Goal: Contribute content: Contribute content

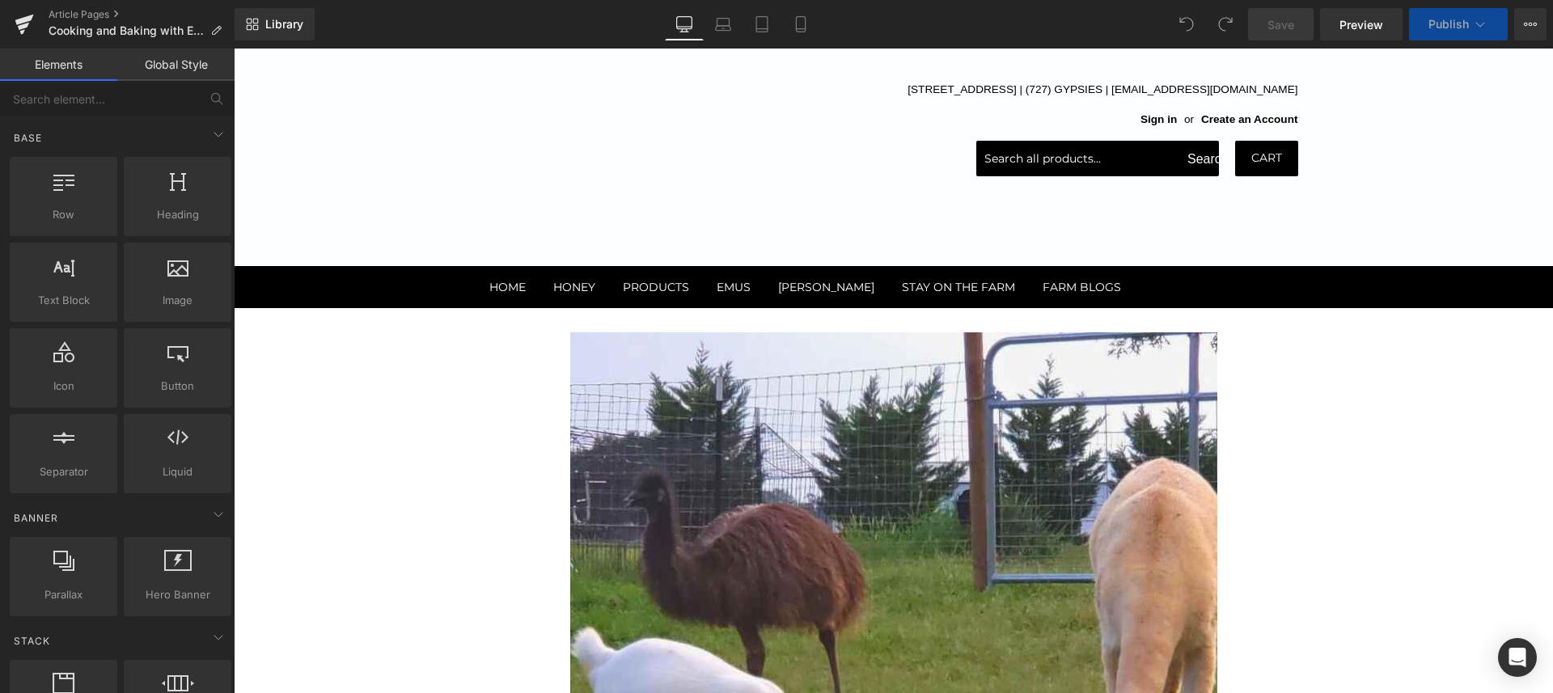
scroll to position [303, 0]
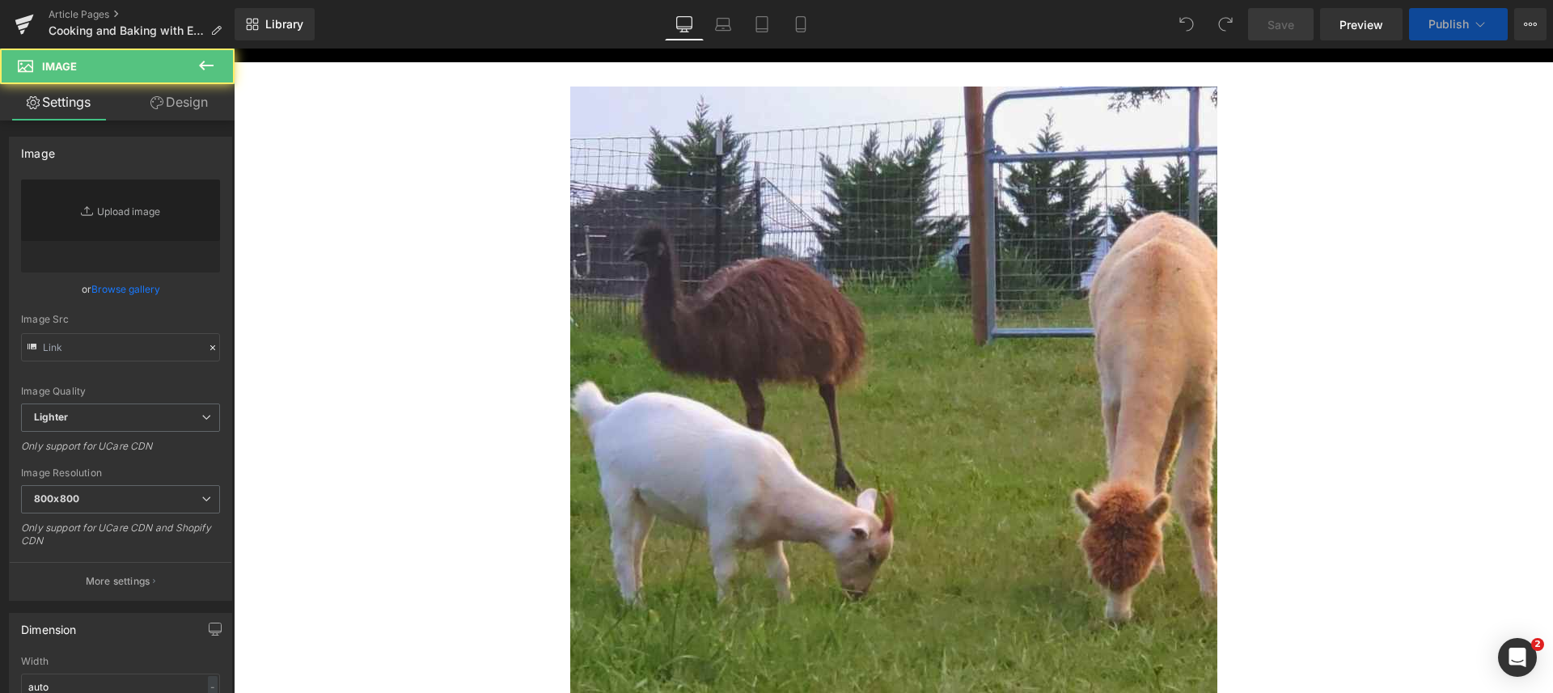
click at [902, 258] on img at bounding box center [893, 410] width 647 height 647
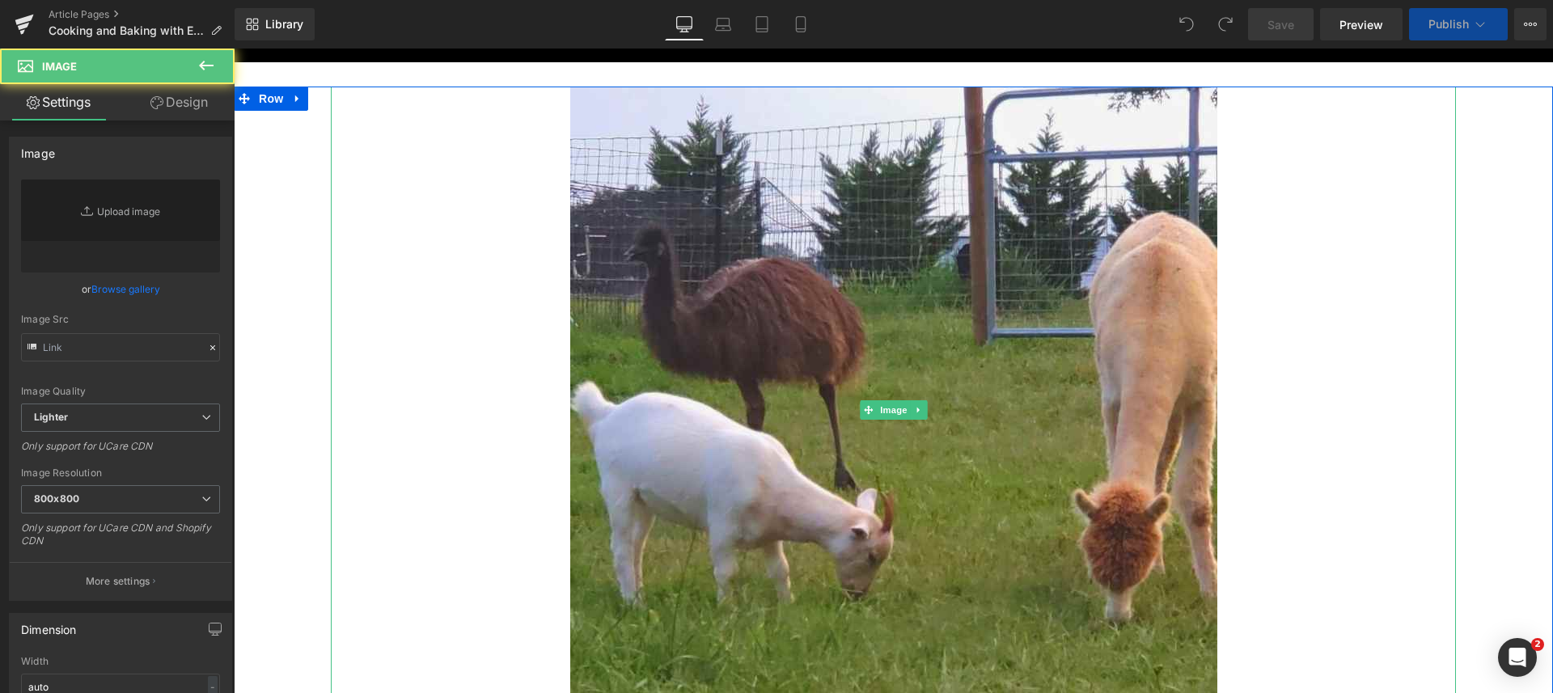
type input "https://ucarecdn.com/30dc18bb-7d73-4fa5-ad12-bdb76c4b45fb/-/format/auto/-/previ…"
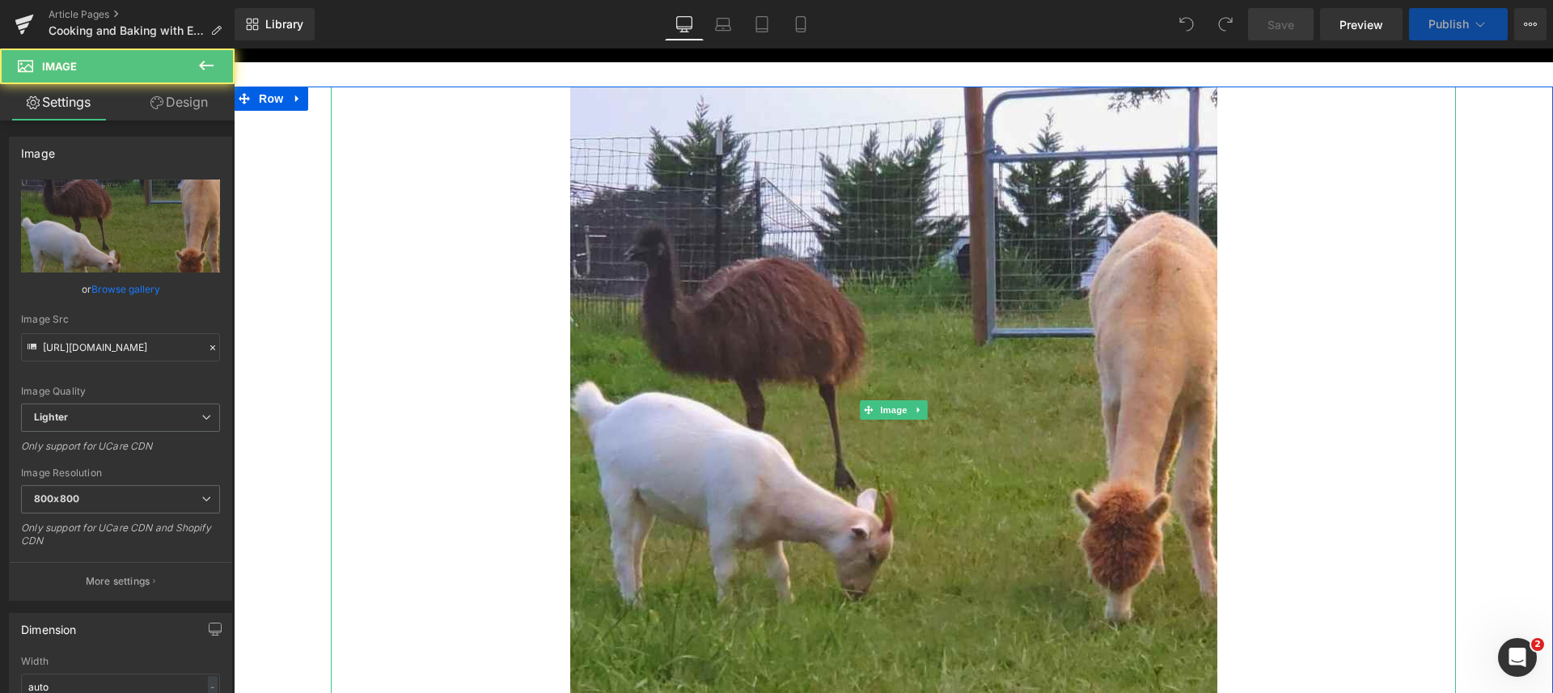
scroll to position [0, 0]
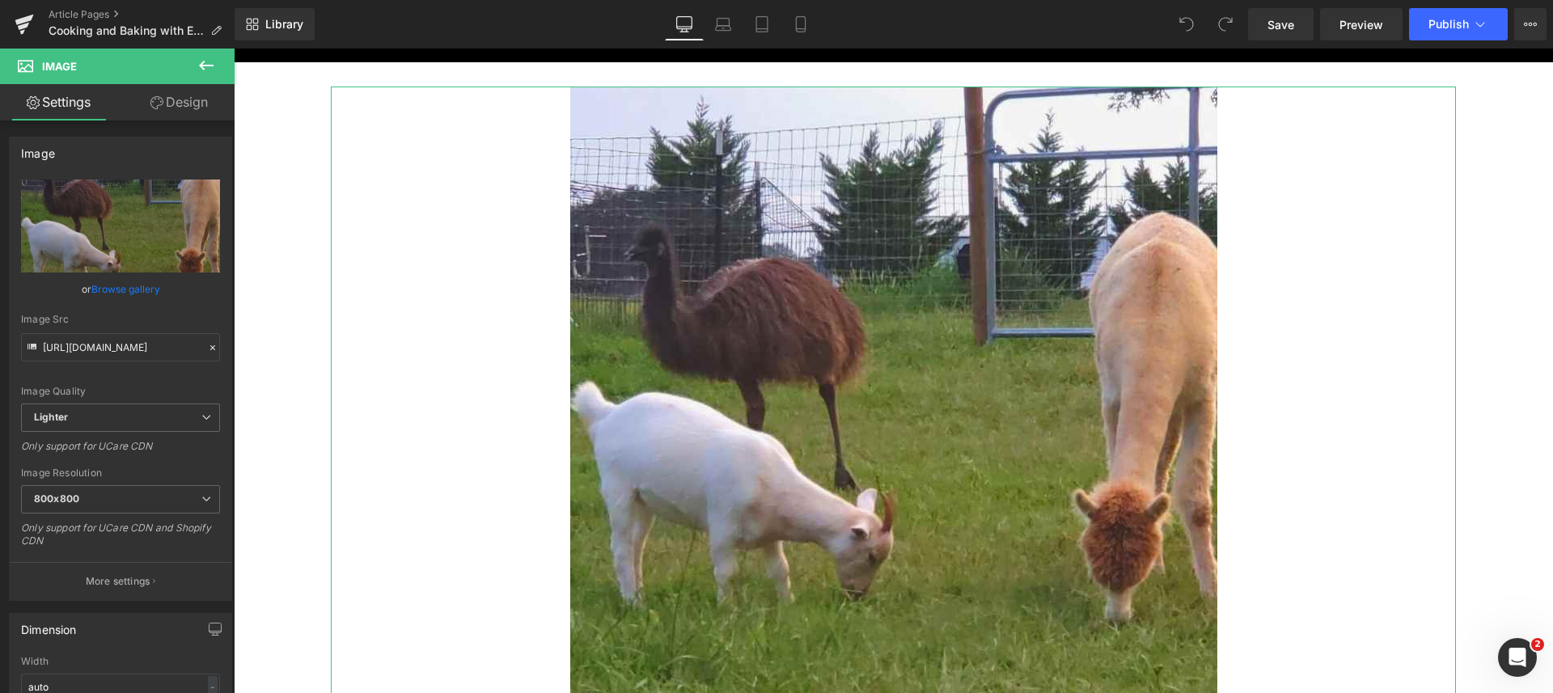
click at [0, 0] on icon "Replace Image" at bounding box center [0, 0] width 0 height 0
type input "C:\fakepath\emu-eggs-gourmet-cooking-baking.jpg"
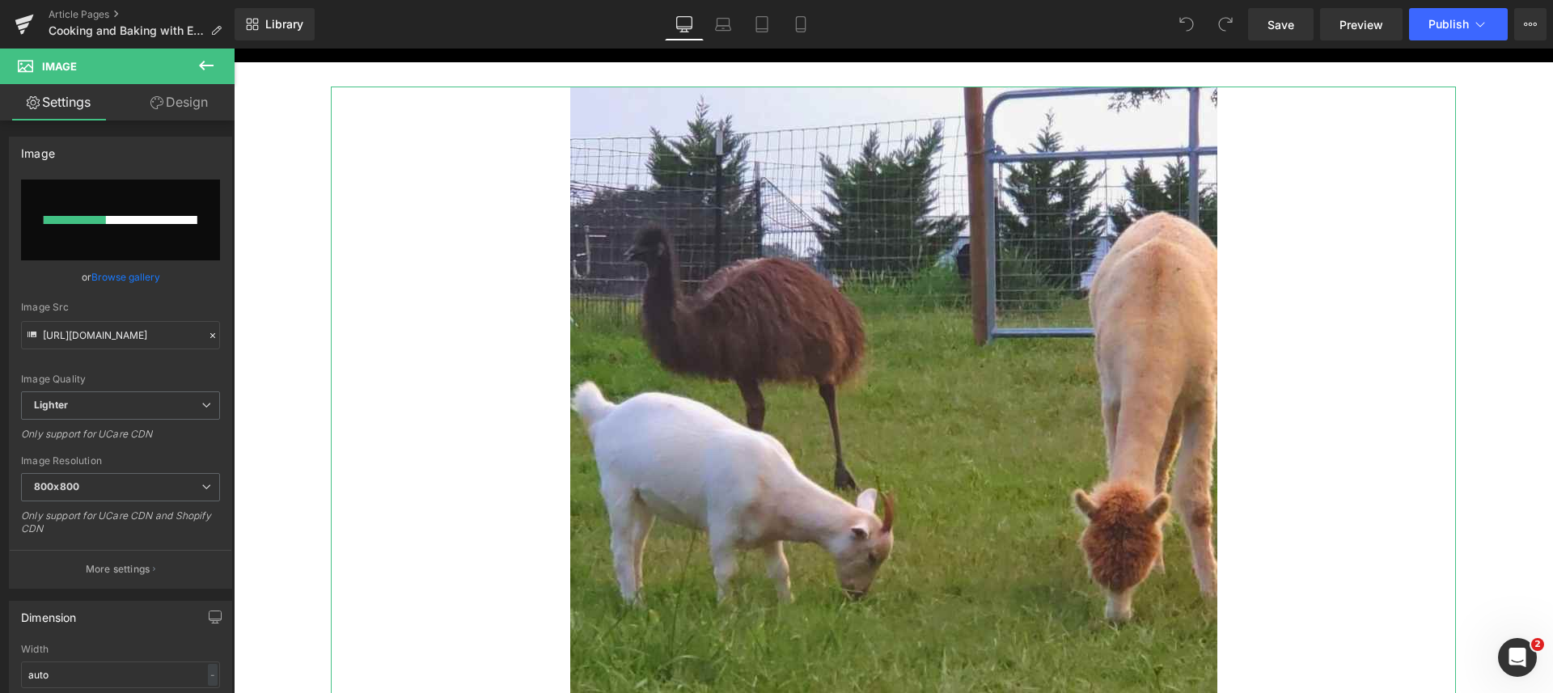
click at [102, 573] on p "More settings" at bounding box center [118, 569] width 65 height 15
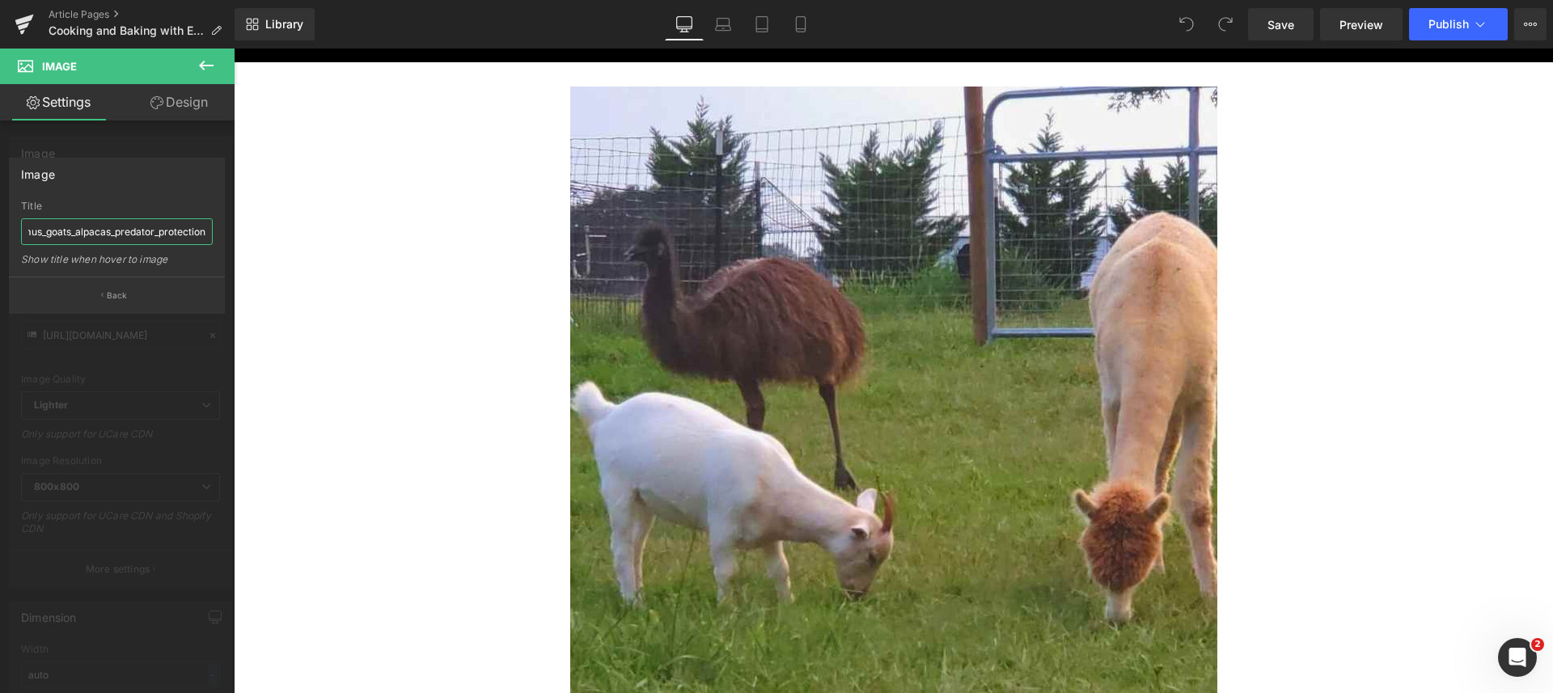
drag, startPoint x: 259, startPoint y: 280, endPoint x: 349, endPoint y: 247, distance: 96.2
paste input "-eggs-gourmet-cooking-baking.jpg"
type input "emu-eggs-gourmet-cooking-baking"
click at [91, 185] on div "Image" at bounding box center [117, 173] width 214 height 31
click at [131, 291] on button "Back" at bounding box center [117, 295] width 216 height 36
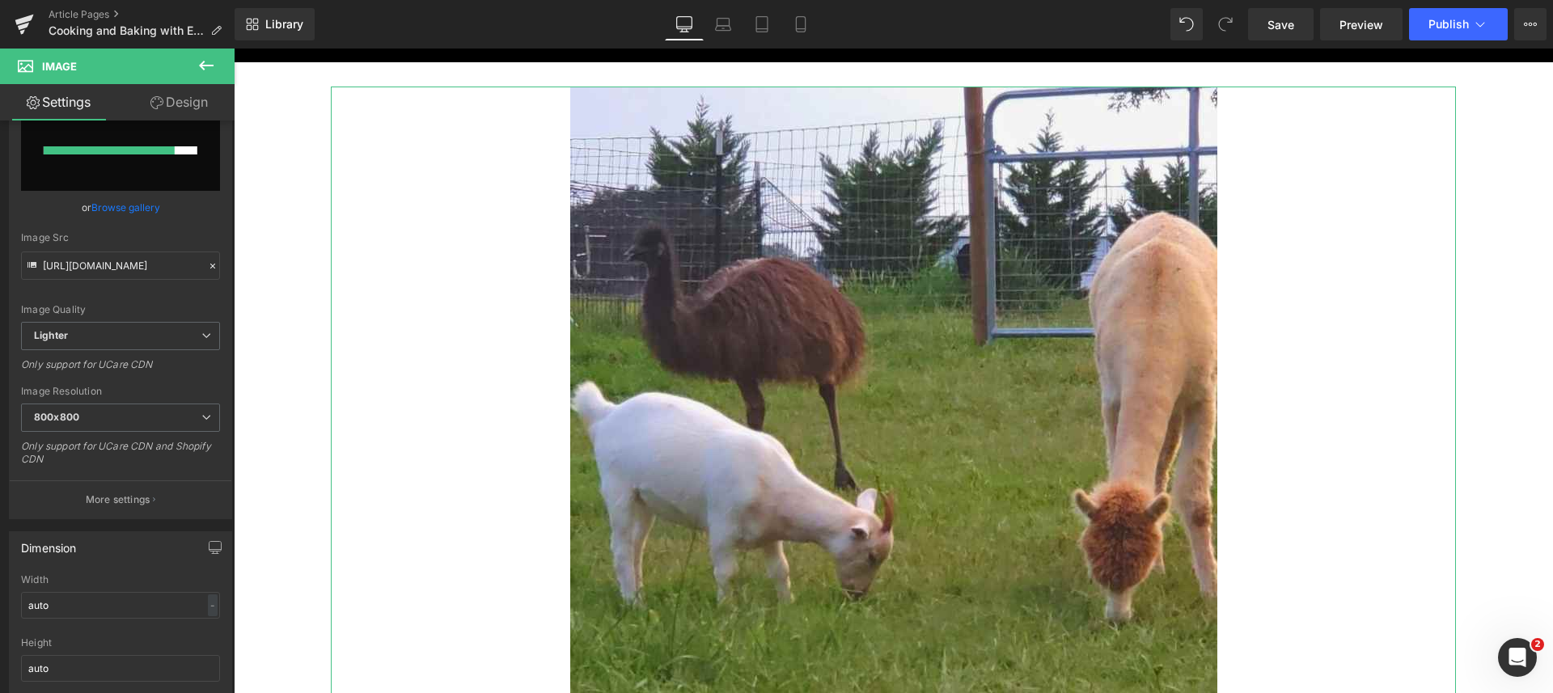
scroll to position [101, 0]
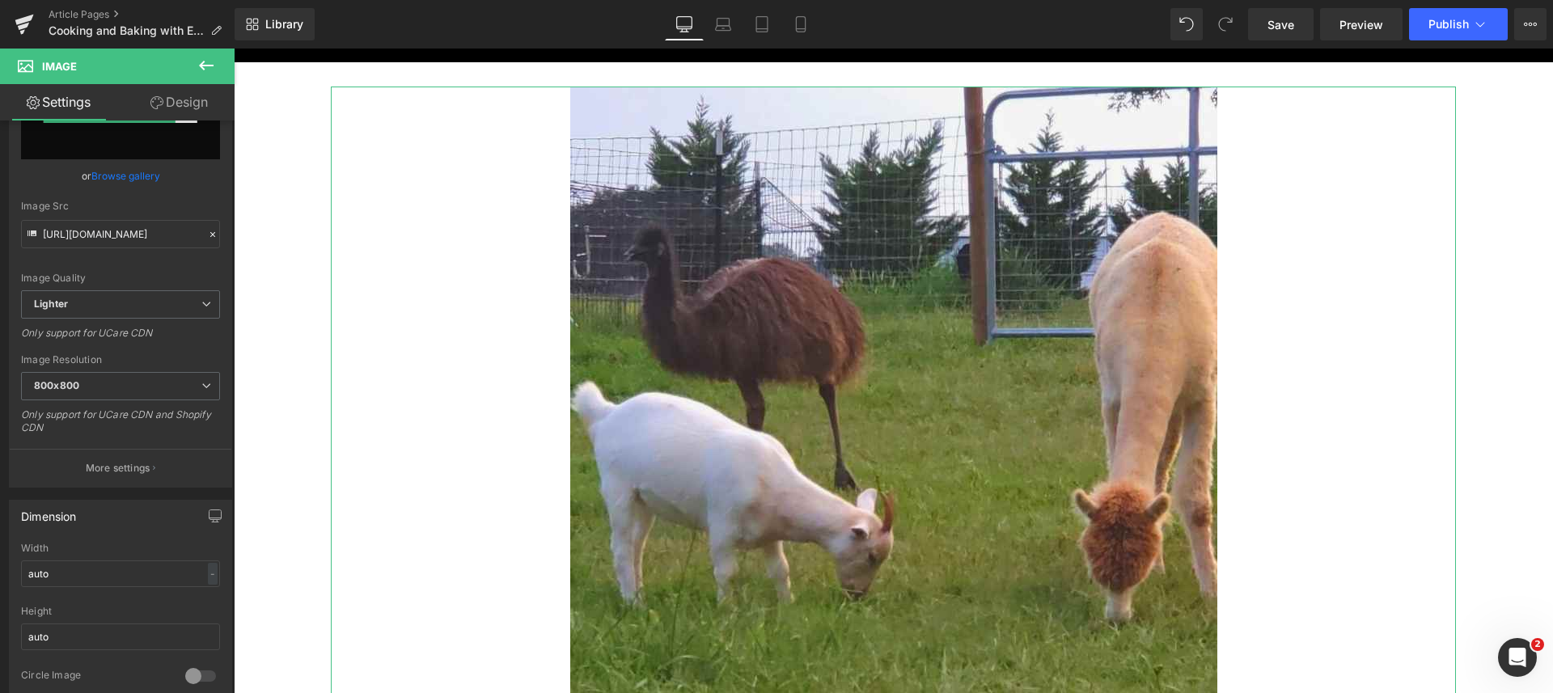
click at [123, 463] on p "More settings" at bounding box center [118, 468] width 65 height 15
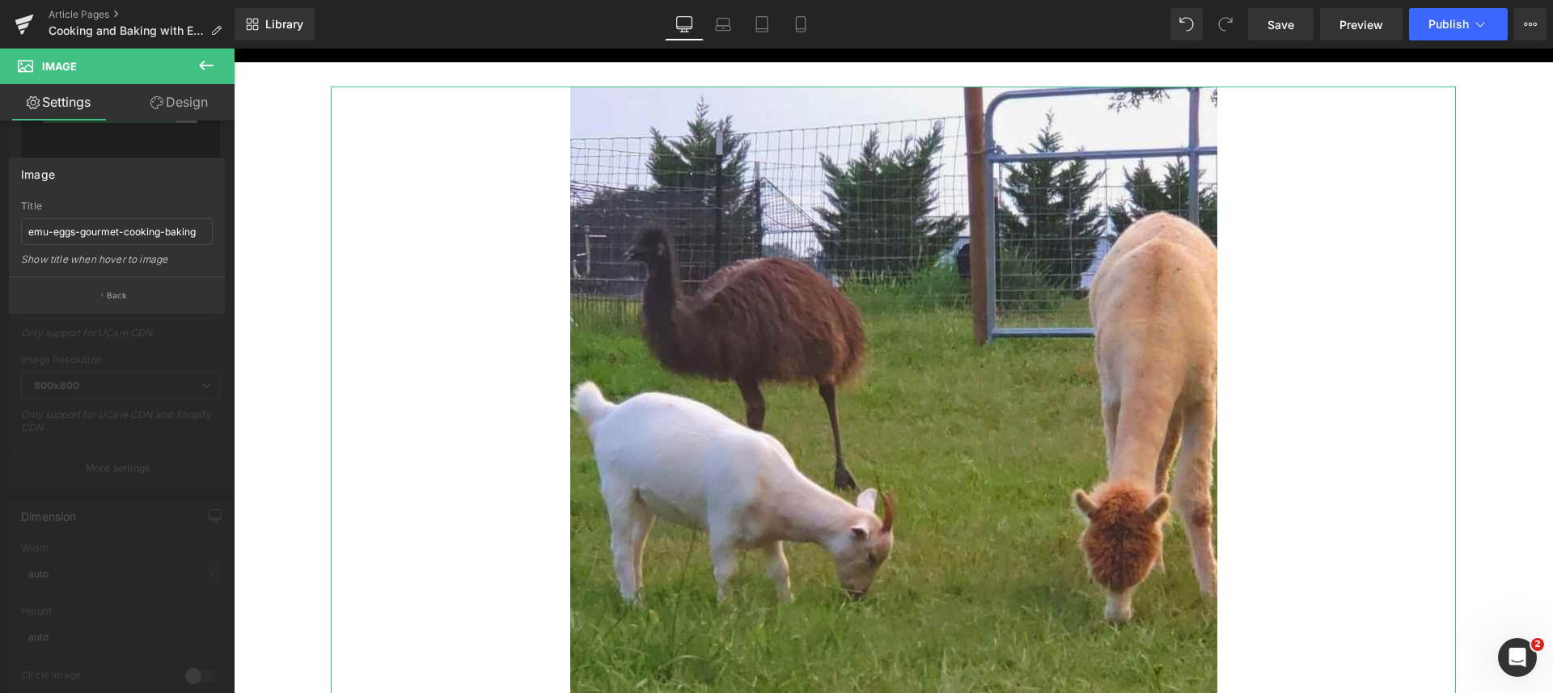
click at [125, 298] on p "Back" at bounding box center [117, 295] width 21 height 12
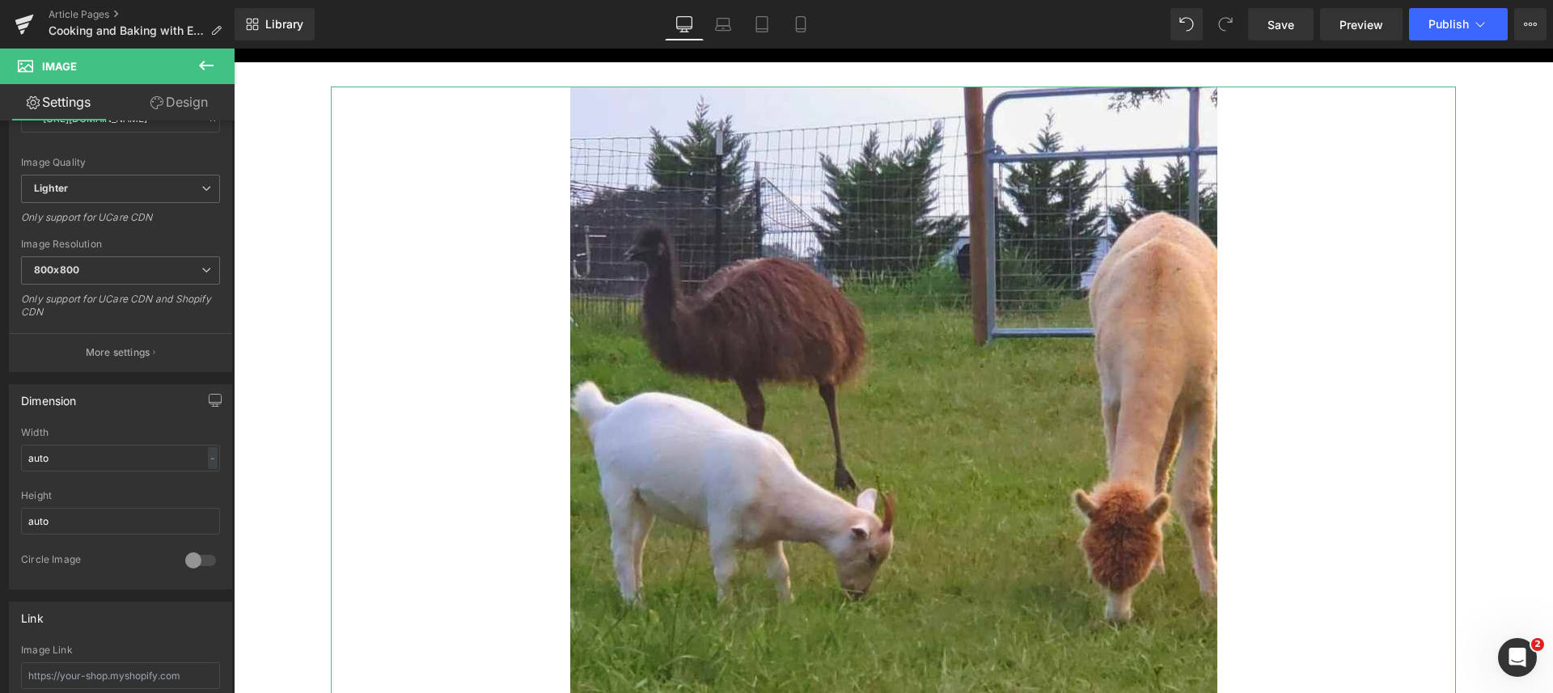
scroll to position [303, 0]
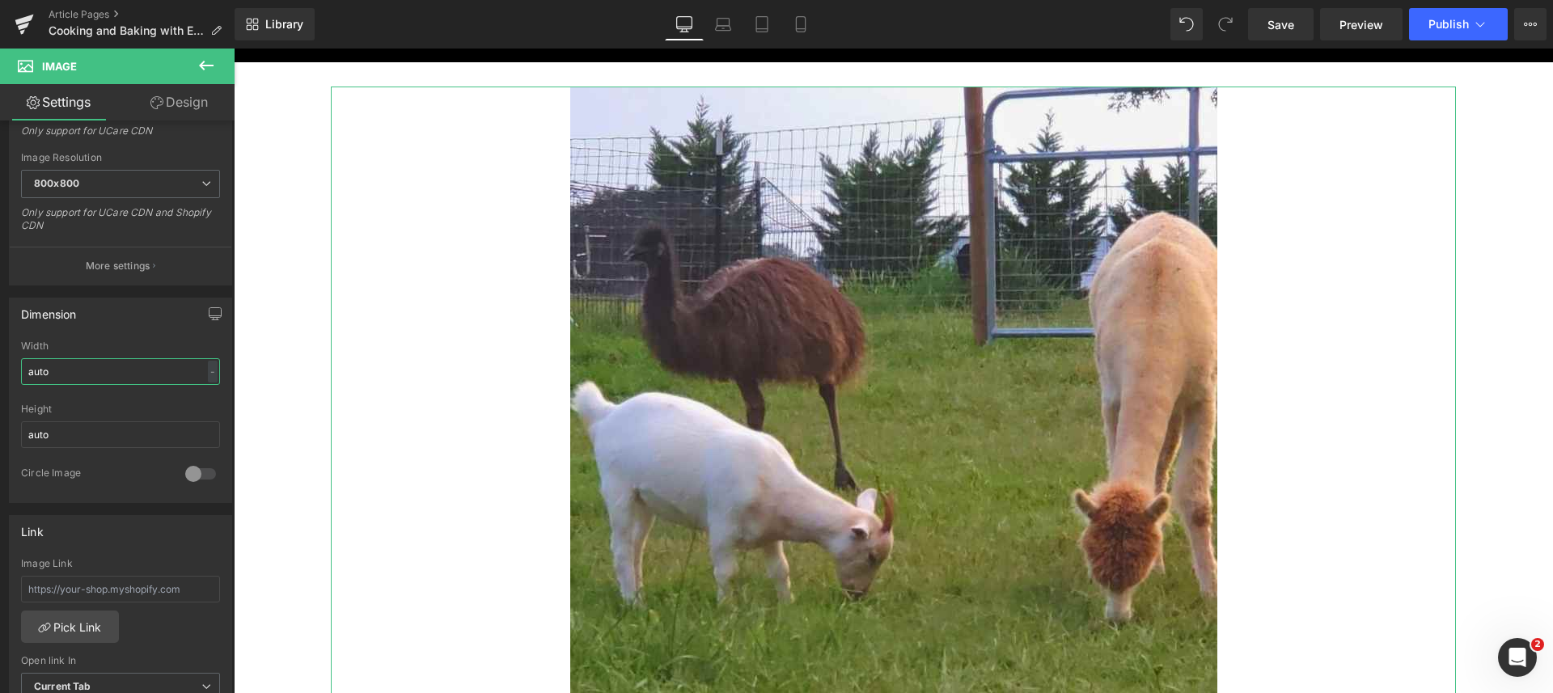
click at [104, 373] on input "auto" at bounding box center [120, 371] width 199 height 27
click at [108, 342] on div "Width" at bounding box center [120, 345] width 199 height 11
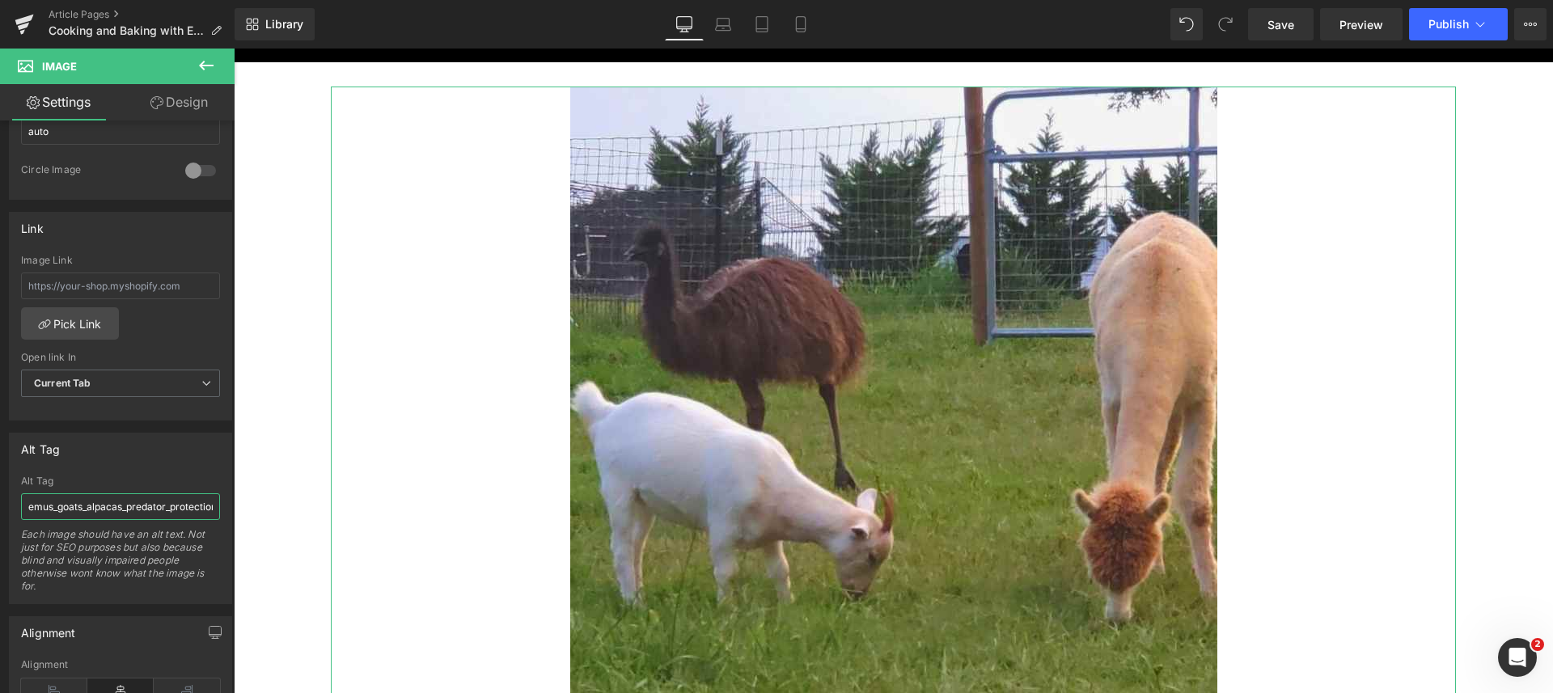
scroll to position [0, 11]
drag, startPoint x: 27, startPoint y: 509, endPoint x: 206, endPoint y: 518, distance: 178.9
click at [206, 518] on input "emus_goats_alpacas_predator_protection" at bounding box center [120, 506] width 199 height 27
paste input "-eggs-gourmet-cooking-baking.jpg"
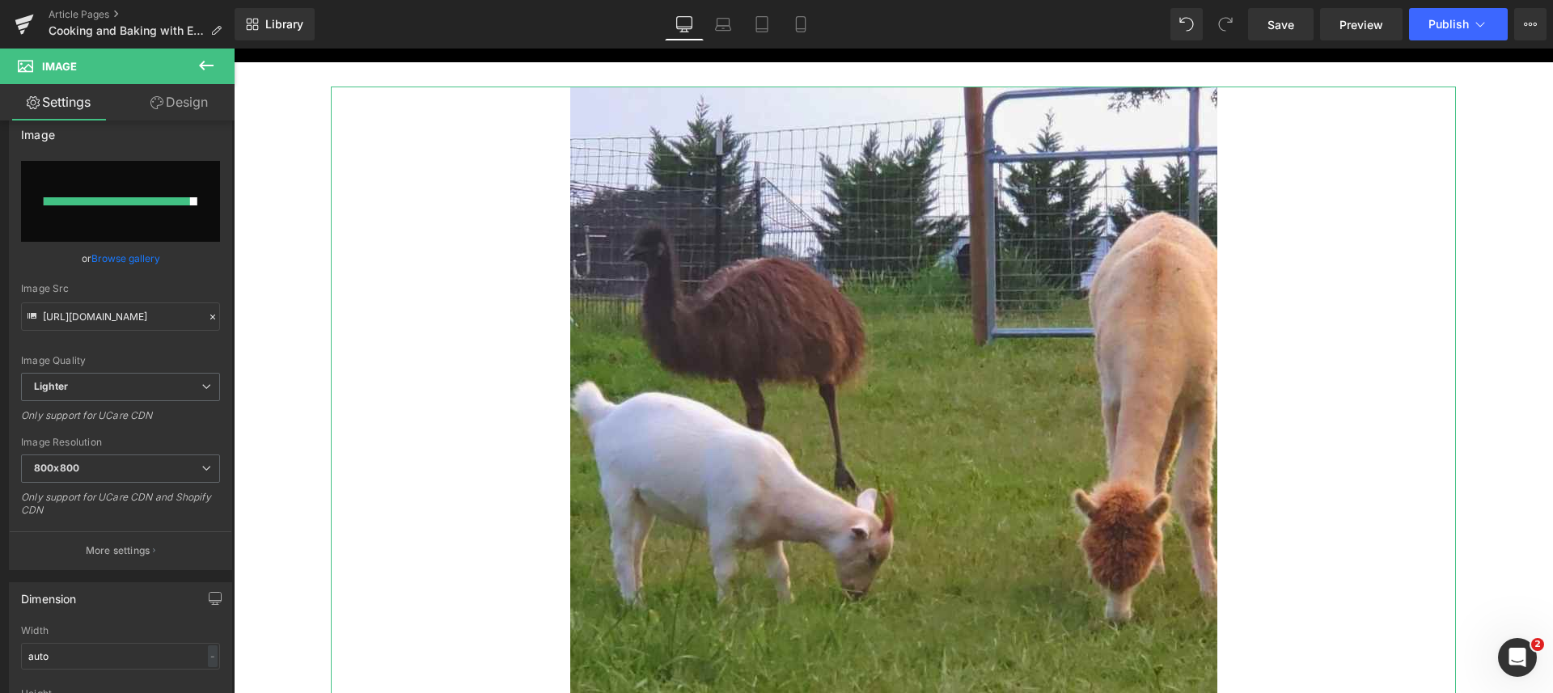
scroll to position [0, 0]
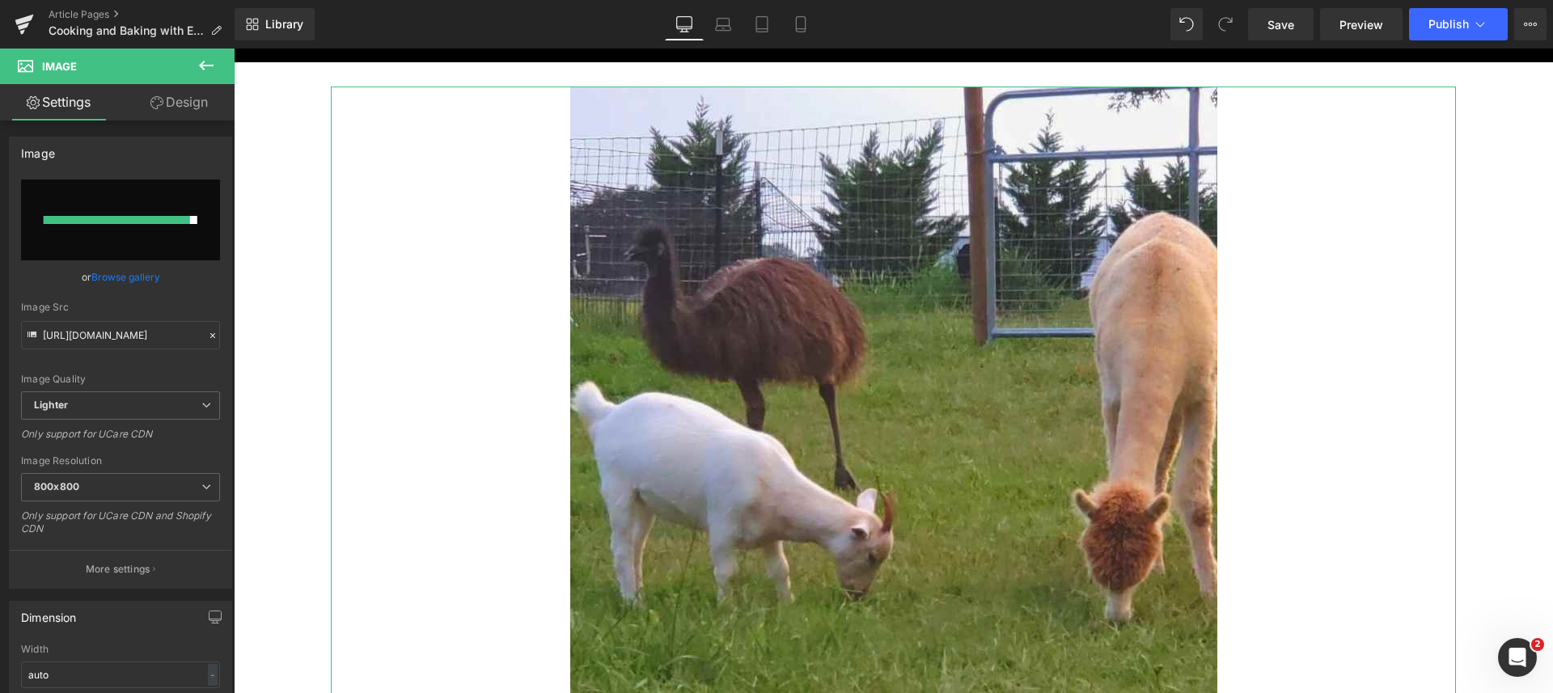
type input "emu-eggs-gourmet-cooking-baking"
click at [131, 277] on link "Browse gallery" at bounding box center [125, 277] width 69 height 28
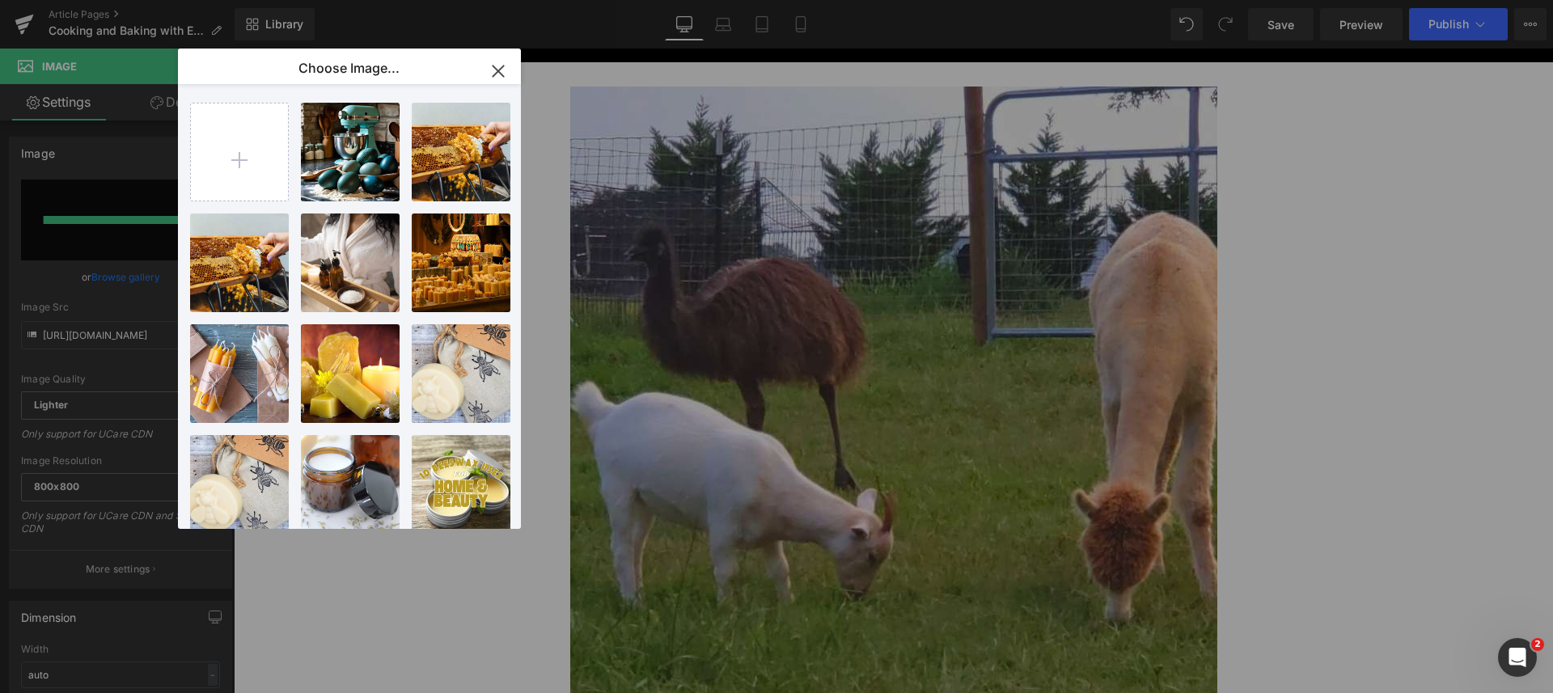
click at [0, 0] on p "65.02 KB" at bounding box center [0, 0] width 0 height 0
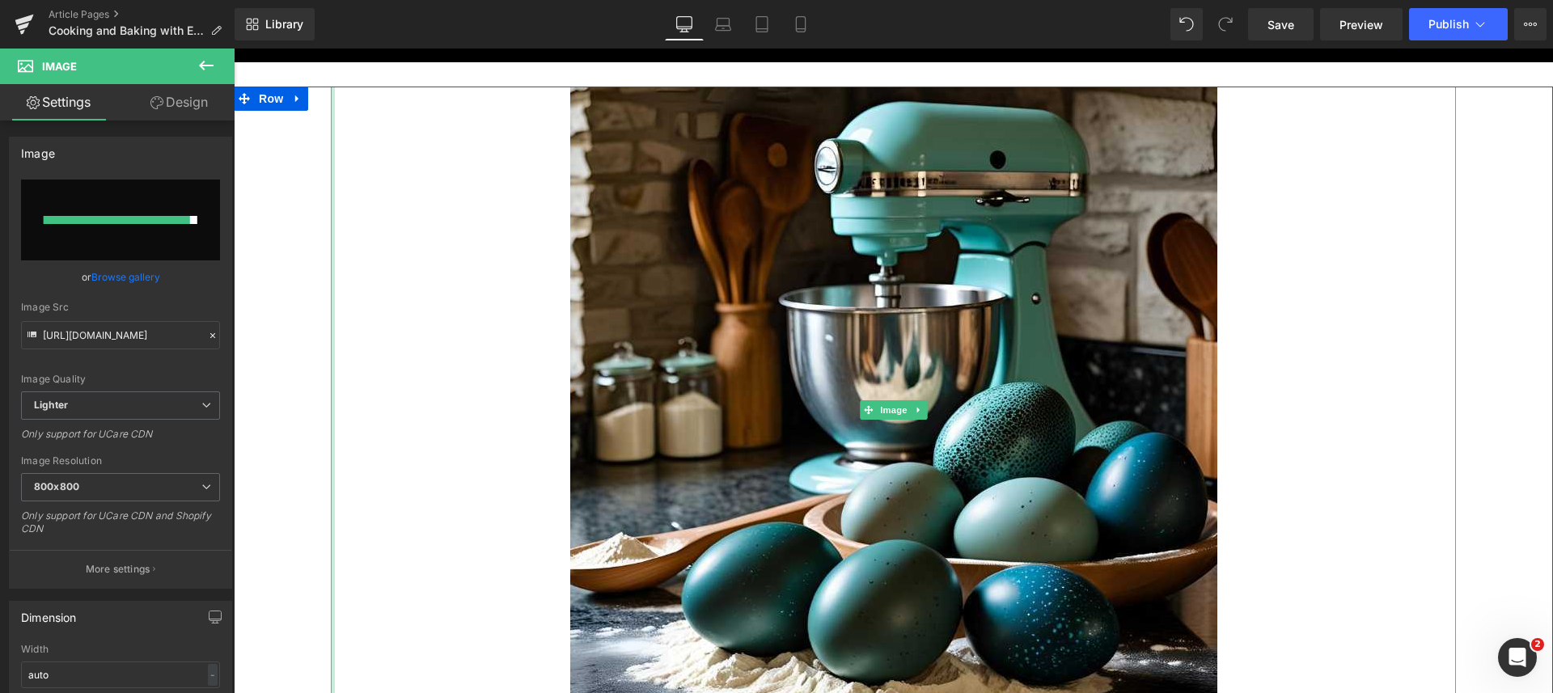
type input "https://ucarecdn.com/2da5c061-c41c-4ee1-9346-9bf54102eefc/-/format/auto/-/previ…"
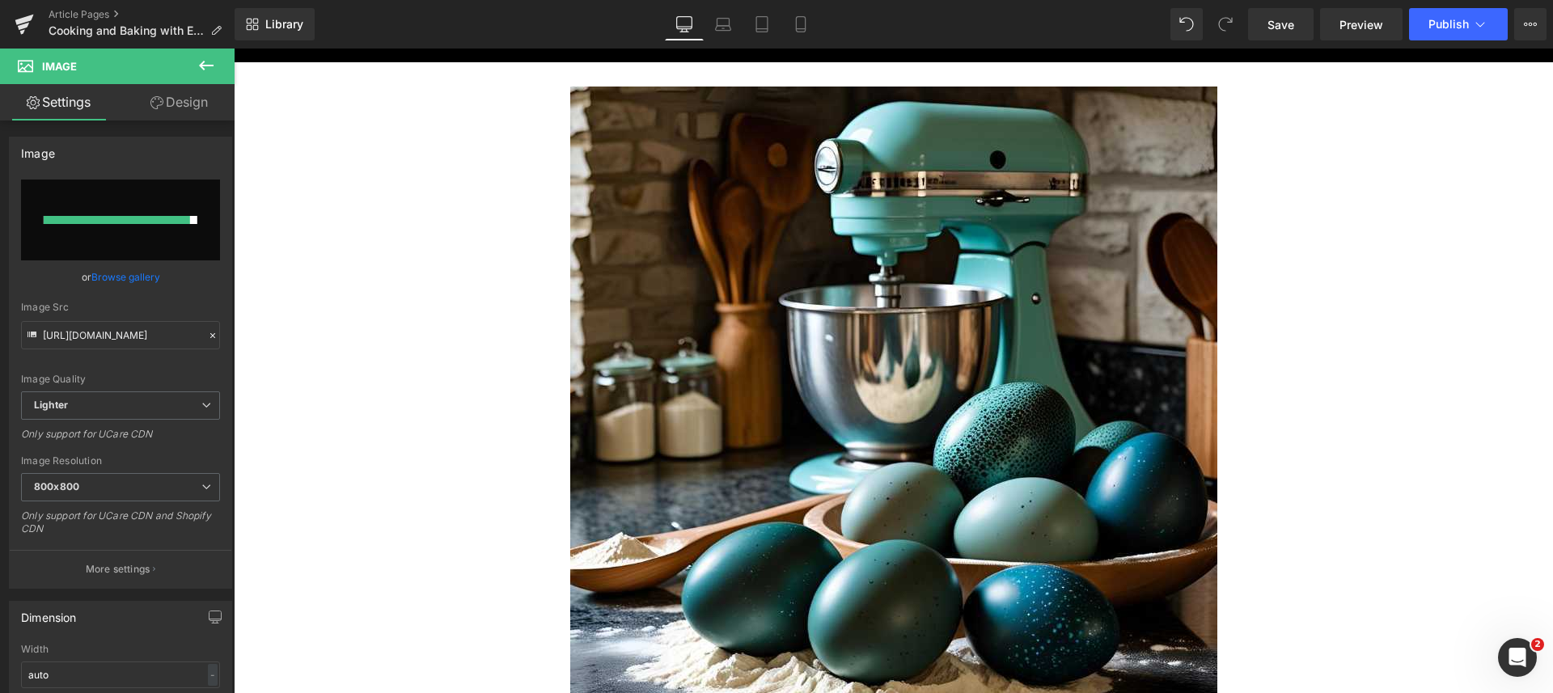
click at [1287, 20] on span "Save" at bounding box center [1280, 24] width 27 height 17
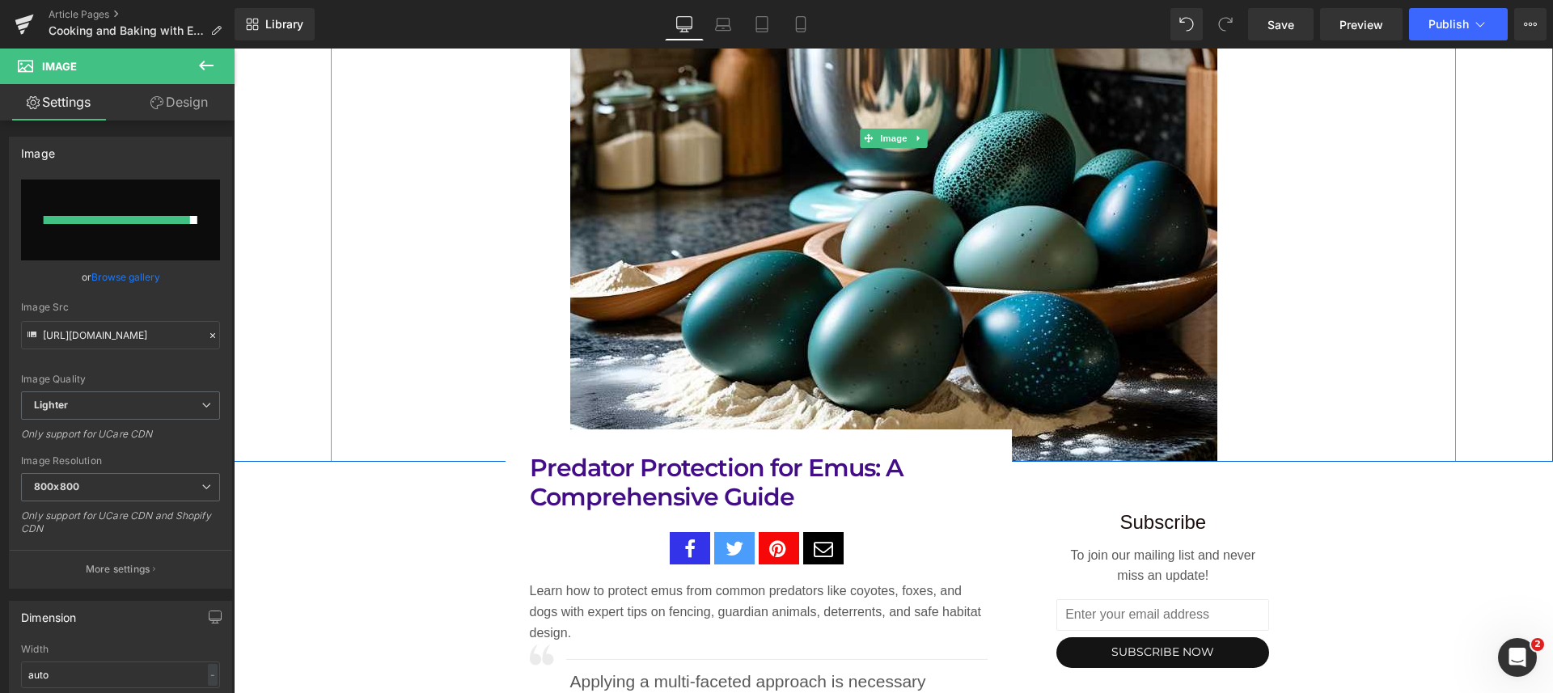
scroll to position [606, 0]
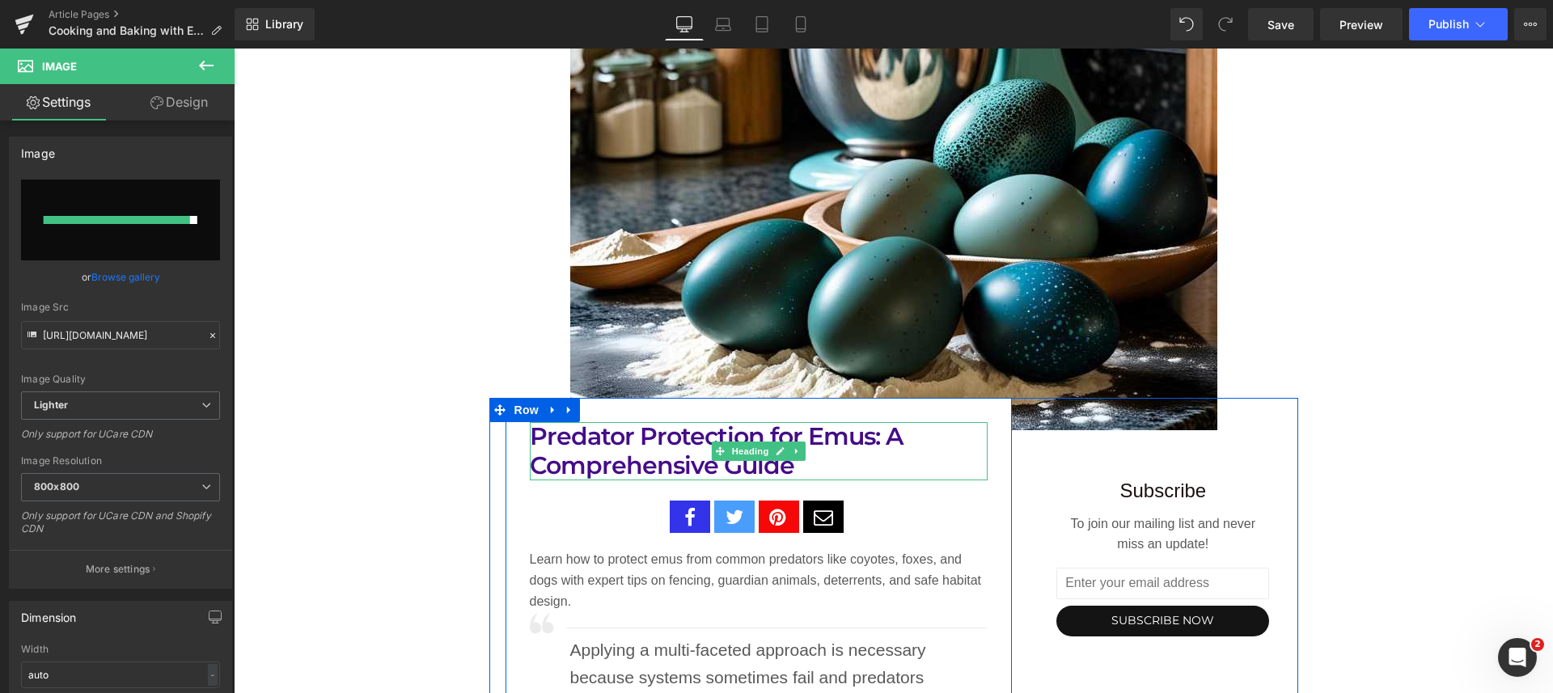
click at [800, 461] on h1 "Predator Protection for Emus: A Comprehensive Guide" at bounding box center [759, 451] width 458 height 58
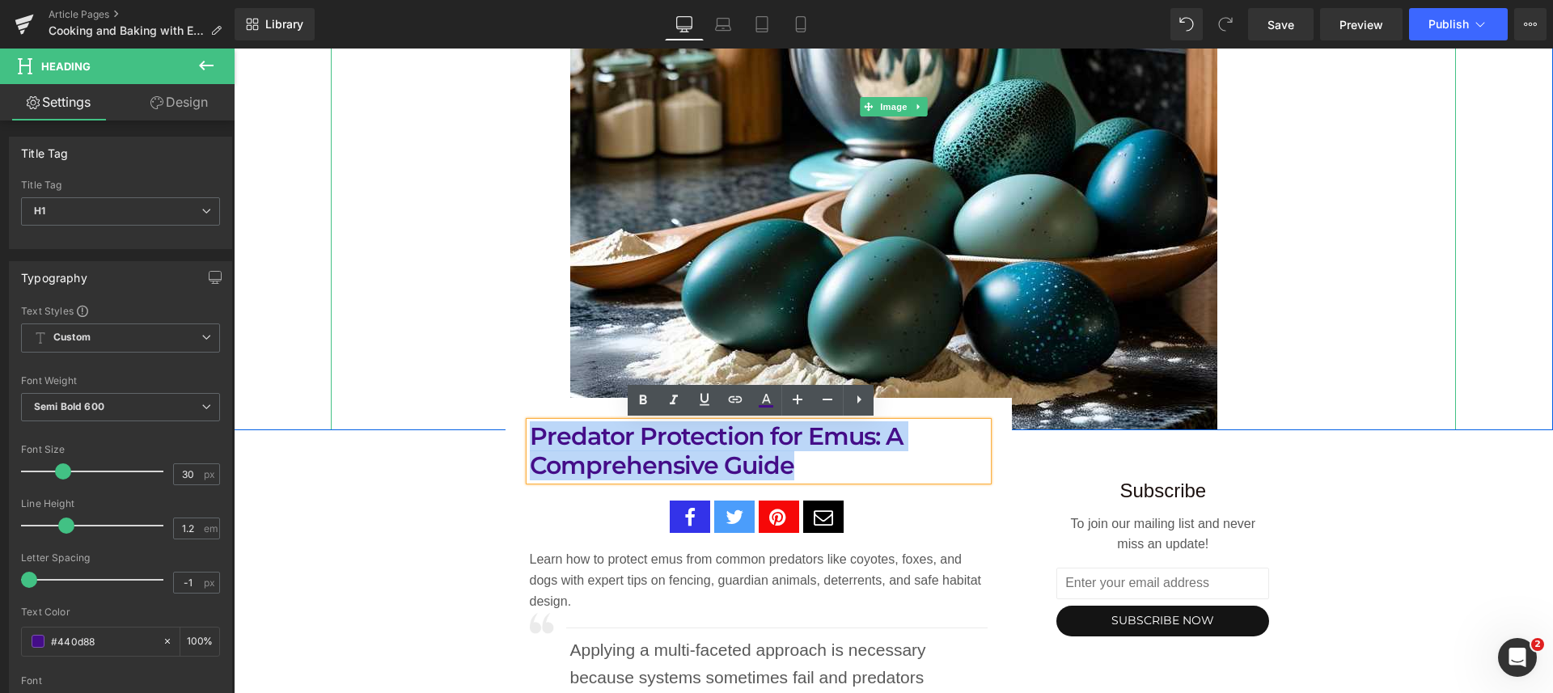
drag, startPoint x: 801, startPoint y: 467, endPoint x: 465, endPoint y: 425, distance: 339.1
paste div
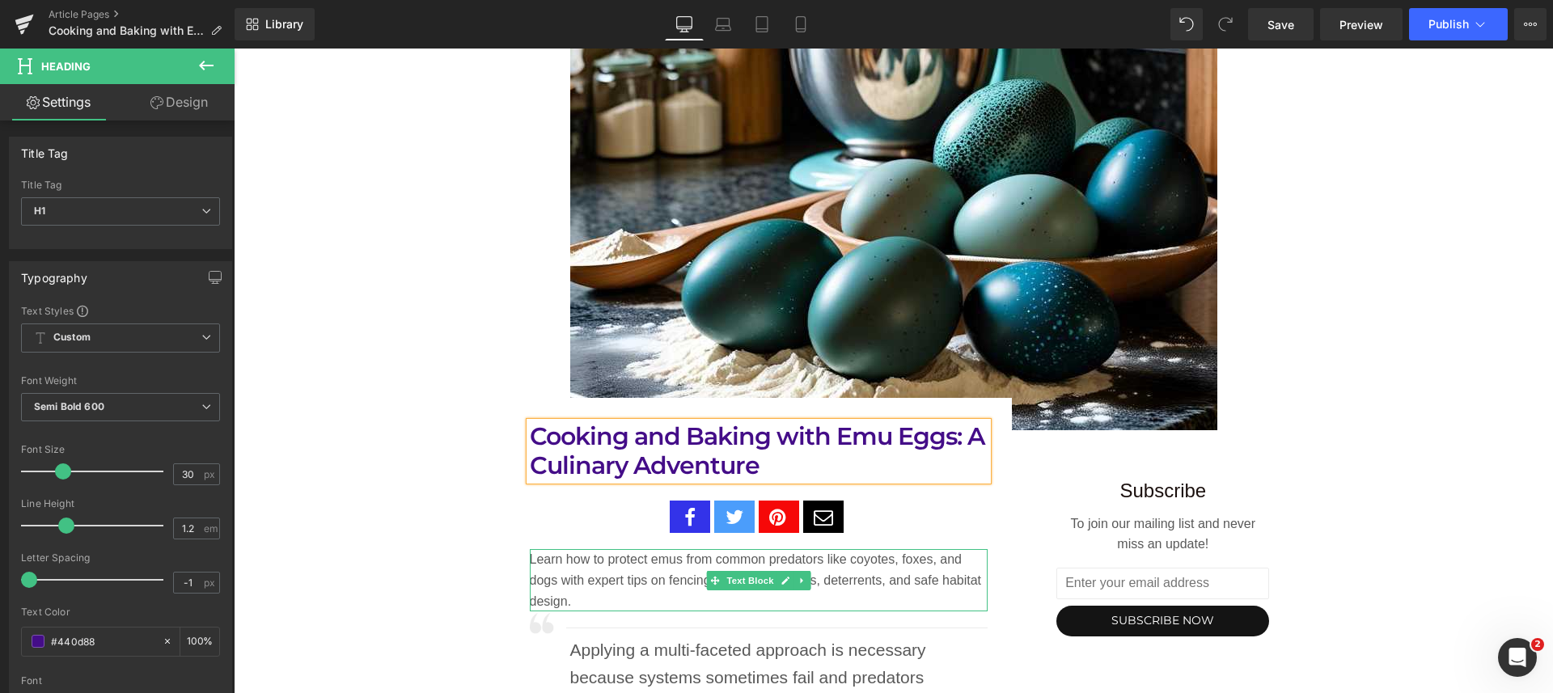
click at [625, 592] on p "Learn how to protect emus from common predators like coyotes, foxes, and dogs w…" at bounding box center [759, 580] width 458 height 62
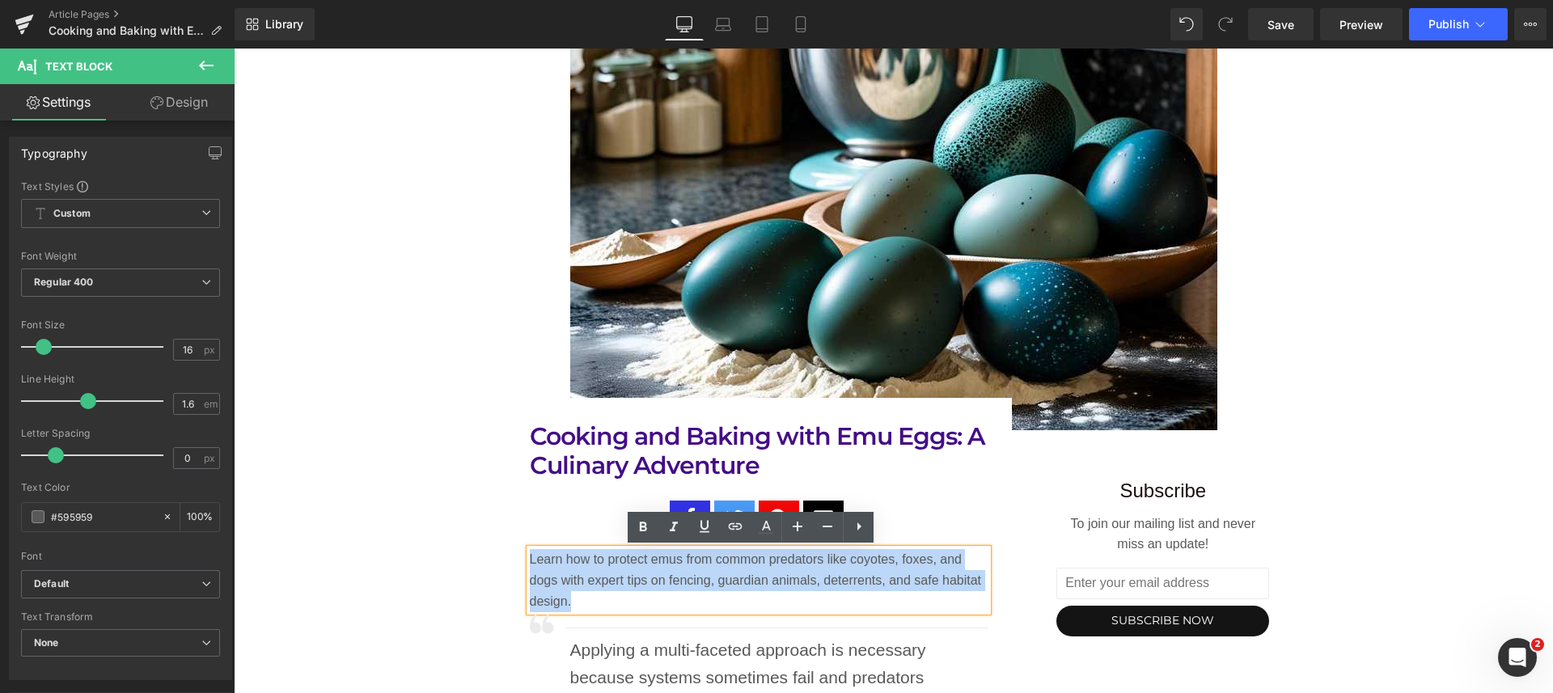
drag, startPoint x: 580, startPoint y: 598, endPoint x: 514, endPoint y: 547, distance: 82.5
click at [514, 547] on div "Cooking and Baking with Emu Eggs: A Culinary Adventure Heading Social Share Row…" at bounding box center [758, 579] width 507 height 315
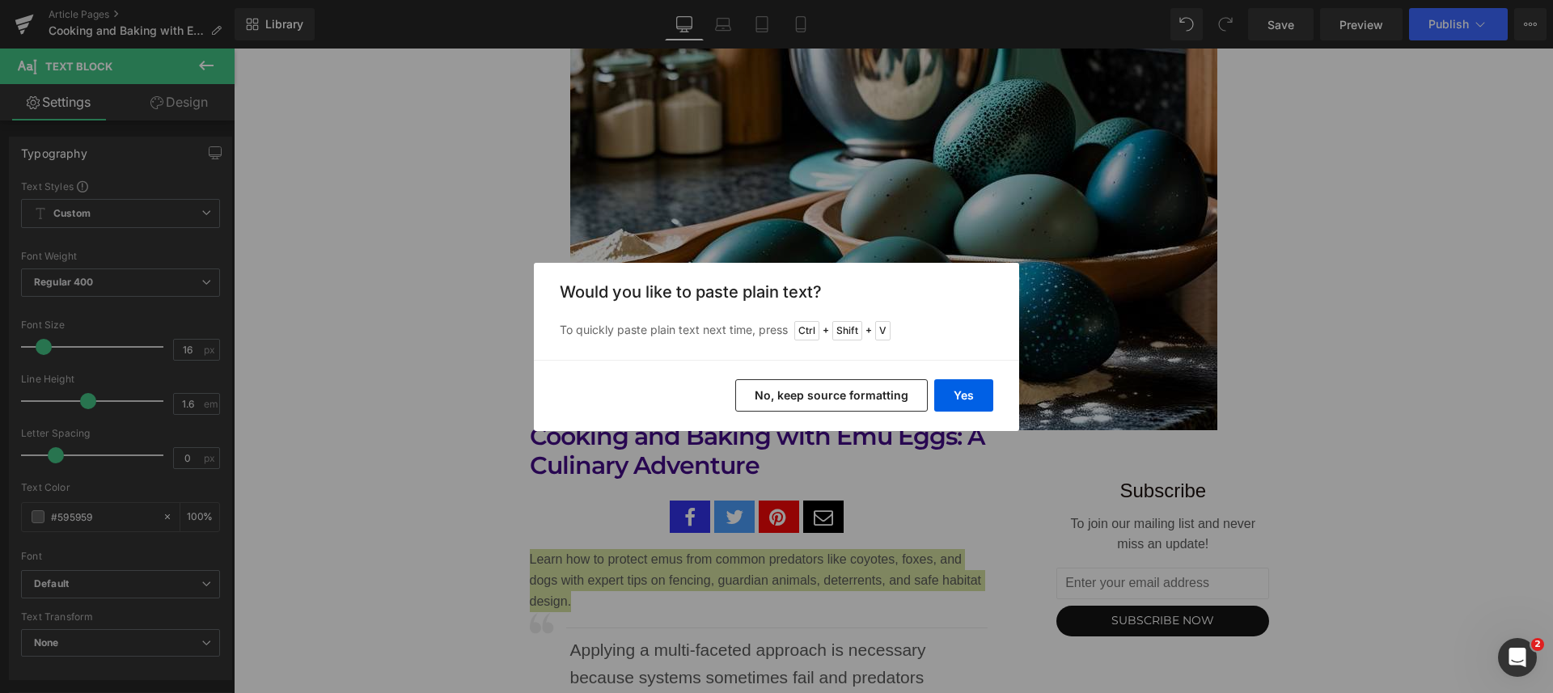
click at [959, 383] on button "Yes" at bounding box center [963, 395] width 59 height 32
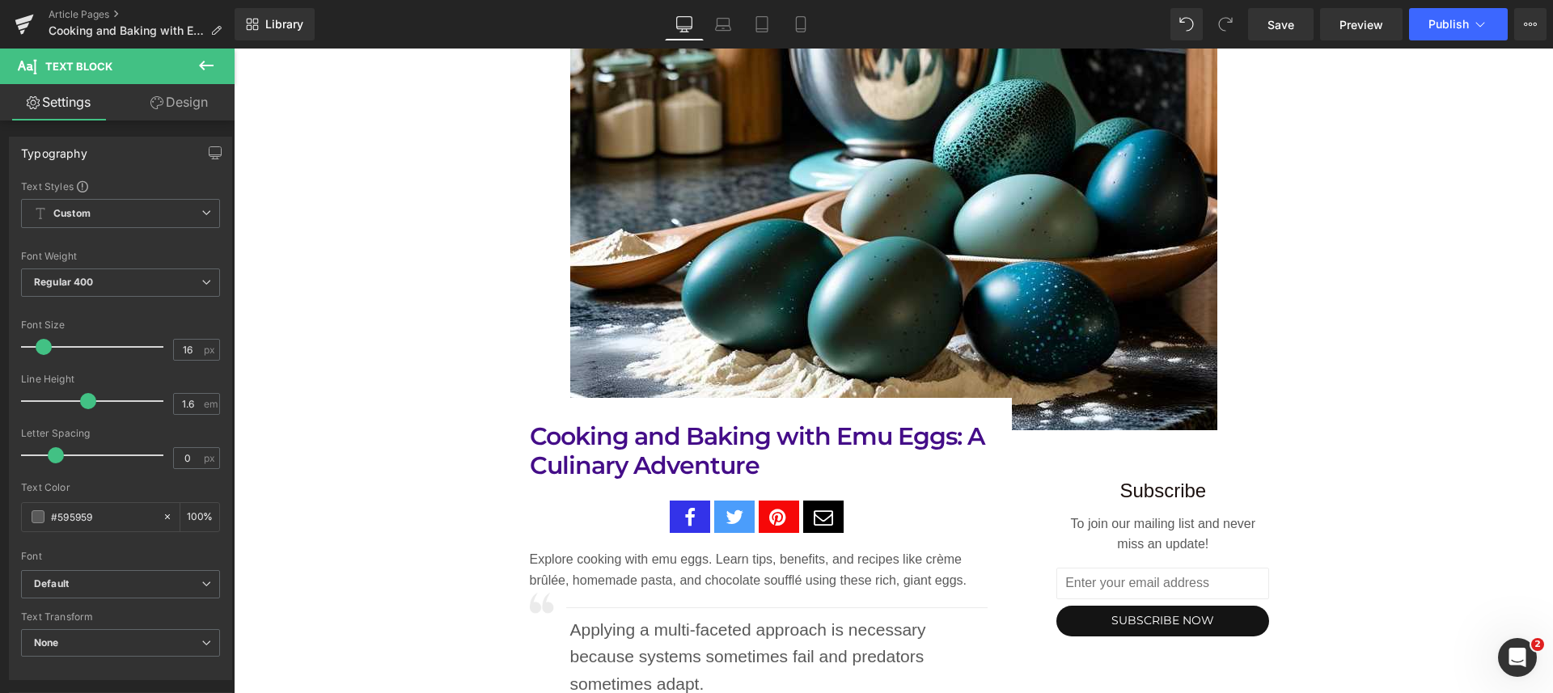
click at [1524, 27] on icon at bounding box center [1529, 24] width 13 height 13
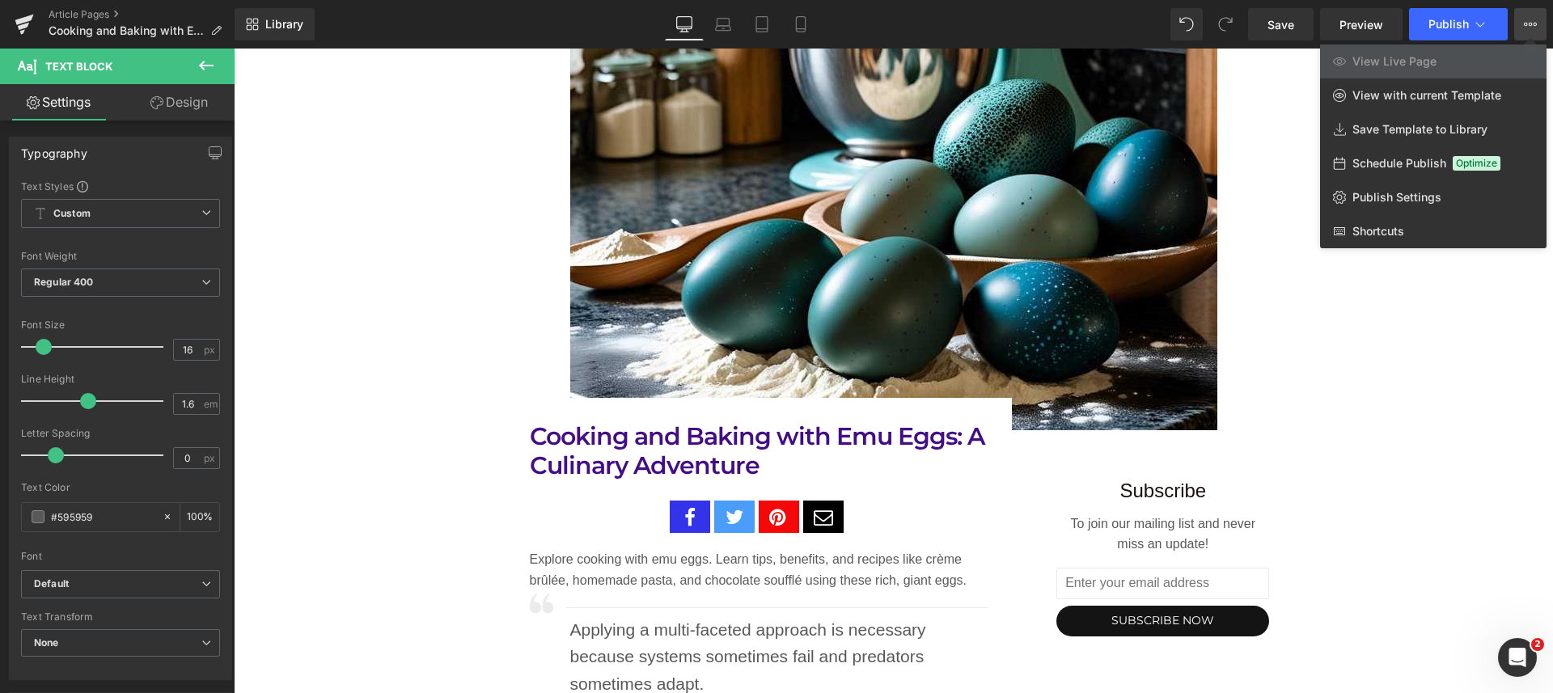
click at [1414, 201] on span "Publish Settings" at bounding box center [1396, 197] width 89 height 15
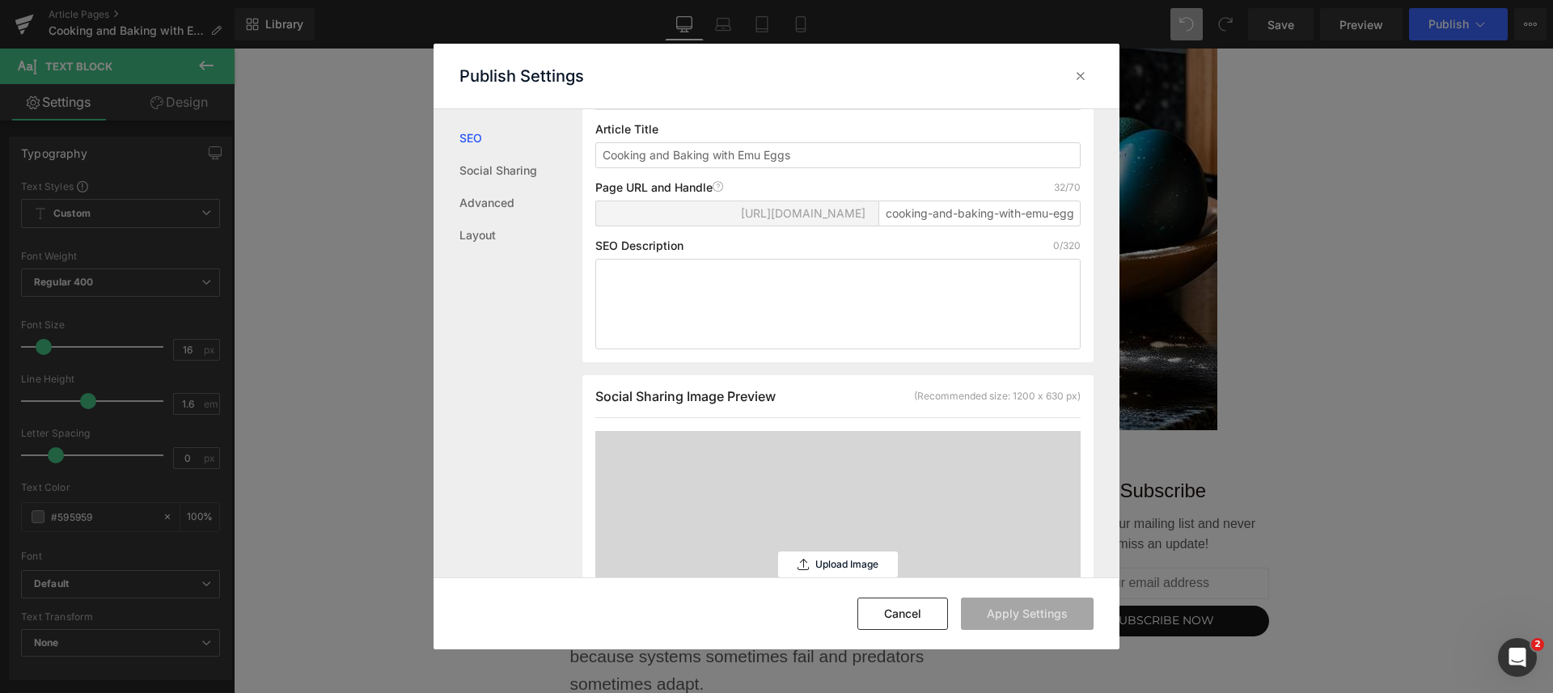
scroll to position [203, 0]
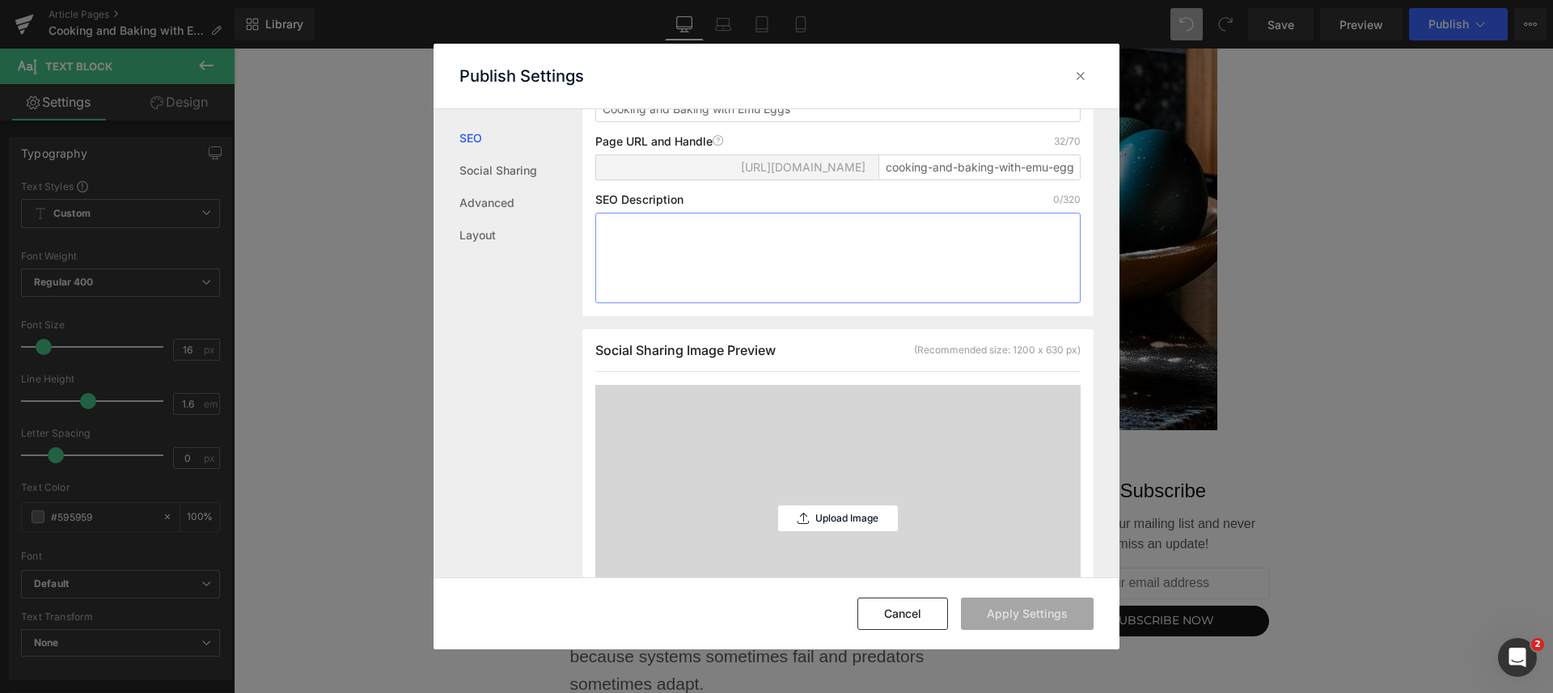
click at [658, 255] on textarea at bounding box center [837, 258] width 485 height 91
paste textarea "Explore cooking with emu eggs. Learn tips, benefits, and recipes like crème brû…"
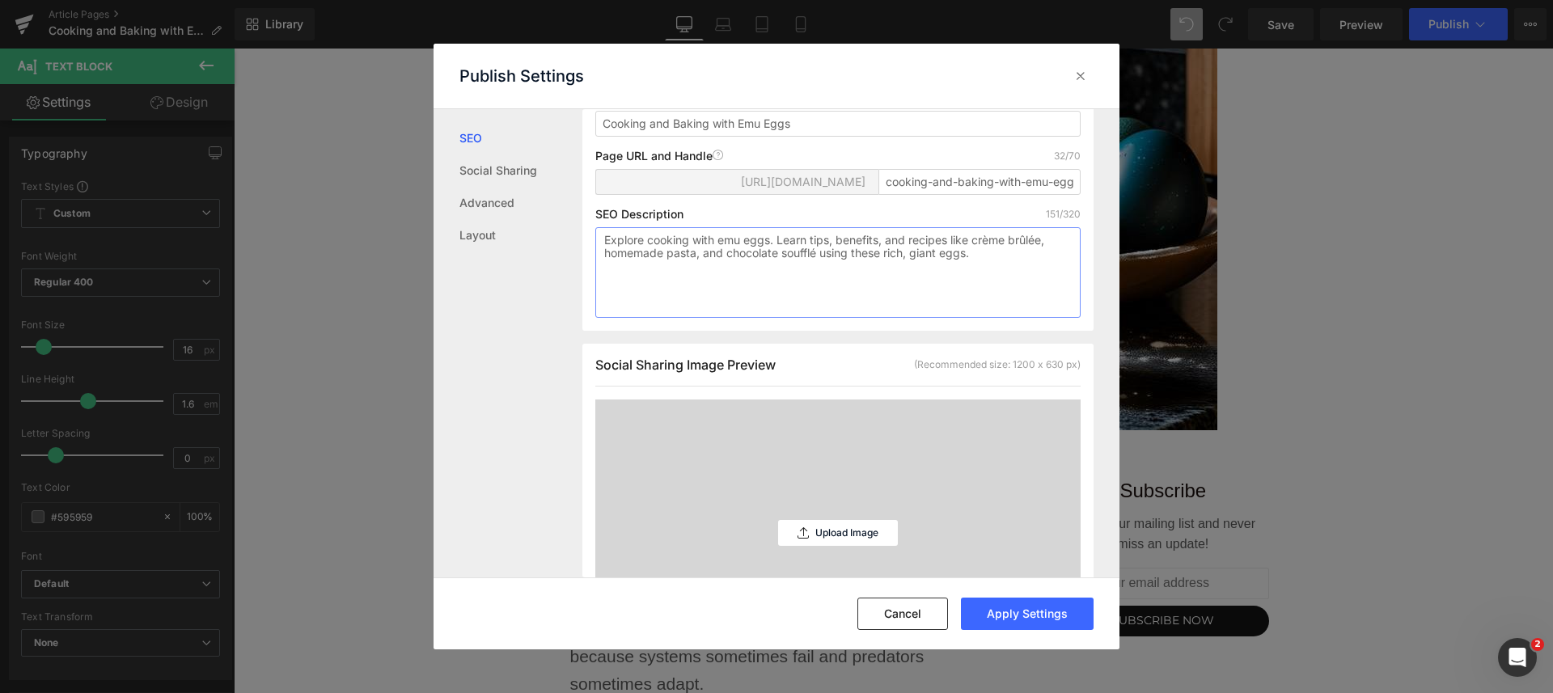
scroll to position [218, 0]
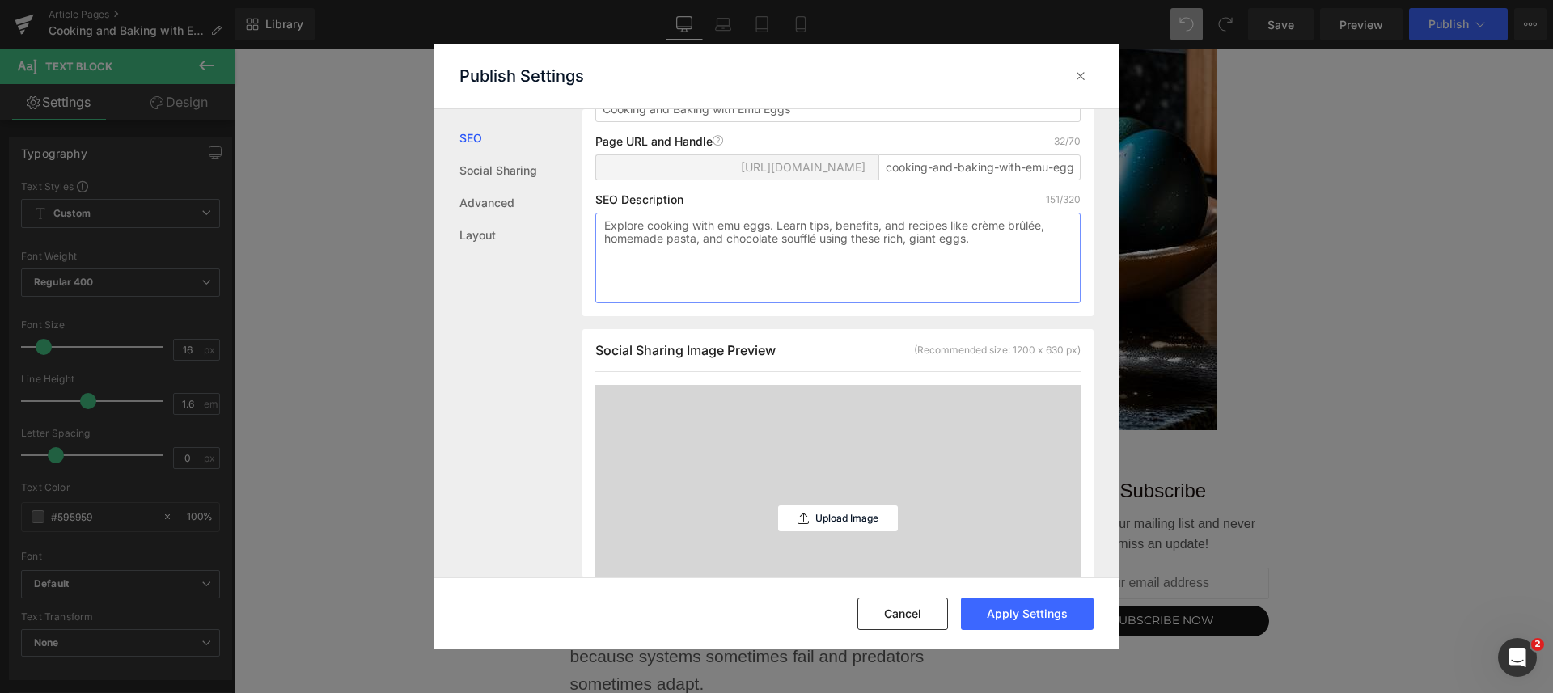
type textarea "Explore cooking with emu eggs. Learn tips, benefits, and recipes like crème brû…"
click at [846, 524] on p "Upload Image" at bounding box center [846, 518] width 63 height 11
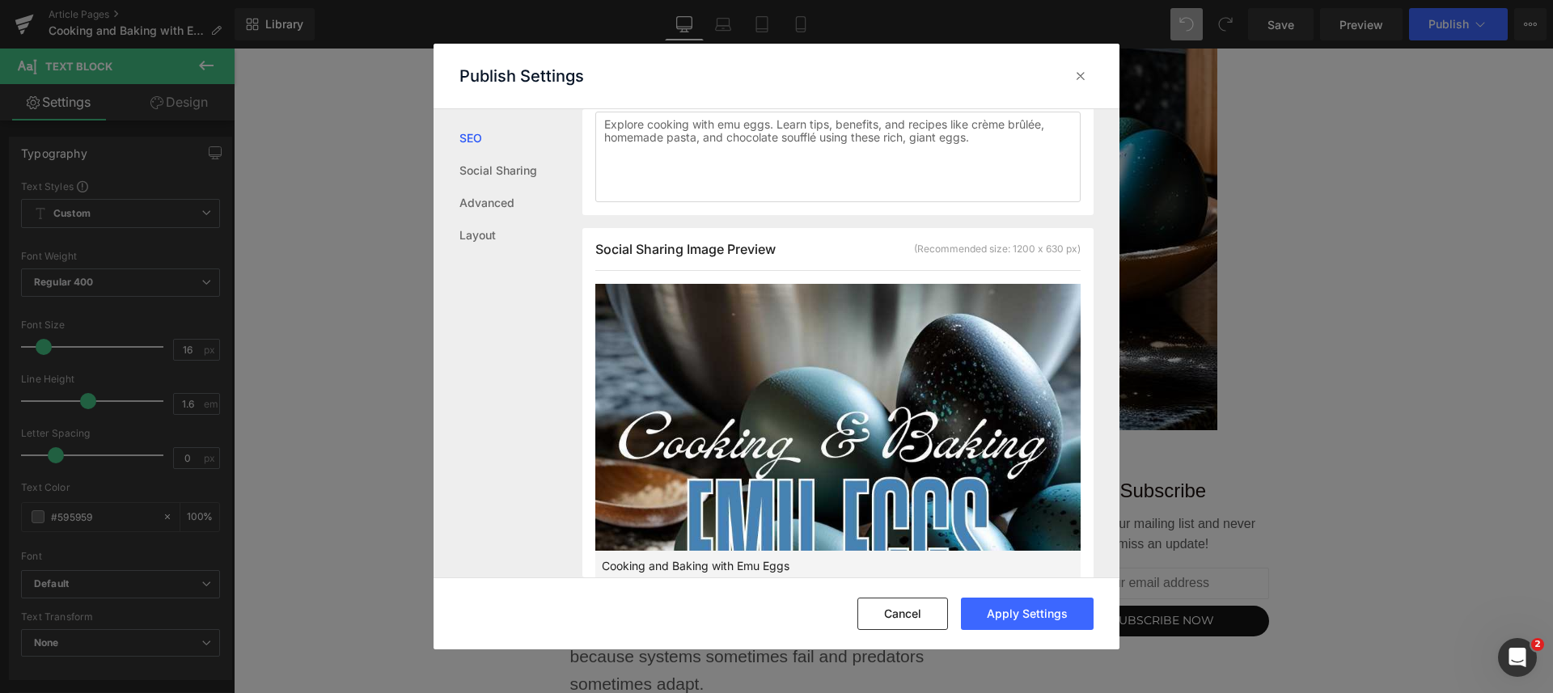
scroll to position [622, 0]
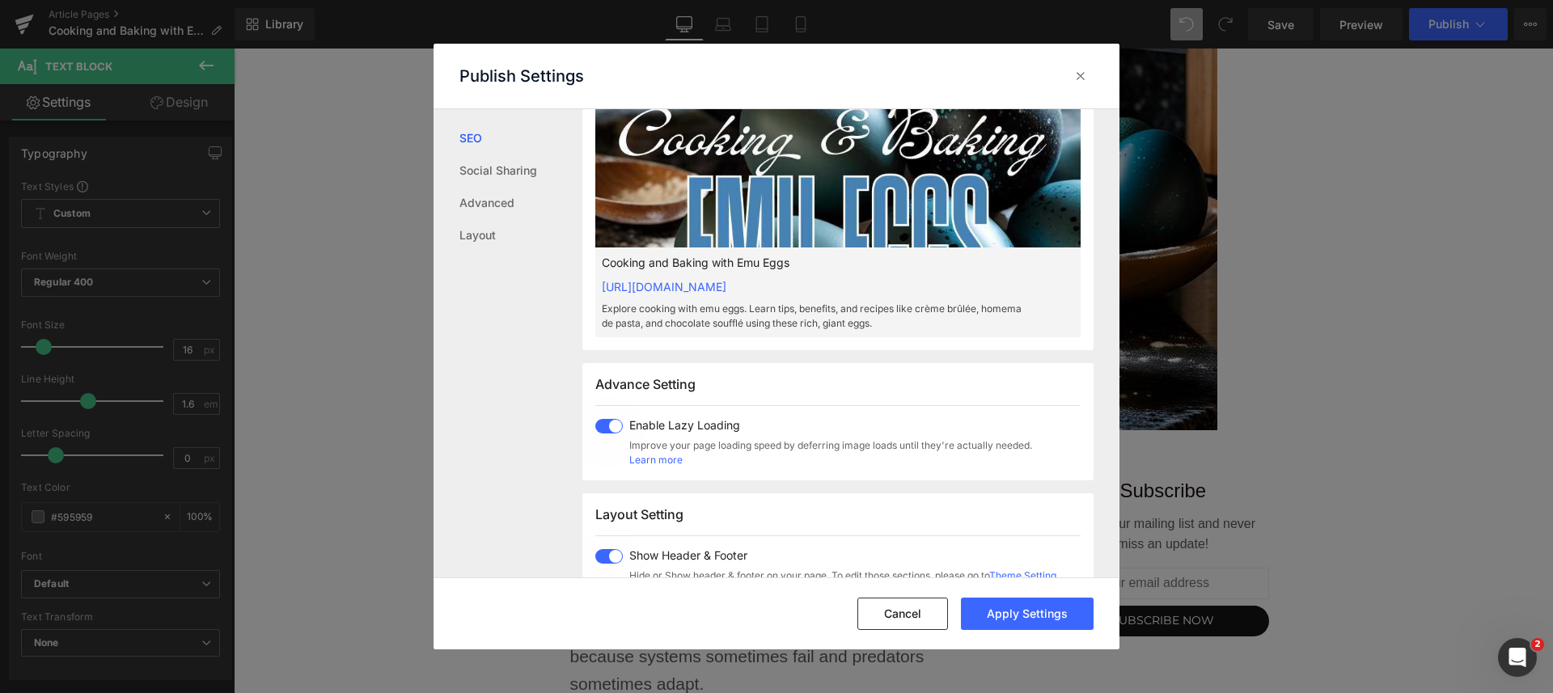
click at [1048, 615] on button "Apply Settings" at bounding box center [1027, 614] width 133 height 32
click at [1079, 72] on icon at bounding box center [1080, 76] width 16 height 16
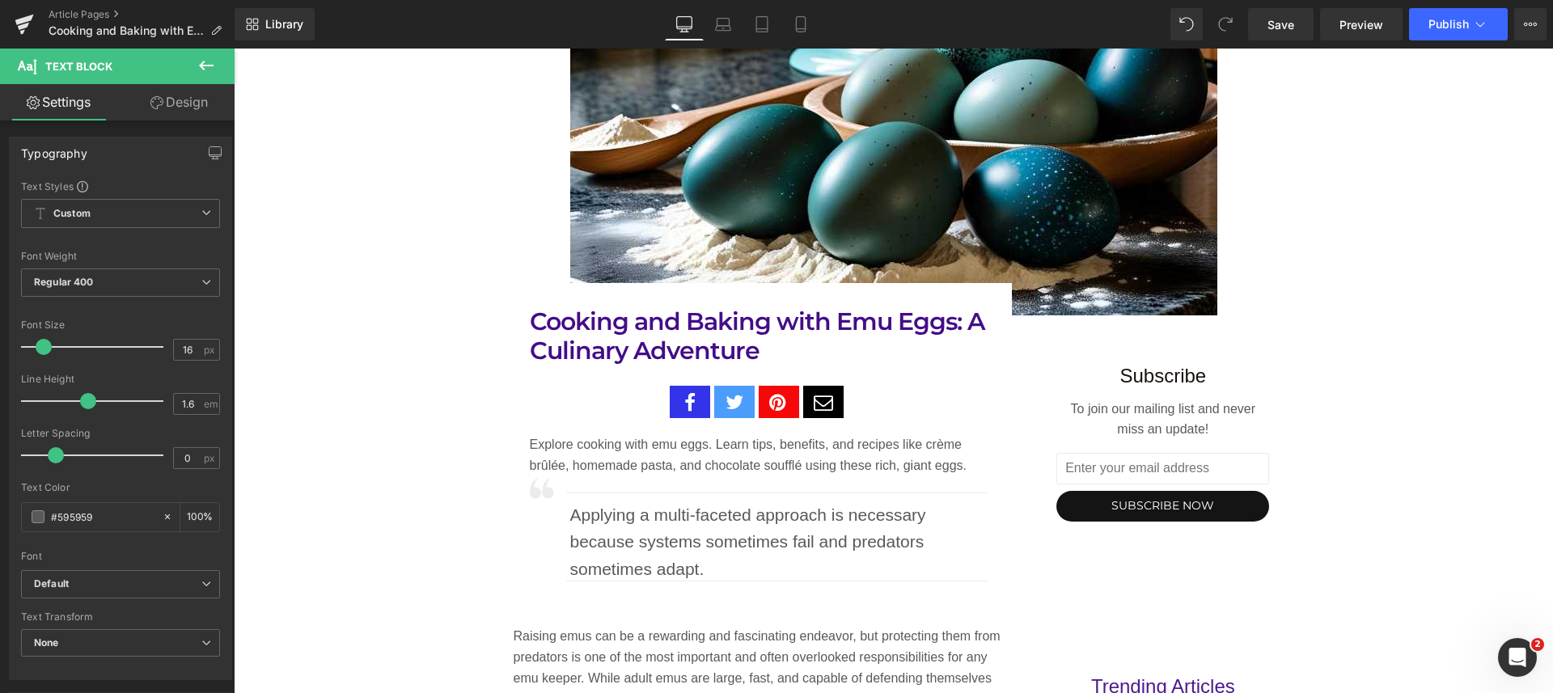
scroll to position [809, 0]
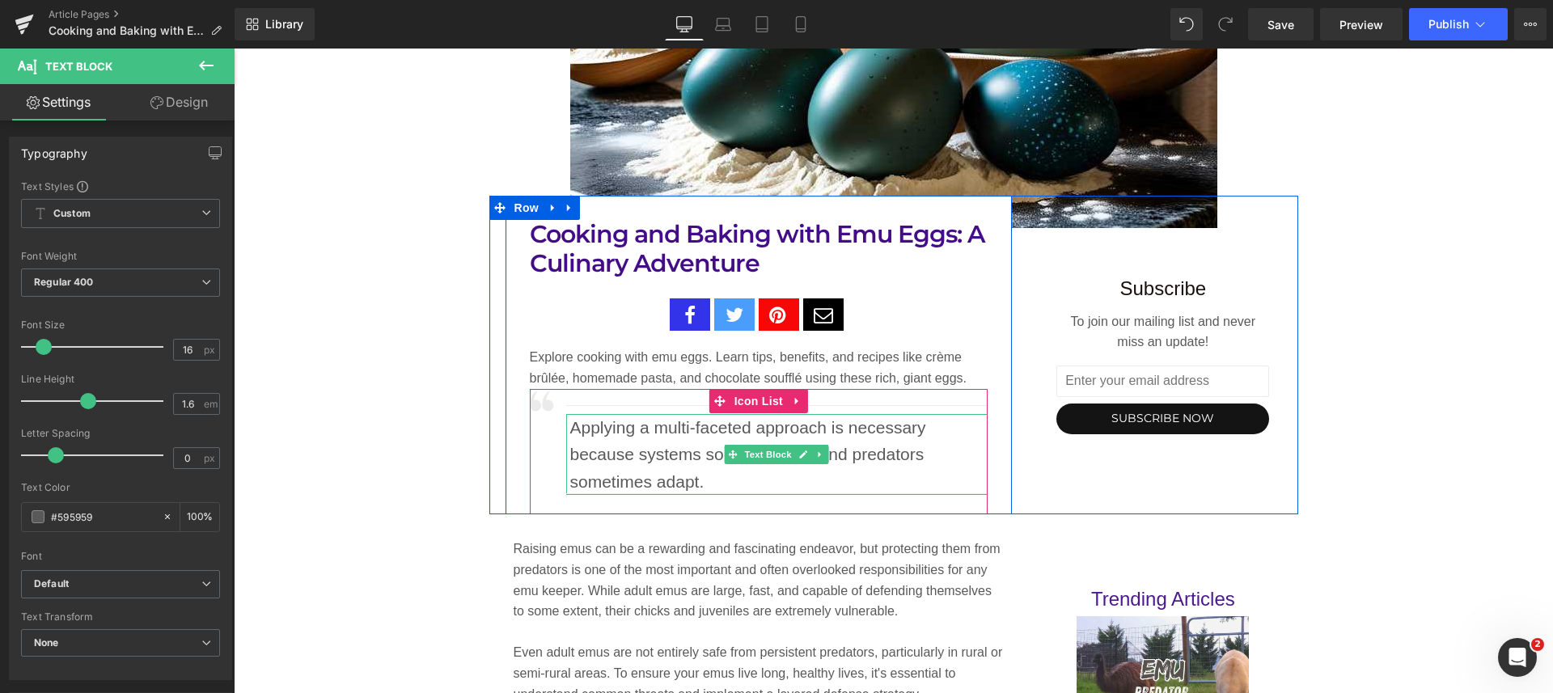
click at [677, 448] on p "Applying a multi-faceted approach is necessary because systems sometimes fail a…" at bounding box center [779, 455] width 418 height 82
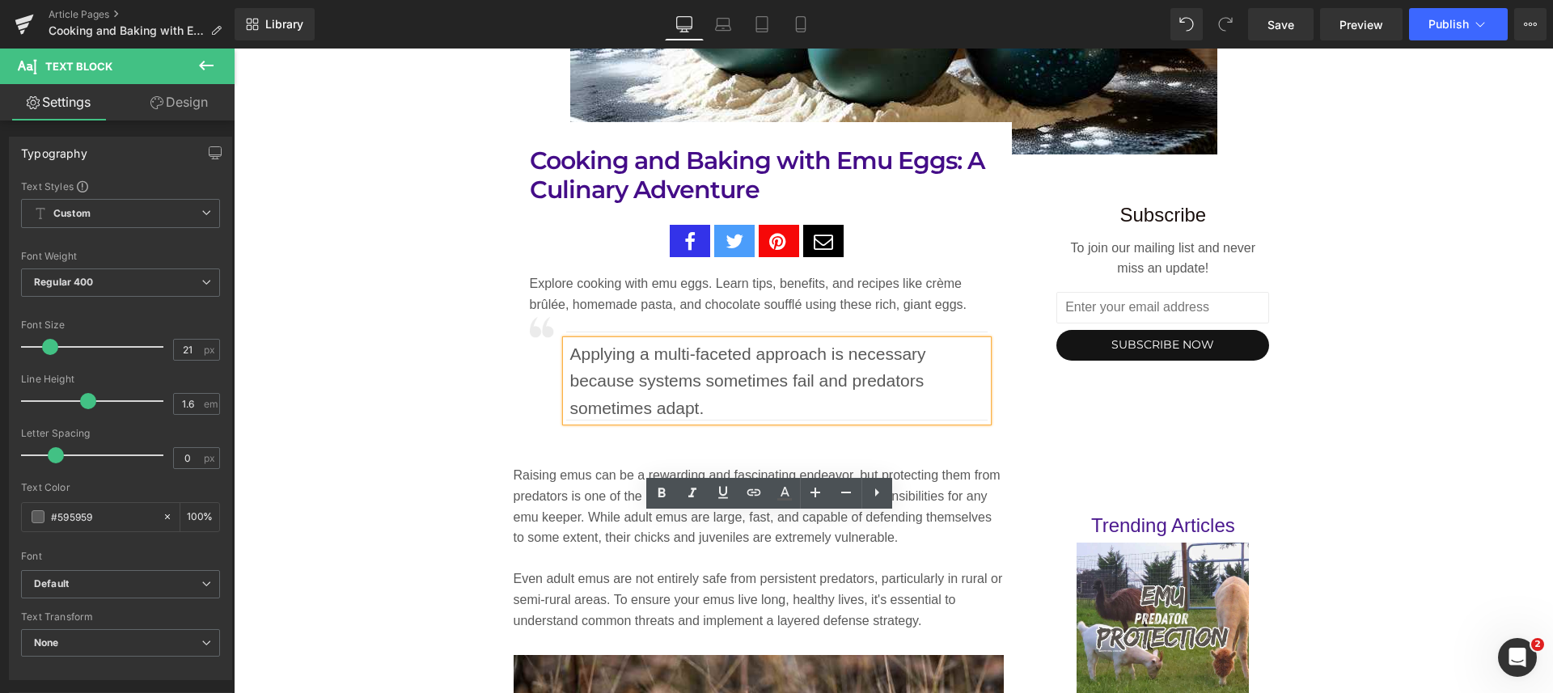
scroll to position [1011, 0]
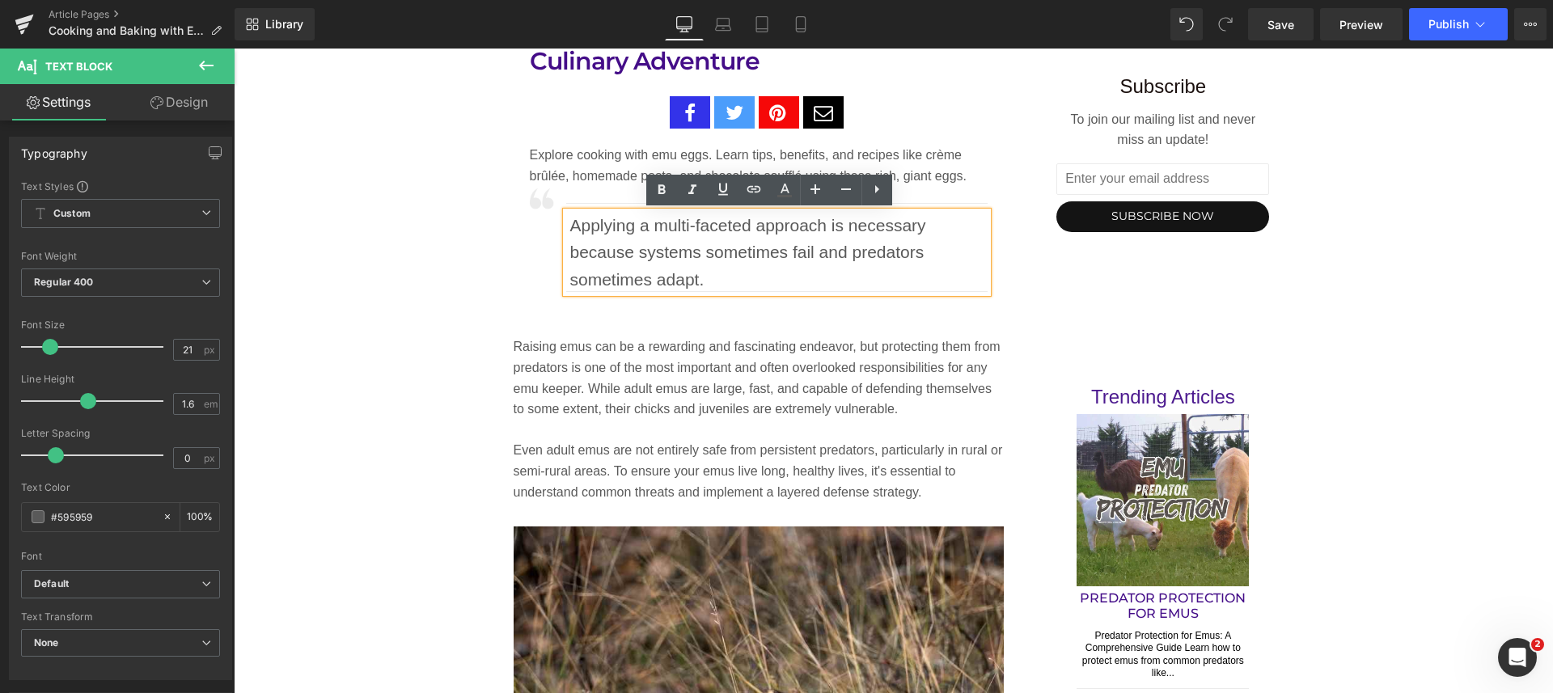
click at [726, 269] on p "Applying a multi-faceted approach is necessary because systems sometimes fail a…" at bounding box center [779, 253] width 418 height 82
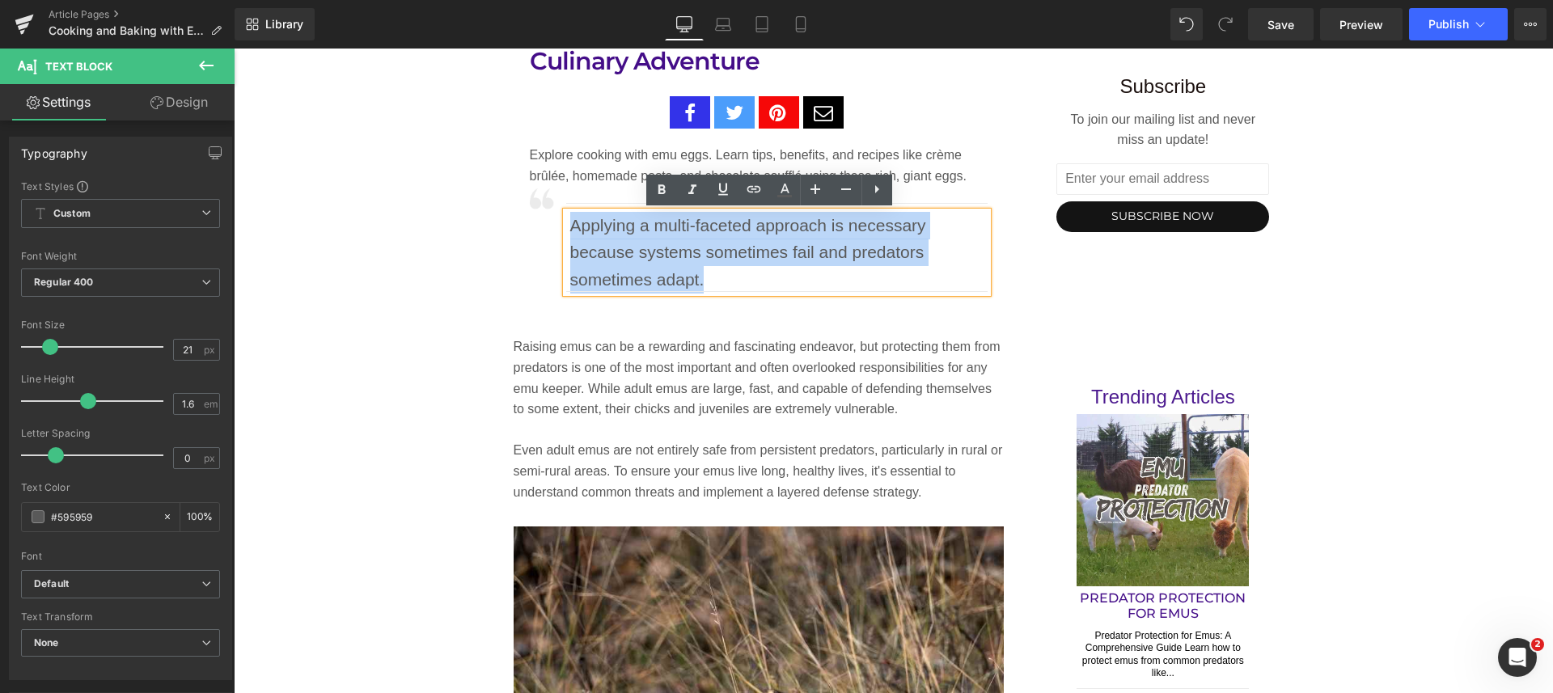
drag, startPoint x: 711, startPoint y: 275, endPoint x: 559, endPoint y: 230, distance: 158.4
click at [566, 230] on div "Applying a multi-faceted approach is necessary because systems sometimes fail a…" at bounding box center [777, 253] width 422 height 82
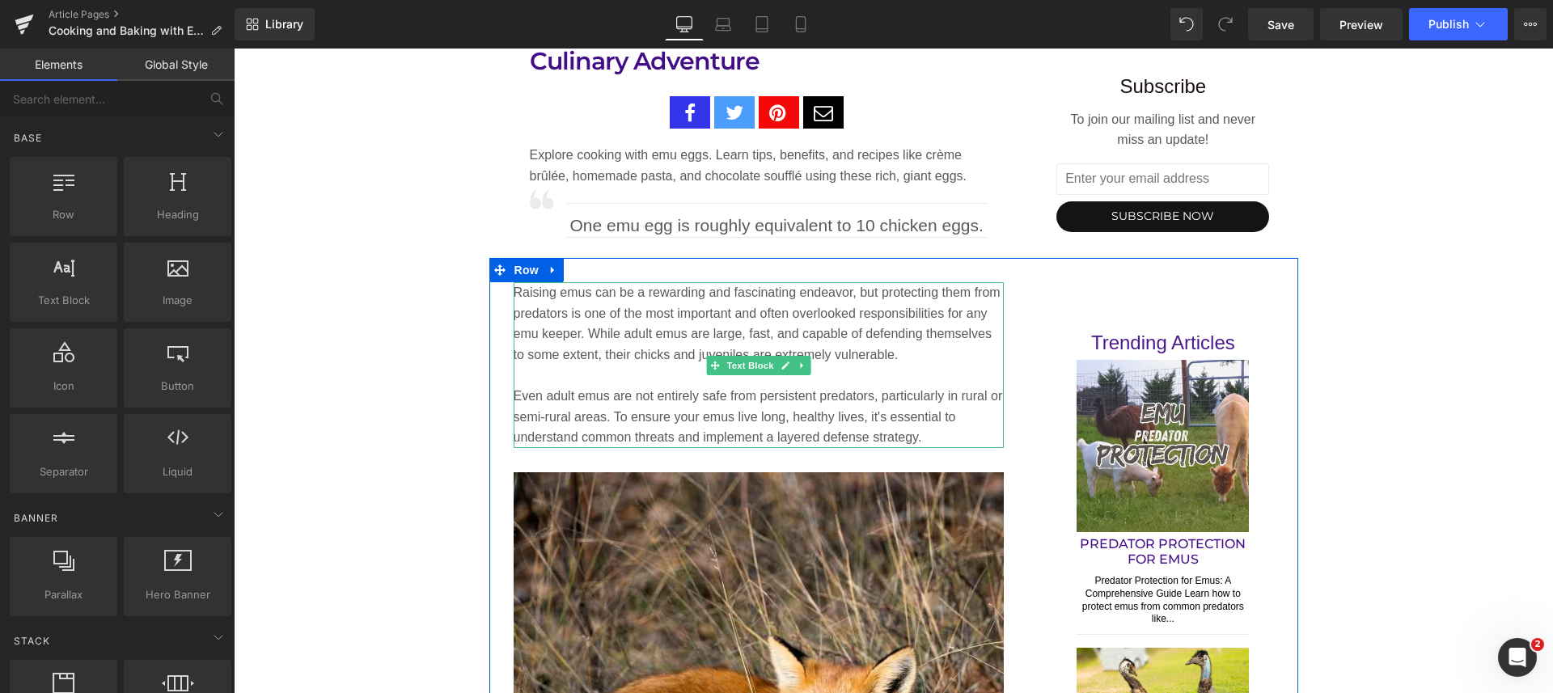
click at [661, 346] on p "Raising emus can be a rewarding and fascinating endeavor, but protecting them f…" at bounding box center [758, 323] width 491 height 82
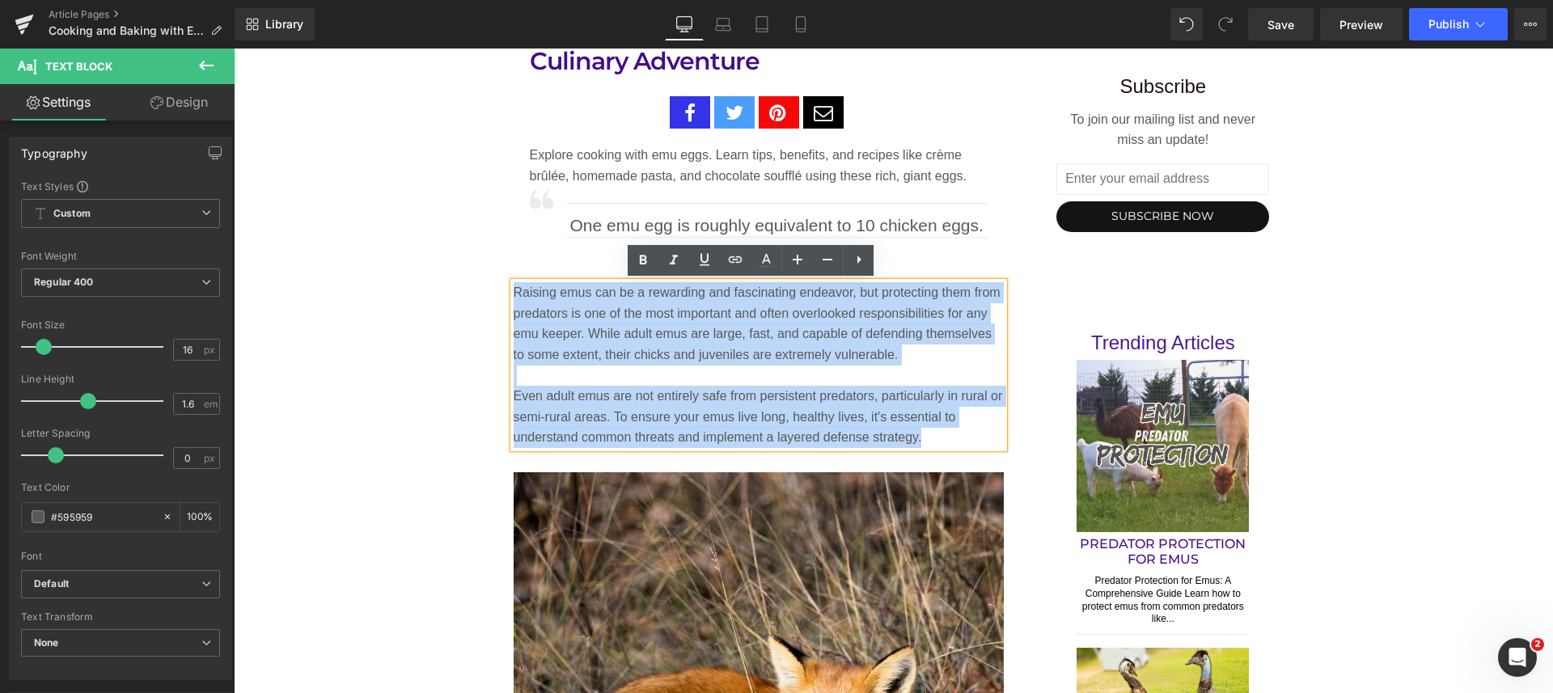
drag, startPoint x: 918, startPoint y: 439, endPoint x: 500, endPoint y: 295, distance: 442.1
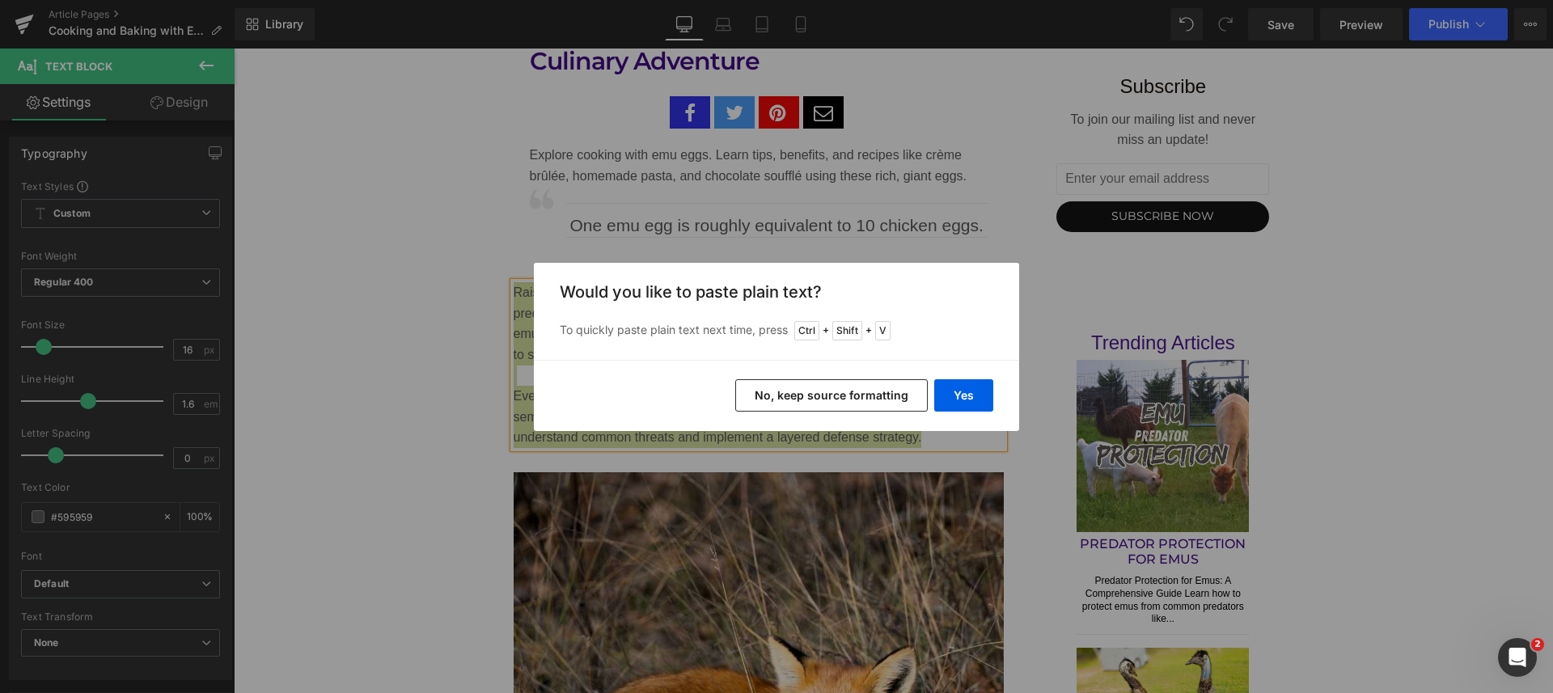
click at [972, 394] on button "Yes" at bounding box center [963, 395] width 59 height 32
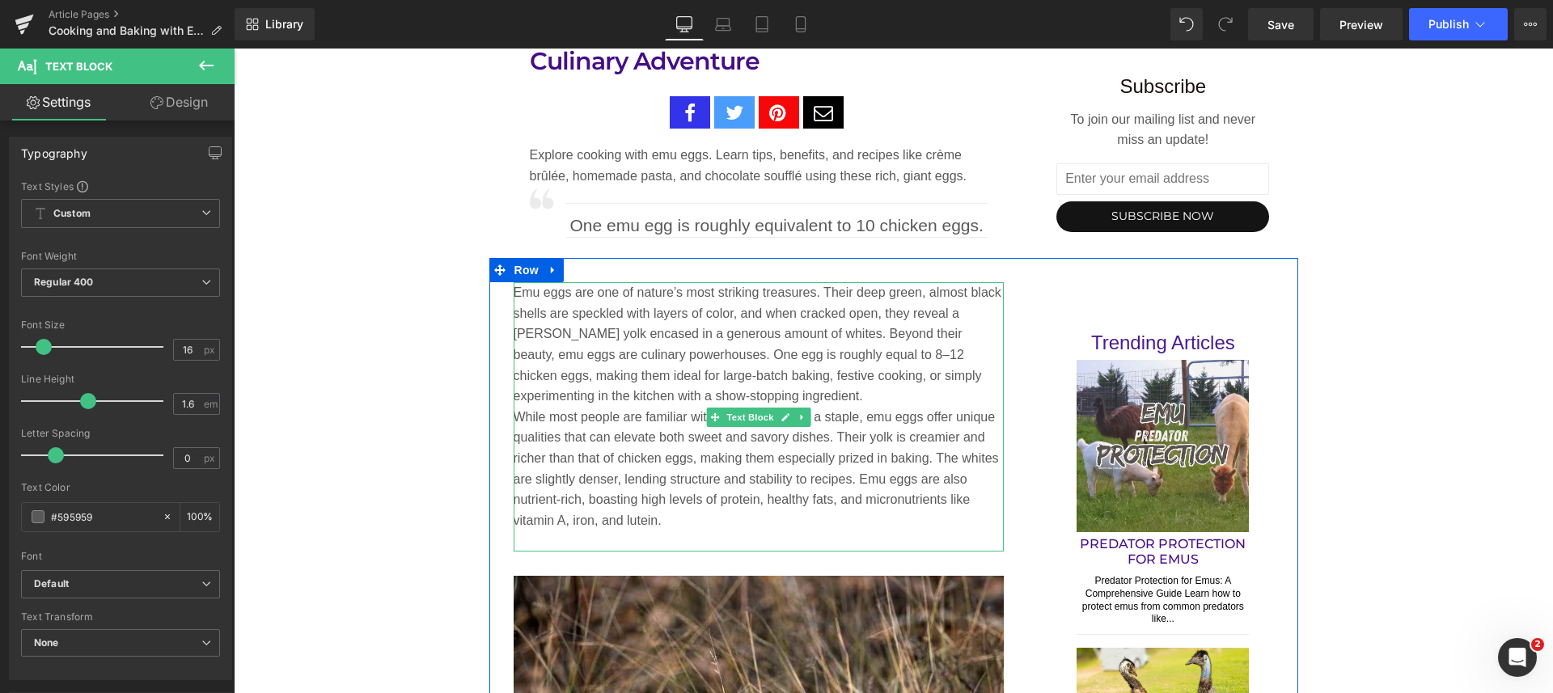
click at [746, 397] on p "Emu eggs are one of nature’s most striking treasures. Their deep green, almost …" at bounding box center [758, 344] width 491 height 125
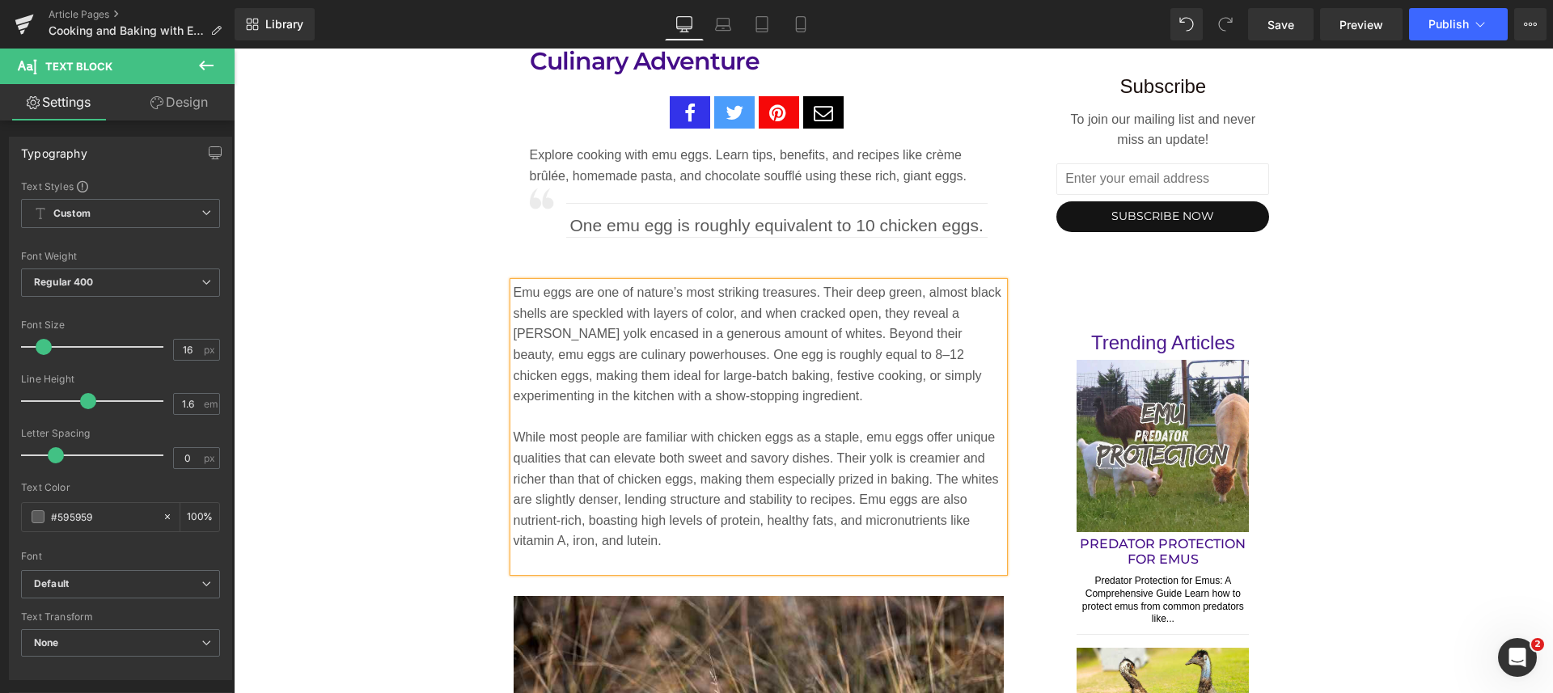
click at [615, 561] on p at bounding box center [758, 561] width 491 height 21
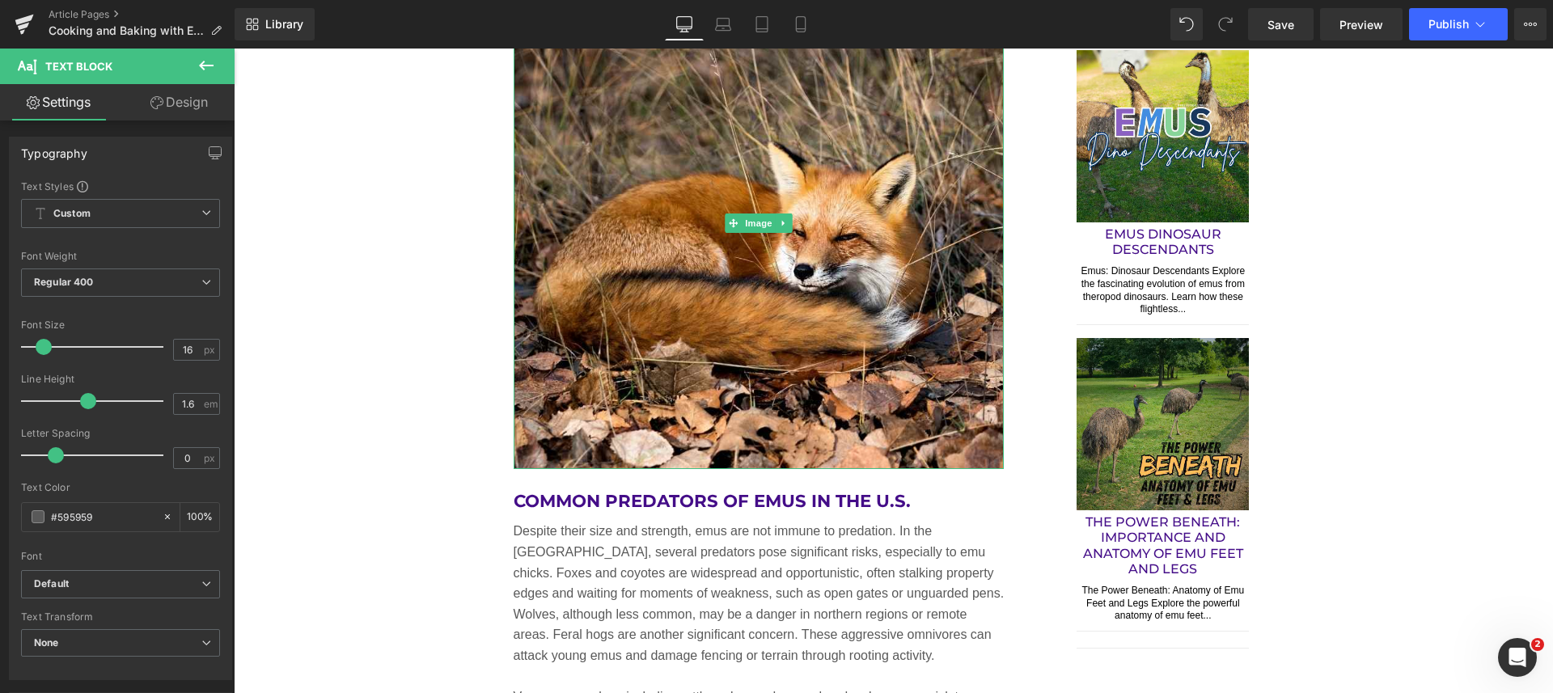
scroll to position [1718, 0]
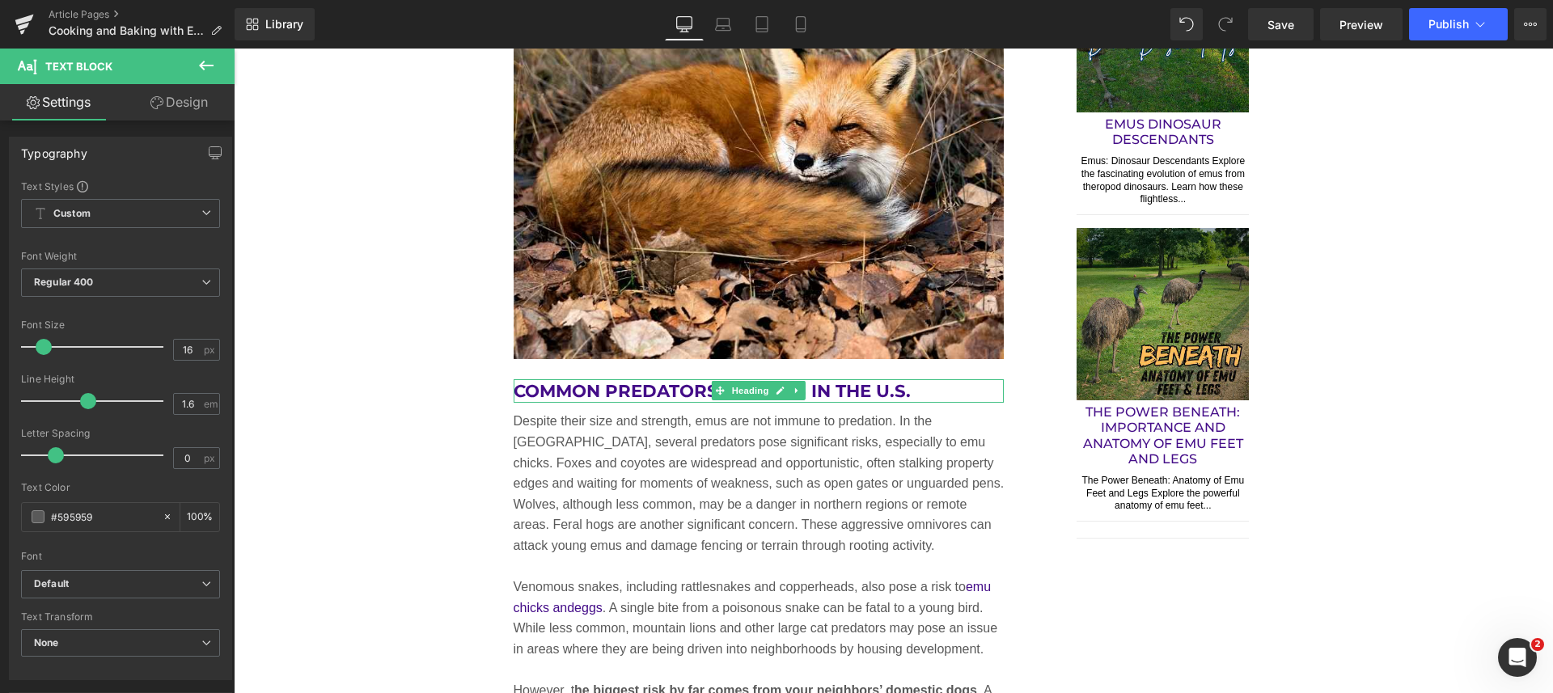
click at [842, 393] on h2 "Common Predators of Emus in the U.S." at bounding box center [758, 391] width 491 height 24
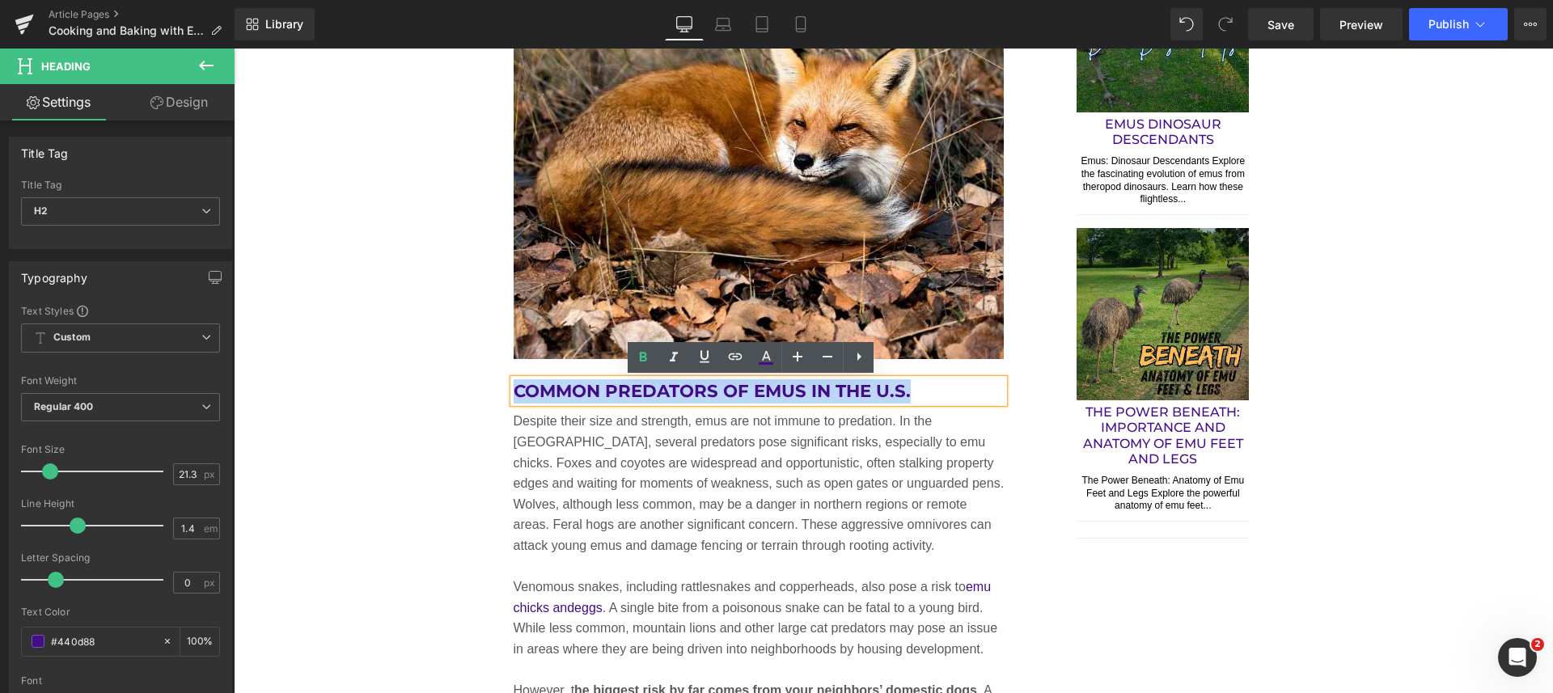
drag, startPoint x: 906, startPoint y: 391, endPoint x: 495, endPoint y: 382, distance: 410.9
click at [495, 382] on div "Emu eggs are one of nature’s most striking treasures. Their deep green, almost …" at bounding box center [758, 436] width 539 height 1723
paste div
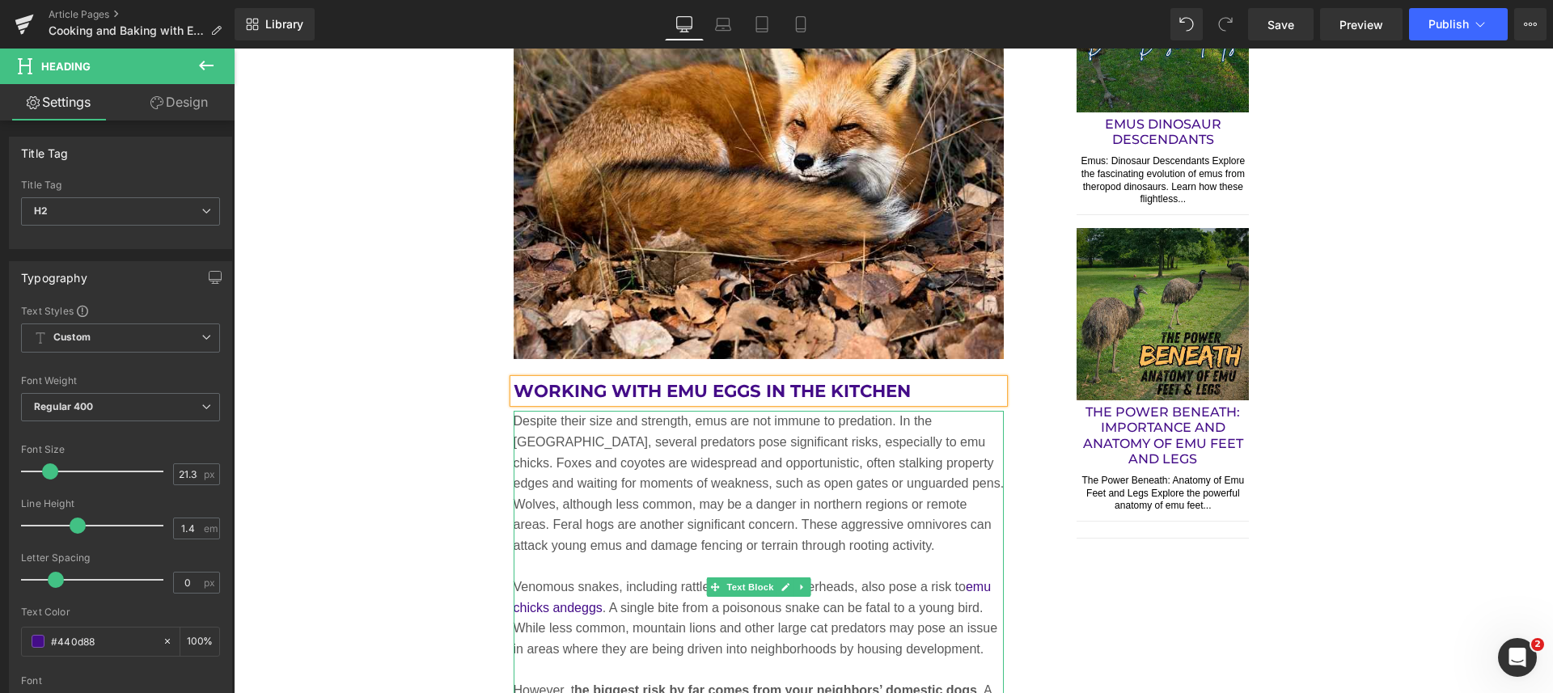
click at [606, 467] on p "Despite their size and strength, emus are not immune to predation. In the Unite…" at bounding box center [758, 483] width 491 height 145
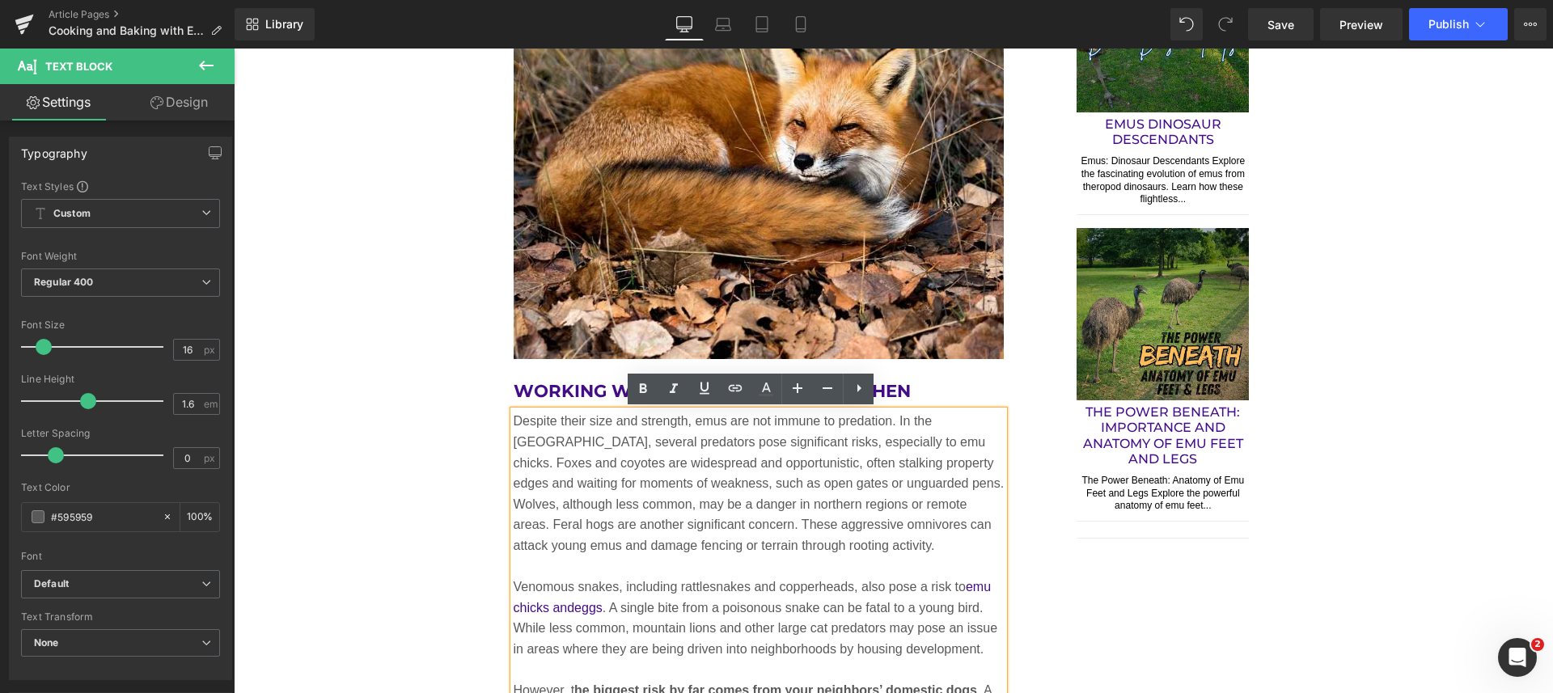
click at [606, 467] on p "Despite their size and strength, emus are not immune to predation. In the Unite…" at bounding box center [758, 483] width 491 height 145
click at [513, 422] on p "Despite their size and strength, emus are not immune to predation. In the Unite…" at bounding box center [758, 483] width 491 height 145
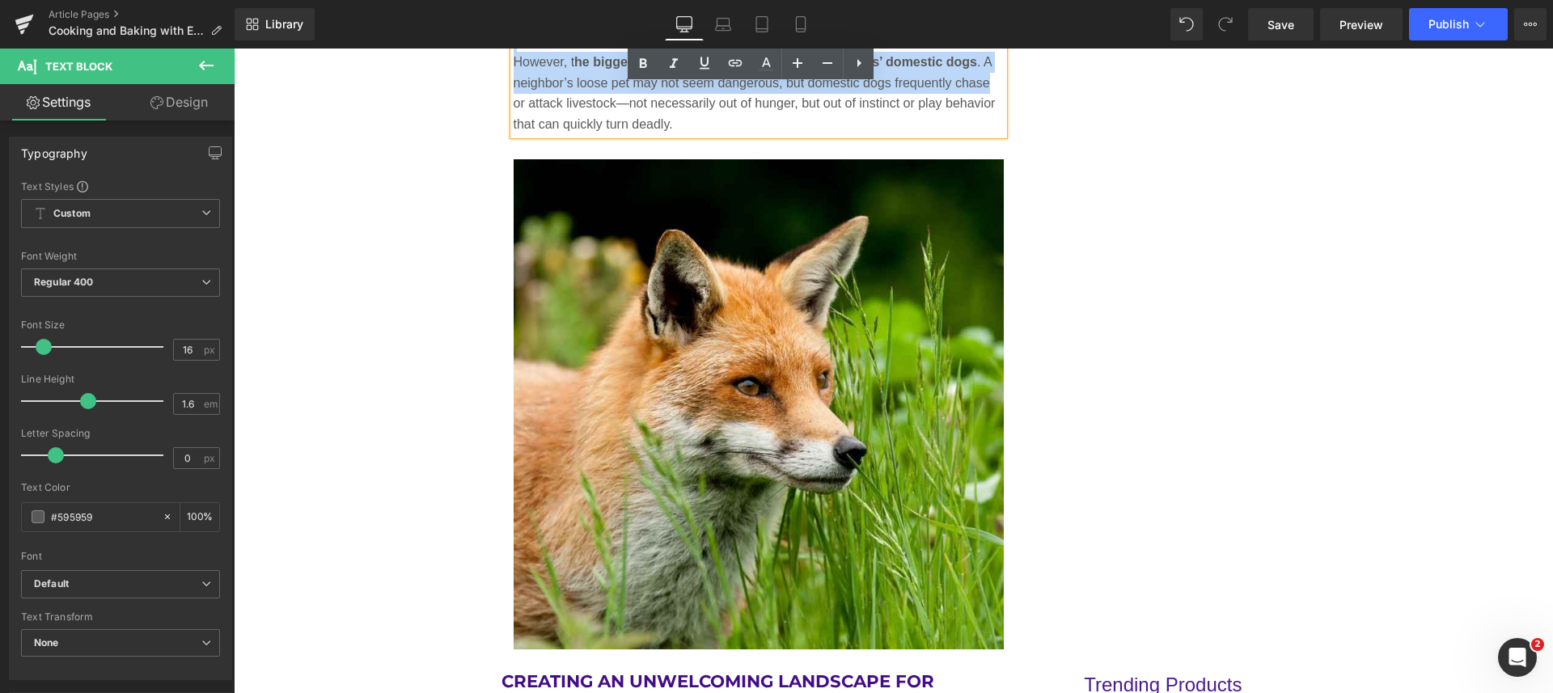
scroll to position [2299, 0]
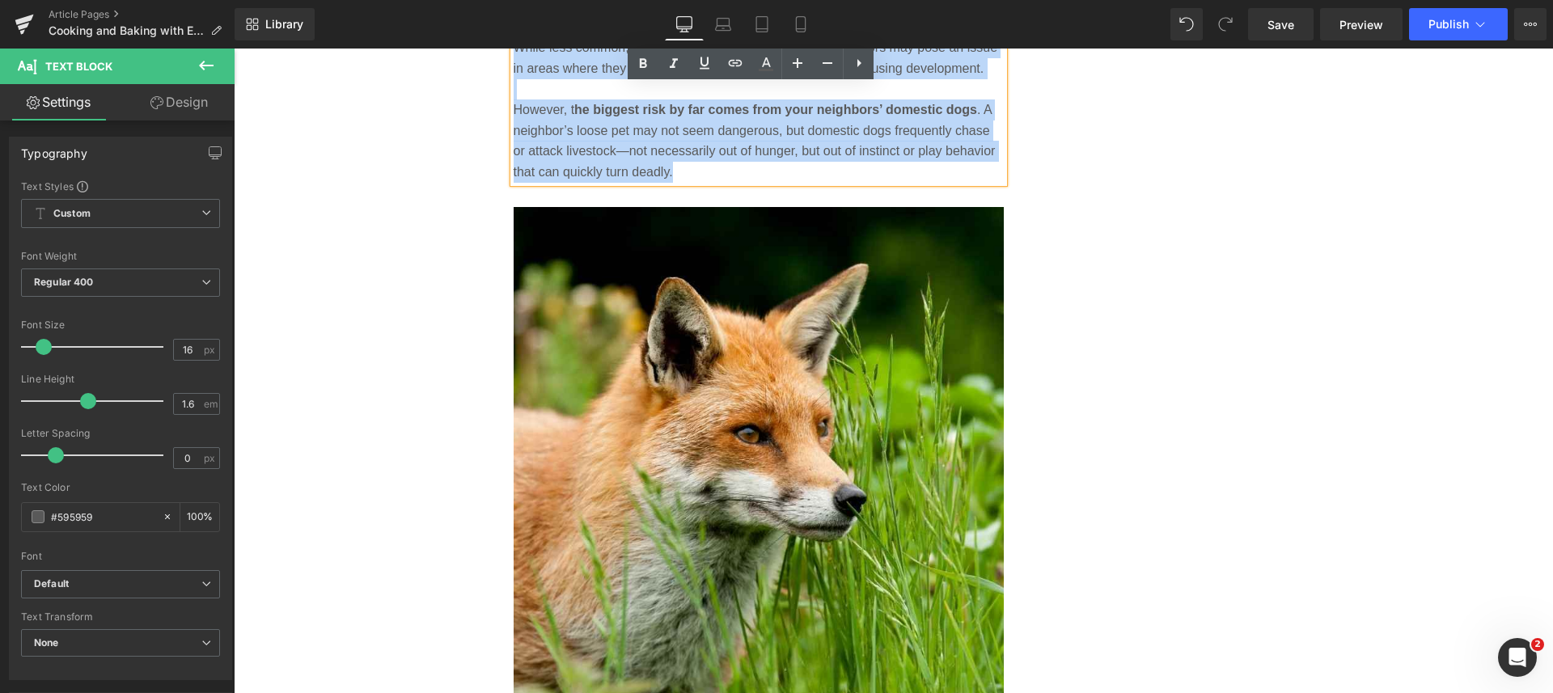
drag, startPoint x: 505, startPoint y: 422, endPoint x: 975, endPoint y: 180, distance: 528.4
click at [975, 180] on div "Despite their size and strength, emus are not immune to predation. In the Unite…" at bounding box center [758, 6] width 491 height 352
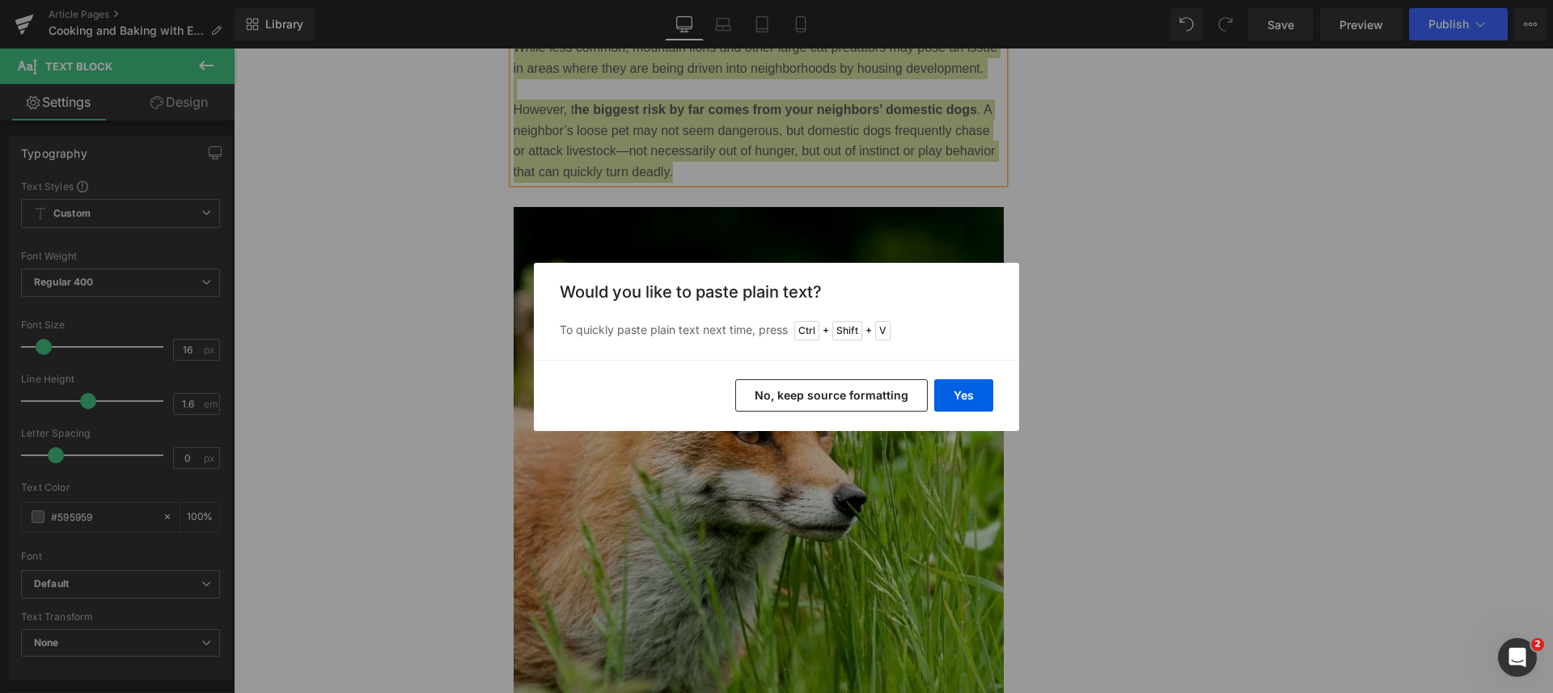
click at [978, 390] on button "Yes" at bounding box center [963, 395] width 59 height 32
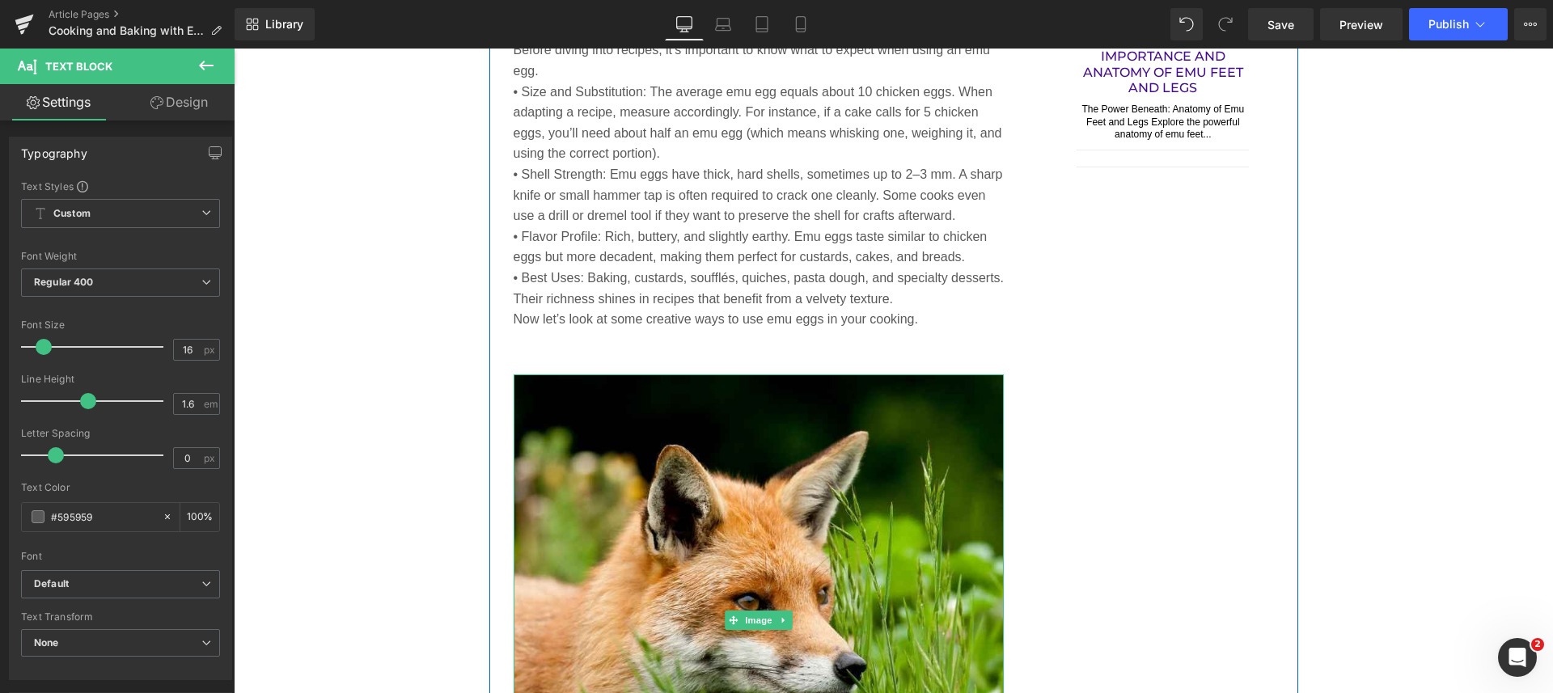
scroll to position [1895, 0]
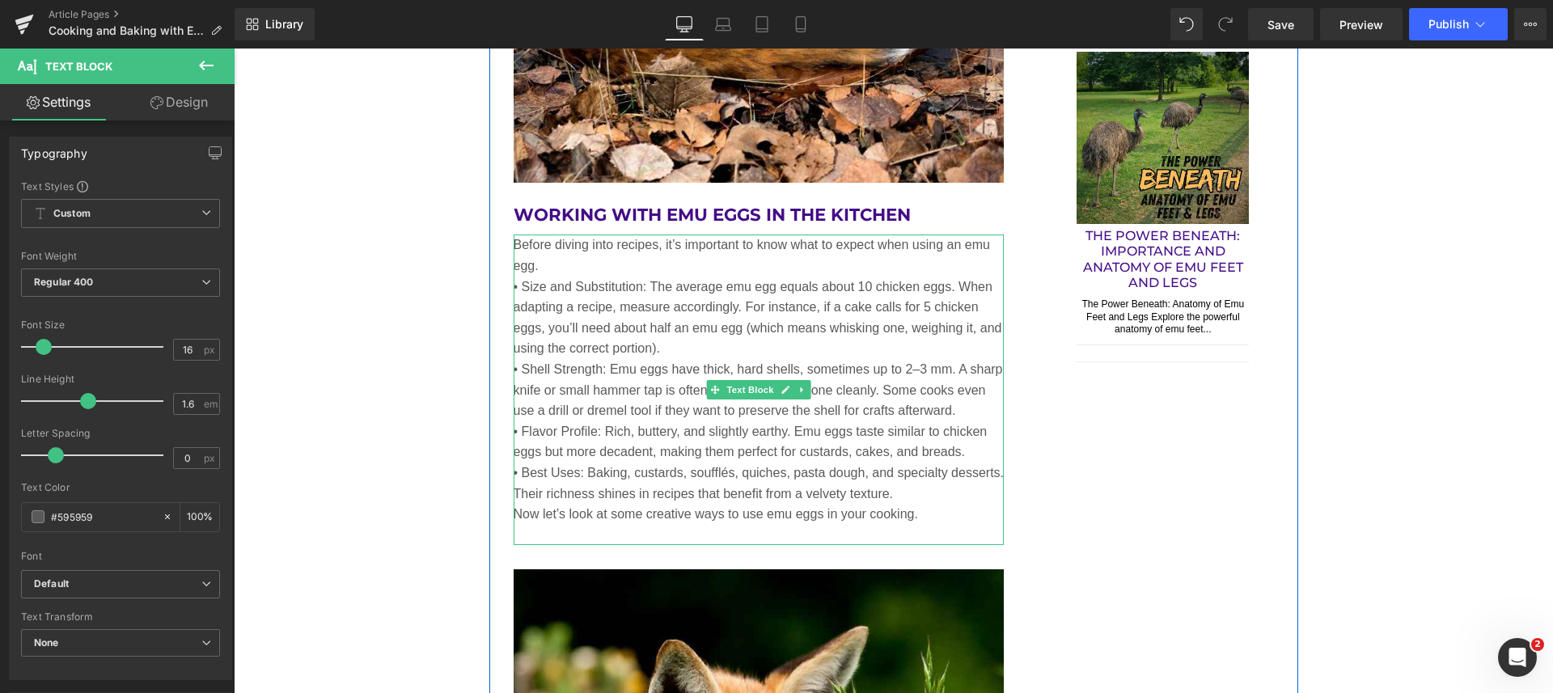
click at [589, 263] on p "Before diving into recipes, it’s important to know what to expect when using an…" at bounding box center [758, 254] width 491 height 41
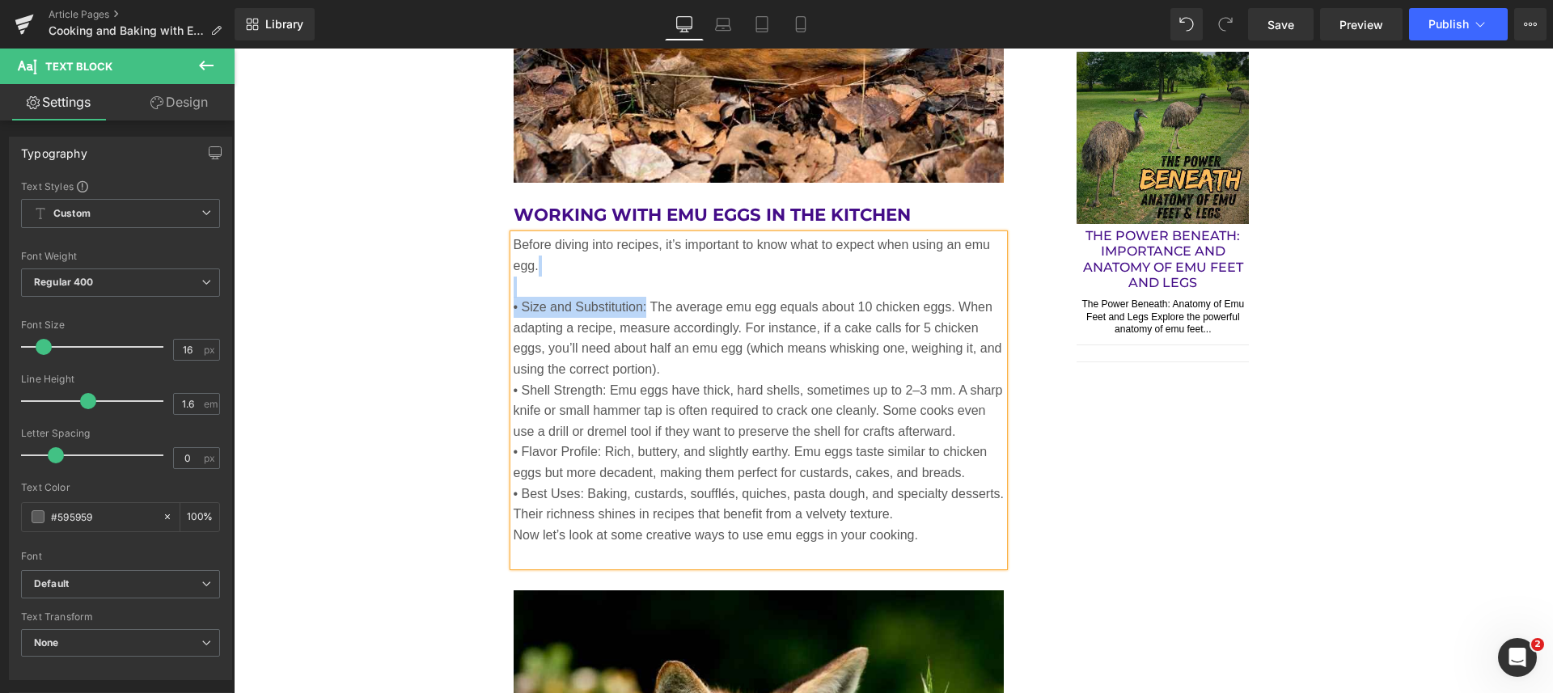
drag, startPoint x: 640, startPoint y: 306, endPoint x: 506, endPoint y: 295, distance: 133.9
click at [513, 295] on div "Before diving into recipes, it’s important to know what to expect when using an…" at bounding box center [758, 400] width 491 height 332
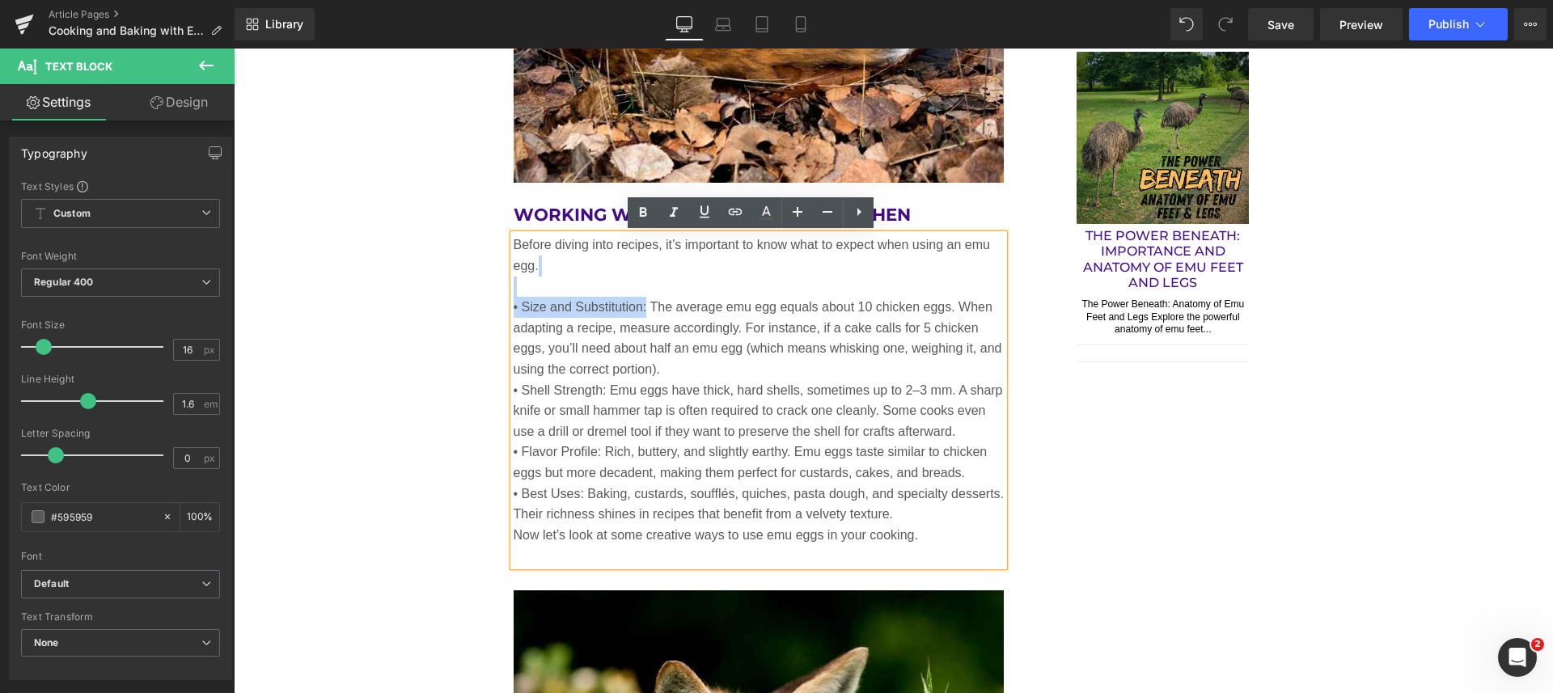
click at [513, 294] on p "Before diving into recipes, it’s important to know what to expect when using an…" at bounding box center [758, 265] width 491 height 62
click at [513, 306] on div "Before diving into recipes, it’s important to know what to expect when using an…" at bounding box center [758, 400] width 491 height 332
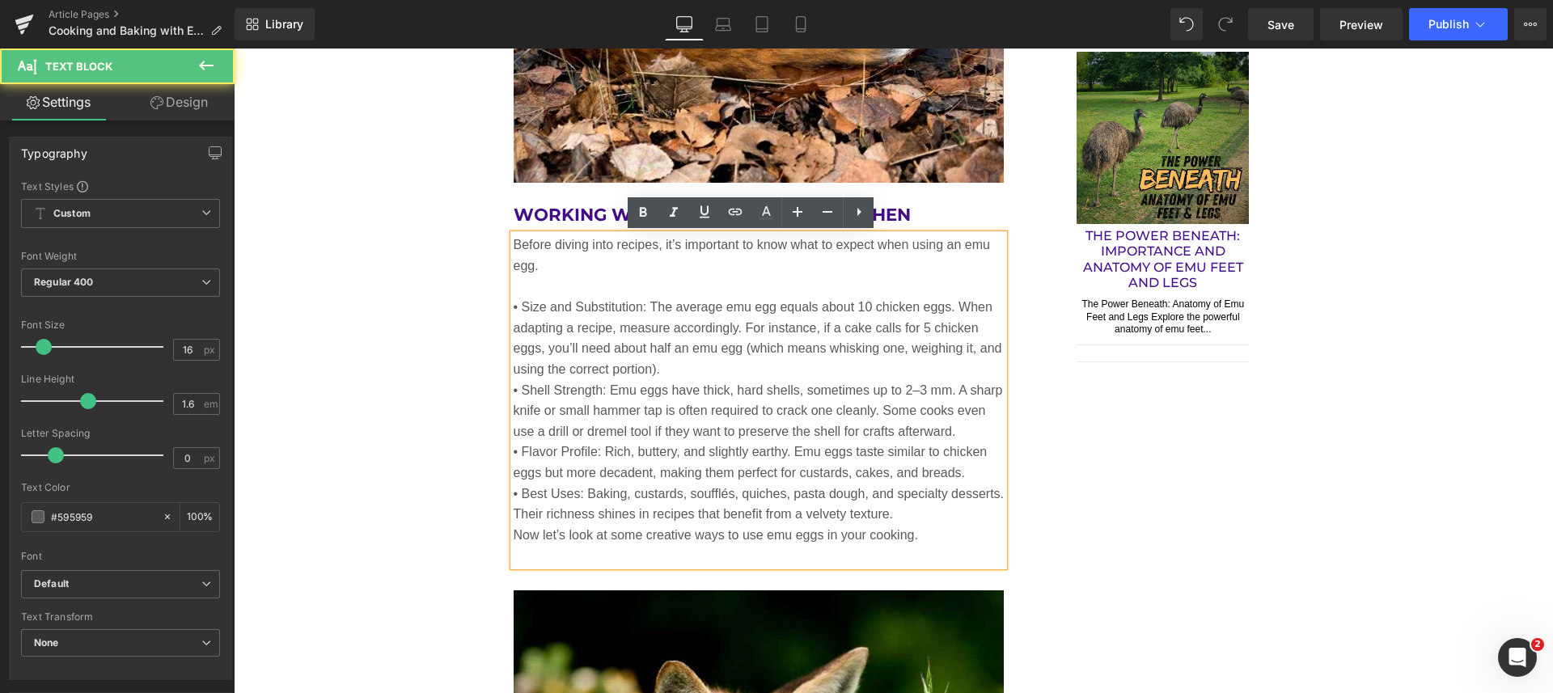
click at [513, 306] on p "• Size and Substitution: The average emu egg equals about 10 chicken eggs. When…" at bounding box center [758, 338] width 491 height 82
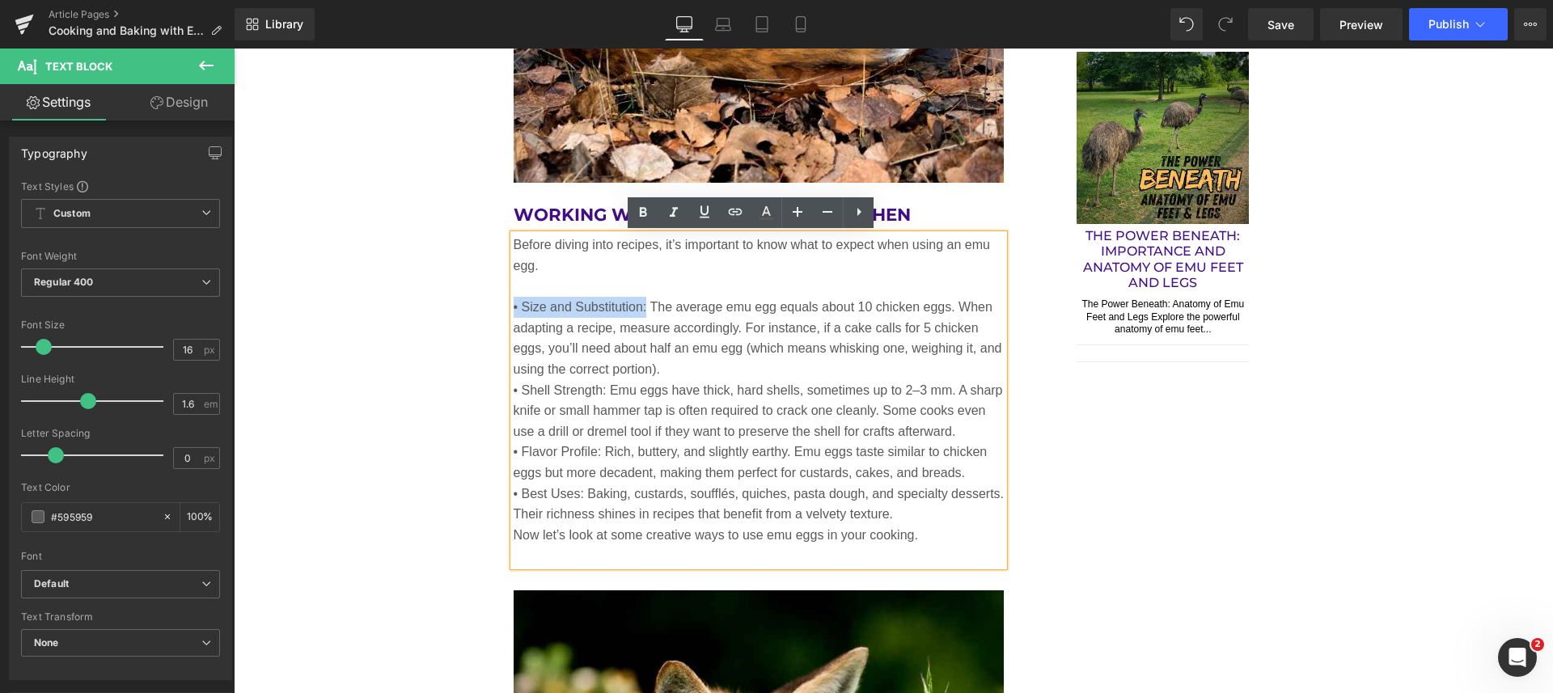
drag, startPoint x: 505, startPoint y: 306, endPoint x: 640, endPoint y: 299, distance: 134.4
click at [640, 299] on p "• Size and Substitution: The average emu egg equals about 10 chicken eggs. When…" at bounding box center [758, 338] width 491 height 82
click at [640, 205] on icon at bounding box center [642, 212] width 19 height 19
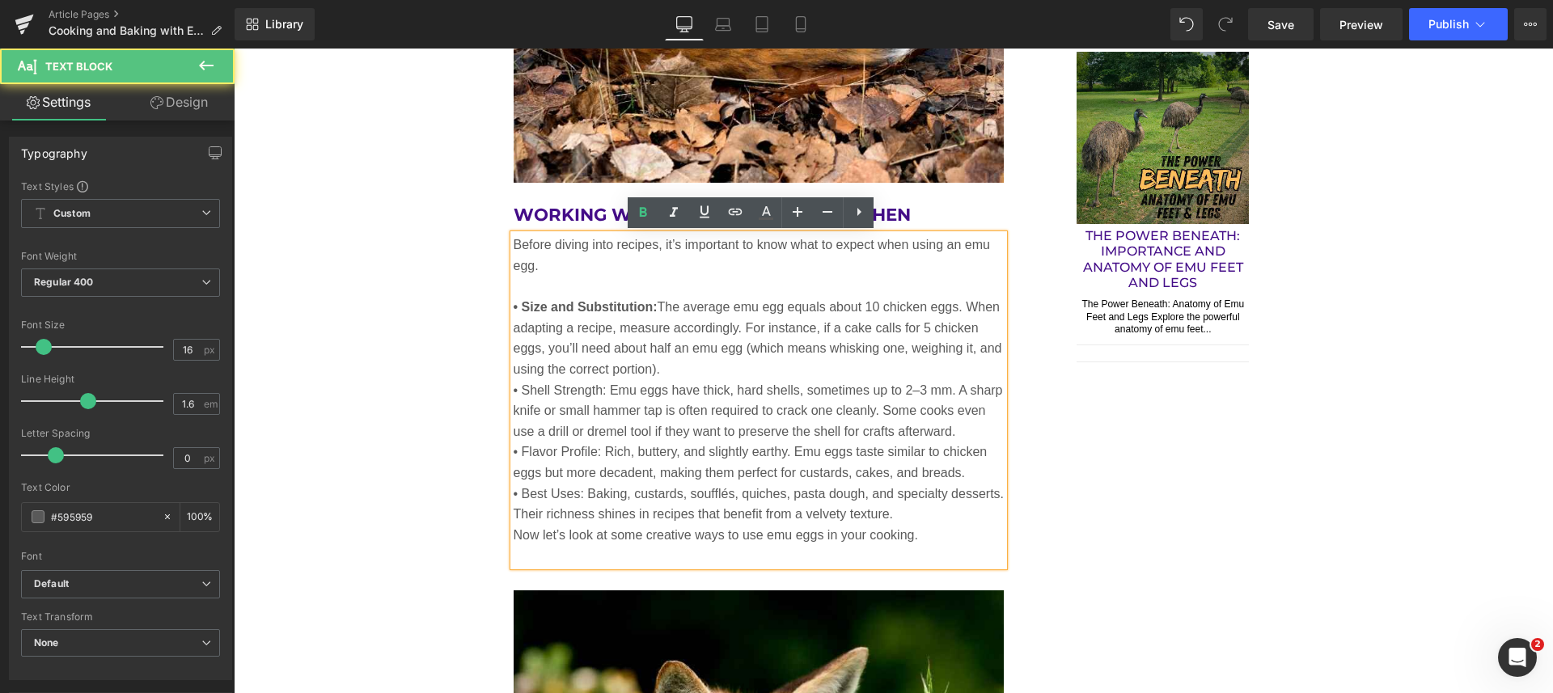
click at [665, 367] on p "• Size and Substitution: The average emu egg equals about 10 chicken eggs. When…" at bounding box center [758, 338] width 491 height 82
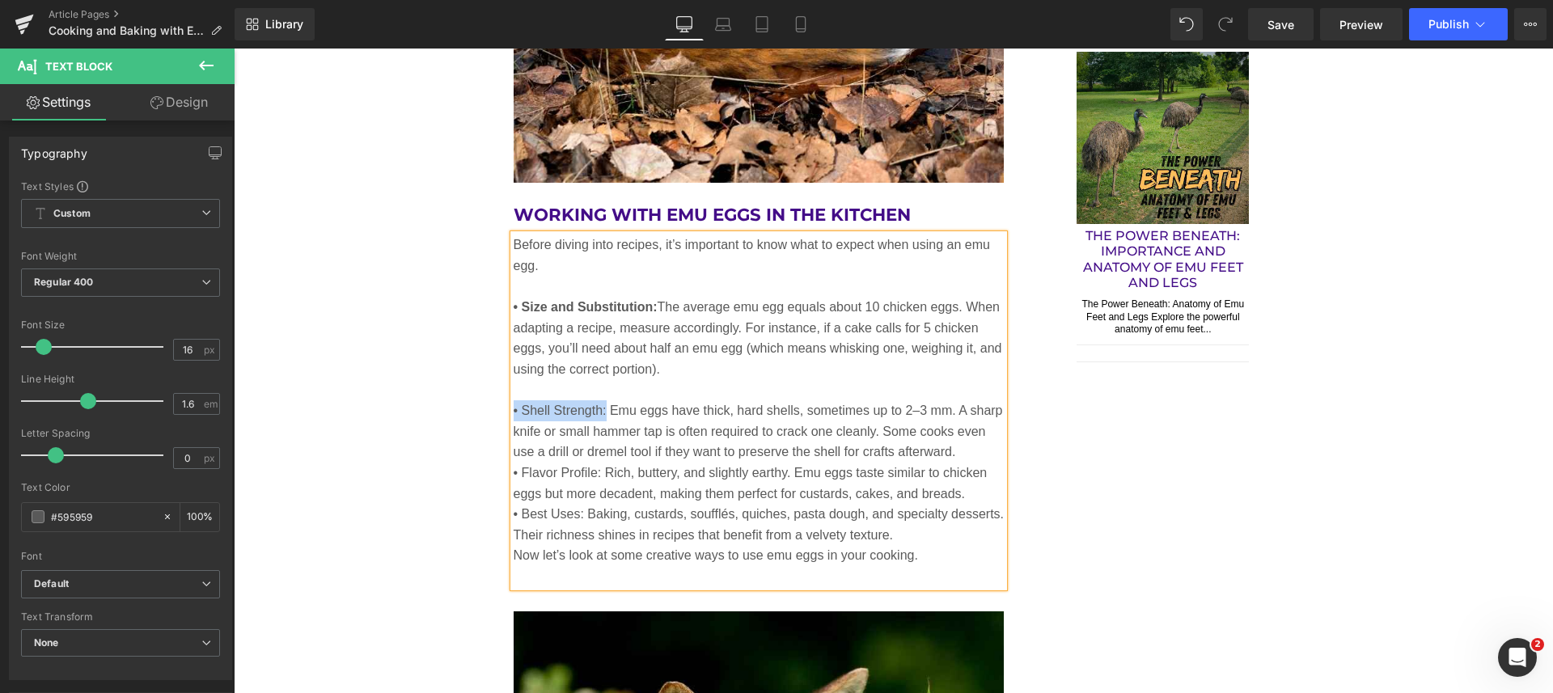
drag, startPoint x: 600, startPoint y: 410, endPoint x: 505, endPoint y: 412, distance: 94.6
click at [513, 412] on p "• Shell Strength: Emu eggs have thick, hard shells, sometimes up to 2–3 mm. A s…" at bounding box center [758, 431] width 491 height 62
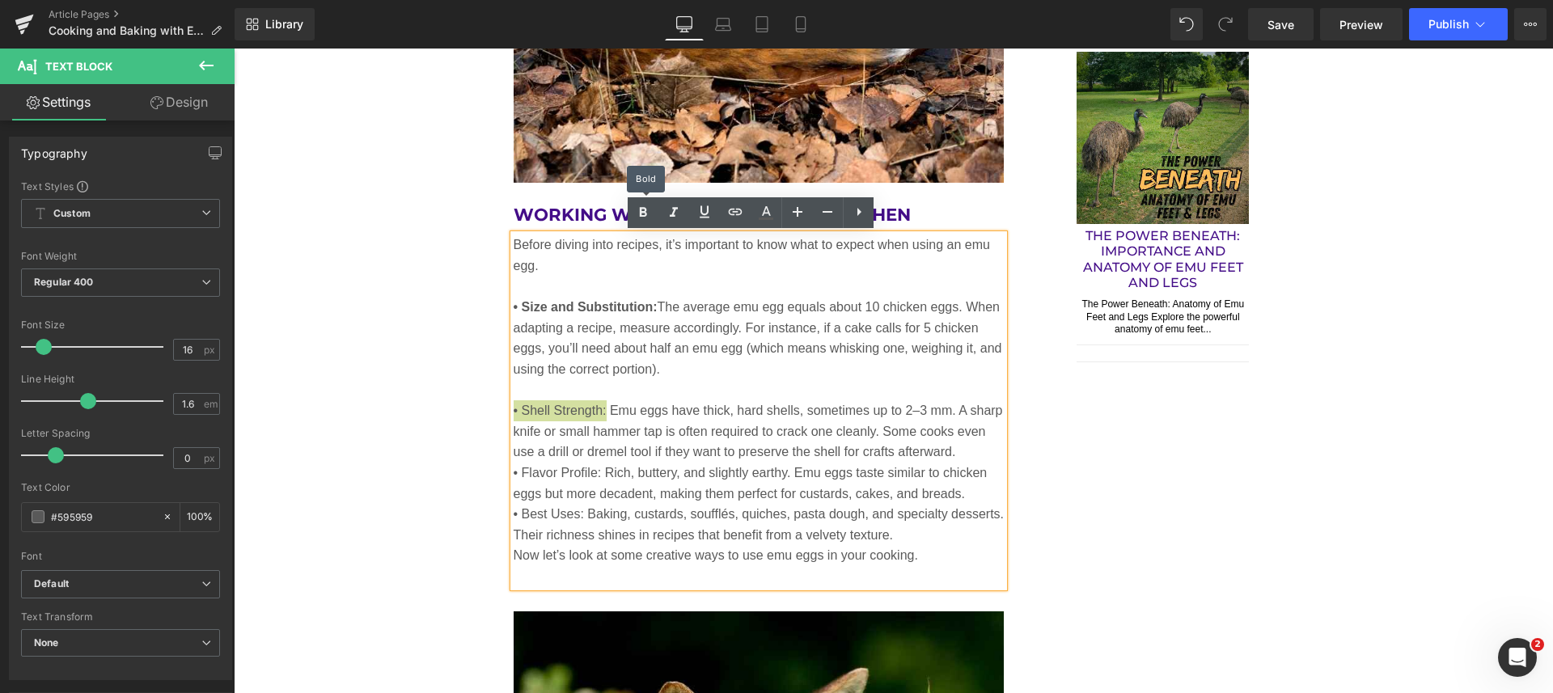
click at [644, 205] on icon at bounding box center [642, 212] width 19 height 19
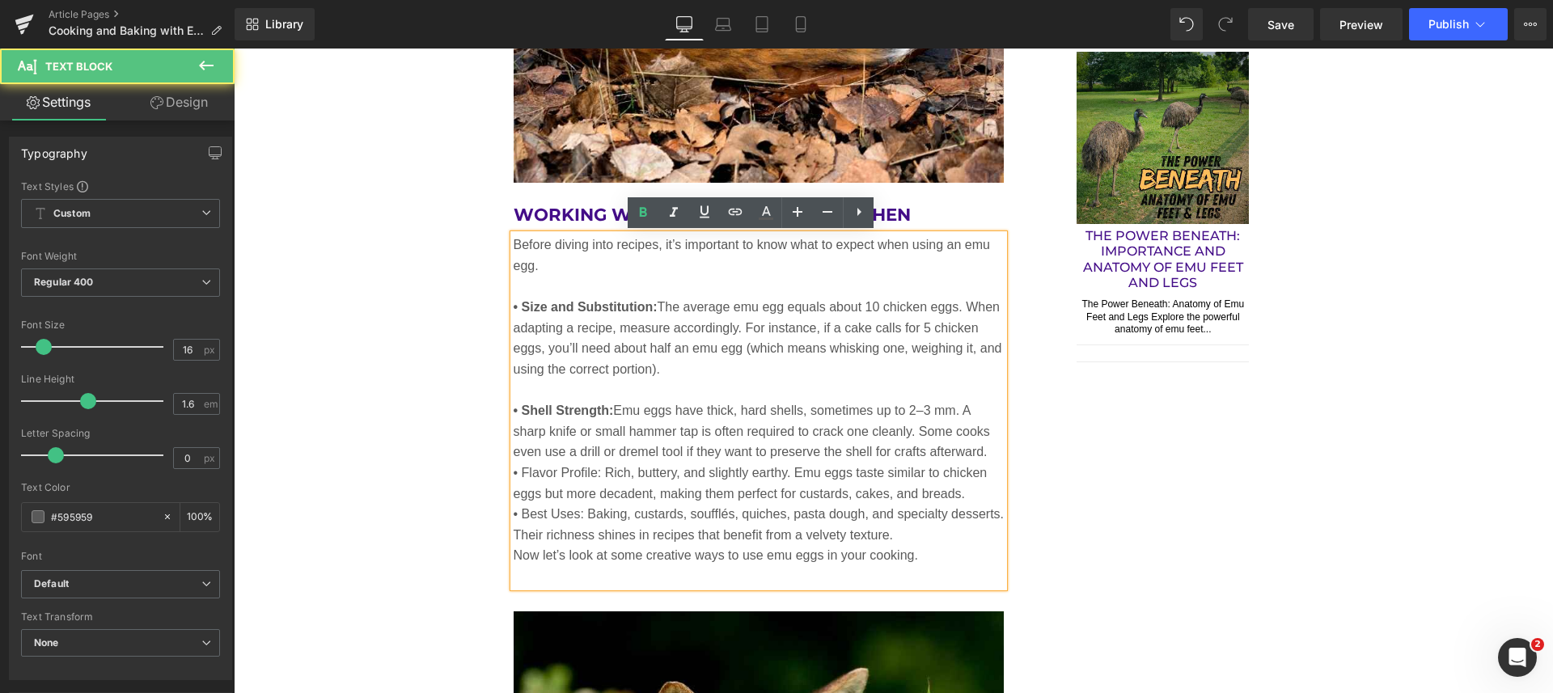
click at [965, 496] on p "• Flavor Profile: Rich, buttery, and slightly earthy. Emu eggs taste similar to…" at bounding box center [758, 483] width 491 height 41
click at [986, 454] on p "• Shell Strength: Emu eggs have thick, hard shells, sometimes up to 2–3 mm. A s…" at bounding box center [758, 431] width 491 height 62
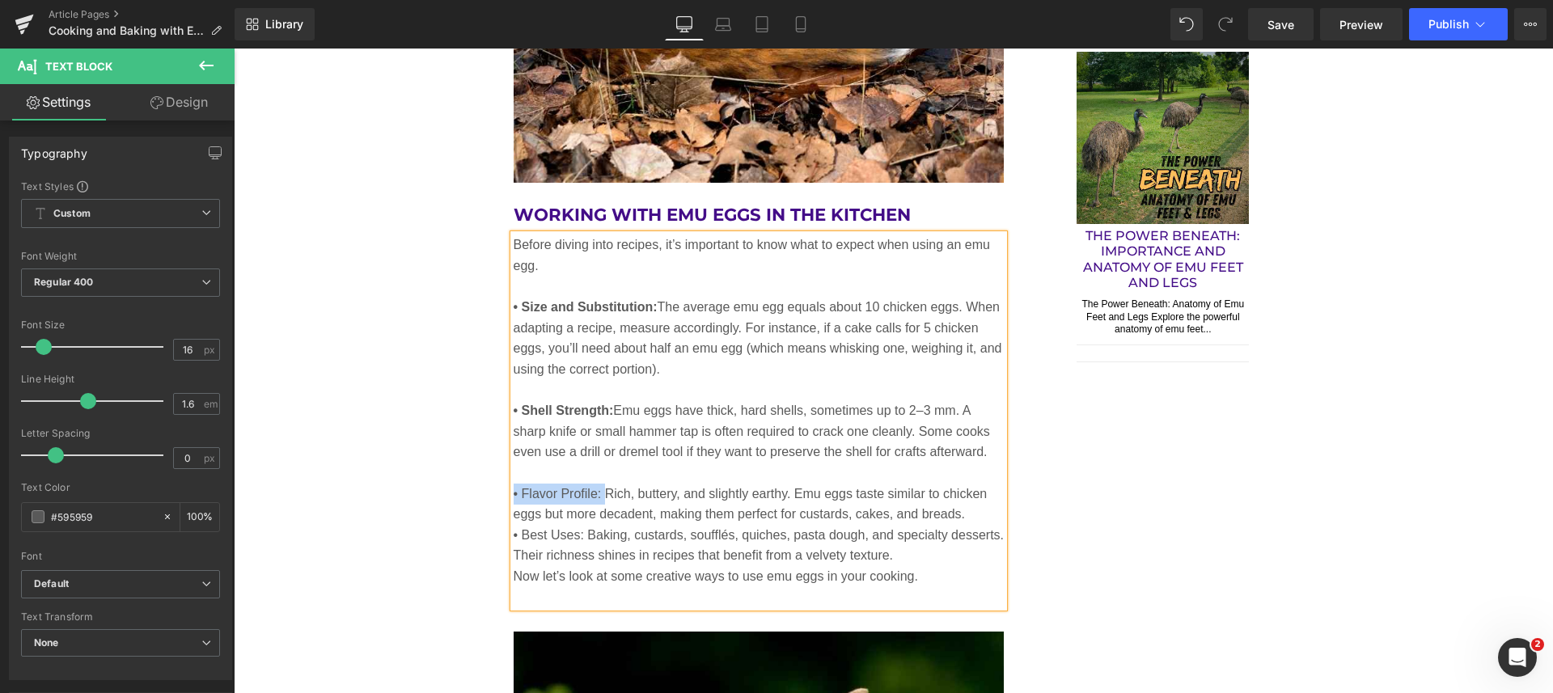
drag, startPoint x: 595, startPoint y: 488, endPoint x: 506, endPoint y: 485, distance: 89.0
click at [513, 485] on p "• Flavor Profile: Rich, buttery, and slightly earthy. Emu eggs taste similar to…" at bounding box center [758, 504] width 491 height 41
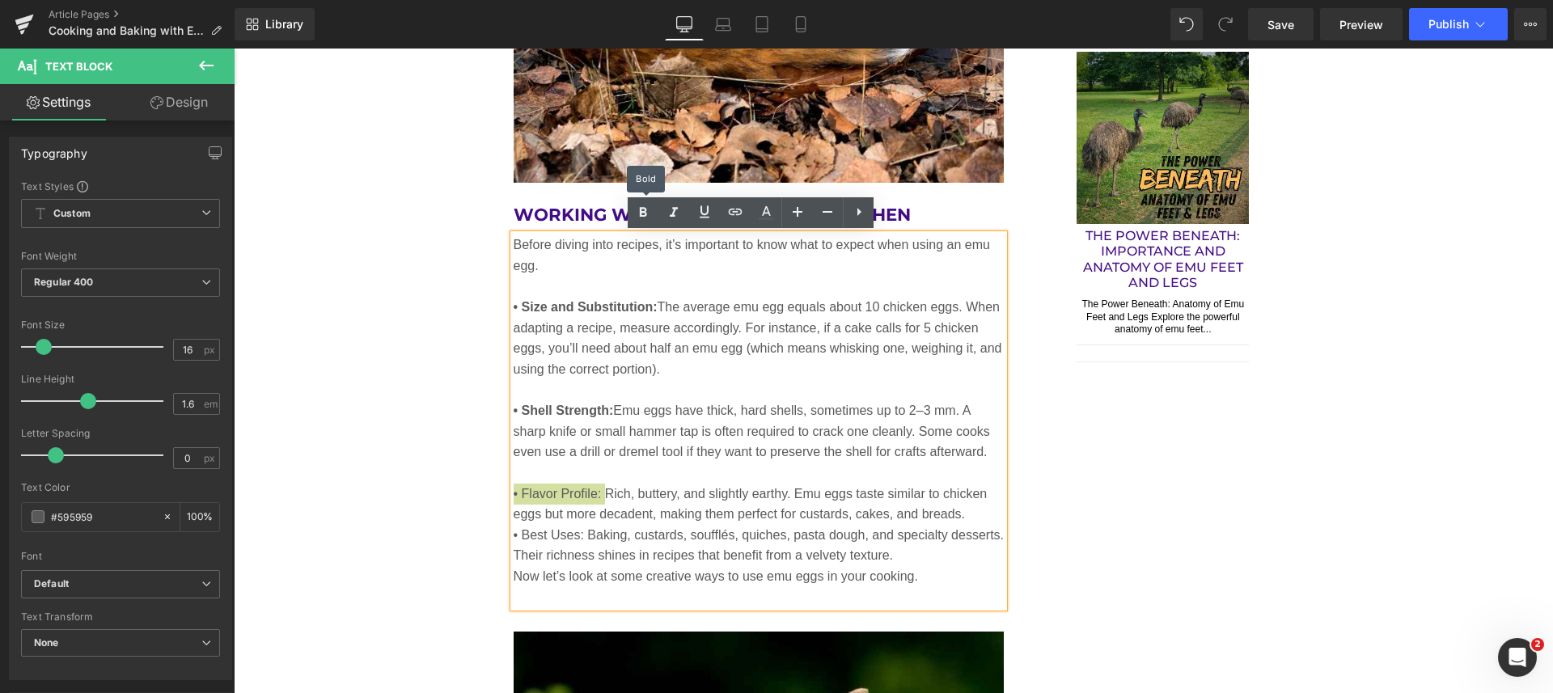
click at [641, 214] on icon at bounding box center [643, 213] width 7 height 10
click at [966, 511] on p "• Flavor Profile: Rich, buttery, and slightly earthy. Emu eggs taste similar to…" at bounding box center [758, 504] width 491 height 41
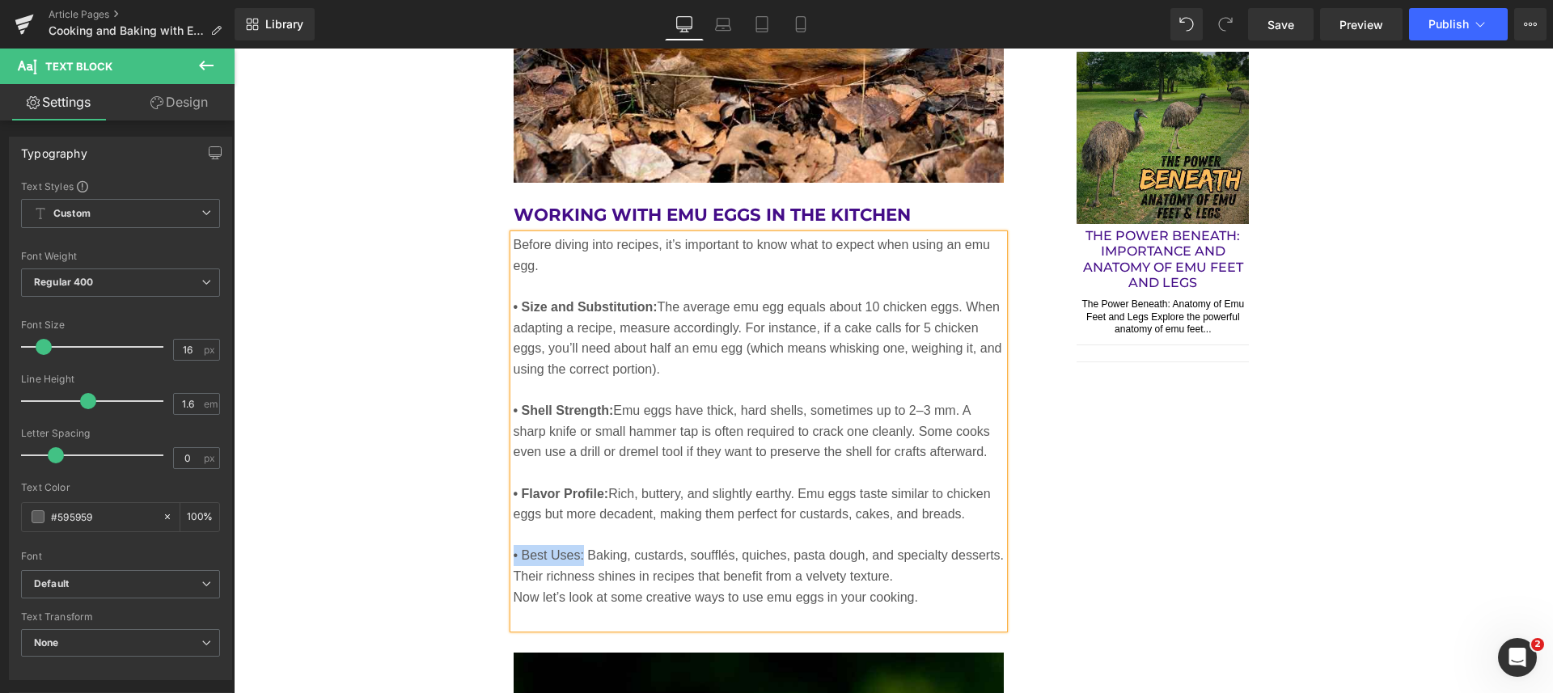
drag, startPoint x: 577, startPoint y: 553, endPoint x: 506, endPoint y: 550, distance: 70.4
click at [513, 550] on p "• Best Uses: Baking, custards, soufflés, quiches, pasta dough, and specialty de…" at bounding box center [758, 565] width 491 height 41
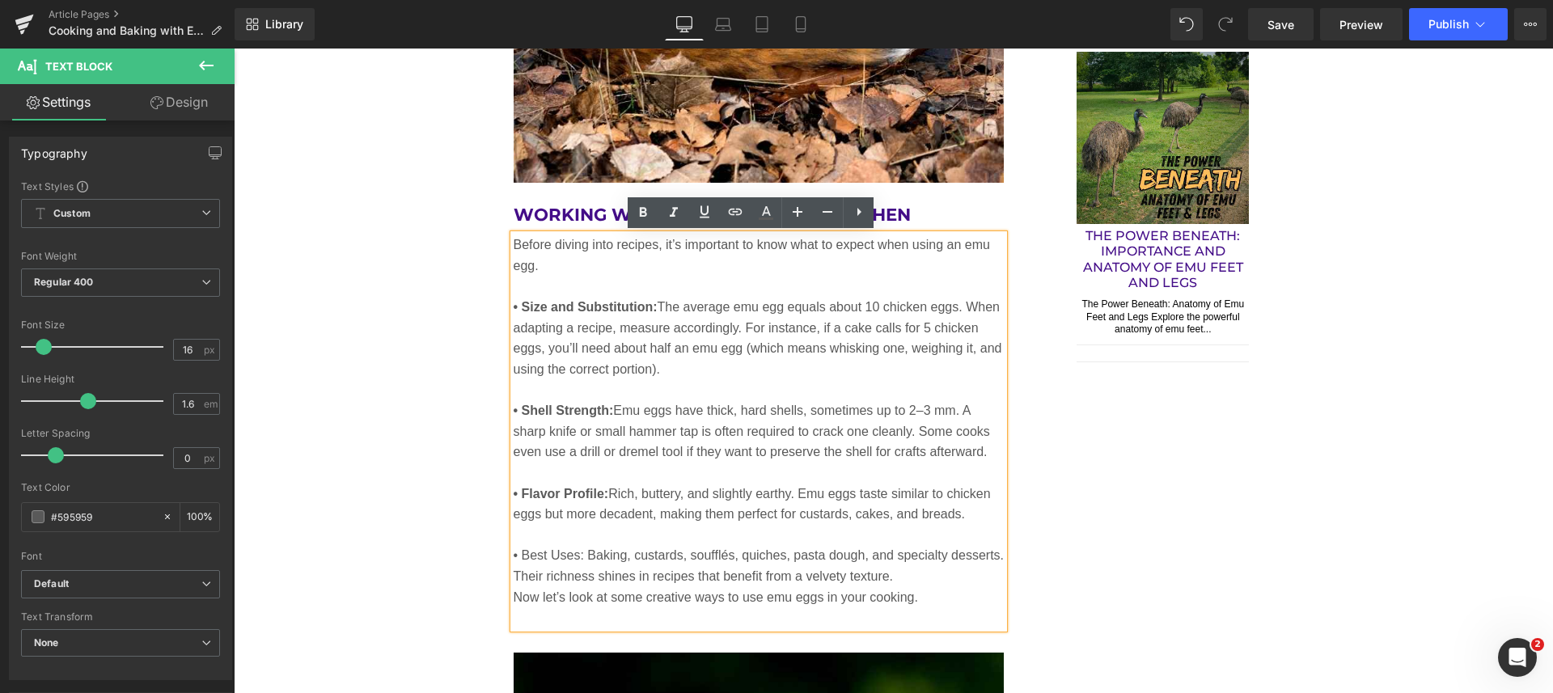
click at [721, 614] on p at bounding box center [758, 617] width 491 height 21
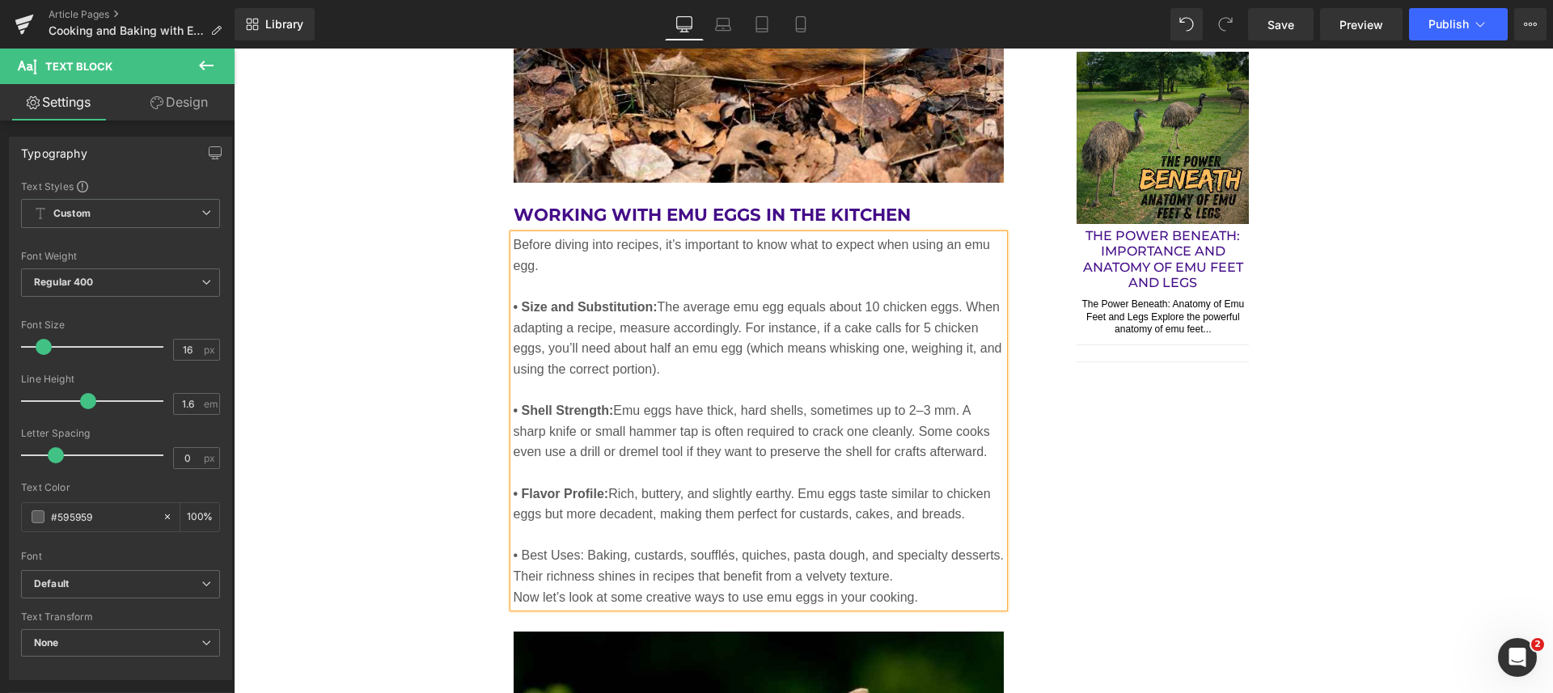
click at [900, 579] on p "• Best Uses: Baking, custards, soufflés, quiches, pasta dough, and specialty de…" at bounding box center [758, 565] width 491 height 41
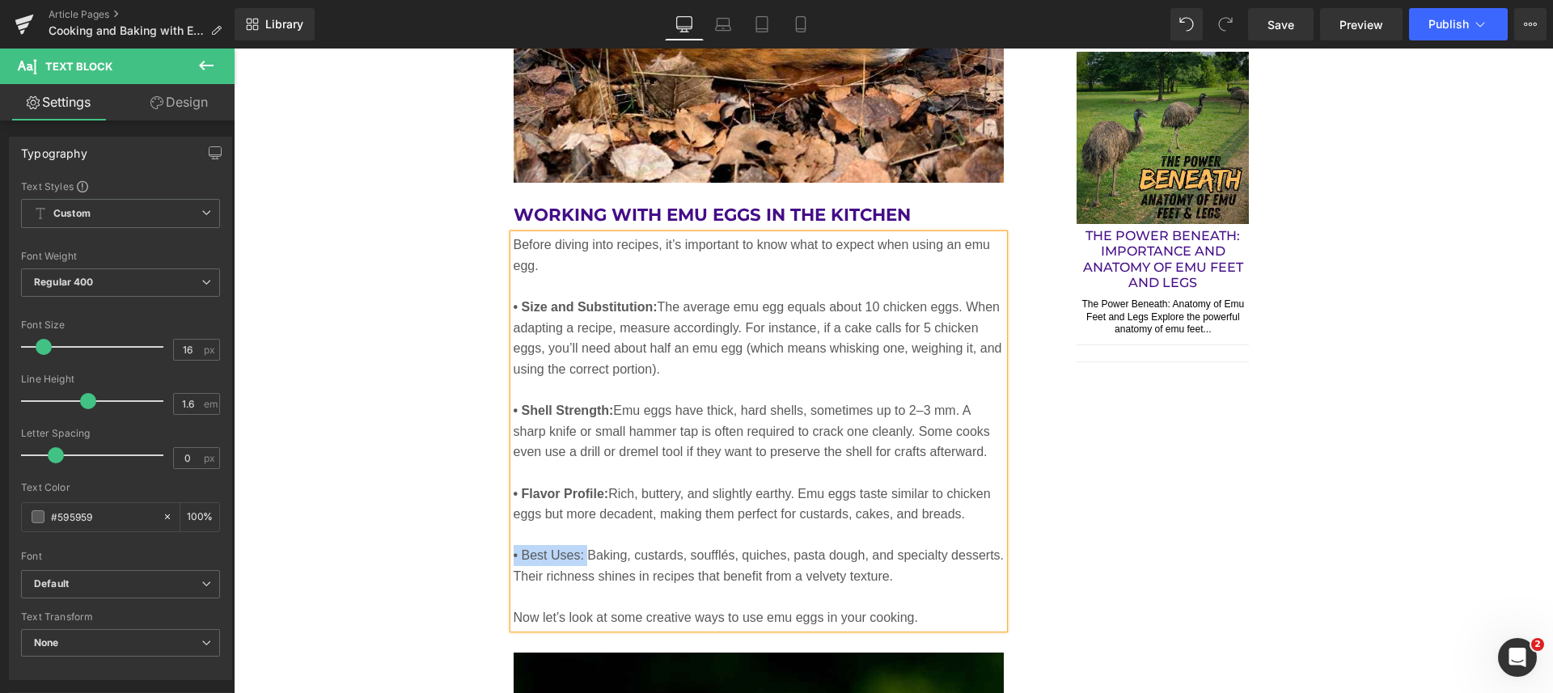
drag, startPoint x: 579, startPoint y: 553, endPoint x: 506, endPoint y: 555, distance: 72.8
click at [513, 555] on p "• Best Uses: Baking, custards, soufflés, quiches, pasta dough, and specialty de…" at bounding box center [758, 565] width 491 height 41
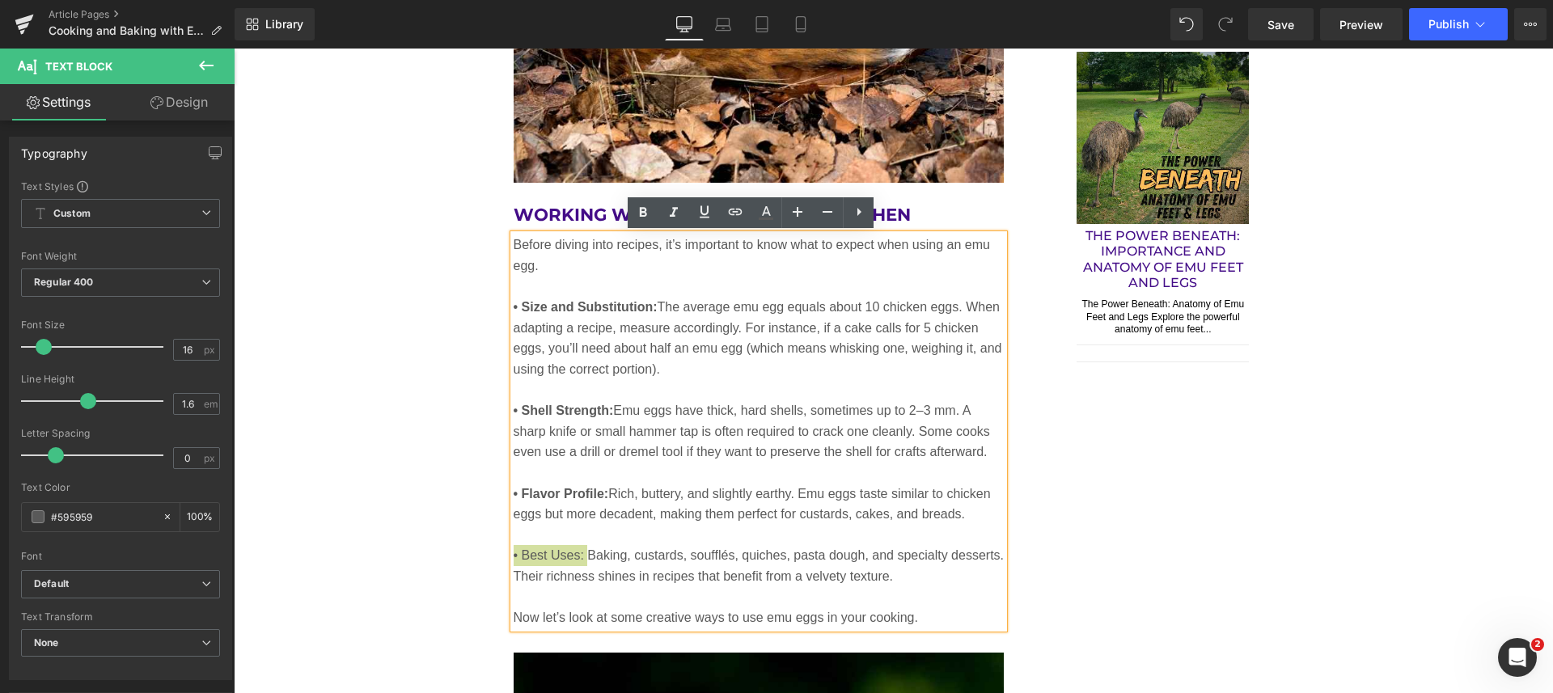
click at [644, 211] on icon at bounding box center [643, 213] width 7 height 10
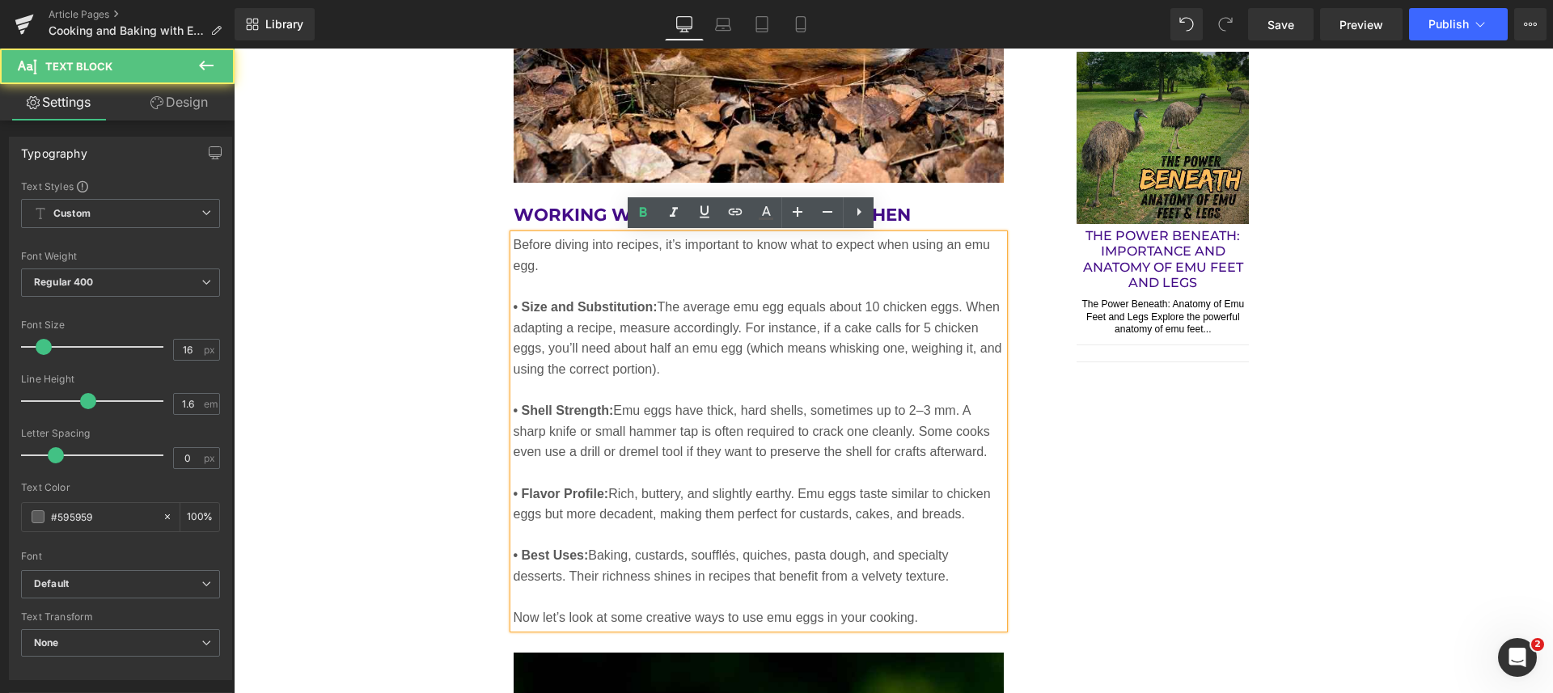
click at [961, 596] on p at bounding box center [758, 597] width 491 height 21
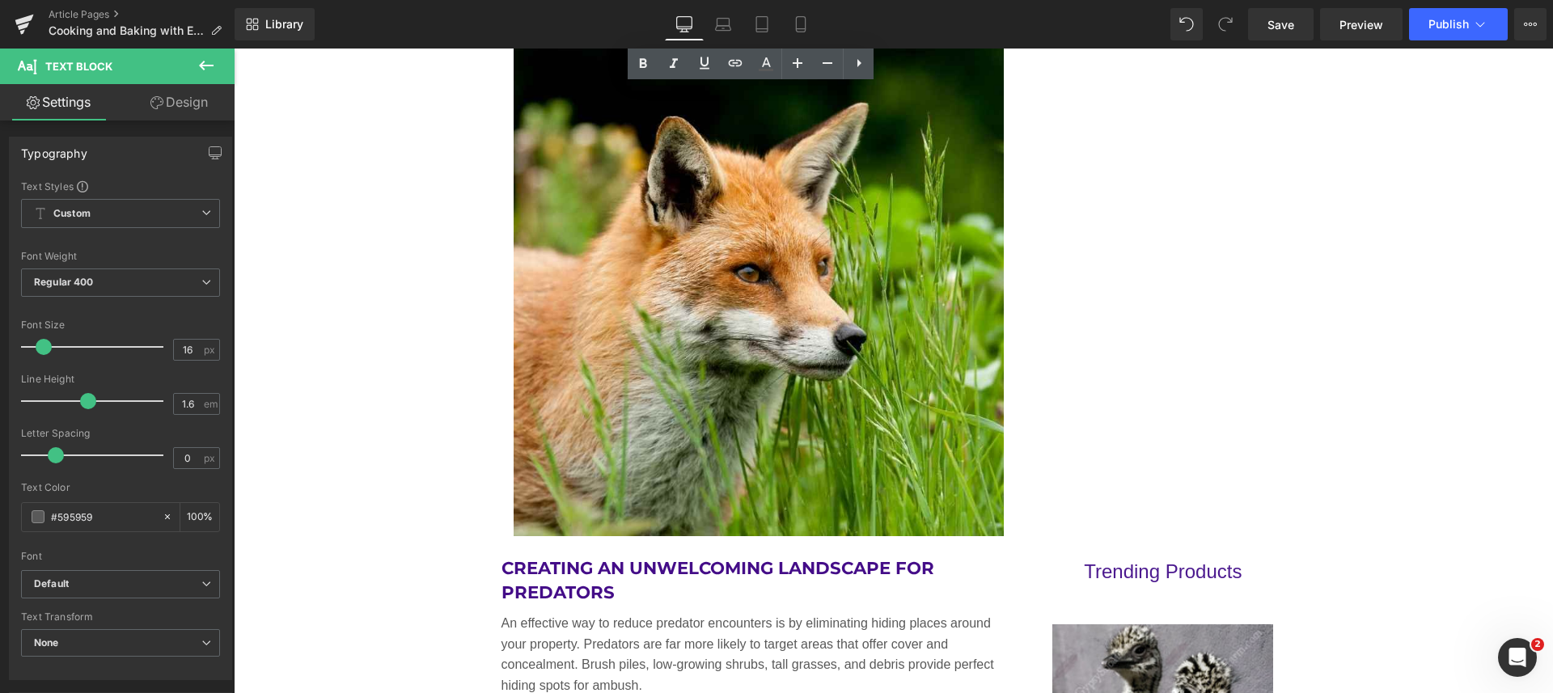
scroll to position [2703, 0]
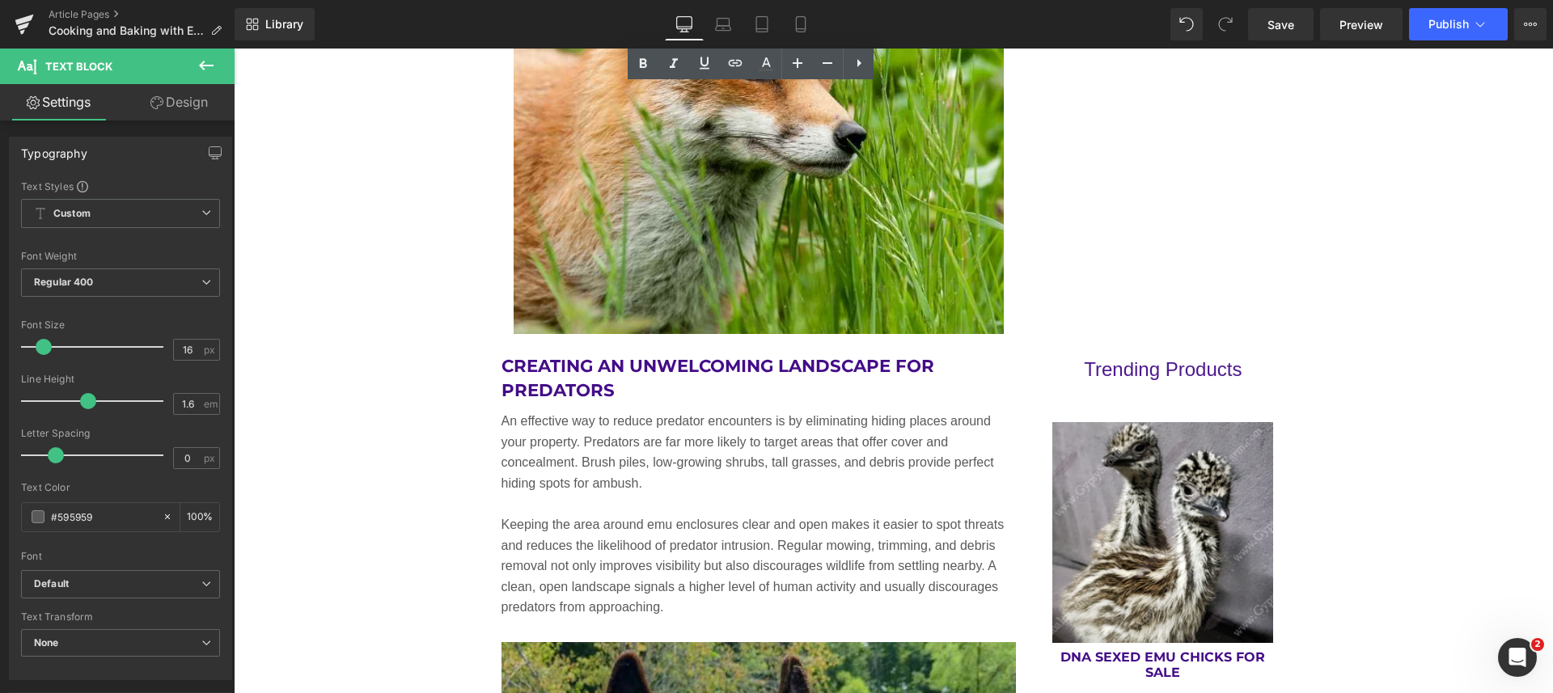
click at [611, 383] on h2 "Creating an Unwelcoming Landscape for Predators" at bounding box center [758, 378] width 515 height 49
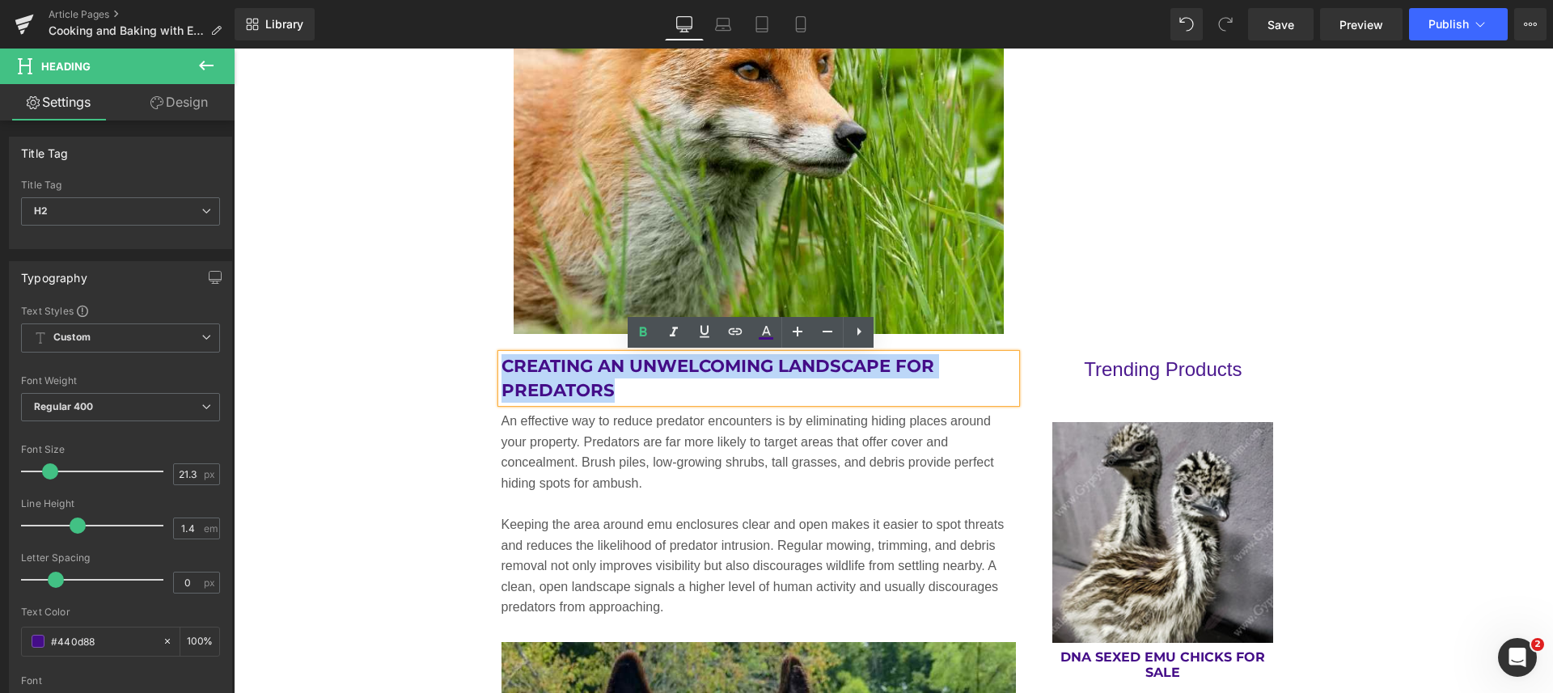
drag, startPoint x: 620, startPoint y: 395, endPoint x: 498, endPoint y: 370, distance: 124.5
click at [501, 370] on h2 "Creating an Unwelcoming Landscape for Predators" at bounding box center [758, 378] width 515 height 49
paste div
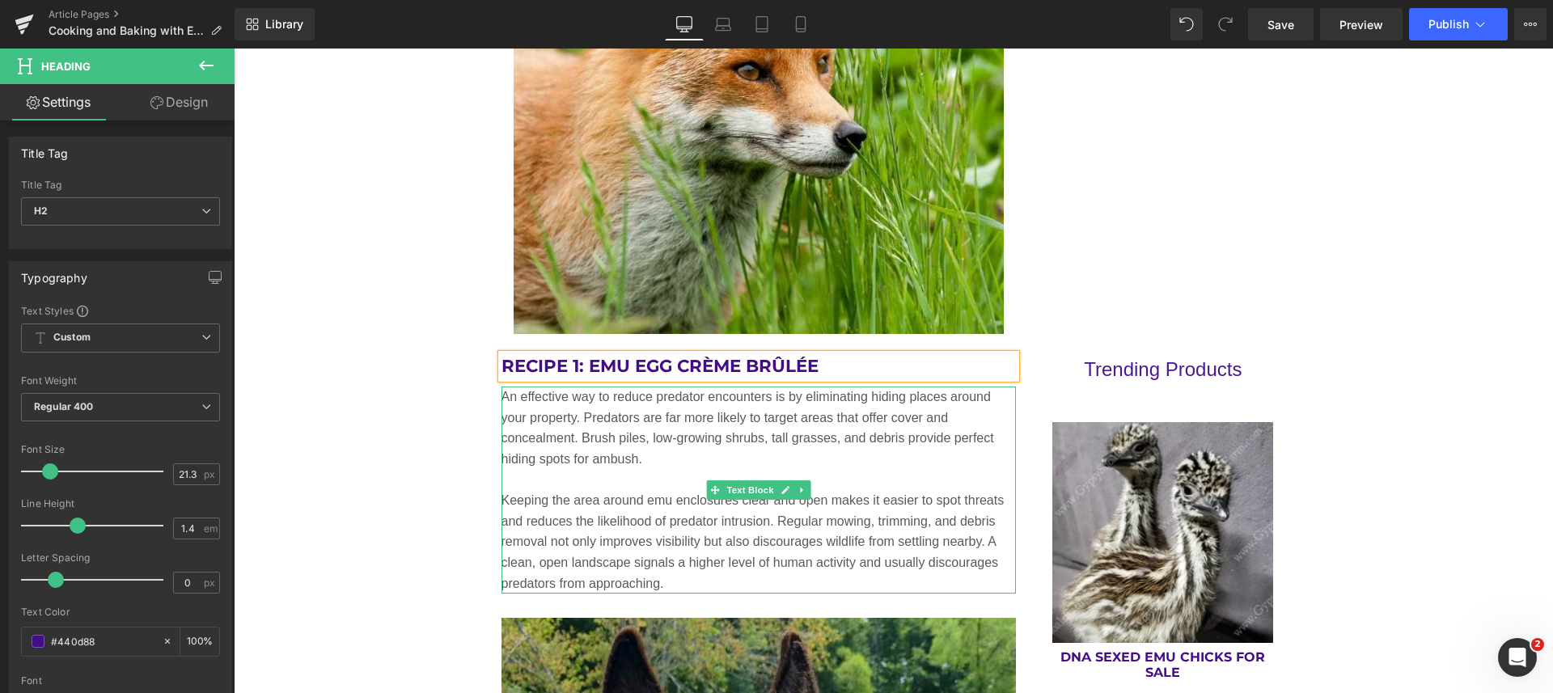
click at [615, 450] on p "An effective way to reduce predator encounters is by eliminating hiding places …" at bounding box center [758, 428] width 515 height 82
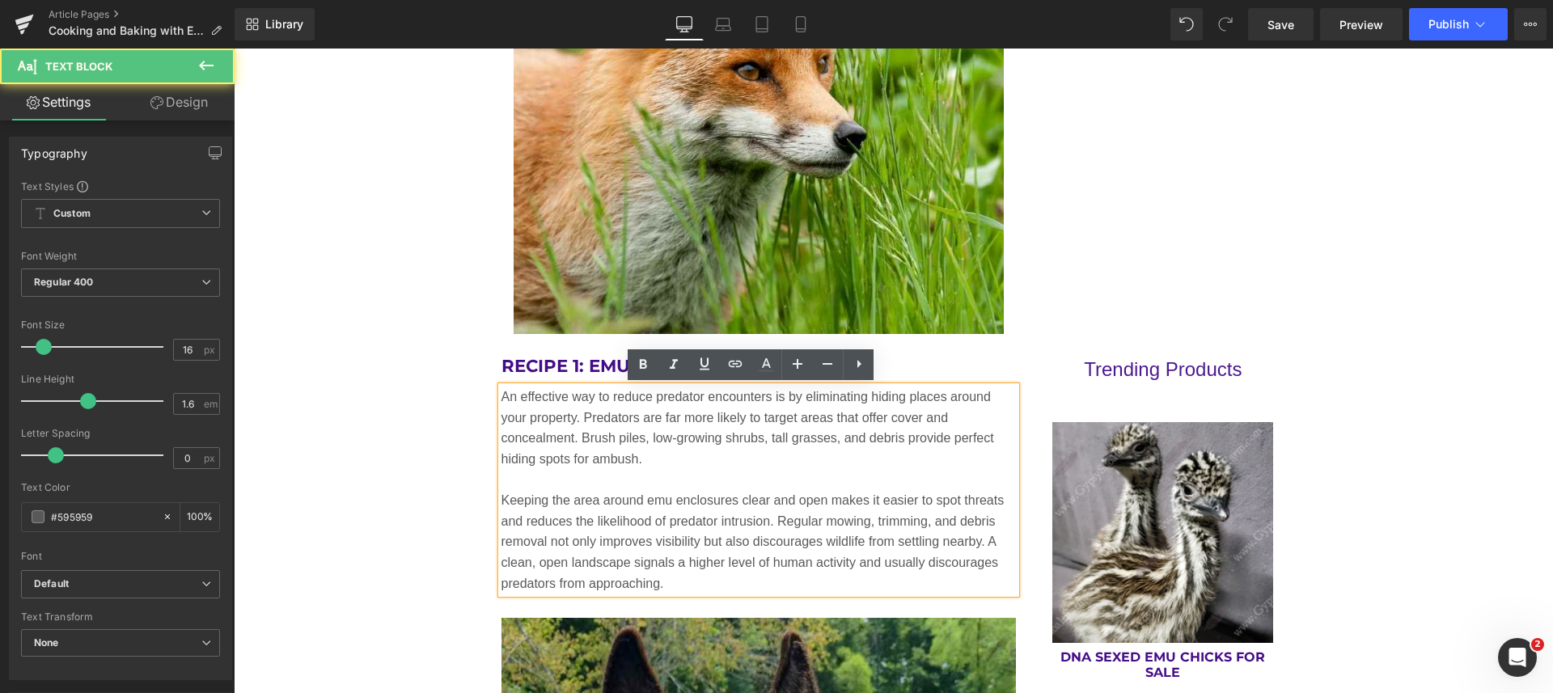
click at [665, 584] on p "Keeping the area around emu enclosures clear and open makes it easier to spot t…" at bounding box center [758, 542] width 515 height 104
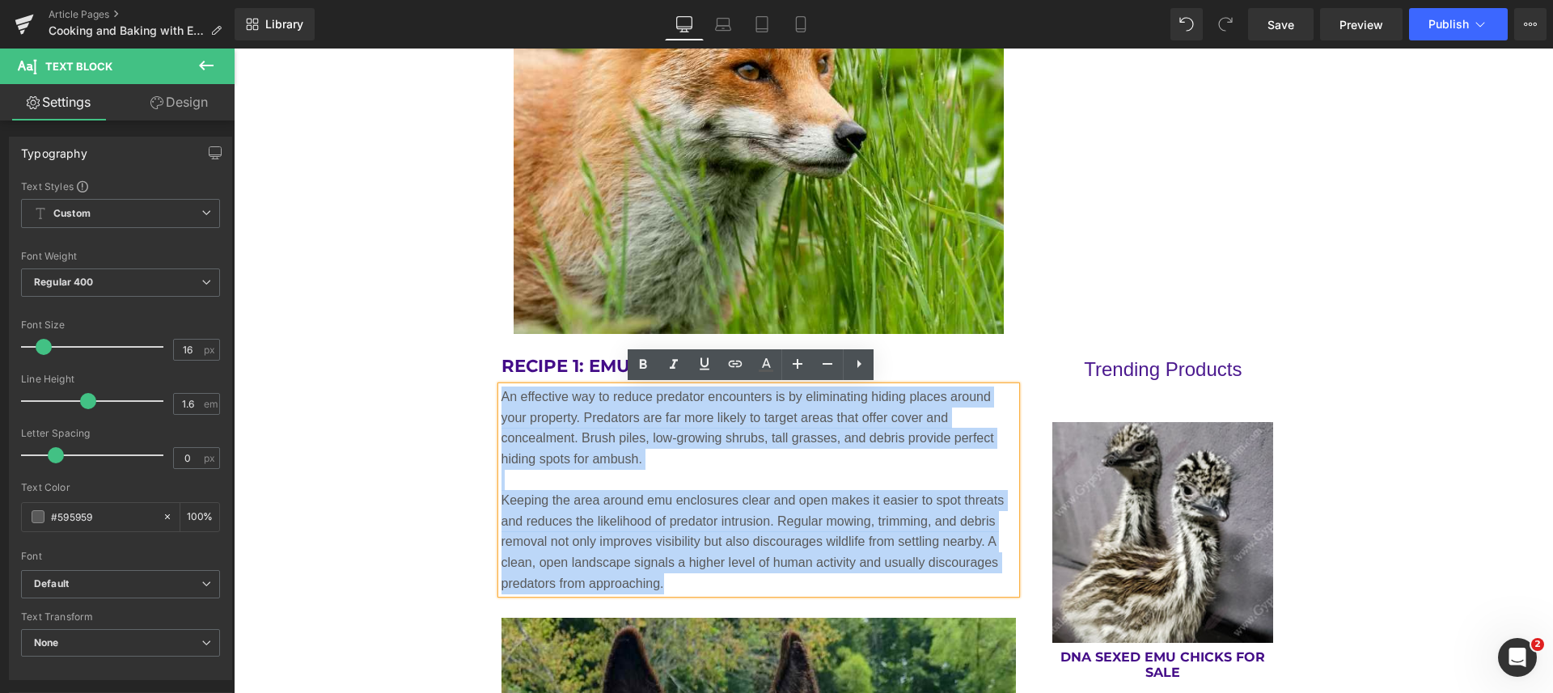
drag, startPoint x: 665, startPoint y: 584, endPoint x: 495, endPoint y: 399, distance: 250.6
click at [501, 399] on div "An effective way to reduce predator encounters is by eliminating hiding places …" at bounding box center [758, 490] width 515 height 207
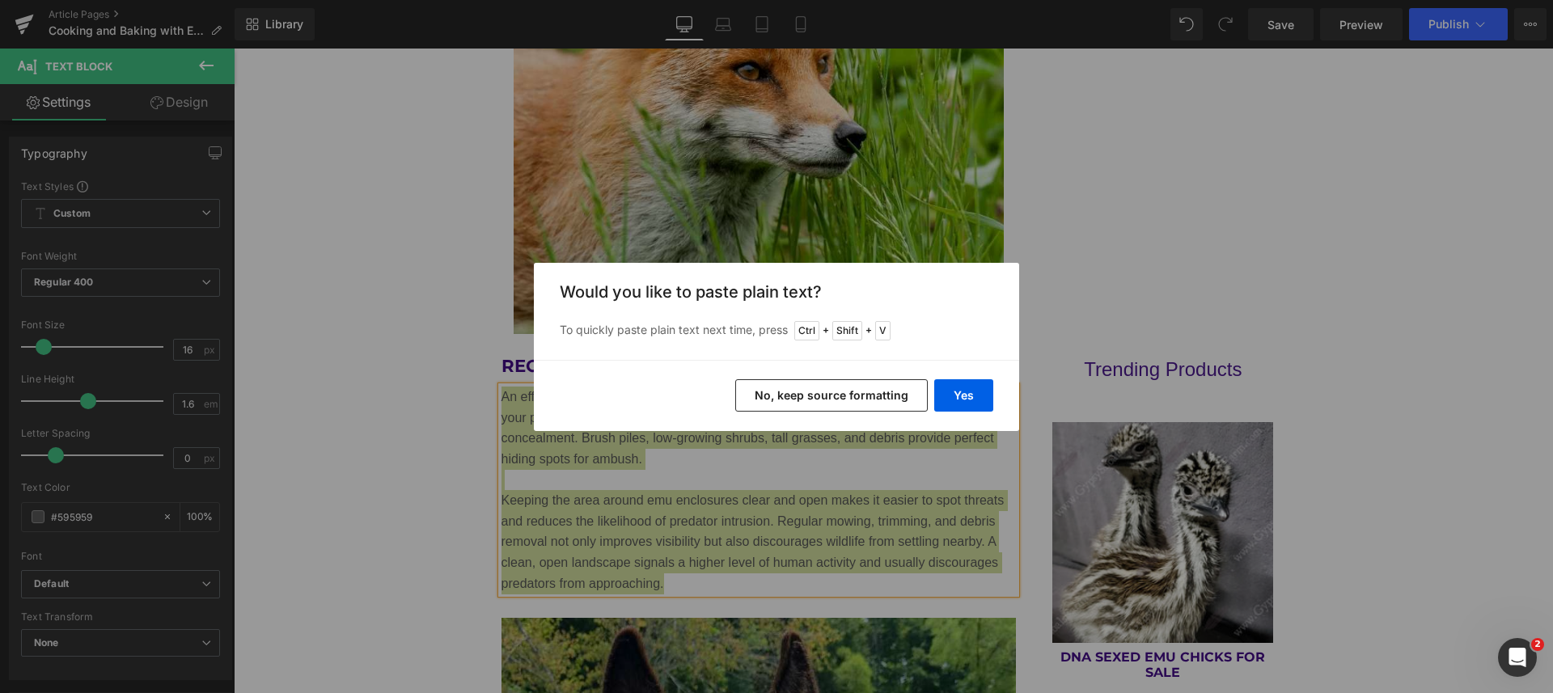
click at [979, 387] on button "Yes" at bounding box center [963, 395] width 59 height 32
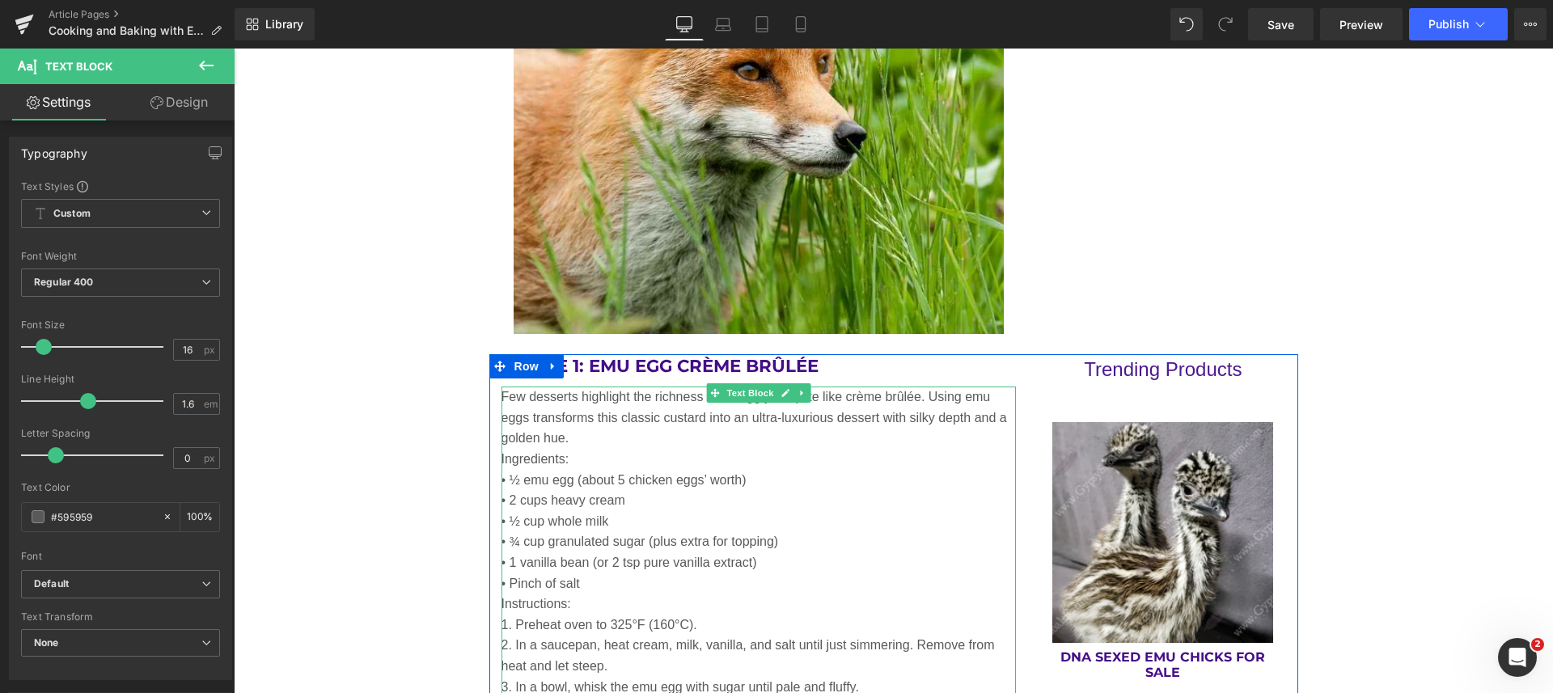
click at [606, 433] on p "Few desserts highlight the richness of an egg yolk quite like crème brûlée. Usi…" at bounding box center [758, 418] width 515 height 62
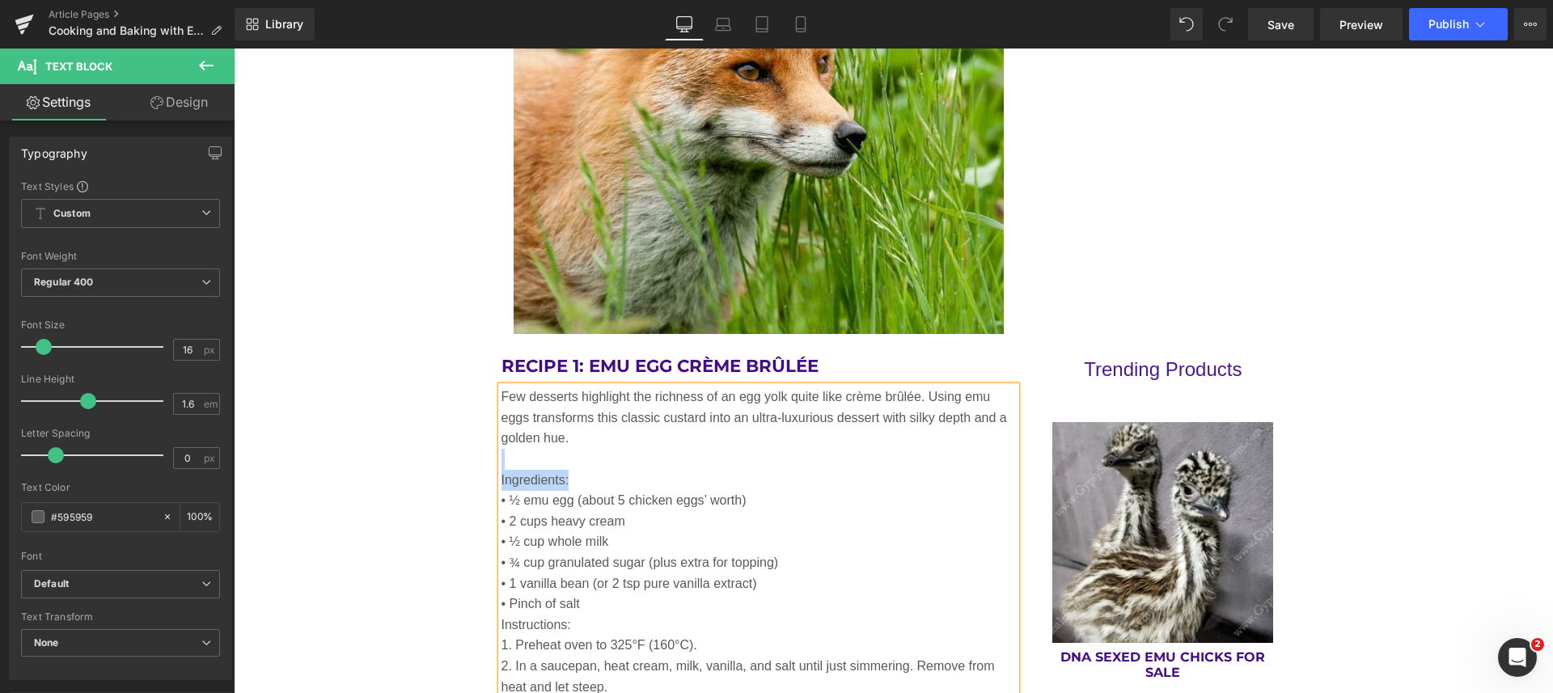
drag, startPoint x: 567, startPoint y: 481, endPoint x: 496, endPoint y: 467, distance: 72.5
click at [501, 467] on div "Few desserts highlight the richness of an egg yolk quite like crème brûlée. Usi…" at bounding box center [758, 656] width 515 height 538
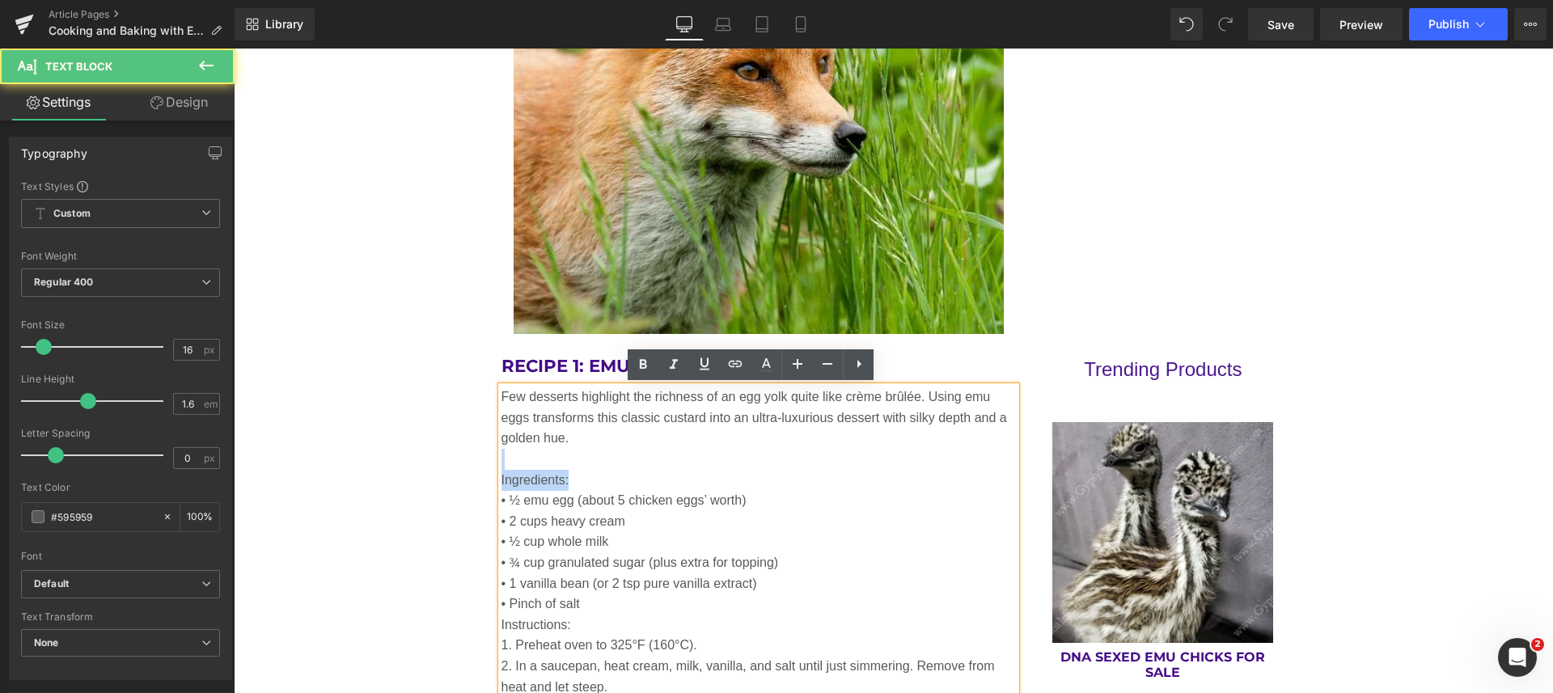
click at [501, 481] on p "Ingredients:" at bounding box center [758, 480] width 515 height 21
drag, startPoint x: 494, startPoint y: 480, endPoint x: 561, endPoint y: 470, distance: 67.8
click at [561, 470] on p "Ingredients:" at bounding box center [758, 480] width 515 height 21
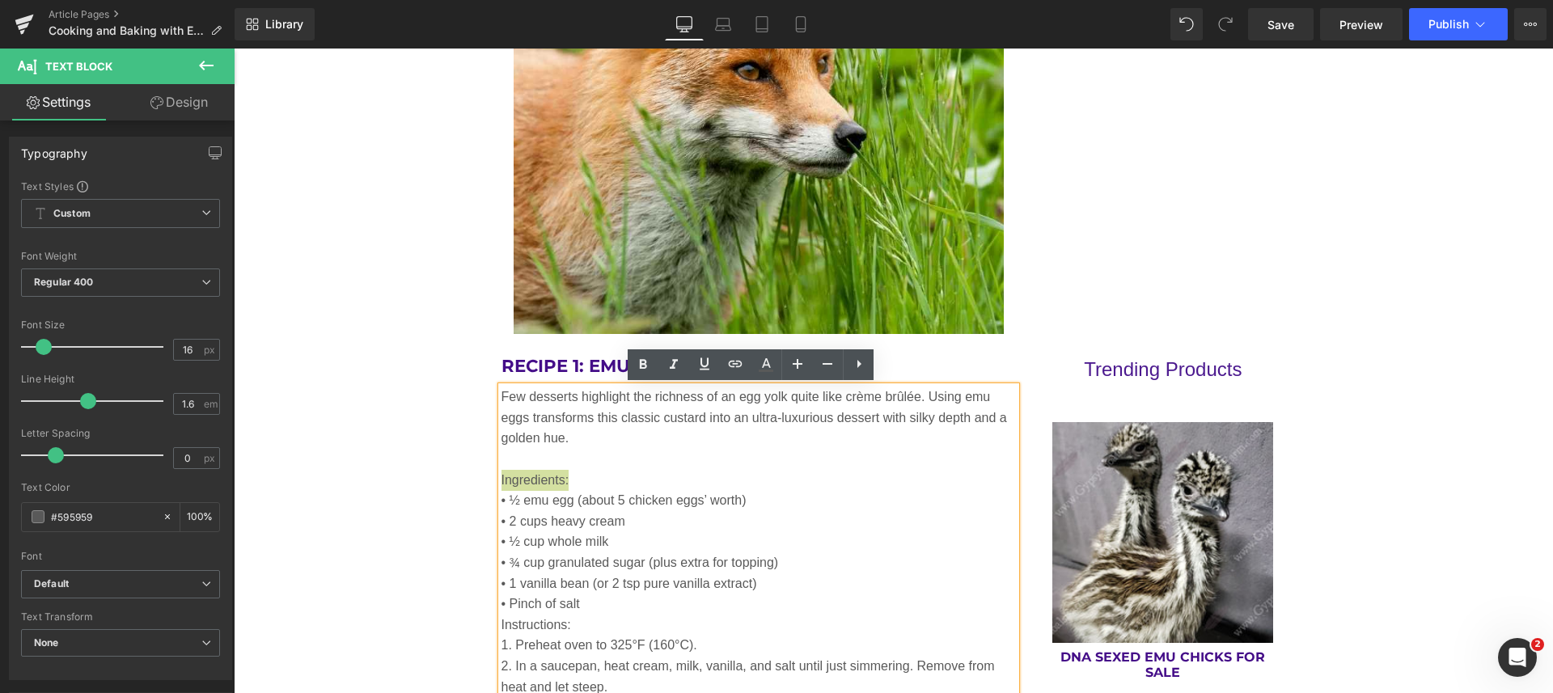
click at [648, 362] on icon at bounding box center [642, 364] width 19 height 19
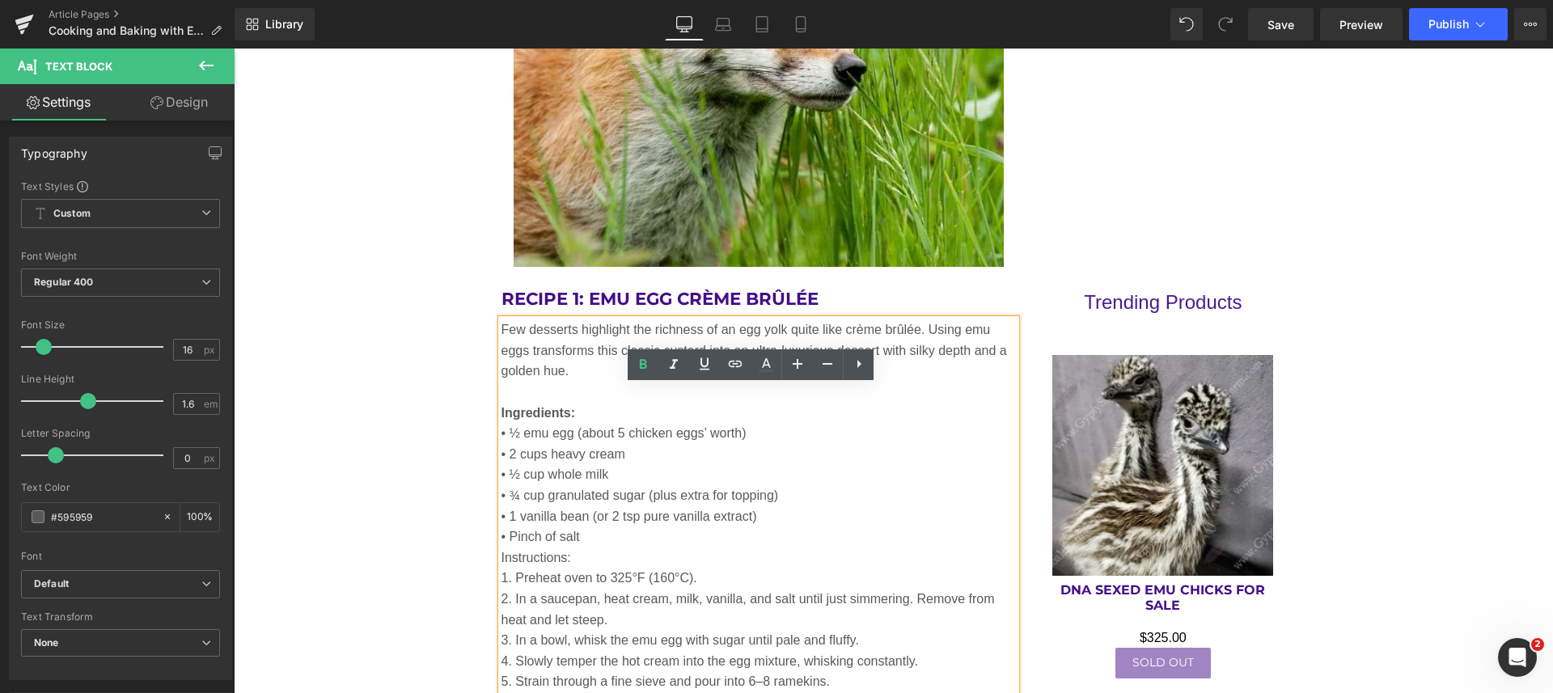
scroll to position [2804, 0]
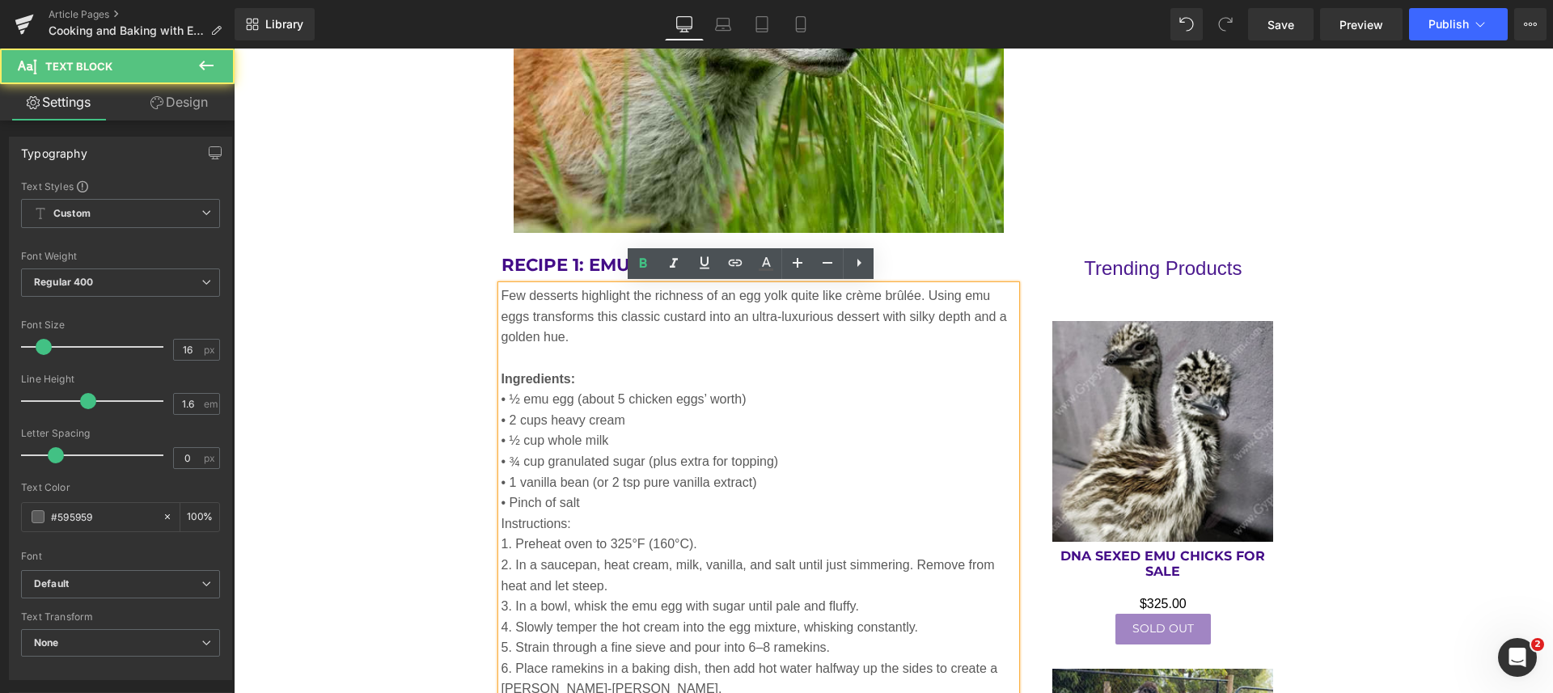
click at [610, 503] on p "• Pinch of salt" at bounding box center [758, 502] width 515 height 21
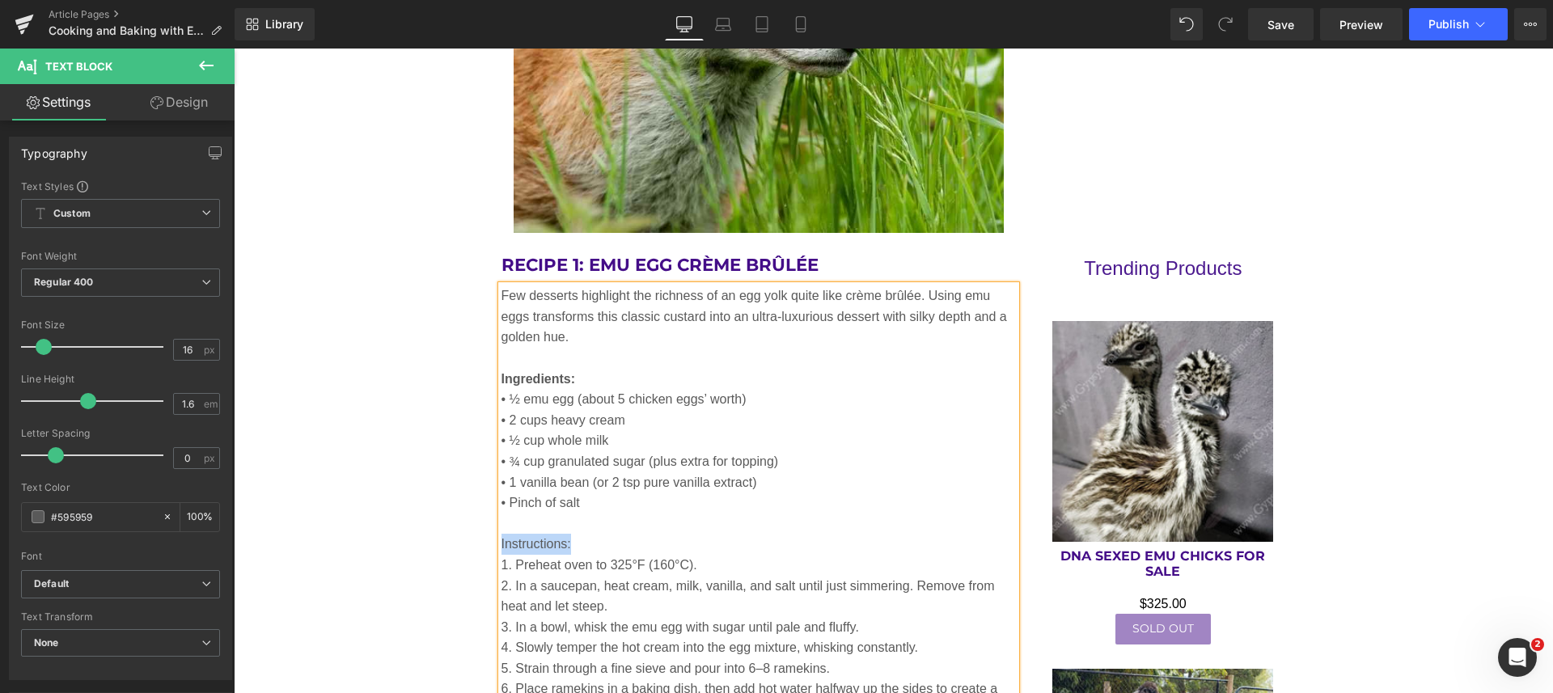
drag, startPoint x: 564, startPoint y: 543, endPoint x: 494, endPoint y: 534, distance: 70.8
click at [501, 534] on p "Instructions:" at bounding box center [758, 544] width 515 height 21
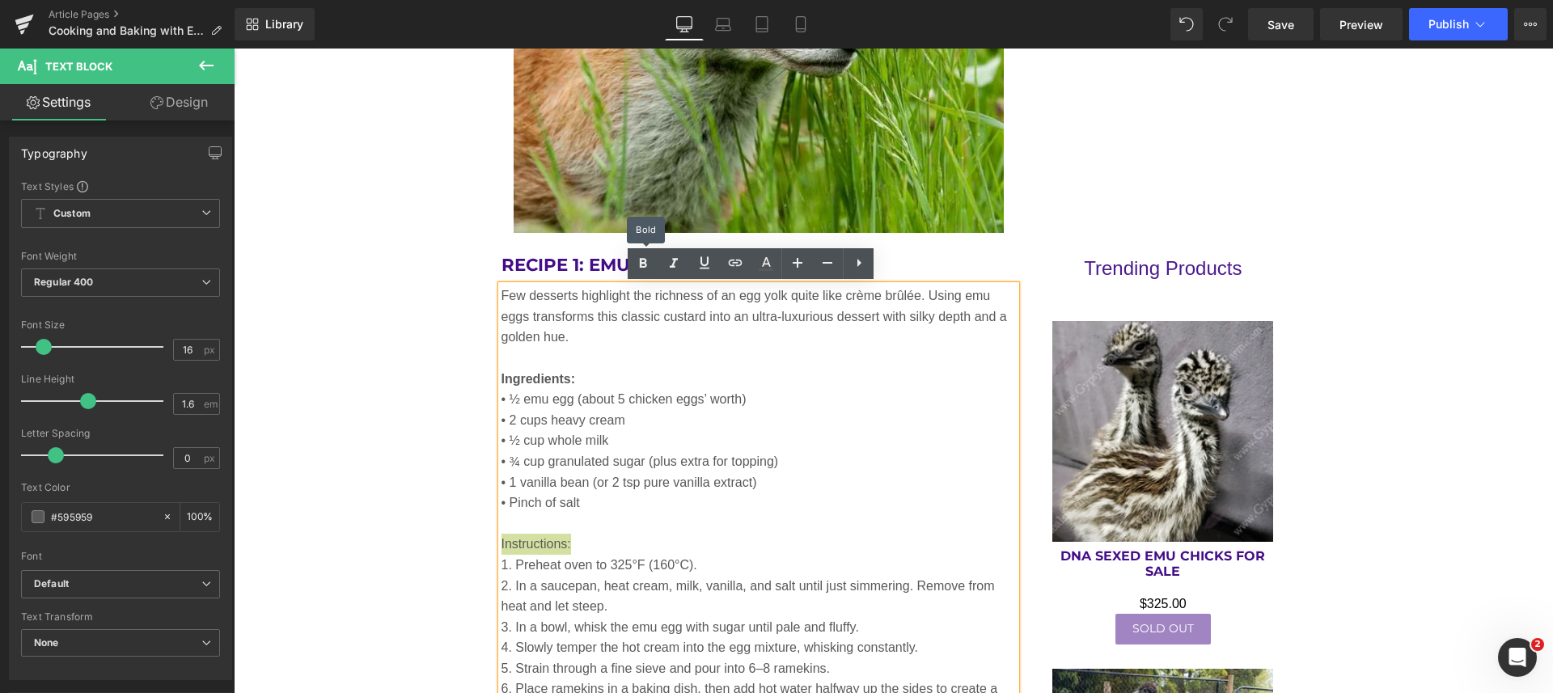
click at [640, 258] on icon at bounding box center [642, 263] width 19 height 19
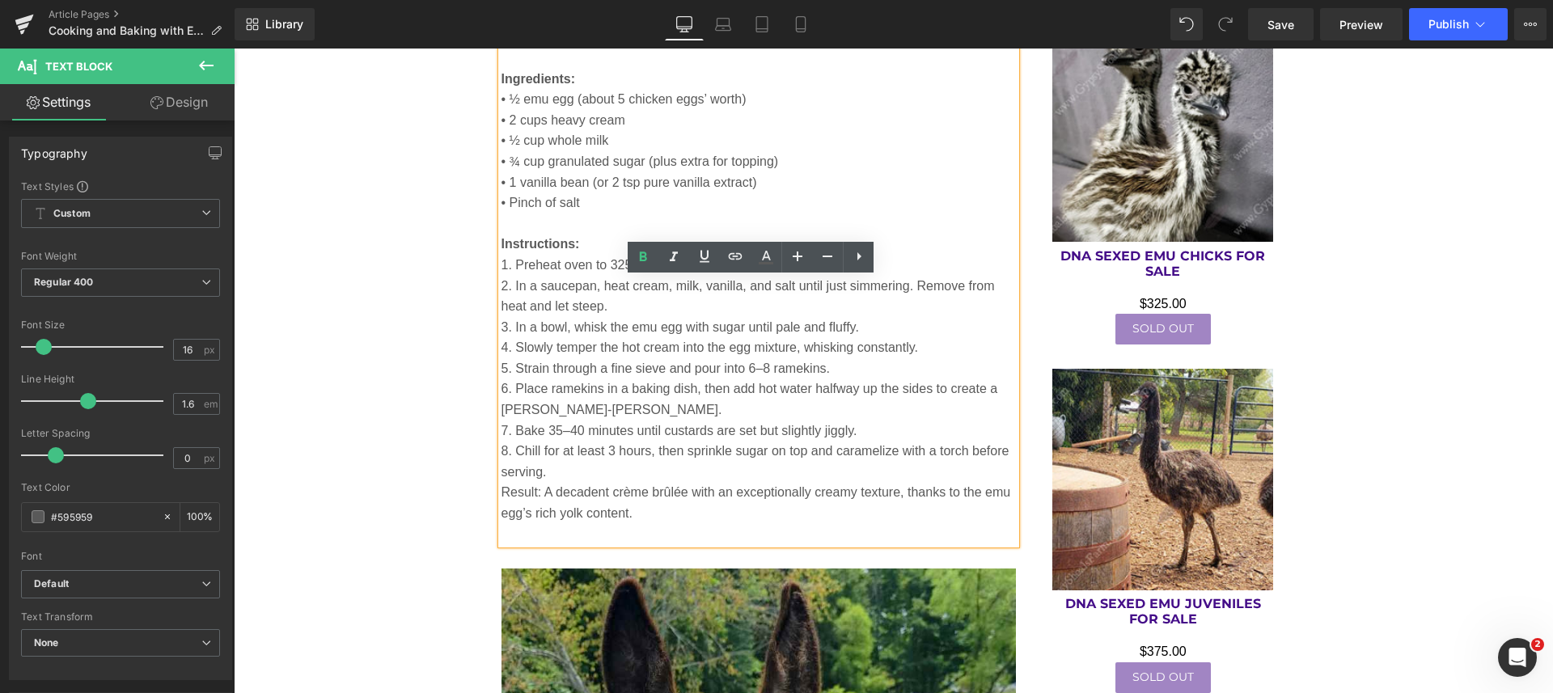
scroll to position [3107, 0]
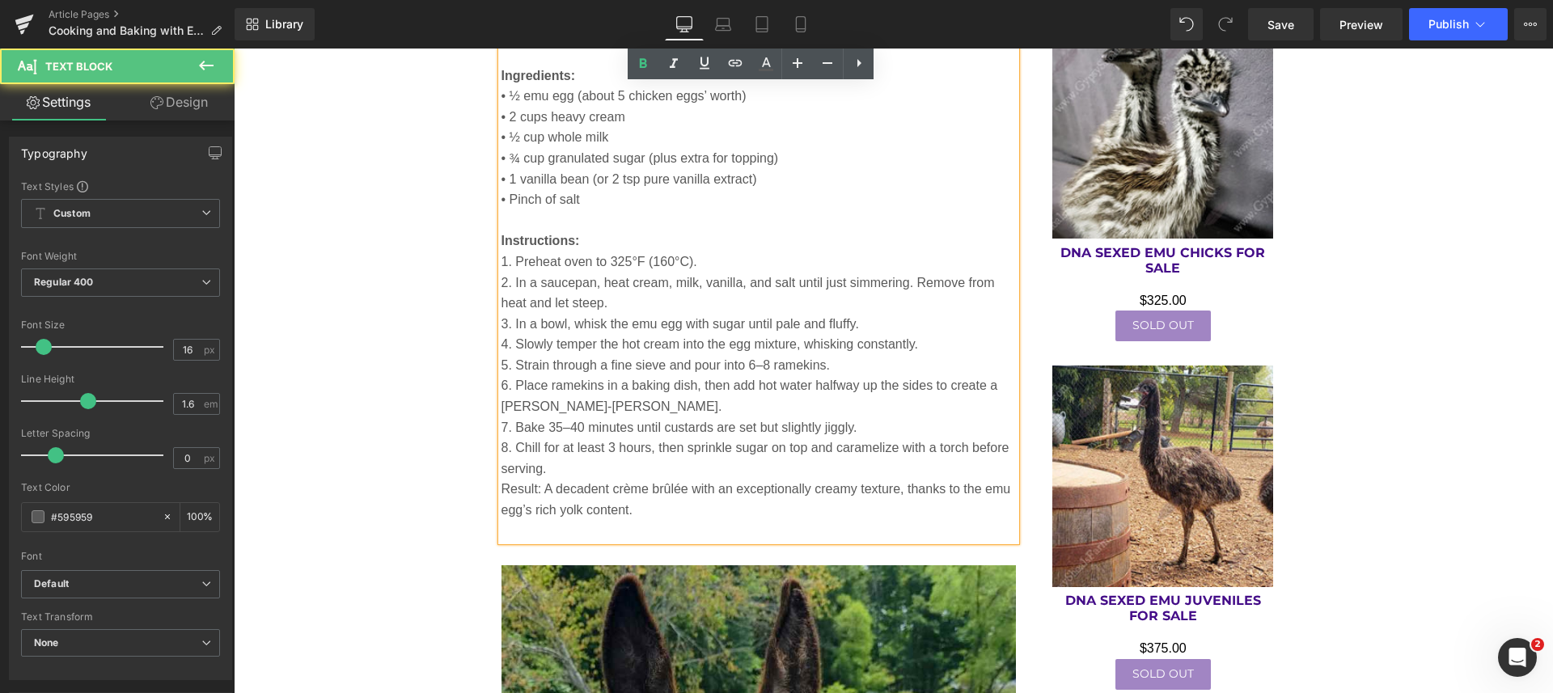
click at [653, 473] on p "8. Chill for at least 3 hours, then sprinkle sugar on top and caramelize with a…" at bounding box center [758, 457] width 515 height 41
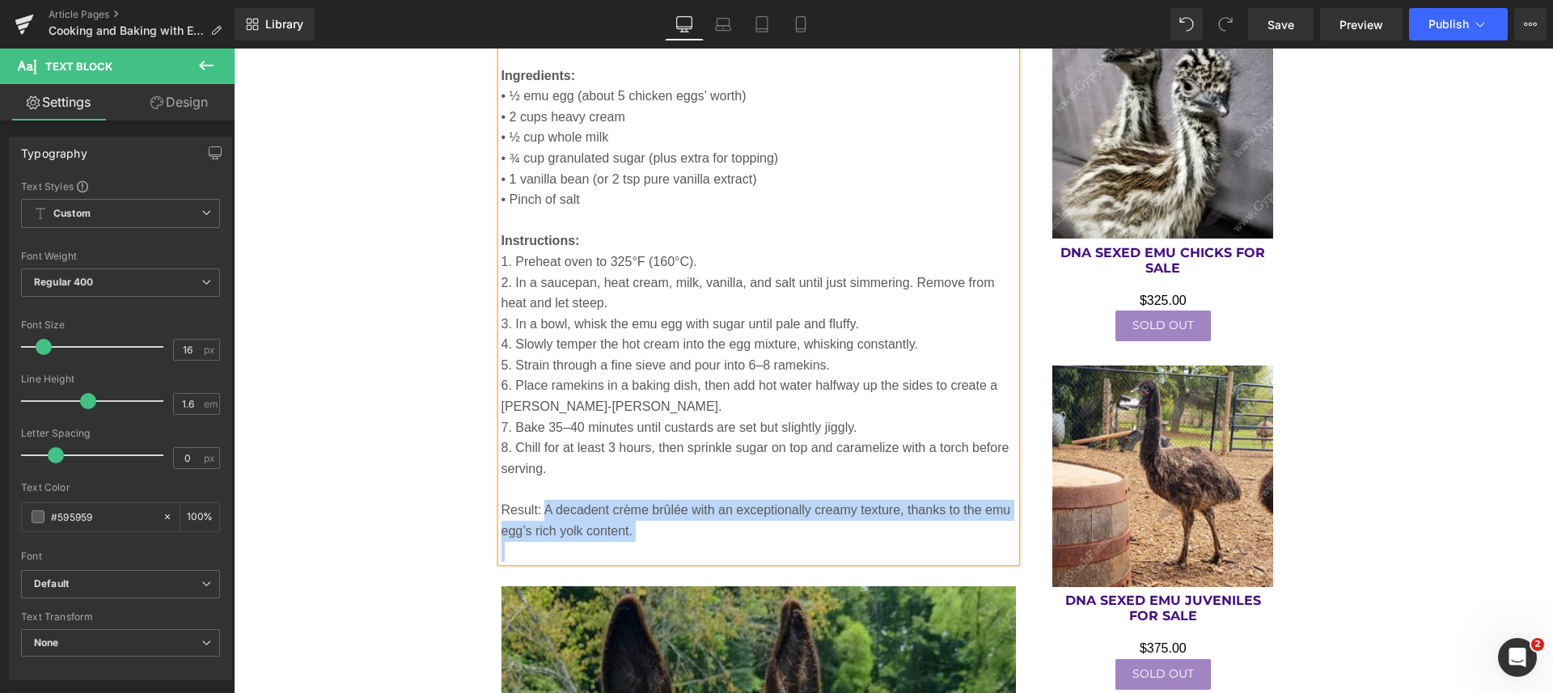
drag, startPoint x: 537, startPoint y: 507, endPoint x: 492, endPoint y: 509, distance: 44.5
click at [501, 509] on div "Few desserts highlight the richness of an egg yolk quite like crème brûlée. Usi…" at bounding box center [758, 272] width 515 height 580
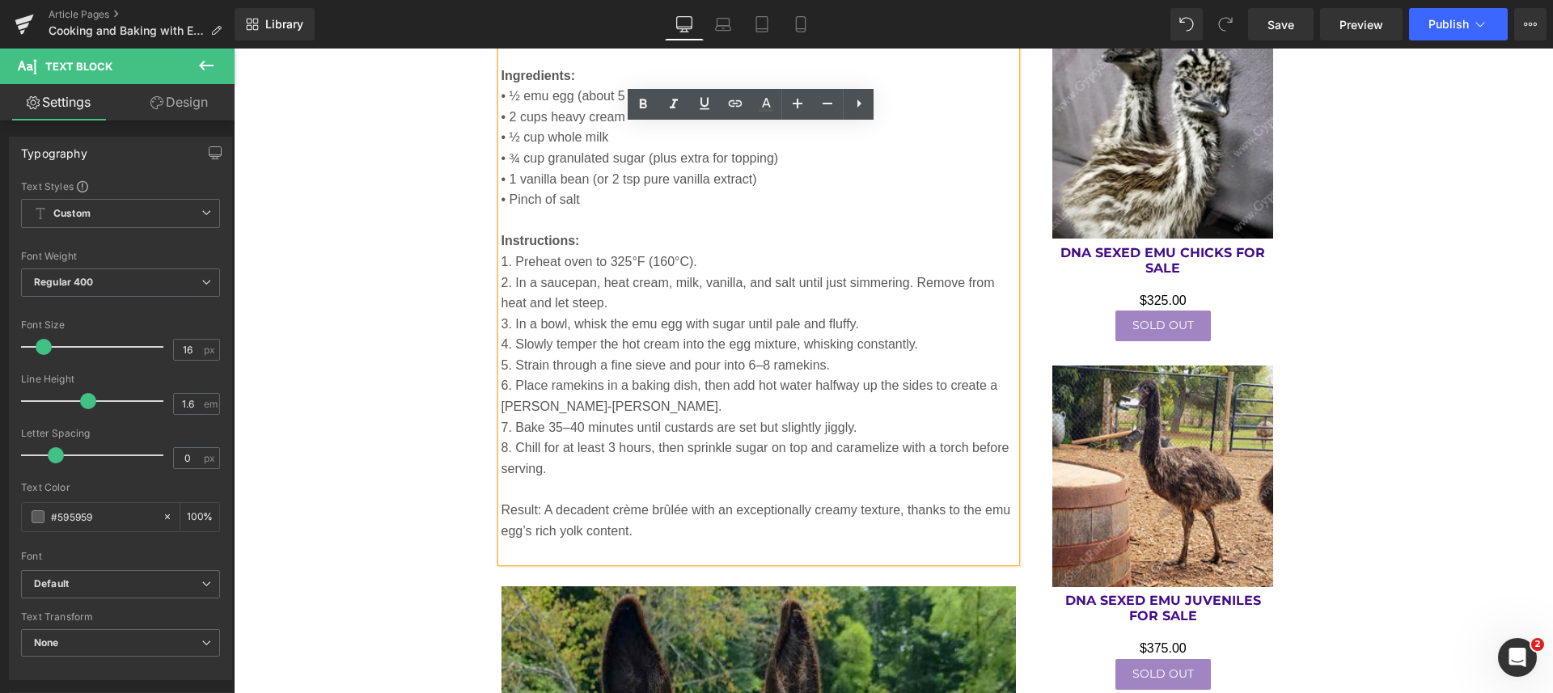
click at [501, 507] on p "Result: A decadent crème brûlée with an exceptionally creamy texture, thanks to…" at bounding box center [758, 520] width 515 height 41
drag, startPoint x: 493, startPoint y: 507, endPoint x: 533, endPoint y: 507, distance: 39.6
click at [533, 507] on p "Result: A decadent crème brûlée with an exceptionally creamy texture, thanks to…" at bounding box center [758, 520] width 515 height 41
click at [644, 108] on icon at bounding box center [642, 104] width 19 height 19
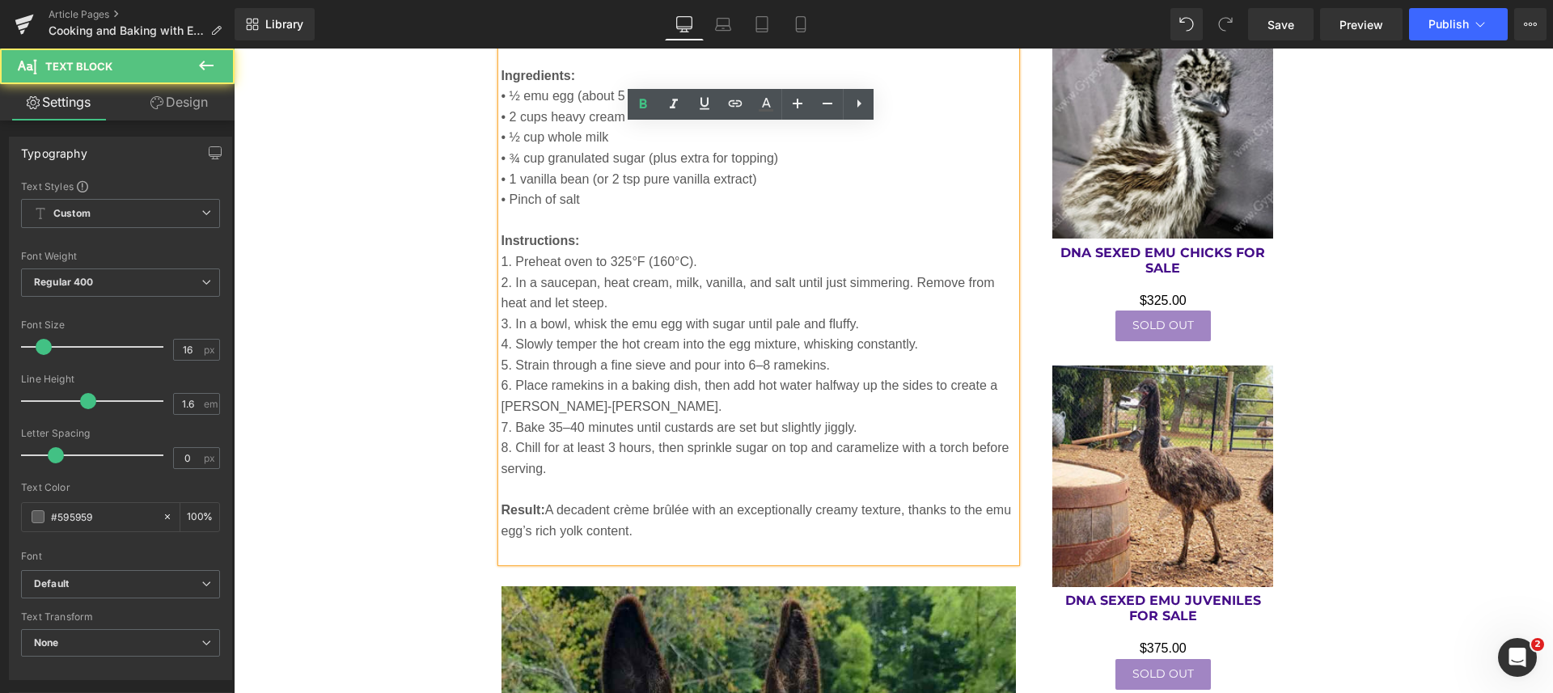
click at [631, 548] on p at bounding box center [758, 551] width 515 height 21
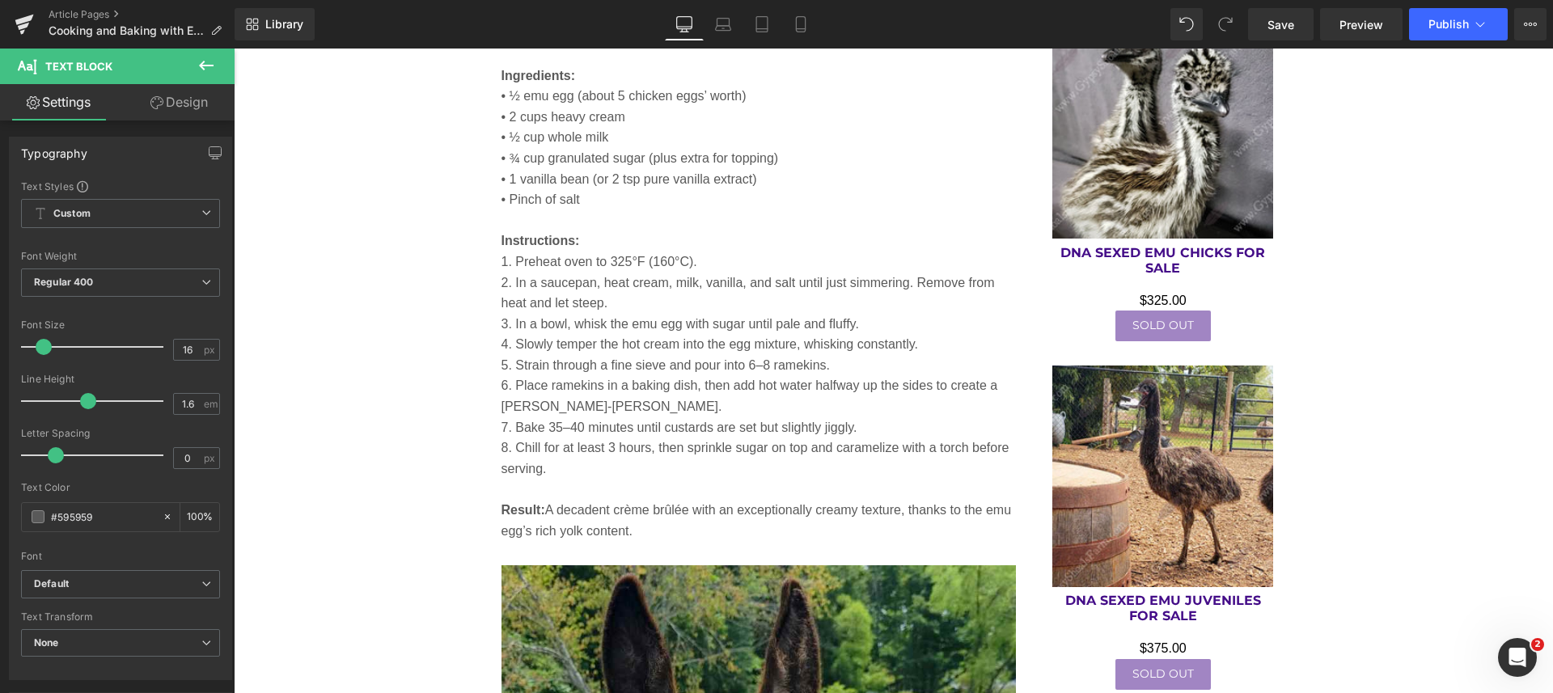
click at [1287, 28] on span "Save" at bounding box center [1280, 24] width 27 height 17
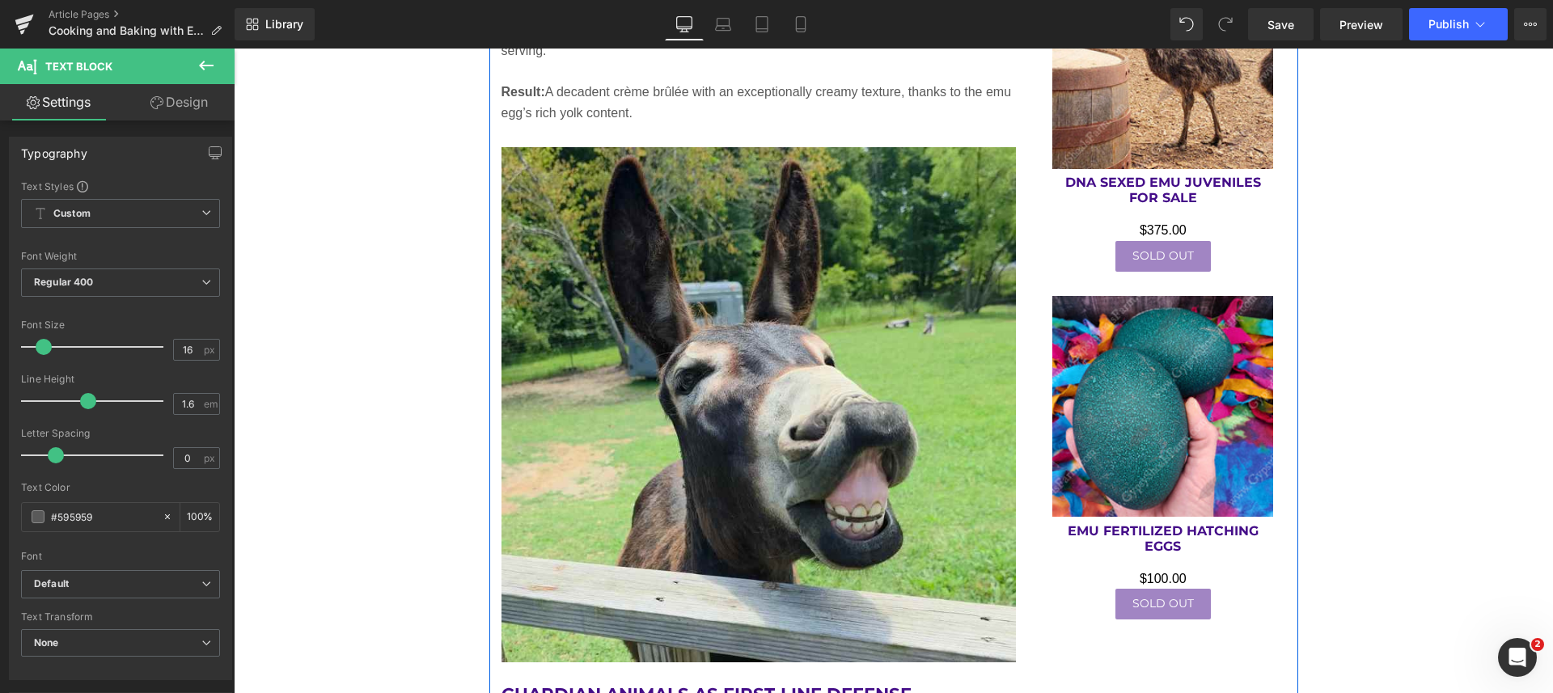
scroll to position [3714, 0]
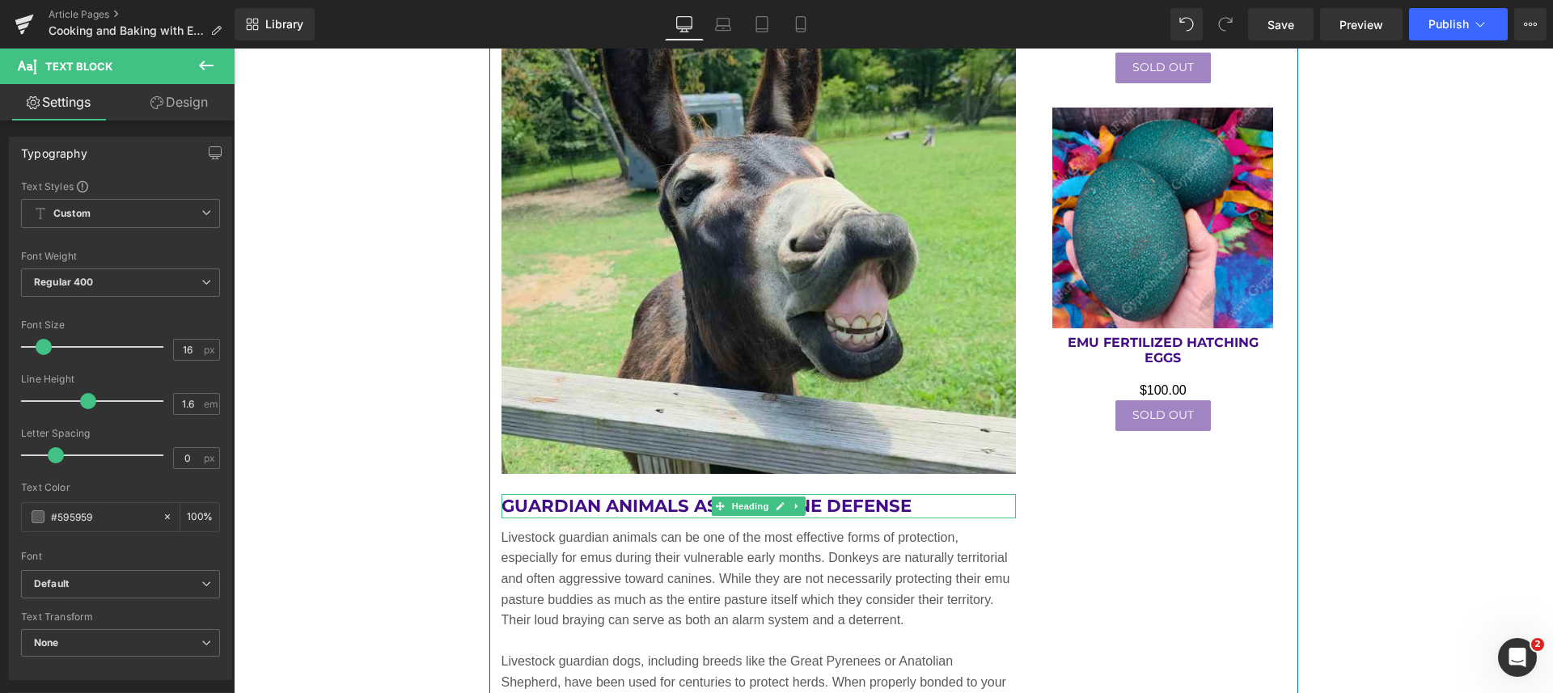
click at [654, 501] on h2 "Guardian Animals as First-Line Defense" at bounding box center [758, 506] width 515 height 24
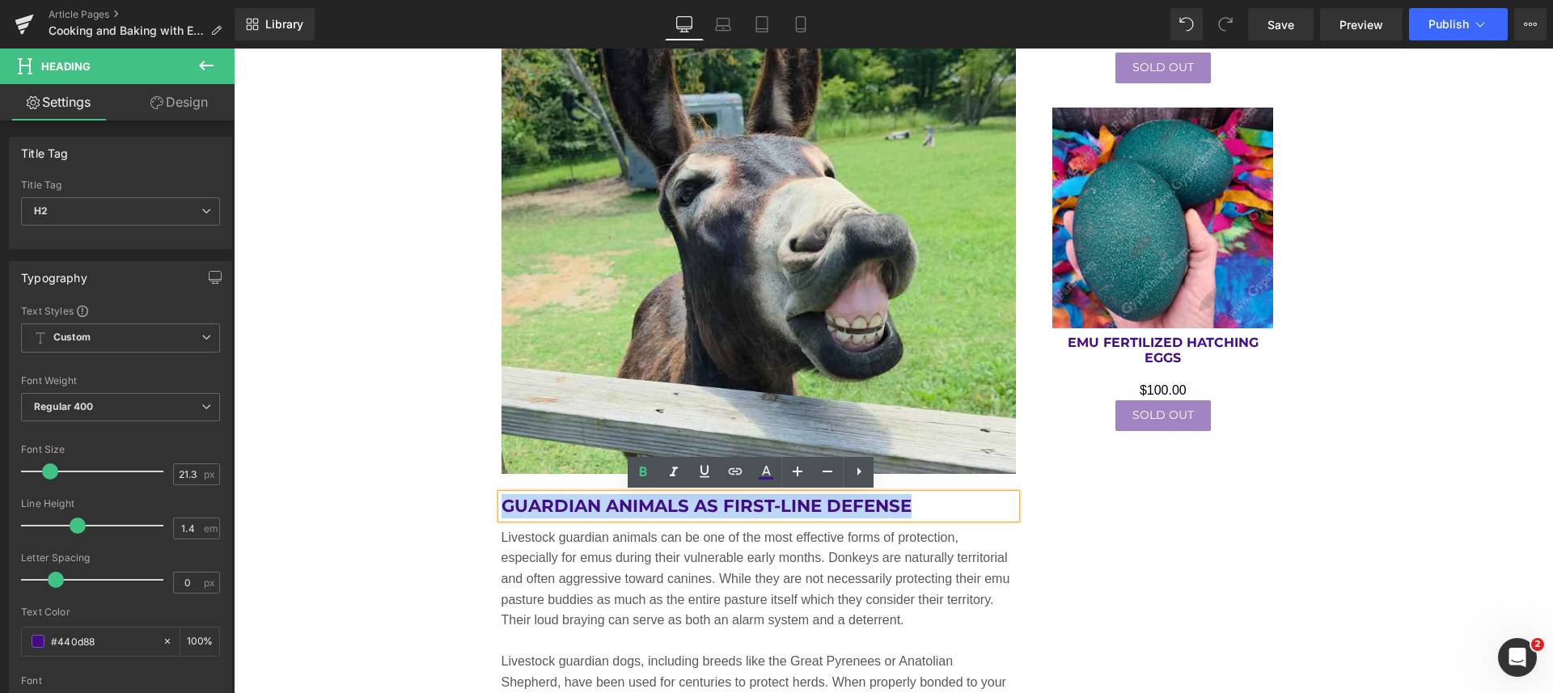
drag, startPoint x: 913, startPoint y: 505, endPoint x: 497, endPoint y: 509, distance: 415.6
click at [501, 509] on h2 "Guardian Animals as First-Line Defense" at bounding box center [758, 506] width 515 height 24
paste div
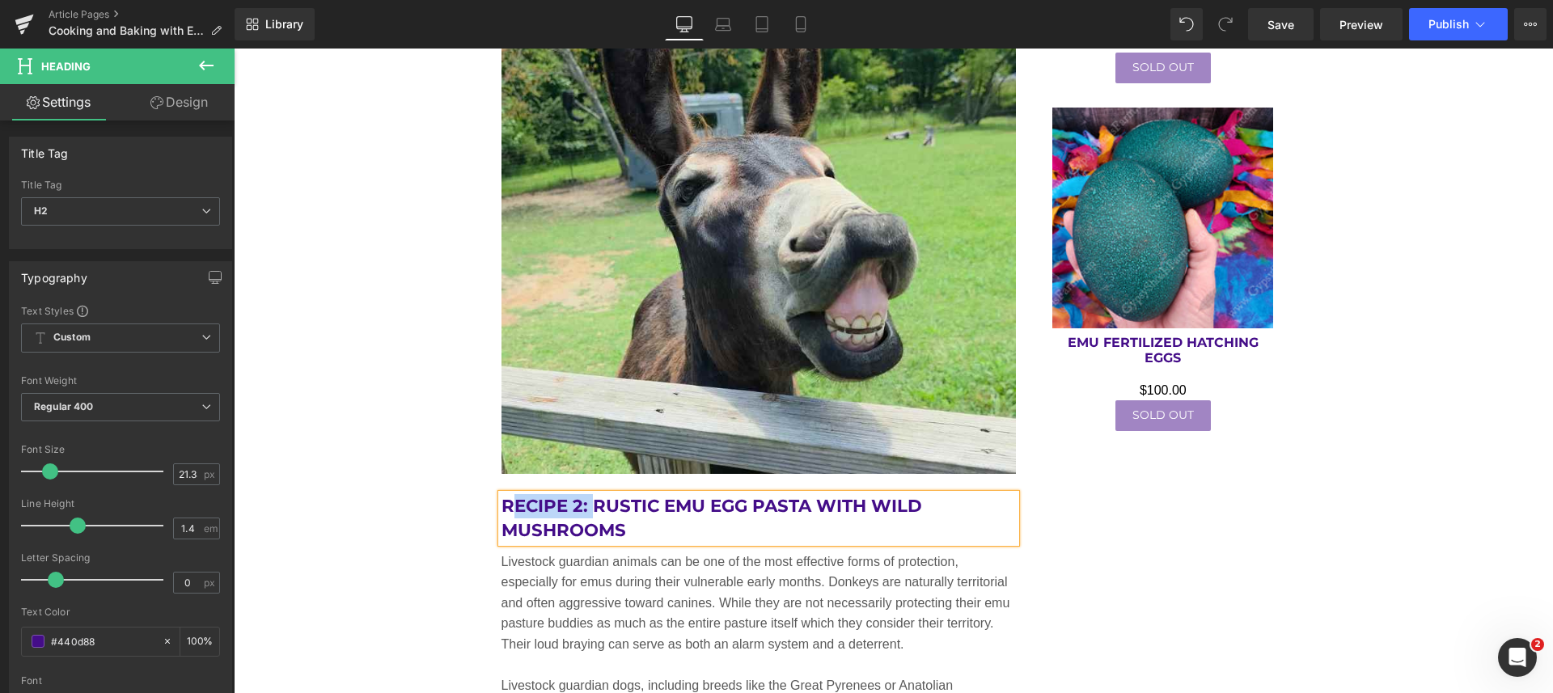
drag, startPoint x: 587, startPoint y: 502, endPoint x: 501, endPoint y: 486, distance: 87.2
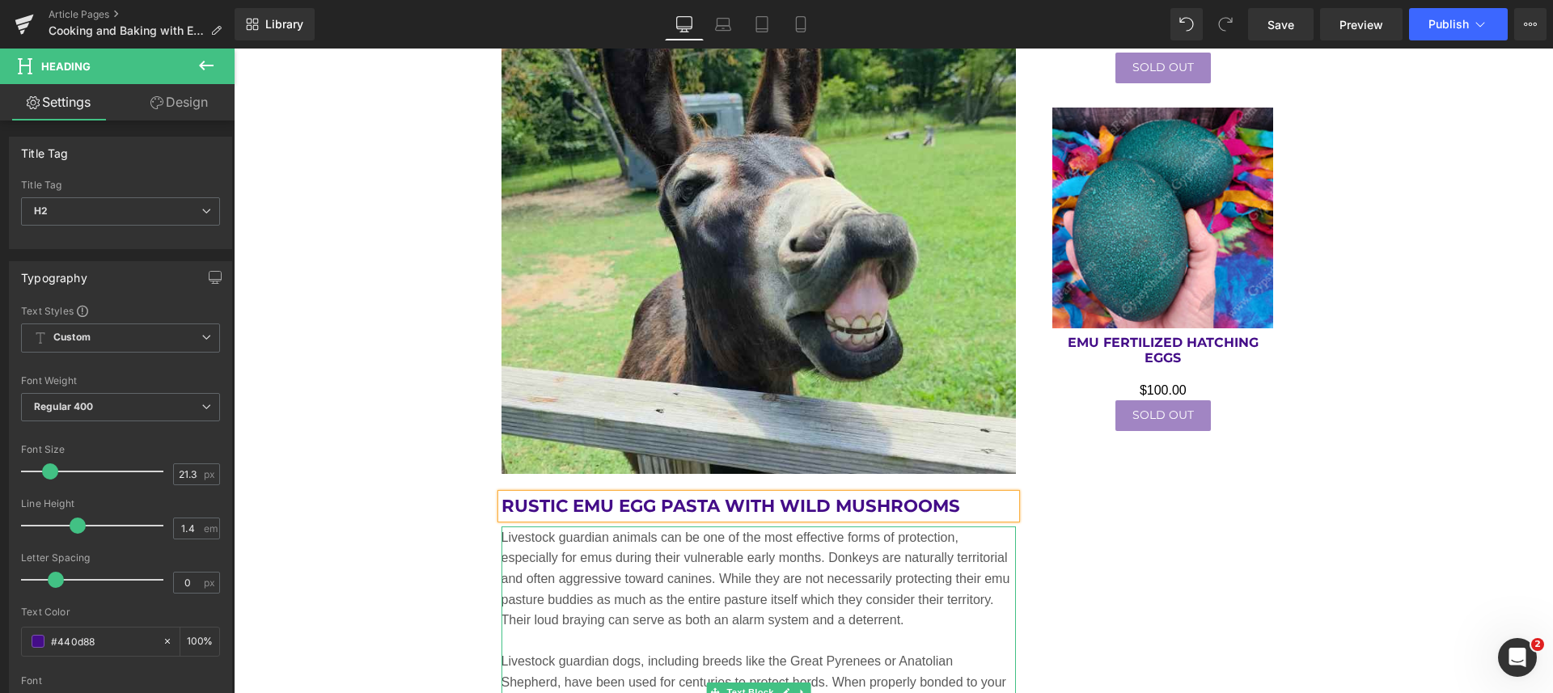
click at [551, 553] on p "Livestock guardian animals can be one of the most effective forms of protection…" at bounding box center [758, 579] width 515 height 104
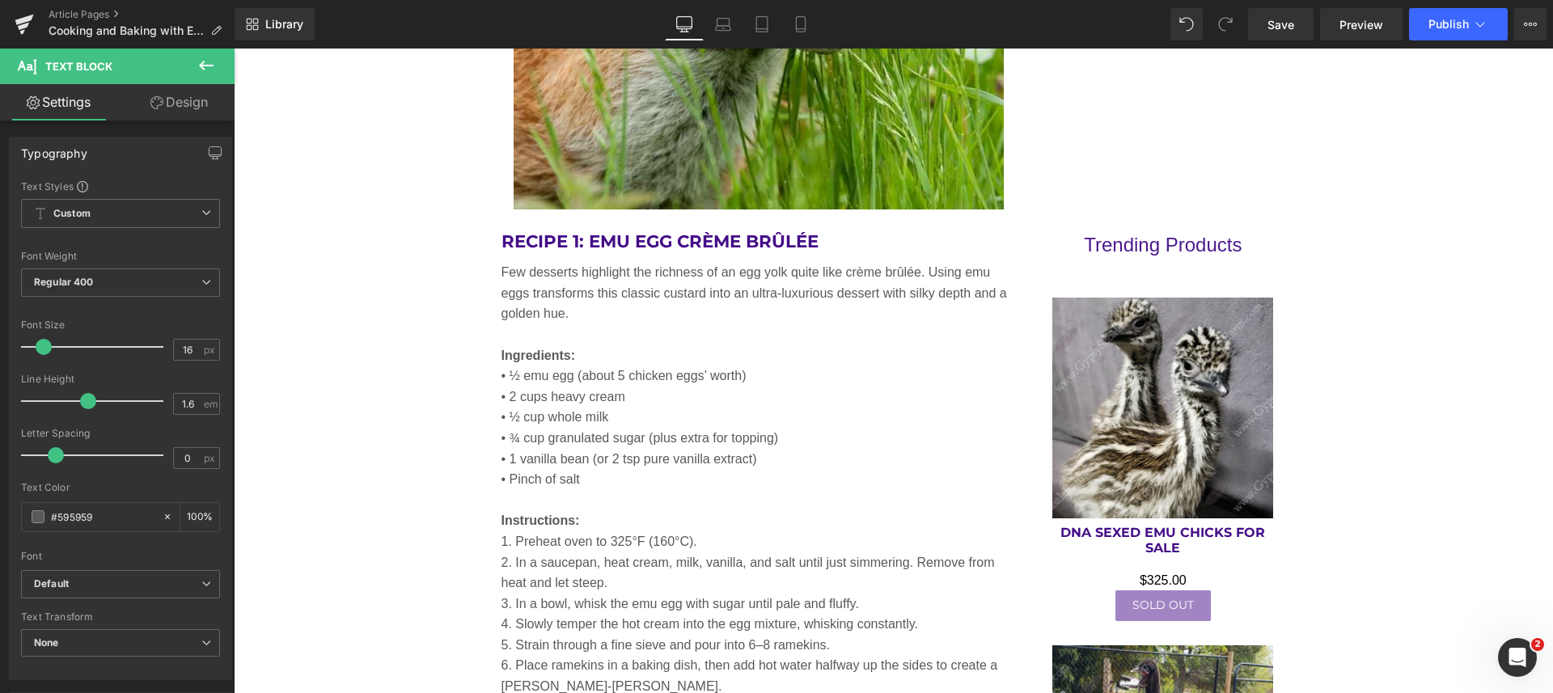
scroll to position [2602, 0]
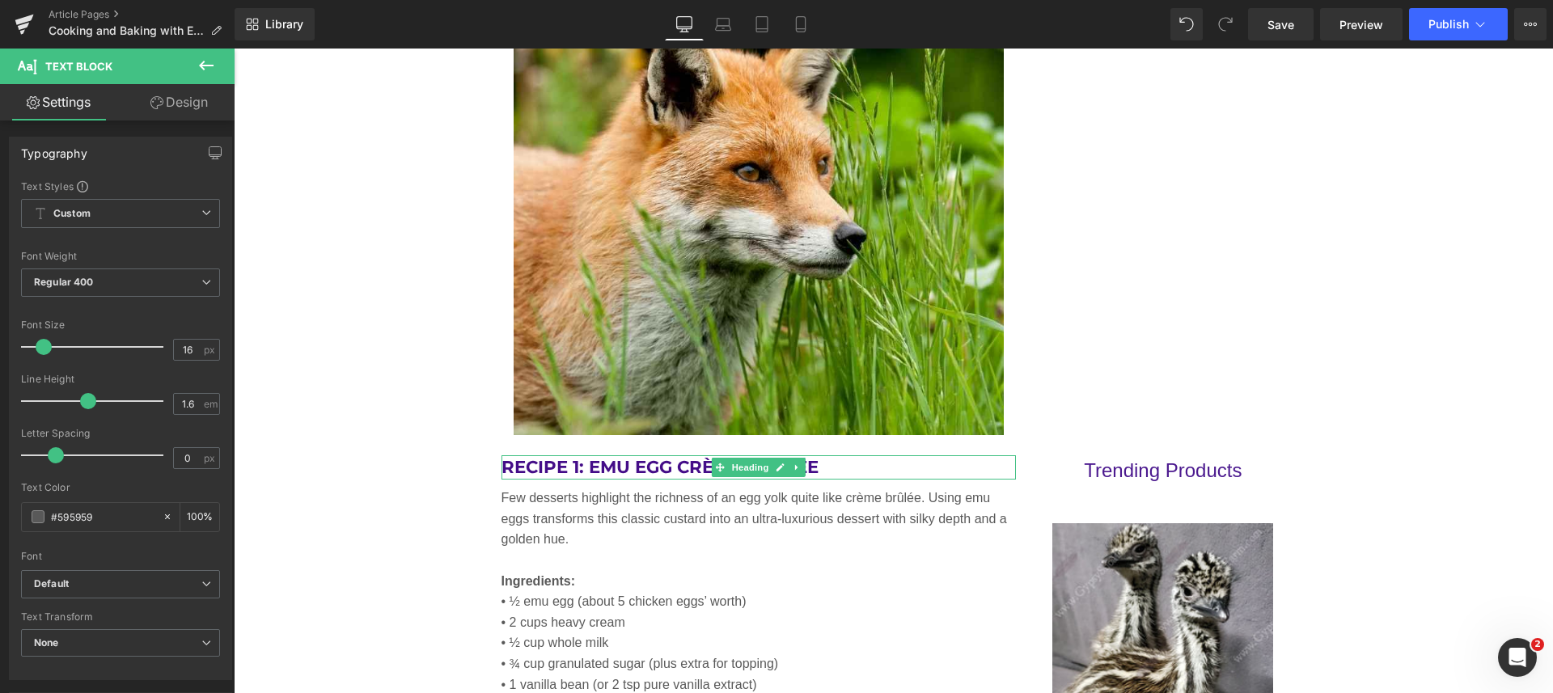
click at [583, 465] on h2 "Recipe 1: Emu Egg Crème Brûlée" at bounding box center [758, 467] width 515 height 24
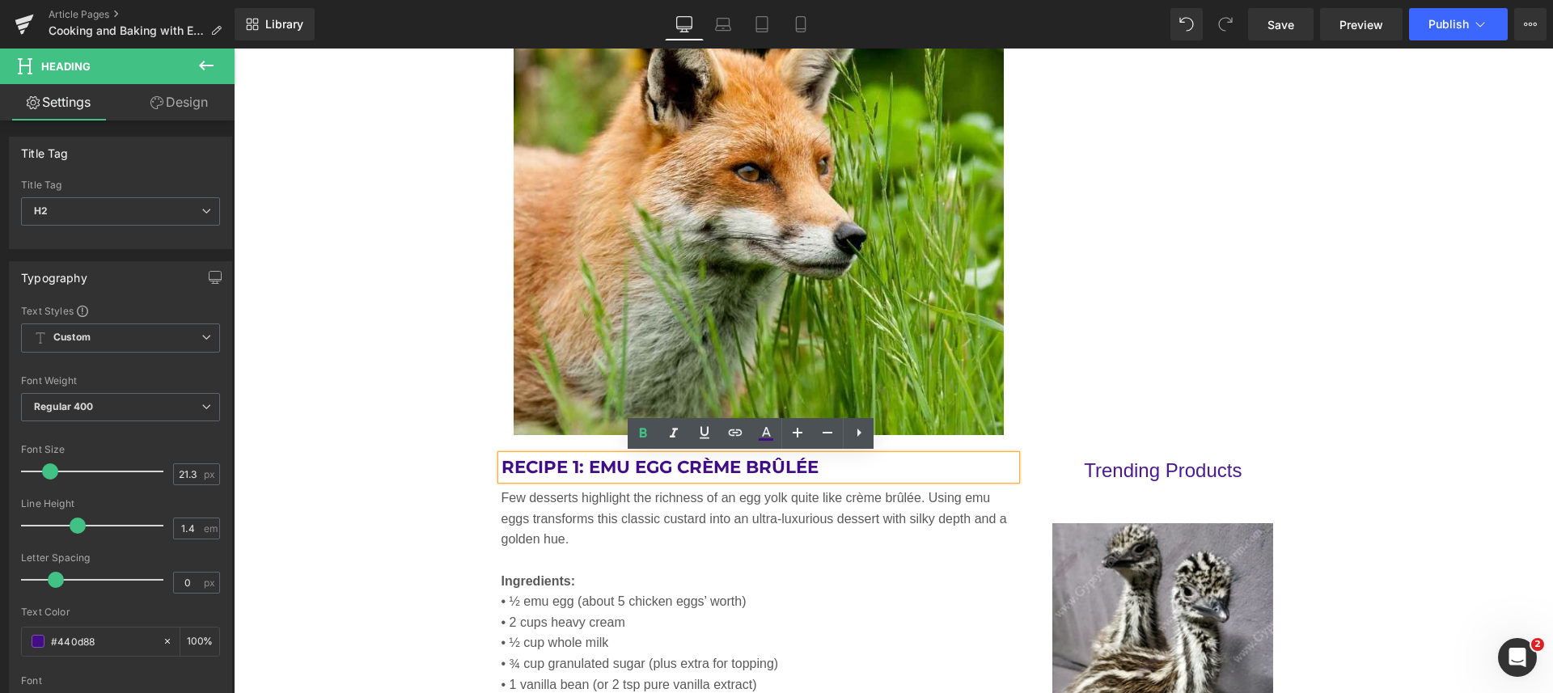
click at [568, 467] on h2 "Recipe 1: Emu Egg Crème Brûlée" at bounding box center [758, 467] width 515 height 24
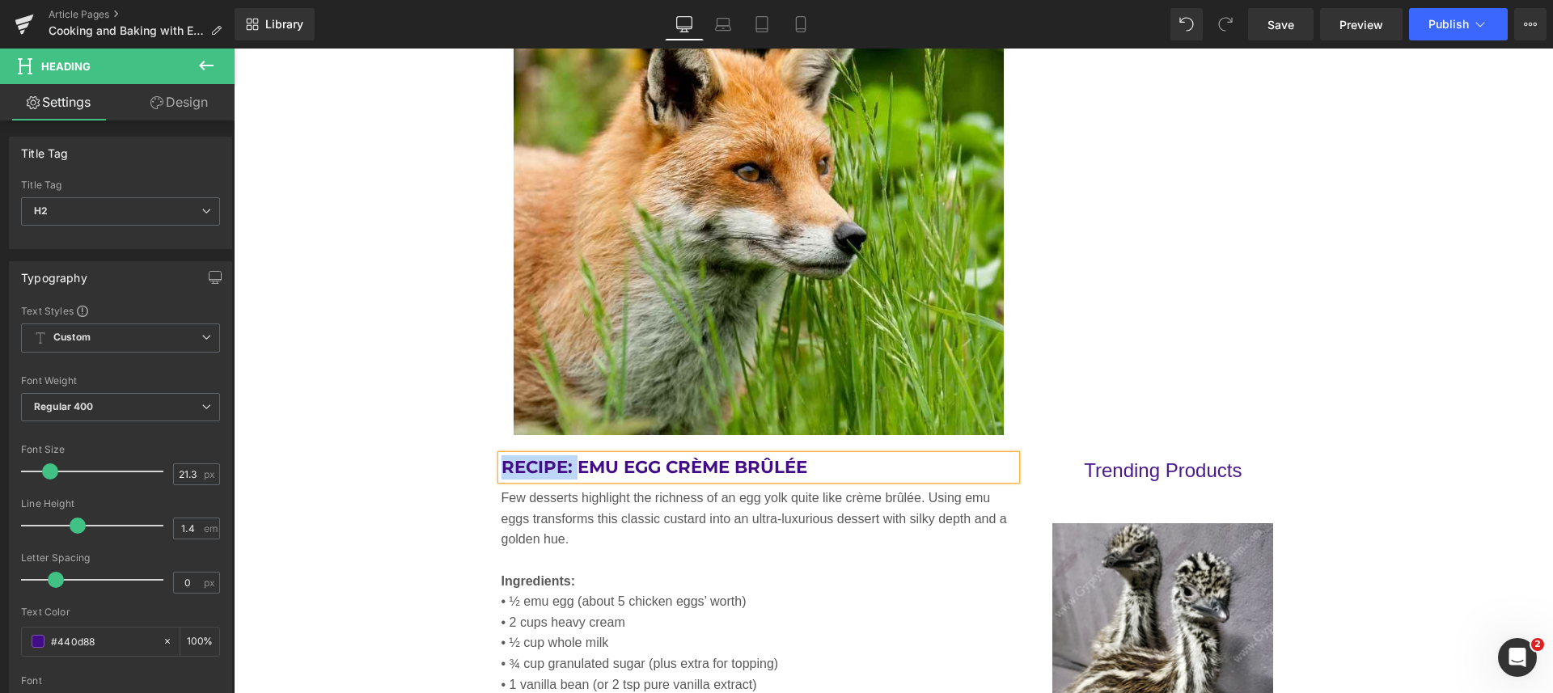
drag, startPoint x: 569, startPoint y: 465, endPoint x: 496, endPoint y: 478, distance: 74.7
click at [501, 478] on h2 "Recipe: Emu Egg Crème Brûlée" at bounding box center [758, 467] width 515 height 24
copy h2 "Recipe:"
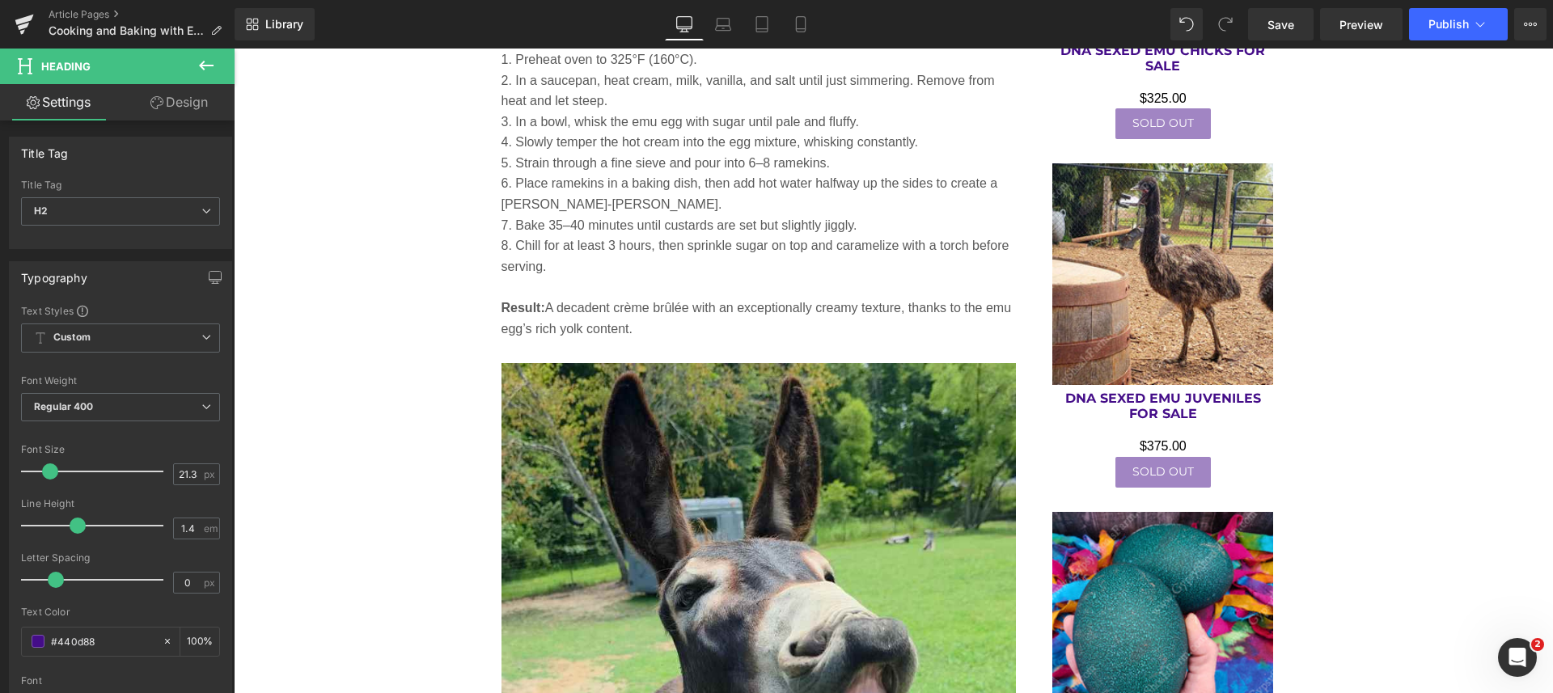
scroll to position [3714, 0]
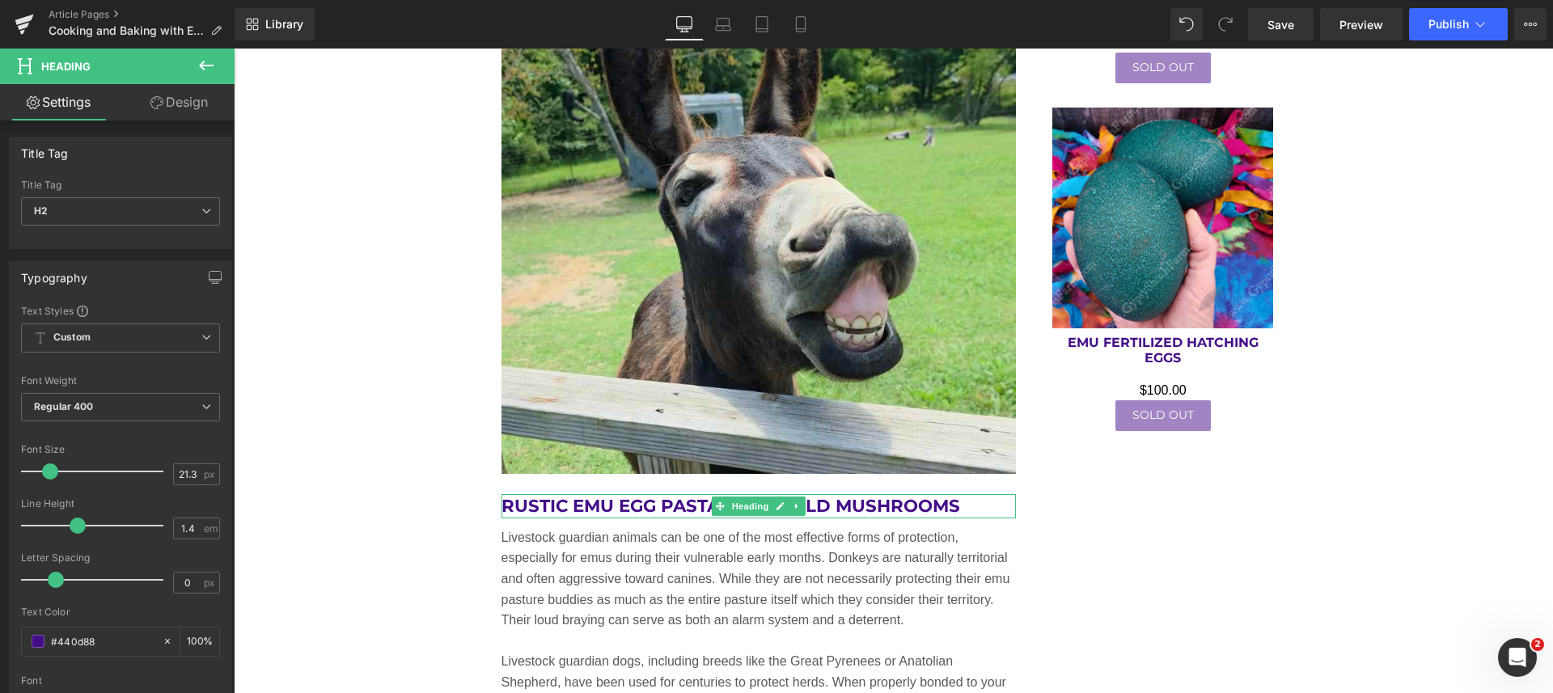
click at [515, 509] on h2 "Rustic Emu Egg Pasta with Wild Mushrooms" at bounding box center [758, 506] width 515 height 24
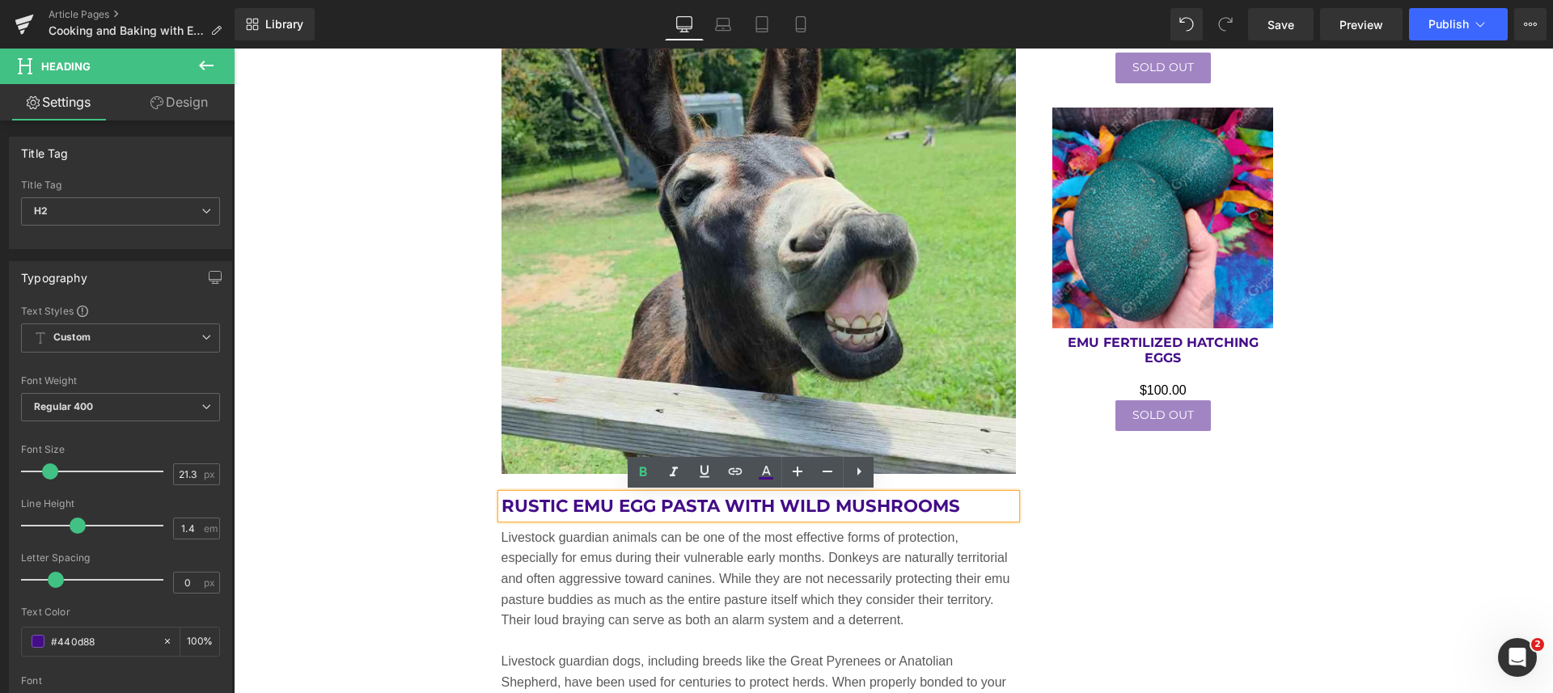
click at [501, 509] on h2 "Rustic Emu Egg Pasta with Wild Mushrooms" at bounding box center [758, 506] width 515 height 24
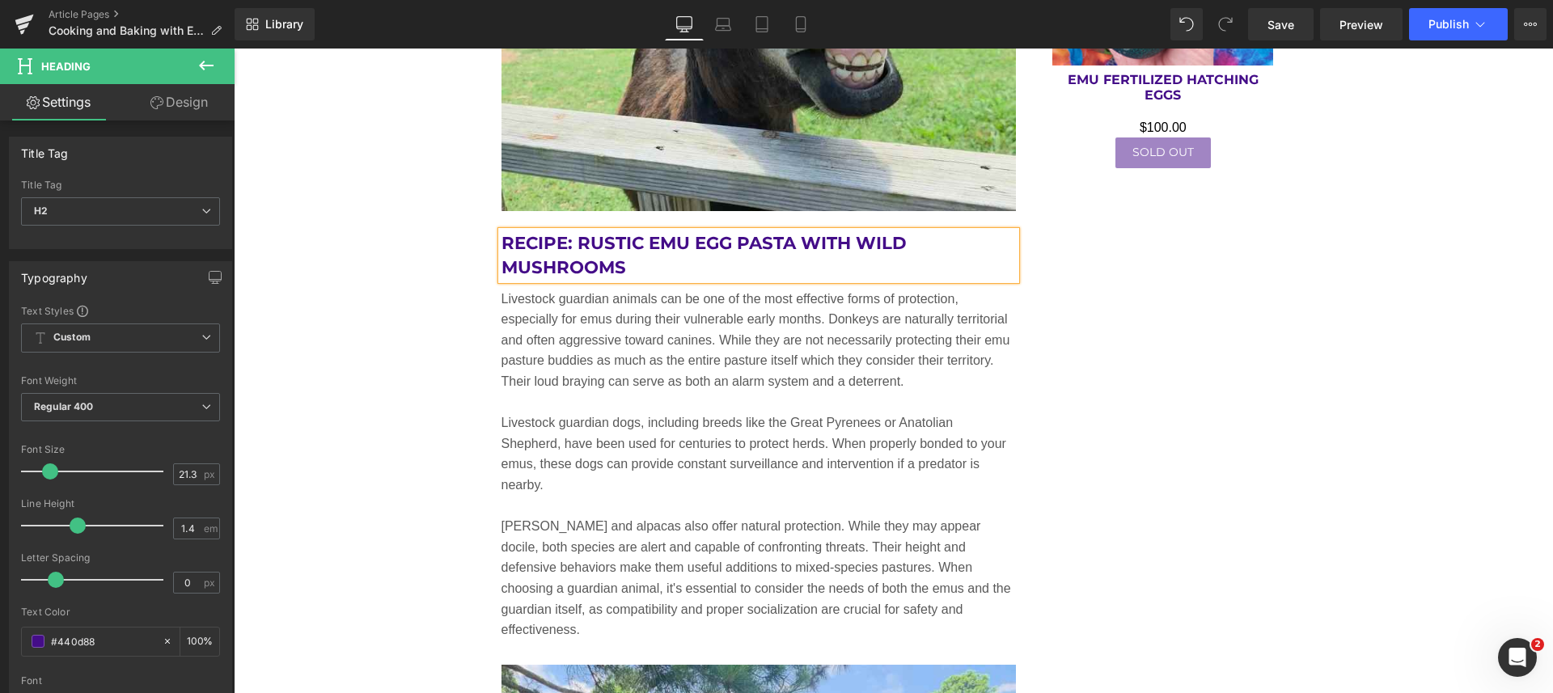
scroll to position [4118, 0]
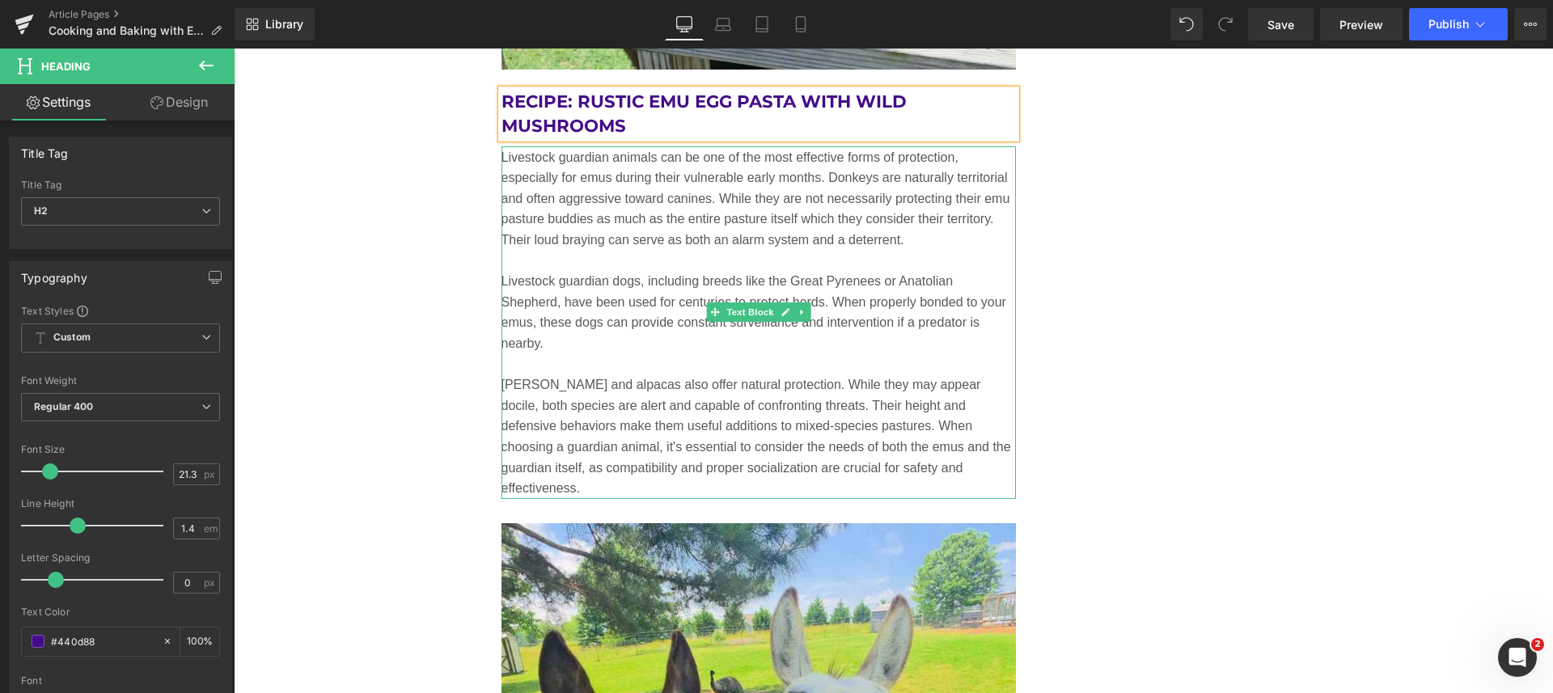
click at [657, 357] on p at bounding box center [758, 364] width 515 height 21
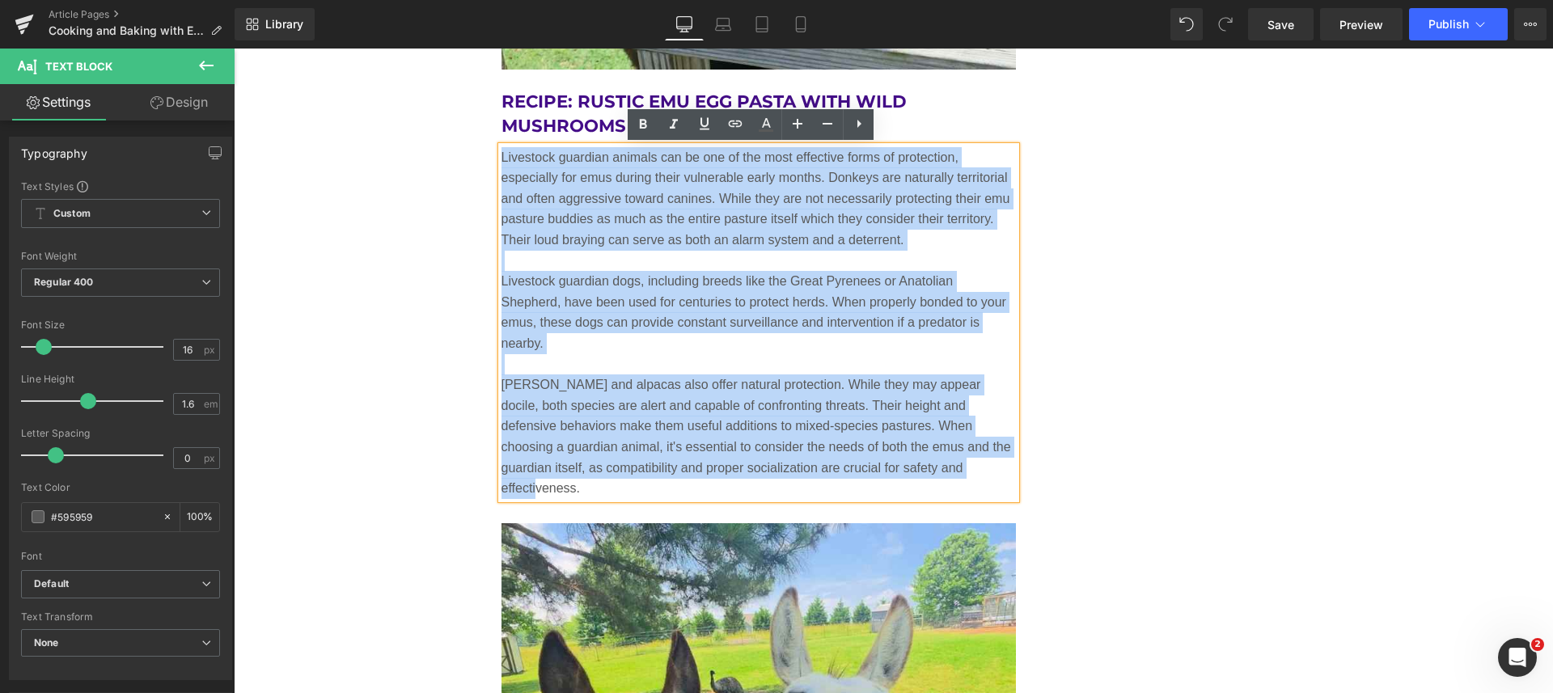
drag, startPoint x: 494, startPoint y: 155, endPoint x: 946, endPoint y: 468, distance: 549.8
click at [946, 468] on div "Livestock guardian animals can be one of the most effective forms of protection…" at bounding box center [758, 322] width 515 height 353
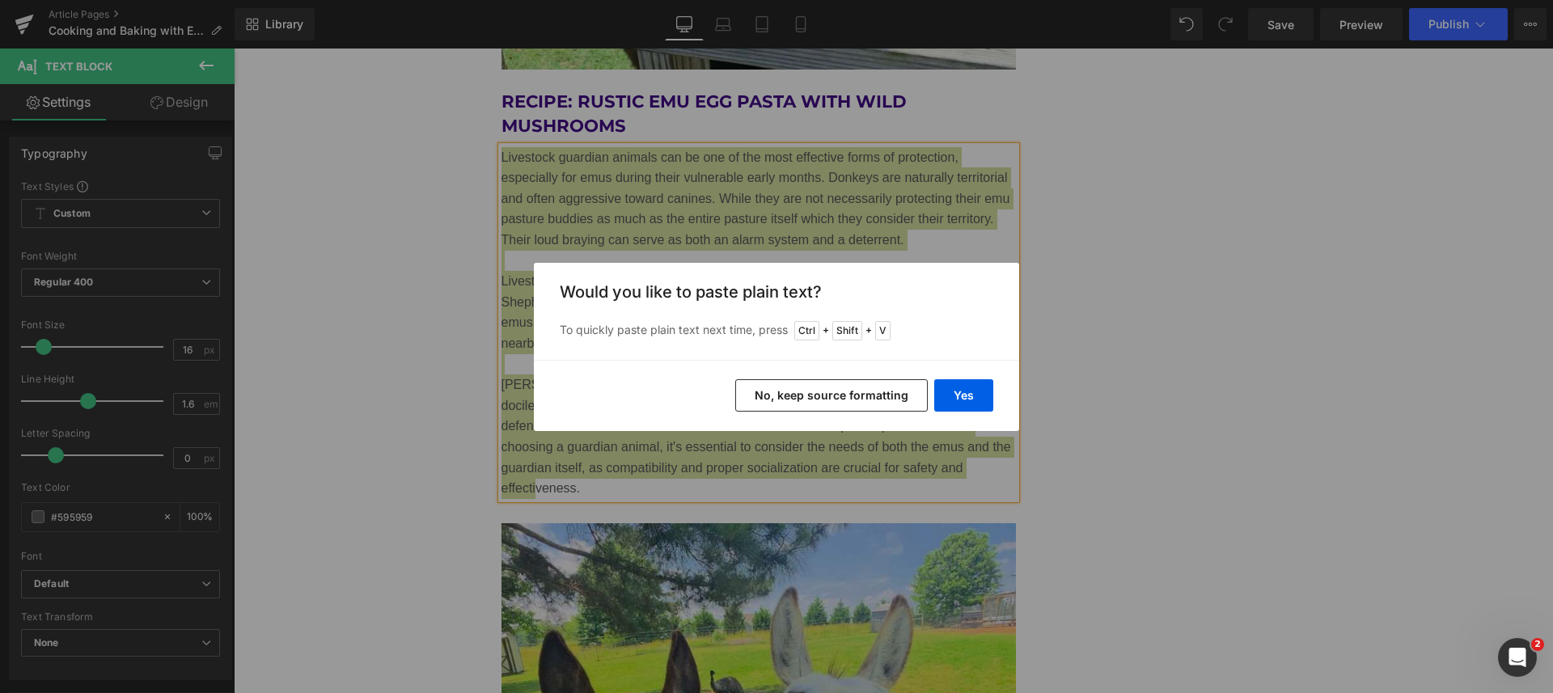
click at [946, 403] on button "Yes" at bounding box center [963, 395] width 59 height 32
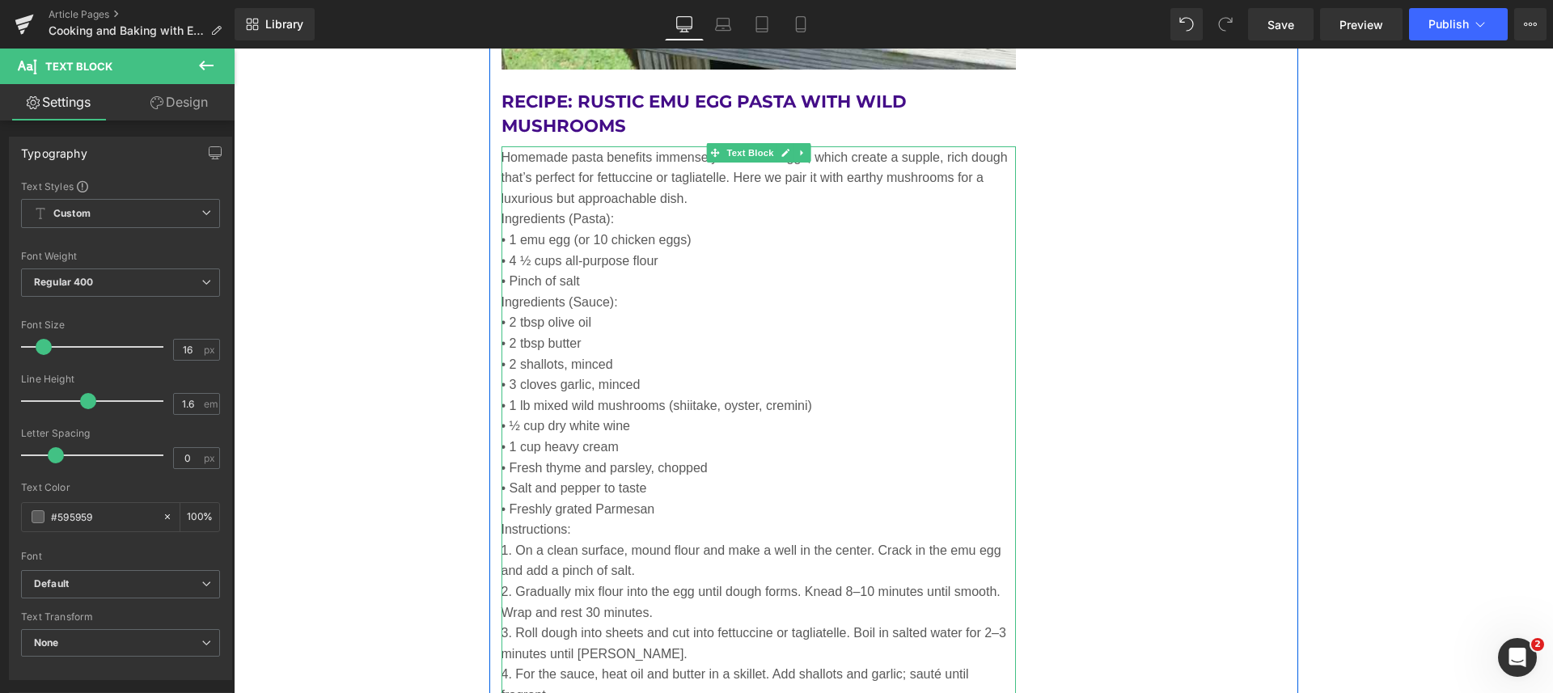
click at [708, 209] on p "Ingredients (Pasta):" at bounding box center [758, 219] width 515 height 21
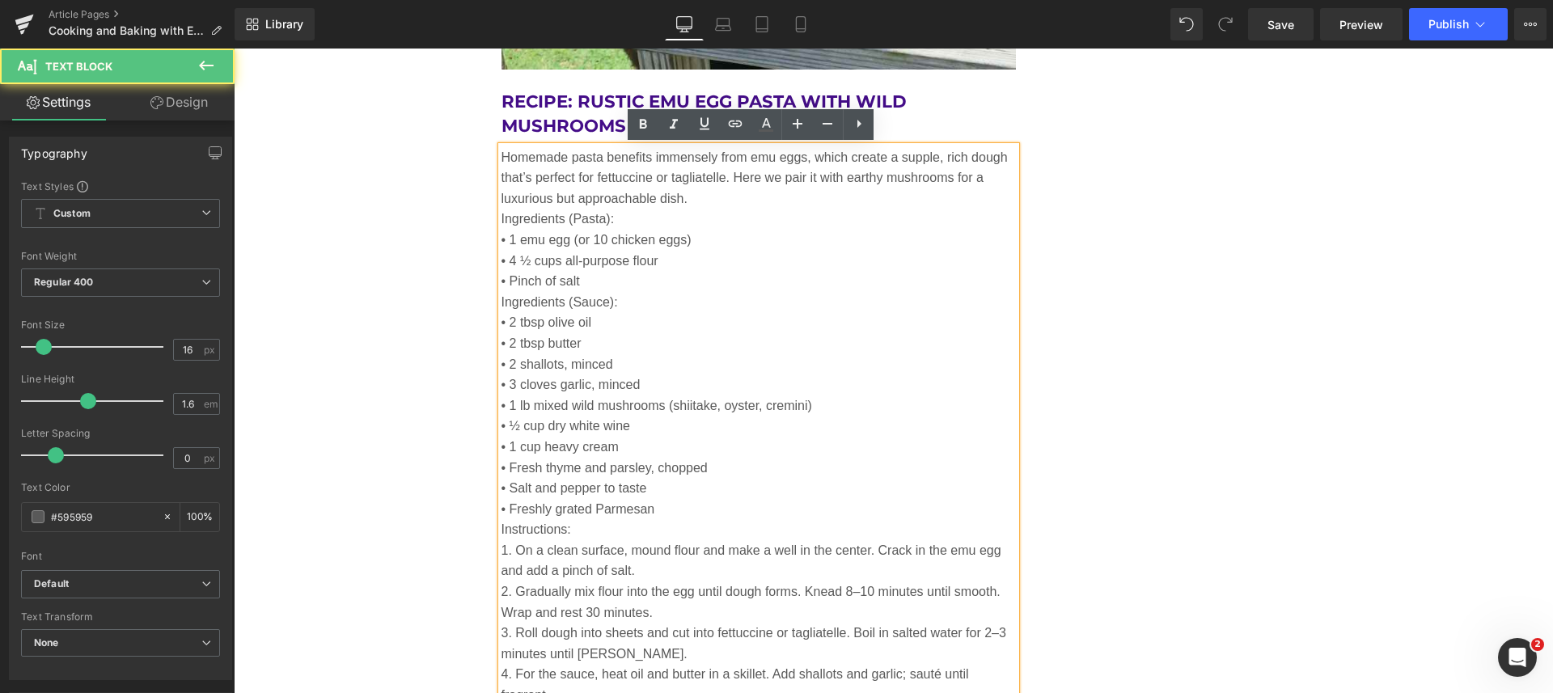
click at [689, 195] on p "Homemade pasta benefits immensely from emu eggs, which create a supple, rich do…" at bounding box center [758, 178] width 515 height 62
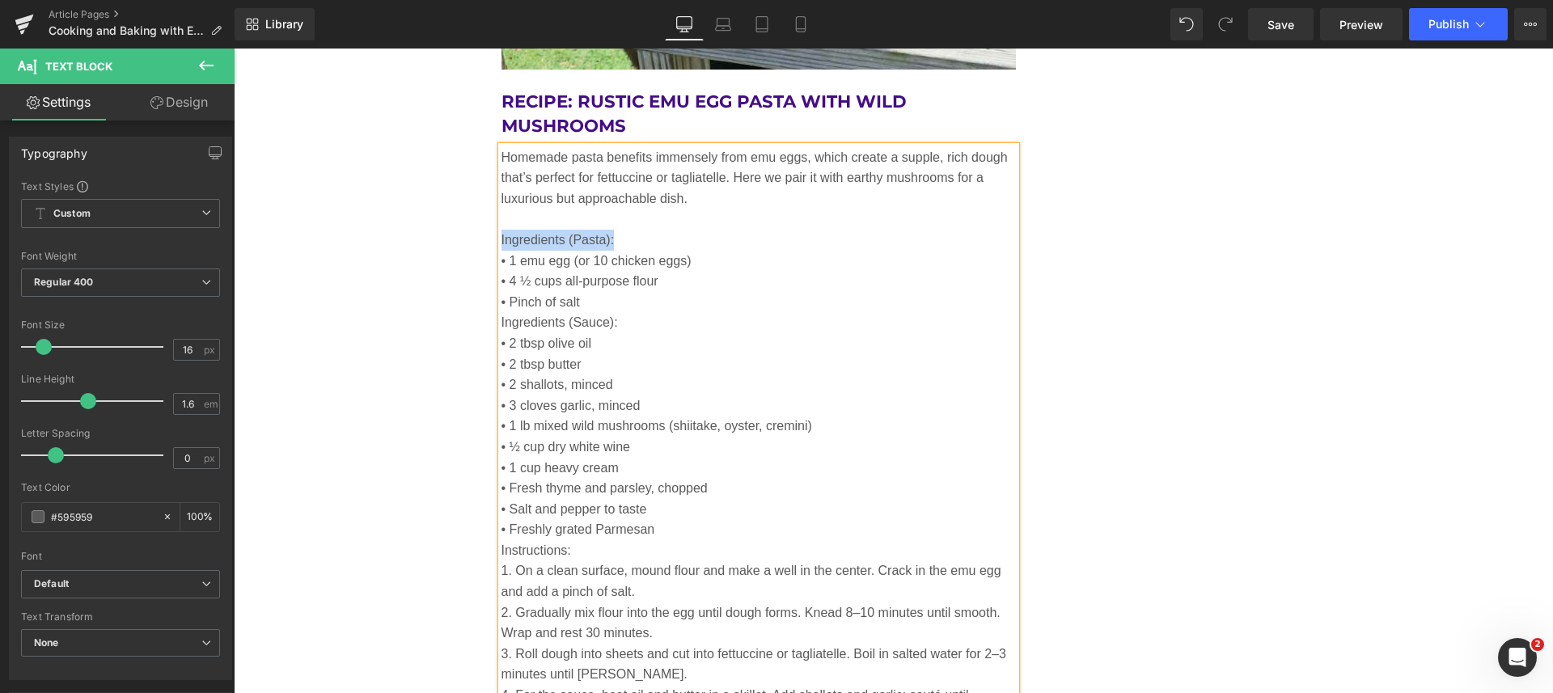
drag, startPoint x: 605, startPoint y: 242, endPoint x: 494, endPoint y: 234, distance: 111.1
click at [501, 234] on p "Ingredients (Pasta):" at bounding box center [758, 240] width 515 height 21
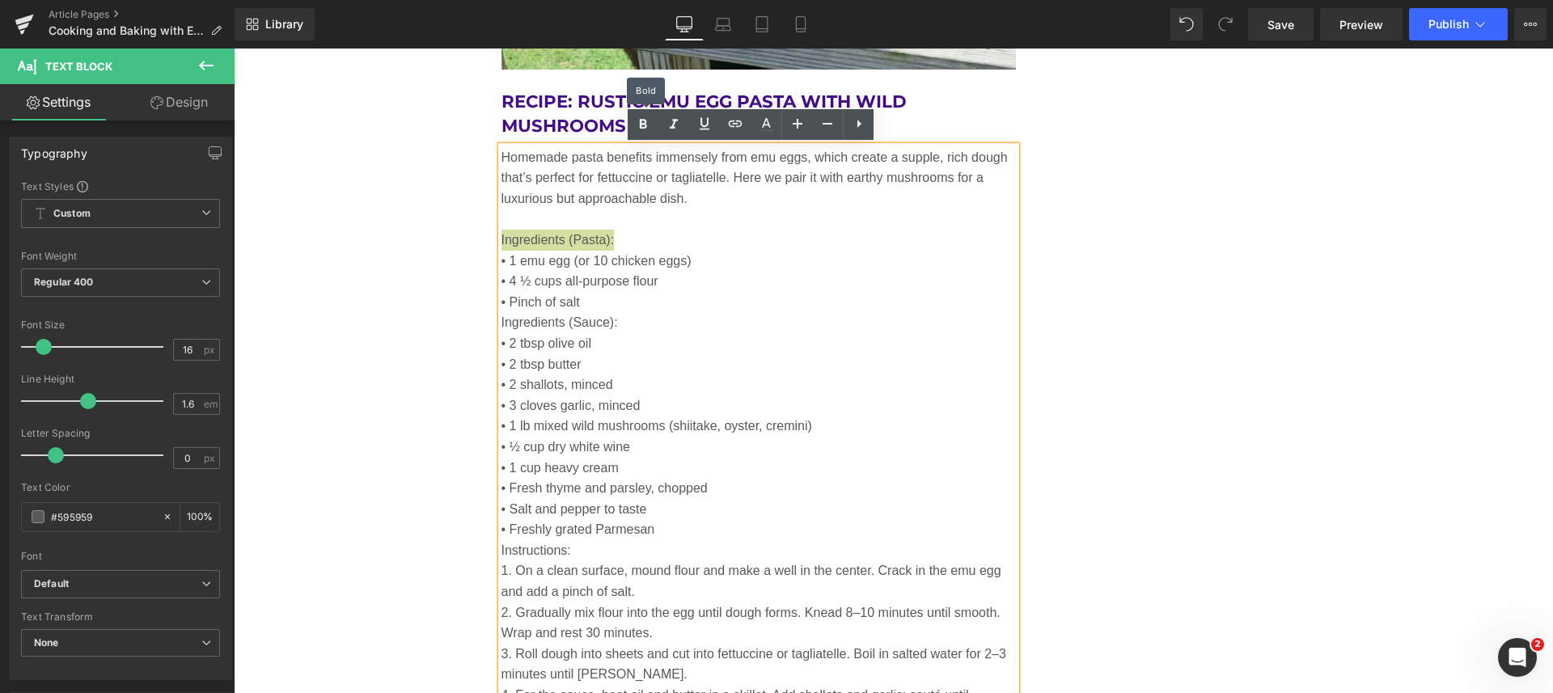
click at [636, 123] on icon at bounding box center [642, 124] width 19 height 19
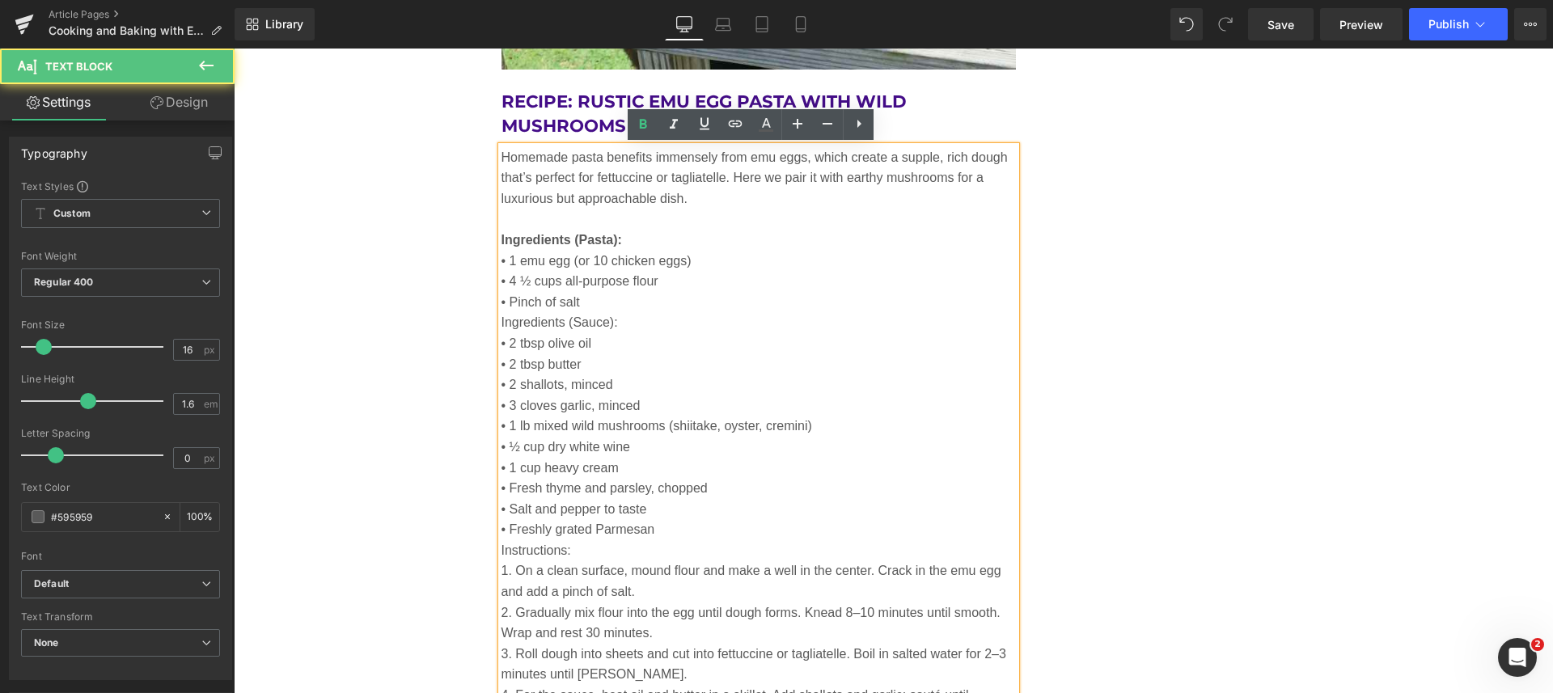
click at [611, 295] on p "• Pinch of salt" at bounding box center [758, 302] width 515 height 21
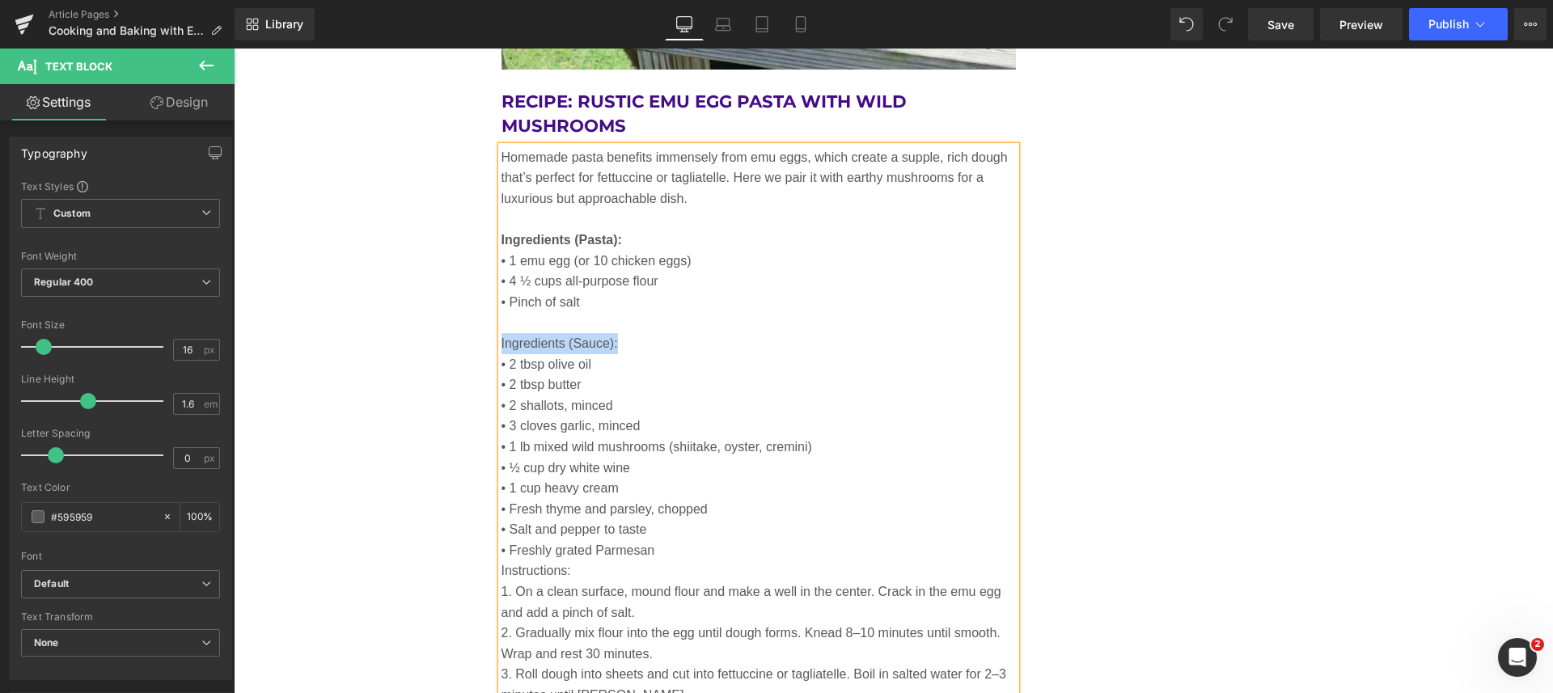
drag, startPoint x: 615, startPoint y: 341, endPoint x: 493, endPoint y: 338, distance: 121.3
click at [501, 338] on p "Ingredients (Sauce):" at bounding box center [758, 343] width 515 height 21
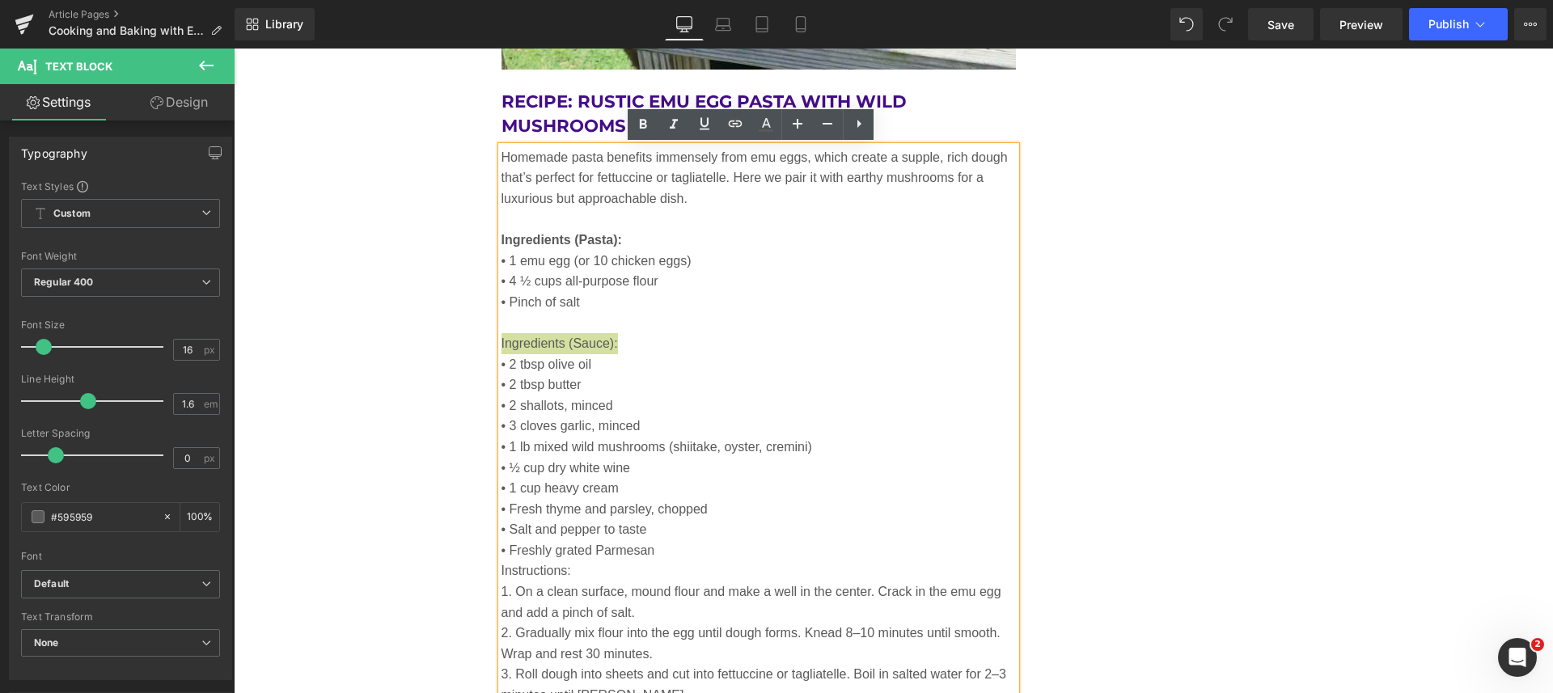
click at [636, 123] on icon at bounding box center [642, 124] width 19 height 19
click at [688, 554] on p "• Freshly grated Parmesan" at bounding box center [758, 550] width 515 height 21
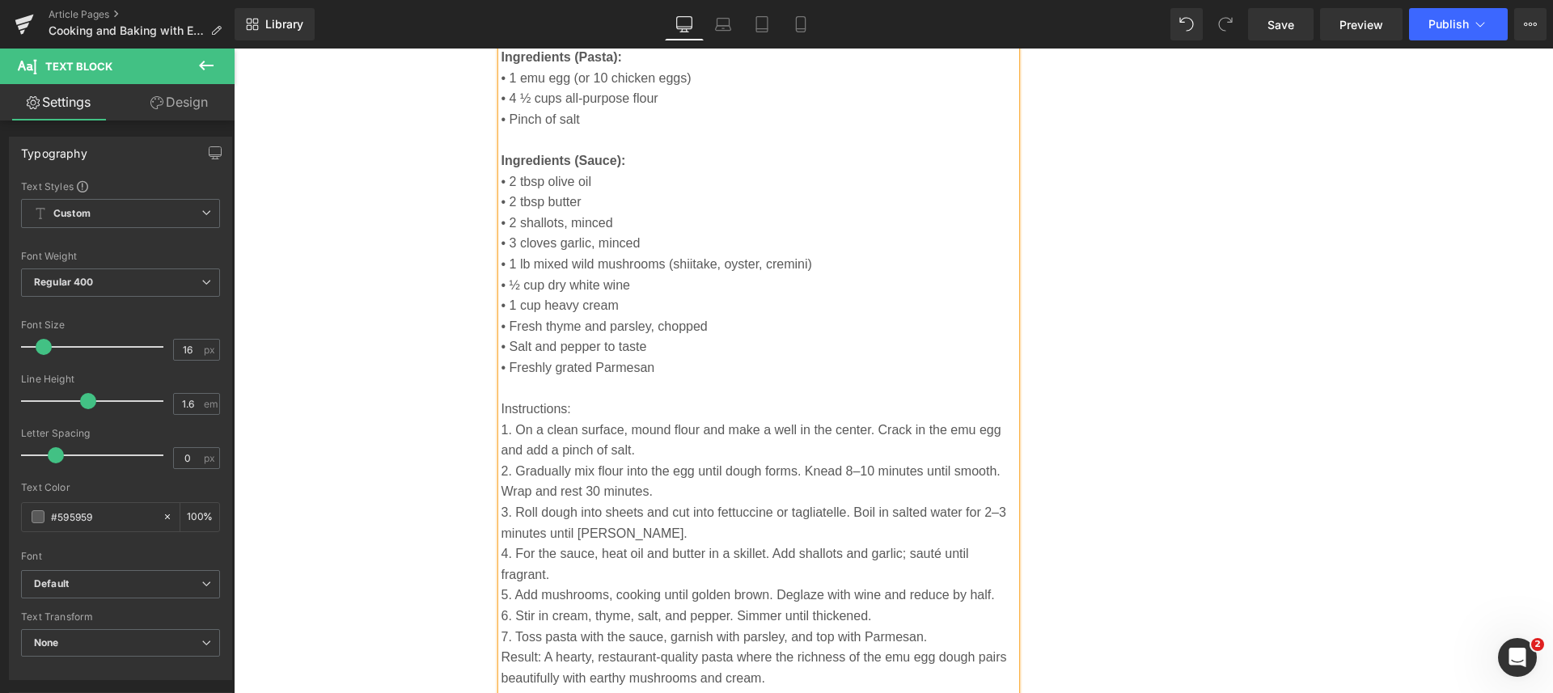
scroll to position [4421, 0]
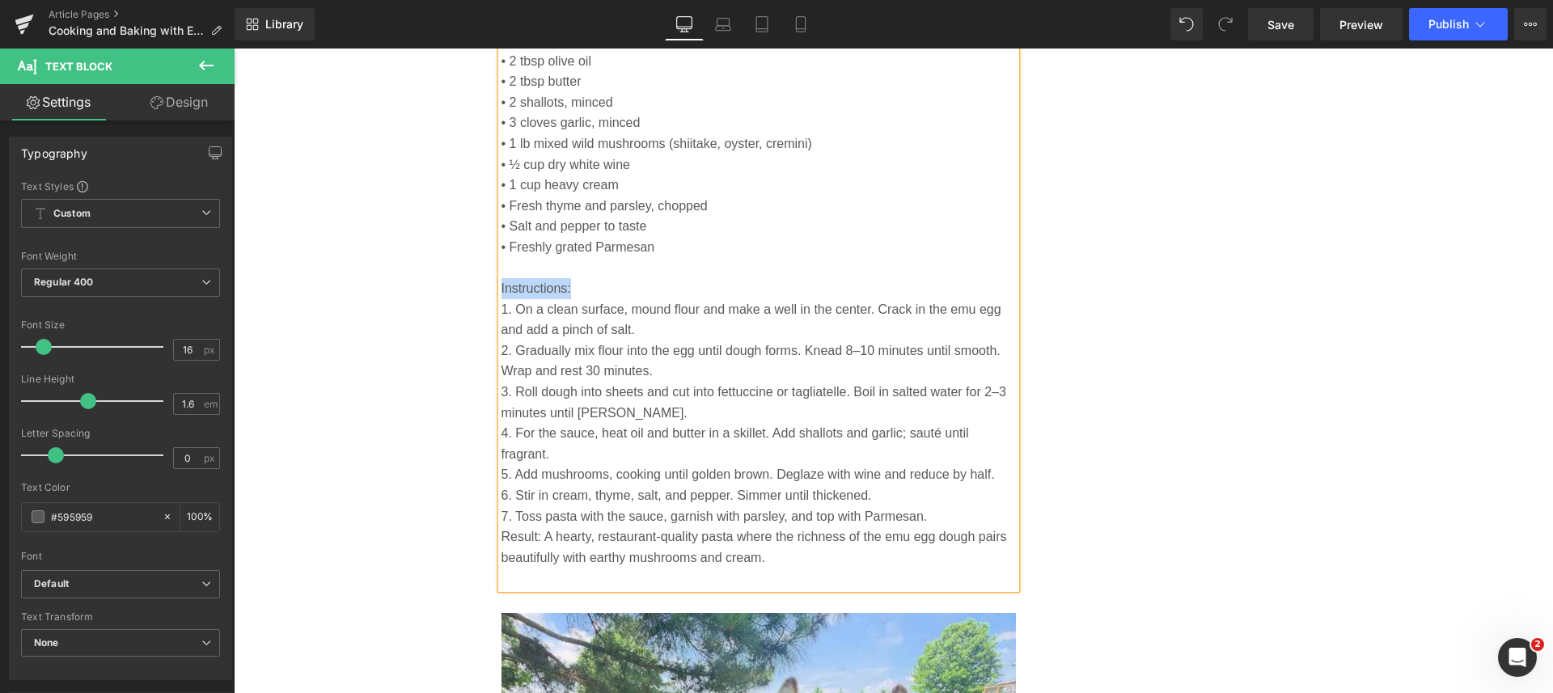
drag, startPoint x: 565, startPoint y: 285, endPoint x: 495, endPoint y: 285, distance: 70.4
click at [501, 285] on p "Instructions:" at bounding box center [758, 288] width 515 height 21
click at [637, 96] on icon at bounding box center [642, 104] width 19 height 19
click at [935, 521] on p "7. Toss pasta with the sauce, garnish with parsley, and top with Parmesan." at bounding box center [758, 516] width 515 height 21
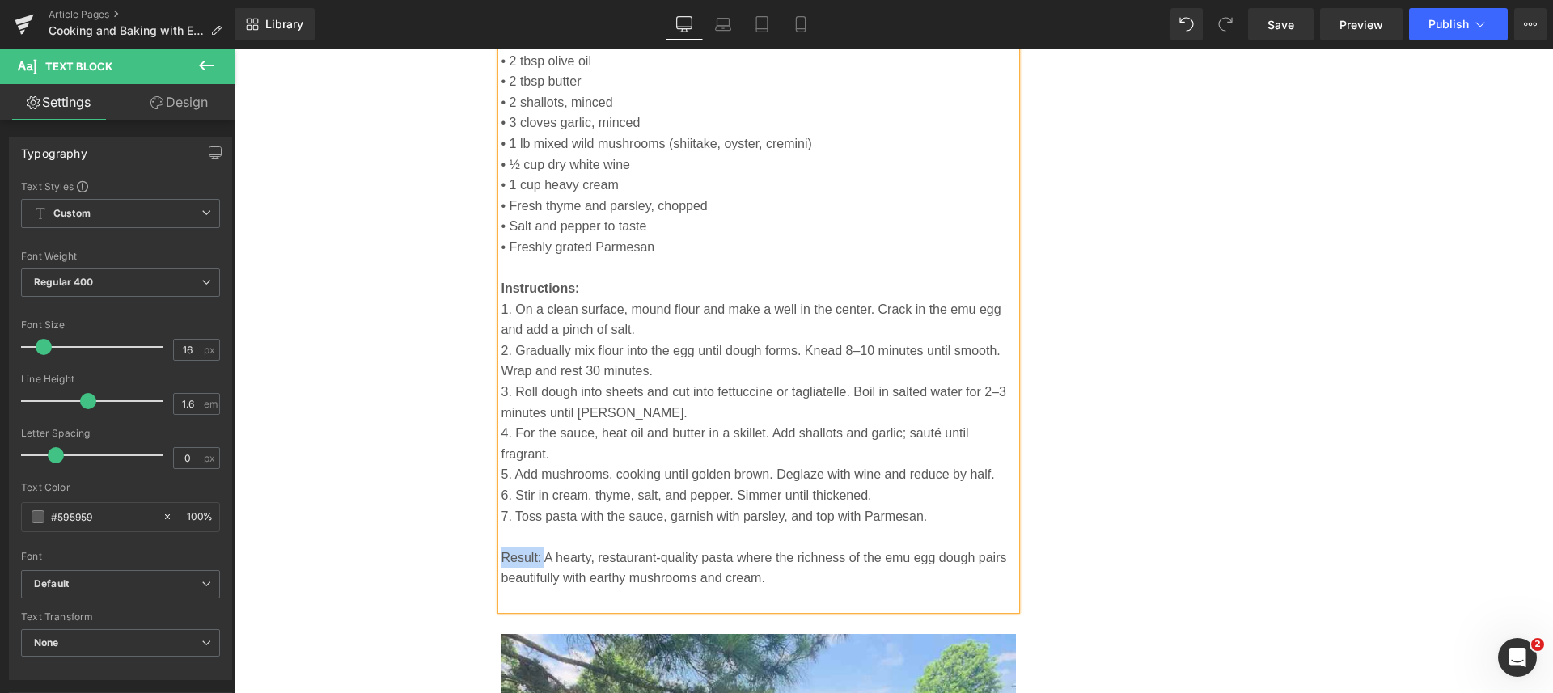
drag, startPoint x: 535, startPoint y: 559, endPoint x: 496, endPoint y: 559, distance: 38.8
click at [501, 559] on p "Result: A hearty, restaurant-quality pasta where the richness of the emu egg do…" at bounding box center [758, 567] width 515 height 41
click at [640, 95] on icon at bounding box center [642, 104] width 19 height 19
click at [602, 605] on p at bounding box center [758, 599] width 515 height 21
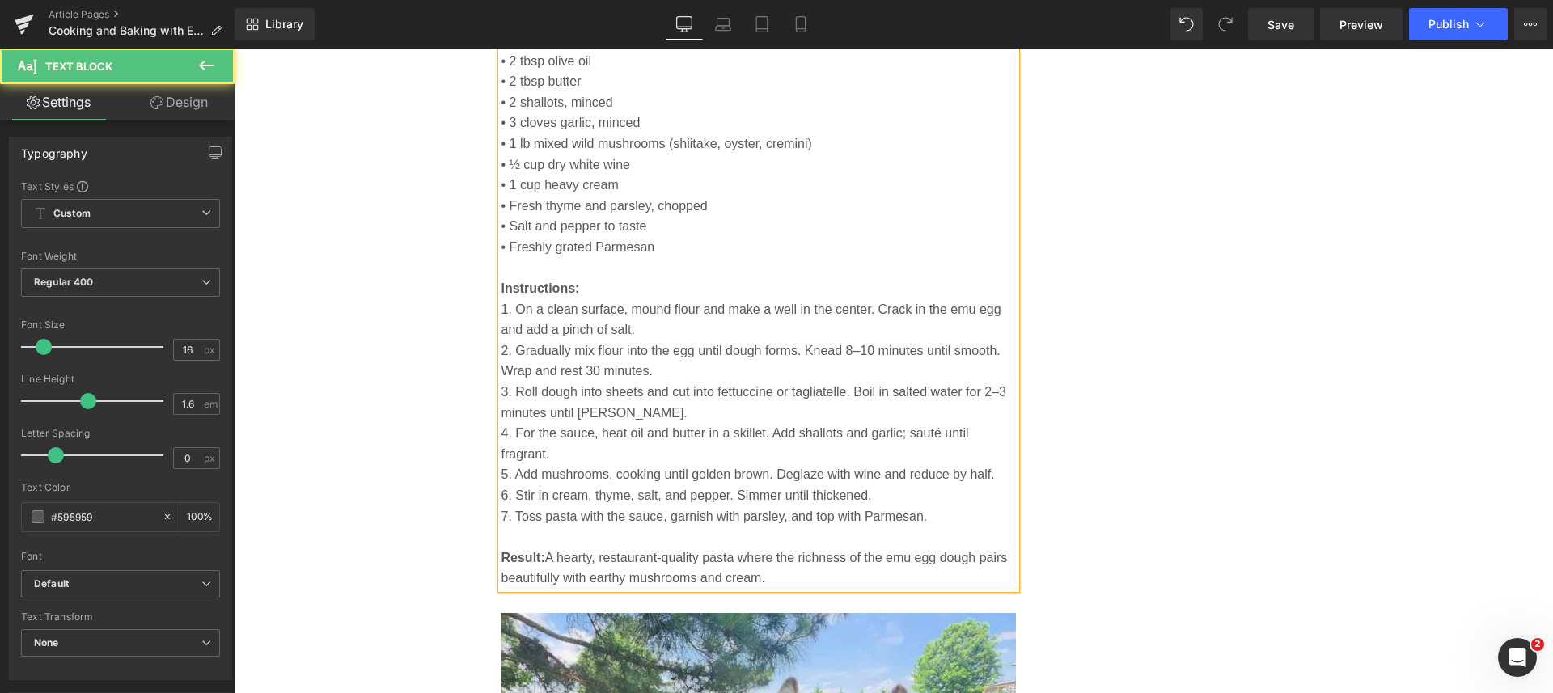
click at [674, 329] on p "1. On a clean surface, mound flour and make a well in the center. Crack in the …" at bounding box center [758, 319] width 515 height 41
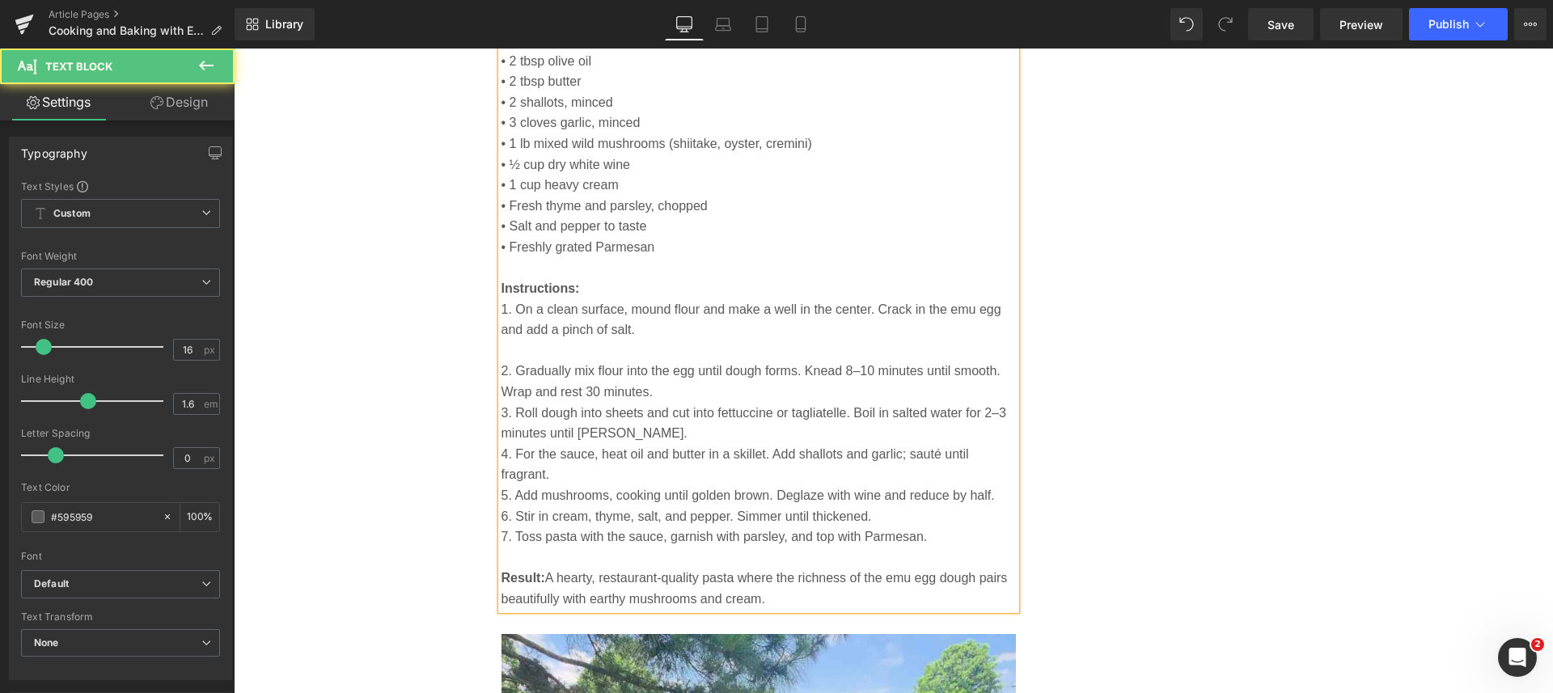
click at [688, 395] on p "2. Gradually mix flour into the egg until dough forms. Knead 8–10 minutes until…" at bounding box center [758, 381] width 515 height 41
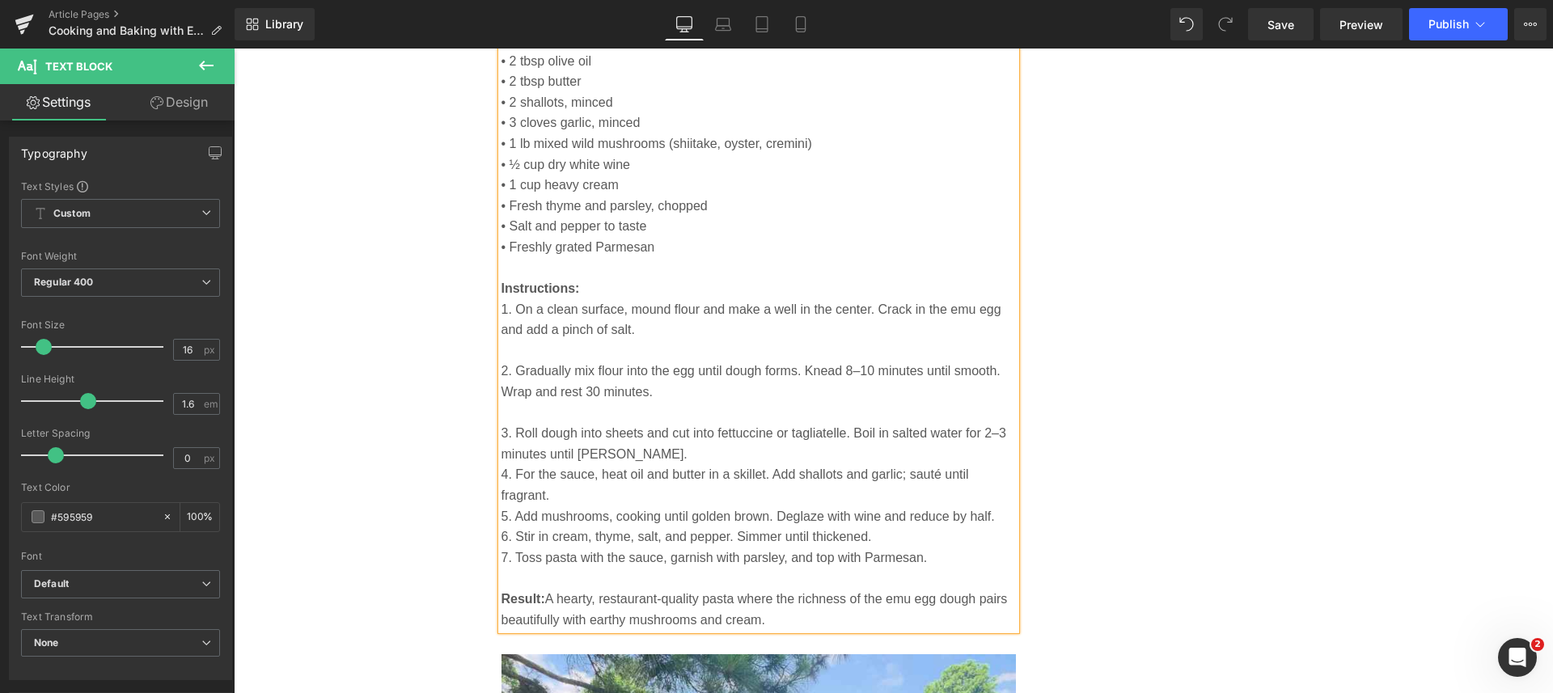
click at [689, 465] on p "4. For the sauce, heat oil and butter in a skillet. Add shallots and garlic; sa…" at bounding box center [758, 484] width 515 height 41
click at [668, 454] on p "3. Roll dough into sheets and cut into fettuccine or tagliatelle. Boil in salte…" at bounding box center [758, 443] width 515 height 41
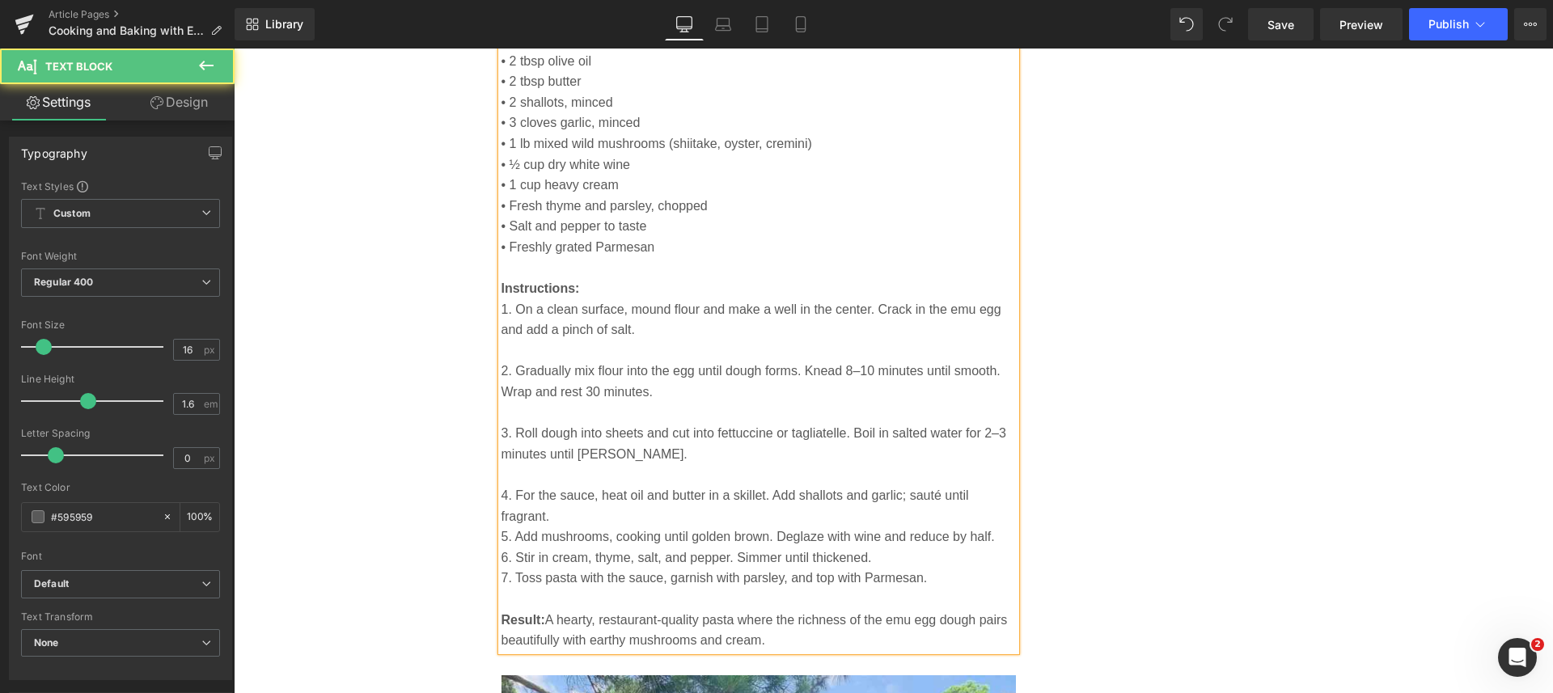
click at [600, 513] on p "4. For the sauce, heat oil and butter in a skillet. Add shallots and garlic; sa…" at bounding box center [758, 505] width 515 height 41
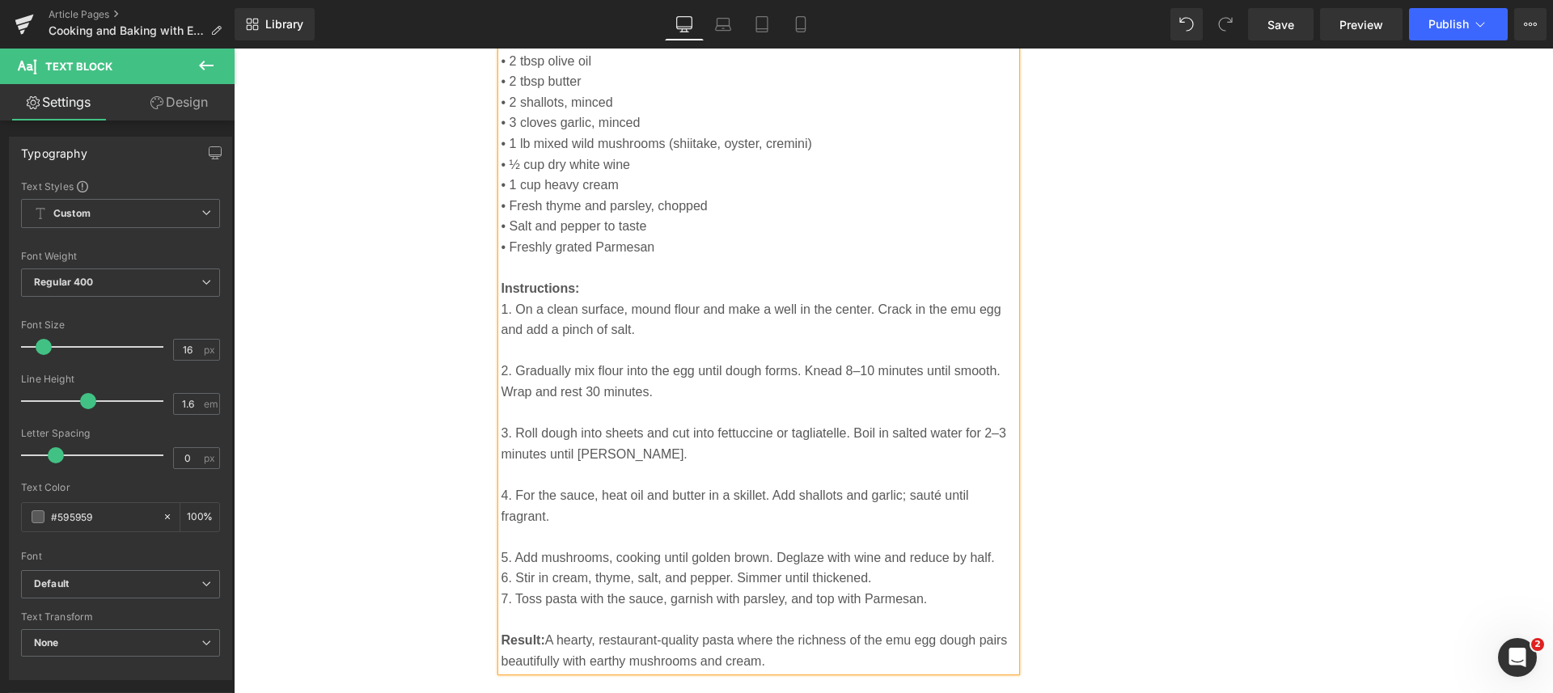
click at [992, 560] on p "5. Add mushrooms, cooking until golden brown. Deglaze with wine and reduce by h…" at bounding box center [758, 557] width 515 height 21
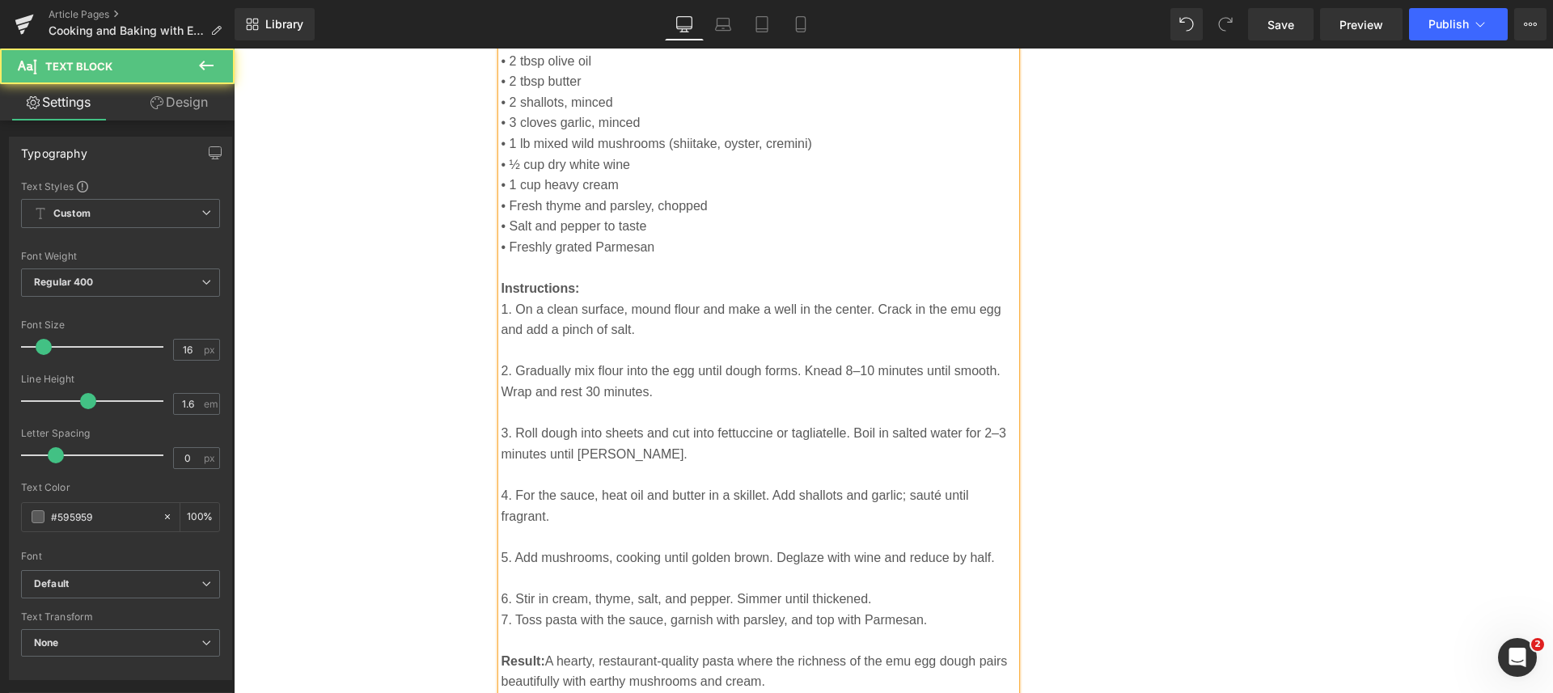
click at [877, 596] on p "6. Stir in cream, thyme, salt, and pepper. Simmer until thickened." at bounding box center [758, 599] width 515 height 21
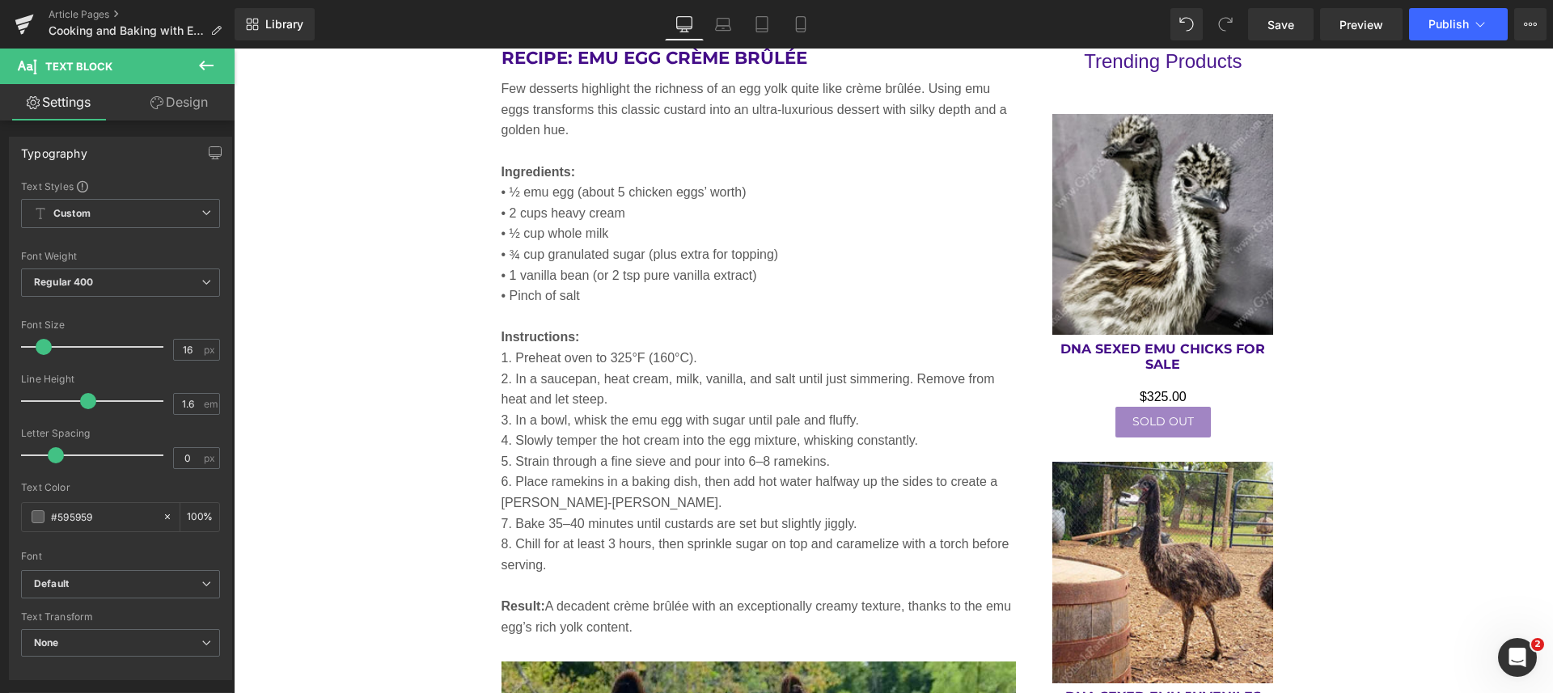
scroll to position [3006, 0]
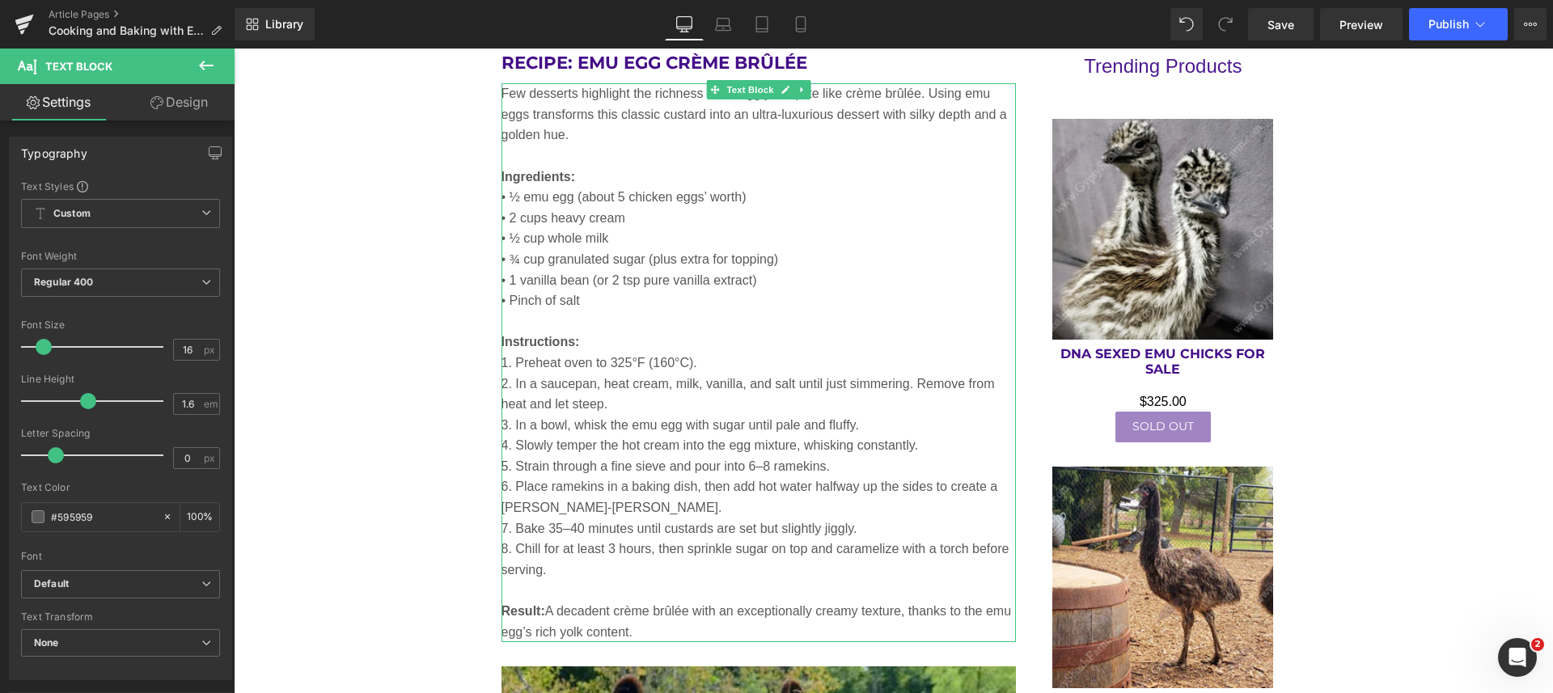
click at [696, 358] on p "1. Preheat oven to 325°F (160°C)." at bounding box center [758, 363] width 515 height 21
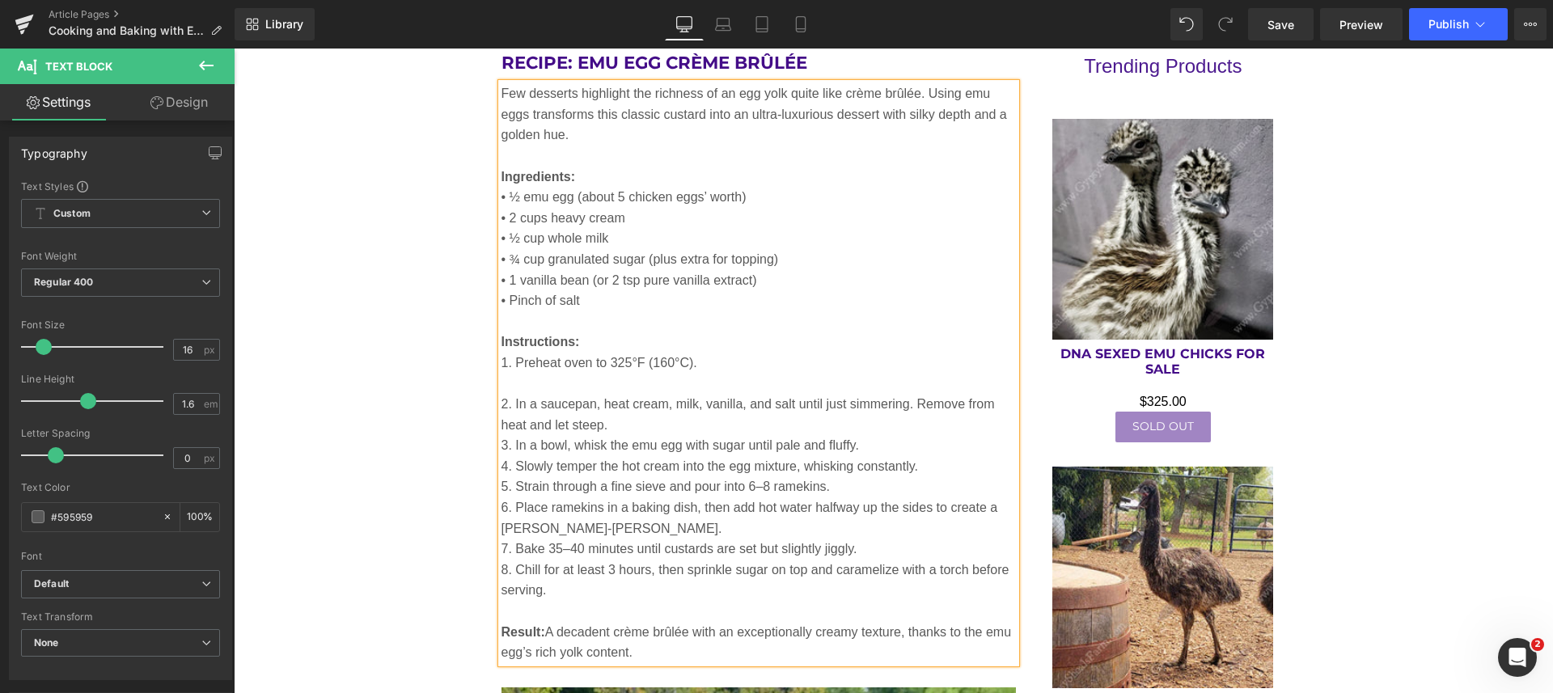
click at [779, 427] on p "2. In a saucepan, heat cream, milk, vanilla, and salt until just simmering. Rem…" at bounding box center [758, 414] width 515 height 41
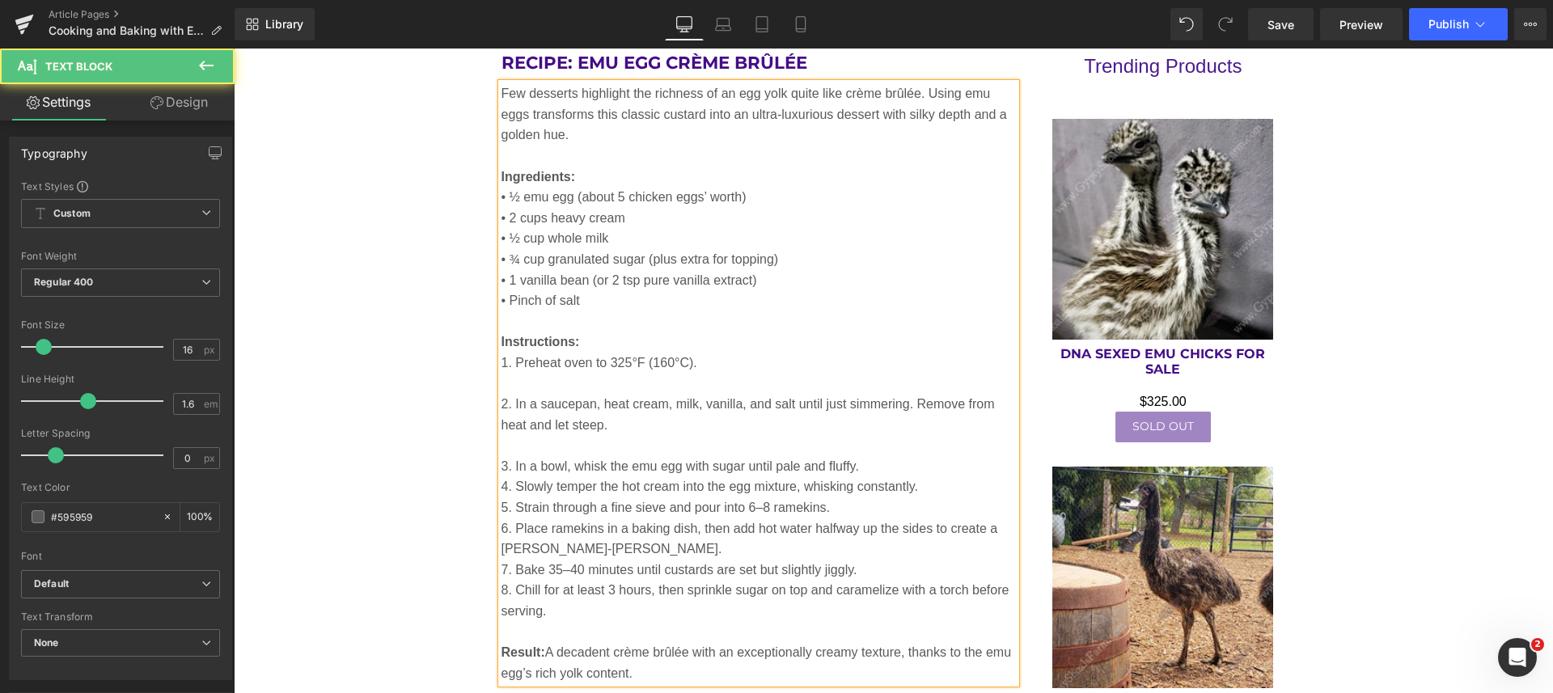
click at [877, 461] on p "3. In a bowl, whisk the emu egg with sugar until pale and fluffy." at bounding box center [758, 466] width 515 height 21
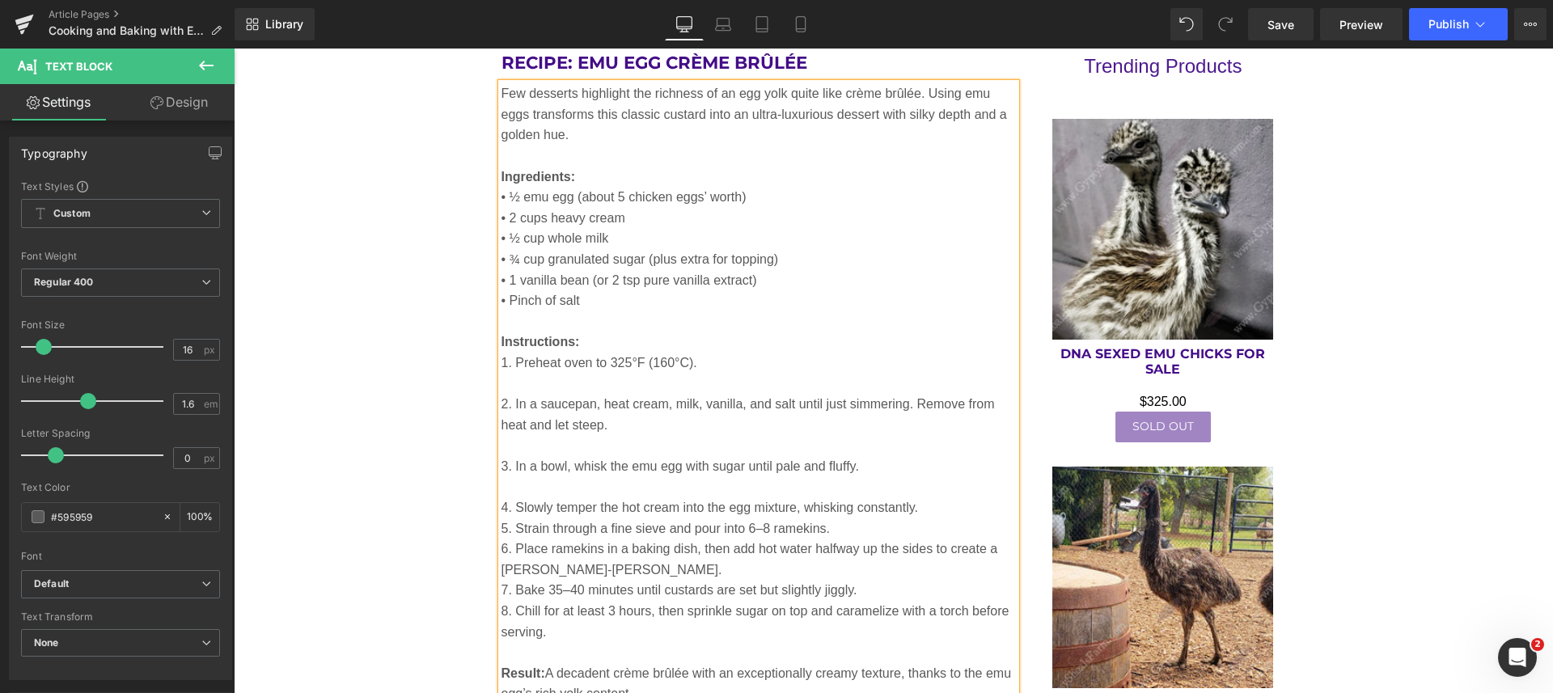
click at [945, 509] on p "4. Slowly temper the hot cream into the egg mixture, whisking constantly." at bounding box center [758, 507] width 515 height 21
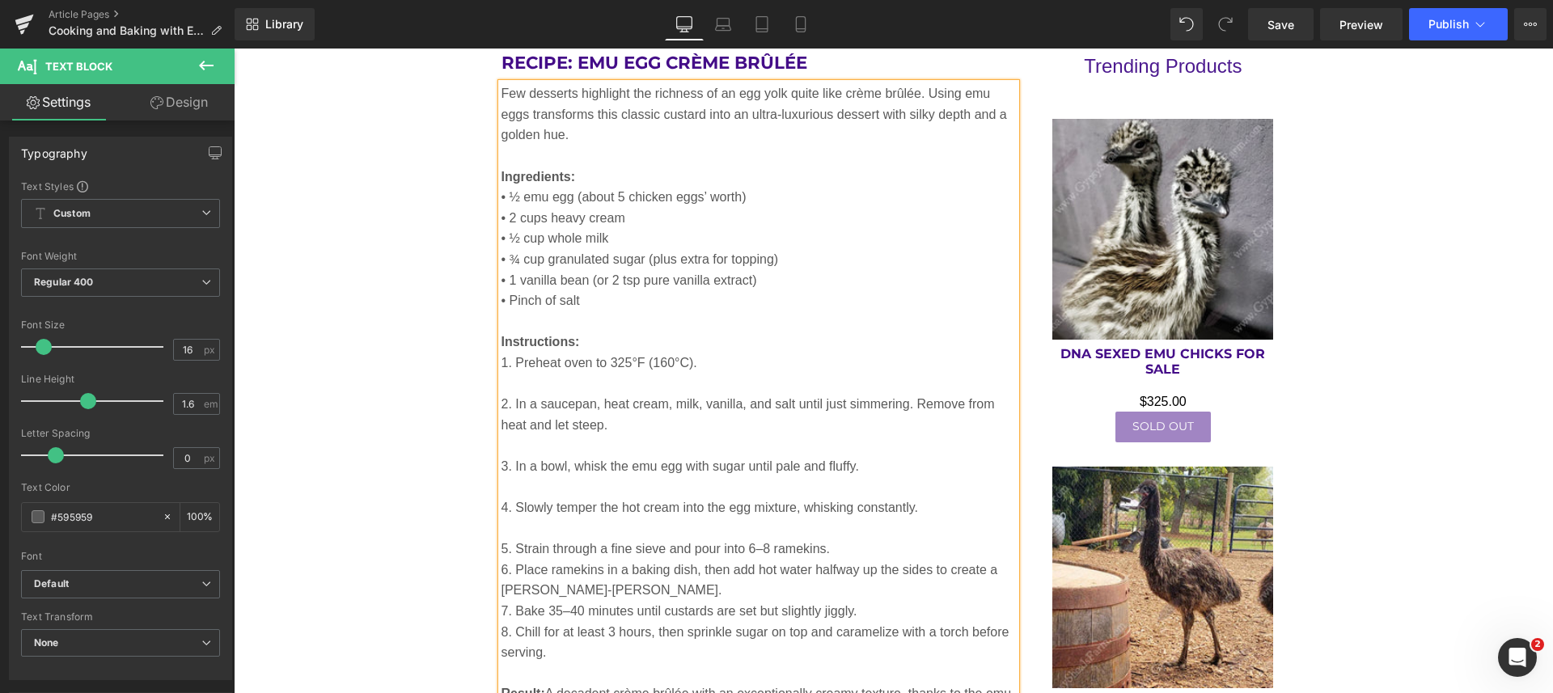
click at [895, 551] on p "5. Strain through a fine sieve and pour into 6–8 ramekins." at bounding box center [758, 549] width 515 height 21
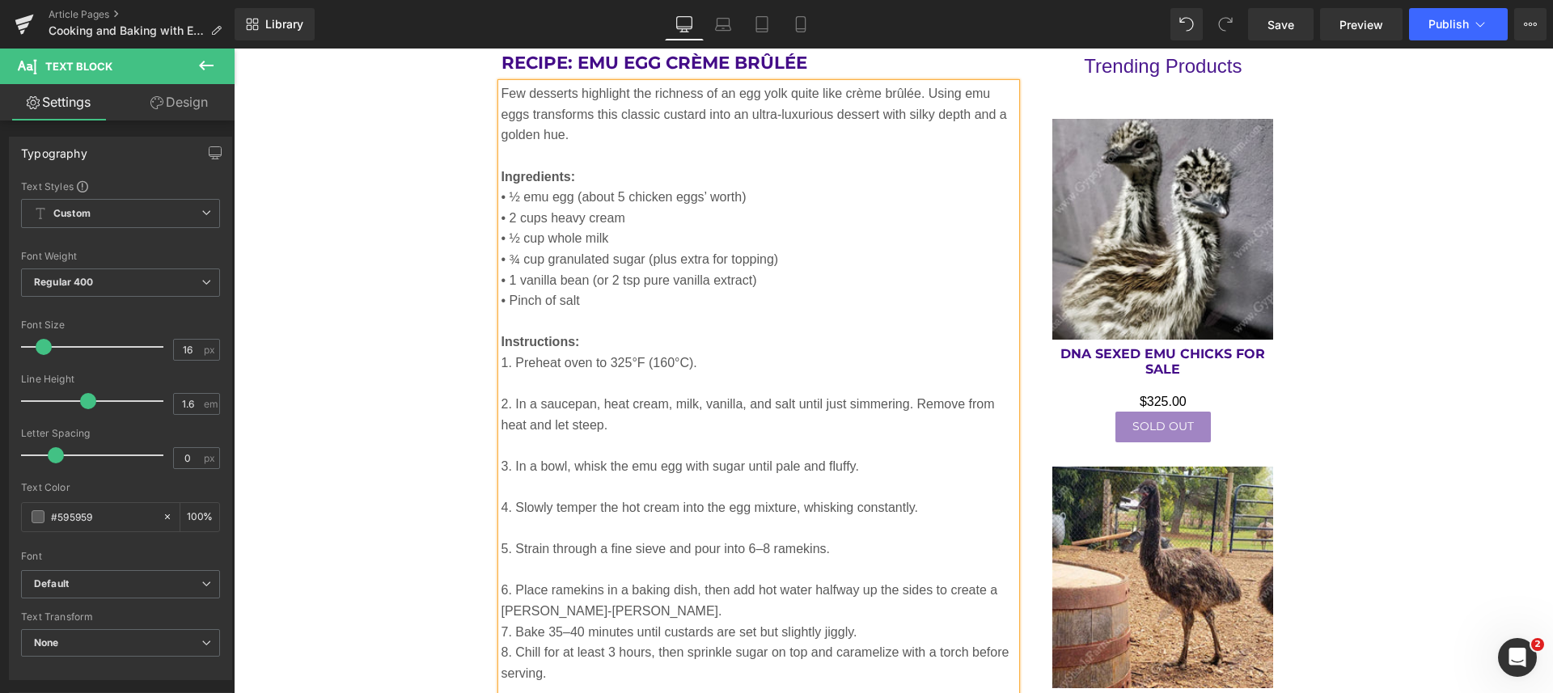
click at [838, 606] on p "6. Place ramekins in a baking dish, then add hot water halfway up the sides to …" at bounding box center [758, 600] width 515 height 41
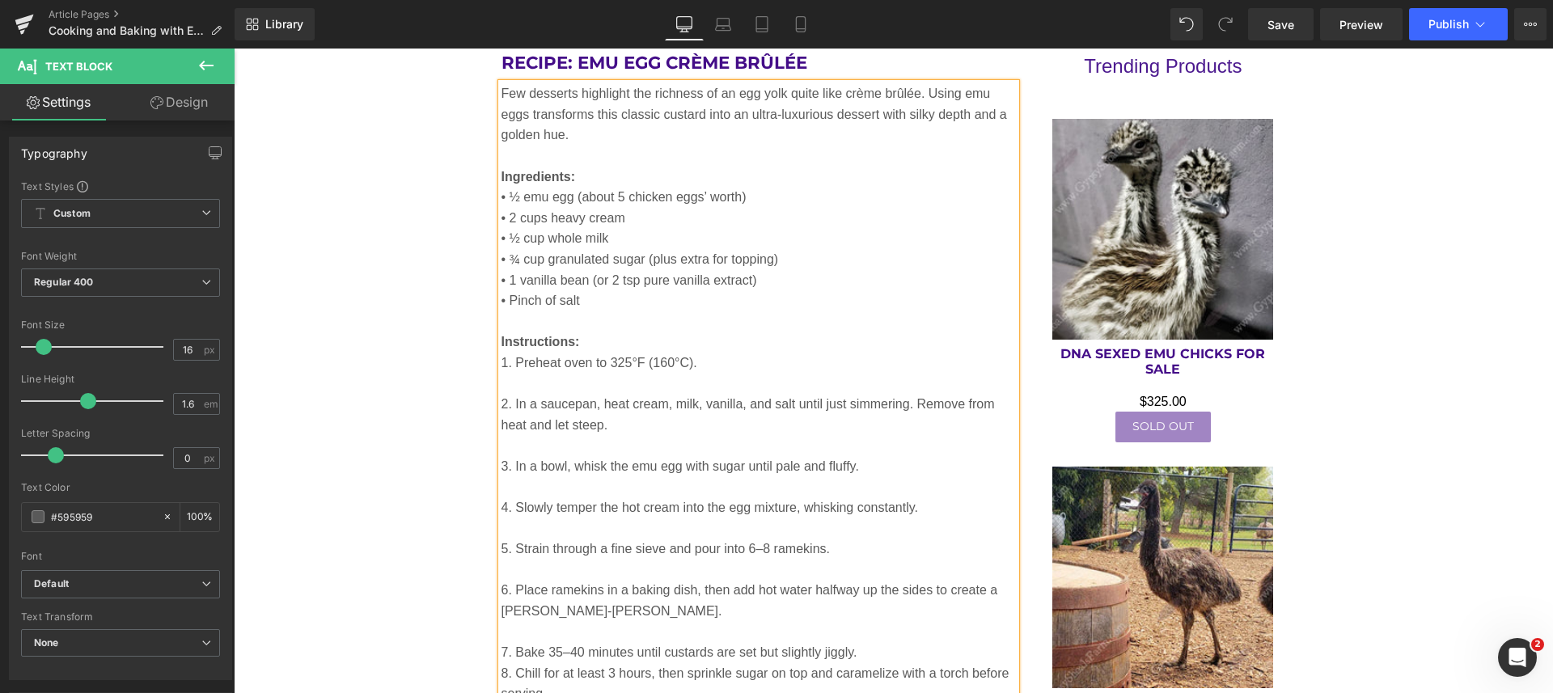
click at [884, 655] on p "7. Bake 35–40 minutes until custards are set but slightly jiggly." at bounding box center [758, 652] width 515 height 21
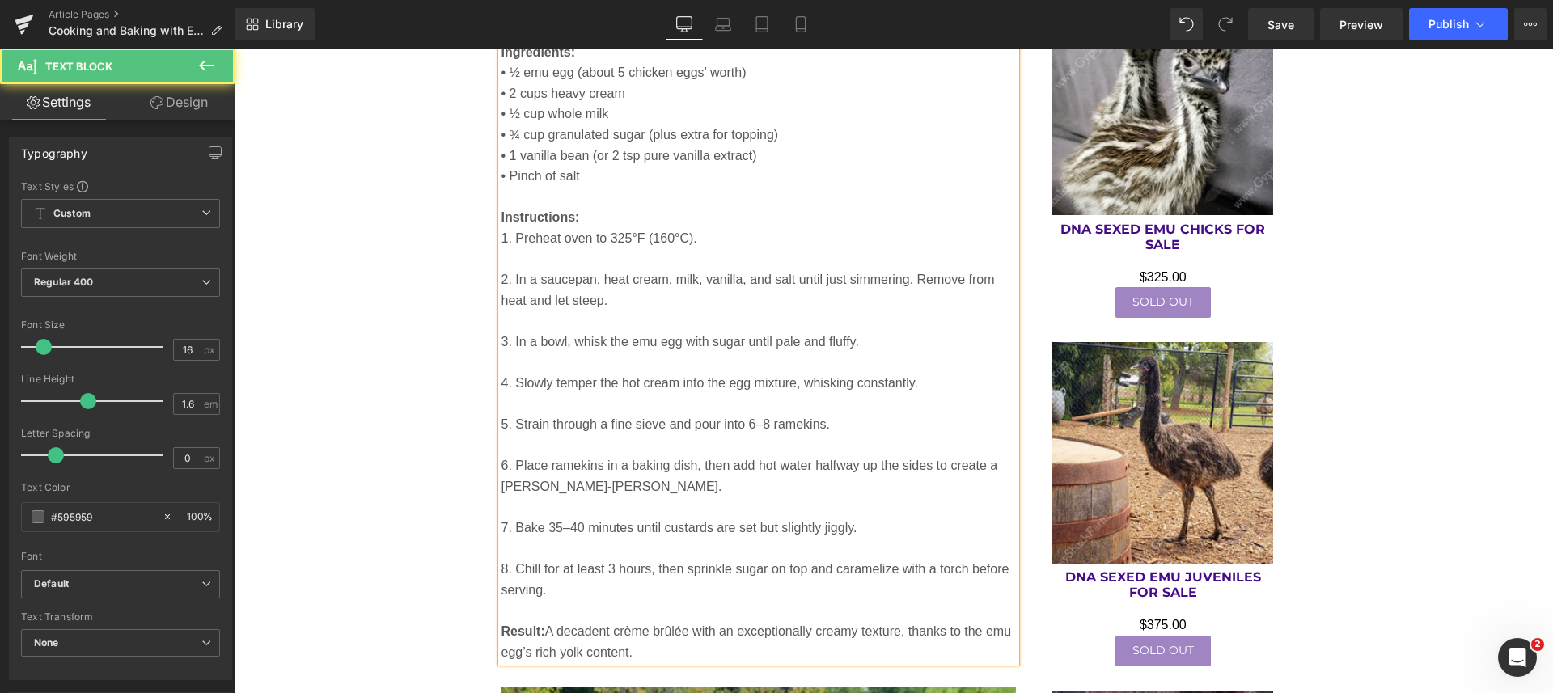
scroll to position [3310, 0]
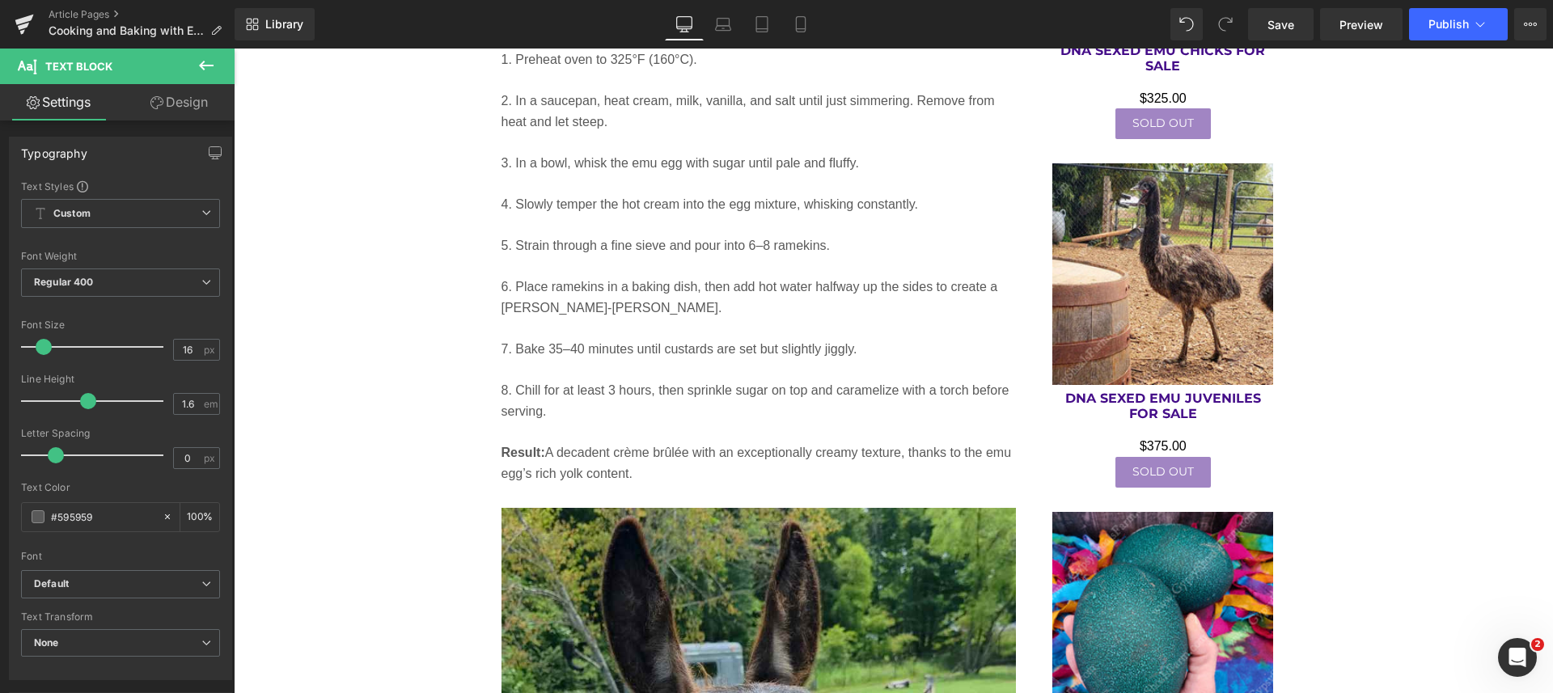
click at [1274, 26] on span "Save" at bounding box center [1280, 24] width 27 height 17
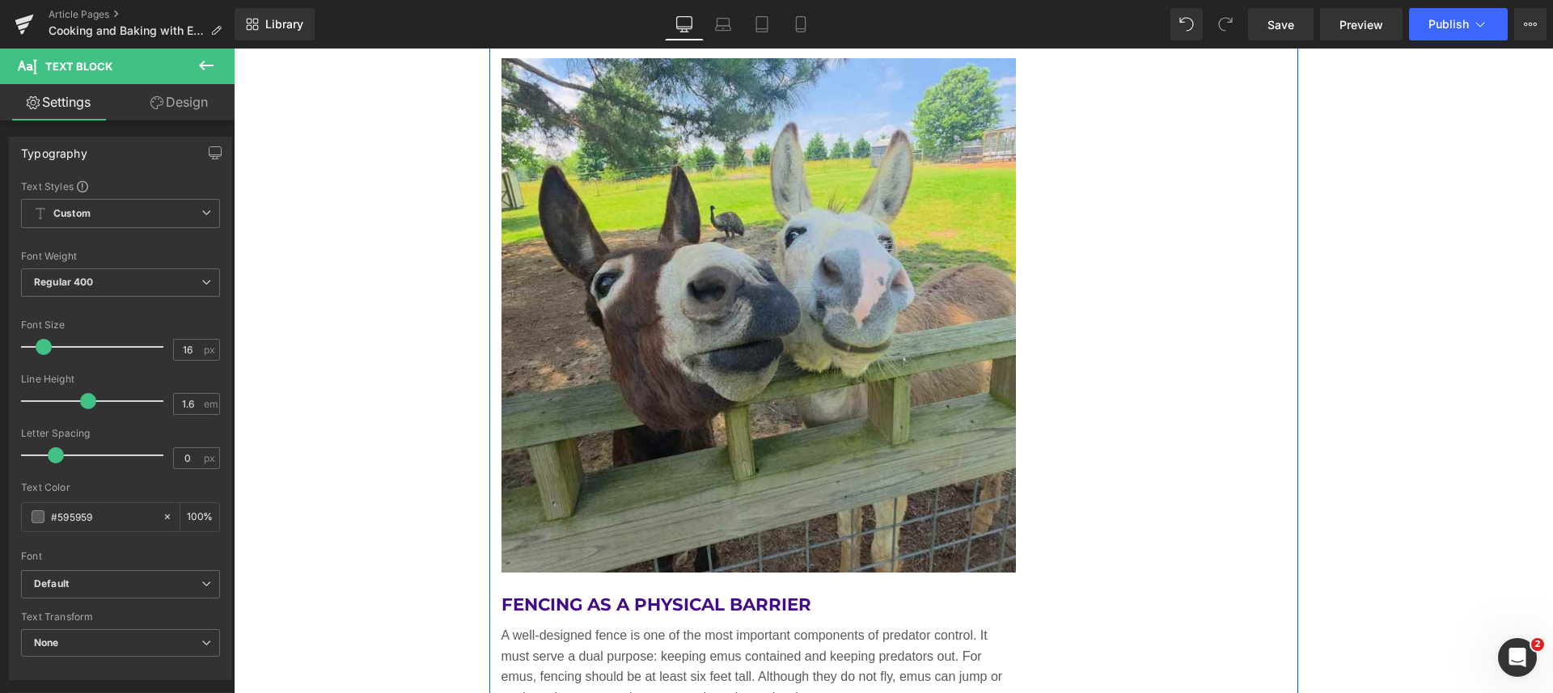
scroll to position [5432, 0]
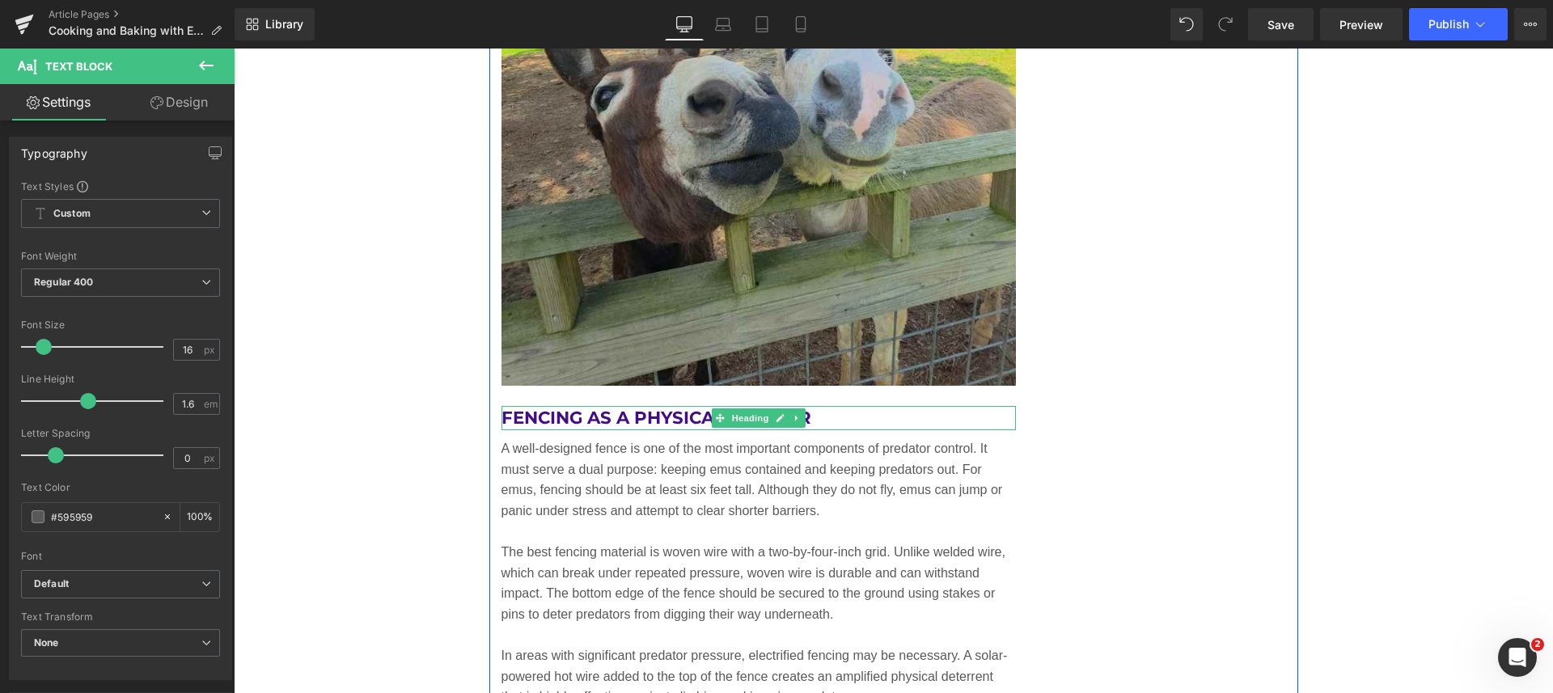
click at [809, 420] on h2 "Fencing as a Physical Barrier" at bounding box center [758, 418] width 515 height 24
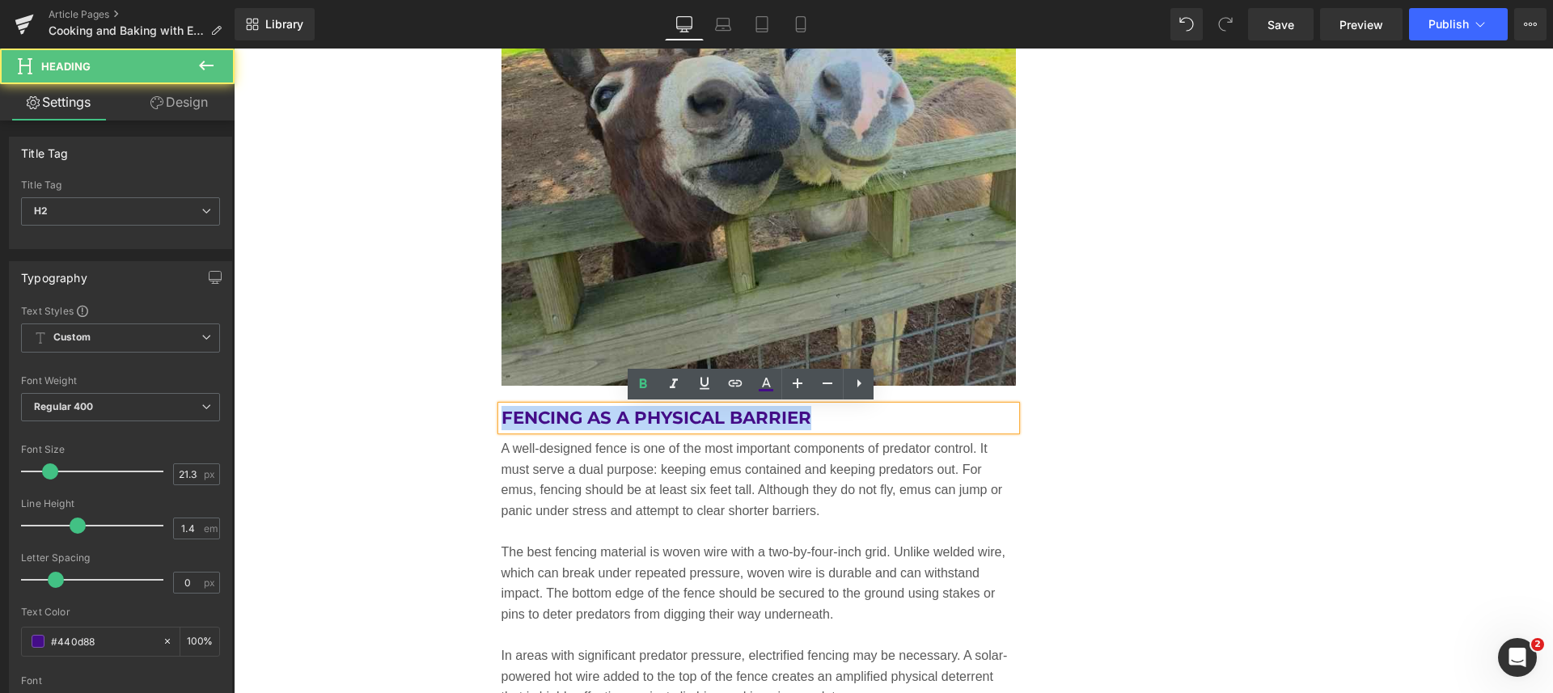
drag, startPoint x: 816, startPoint y: 422, endPoint x: 483, endPoint y: 422, distance: 333.1
paste div
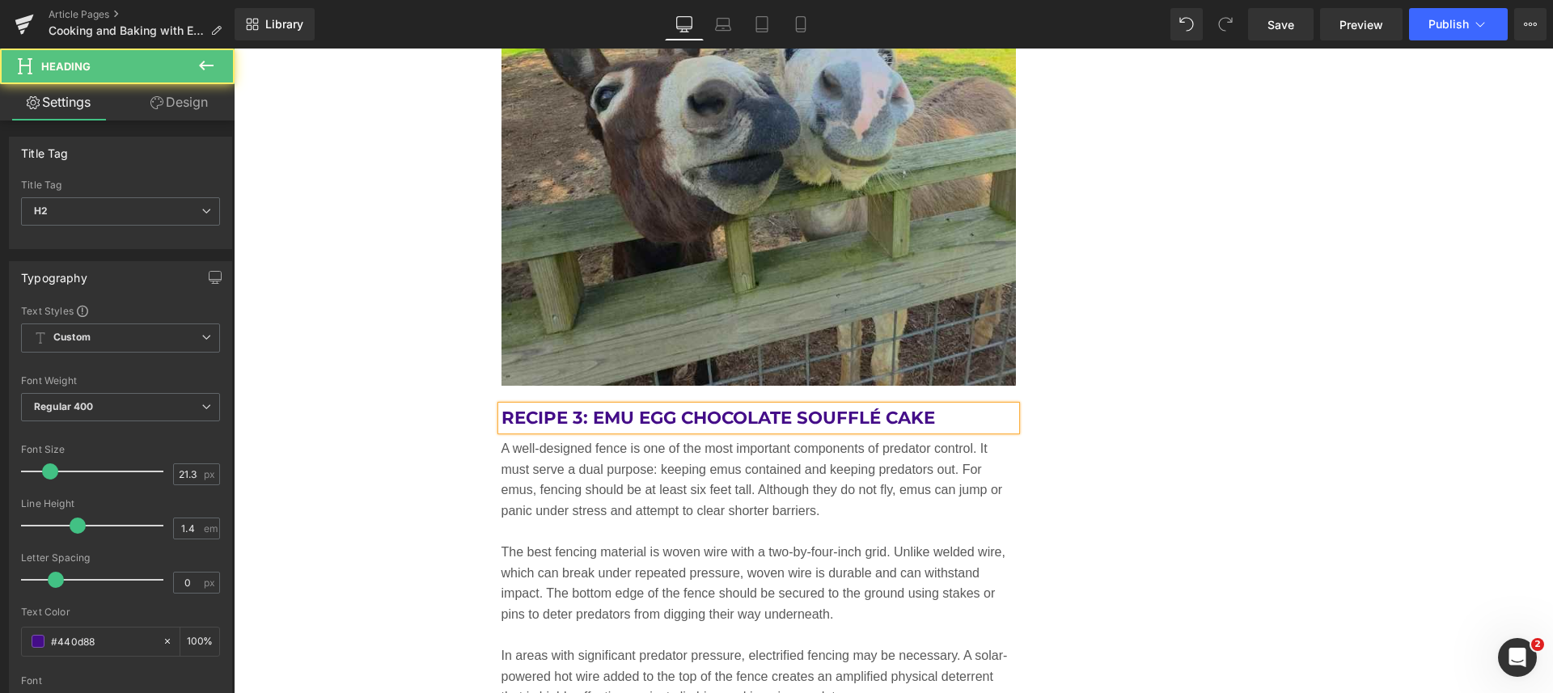
click at [574, 419] on h2 "Recipe 3: Emu Egg Chocolate Soufflé Cake" at bounding box center [758, 418] width 515 height 24
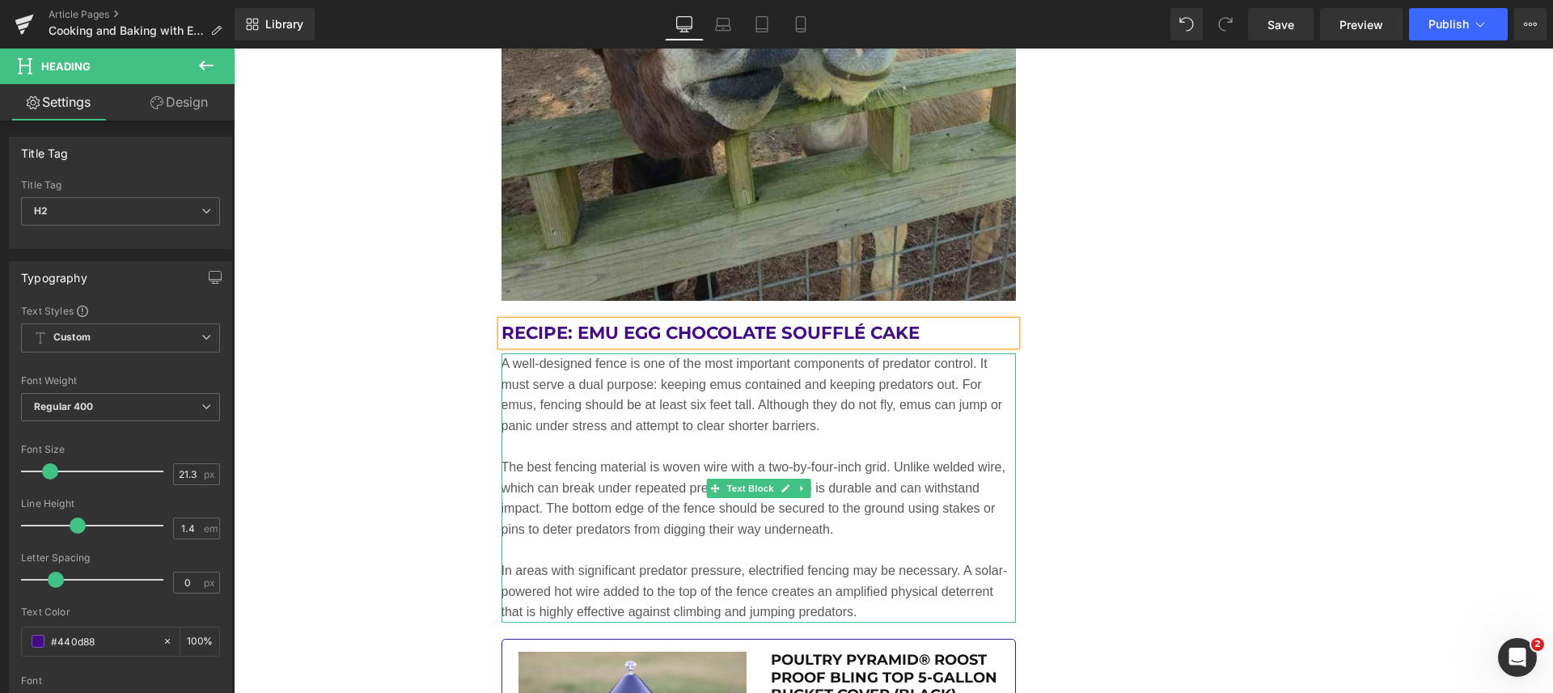
scroll to position [5634, 0]
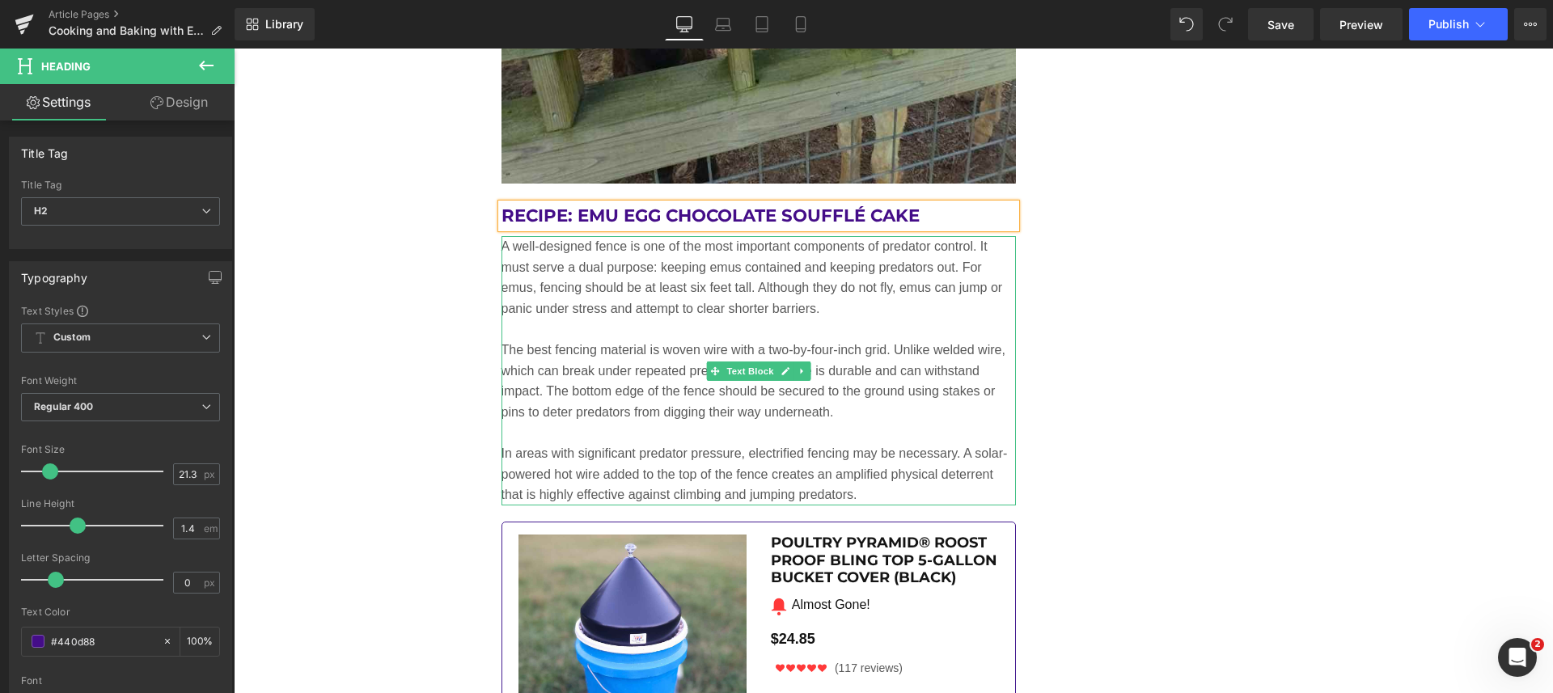
click at [847, 433] on p at bounding box center [758, 433] width 515 height 21
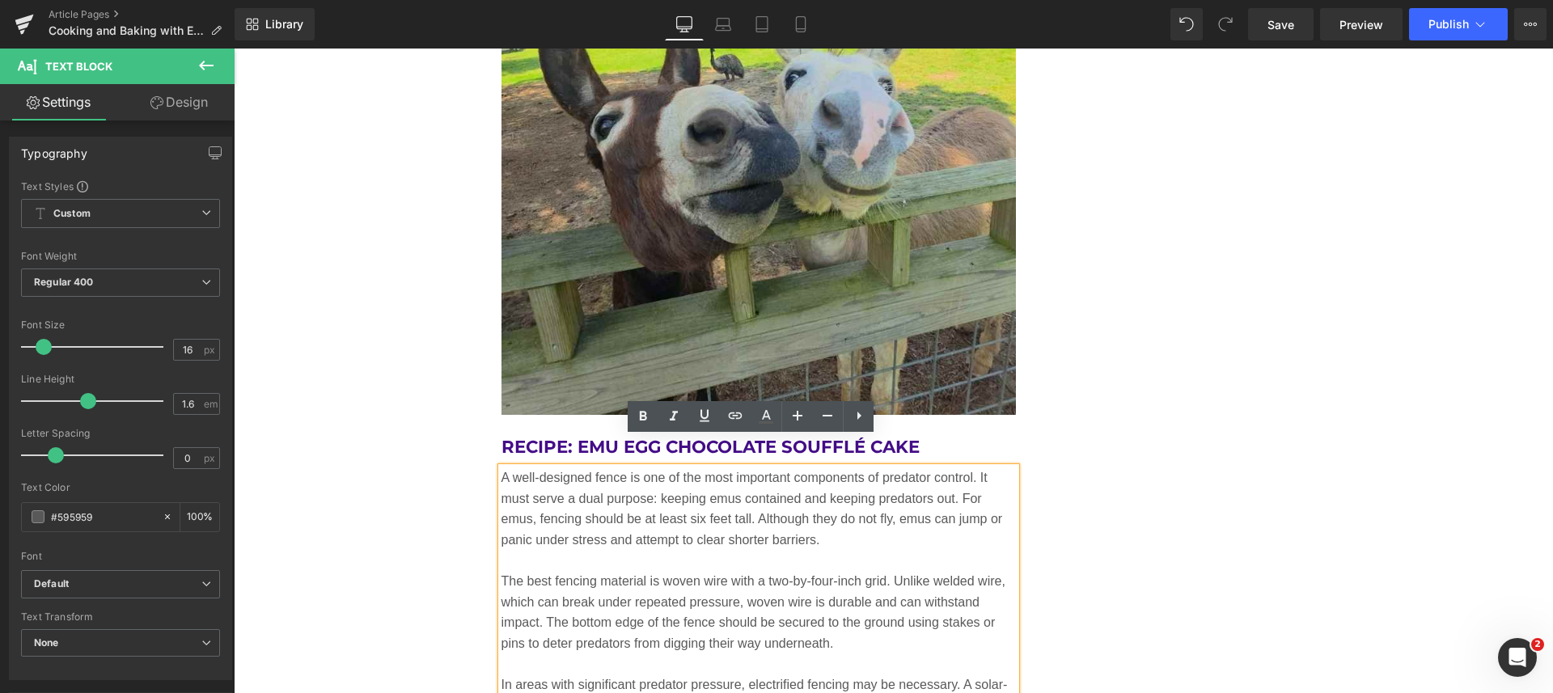
scroll to position [5432, 0]
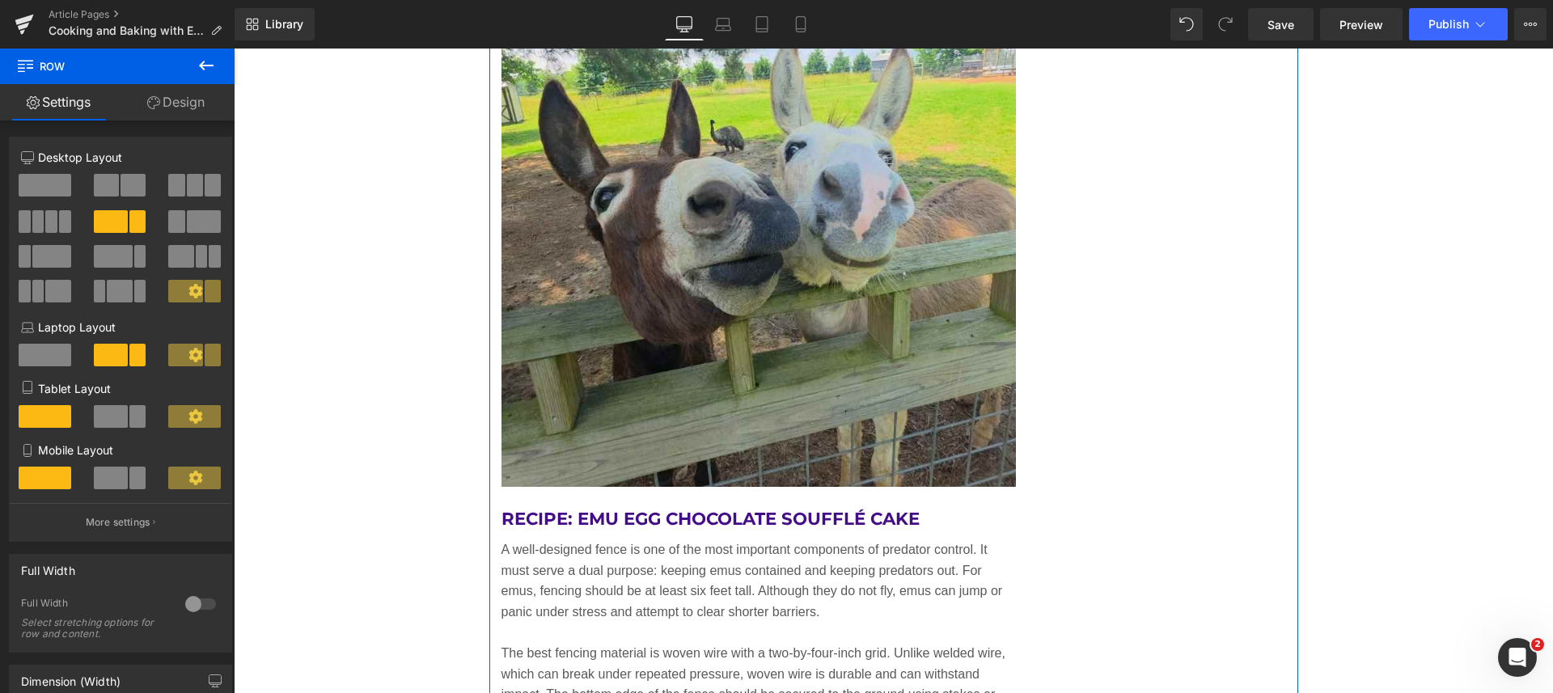
scroll to position [5634, 0]
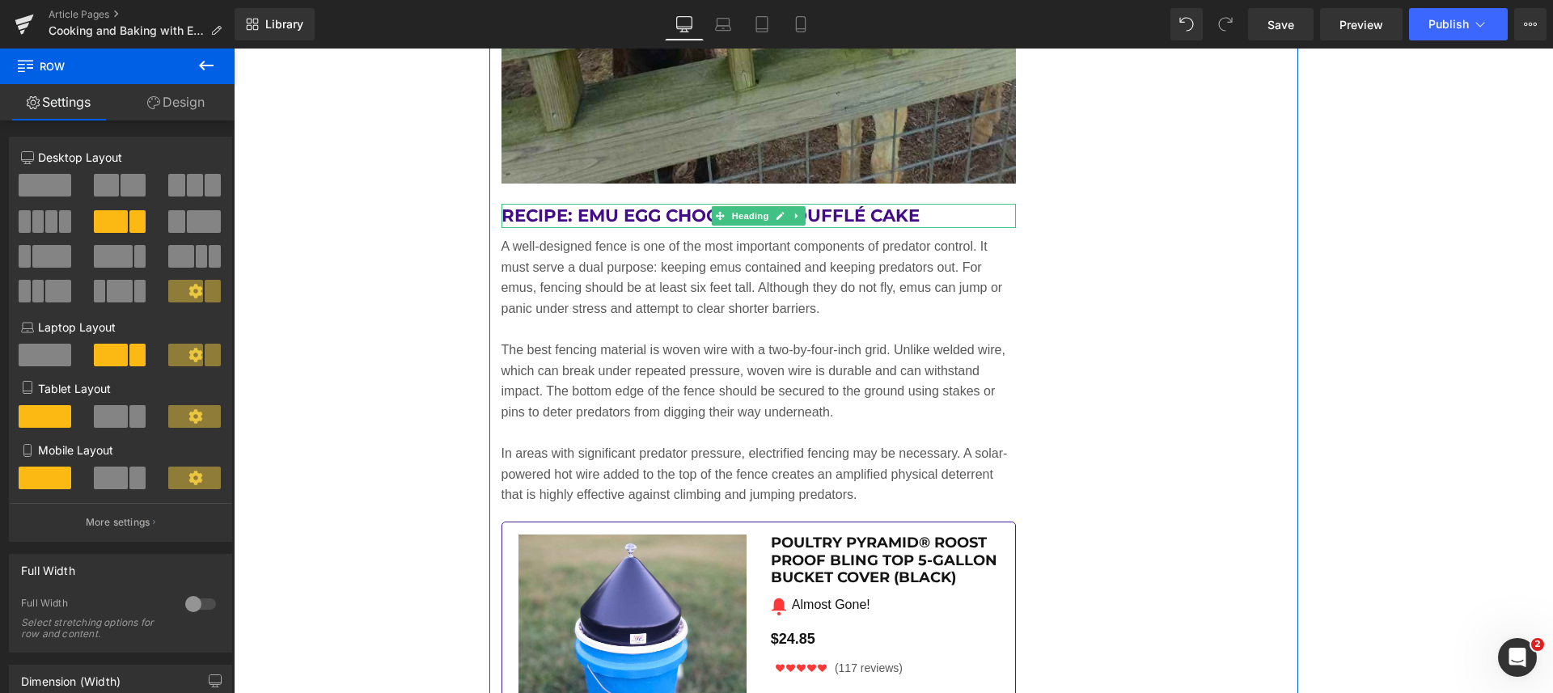
click at [923, 210] on h2 "Recipe: Emu Egg Chocolate Soufflé Cake" at bounding box center [758, 216] width 515 height 24
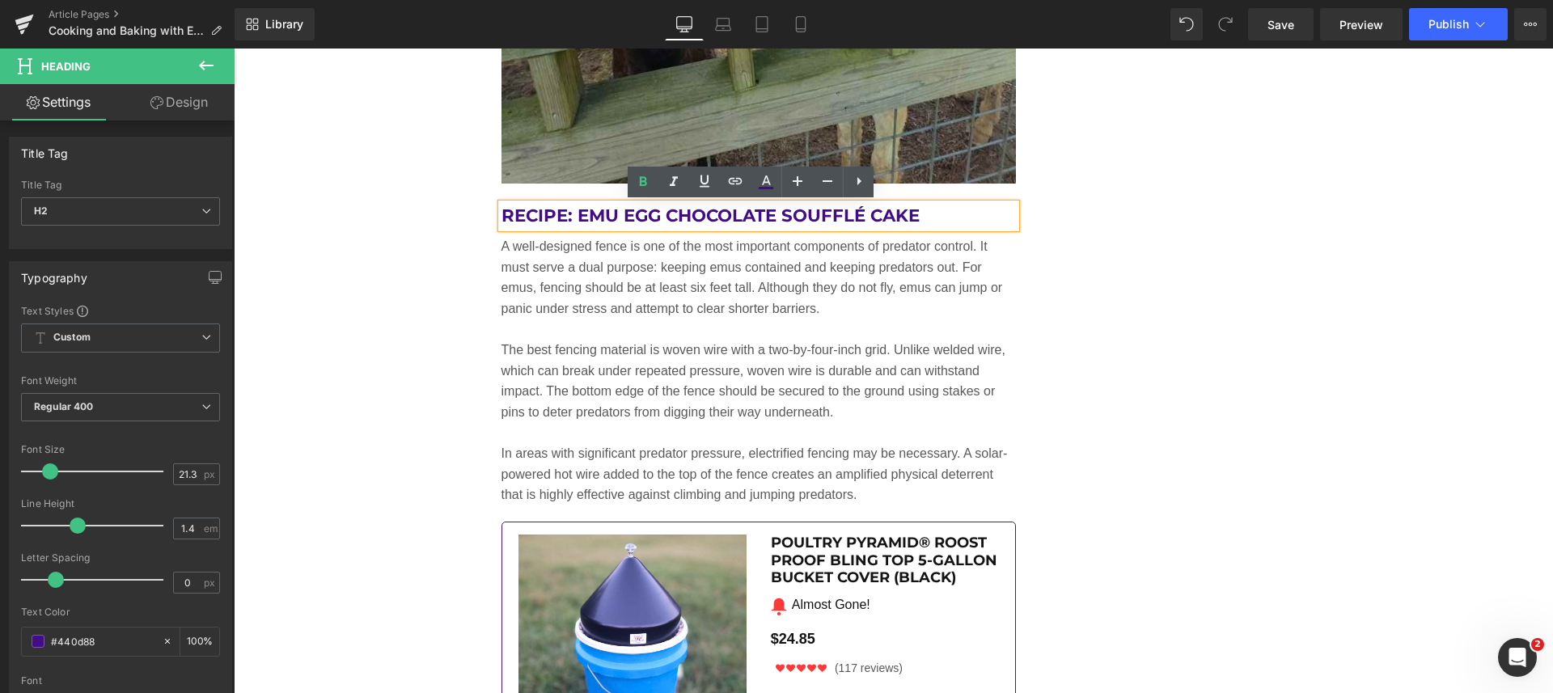
click at [1119, 269] on div "Recipe: Emu Egg Crème Brûlée Heading Few desserts highlight the richness of an …" at bounding box center [893, 514] width 809 height 6183
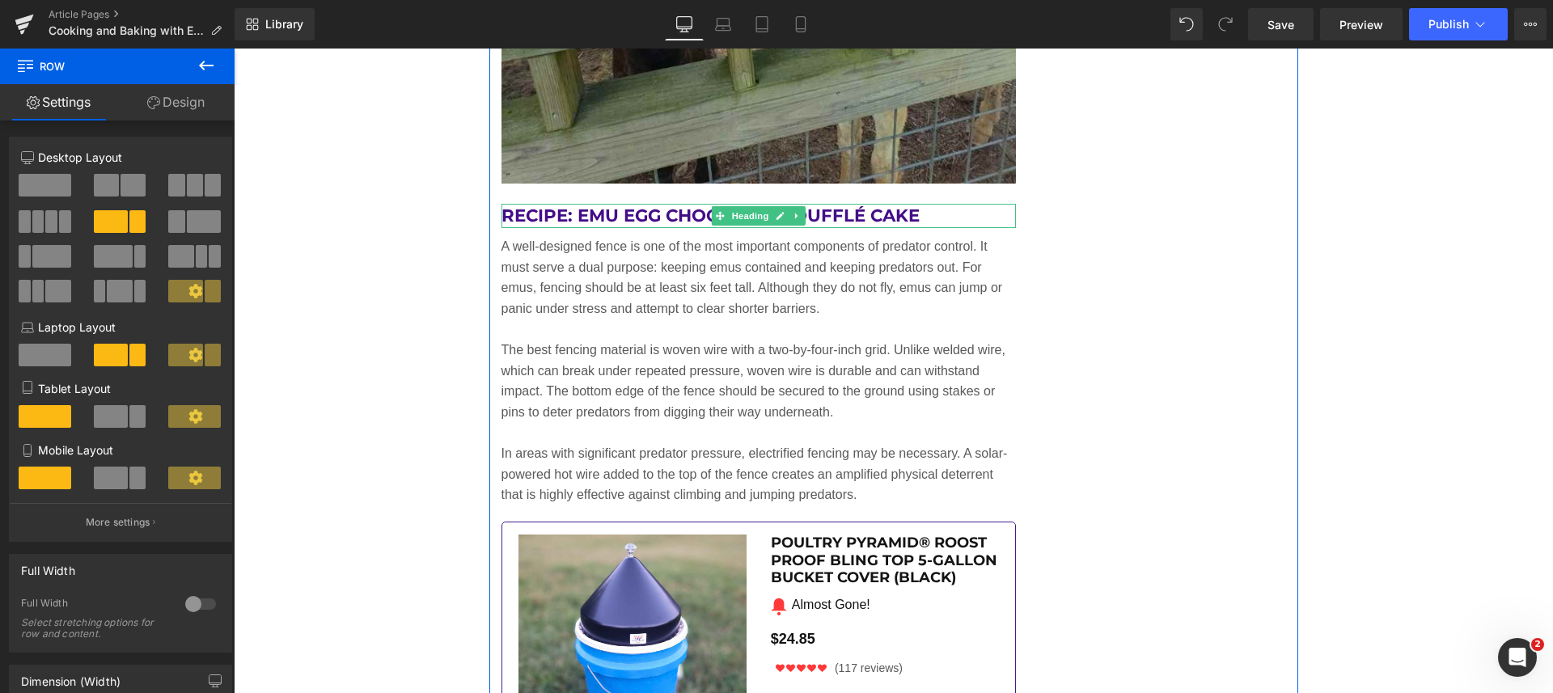
click at [792, 211] on icon at bounding box center [796, 216] width 9 height 10
click at [801, 213] on icon at bounding box center [805, 216] width 9 height 9
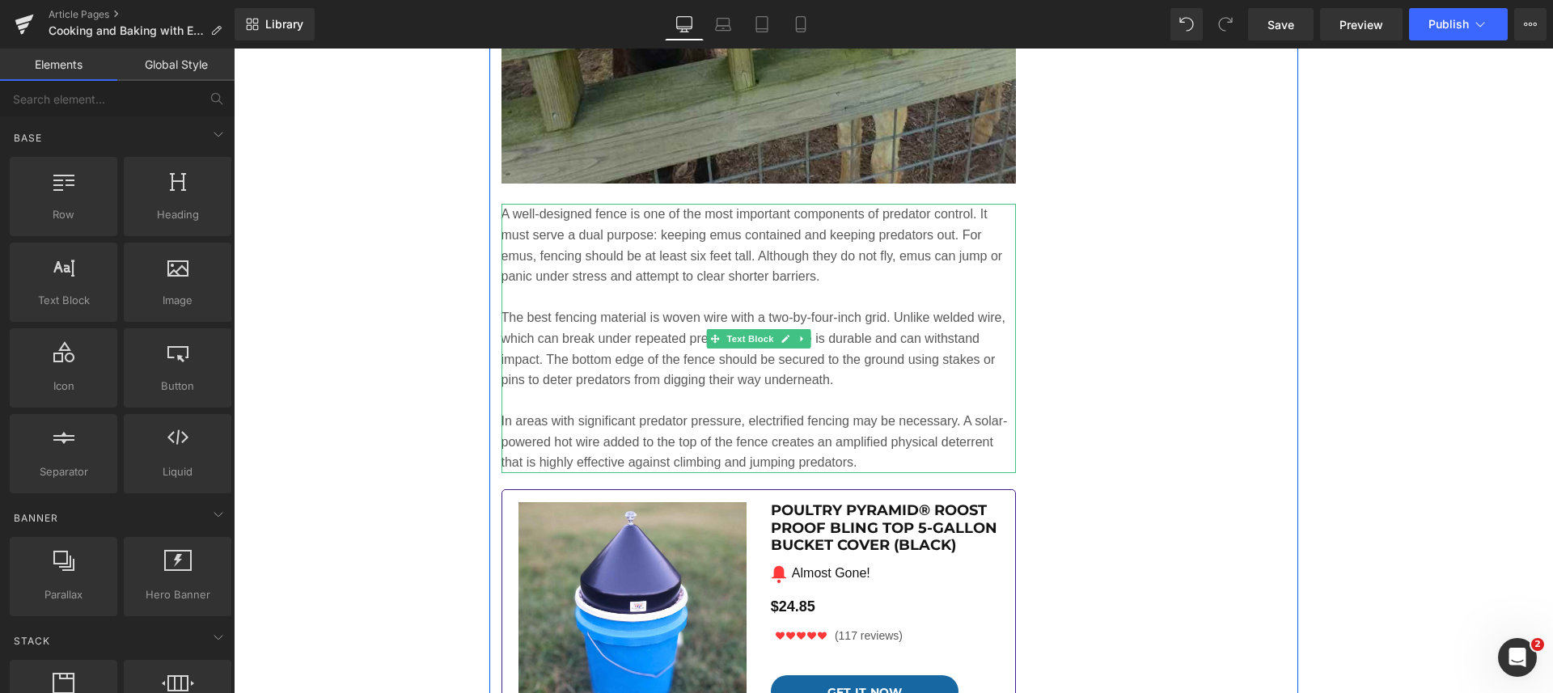
click at [796, 297] on p at bounding box center [758, 297] width 515 height 21
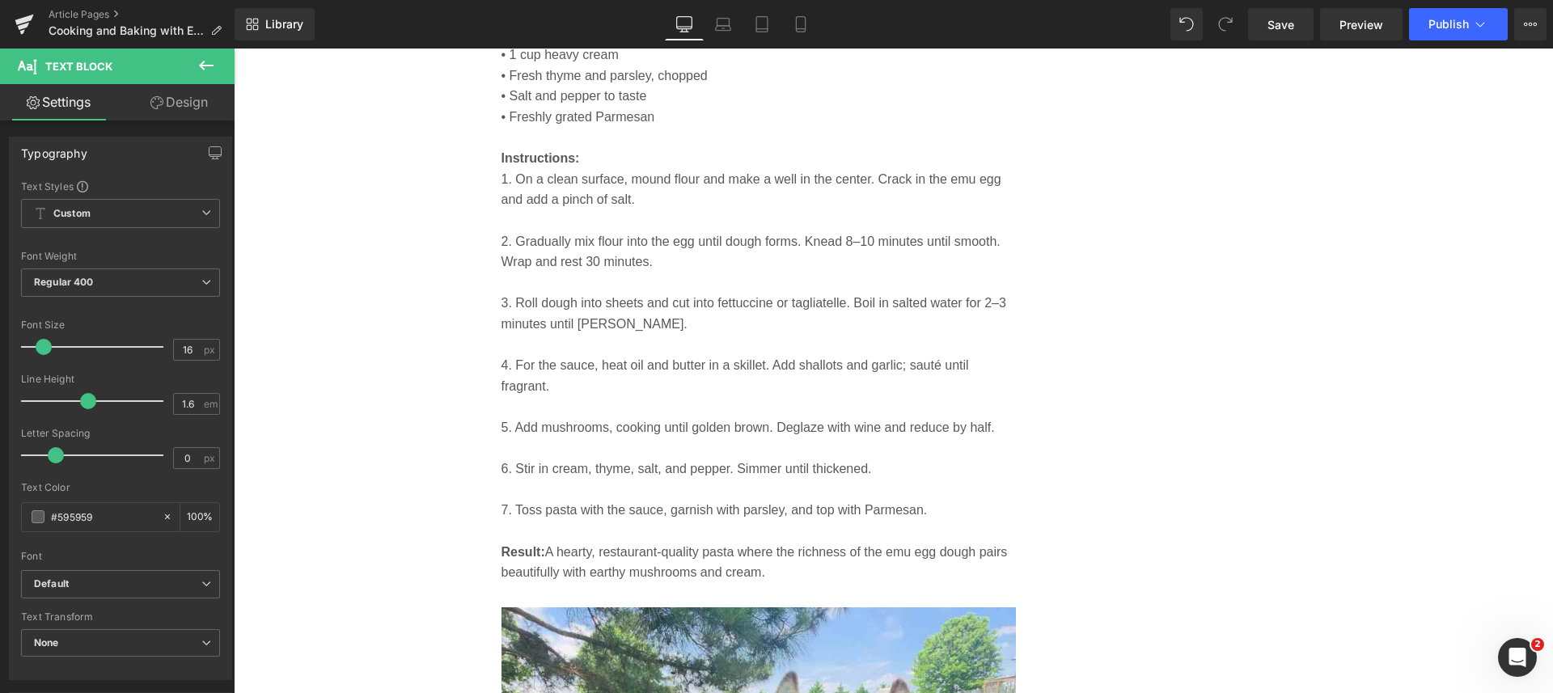
scroll to position [4624, 0]
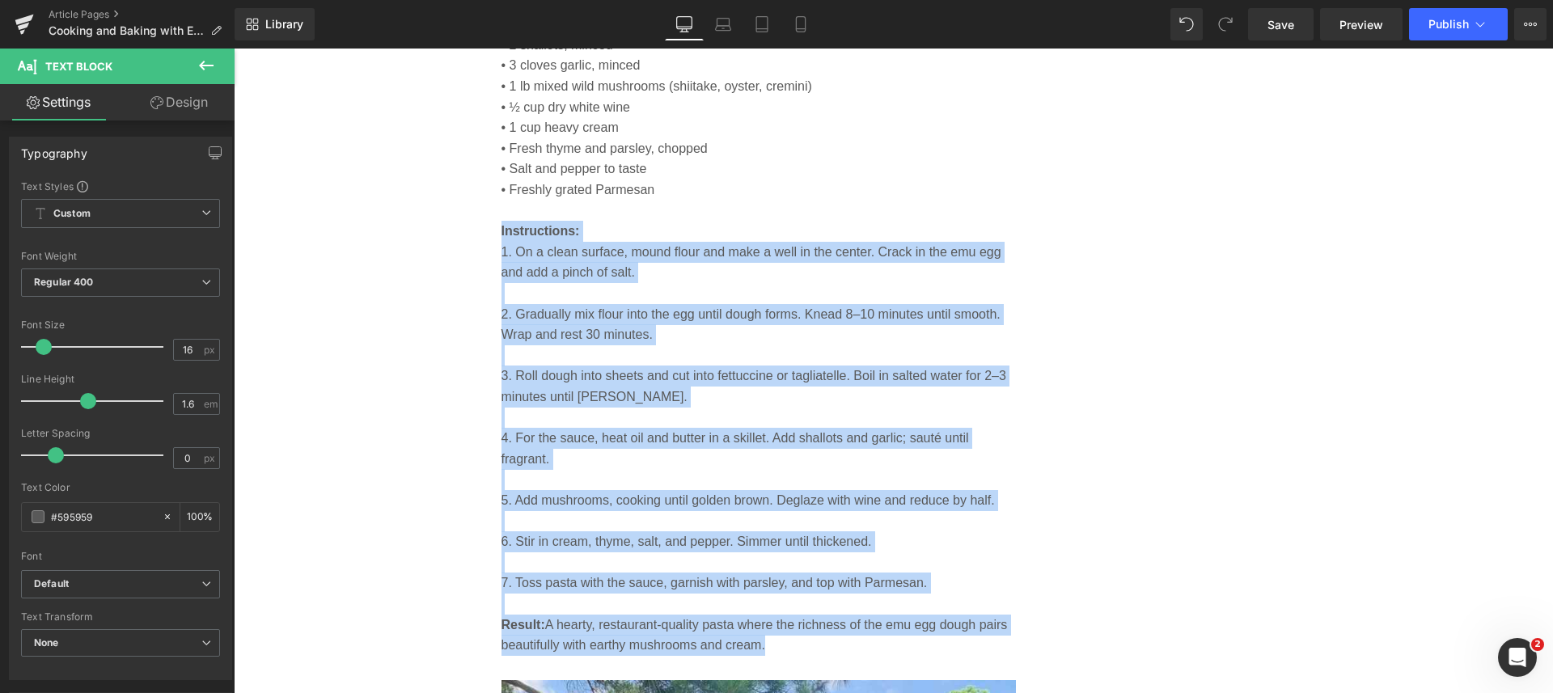
drag, startPoint x: 775, startPoint y: 648, endPoint x: 468, endPoint y: 230, distance: 519.0
click at [468, 230] on main "Image Row Cooking and Baking with Emu Eggs: A Culinary Adventure Heading Social…" at bounding box center [893, 385] width 857 height 9286
copy div "Instructions: 1. On a clean surface, mound flour and make a well in the center.…"
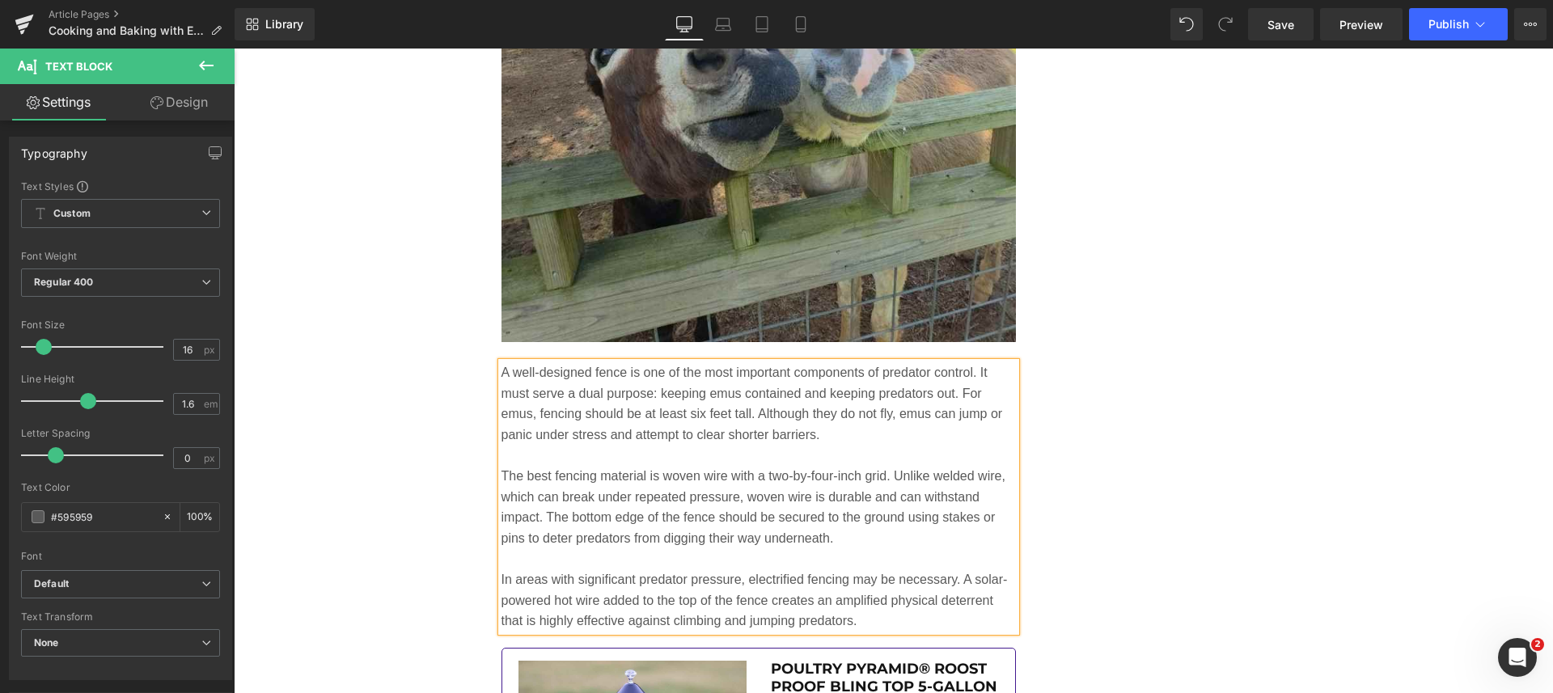
scroll to position [5129, 0]
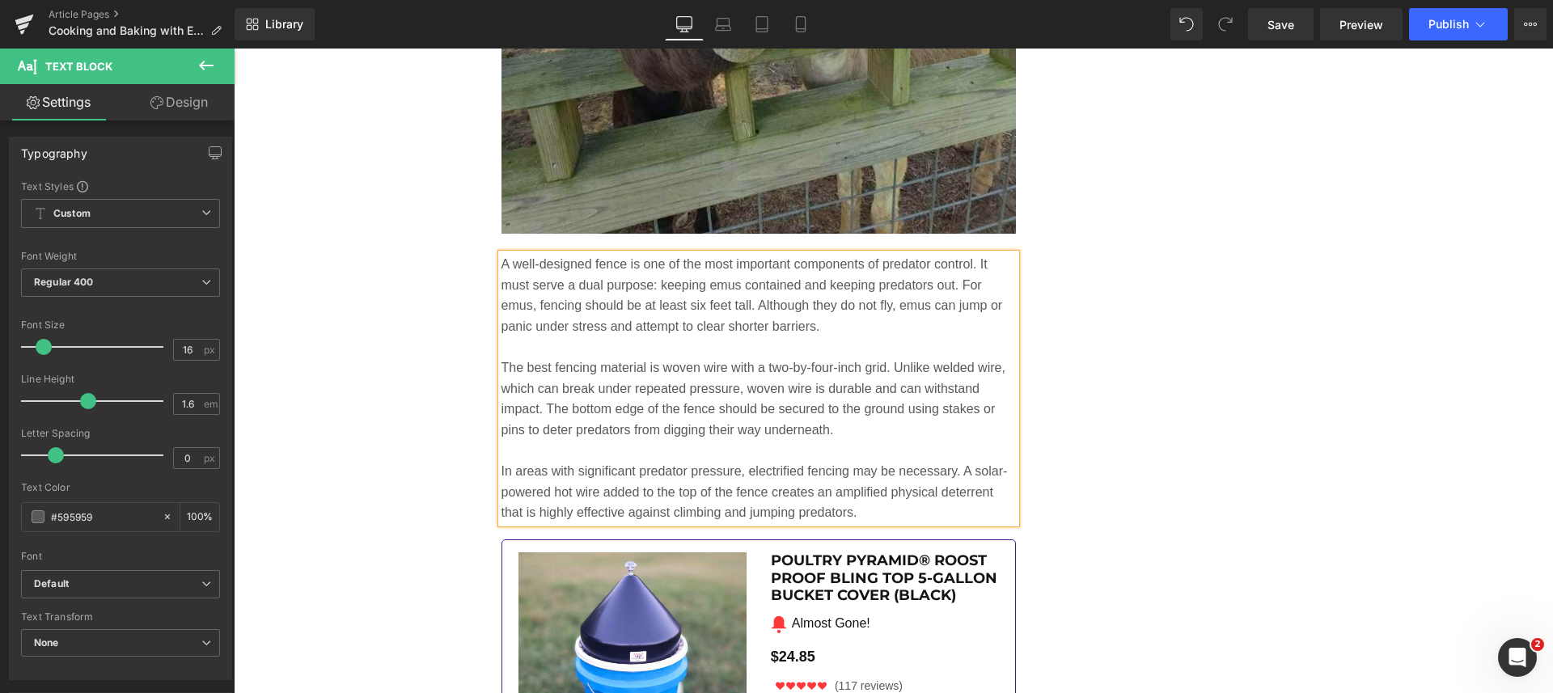
click at [850, 338] on p at bounding box center [758, 347] width 515 height 21
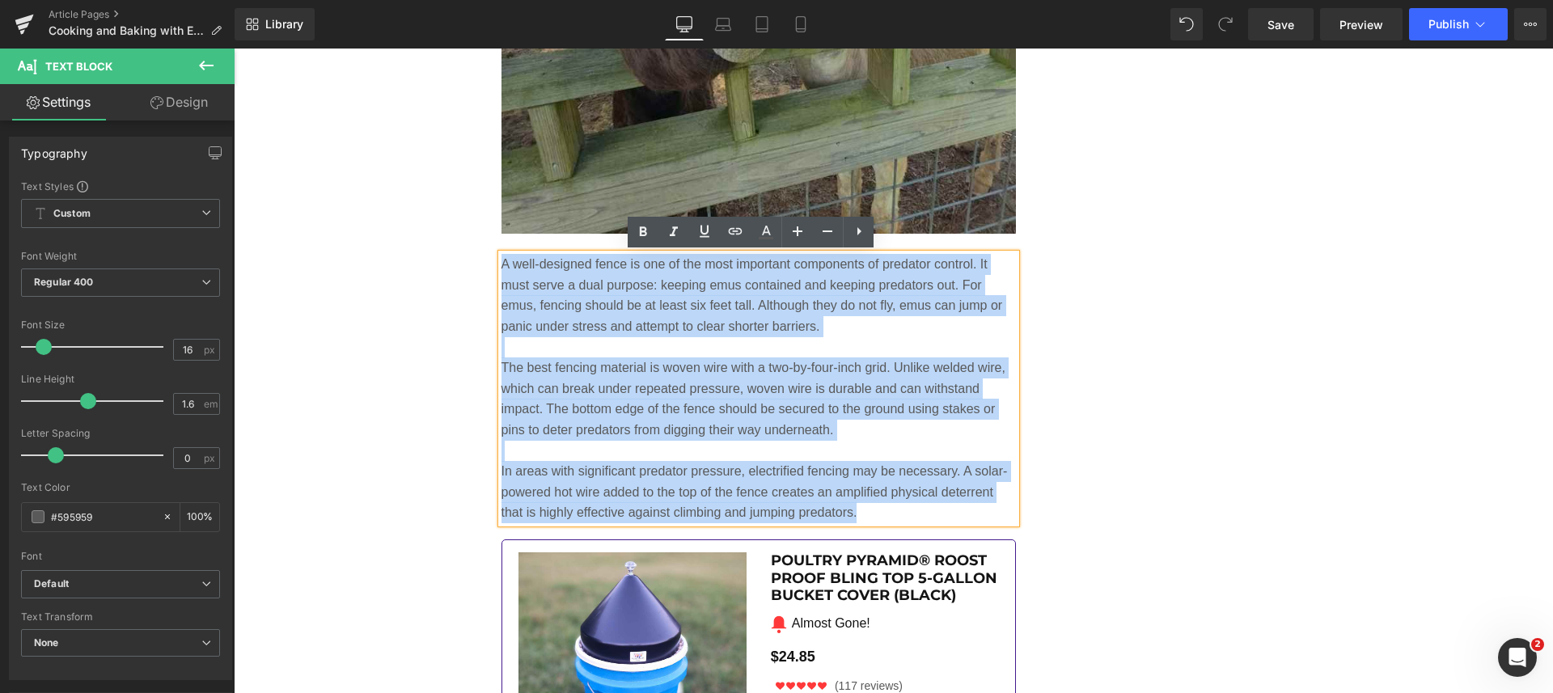
drag, startPoint x: 856, startPoint y: 509, endPoint x: 494, endPoint y: 261, distance: 438.7
click at [501, 261] on div "A well-designed fence is one of the most important components of predator contr…" at bounding box center [758, 388] width 515 height 269
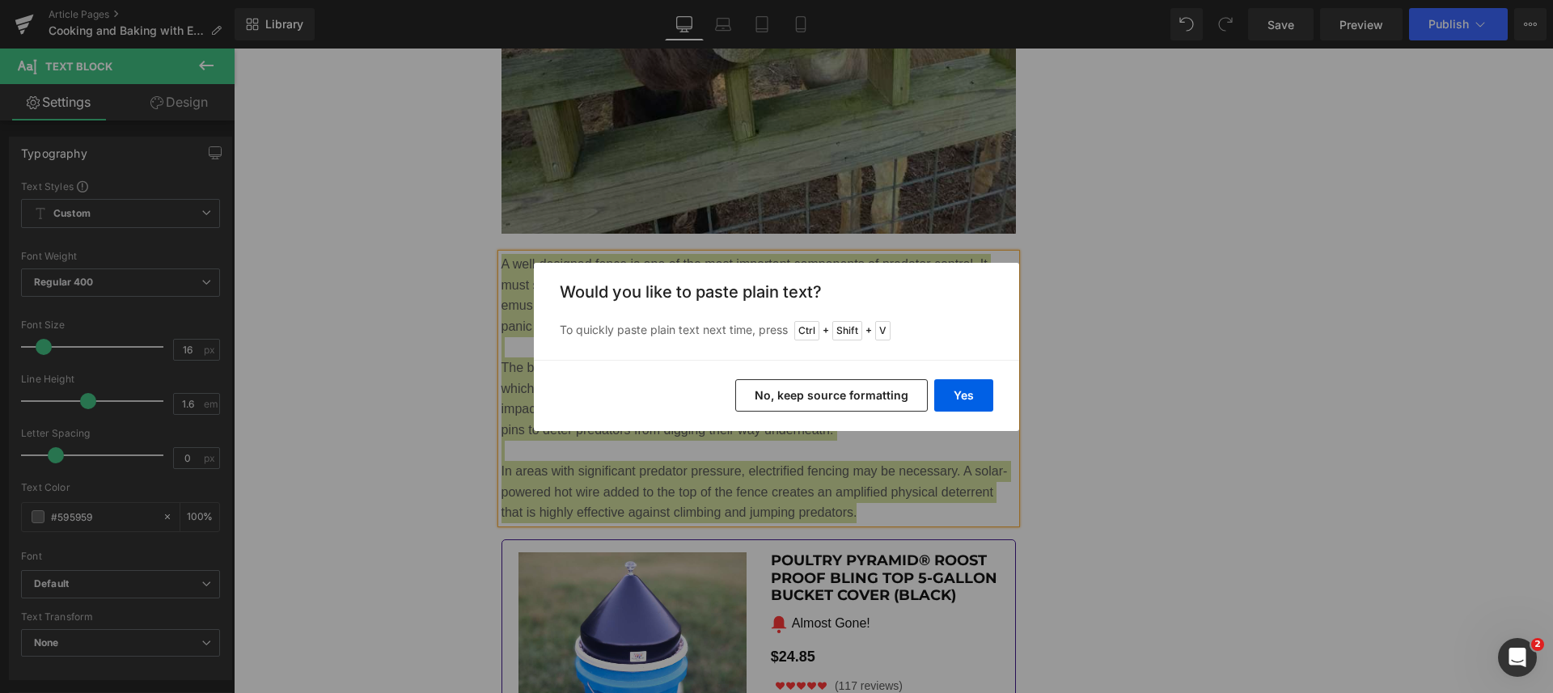
click at [971, 395] on button "Yes" at bounding box center [963, 395] width 59 height 32
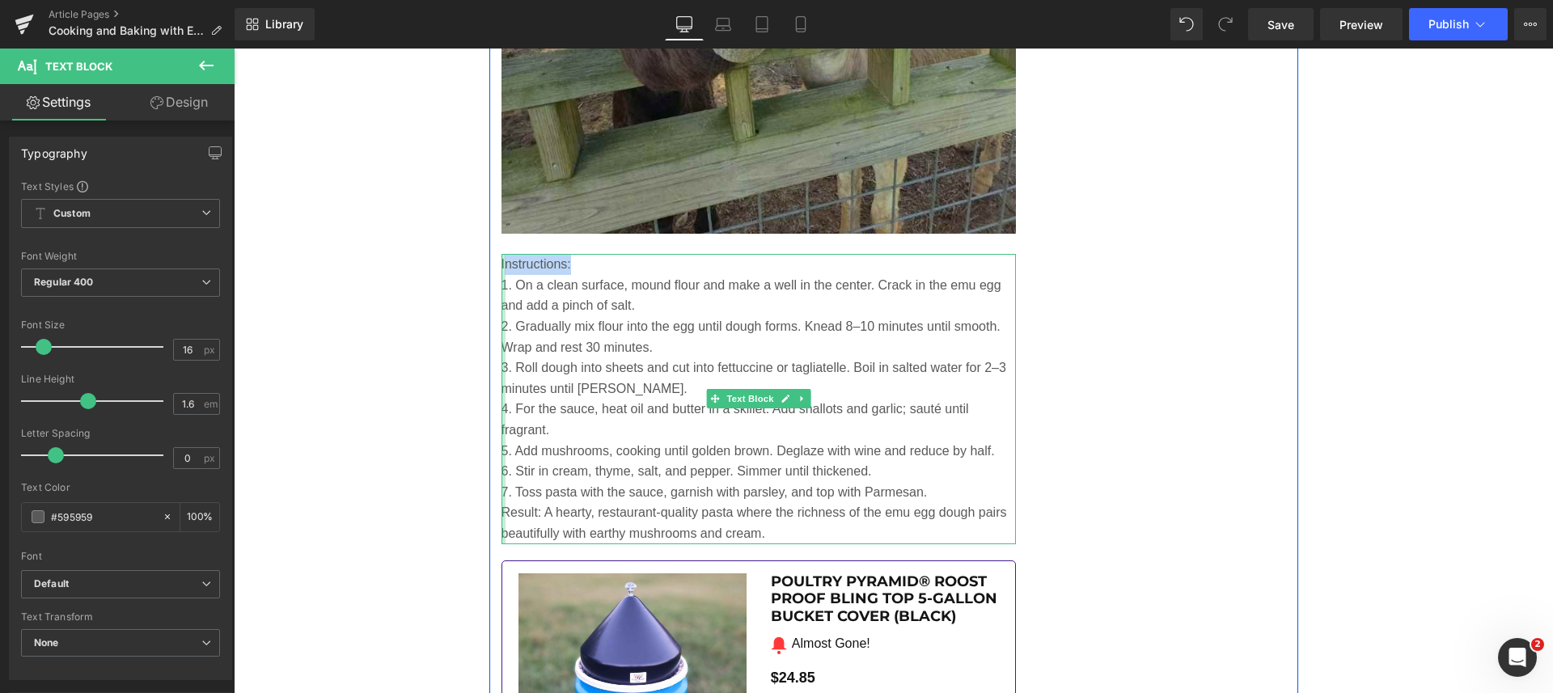
drag, startPoint x: 574, startPoint y: 259, endPoint x: 496, endPoint y: 262, distance: 78.5
click at [501, 262] on div "Instructions: 1. On a clean surface, mound flour and make a well in the center…" at bounding box center [758, 398] width 515 height 289
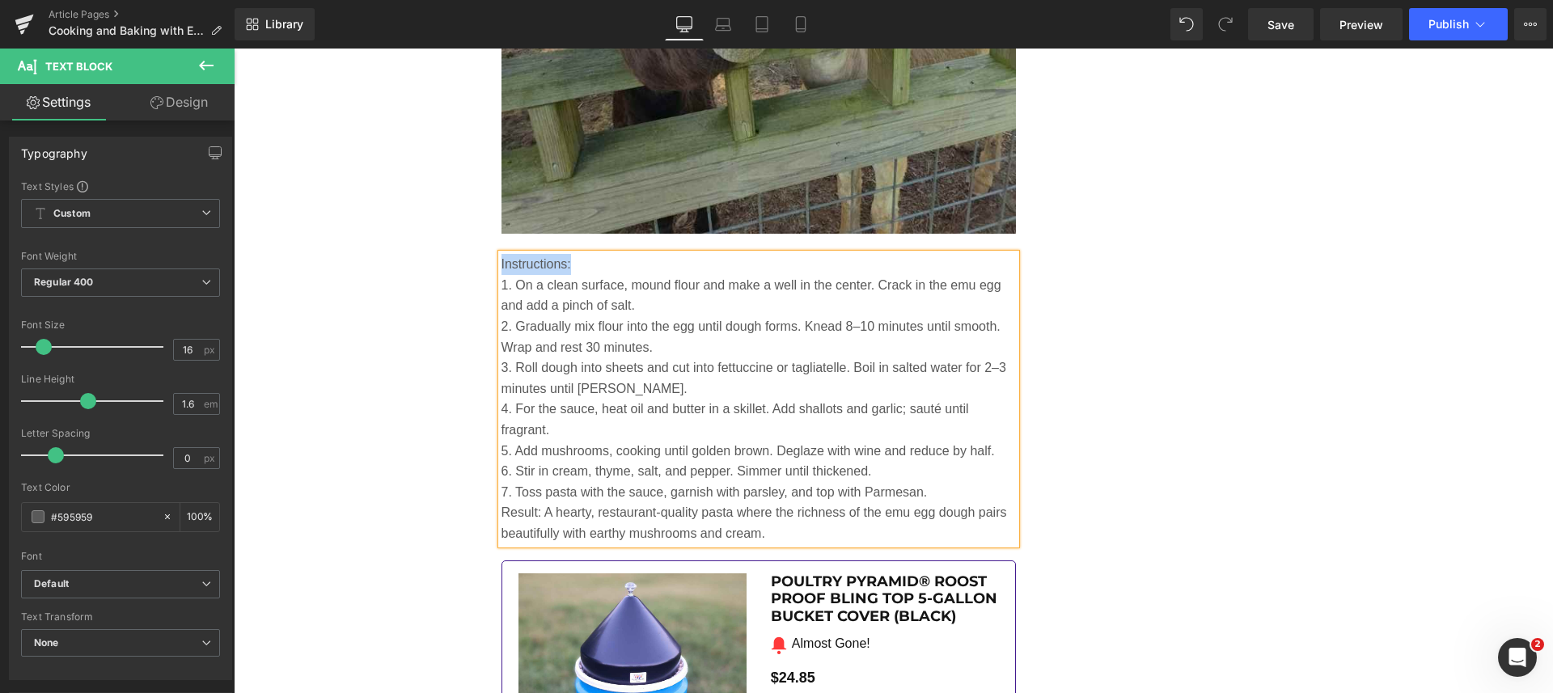
click at [566, 262] on p "Instructions:" at bounding box center [758, 264] width 515 height 21
drag, startPoint x: 566, startPoint y: 262, endPoint x: 495, endPoint y: 255, distance: 71.5
click at [501, 255] on p "Instructions:" at bounding box center [758, 264] width 515 height 21
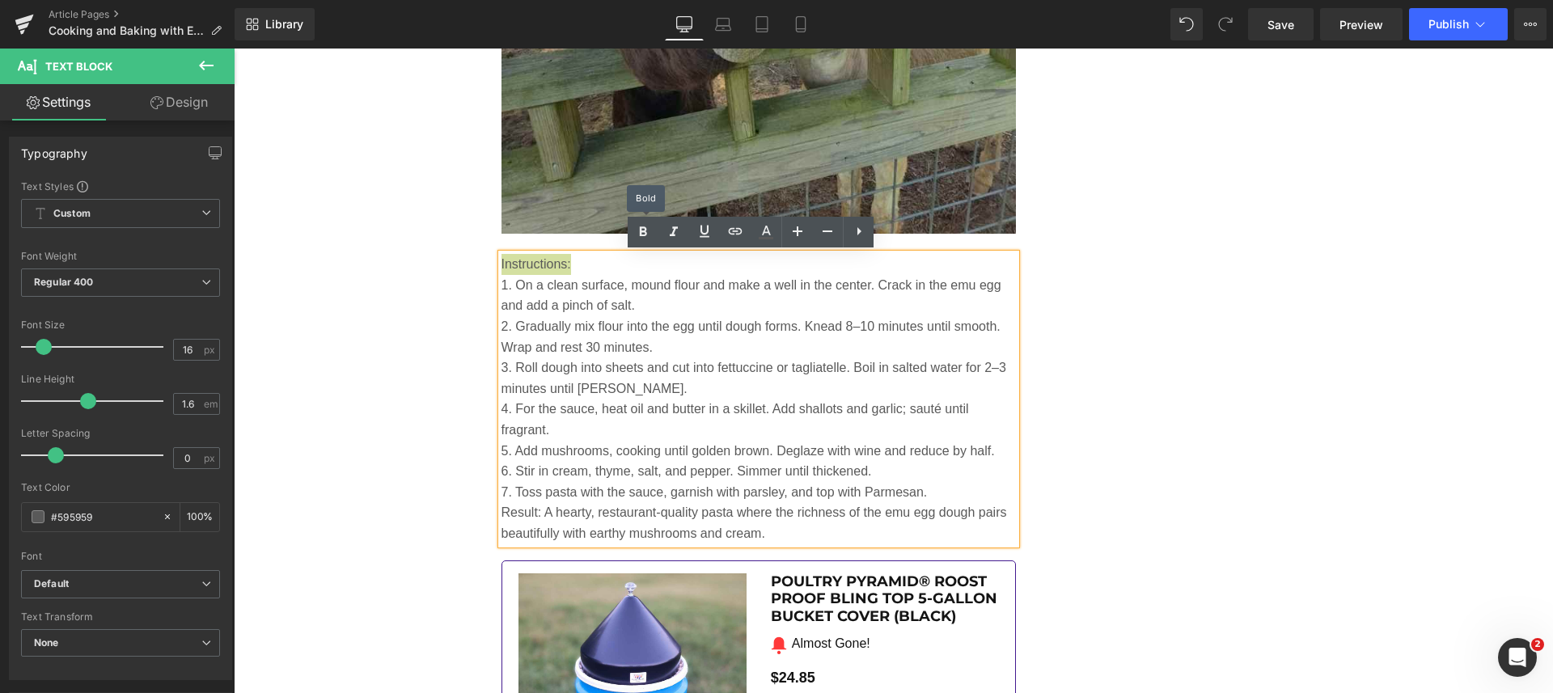
click at [646, 227] on icon at bounding box center [642, 231] width 19 height 19
click at [648, 316] on p "2. Gradually mix flour into the egg until dough forms. Knead 8–10 minutes until…" at bounding box center [758, 336] width 515 height 41
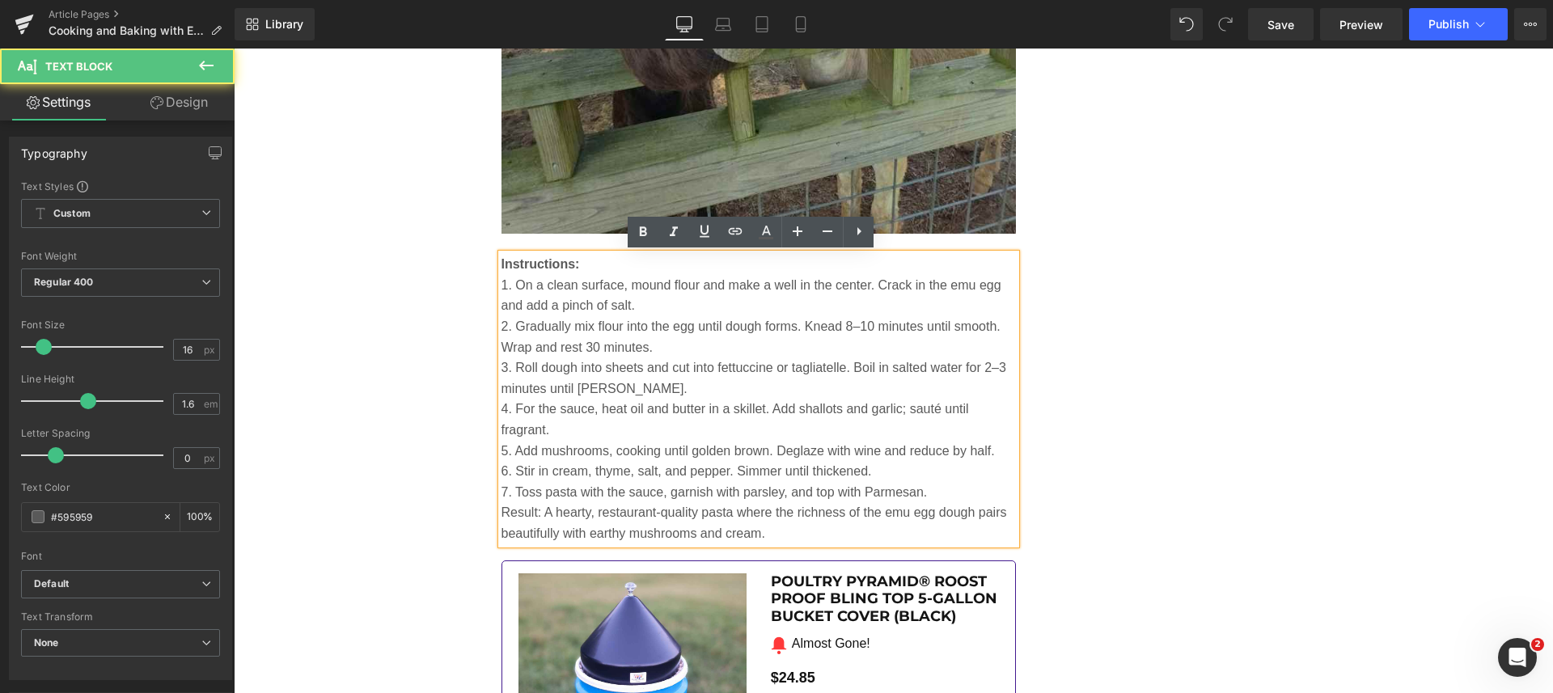
click at [624, 305] on p "1. On a clean surface, mound flour and make a well in the center. Crack in the …" at bounding box center [758, 295] width 515 height 41
click at [660, 302] on p "1. On a clean surface, mound flour and make a well in the center. Crack in the …" at bounding box center [758, 295] width 515 height 41
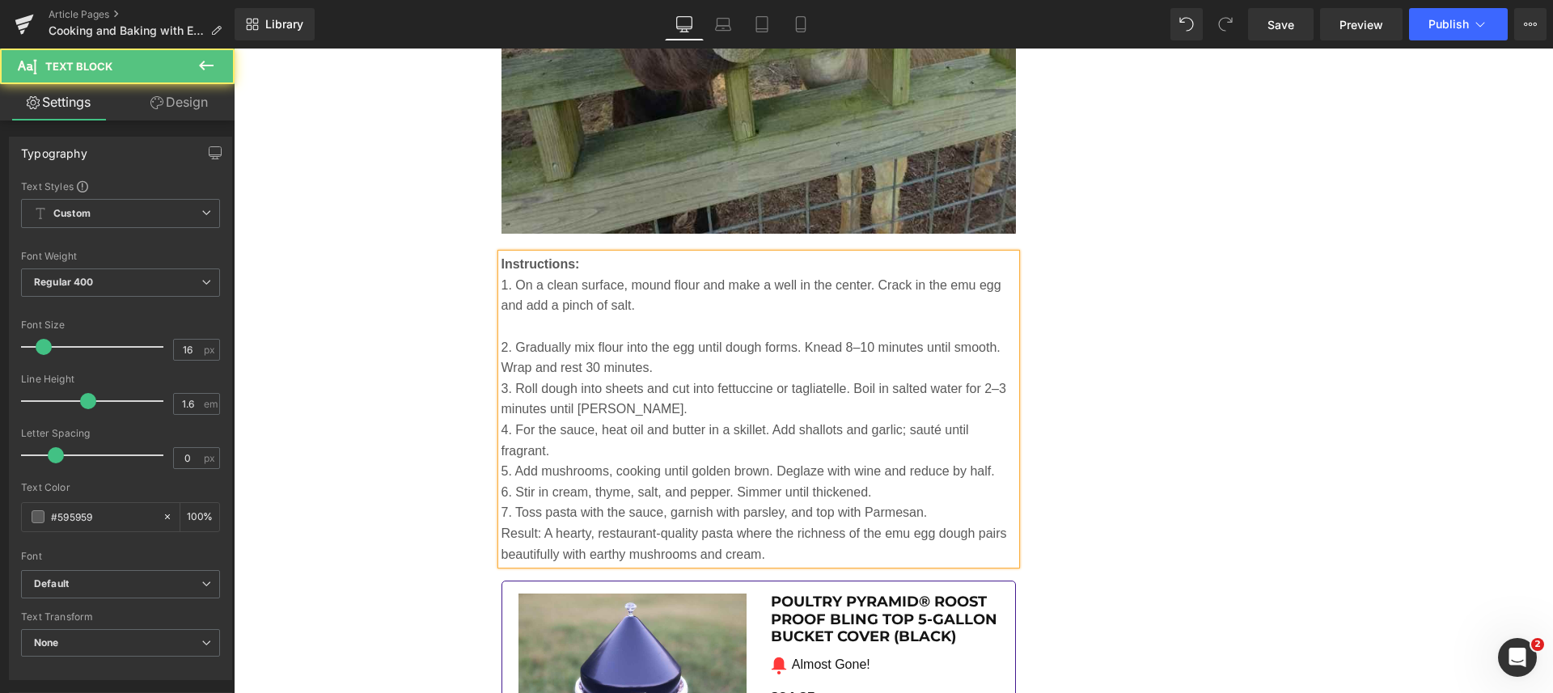
click at [686, 366] on p "2. Gradually mix flour into the egg until dough forms. Knead 8–10 minutes until…" at bounding box center [758, 357] width 515 height 41
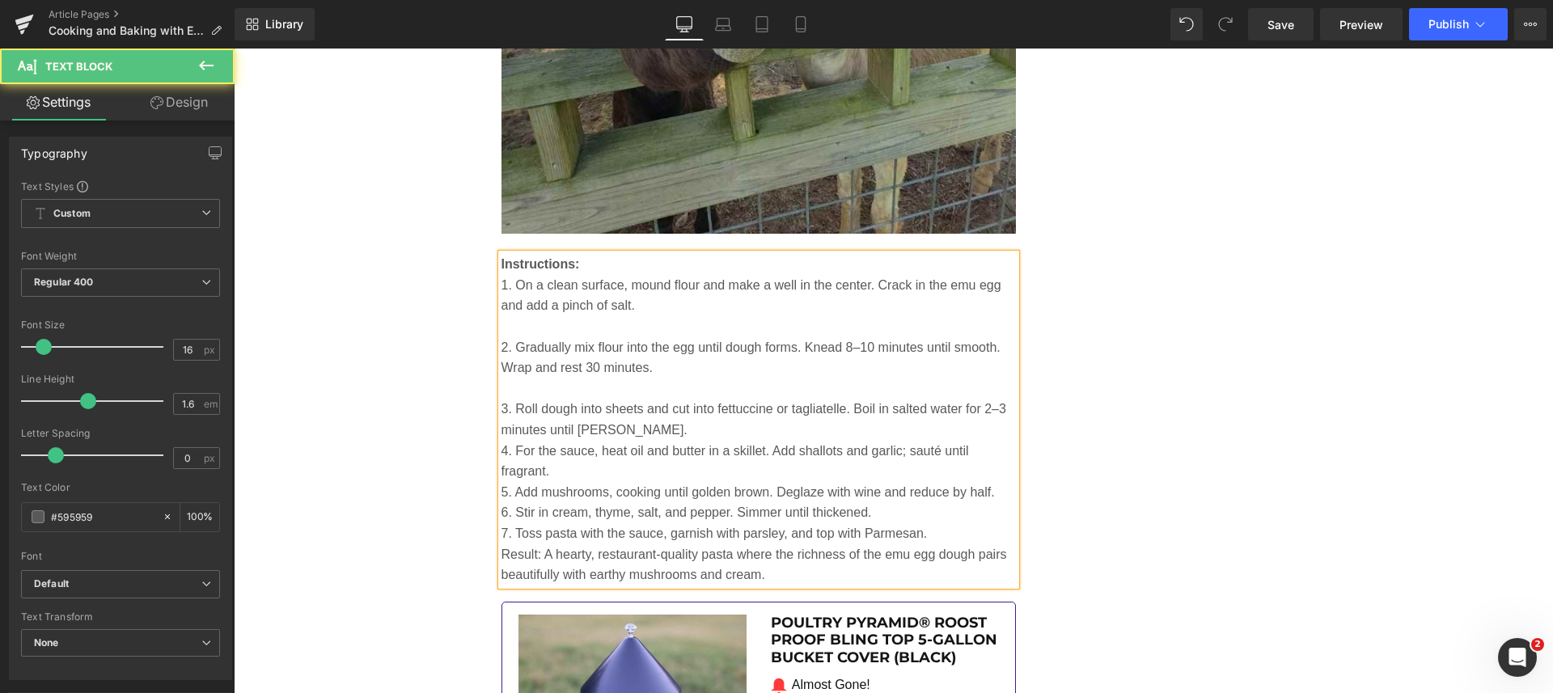
click at [666, 433] on p "3. Roll dough into sheets and cut into fettuccine or tagliatelle. Boil in salte…" at bounding box center [758, 419] width 515 height 41
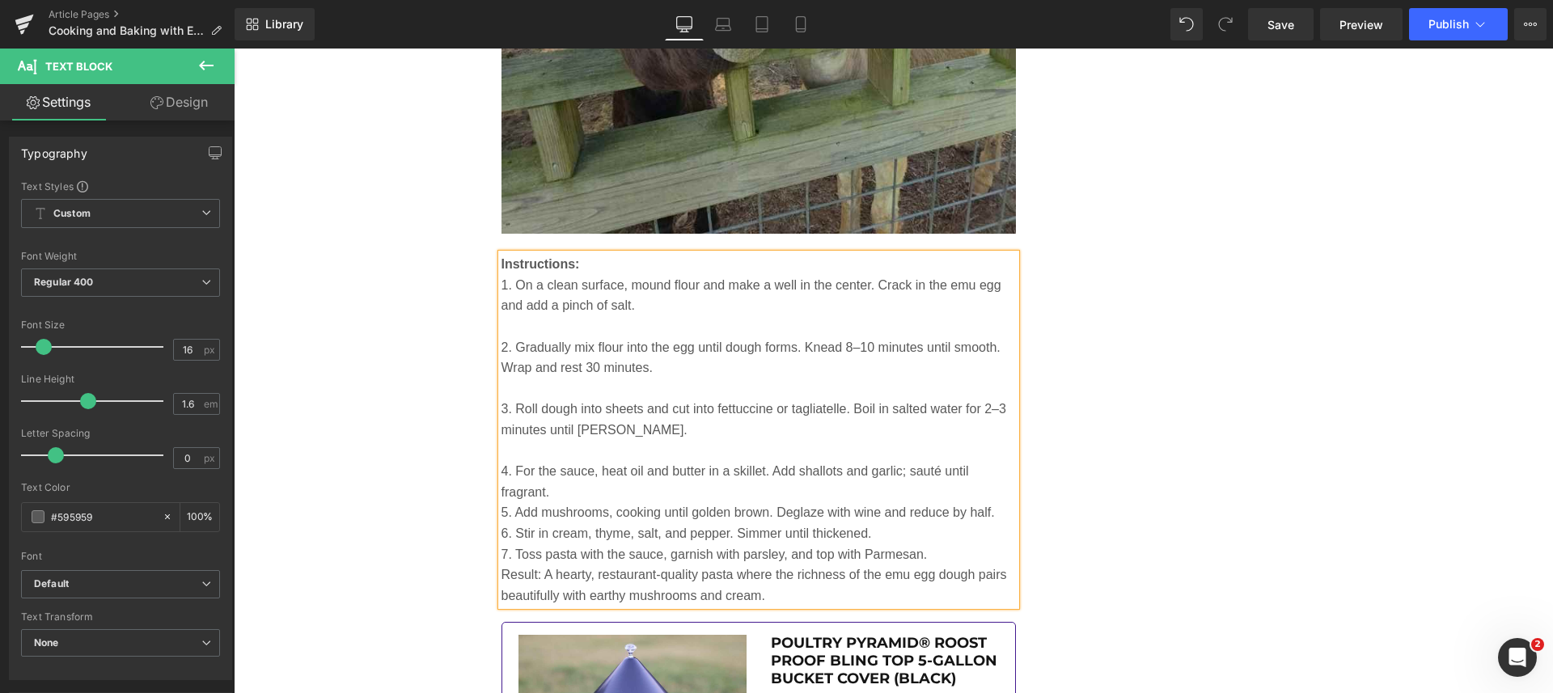
click at [658, 488] on p "4. For the sauce, heat oil and butter in a skillet. Add shallots and garlic; sa…" at bounding box center [758, 481] width 515 height 41
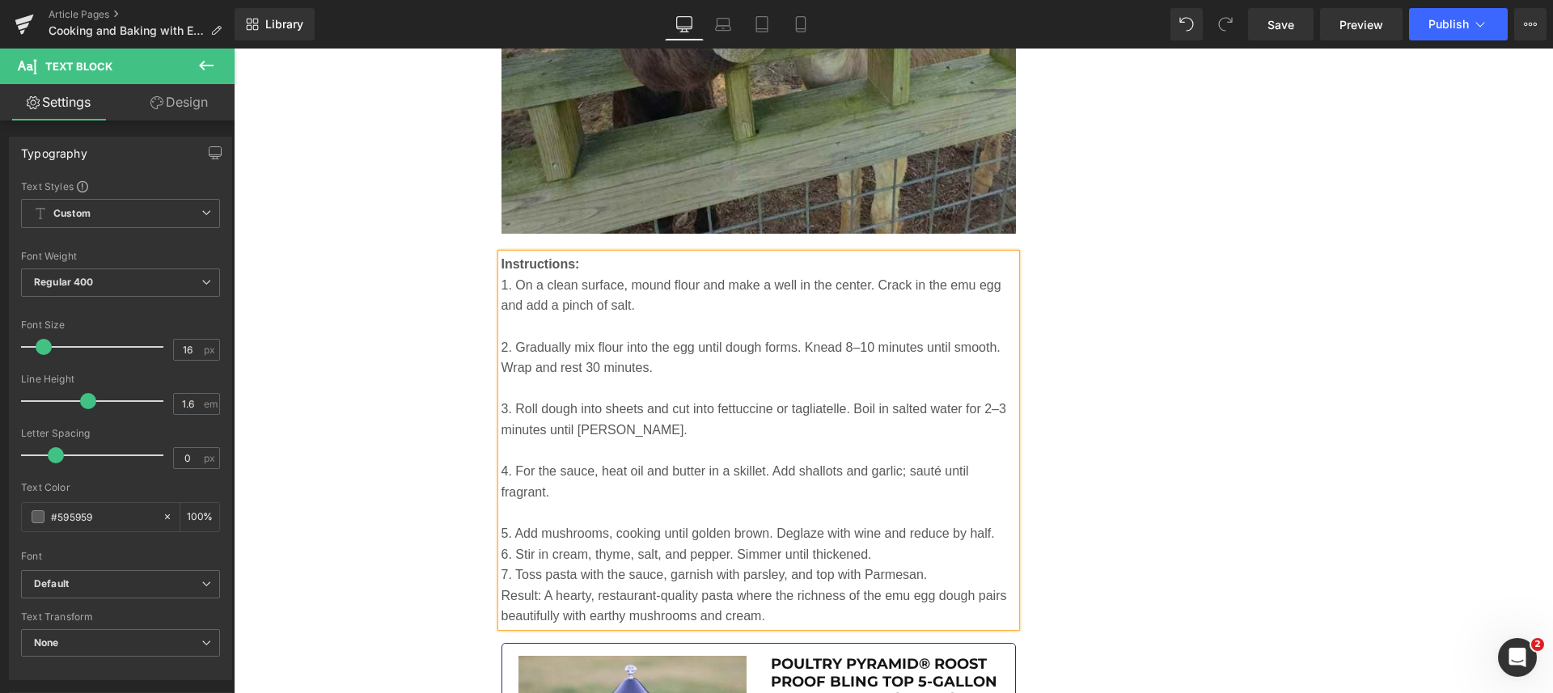
click at [994, 528] on p "5. Add mushrooms, cooking until golden brown. Deglaze with wine and reduce by h…" at bounding box center [758, 533] width 515 height 21
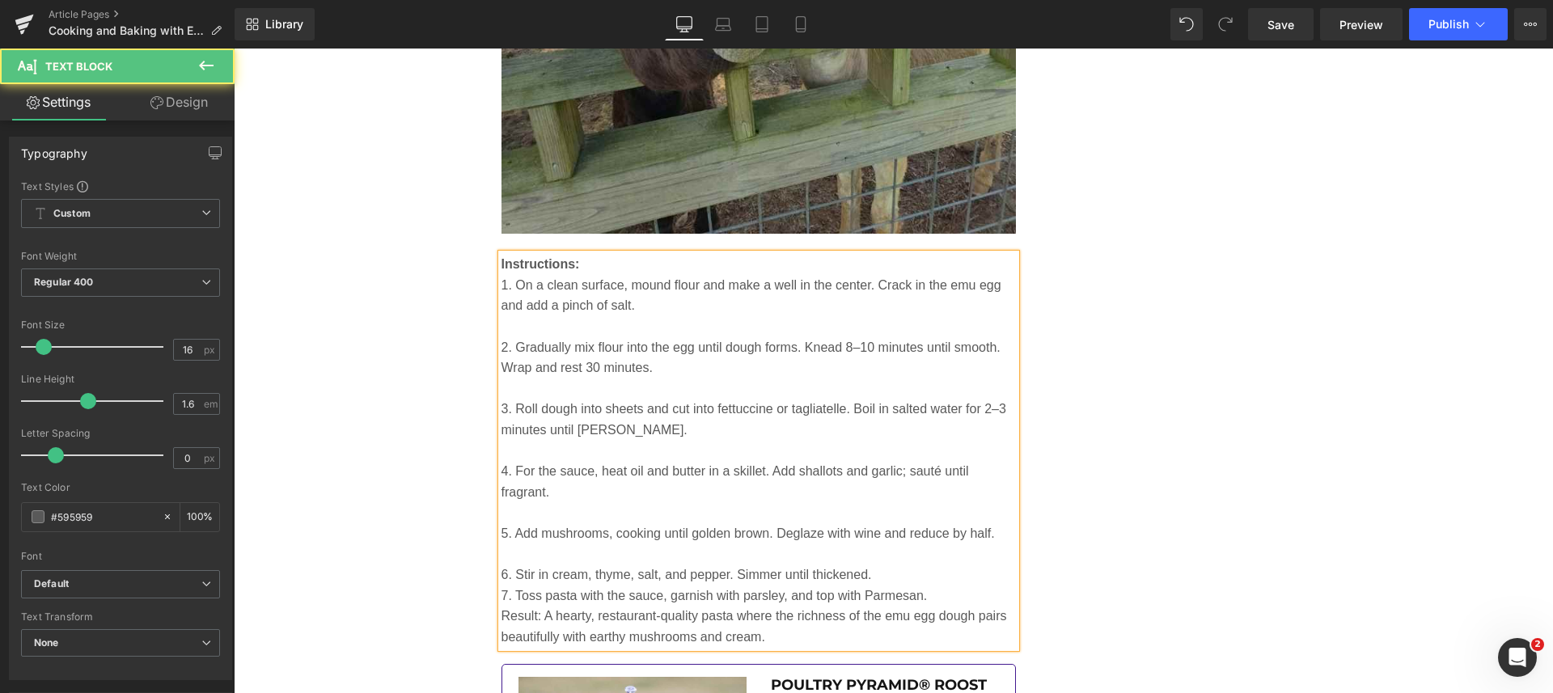
click at [948, 577] on p "6. Stir in cream, thyme, salt, and pepper. Simmer until thickened." at bounding box center [758, 574] width 515 height 21
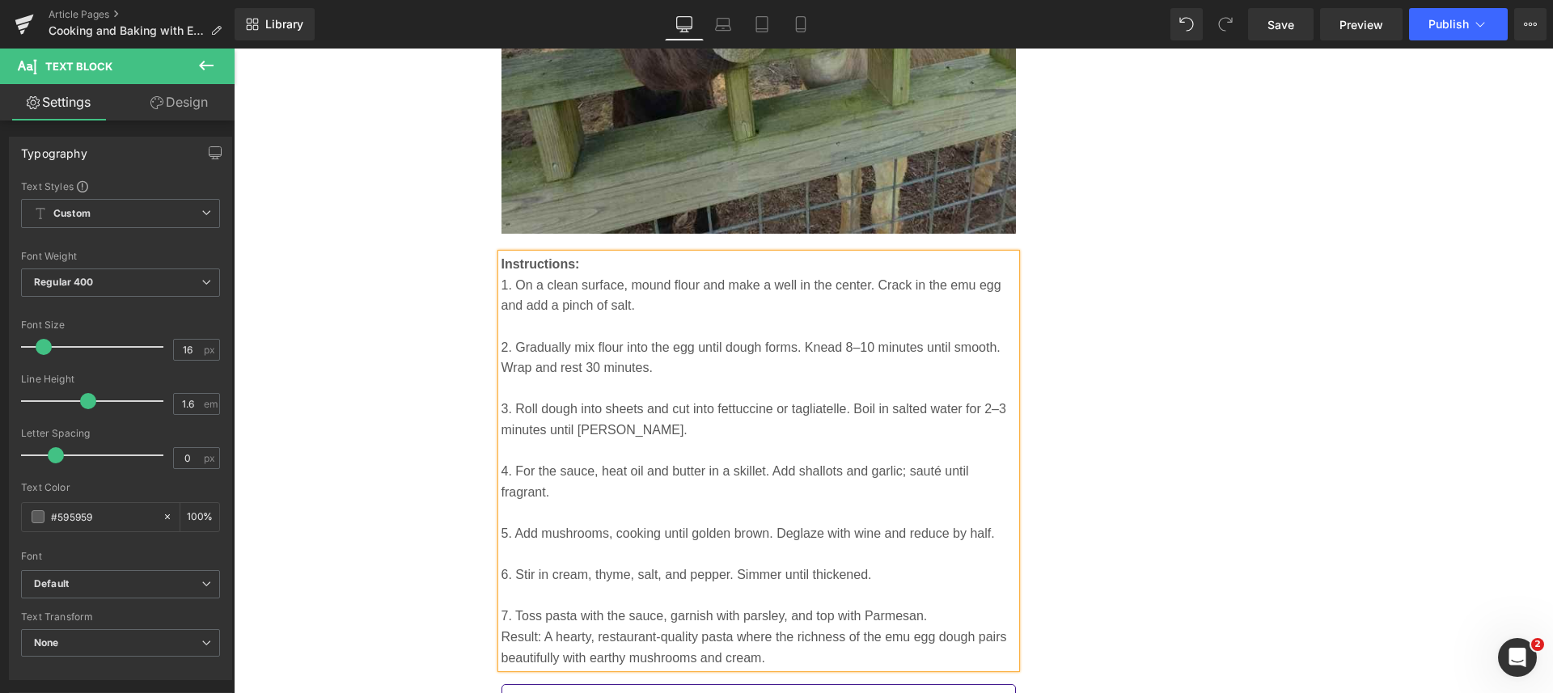
click at [937, 604] on p at bounding box center [758, 595] width 515 height 21
click at [949, 611] on p "7. Toss pasta with the sauce, garnish with parsley, and top with Parmesan." at bounding box center [758, 616] width 515 height 21
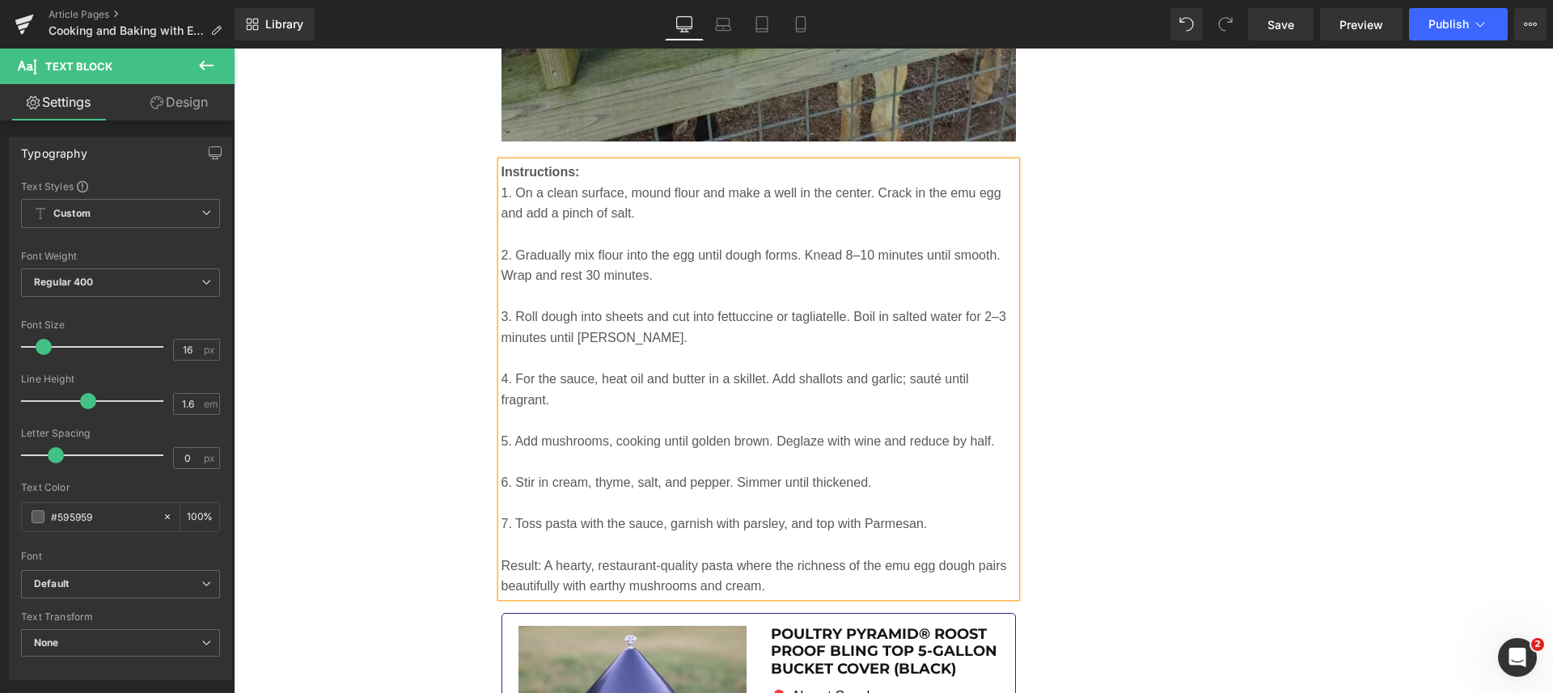
scroll to position [5331, 0]
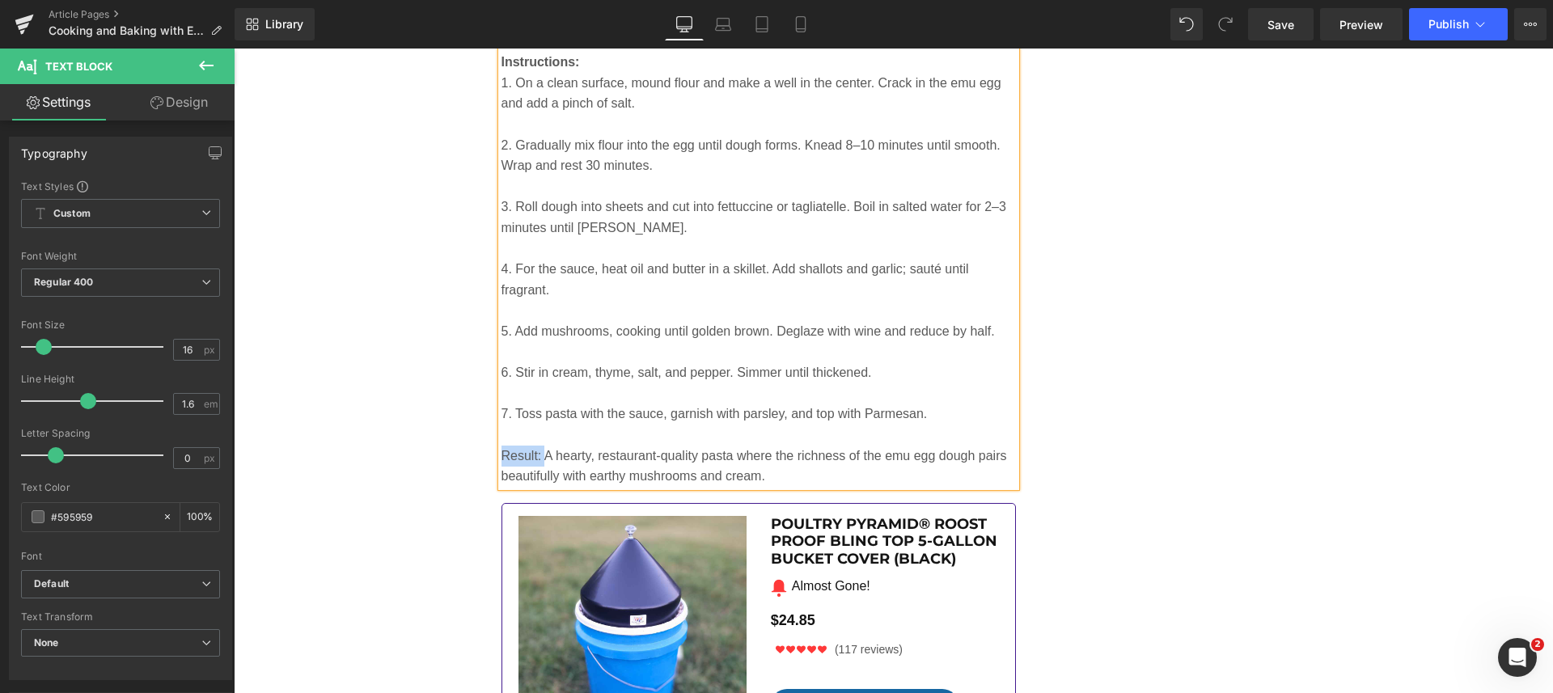
drag, startPoint x: 536, startPoint y: 448, endPoint x: 496, endPoint y: 455, distance: 41.1
click at [501, 455] on p "Result: A hearty, restaurant-quality pasta where the richness of the emu egg do…" at bounding box center [758, 466] width 515 height 41
click at [637, 104] on icon at bounding box center [642, 104] width 19 height 19
click at [946, 405] on p "7. Toss pasta with the sauce, garnish with parsley, and top with Parmesan." at bounding box center [758, 413] width 515 height 21
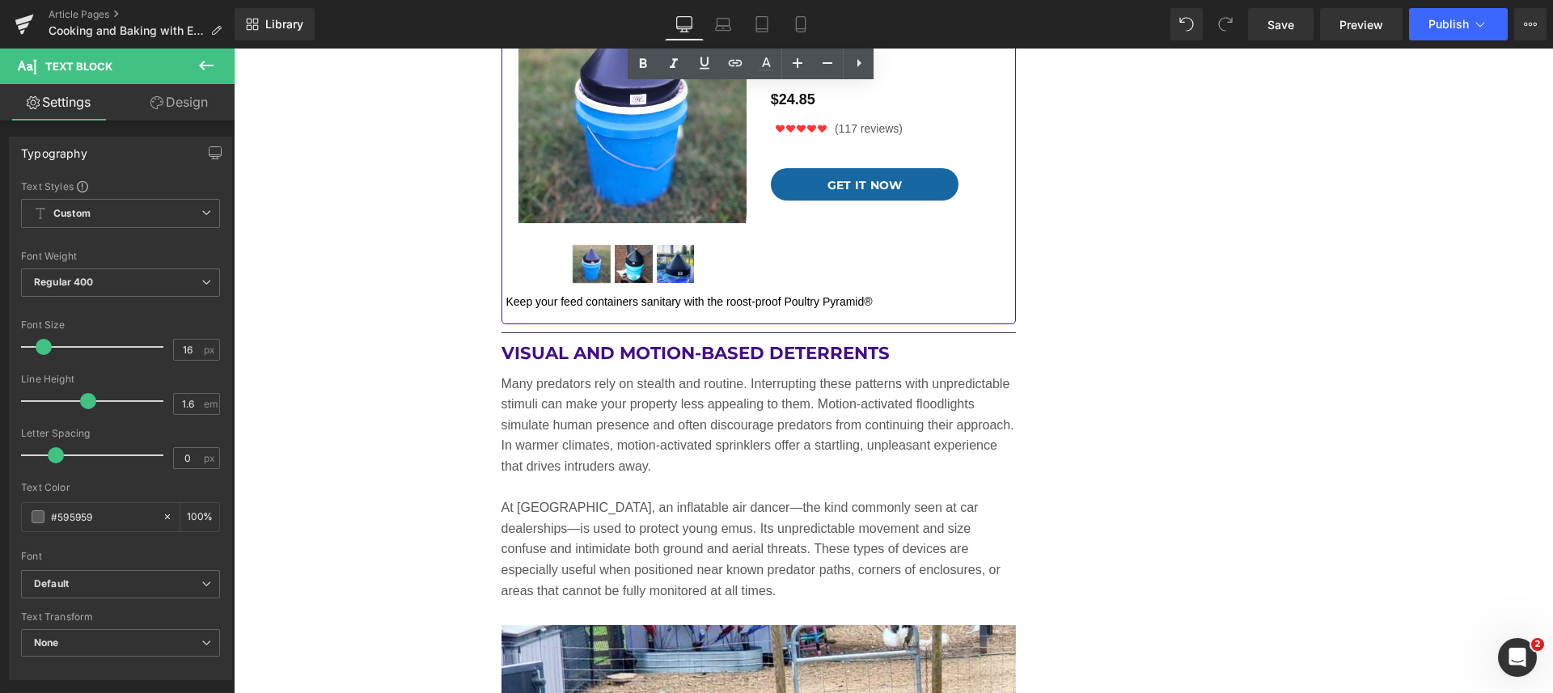
scroll to position [5938, 0]
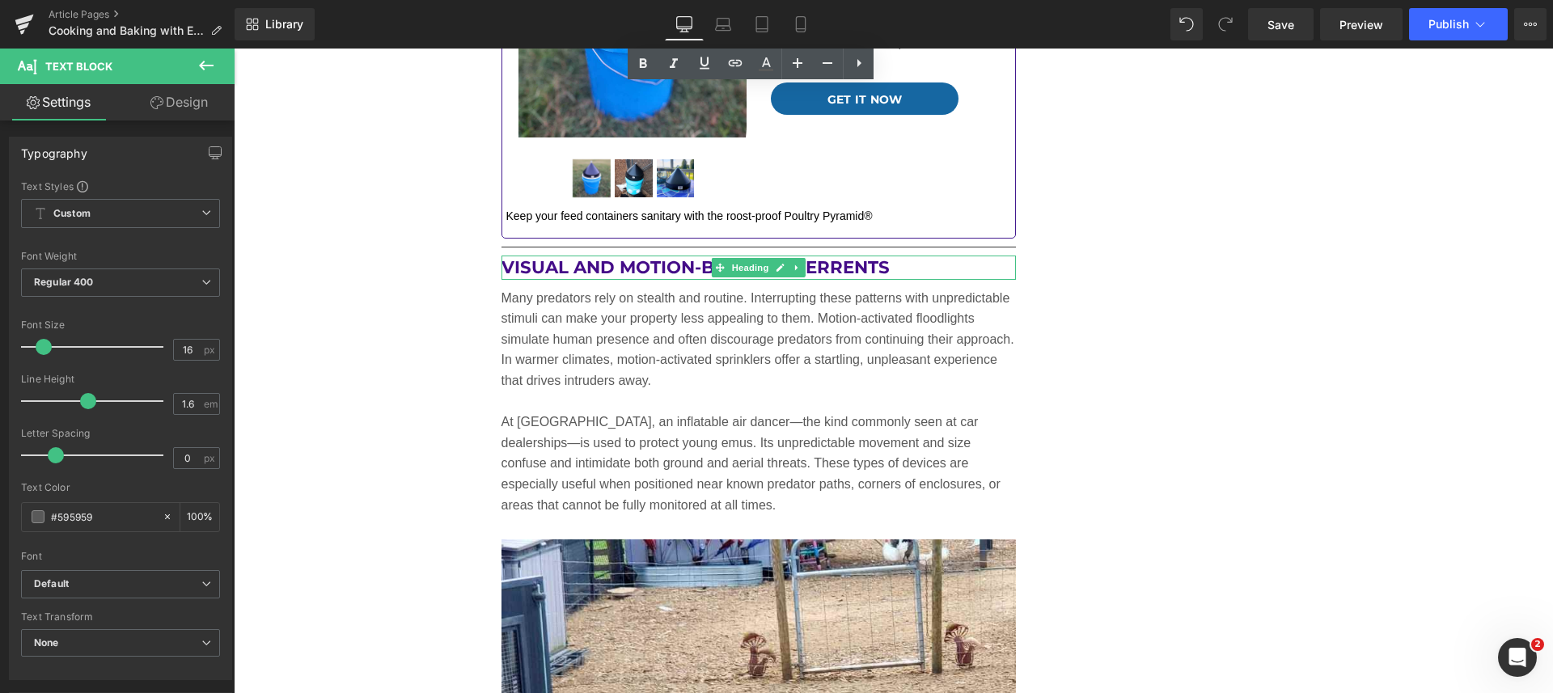
click at [885, 266] on h2 "Visual and Motion-Based Deterrents" at bounding box center [758, 268] width 515 height 24
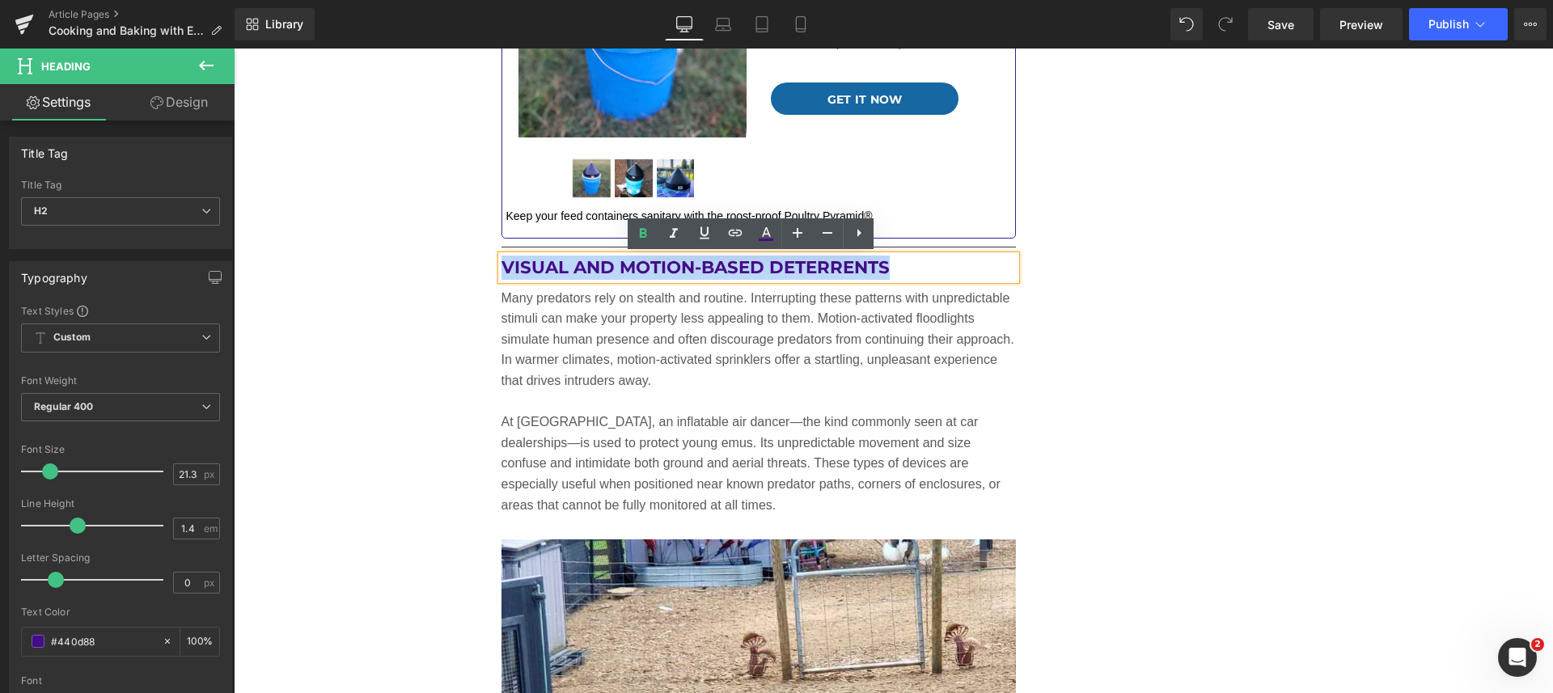
drag, startPoint x: 889, startPoint y: 269, endPoint x: 493, endPoint y: 272, distance: 396.2
click at [501, 272] on h2 "Visual and Motion-Based Deterrents" at bounding box center [758, 268] width 515 height 24
paste div
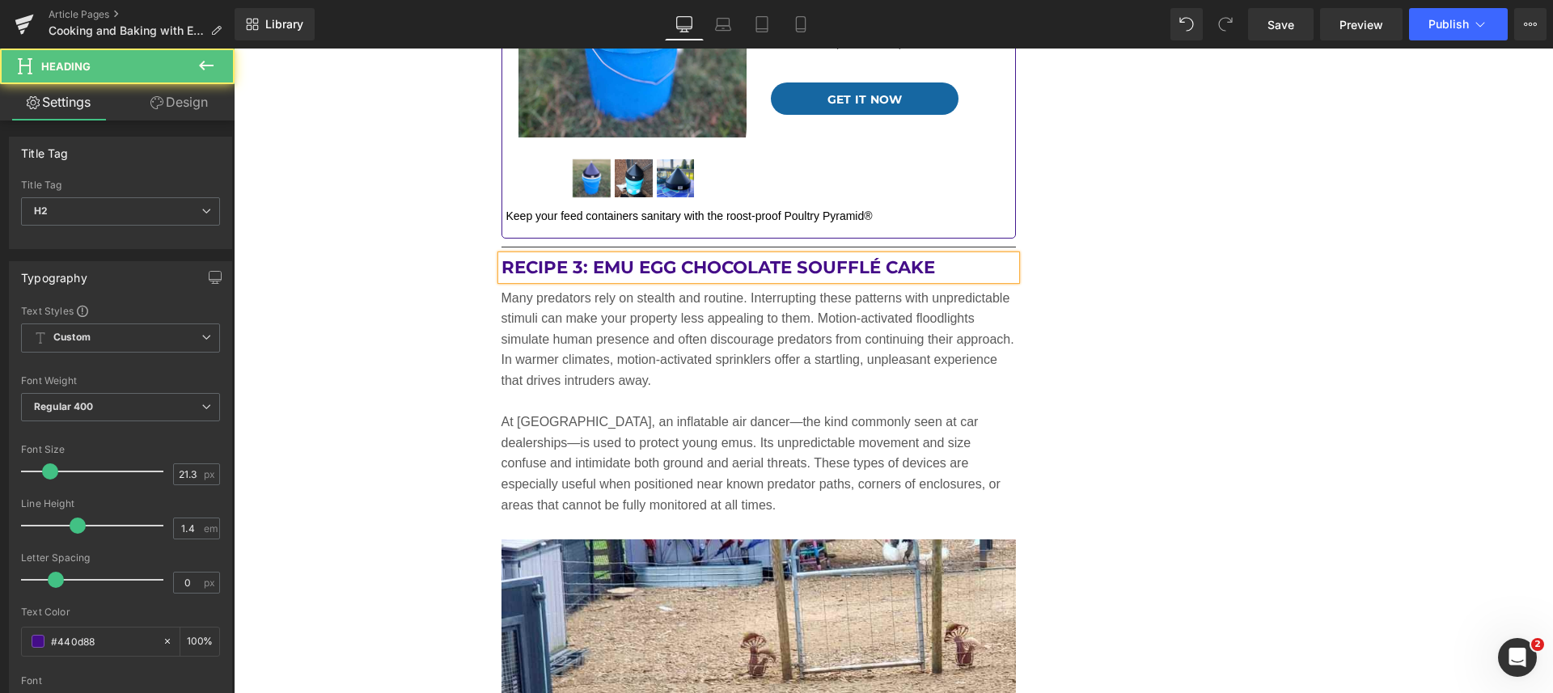
click at [573, 272] on h2 "Recipe 3: Emu Egg Chocolate Soufflé Cake" at bounding box center [758, 268] width 515 height 24
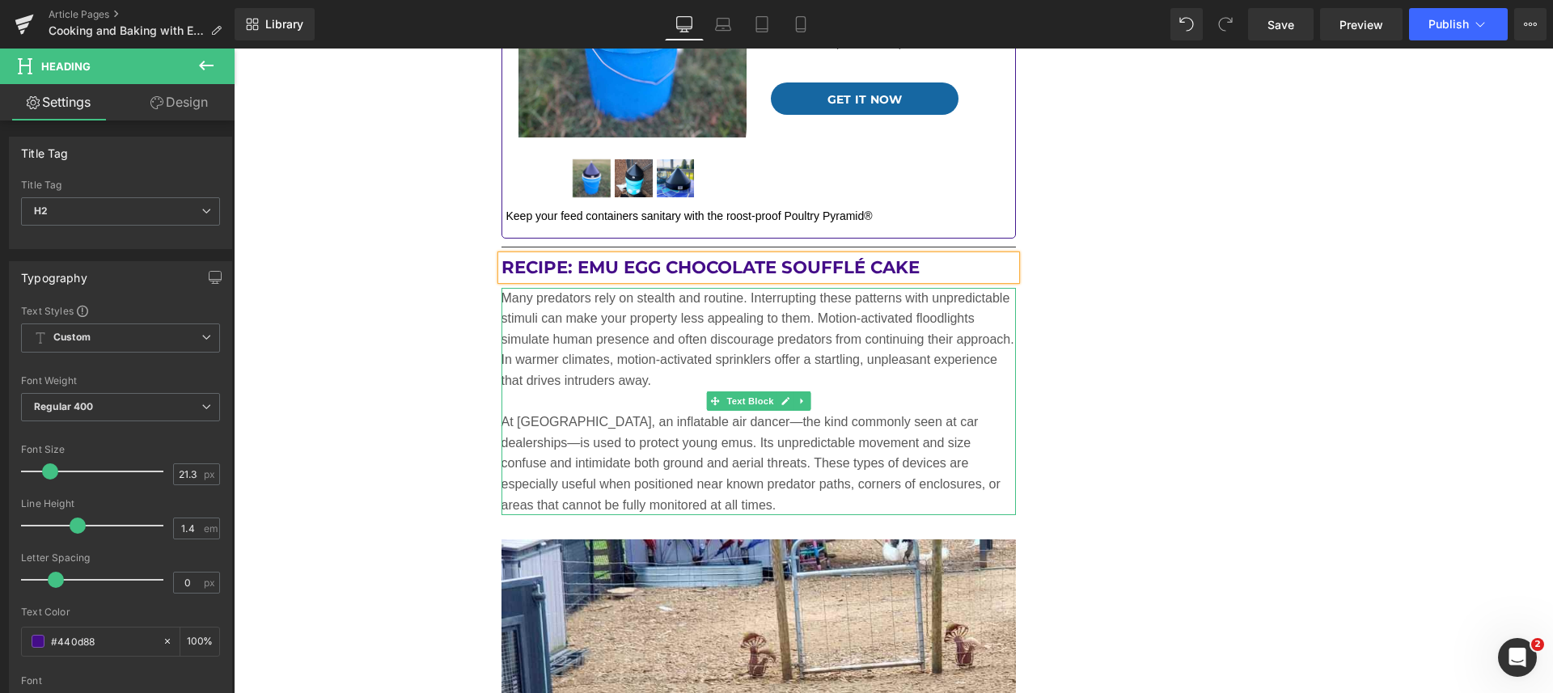
click at [805, 322] on p "Many predators rely on stealth and routine. Interrupting these patterns with un…" at bounding box center [758, 340] width 515 height 104
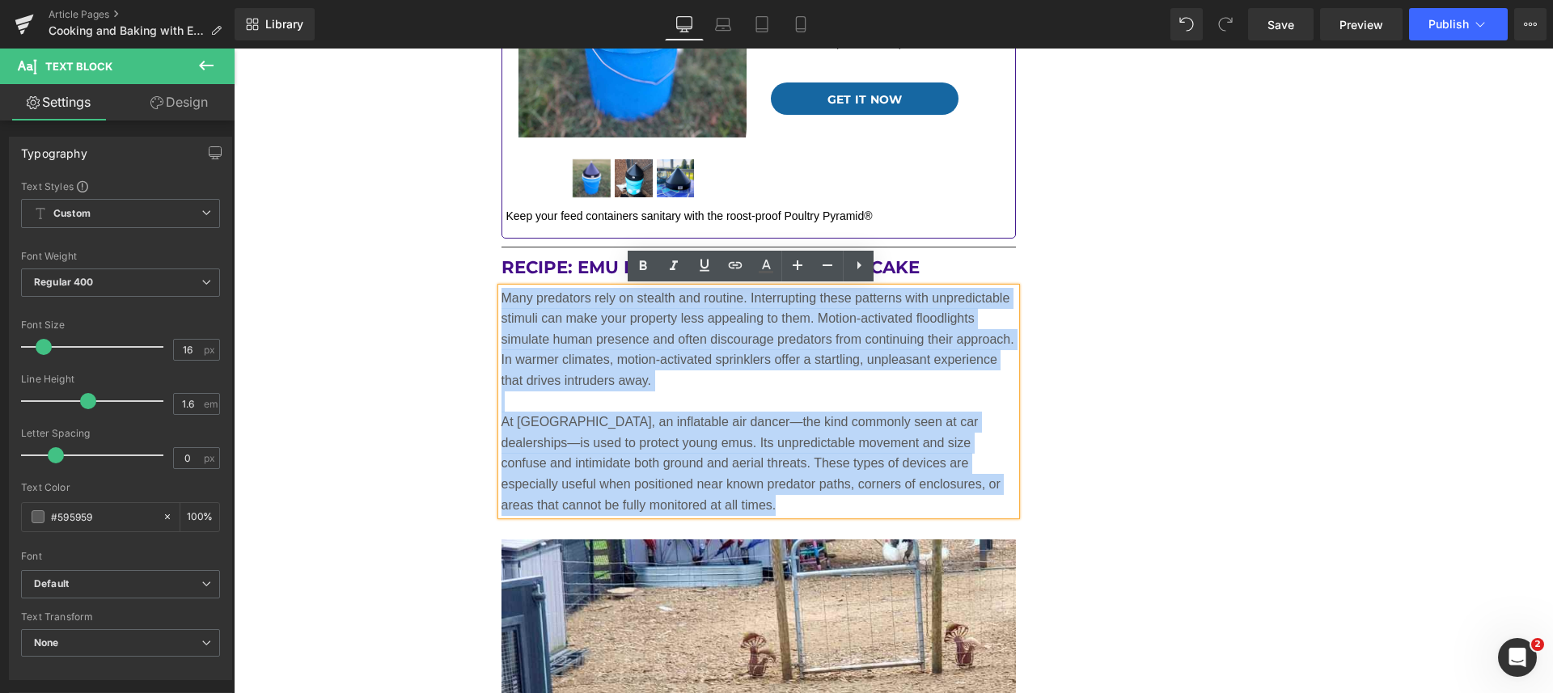
drag, startPoint x: 794, startPoint y: 497, endPoint x: 484, endPoint y: 294, distance: 370.7
click at [489, 294] on div "Recipe: Emu Egg Crème Brûlée Heading Few desserts highlight the richness of an …" at bounding box center [758, 50] width 539 height 5861
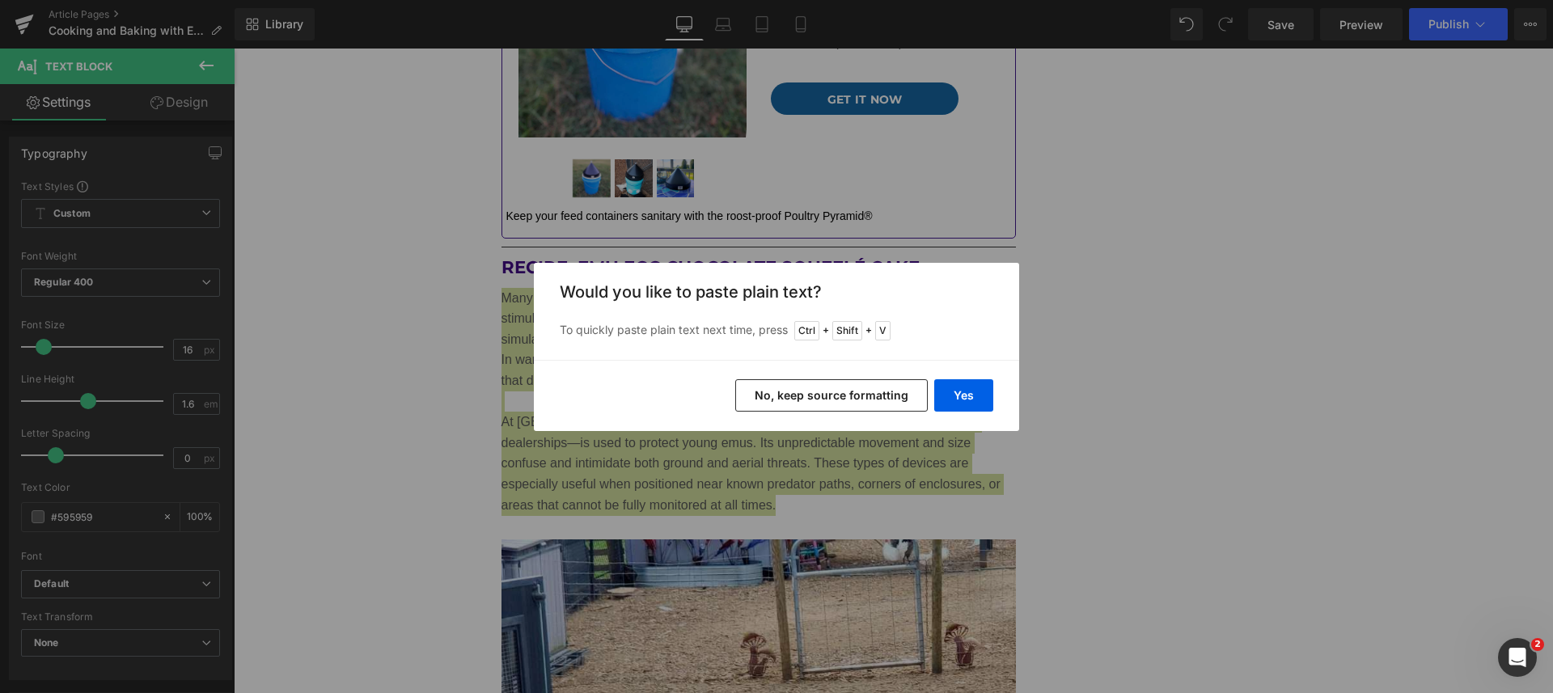
click at [978, 395] on button "Yes" at bounding box center [963, 395] width 59 height 32
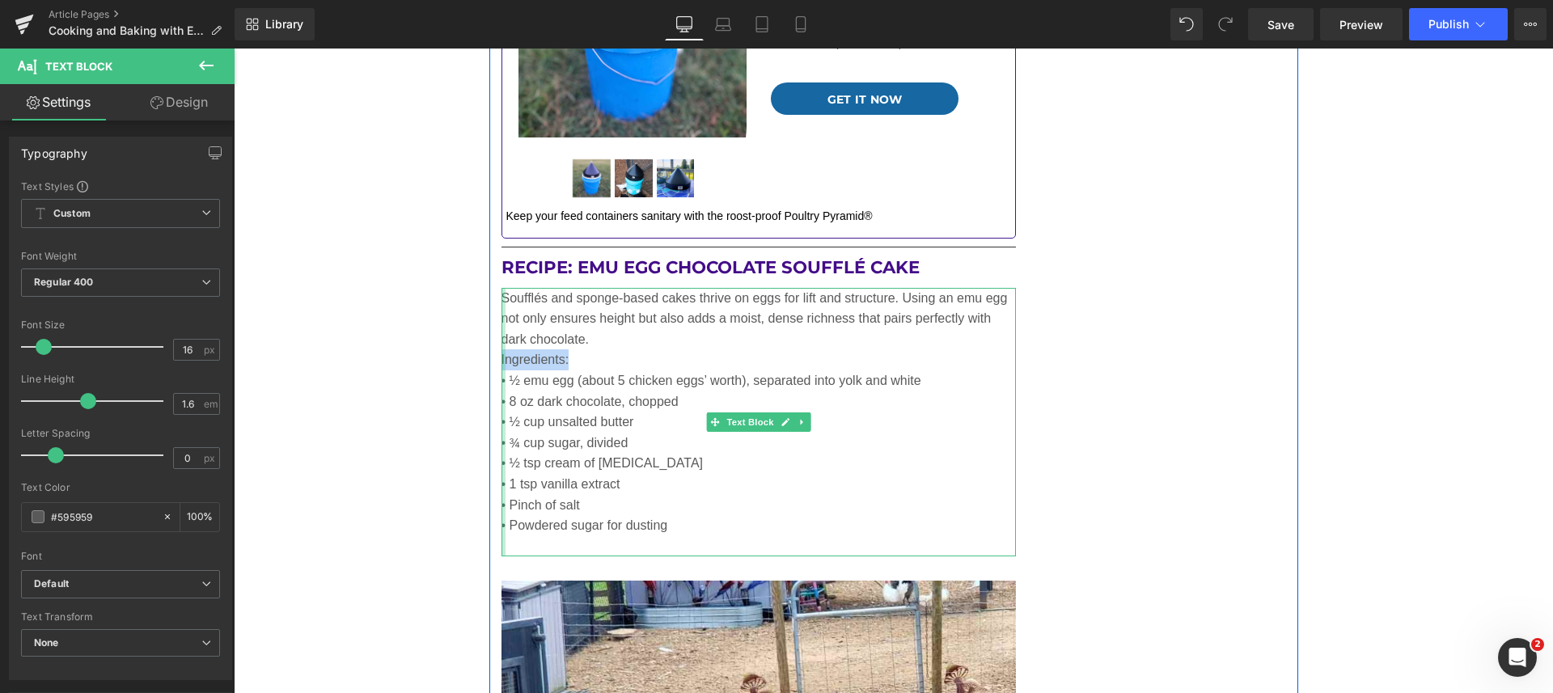
drag, startPoint x: 568, startPoint y: 357, endPoint x: 494, endPoint y: 358, distance: 73.6
click at [501, 358] on div "Soufflés and sponge-based cakes thrive on eggs for lift and structure. Using an…" at bounding box center [758, 422] width 515 height 269
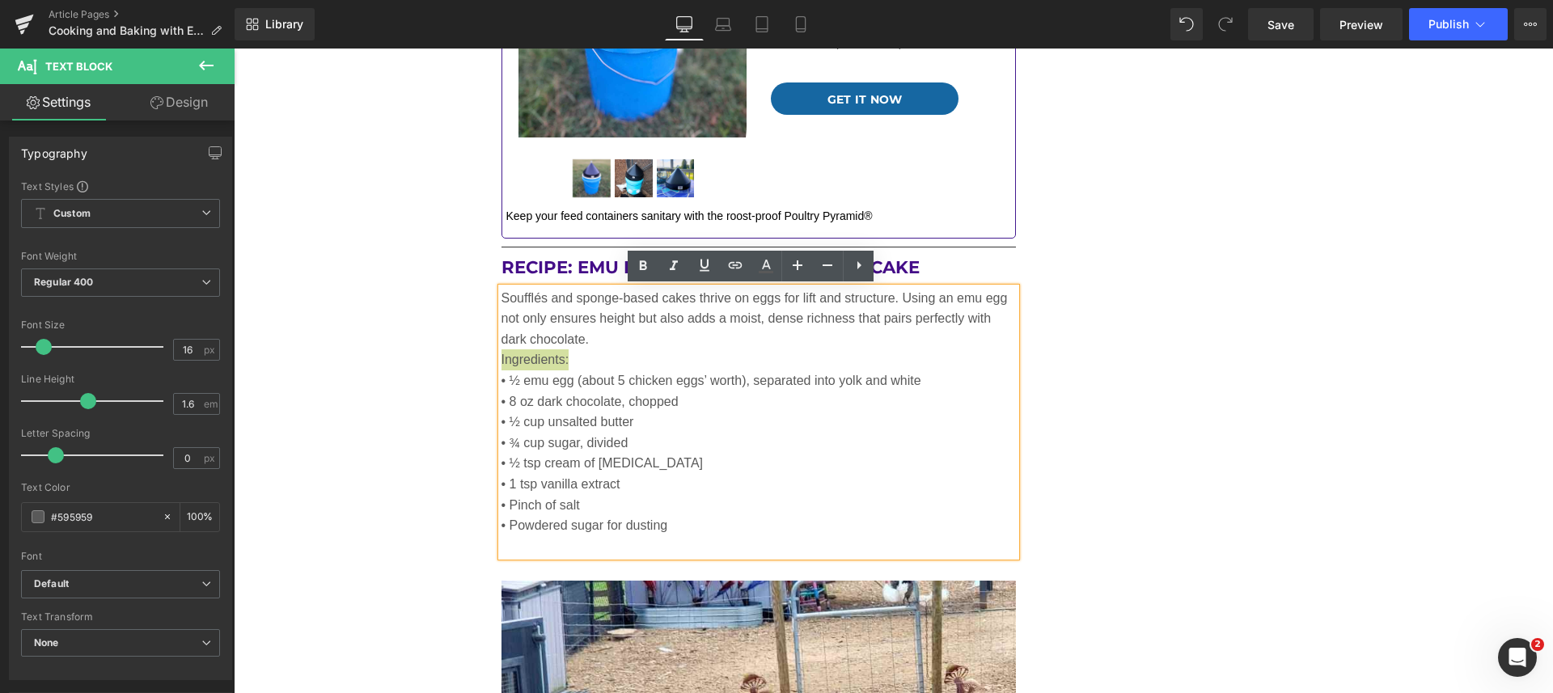
click at [643, 256] on icon at bounding box center [642, 265] width 19 height 19
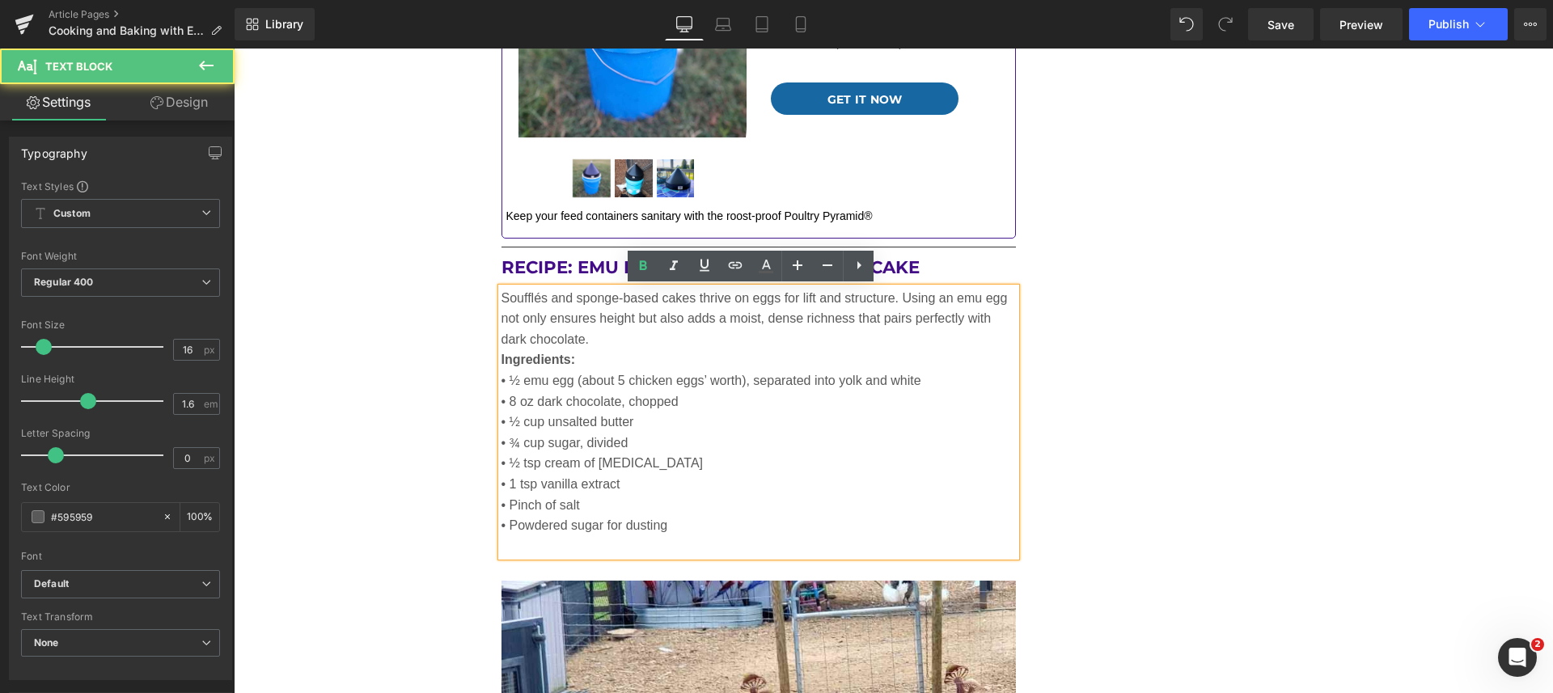
click at [607, 340] on p "Soufflés and sponge-based cakes thrive on eggs for lift and structure. Using an…" at bounding box center [758, 319] width 515 height 62
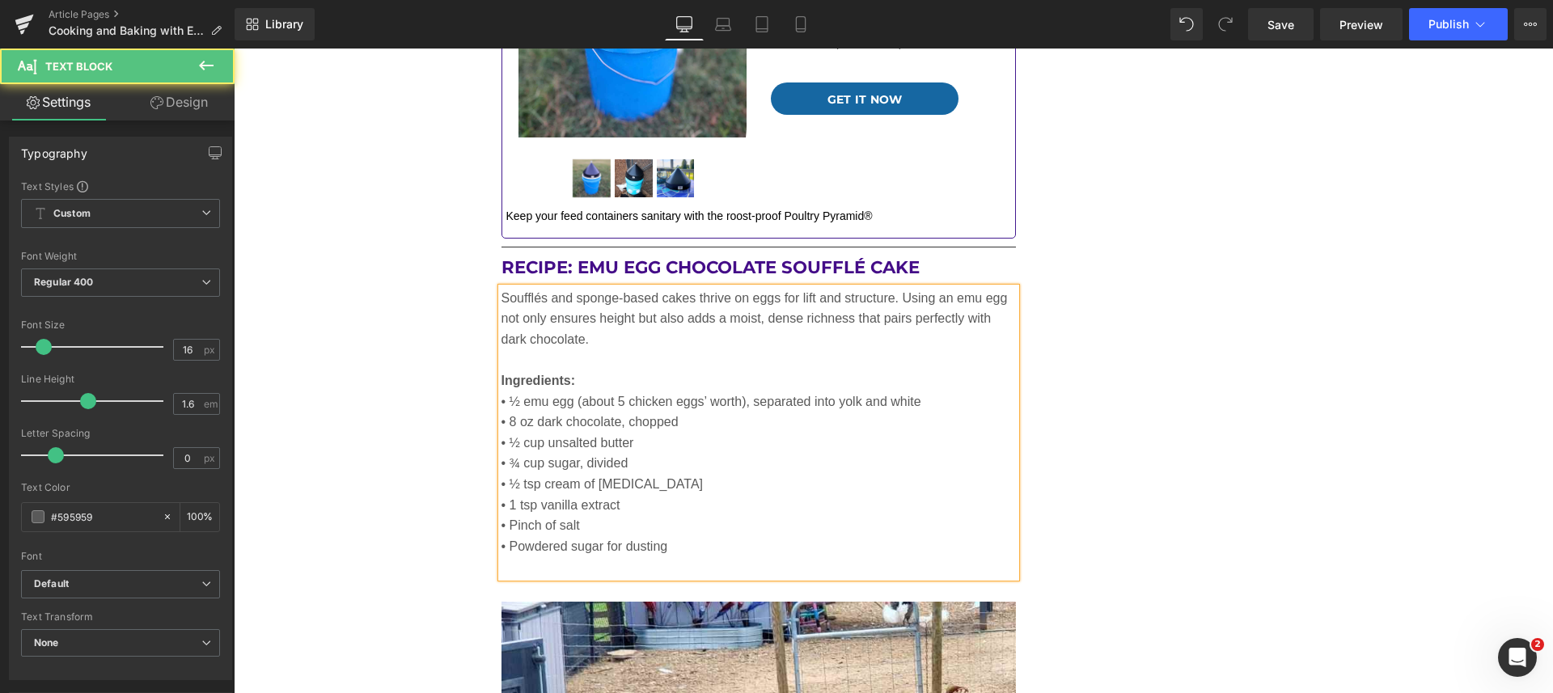
click at [652, 572] on p at bounding box center [758, 566] width 515 height 21
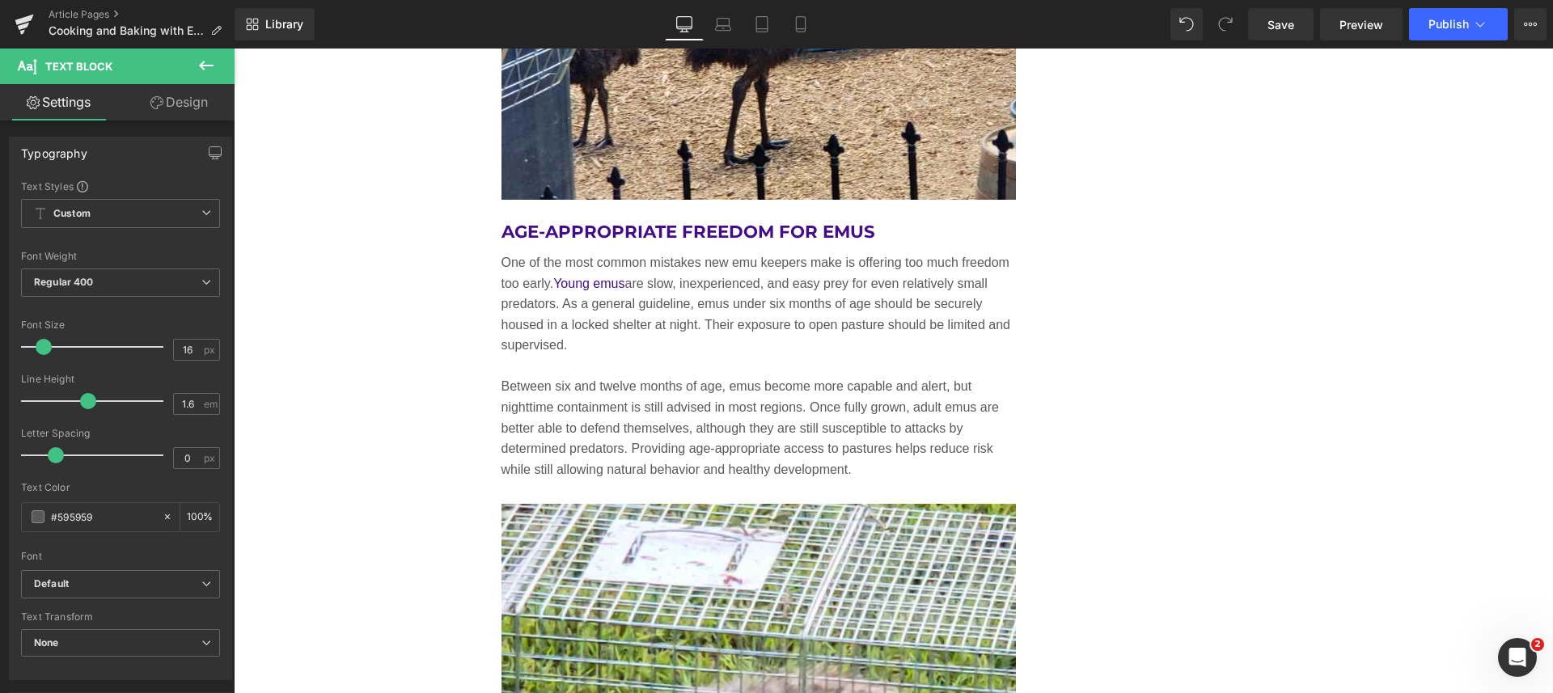
scroll to position [6746, 0]
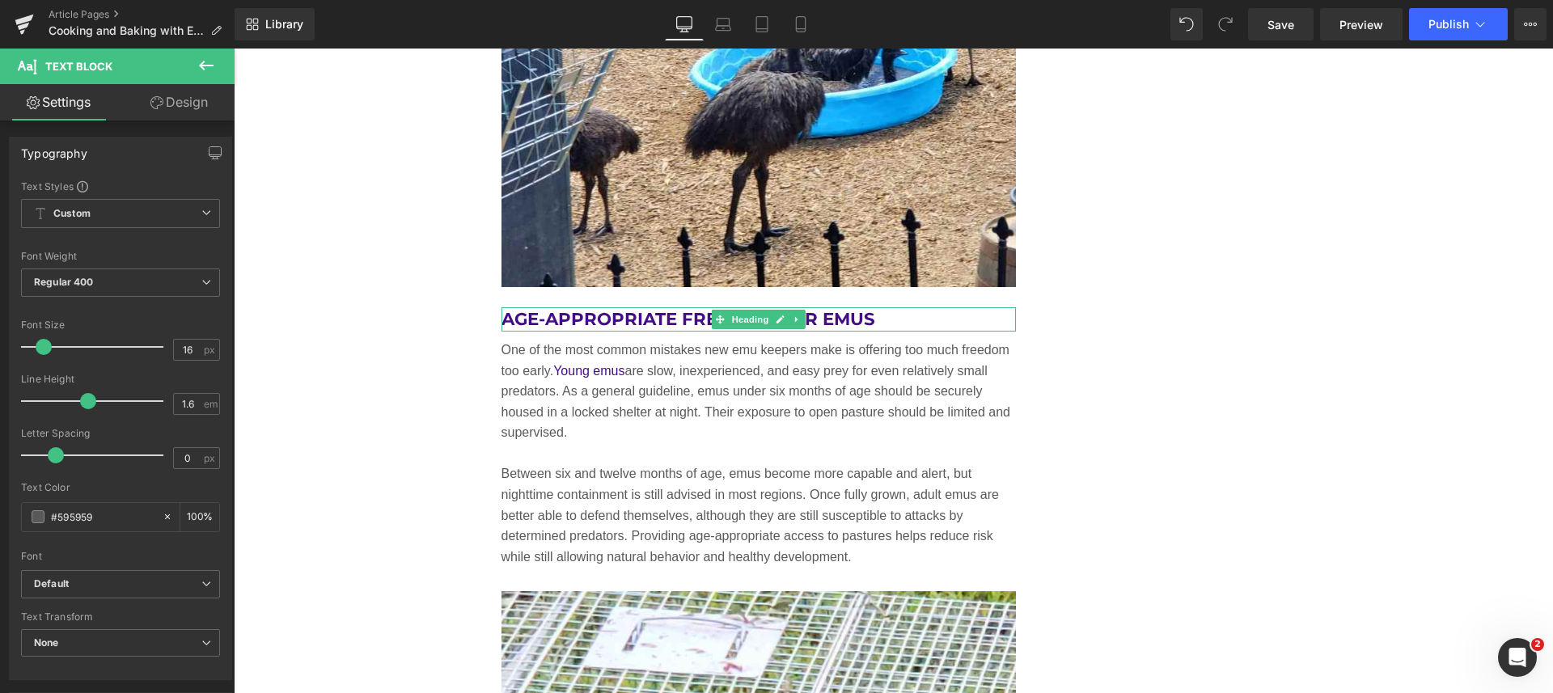
click at [793, 315] on icon at bounding box center [796, 320] width 9 height 10
click at [805, 315] on link at bounding box center [805, 319] width 17 height 19
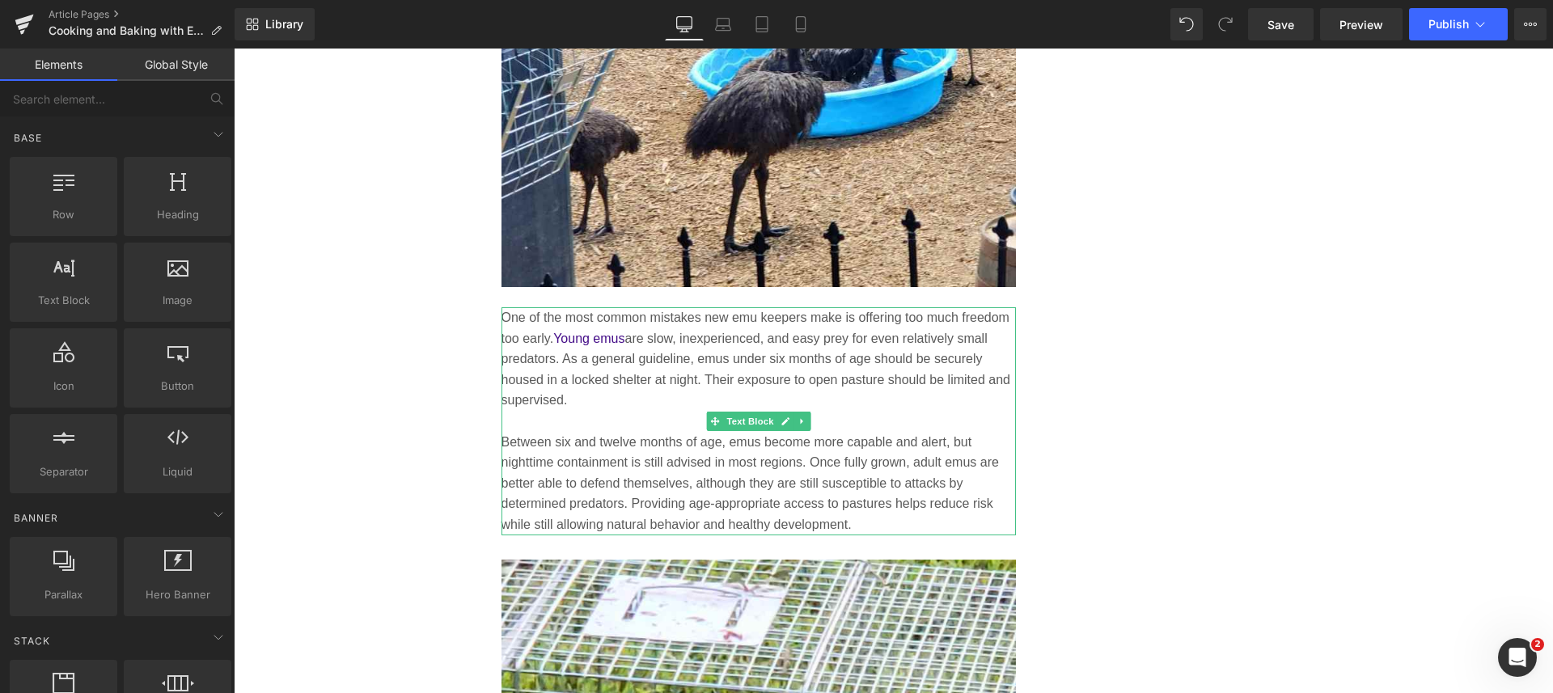
drag, startPoint x: 852, startPoint y: 519, endPoint x: 839, endPoint y: 530, distance: 17.8
click at [851, 521] on p "Between six and twelve months of age, emus become more capable and alert, but n…" at bounding box center [758, 484] width 515 height 104
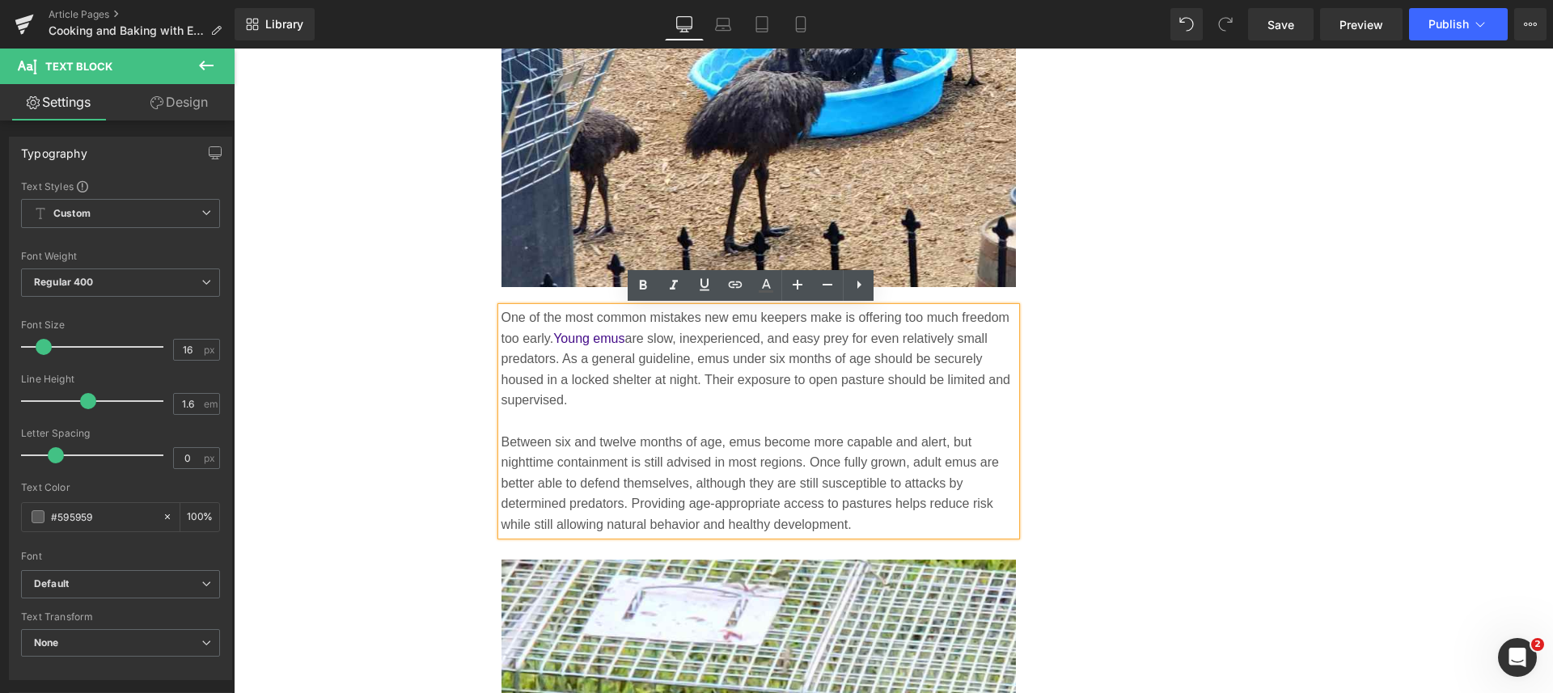
click at [848, 530] on p "Between six and twelve months of age, emus become more capable and alert, but n…" at bounding box center [758, 484] width 515 height 104
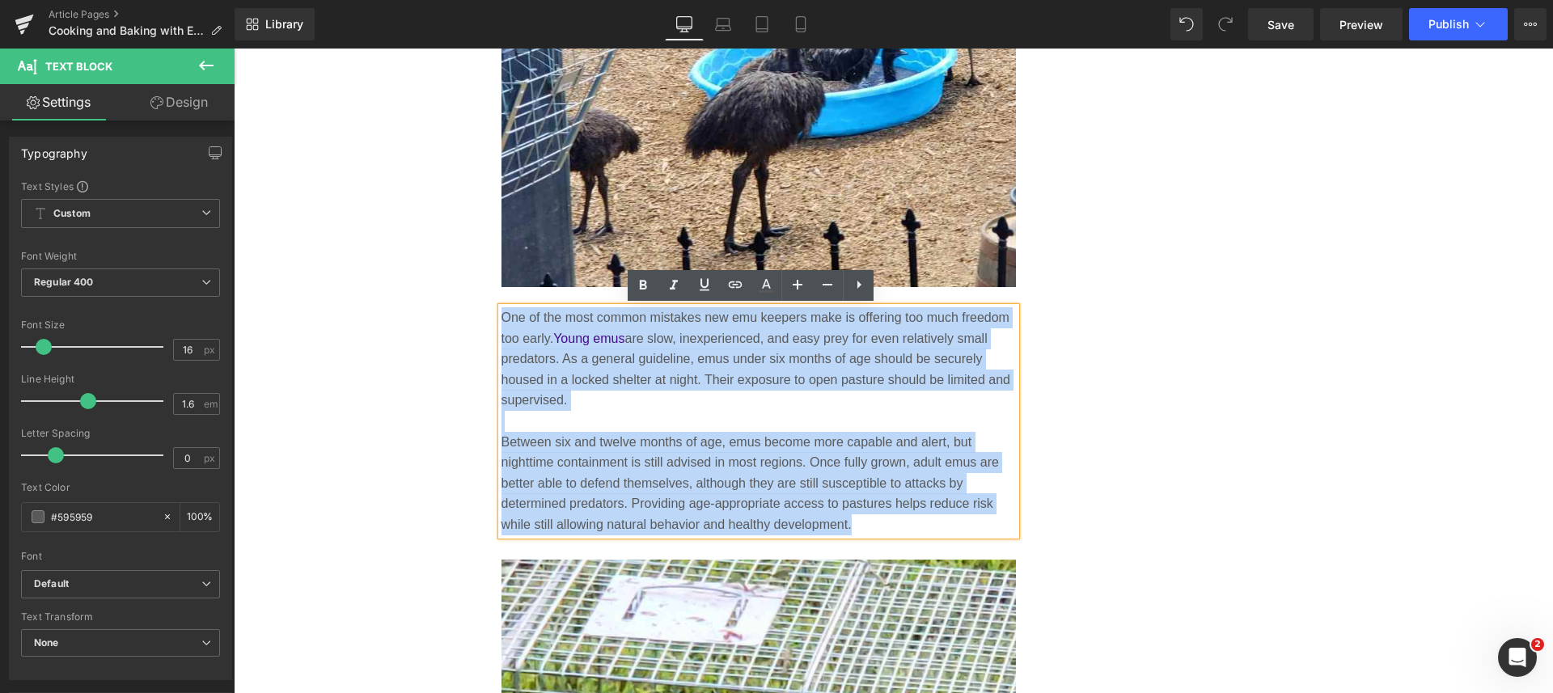
drag, startPoint x: 848, startPoint y: 530, endPoint x: 487, endPoint y: 321, distance: 417.3
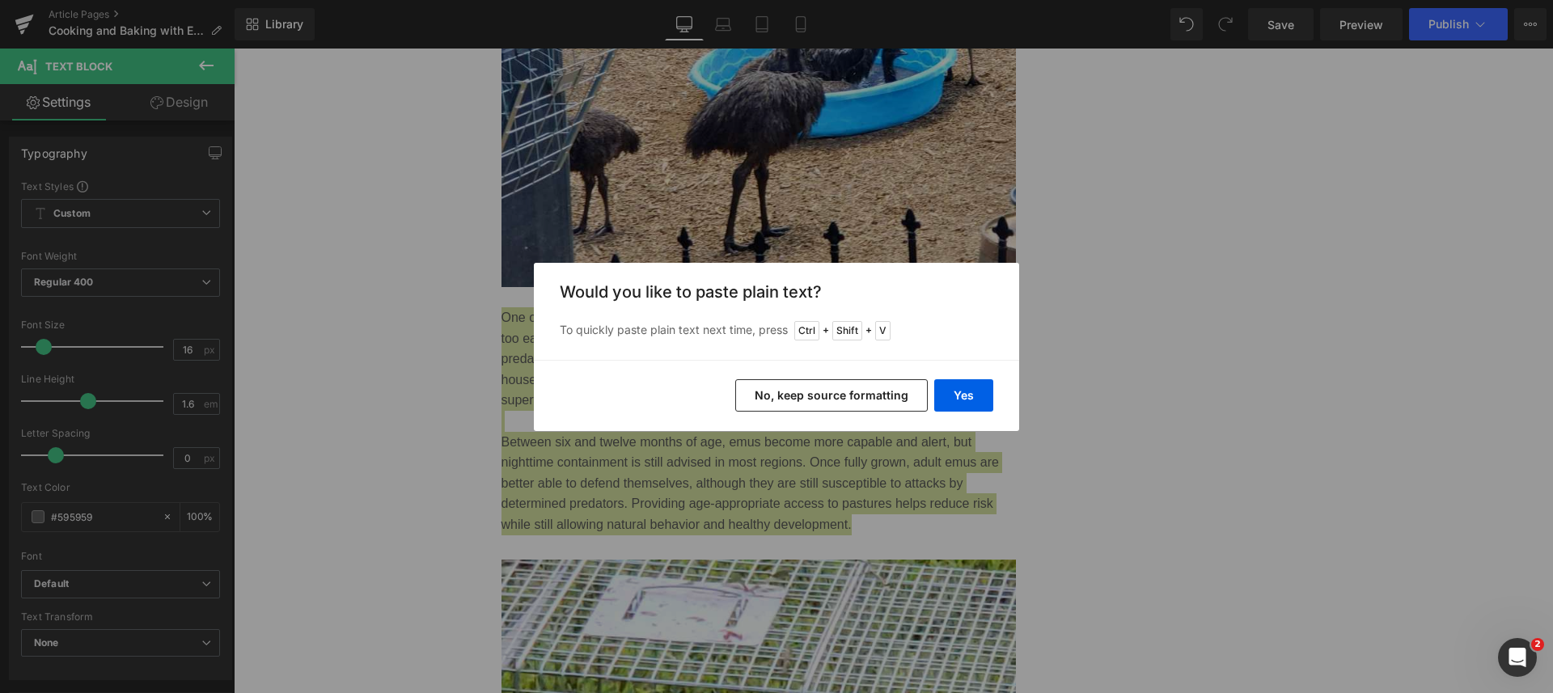
click at [962, 398] on button "Yes" at bounding box center [963, 395] width 59 height 32
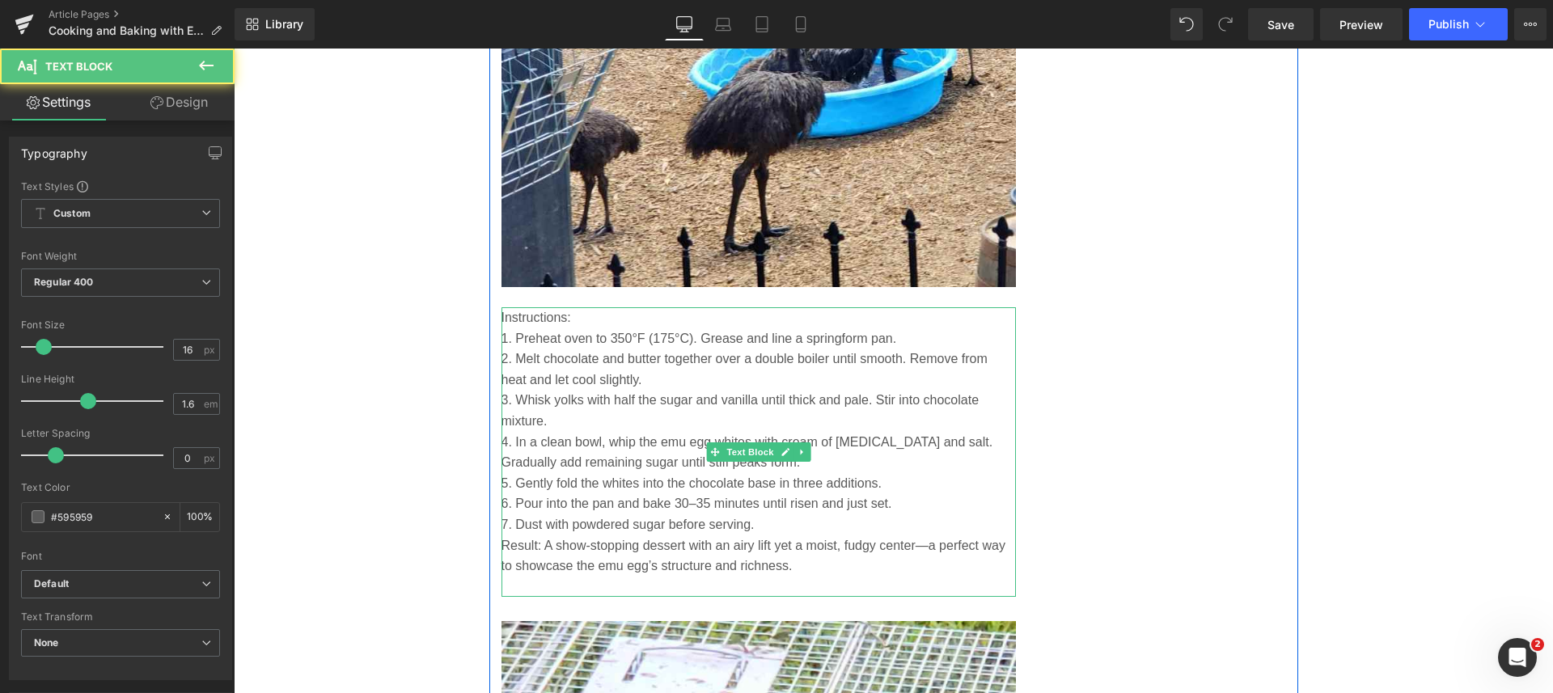
click at [586, 317] on p "Instructions:" at bounding box center [758, 317] width 515 height 21
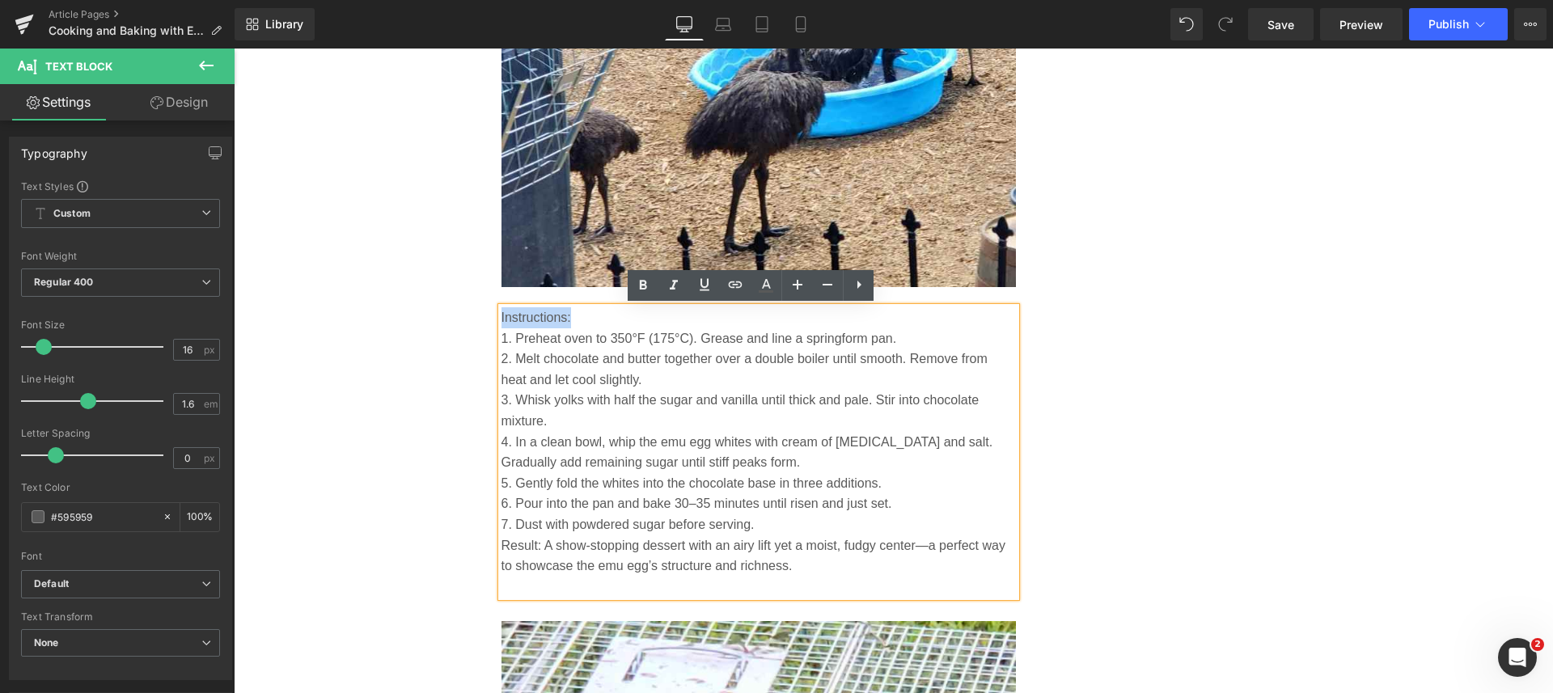
drag, startPoint x: 572, startPoint y: 315, endPoint x: 494, endPoint y: 307, distance: 78.0
click at [501, 307] on p "Instructions:" at bounding box center [758, 317] width 515 height 21
click at [638, 281] on icon at bounding box center [642, 285] width 19 height 19
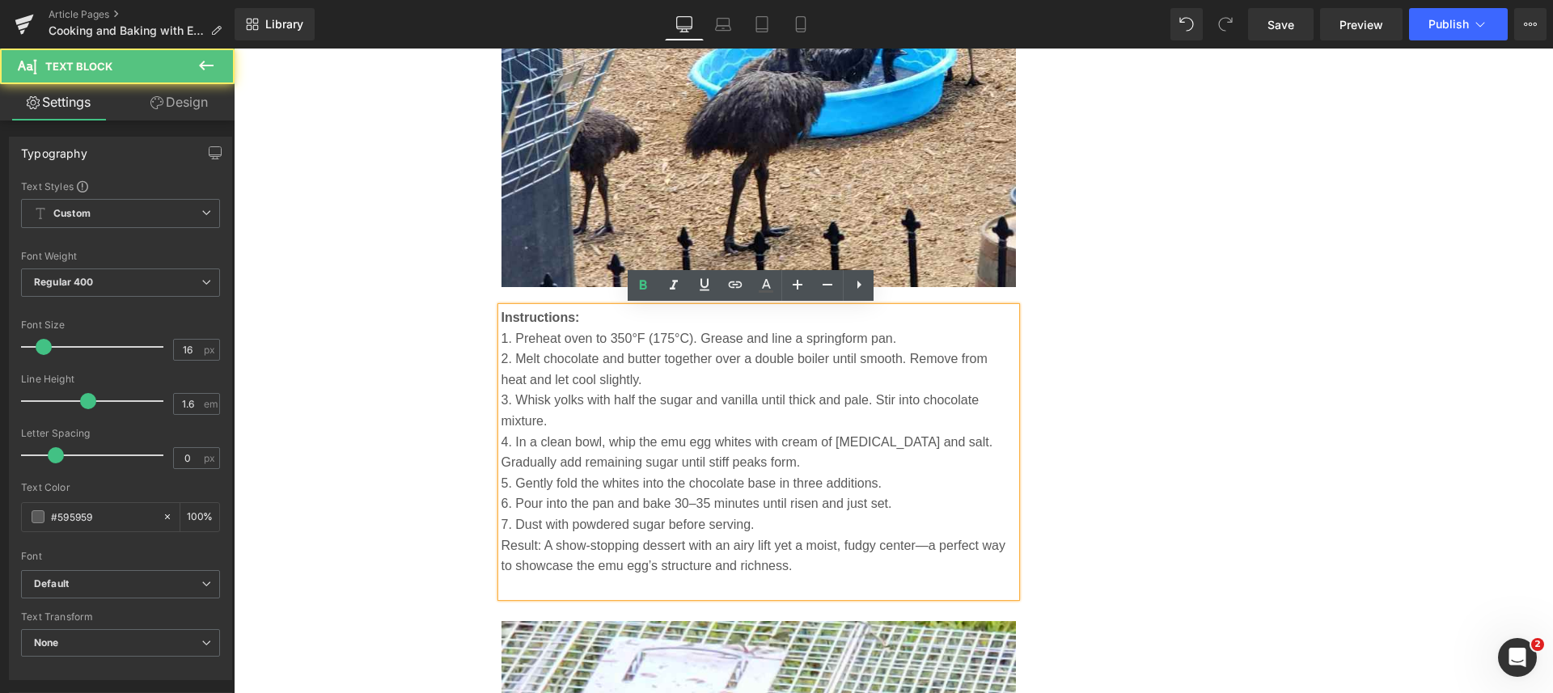
click at [899, 337] on p "1. Preheat oven to 350°F (175°C). Grease and line a springform pan." at bounding box center [758, 338] width 515 height 21
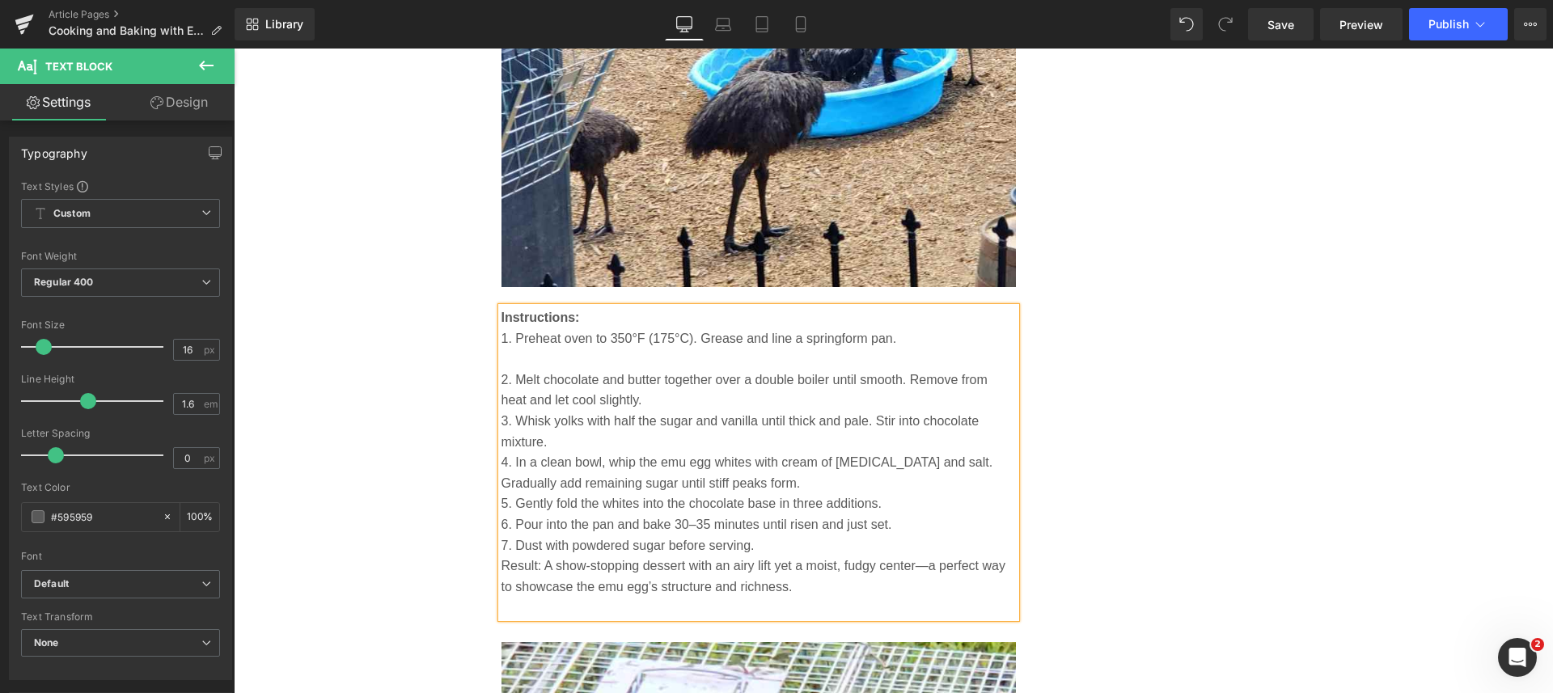
click at [723, 403] on p "2. Melt chocolate and butter together over a double boiler until smooth. Remove…" at bounding box center [758, 390] width 515 height 41
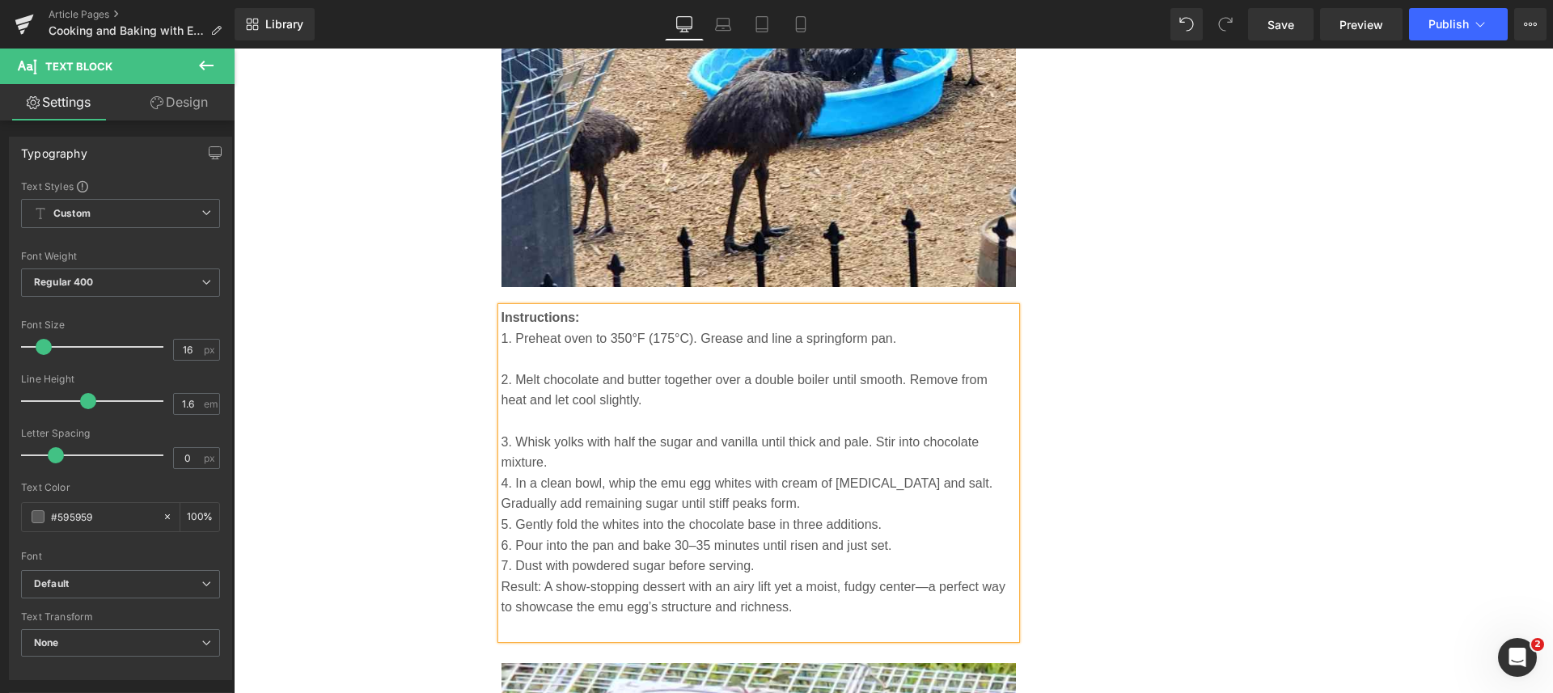
click at [737, 460] on p "3. Whisk yolks with half the sugar and vanilla until thick and pale. Stir into …" at bounding box center [758, 452] width 515 height 41
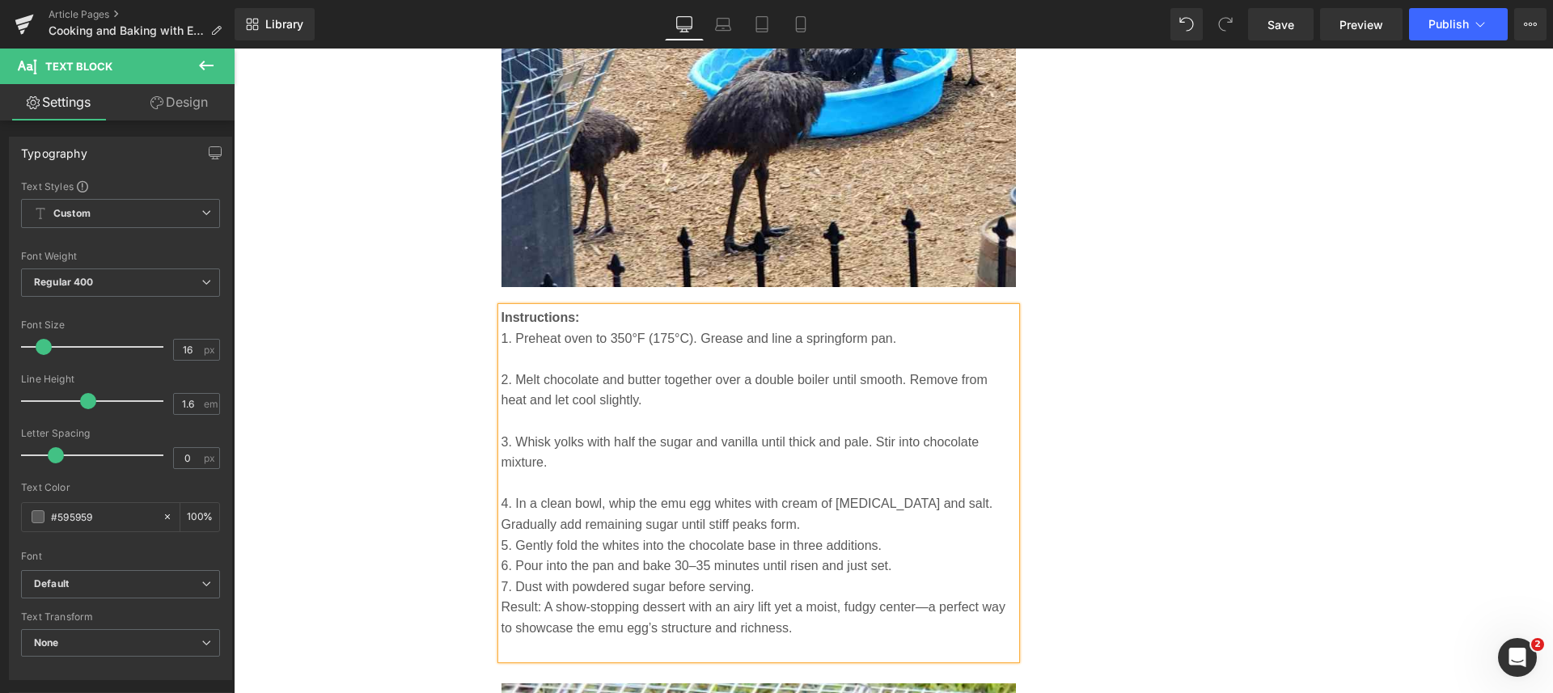
click at [744, 521] on p "4. In a clean bowl, whip the emu egg whites with cream of [MEDICAL_DATA] and sa…" at bounding box center [758, 513] width 515 height 41
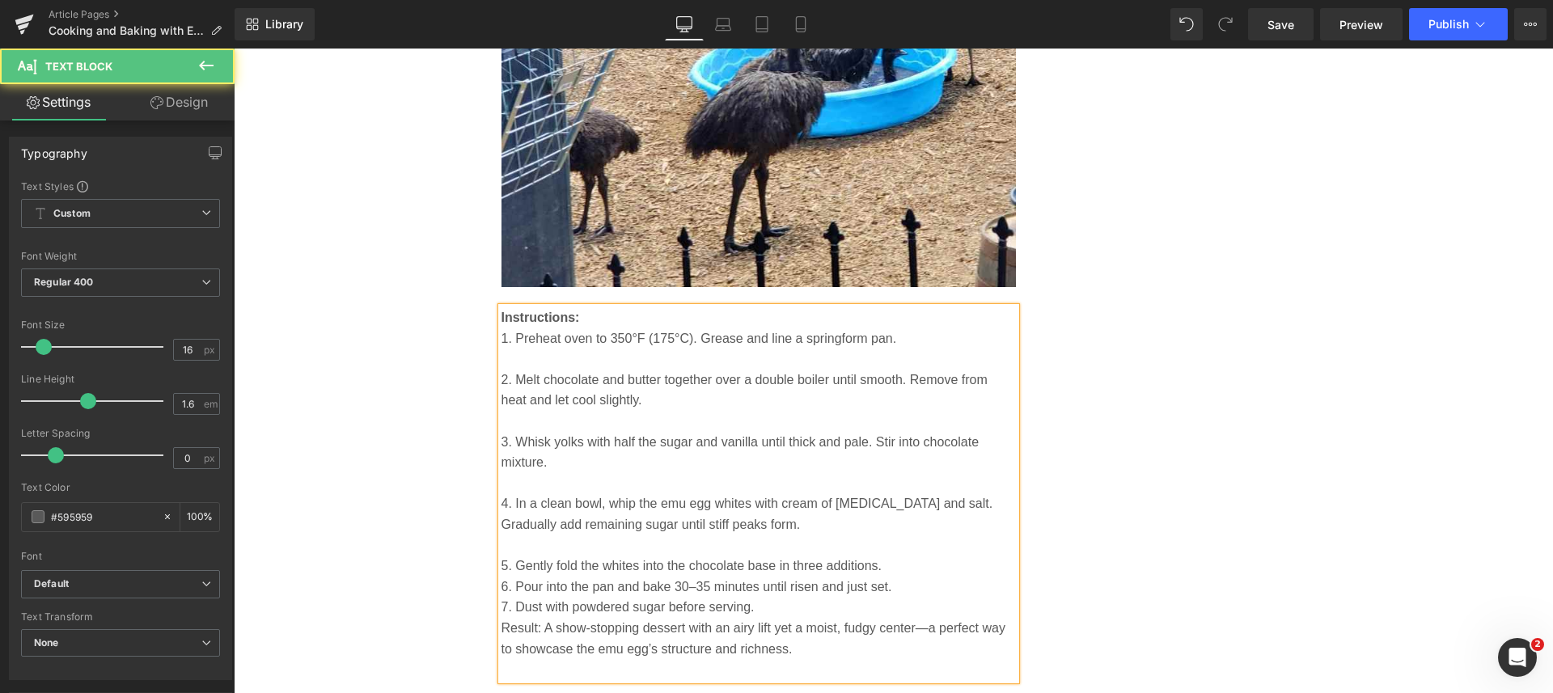
click at [941, 567] on p "5. Gently fold the whites into the chocolate base in three additions." at bounding box center [758, 566] width 515 height 21
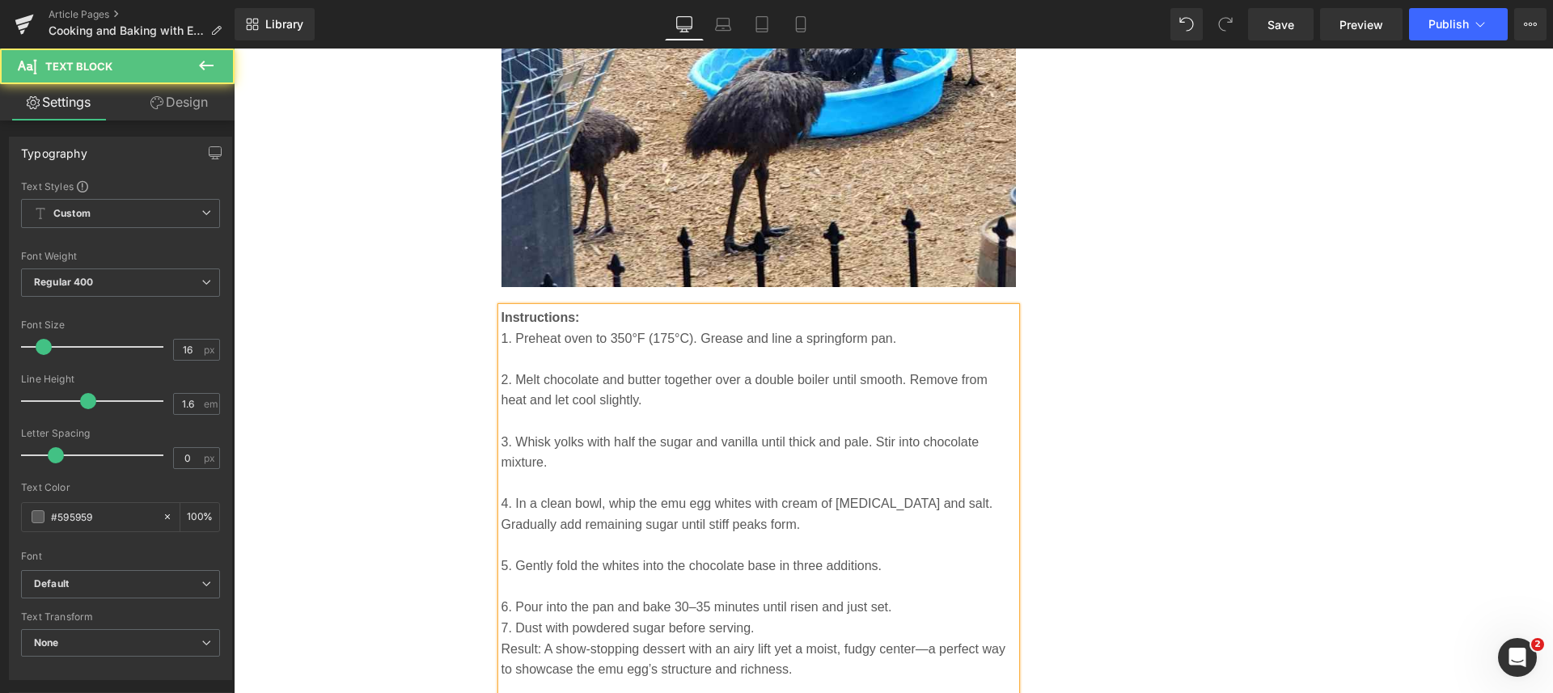
click at [893, 606] on p "6. Pour into the pan and bake 30–35 minutes until risen and just set." at bounding box center [758, 607] width 515 height 21
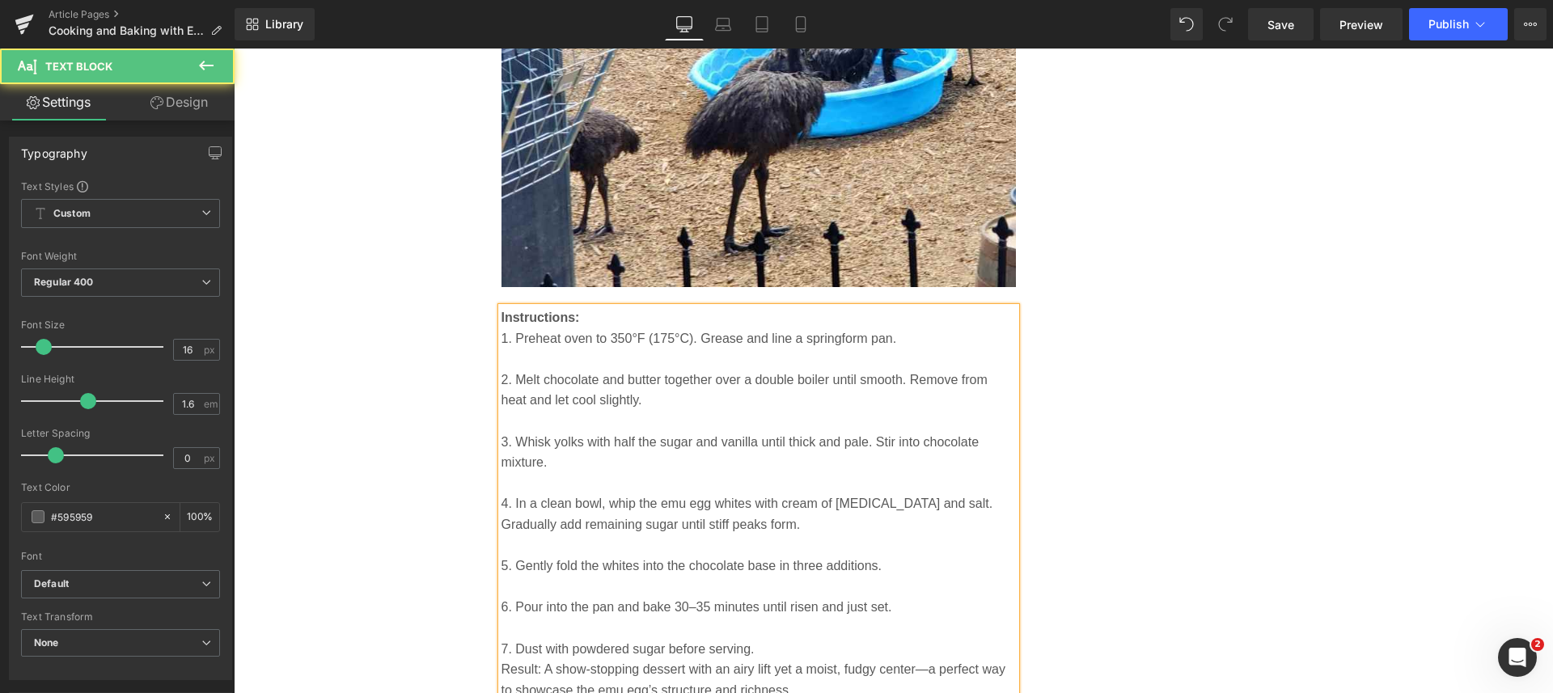
click at [764, 646] on p "7. Dust with powdered sugar before serving." at bounding box center [758, 649] width 515 height 21
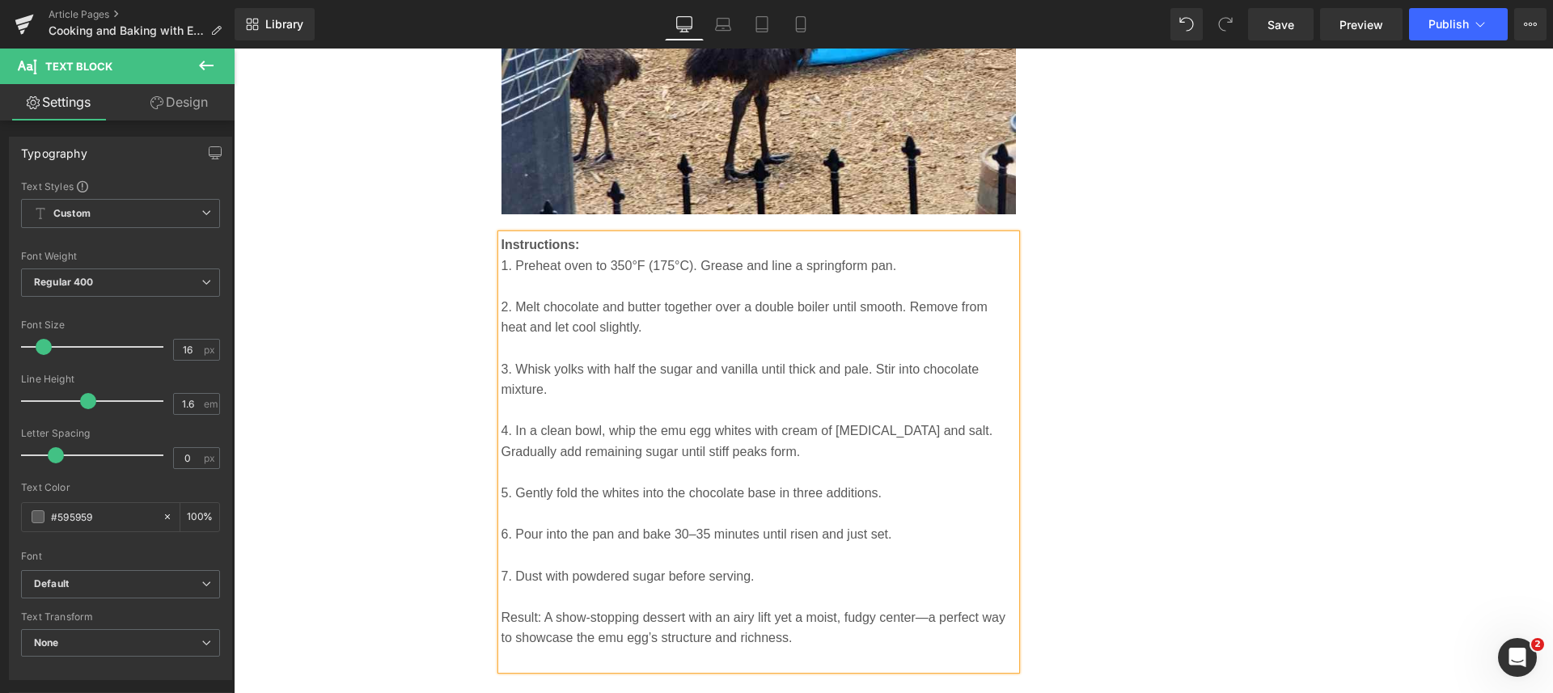
scroll to position [7049, 0]
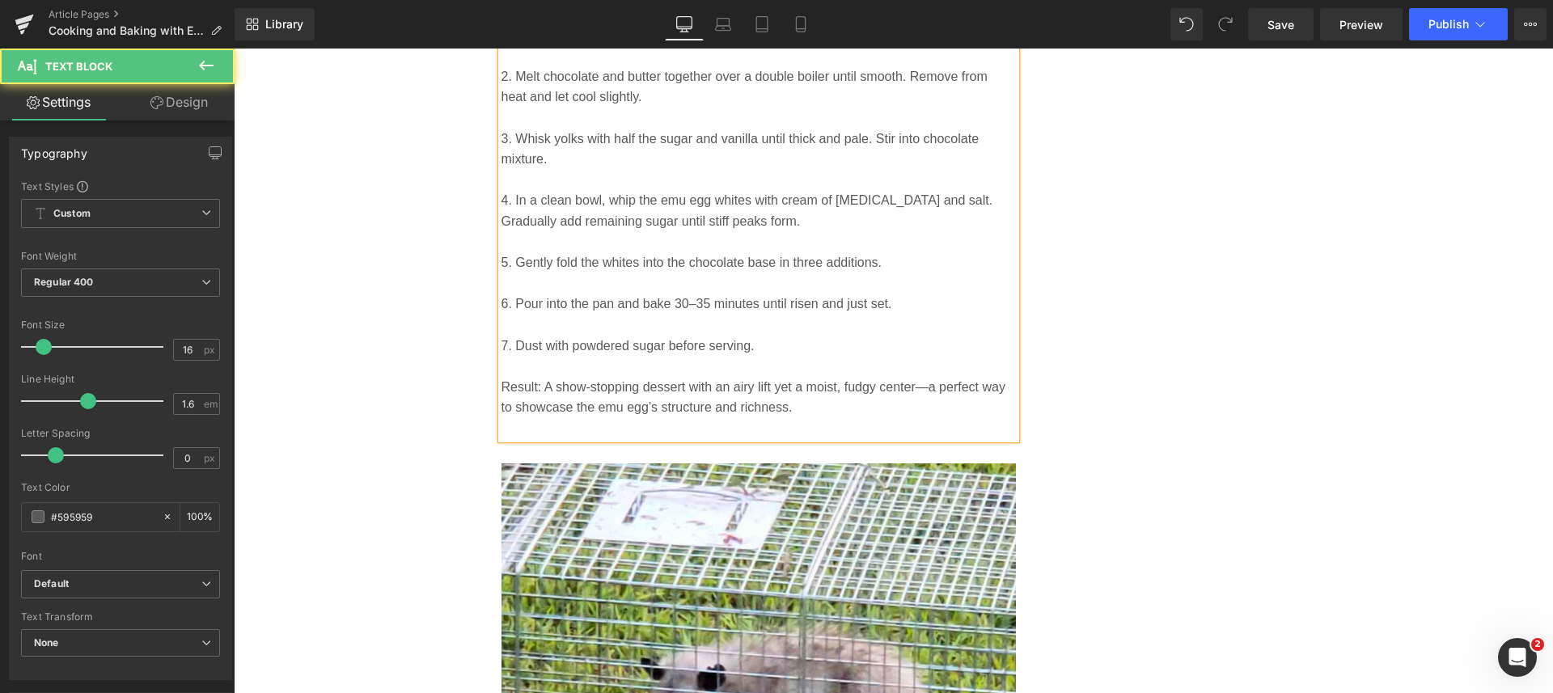
click at [585, 428] on p at bounding box center [758, 428] width 515 height 21
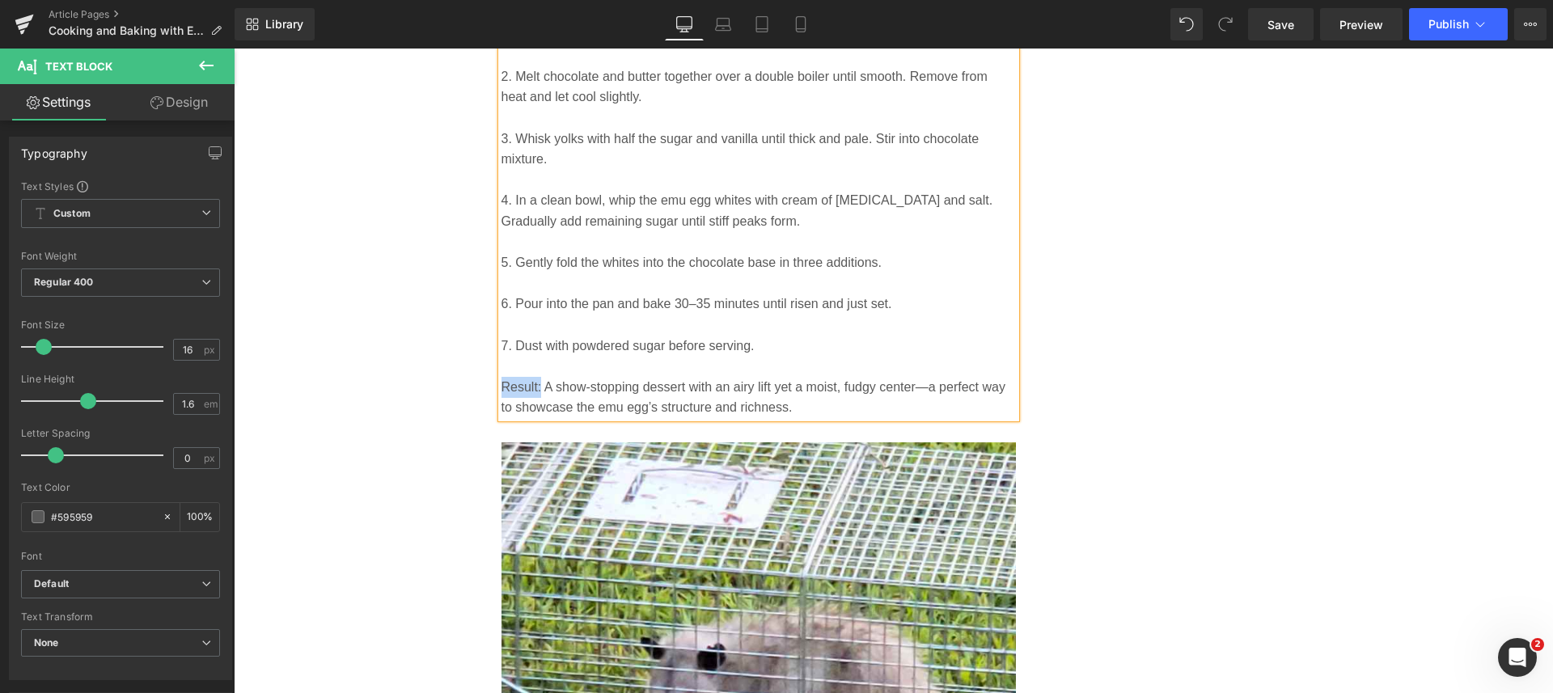
drag, startPoint x: 534, startPoint y: 391, endPoint x: 493, endPoint y: 392, distance: 41.3
click at [501, 392] on p "Result: A show-stopping dessert with an airy lift yet a moist, fudgy center—a p…" at bounding box center [758, 397] width 515 height 41
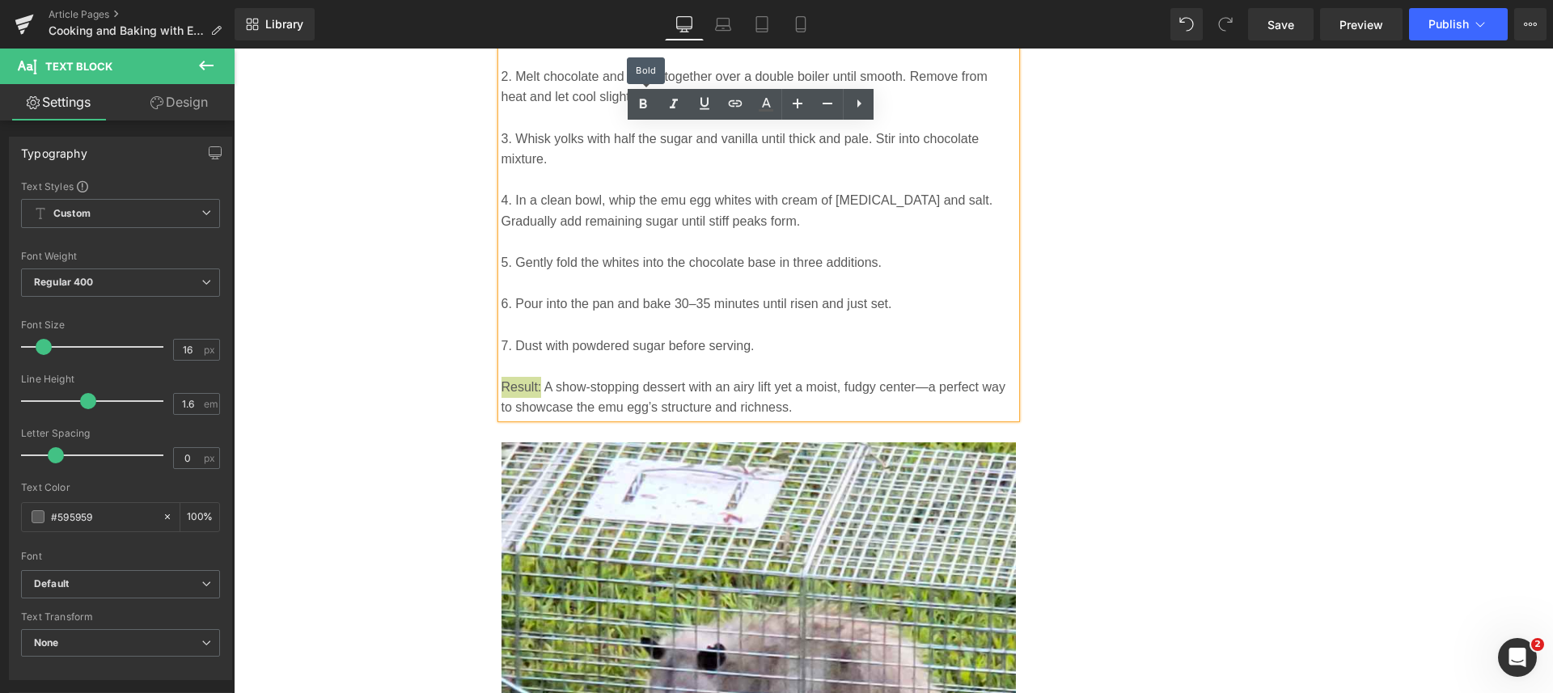
click at [636, 107] on icon at bounding box center [642, 104] width 19 height 19
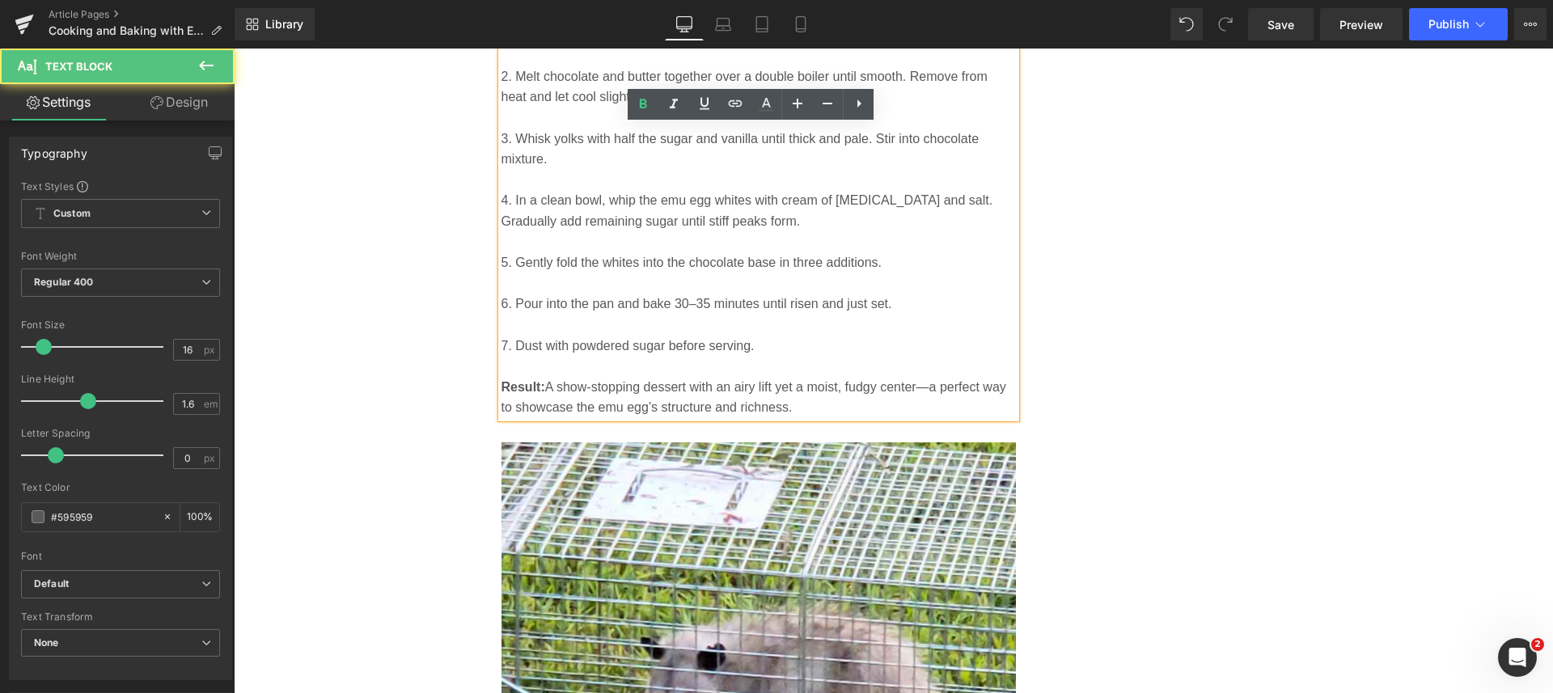
click at [906, 404] on p "Result: A show-stopping dessert with an airy lift yet a moist, fudgy center—a p…" at bounding box center [758, 397] width 515 height 41
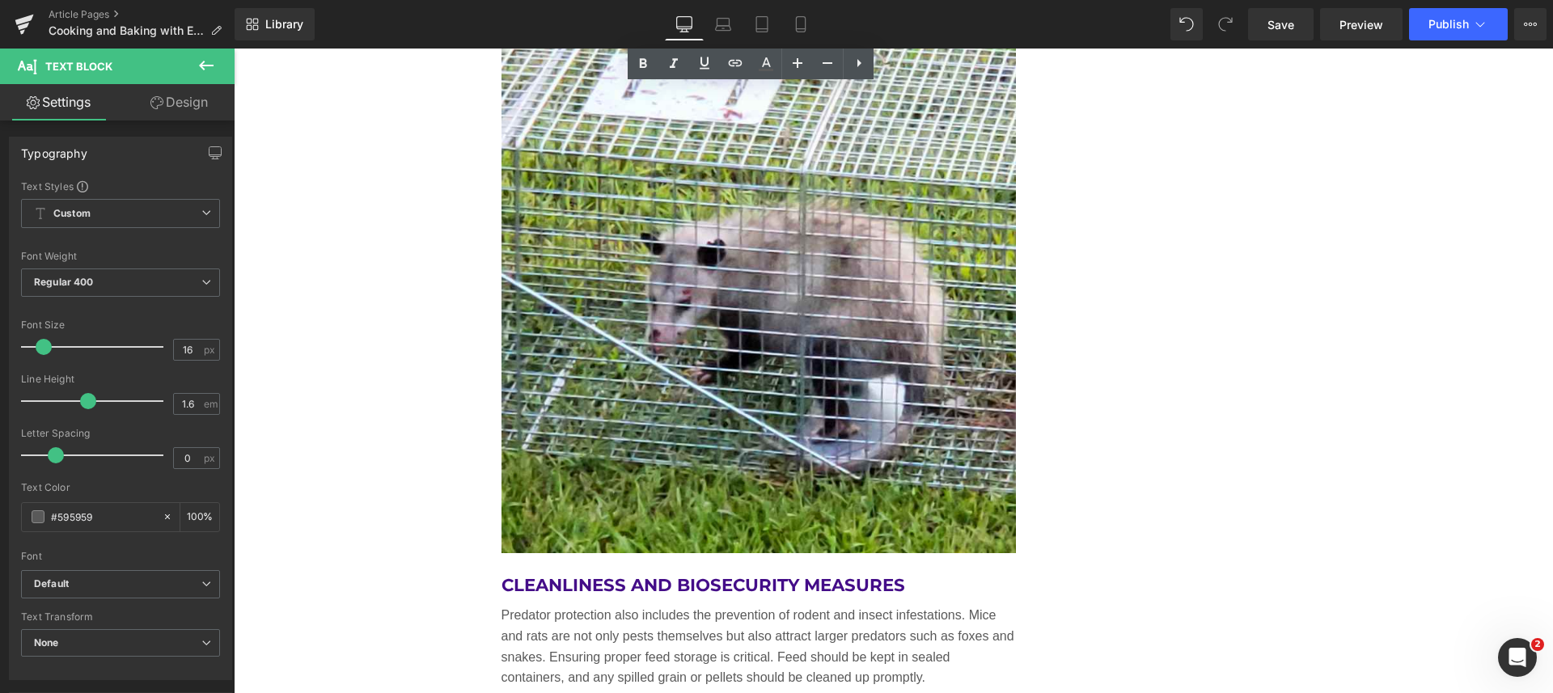
scroll to position [7757, 0]
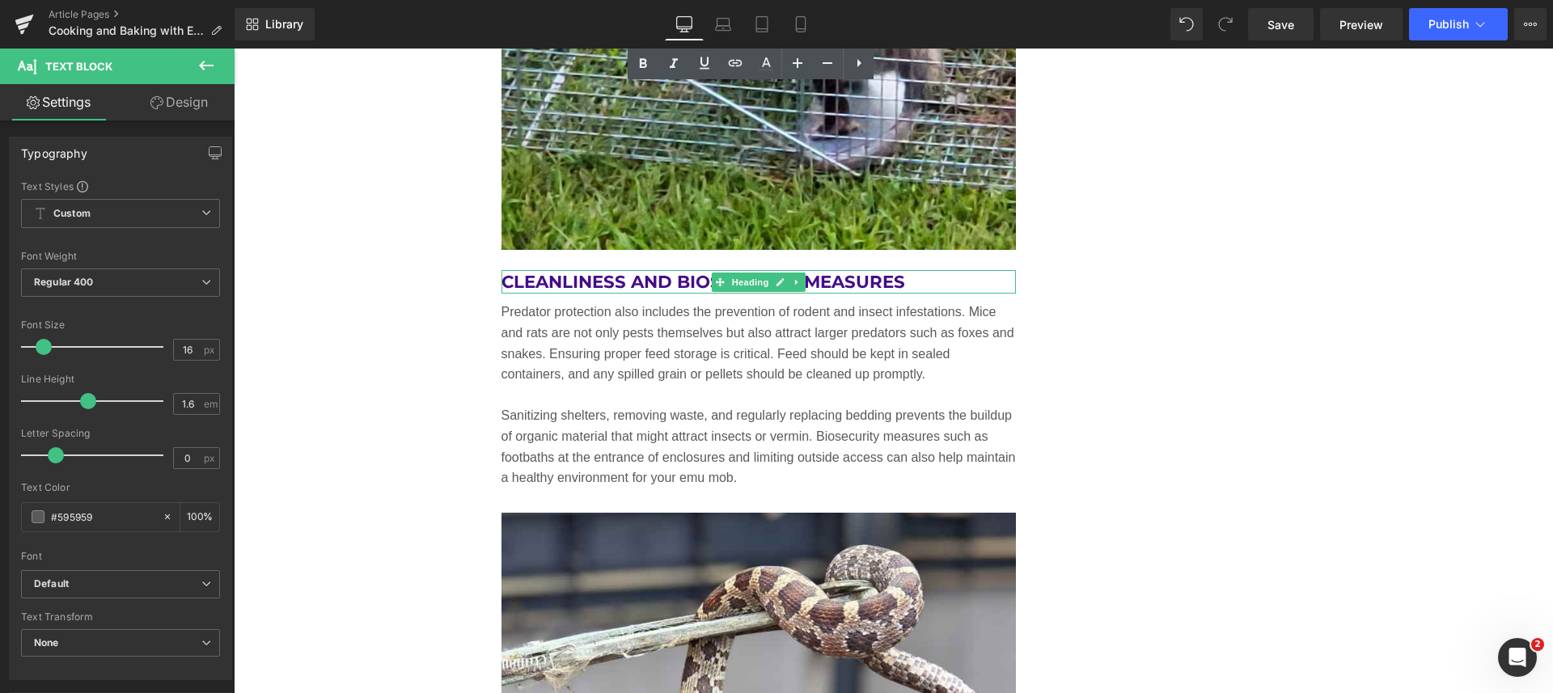
click at [906, 278] on h2 "Cleanliness and Biosecurity Measures" at bounding box center [758, 282] width 515 height 24
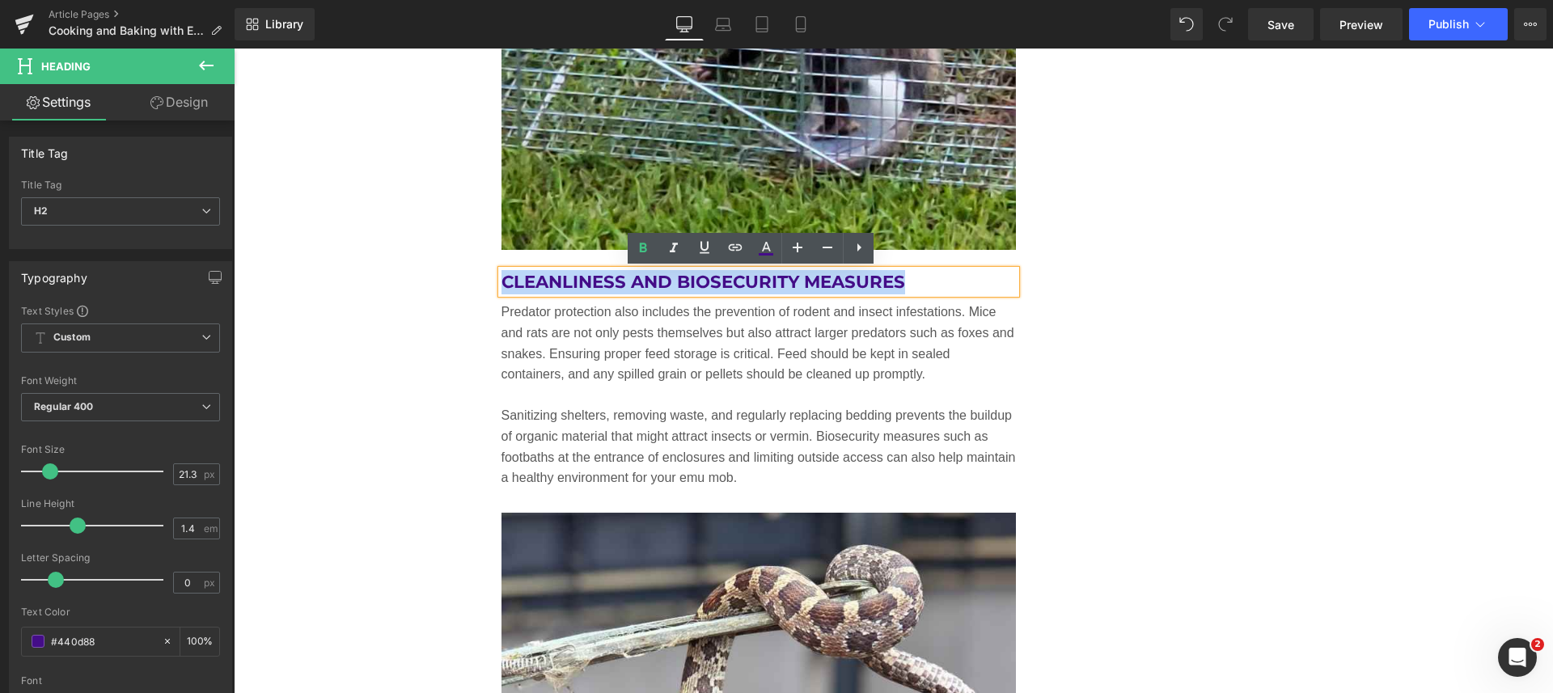
drag, startPoint x: 901, startPoint y: 279, endPoint x: 495, endPoint y: 285, distance: 406.0
click at [501, 285] on h2 "Cleanliness and Biosecurity Measures" at bounding box center [758, 282] width 515 height 24
paste div
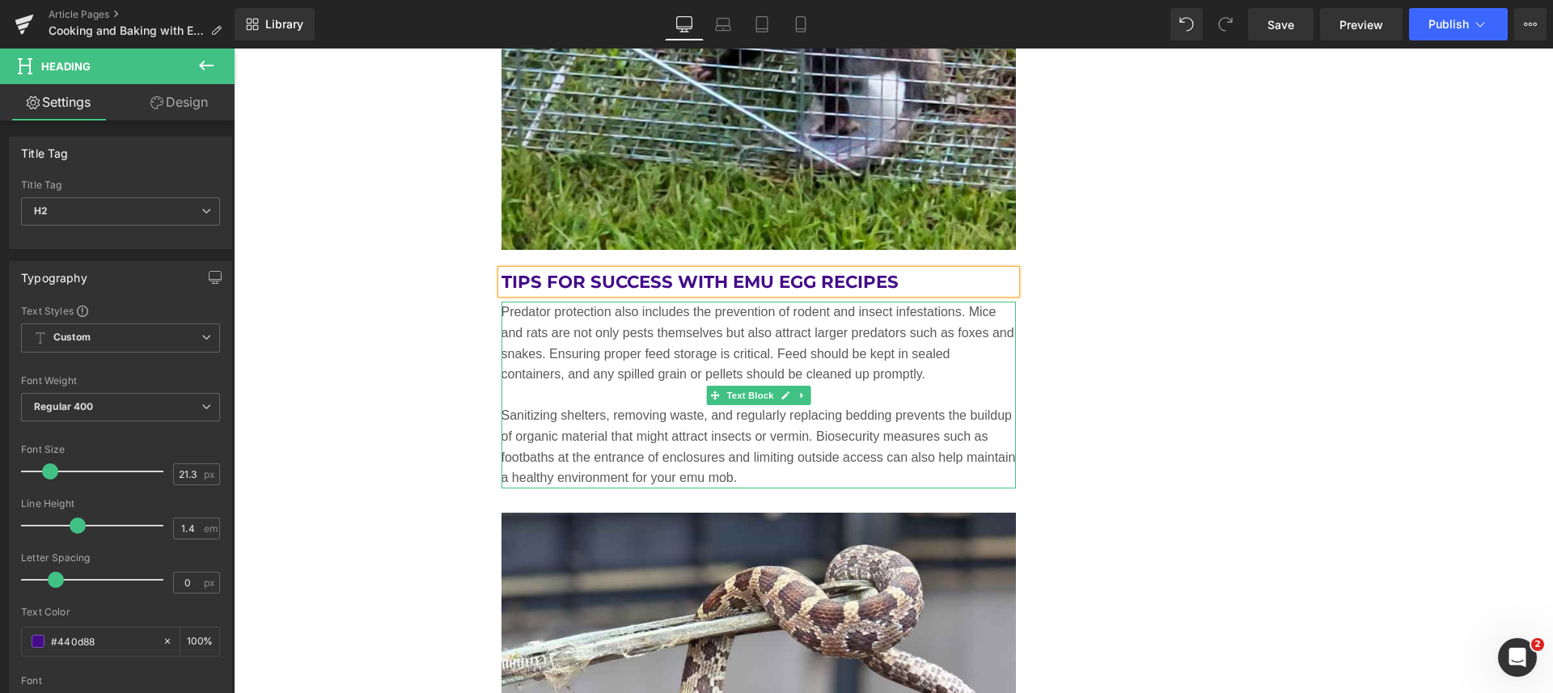
click at [591, 371] on p "Predator protection also includes the prevention of rodent and insect infestati…" at bounding box center [758, 343] width 515 height 82
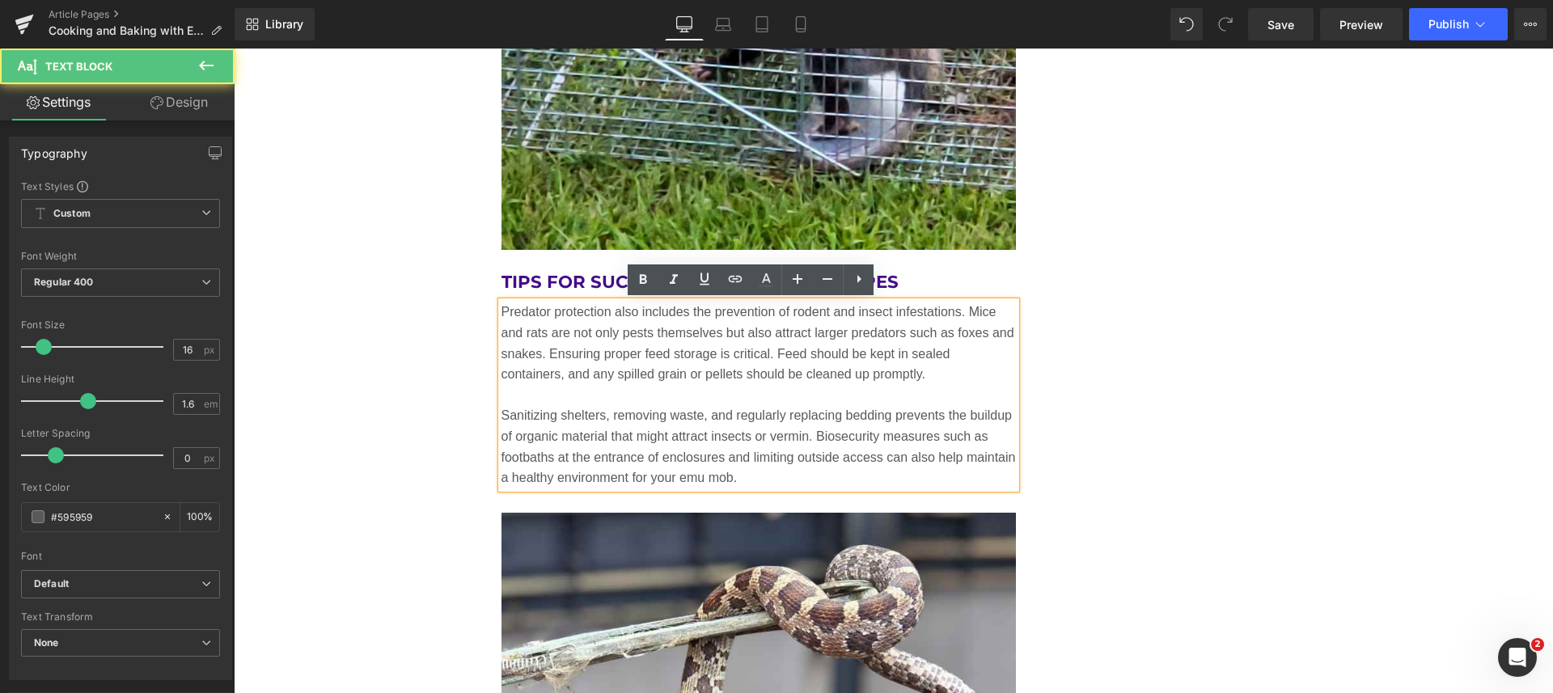
click at [763, 482] on p "Sanitizing shelters, removing waste, and regularly replacing bedding prevents t…" at bounding box center [758, 446] width 515 height 82
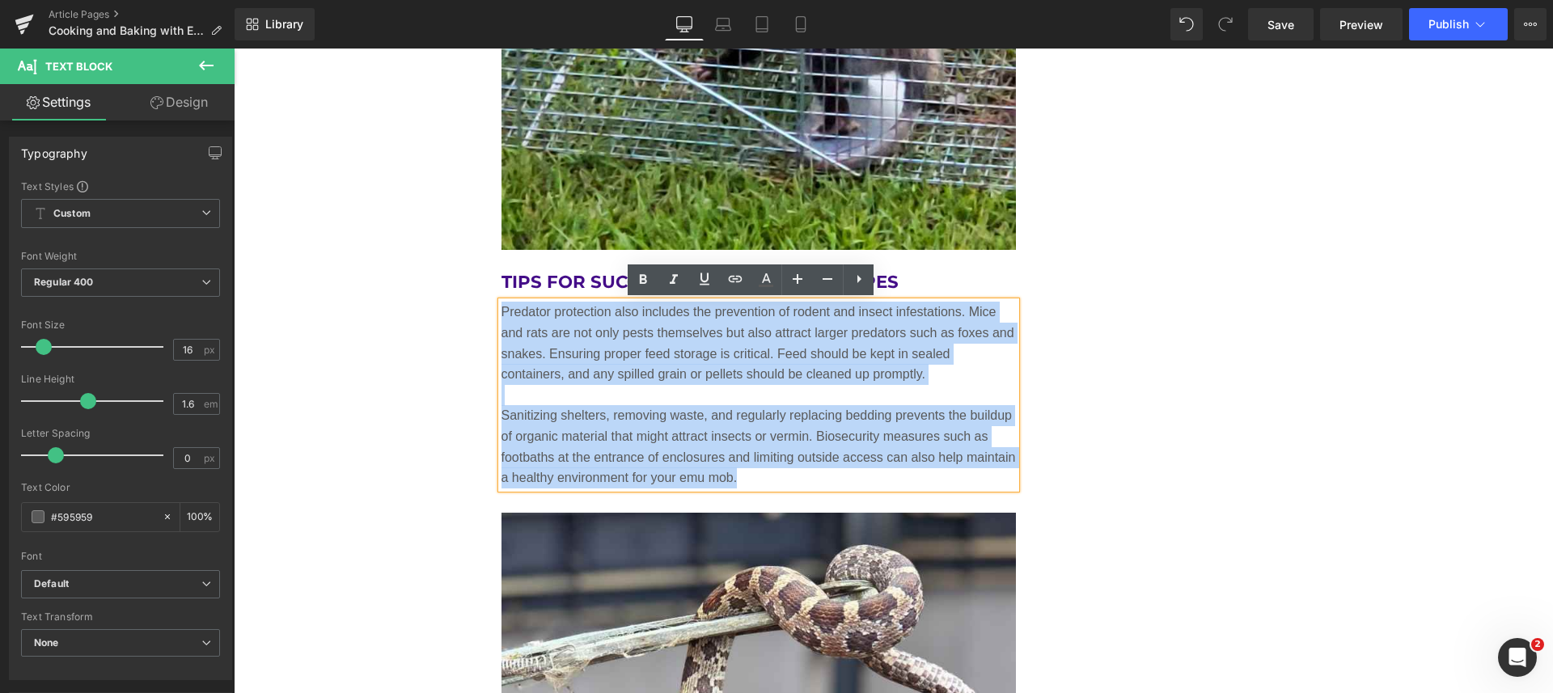
drag, startPoint x: 758, startPoint y: 483, endPoint x: 487, endPoint y: 304, distance: 324.5
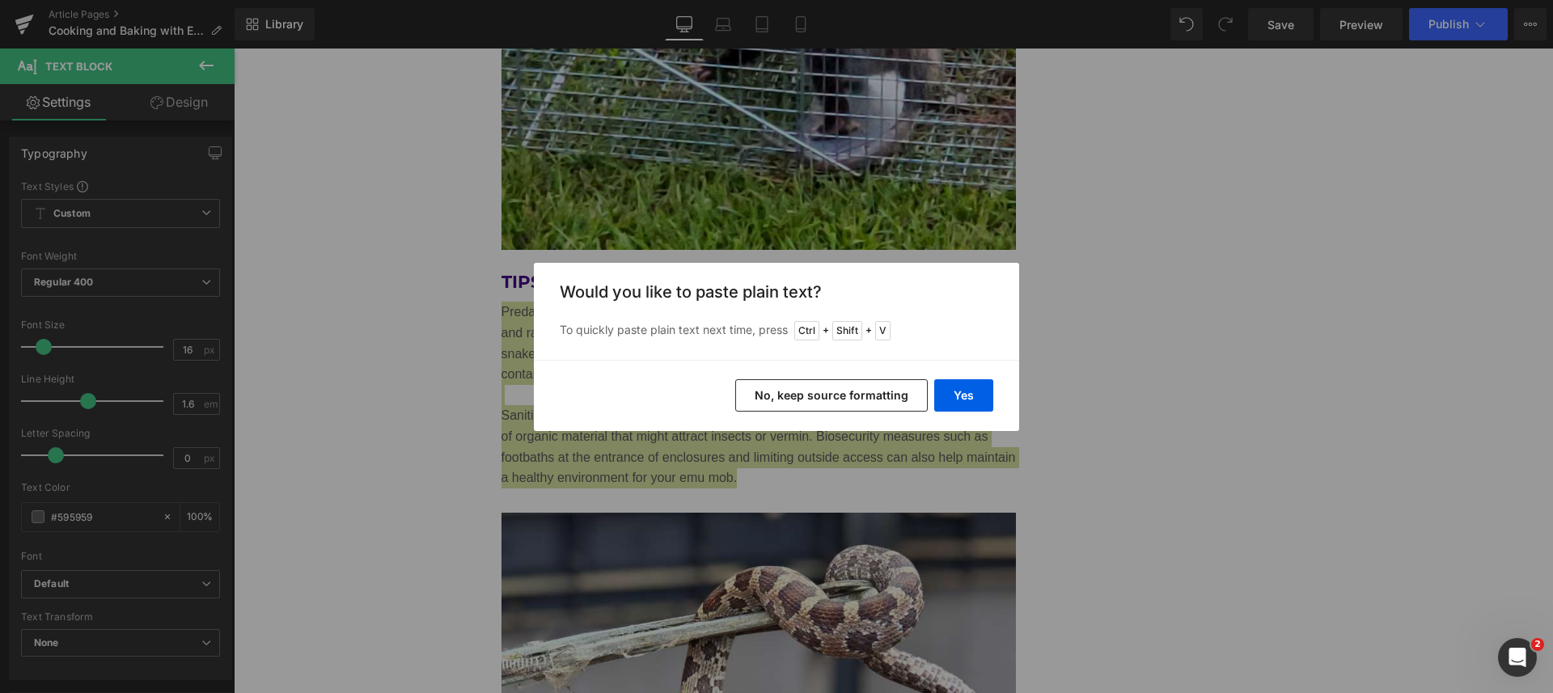
click at [967, 395] on button "Yes" at bounding box center [963, 395] width 59 height 32
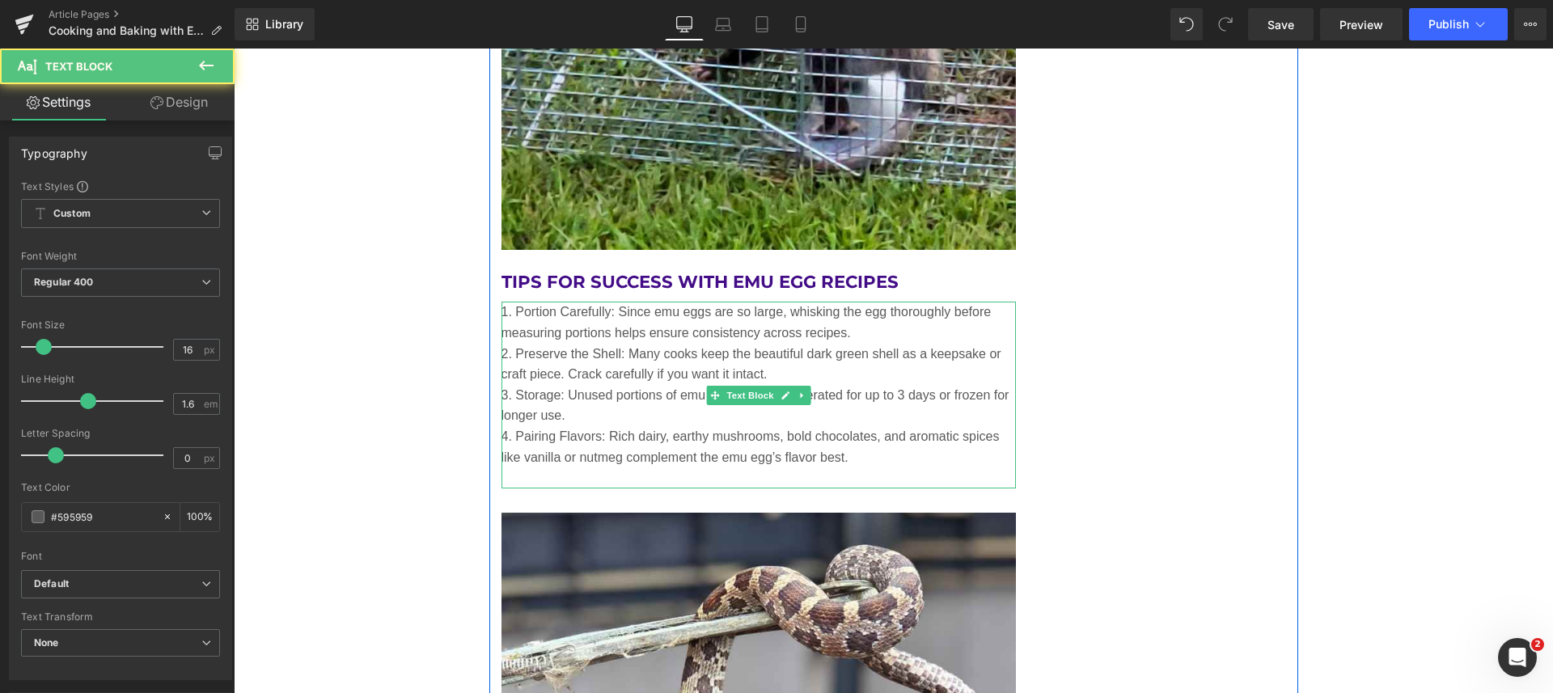
click at [868, 332] on p "1. Portion Carefully: Since emu eggs are so large, whisking the egg thoroughly …" at bounding box center [758, 322] width 515 height 41
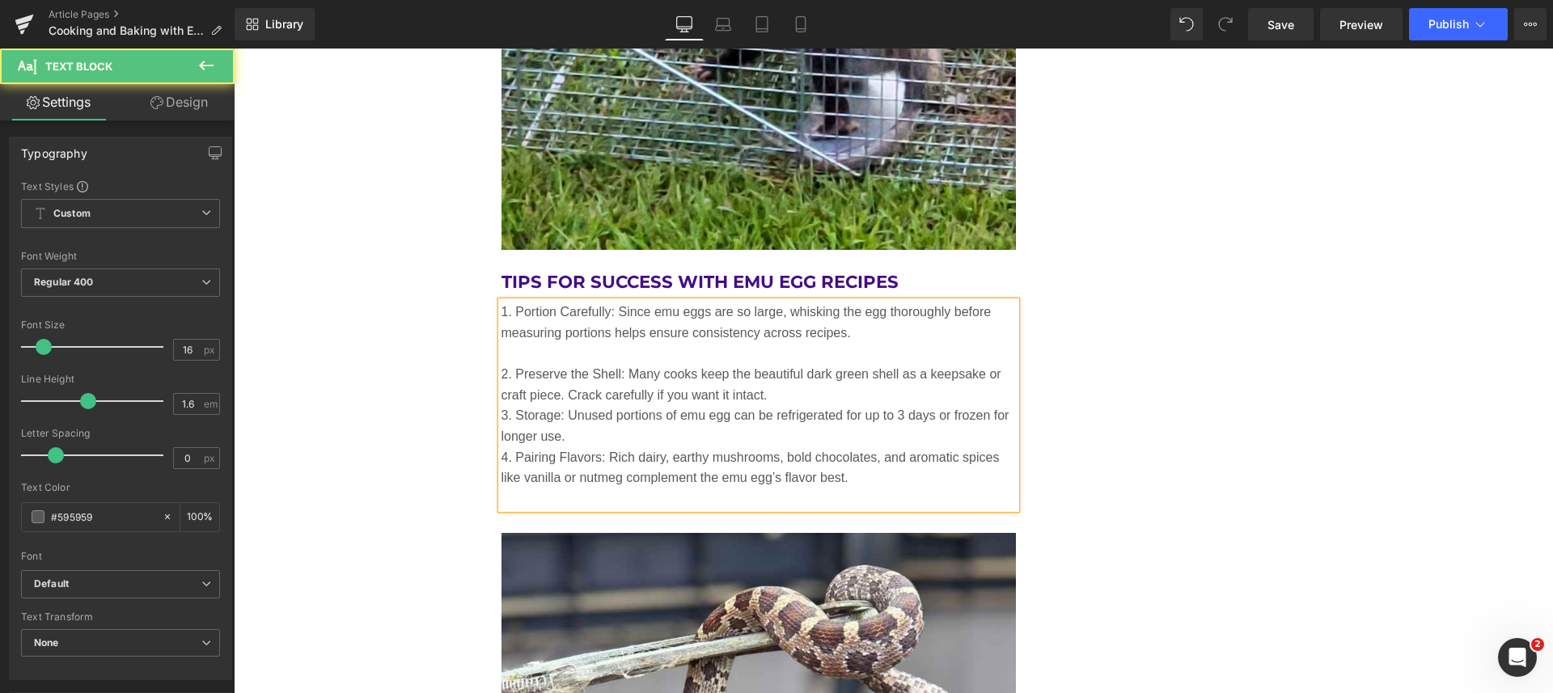
click at [852, 394] on p "2. Preserve the Shell: Many cooks keep the beautiful dark green shell as a keep…" at bounding box center [758, 384] width 515 height 41
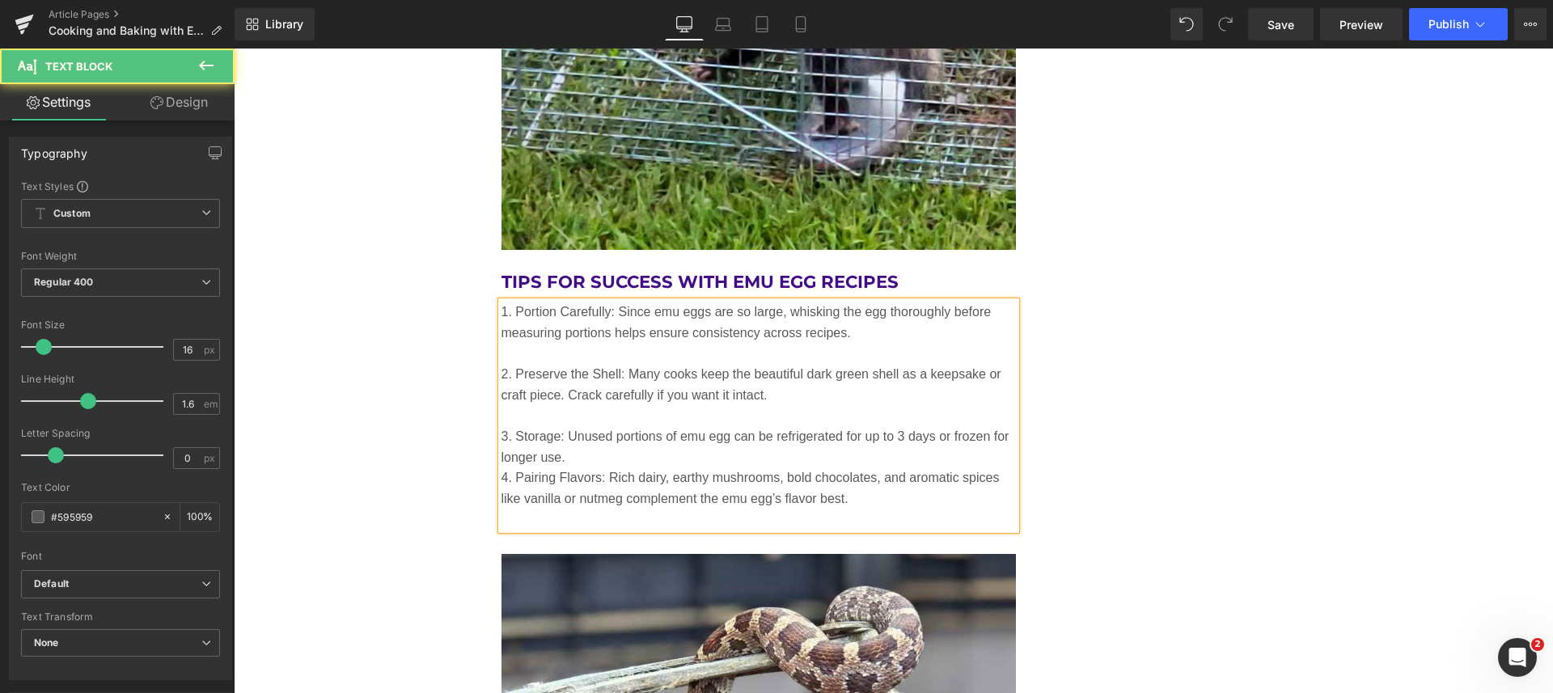
click at [729, 448] on p "3. Storage: Unused portions of emu egg can be refrigerated for up to 3 days or …" at bounding box center [758, 446] width 515 height 41
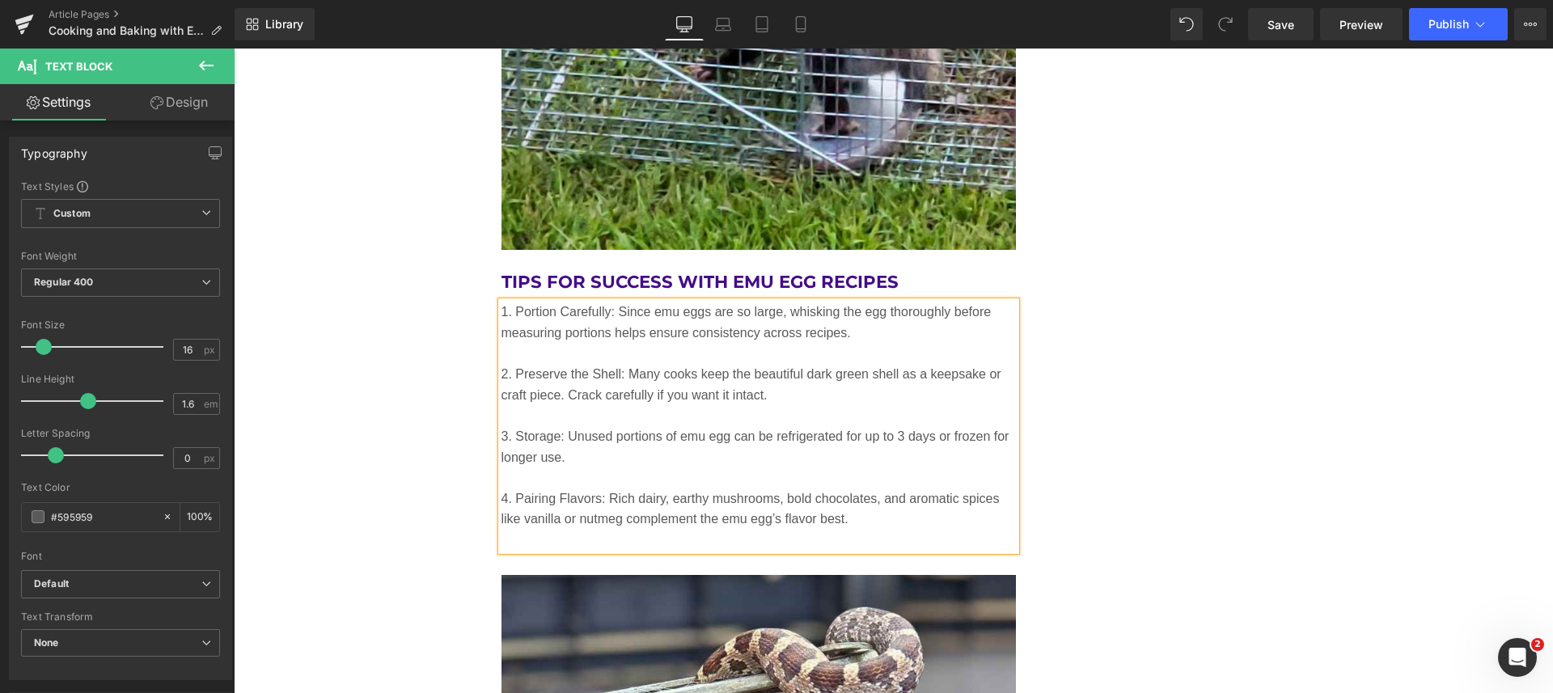
click at [576, 544] on p at bounding box center [758, 540] width 515 height 21
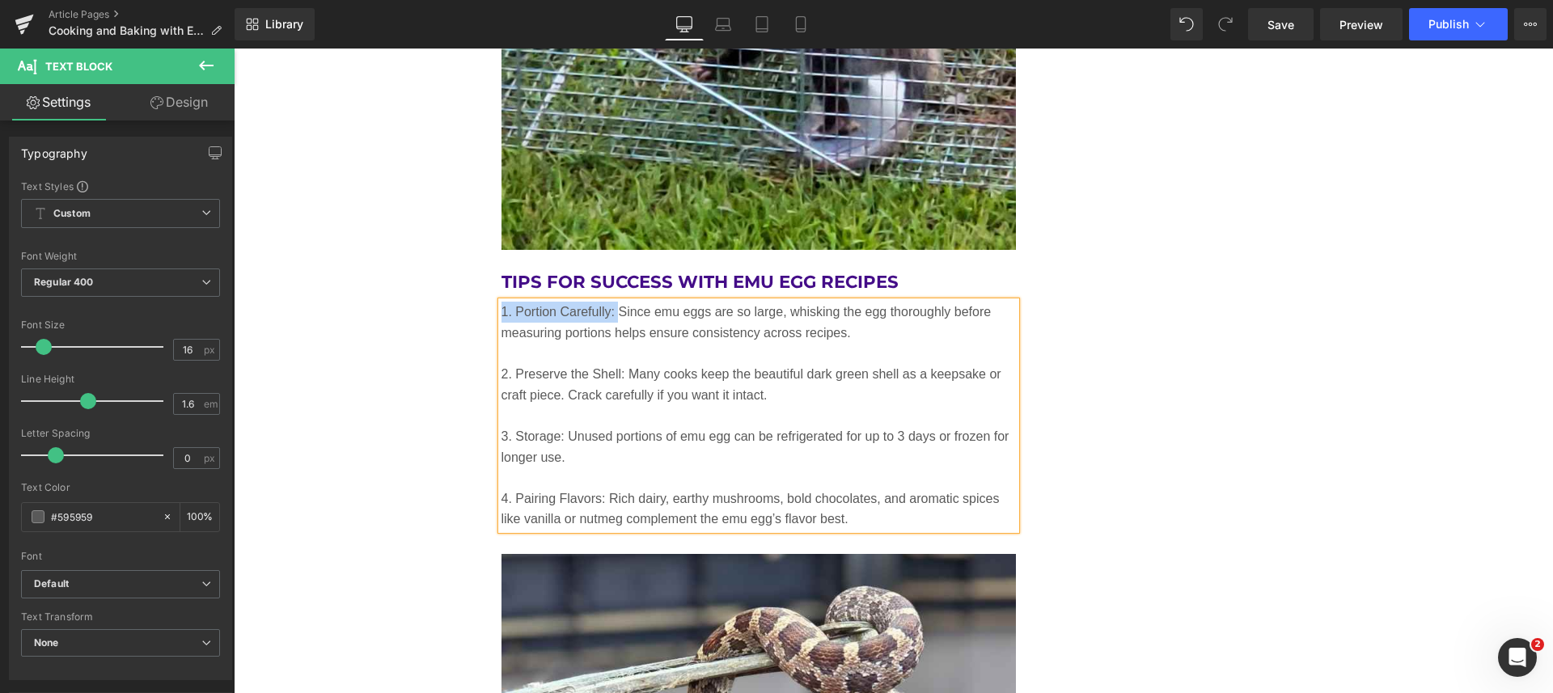
drag, startPoint x: 610, startPoint y: 308, endPoint x: 493, endPoint y: 310, distance: 117.3
click at [501, 310] on p "1. Portion Carefully: Since emu eggs are so large, whisking the egg thoroughly …" at bounding box center [758, 322] width 515 height 41
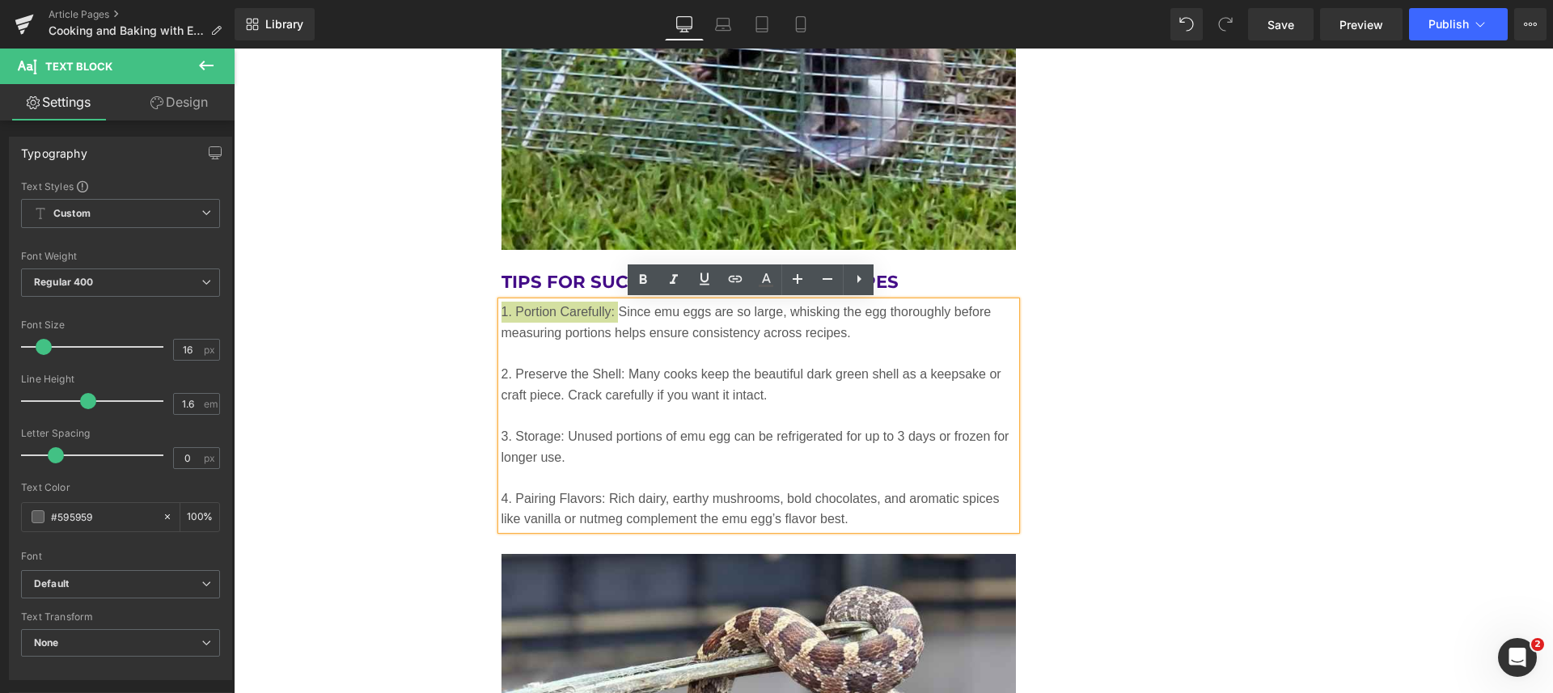
click at [644, 274] on icon at bounding box center [642, 279] width 19 height 19
drag, startPoint x: 619, startPoint y: 370, endPoint x: 496, endPoint y: 364, distance: 123.0
click at [501, 364] on p "2. Preserve the Shell: Many cooks keep the beautiful dark green shell as a keep…" at bounding box center [758, 384] width 515 height 41
click at [636, 273] on icon at bounding box center [642, 279] width 19 height 19
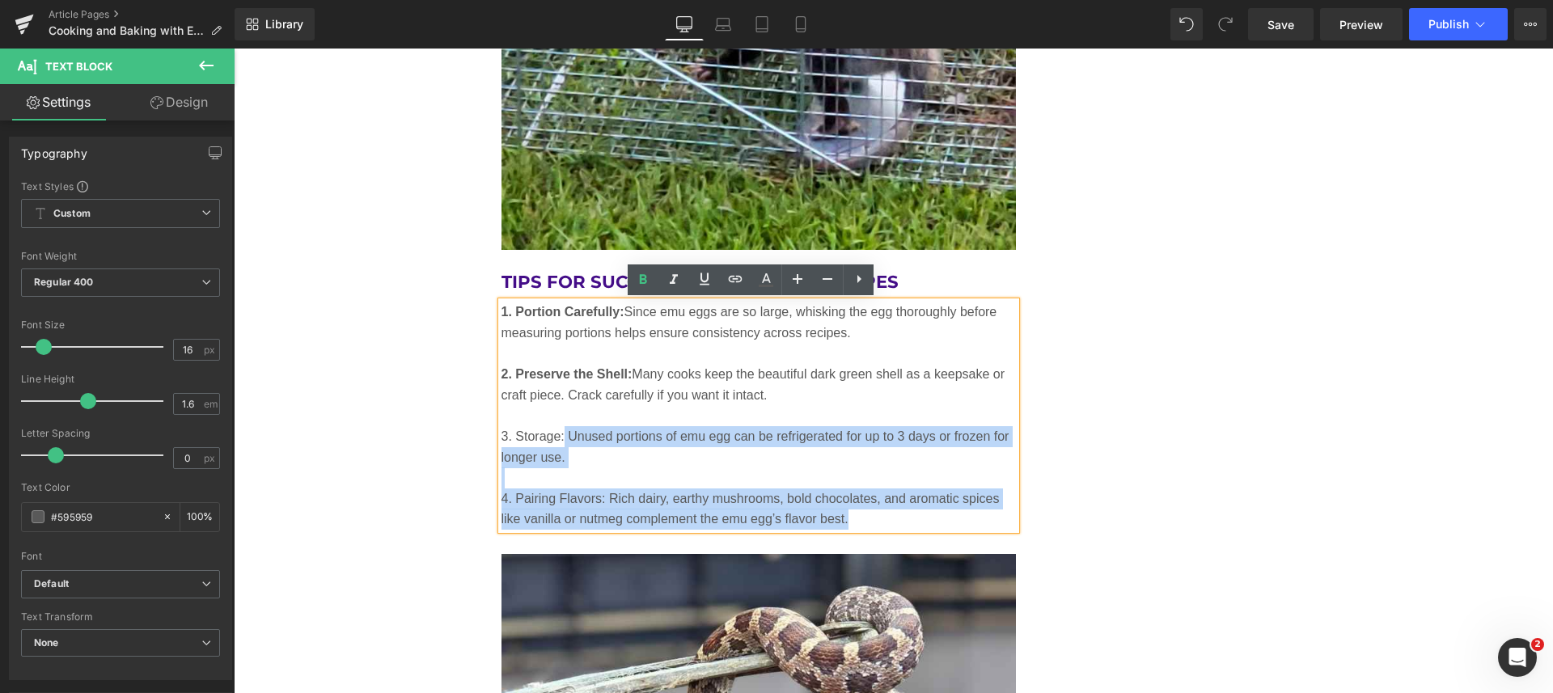
drag, startPoint x: 557, startPoint y: 433, endPoint x: 492, endPoint y: 431, distance: 65.5
click at [501, 431] on div "1. Portion Carefully: Since emu eggs are so large, whisking the egg thoroughly …" at bounding box center [758, 416] width 515 height 228
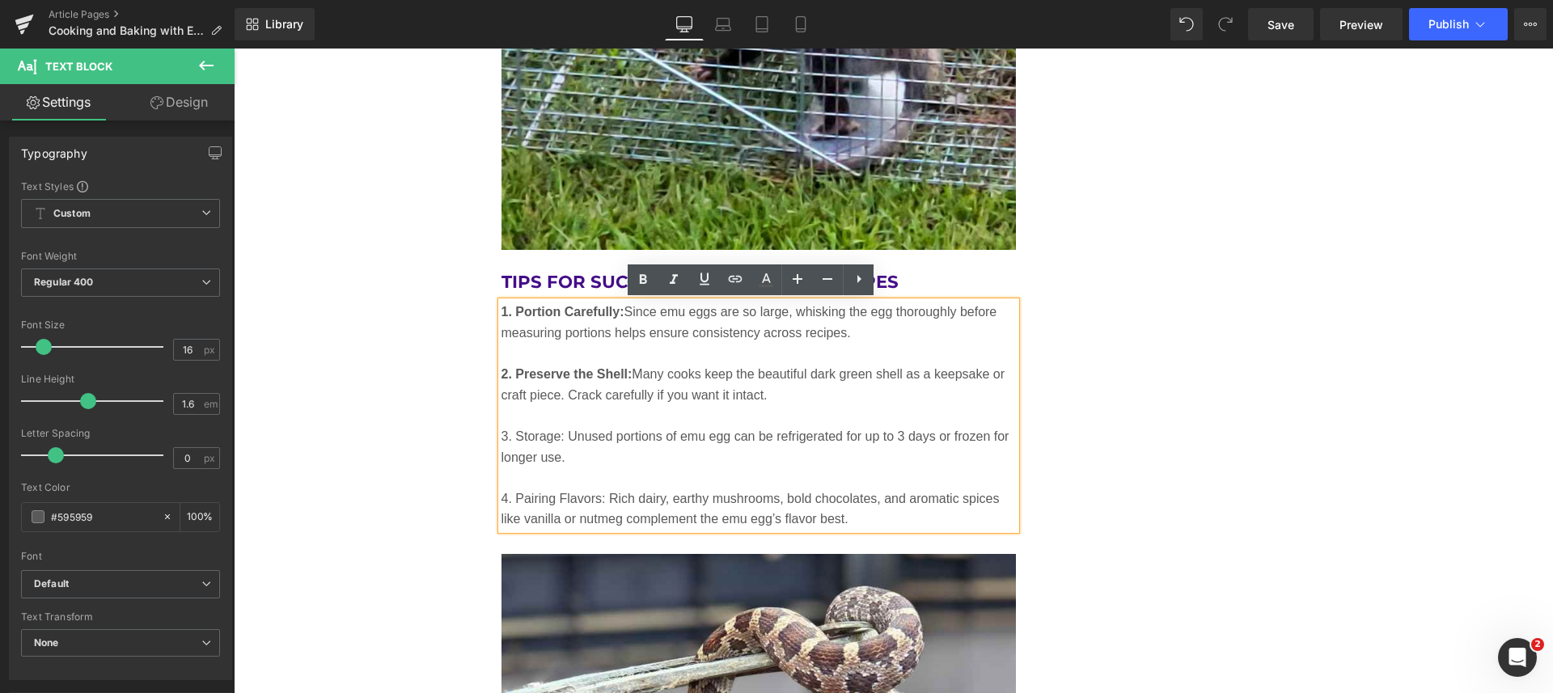
click at [517, 426] on p "3. Storage: Unused portions of emu egg can be refrigerated for up to 3 days or …" at bounding box center [758, 446] width 515 height 41
click at [501, 428] on p "3. Storage: Unused portions of emu egg can be refrigerated for up to 3 days or …" at bounding box center [758, 446] width 515 height 41
drag, startPoint x: 494, startPoint y: 428, endPoint x: 556, endPoint y: 429, distance: 61.5
click at [556, 429] on p "3. Storage: Unused portions of emu egg can be refrigerated for up to 3 days or …" at bounding box center [758, 446] width 515 height 41
click at [643, 275] on icon at bounding box center [643, 280] width 7 height 10
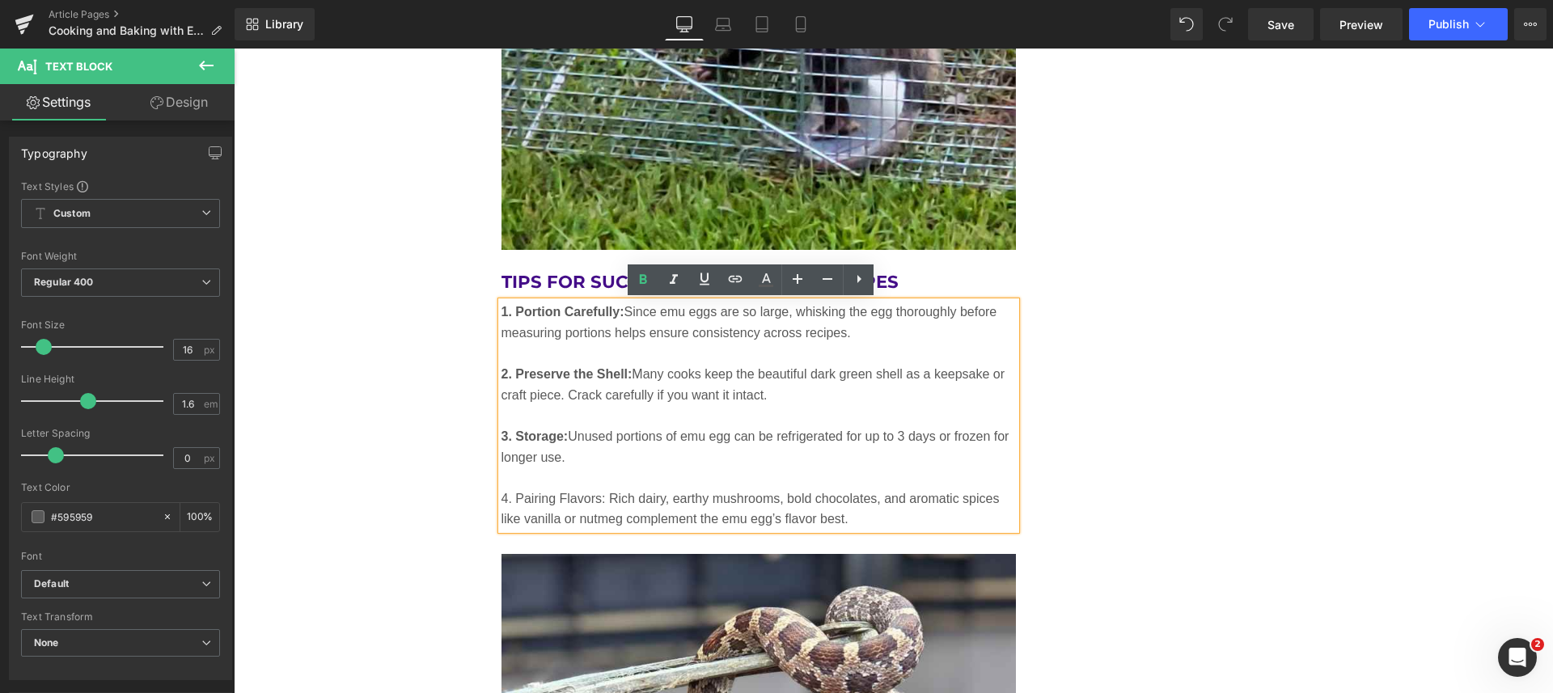
click at [501, 498] on div "1. Portion Carefully: Since emu eggs are so large, whisking the egg thoroughly …" at bounding box center [758, 416] width 515 height 228
click at [501, 498] on p "4. Pairing Flavors: Rich dairy, earthy mushrooms, bold chocolates, and aromatic…" at bounding box center [758, 508] width 515 height 41
drag, startPoint x: 493, startPoint y: 498, endPoint x: 598, endPoint y: 496, distance: 104.3
click at [598, 496] on p "4. Pairing Flavors: Rich dairy, earthy mushrooms, bold chocolates, and aromatic…" at bounding box center [758, 508] width 515 height 41
click at [642, 273] on icon at bounding box center [642, 279] width 19 height 19
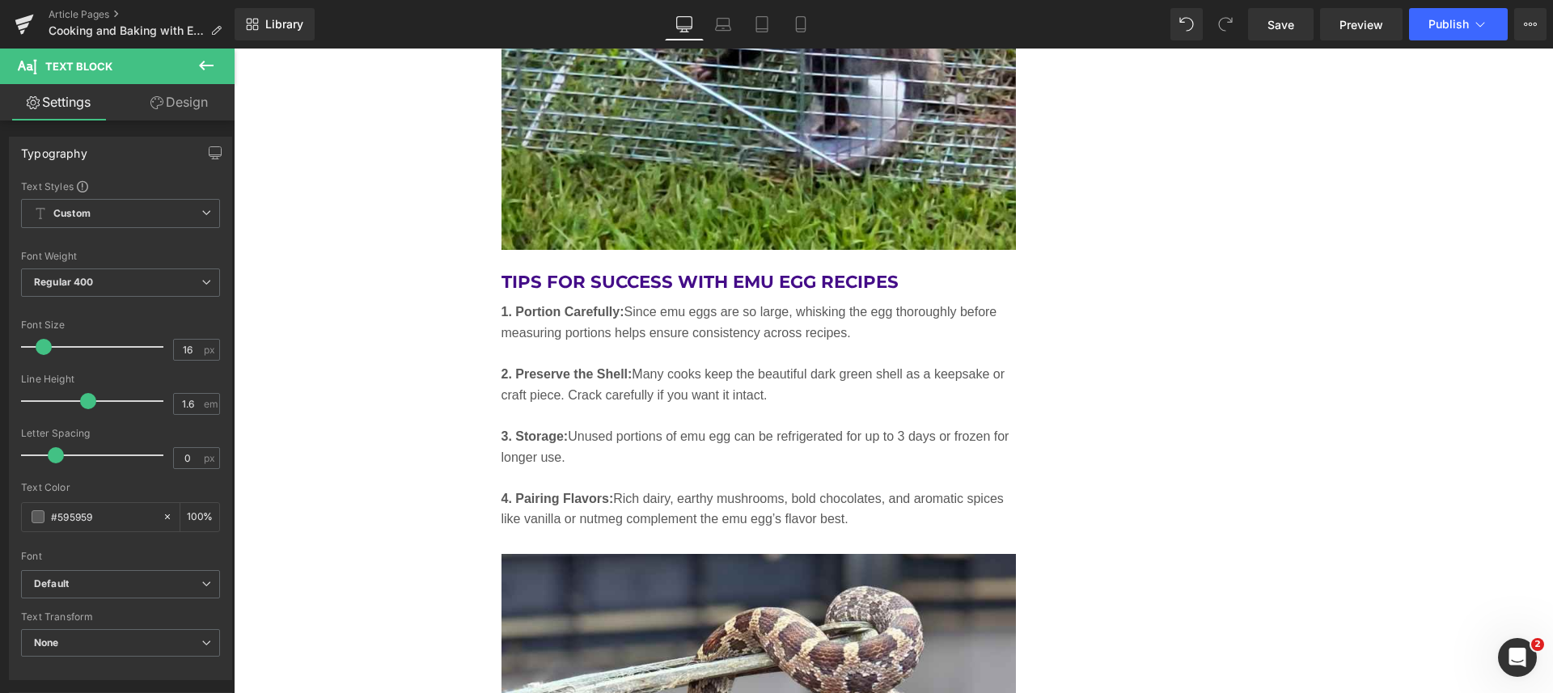
drag, startPoint x: 1274, startPoint y: 19, endPoint x: 784, endPoint y: 367, distance: 600.6
click at [1274, 19] on span "Save" at bounding box center [1280, 24] width 27 height 17
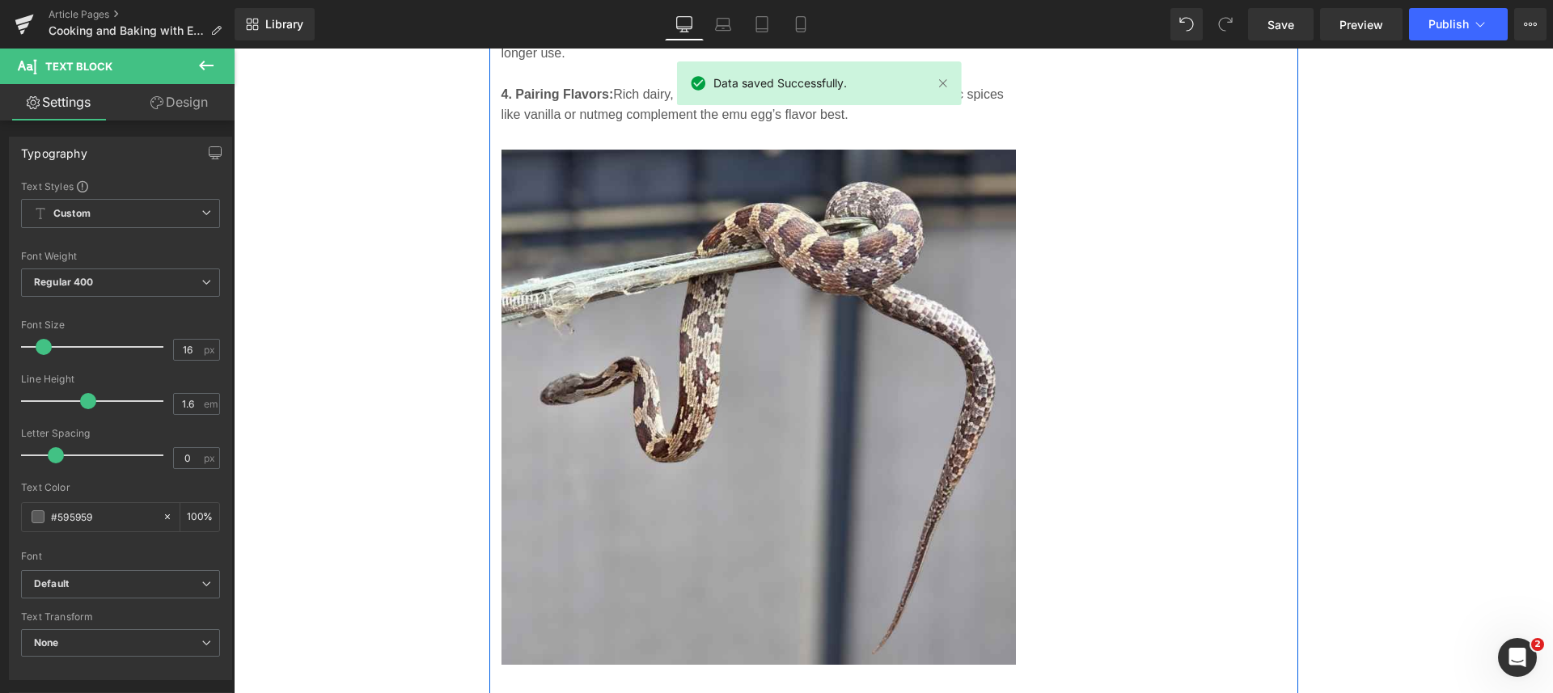
scroll to position [8464, 0]
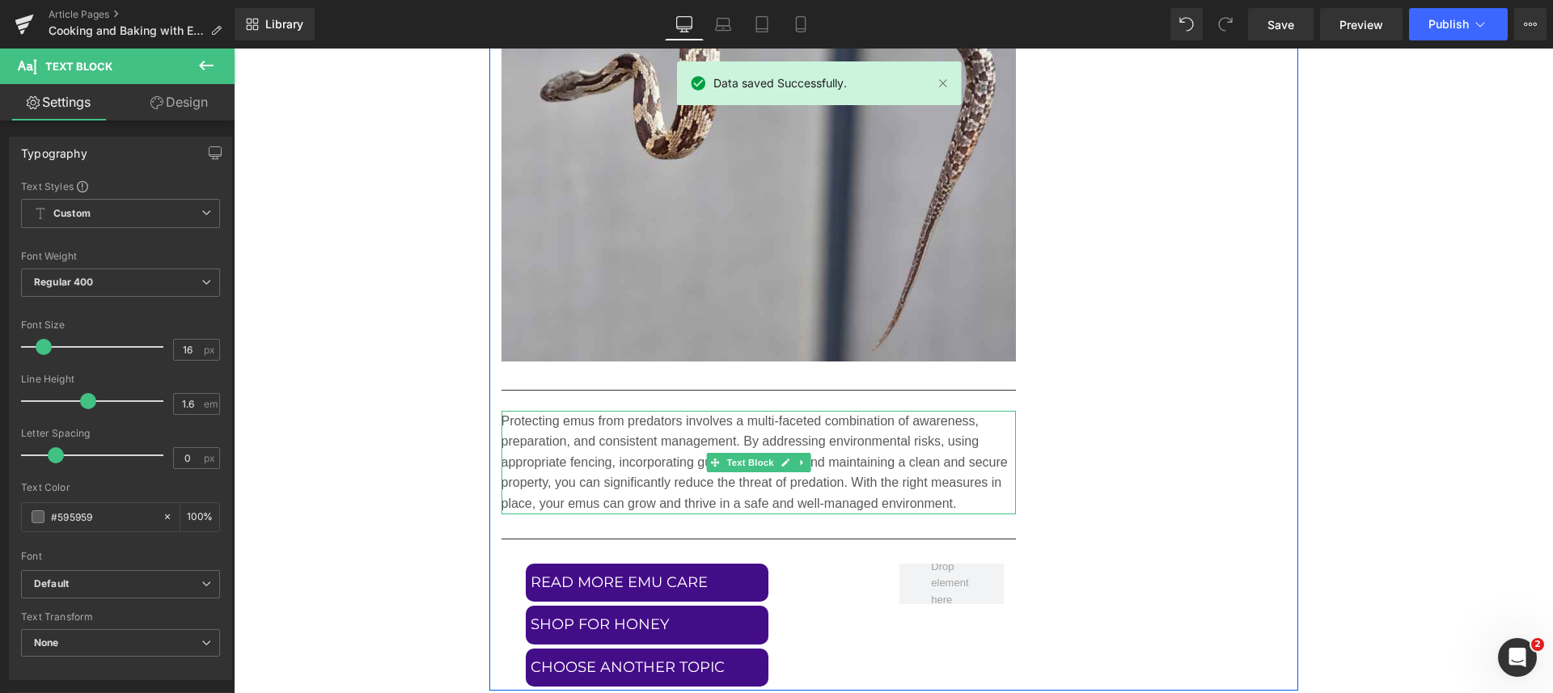
click at [867, 475] on p "Protecting emus from predators involves a multi-faceted combination of awarenes…" at bounding box center [758, 463] width 515 height 104
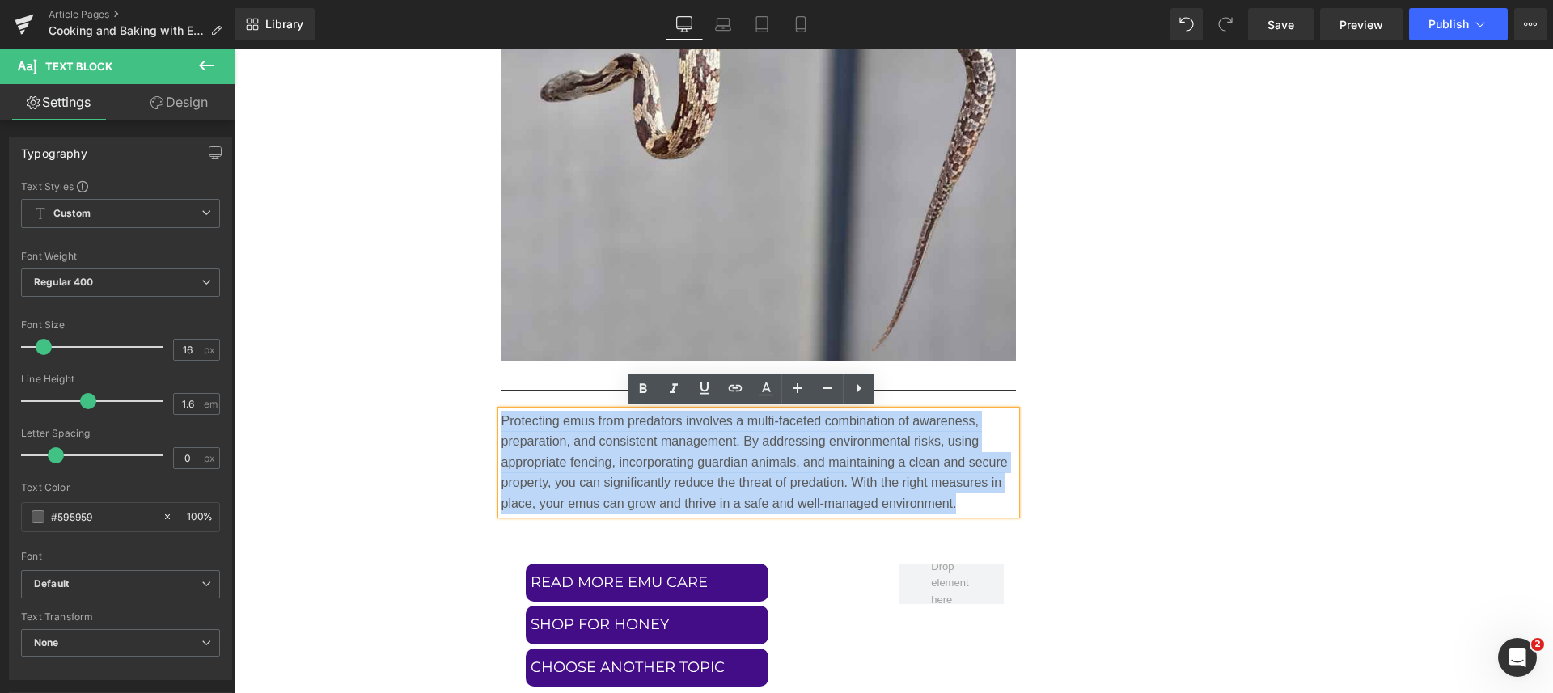
drag, startPoint x: 953, startPoint y: 505, endPoint x: 496, endPoint y: 420, distance: 464.5
click at [501, 420] on p "Protecting emus from predators involves a multi-faceted combination of awarenes…" at bounding box center [758, 463] width 515 height 104
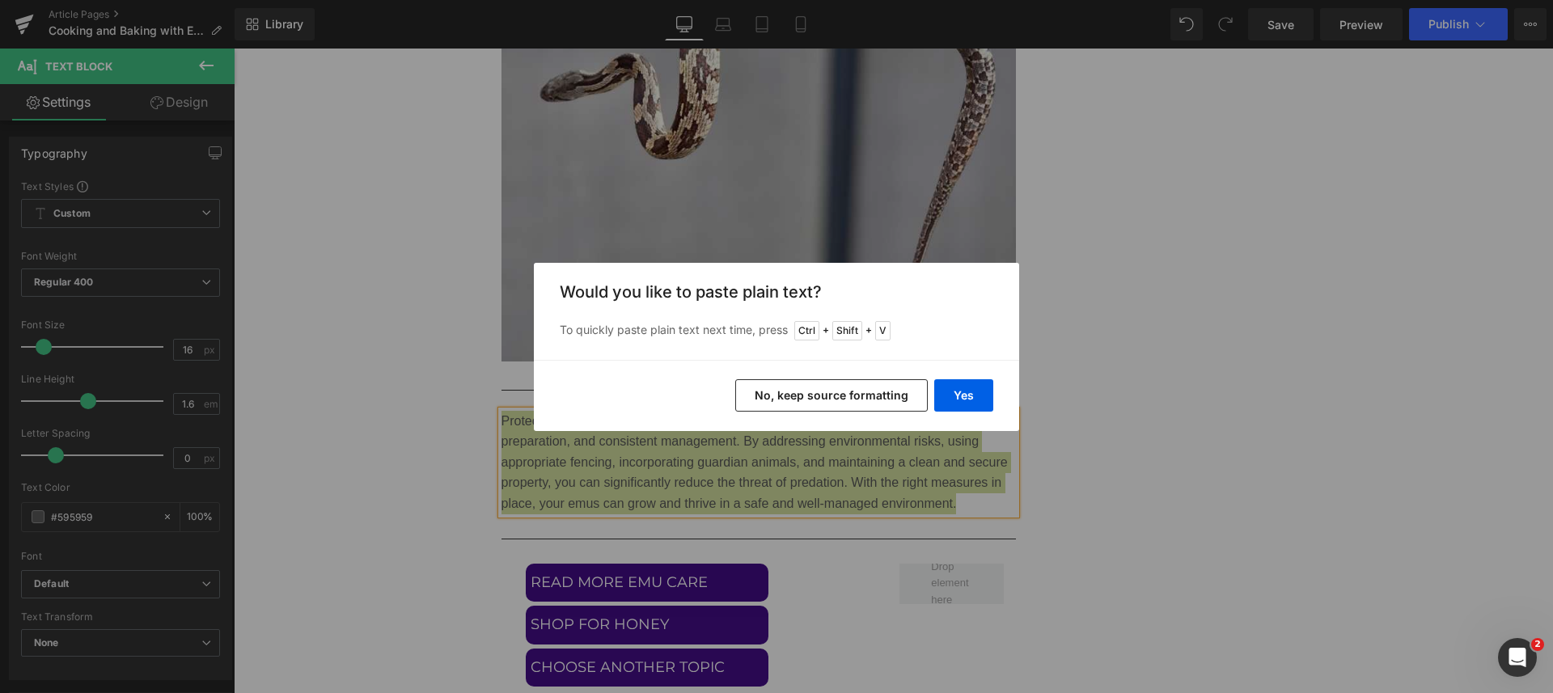
click at [965, 392] on button "Yes" at bounding box center [963, 395] width 59 height 32
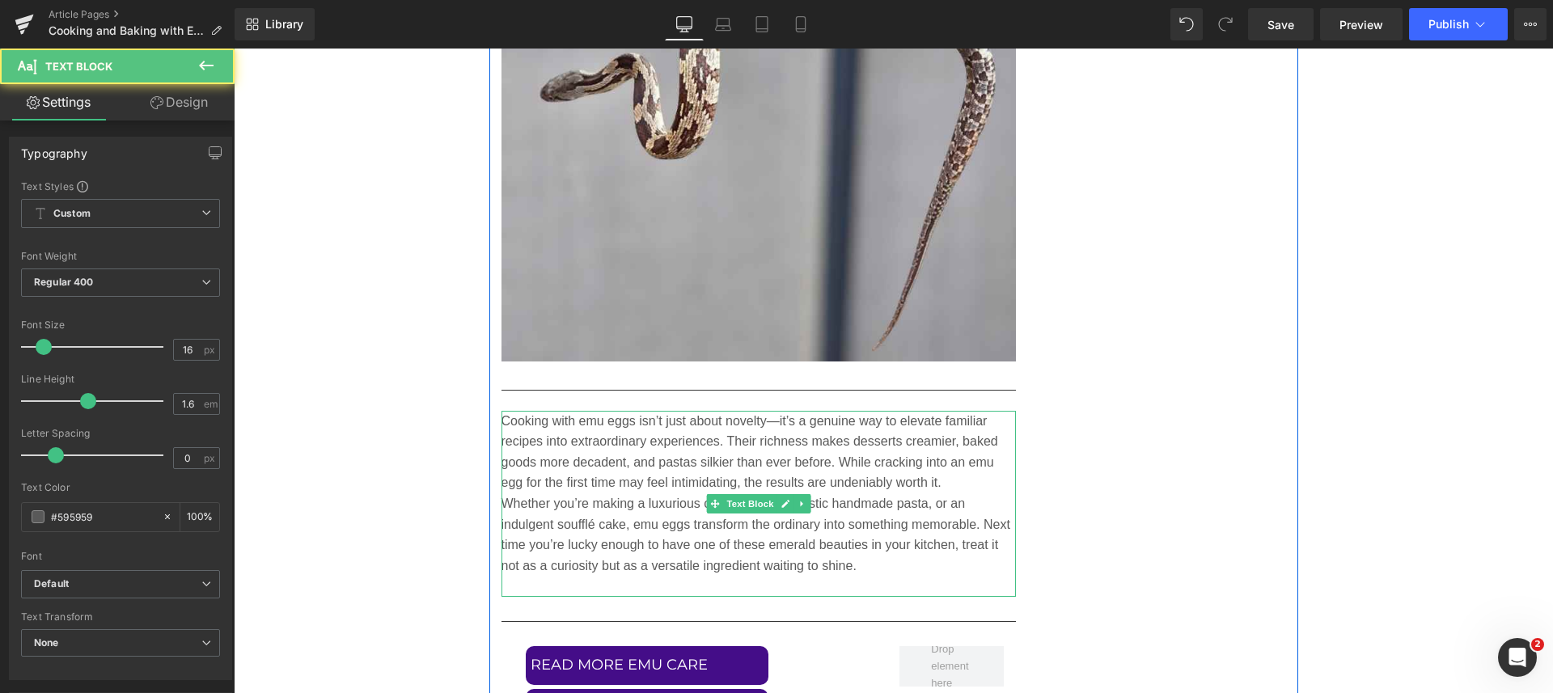
click at [953, 485] on p "Cooking with emu eggs isn’t just about novelty—it’s a genuine way to elevate fa…" at bounding box center [758, 452] width 515 height 82
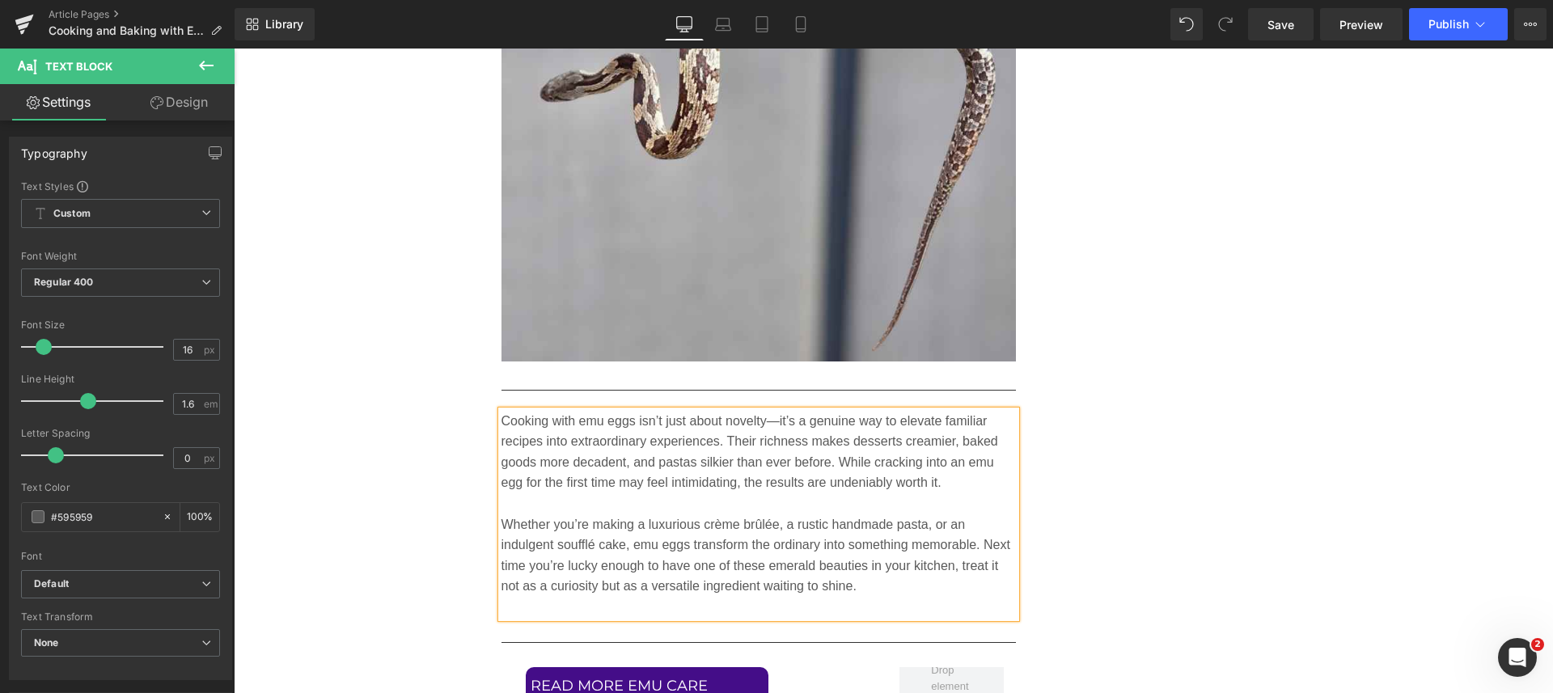
click at [809, 607] on p at bounding box center [758, 607] width 515 height 21
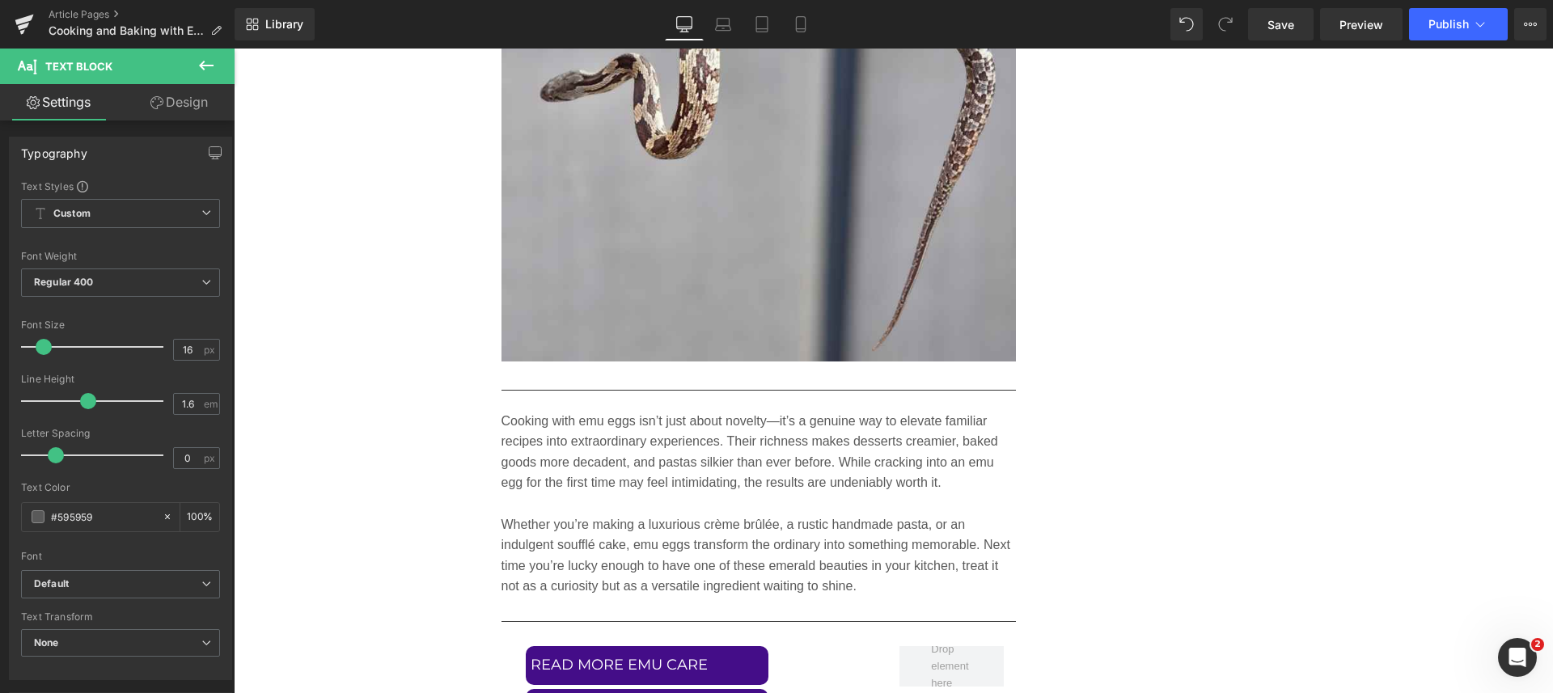
click at [1284, 11] on link "Save" at bounding box center [1280, 24] width 65 height 32
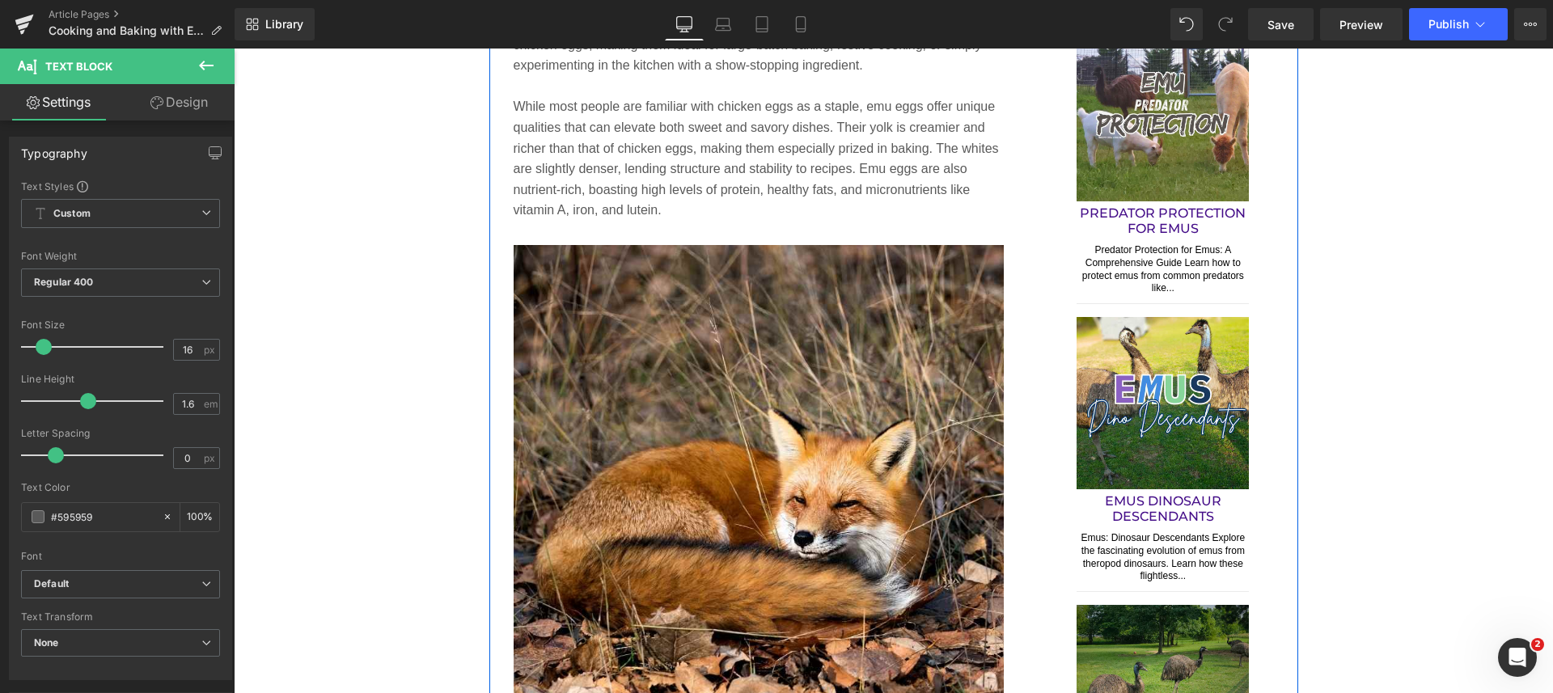
scroll to position [1187, 0]
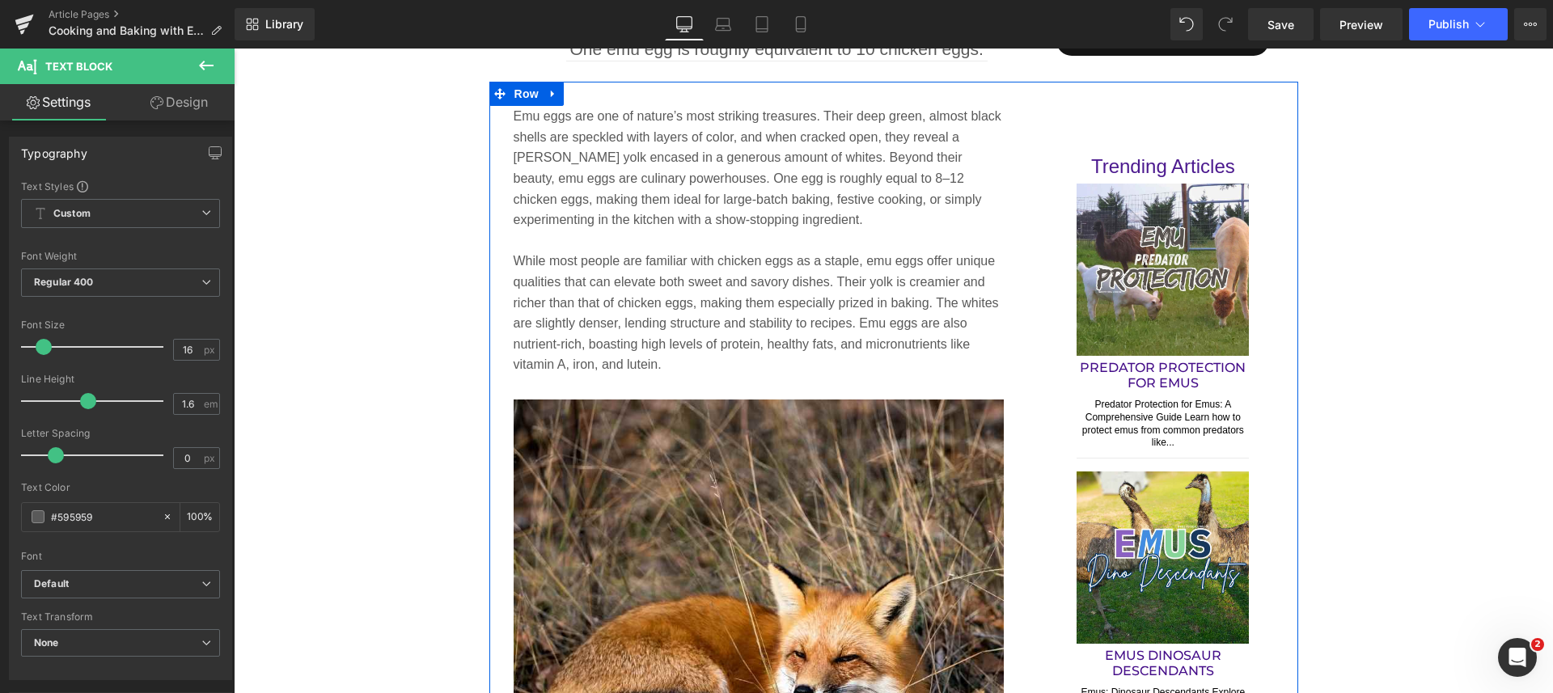
click at [908, 285] on p "While most people are familiar with chicken eggs as a staple, emu eggs offer un…" at bounding box center [758, 313] width 491 height 125
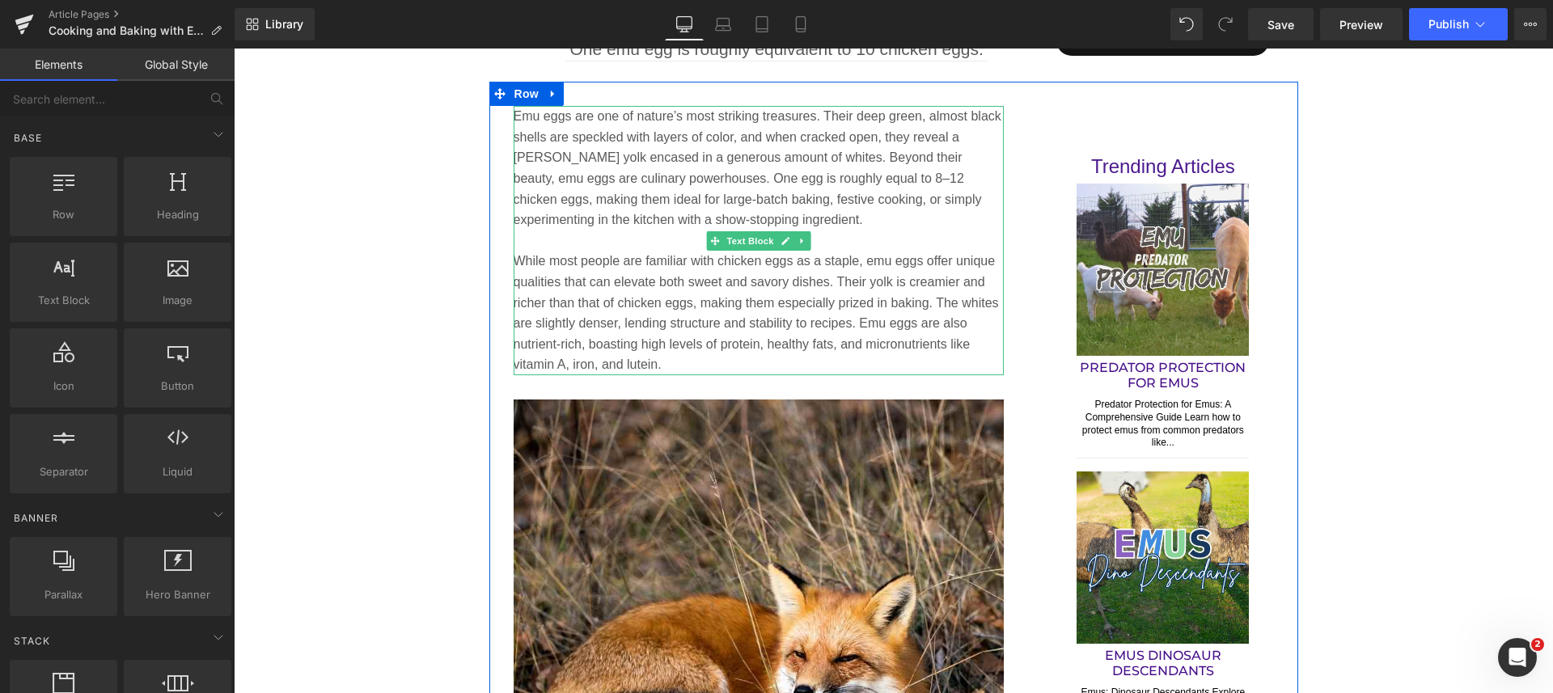
click at [798, 239] on icon at bounding box center [801, 241] width 9 height 10
click at [791, 239] on link at bounding box center [793, 240] width 17 height 19
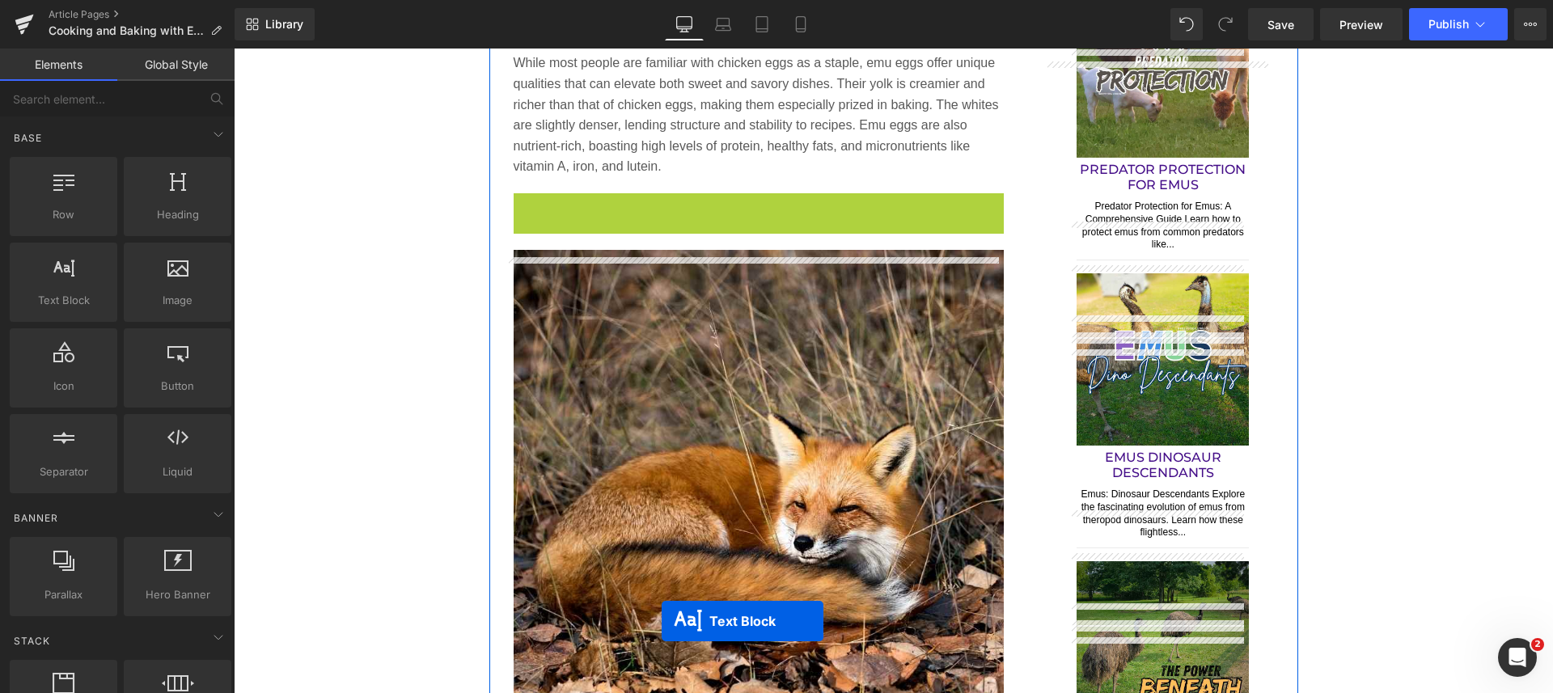
scroll to position [1482, 0]
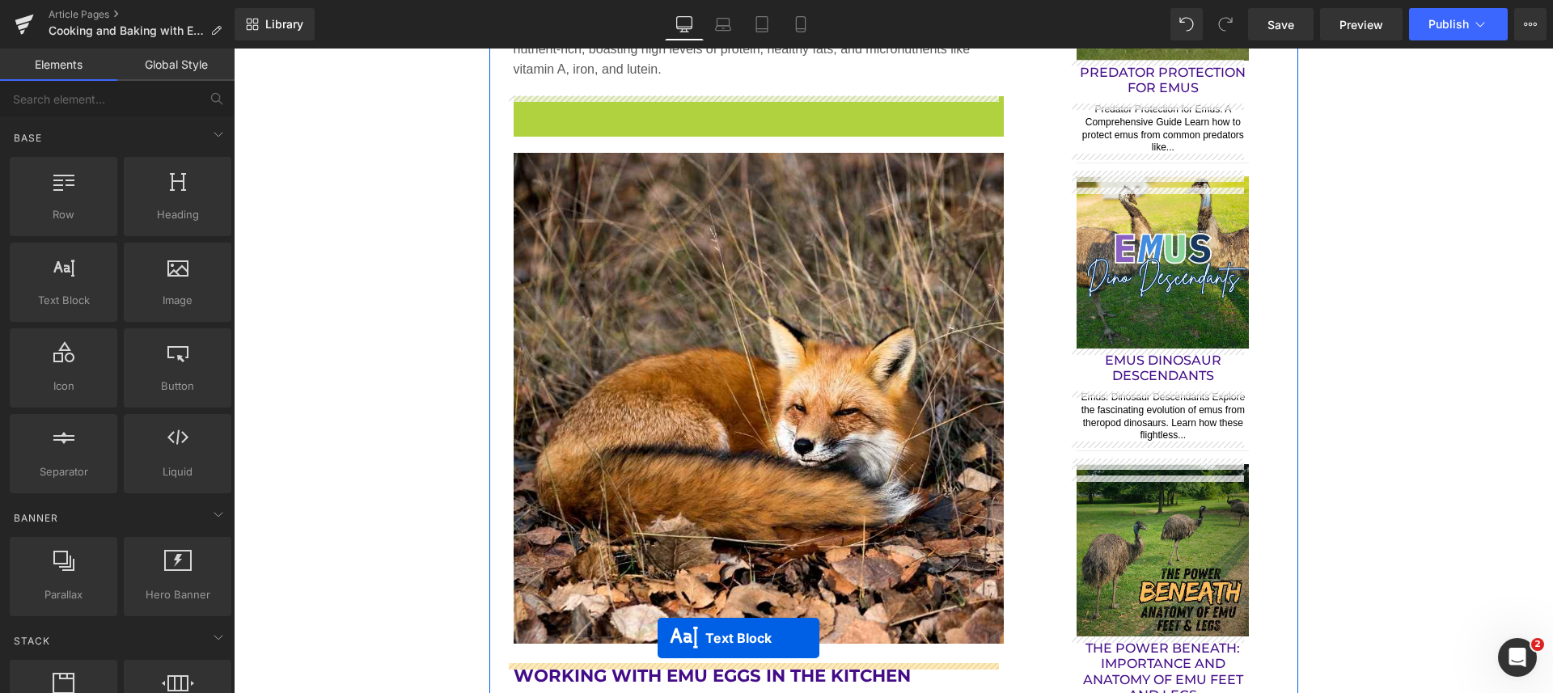
drag, startPoint x: 700, startPoint y: 416, endPoint x: 657, endPoint y: 654, distance: 241.6
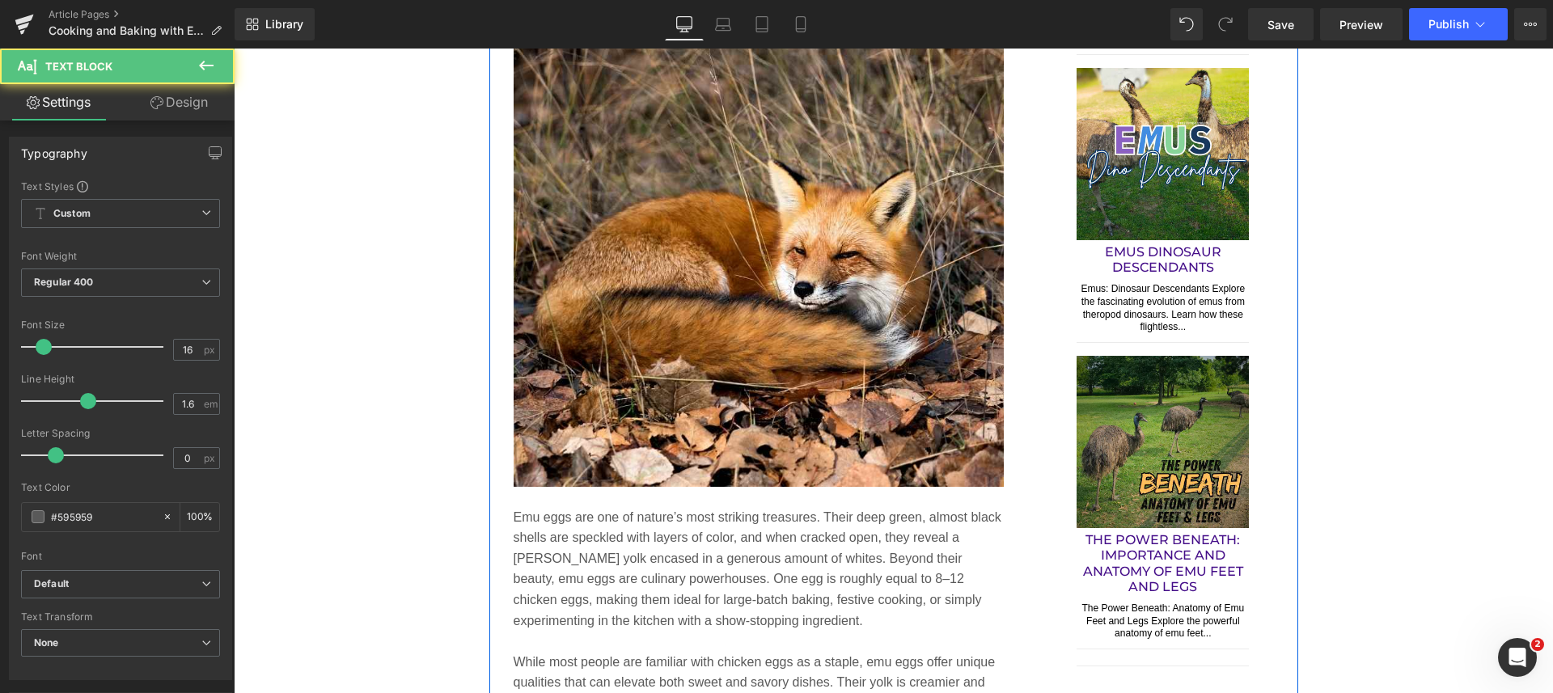
scroll to position [1785, 0]
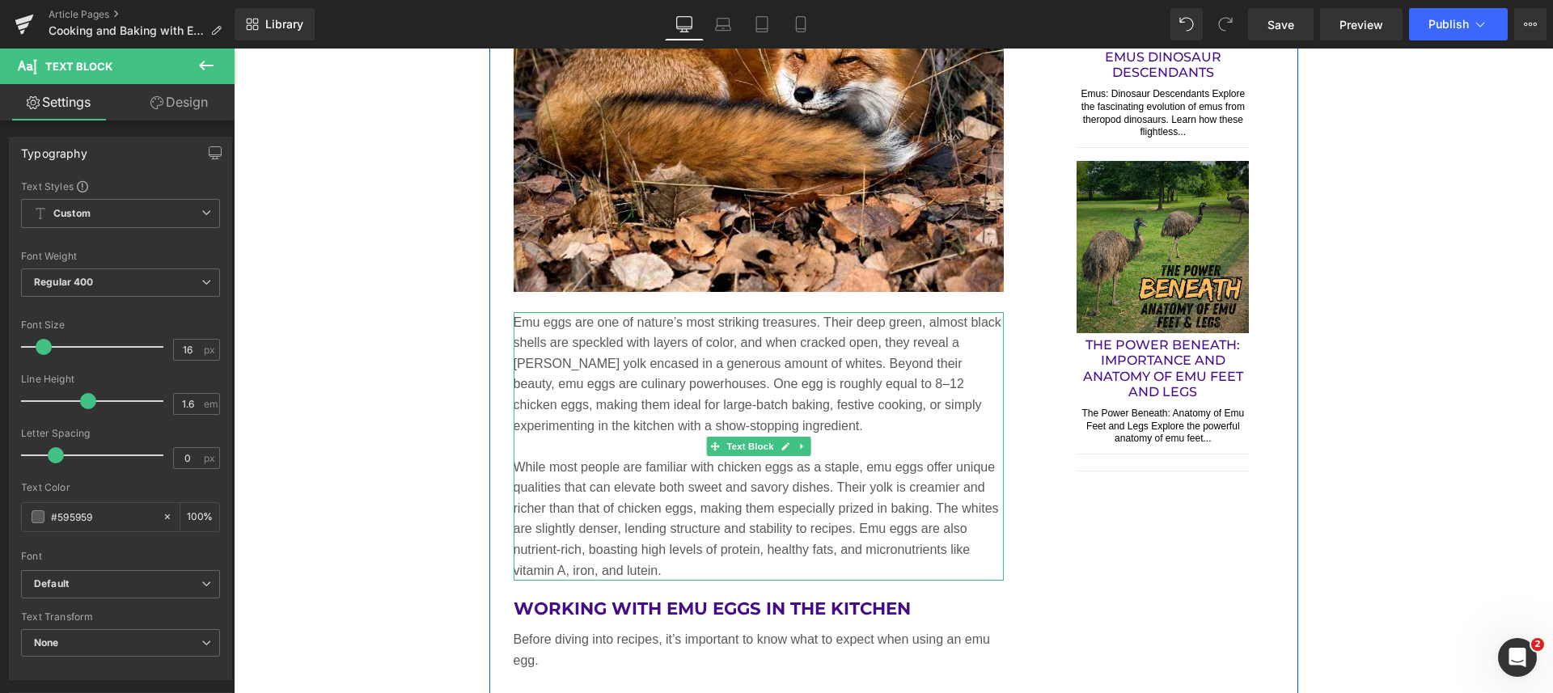
click at [845, 447] on p at bounding box center [758, 446] width 491 height 21
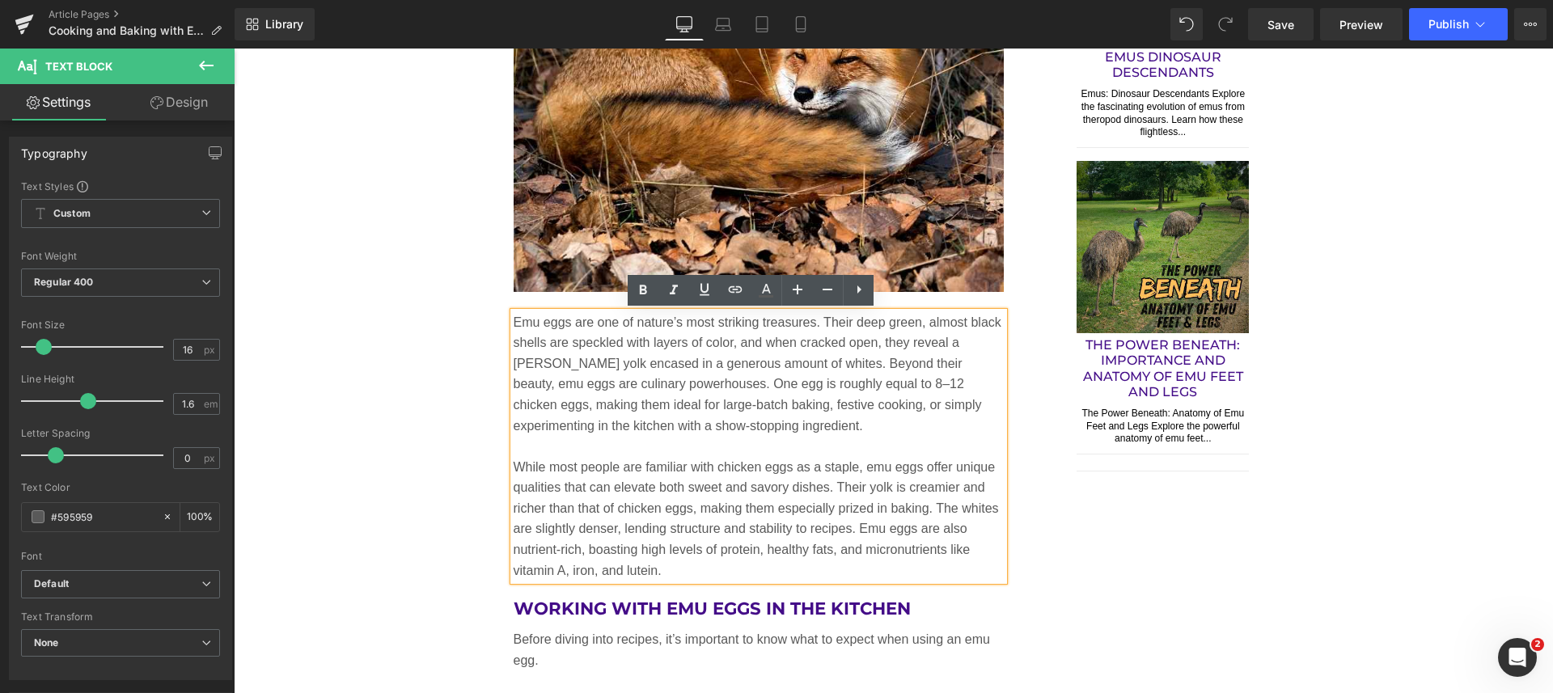
click at [822, 444] on p at bounding box center [758, 446] width 491 height 21
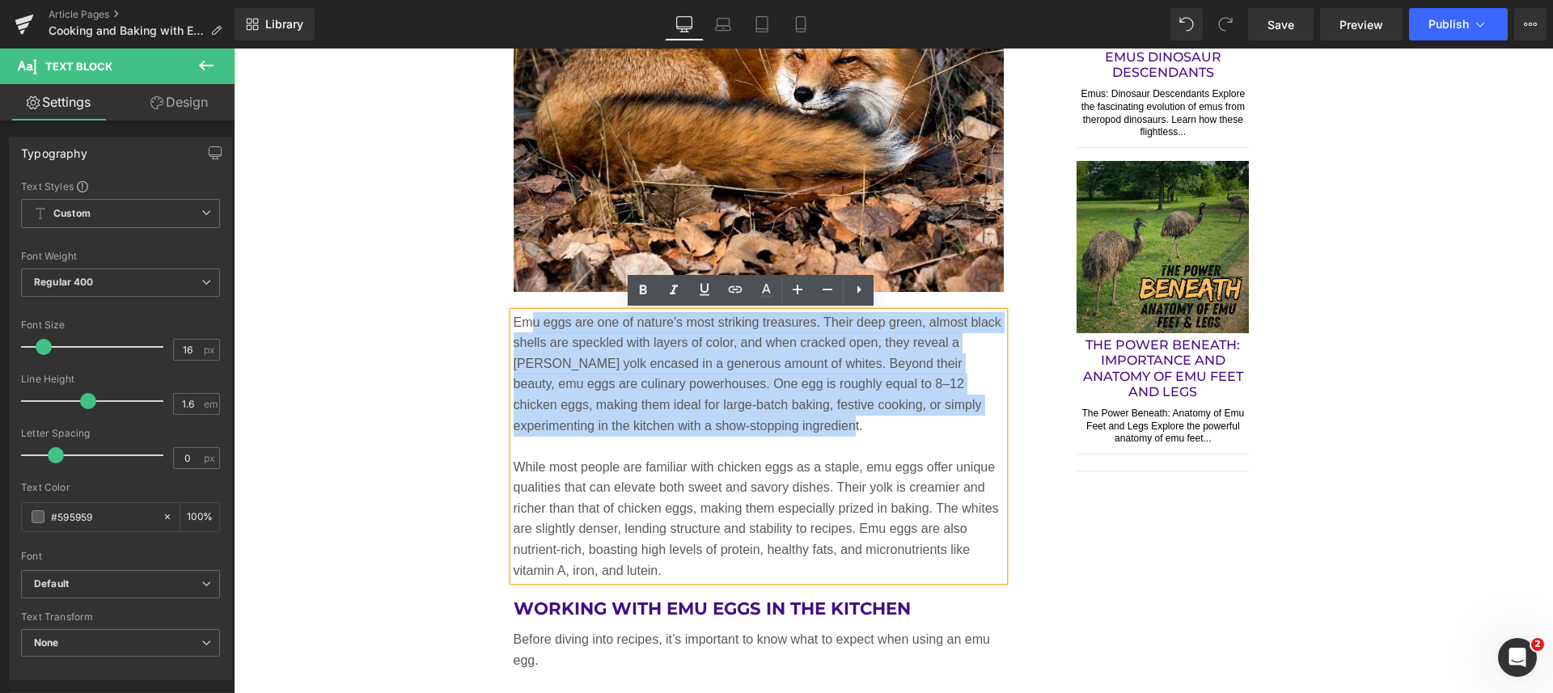
drag, startPoint x: 750, startPoint y: 425, endPoint x: 526, endPoint y: 326, distance: 245.5
click at [526, 326] on p "Emu eggs are one of nature’s most striking treasures. Their deep green, almost …" at bounding box center [758, 374] width 491 height 125
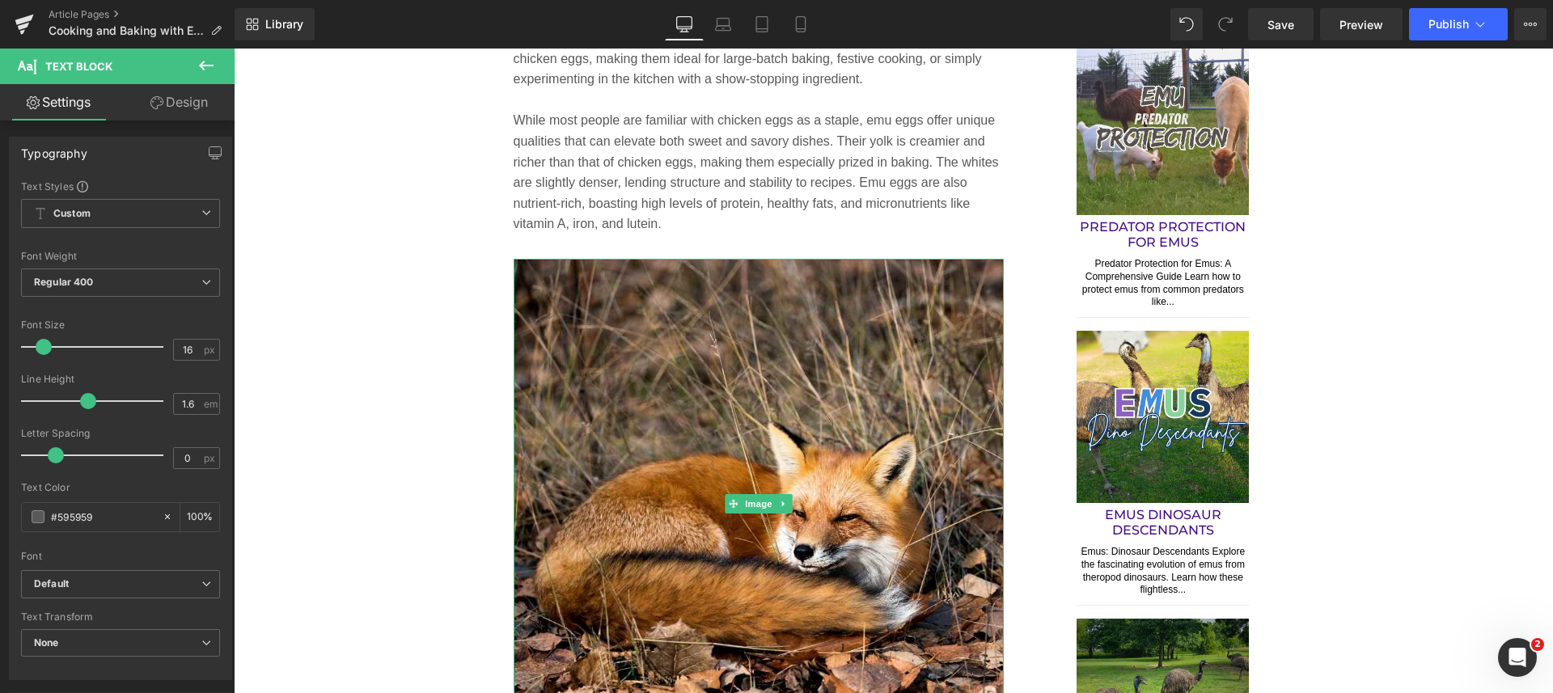
scroll to position [1179, 0]
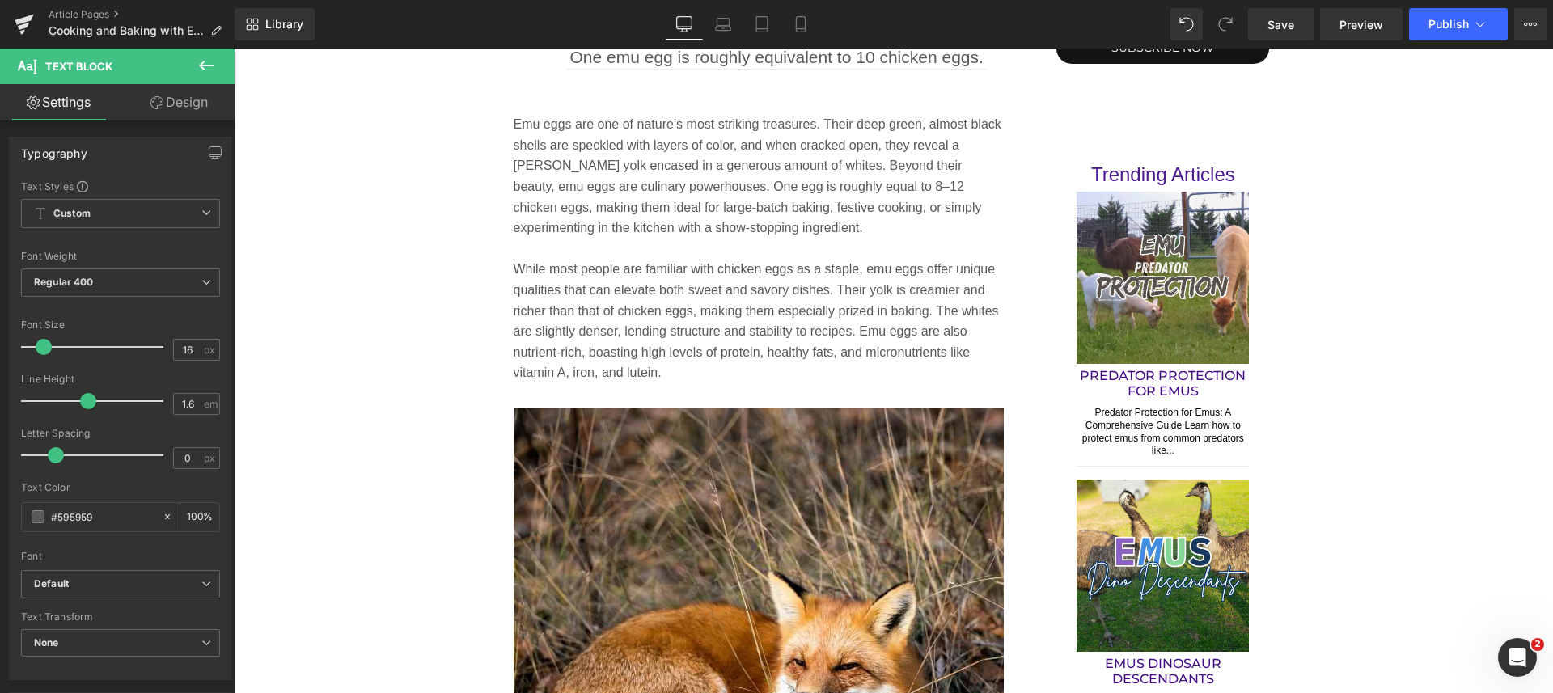
click at [699, 369] on p "While most people are familiar with chicken eggs as a staple, emu eggs offer un…" at bounding box center [758, 321] width 491 height 125
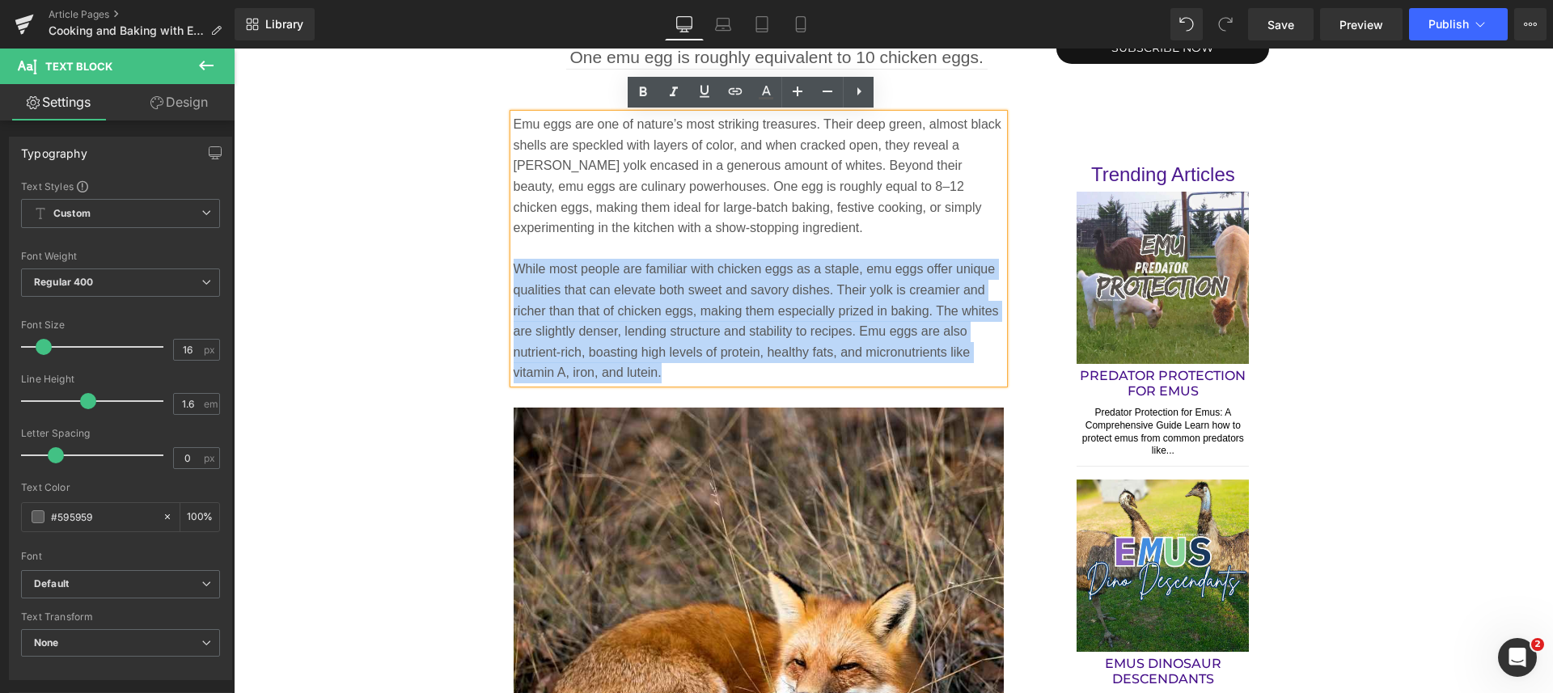
drag, startPoint x: 678, startPoint y: 373, endPoint x: 501, endPoint y: 261, distance: 210.0
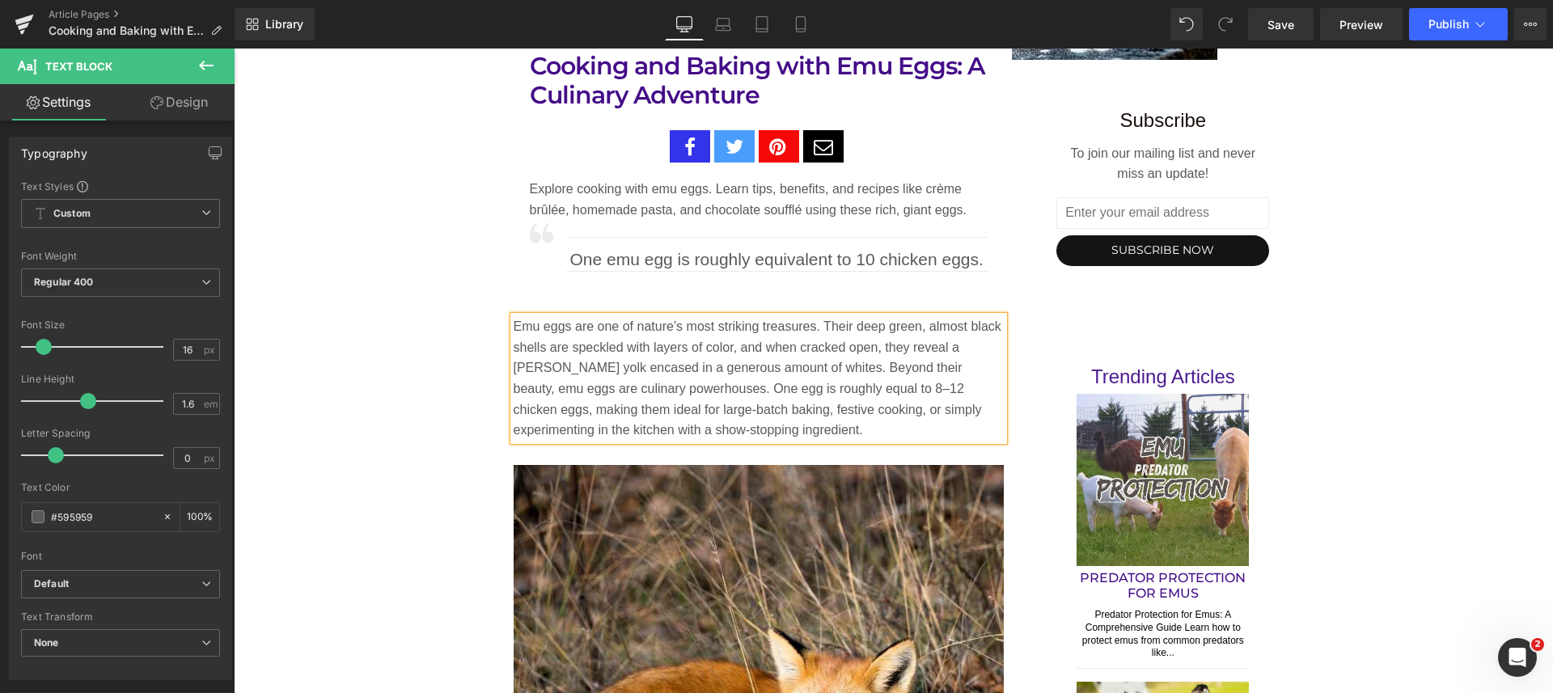
scroll to position [1381, 0]
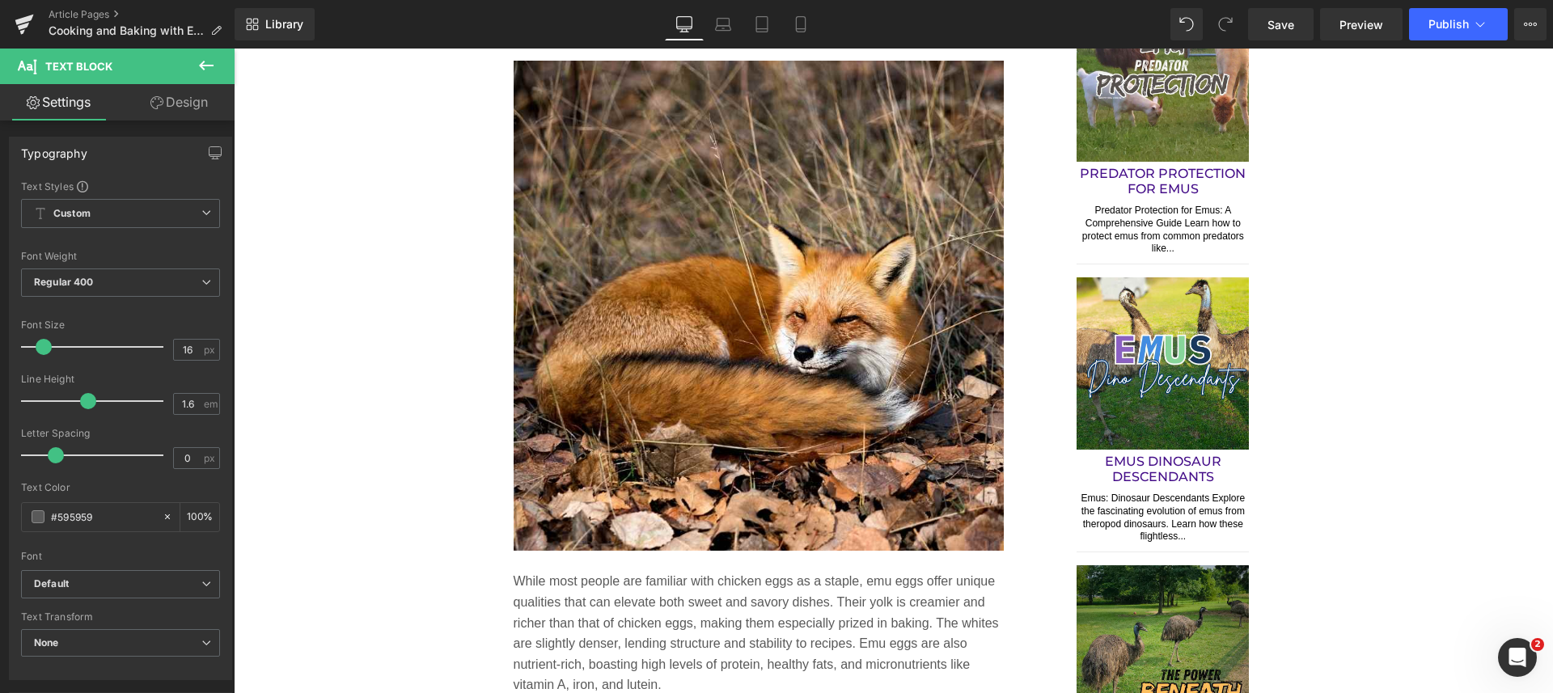
click at [829, 347] on img at bounding box center [758, 306] width 491 height 491
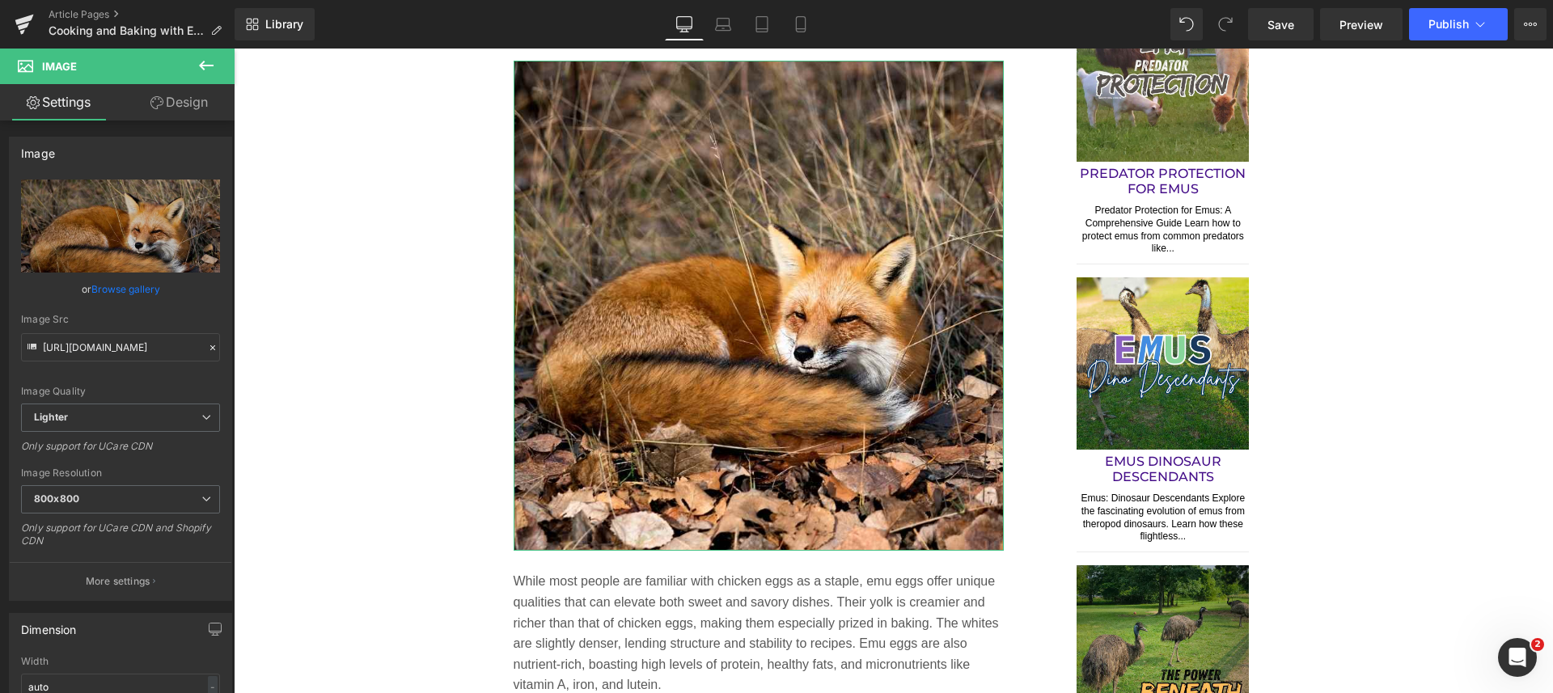
click at [0, 0] on icon "Replace Image" at bounding box center [0, 0] width 0 height 0
type input "C:\fakepath\baking-with-emu-eggs.jpg"
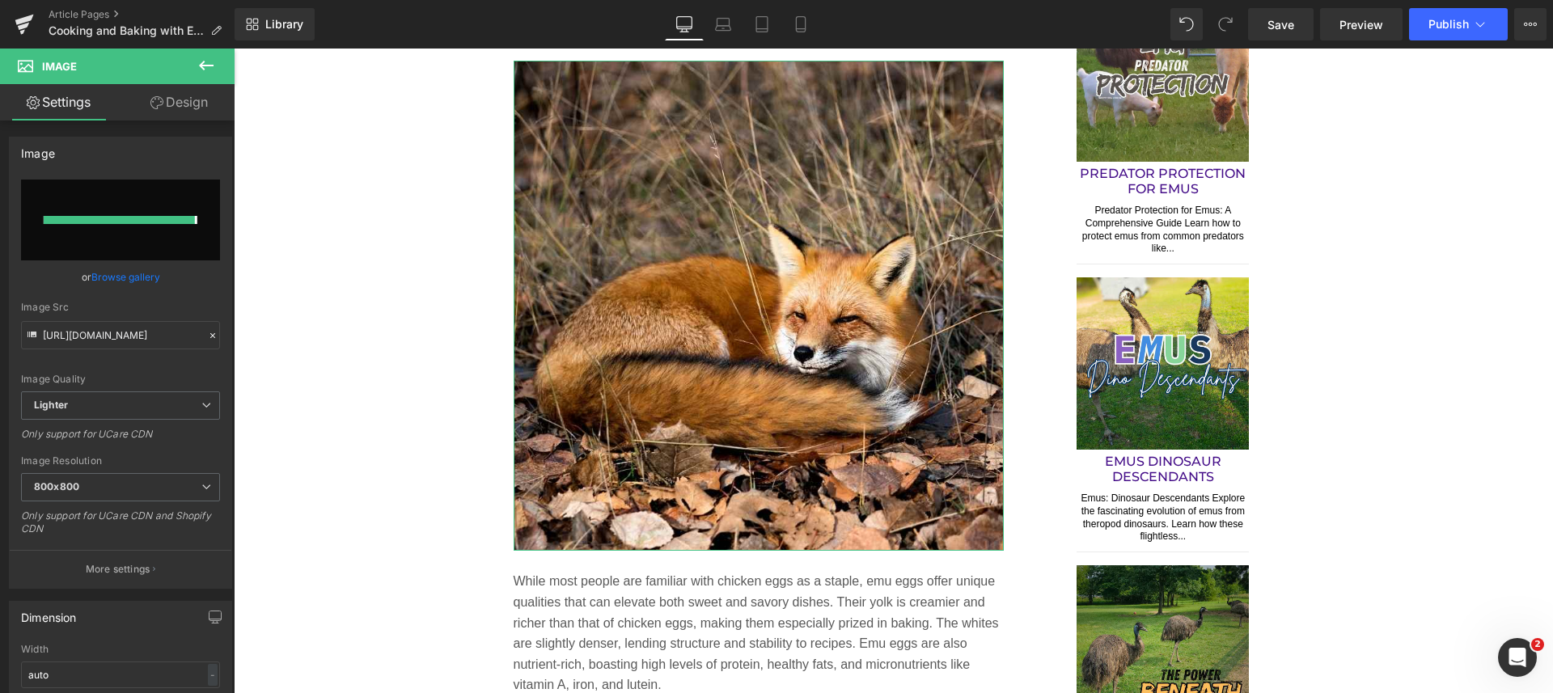
click at [98, 570] on p "More settings" at bounding box center [118, 569] width 65 height 15
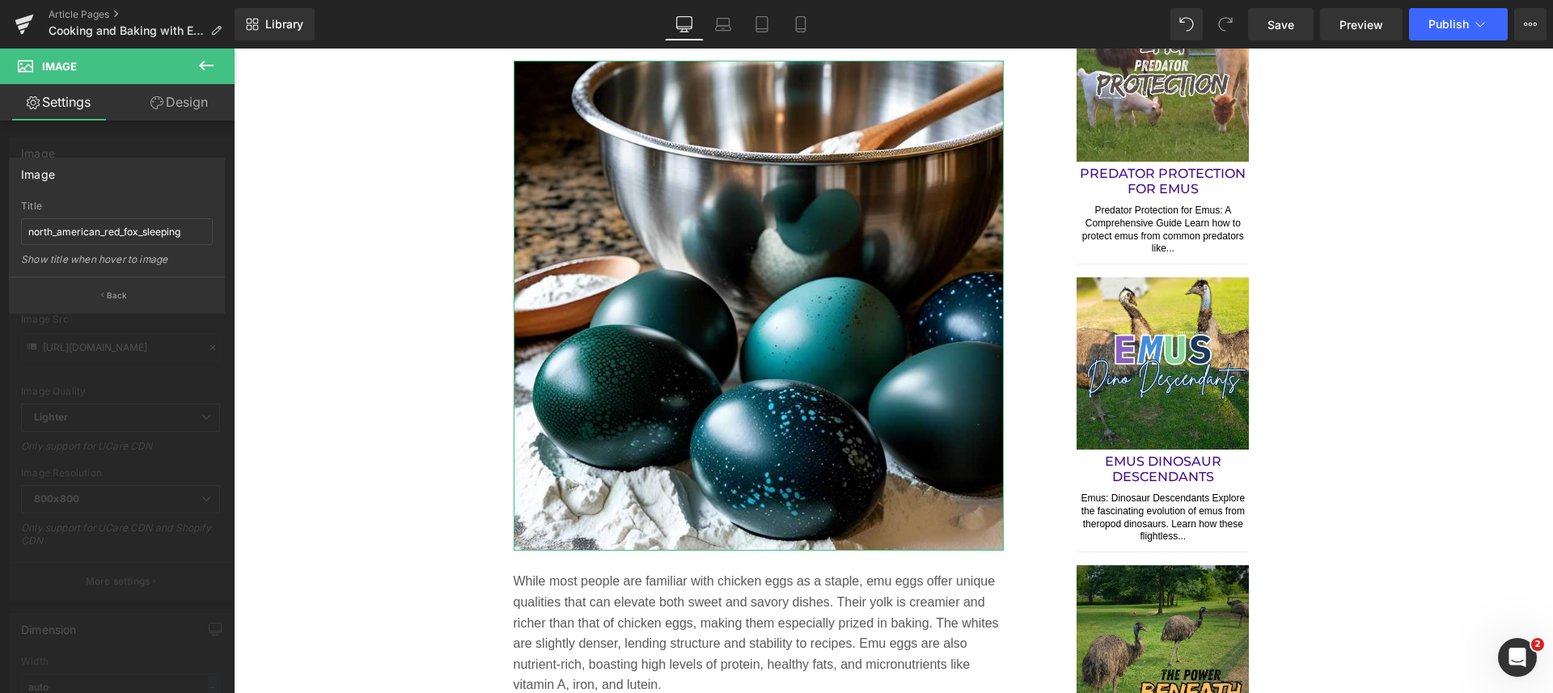
type input "https://ucarecdn.com/0fc1f15f-bf6f-4a6b-a7ed-6ad3577d6bfd/-/format/auto/-/previ…"
drag, startPoint x: 192, startPoint y: 234, endPoint x: 3, endPoint y: 225, distance: 189.5
click at [3, 225] on div "Image north_american_red_fox_sleeping Title north_american_red_fox_sleeping Sho…" at bounding box center [117, 230] width 234 height 168
paste input "baking-with-emu-eggs.jp"
type input "baking-with-emu-eggs"
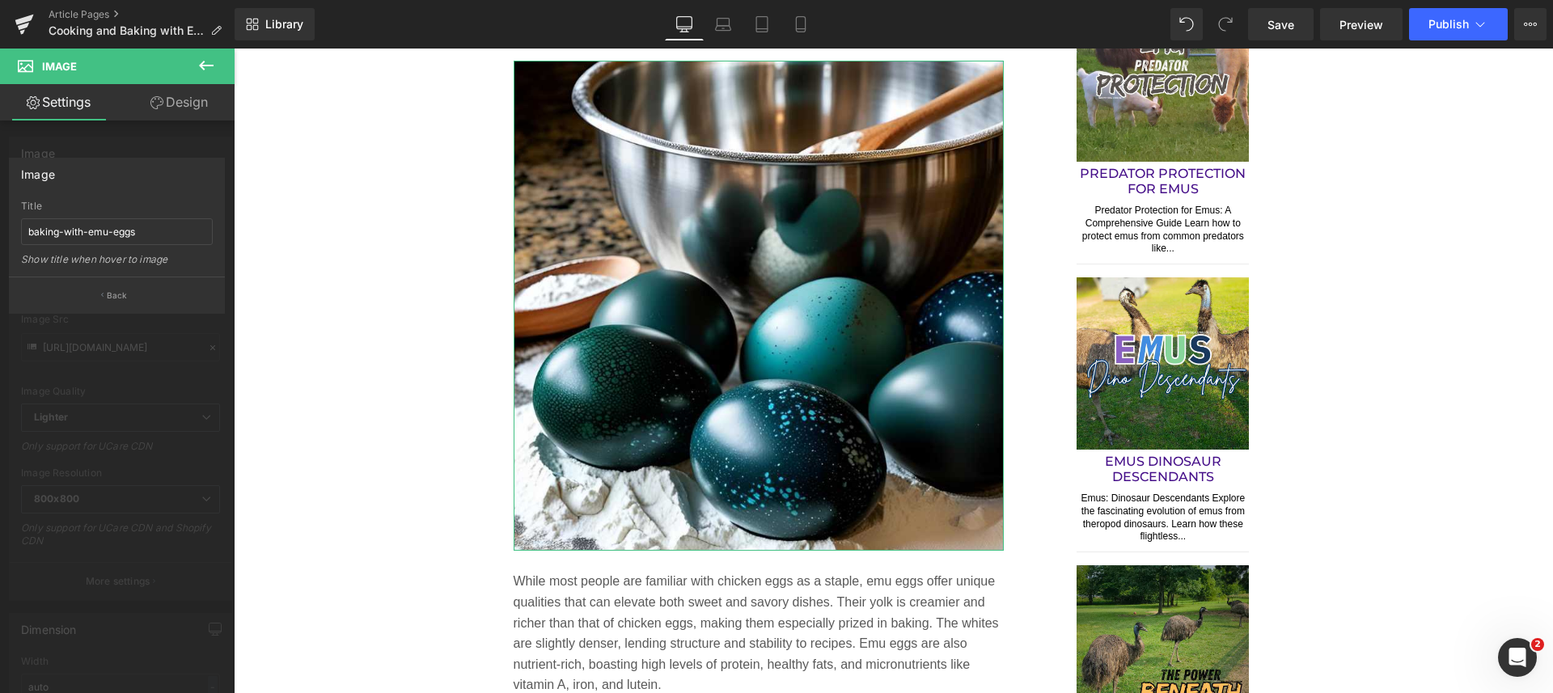
click at [103, 298] on icon "button" at bounding box center [102, 295] width 2 height 8
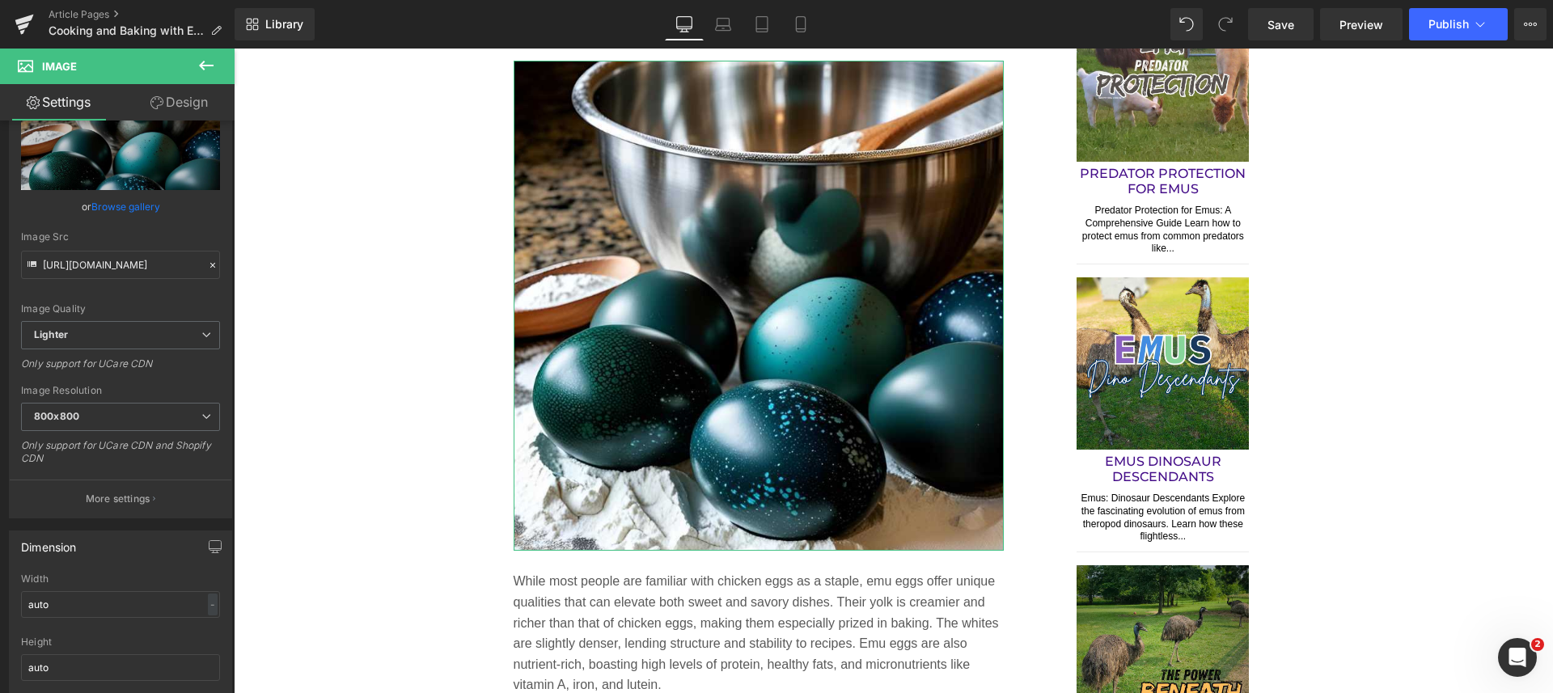
scroll to position [202, 0]
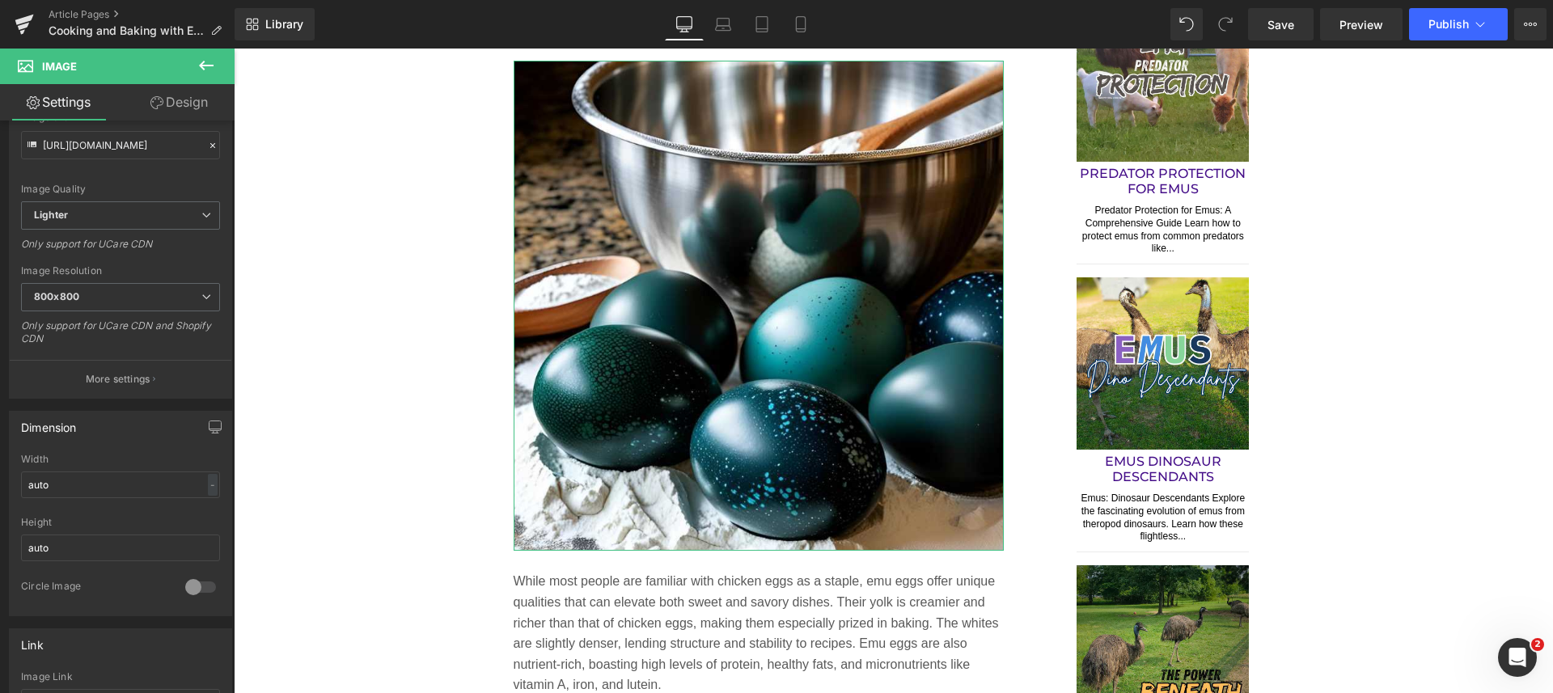
click at [108, 376] on p "More settings" at bounding box center [118, 379] width 65 height 15
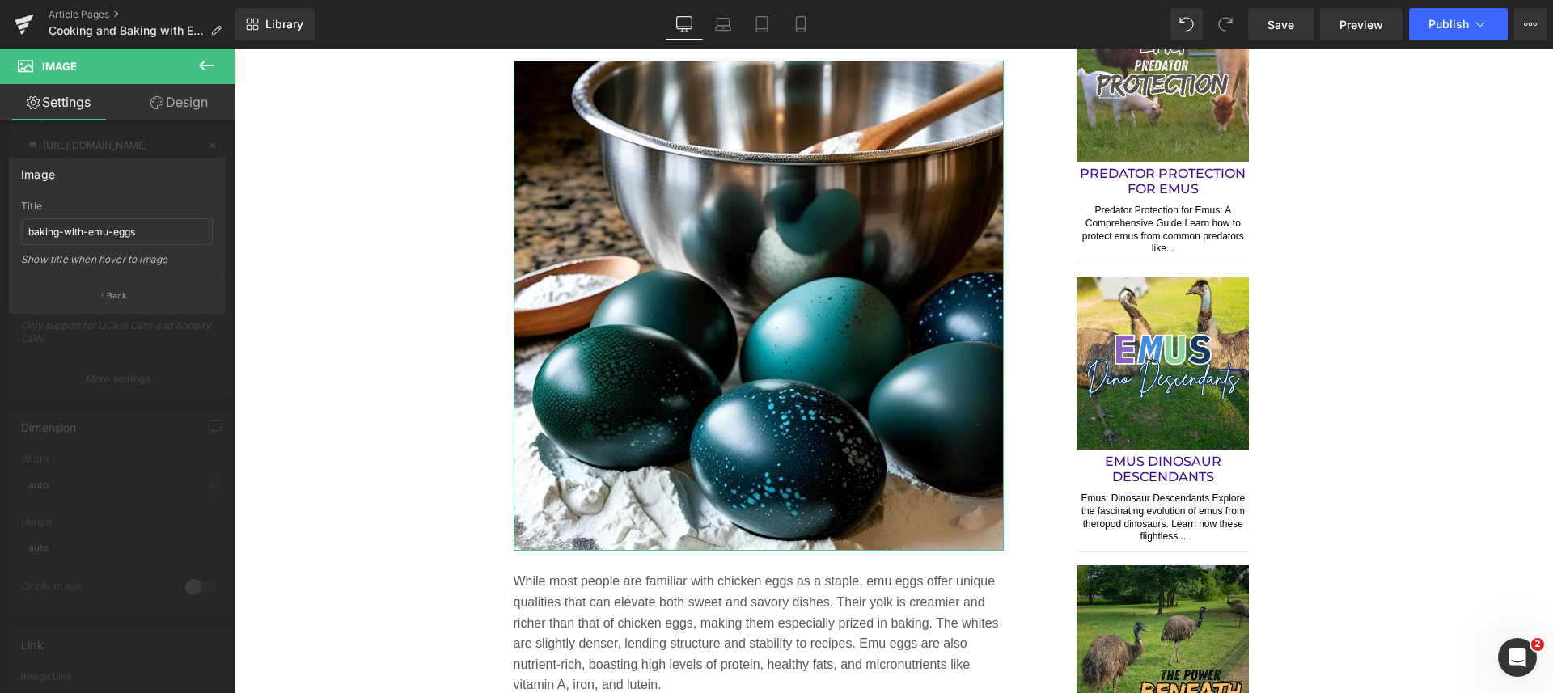
click at [123, 293] on p "Back" at bounding box center [117, 295] width 21 height 12
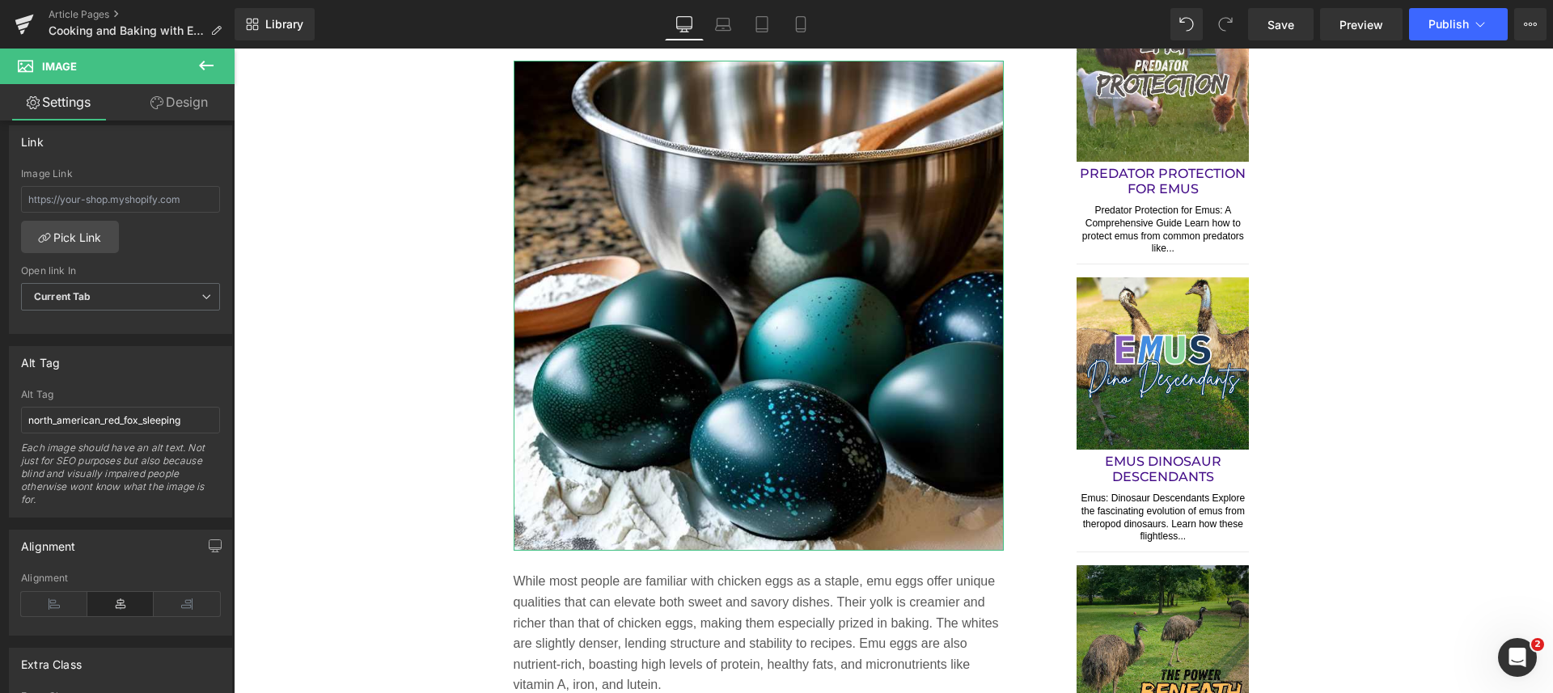
scroll to position [708, 0]
drag, startPoint x: 26, startPoint y: 406, endPoint x: 225, endPoint y: 426, distance: 199.9
click at [225, 426] on div "Alt Tag north_american_red_fox_sleeping Alt Tag north_american_red_fox_sleeping…" at bounding box center [120, 429] width 223 height 171
paste input "baking-with-emu-eggs.jp"
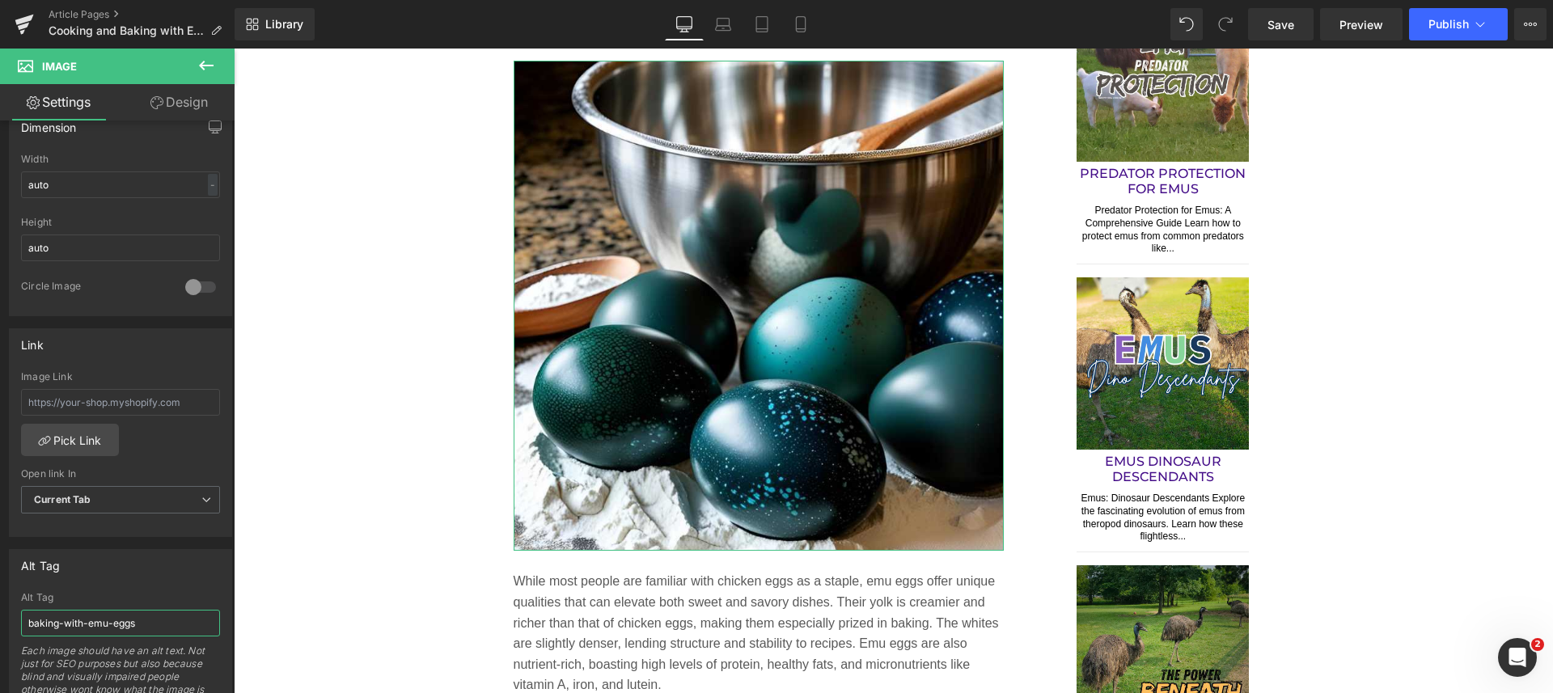
scroll to position [505, 0]
type input "baking-with-emu-eggs"
click at [127, 556] on div "Alt Tag" at bounding box center [121, 562] width 222 height 31
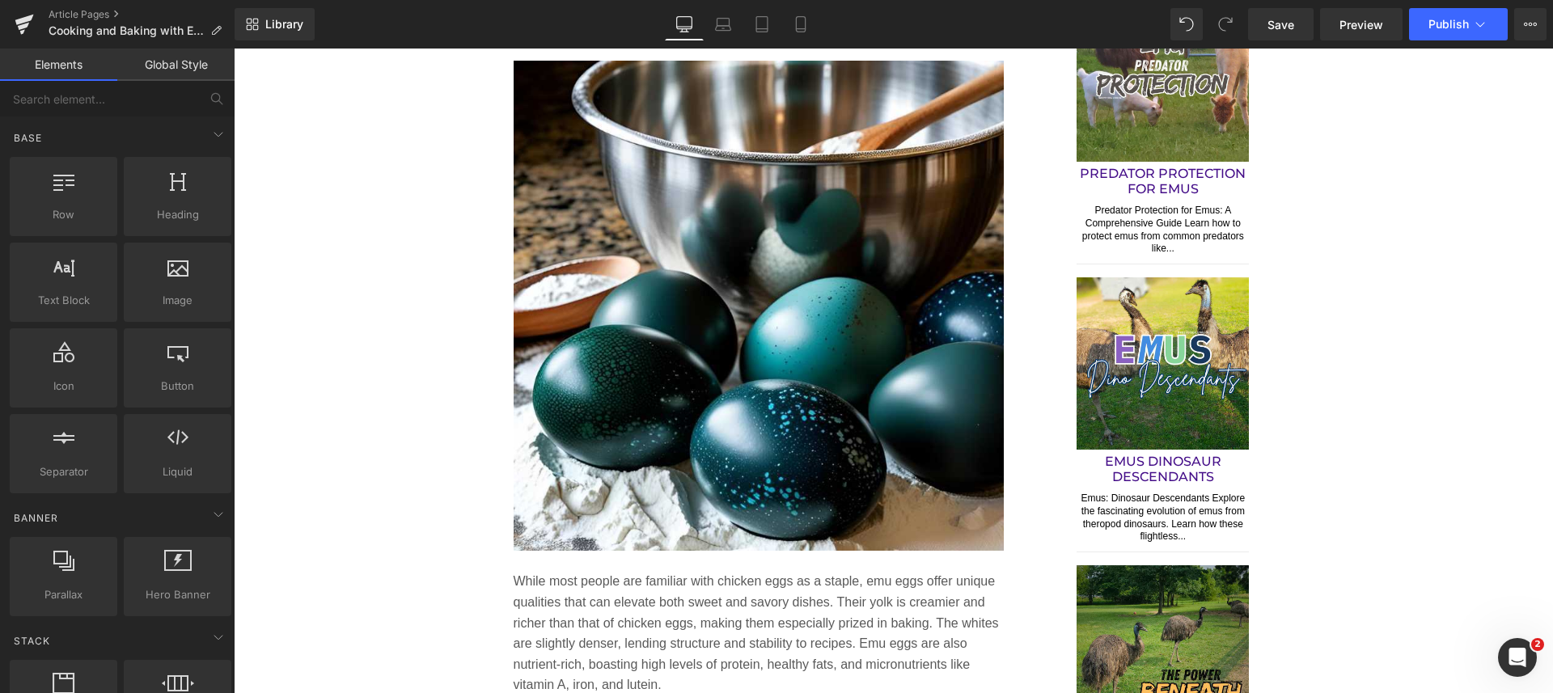
click at [1275, 19] on span "Save" at bounding box center [1280, 24] width 27 height 17
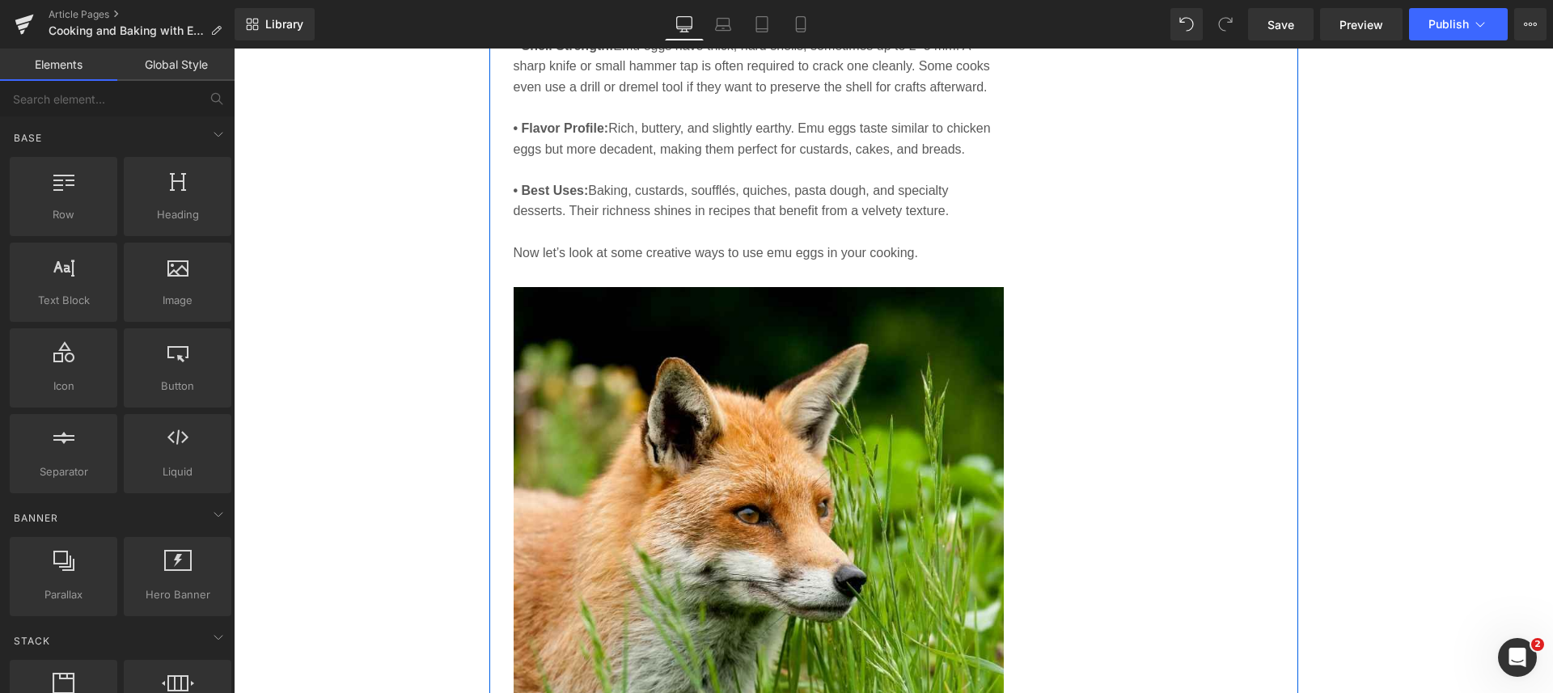
scroll to position [2291, 0]
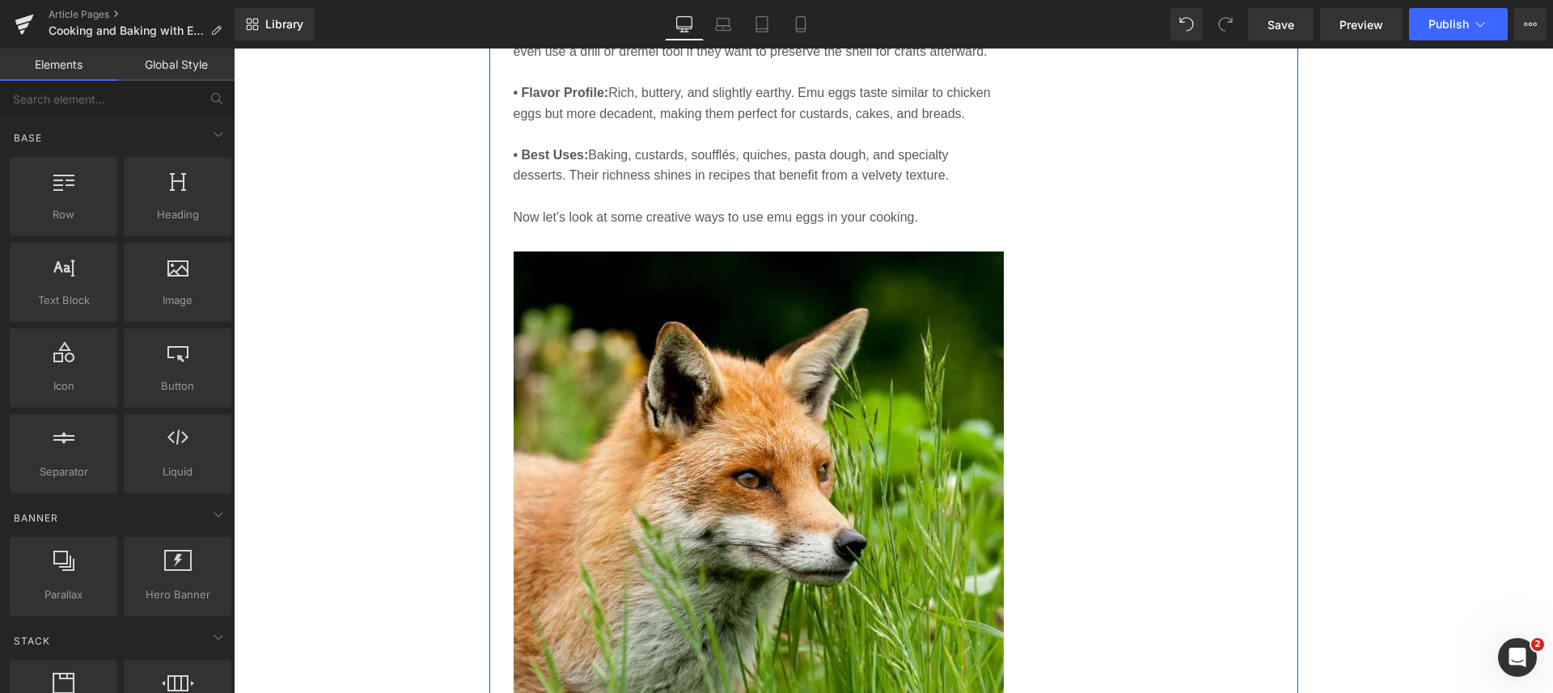
click at [864, 441] on img at bounding box center [758, 496] width 491 height 491
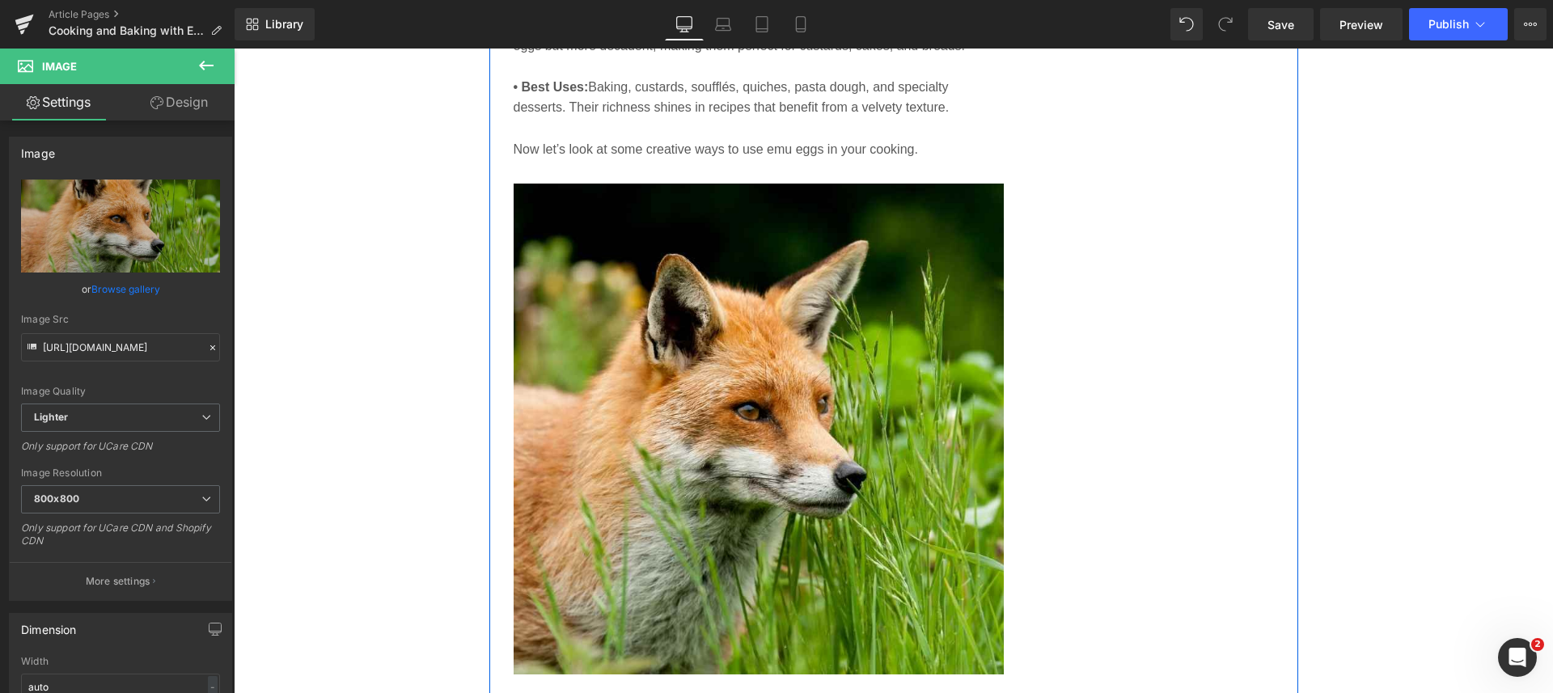
scroll to position [2392, 0]
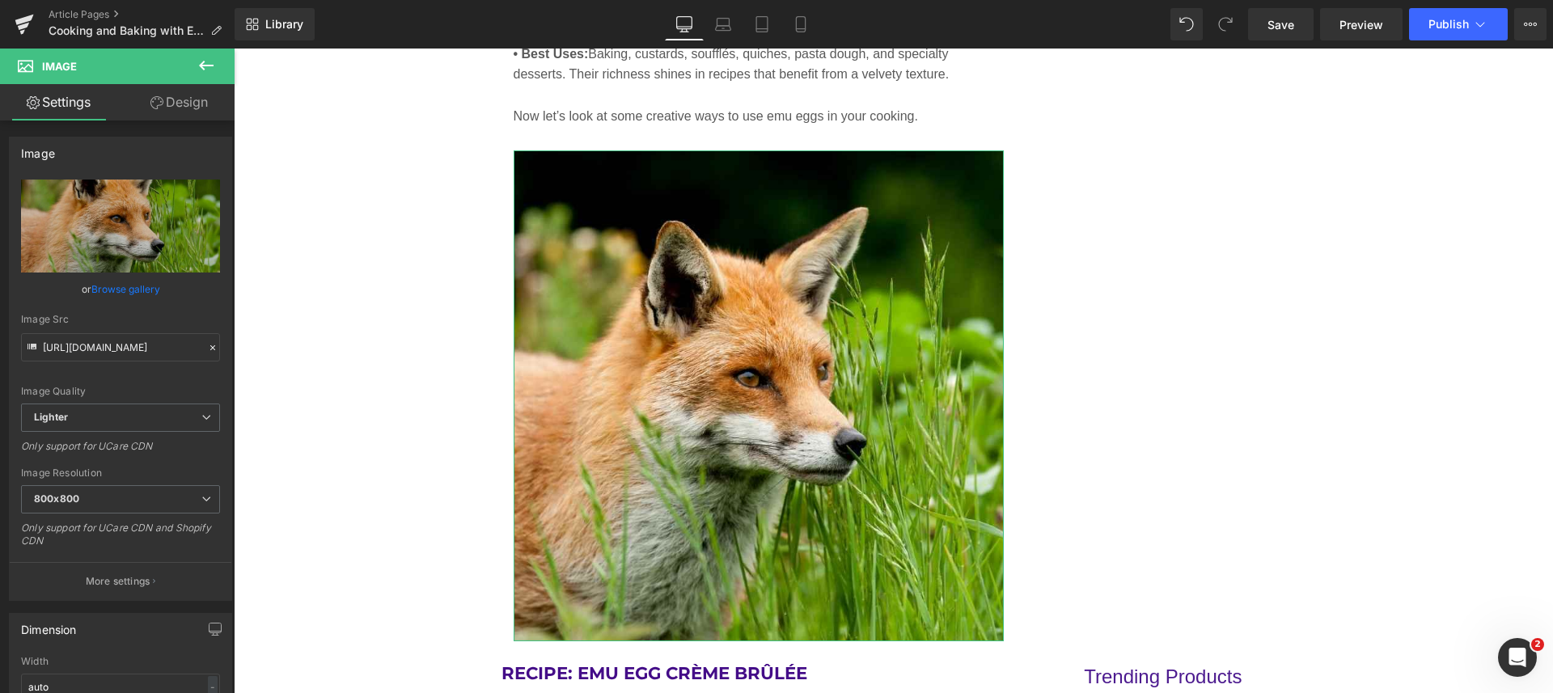
click at [0, 0] on icon "Replace Image" at bounding box center [0, 0] width 0 height 0
type input "C:\fakepath\emu-eggs-on-kitchen-counter-prep.jpg"
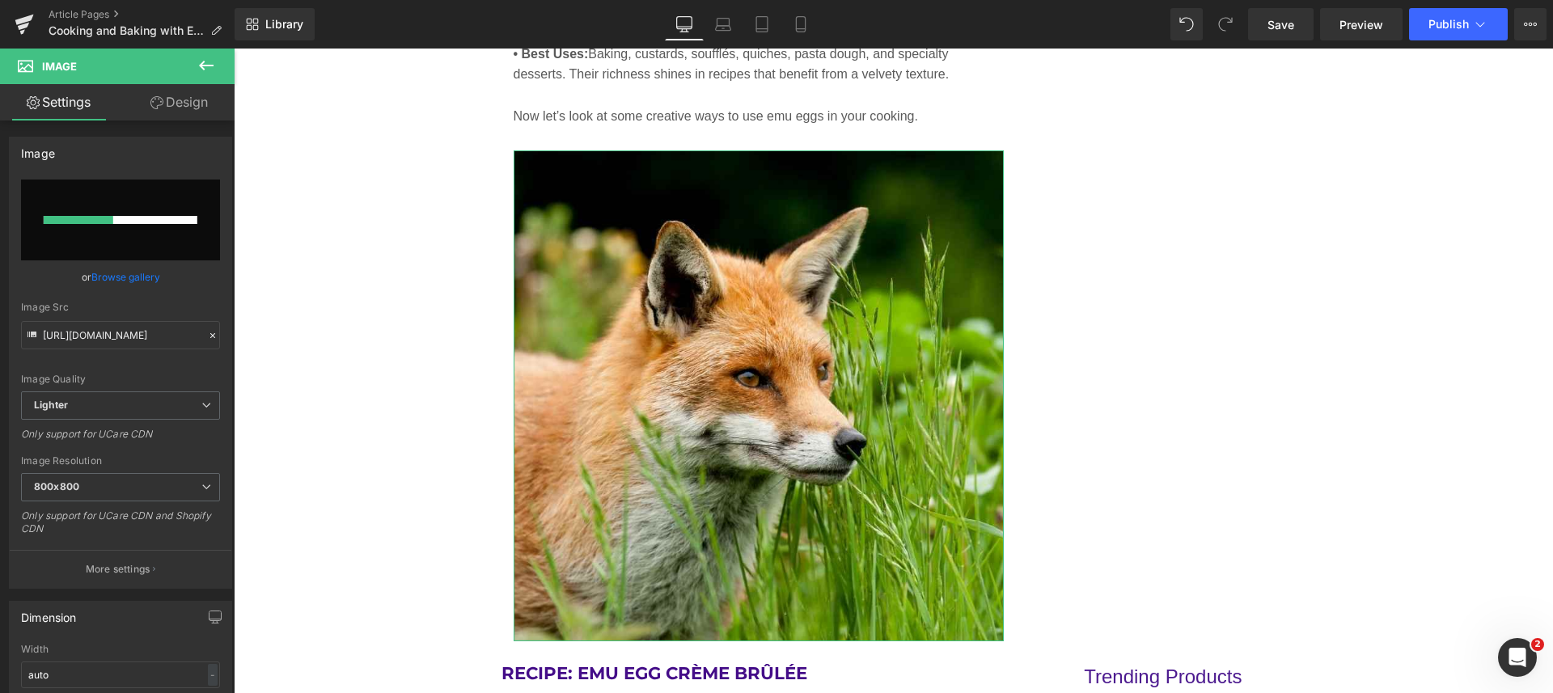
click at [86, 569] on p "More settings" at bounding box center [118, 569] width 65 height 15
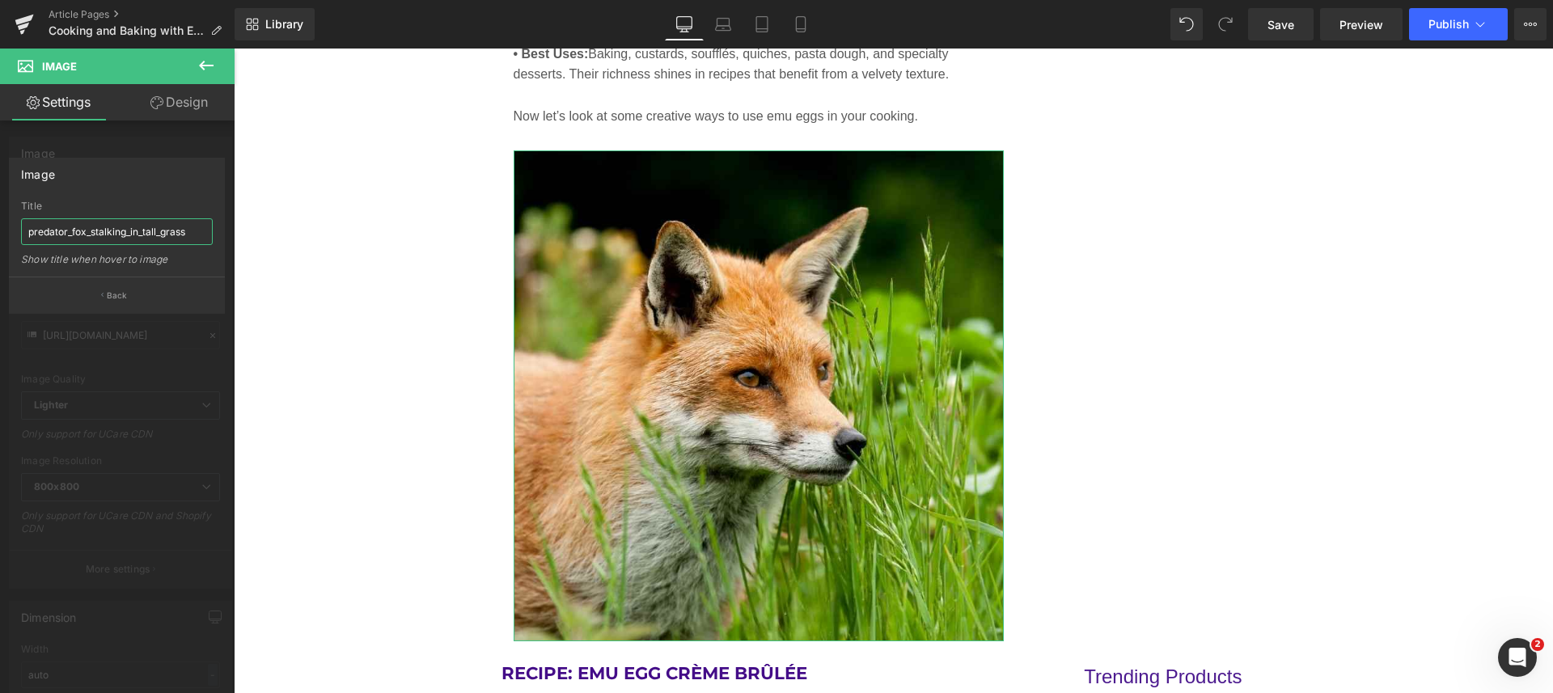
drag, startPoint x: 192, startPoint y: 231, endPoint x: 0, endPoint y: 246, distance: 193.0
click at [0, 246] on div "Image predator_fox_stalking_in_tall_grass Title predator_fox_stalking_in_tall_g…" at bounding box center [117, 230] width 234 height 168
paste input "emu-eggs-on-kitchen-counter-prep.jpg"
type input "emu-eggs-on-kitchen-counter-prep"
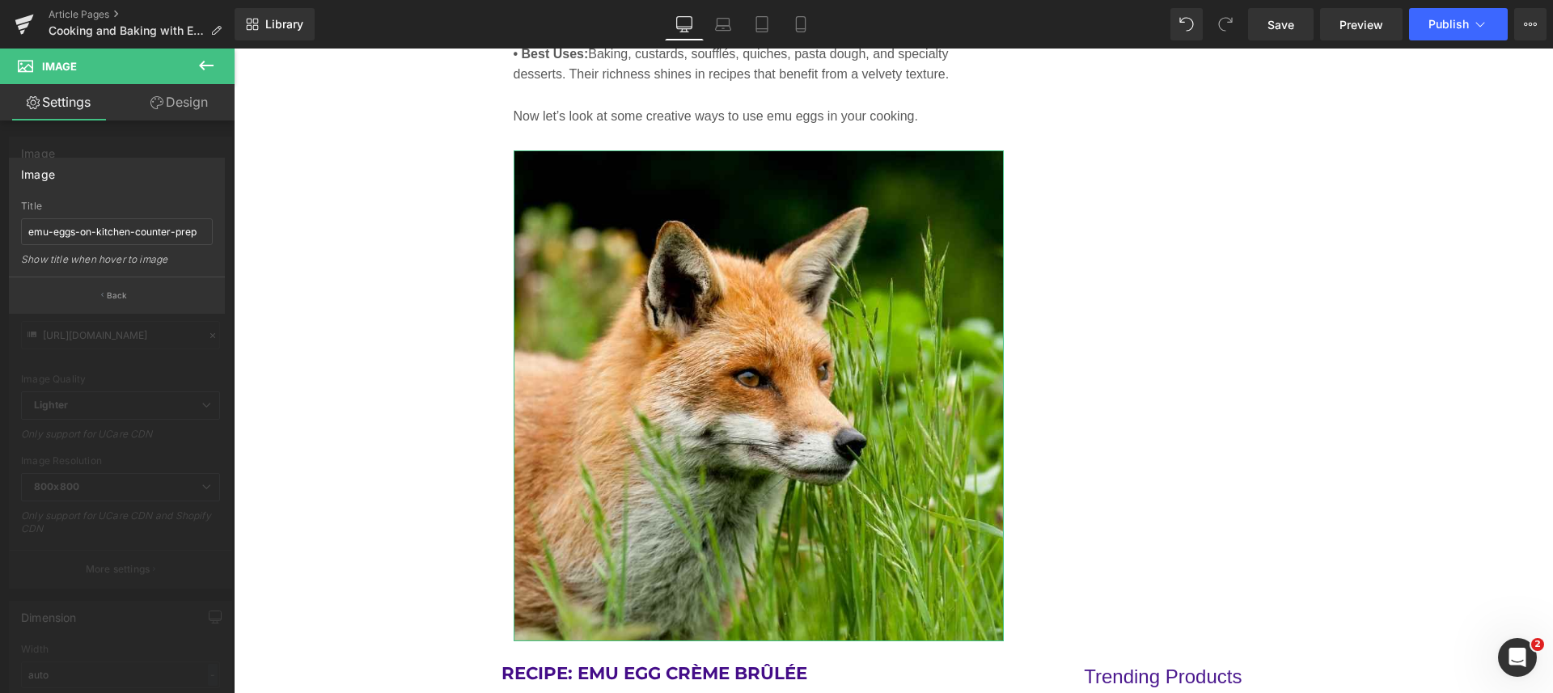
click at [109, 284] on button "Back" at bounding box center [117, 295] width 216 height 36
click at [109, 284] on link "Browse gallery" at bounding box center [125, 277] width 69 height 28
click at [109, 0] on div "Text Block You are previewing how the will restyle your page. You can not edit …" at bounding box center [776, 0] width 1553 height 0
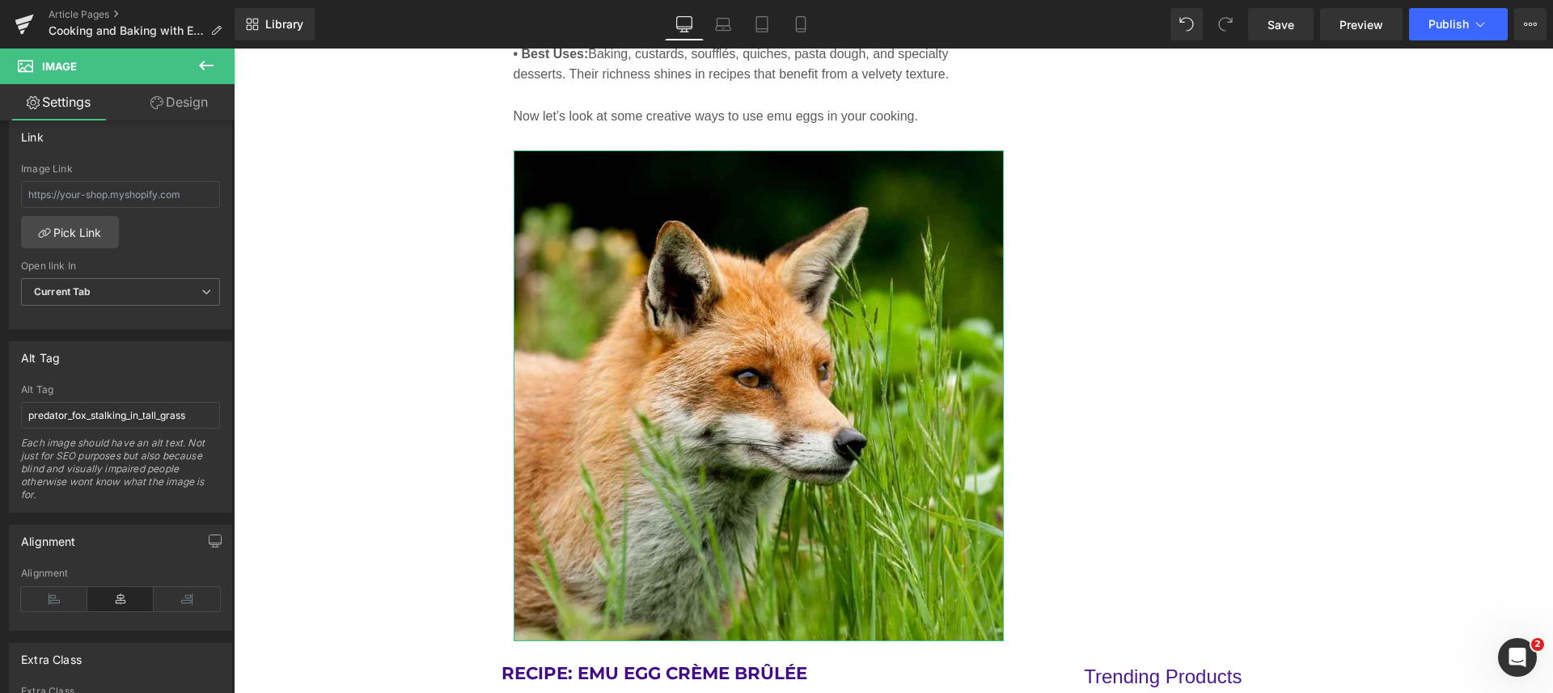
scroll to position [708, 0]
click at [32, 408] on input "predator_fox_stalking_in_tall_grass" at bounding box center [120, 405] width 199 height 27
drag, startPoint x: 260, startPoint y: 451, endPoint x: 244, endPoint y: 401, distance: 52.7
paste input "emu-eggs-on-kitchen-counter-prep.jpg"
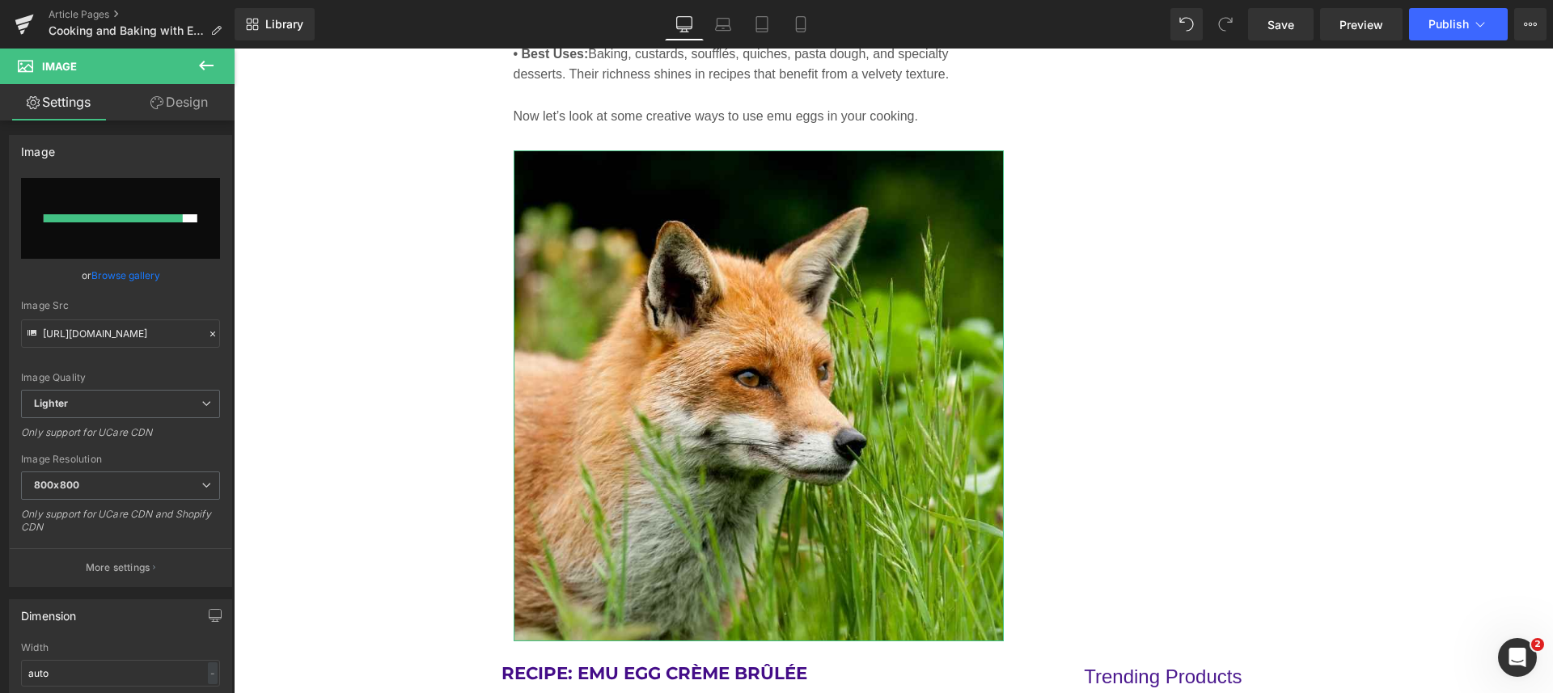
scroll to position [0, 0]
type input "emu-eggs-on-kitchen-counter-prep"
click at [128, 271] on link "Browse gallery" at bounding box center [125, 277] width 69 height 28
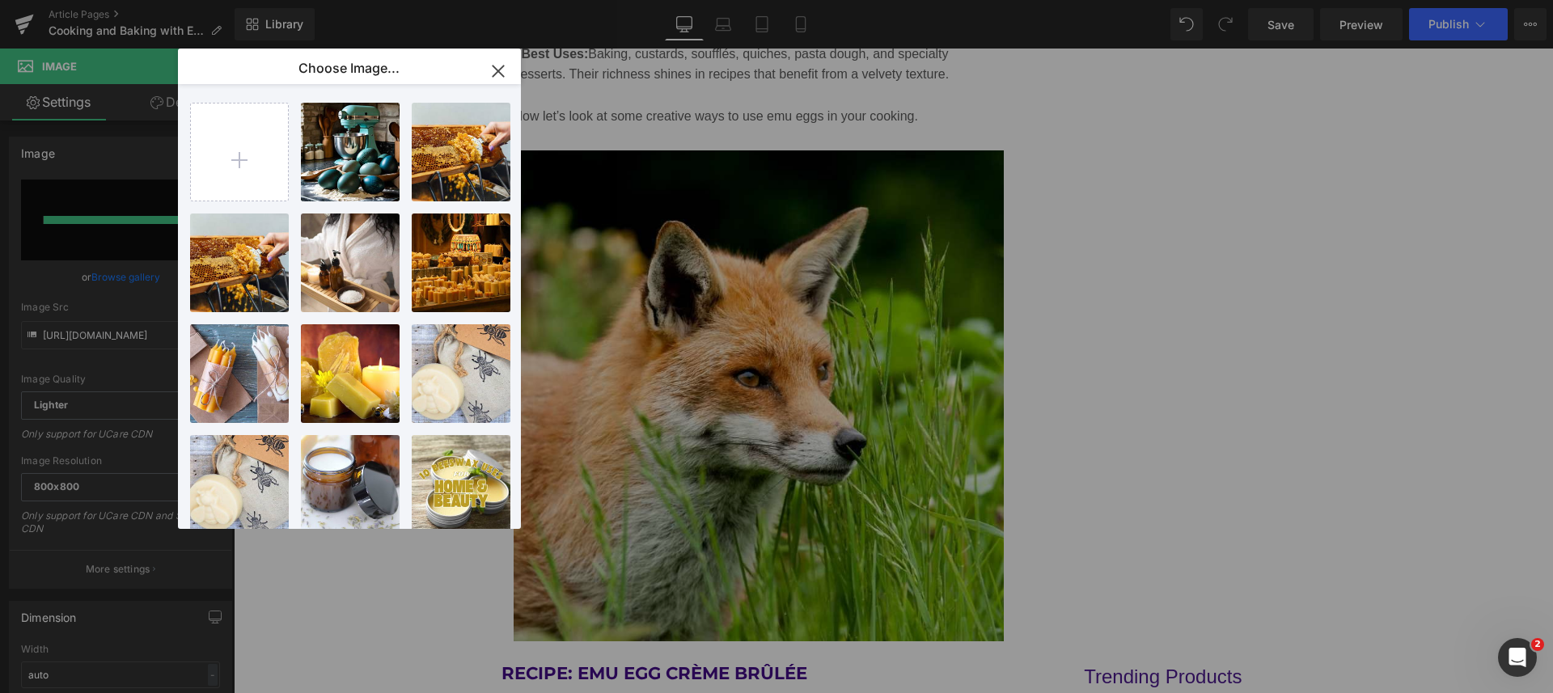
click at [234, 152] on input "file" at bounding box center [239, 152] width 97 height 97
type input "C:\fakepath\emu-eggs-on-kitchen-counter-prep.jpg"
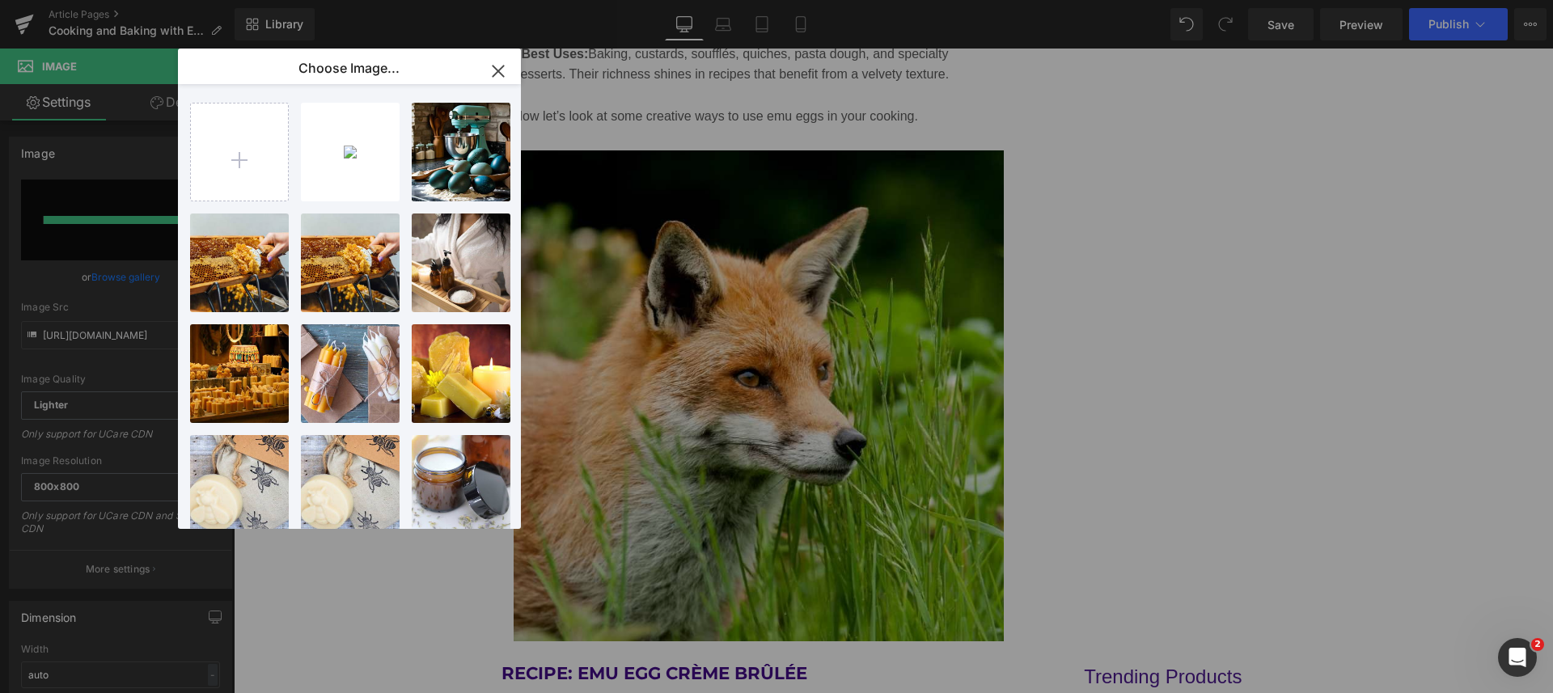
click at [0, 0] on div "emu-egg...prep.jpg 51.54 KB" at bounding box center [0, 0] width 0 height 0
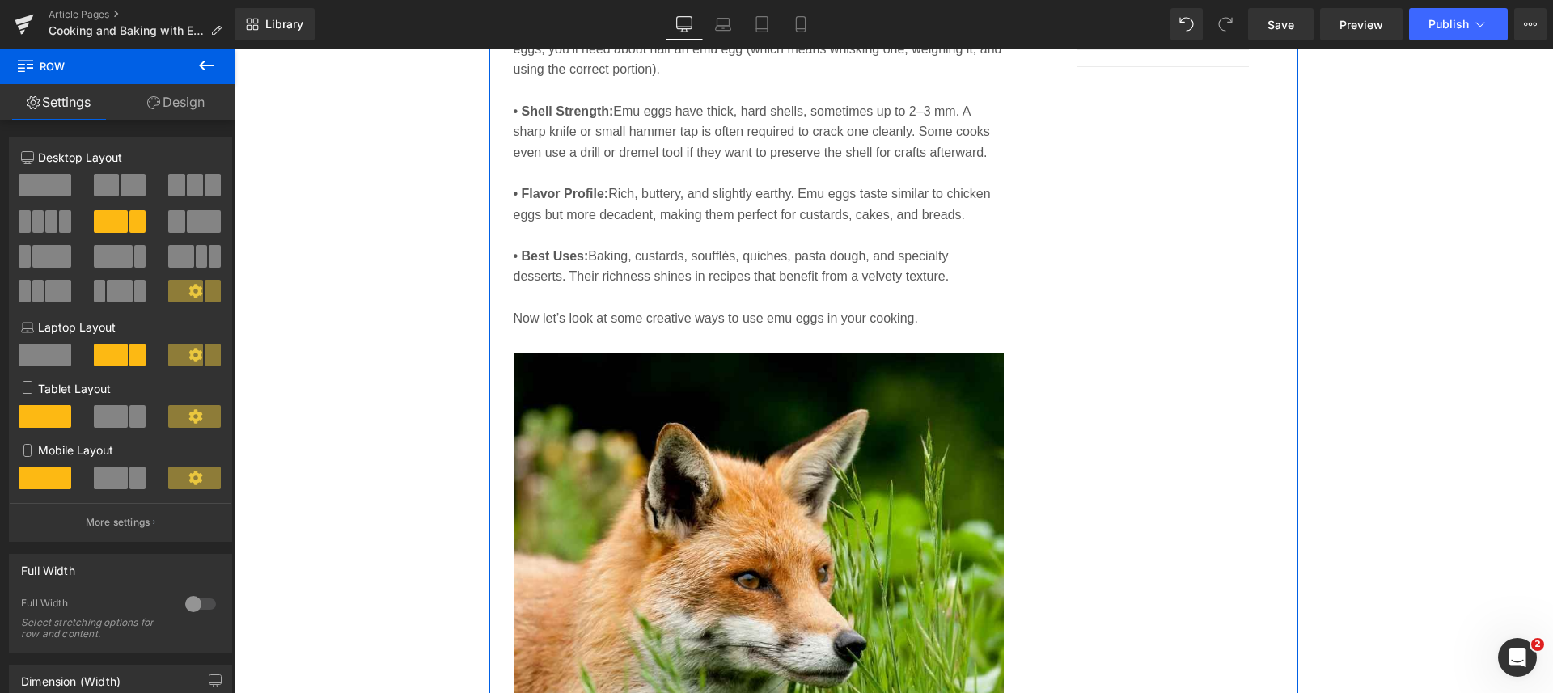
scroll to position [2392, 0]
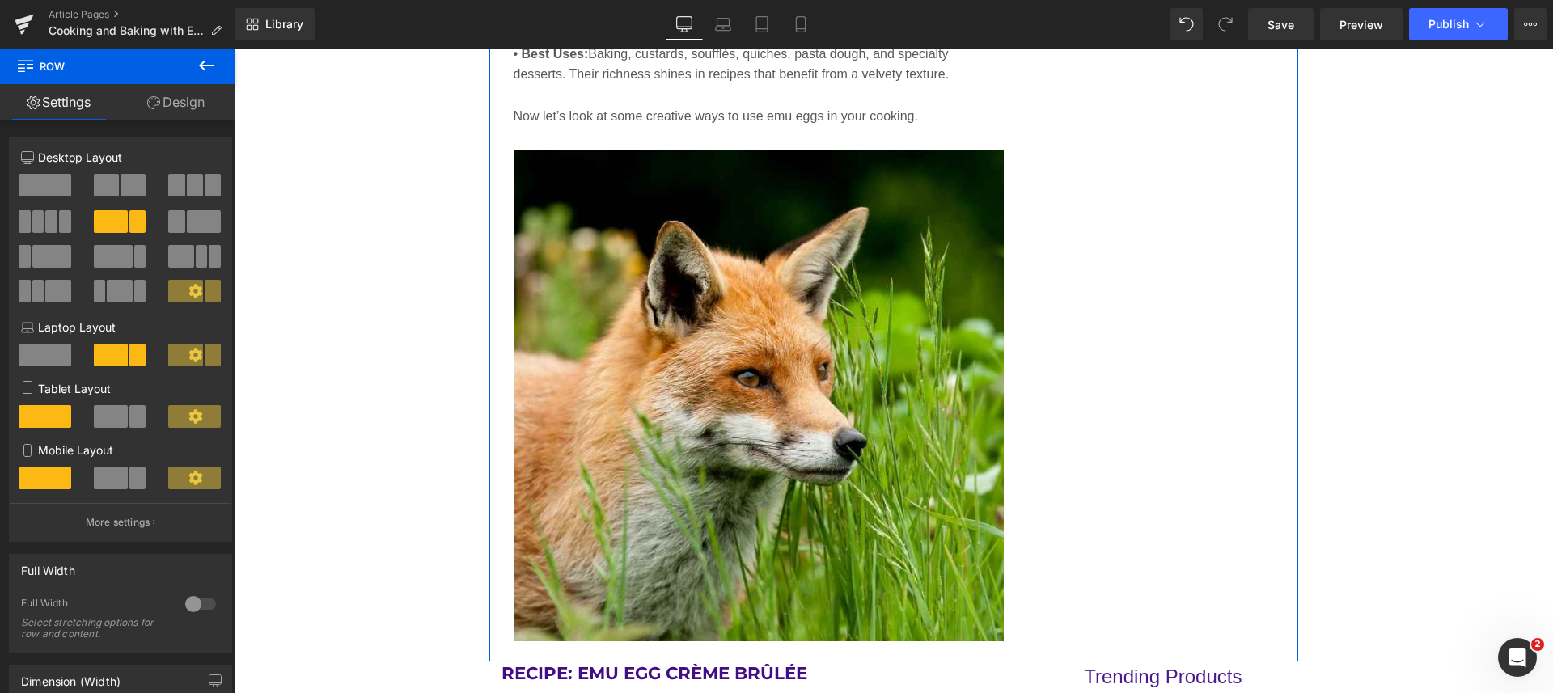
click at [860, 404] on img at bounding box center [758, 395] width 491 height 491
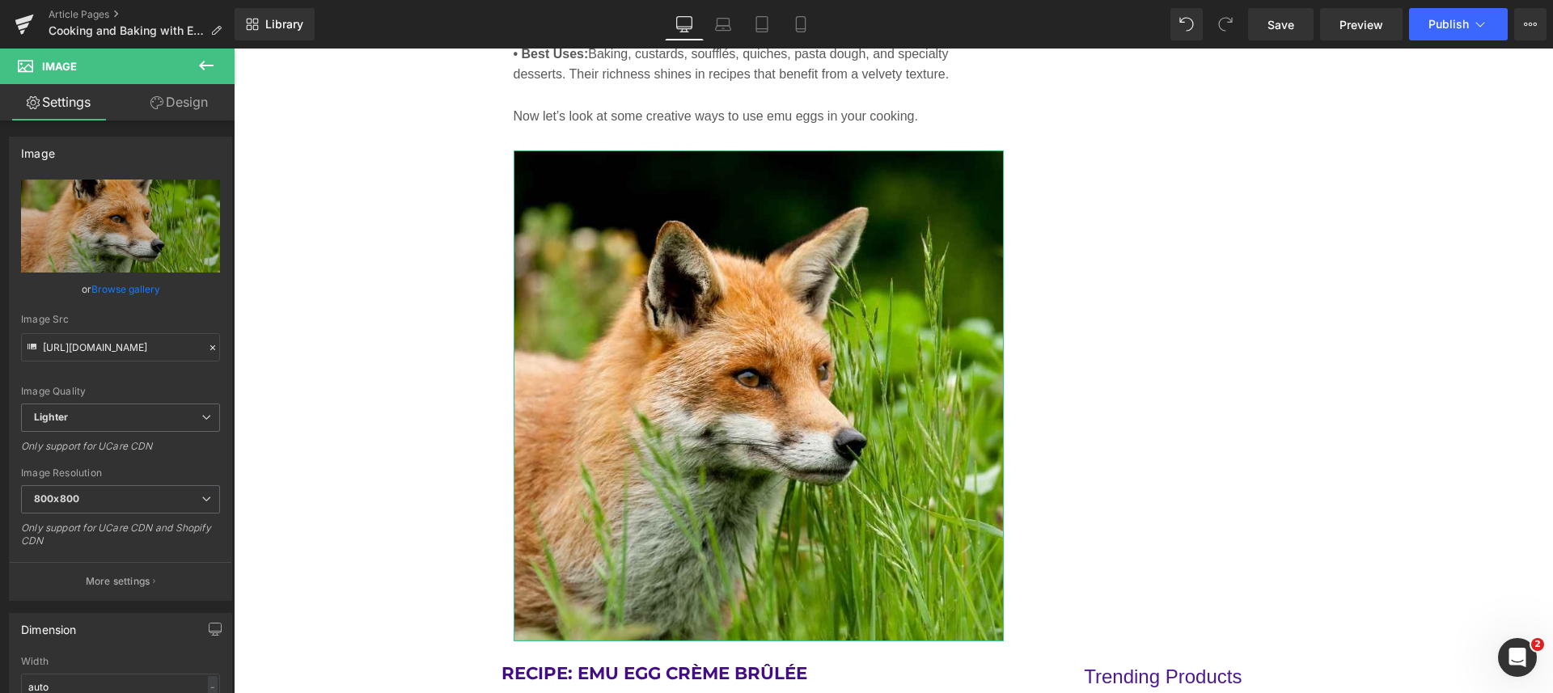
click at [0, 0] on icon "Replace Image" at bounding box center [0, 0] width 0 height 0
click at [120, 294] on link "Browse gallery" at bounding box center [125, 289] width 69 height 28
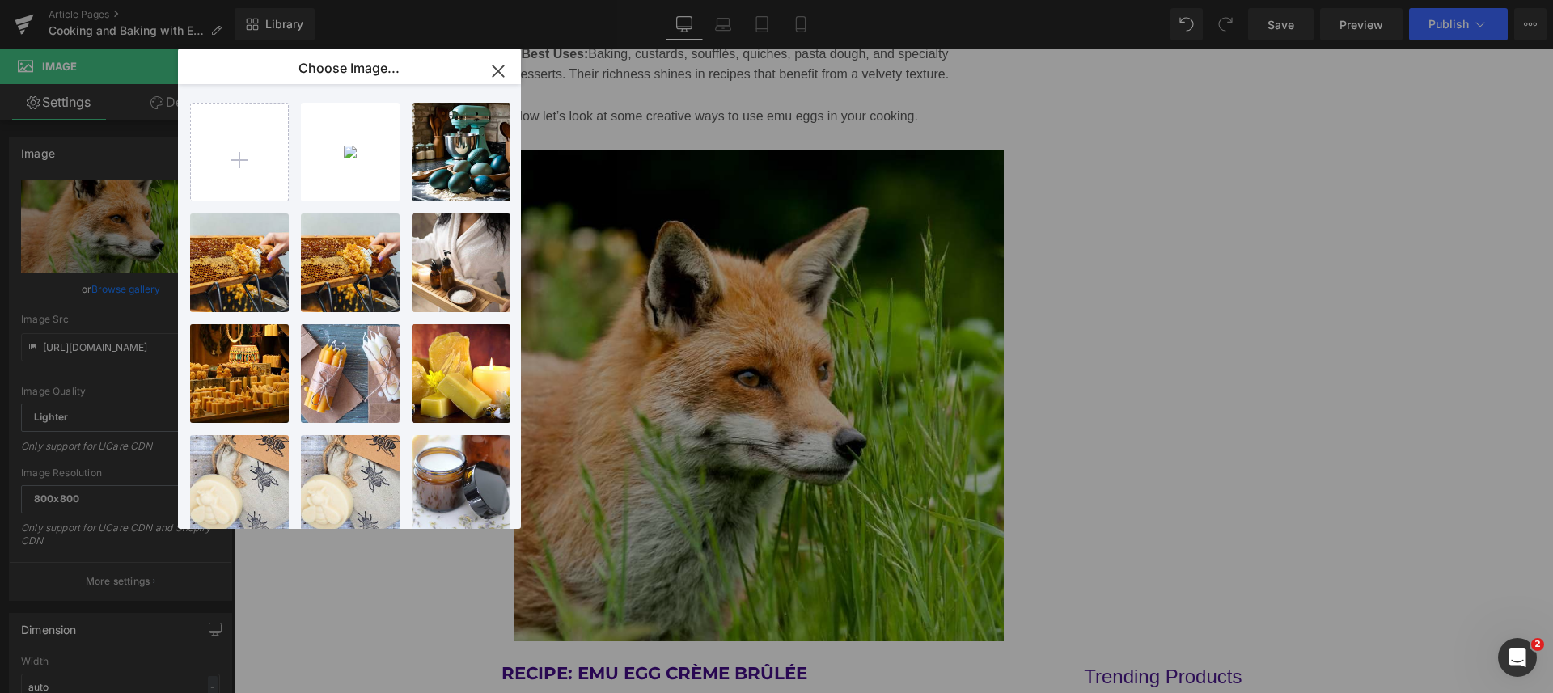
click at [0, 0] on p "51.54 KB" at bounding box center [0, 0] width 0 height 0
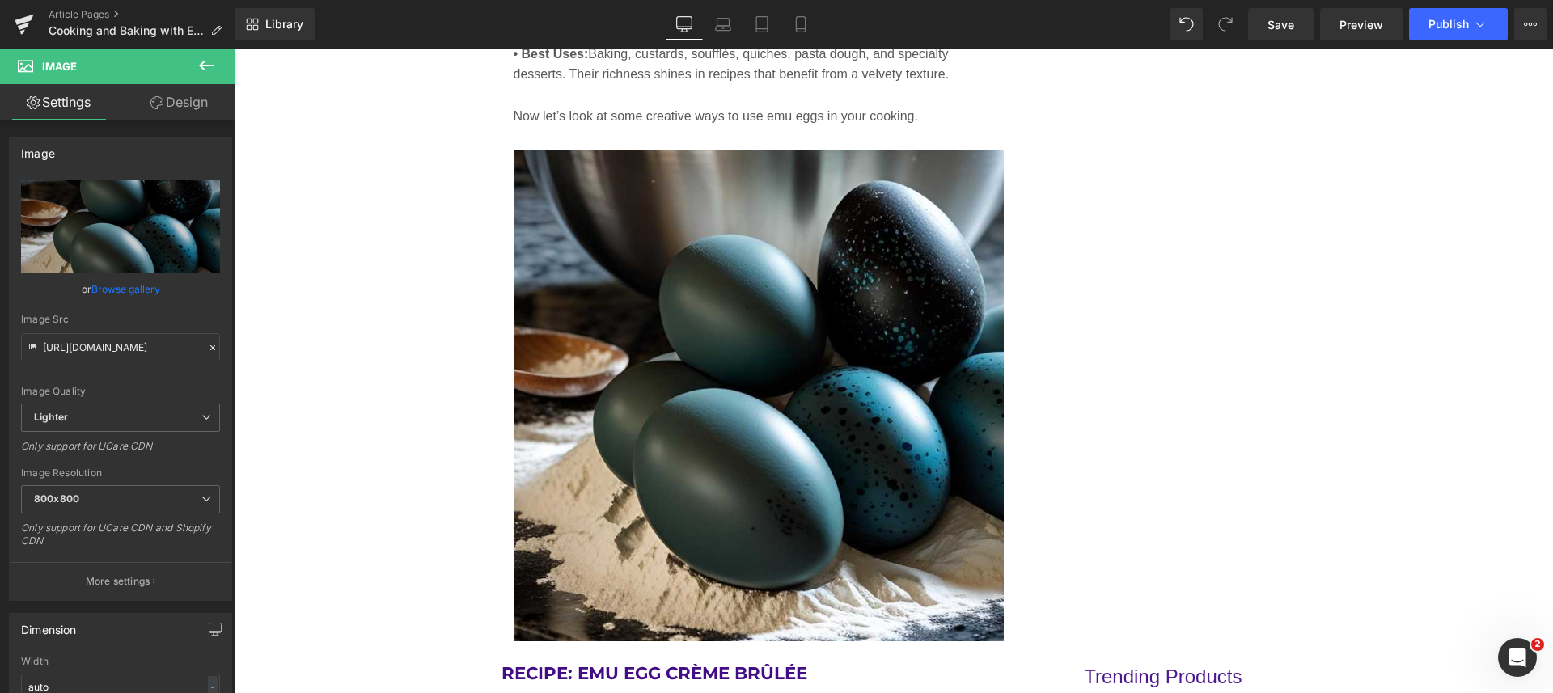
type input "https://ucarecdn.com/bdfa6945-61de-4140-bc6e-e28db7fba097/-/format/auto/-/previ…"
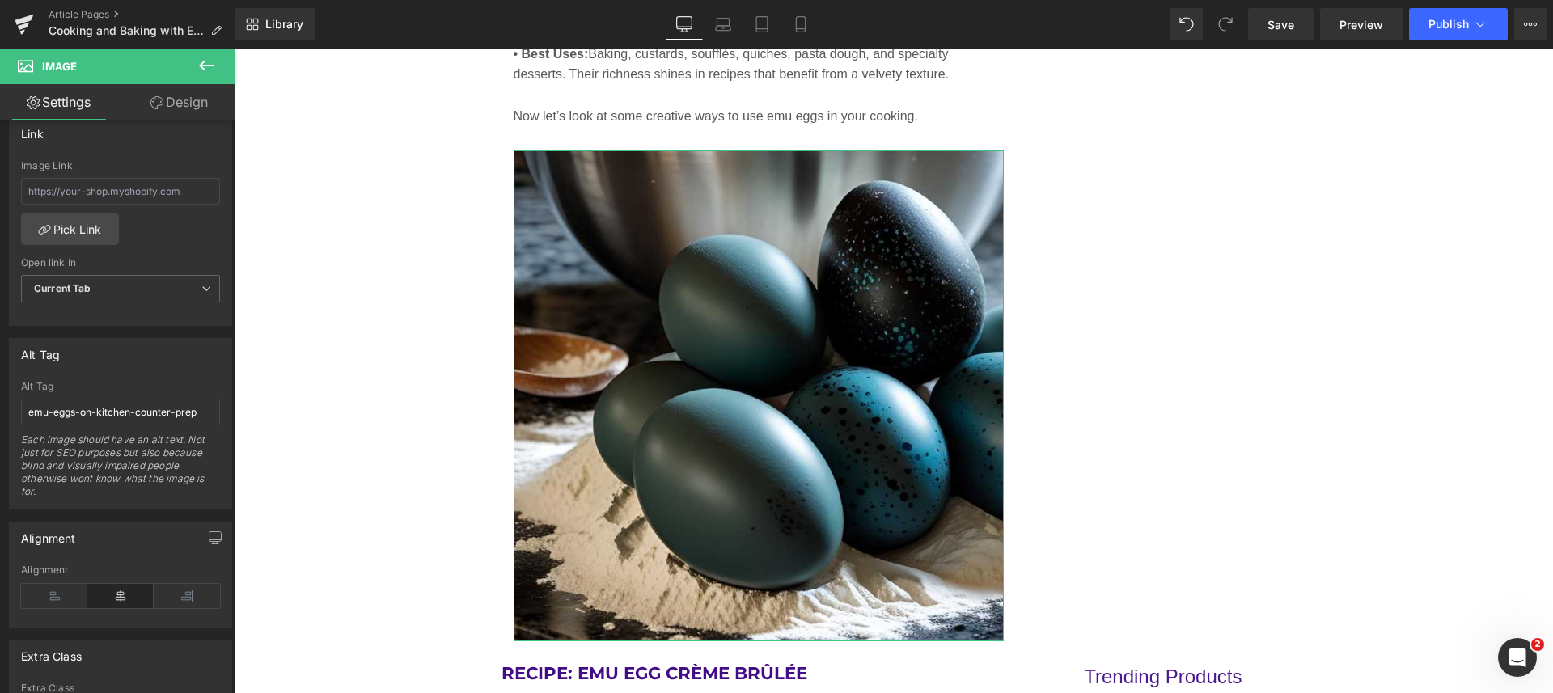
scroll to position [564, 0]
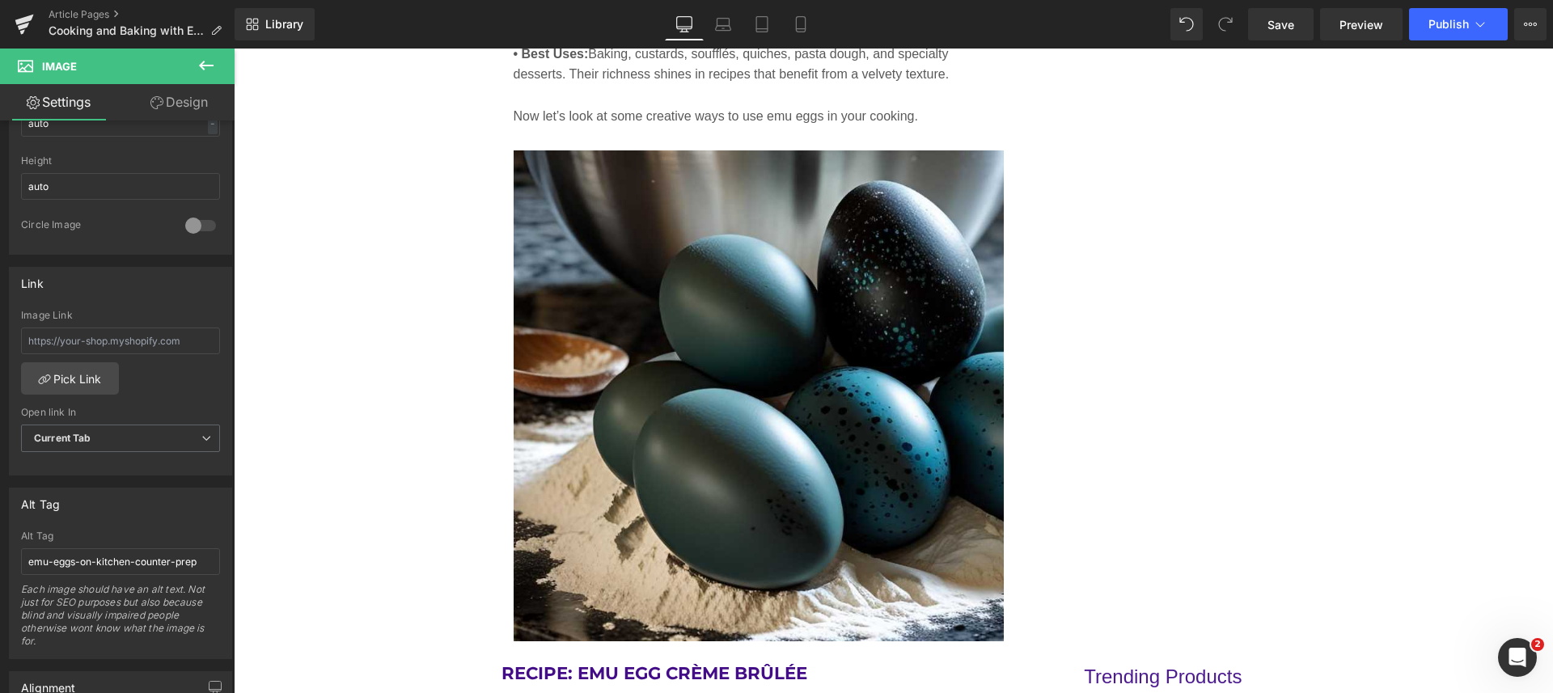
click at [1288, 32] on span "Save" at bounding box center [1280, 24] width 27 height 17
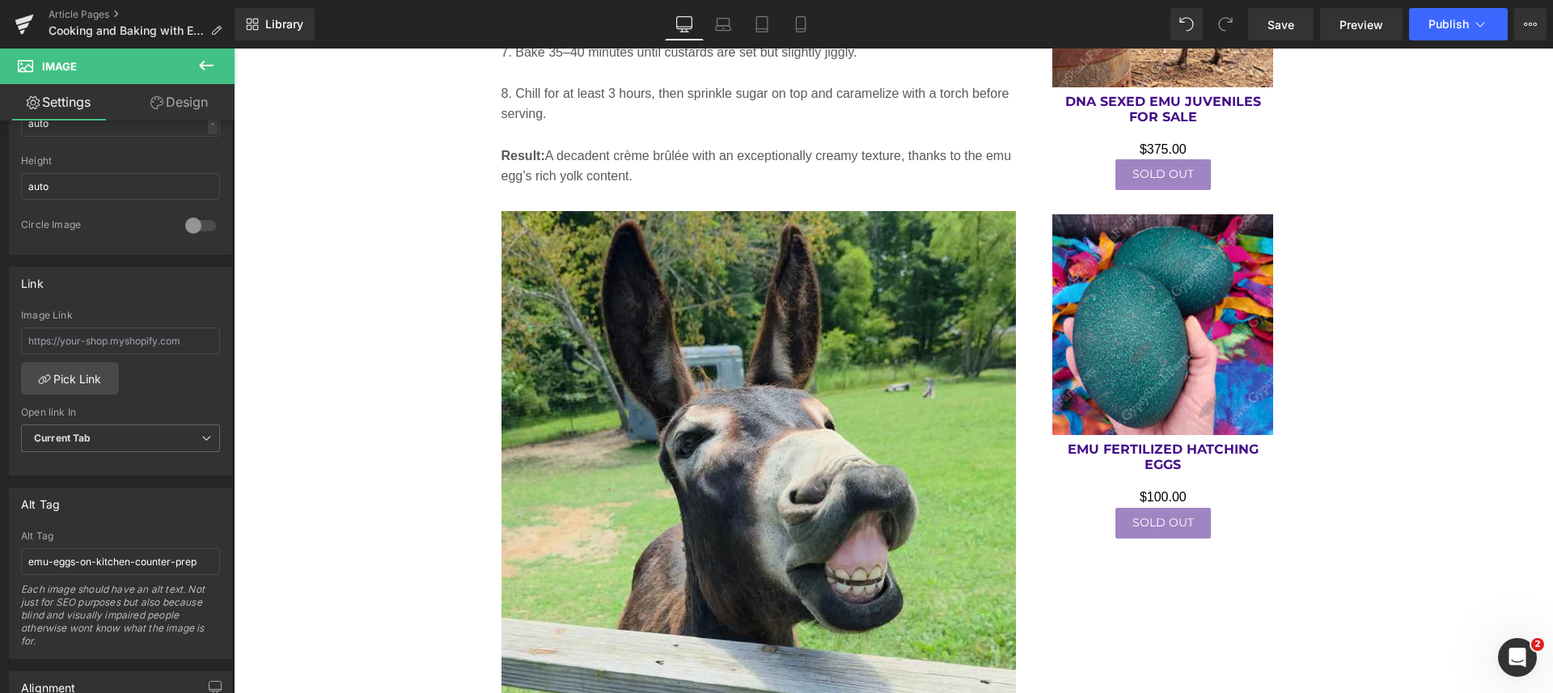
scroll to position [3605, 0]
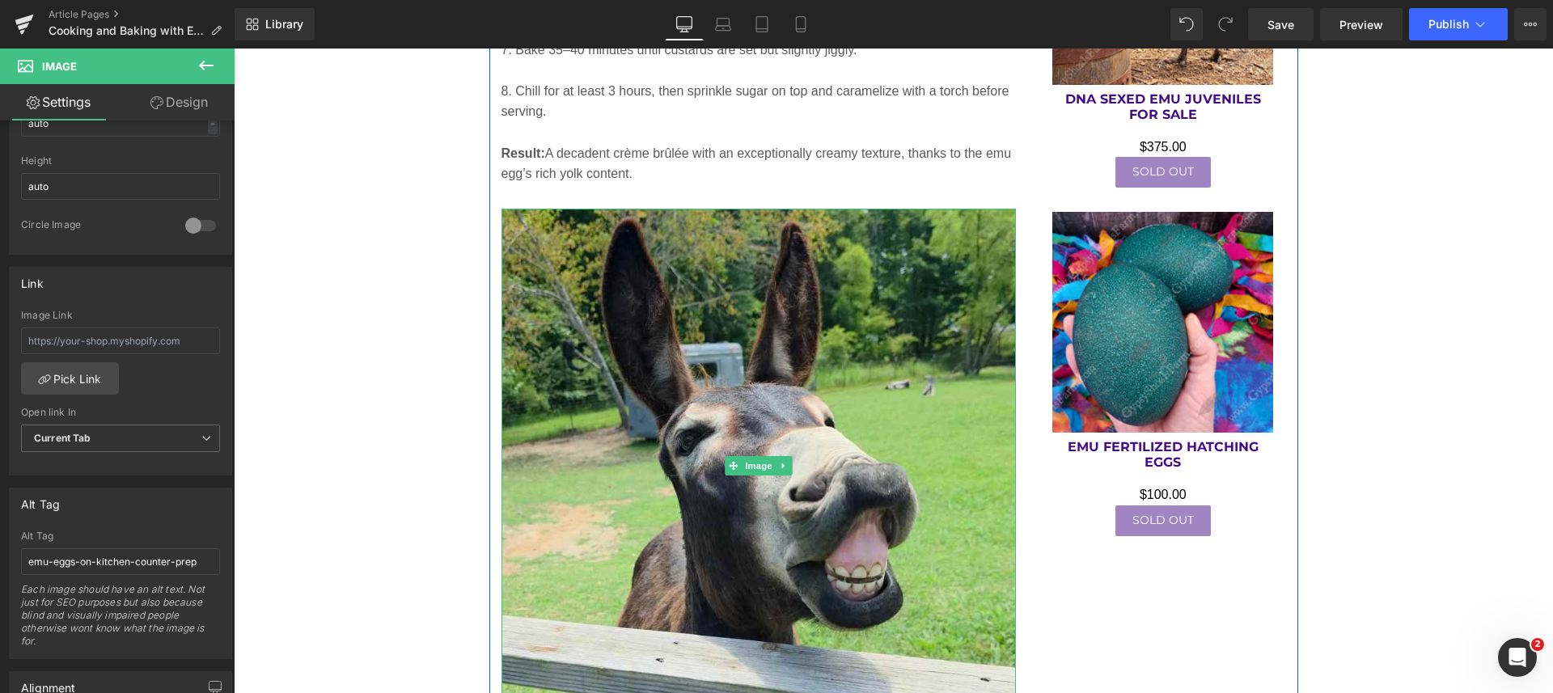
click at [743, 396] on img at bounding box center [758, 466] width 515 height 515
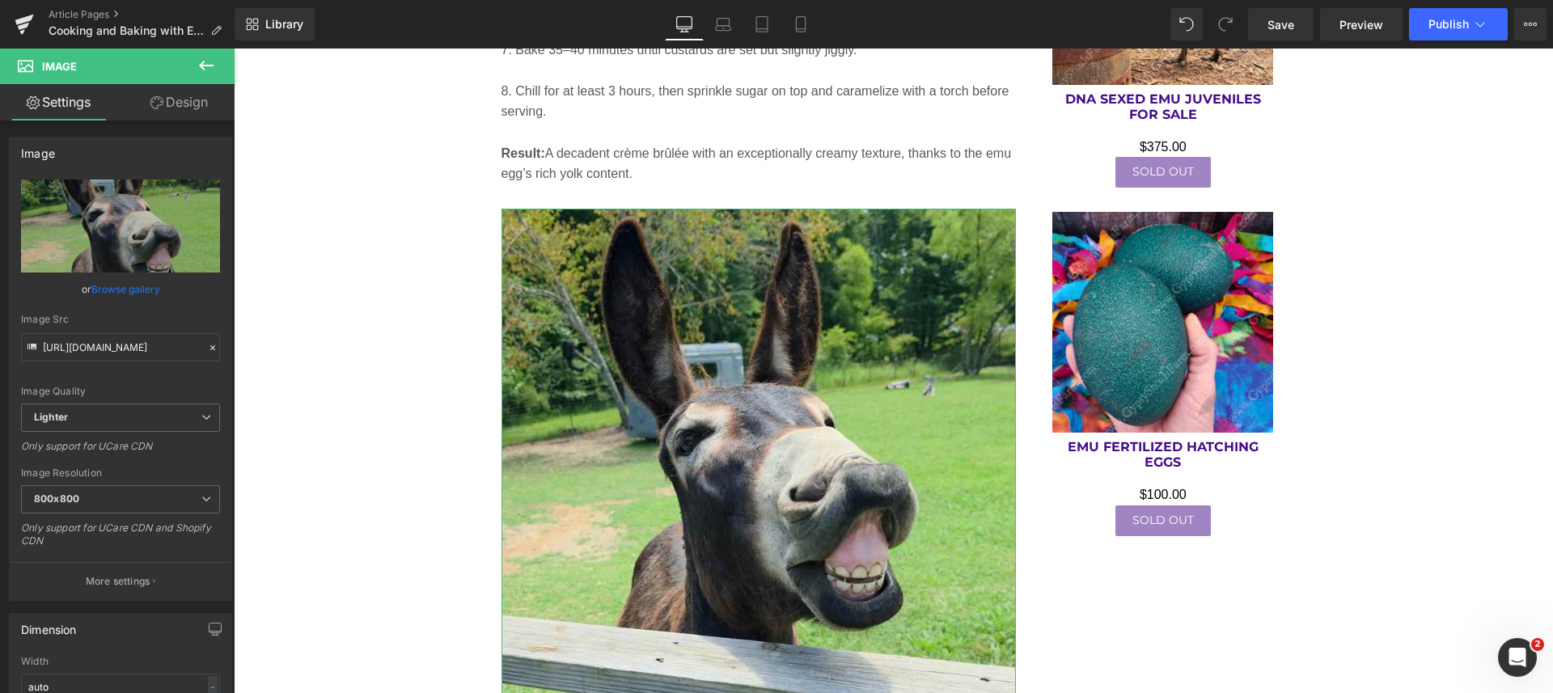
click at [0, 0] on icon "Replace Image" at bounding box center [0, 0] width 0 height 0
type input "C:\fakepath\emu-eggs-rich-creme-brulee.jpg"
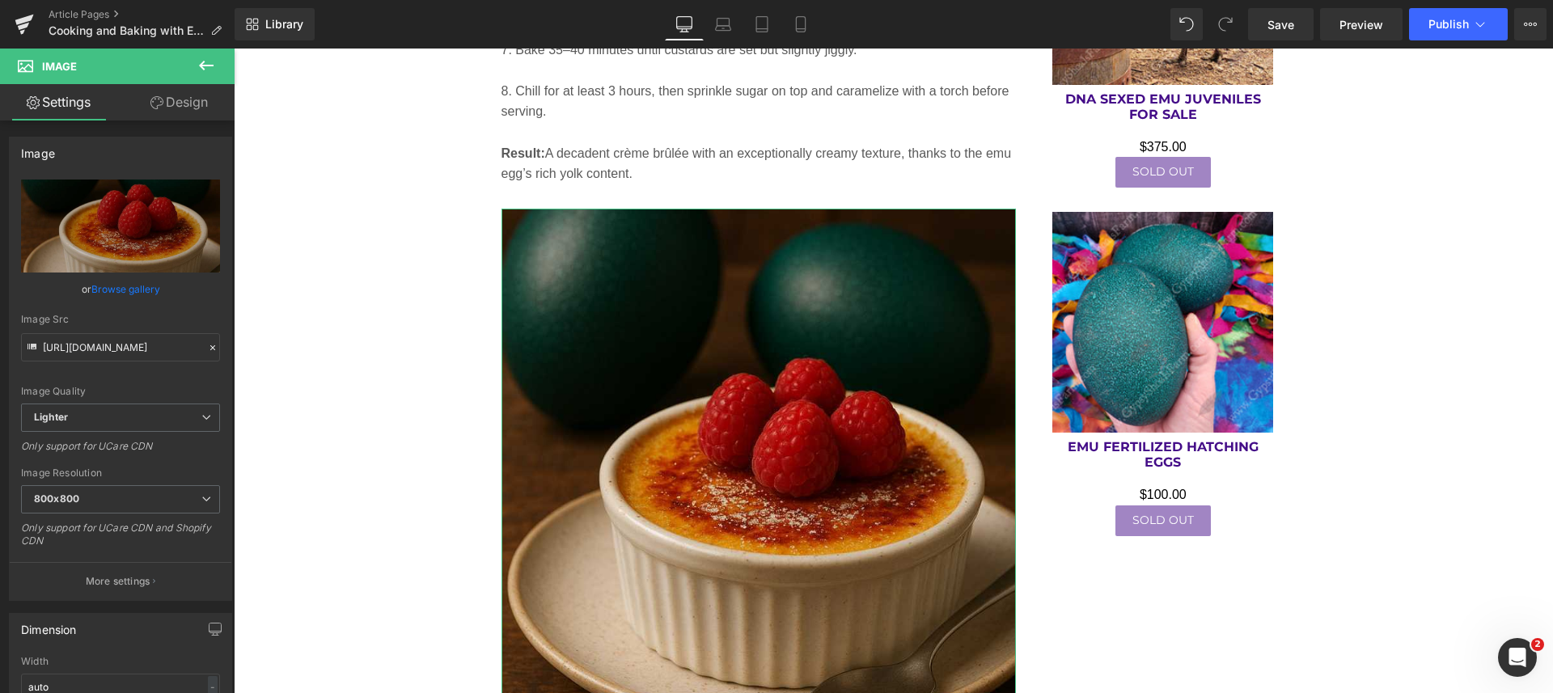
type input "https://ucarecdn.com/1664d80b-2f22-40ea-a09f-92bca85b863a/-/format/auto/-/previ…"
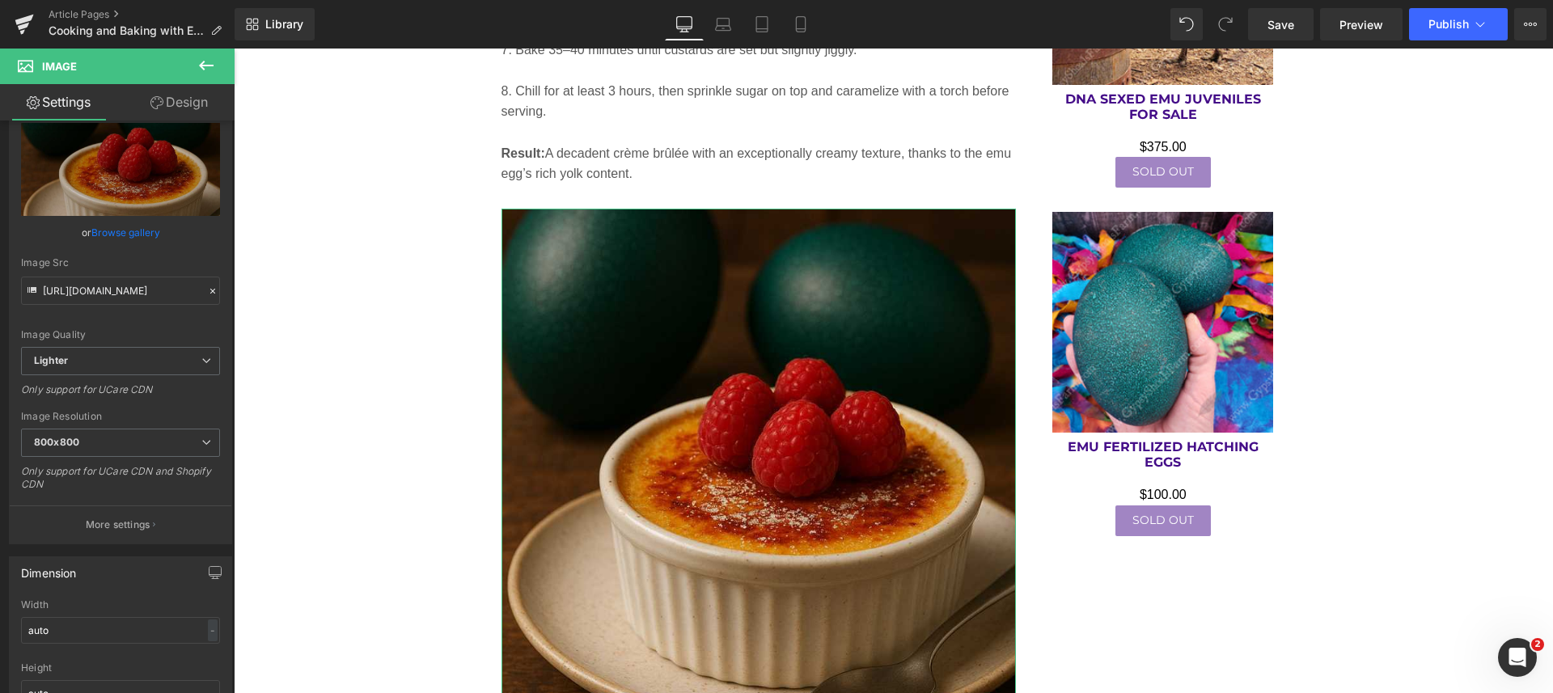
scroll to position [101, 0]
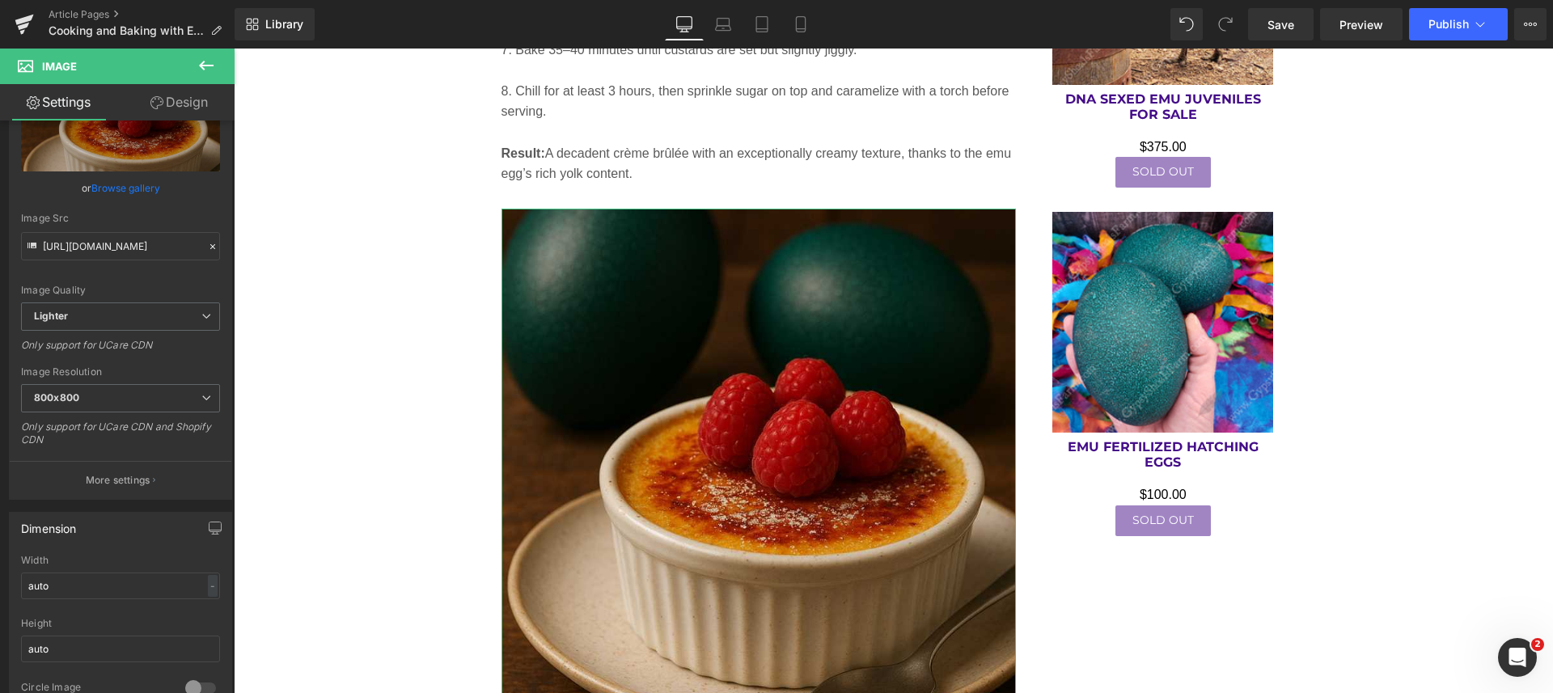
click at [135, 470] on button "More settings" at bounding box center [121, 480] width 222 height 38
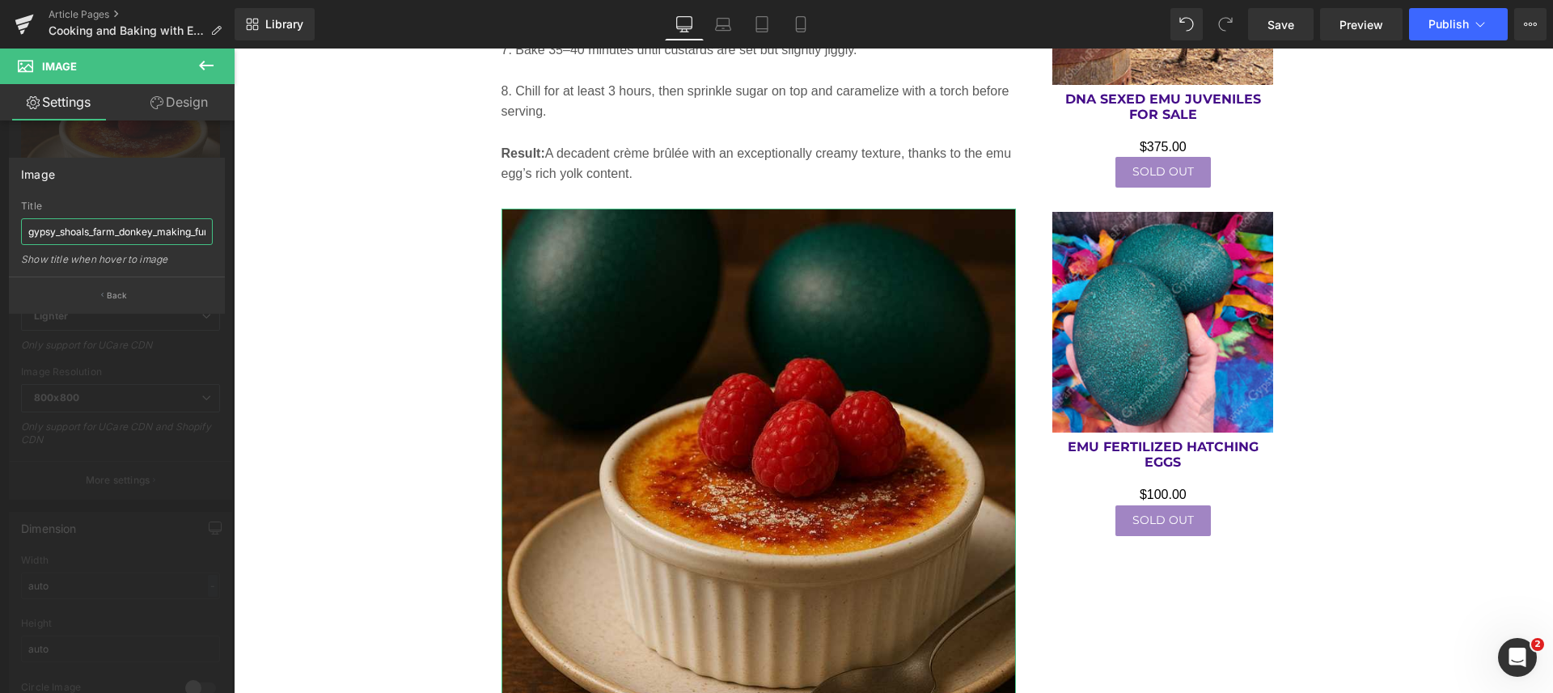
scroll to position [0, 45]
drag, startPoint x: 263, startPoint y: 281, endPoint x: 240, endPoint y: 246, distance: 42.2
paste input "emu-eggs-rich-creme-brulee.jpg"
type input "emu-eggs-rich-creme-brulee"
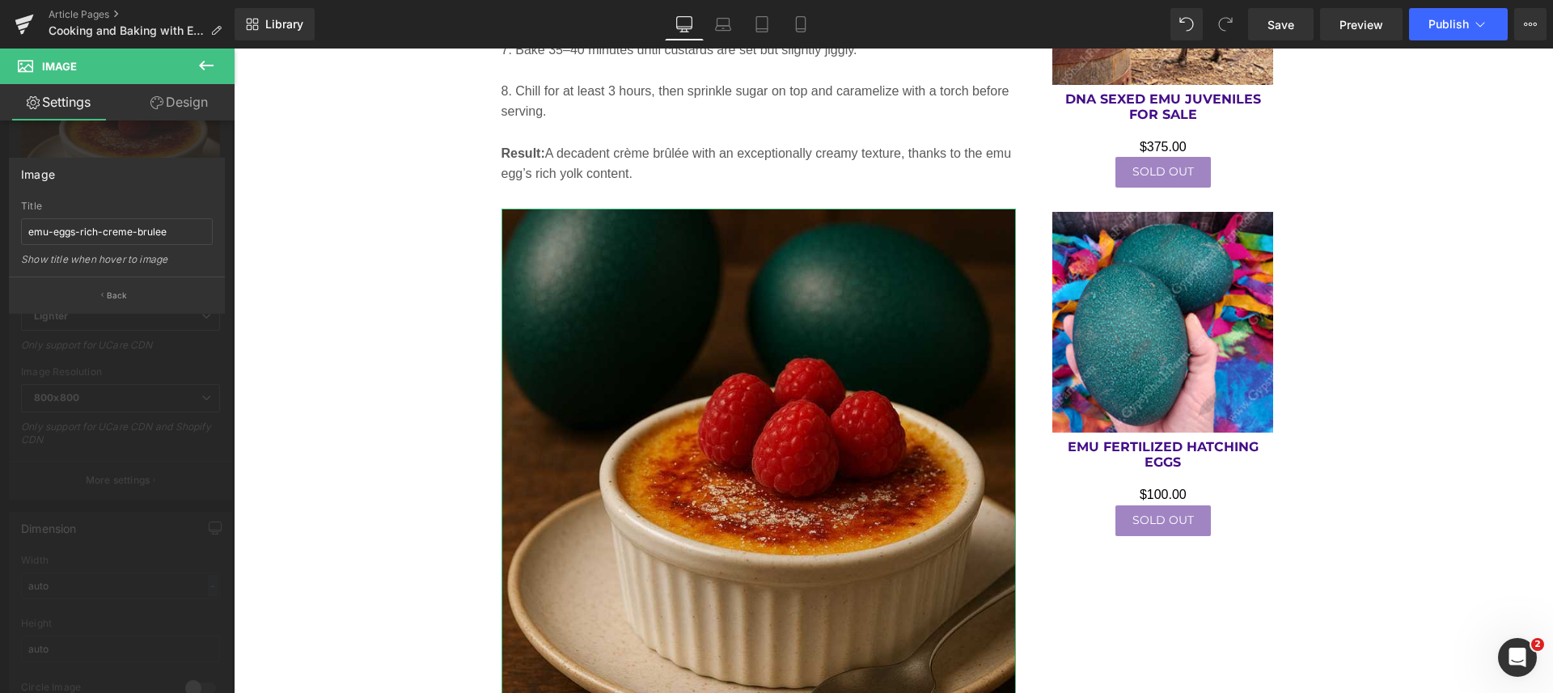
click at [127, 290] on button "Back" at bounding box center [117, 295] width 216 height 36
click at [127, 290] on div "Image Quality" at bounding box center [120, 290] width 199 height 11
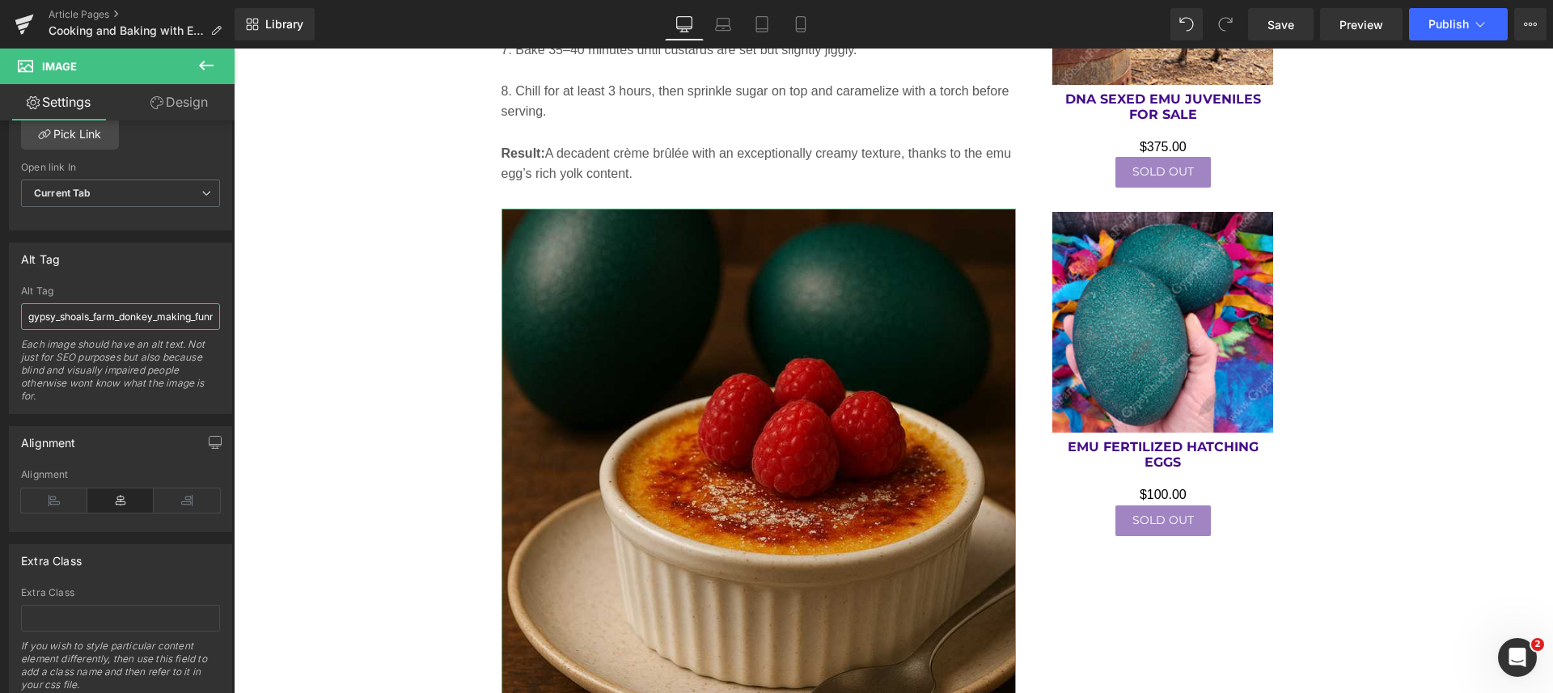
scroll to position [0, 44]
drag, startPoint x: 257, startPoint y: 363, endPoint x: 272, endPoint y: 320, distance: 45.3
paste input "emu-eggs-rich-creme-brulee.jpg"
type input "emu-eggs-rich-creme-brulee"
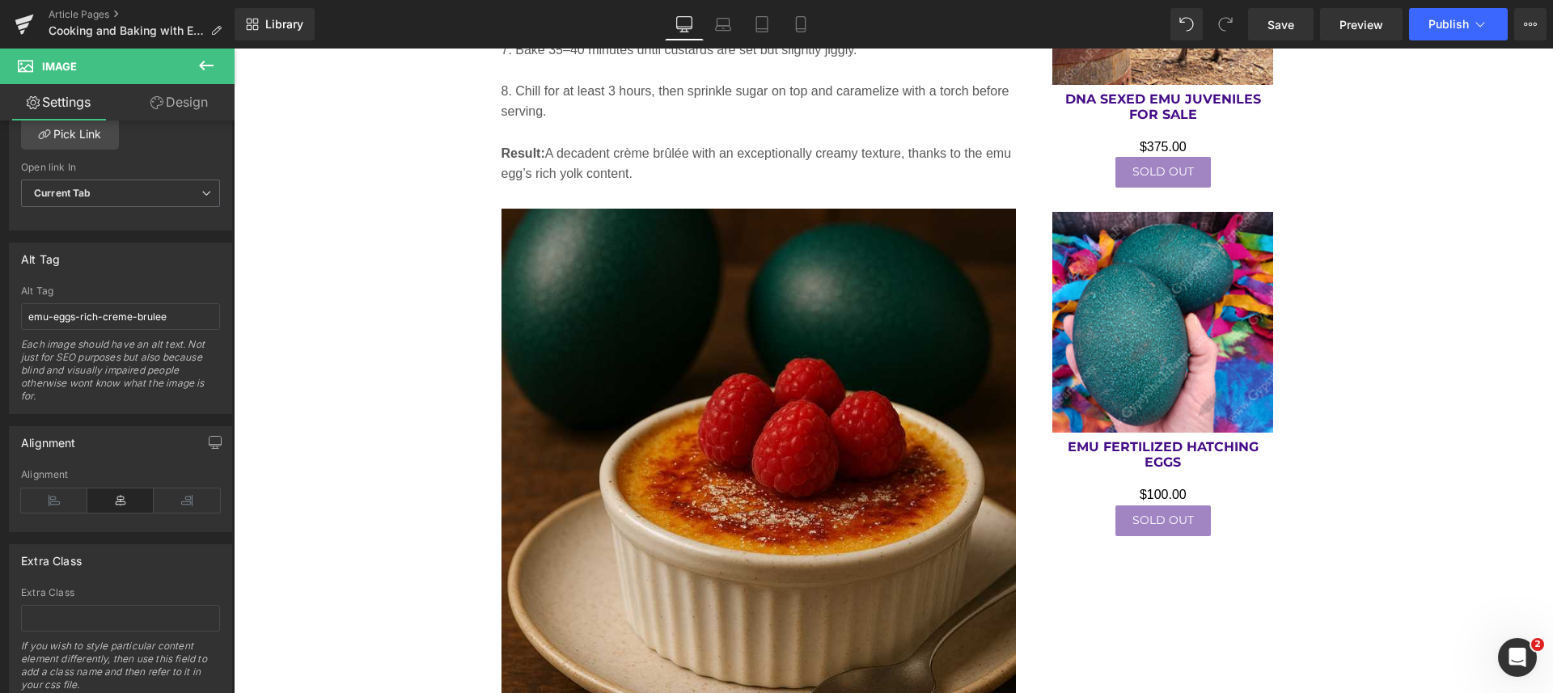
click at [1275, 18] on span "Save" at bounding box center [1280, 24] width 27 height 17
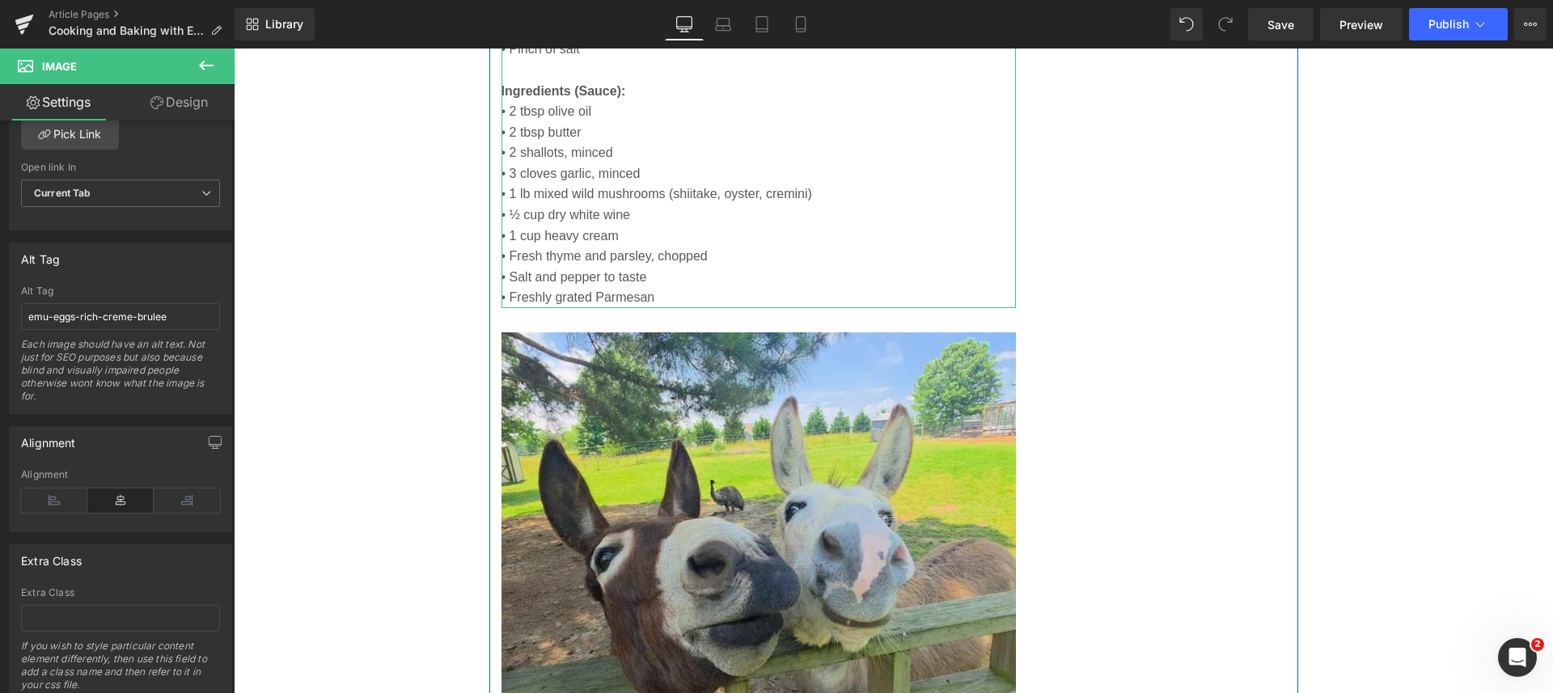
scroll to position [4514, 0]
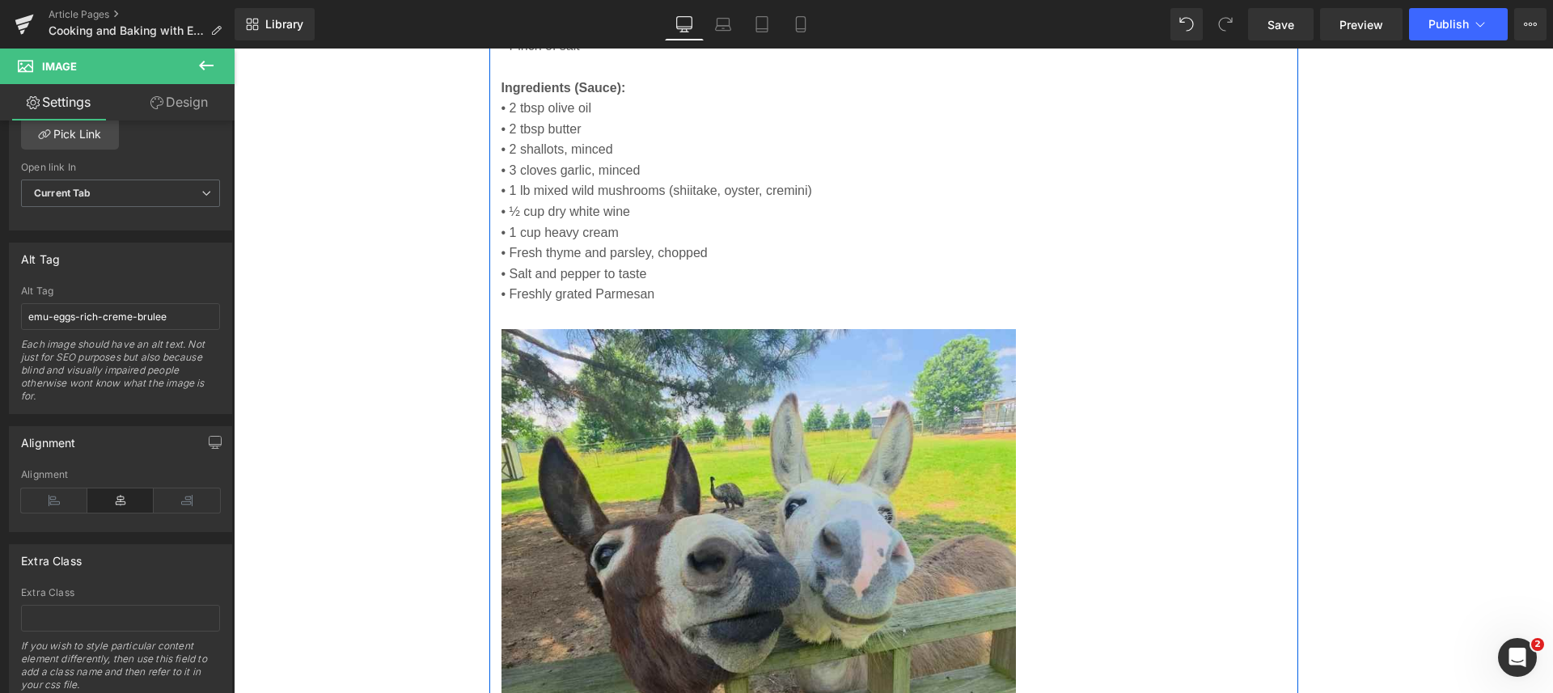
click at [791, 501] on img at bounding box center [758, 586] width 515 height 515
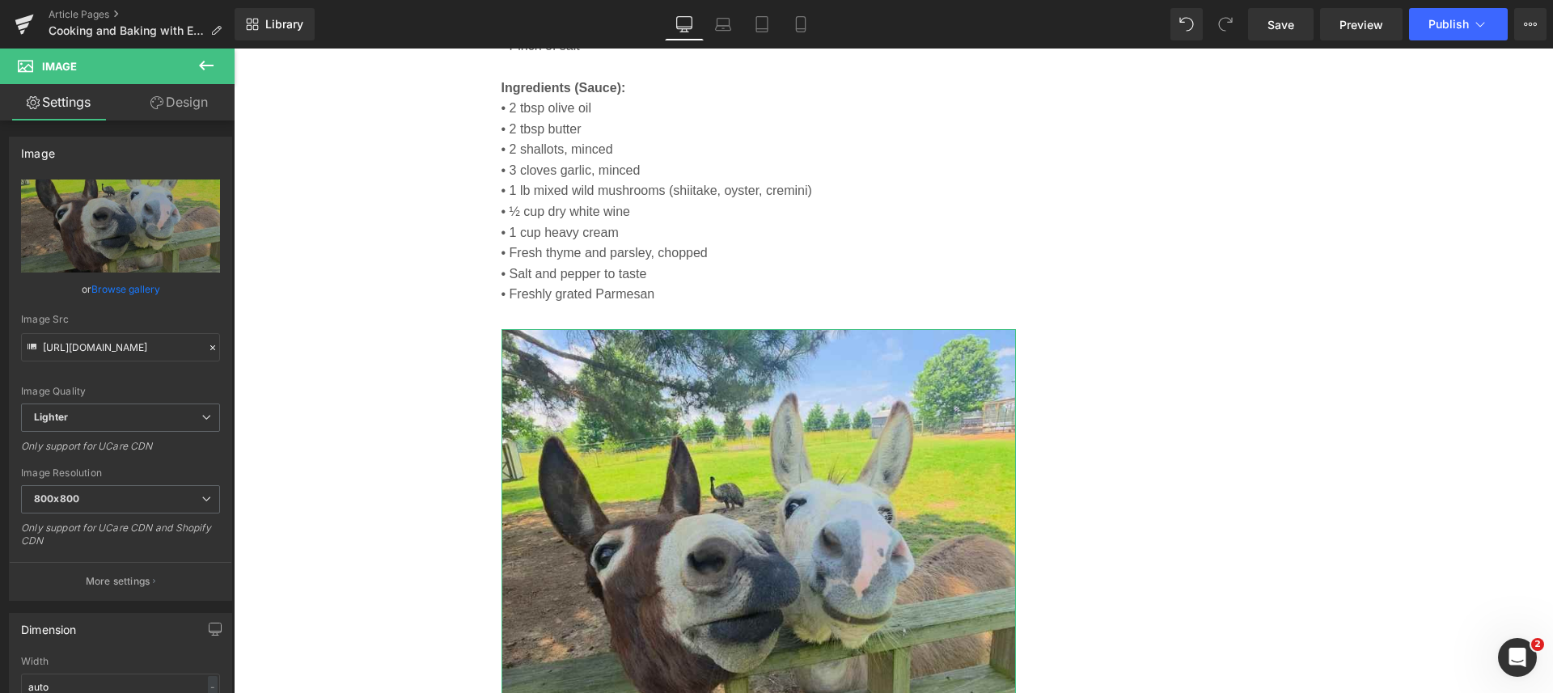
click at [0, 0] on icon "Replace Image" at bounding box center [0, 0] width 0 height 0
type input "C:\fakepath\emu-egg-healthy-mushroom-pasta.jpg"
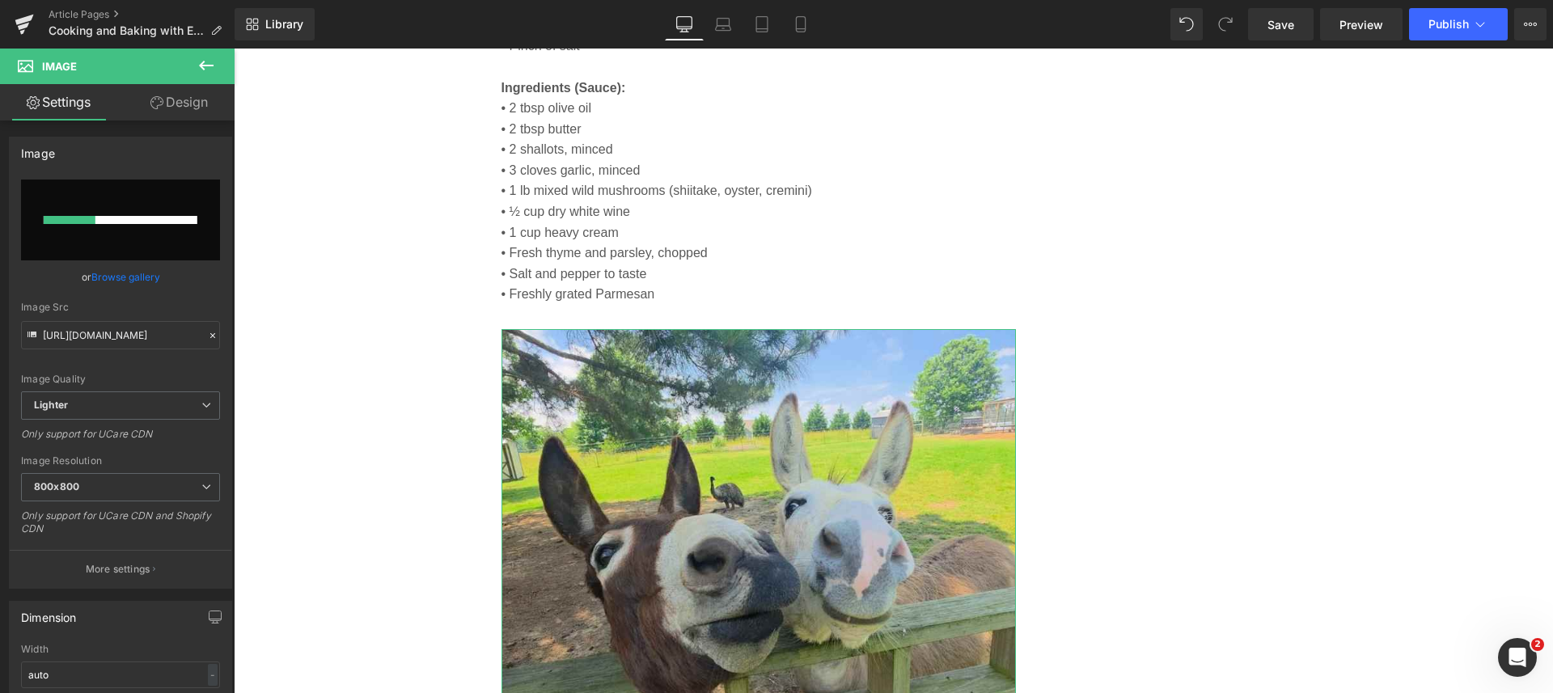
click at [112, 562] on p "More settings" at bounding box center [118, 569] width 65 height 15
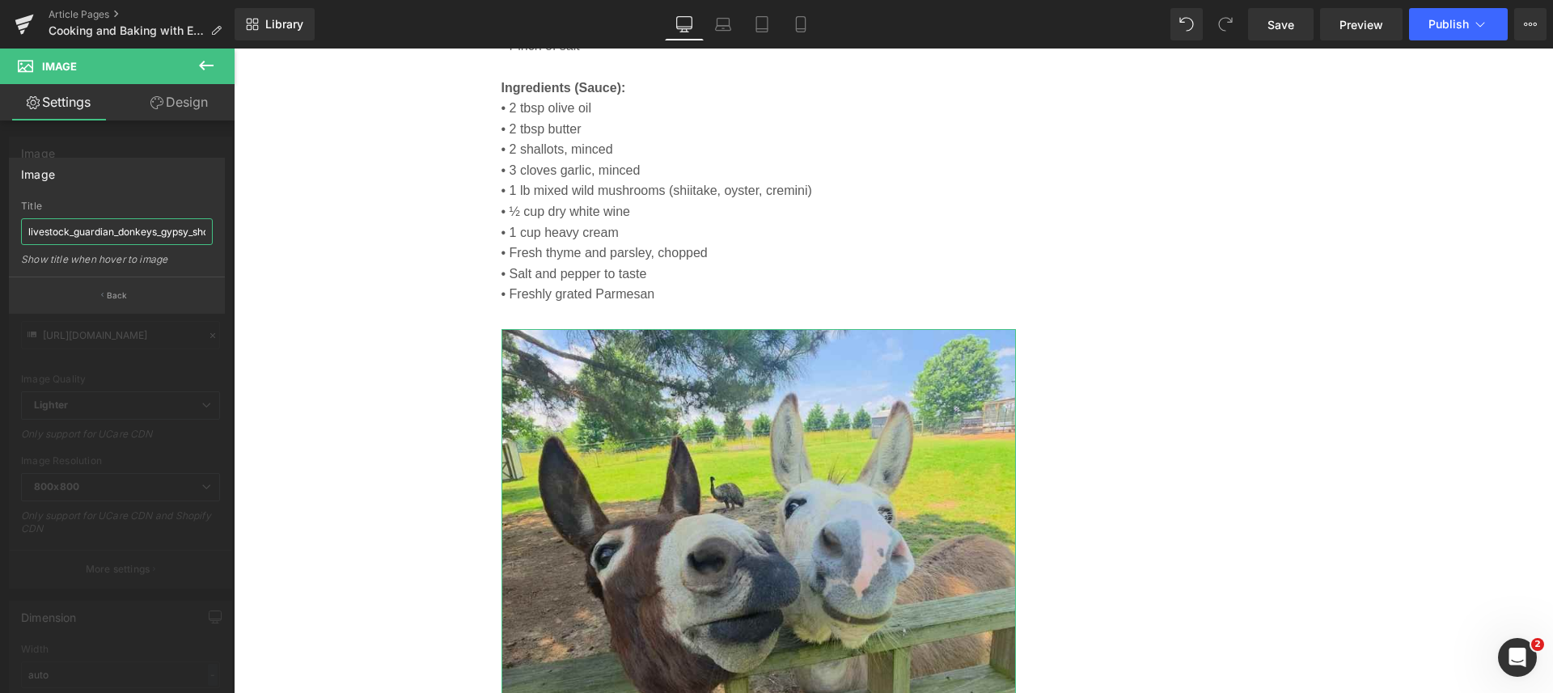
scroll to position [0, 43]
drag, startPoint x: 258, startPoint y: 279, endPoint x: 234, endPoint y: 232, distance: 52.4
click at [234, 232] on div at bounding box center [893, 371] width 1319 height 644
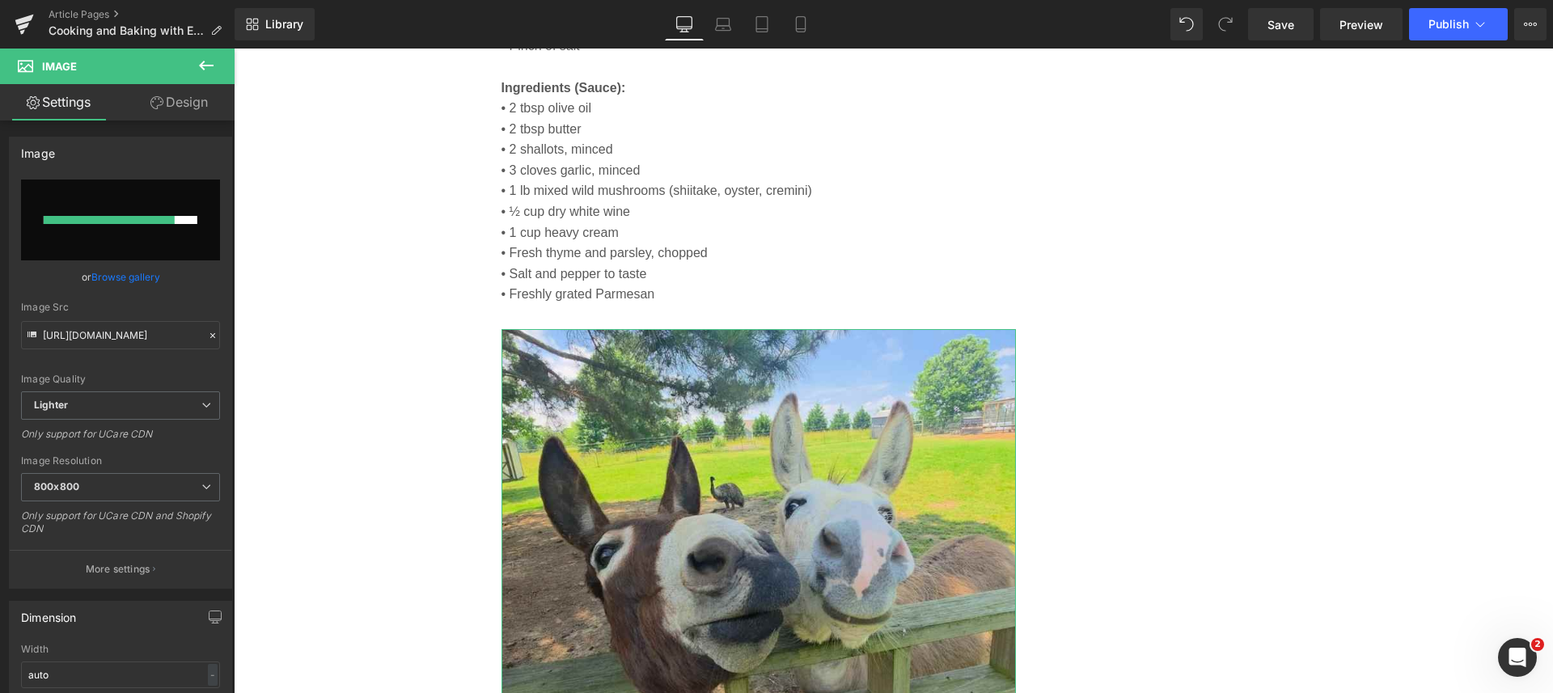
click at [125, 563] on p "More settings" at bounding box center [118, 569] width 65 height 15
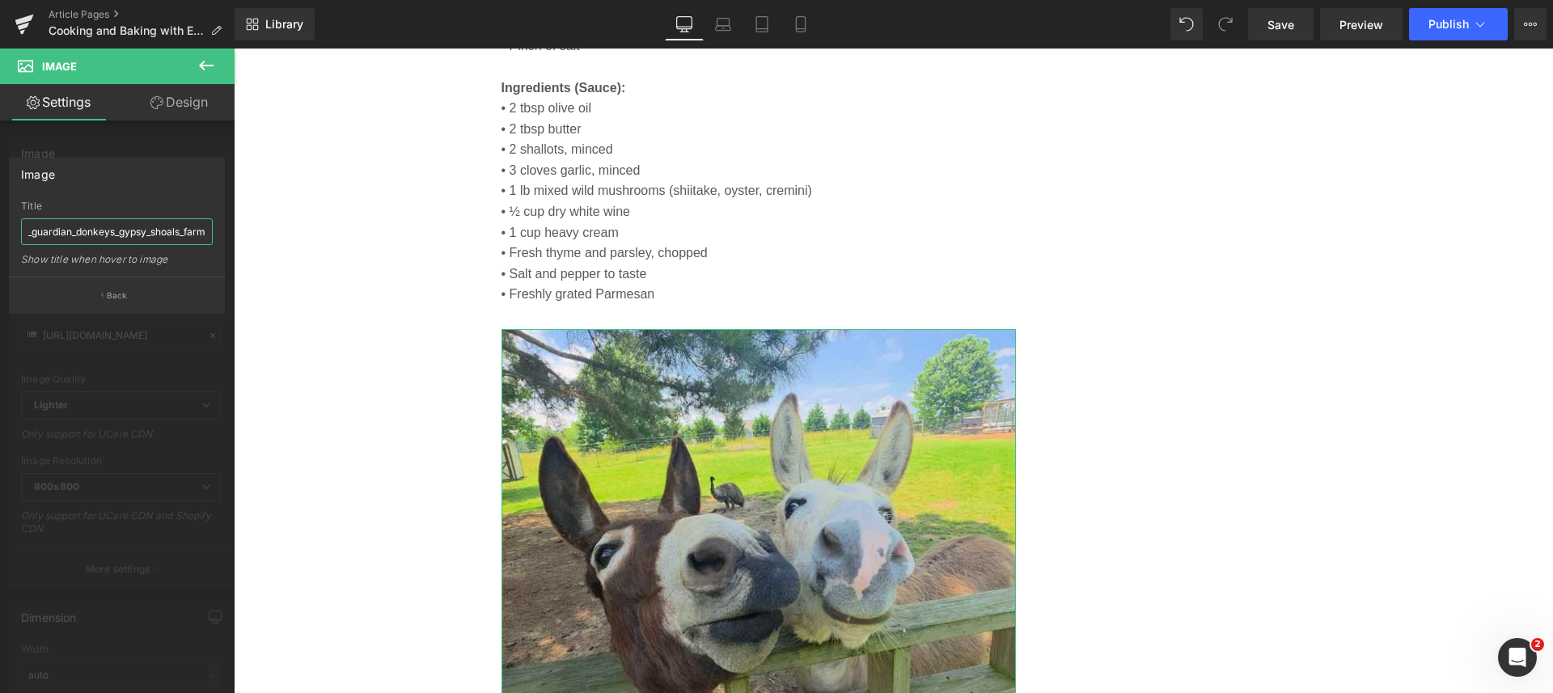
click at [48, 228] on input "livestock_guardian_donkeys_gypsy_shoals_farm" at bounding box center [117, 231] width 192 height 27
drag, startPoint x: 264, startPoint y: 286, endPoint x: 276, endPoint y: 270, distance: 19.7
type input "l"
paste input "emu-egg-healthy-mushroom-pasta.jpg"
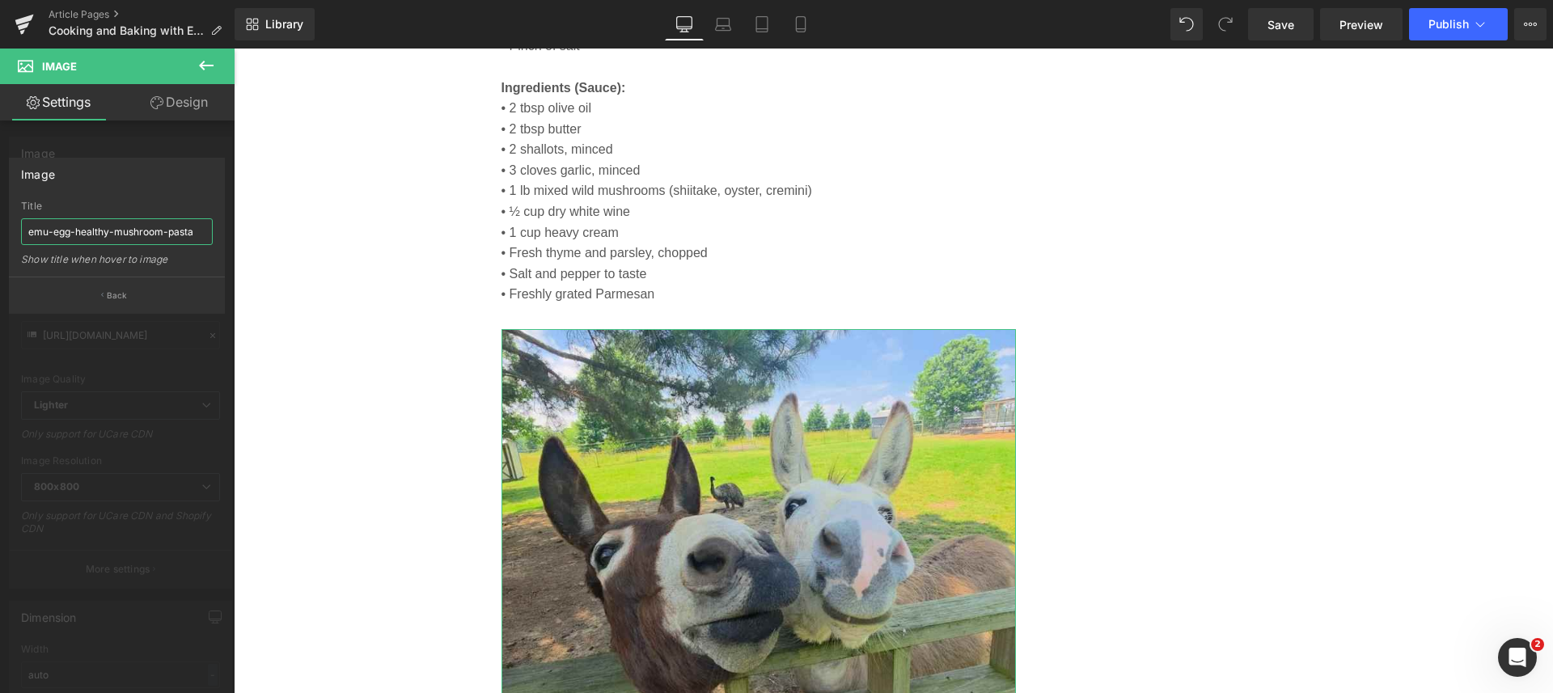
type input "emu-egg-healthy-mushroom-pasta"
click at [128, 295] on button "Back" at bounding box center [117, 295] width 216 height 36
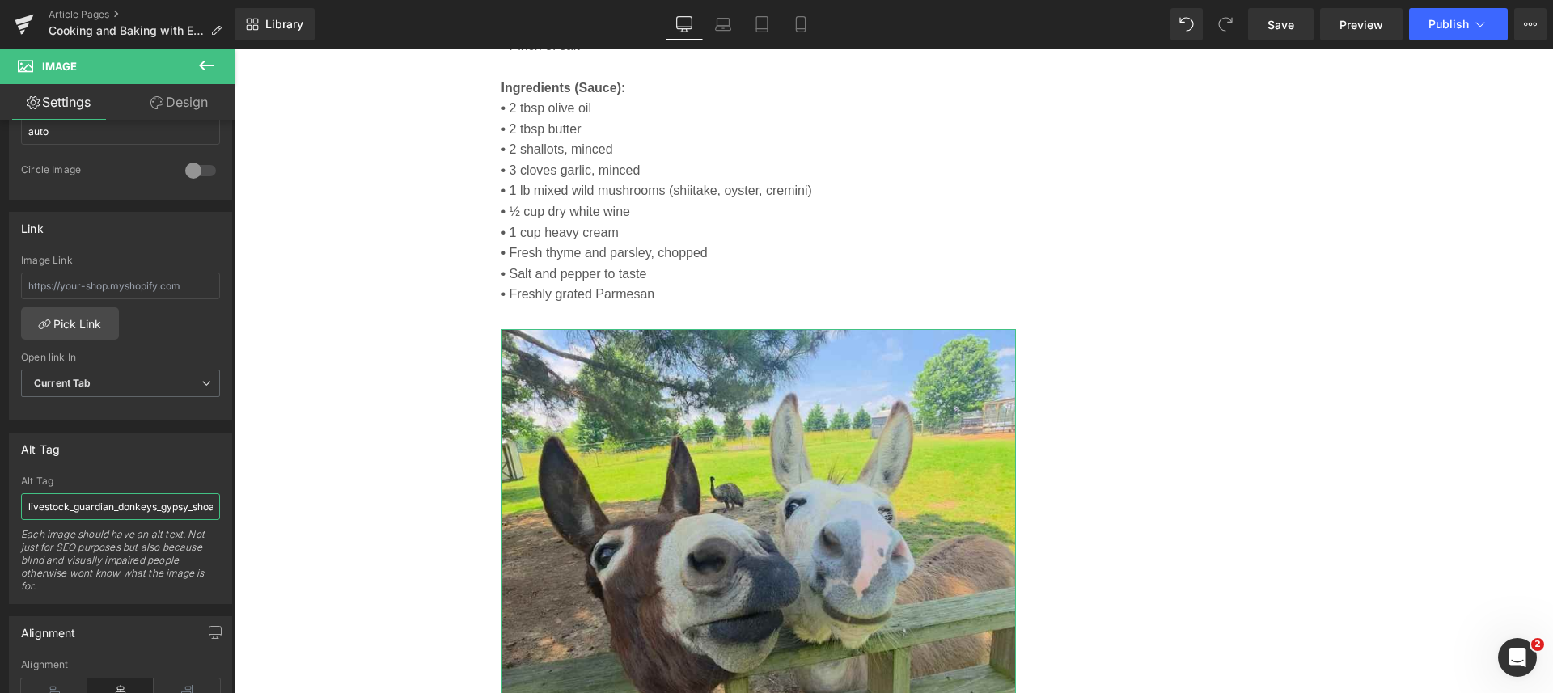
scroll to position [0, 42]
drag, startPoint x: 262, startPoint y: 558, endPoint x: 254, endPoint y: 506, distance: 52.4
paste input "emu-egg-healthy-mushroom-pasta.jpg"
type input "emu-egg-healthy-mushroom-pasta"
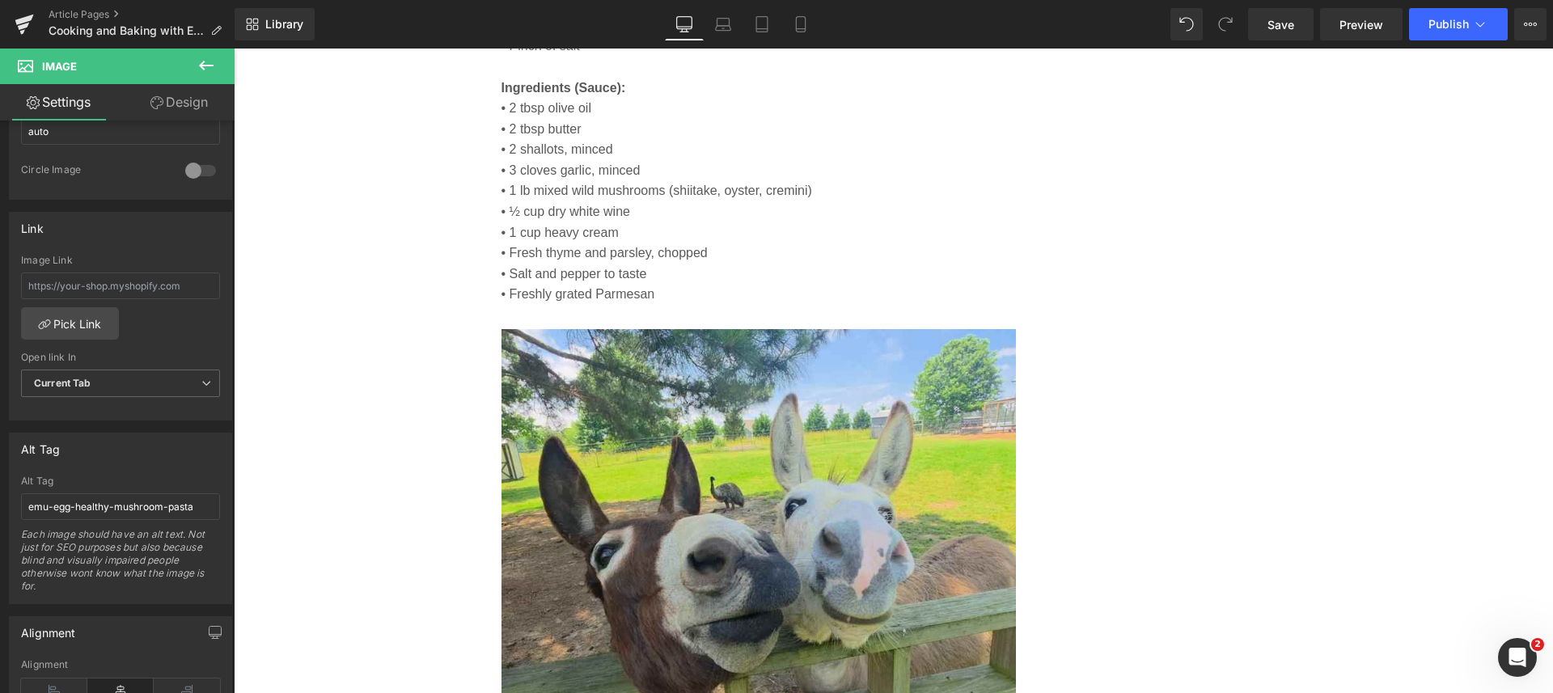
click at [1291, 16] on span "Save" at bounding box center [1280, 24] width 27 height 17
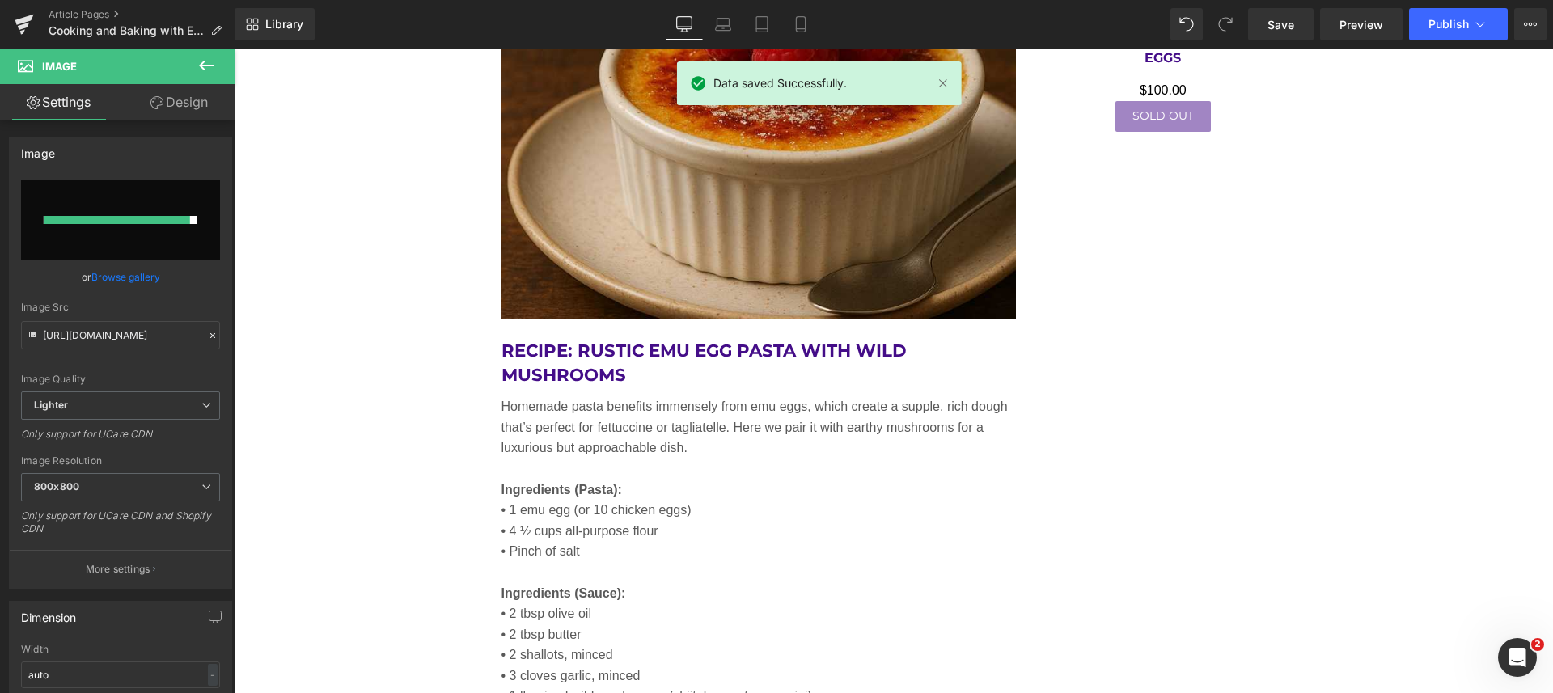
click at [114, 276] on link "Browse gallery" at bounding box center [125, 277] width 69 height 28
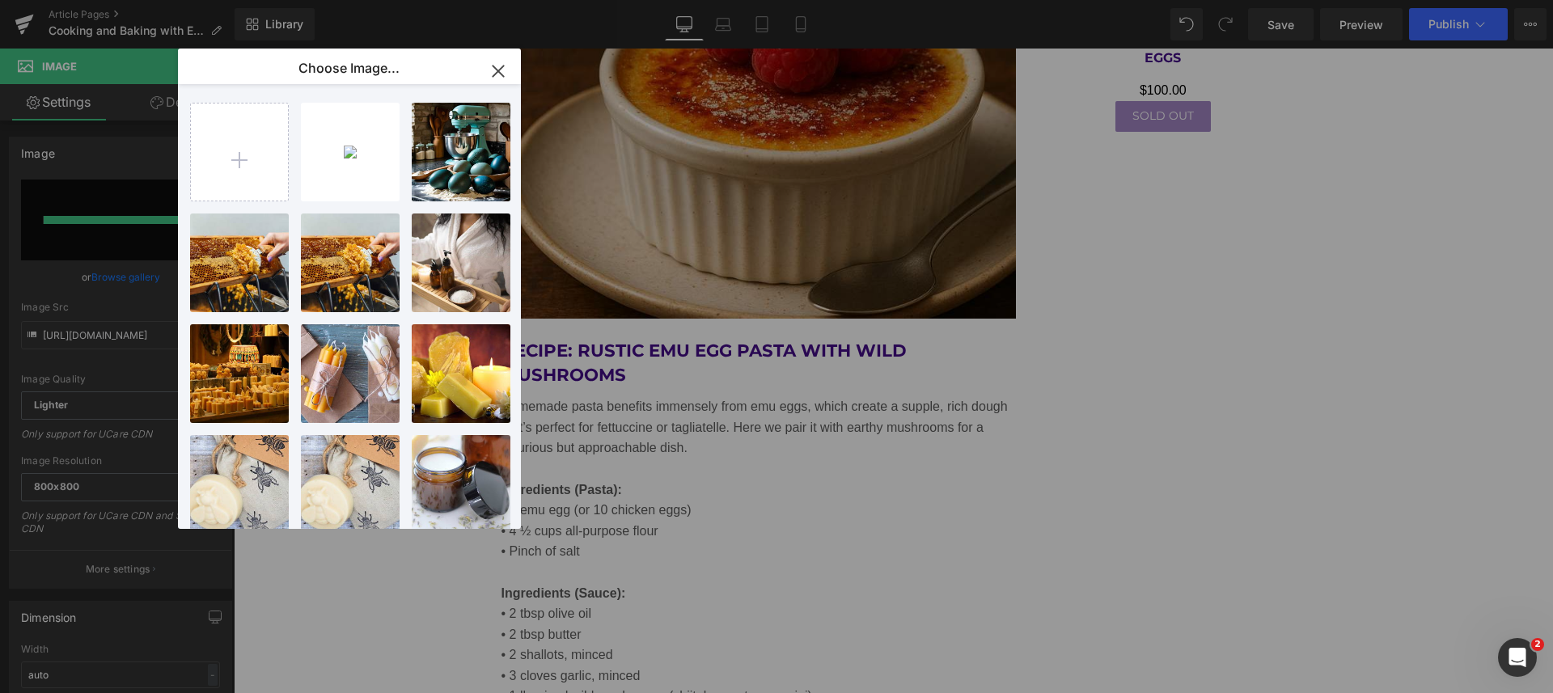
click at [239, 155] on input "file" at bounding box center [239, 152] width 97 height 97
type input "C:\fakepath\emu-egg-healthy-mushroom-pasta.jpg"
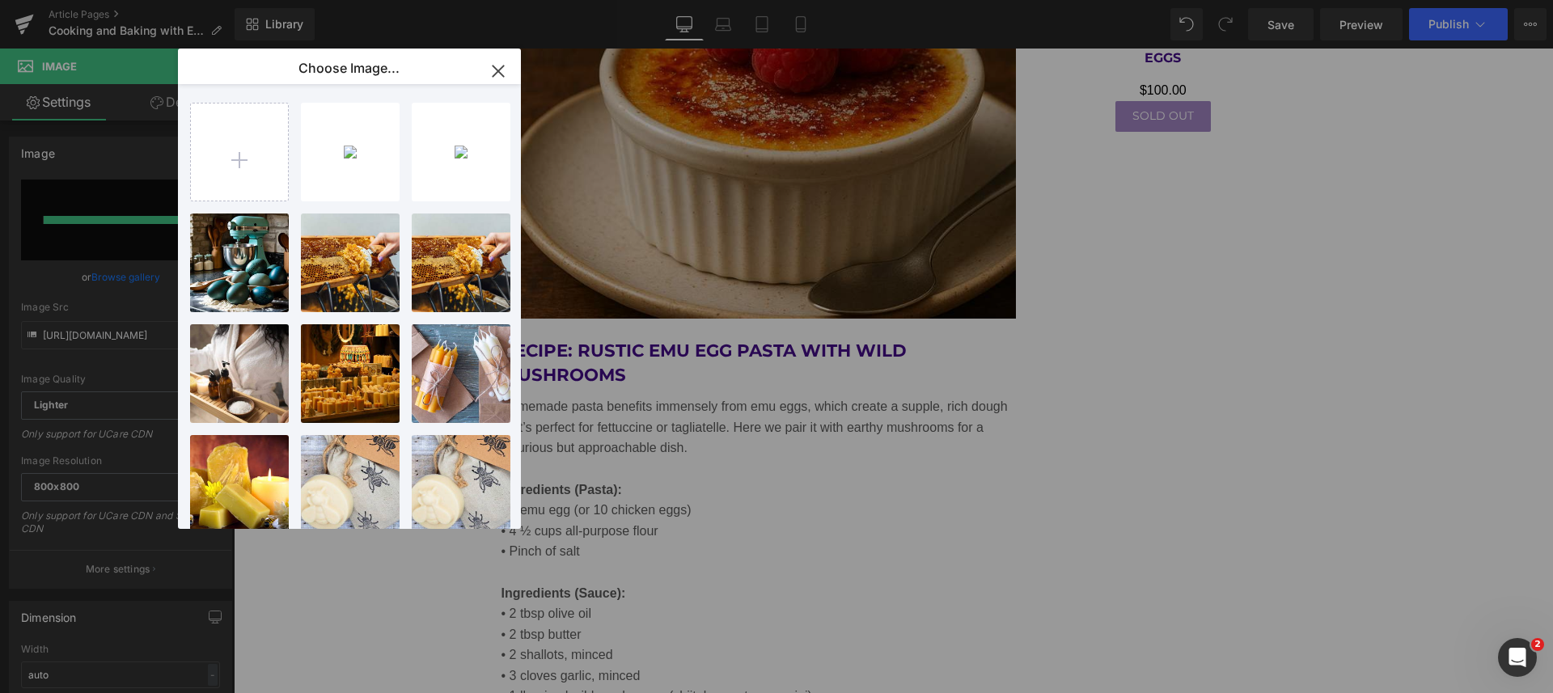
click at [0, 0] on div "emu-egg...asta.jpg 48.20 KB" at bounding box center [0, 0] width 0 height 0
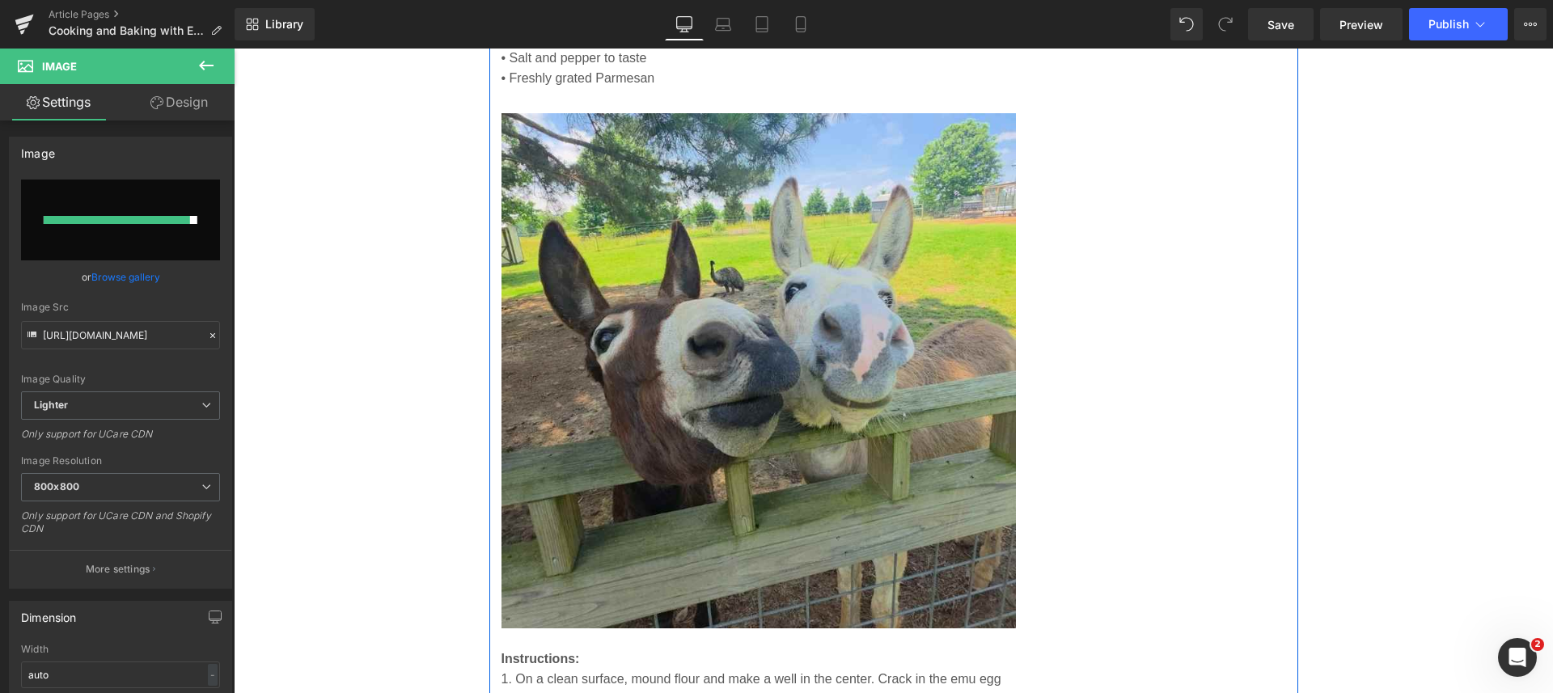
scroll to position [4818, 0]
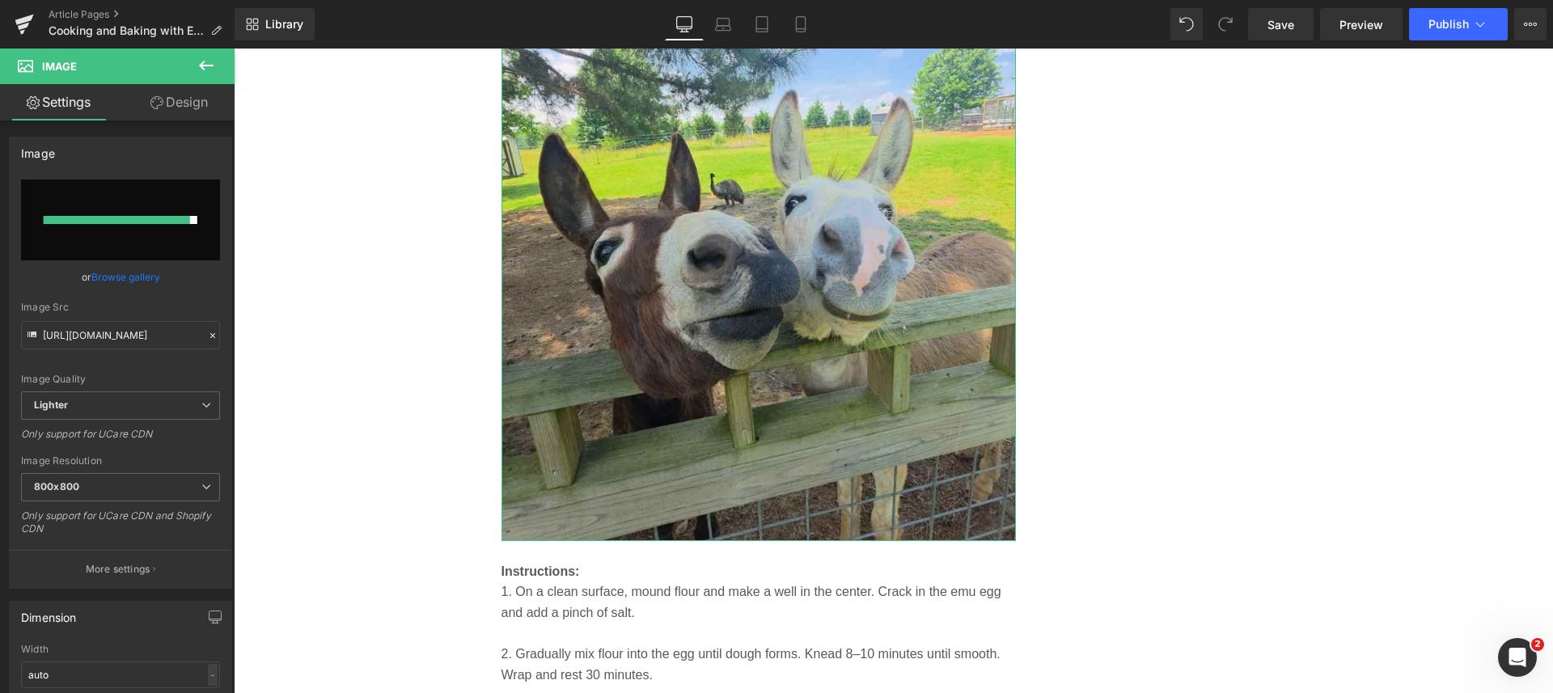
click at [101, 275] on link "Browse gallery" at bounding box center [125, 277] width 69 height 28
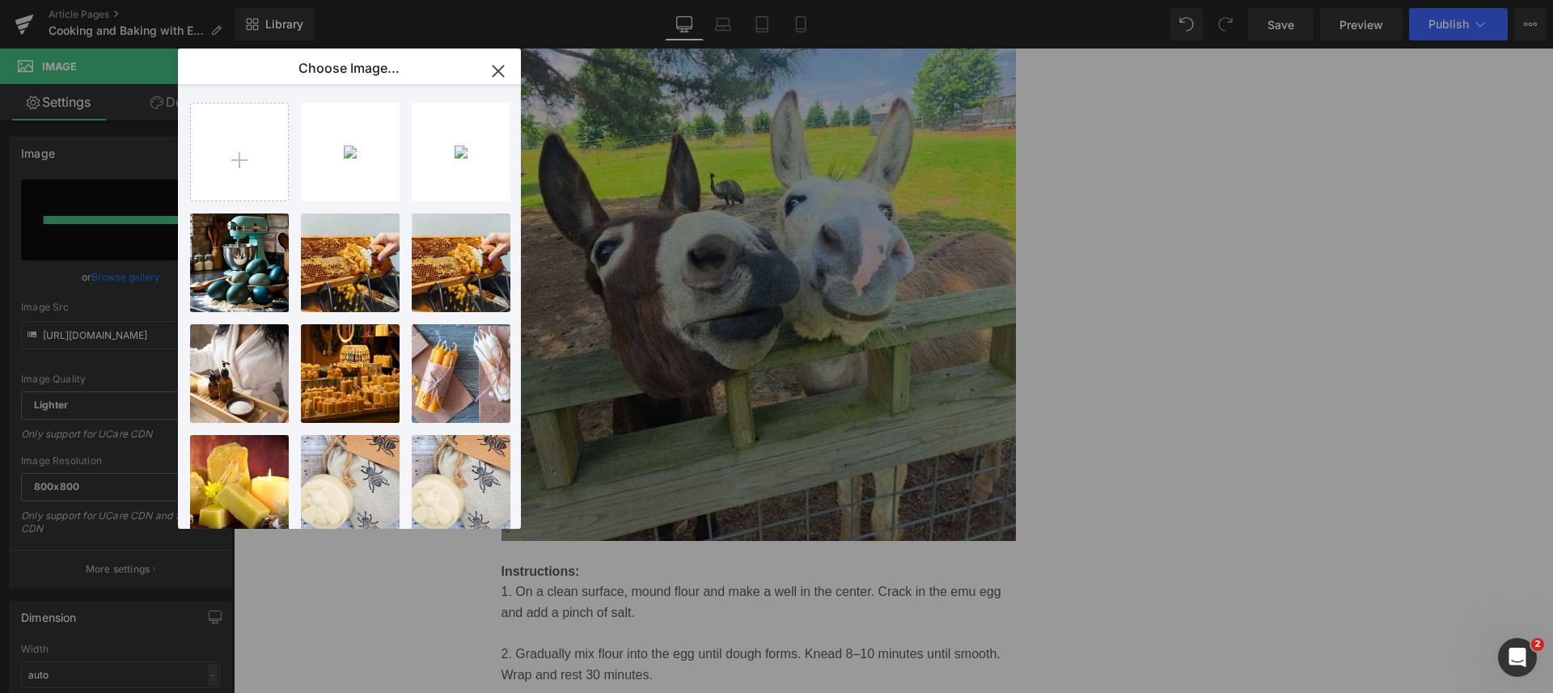
click at [0, 0] on div "emu-egg...asta.jpg 48.20 KB" at bounding box center [0, 0] width 0 height 0
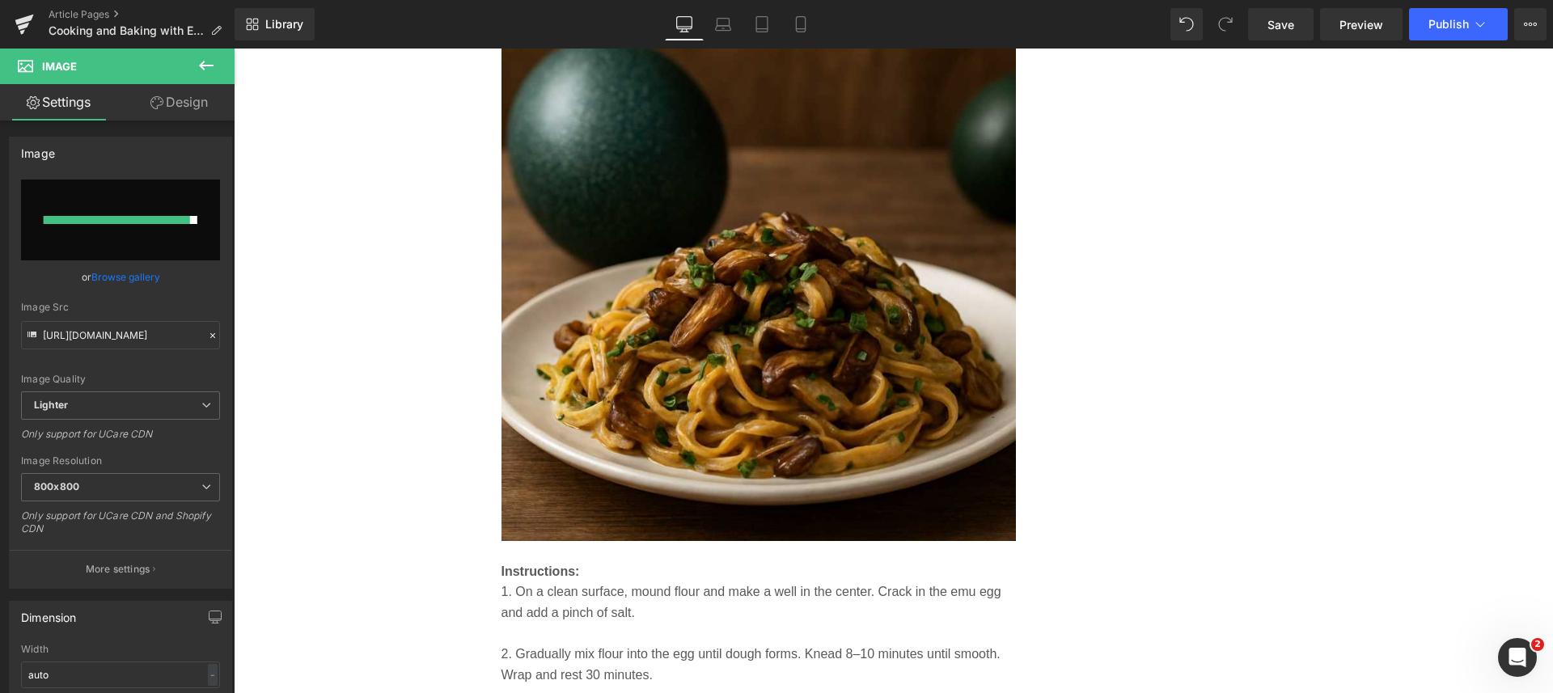
type input "https://ucarecdn.com/16aec27d-ed9a-4893-9bdc-df9daa84f57b/-/format/auto/-/previ…"
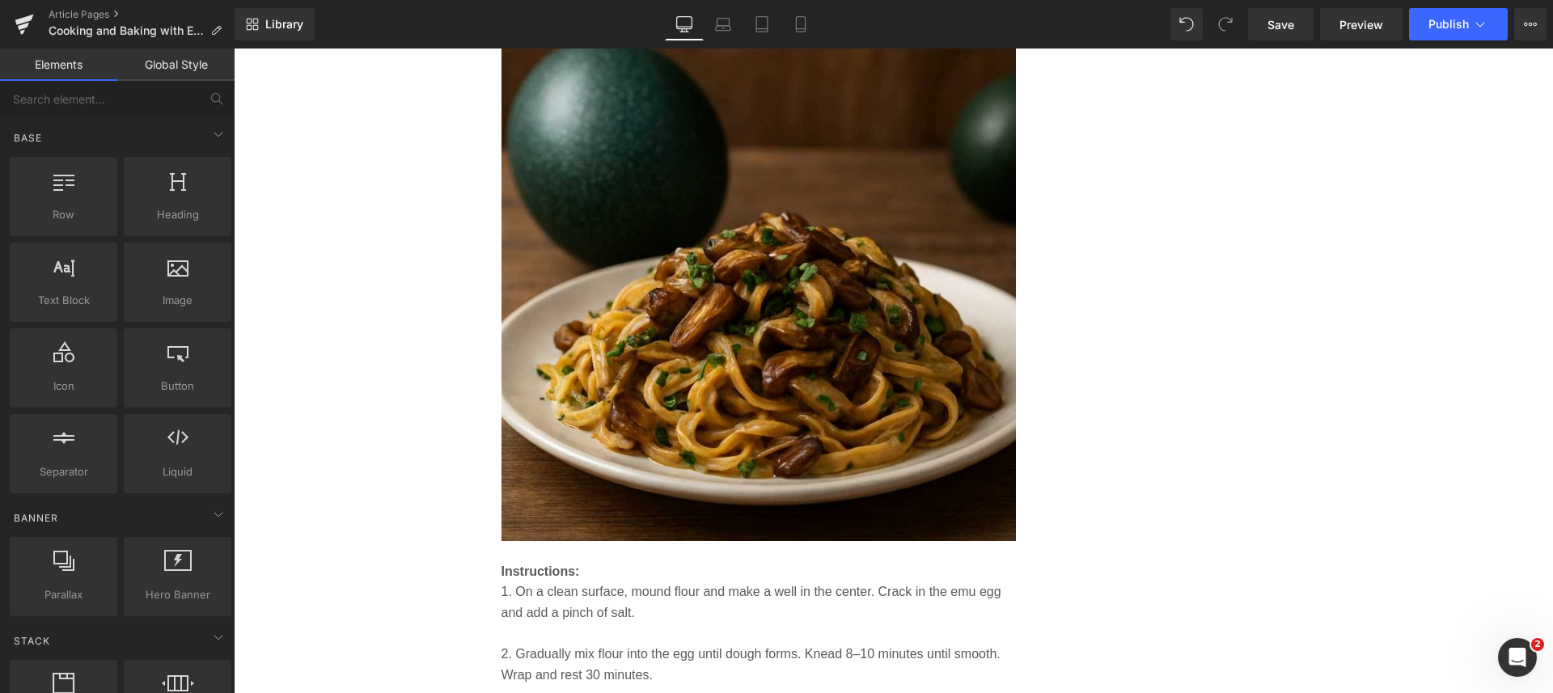
click at [275, 279] on body "2280 County Road 63 Centre AL 35960 | (727) GYPSIES | GypsyShoalsFarm@gmail.com…" at bounding box center [893, 239] width 1319 height 10016
click at [1270, 28] on span "Save" at bounding box center [1280, 24] width 27 height 17
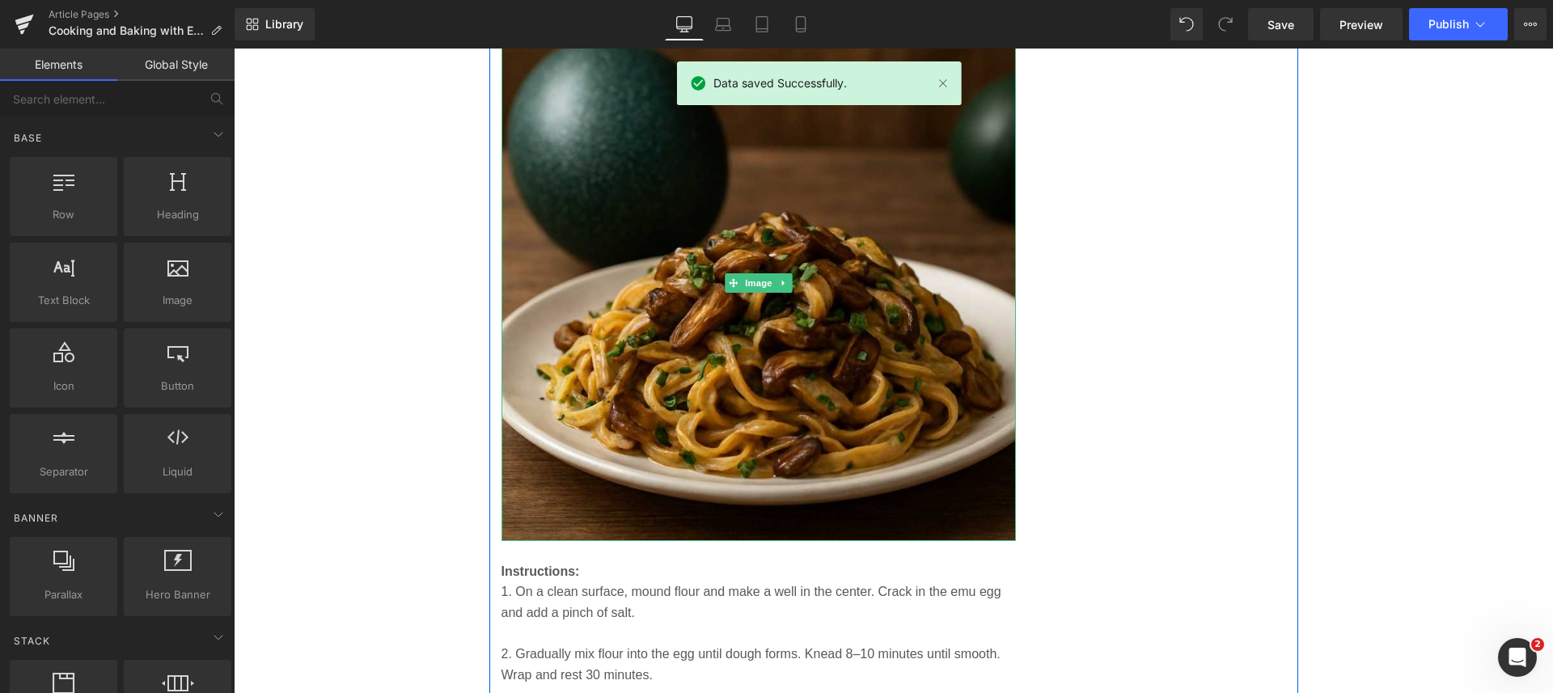
click at [629, 313] on img at bounding box center [758, 283] width 515 height 515
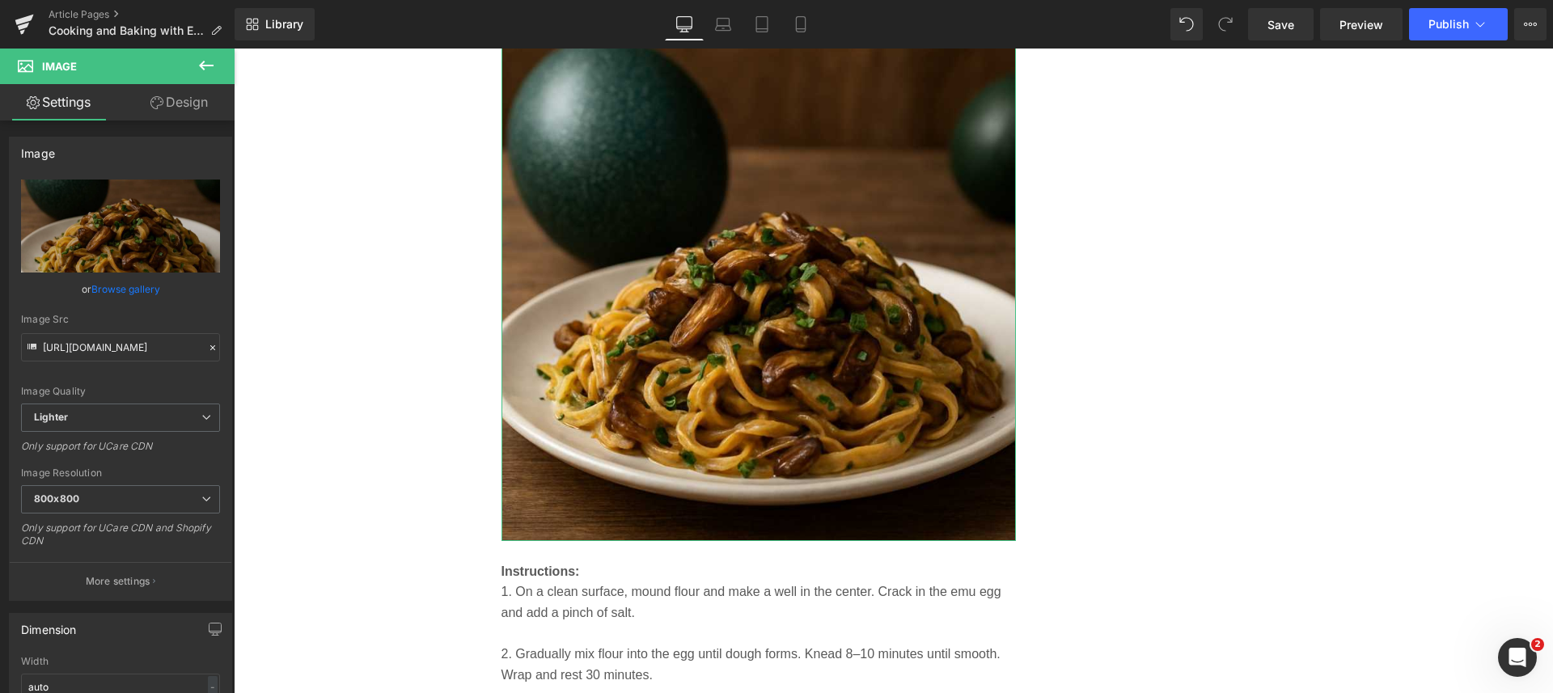
click at [99, 578] on p "More settings" at bounding box center [118, 581] width 65 height 15
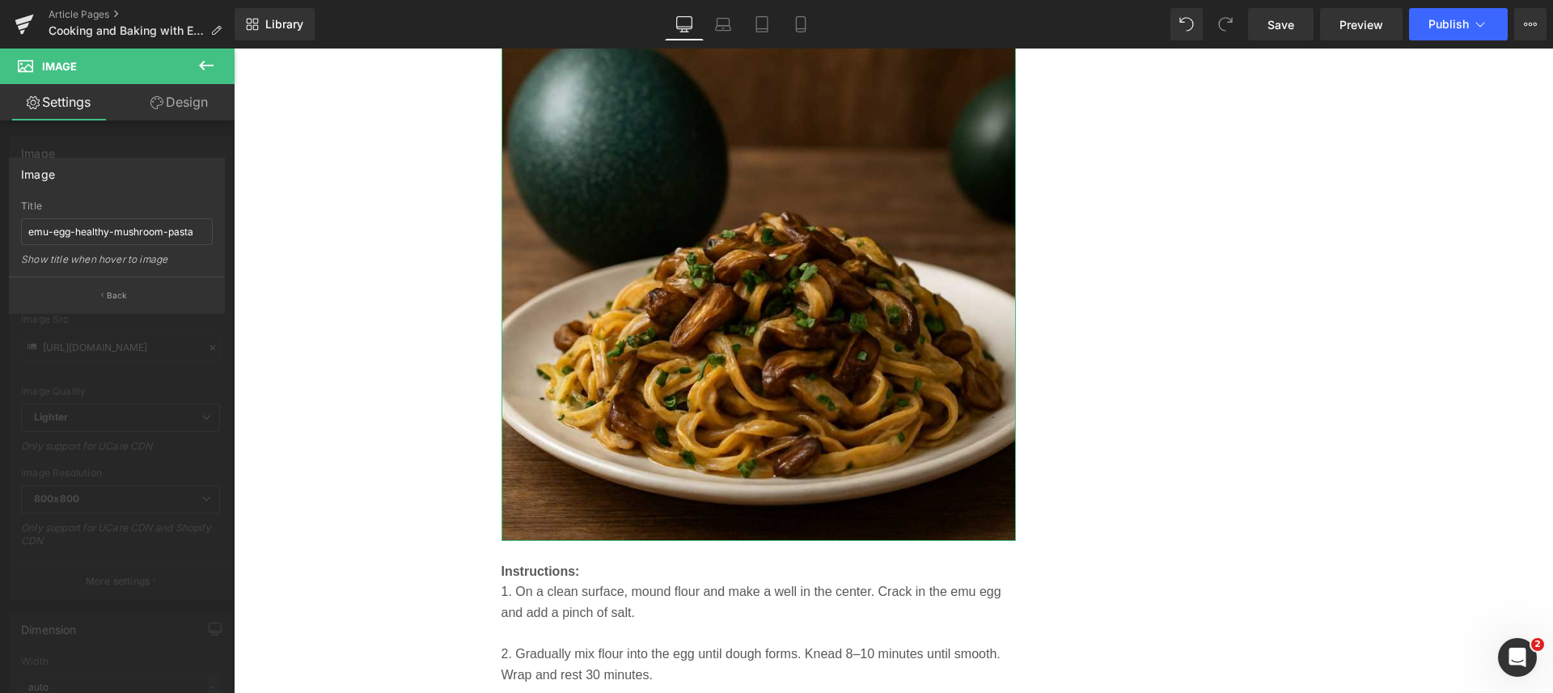
click at [104, 289] on button "Back" at bounding box center [117, 295] width 216 height 36
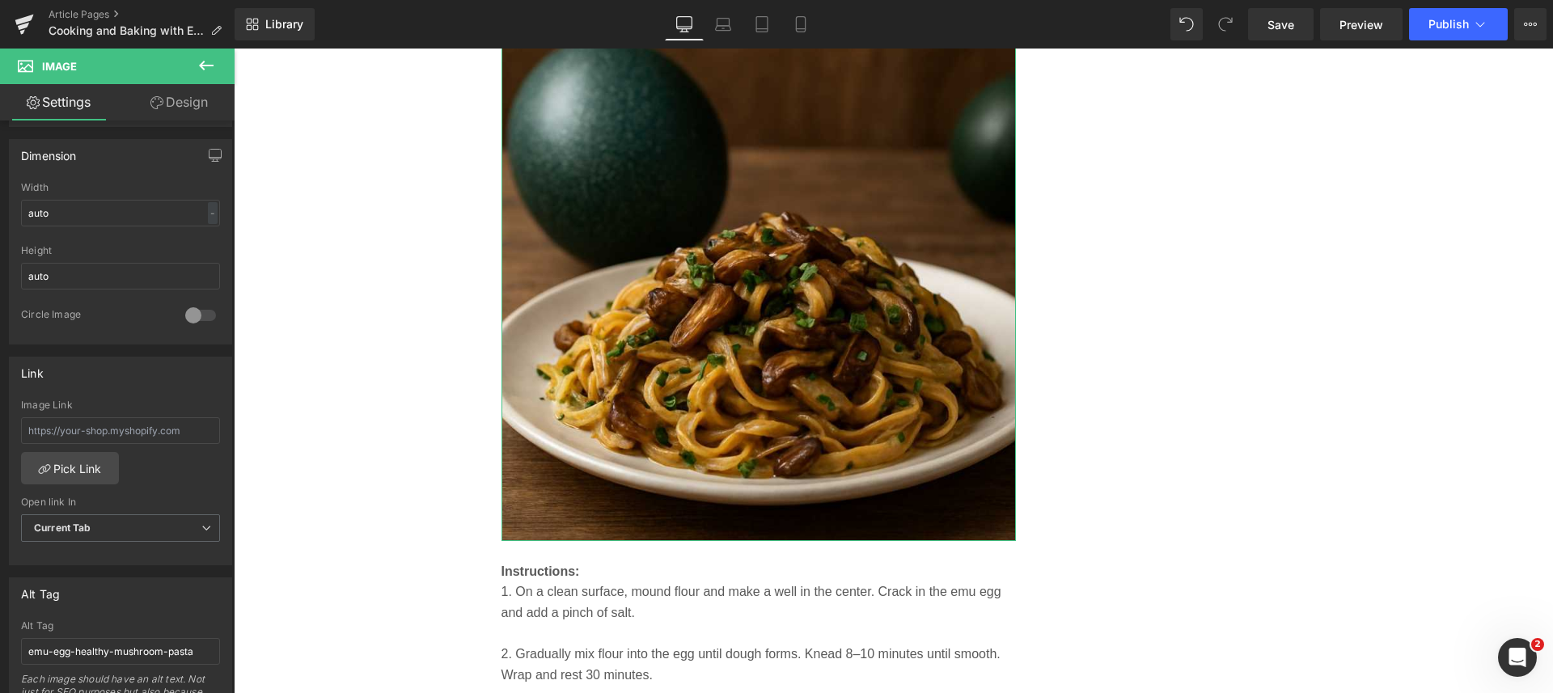
scroll to position [505, 0]
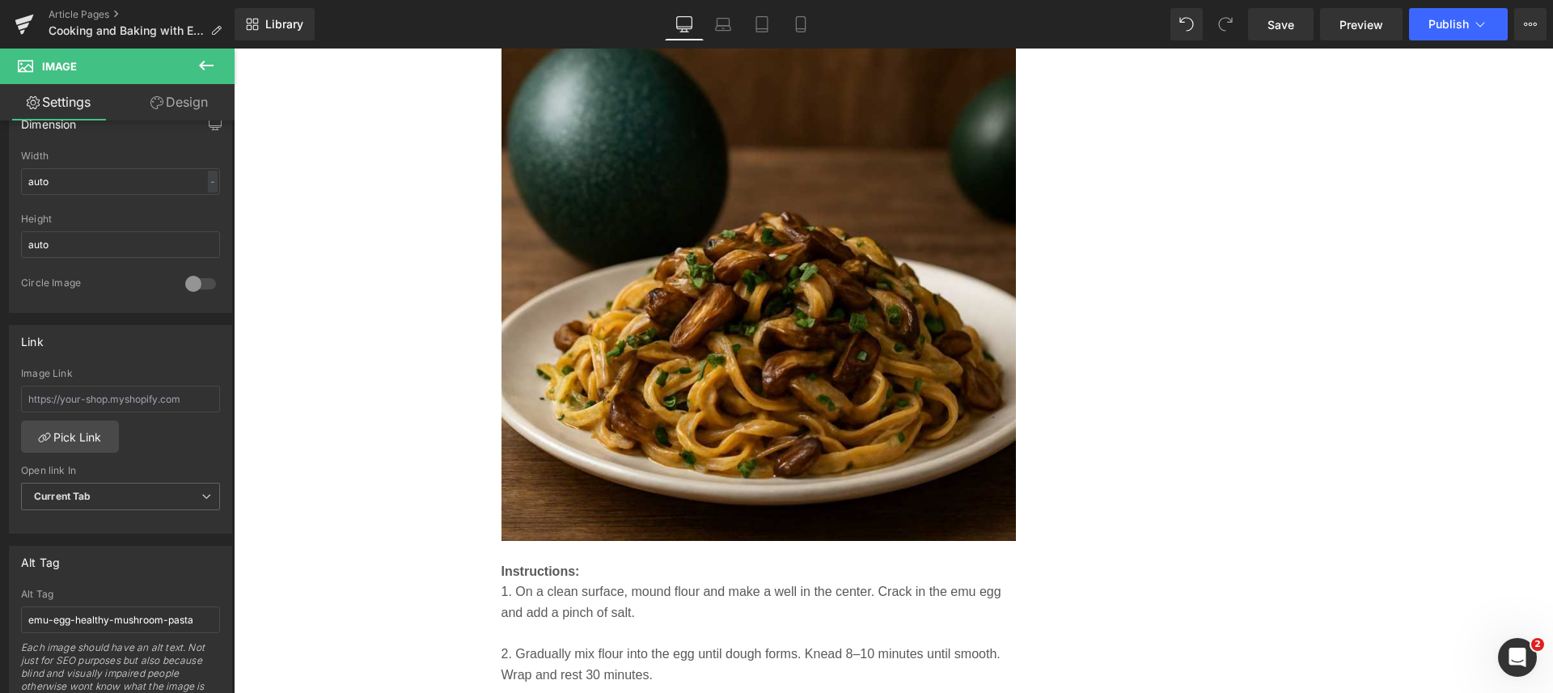
drag, startPoint x: 1277, startPoint y: 19, endPoint x: 892, endPoint y: 341, distance: 501.7
click at [1277, 19] on span "Save" at bounding box center [1280, 24] width 27 height 17
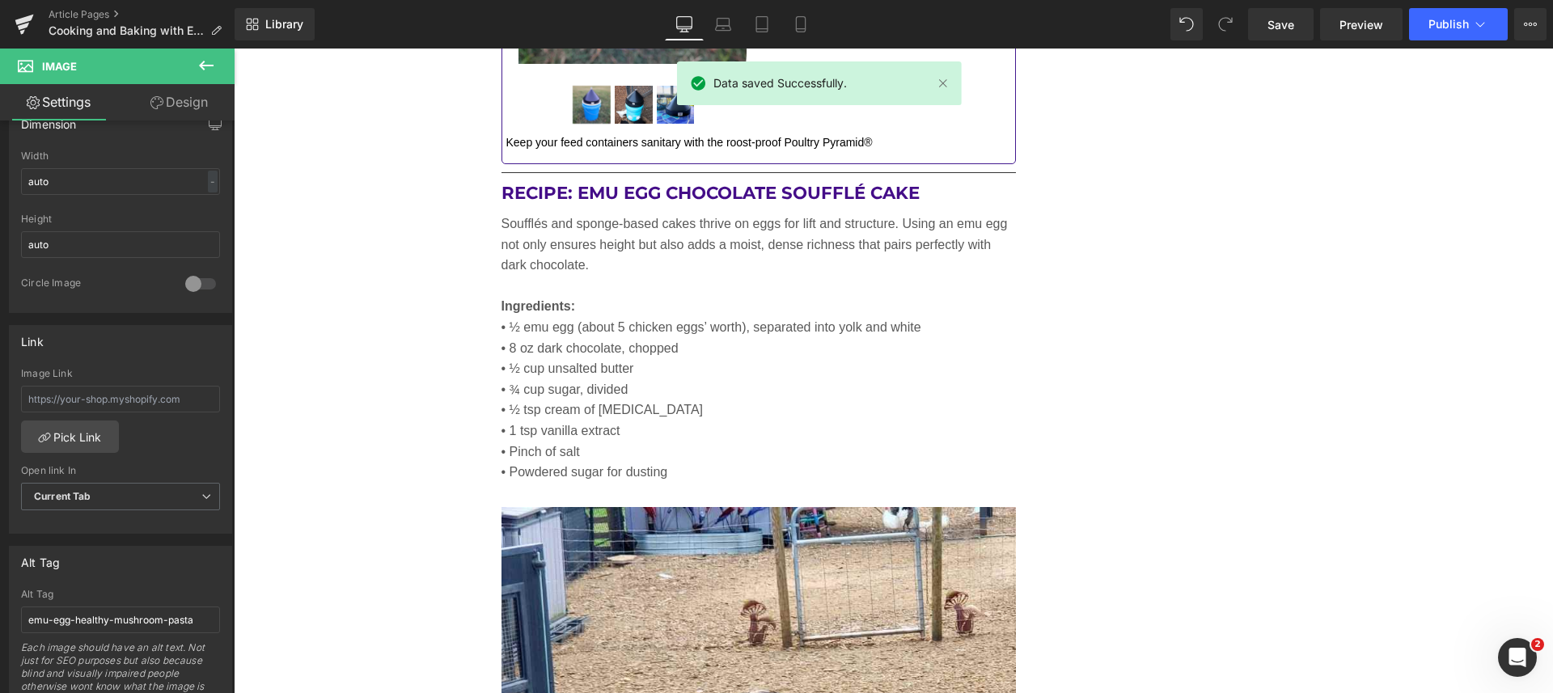
scroll to position [6233, 0]
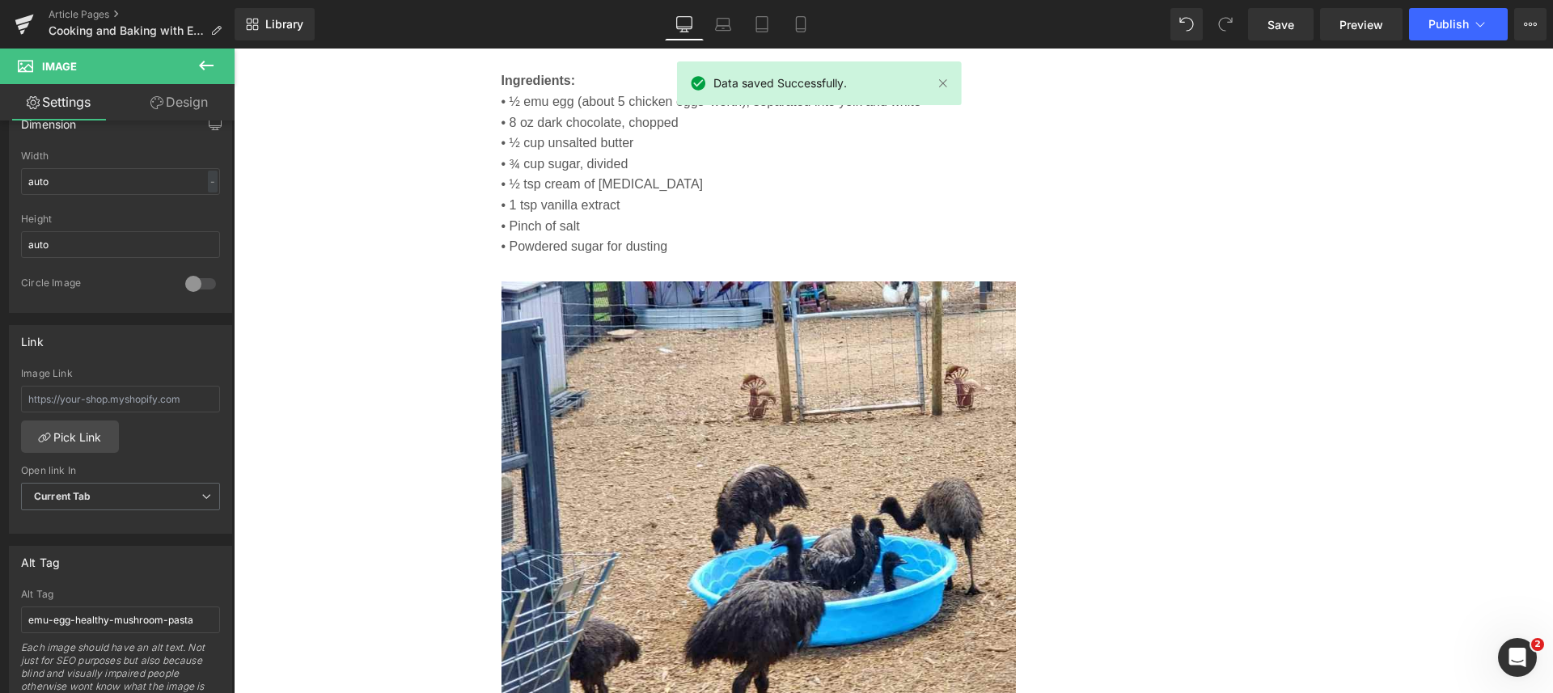
click at [830, 462] on img at bounding box center [758, 538] width 515 height 515
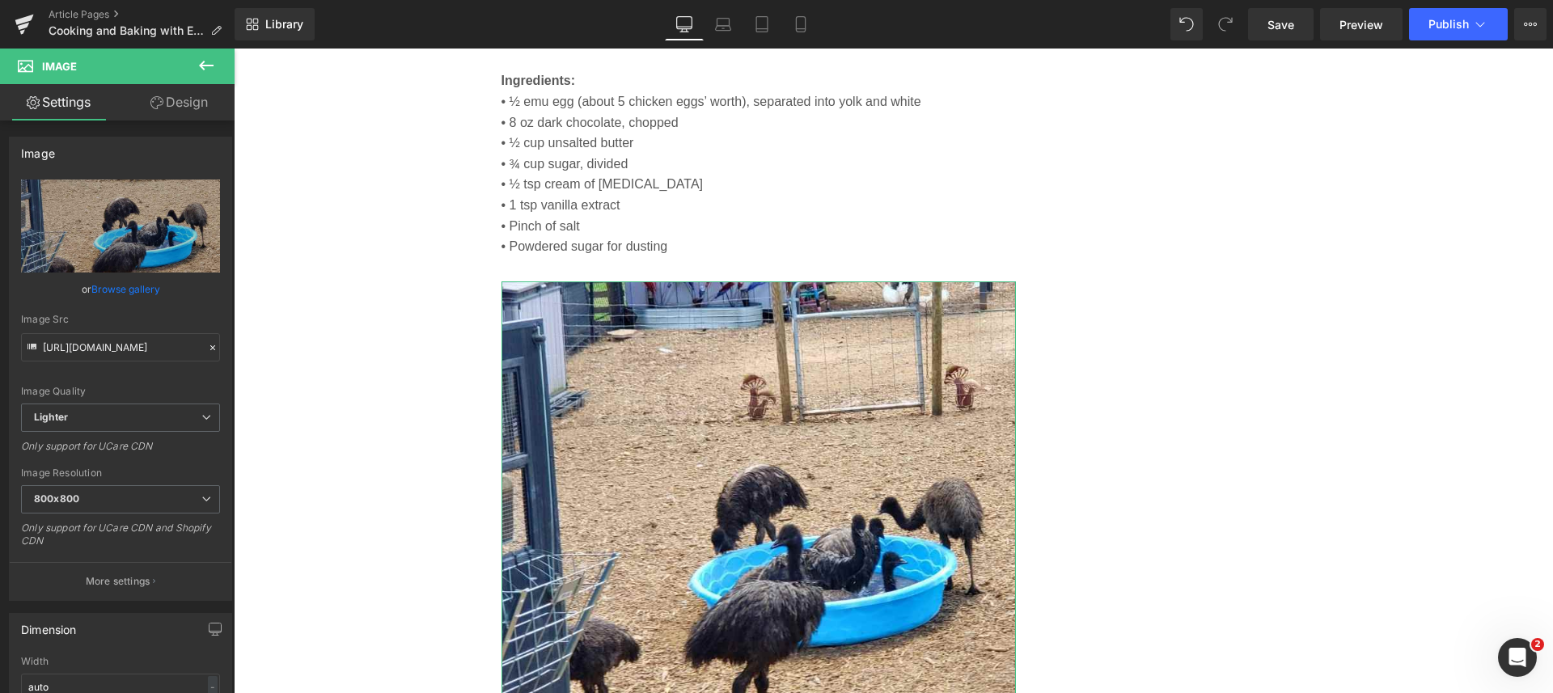
click at [0, 0] on icon "Replace Image" at bounding box center [0, 0] width 0 height 0
type input "C:\fakepath\emu-eggs-chocolate-souffle-strawberry-topping.jpg"
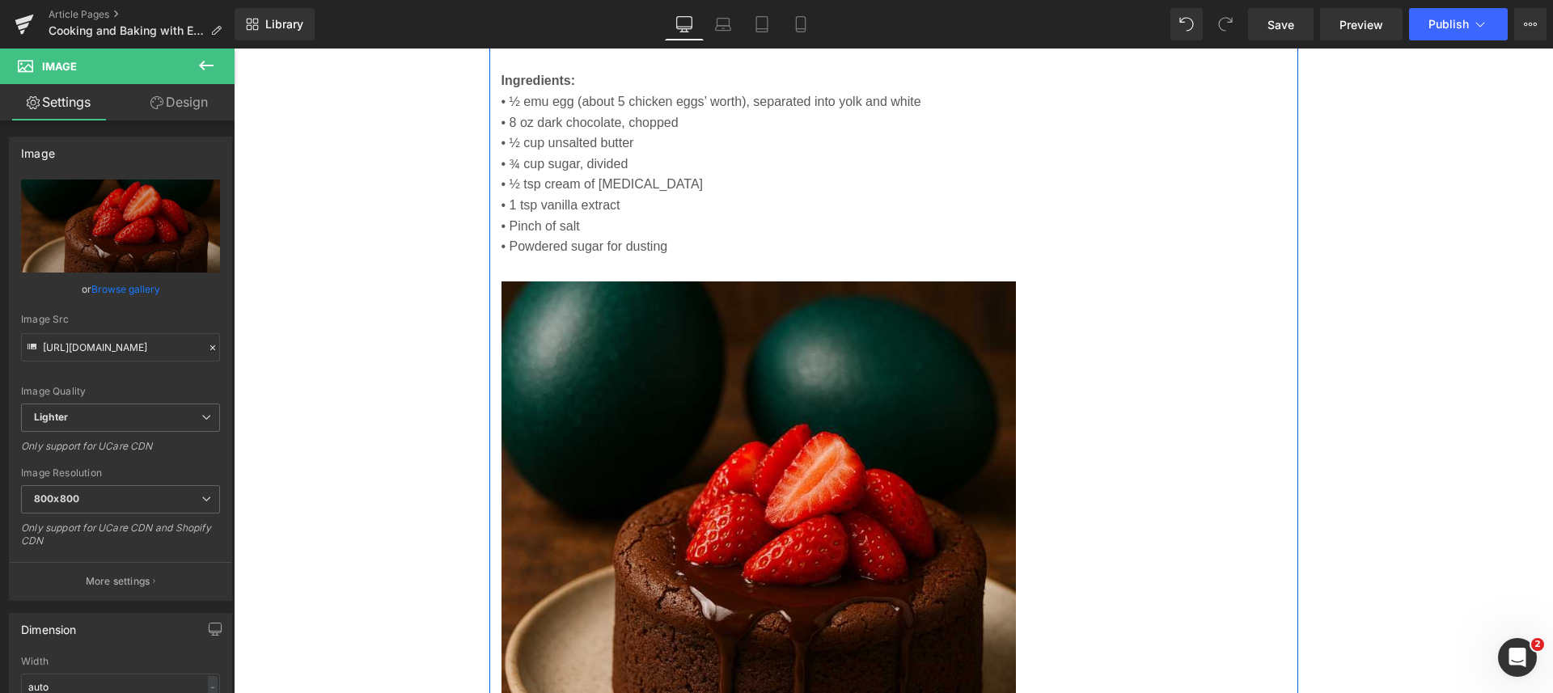
type input "https://ucarecdn.com/4c9ffa76-2aaf-4519-b49f-ce9c4db9010e/-/format/auto/-/previ…"
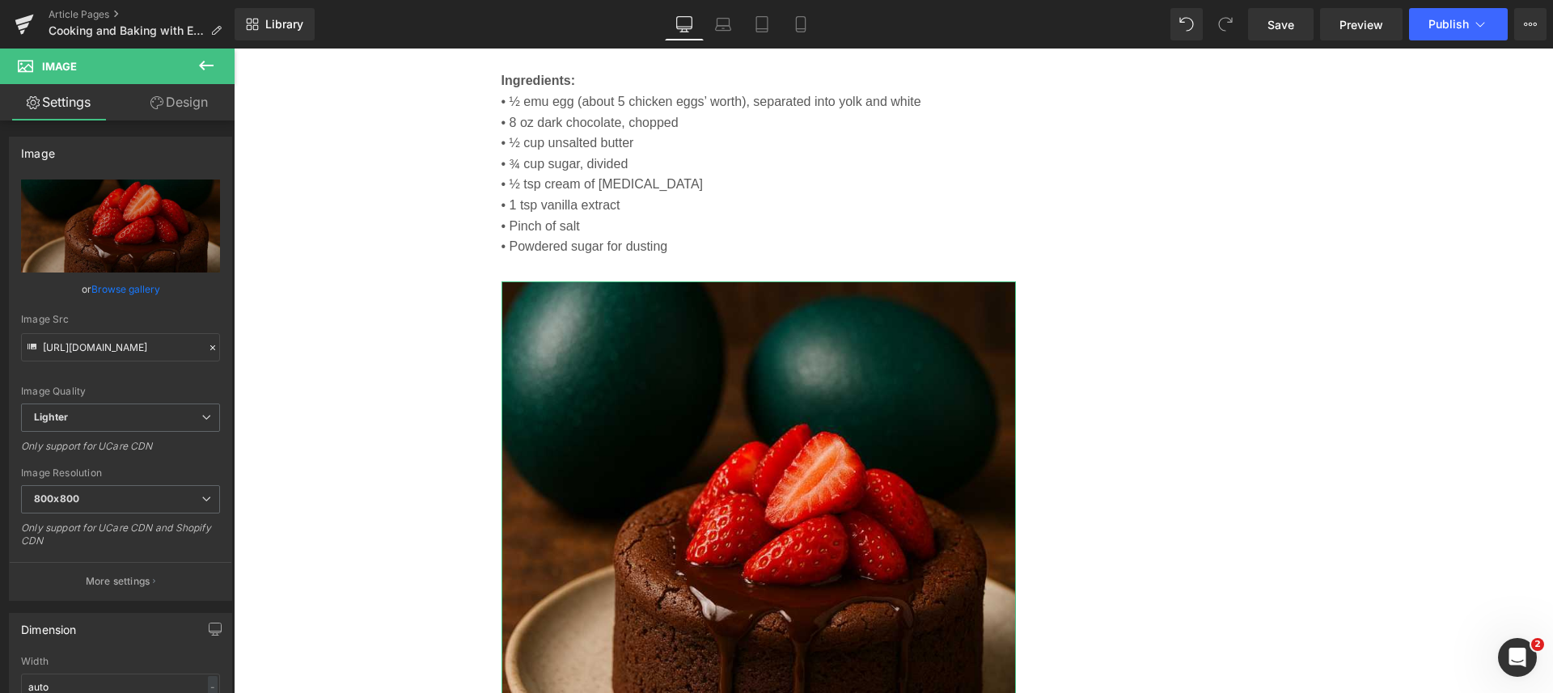
click at [94, 586] on p "More settings" at bounding box center [118, 581] width 65 height 15
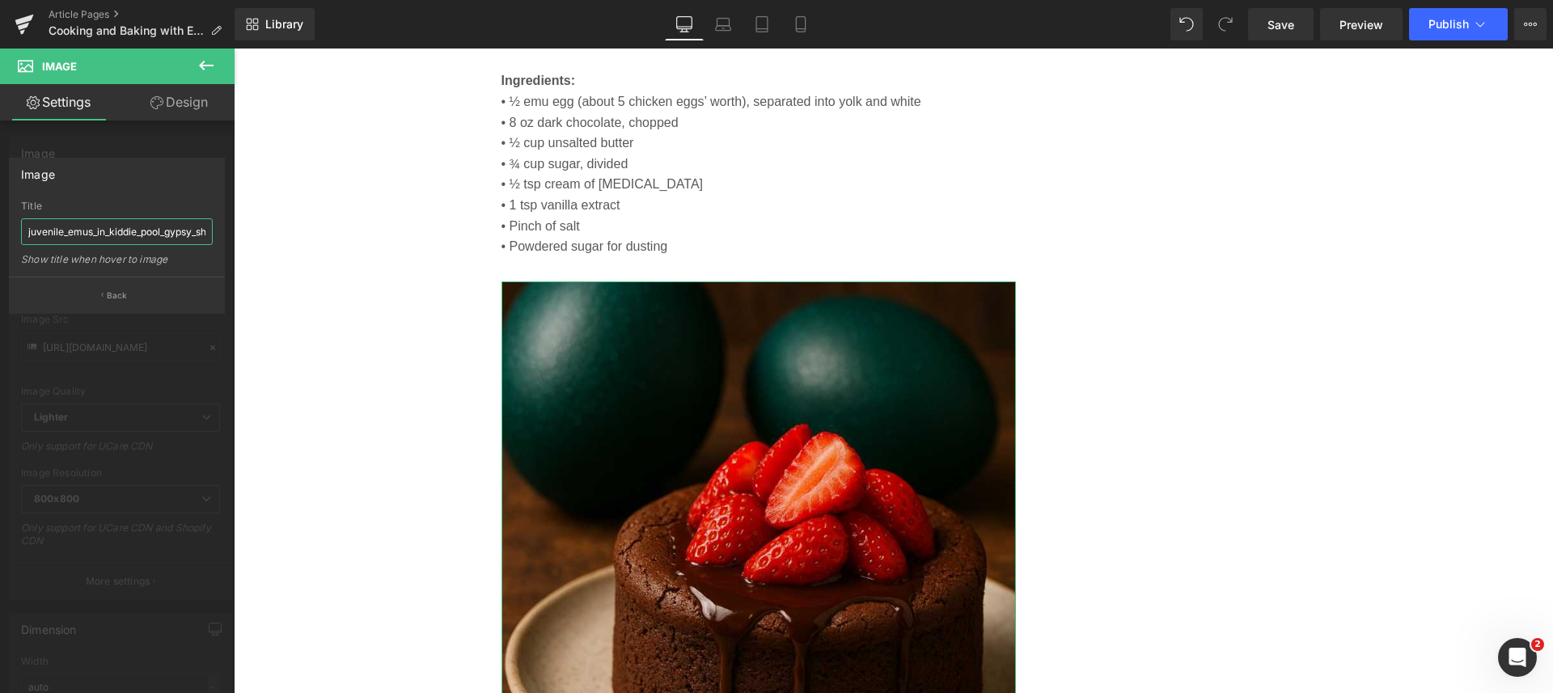
scroll to position [0, 49]
drag, startPoint x: 259, startPoint y: 281, endPoint x: 268, endPoint y: 252, distance: 29.9
click at [268, 252] on div at bounding box center [893, 371] width 1319 height 644
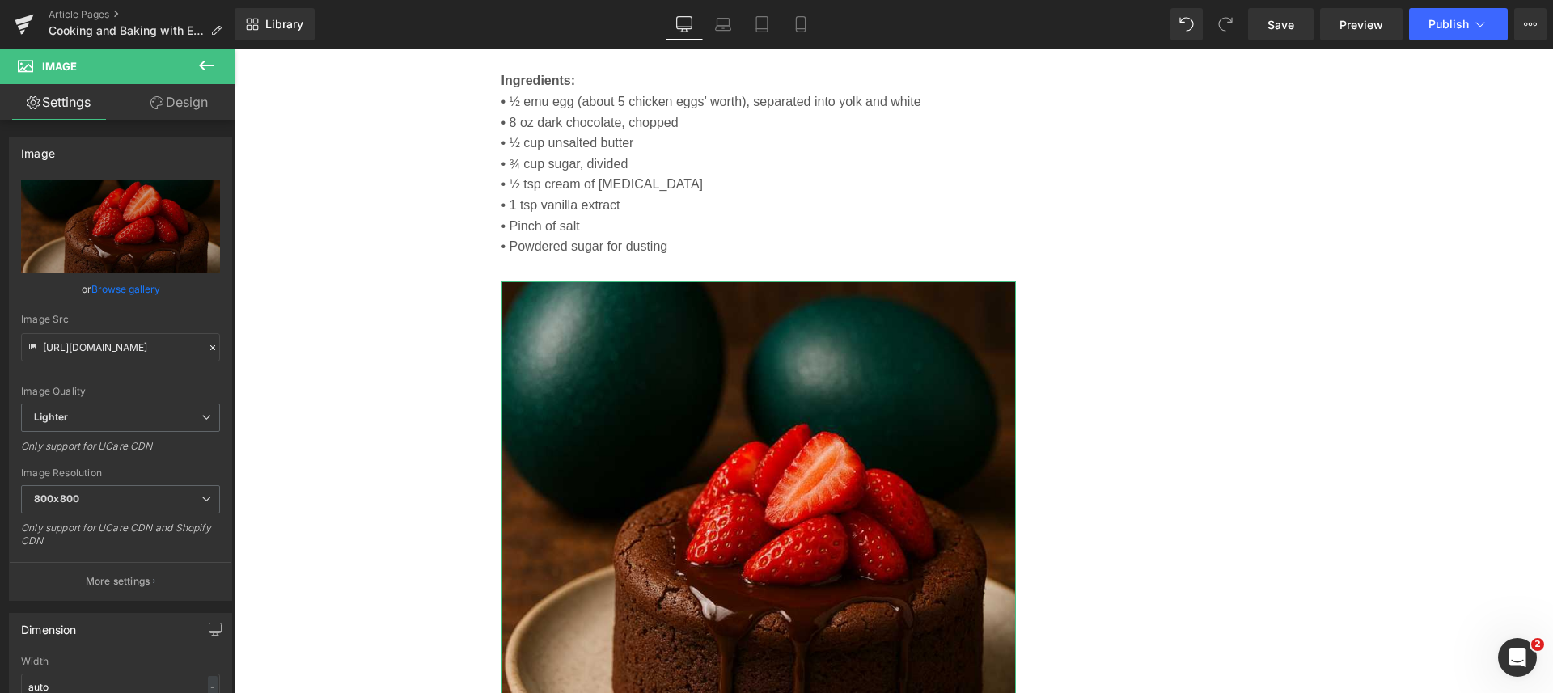
click at [86, 577] on p "More settings" at bounding box center [118, 581] width 65 height 15
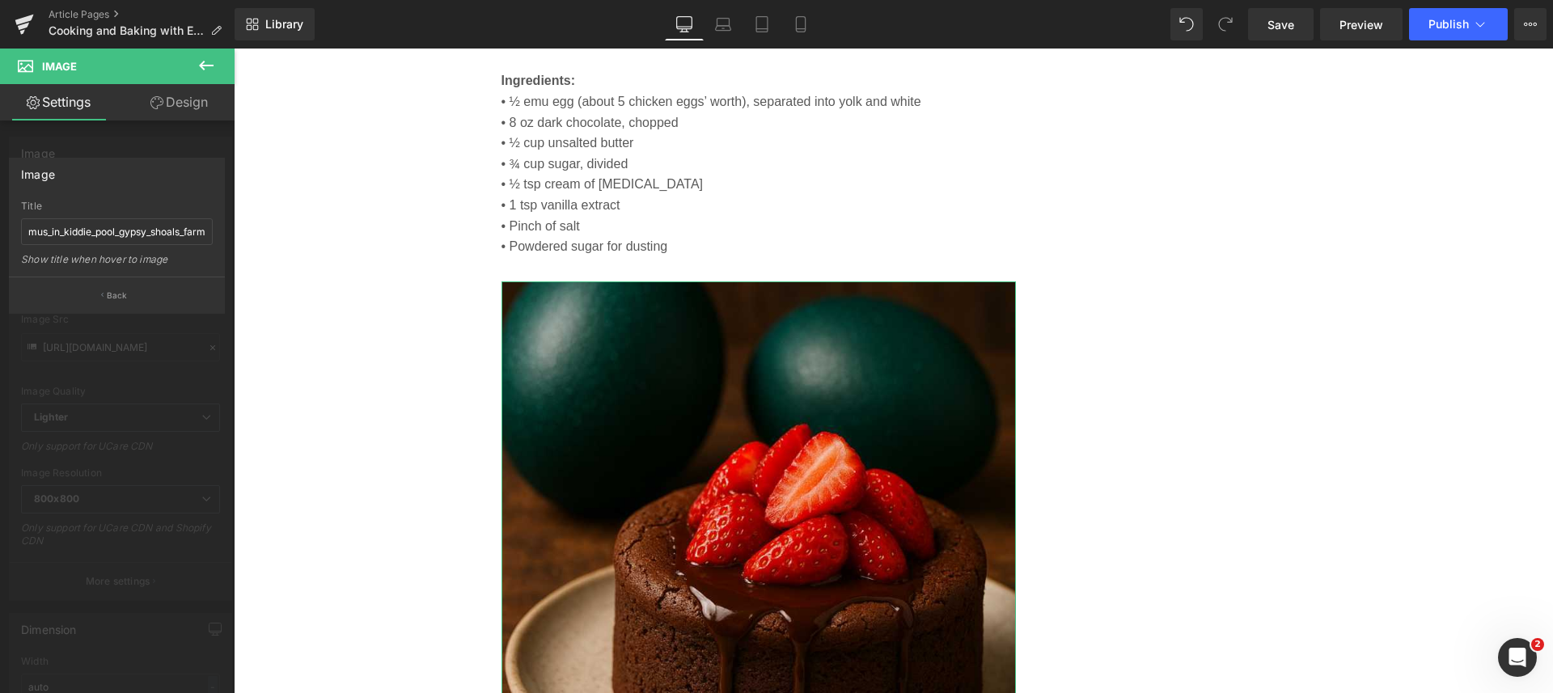
click at [20, 231] on div "juvenile_emus_in_kiddie_pool_gypsy_shoals_farm Title juvenile_emus_in_kiddie_po…" at bounding box center [117, 239] width 214 height 76
drag, startPoint x: 263, startPoint y: 271, endPoint x: 272, endPoint y: 233, distance: 39.0
type input "j"
paste input "emu-eggs-chocolate-souffle-strawberry-topping.jpg"
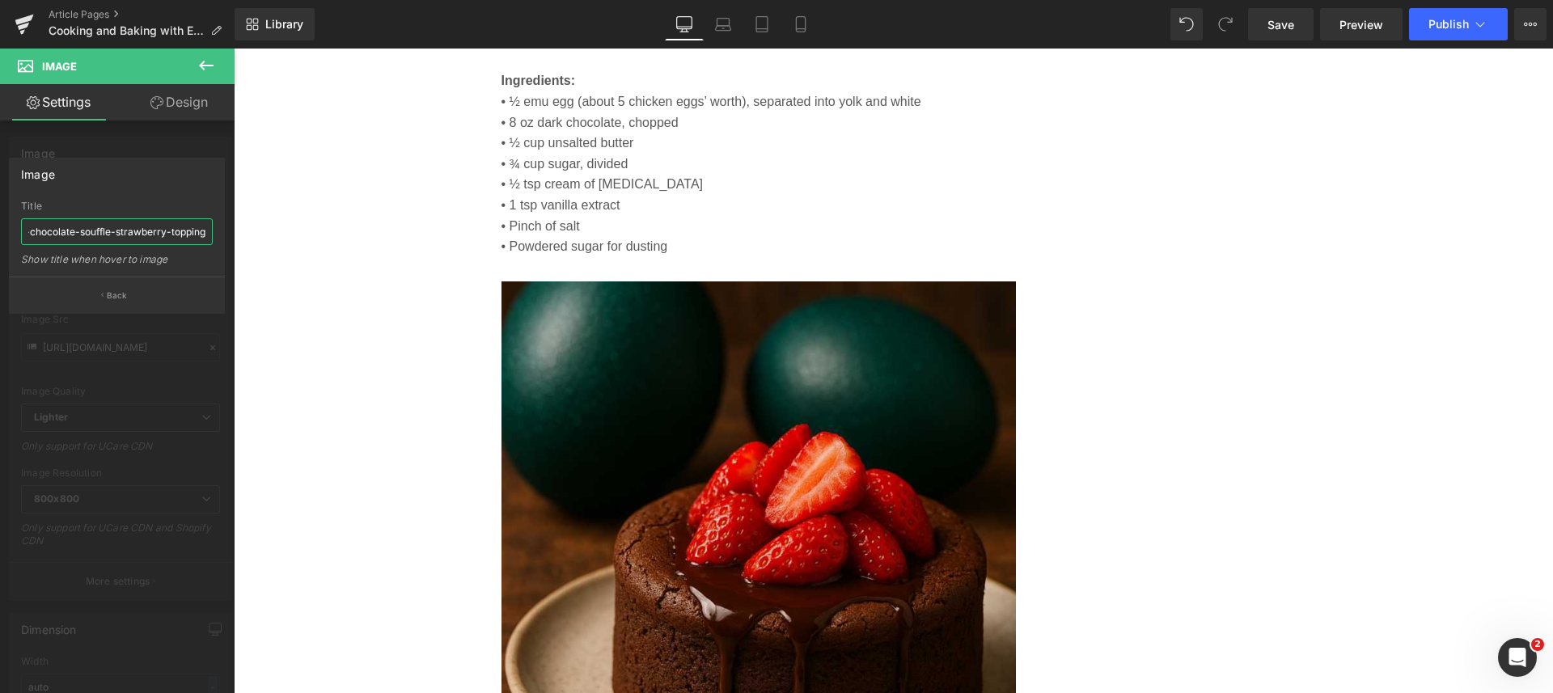
scroll to position [0, 49]
type input "emu-eggs-chocolate-souffle-strawberry-topping"
click at [115, 293] on p "Back" at bounding box center [117, 295] width 21 height 12
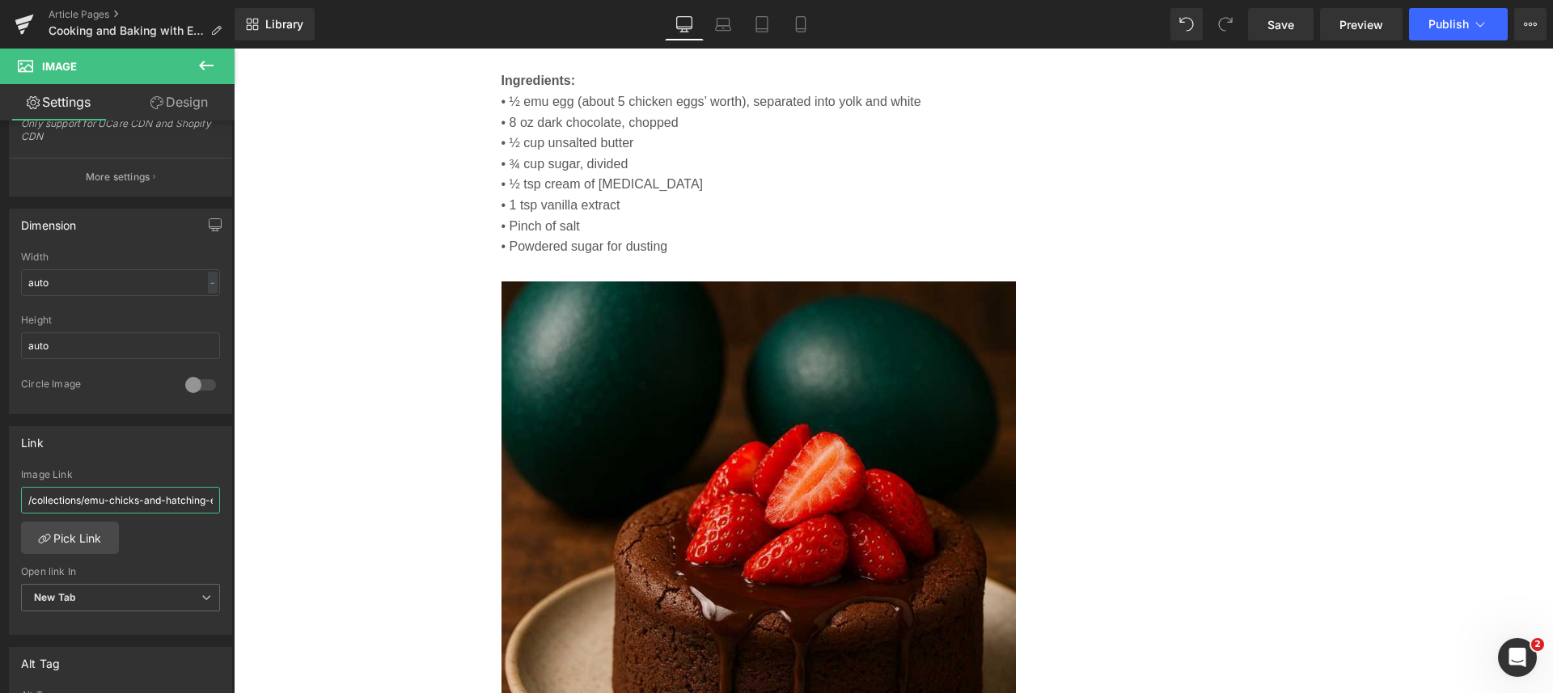
scroll to position [0, 65]
drag, startPoint x: 259, startPoint y: 551, endPoint x: 310, endPoint y: 510, distance: 65.0
drag, startPoint x: 184, startPoint y: 467, endPoint x: 189, endPoint y: 459, distance: 9.2
click at [189, 459] on div "Link Image Link Pick Link Current Tab New Tab Open link In New Tab Current Tab …" at bounding box center [120, 530] width 223 height 209
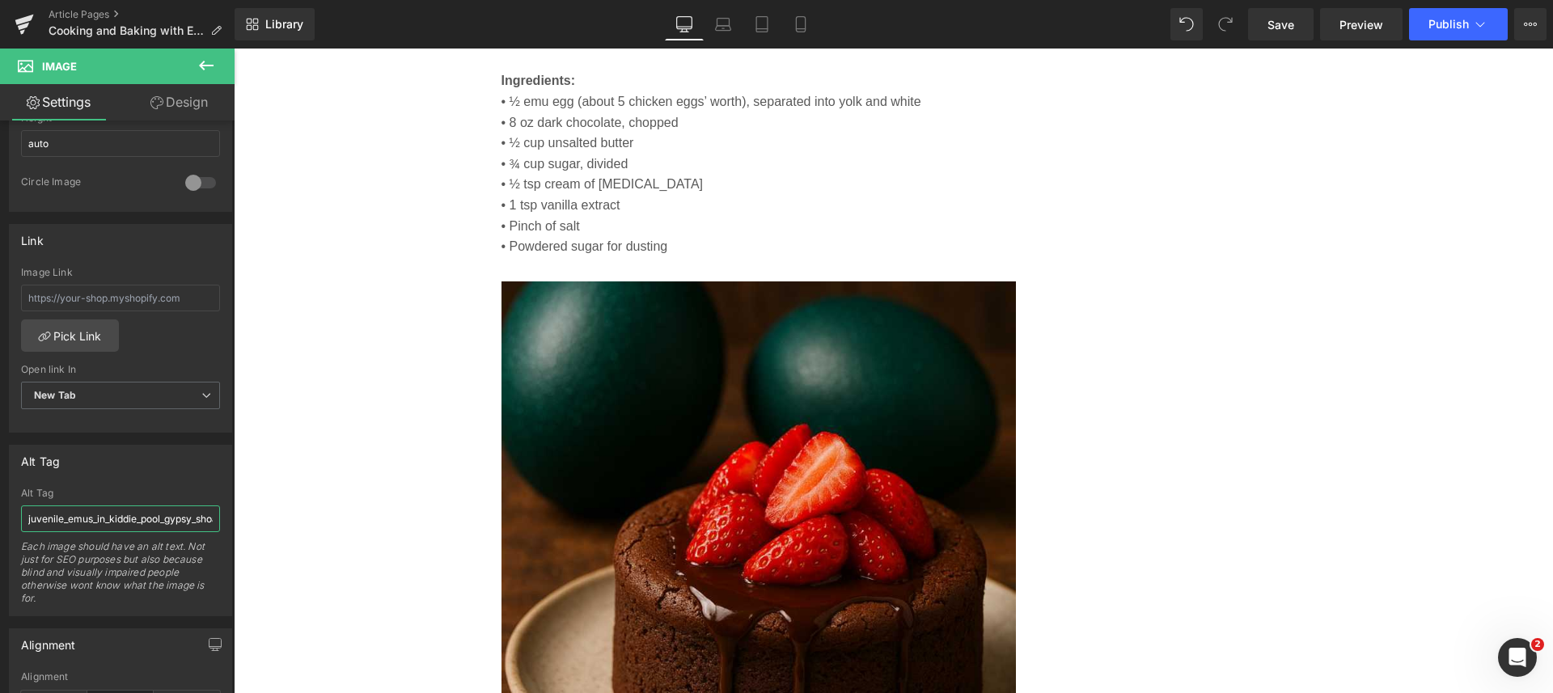
scroll to position [0, 48]
drag, startPoint x: 261, startPoint y: 569, endPoint x: 285, endPoint y: 556, distance: 27.9
paste input "emu-eggs-chocolate-souffle-strawberry-topping.jpg"
type input "emu-eggs-chocolate-souffle-strawberry-topping"
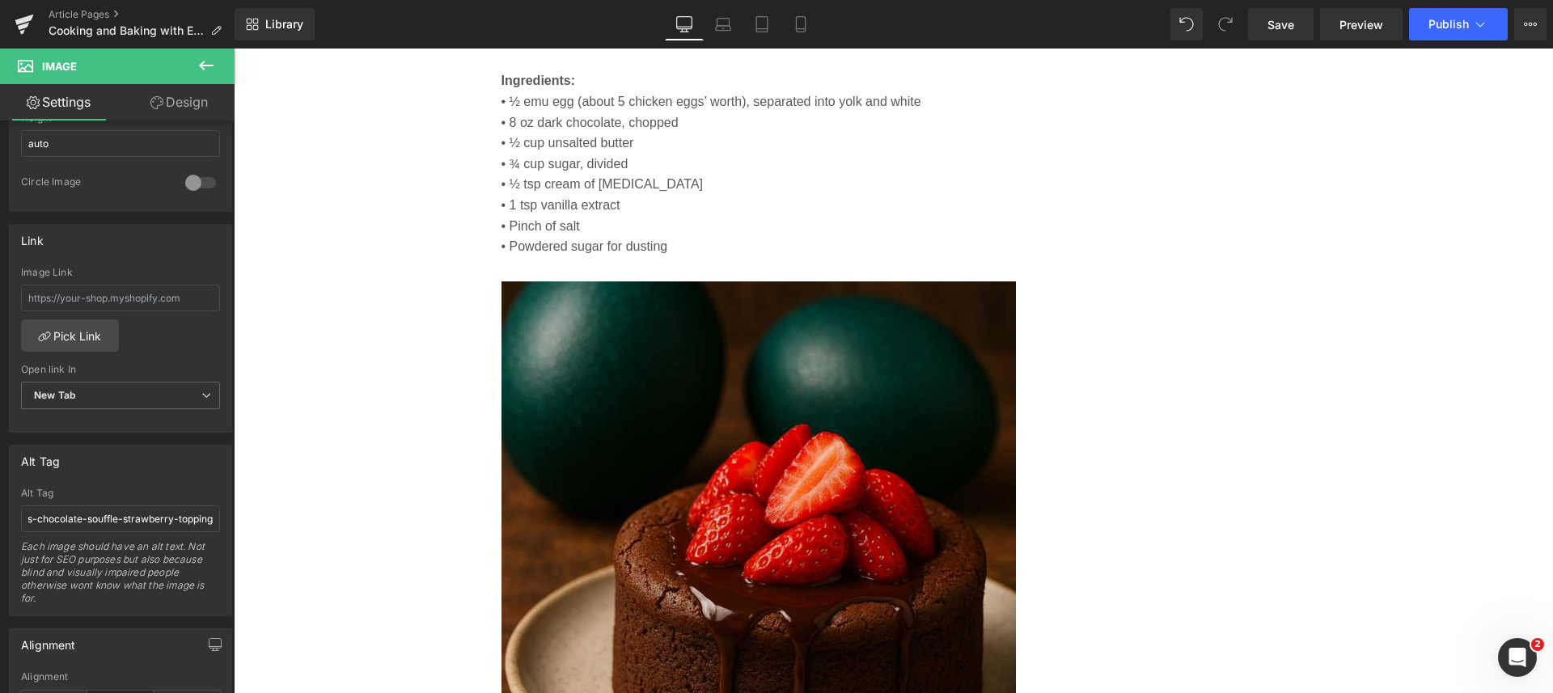
scroll to position [0, 0]
click at [1284, 14] on link "Save" at bounding box center [1280, 24] width 65 height 32
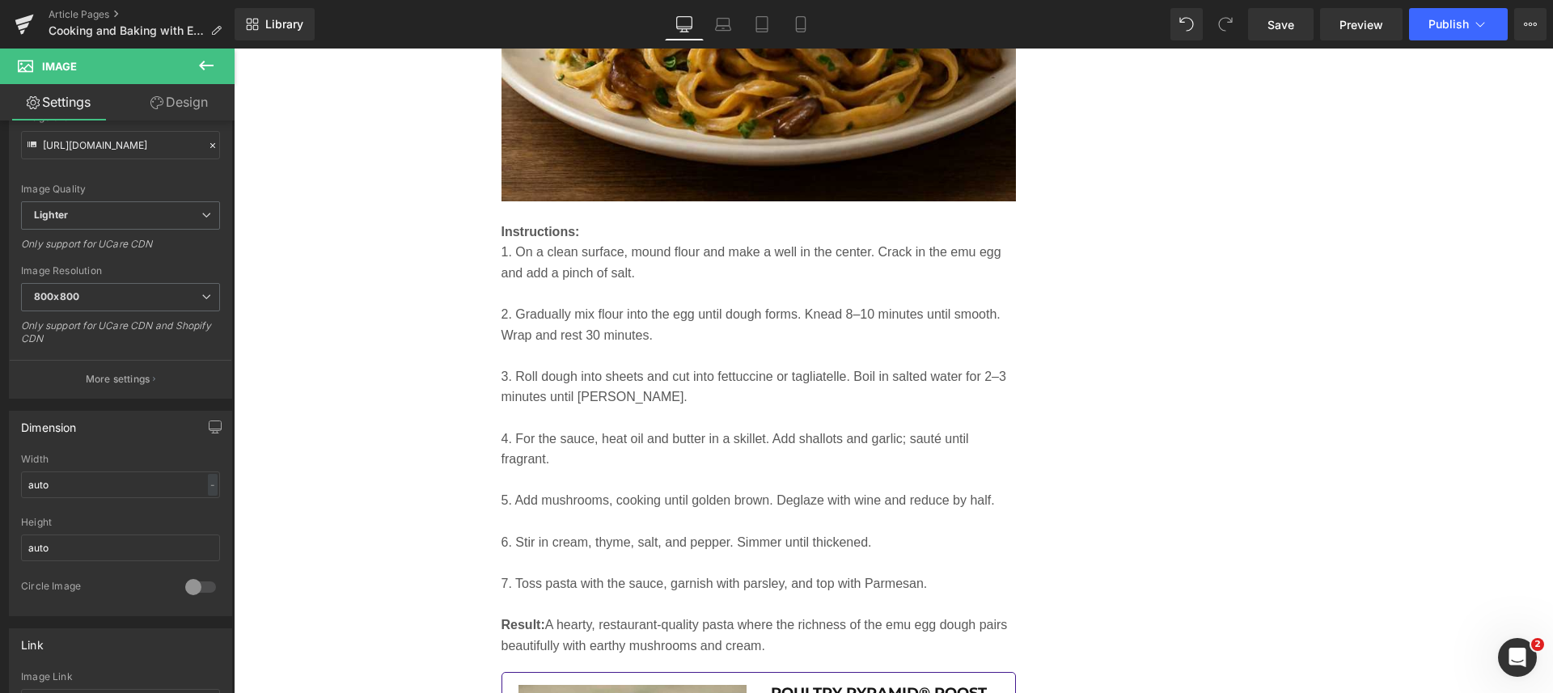
scroll to position [4919, 0]
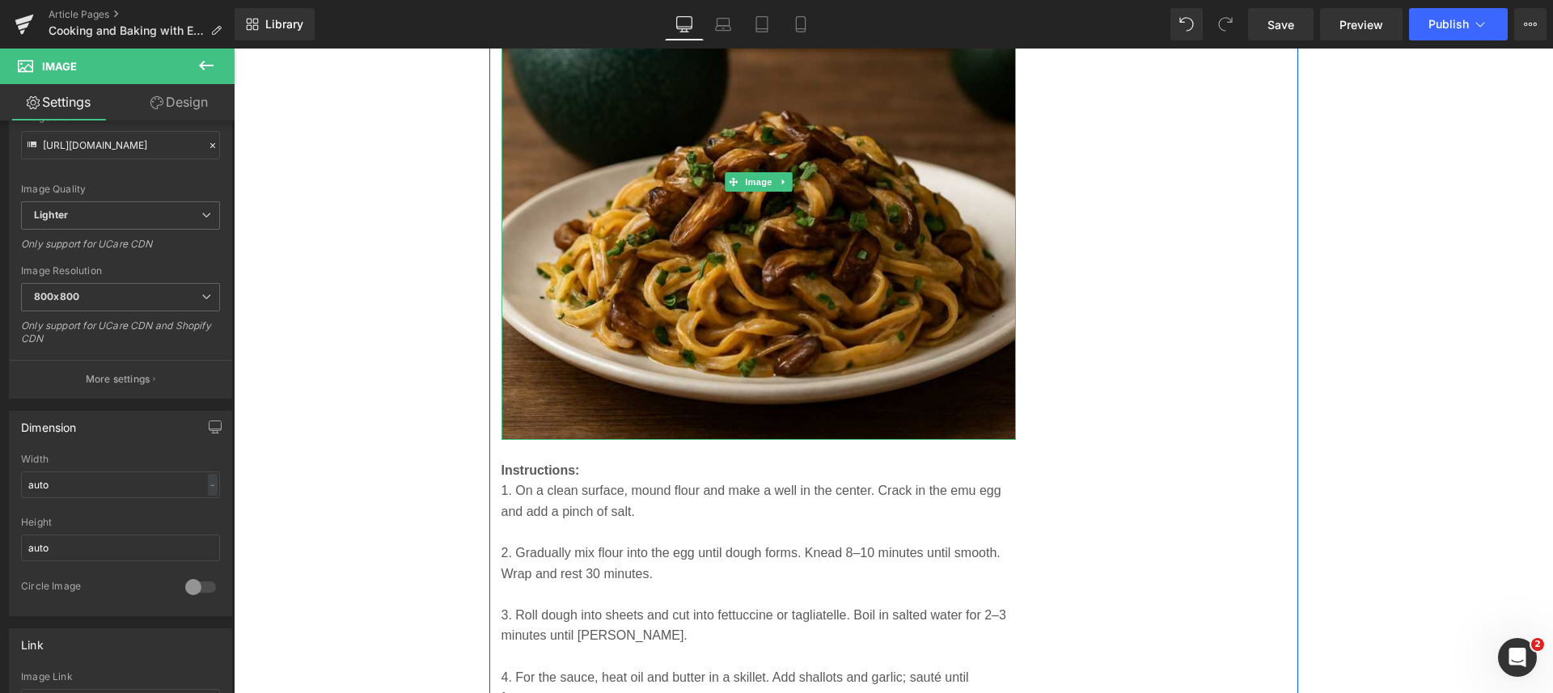
click at [699, 217] on img at bounding box center [758, 182] width 515 height 515
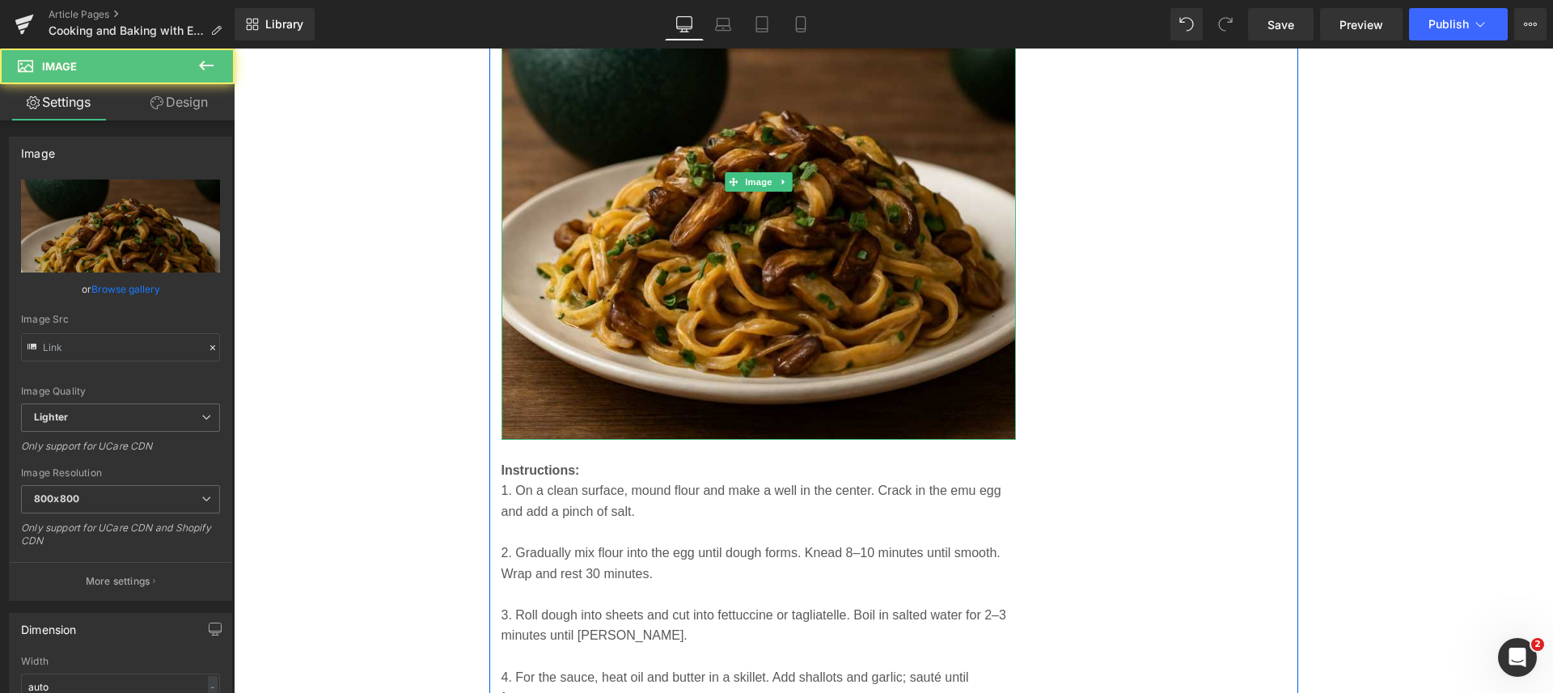
type input "https://ucarecdn.com/16aec27d-ed9a-4893-9bdc-df9daa84f57b/-/format/auto/-/previ…"
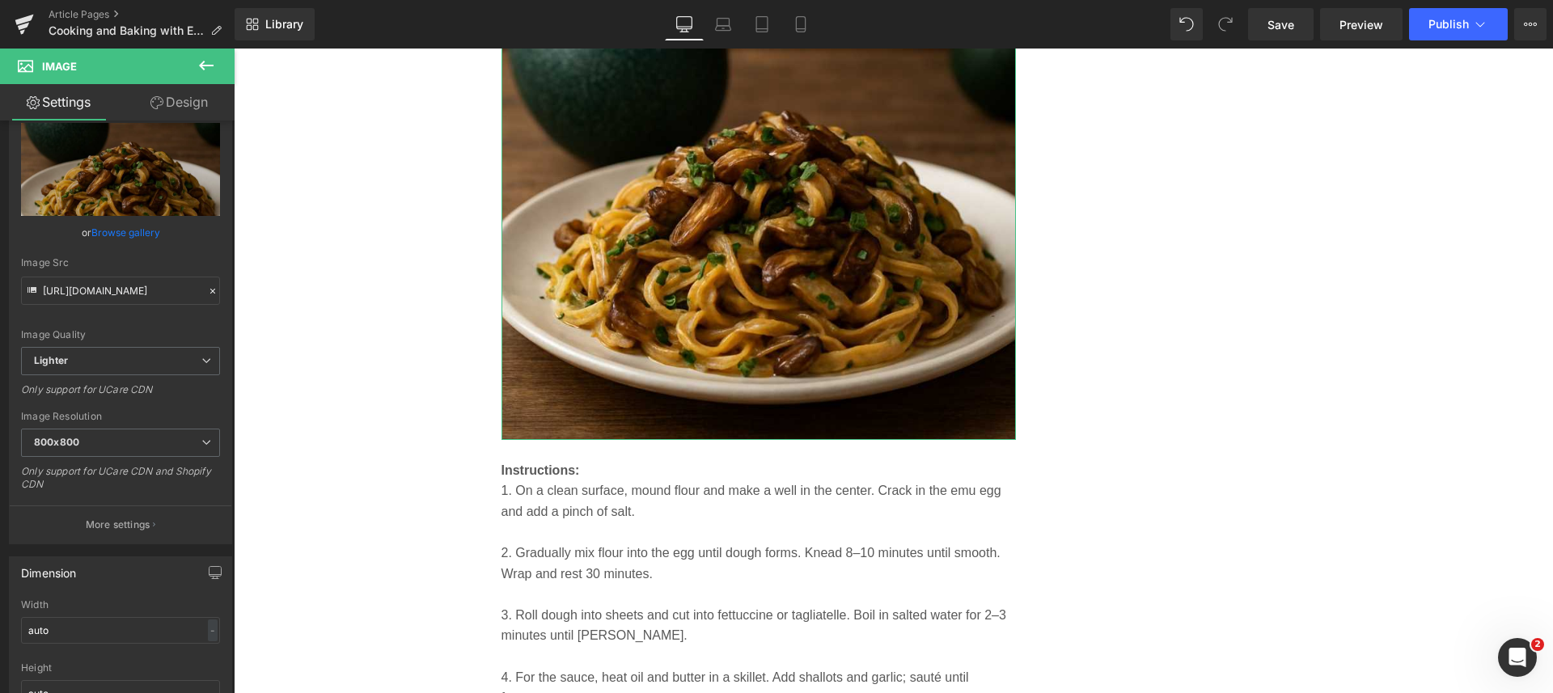
scroll to position [101, 0]
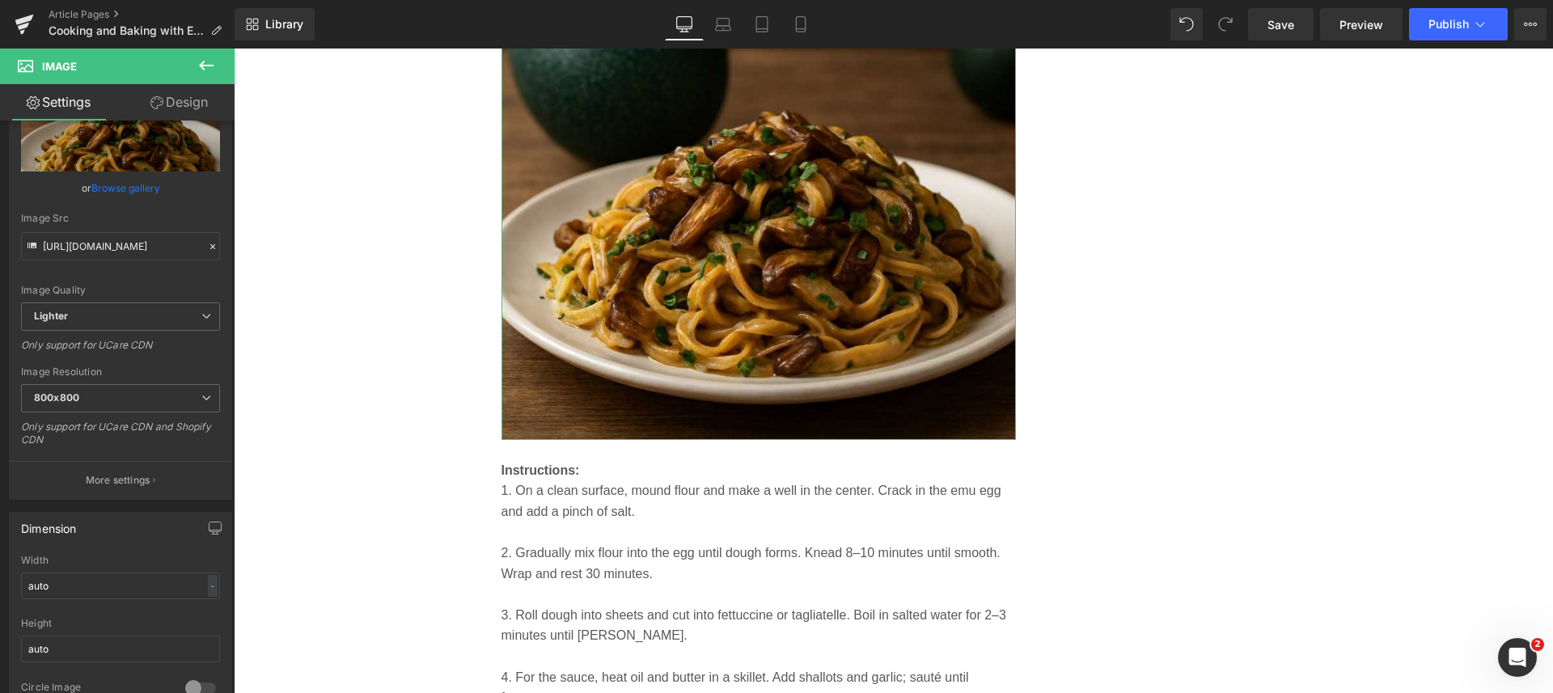
click at [125, 475] on p "More settings" at bounding box center [118, 480] width 65 height 15
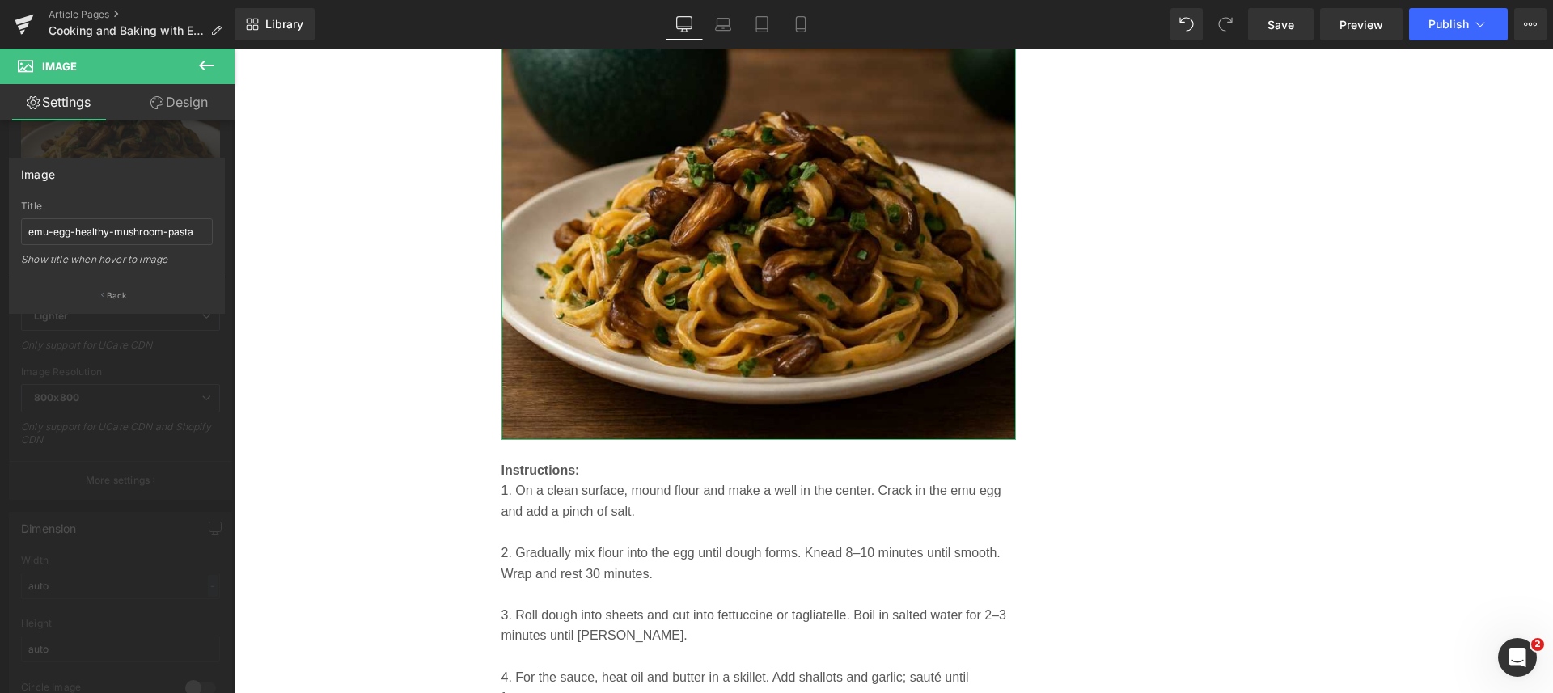
click at [120, 294] on p "Back" at bounding box center [117, 295] width 21 height 12
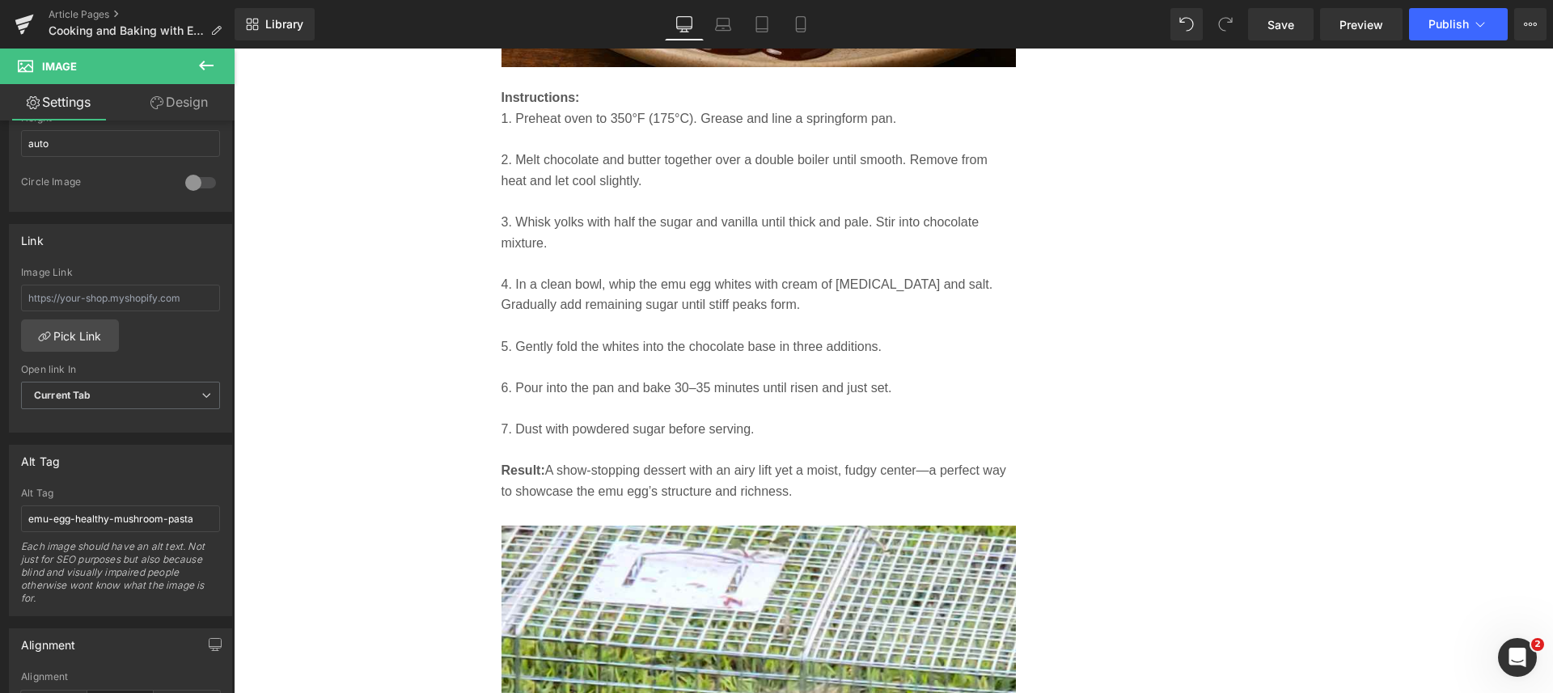
scroll to position [7243, 0]
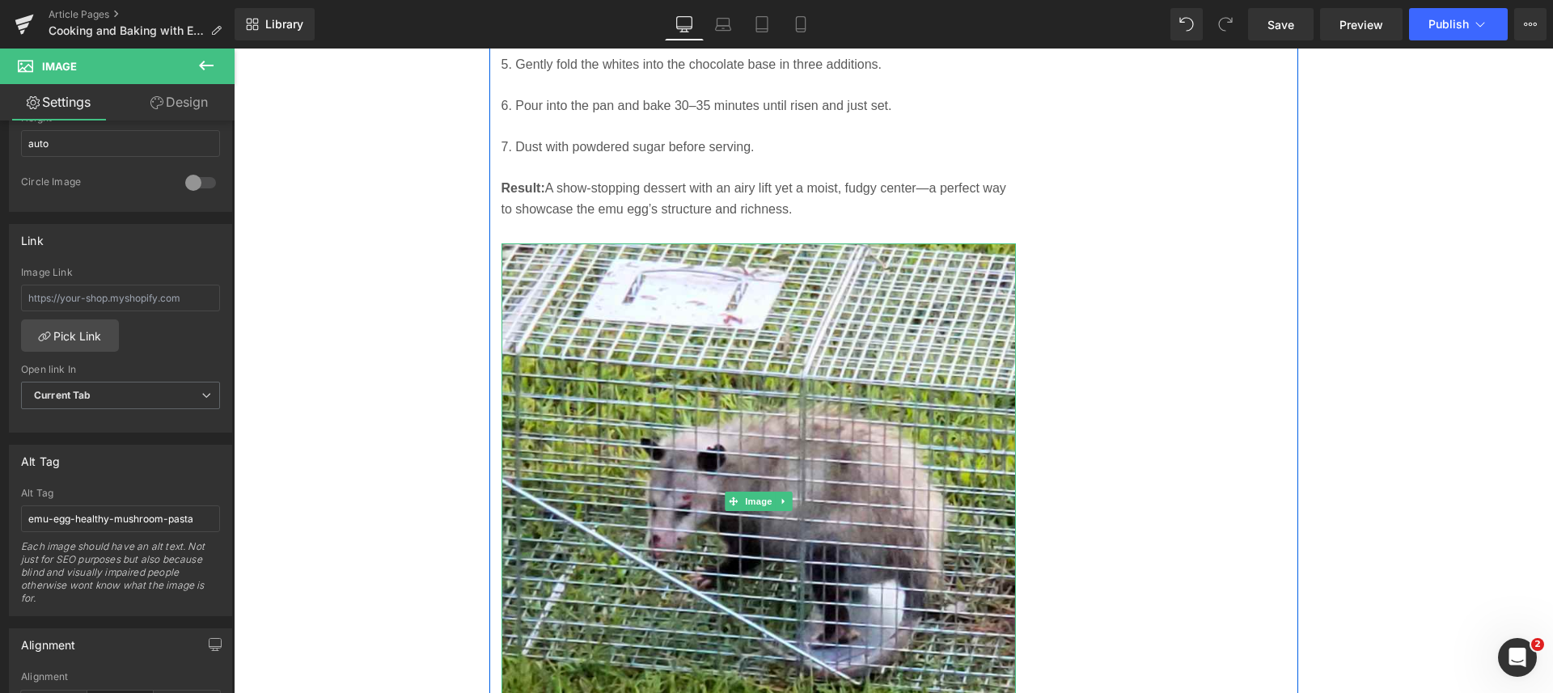
click at [750, 463] on img at bounding box center [758, 500] width 515 height 515
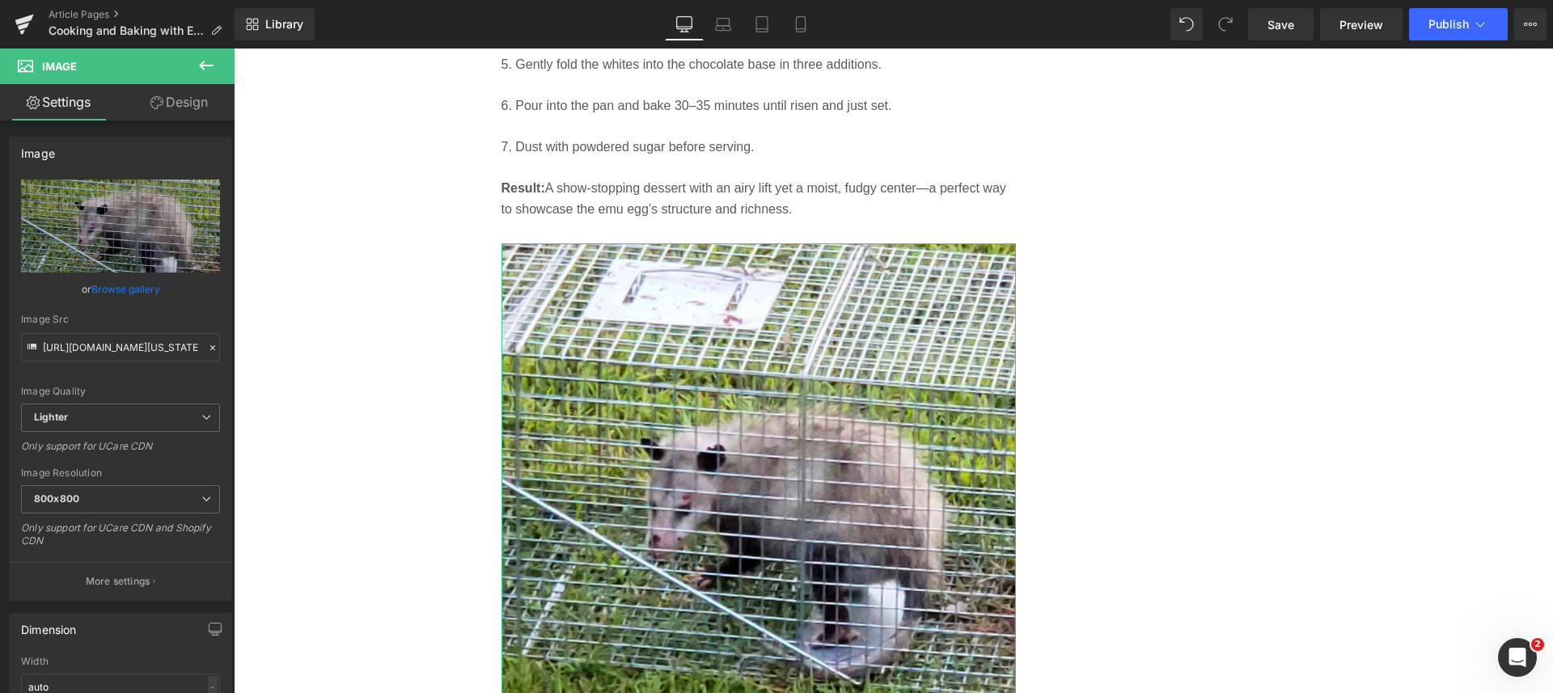
click at [113, 237] on link "Replace Image" at bounding box center [120, 226] width 199 height 93
type input "C:\fakepath\cooking-with-emu-eggs.jpg"
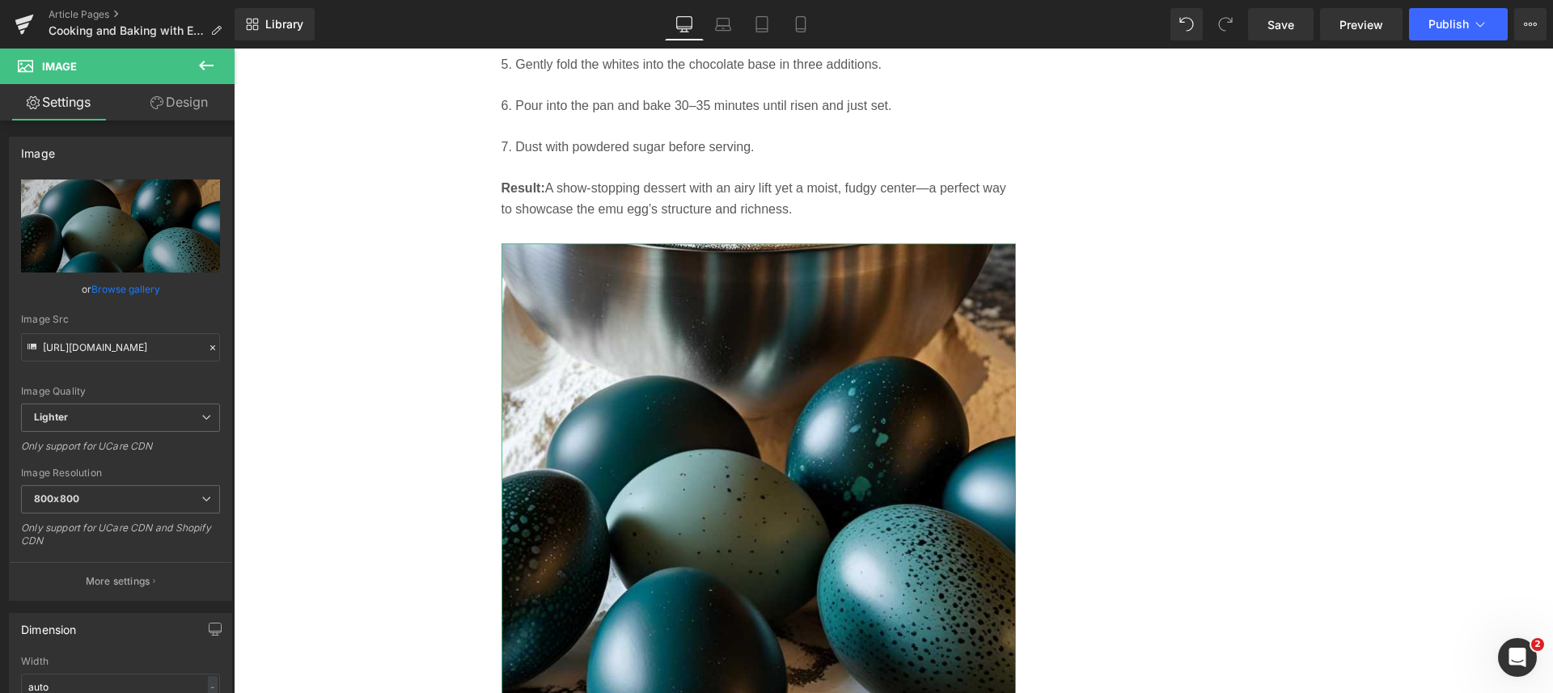
type input "https://ucarecdn.com/c6a6cb9f-99fc-499f-8a9f-6b900987986a/-/format/auto/-/previ…"
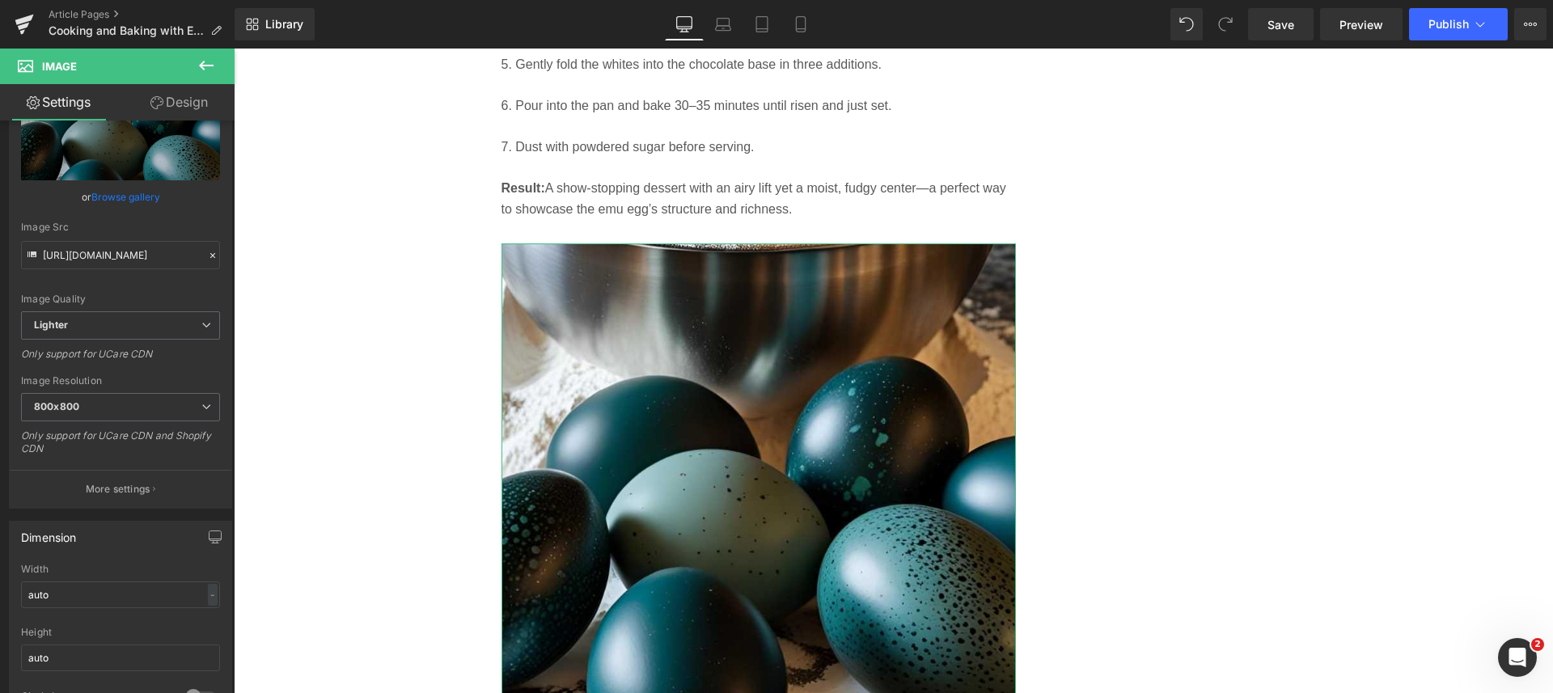
scroll to position [202, 0]
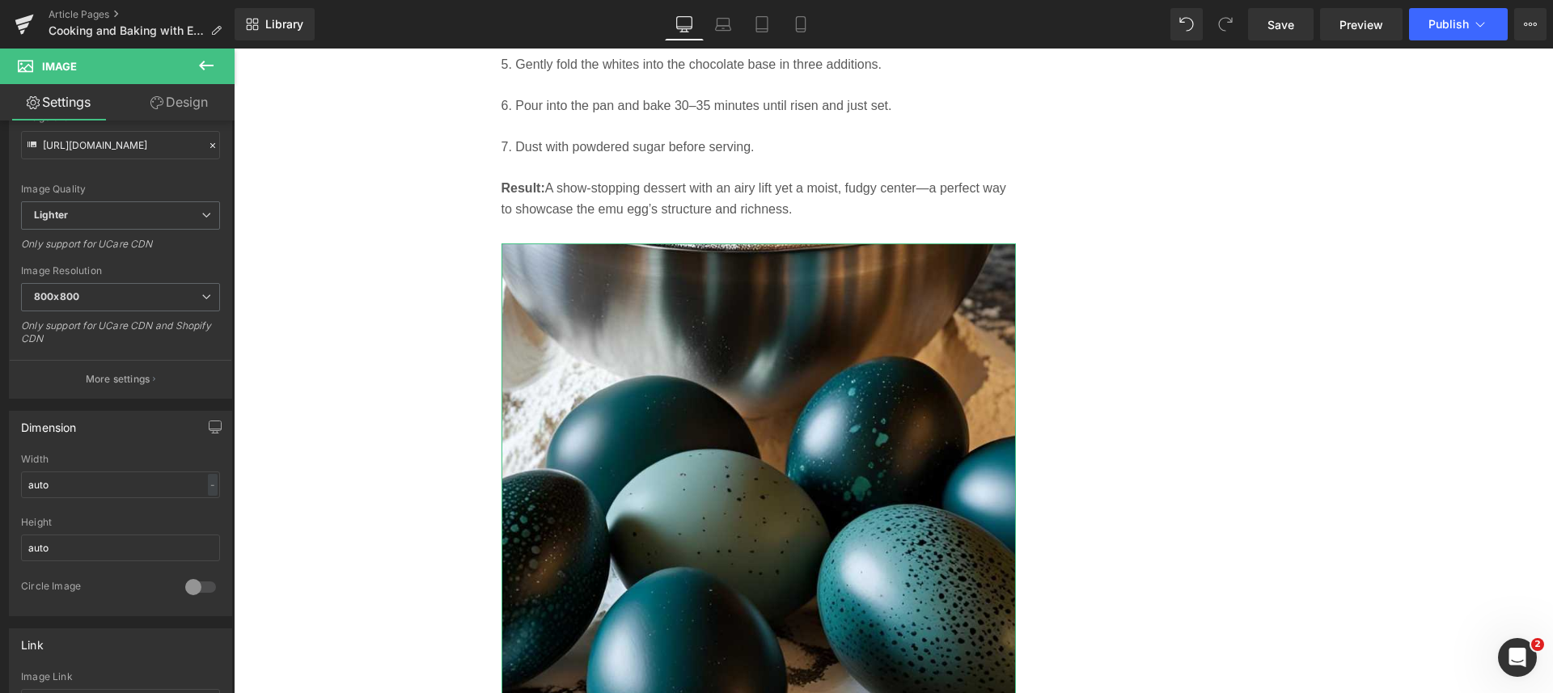
click at [118, 385] on p "More settings" at bounding box center [118, 379] width 65 height 15
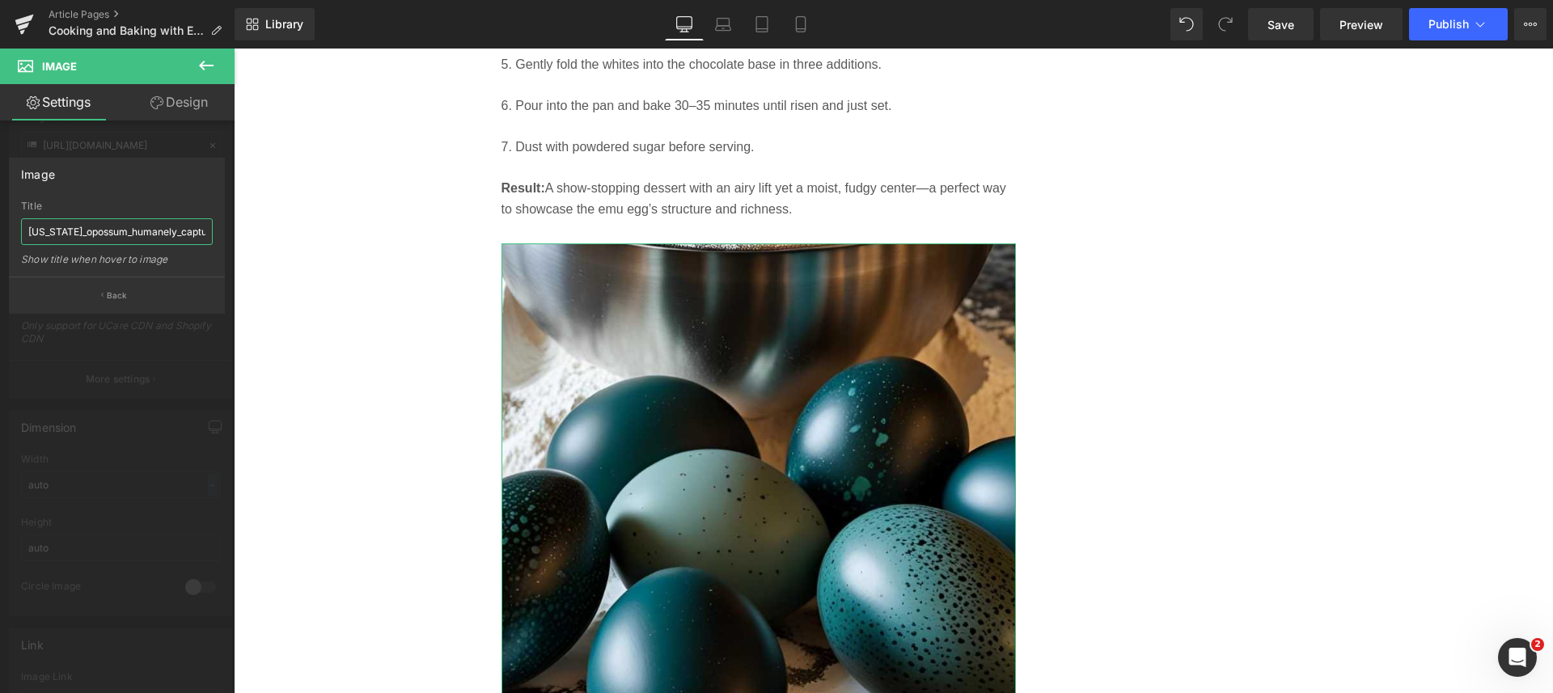
scroll to position [0, 2]
drag, startPoint x: 264, startPoint y: 275, endPoint x: 301, endPoint y: 239, distance: 52.0
paste input "cooking-with-emu-eggs.jpg"
type input "cooking-with-emu-eggs"
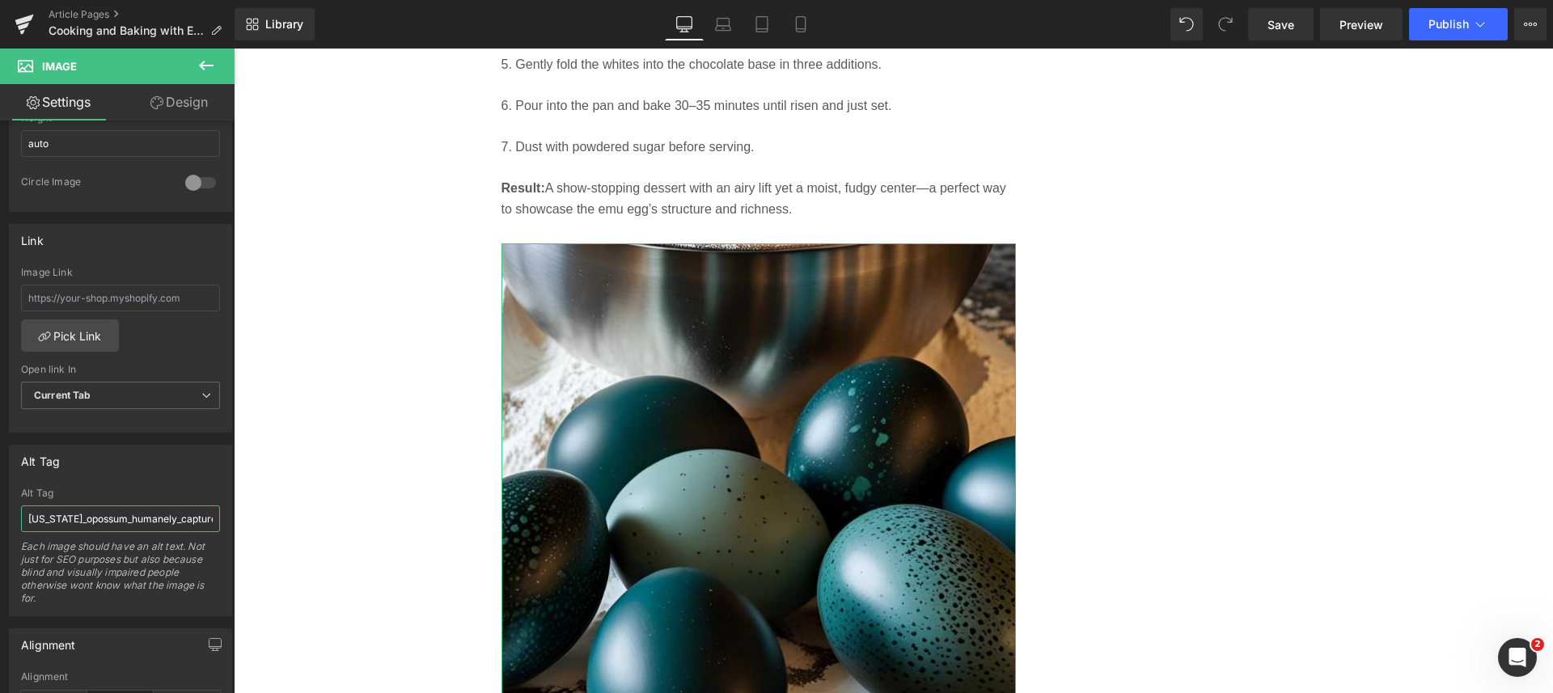
scroll to position [0, 2]
drag, startPoint x: 27, startPoint y: 523, endPoint x: 218, endPoint y: 522, distance: 191.6
click at [218, 522] on div "alabama_opossum_humanely_captured Alt Tag alabama_opossum_humanely_captured Eac…" at bounding box center [121, 552] width 222 height 128
paste input "cooking-with-emu-eggs.jpg"
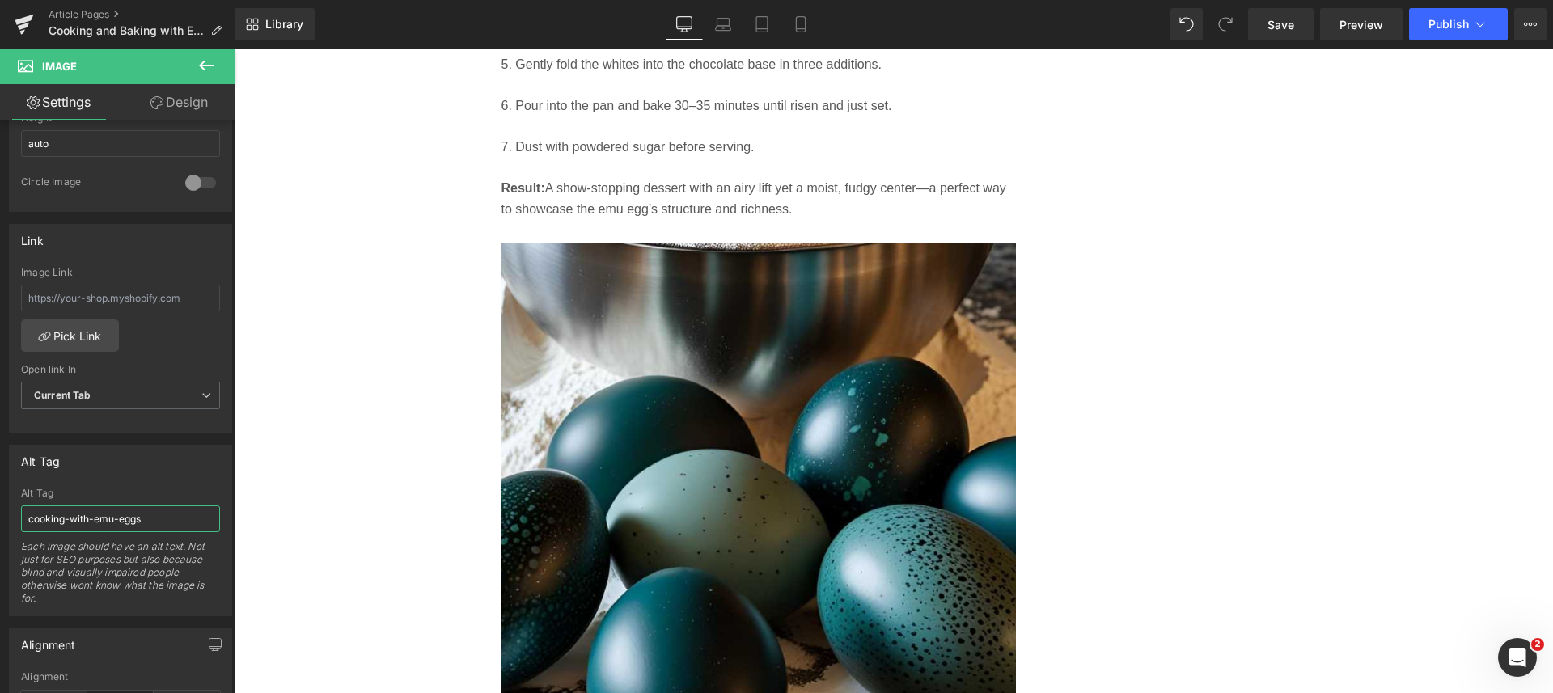
type input "cooking-with-emu-eggs"
click at [1280, 19] on span "Save" at bounding box center [1280, 24] width 27 height 17
drag, startPoint x: 1280, startPoint y: 19, endPoint x: 1050, endPoint y: 36, distance: 230.3
click at [1280, 19] on span "Save" at bounding box center [1280, 24] width 27 height 17
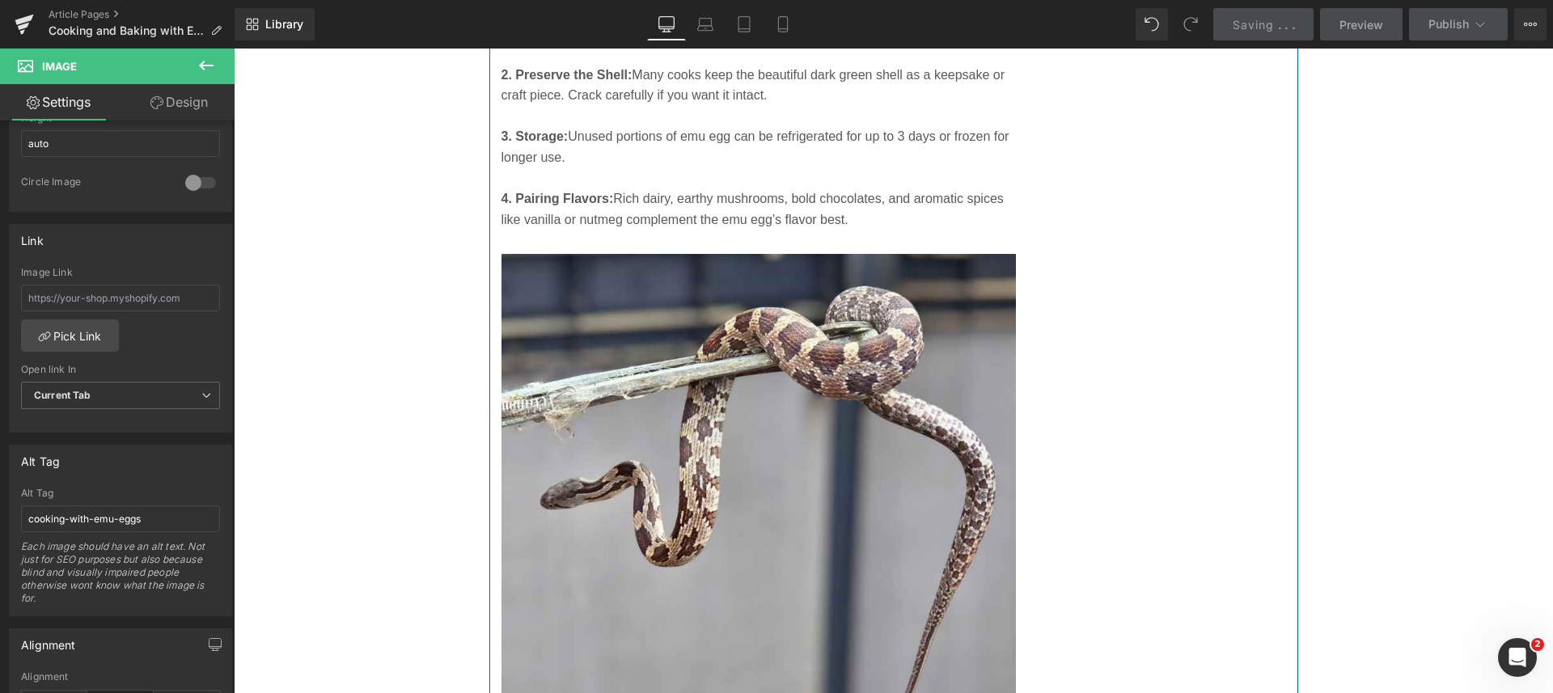
scroll to position [8254, 0]
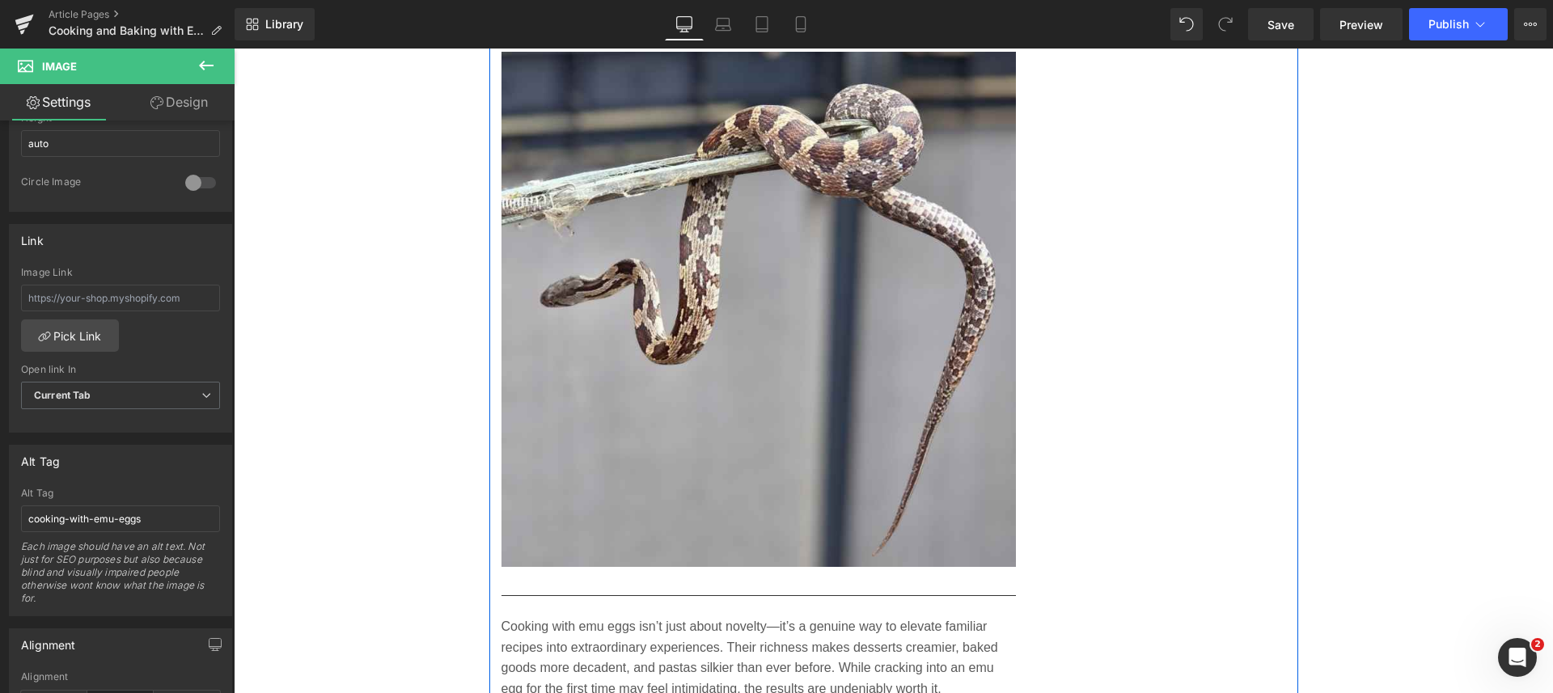
click at [772, 262] on img at bounding box center [758, 309] width 515 height 515
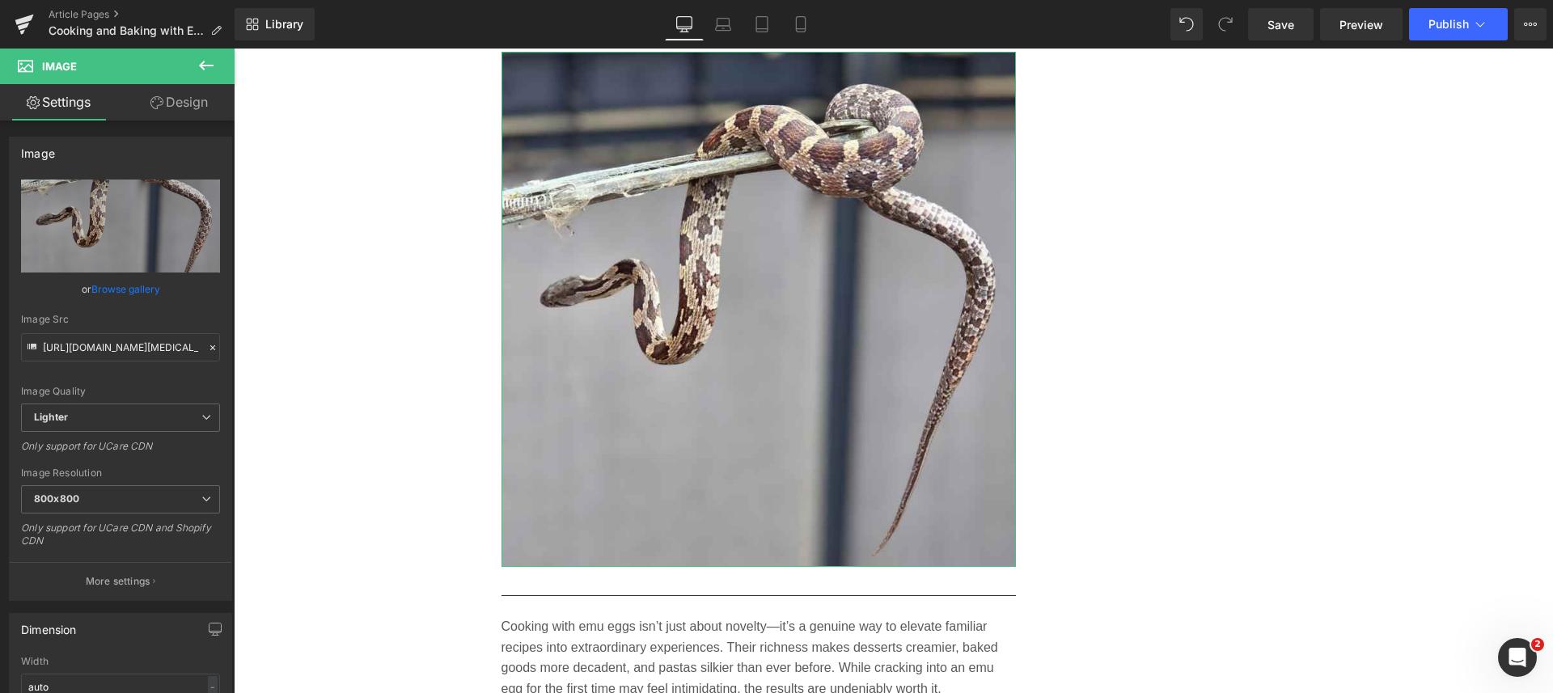
click at [0, 0] on icon "Replace Image" at bounding box center [0, 0] width 0 height 0
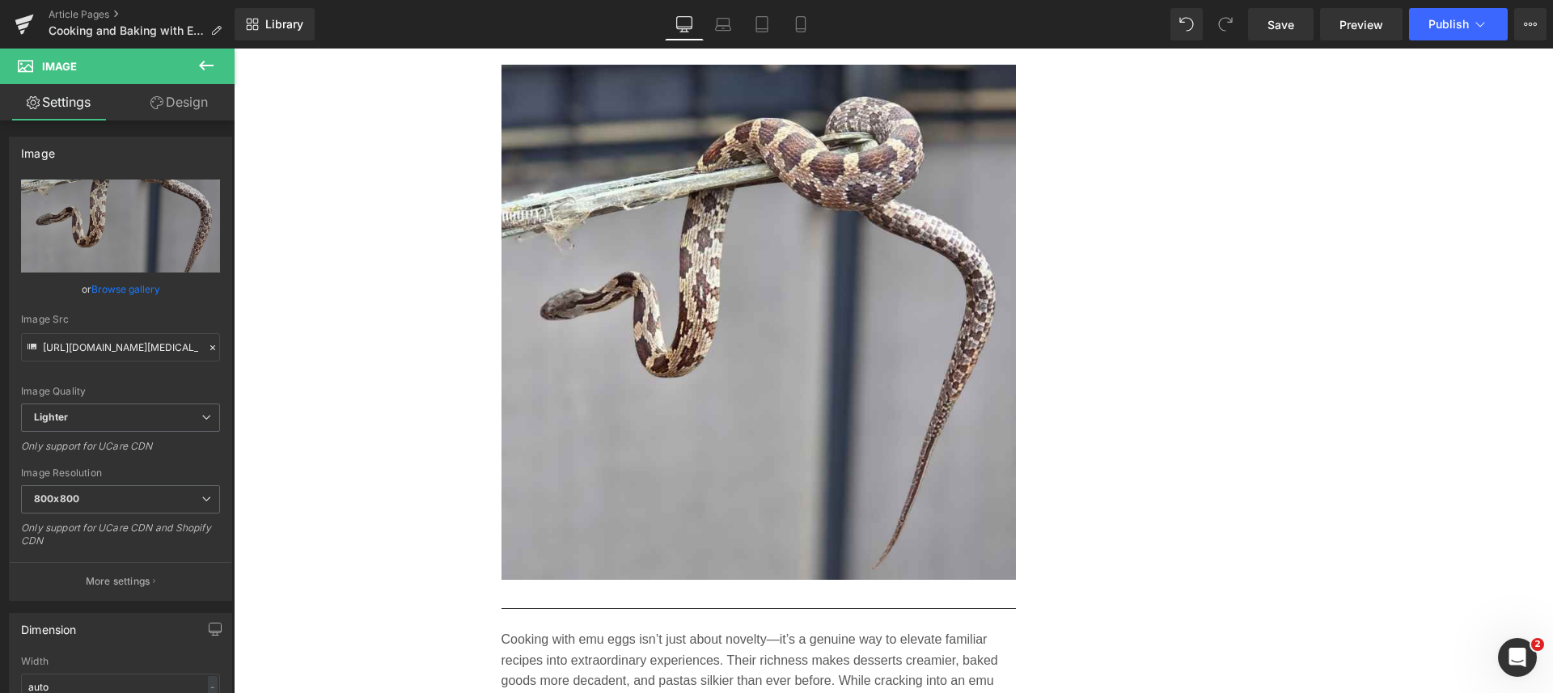
scroll to position [8255, 0]
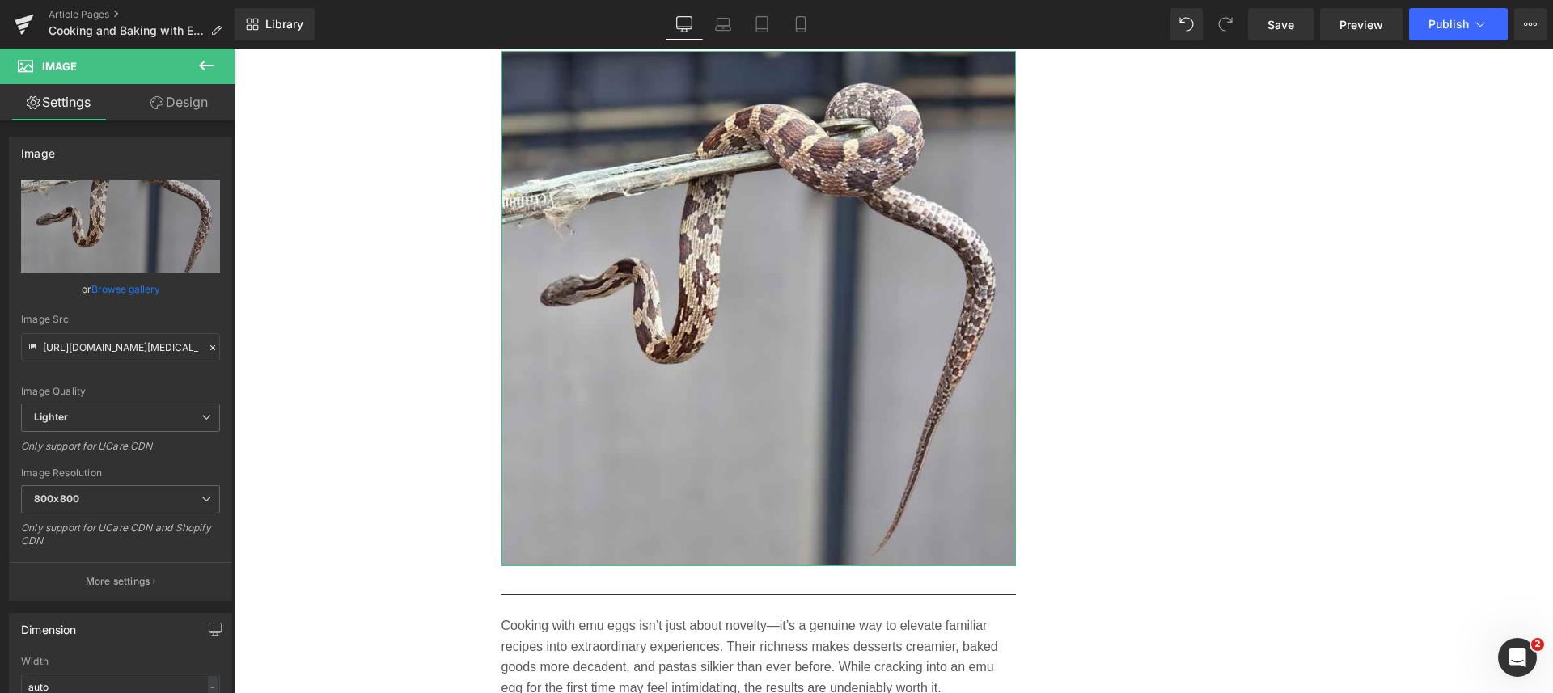
click at [0, 0] on icon at bounding box center [0, 0] width 0 height 0
click at [0, 0] on icon "Replace Image" at bounding box center [0, 0] width 0 height 0
type input "C:\fakepath\orange-vintage-mixer-baking-emu-eggs.jpg"
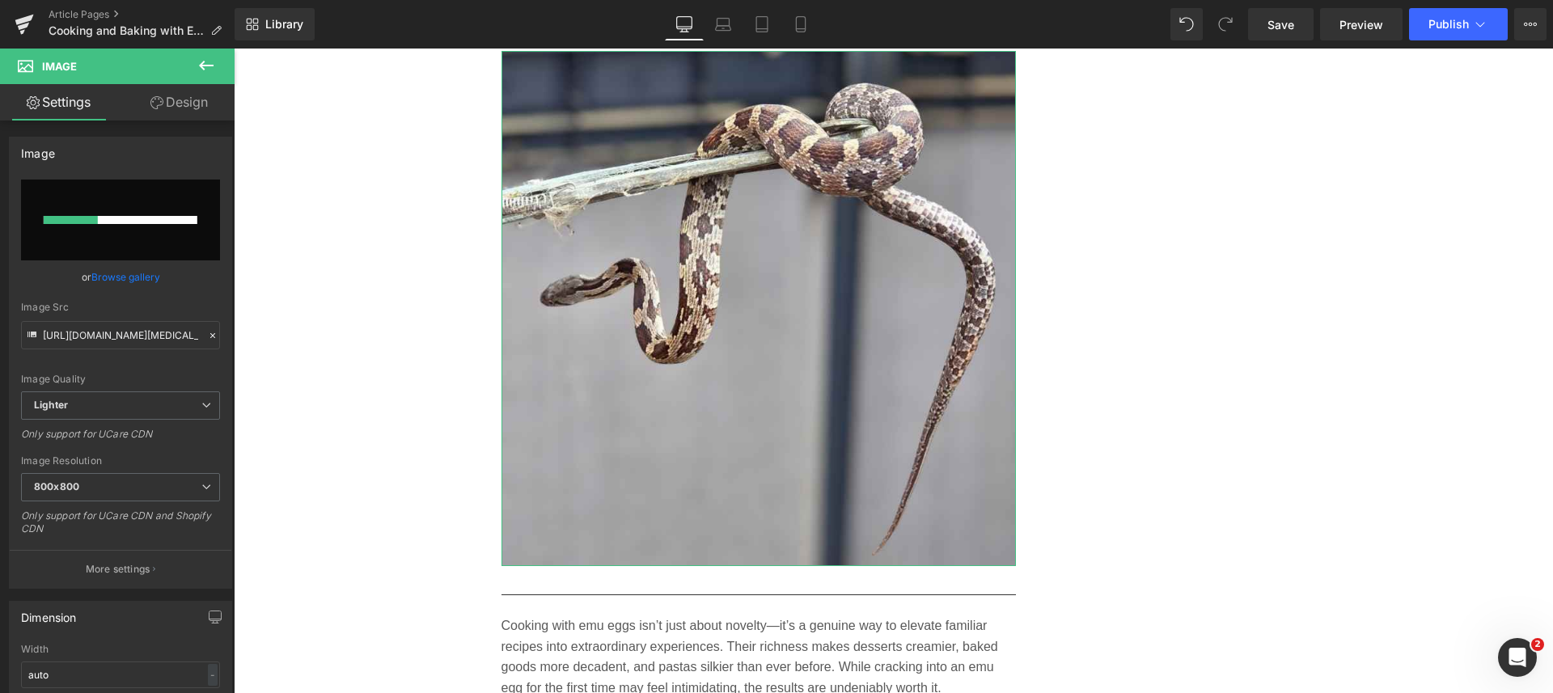
click at [128, 568] on p "More settings" at bounding box center [118, 569] width 65 height 15
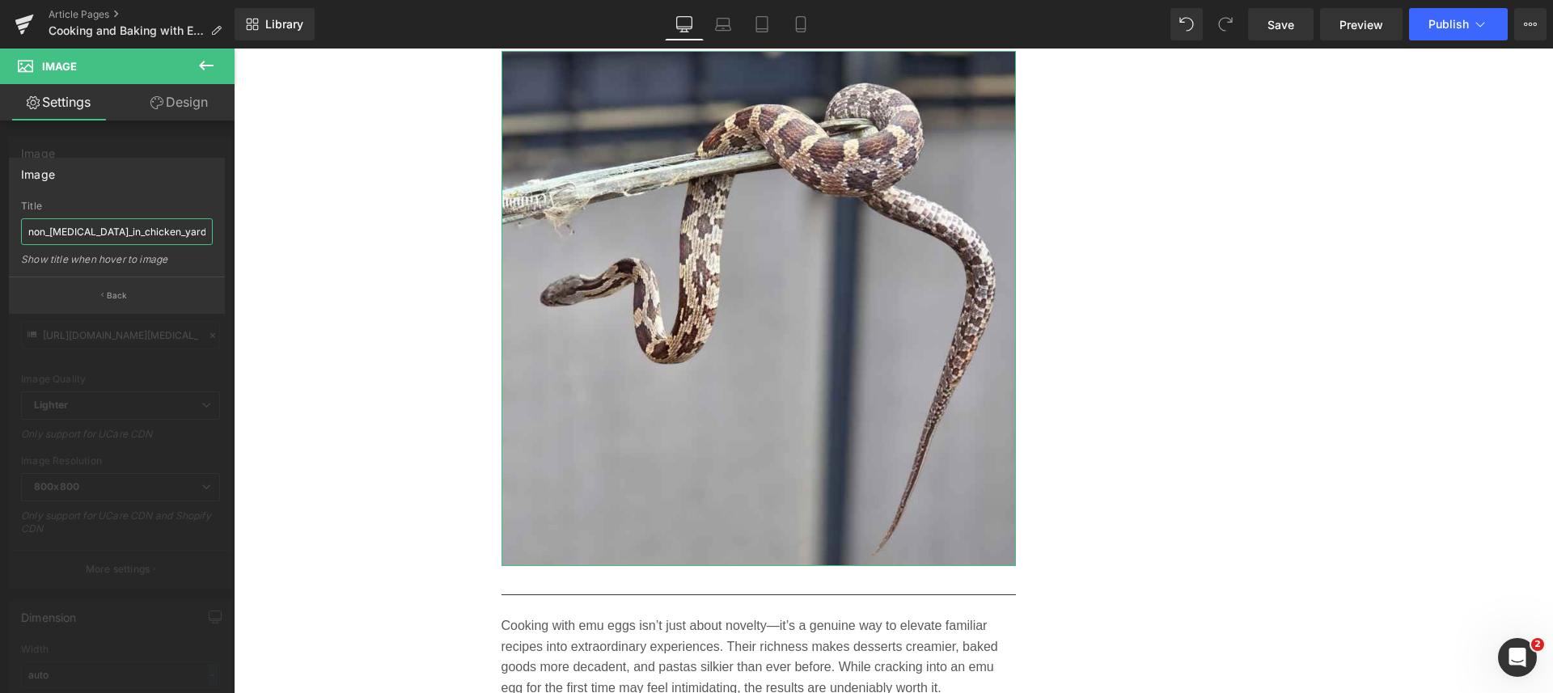
scroll to position [0, 93]
drag, startPoint x: 256, startPoint y: 281, endPoint x: 360, endPoint y: 243, distance: 110.3
paste input "orange-vintage-mixer-baking-emu-eggs.jpg"
type input "orange-vintage-mixer-baking-emu-eggs"
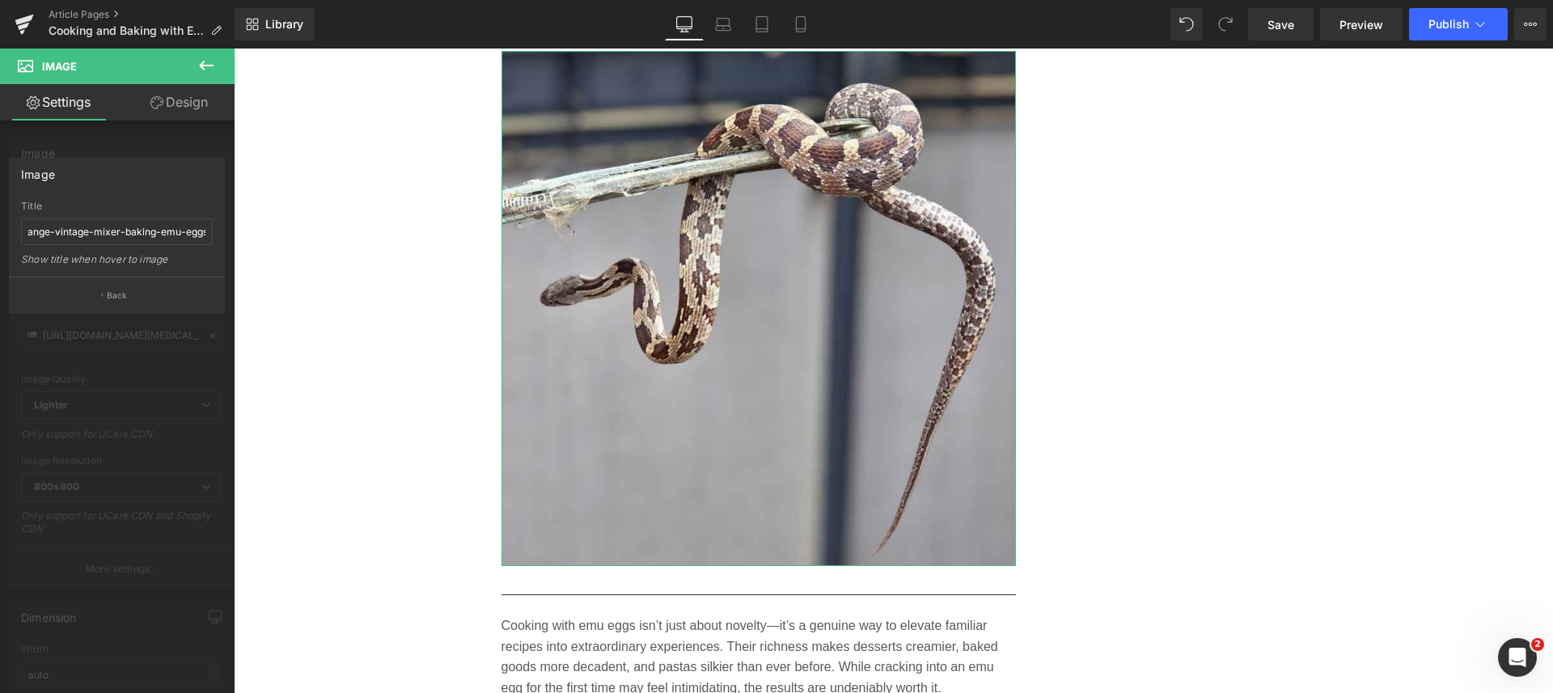
click at [130, 289] on button "Back" at bounding box center [117, 295] width 216 height 36
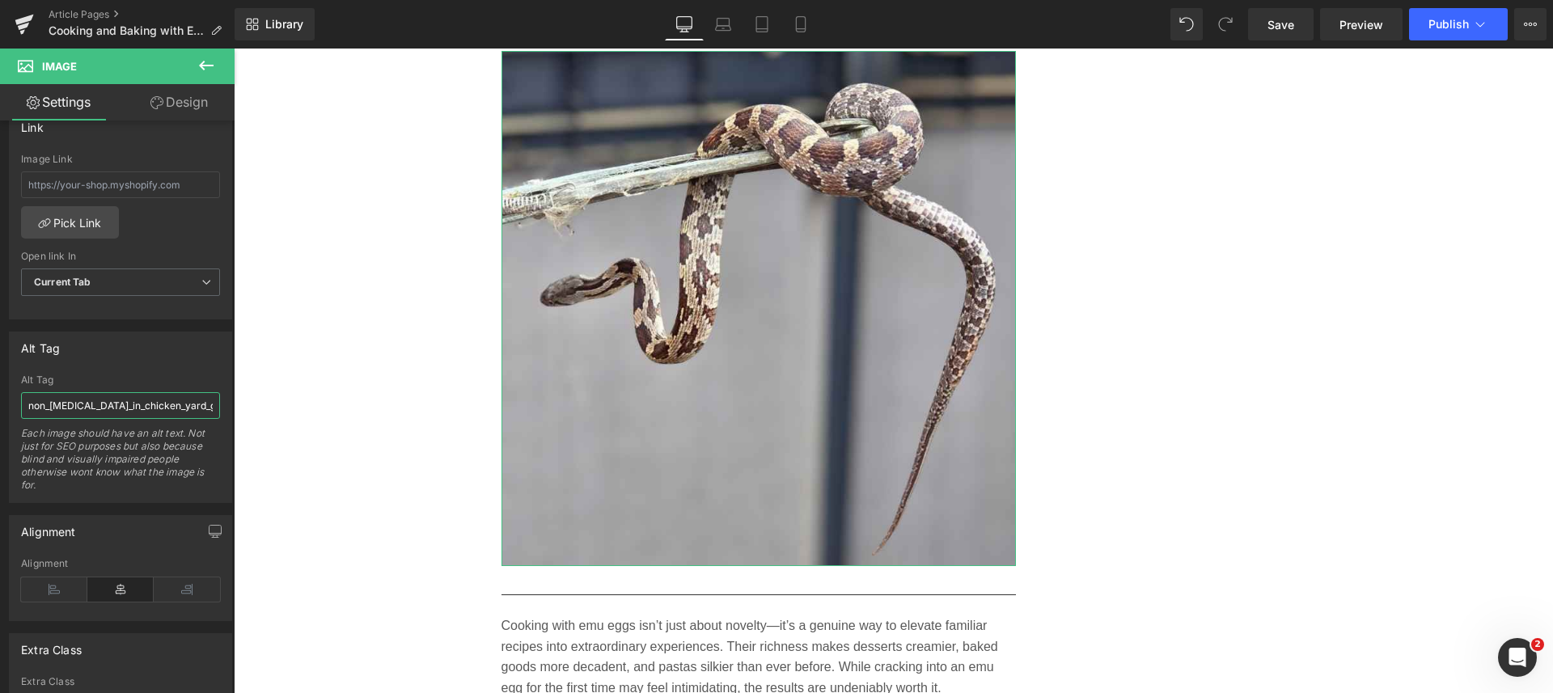
scroll to position [0, 92]
drag, startPoint x: 257, startPoint y: 460, endPoint x: 247, endPoint y: 413, distance: 47.9
paste input "orange-vintage-mixer-baking-emu-eggs.jpg"
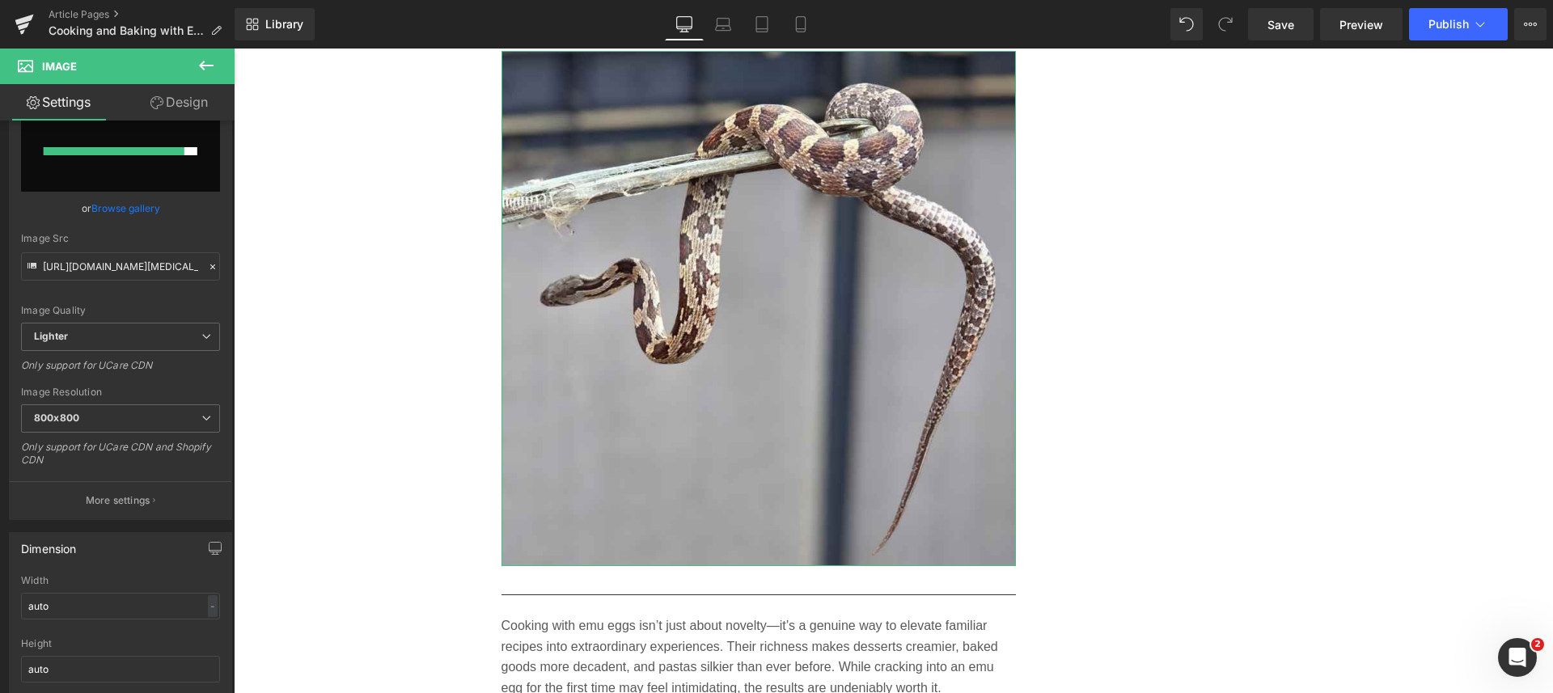
scroll to position [0, 0]
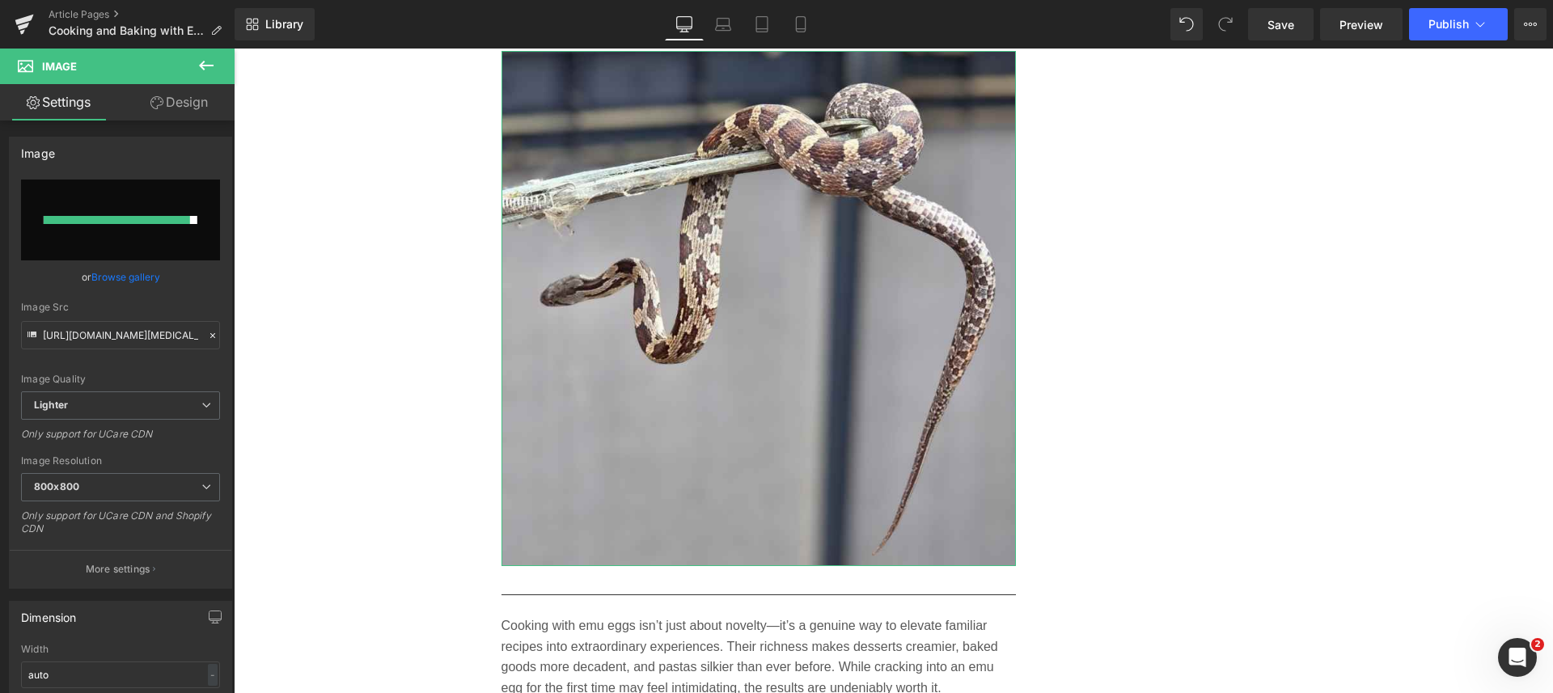
type input "orange-vintage-mixer-baking-emu-eggs"
click at [122, 276] on link "Browse gallery" at bounding box center [125, 277] width 69 height 28
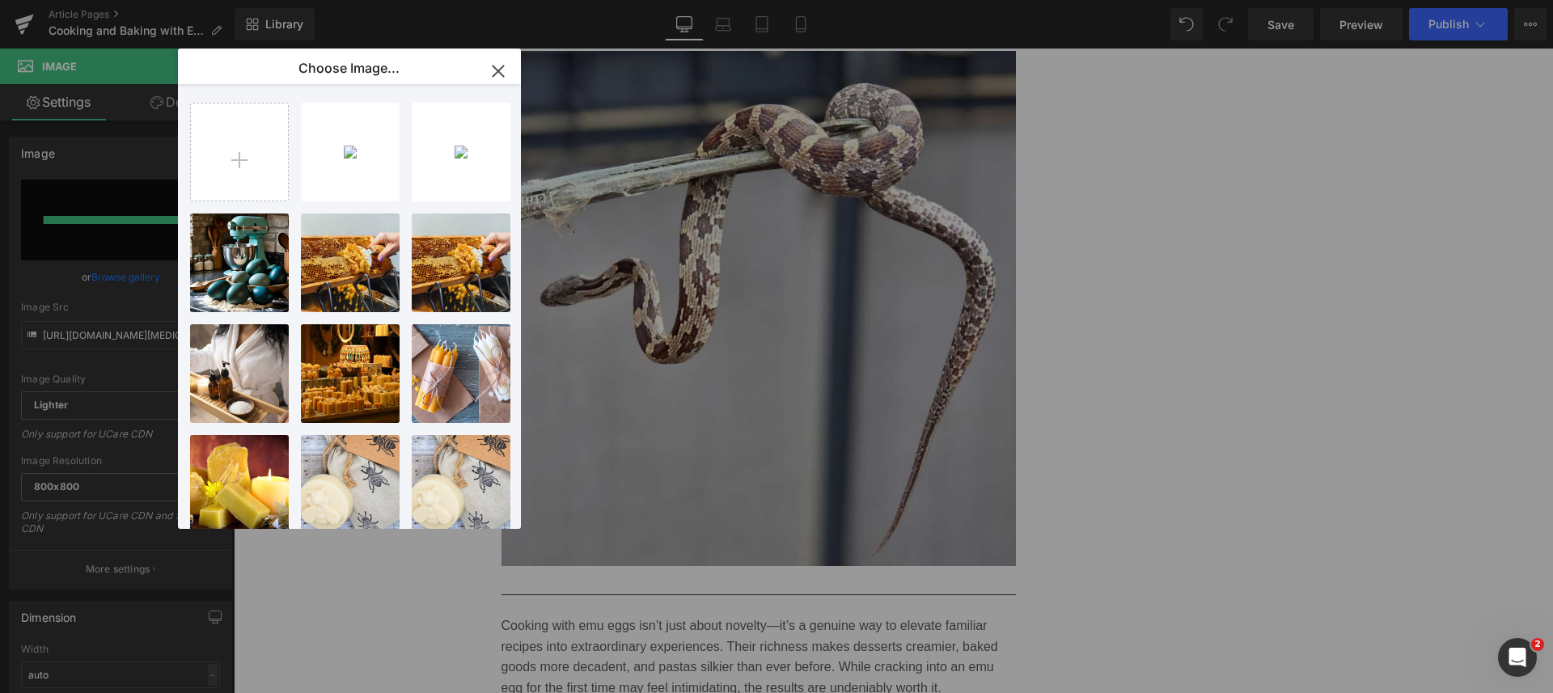
click at [239, 158] on input "file" at bounding box center [239, 152] width 97 height 97
type input "C:\fakepath\orange-vintage-mixer-baking-emu-eggs.jpg"
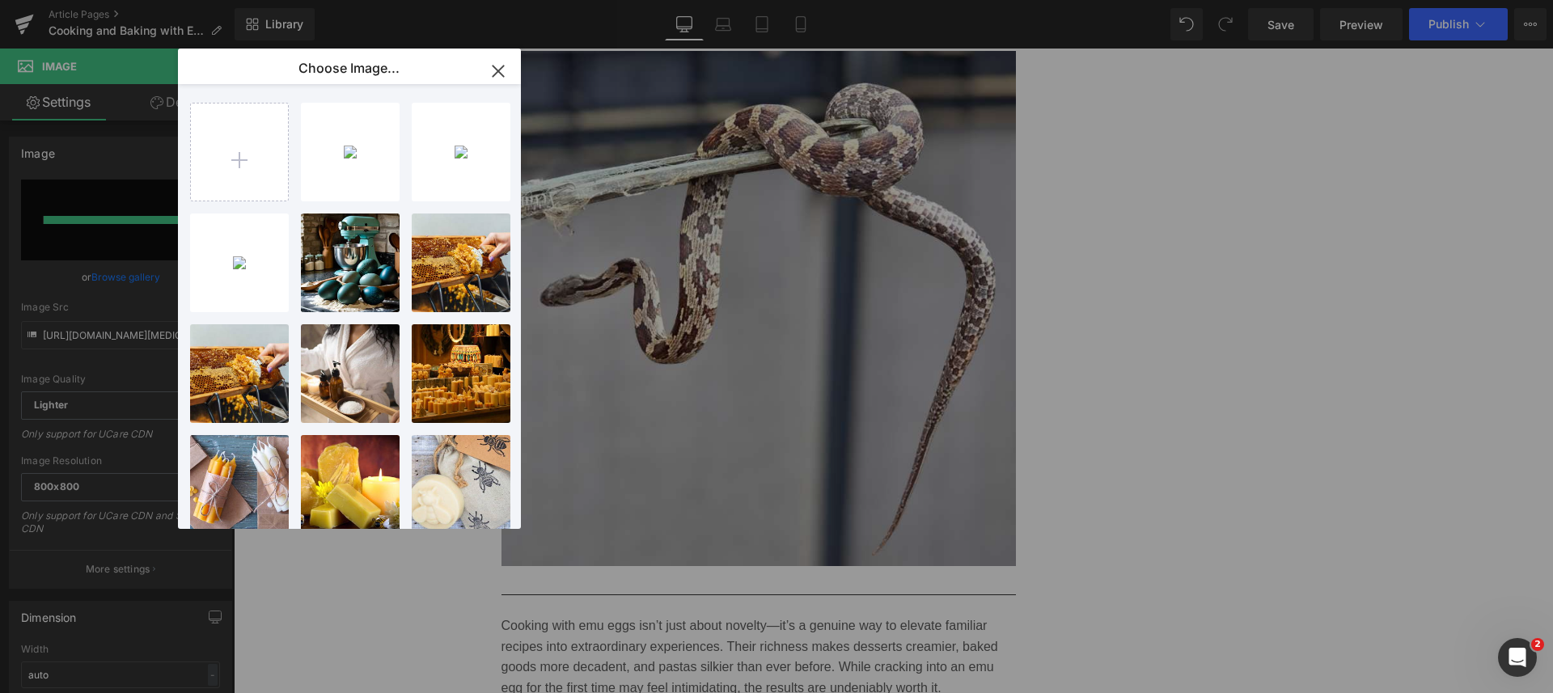
click at [0, 0] on div "orange-...eggs.jpg 66.85 KB" at bounding box center [0, 0] width 0 height 0
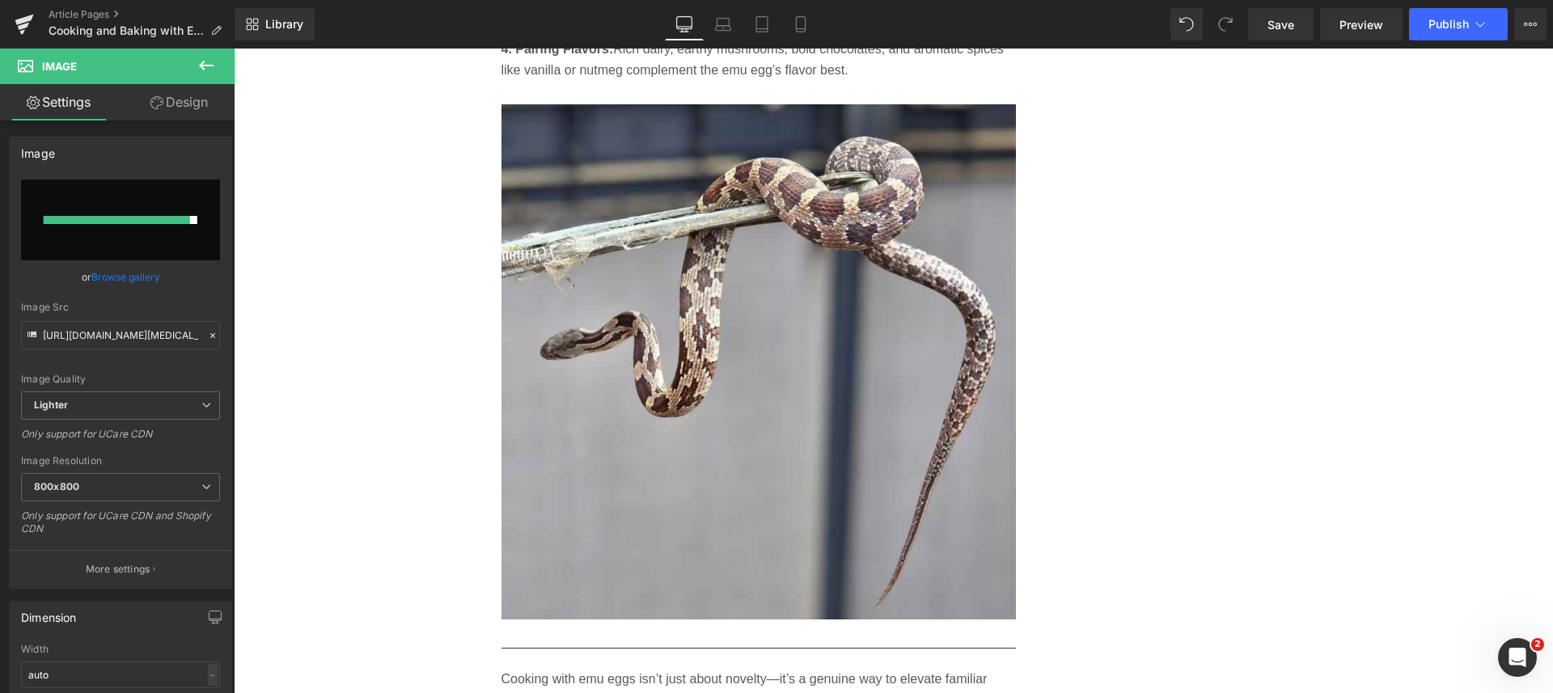
scroll to position [8154, 0]
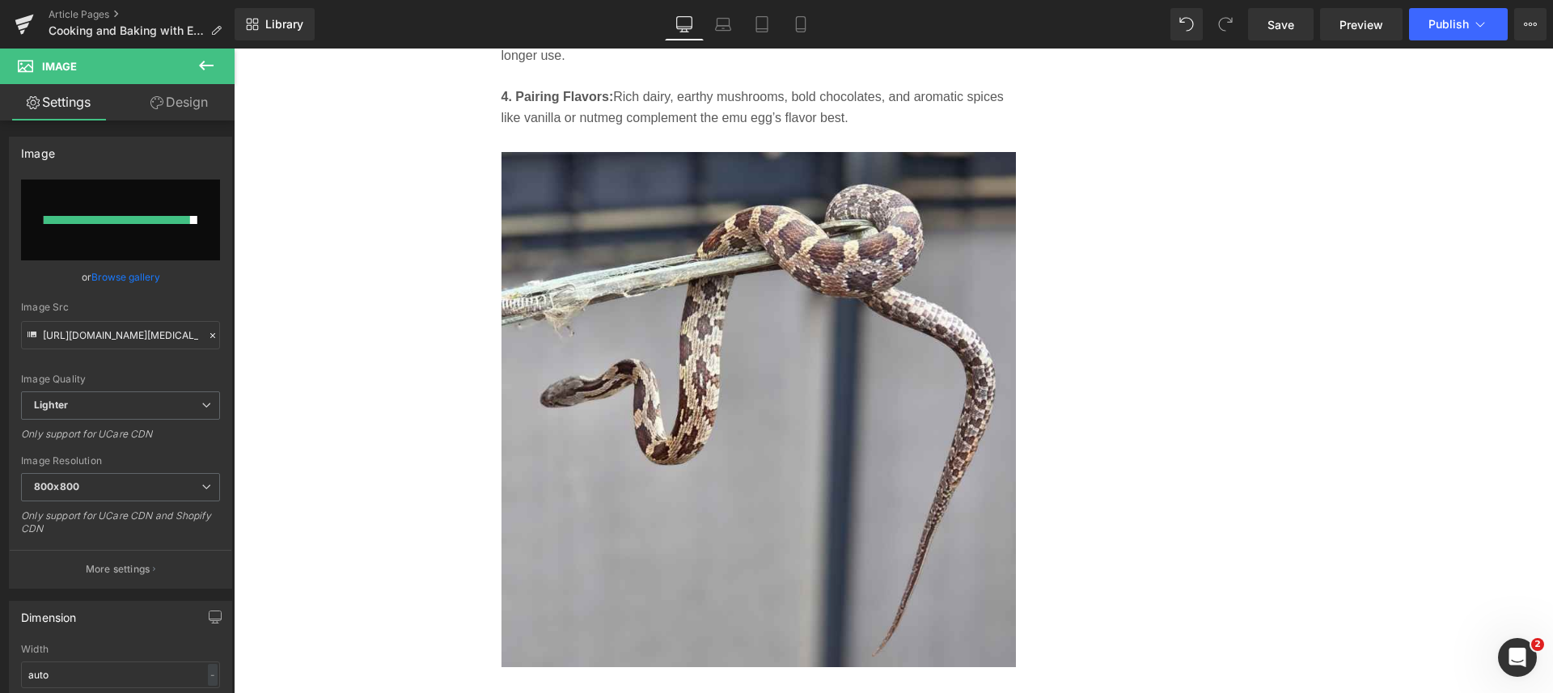
click at [1270, 22] on span "Save" at bounding box center [1280, 24] width 27 height 17
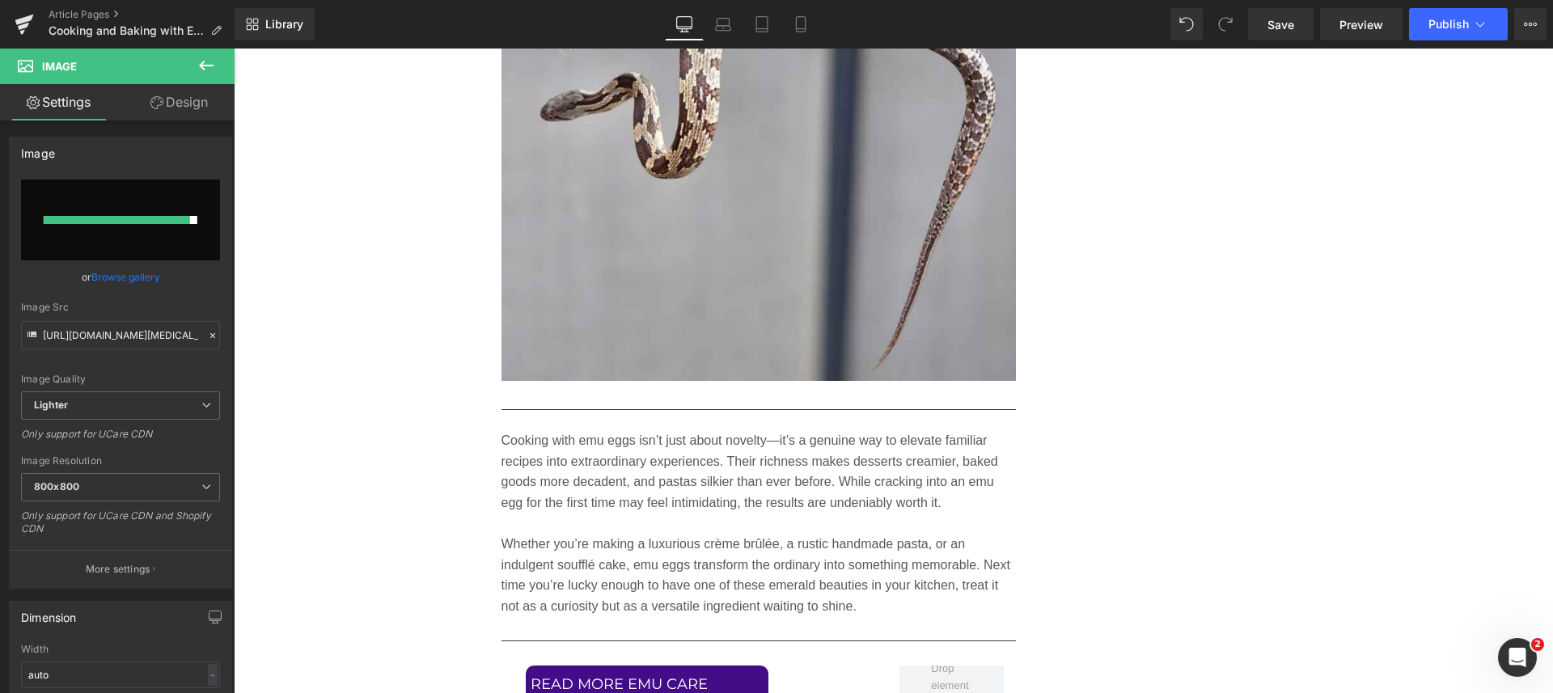
scroll to position [8255, 0]
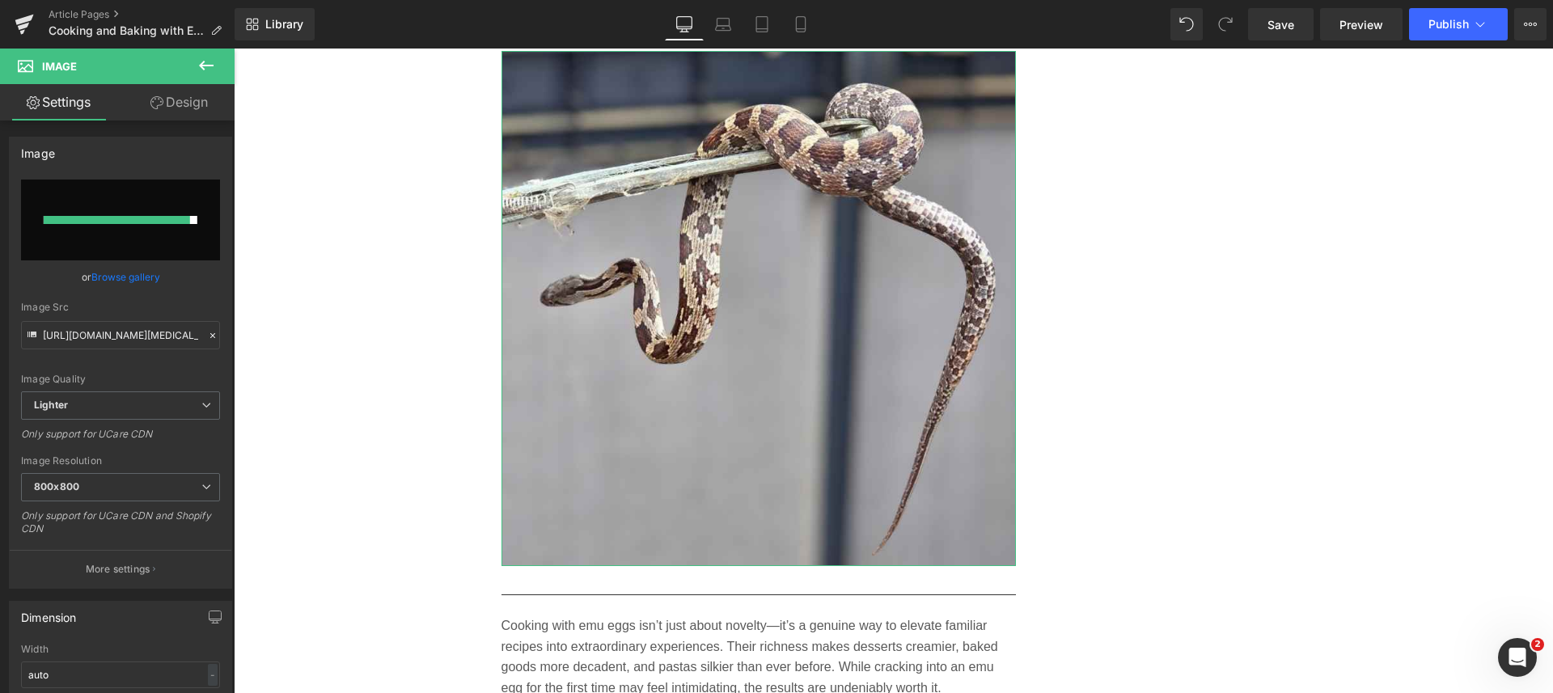
click at [107, 275] on link "Browse gallery" at bounding box center [125, 277] width 69 height 28
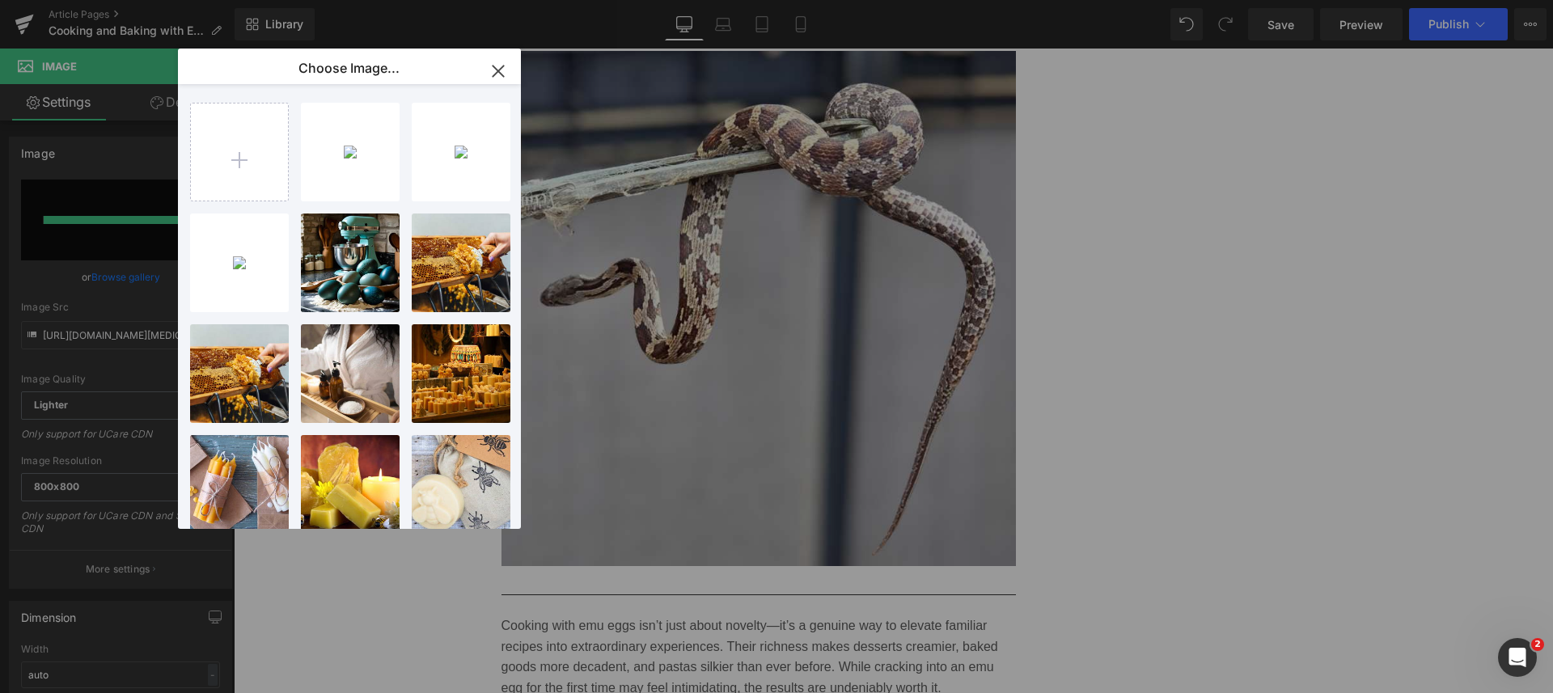
click at [0, 0] on div "orange-...eggs.jpg 66.85 KB" at bounding box center [0, 0] width 0 height 0
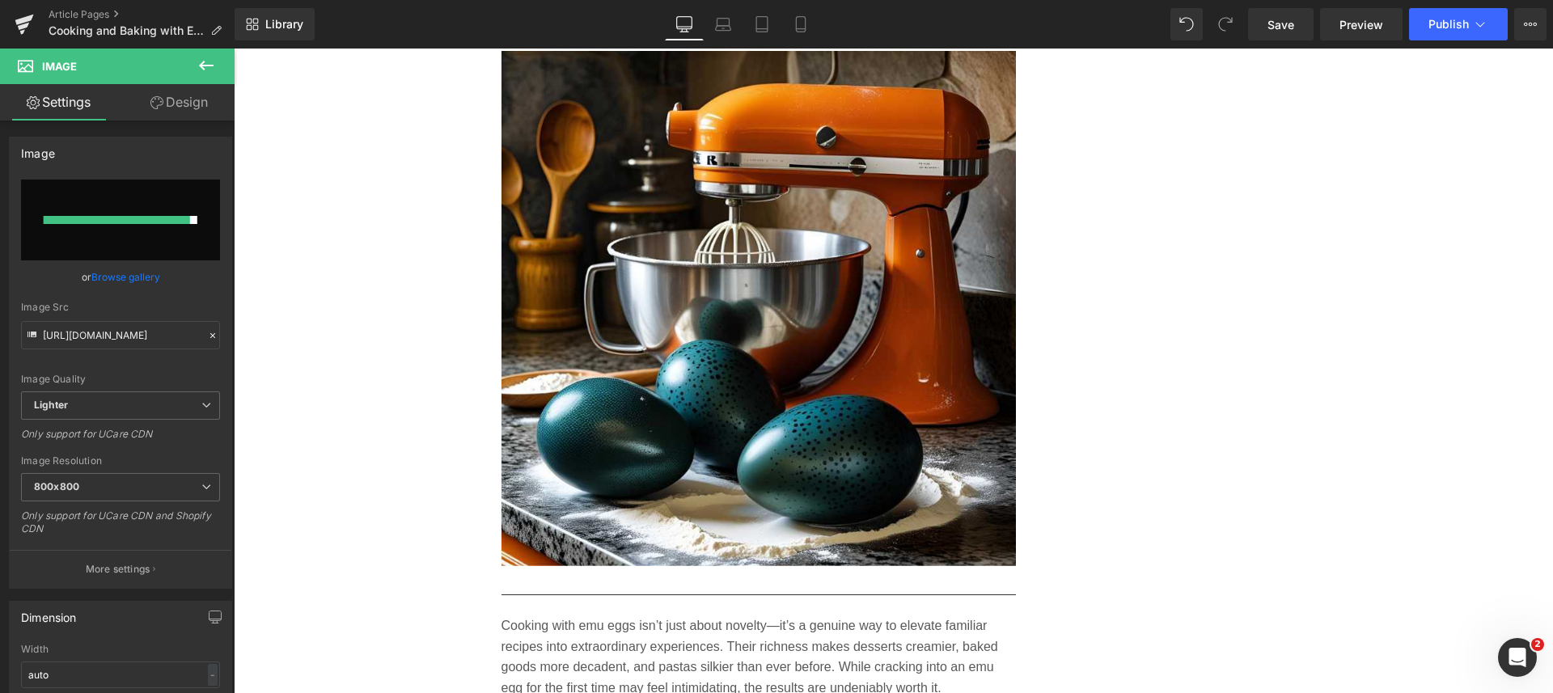
type input "https://ucarecdn.com/2306e101-d688-4581-a07a-3f51fe905f5e/-/format/auto/-/previ…"
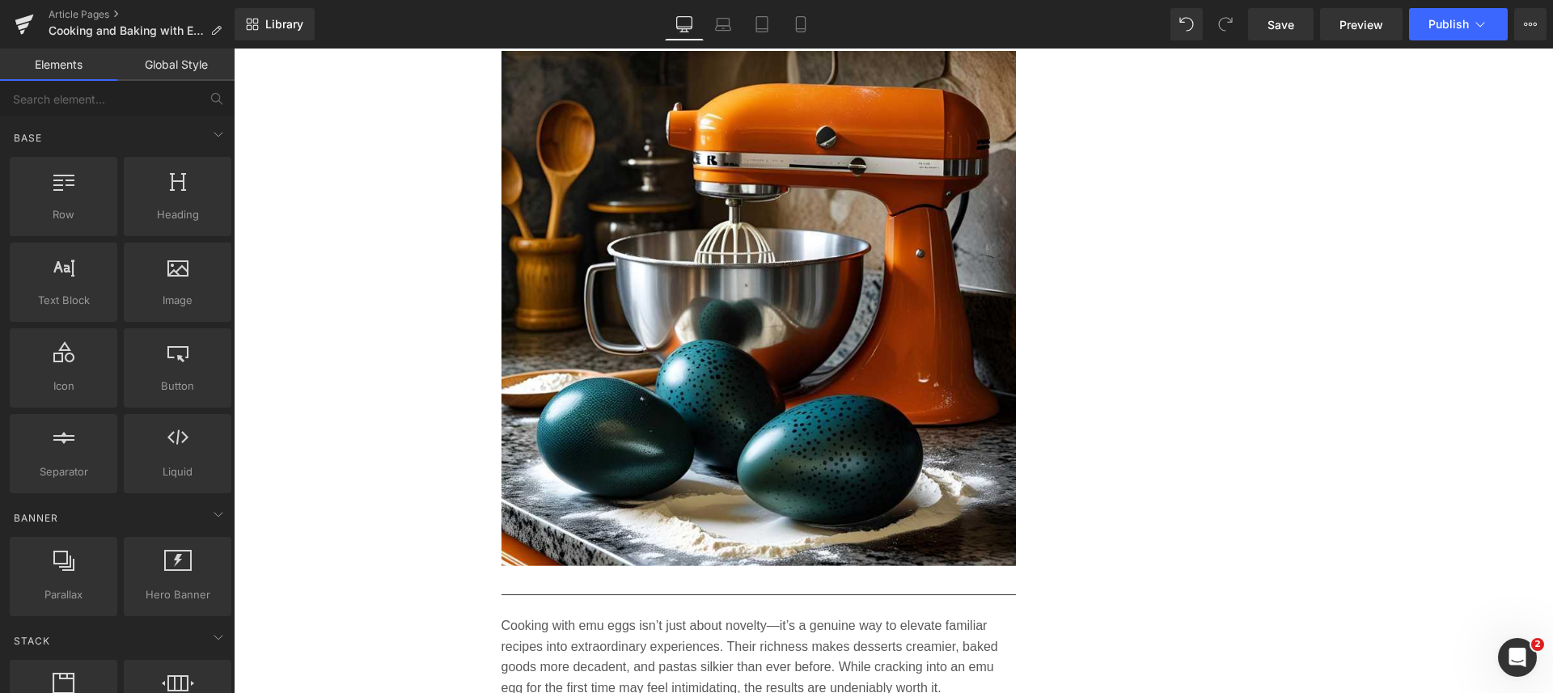
click at [1279, 16] on span "Save" at bounding box center [1280, 24] width 27 height 17
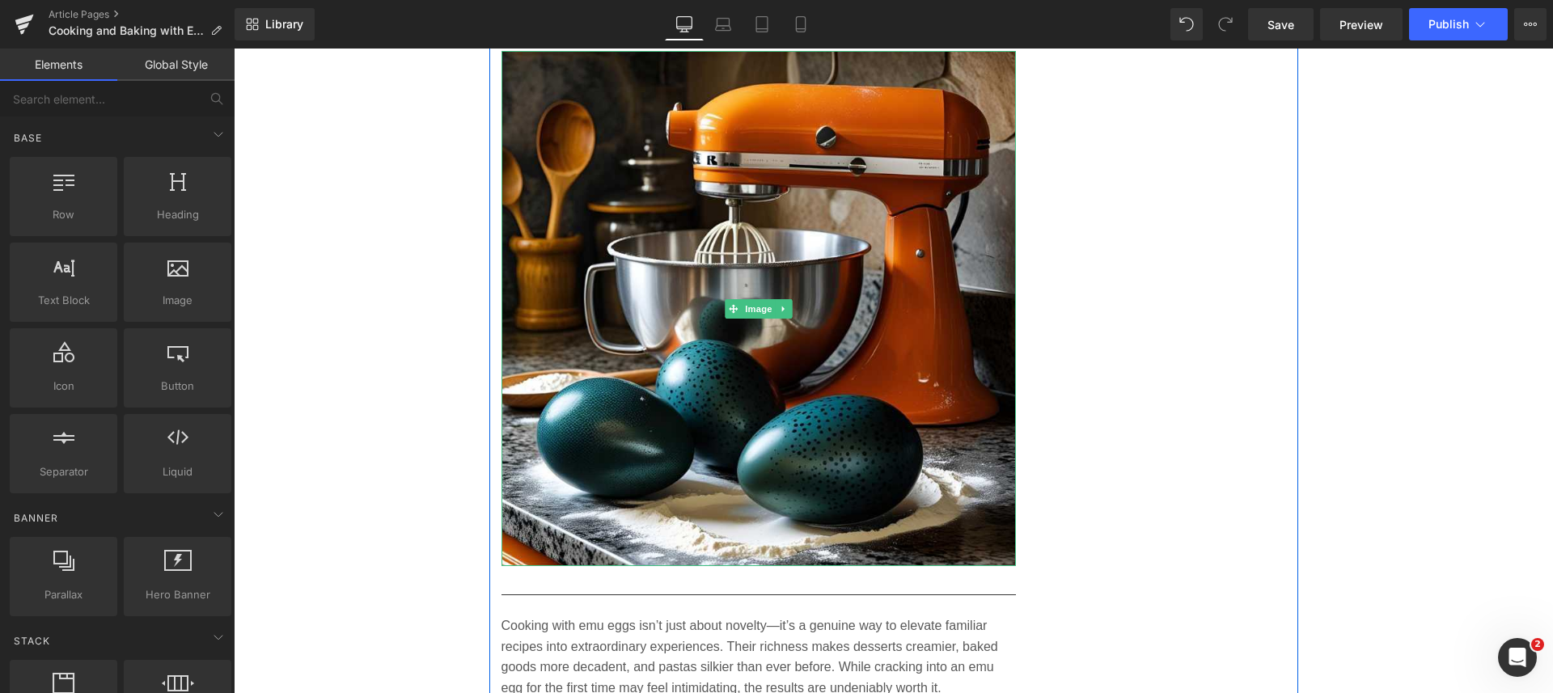
click at [694, 311] on img at bounding box center [758, 308] width 515 height 515
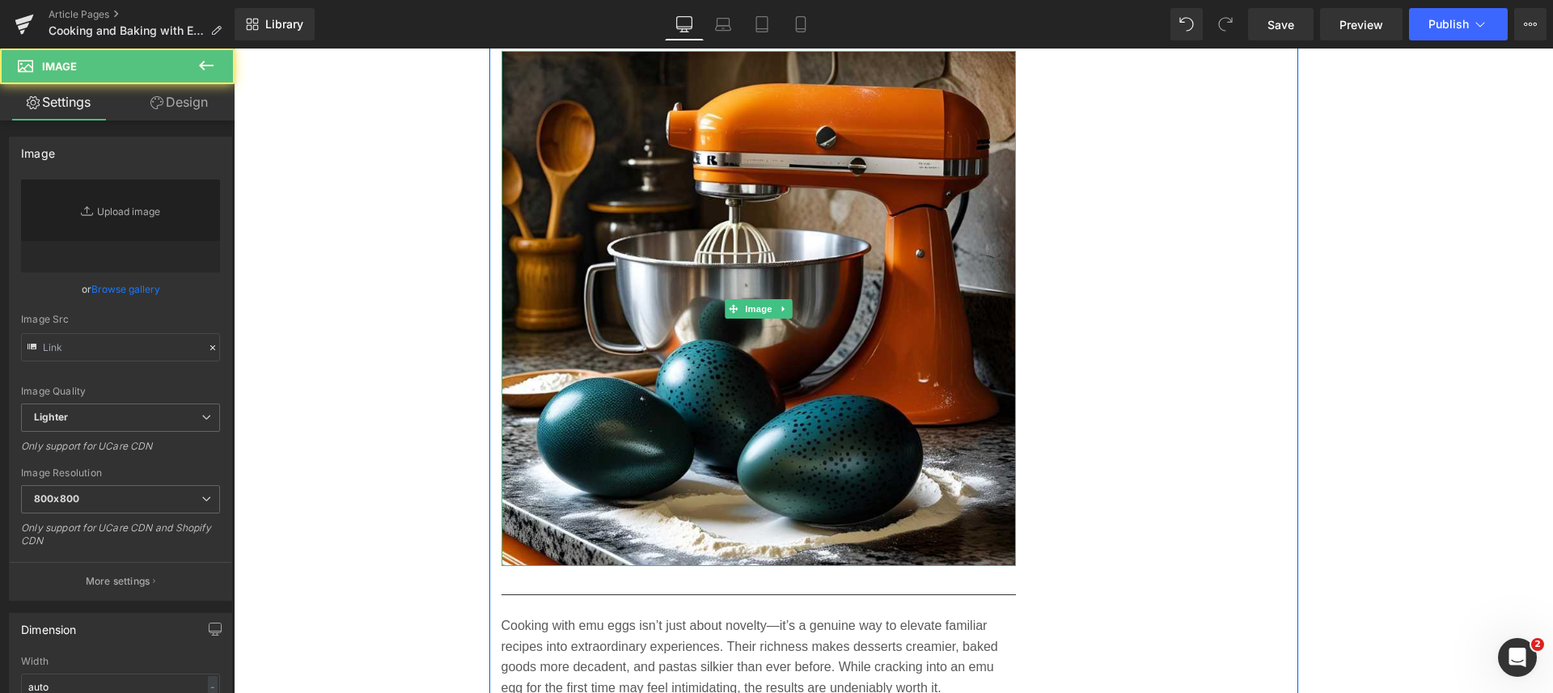
type input "https://ucarecdn.com/2306e101-d688-4581-a07a-3f51fe905f5e/-/format/auto/-/previ…"
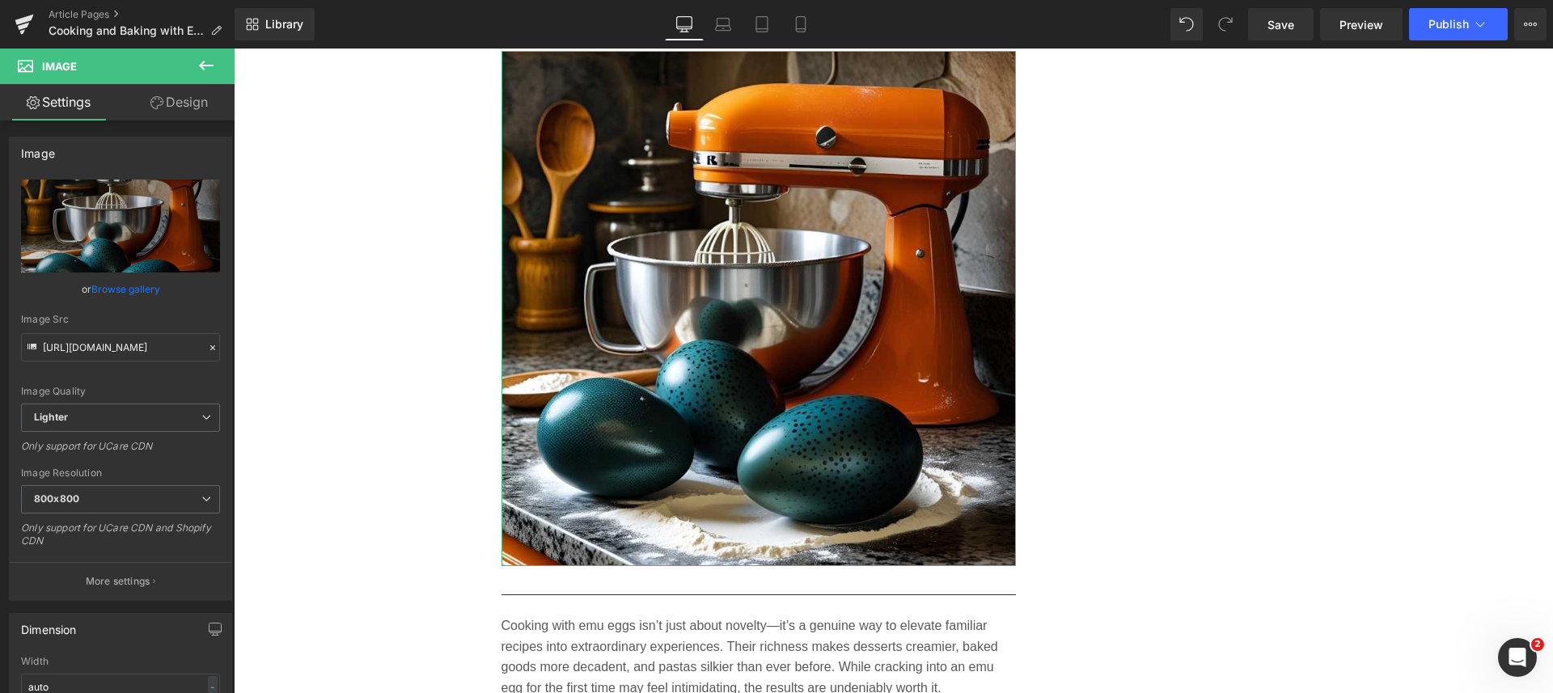
scroll to position [303, 0]
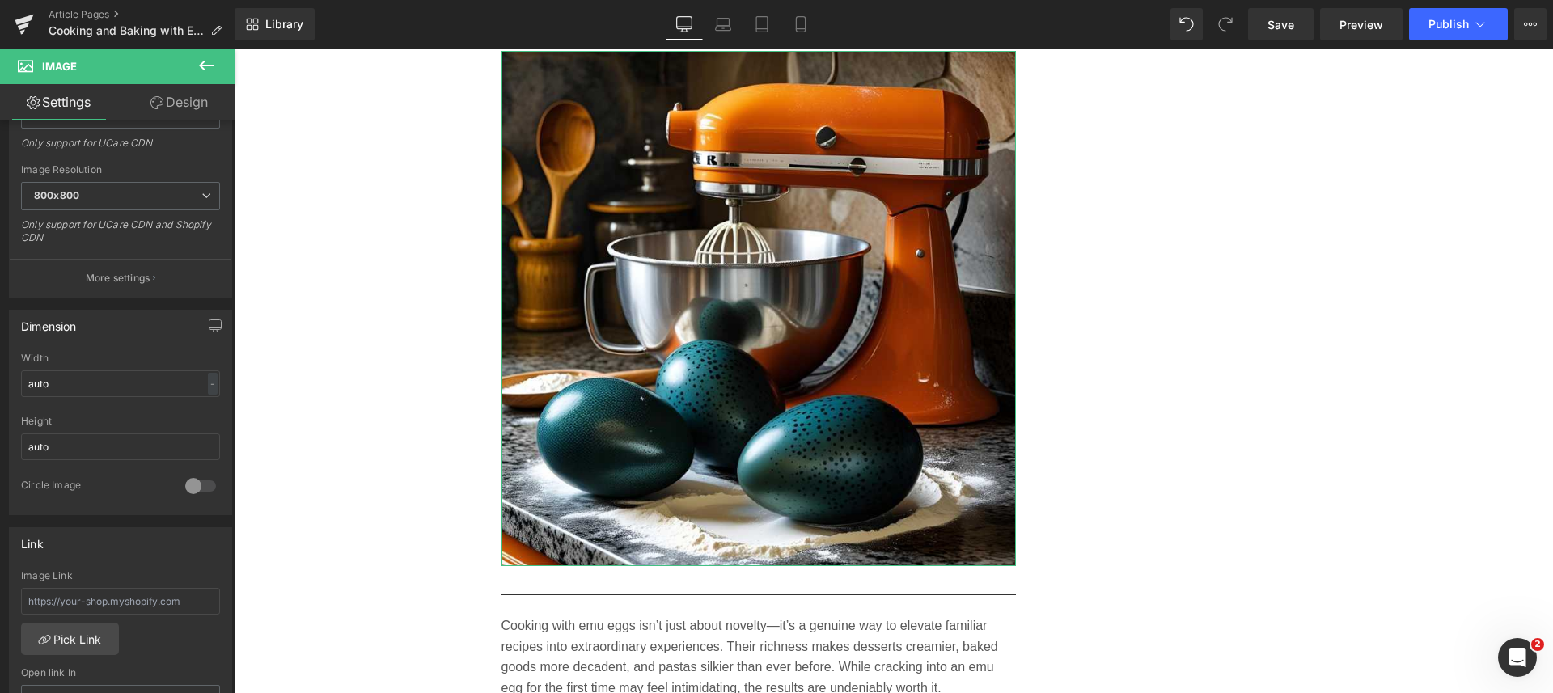
click at [104, 266] on button "More settings" at bounding box center [121, 278] width 222 height 38
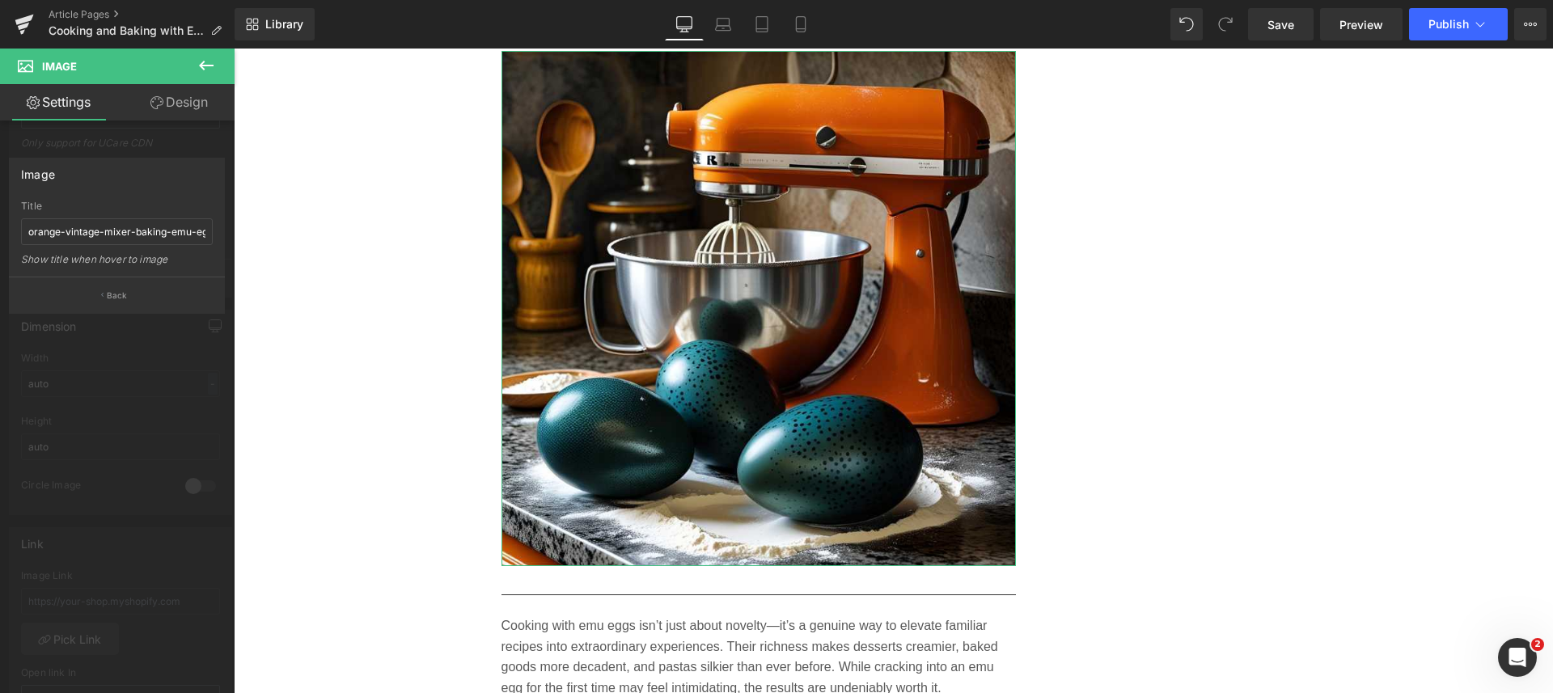
click at [121, 294] on p "Back" at bounding box center [117, 295] width 21 height 12
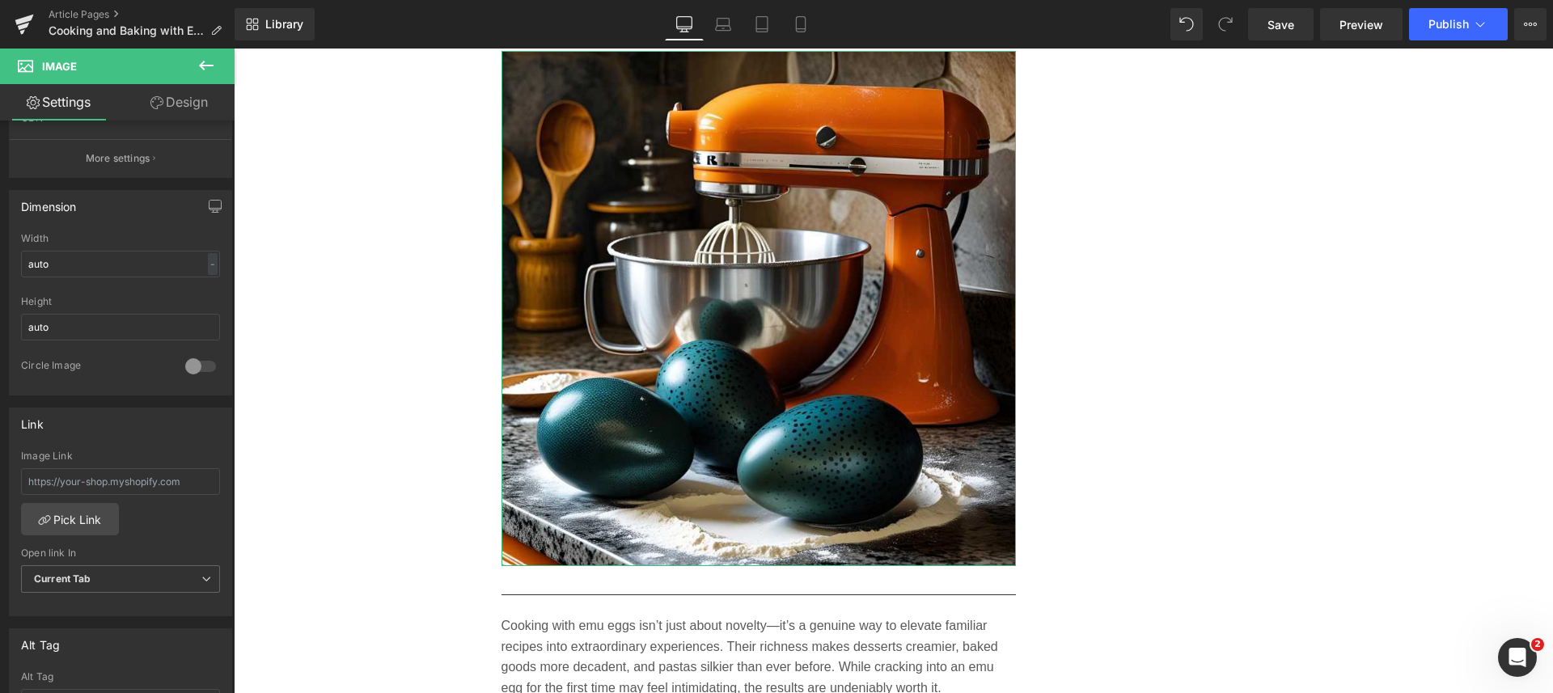
scroll to position [505, 0]
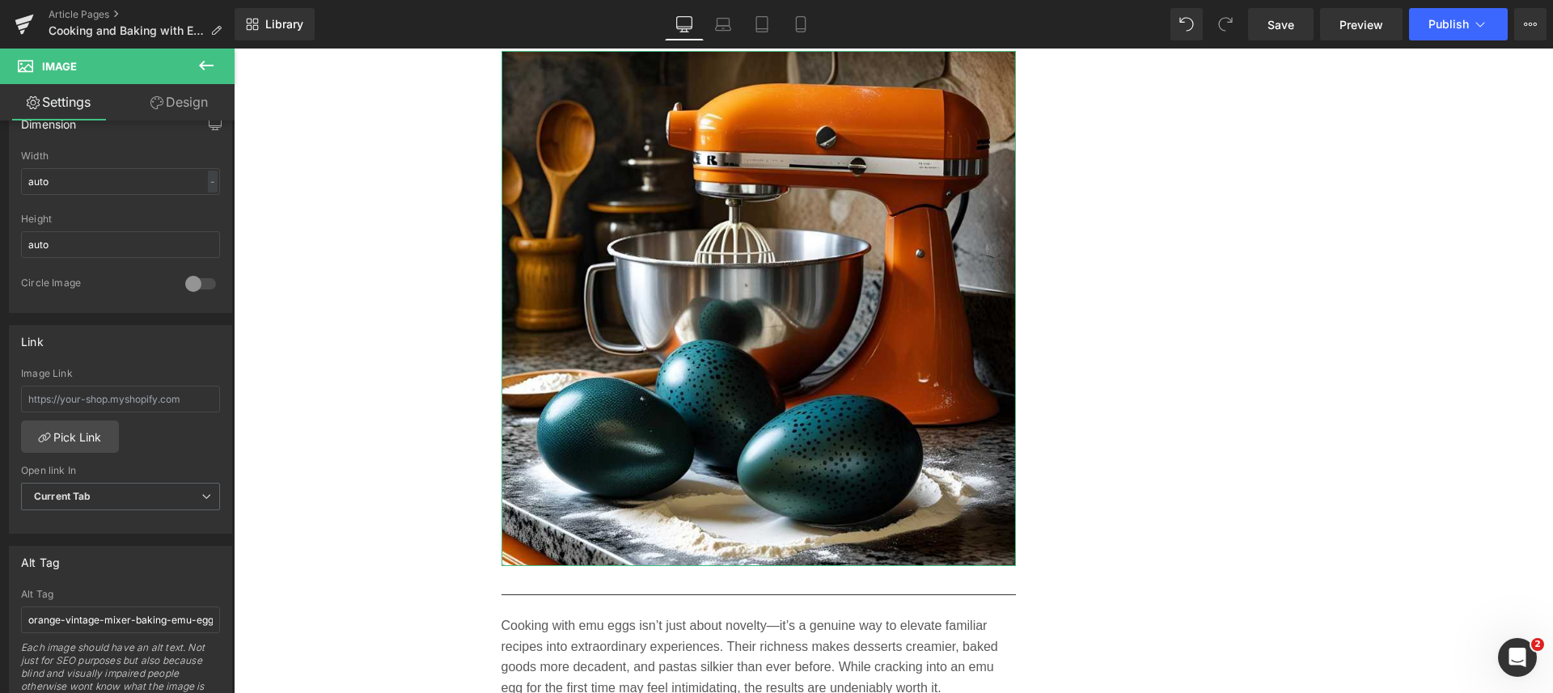
click at [97, 492] on span "Current Tab" at bounding box center [120, 497] width 199 height 28
click at [77, 542] on li "New Tab" at bounding box center [117, 549] width 192 height 24
click at [59, 435] on link "Pick Link" at bounding box center [70, 436] width 98 height 32
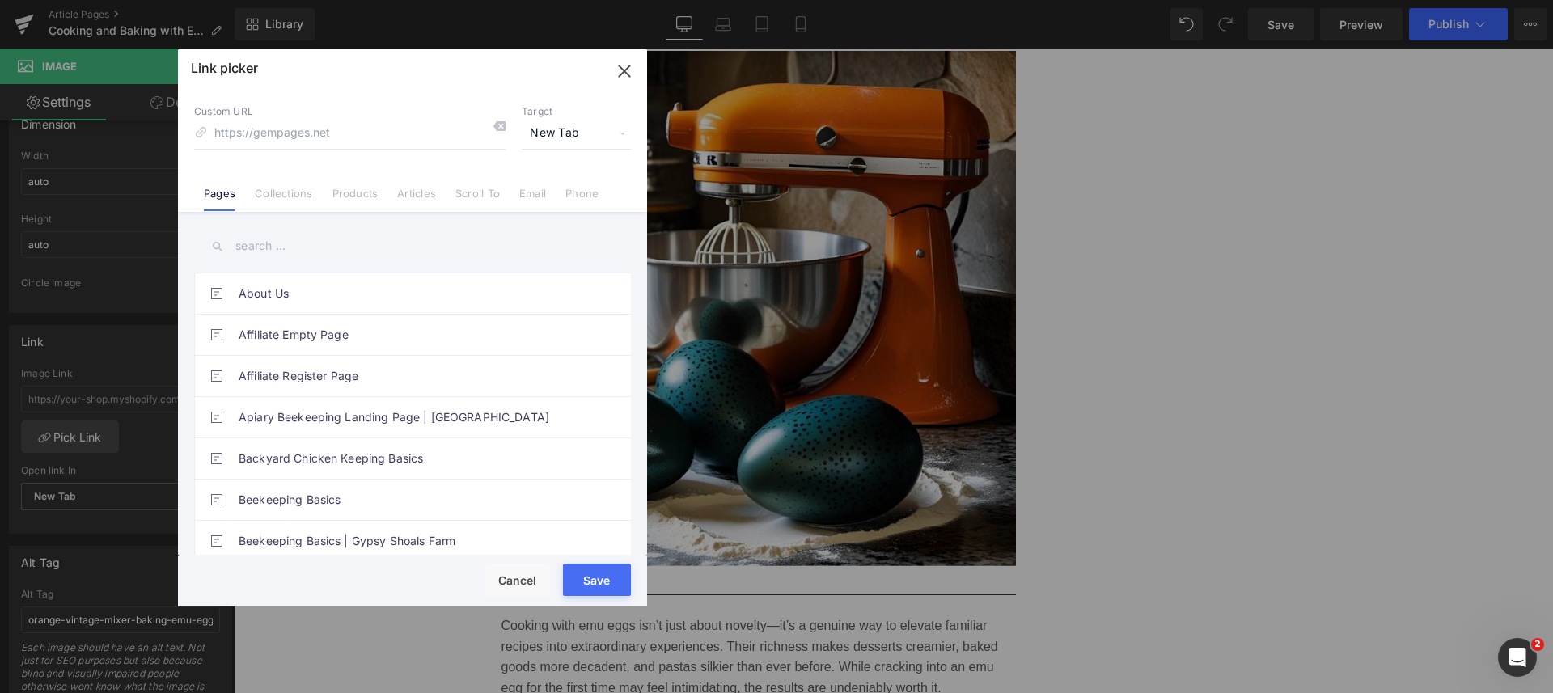
click at [556, 125] on span "New Tab" at bounding box center [576, 133] width 109 height 31
click at [354, 197] on link "Products" at bounding box center [355, 199] width 46 height 24
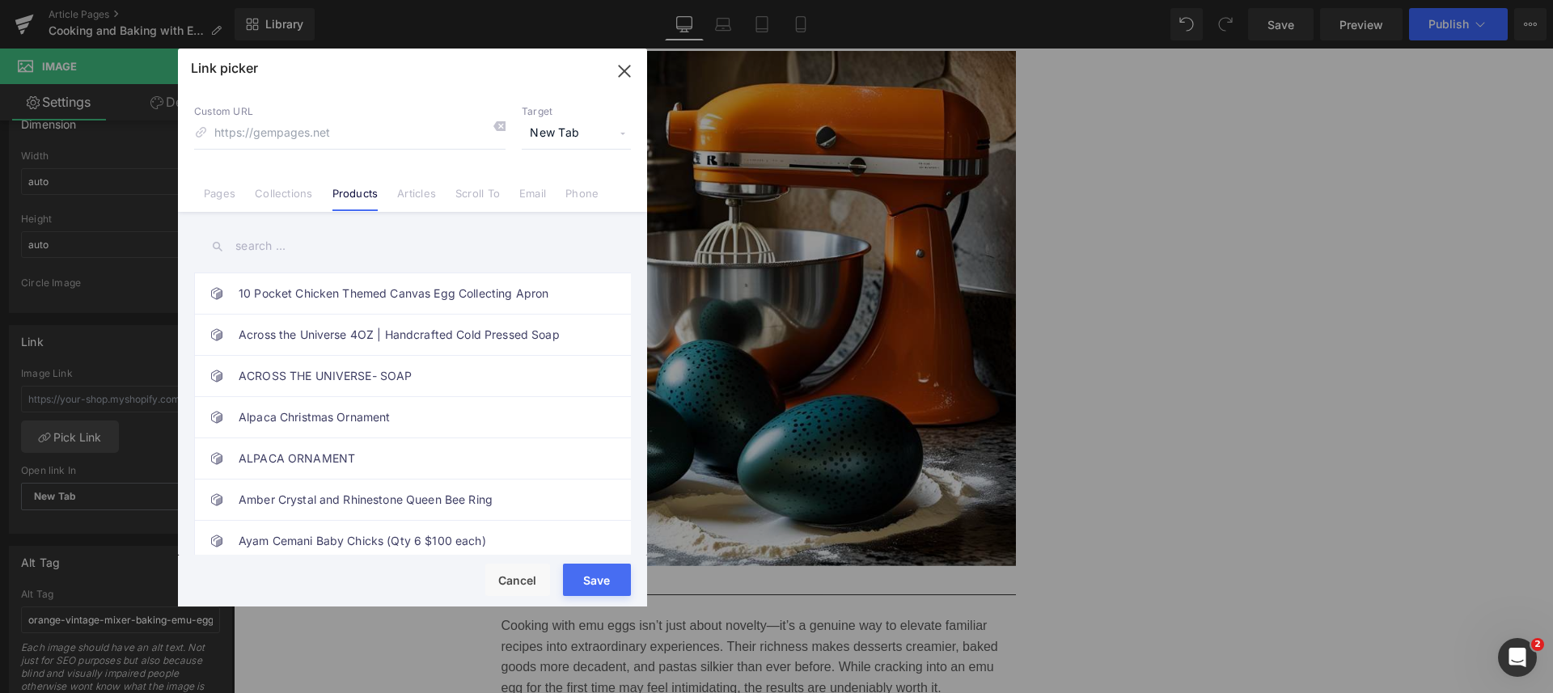
click at [304, 250] on input "text" at bounding box center [412, 246] width 437 height 36
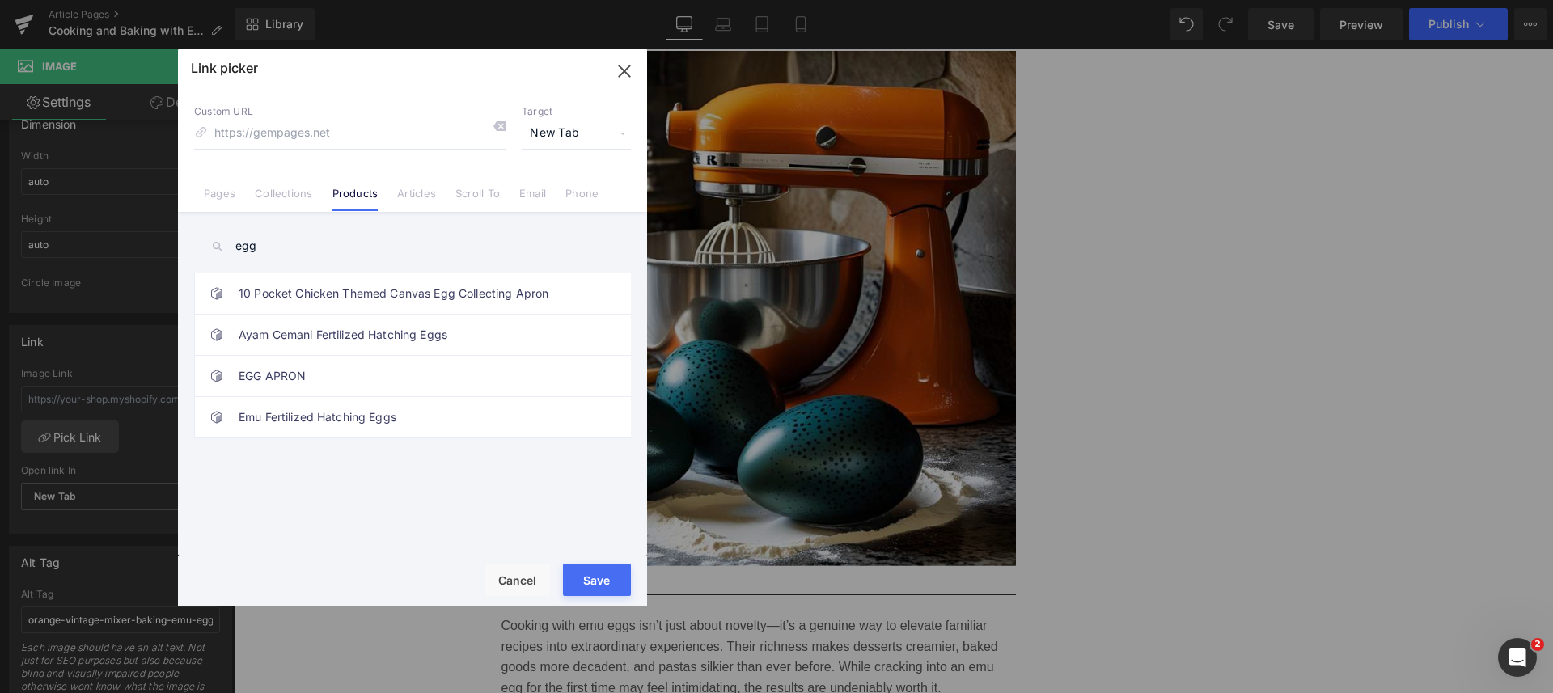
type input "egg"
click at [296, 406] on link "Emu Fertilized Hatching Eggs" at bounding box center [417, 417] width 356 height 40
type input "/products/emu-fertilized-hatching-eggs"
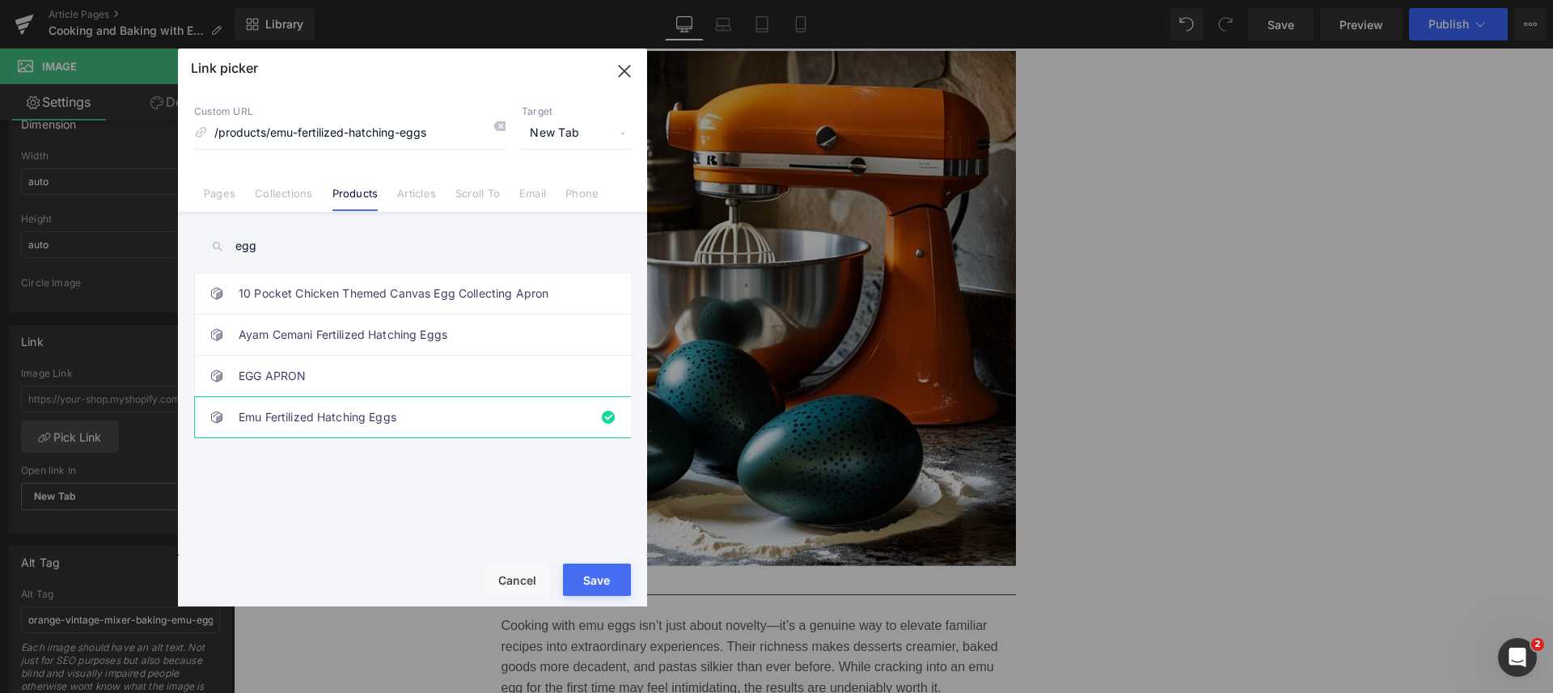
click at [598, 583] on button "Save" at bounding box center [597, 580] width 68 height 32
type input "/products/emu-fertilized-hatching-eggs"
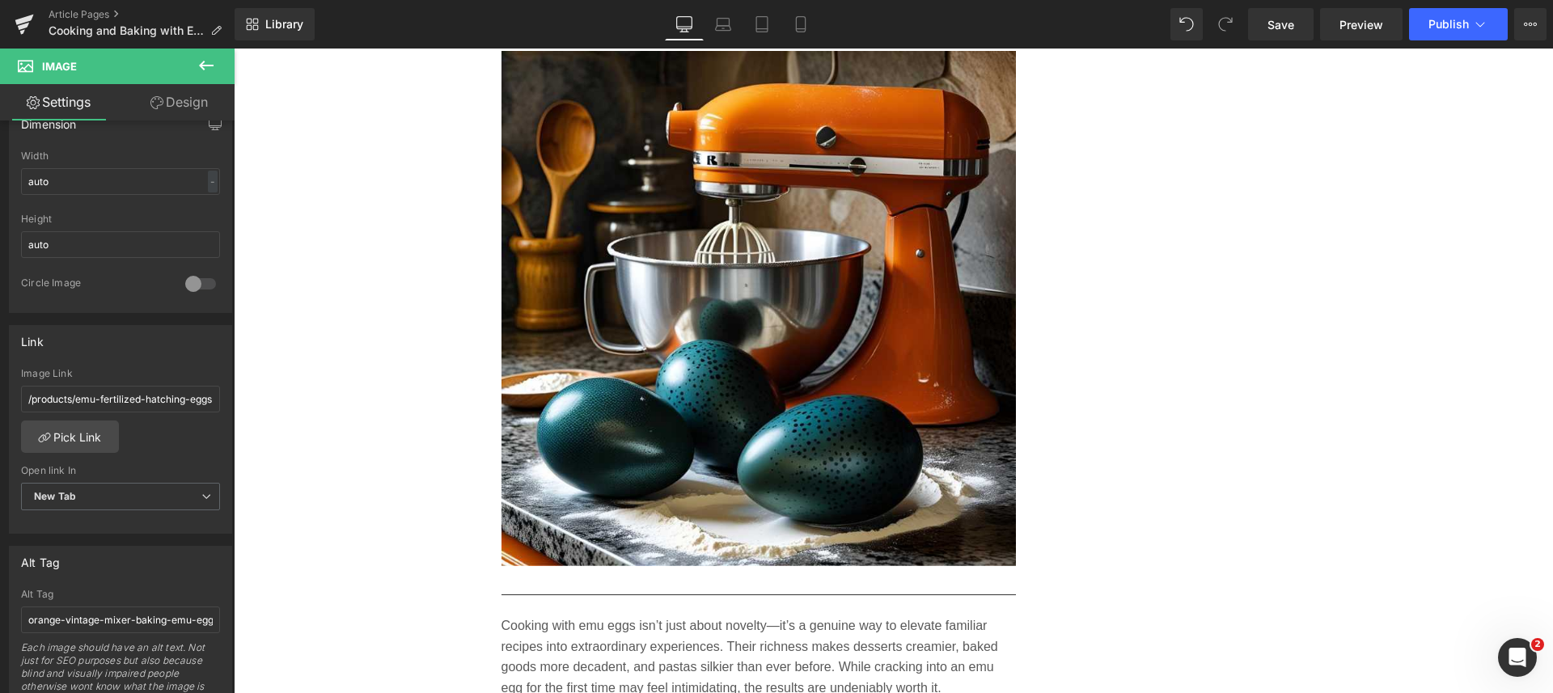
click at [1268, 24] on span "Save" at bounding box center [1280, 24] width 27 height 17
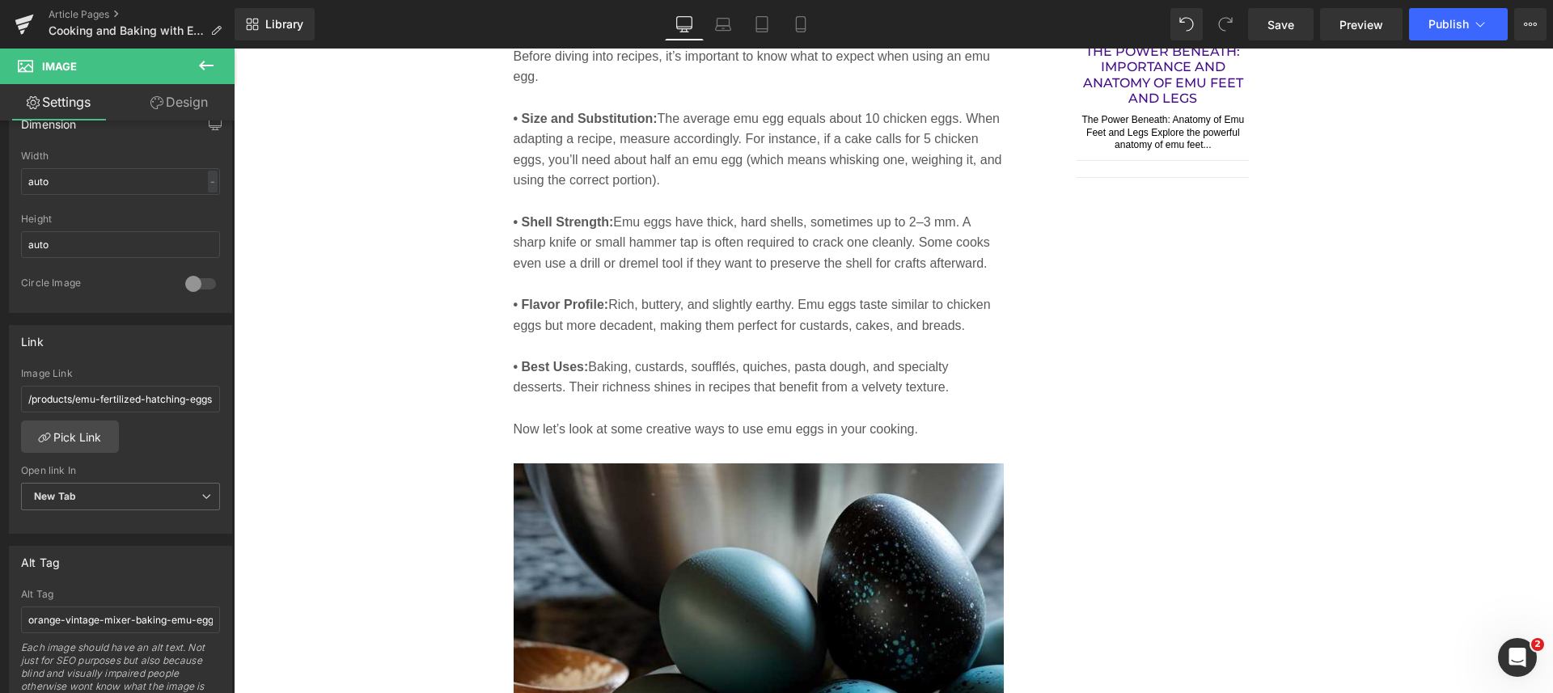
scroll to position [1988, 0]
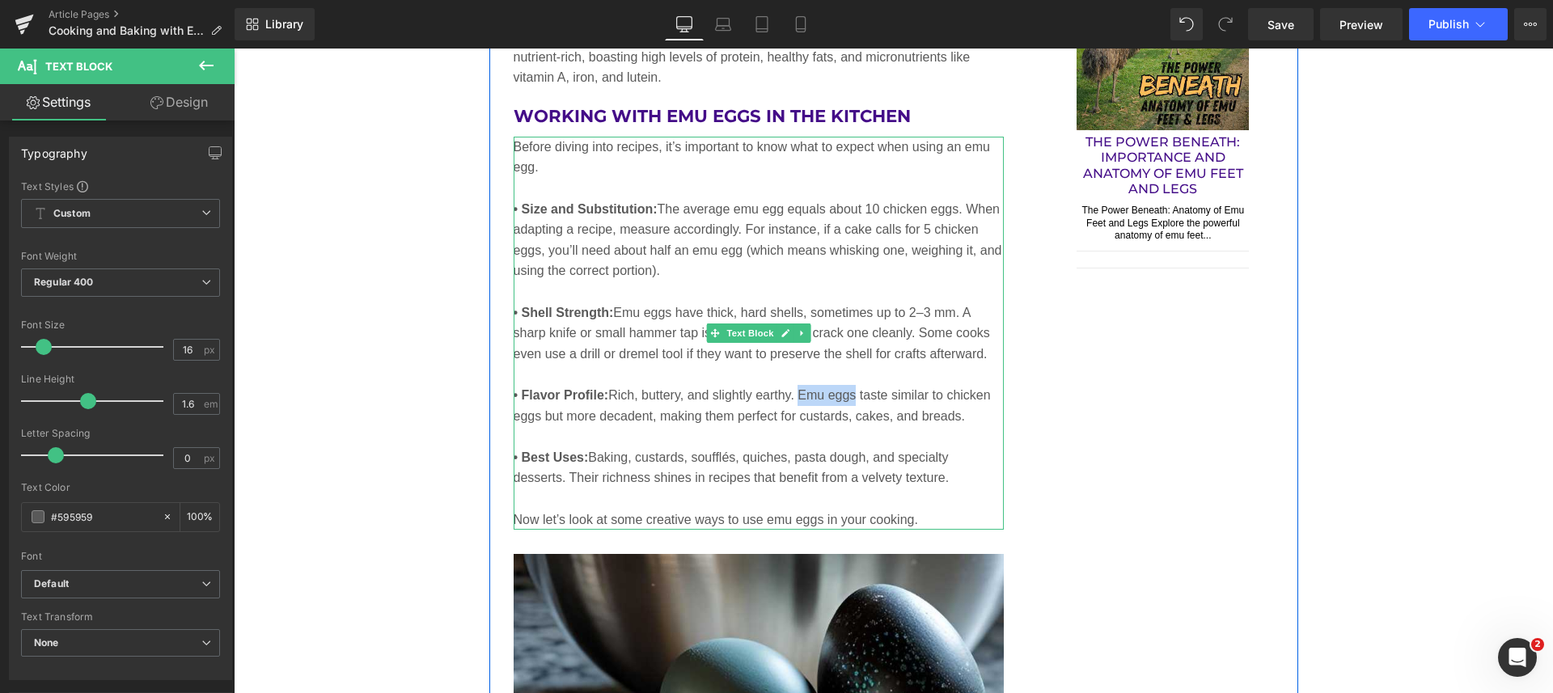
drag, startPoint x: 795, startPoint y: 394, endPoint x: 851, endPoint y: 390, distance: 55.9
click at [851, 390] on p "• Flavor Profile: Rich, buttery, and slightly earthy. Emu eggs taste similar to…" at bounding box center [758, 405] width 491 height 41
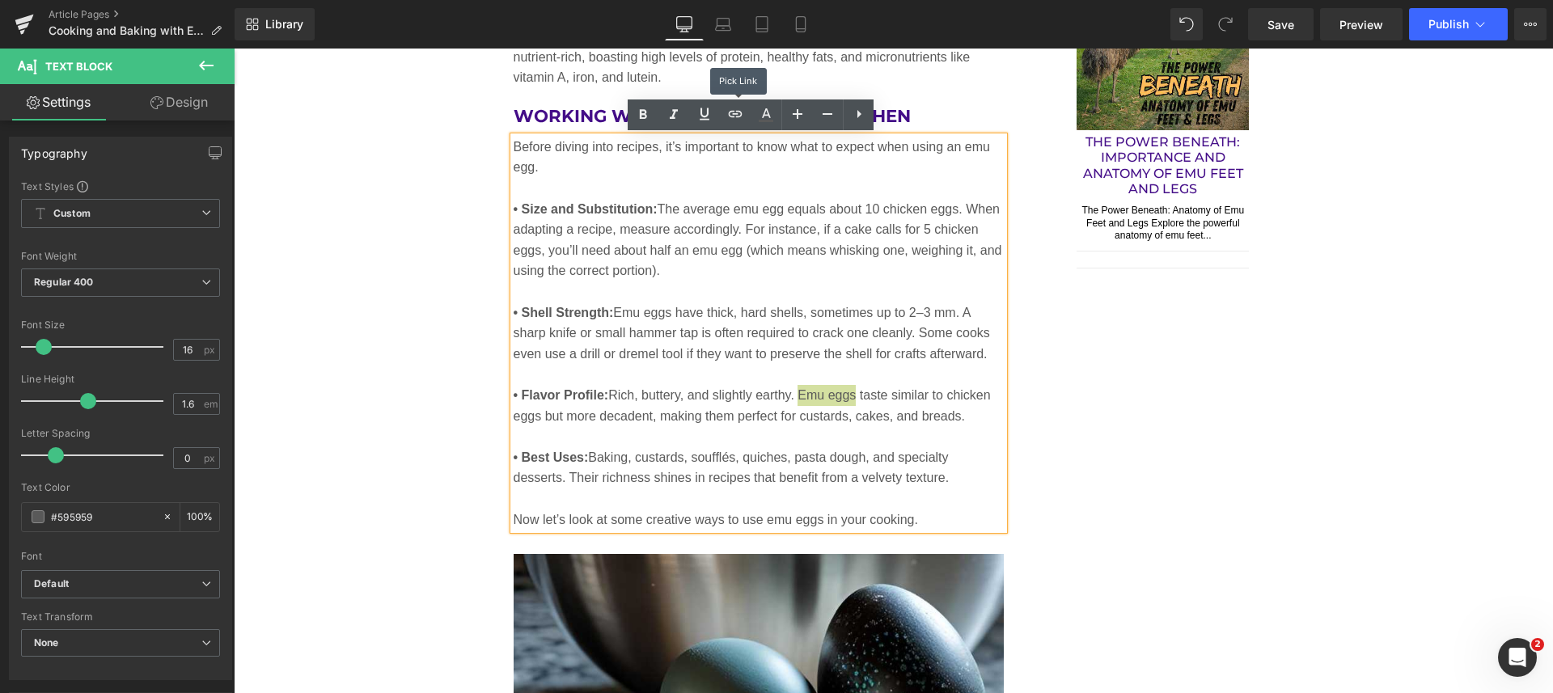
click at [734, 110] on icon at bounding box center [734, 113] width 19 height 19
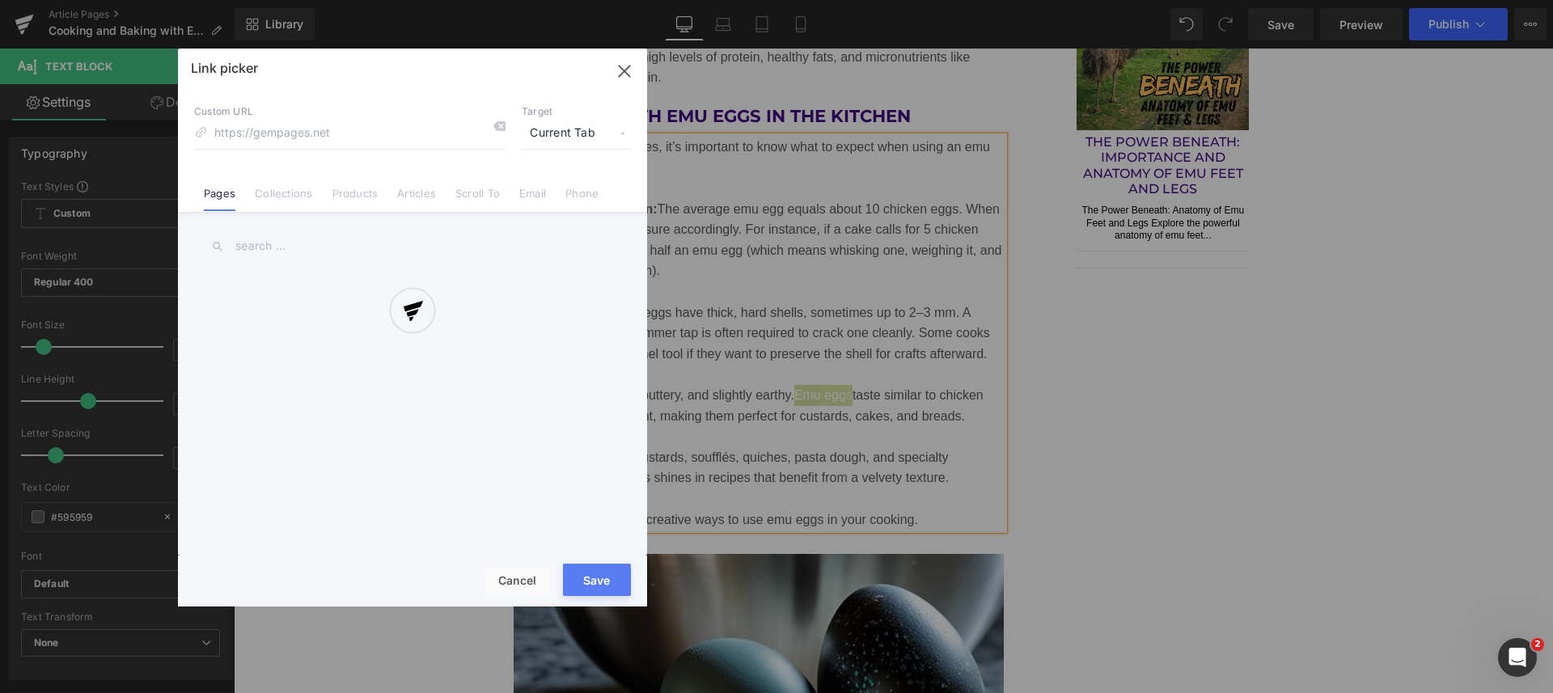
click at [980, 0] on div "Text Color Highlight Color #333333 Choose Image... Back to Library Insert orang…" at bounding box center [776, 0] width 1553 height 0
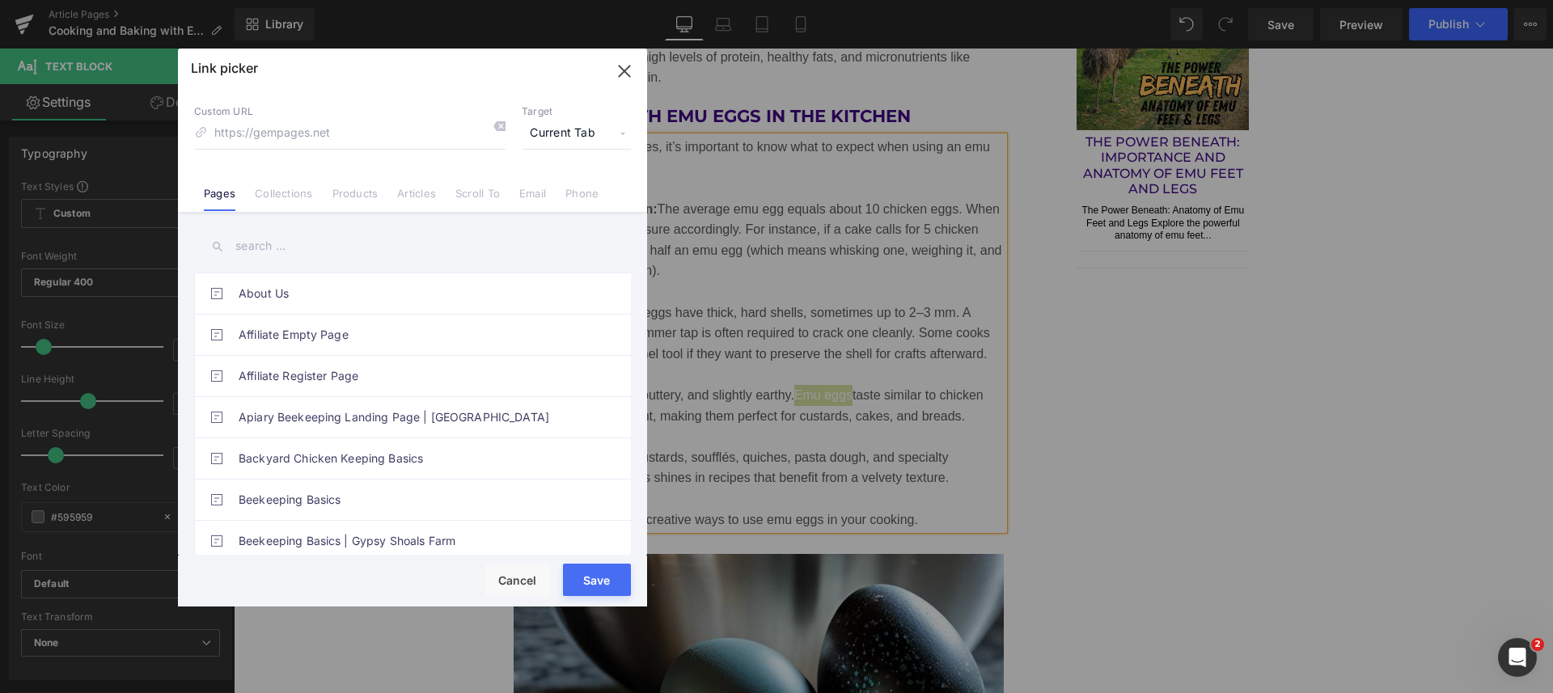
click at [573, 125] on span "Current Tab" at bounding box center [576, 133] width 109 height 31
click at [538, 190] on li "New Tab" at bounding box center [575, 191] width 125 height 28
click at [365, 187] on link "Products" at bounding box center [355, 199] width 46 height 24
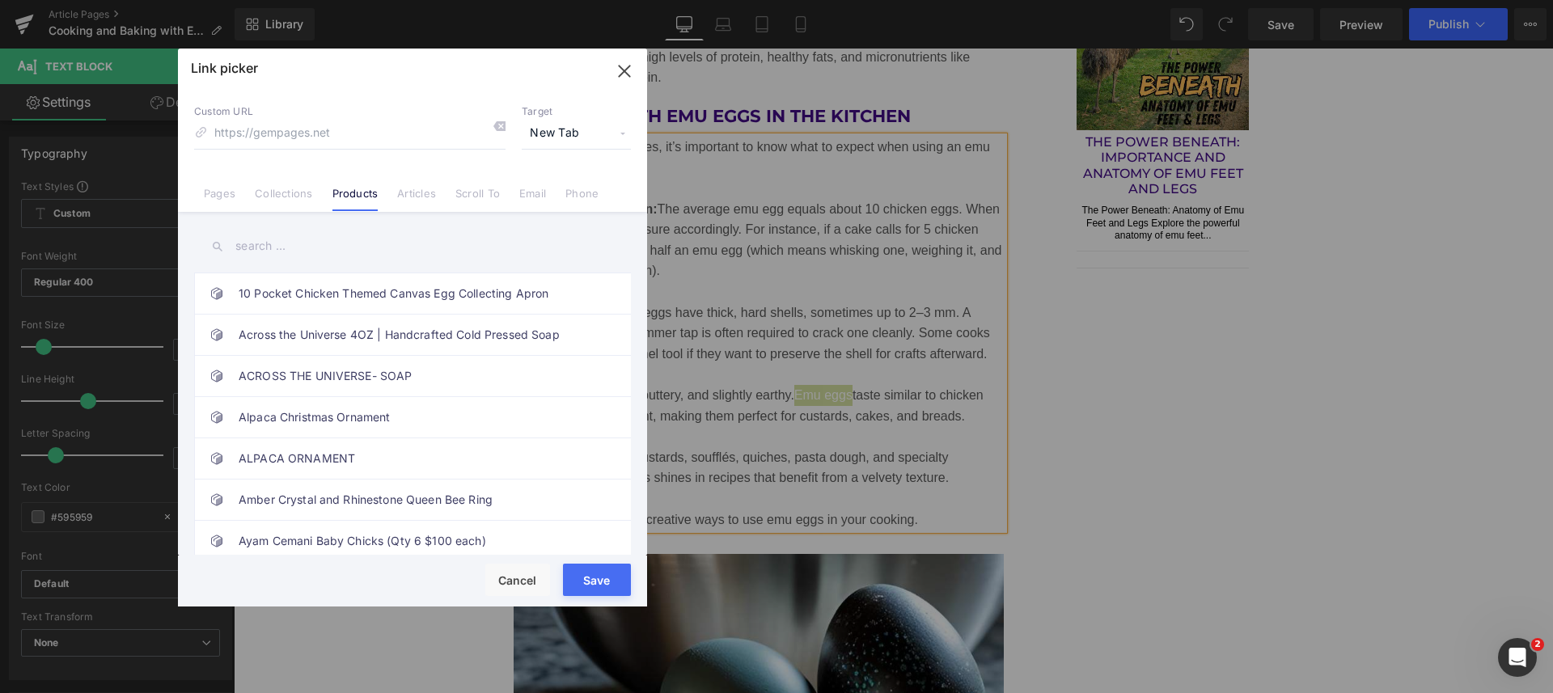
click at [272, 246] on input "text" at bounding box center [412, 246] width 437 height 36
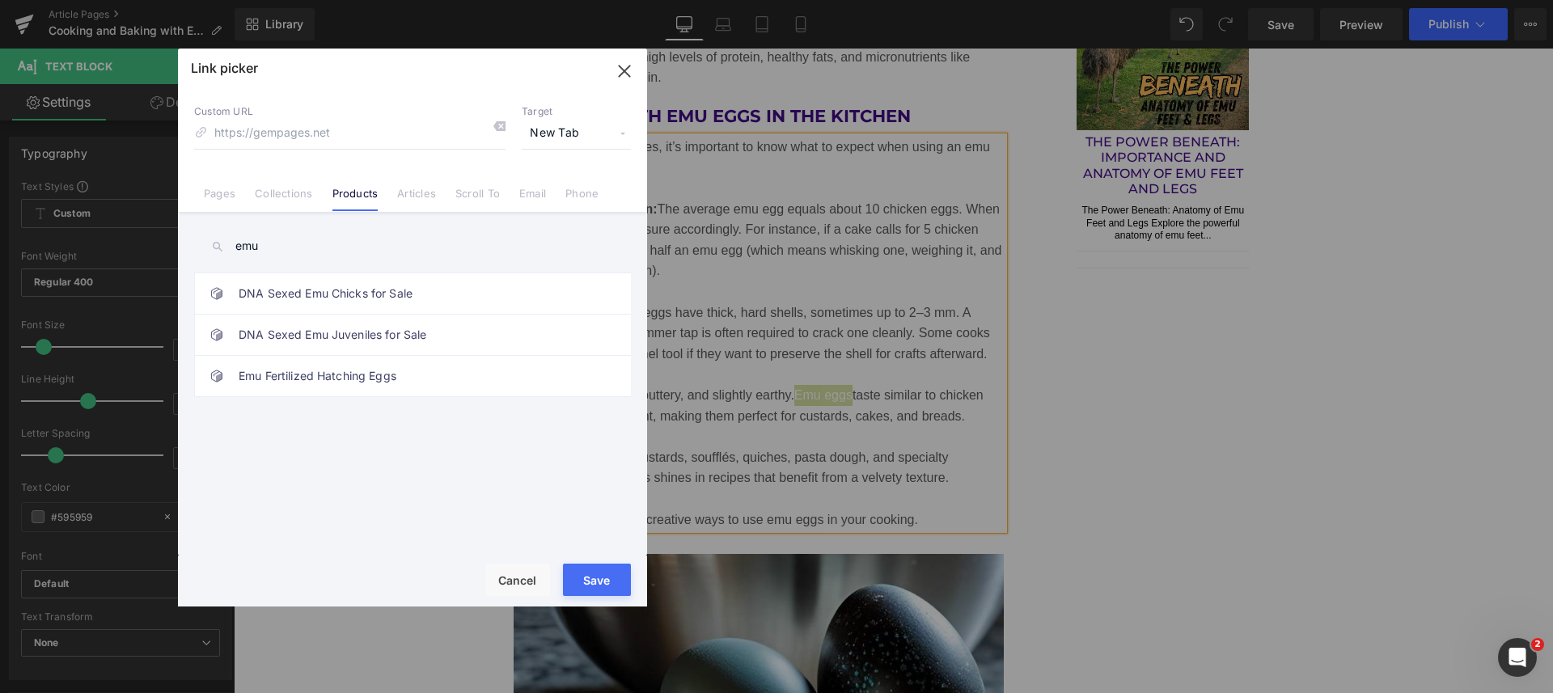
type input "emu"
click at [296, 374] on link "Emu Fertilized Hatching Eggs" at bounding box center [417, 376] width 356 height 40
type input "/products/emu-fertilized-hatching-eggs"
click at [603, 592] on button "Save" at bounding box center [597, 580] width 68 height 32
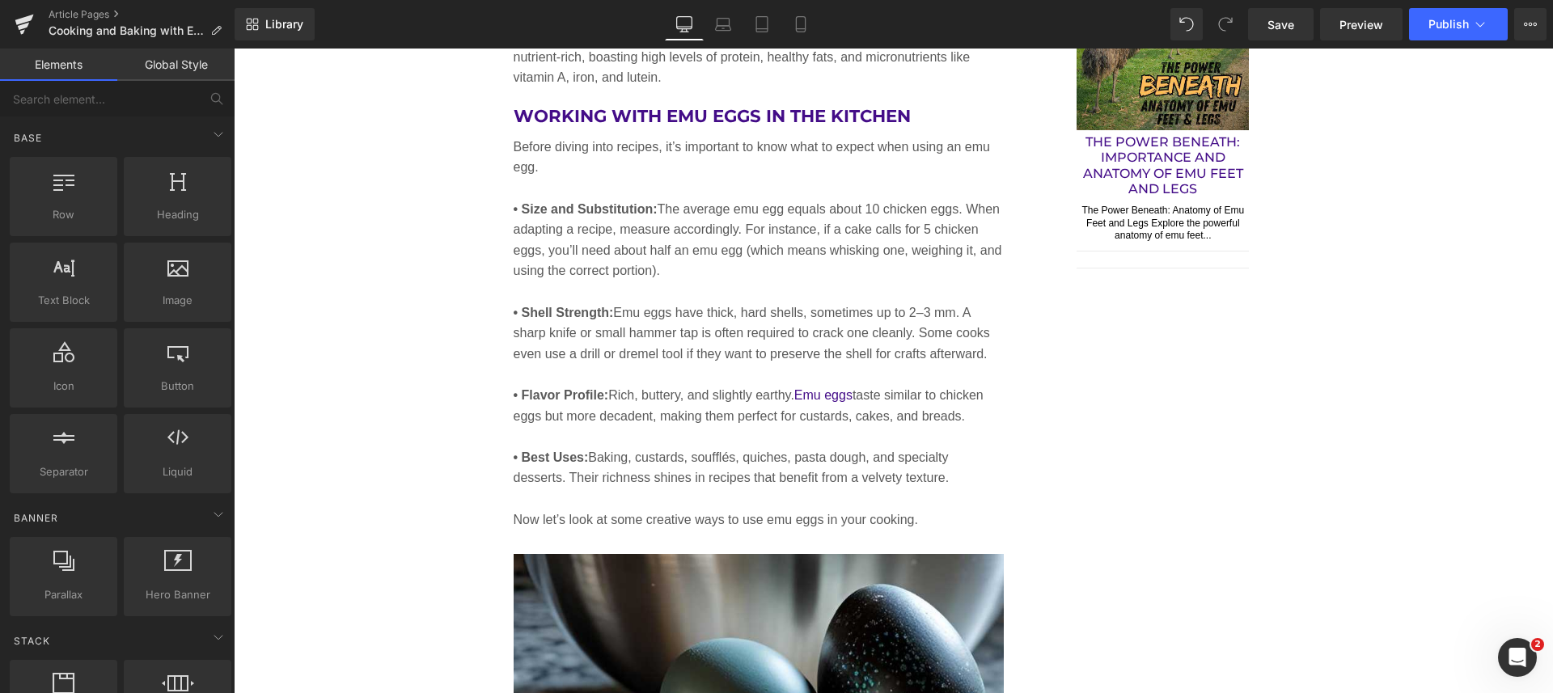
click at [1284, 21] on span "Save" at bounding box center [1280, 24] width 27 height 17
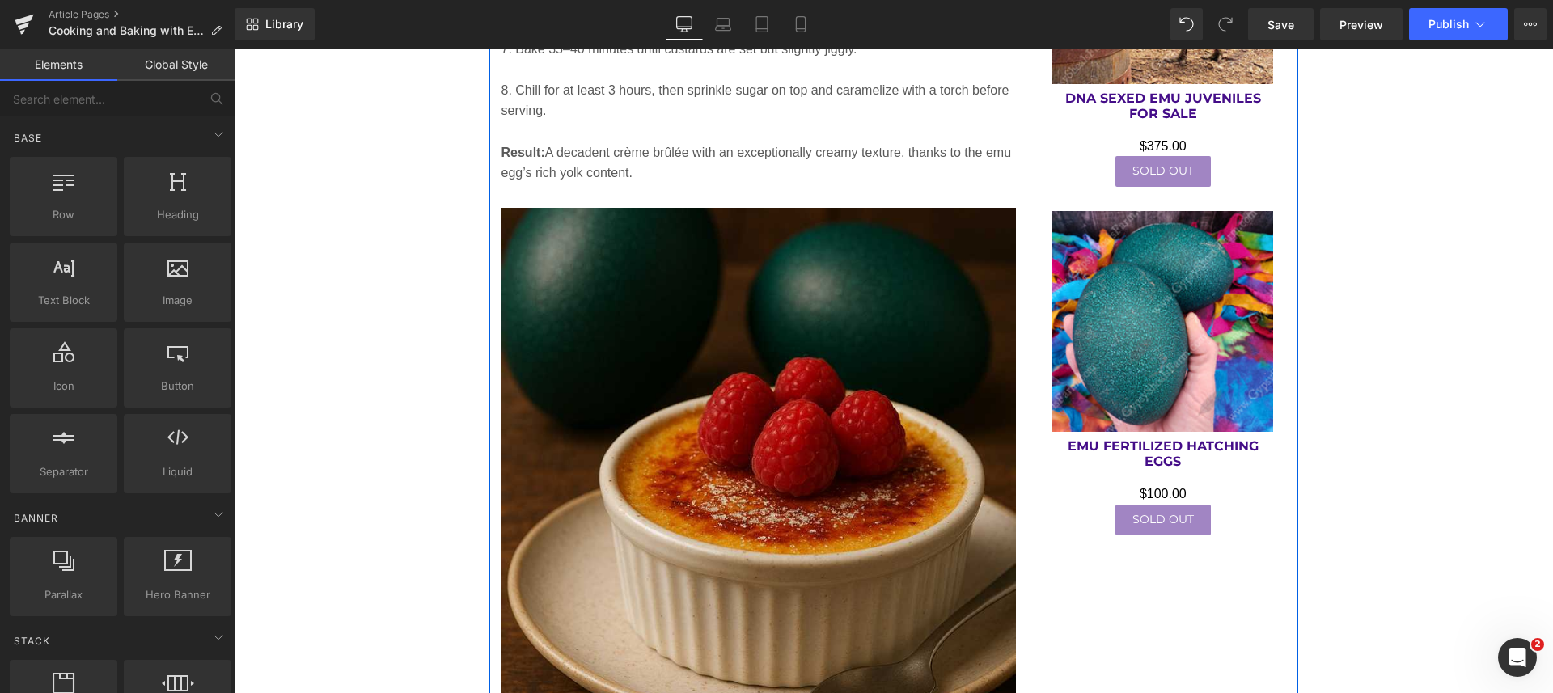
scroll to position [3403, 0]
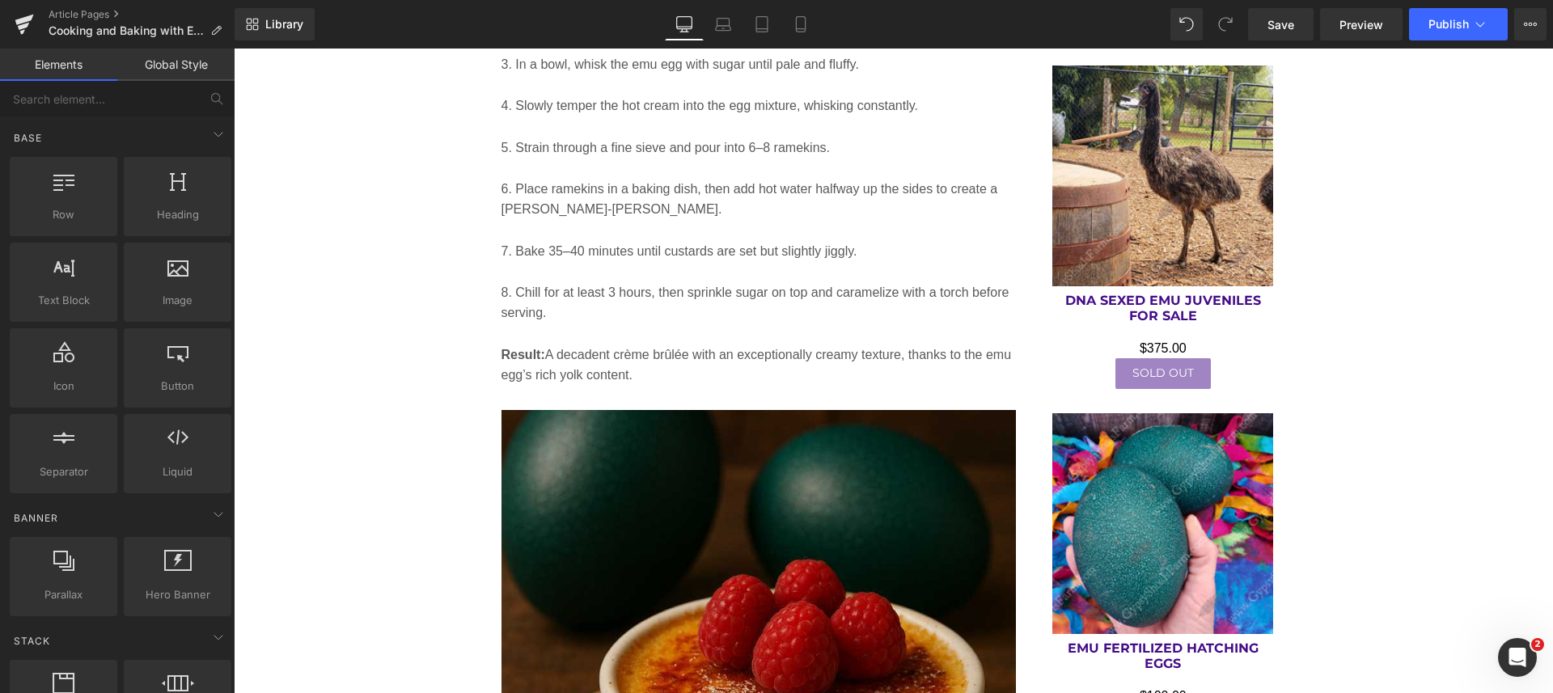
click at [1278, 12] on link "Save" at bounding box center [1280, 24] width 65 height 32
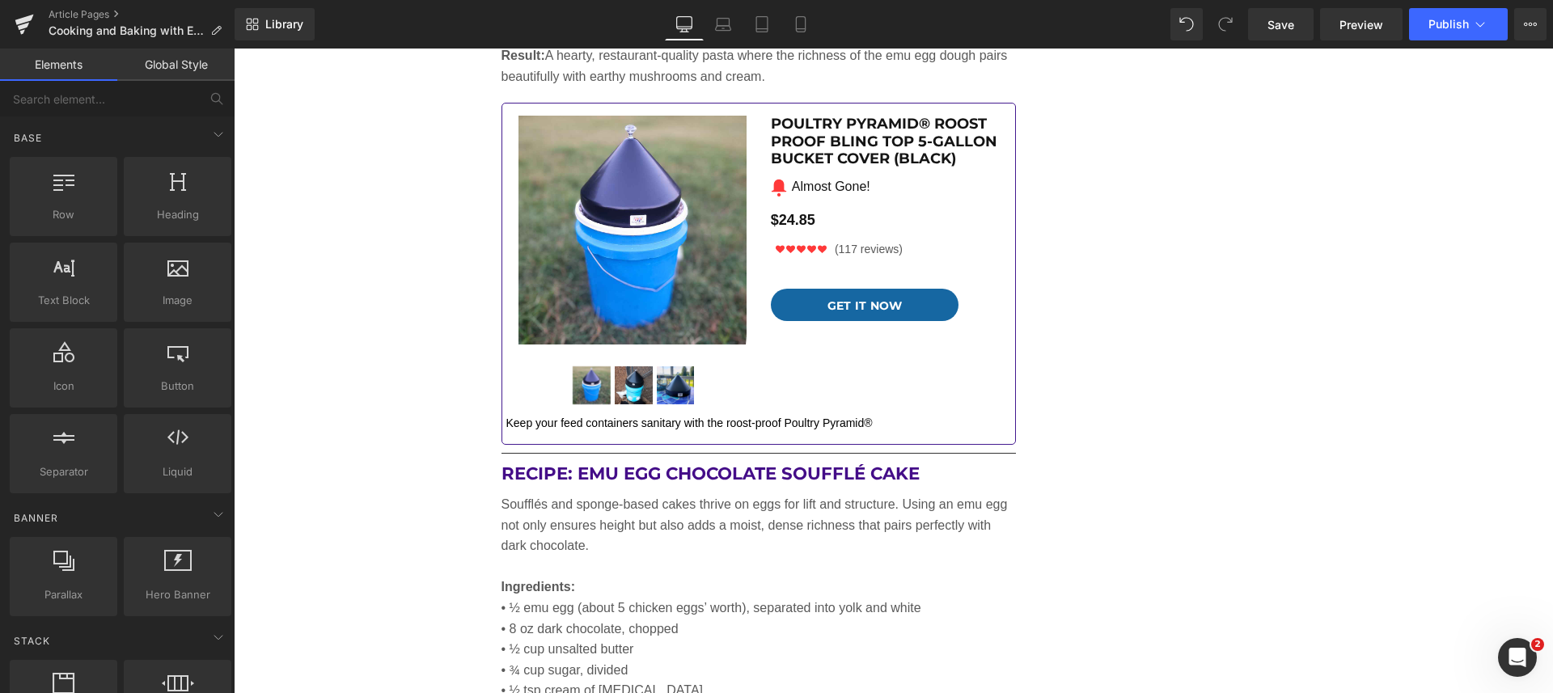
scroll to position [5627, 0]
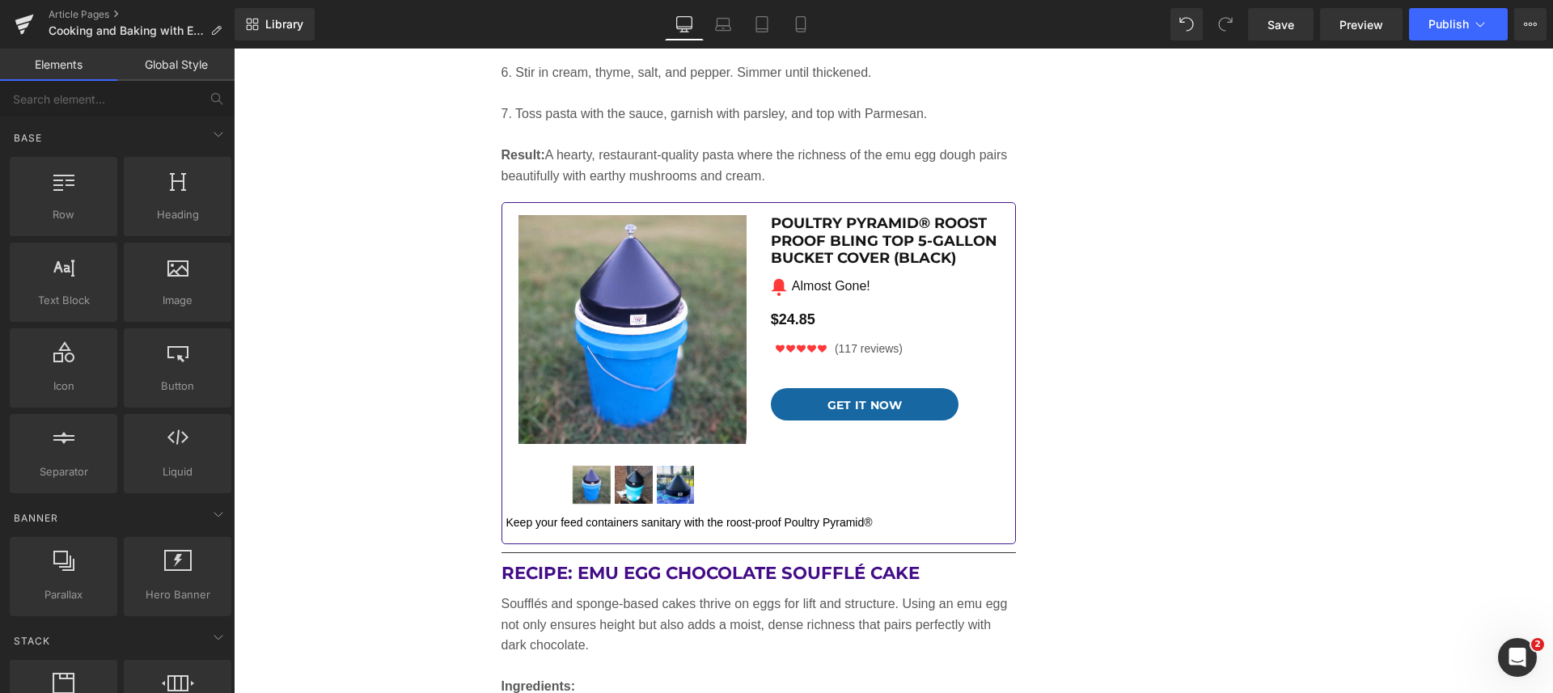
click at [729, 276] on img at bounding box center [632, 329] width 228 height 228
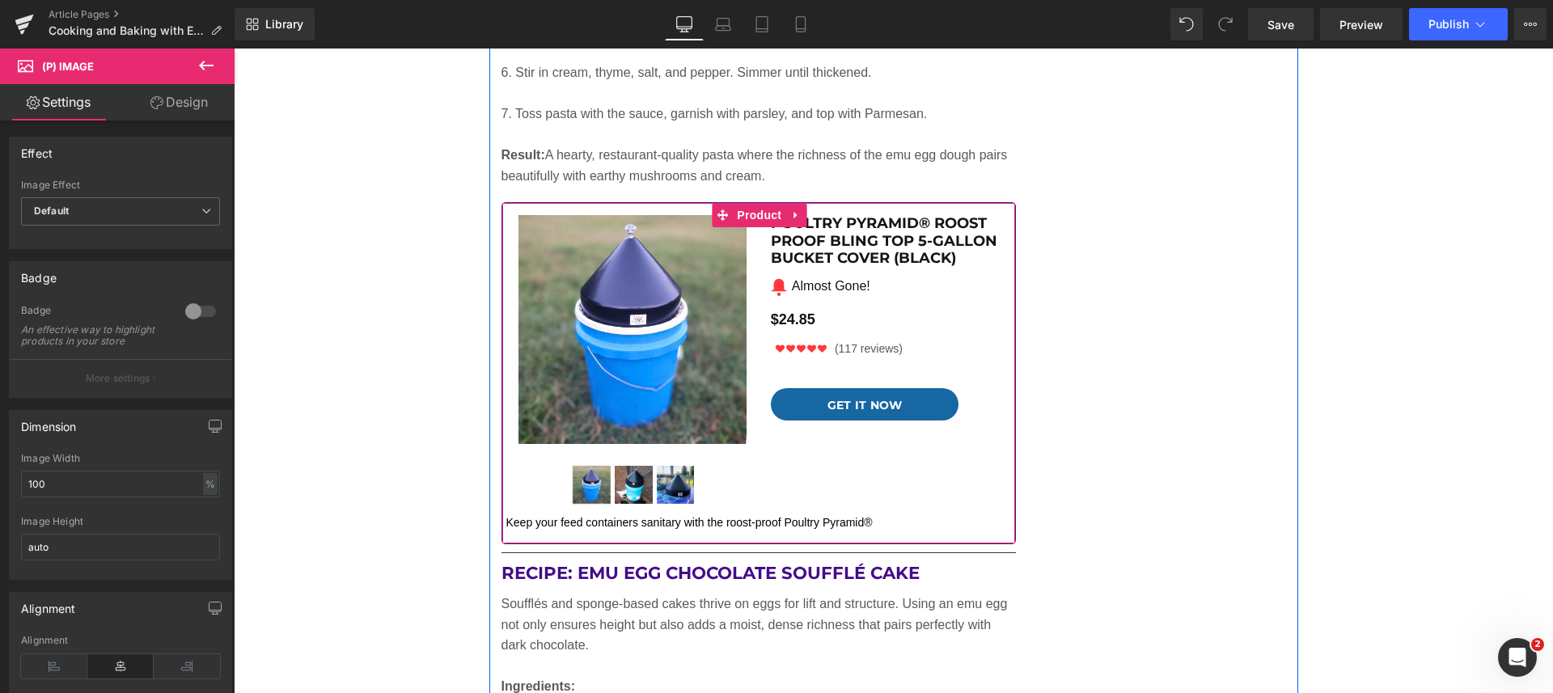
click at [746, 212] on span "Product" at bounding box center [759, 215] width 53 height 24
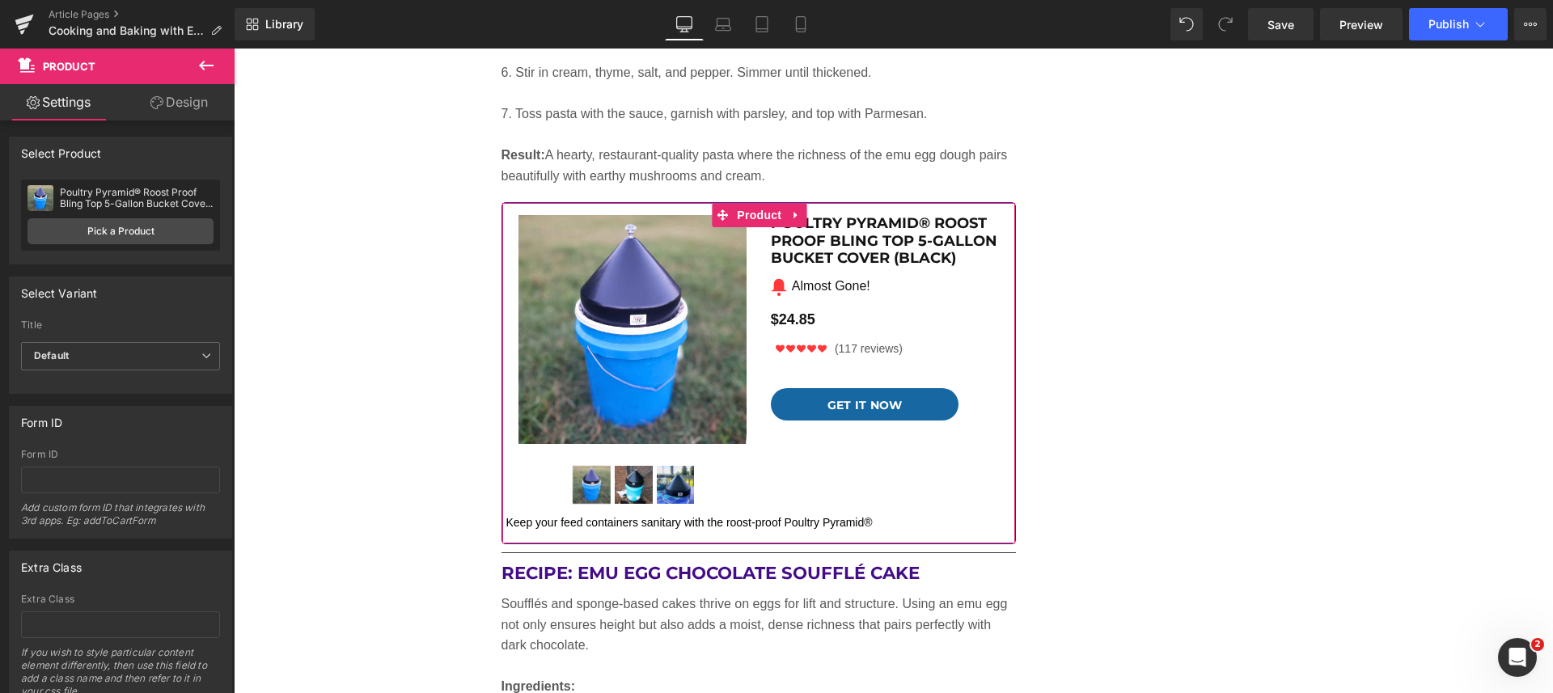
click at [112, 228] on link "Pick a Product" at bounding box center [120, 231] width 186 height 26
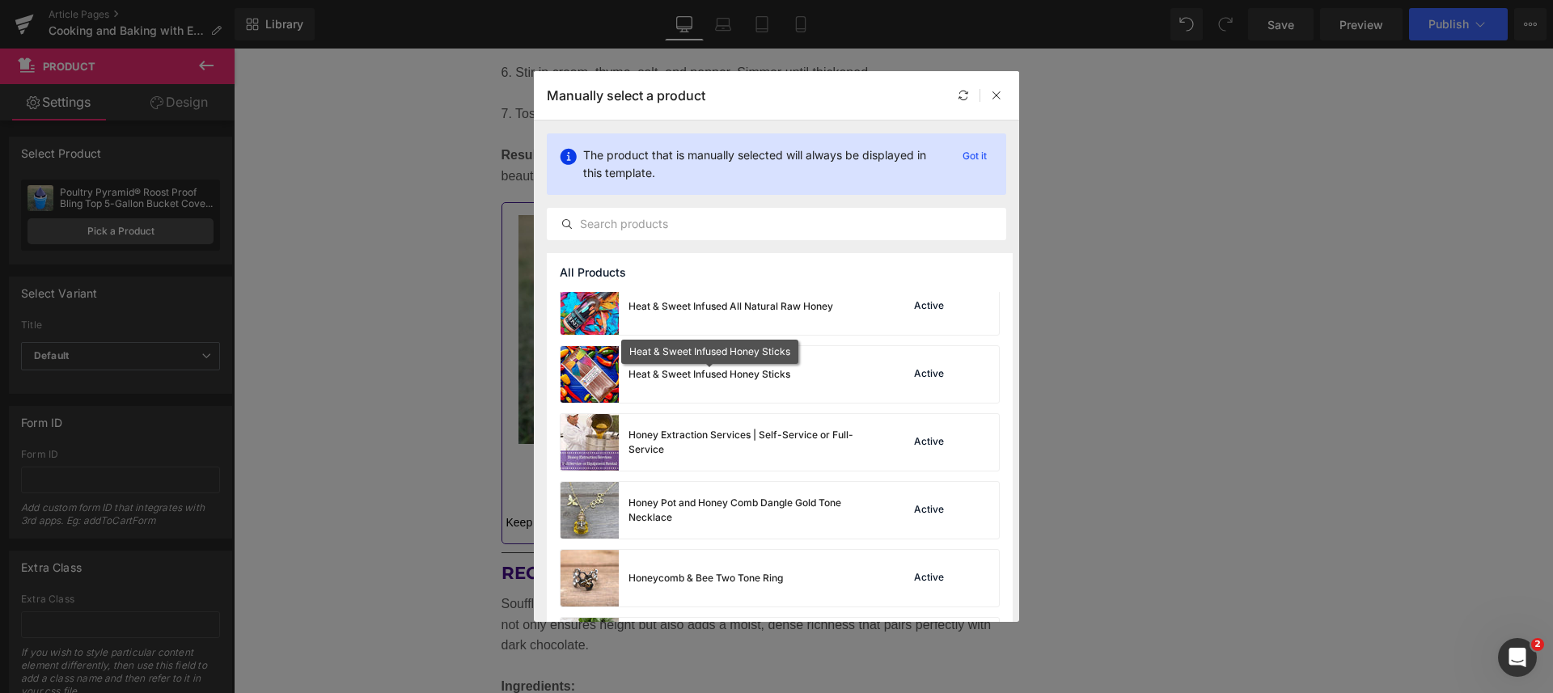
scroll to position [3785, 0]
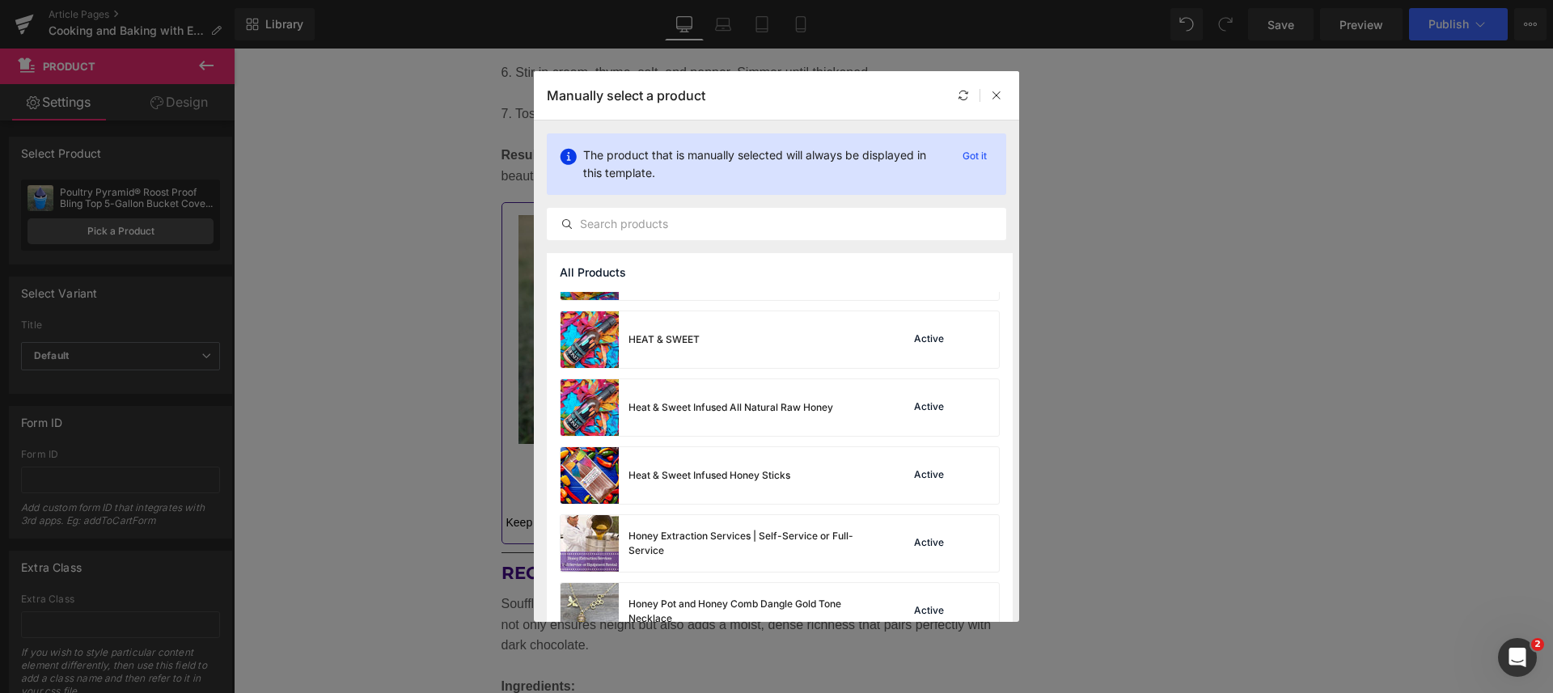
click at [636, 222] on input "text" at bounding box center [776, 223] width 458 height 19
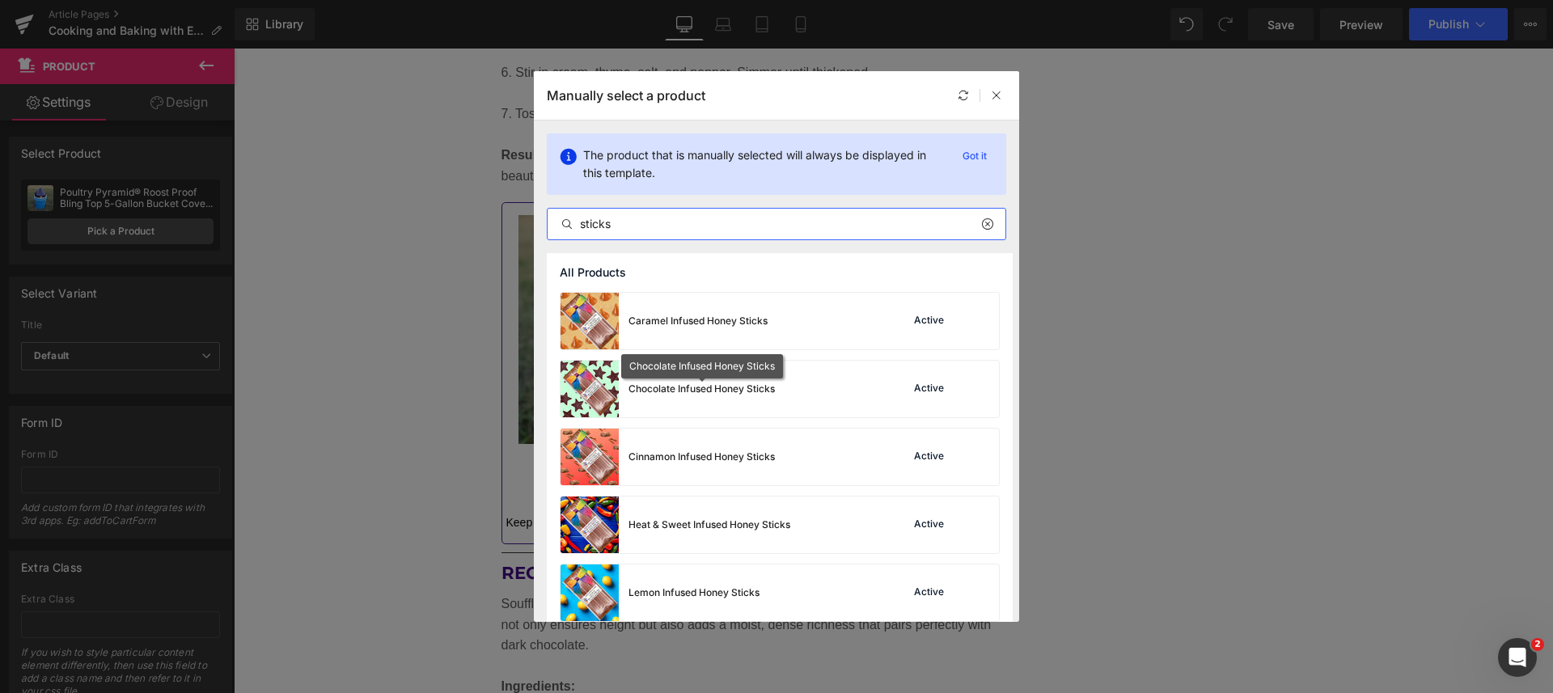
type input "sticks"
click at [753, 386] on div "Chocolate Infused Honey Sticks" at bounding box center [701, 389] width 146 height 15
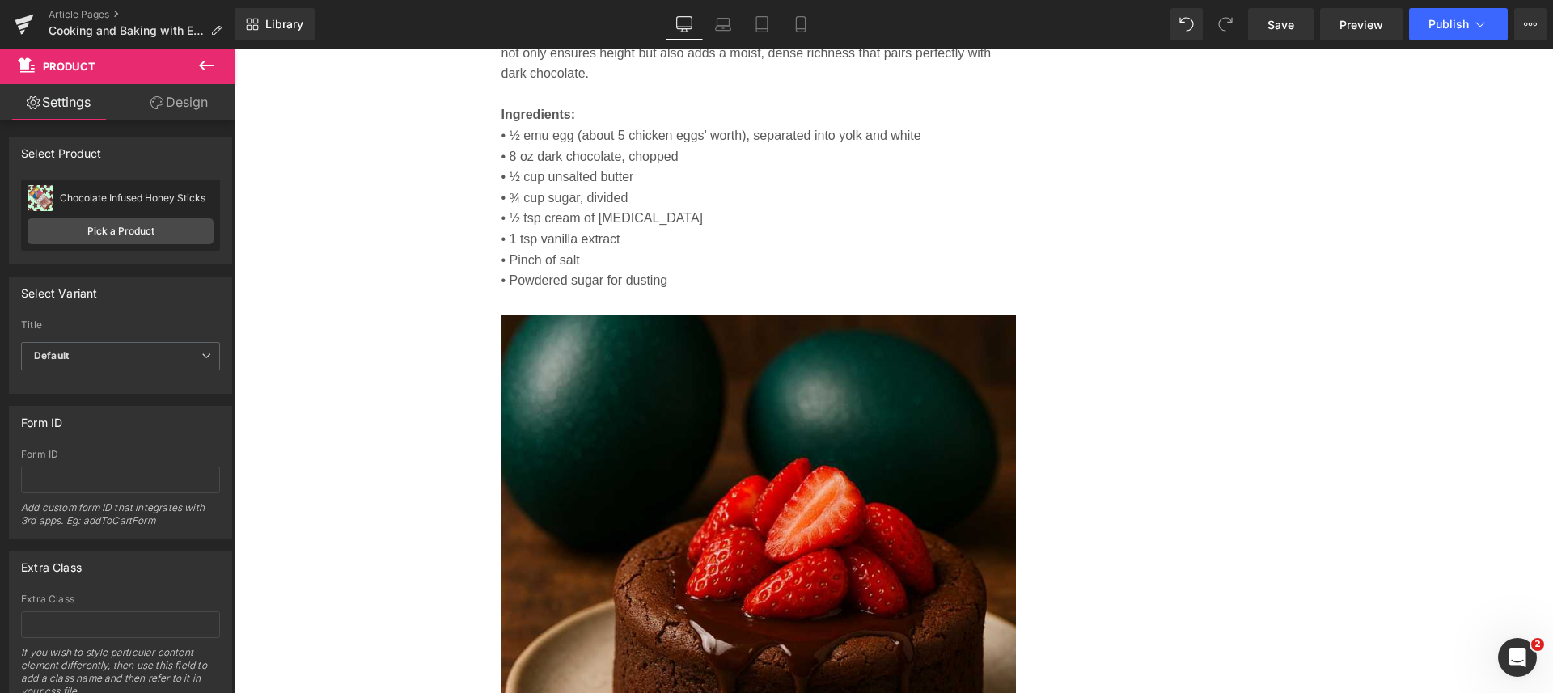
scroll to position [6234, 0]
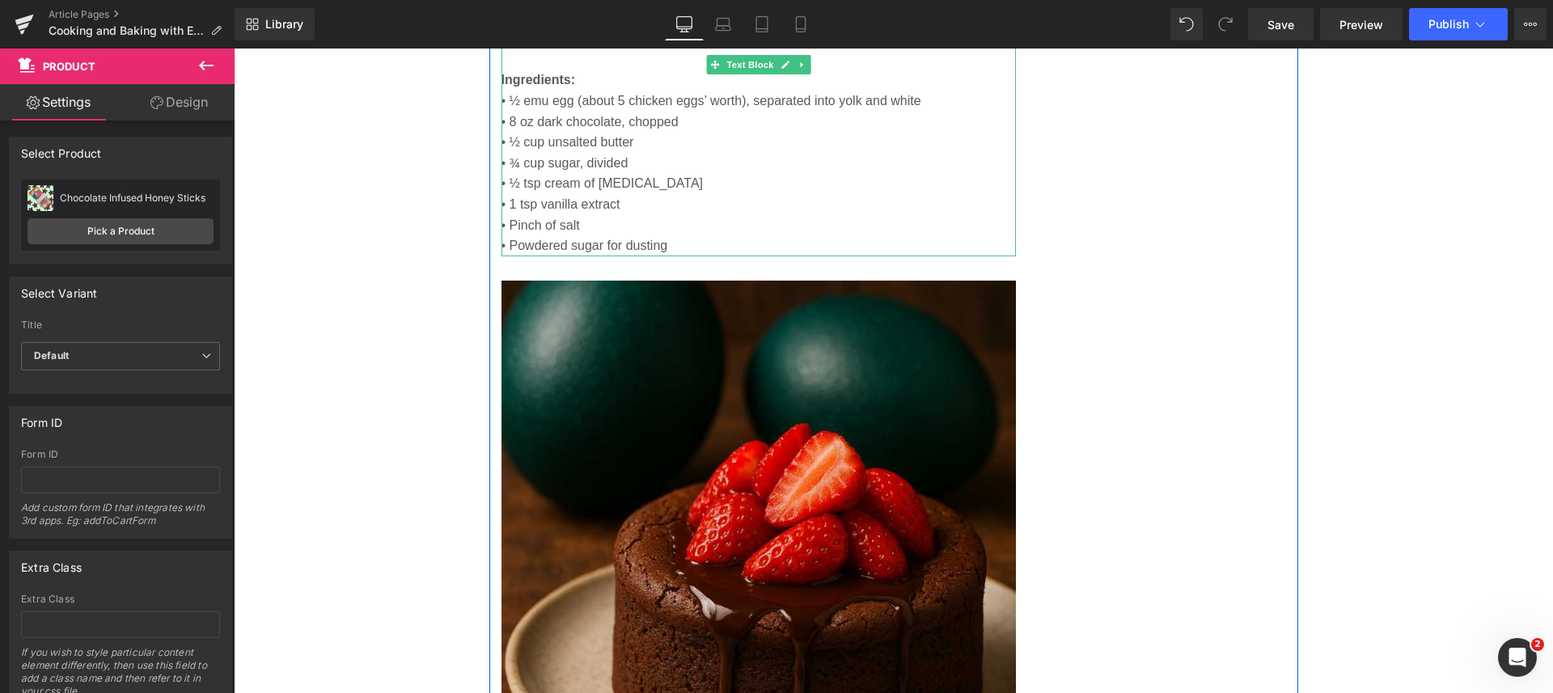
click at [502, 246] on p "• Powdered sugar for dusting" at bounding box center [758, 245] width 515 height 21
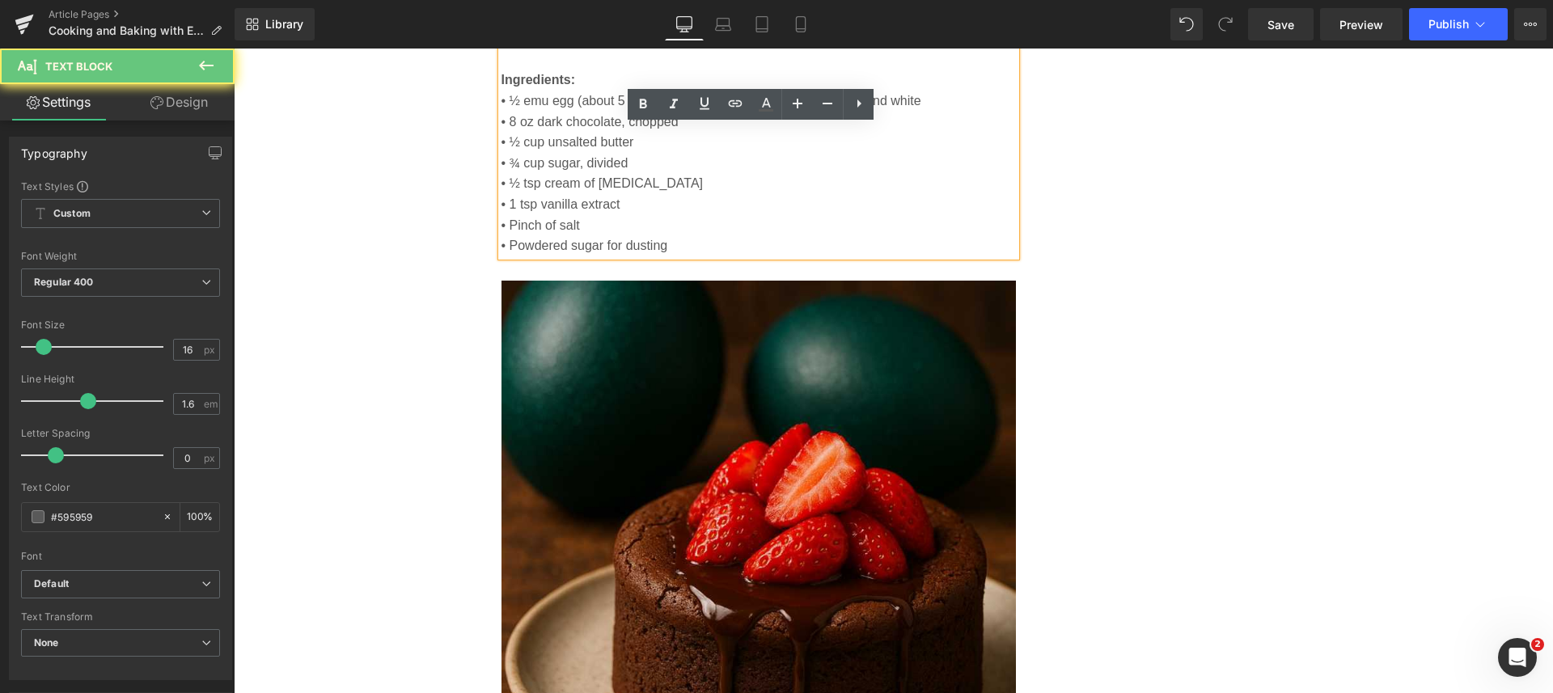
click at [502, 246] on p "• Powdered sugar for dusting" at bounding box center [758, 245] width 515 height 21
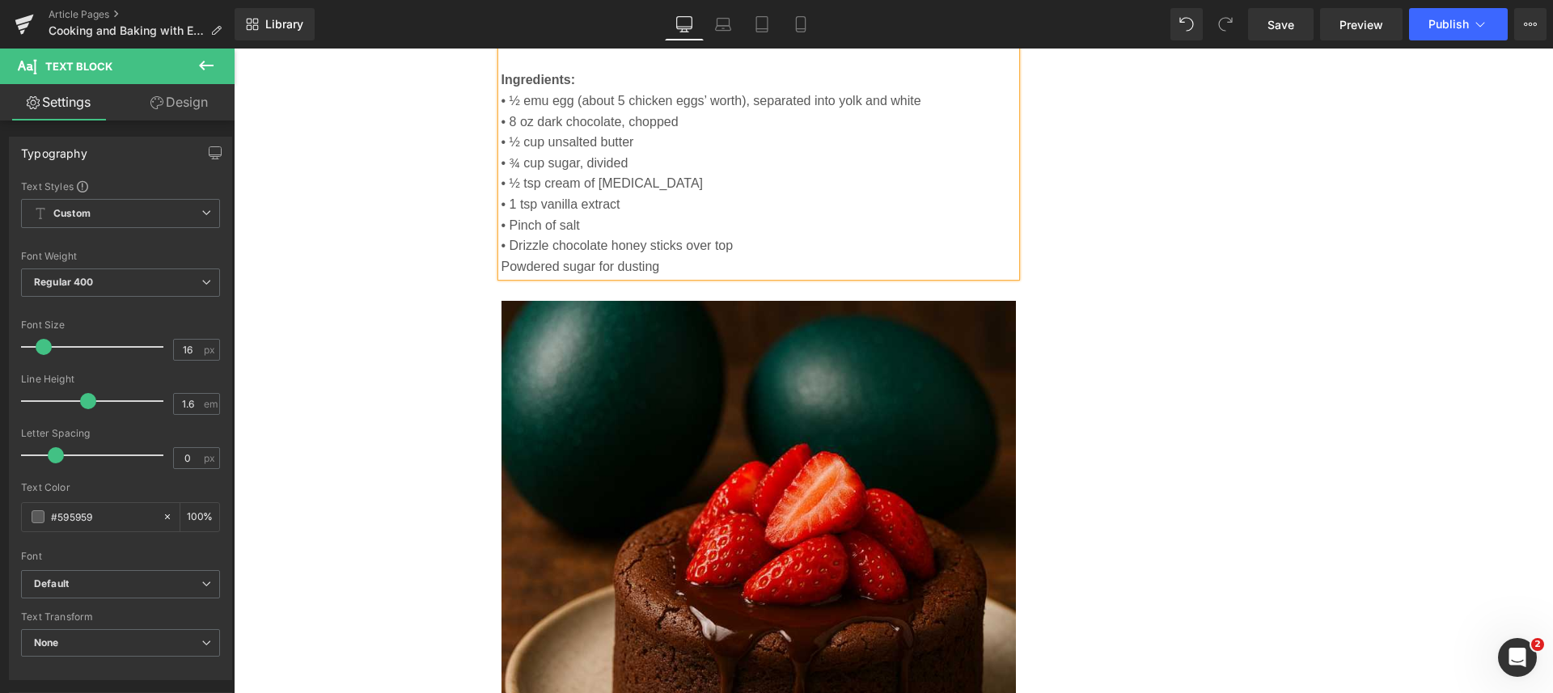
click at [737, 244] on p "• Drizzle chocolate honey sticks over top" at bounding box center [758, 245] width 515 height 21
drag, startPoint x: 737, startPoint y: 244, endPoint x: 678, endPoint y: 250, distance: 60.1
click at [678, 250] on p "• Drizzle chocolate honey sticks over top" at bounding box center [758, 245] width 515 height 21
drag, startPoint x: 544, startPoint y: 248, endPoint x: 502, endPoint y: 251, distance: 42.2
click at [502, 251] on p "• Drizzle chocolate honey sticks drizzle" at bounding box center [758, 245] width 515 height 21
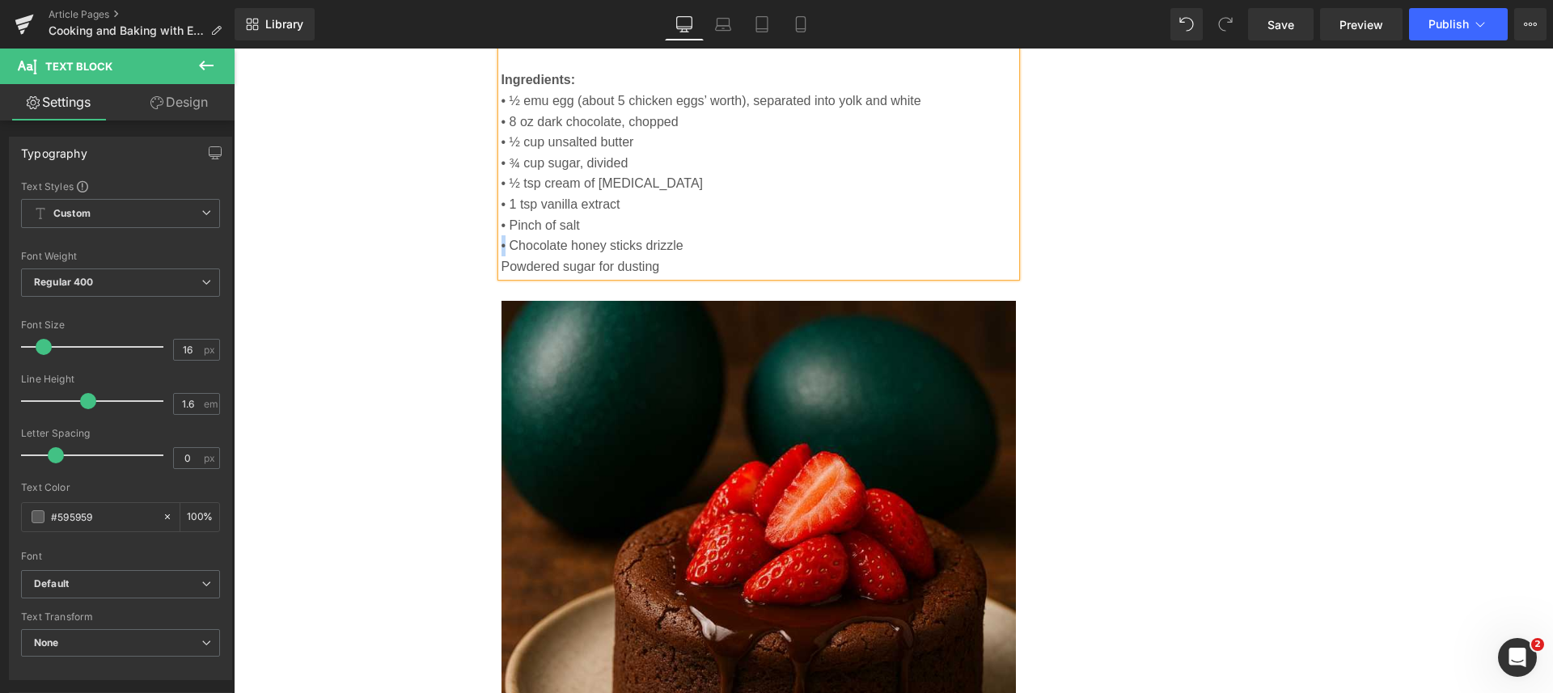
copy p "•"
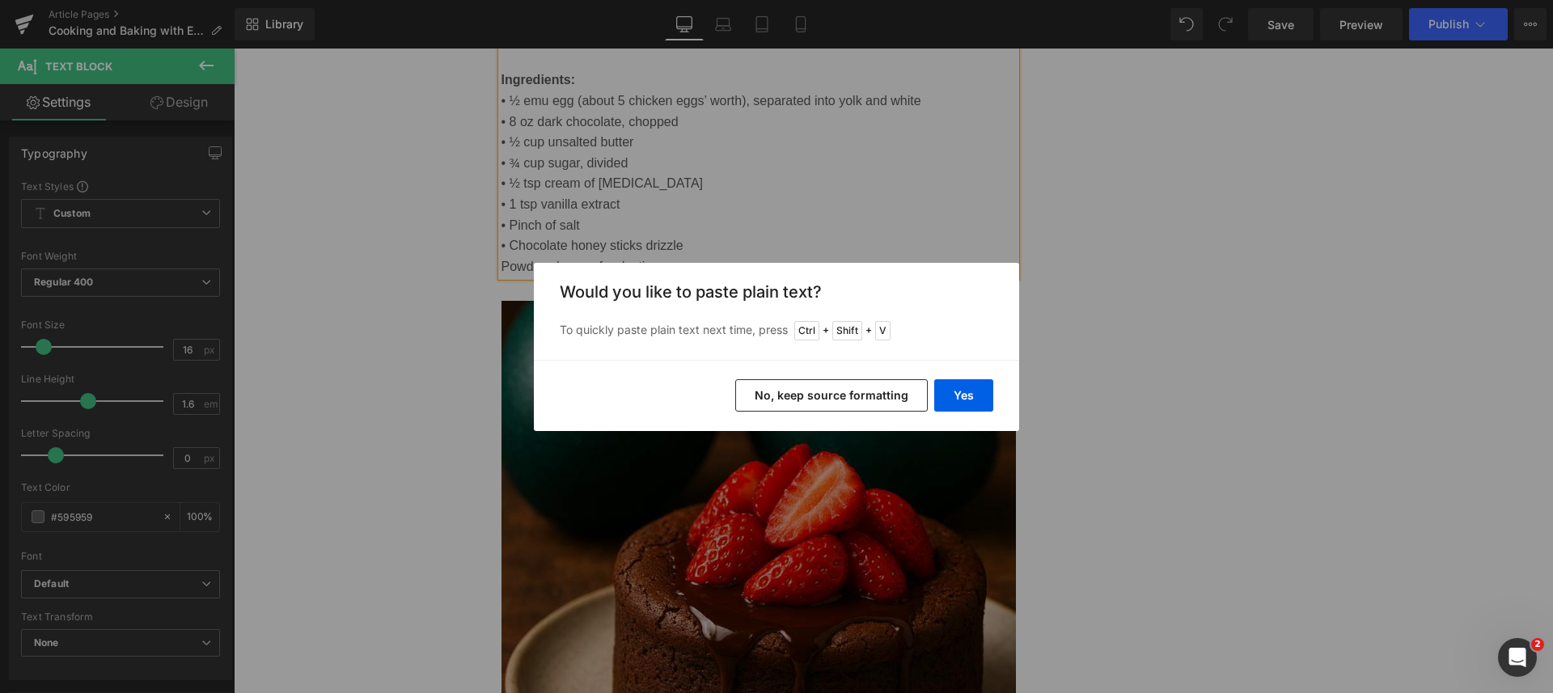
drag, startPoint x: 963, startPoint y: 387, endPoint x: 730, endPoint y: 338, distance: 237.9
click at [964, 387] on button "Yes" at bounding box center [963, 395] width 59 height 32
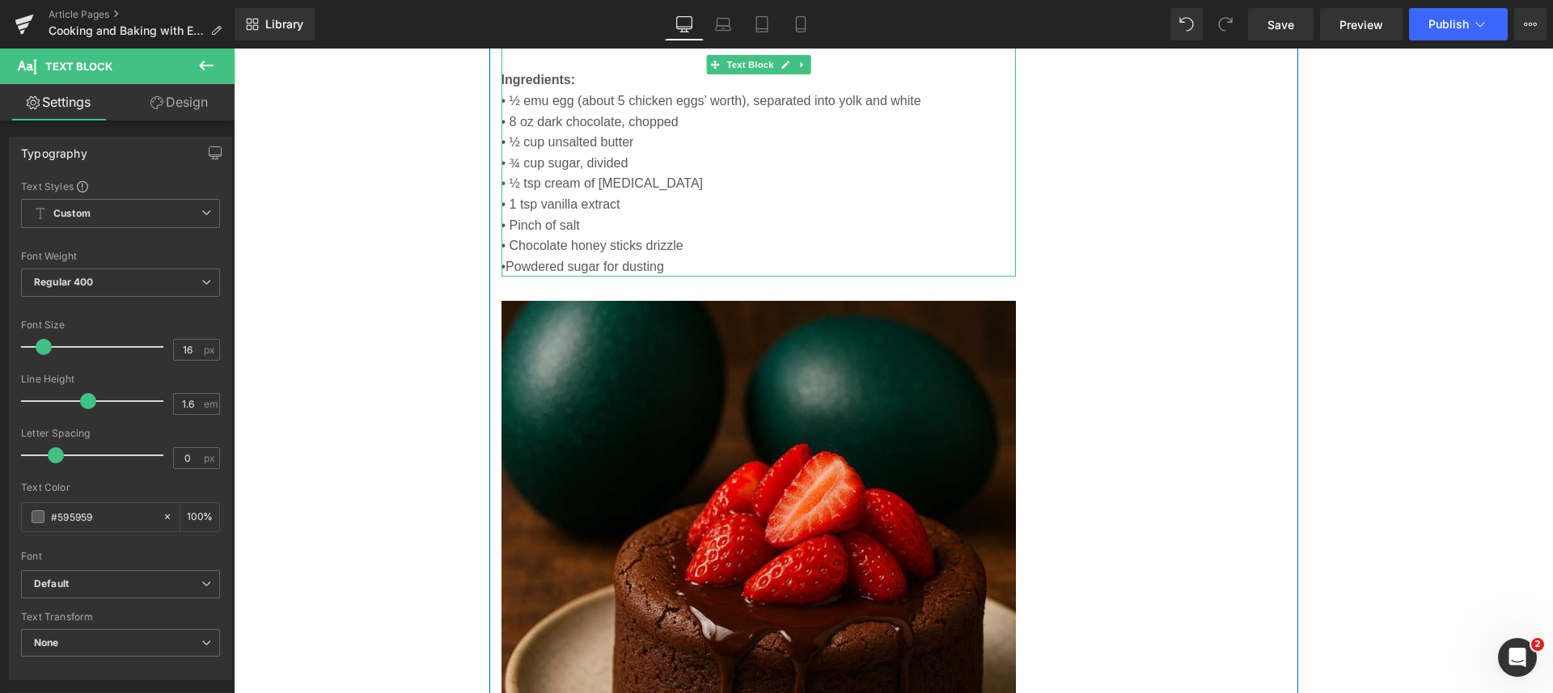
click at [539, 259] on p "•Powdered sugar for dusting" at bounding box center [758, 266] width 515 height 21
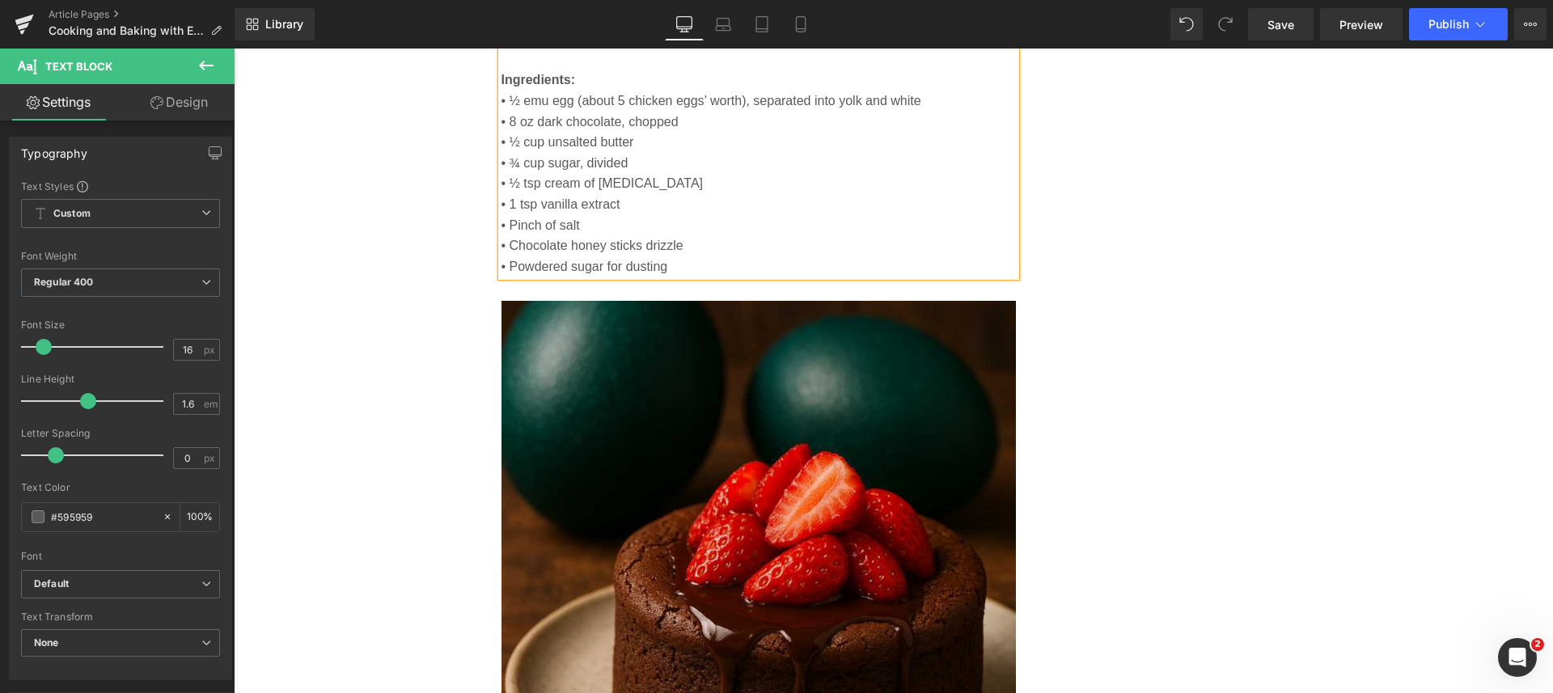
click at [708, 270] on p "• Powdered sugar for dusting" at bounding box center [758, 266] width 515 height 21
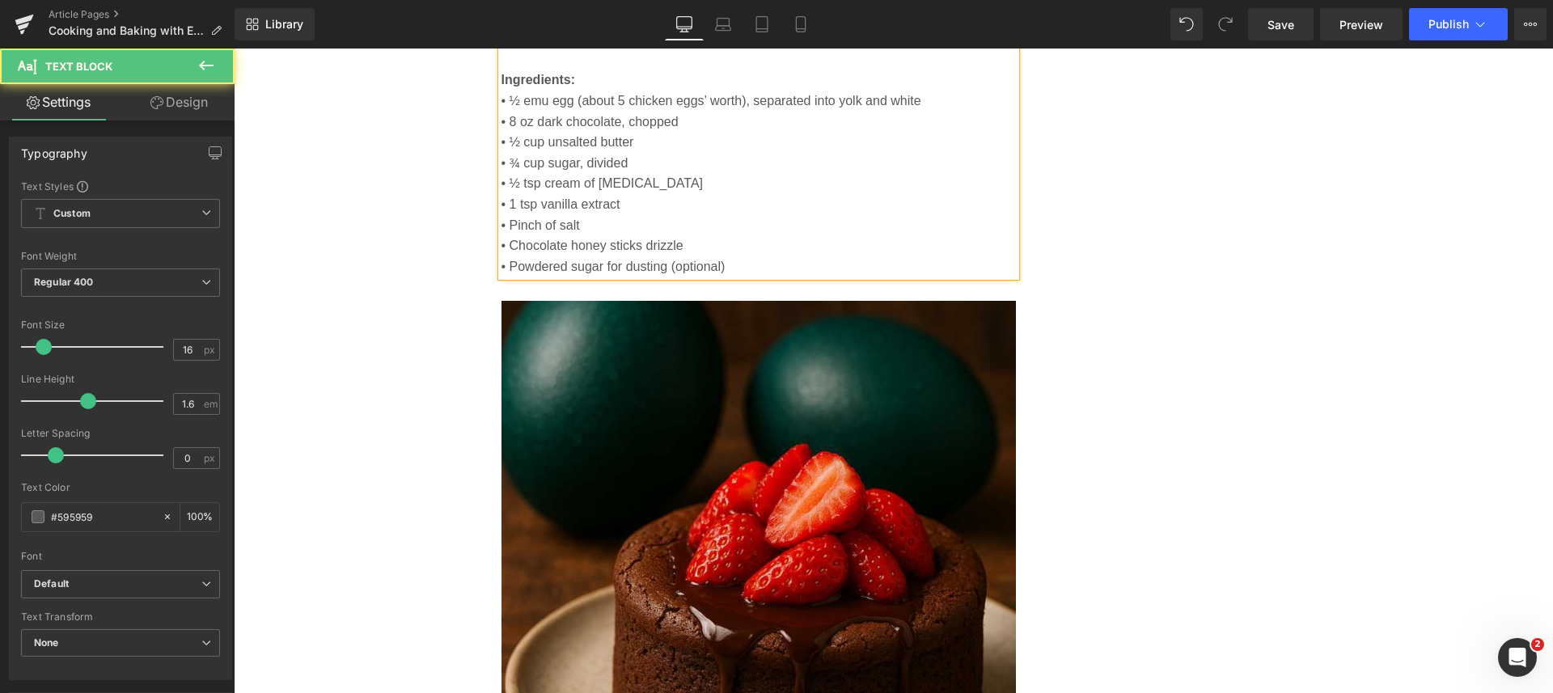
click at [705, 244] on p "• Chocolate honey sticks drizzle" at bounding box center [758, 245] width 515 height 21
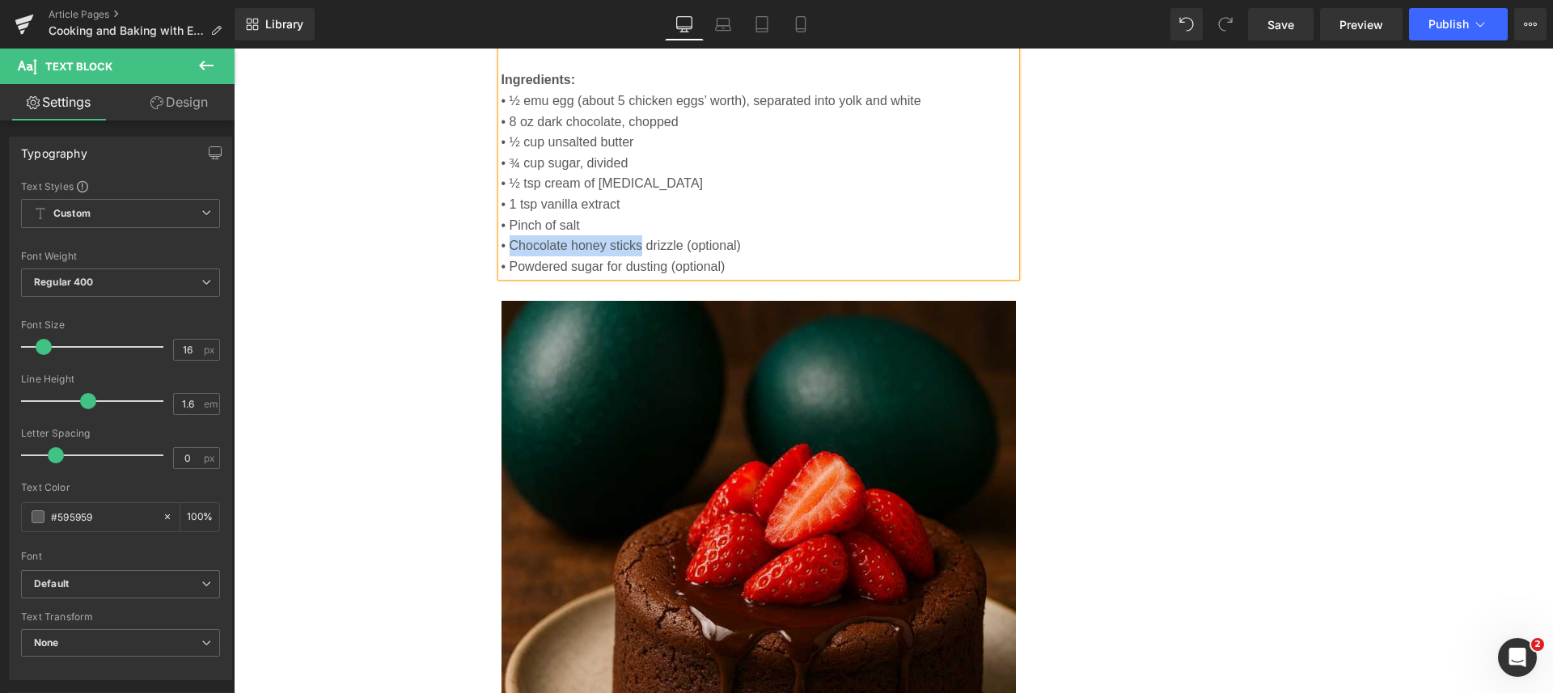
drag, startPoint x: 635, startPoint y: 247, endPoint x: 502, endPoint y: 251, distance: 132.7
click at [502, 251] on p "• Chocolate honey sticks drizzle (optional)" at bounding box center [758, 245] width 515 height 21
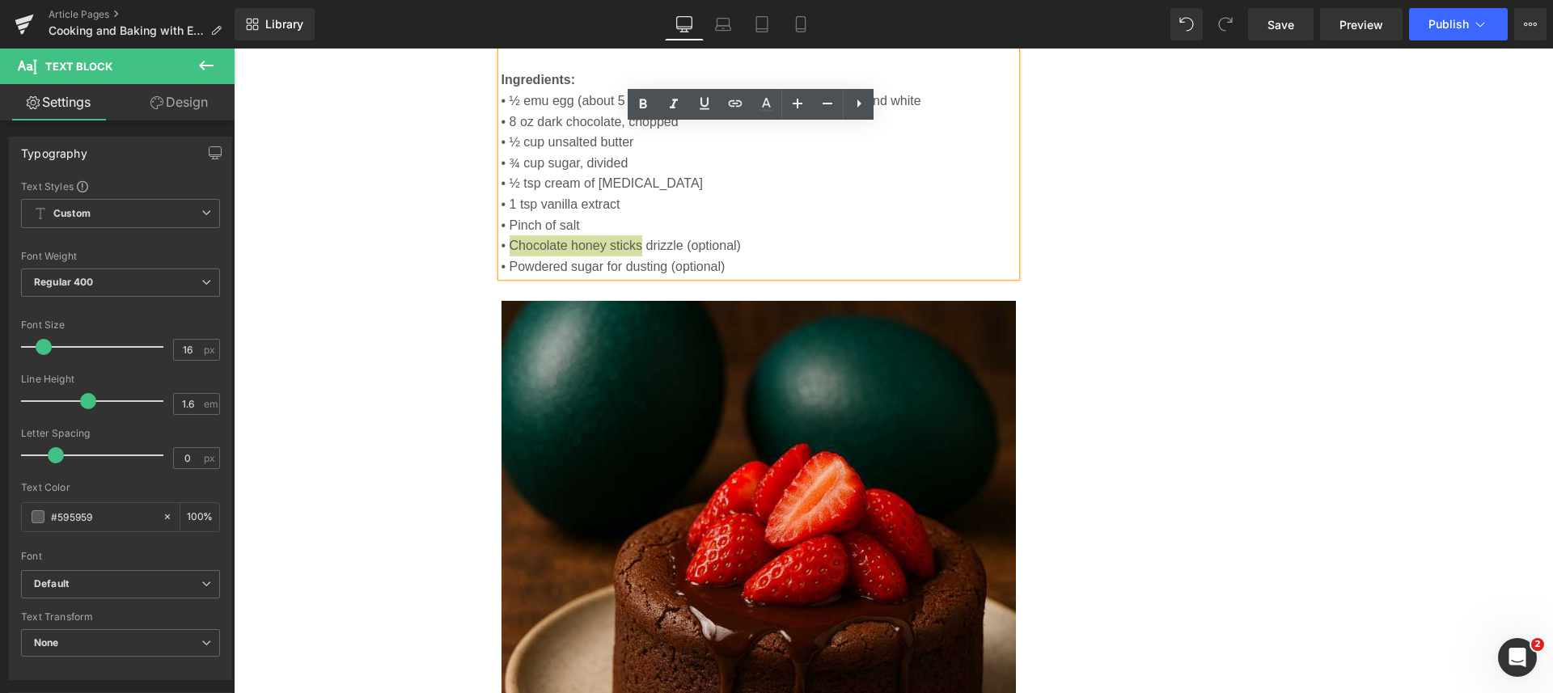
click at [739, 107] on icon at bounding box center [734, 103] width 19 height 19
click at [796, 0] on div "Text Color Highlight Color #333333 Choose Image... Back to Library Insert orang…" at bounding box center [776, 0] width 1553 height 0
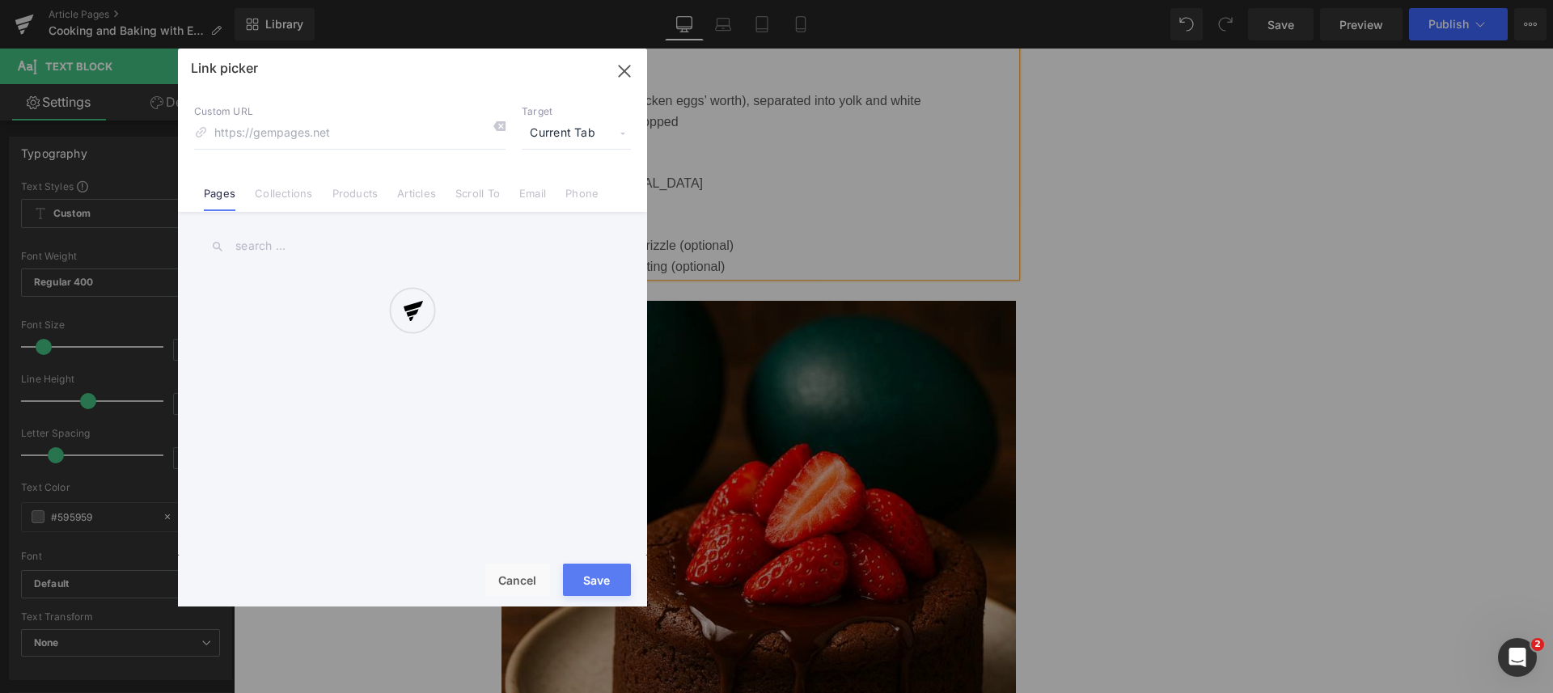
click at [566, 129] on div at bounding box center [412, 328] width 469 height 558
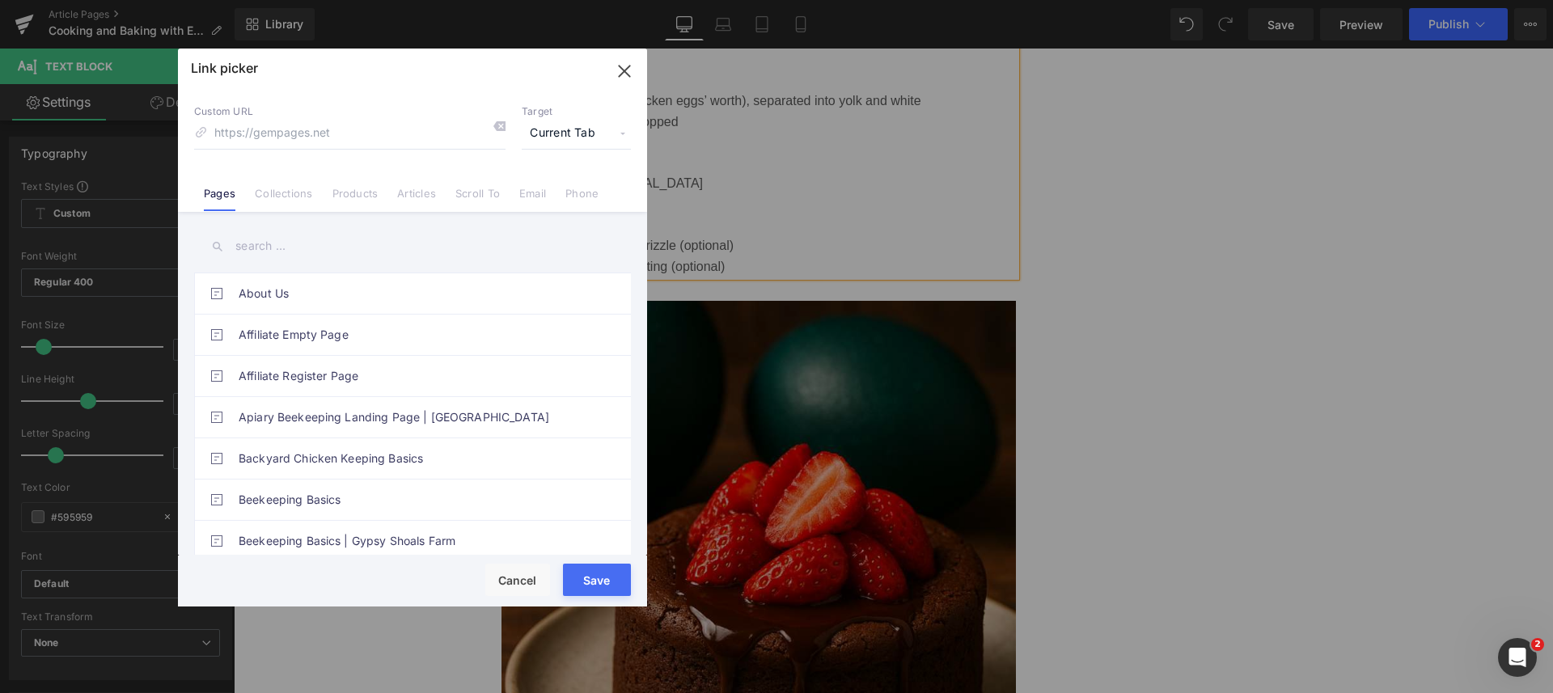
click at [566, 129] on span "Current Tab" at bounding box center [576, 133] width 109 height 31
click at [559, 188] on li "New Tab" at bounding box center [575, 191] width 125 height 28
click at [357, 194] on link "Products" at bounding box center [355, 199] width 46 height 24
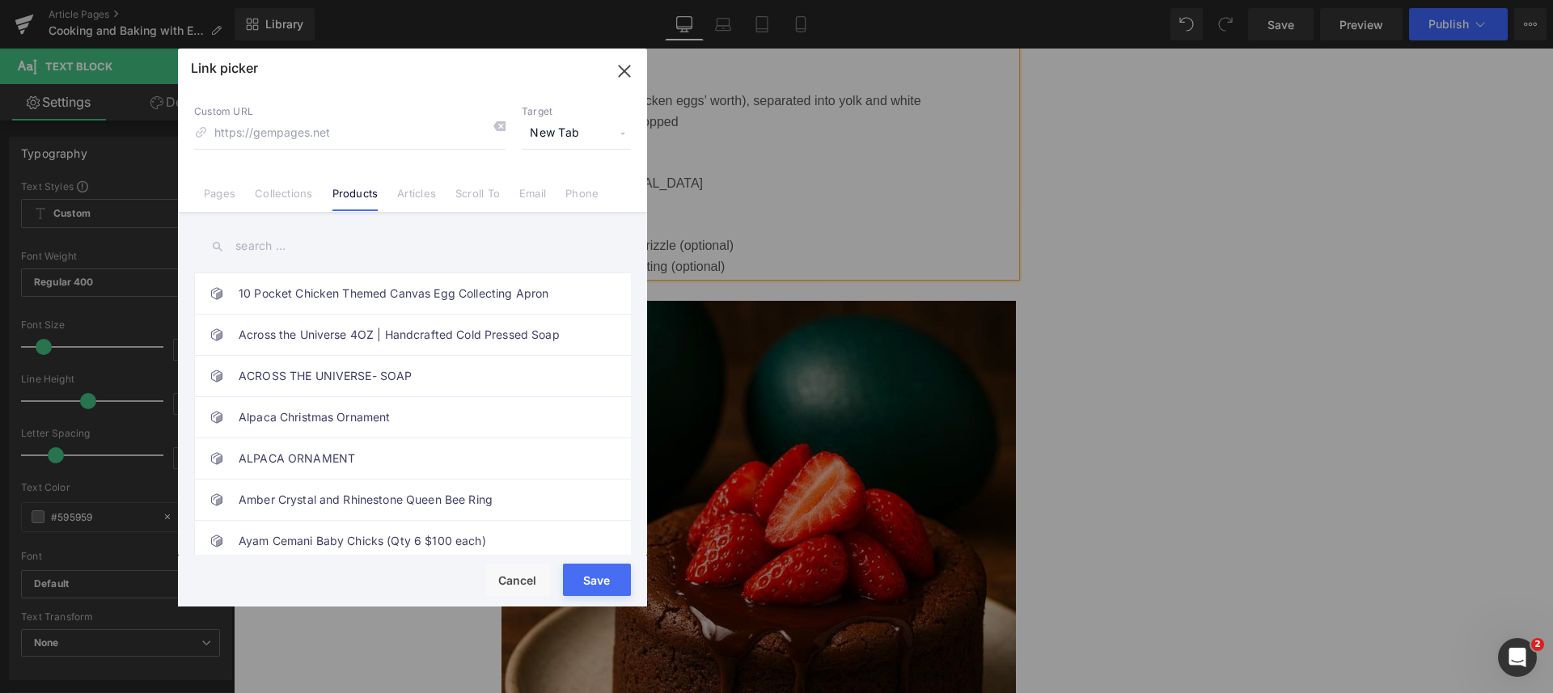
click at [292, 246] on input "text" at bounding box center [412, 246] width 437 height 36
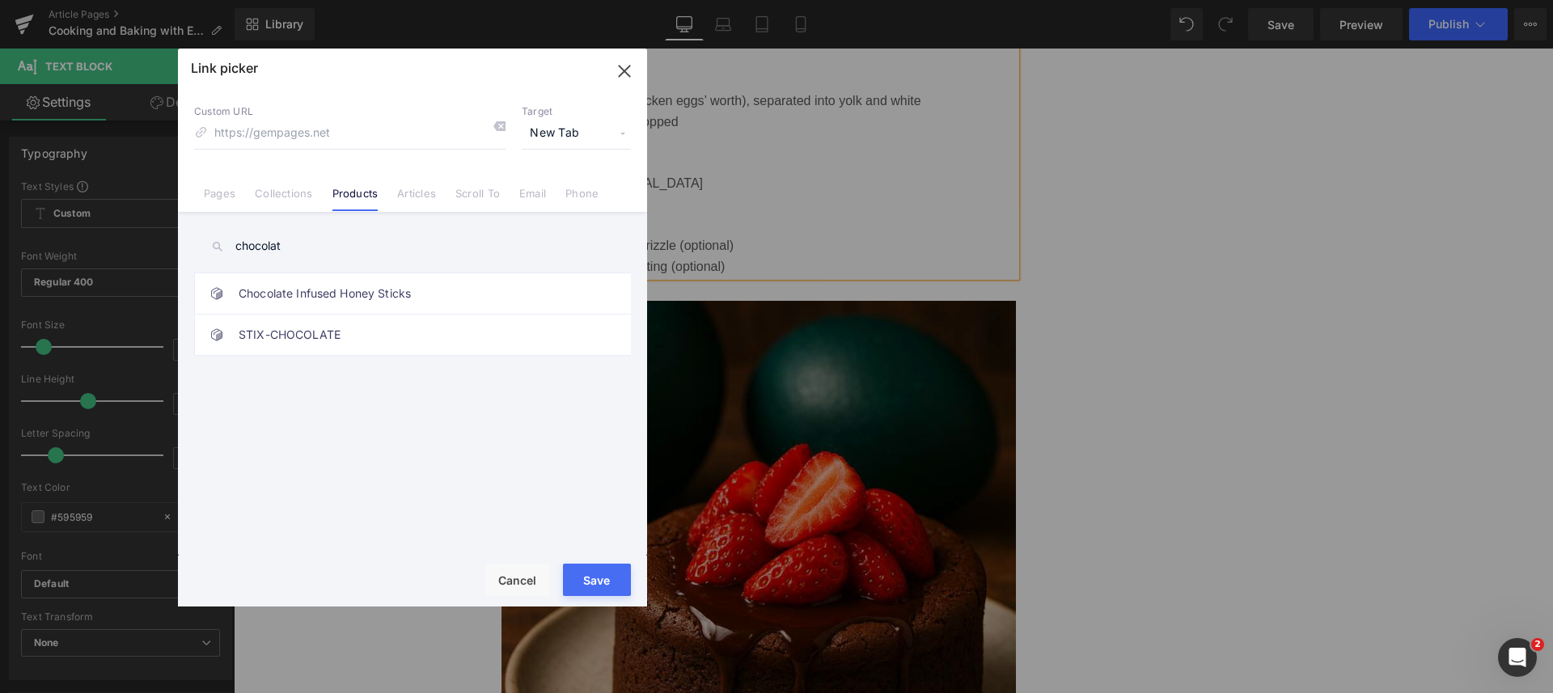
type input "chocolat"
click at [314, 277] on link "Chocolate Infused Honey Sticks" at bounding box center [417, 293] width 356 height 40
type input "/products/chocolate-infused-honey-sticks"
click at [576, 582] on button "Save" at bounding box center [597, 580] width 68 height 32
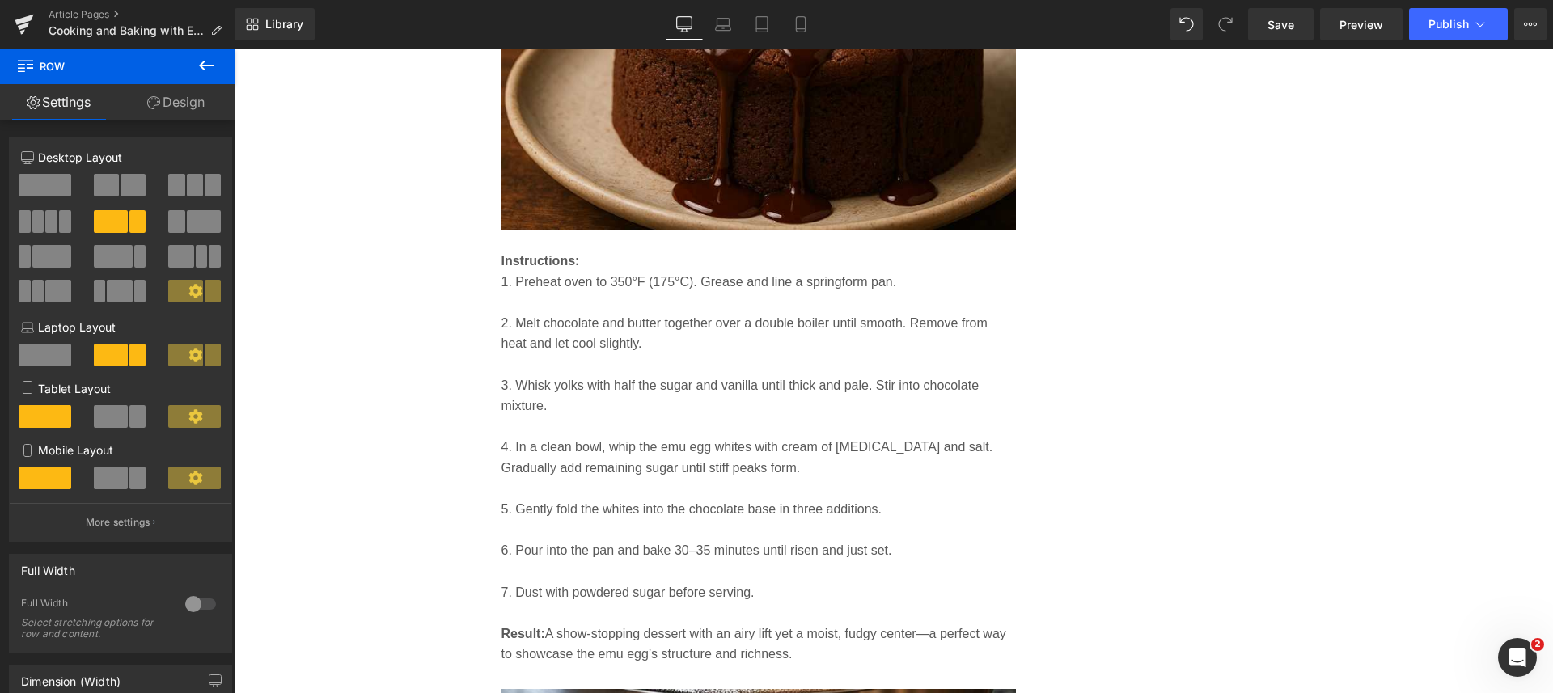
scroll to position [6840, 0]
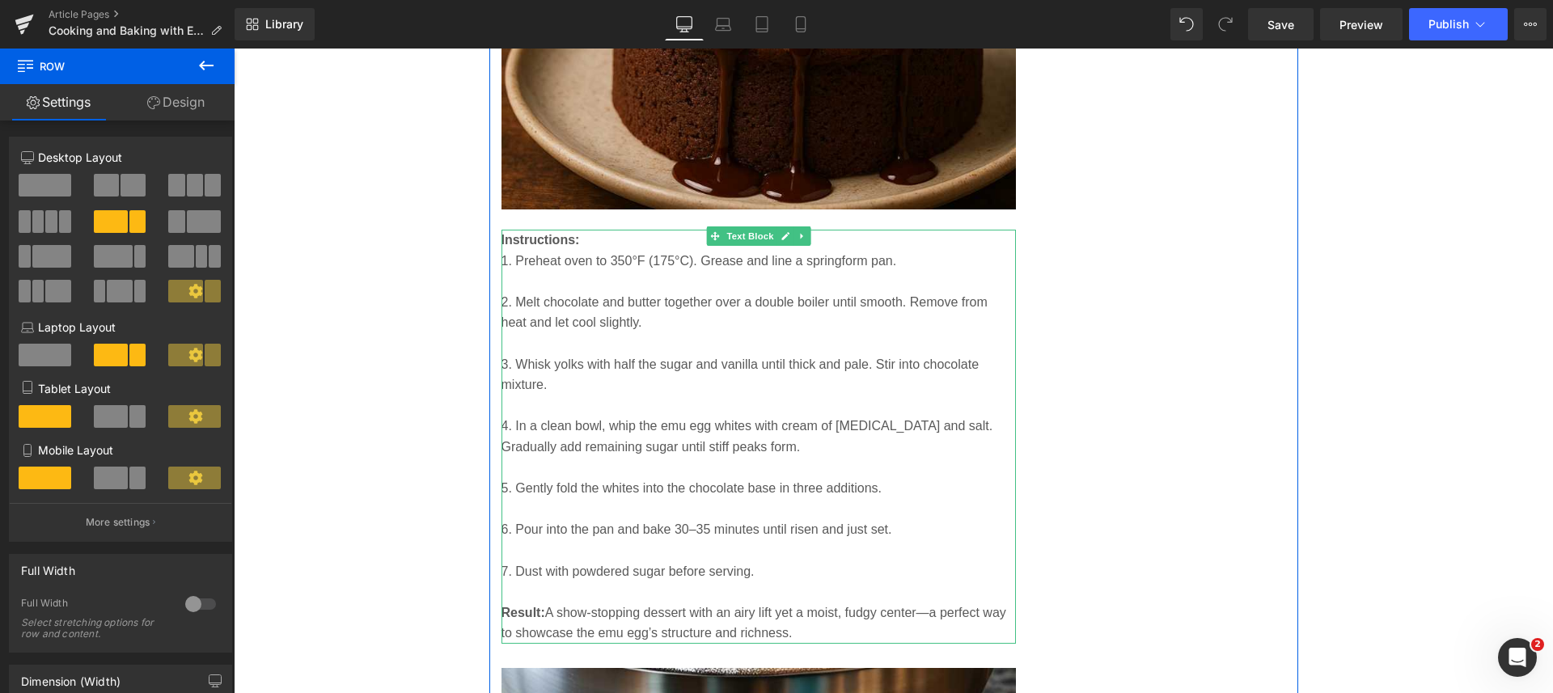
click at [511, 572] on p "7. Dust with powdered sugar before serving." at bounding box center [758, 571] width 515 height 21
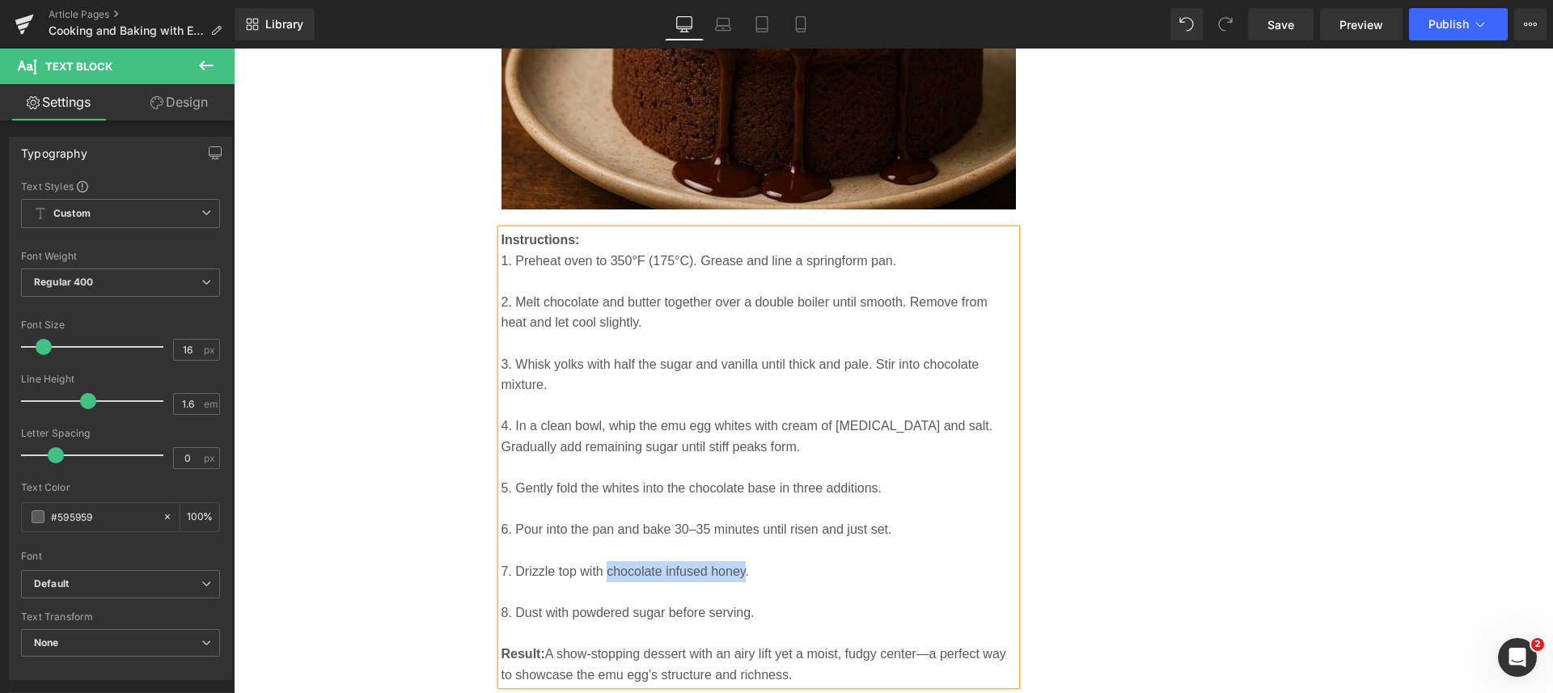
drag, startPoint x: 600, startPoint y: 575, endPoint x: 737, endPoint y: 577, distance: 137.5
click at [737, 577] on p "7. Drizzle top with chocolate infused honey." at bounding box center [758, 571] width 515 height 21
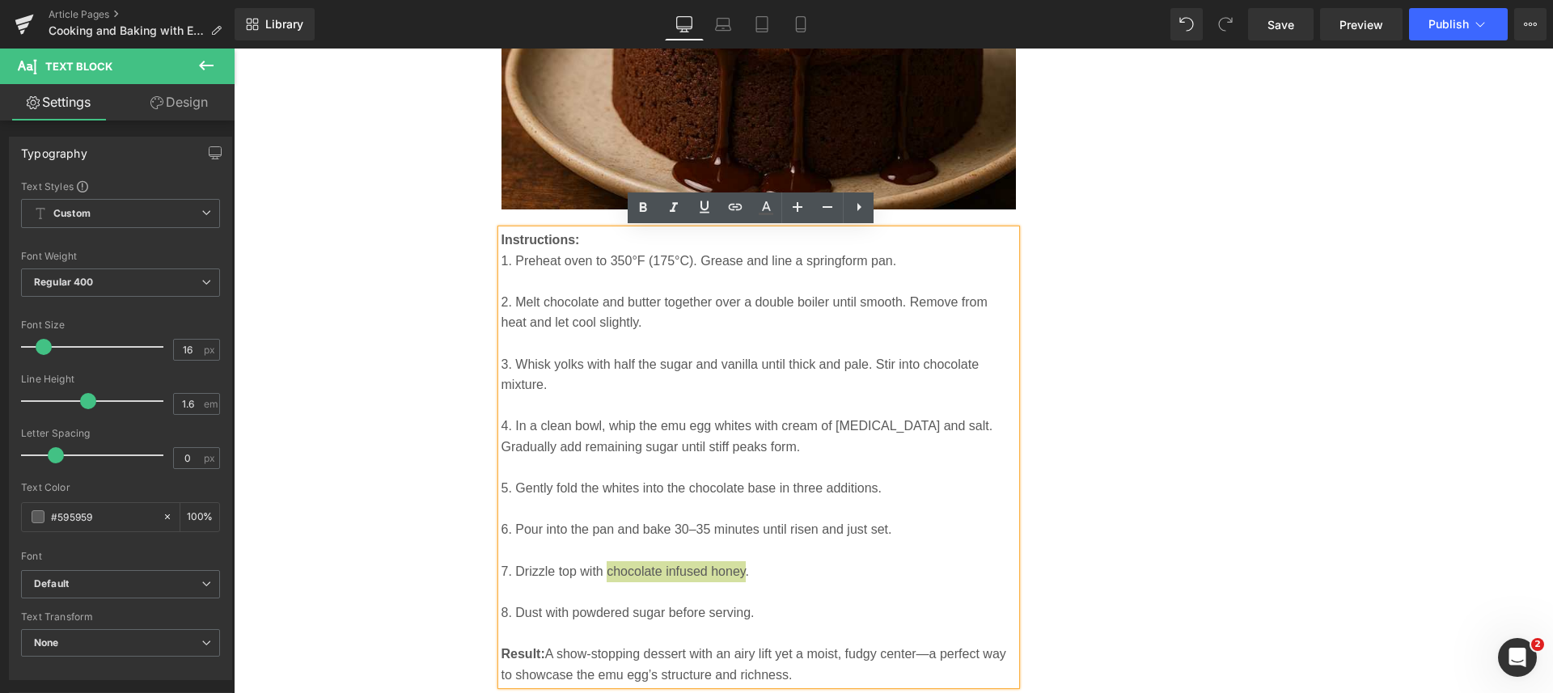
click at [730, 207] on icon at bounding box center [734, 206] width 19 height 19
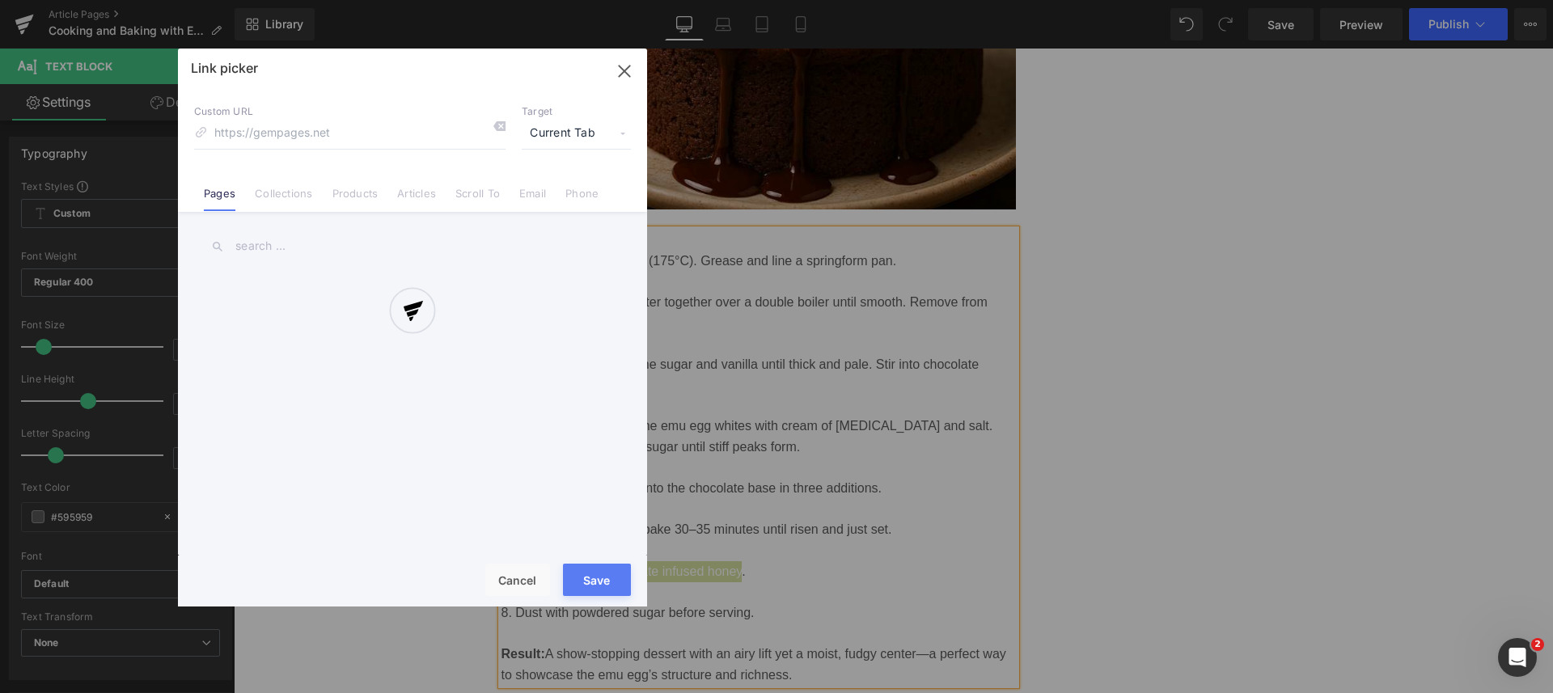
click at [894, 0] on div "Text Color Highlight Color #333333 Choose Image... Back to Library Insert orang…" at bounding box center [776, 0] width 1553 height 0
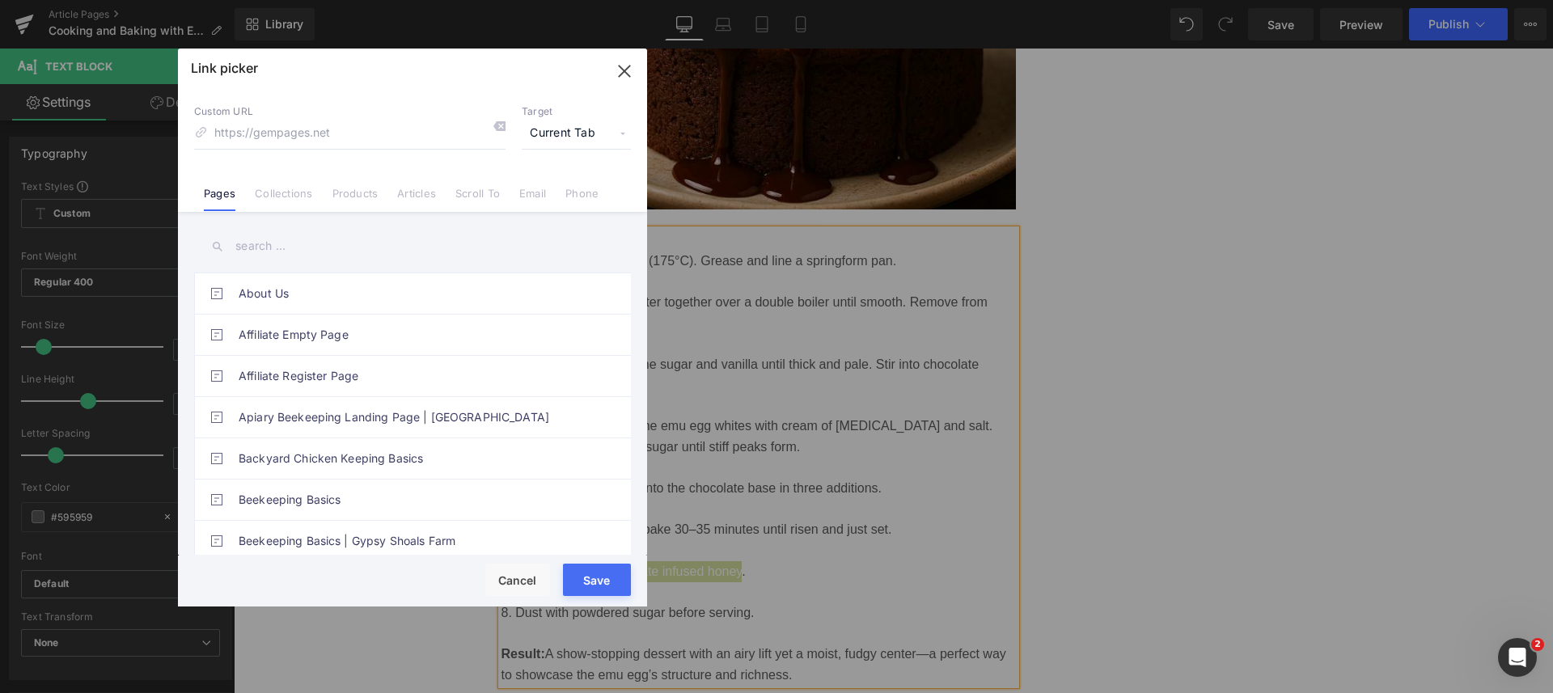
click at [584, 134] on span "Current Tab" at bounding box center [576, 133] width 109 height 31
click at [562, 193] on li "New Tab" at bounding box center [575, 191] width 125 height 28
click at [362, 188] on link "Products" at bounding box center [355, 199] width 46 height 24
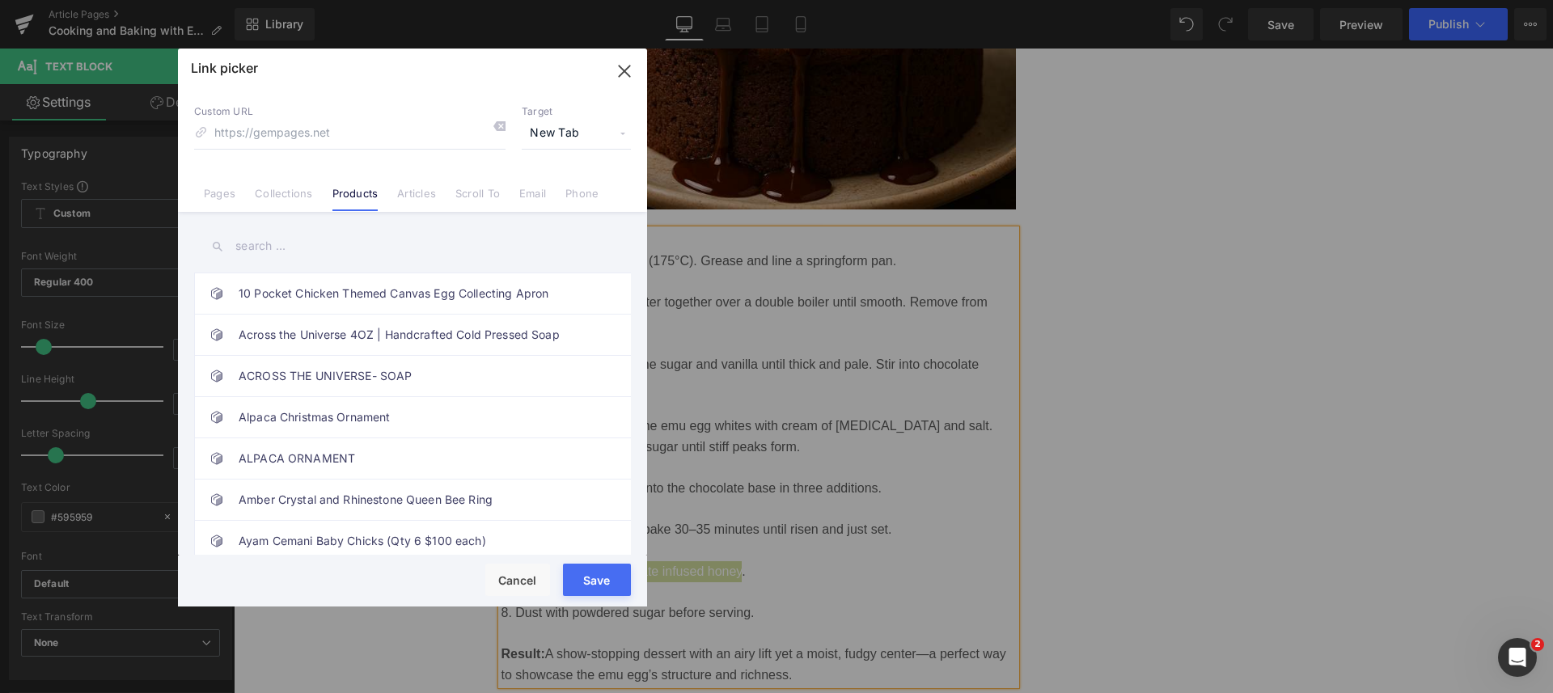
click at [331, 248] on input "text" at bounding box center [412, 246] width 437 height 36
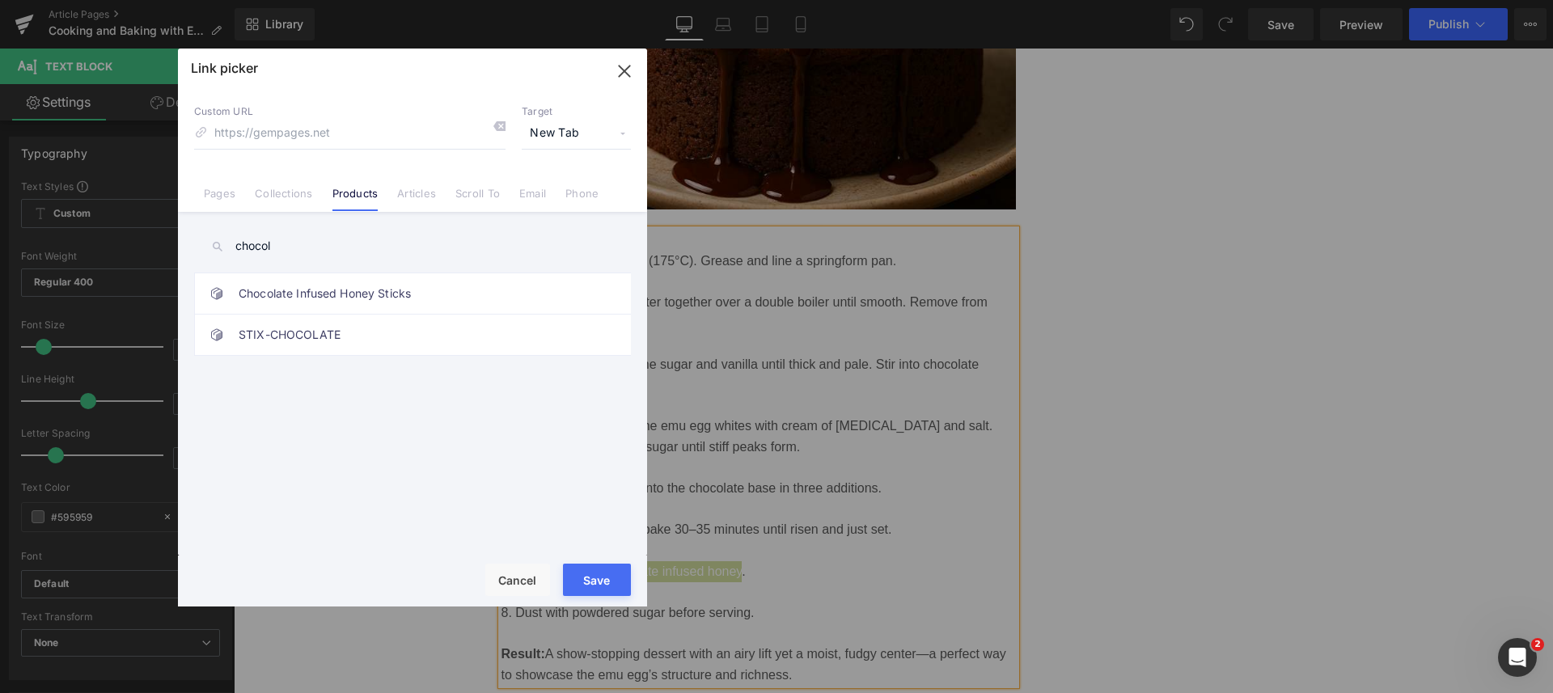
type input "chocol"
click at [349, 282] on link "Chocolate Infused Honey Sticks" at bounding box center [417, 293] width 356 height 40
type input "/products/chocolate-infused-honey-sticks"
drag, startPoint x: 589, startPoint y: 580, endPoint x: 594, endPoint y: 572, distance: 8.7
click at [594, 572] on button "Save" at bounding box center [597, 580] width 68 height 32
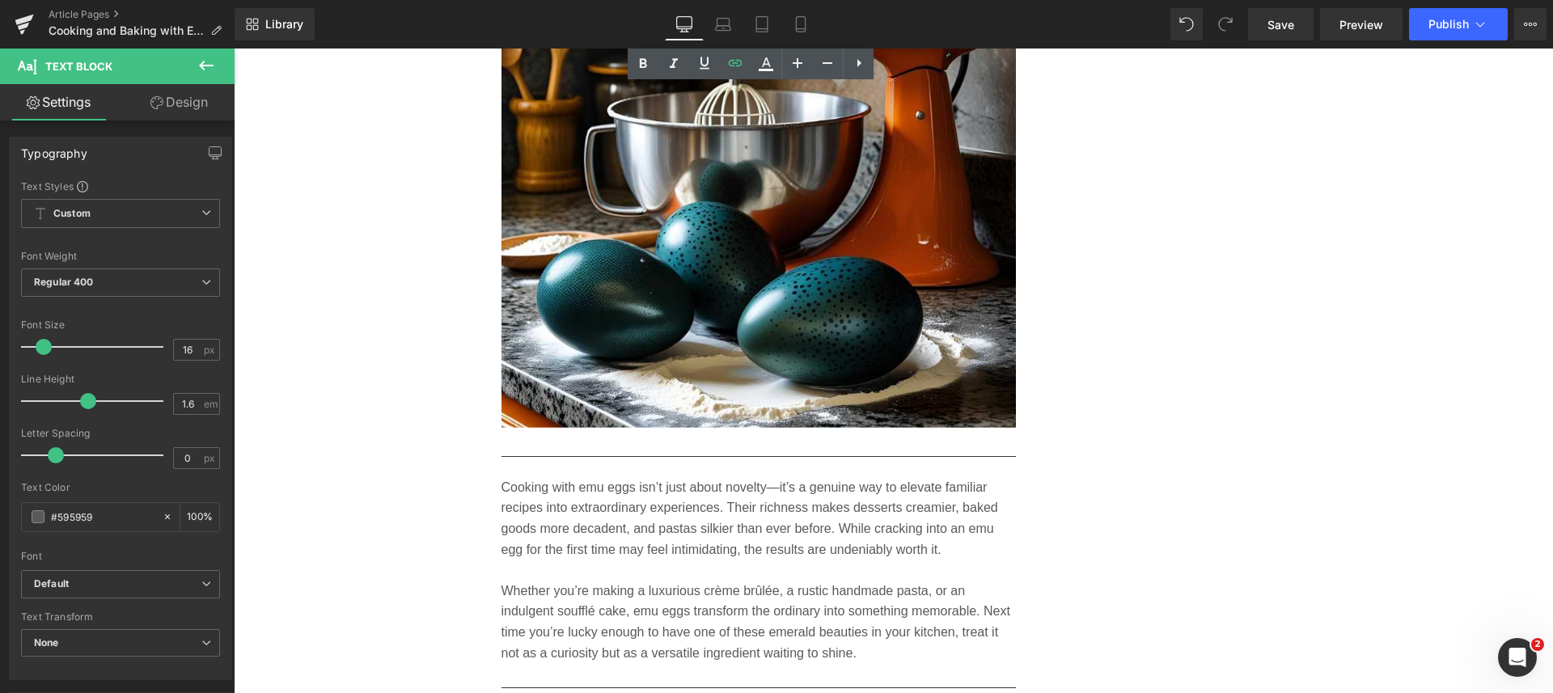
scroll to position [8356, 0]
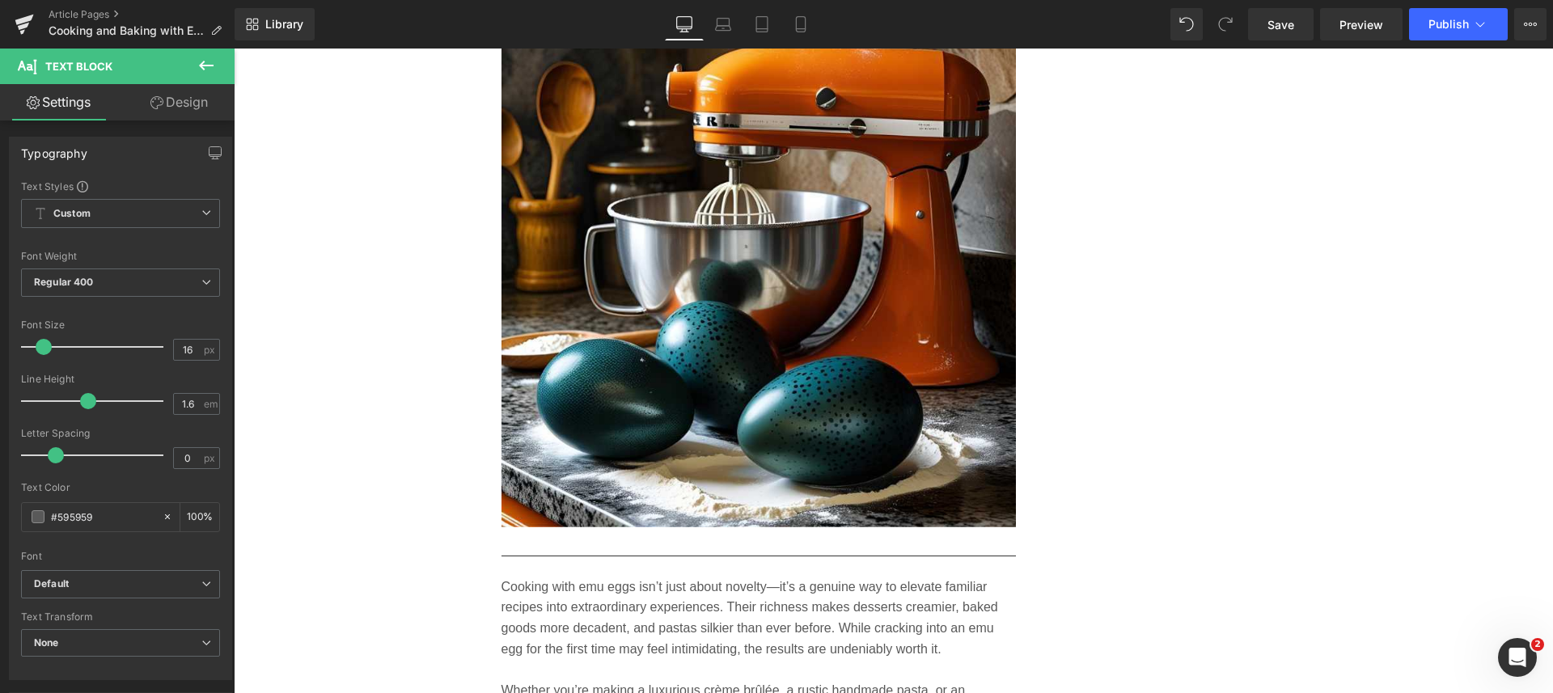
click at [1284, 28] on span "Save" at bounding box center [1280, 24] width 27 height 17
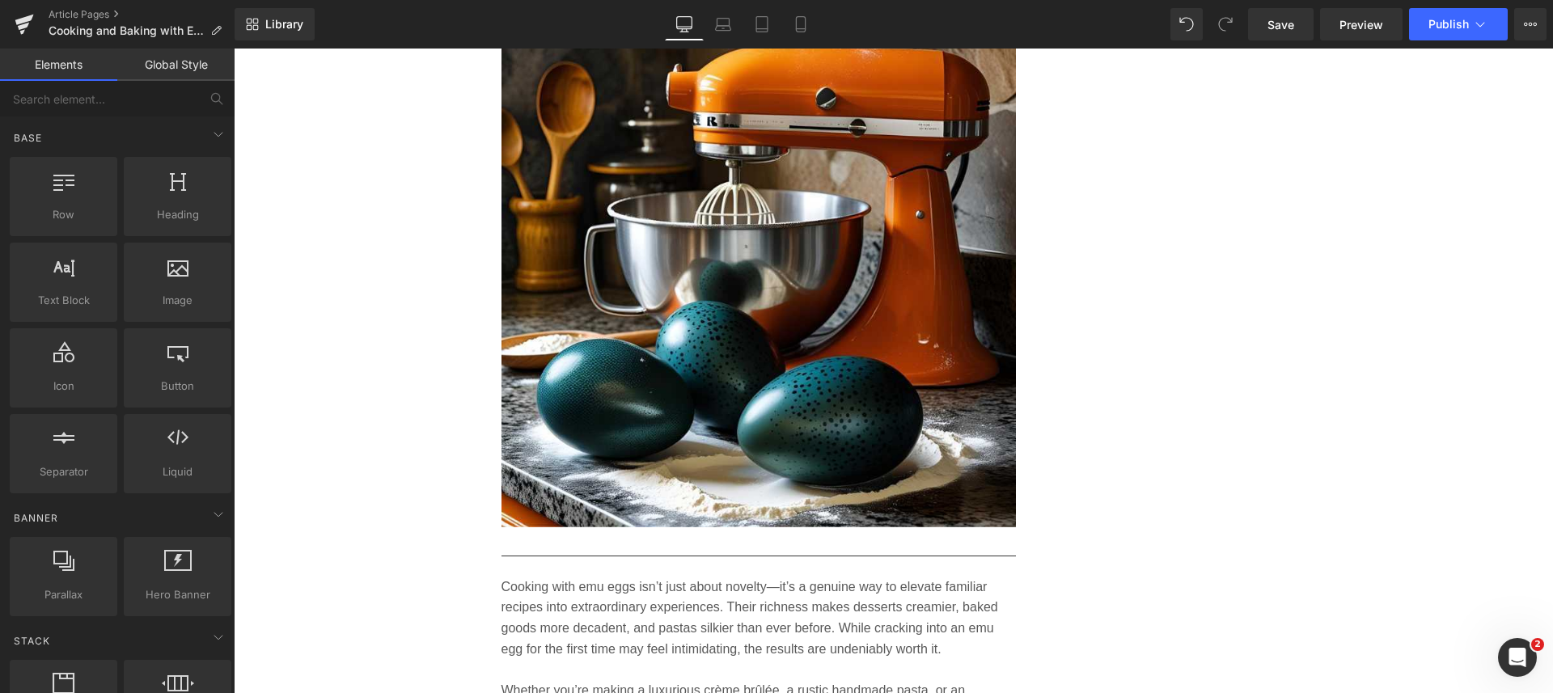
click at [1271, 20] on span "Save" at bounding box center [1280, 24] width 27 height 17
click at [1433, 19] on span "Publish" at bounding box center [1448, 24] width 40 height 13
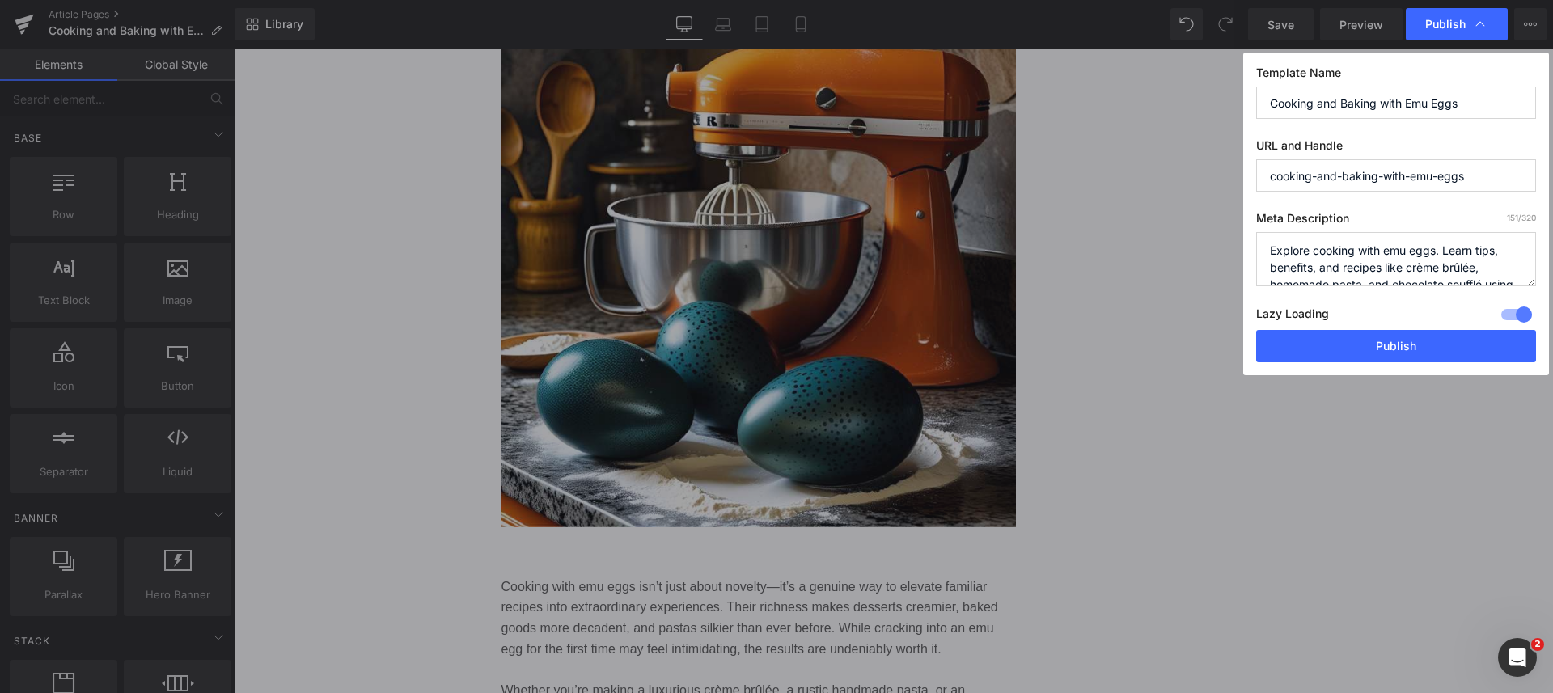
click at [1395, 349] on button "Publish" at bounding box center [1396, 346] width 280 height 32
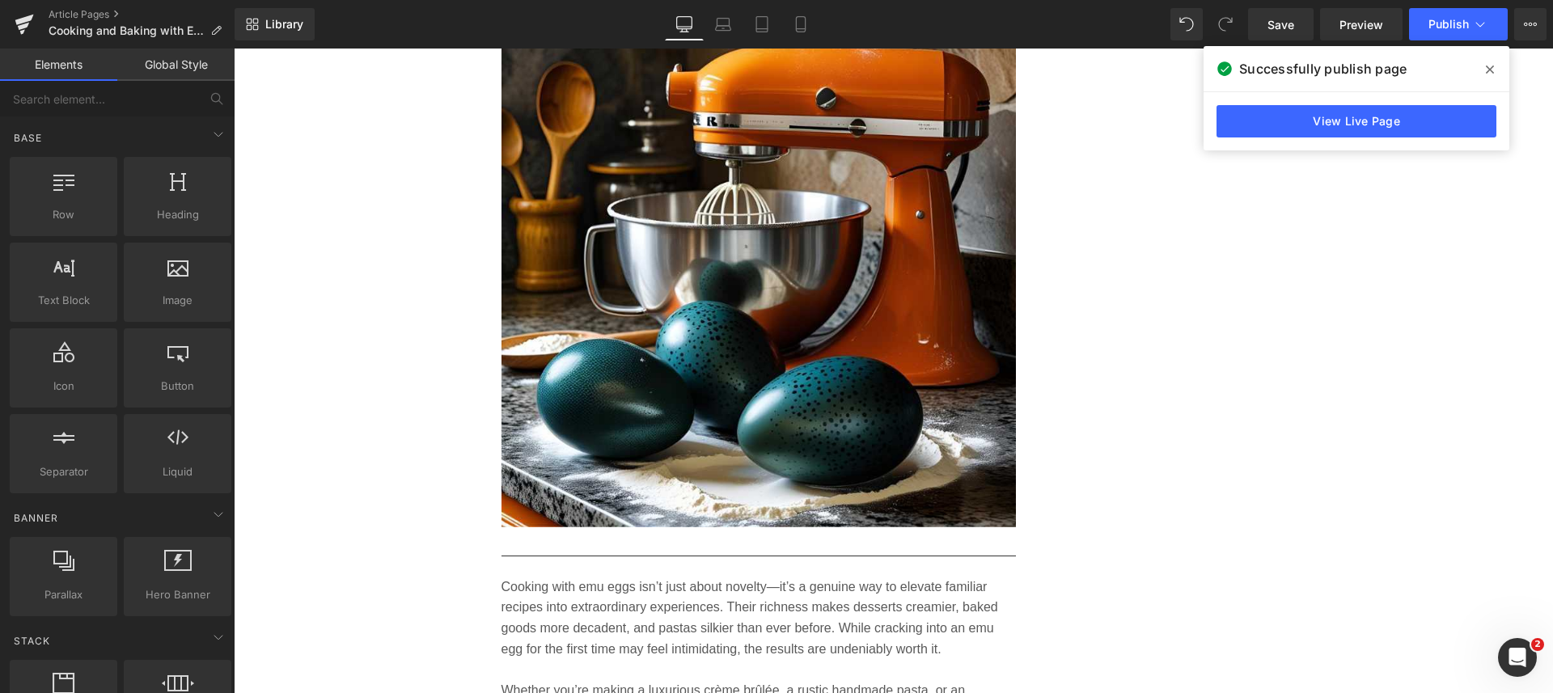
click at [23, 17] on icon at bounding box center [24, 24] width 19 height 40
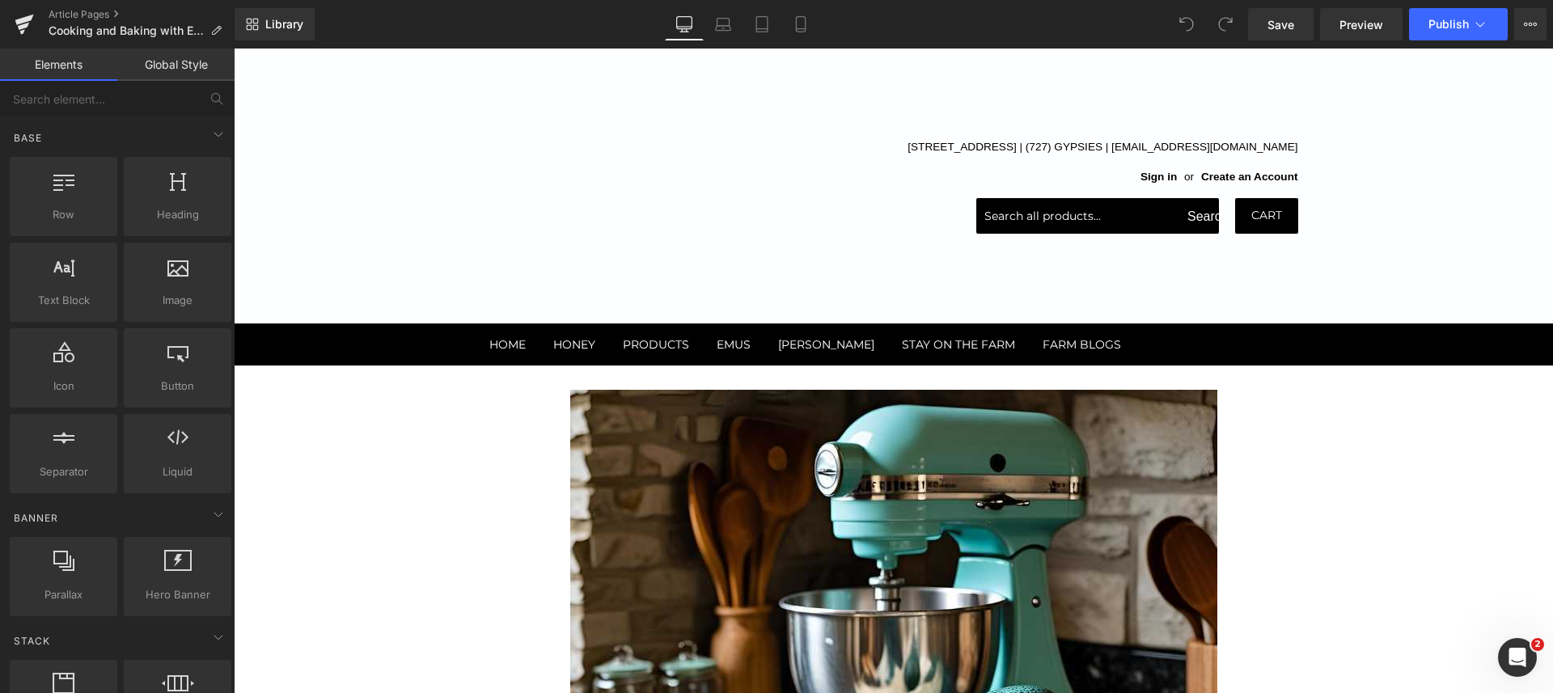
click at [1441, 14] on button "Publish" at bounding box center [1458, 24] width 99 height 32
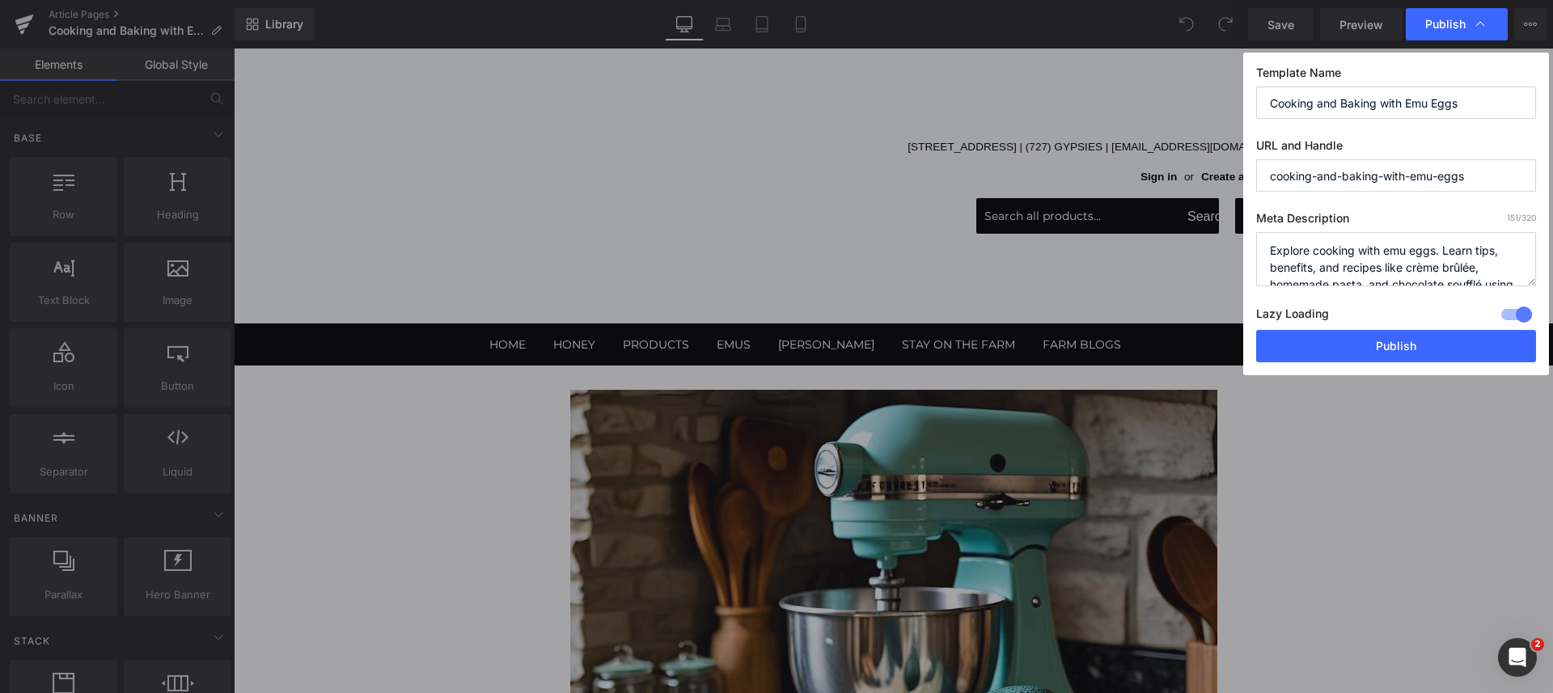
click at [1435, 344] on button "Publish" at bounding box center [1396, 346] width 280 height 32
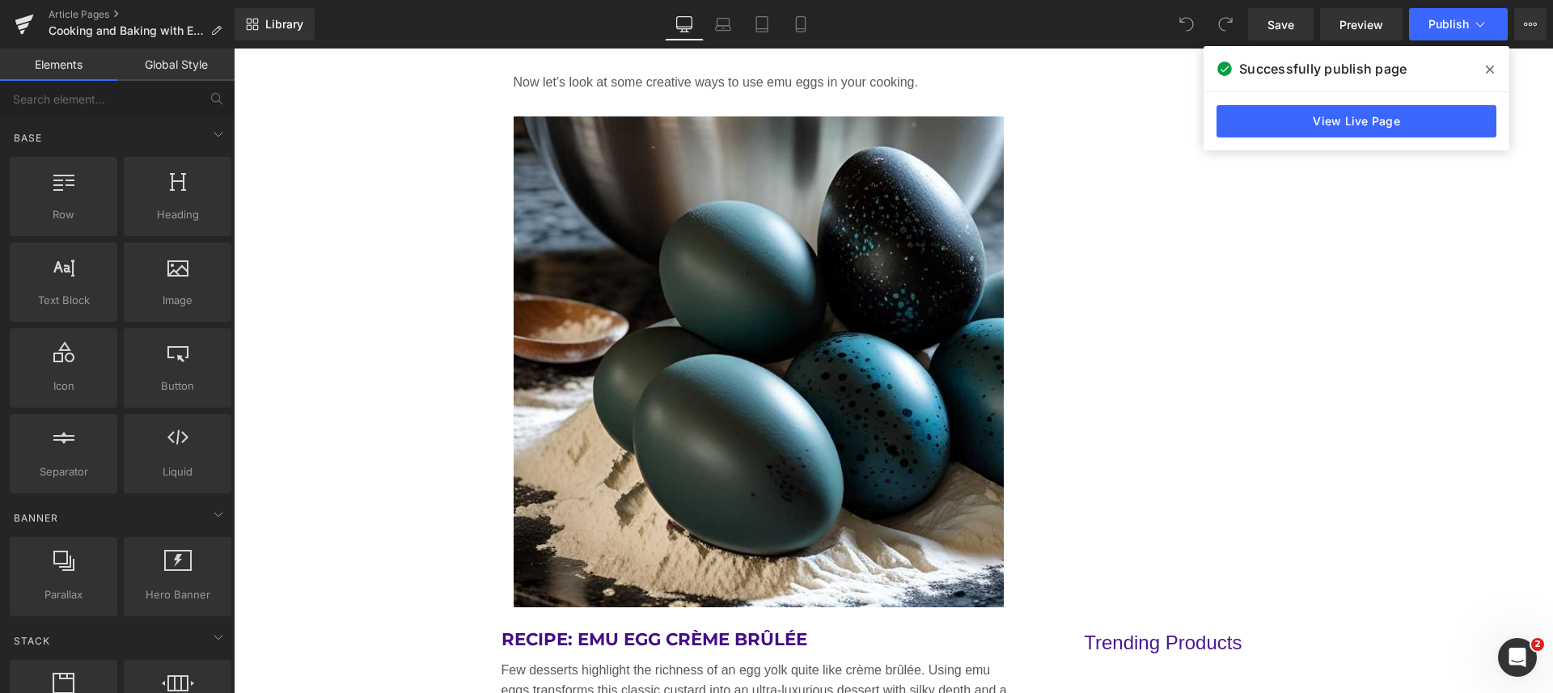
scroll to position [2830, 0]
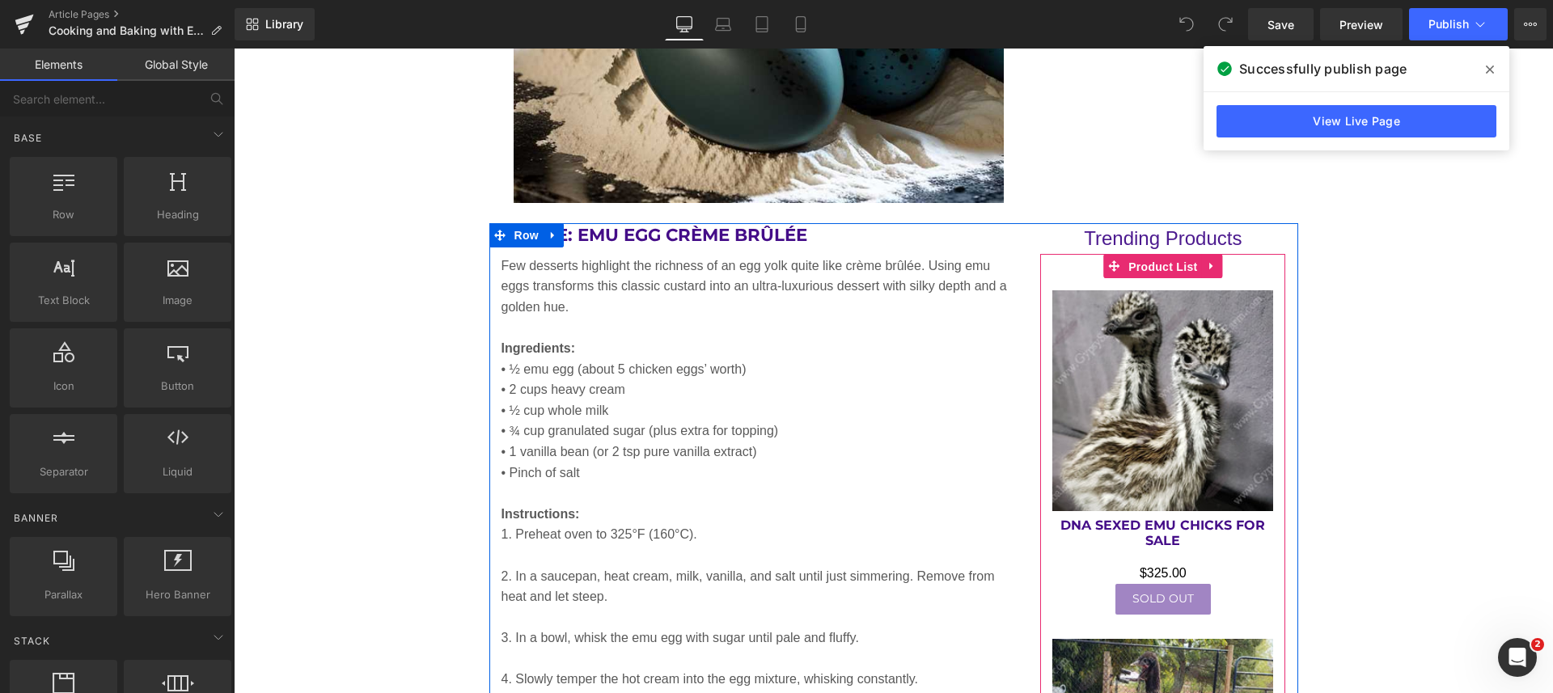
click at [1160, 263] on span "Product List" at bounding box center [1162, 267] width 77 height 24
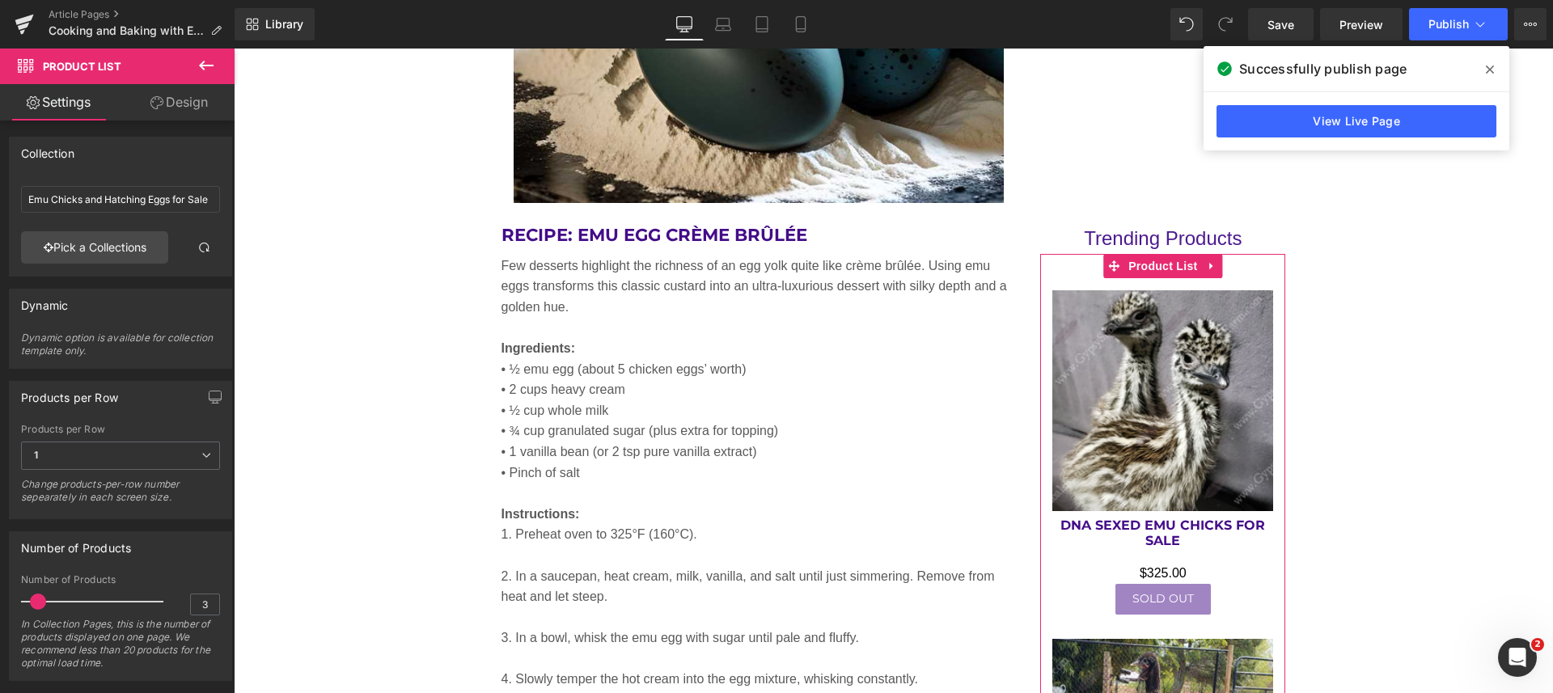
click at [95, 244] on link "Pick a Collections" at bounding box center [94, 247] width 147 height 32
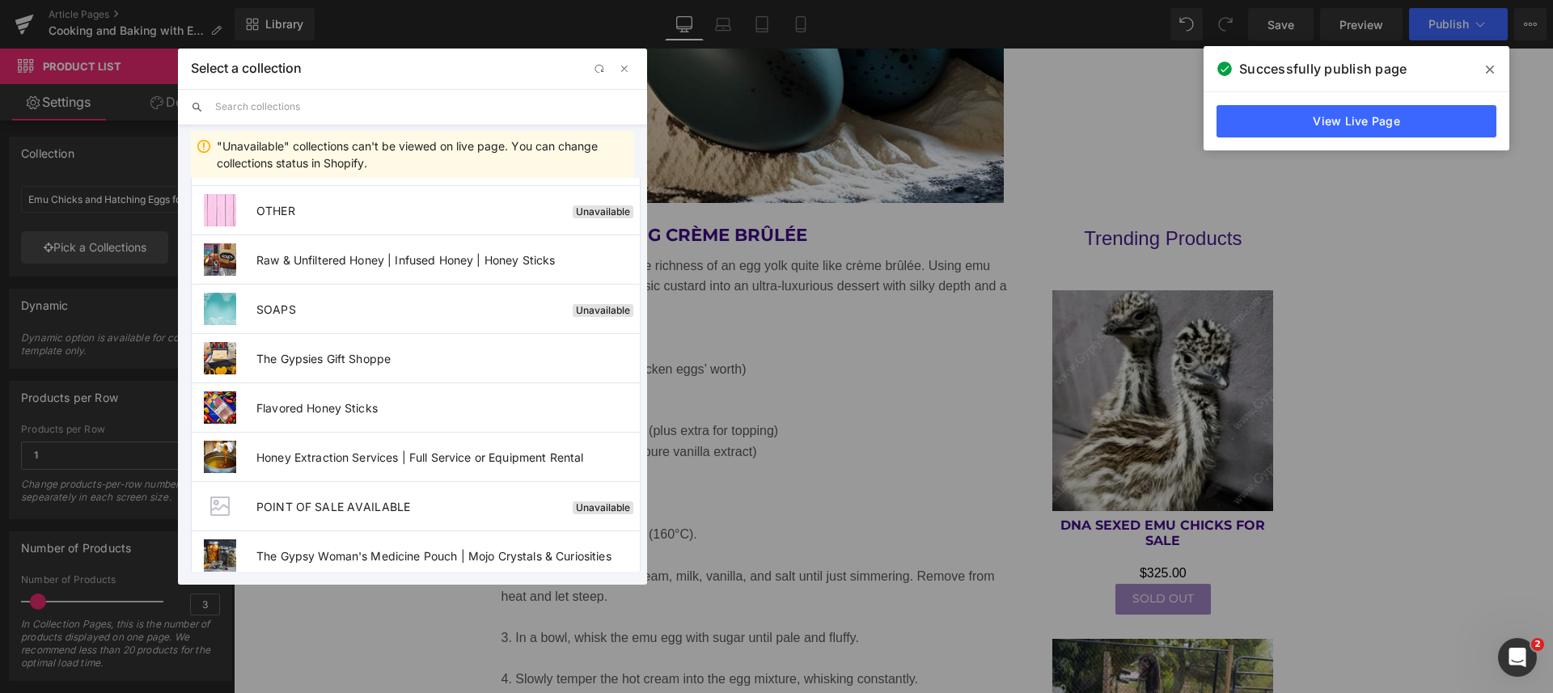
scroll to position [505, 0]
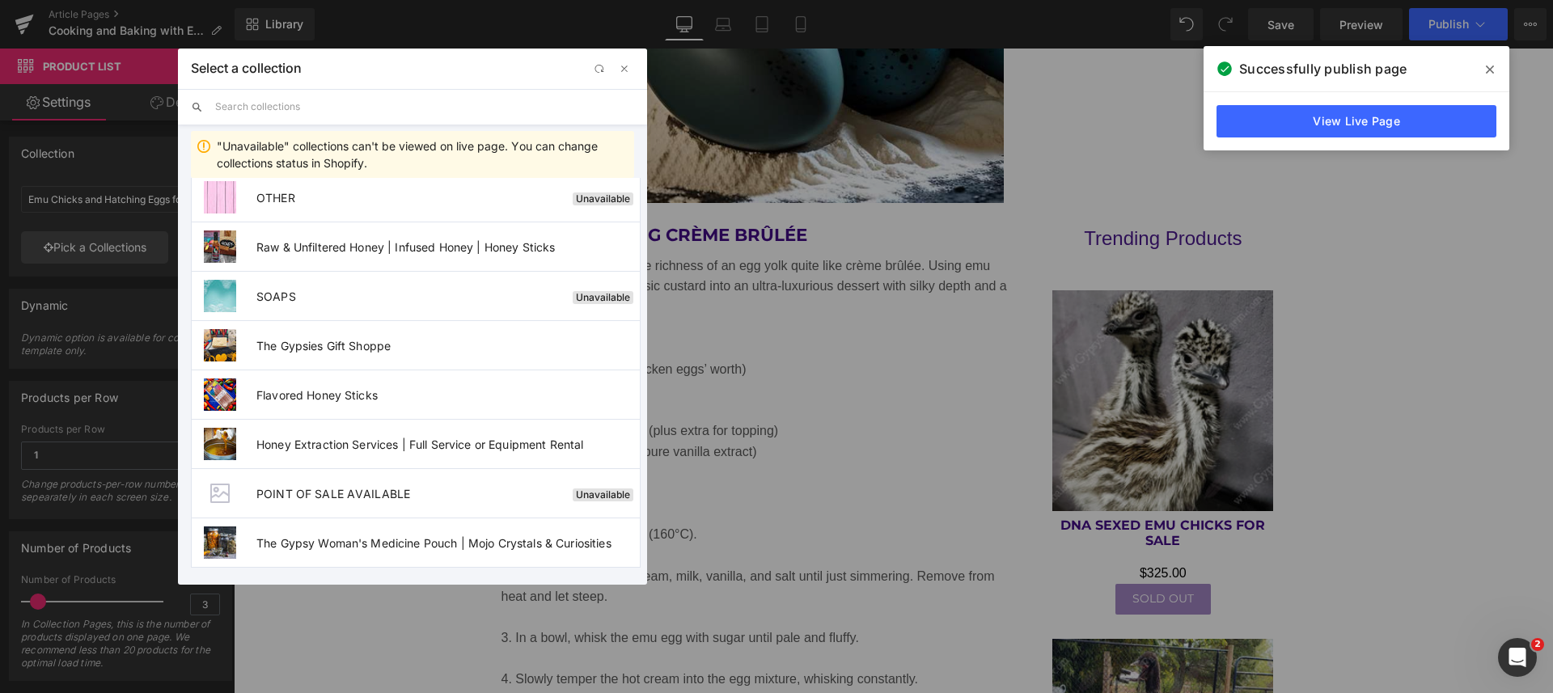
click at [337, 387] on li "Flavored Honey Sticks" at bounding box center [416, 394] width 450 height 49
type input "Flavored Honey Sticks"
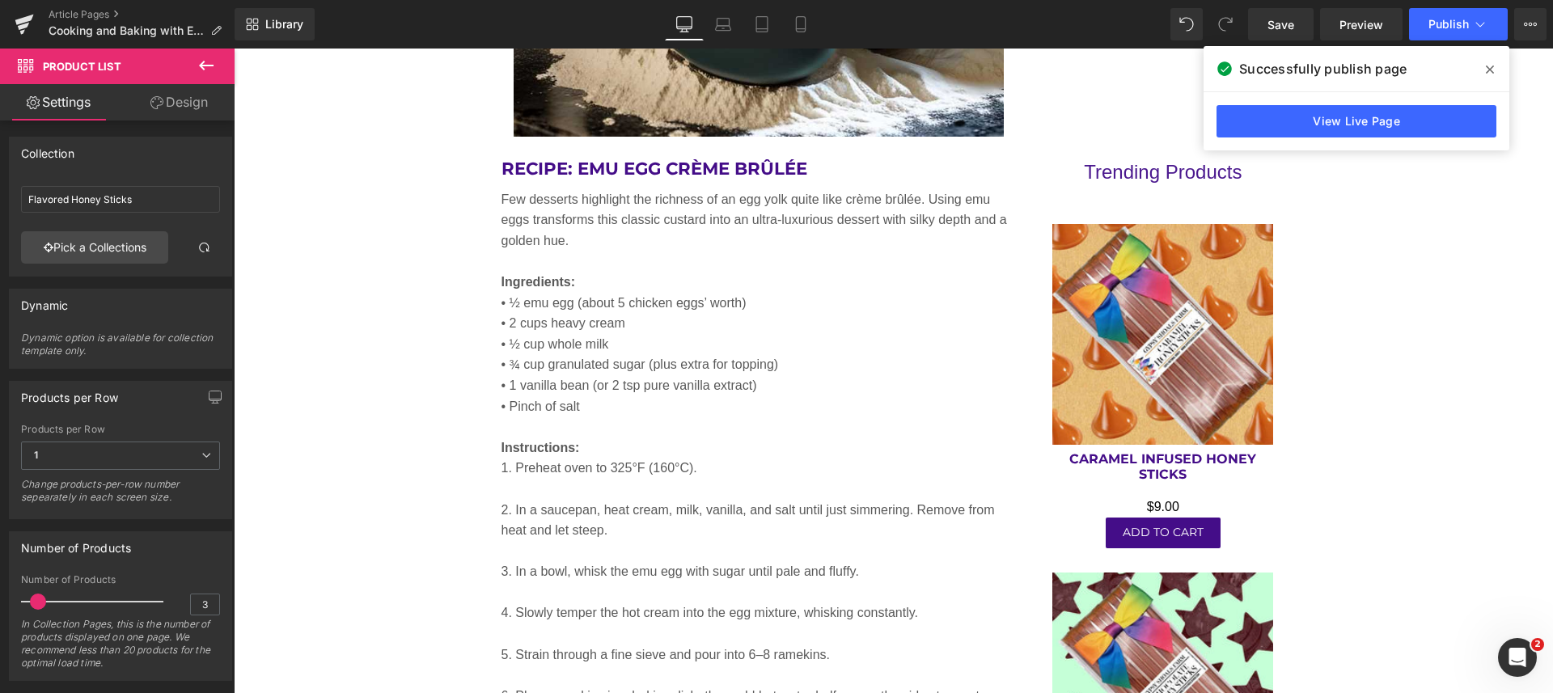
scroll to position [2931, 0]
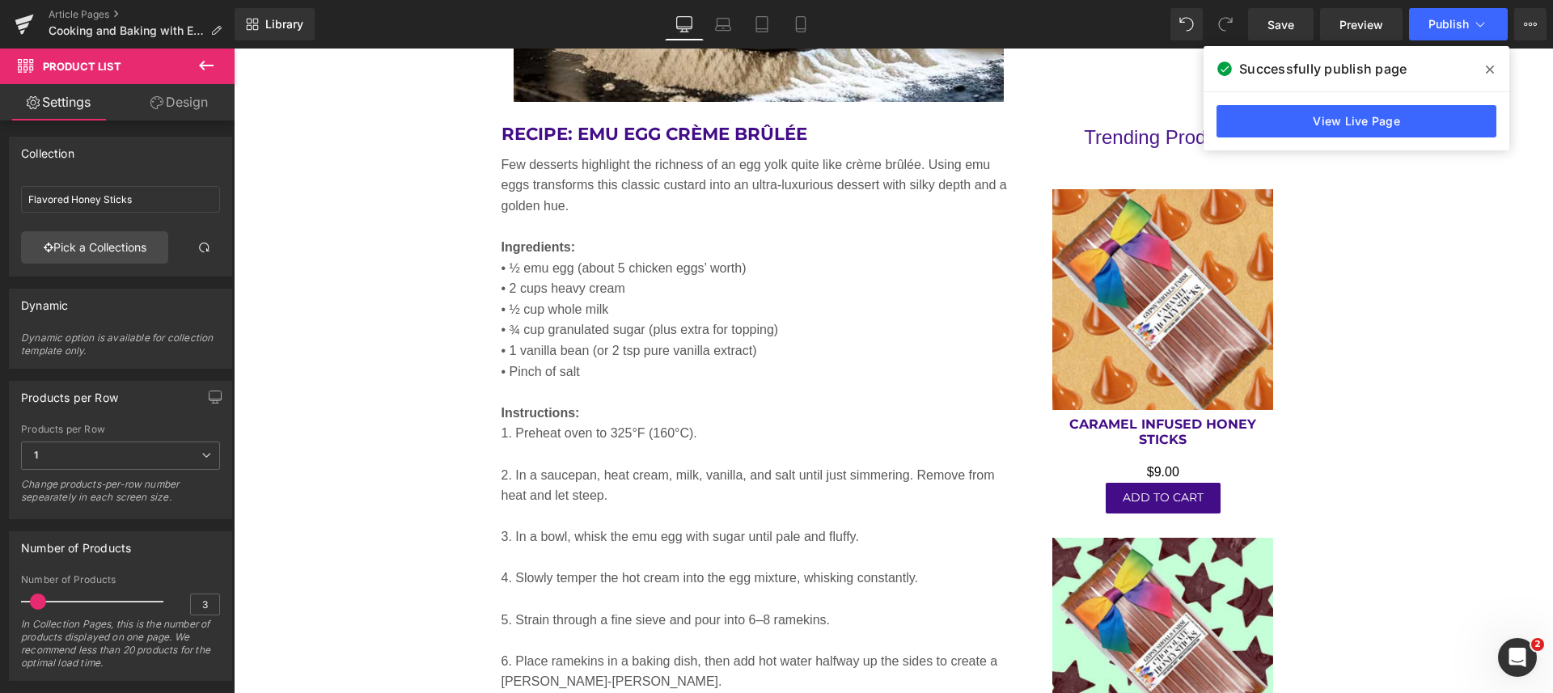
click at [1282, 28] on span "Save" at bounding box center [1280, 24] width 27 height 17
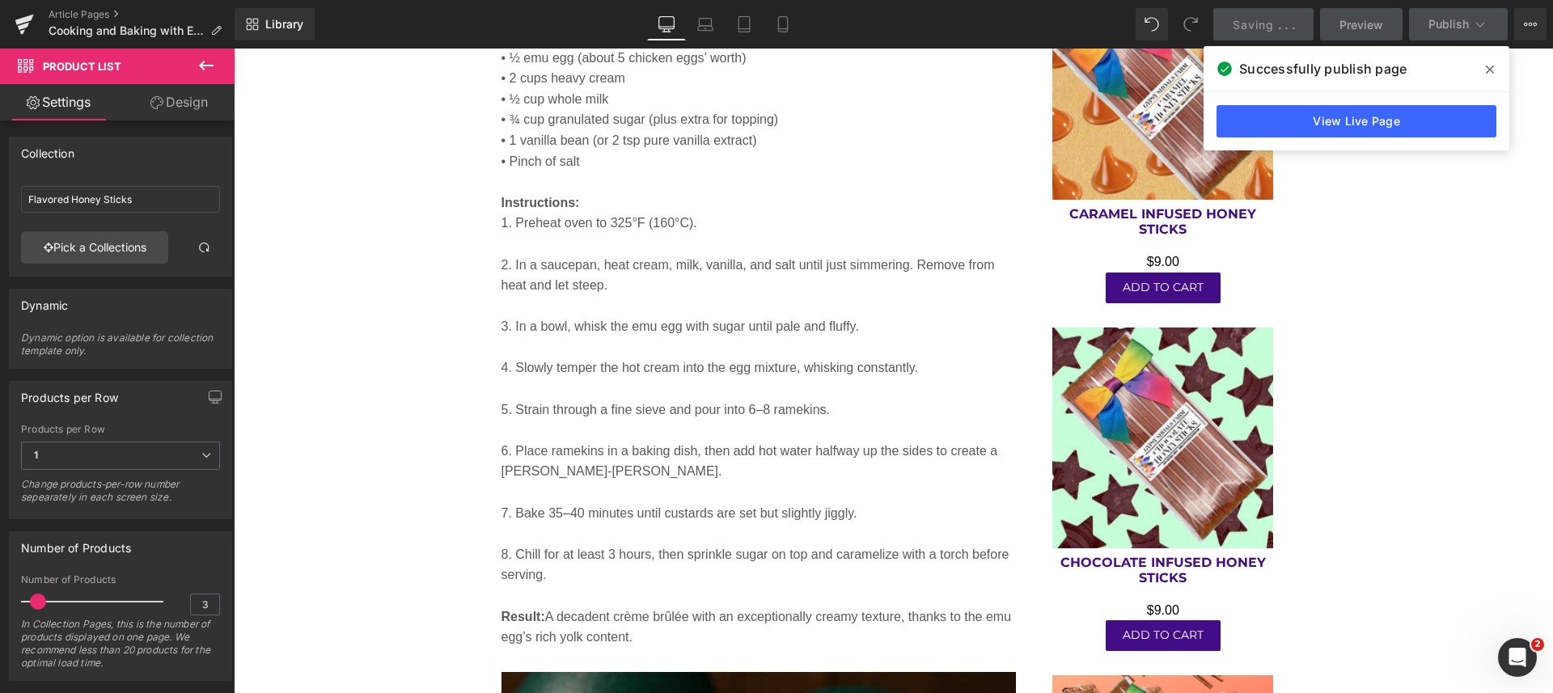
scroll to position [3133, 0]
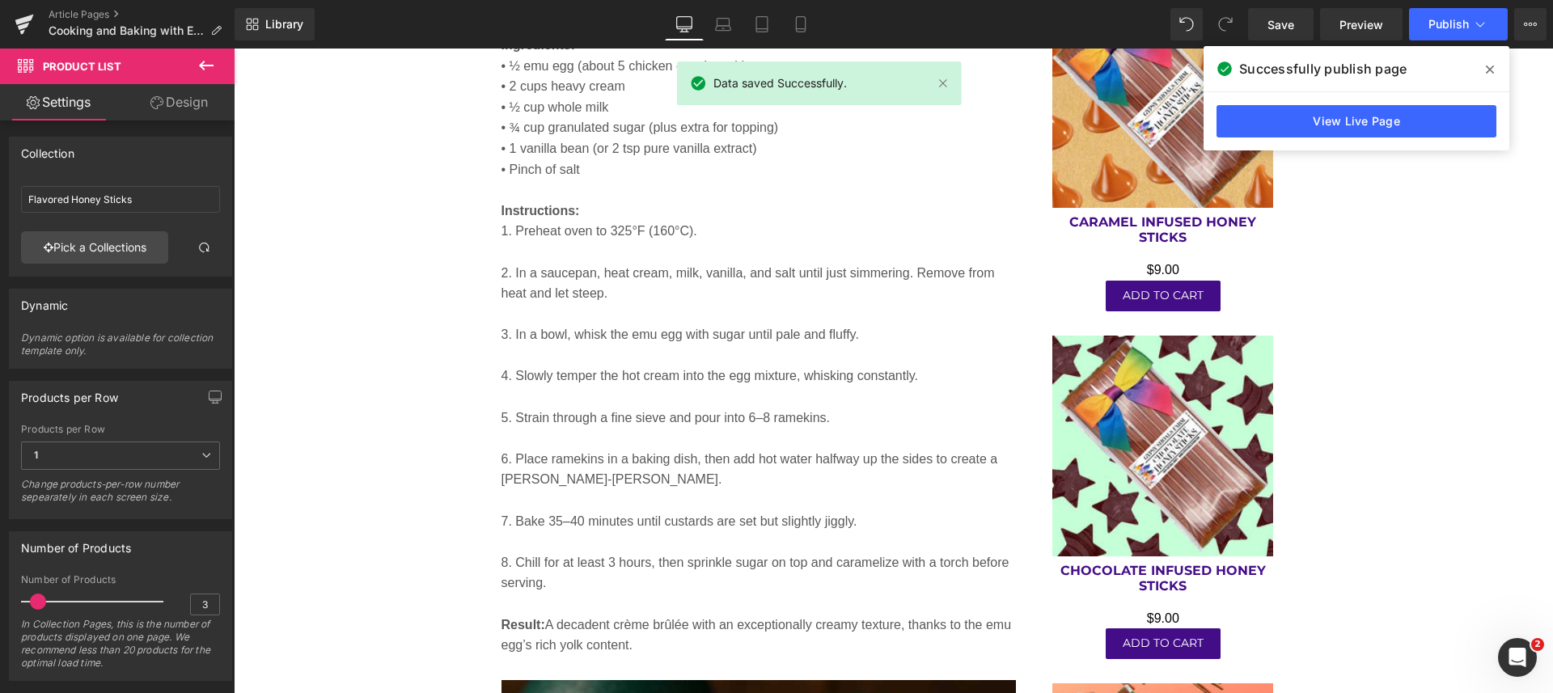
click at [1426, 22] on button "Publish" at bounding box center [1458, 24] width 99 height 32
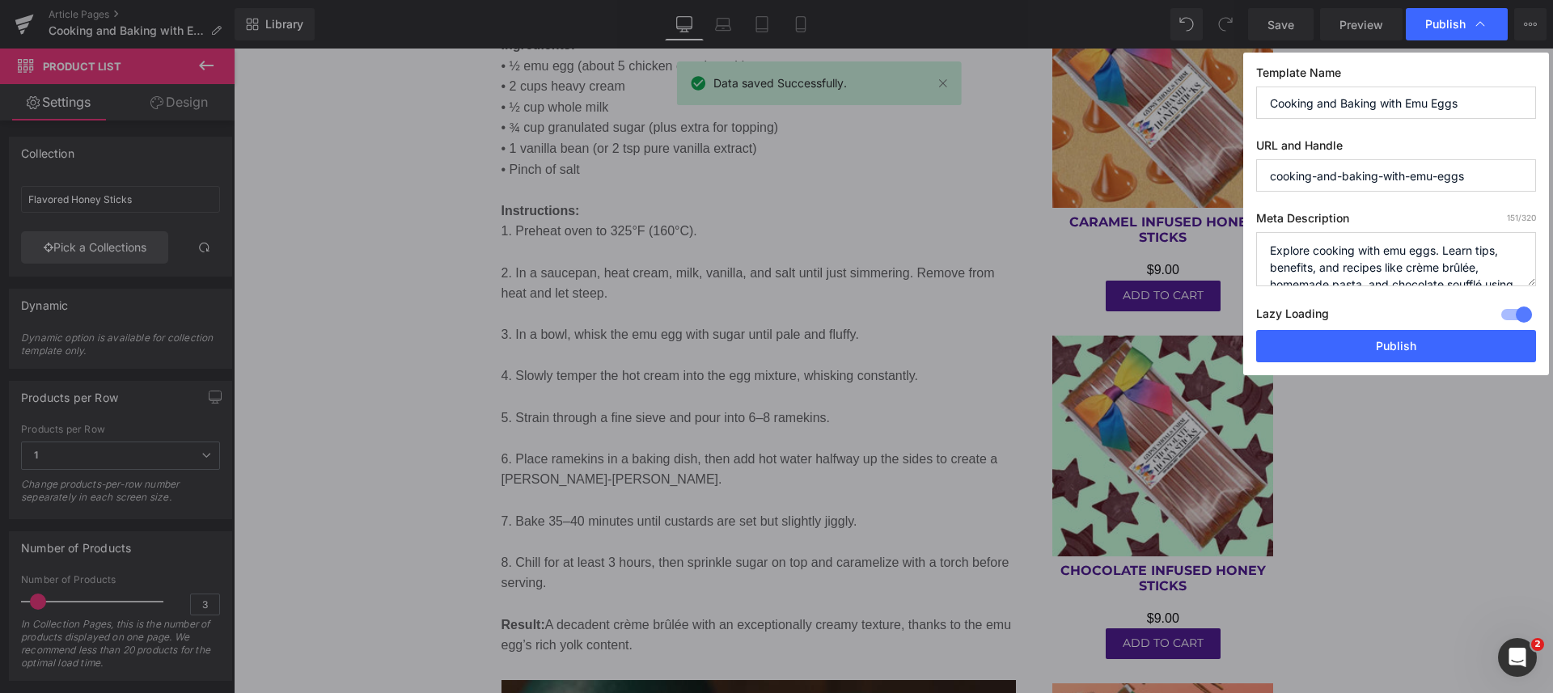
click at [1396, 346] on button "Publish" at bounding box center [1396, 346] width 280 height 32
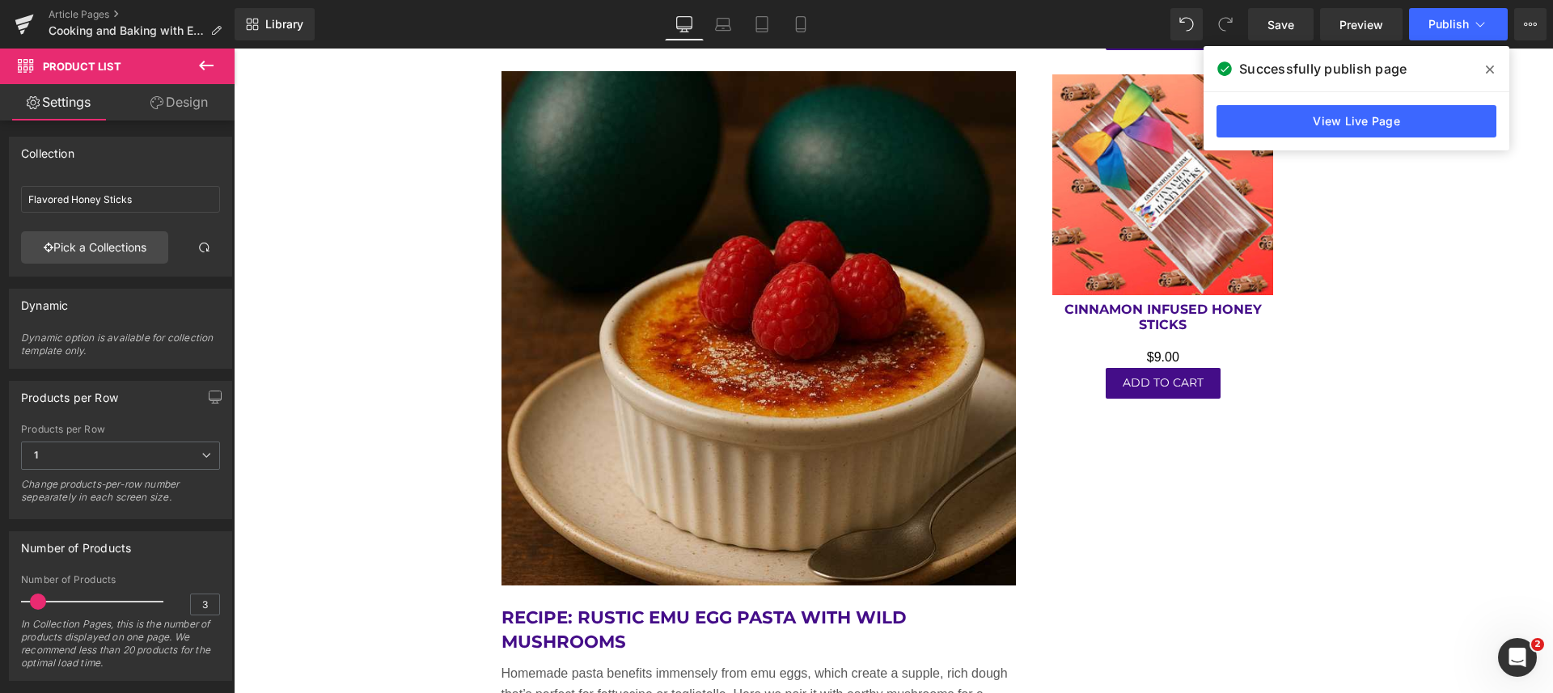
scroll to position [3740, 0]
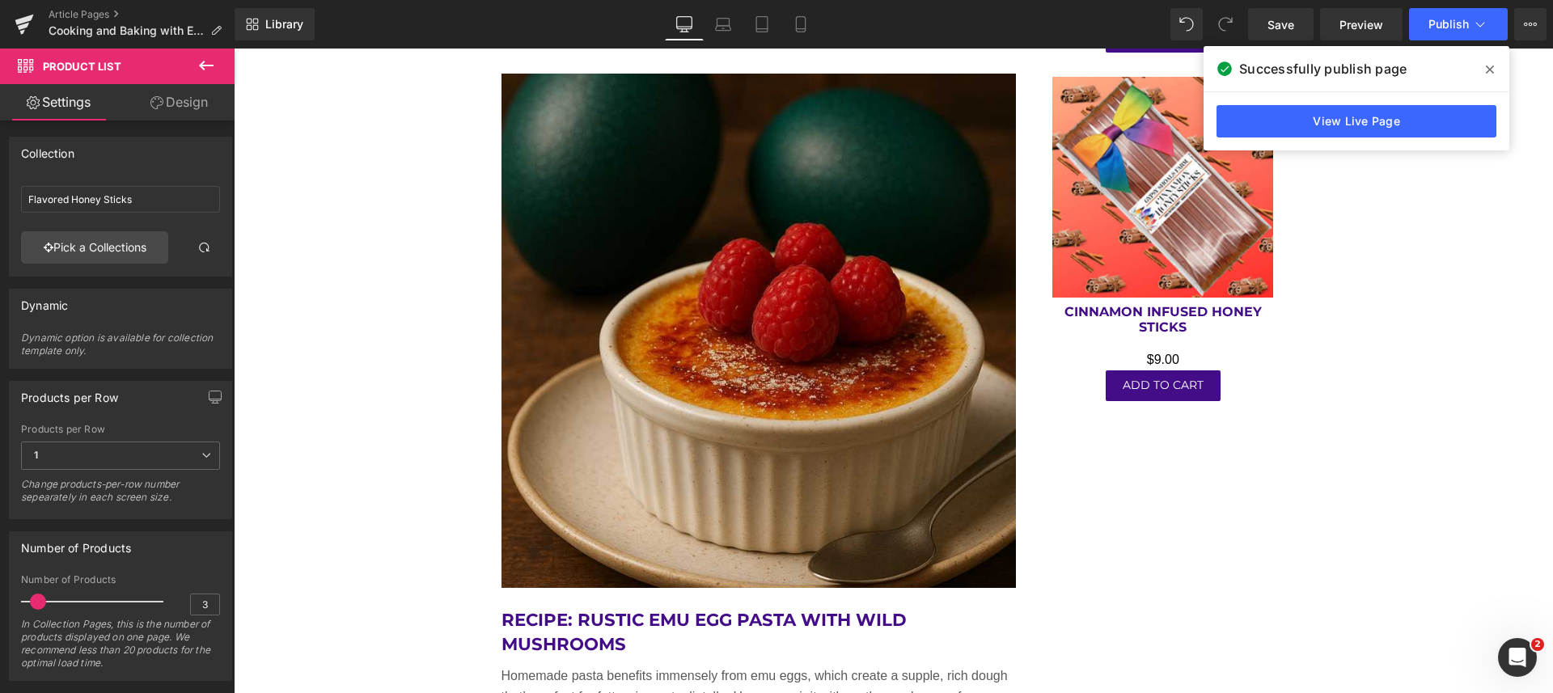
click at [802, 25] on icon at bounding box center [800, 24] width 16 height 16
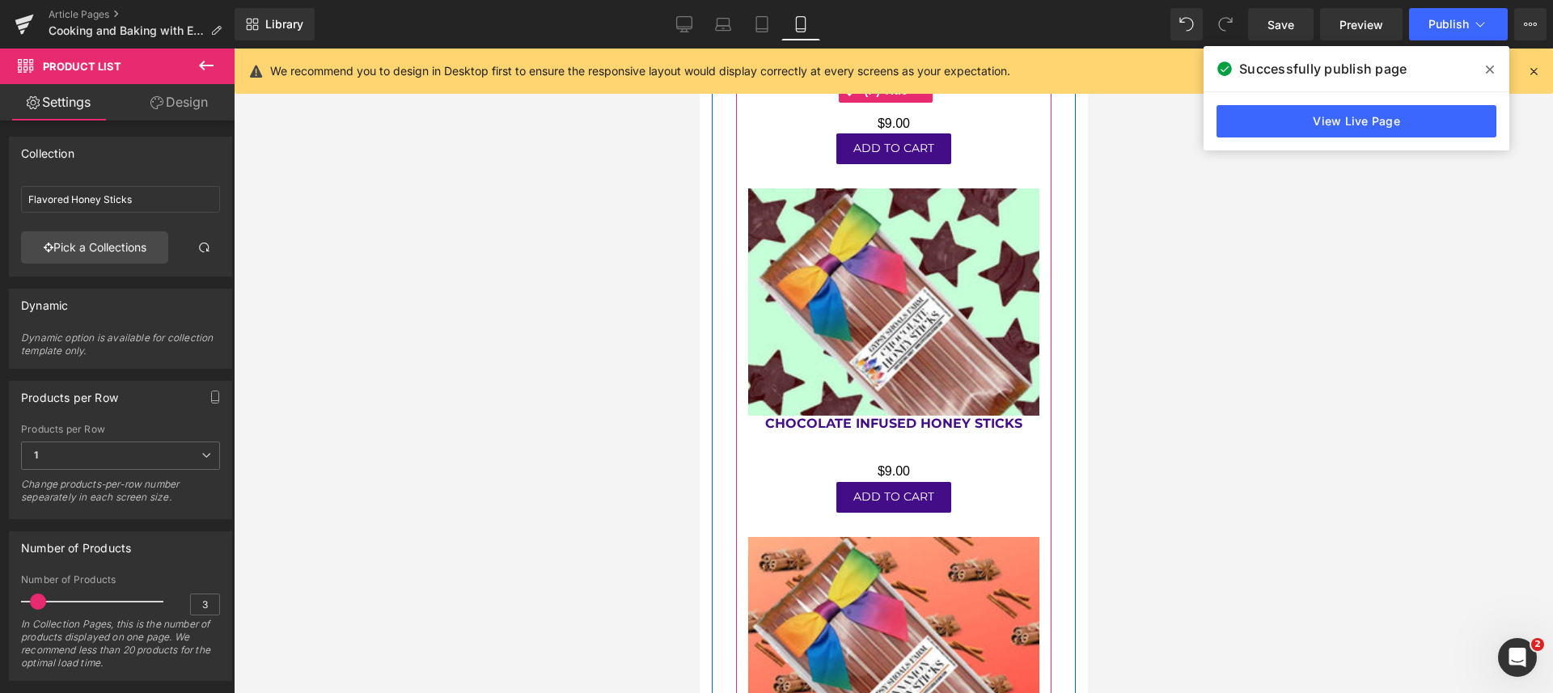
scroll to position [9393, 0]
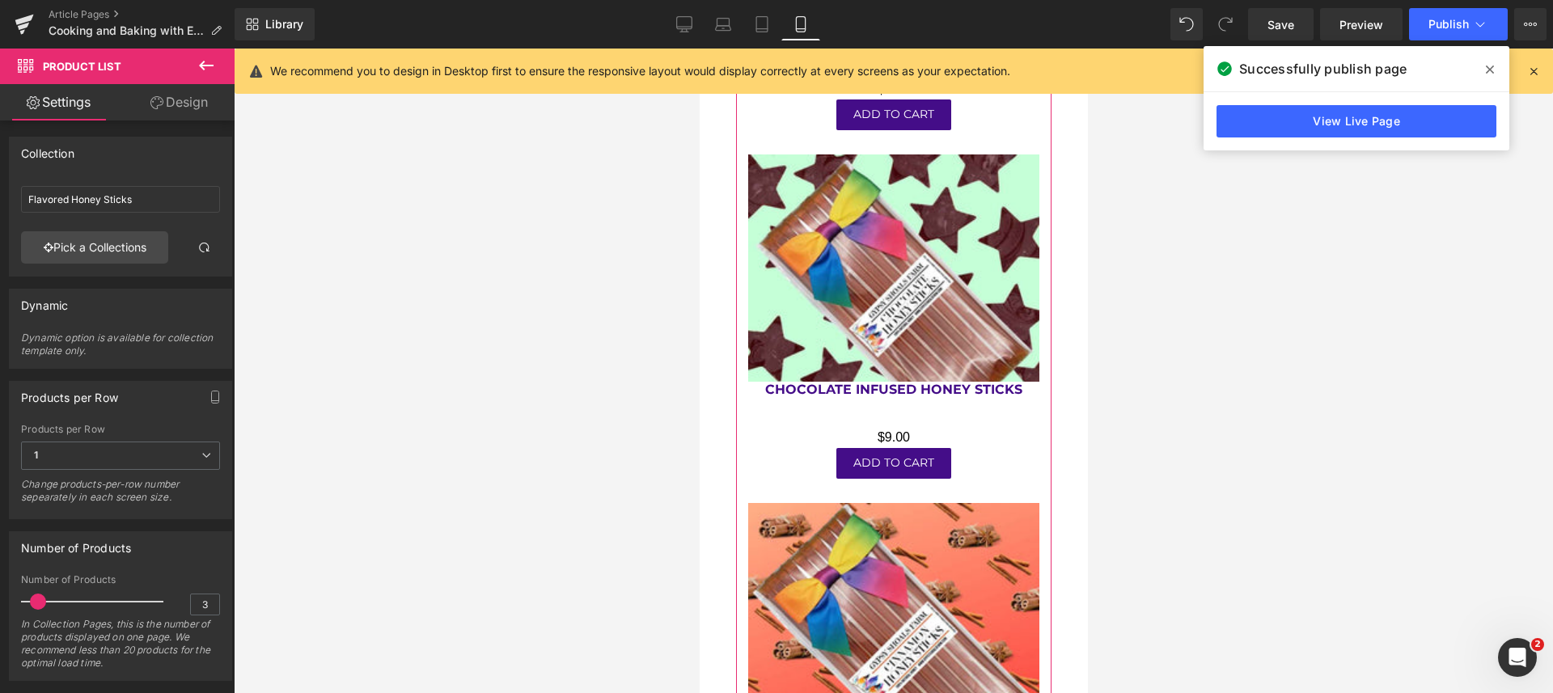
click at [204, 451] on icon at bounding box center [206, 455] width 10 height 10
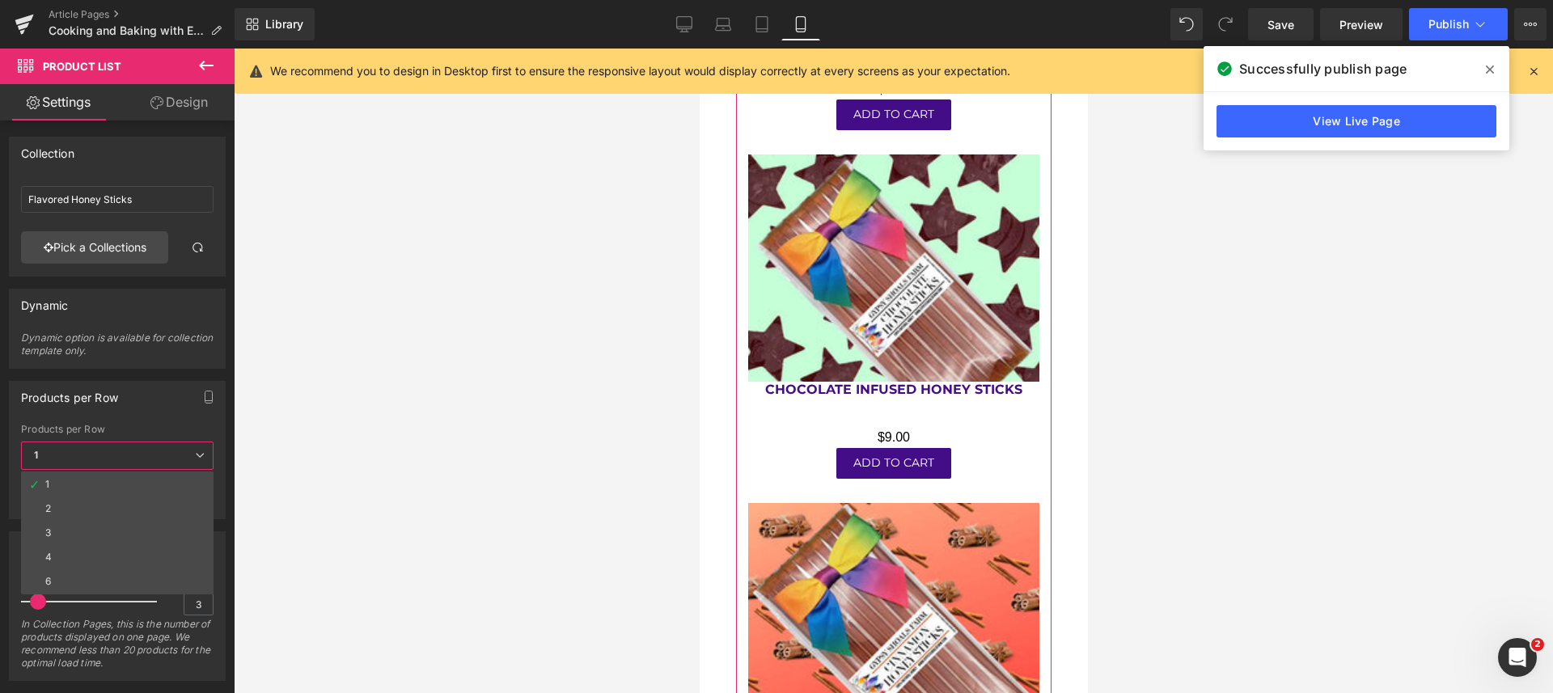
click at [69, 509] on li "2" at bounding box center [117, 508] width 192 height 24
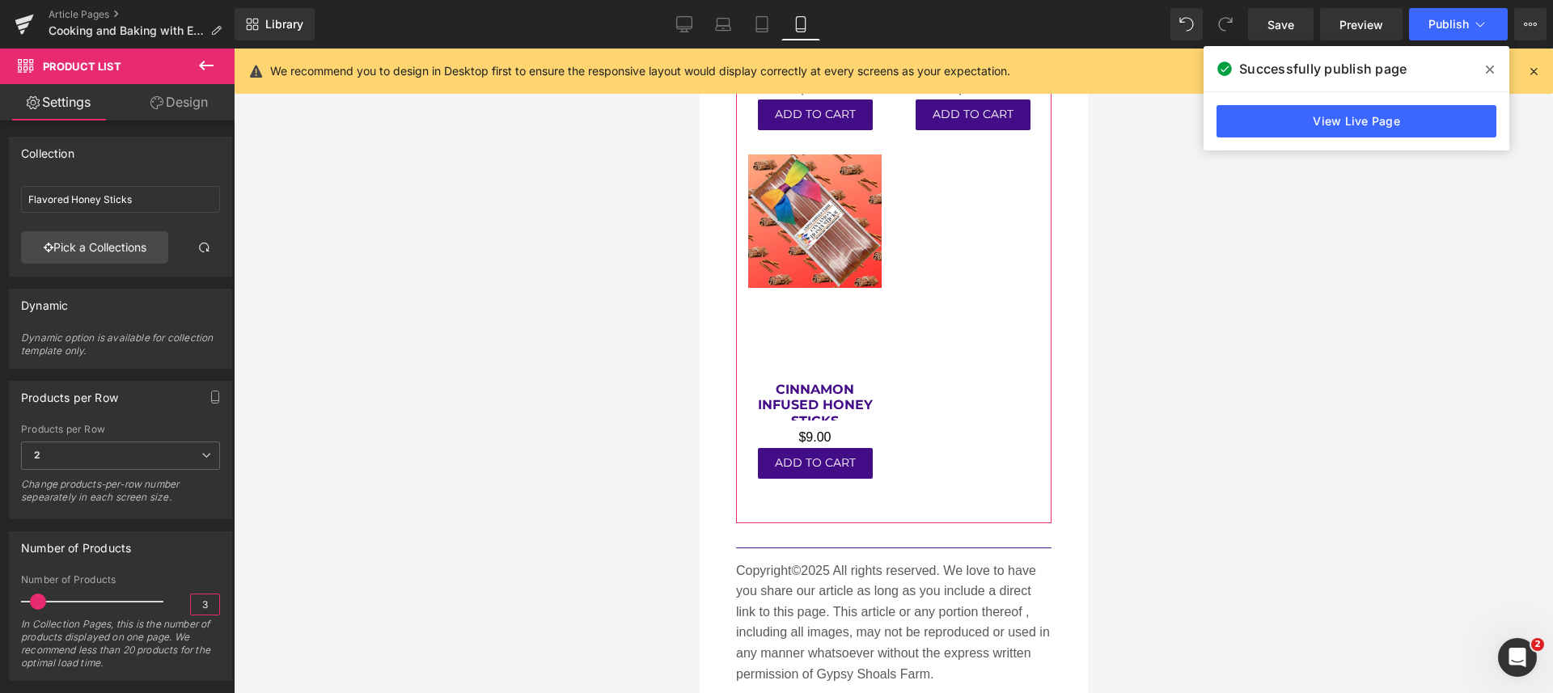
drag, startPoint x: 192, startPoint y: 606, endPoint x: 201, endPoint y: 604, distance: 8.2
click at [201, 604] on input "3" at bounding box center [205, 604] width 28 height 20
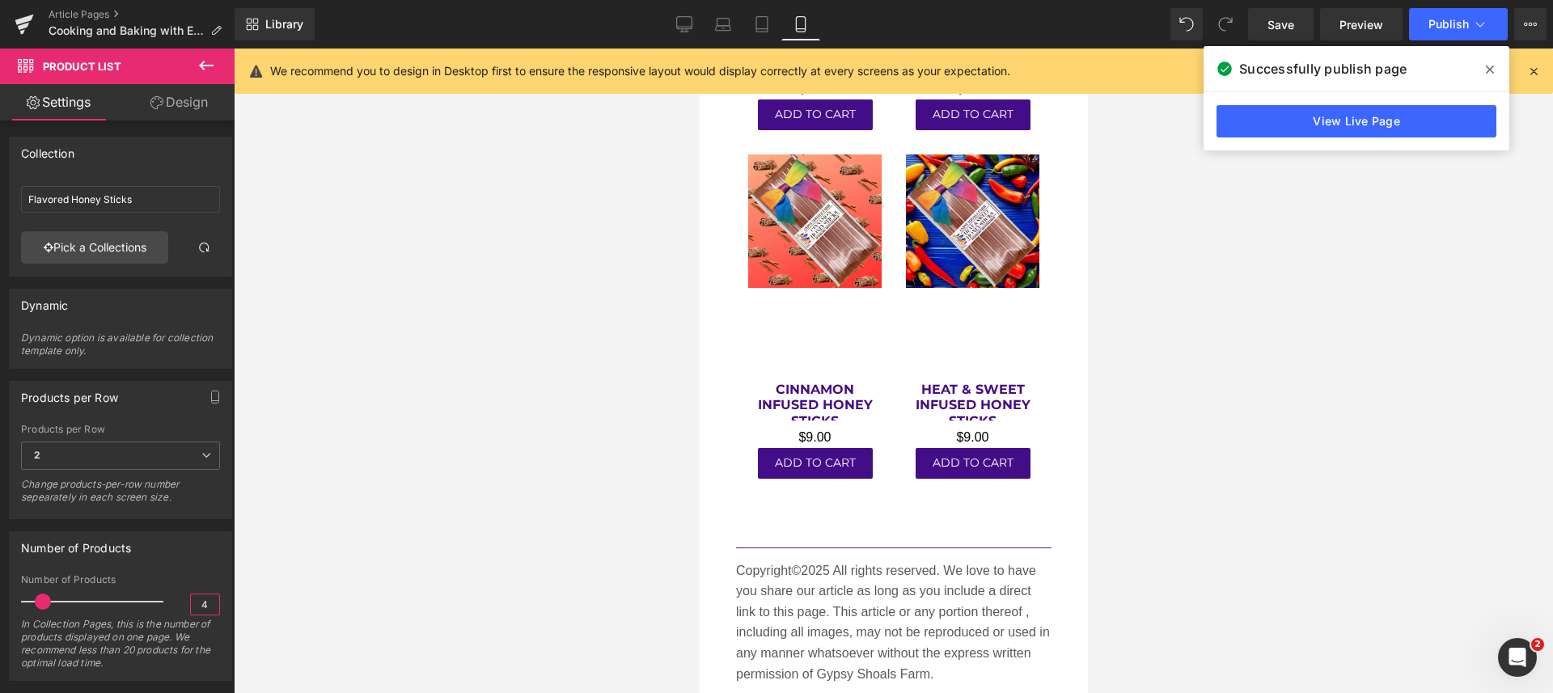
type input "4"
click at [678, 24] on icon at bounding box center [684, 23] width 15 height 12
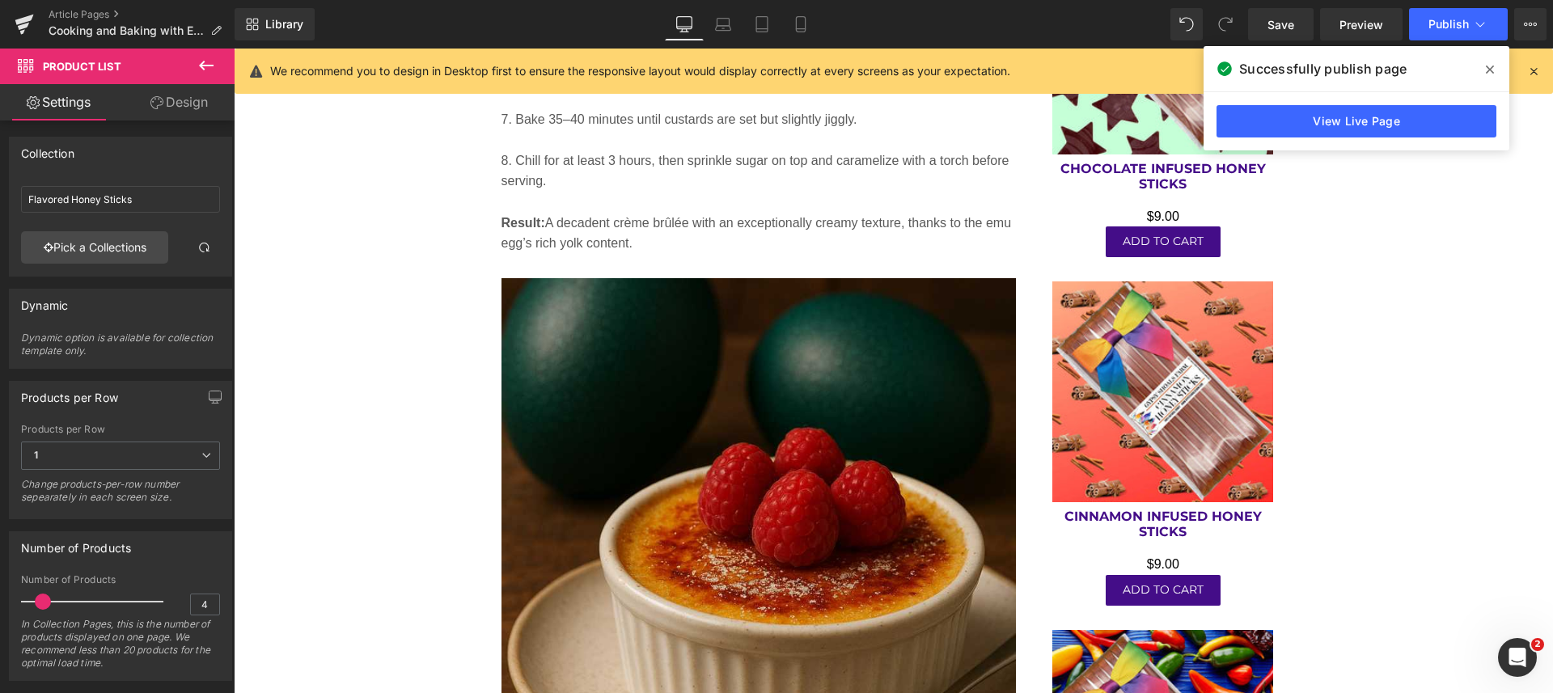
scroll to position [3525, 0]
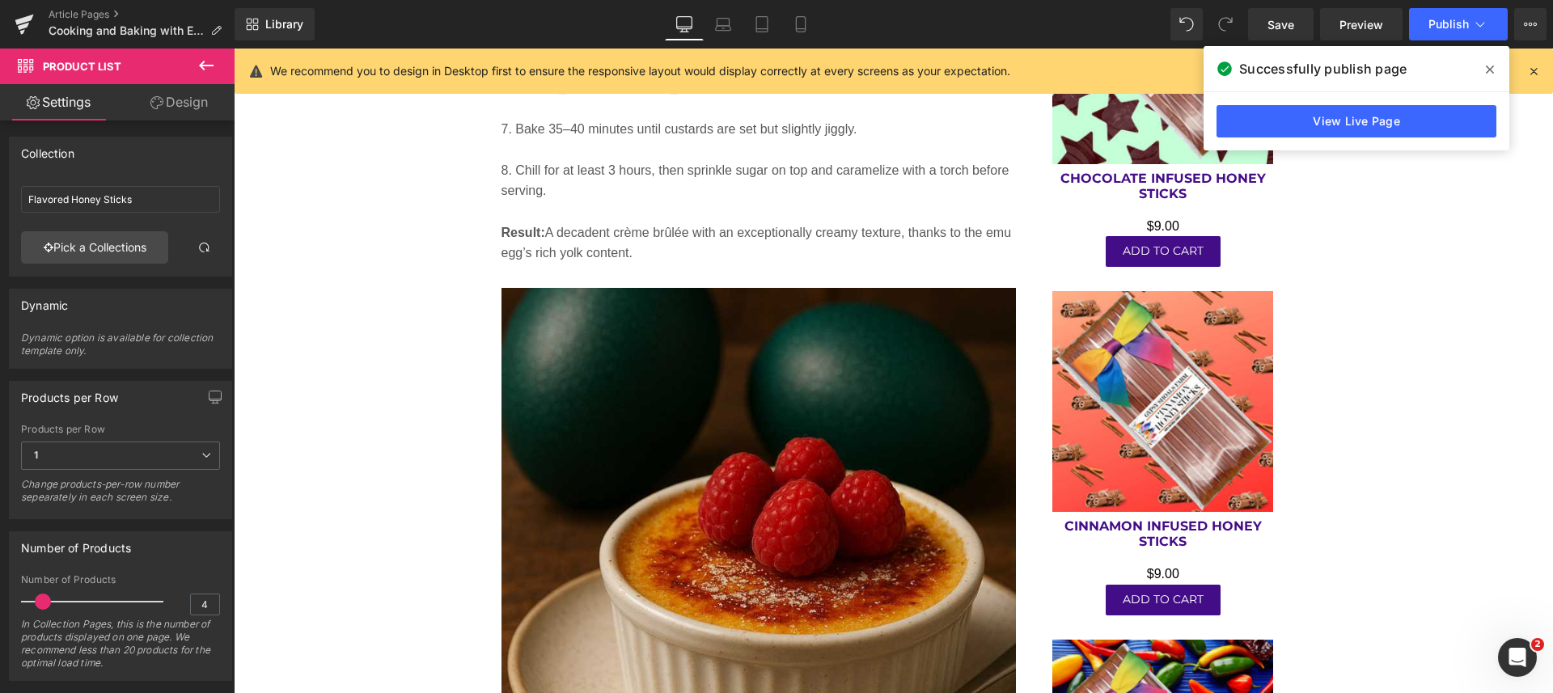
click at [1428, 29] on span "Publish" at bounding box center [1448, 24] width 40 height 13
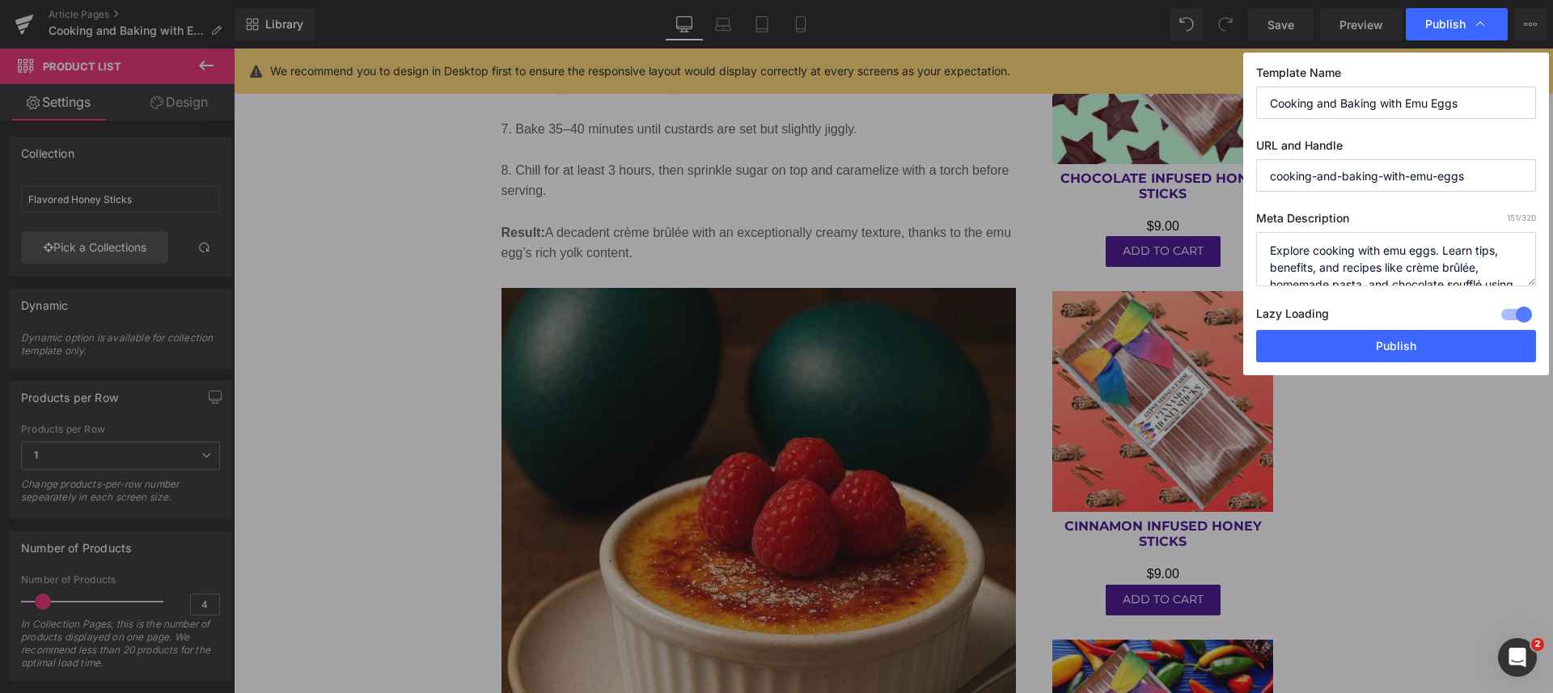
click at [1397, 344] on button "Publish" at bounding box center [1396, 346] width 280 height 32
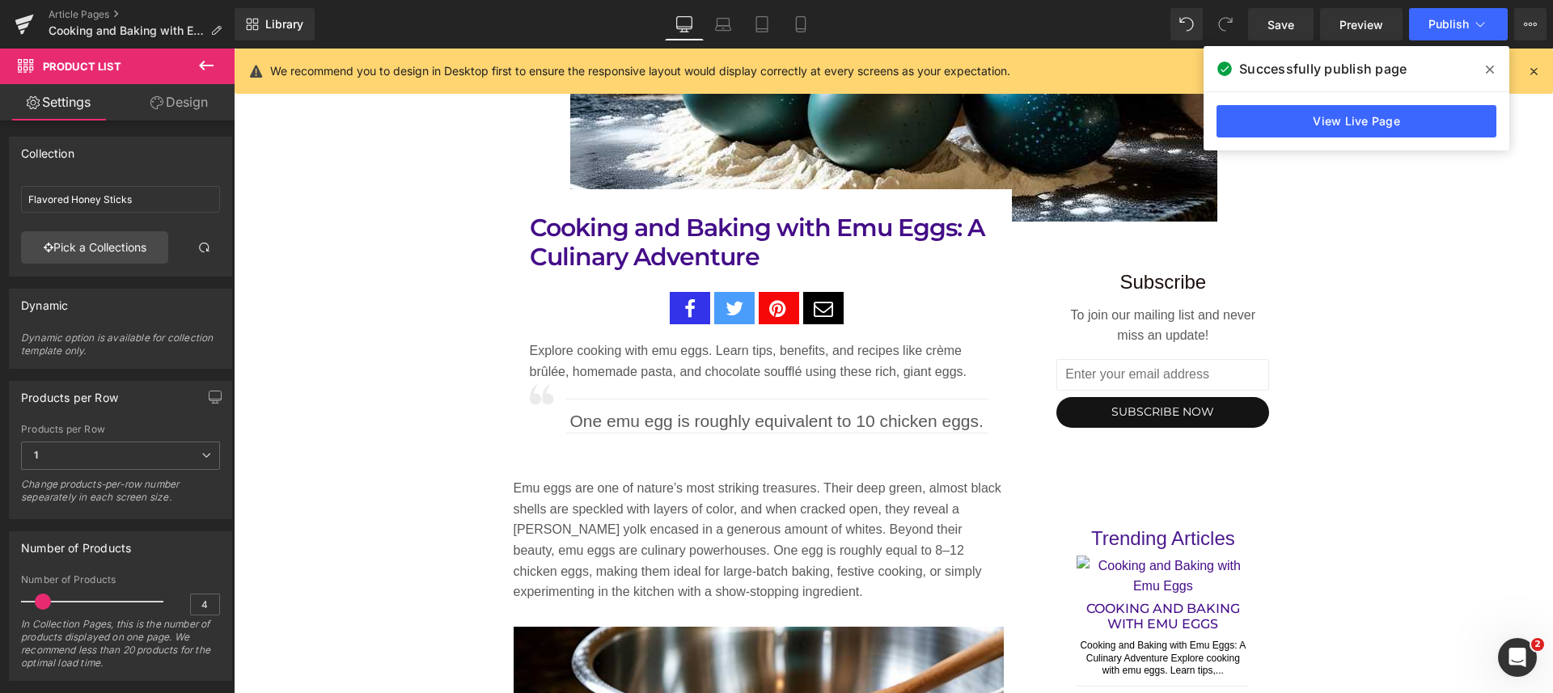
scroll to position [695, 0]
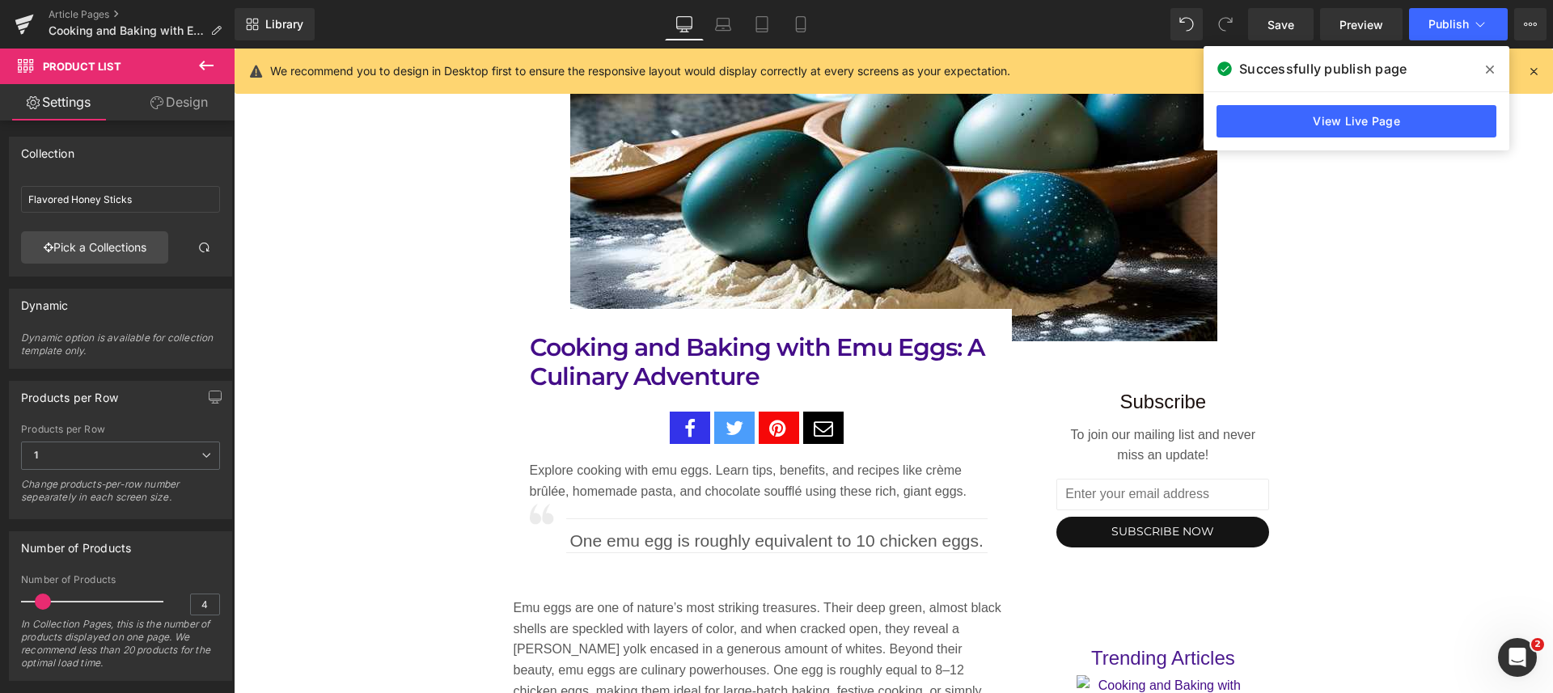
click at [758, 22] on icon at bounding box center [762, 24] width 16 height 16
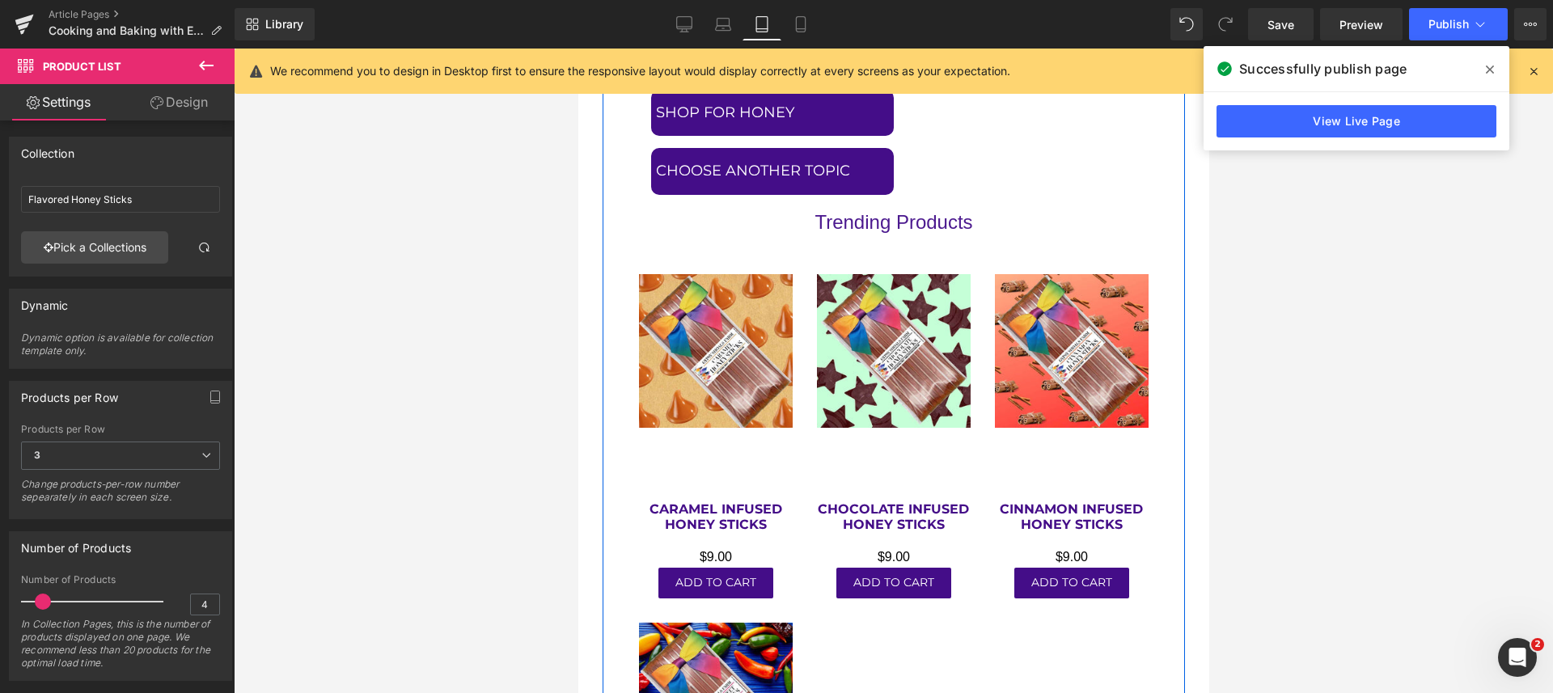
scroll to position [9657, 0]
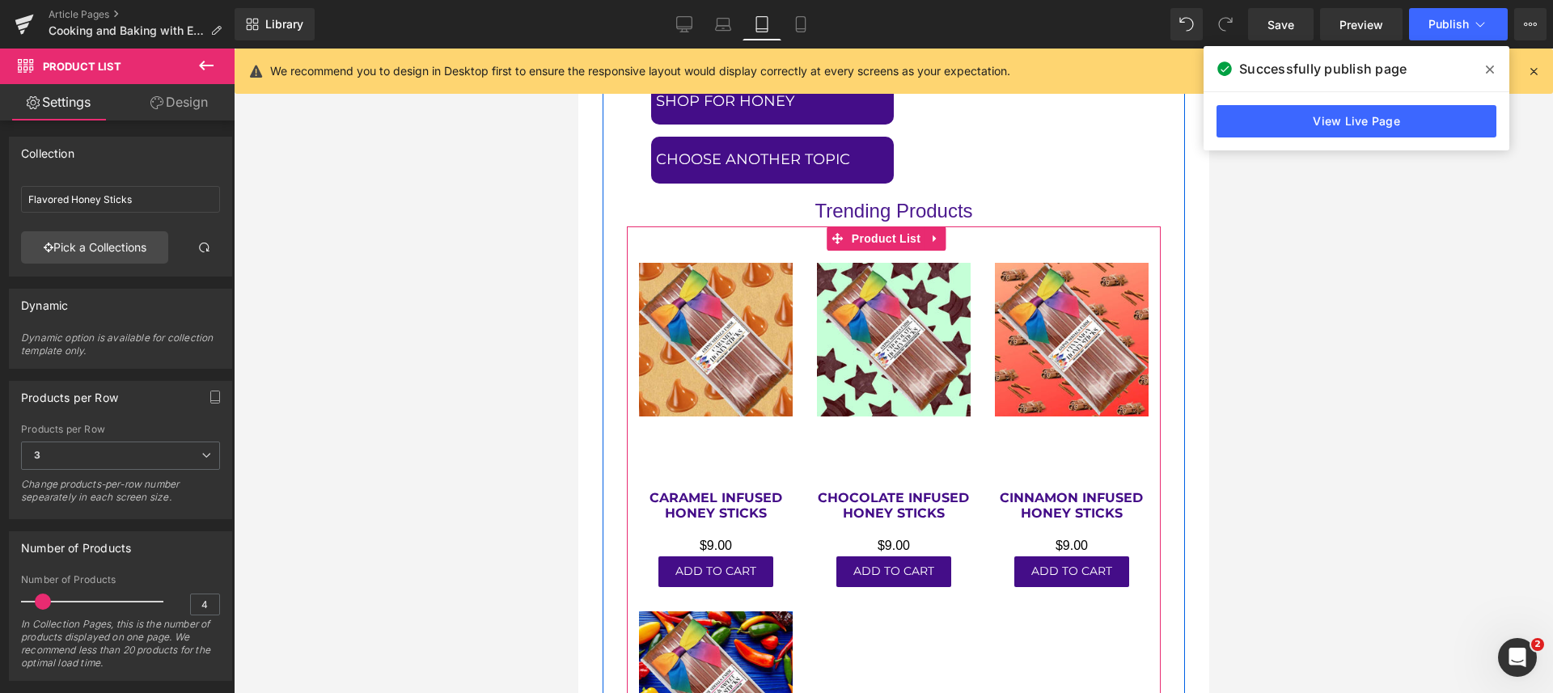
click at [871, 226] on span "Product List" at bounding box center [885, 238] width 77 height 24
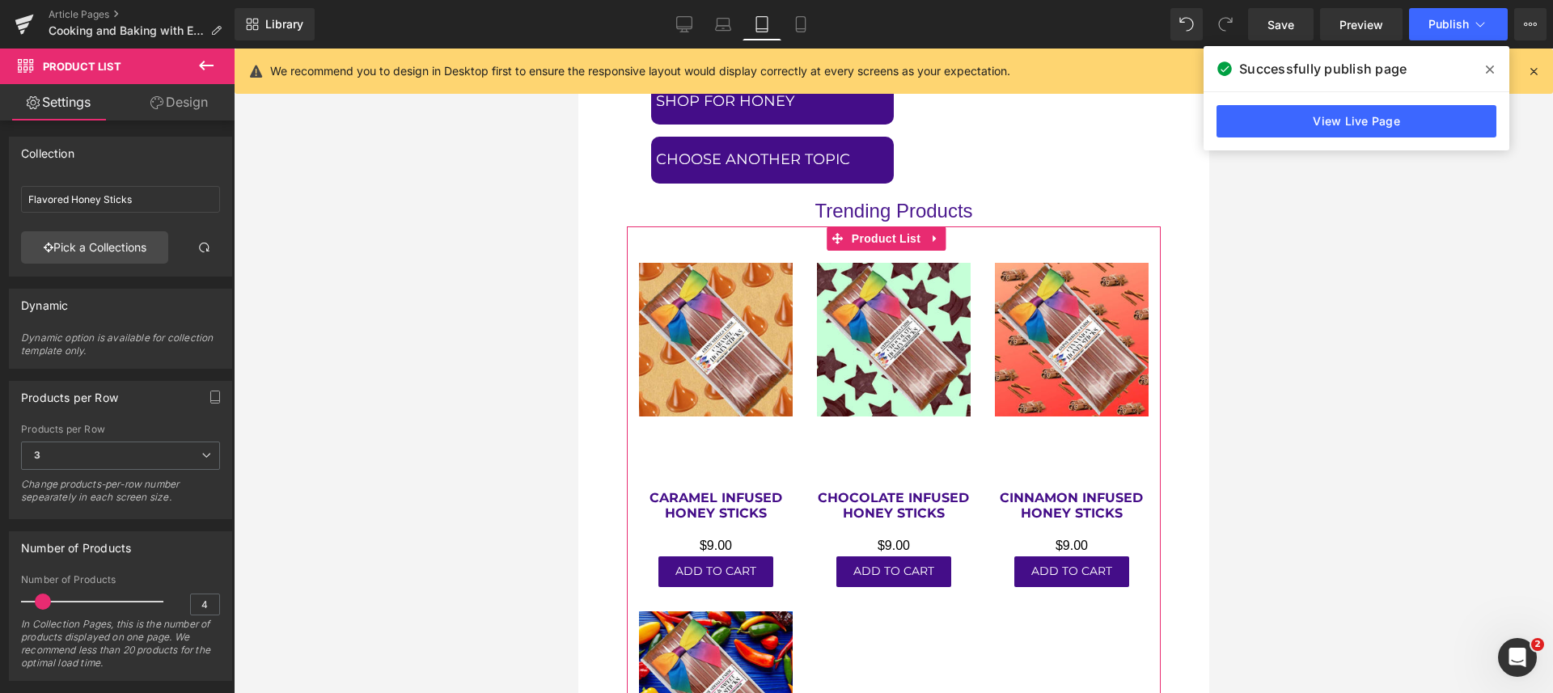
click at [201, 452] on icon at bounding box center [206, 455] width 10 height 10
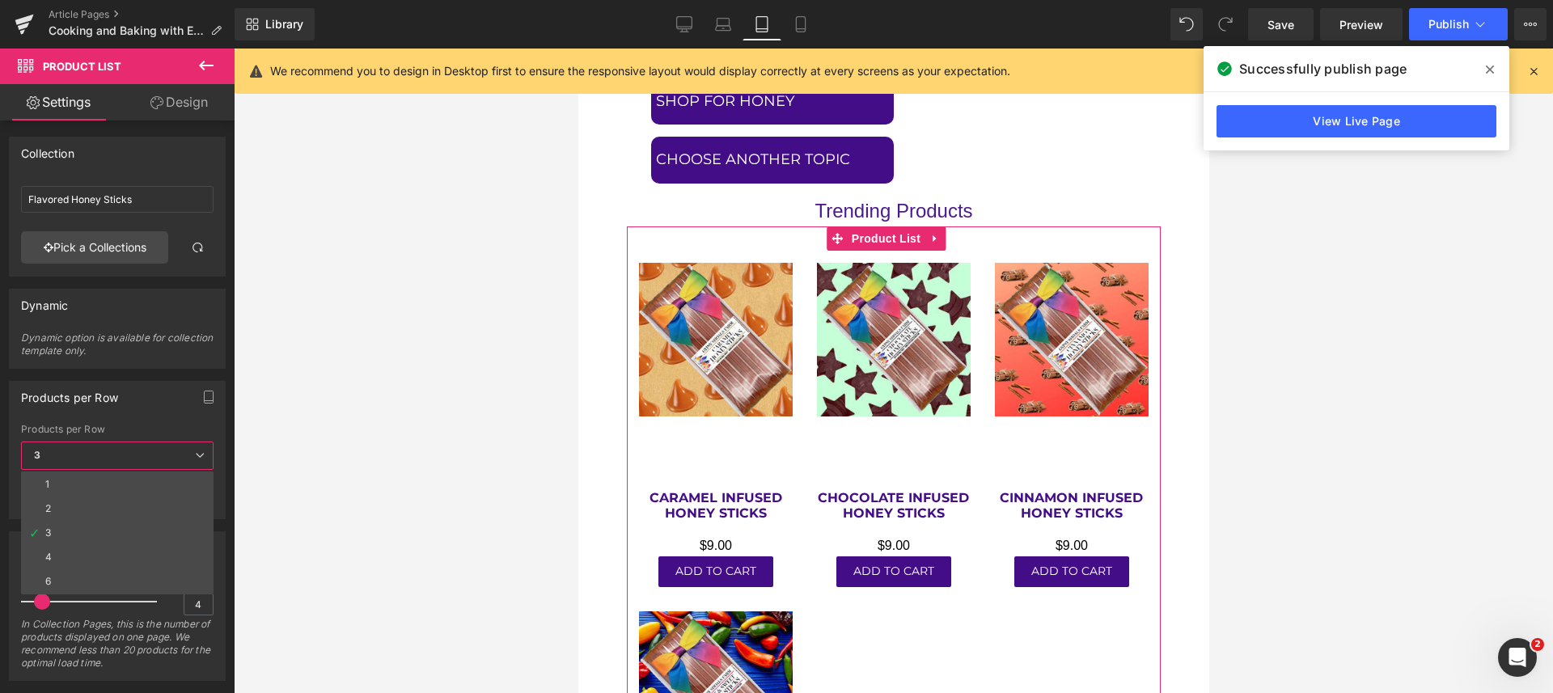
click at [69, 502] on li "2" at bounding box center [117, 508] width 192 height 24
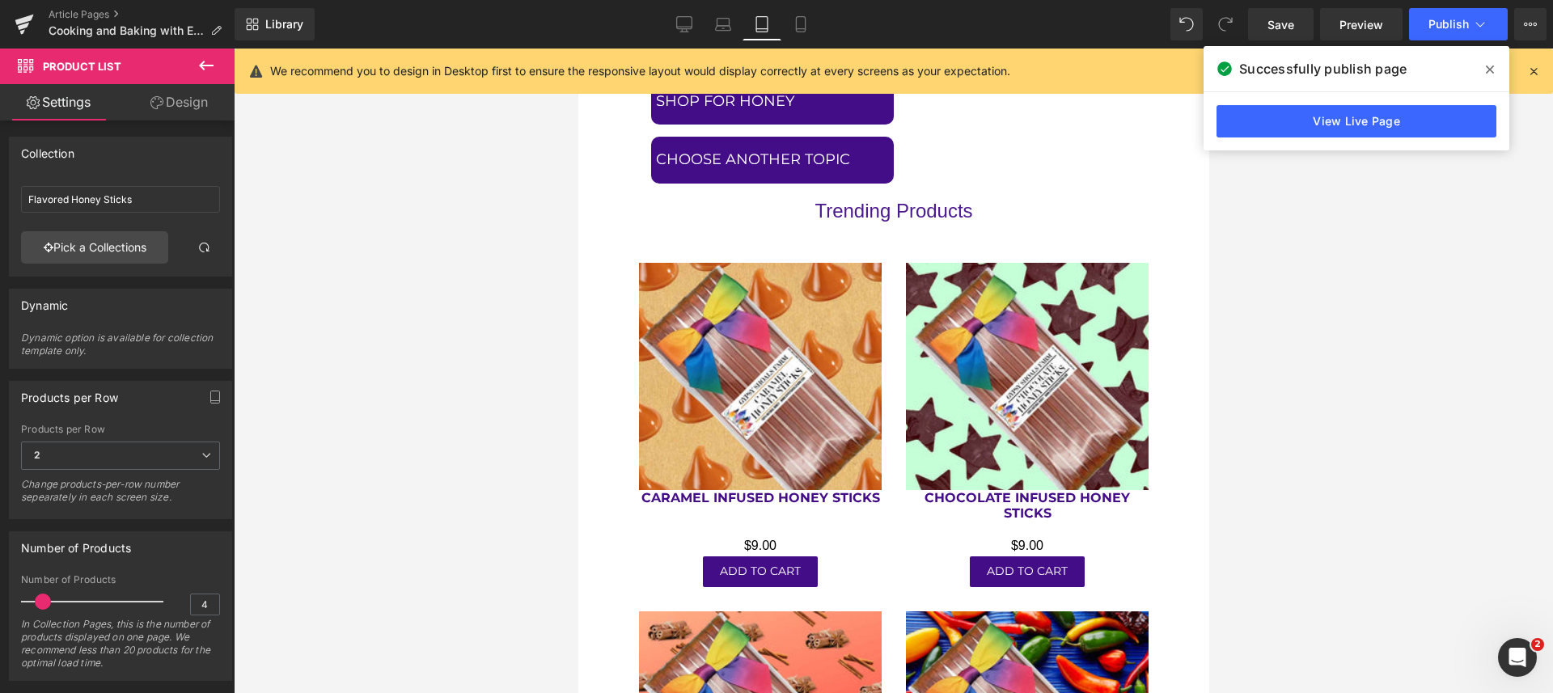
click at [716, 23] on icon at bounding box center [723, 24] width 16 height 16
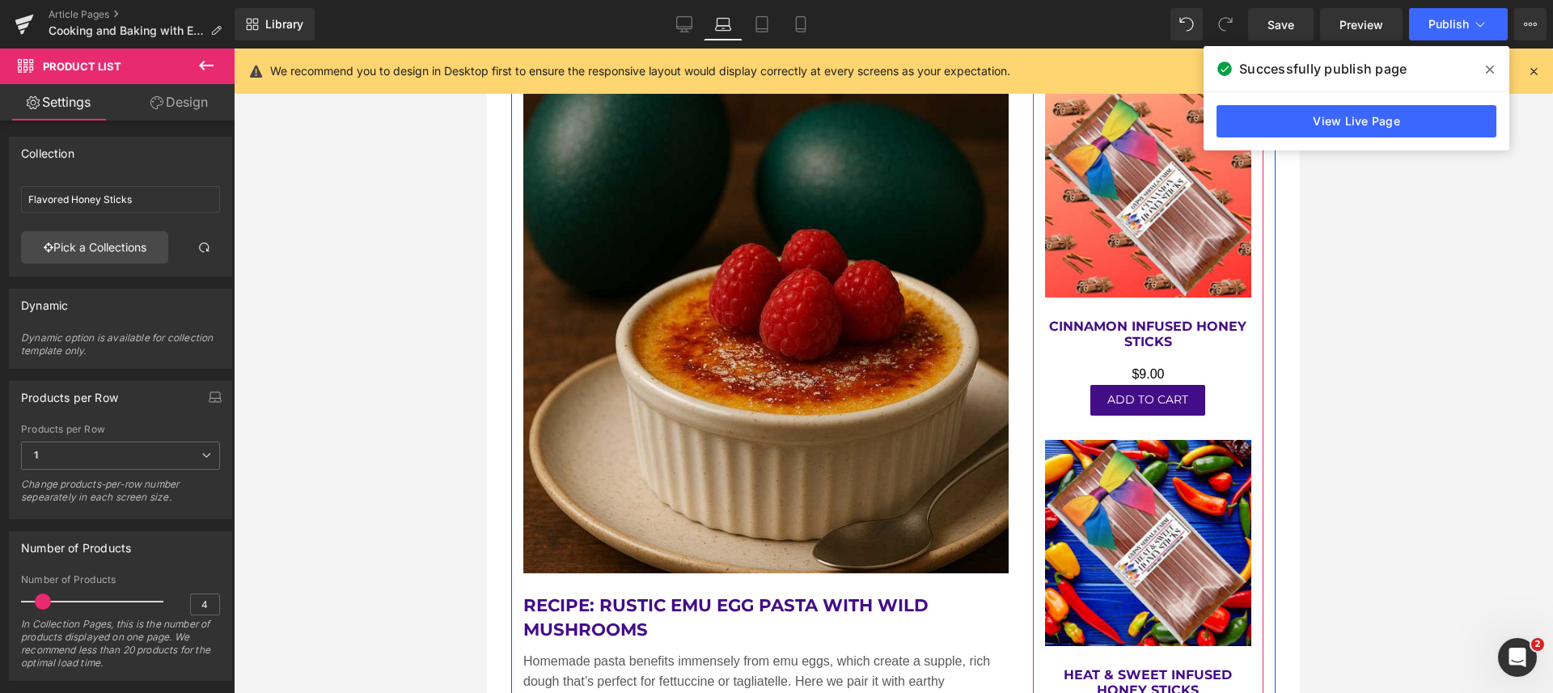
scroll to position [3758, 0]
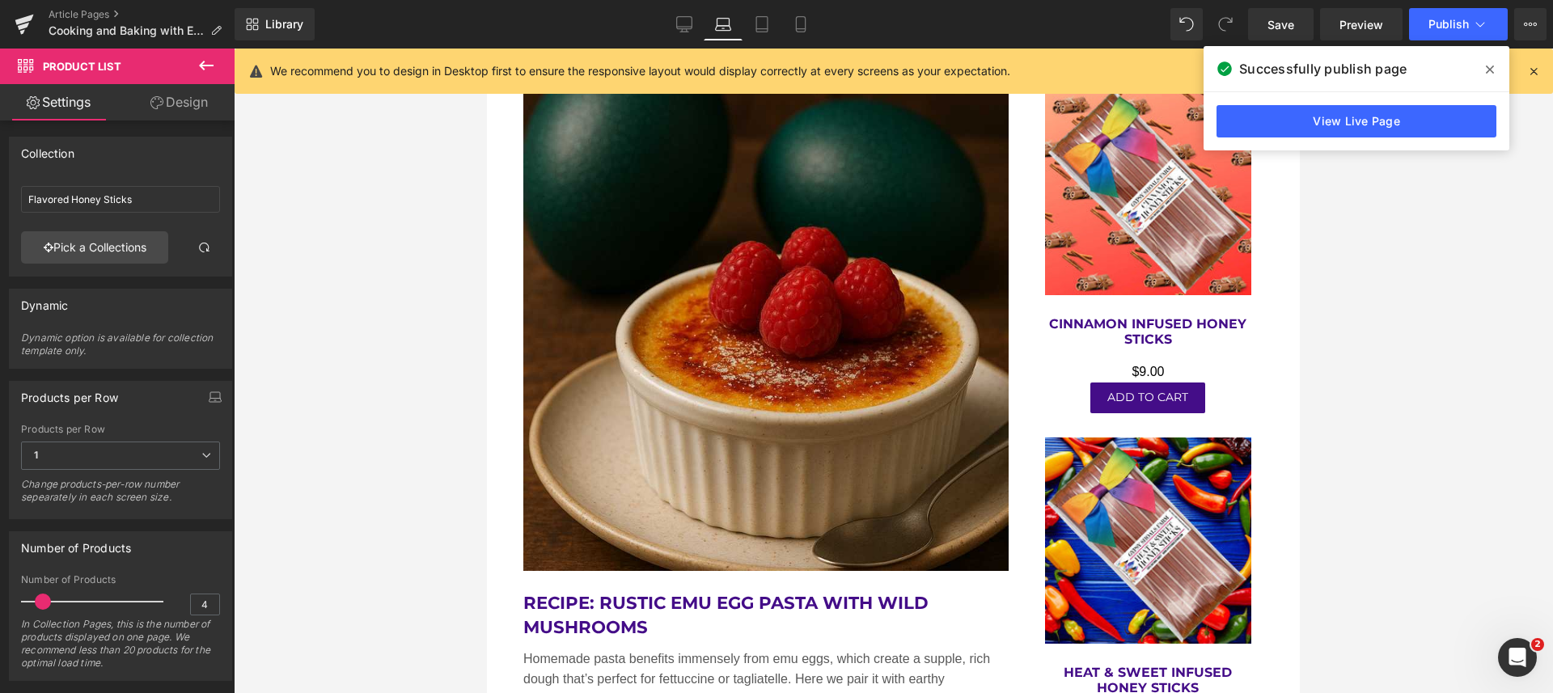
click at [693, 11] on link "Desktop" at bounding box center [684, 24] width 39 height 32
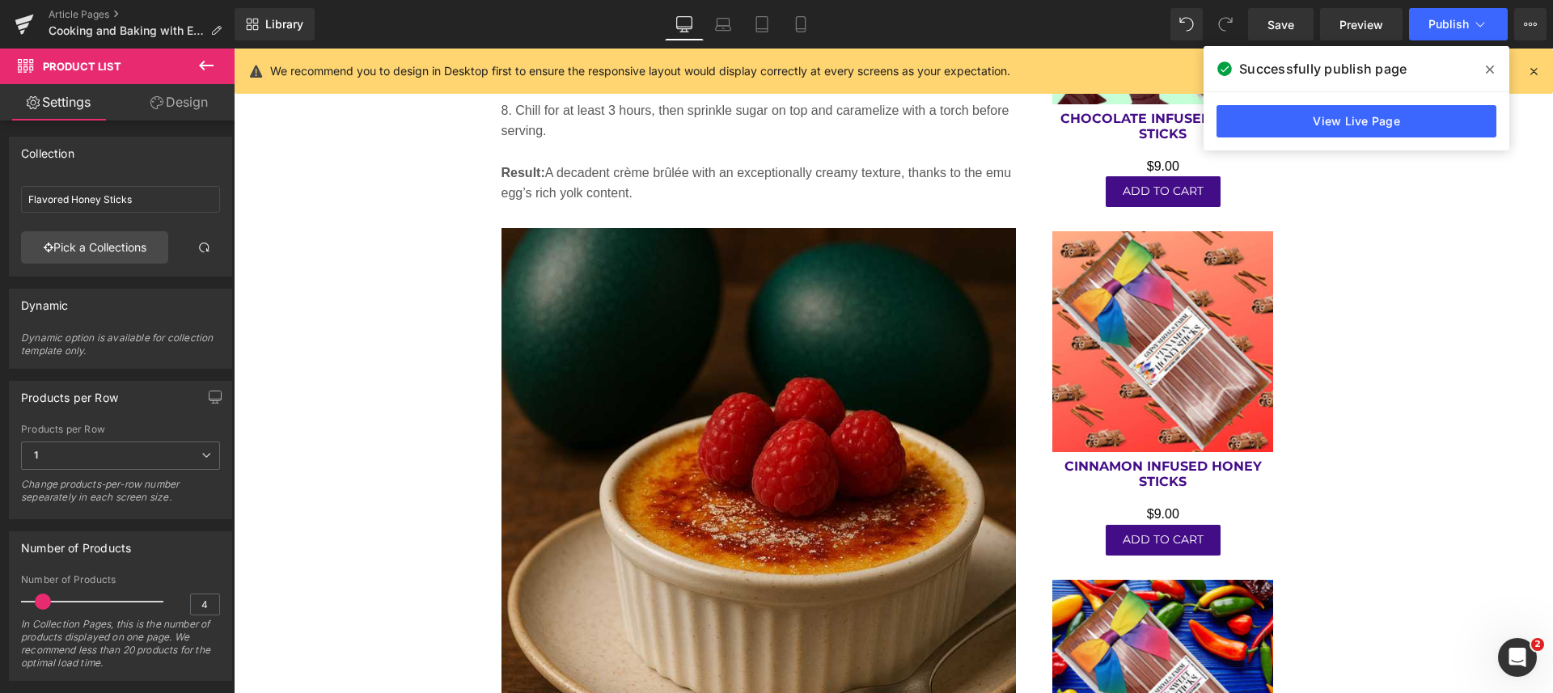
scroll to position [3525, 0]
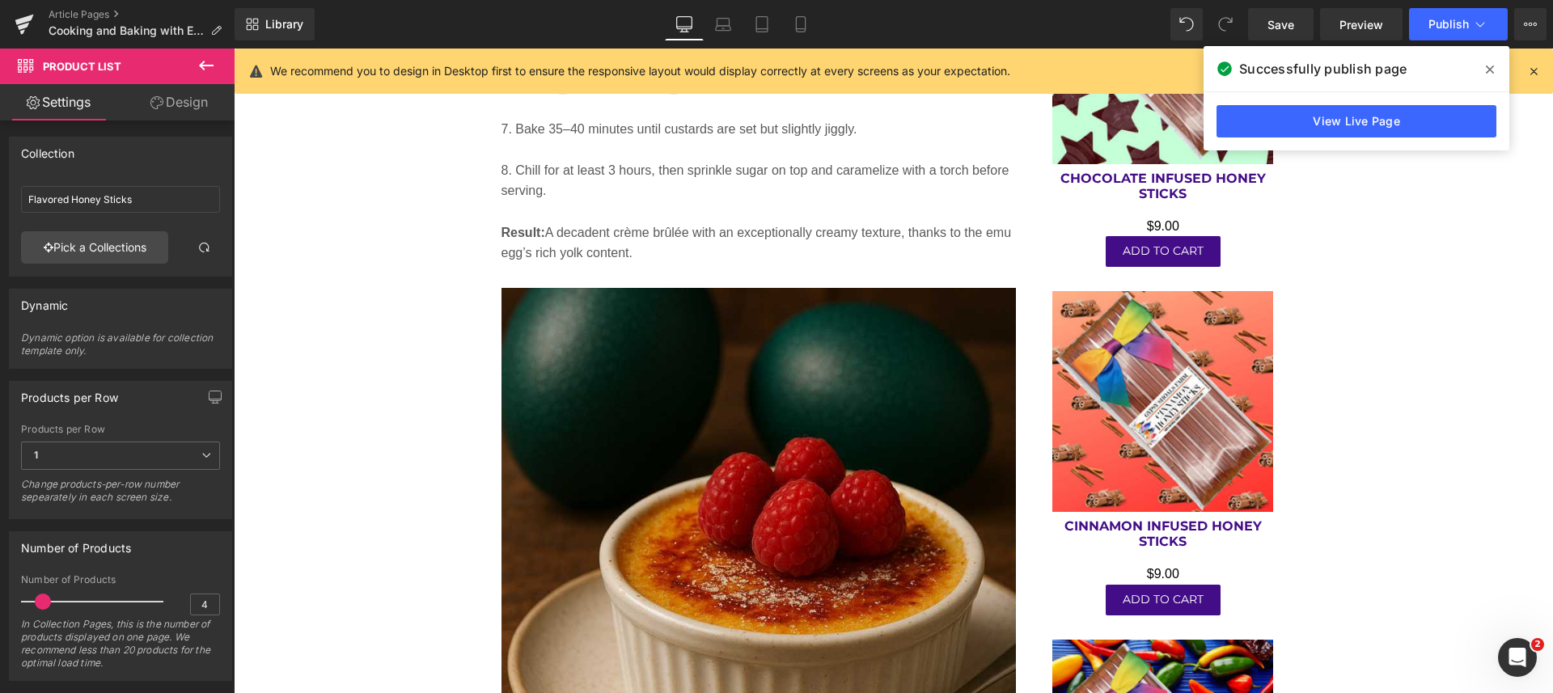
click at [754, 28] on icon at bounding box center [762, 24] width 16 height 16
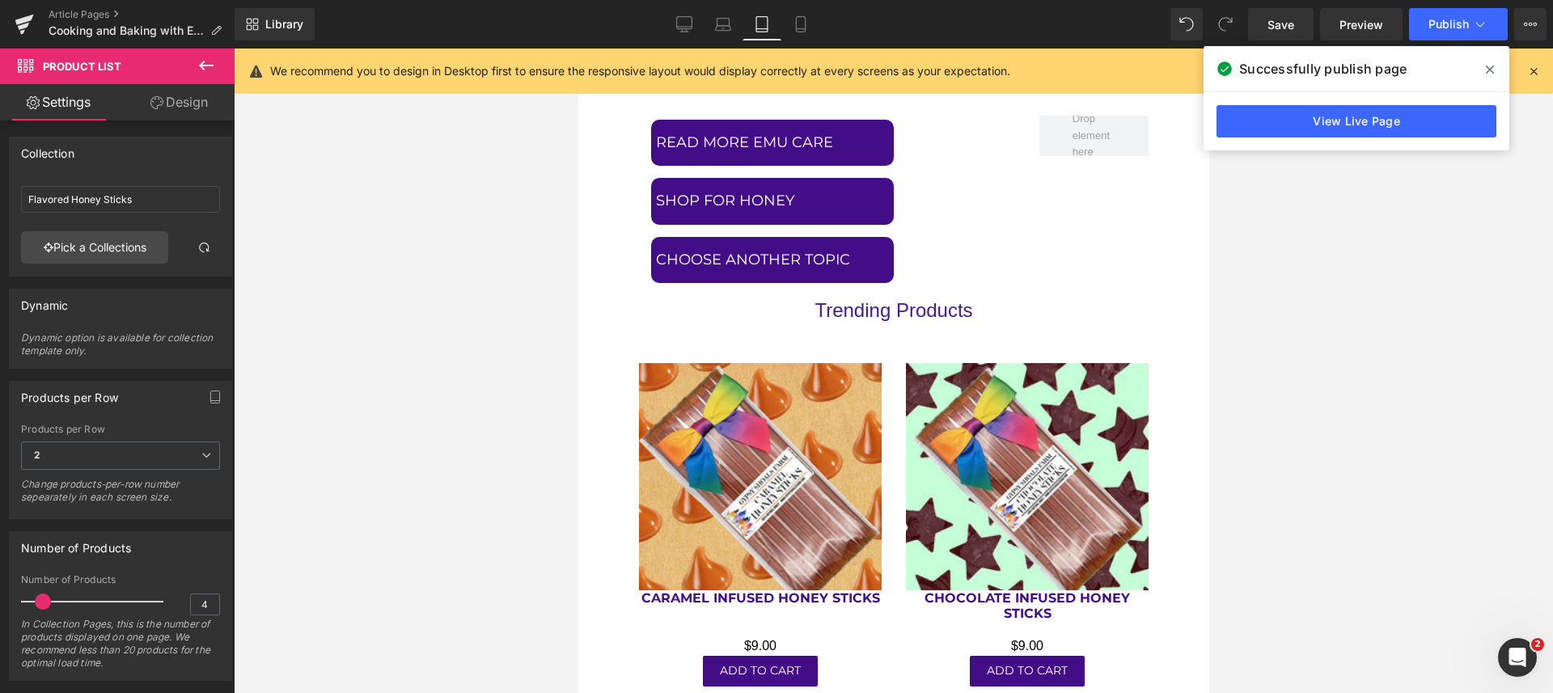
scroll to position [9557, 0]
click at [1452, 18] on span "Publish" at bounding box center [1448, 24] width 40 height 13
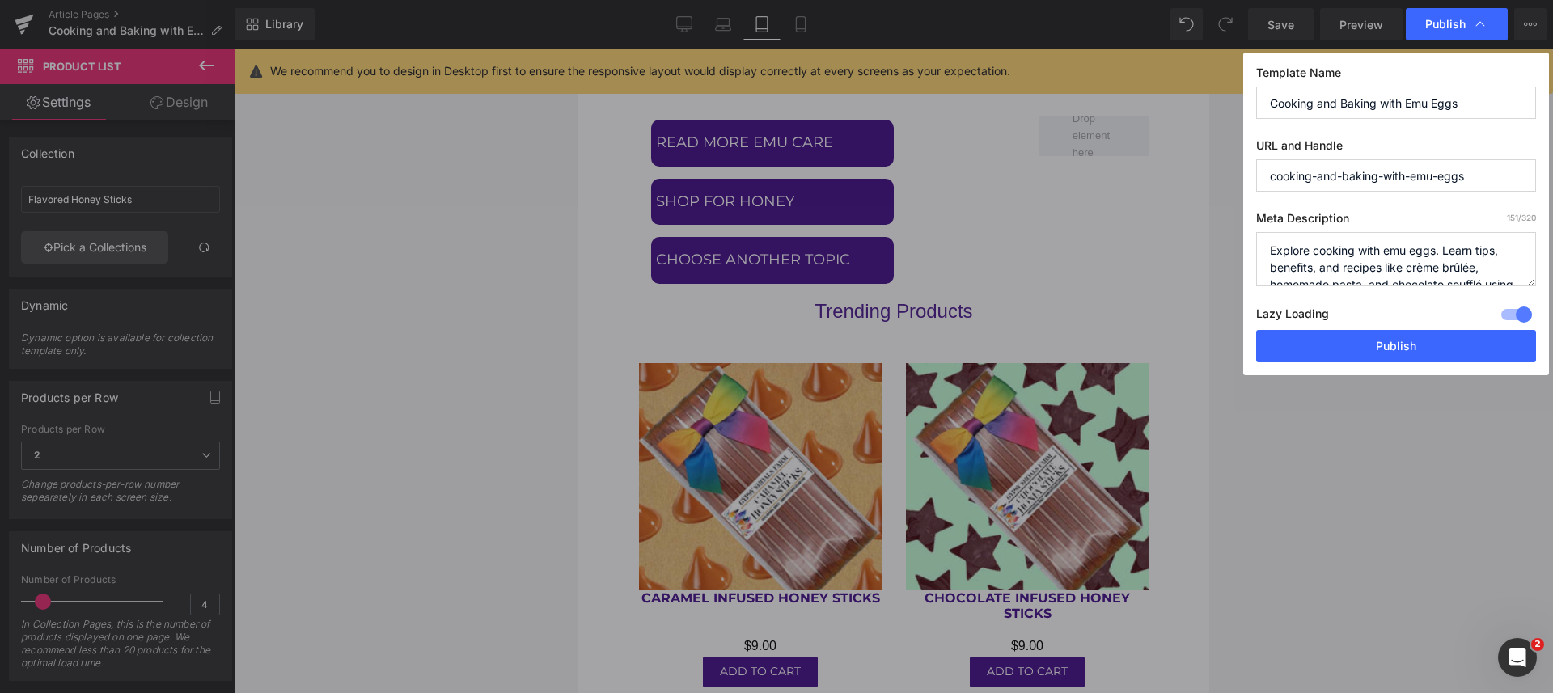
click at [1403, 337] on button "Publish" at bounding box center [1396, 346] width 280 height 32
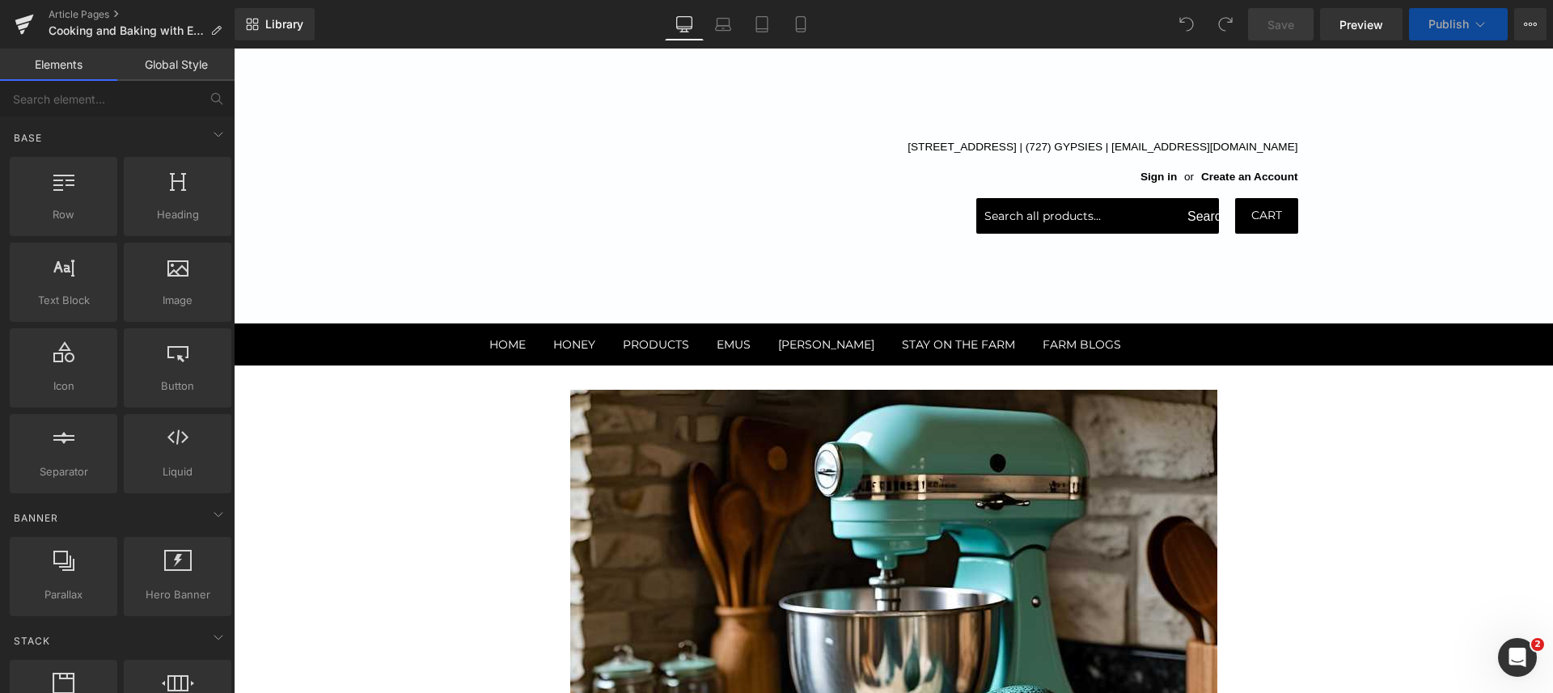
click at [753, 31] on link "Tablet" at bounding box center [761, 24] width 39 height 32
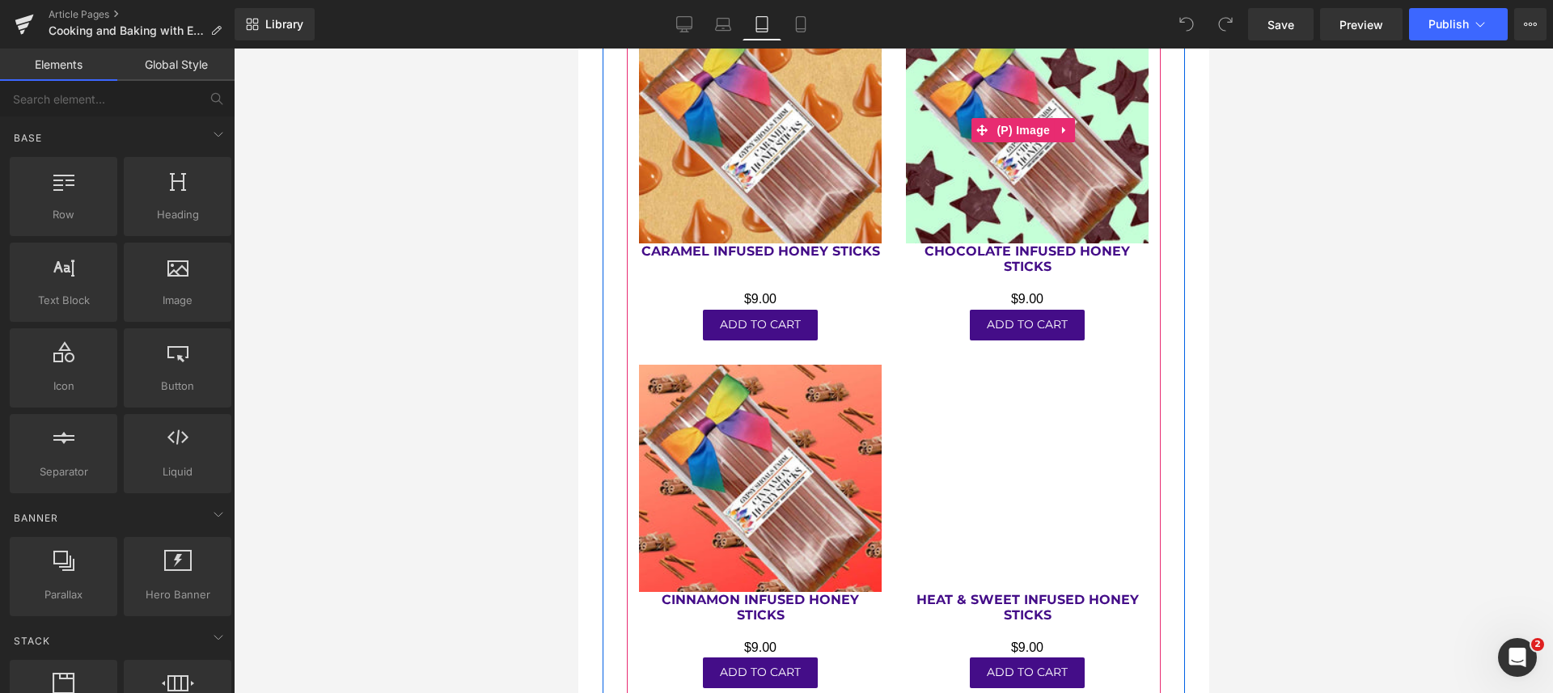
scroll to position [9905, 0]
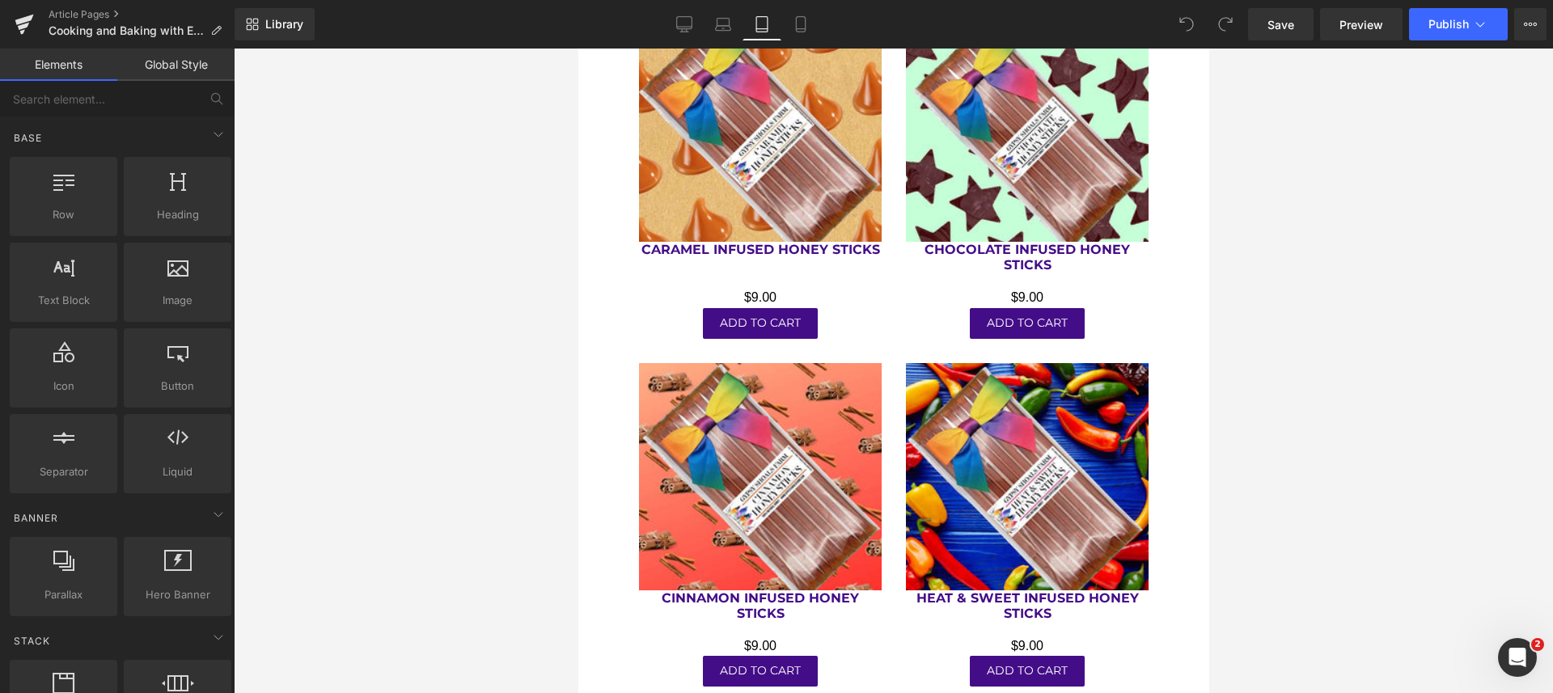
click at [805, 26] on icon at bounding box center [800, 24] width 9 height 15
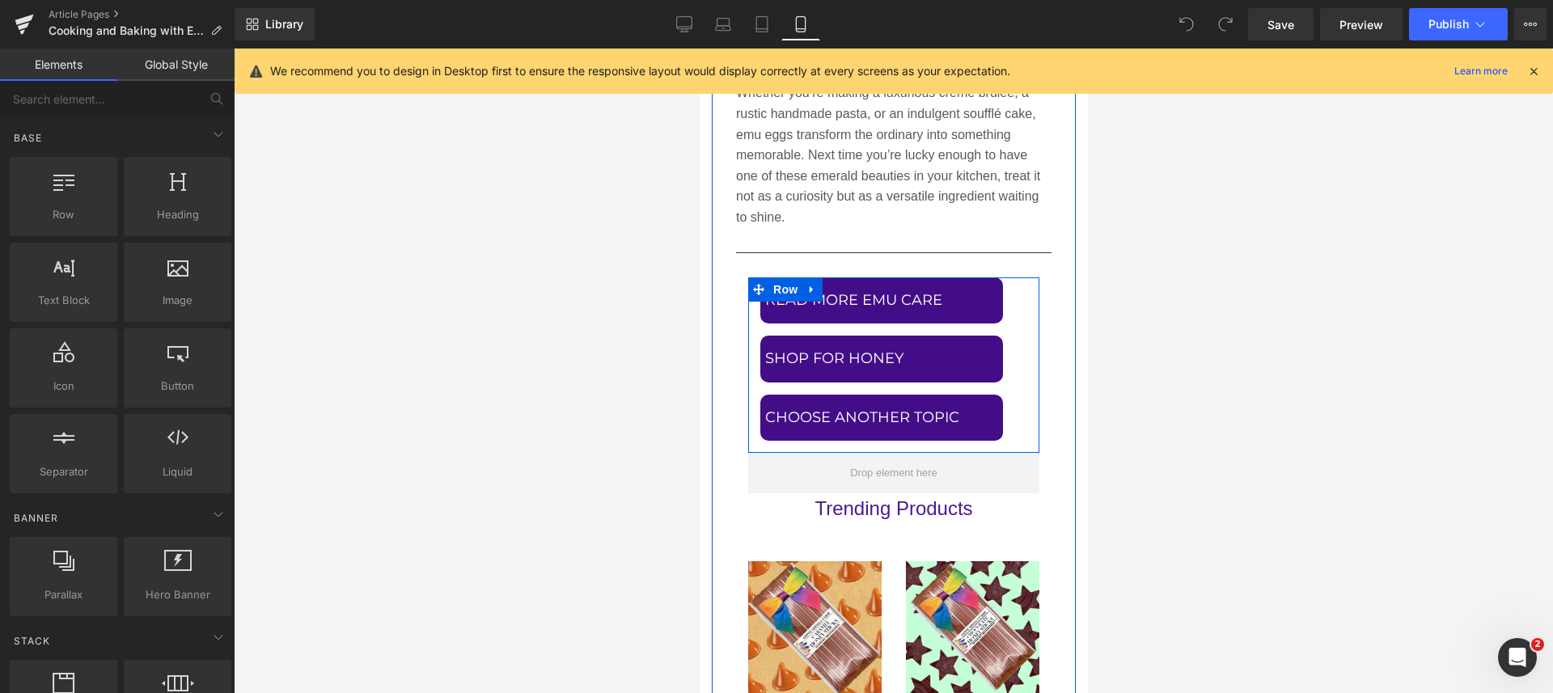
scroll to position [8745, 0]
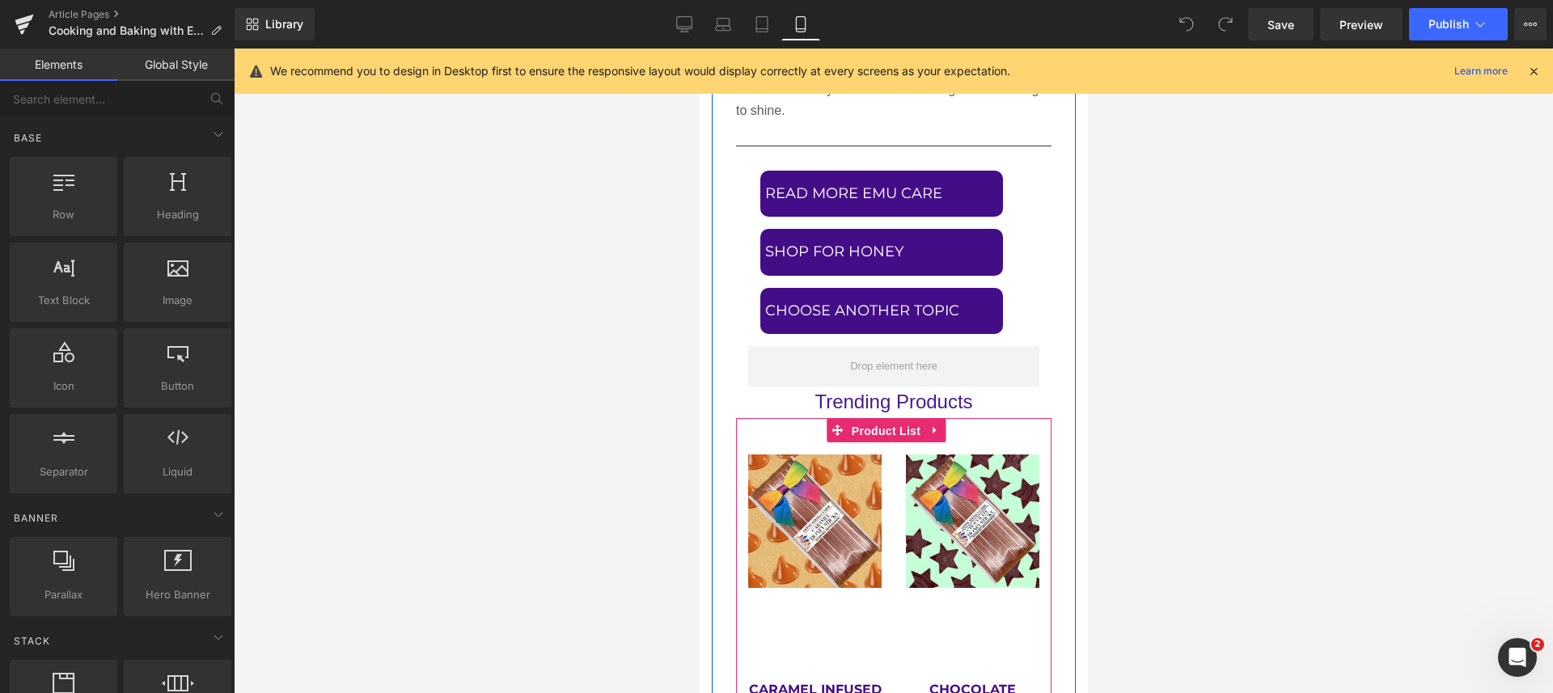
click at [887, 419] on span "Product List" at bounding box center [885, 431] width 77 height 24
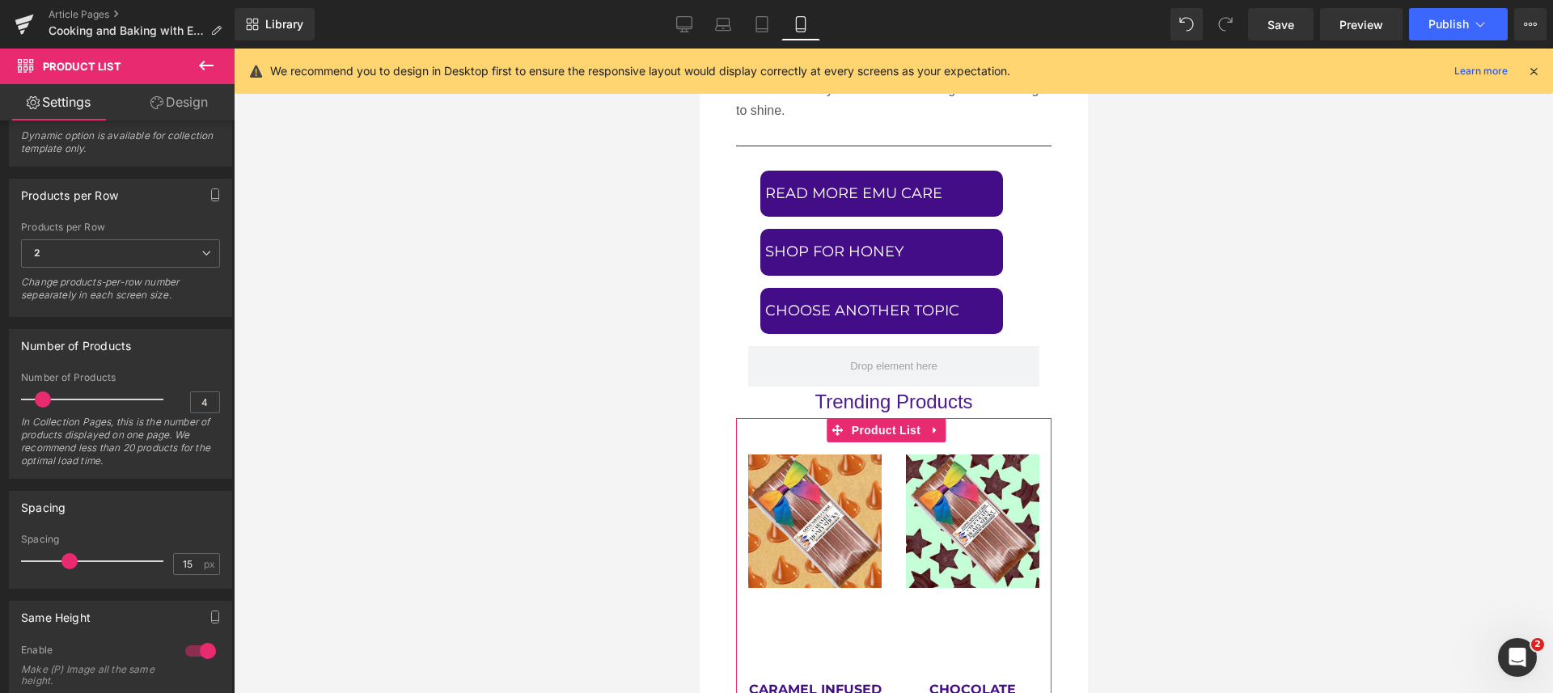
scroll to position [303, 0]
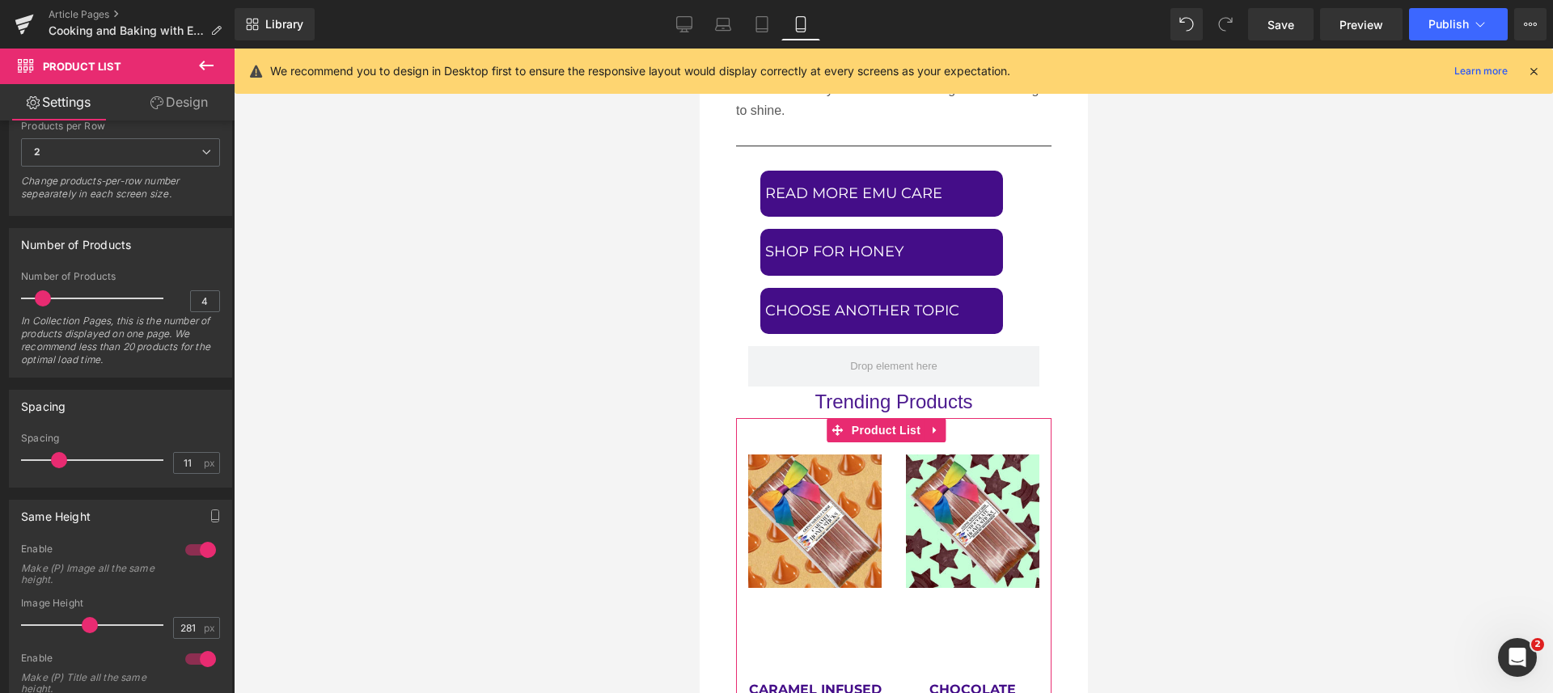
type input "10"
drag, startPoint x: 63, startPoint y: 458, endPoint x: 50, endPoint y: 461, distance: 13.2
click at [50, 461] on span at bounding box center [56, 460] width 16 height 16
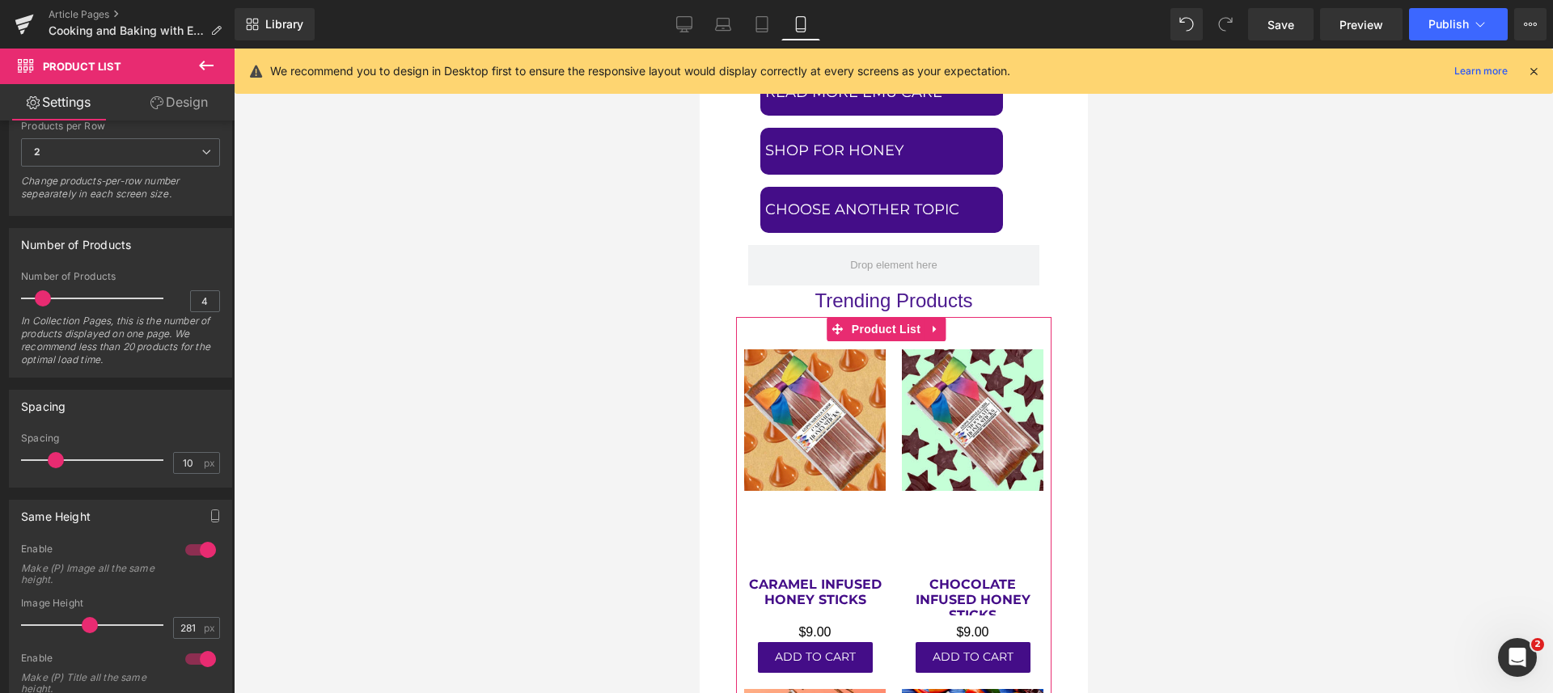
scroll to position [505, 0]
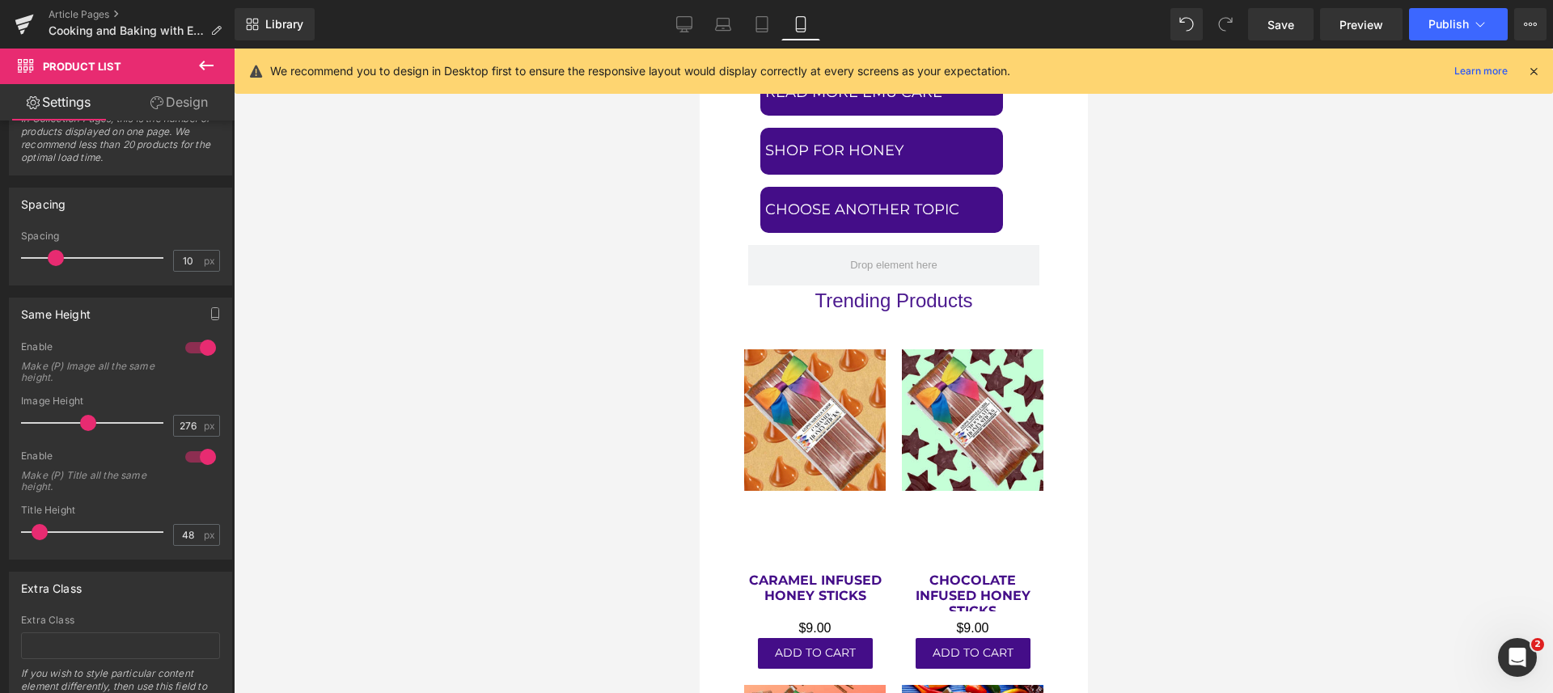
click at [82, 427] on span at bounding box center [88, 423] width 16 height 16
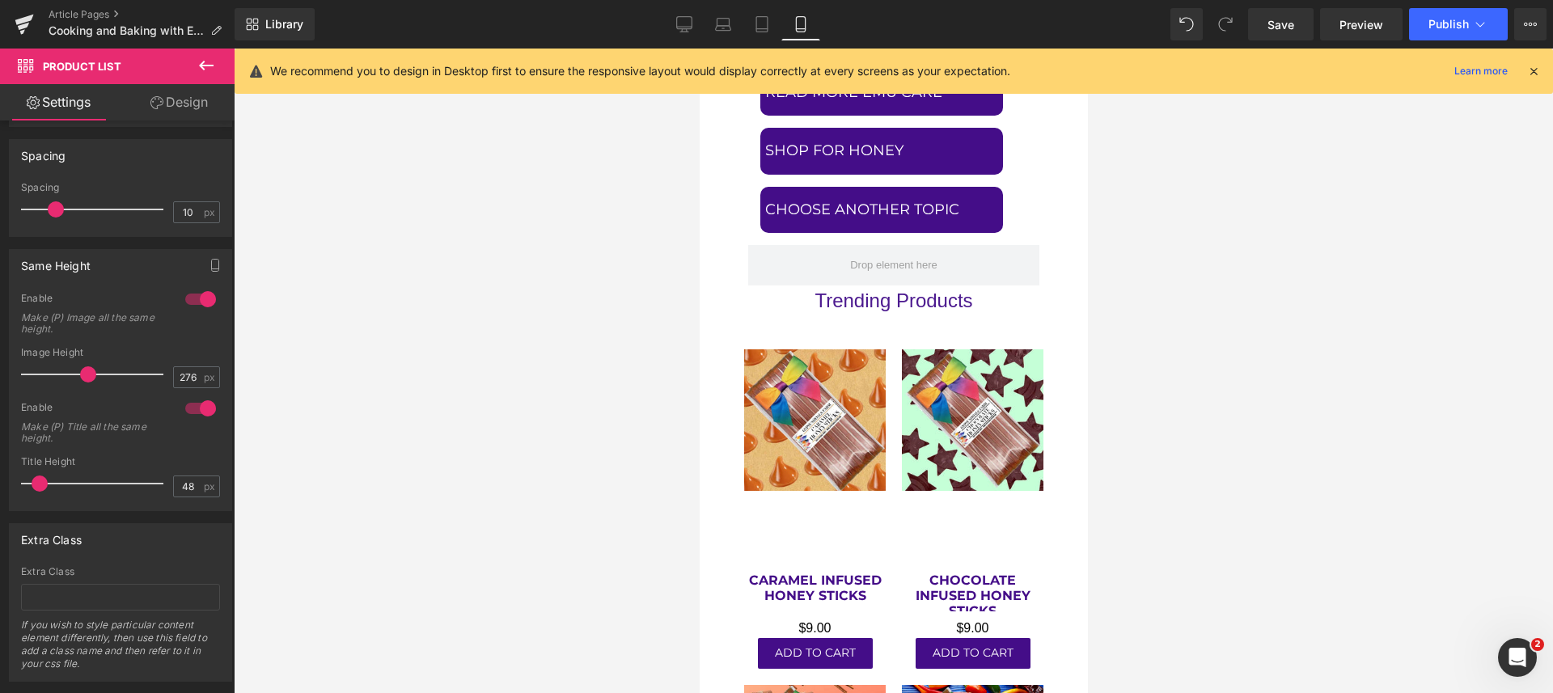
scroll to position [591, 0]
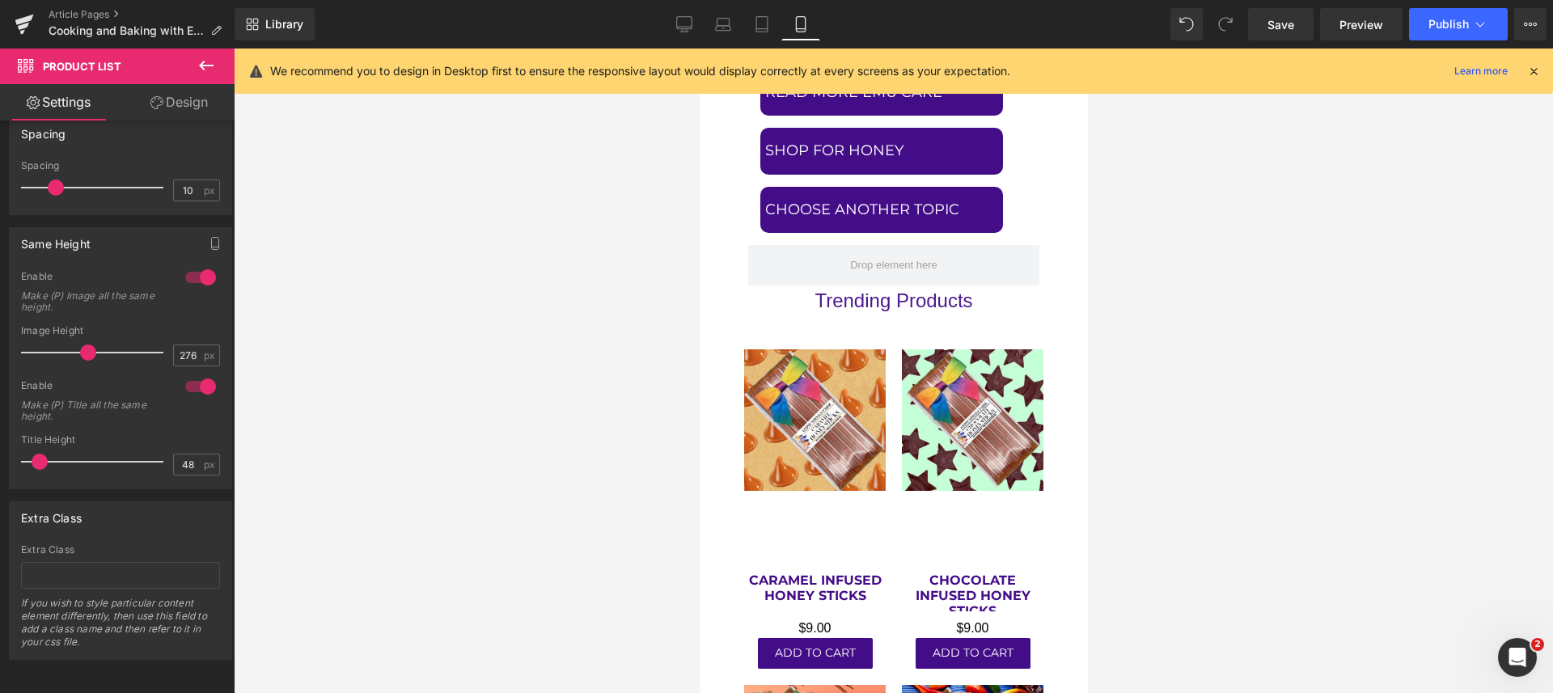
click at [773, 23] on link "Tablet" at bounding box center [761, 24] width 39 height 32
type input "281"
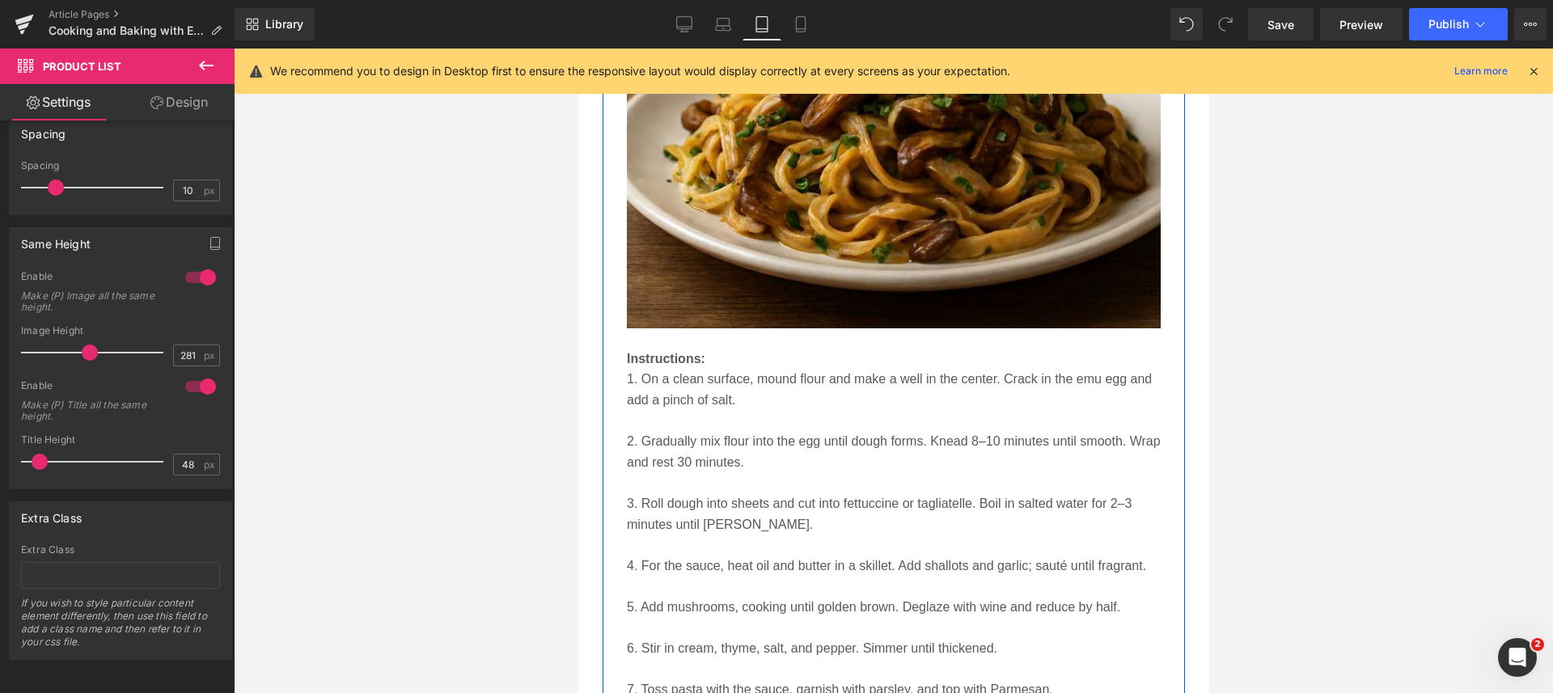
scroll to position [4866, 0]
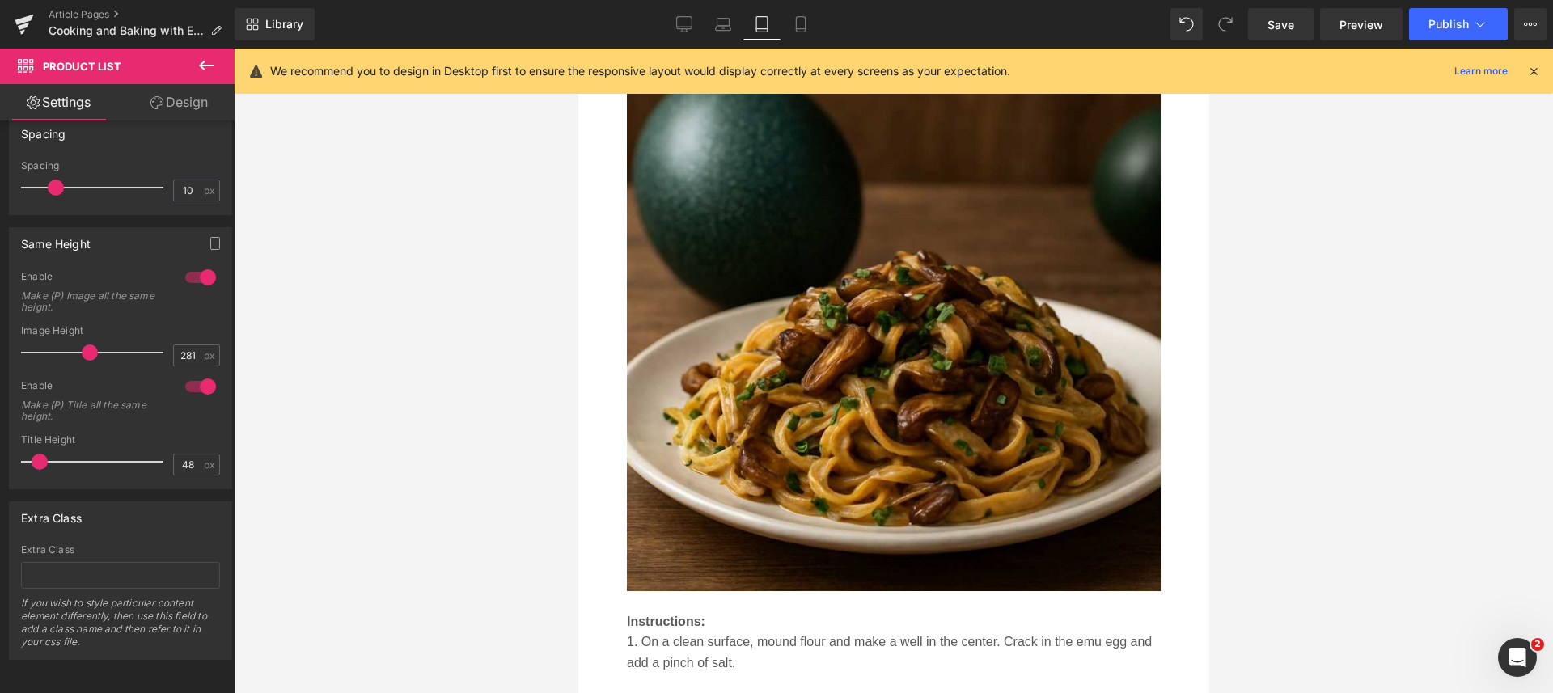
click at [723, 30] on icon at bounding box center [723, 28] width 15 height 5
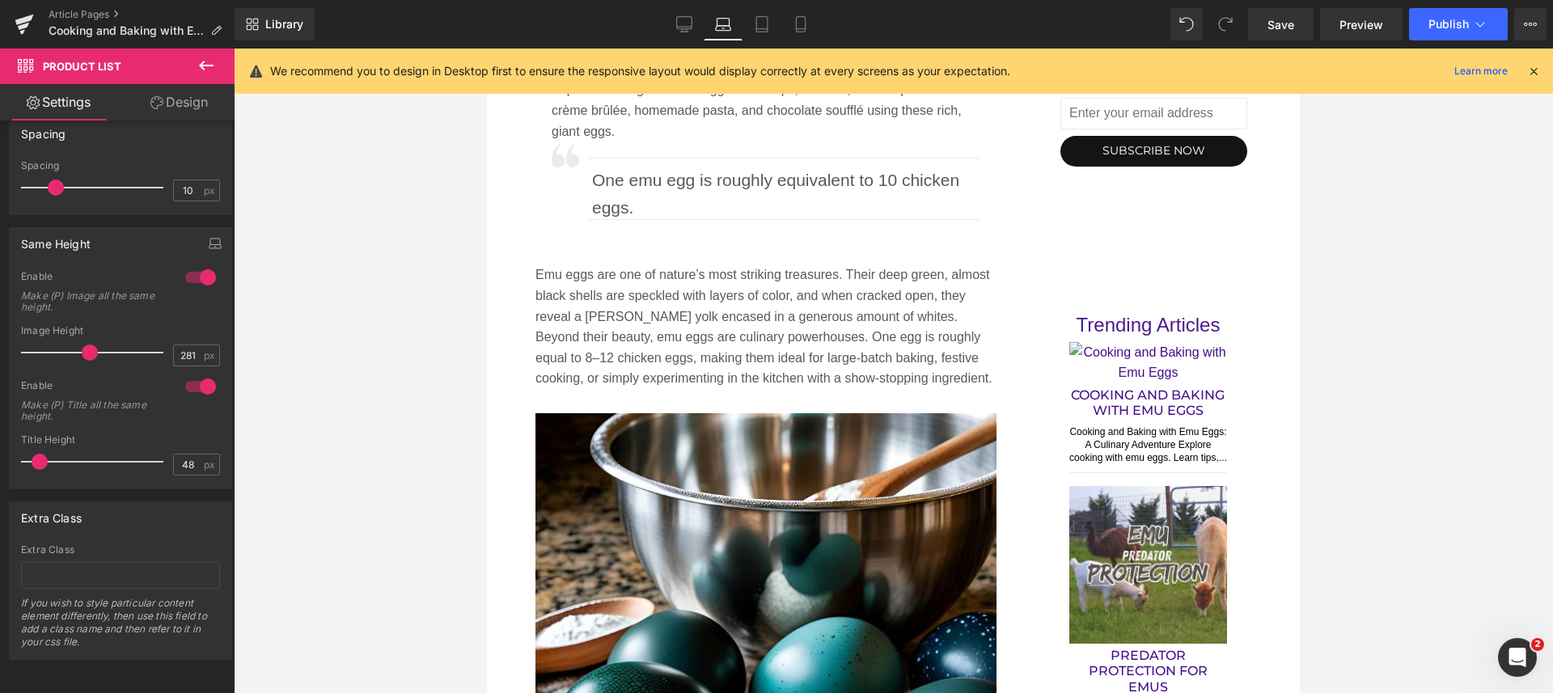
scroll to position [1050, 0]
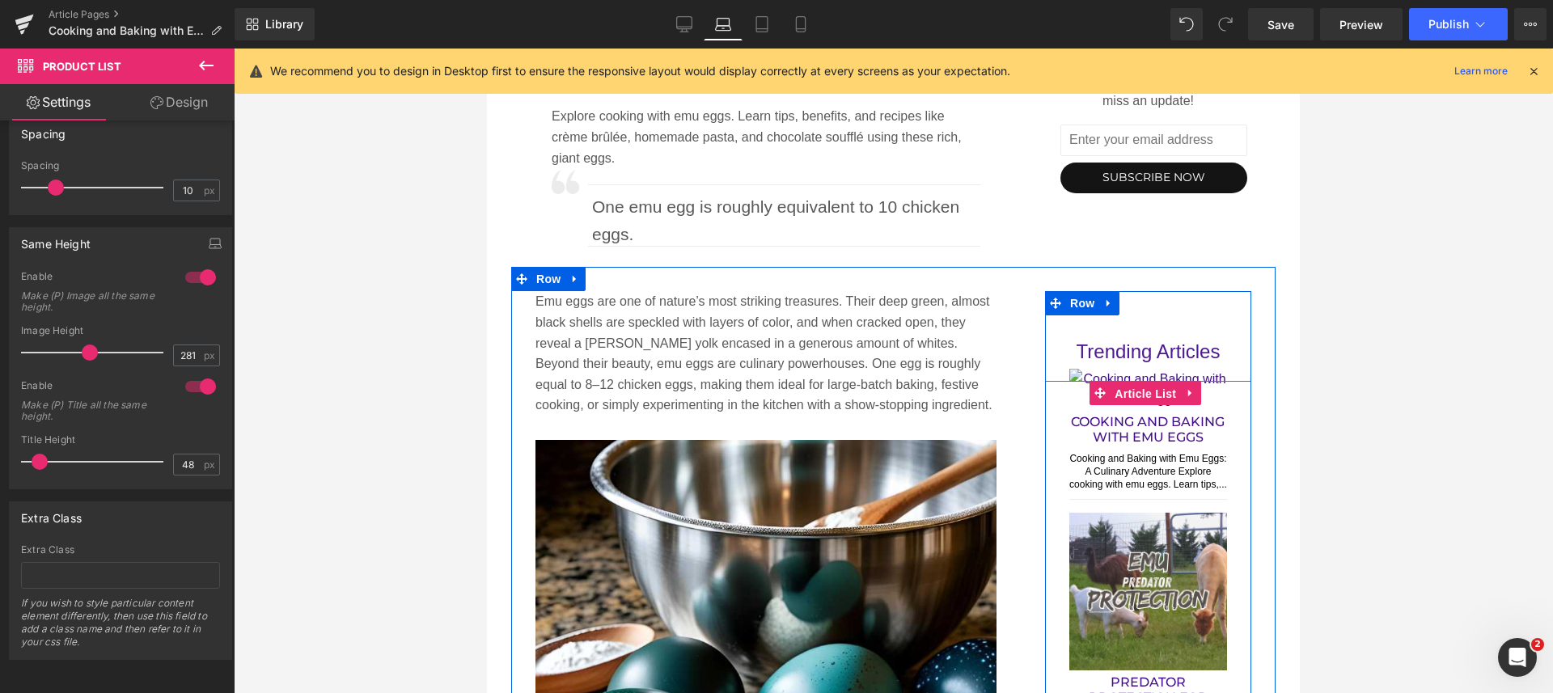
click at [1134, 396] on span "Article List" at bounding box center [1145, 394] width 70 height 24
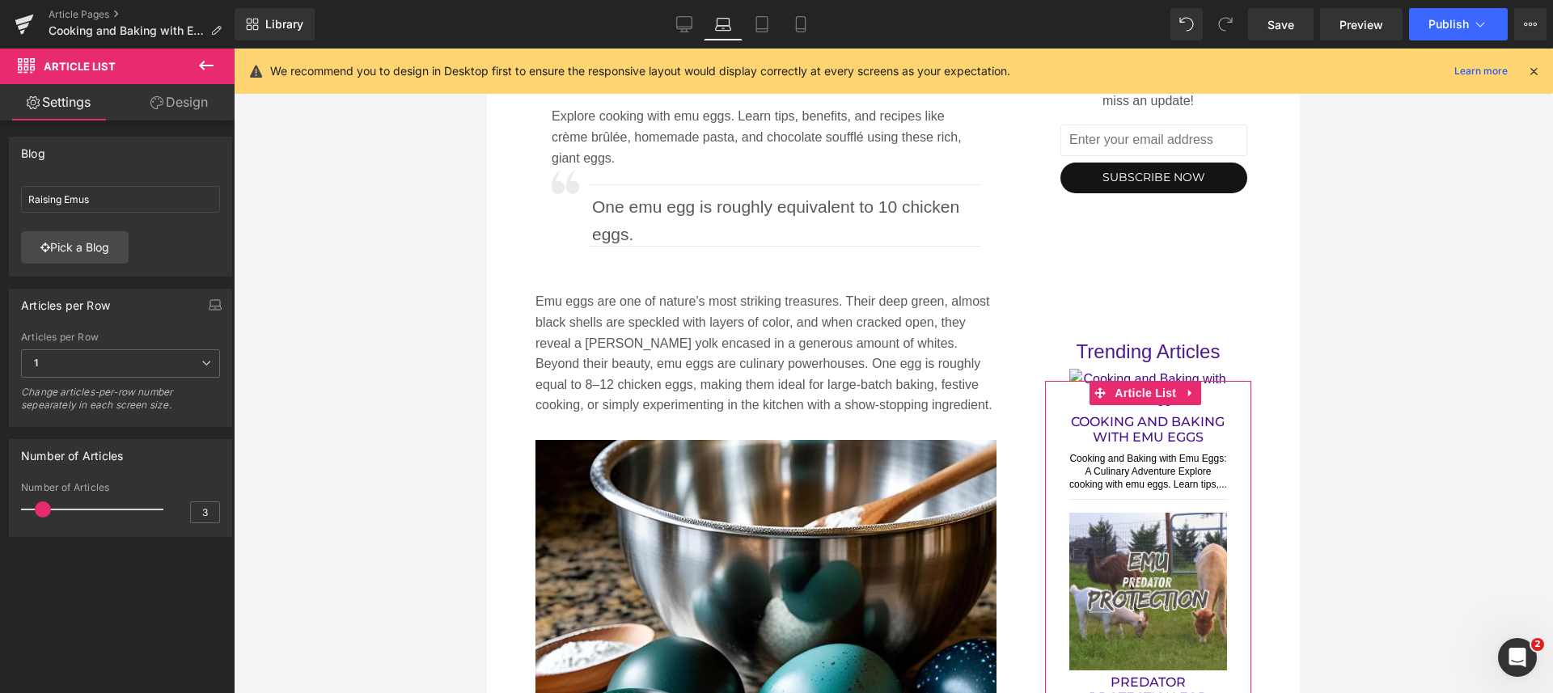
click at [190, 99] on link "Design" at bounding box center [178, 102] width 117 height 36
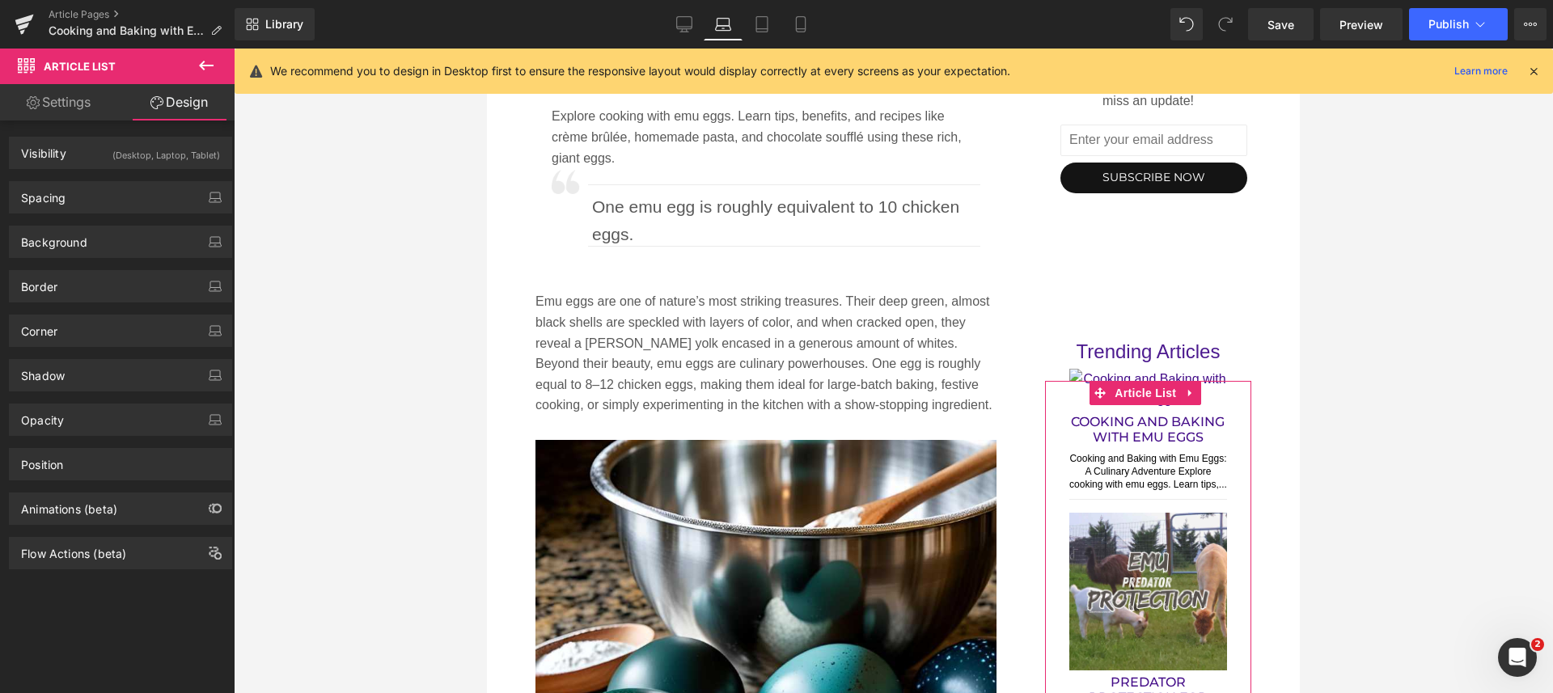
type input "0"
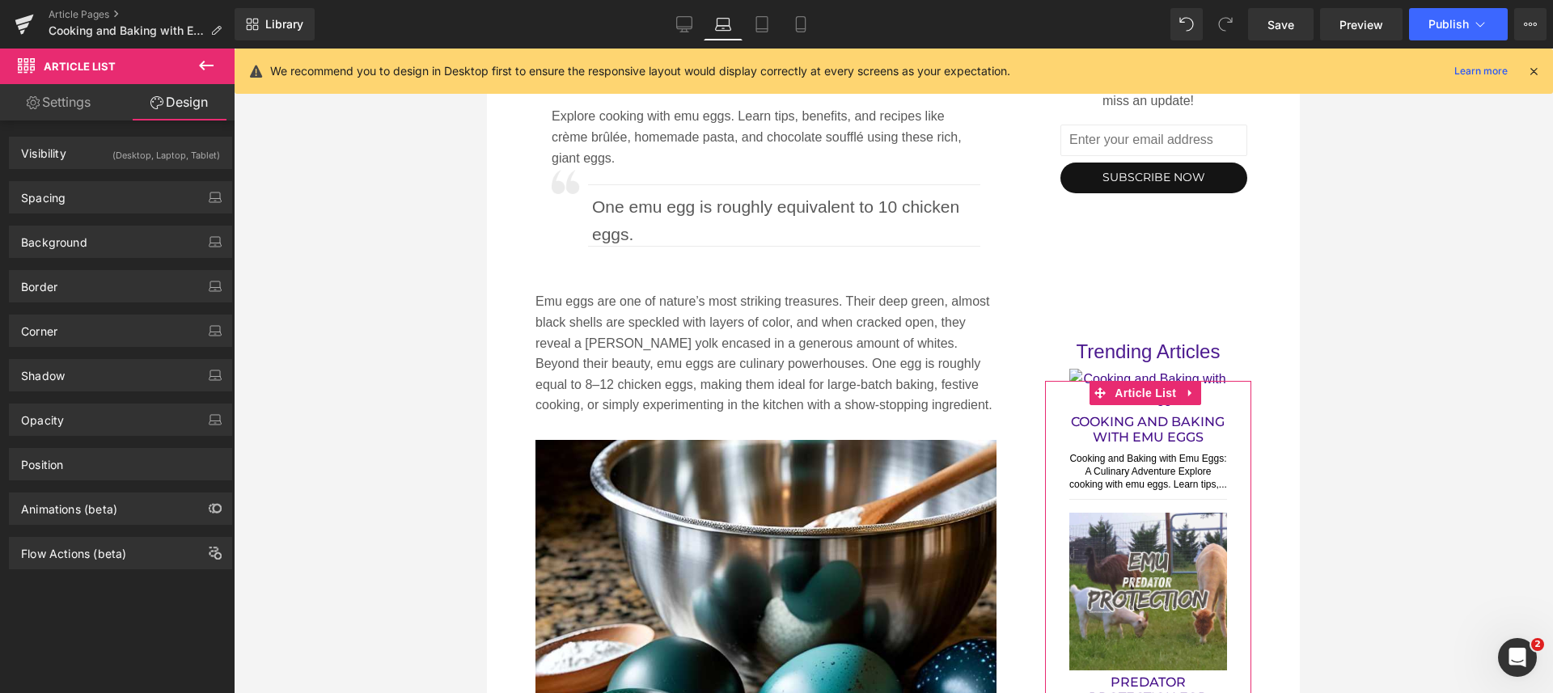
type input "0"
click at [36, 192] on div "Spacing" at bounding box center [43, 193] width 44 height 23
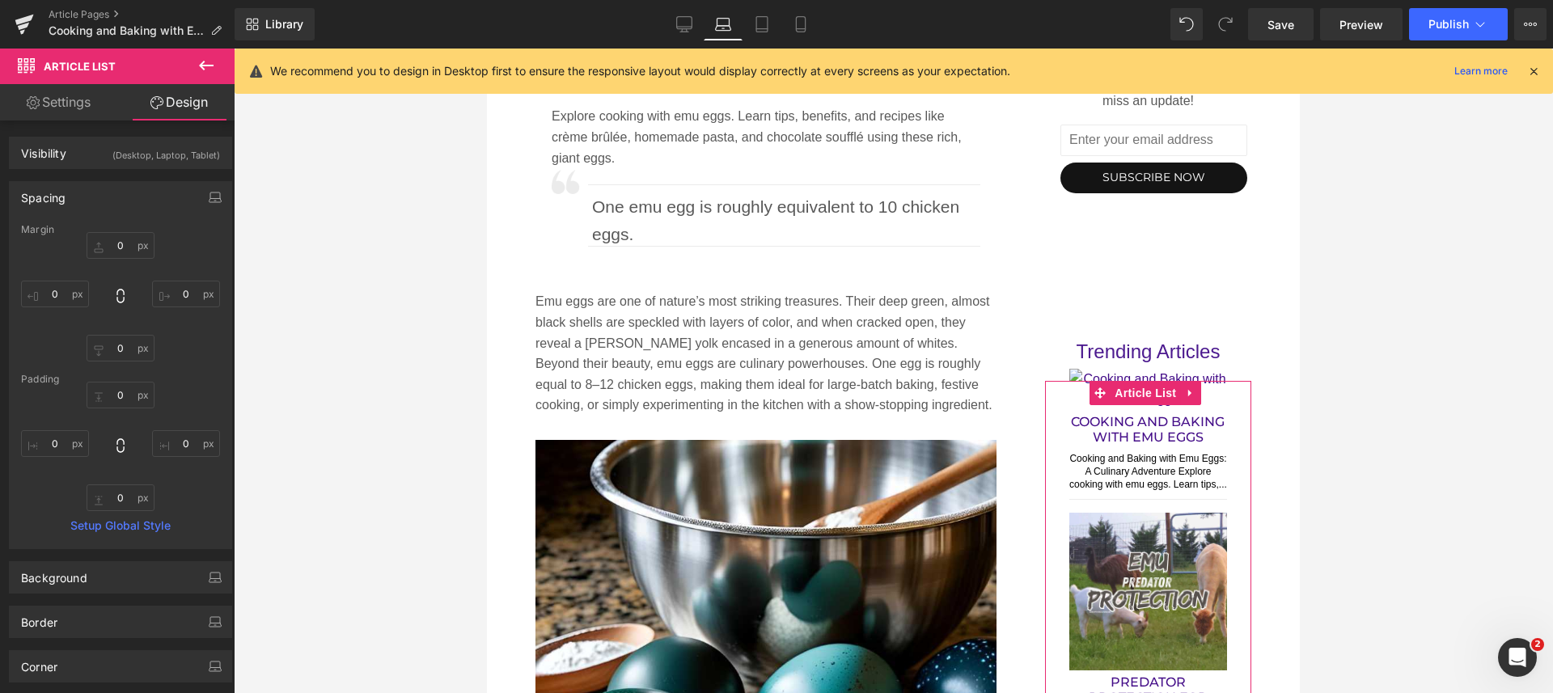
click at [49, 154] on div "Visibility" at bounding box center [43, 148] width 45 height 23
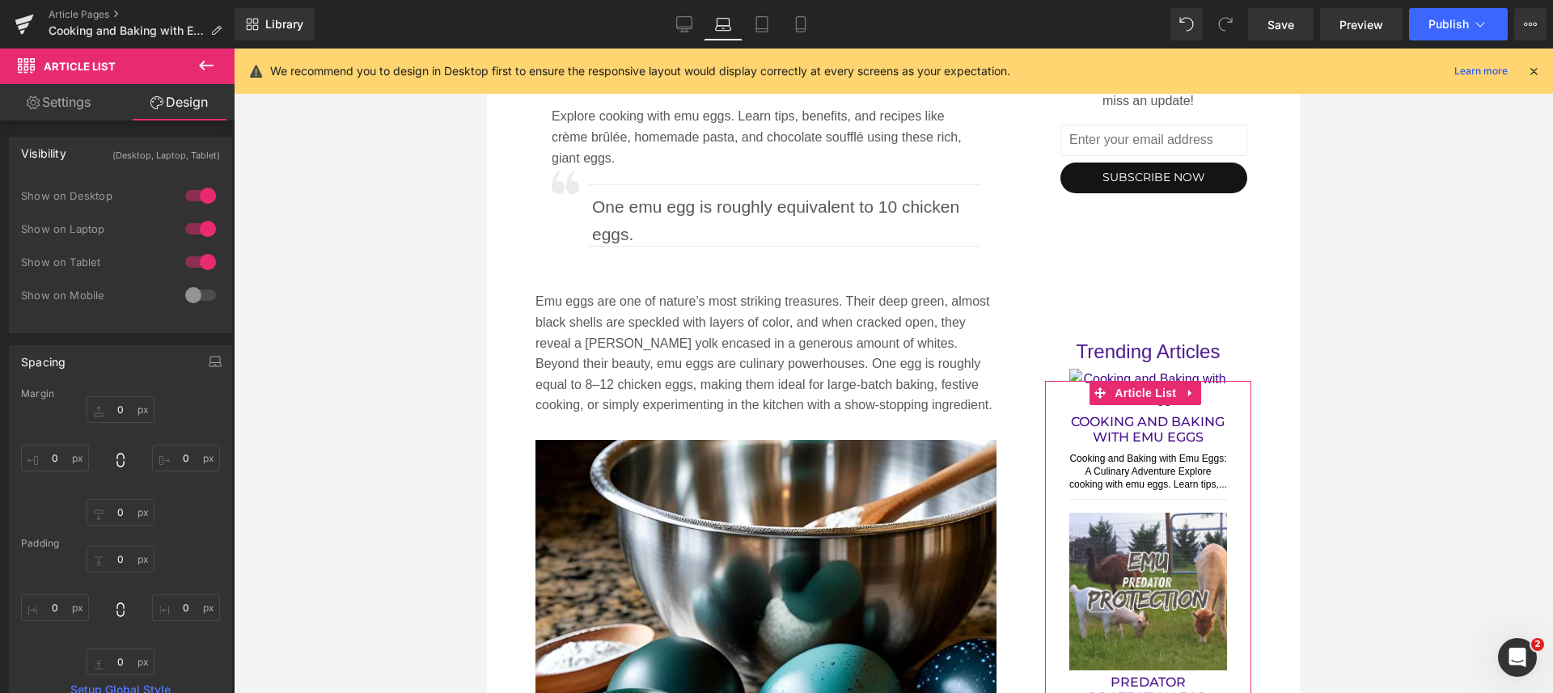
click at [46, 94] on link "Settings" at bounding box center [58, 102] width 117 height 36
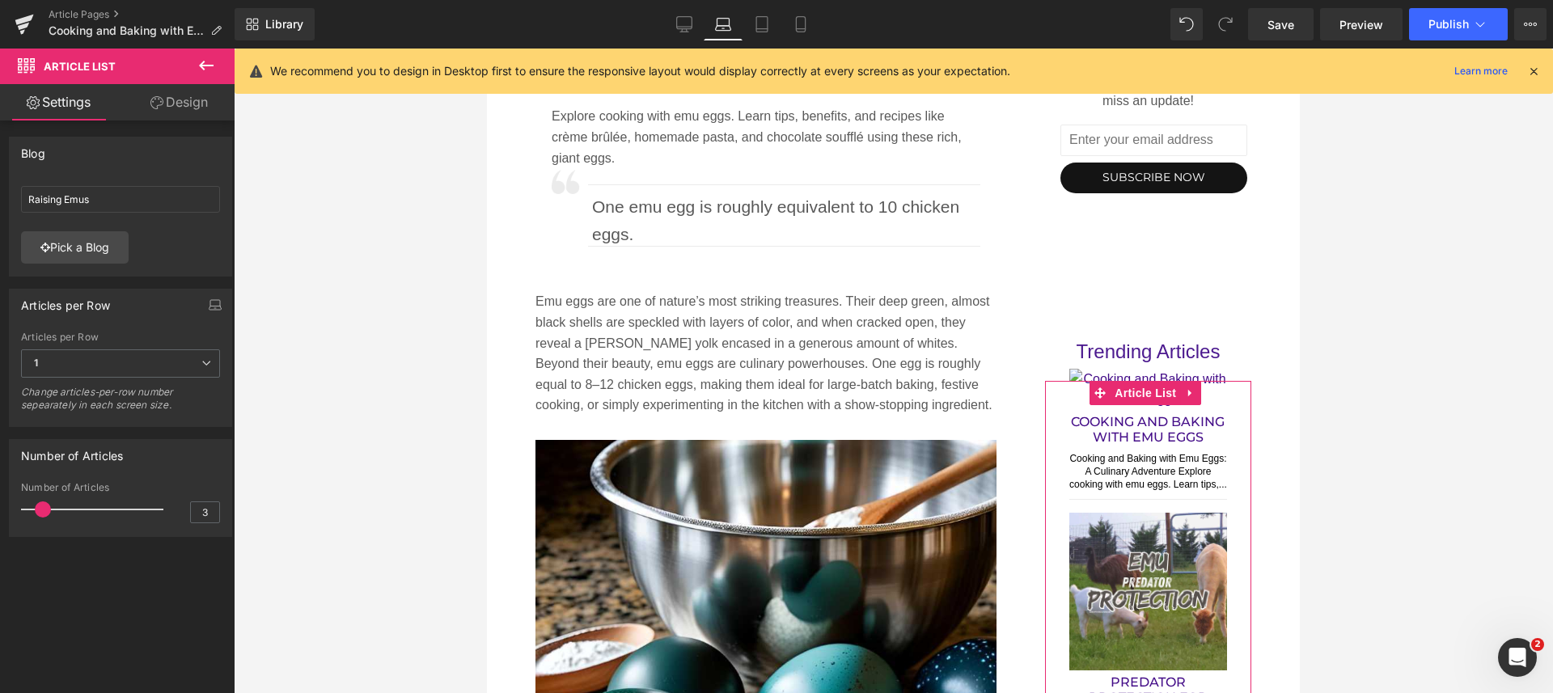
click at [188, 93] on link "Design" at bounding box center [178, 102] width 117 height 36
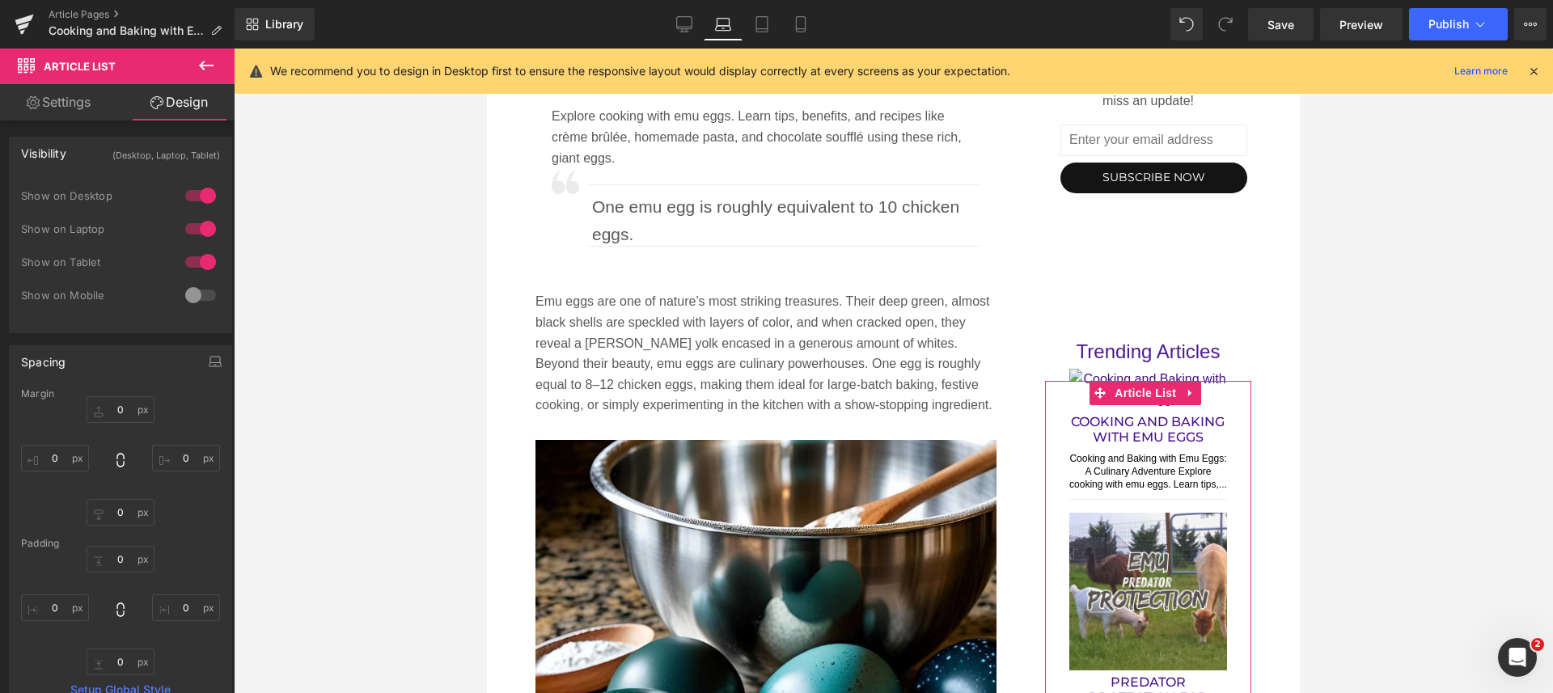
type input "0"
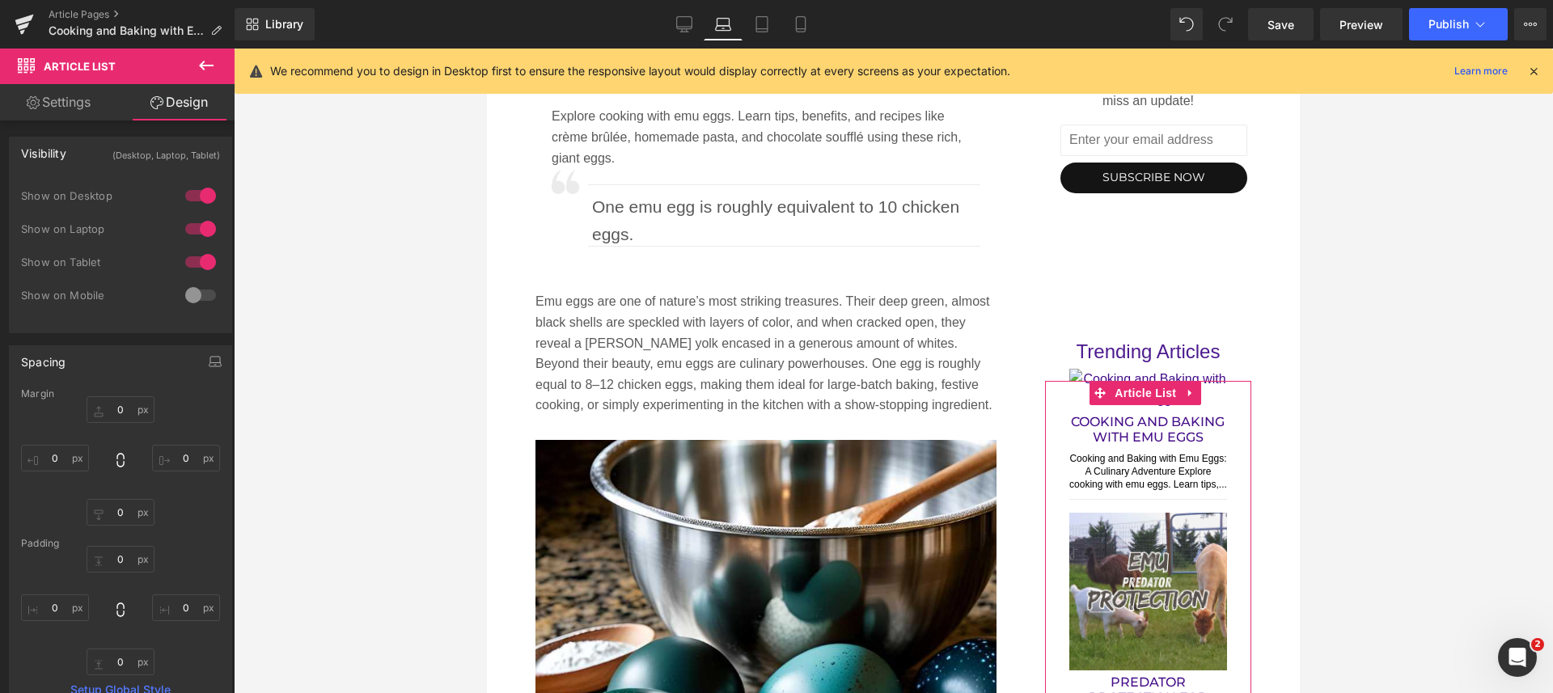
type input "0"
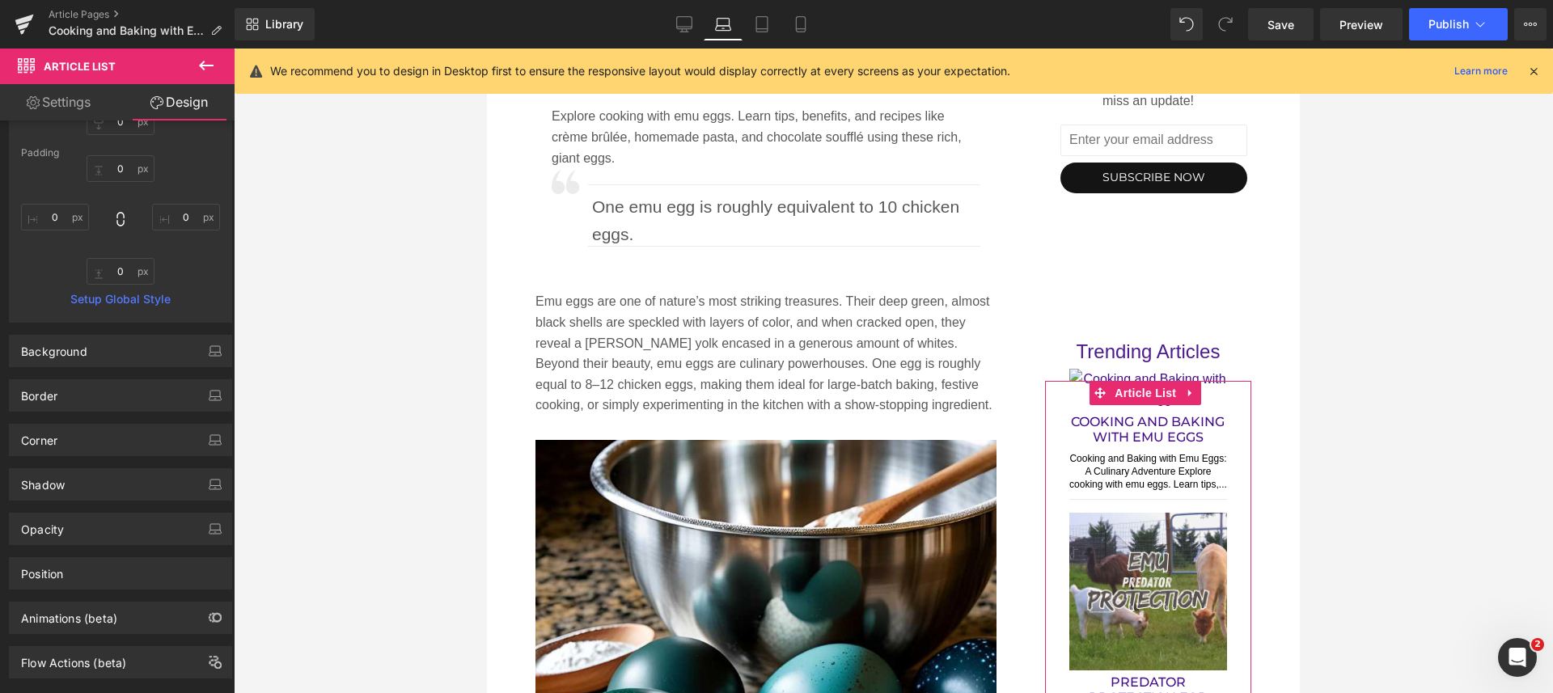
scroll to position [425, 0]
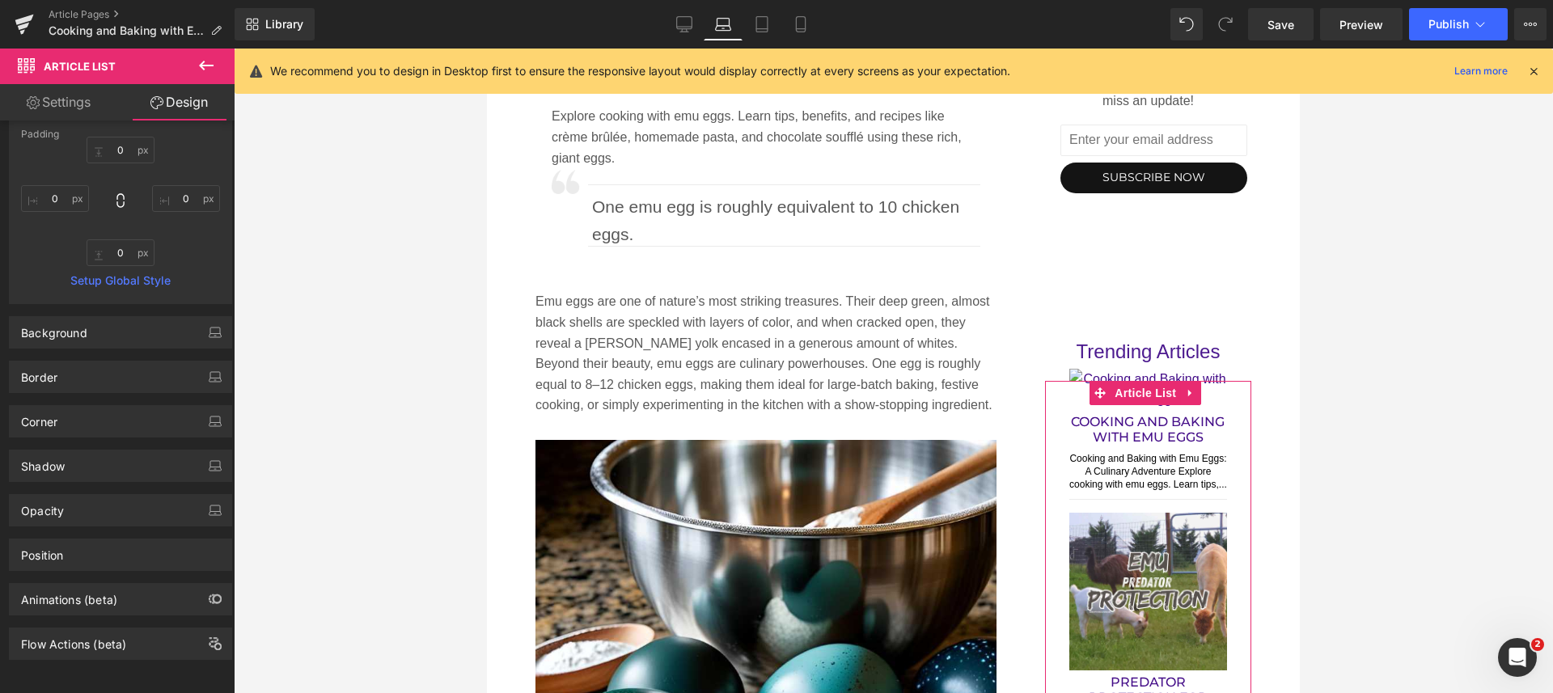
click at [100, 539] on div "Position" at bounding box center [121, 554] width 222 height 31
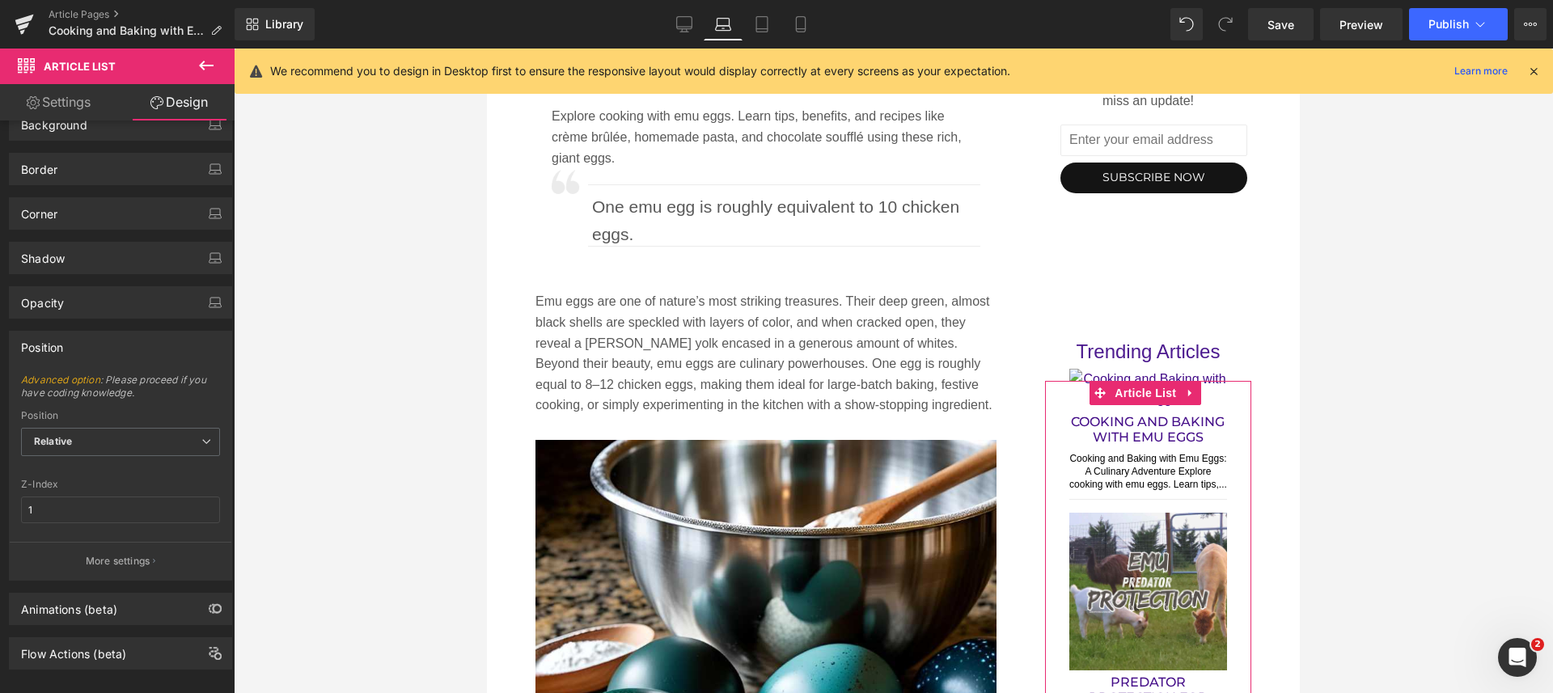
scroll to position [642, 0]
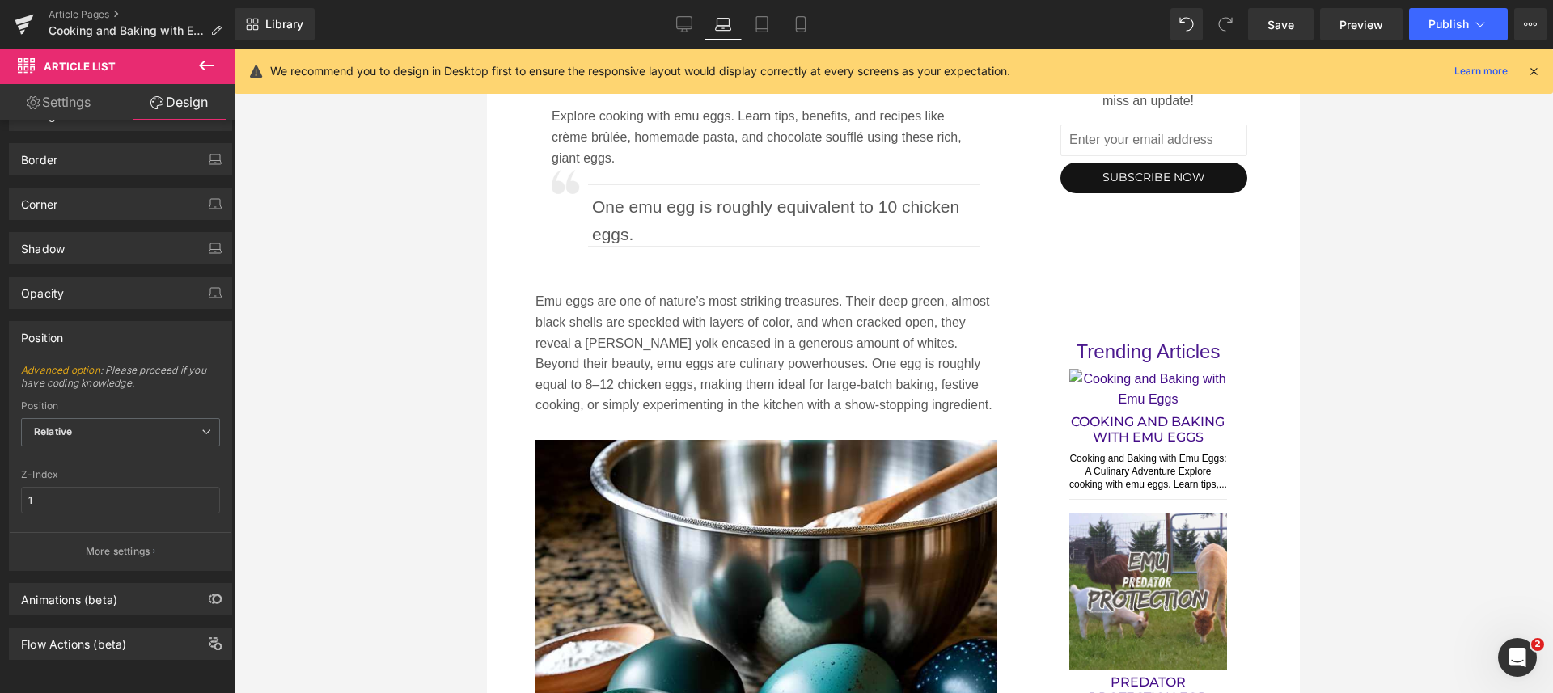
click at [1444, 18] on span "Publish" at bounding box center [1448, 24] width 40 height 13
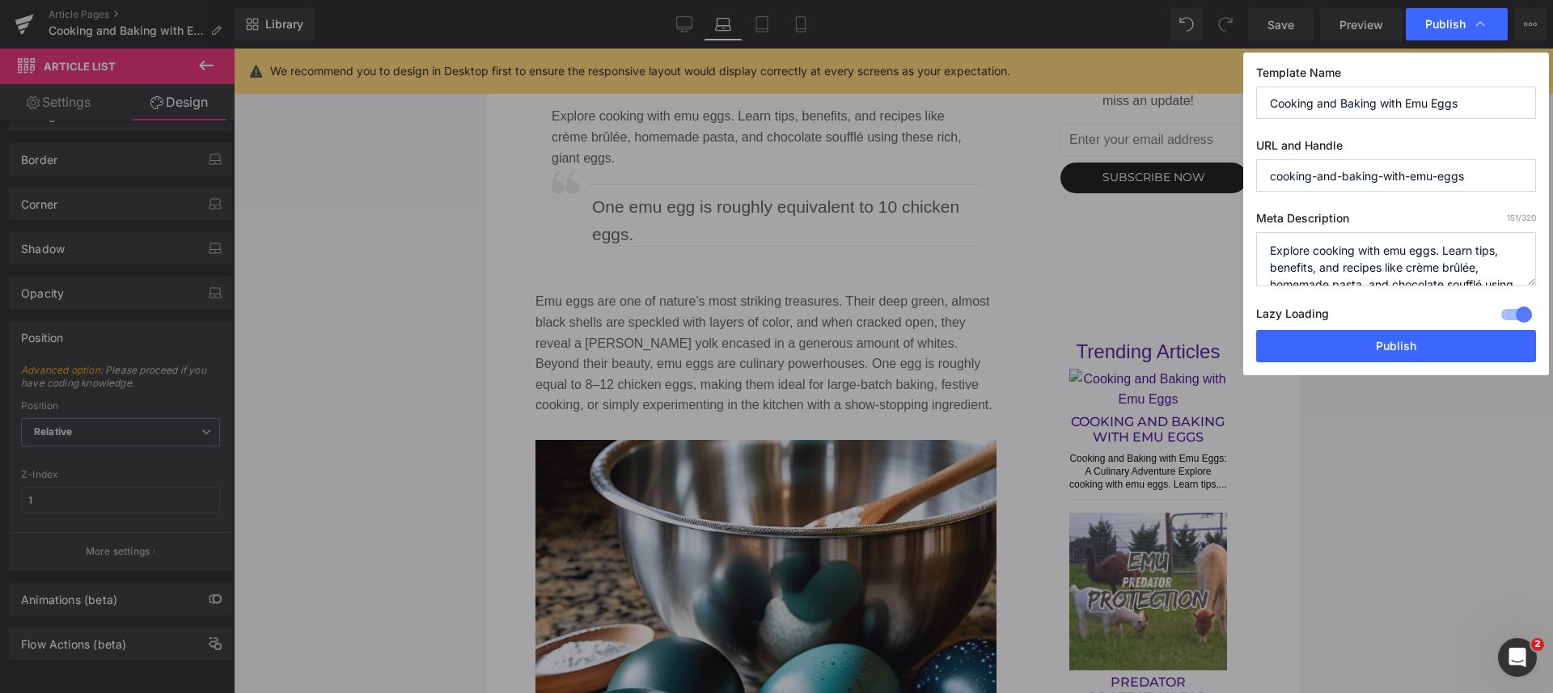
click at [1410, 338] on button "Publish" at bounding box center [1396, 346] width 280 height 32
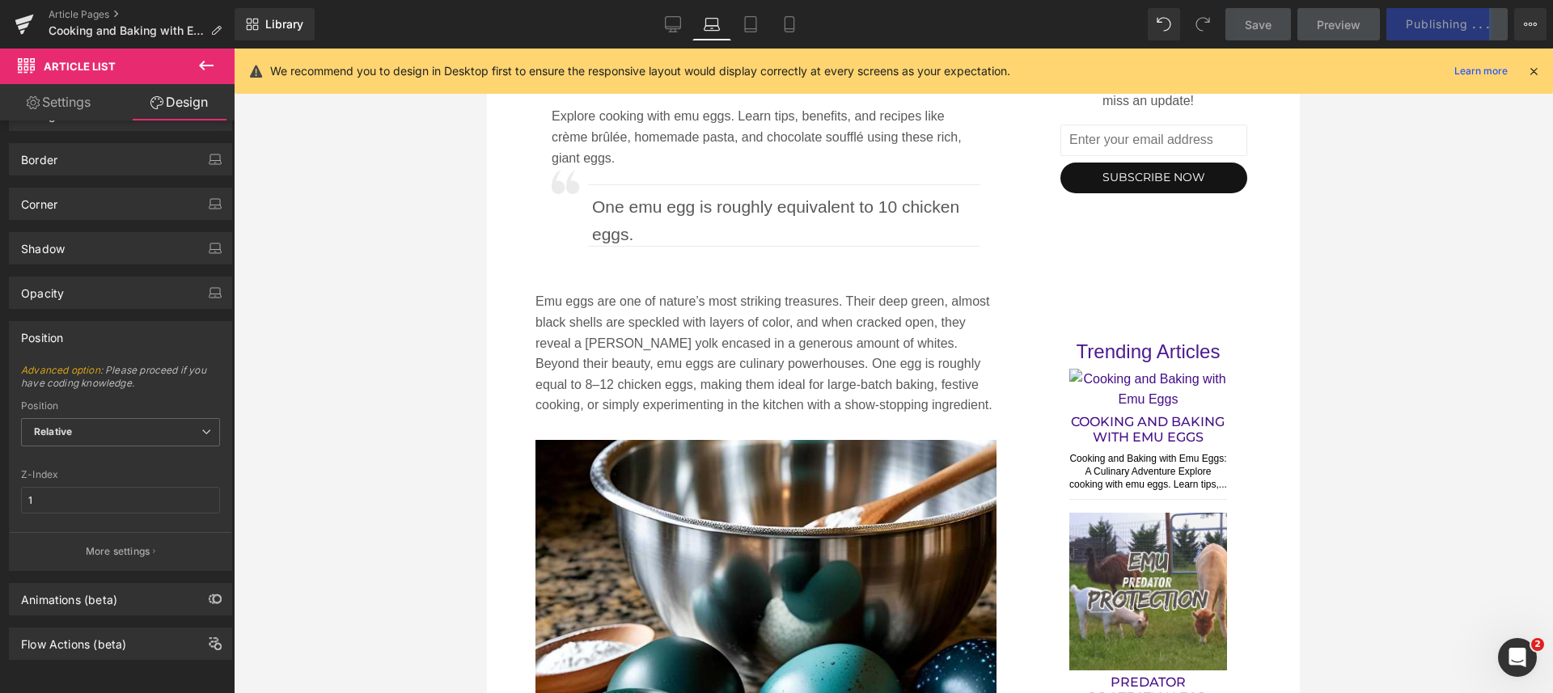
click at [1537, 74] on icon at bounding box center [1533, 71] width 15 height 15
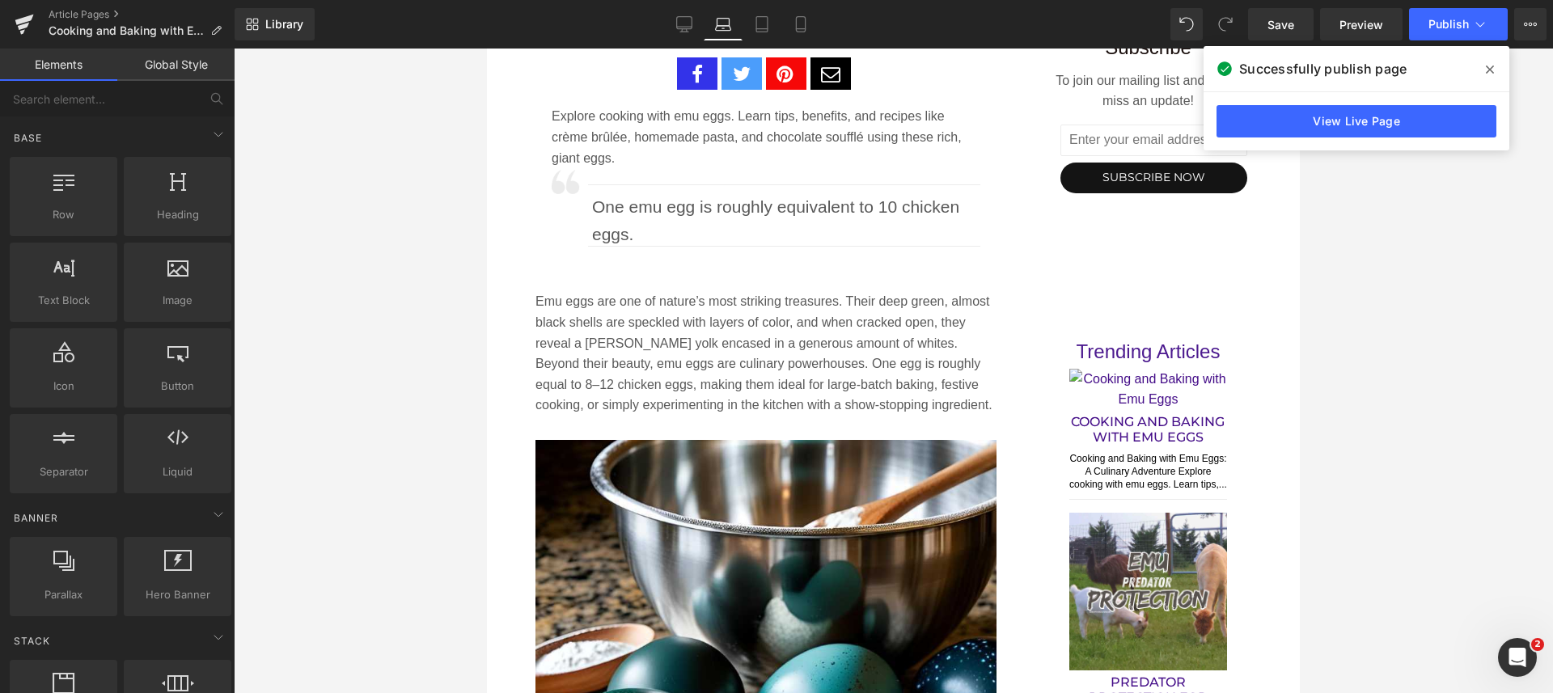
click at [1464, 390] on div at bounding box center [893, 371] width 1319 height 644
click at [678, 21] on icon at bounding box center [684, 24] width 16 height 16
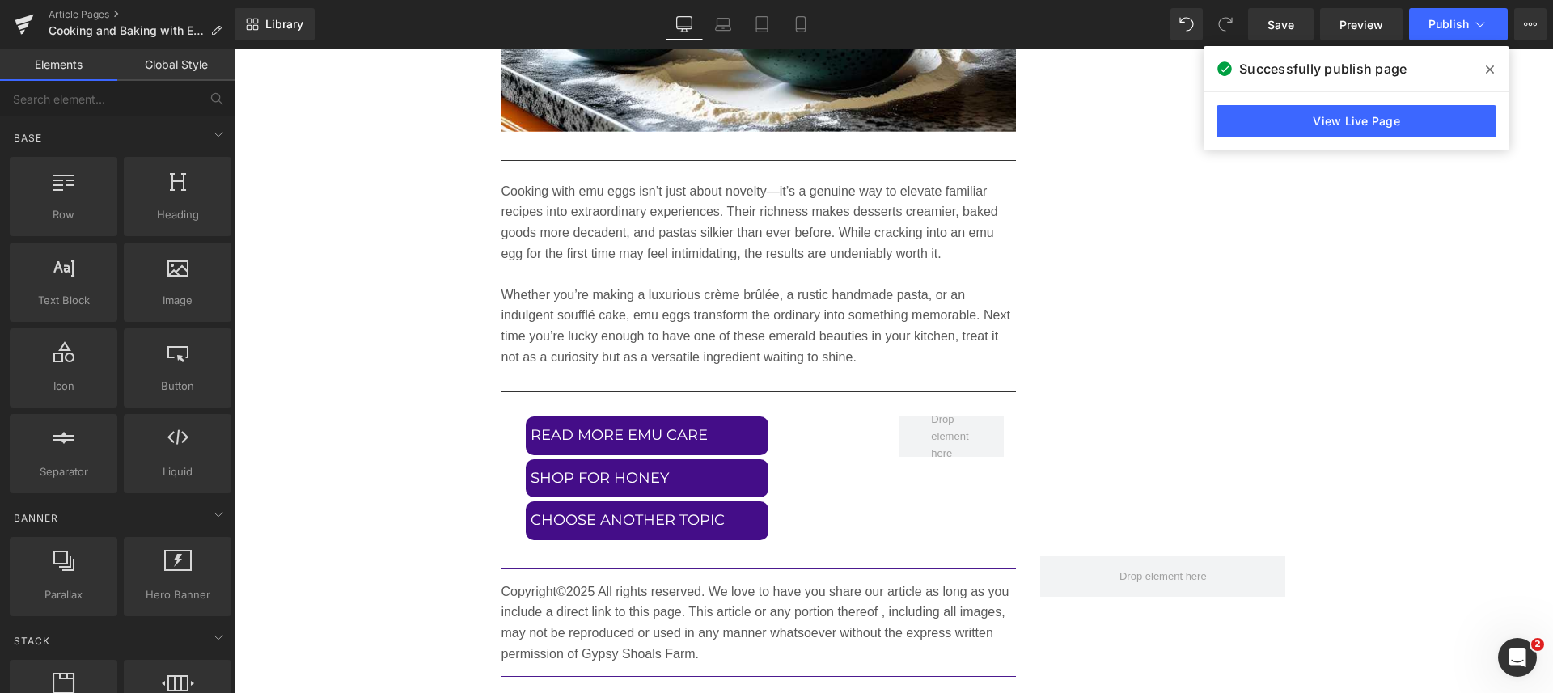
scroll to position [8902, 0]
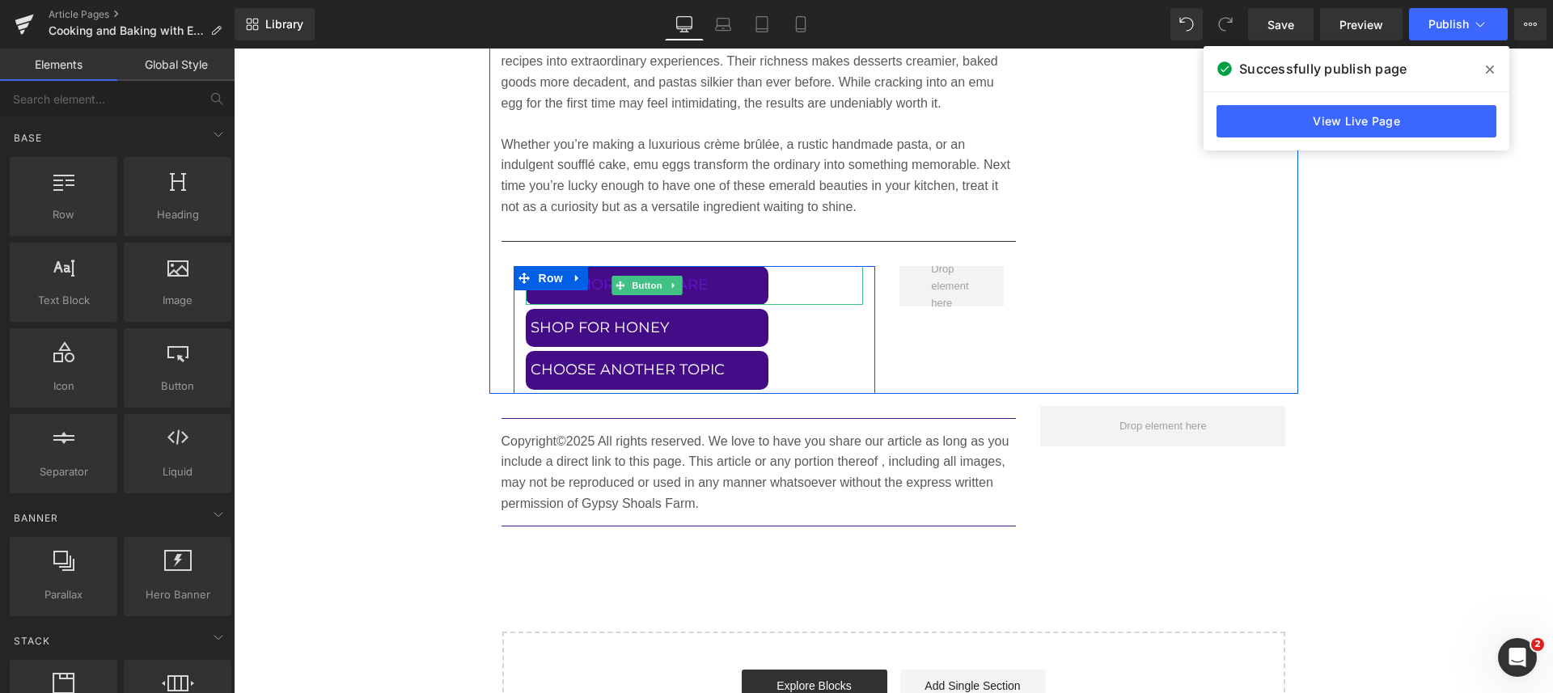
click at [718, 285] on link "READ MORE EMU CARE" at bounding box center [647, 285] width 243 height 39
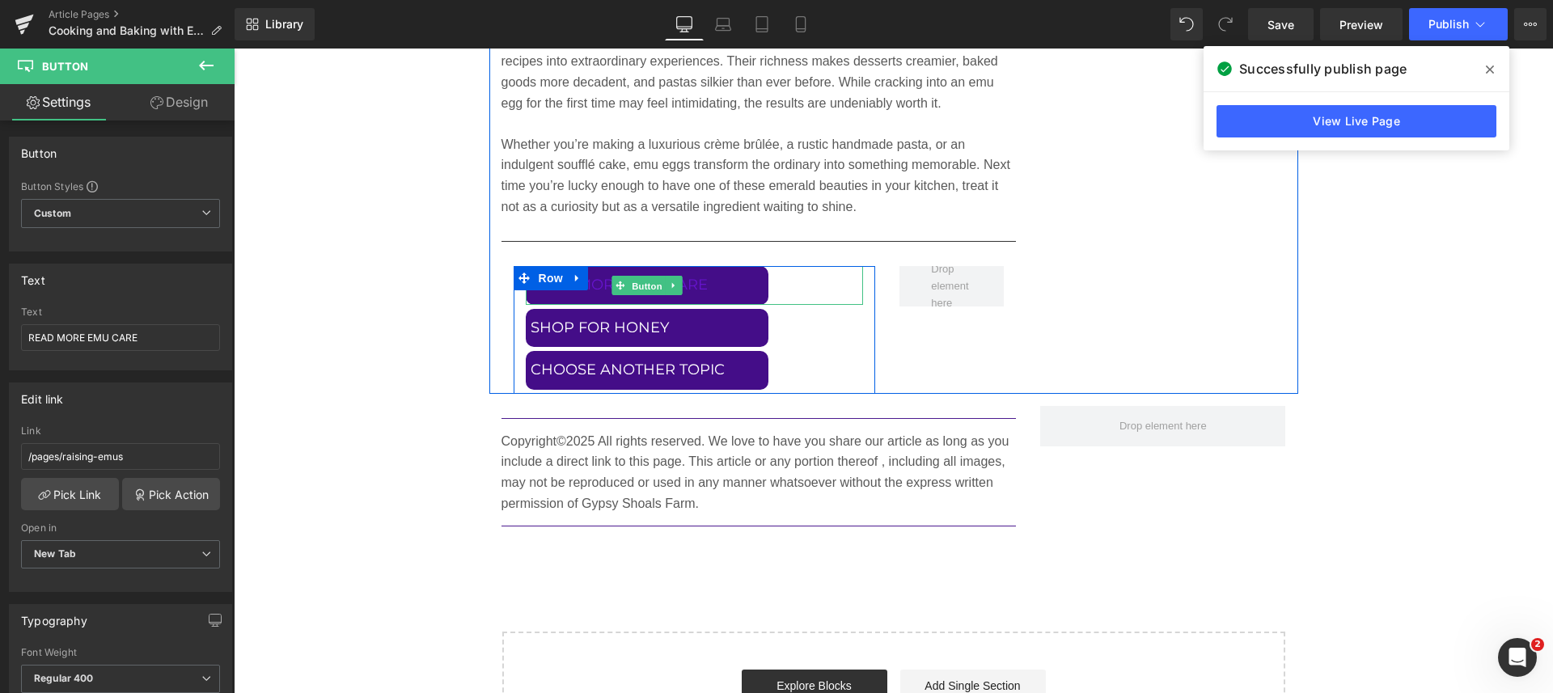
click at [637, 287] on span "Button" at bounding box center [646, 286] width 37 height 19
click at [635, 286] on span "Button" at bounding box center [646, 285] width 37 height 19
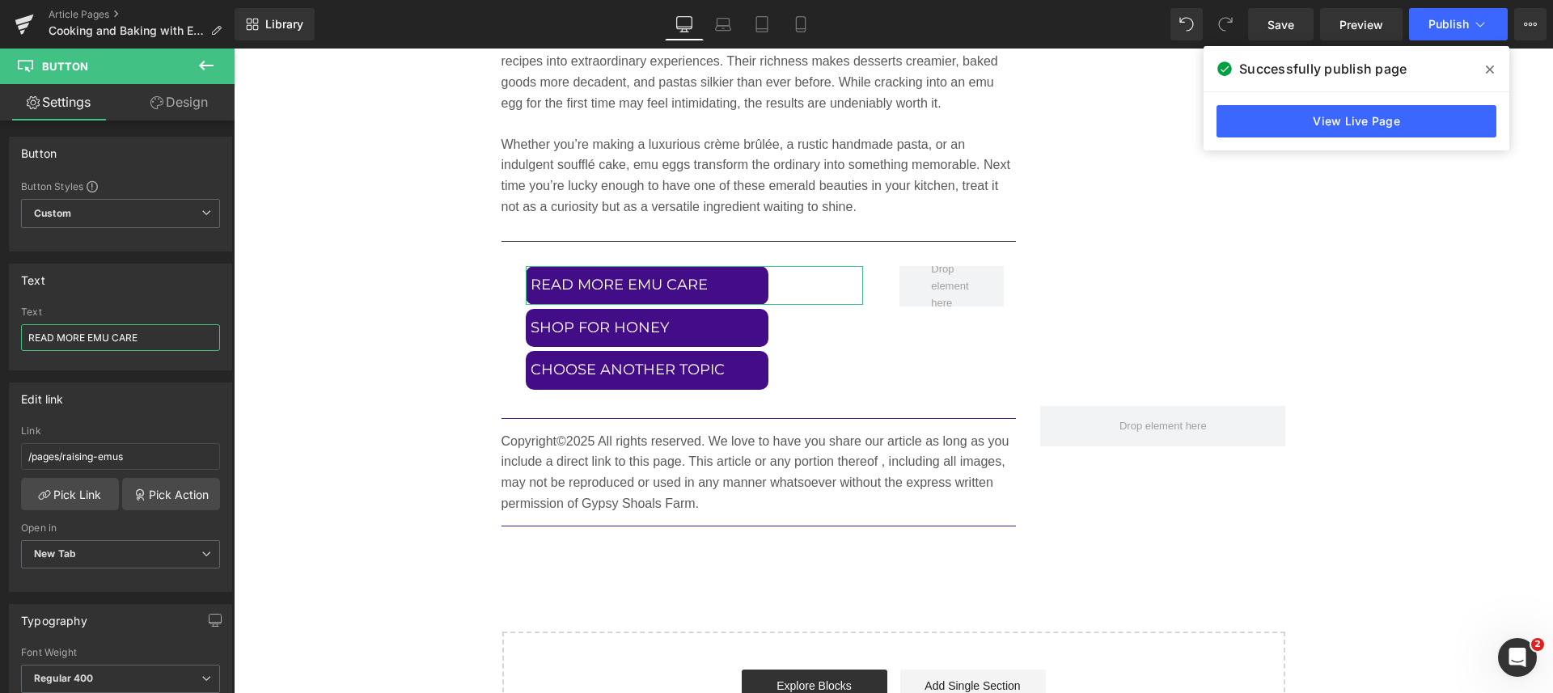
drag, startPoint x: 111, startPoint y: 334, endPoint x: 154, endPoint y: 331, distance: 43.0
click at [154, 331] on input "READ MORE EMU CARE" at bounding box center [120, 337] width 199 height 27
type input "READ MORE EMU TOPICS"
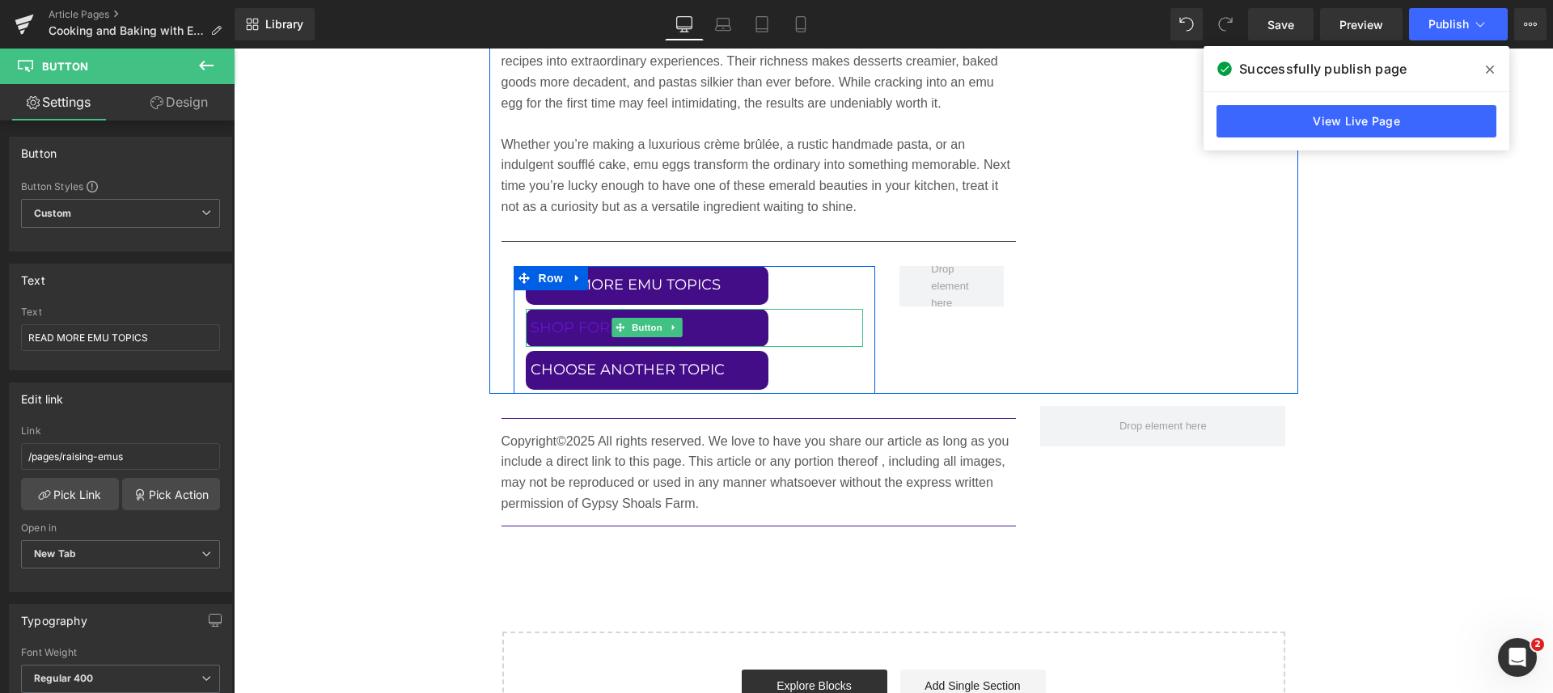
click at [678, 327] on link "SHOP FOR HONEY" at bounding box center [647, 328] width 243 height 39
click at [638, 281] on span "Button" at bounding box center [646, 286] width 37 height 19
click at [638, 281] on span "Button" at bounding box center [646, 285] width 37 height 19
click at [531, 280] on span "Row" at bounding box center [538, 279] width 32 height 24
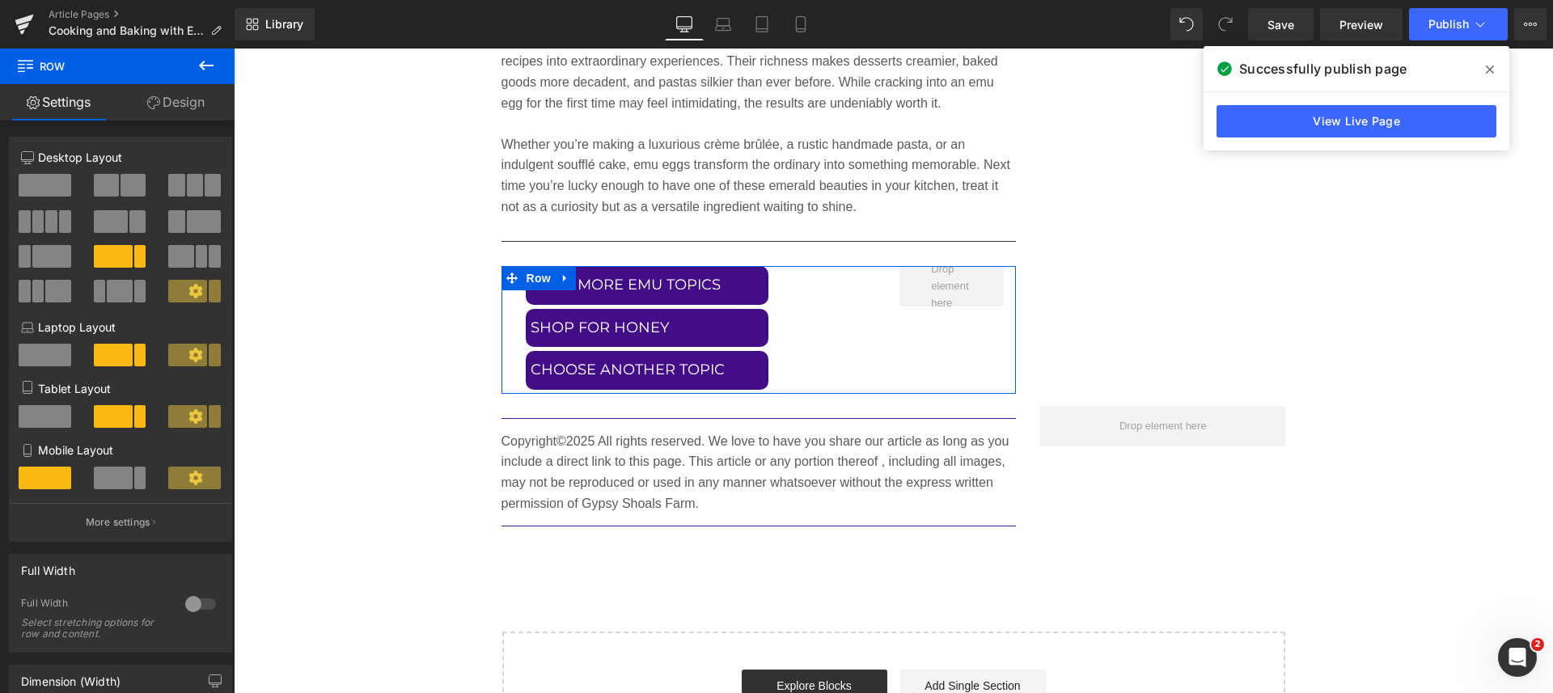
click at [166, 95] on link "Design" at bounding box center [175, 102] width 117 height 36
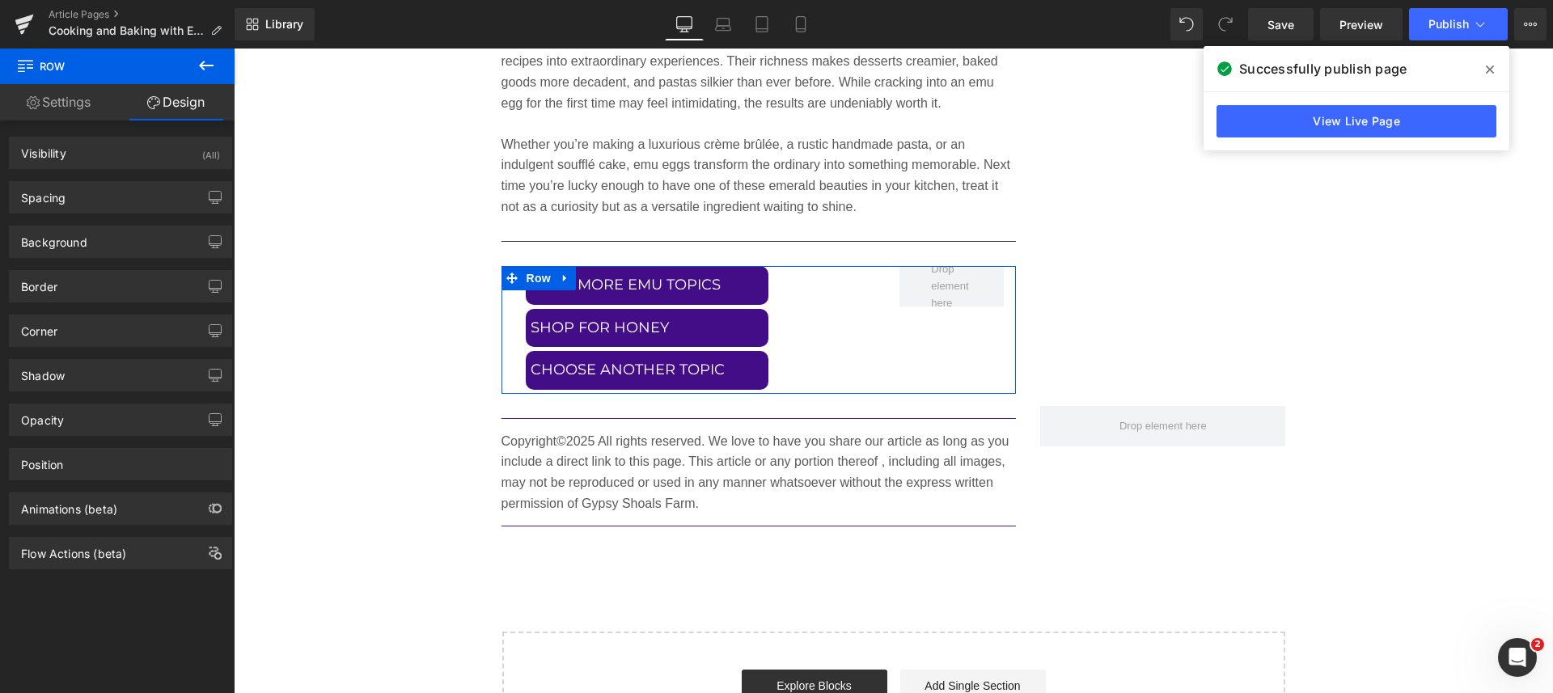
click at [57, 198] on div "Spacing" at bounding box center [43, 193] width 44 height 23
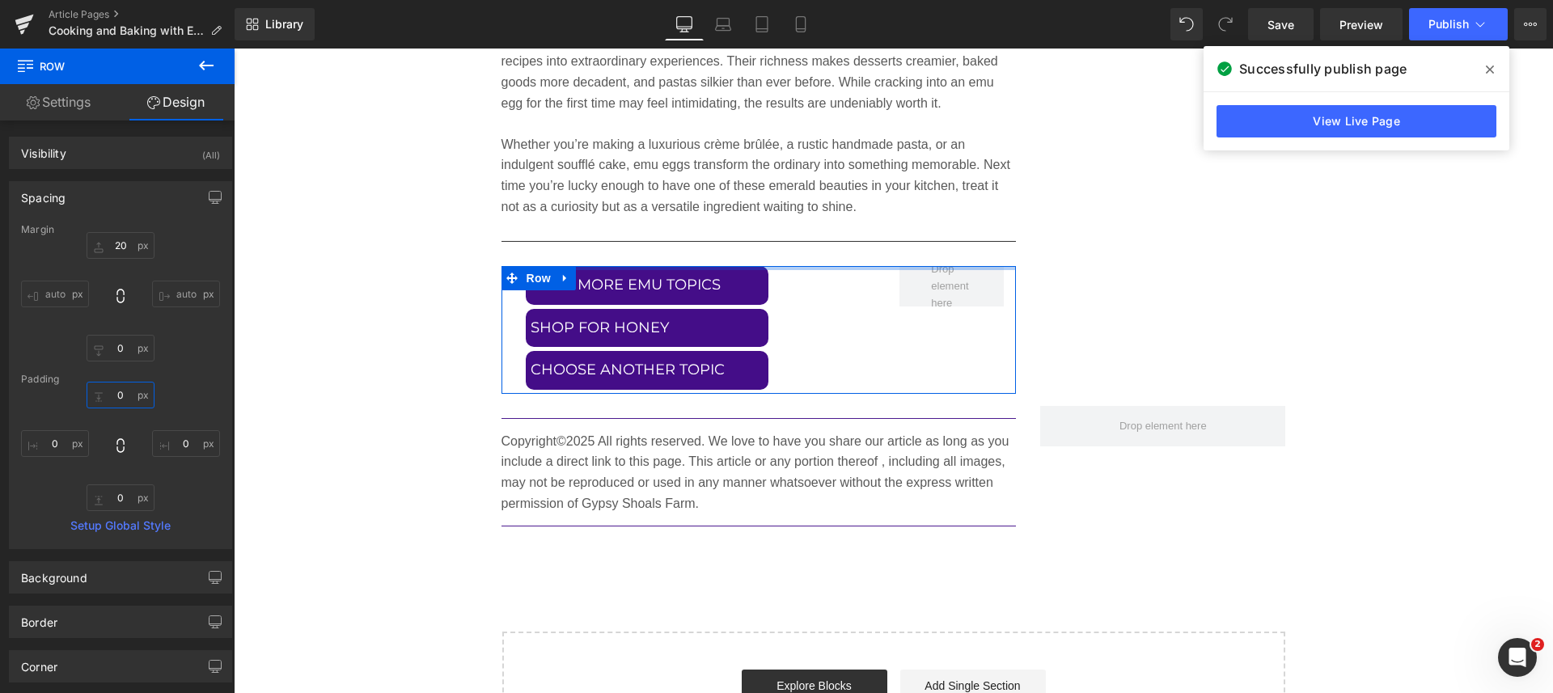
click at [121, 392] on input "0" at bounding box center [121, 395] width 68 height 27
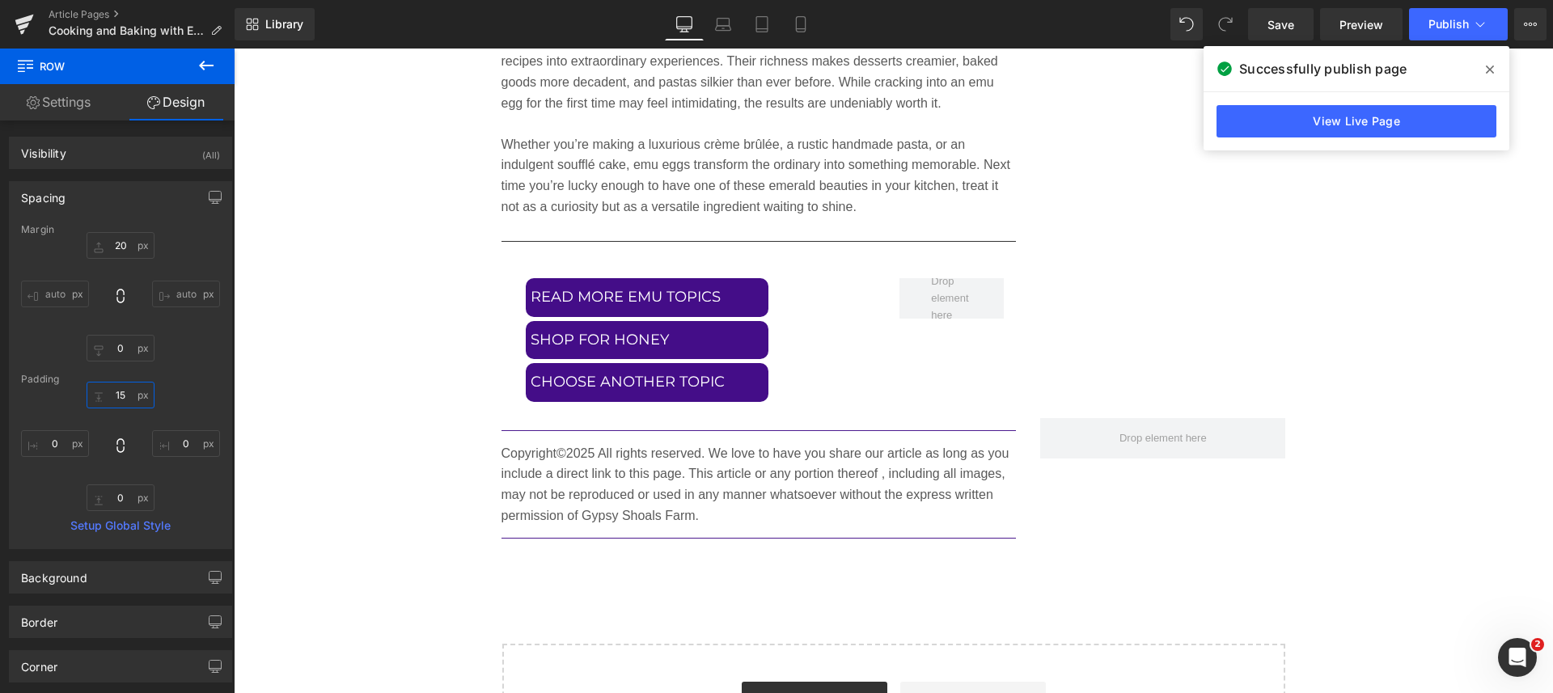
type input "1"
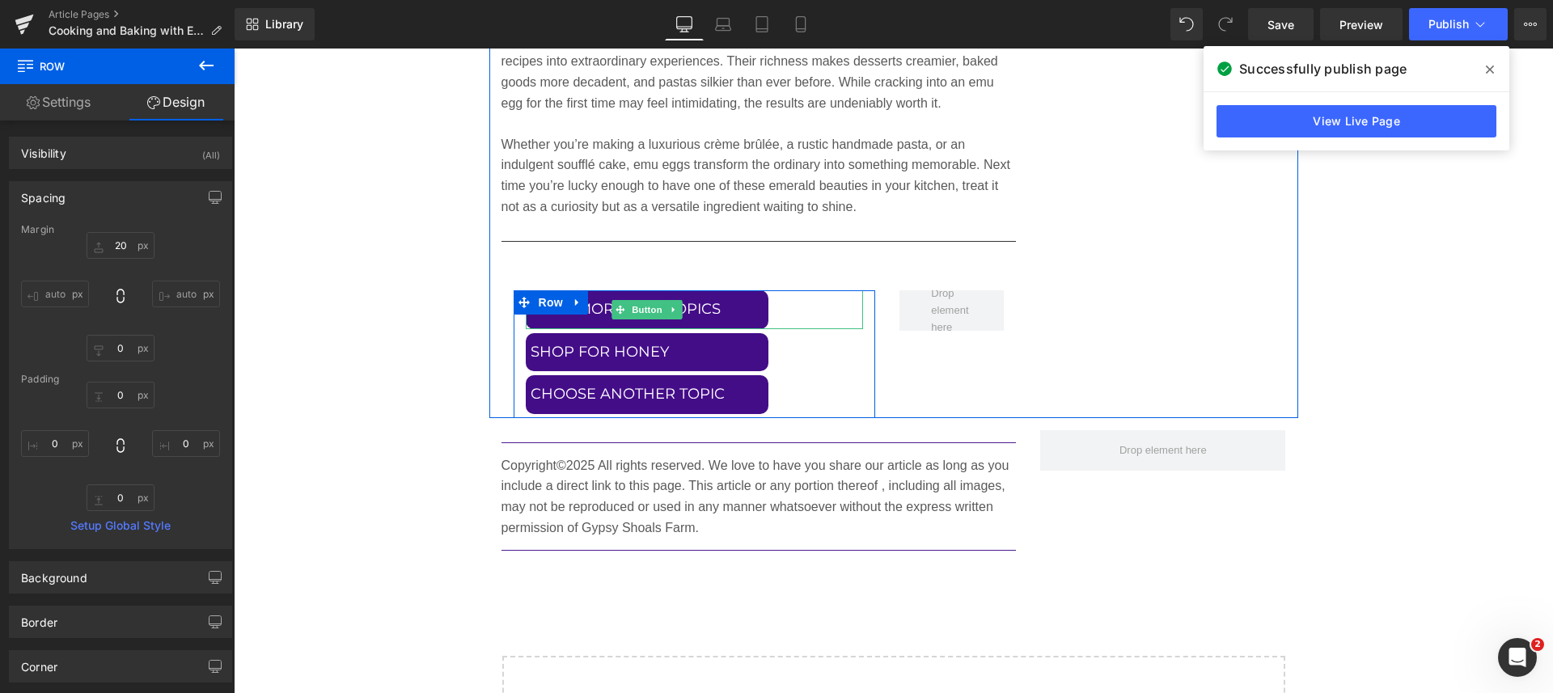
click at [636, 303] on span "Button" at bounding box center [646, 309] width 37 height 19
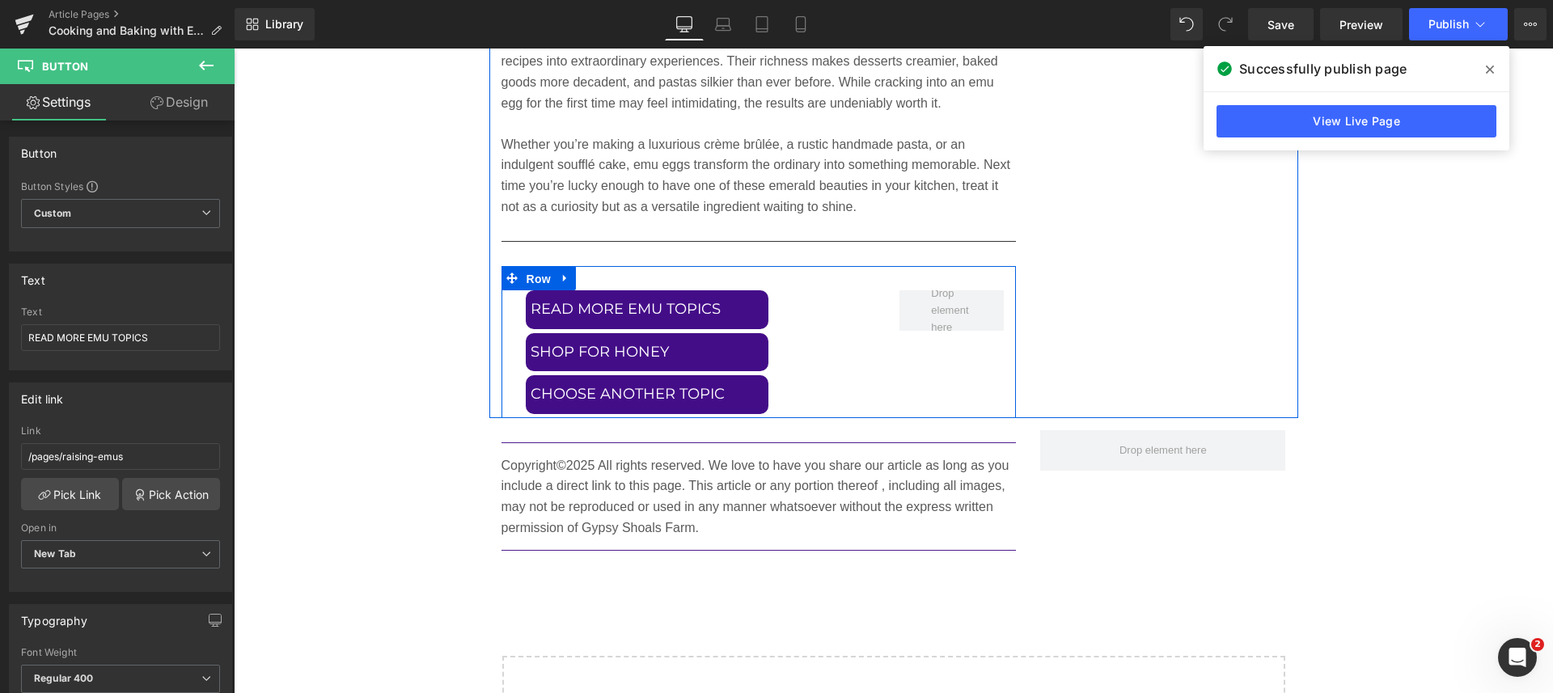
click at [525, 272] on span "Row" at bounding box center [538, 279] width 32 height 24
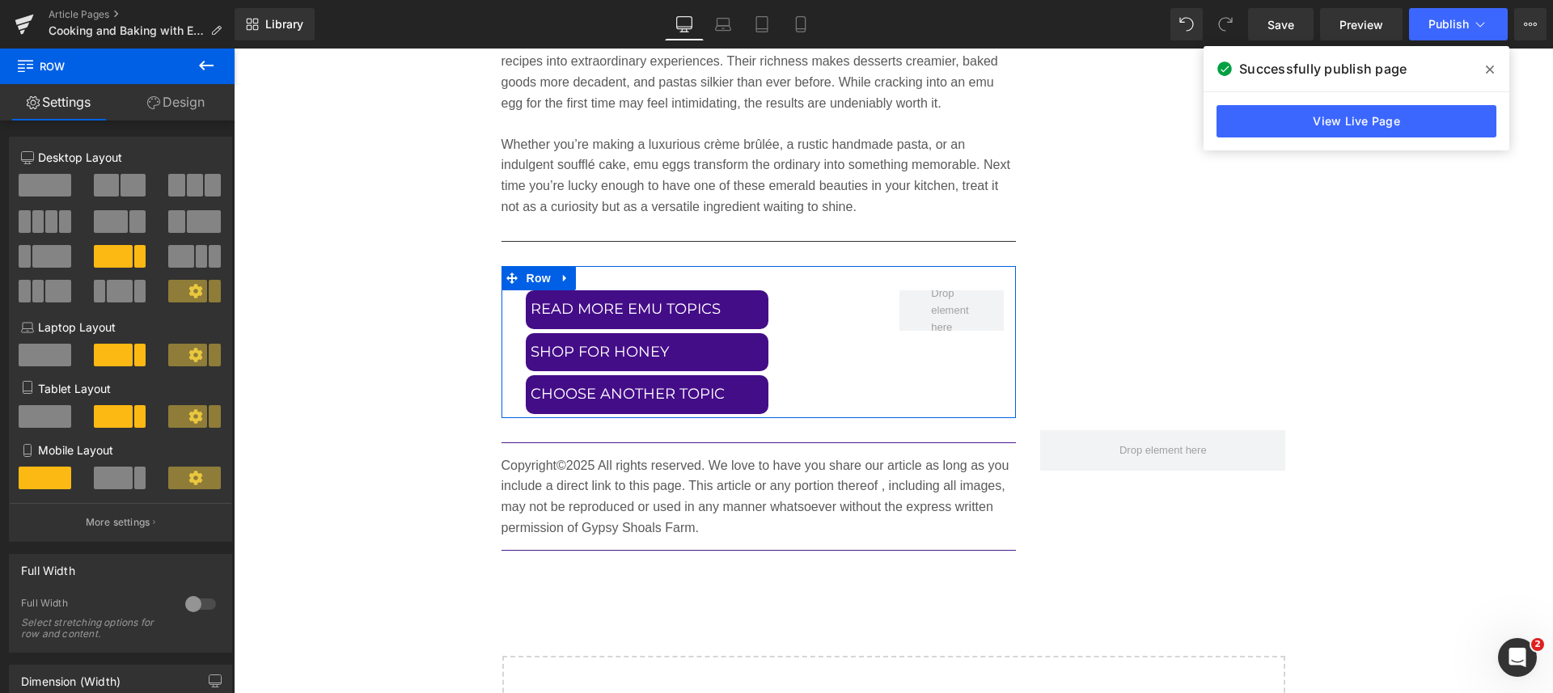
click at [179, 93] on link "Design" at bounding box center [175, 102] width 117 height 36
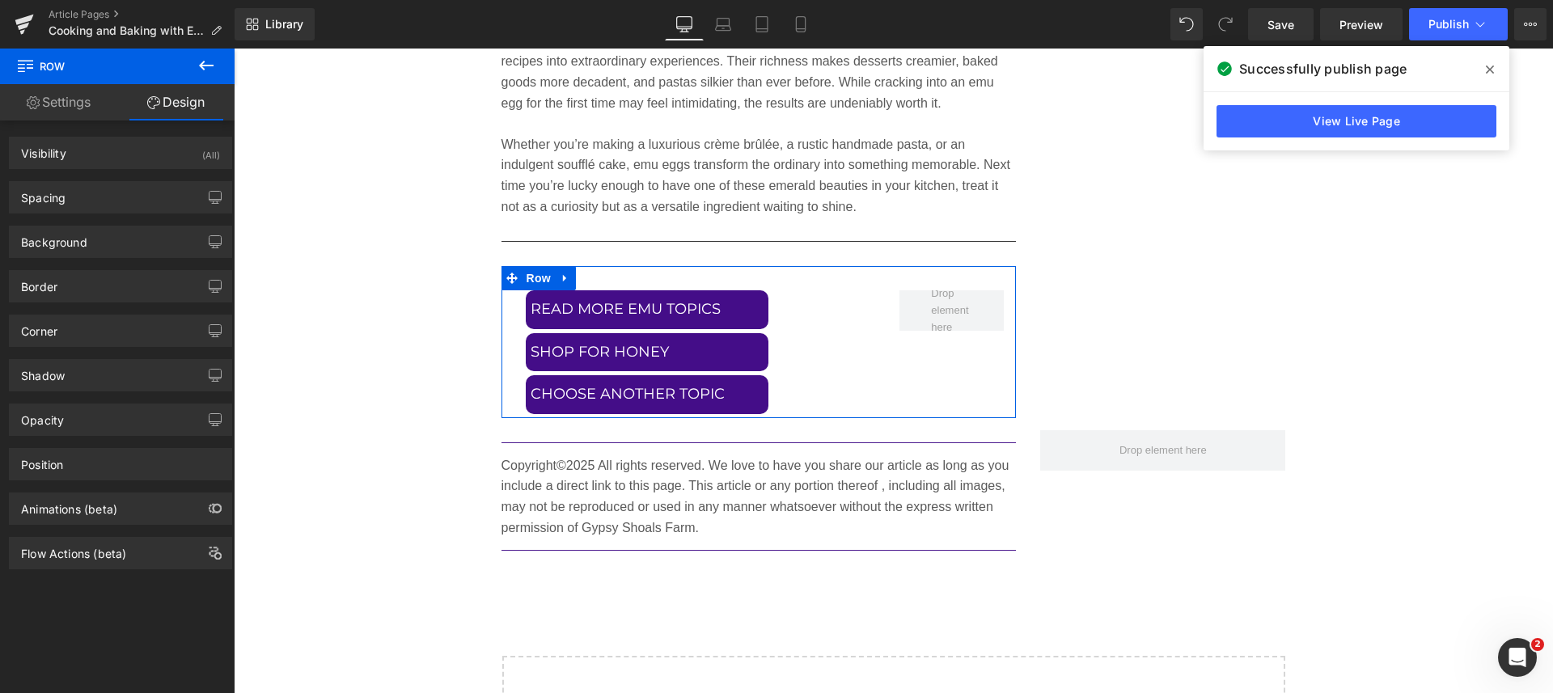
type input "20"
type input "0"
type input "30"
type input "0"
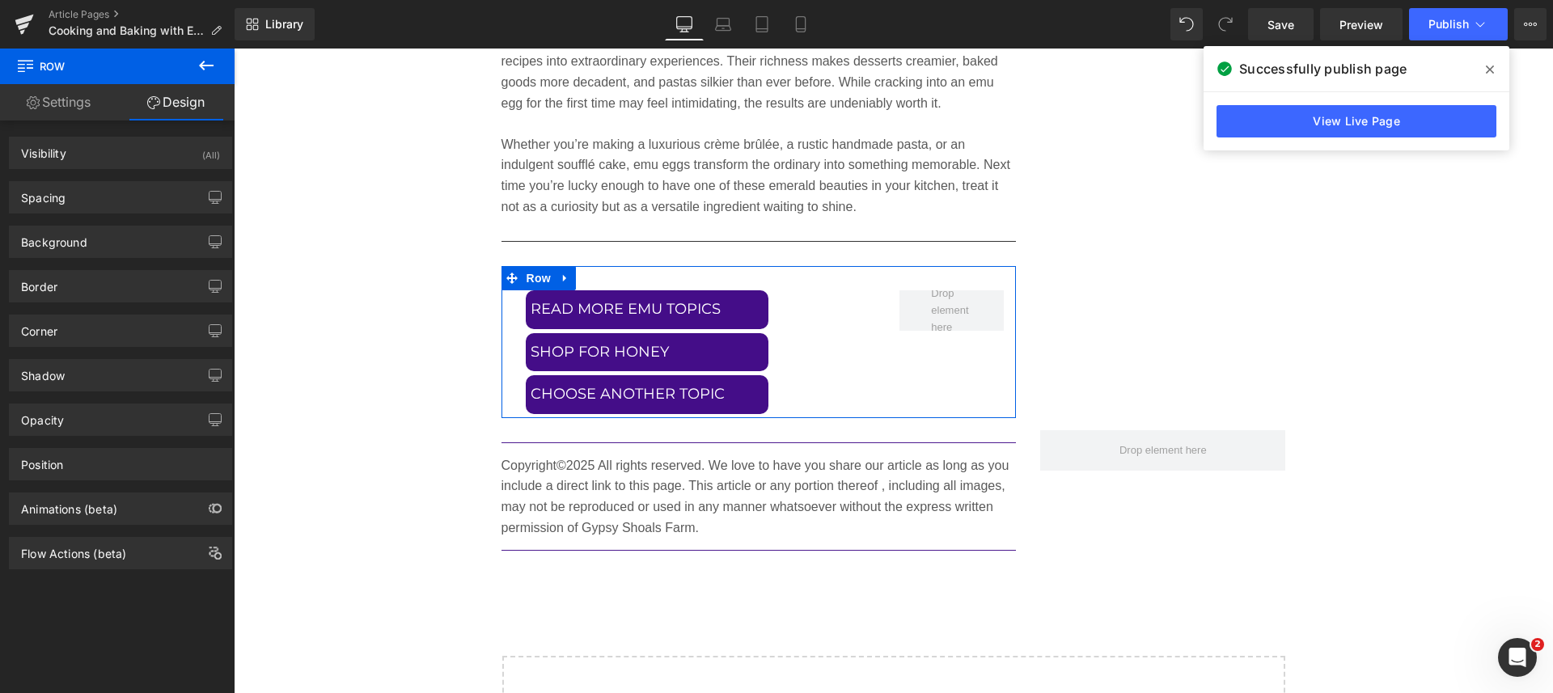
type input "0"
click at [69, 199] on div "Spacing" at bounding box center [121, 197] width 222 height 31
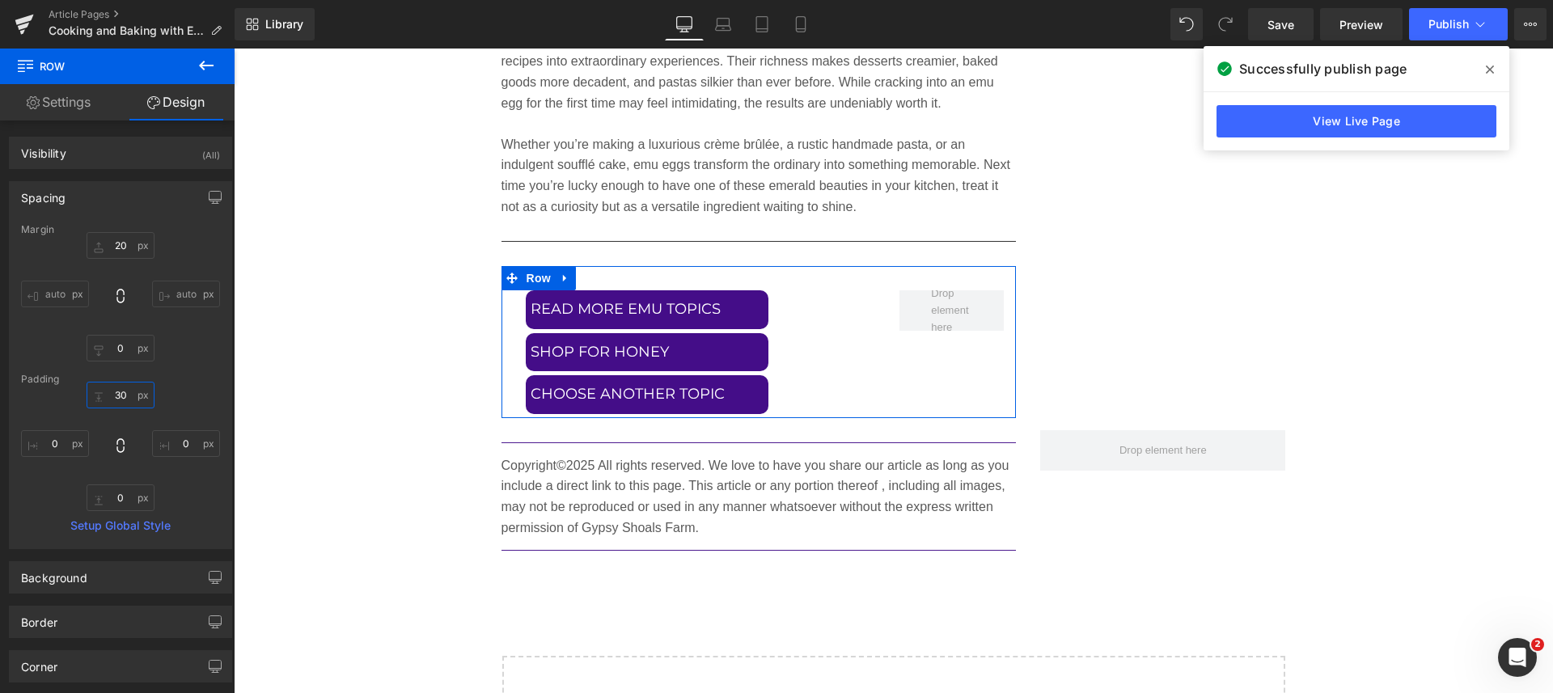
click at [113, 395] on input "30" at bounding box center [121, 395] width 68 height 27
drag, startPoint x: 112, startPoint y: 399, endPoint x: 174, endPoint y: 400, distance: 61.5
click at [174, 400] on div "30px 30 0px 0 0px 0 0px 0" at bounding box center [120, 446] width 199 height 129
click at [112, 399] on input "30" at bounding box center [121, 395] width 68 height 27
type input "0"
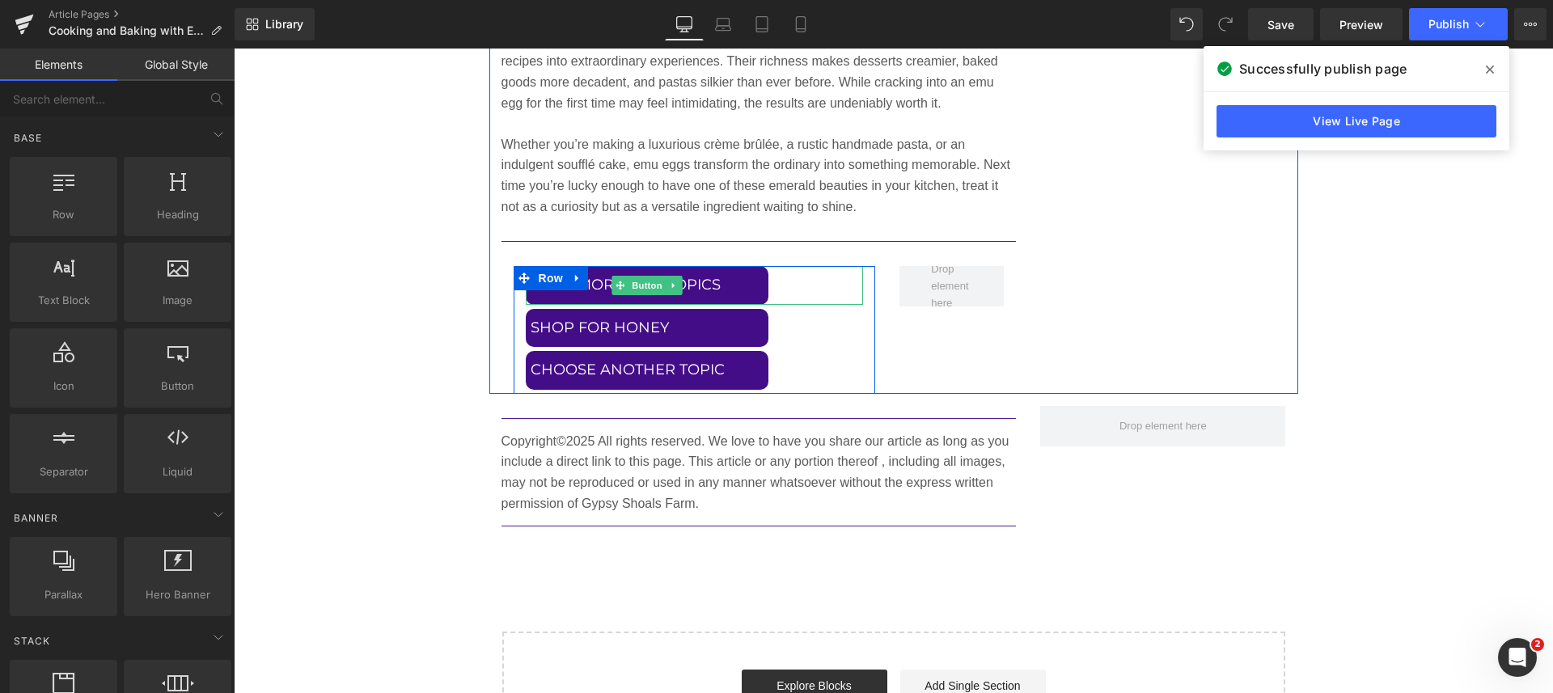
click at [640, 283] on span "Button" at bounding box center [646, 285] width 37 height 19
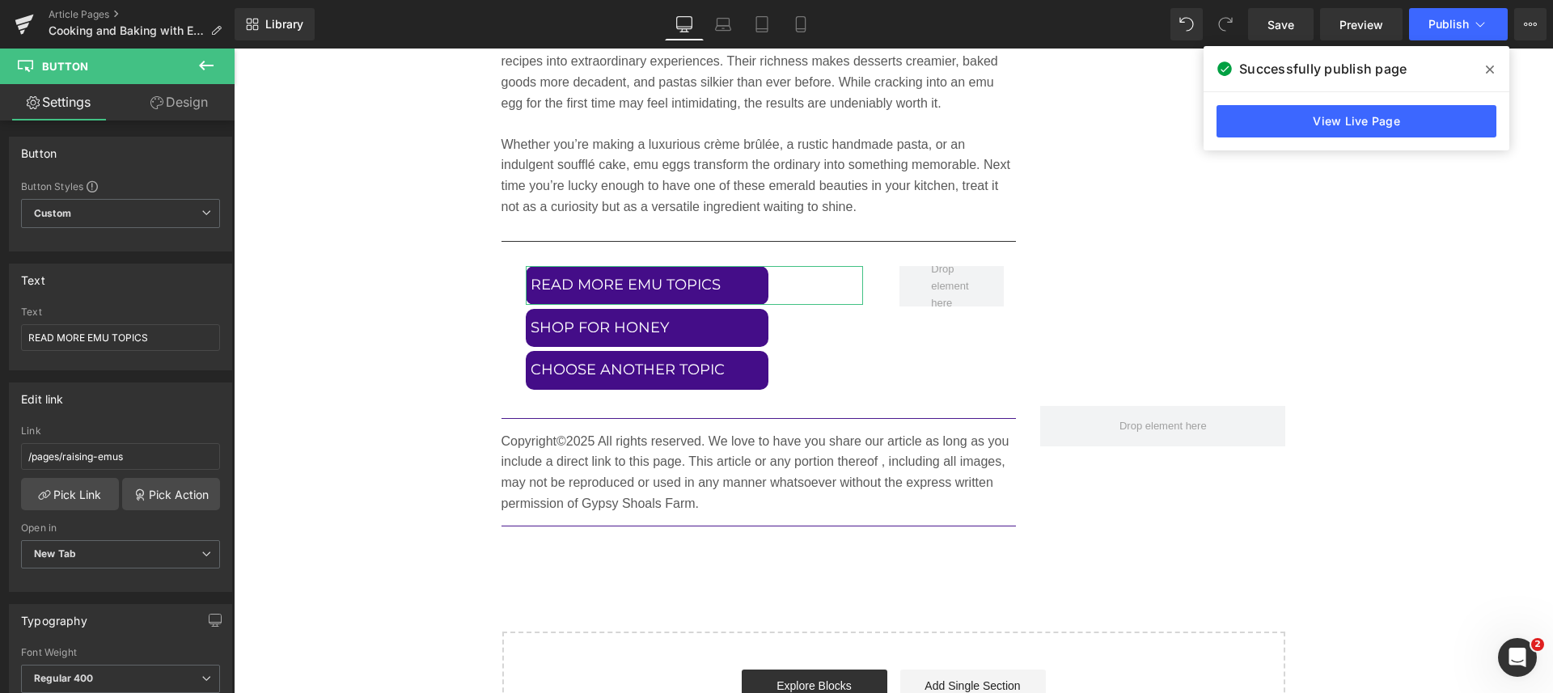
click at [184, 101] on link "Design" at bounding box center [178, 102] width 117 height 36
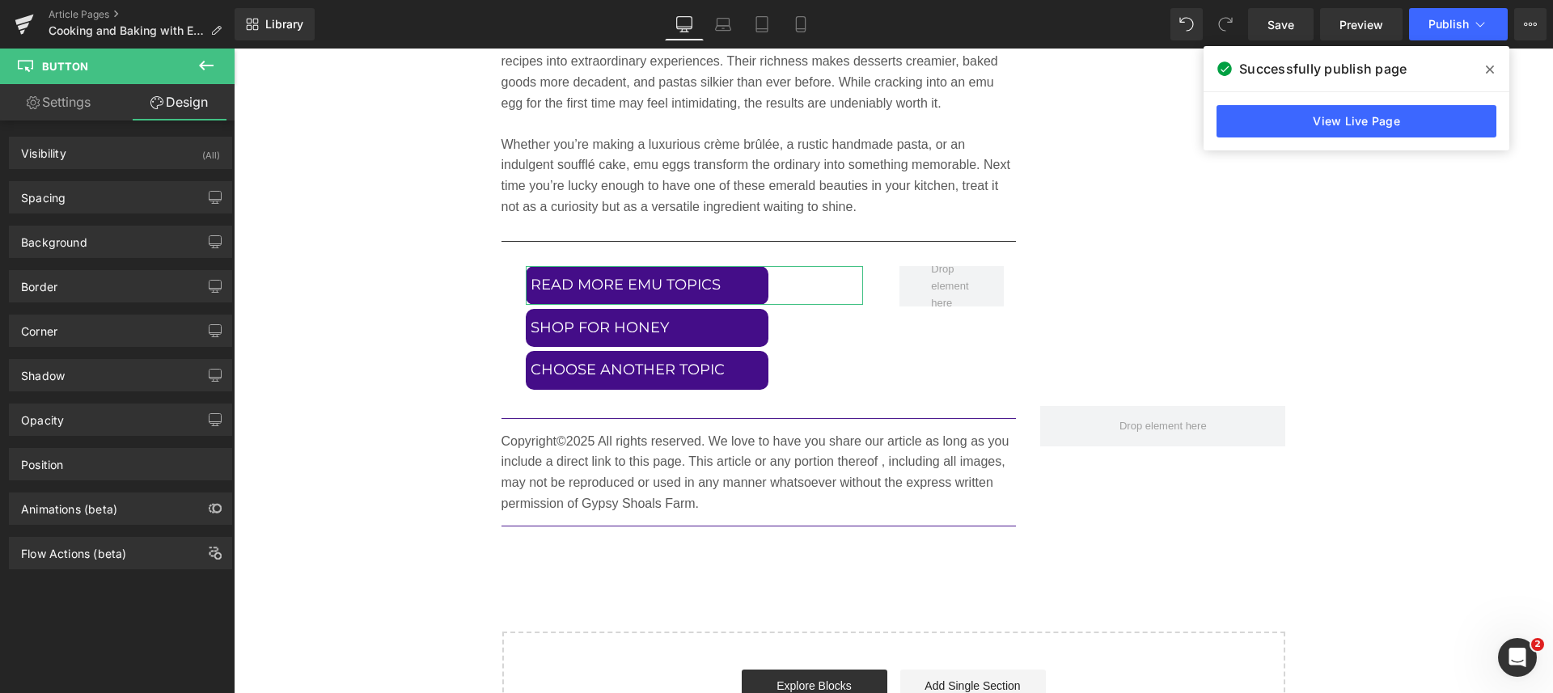
type input "0"
type input "5"
type input "0"
type input "10"
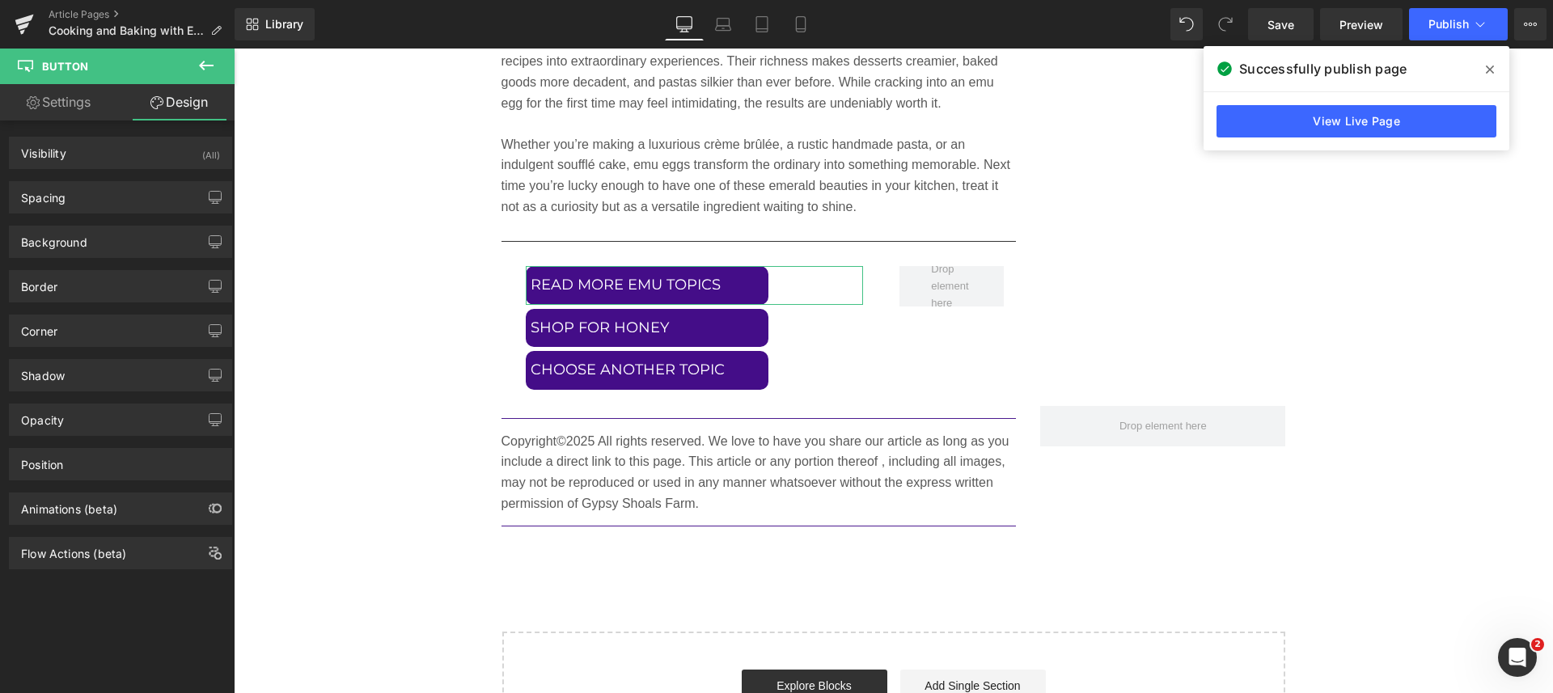
type input "5"
type input "10"
type input "5"
click at [60, 195] on div "Spacing" at bounding box center [43, 193] width 44 height 23
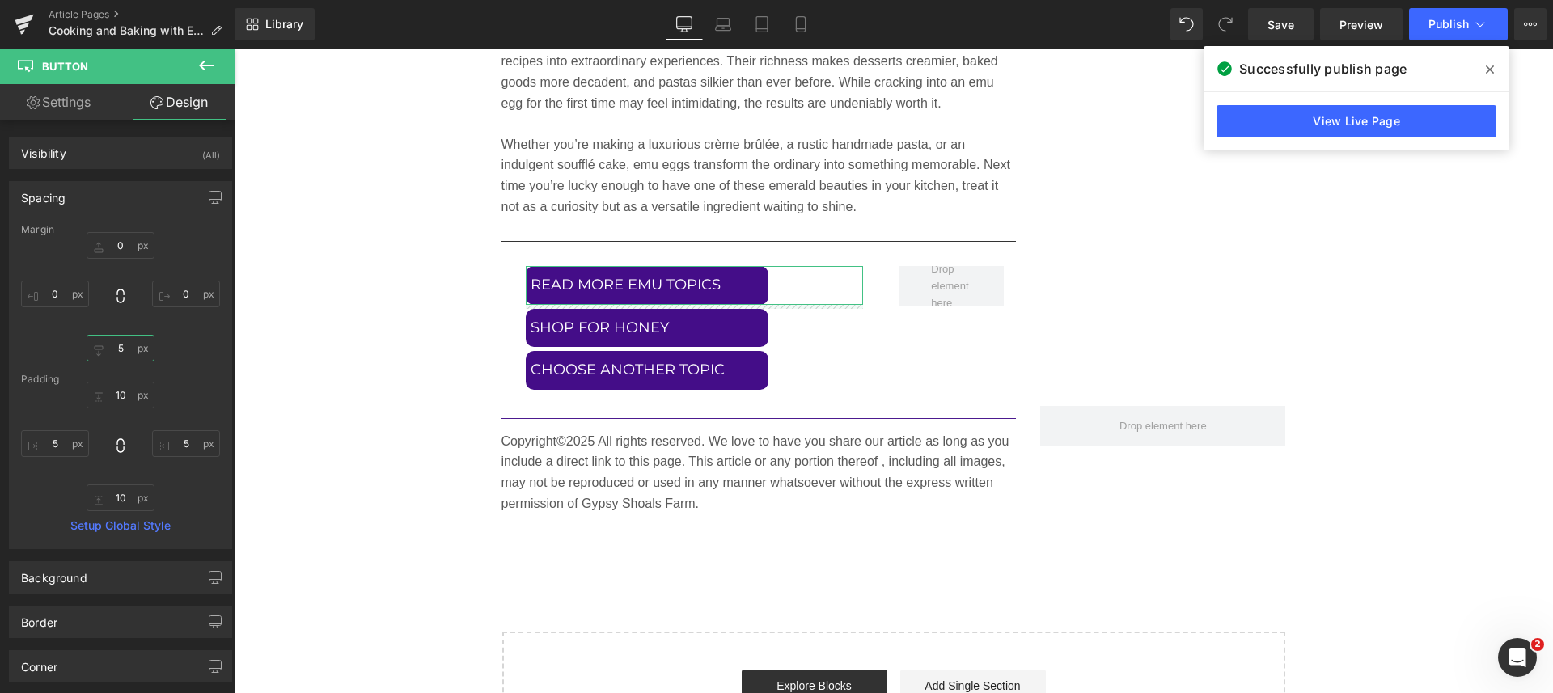
click at [122, 350] on input "5" at bounding box center [121, 348] width 68 height 27
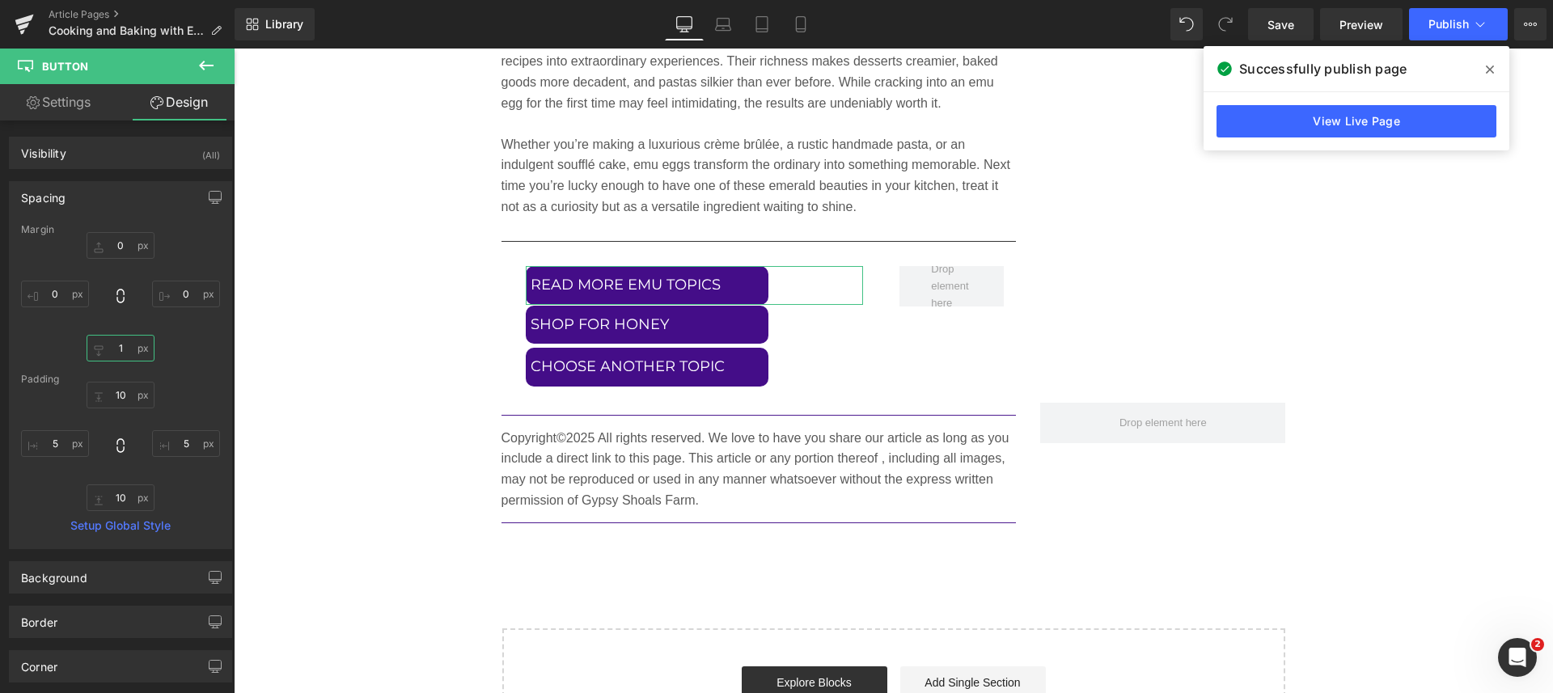
type input "15"
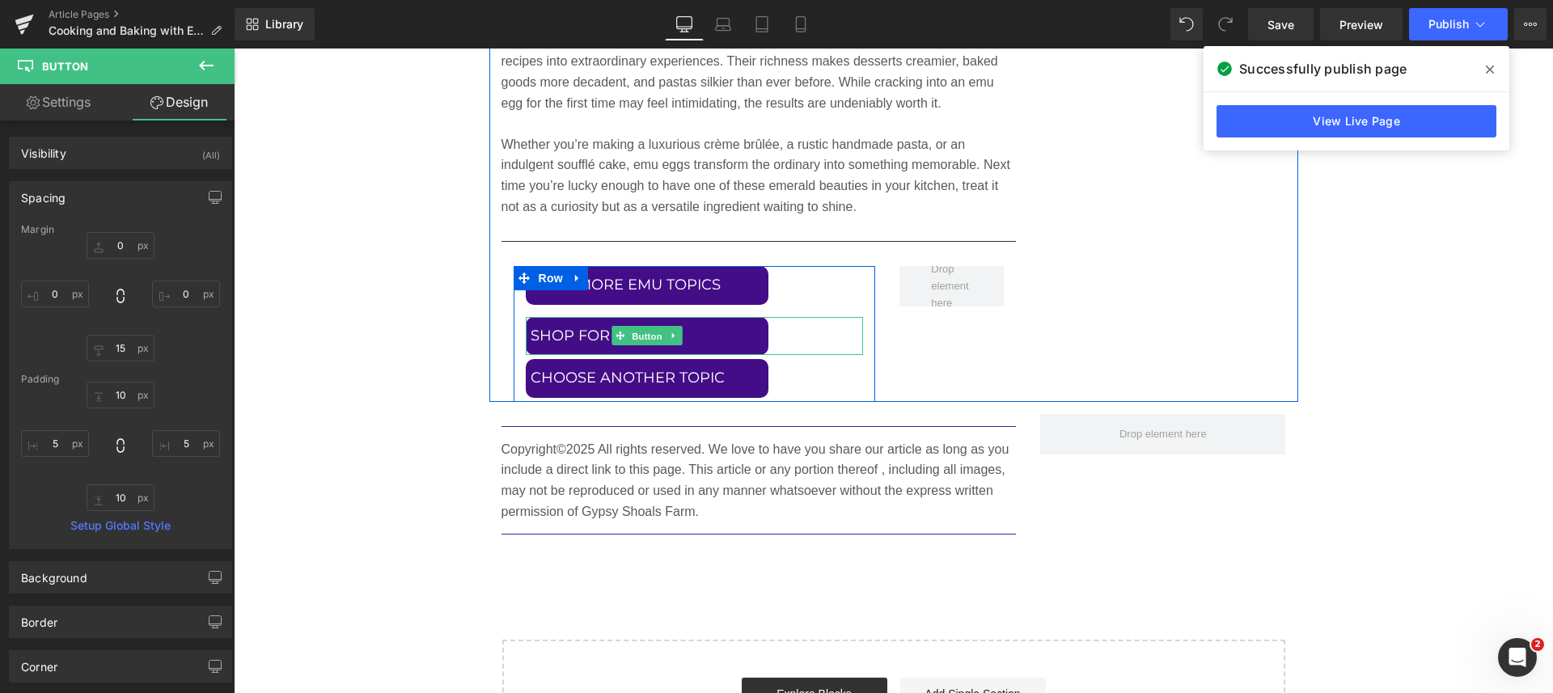
click at [637, 336] on span "Button" at bounding box center [646, 336] width 37 height 19
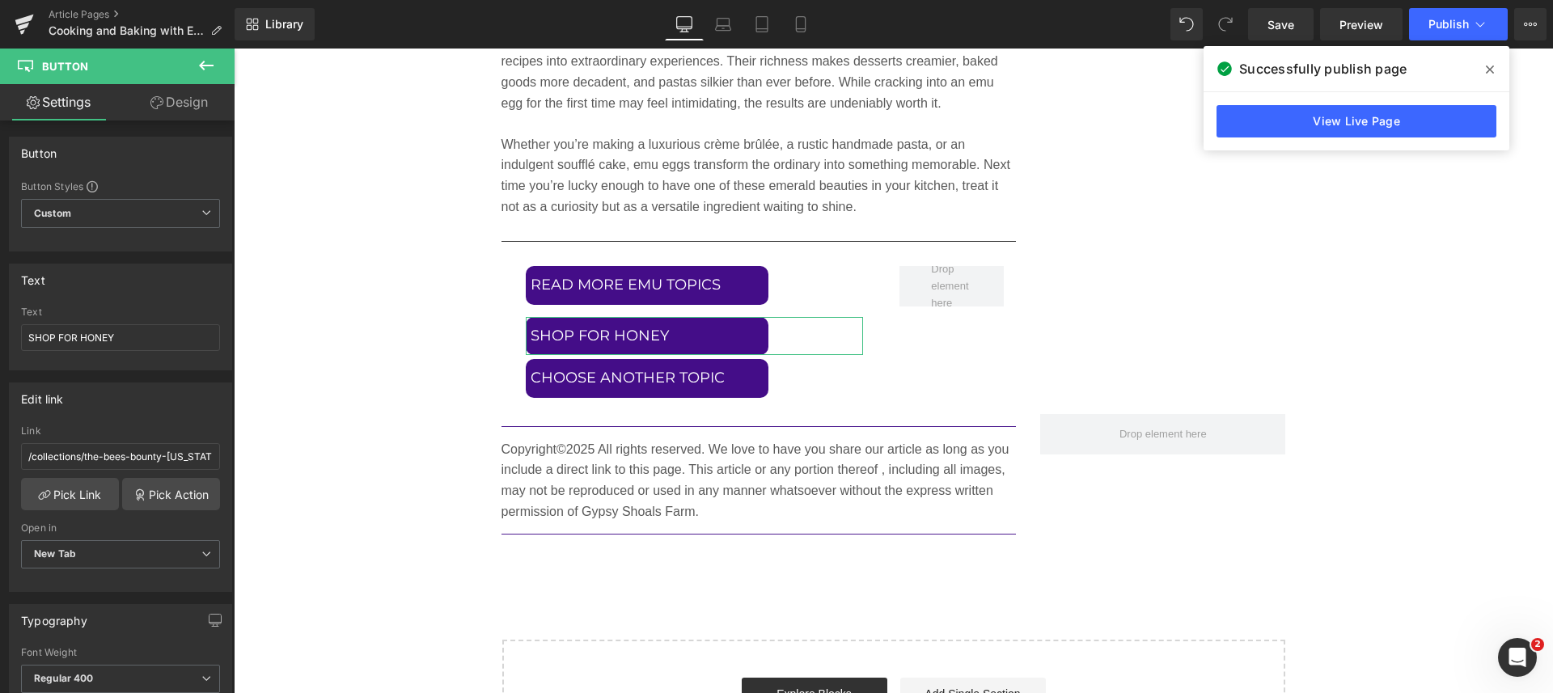
click at [171, 107] on link "Design" at bounding box center [178, 102] width 117 height 36
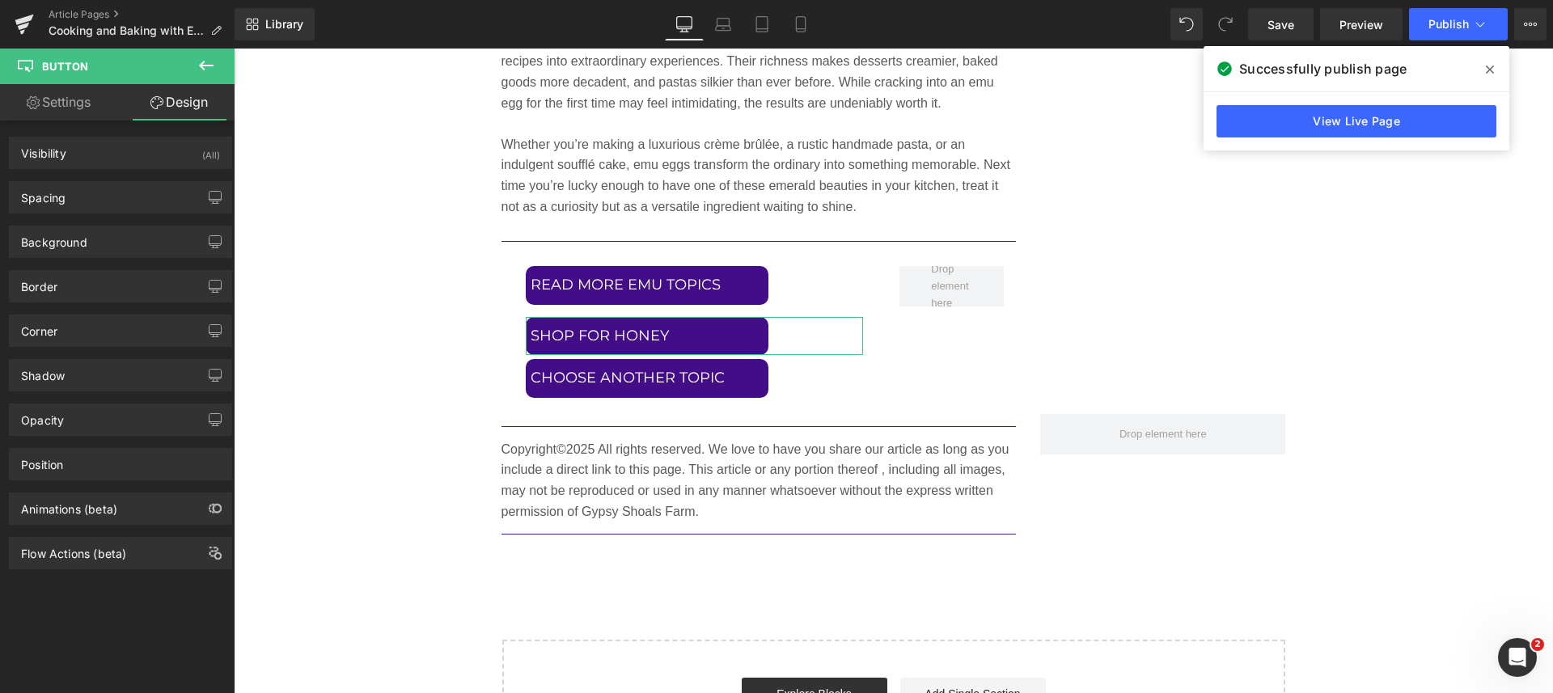
click at [58, 192] on div "Spacing" at bounding box center [43, 193] width 44 height 23
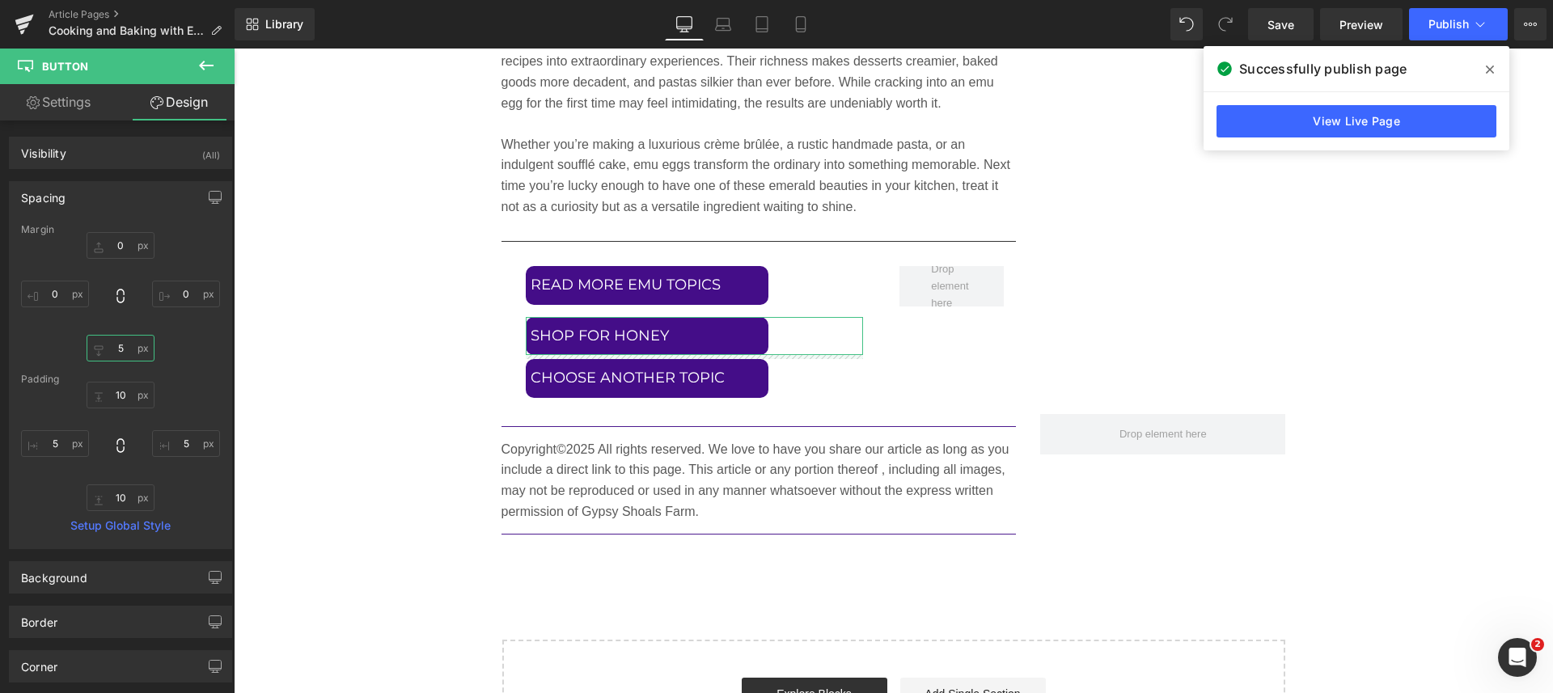
click at [125, 353] on input "5" at bounding box center [121, 348] width 68 height 27
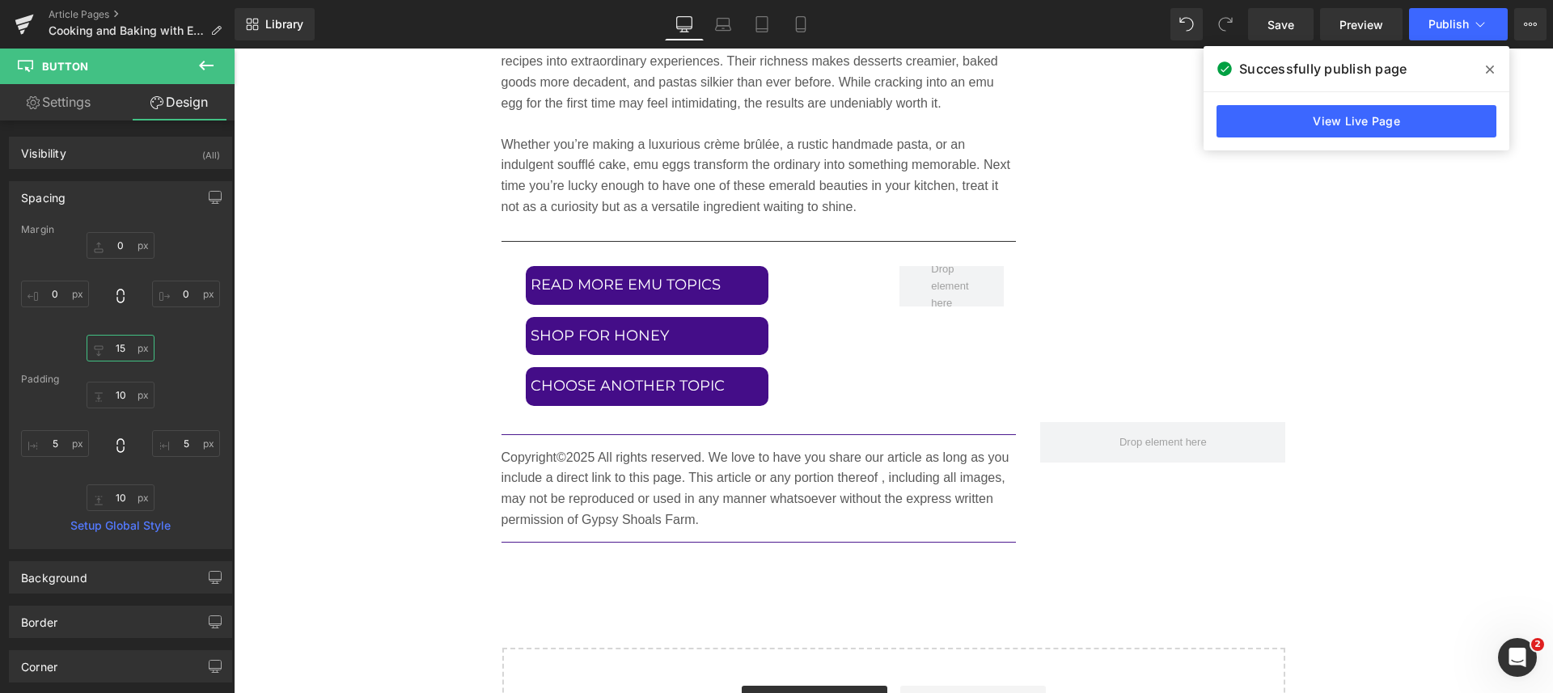
type input "15"
click at [1270, 19] on span "Save" at bounding box center [1280, 24] width 27 height 17
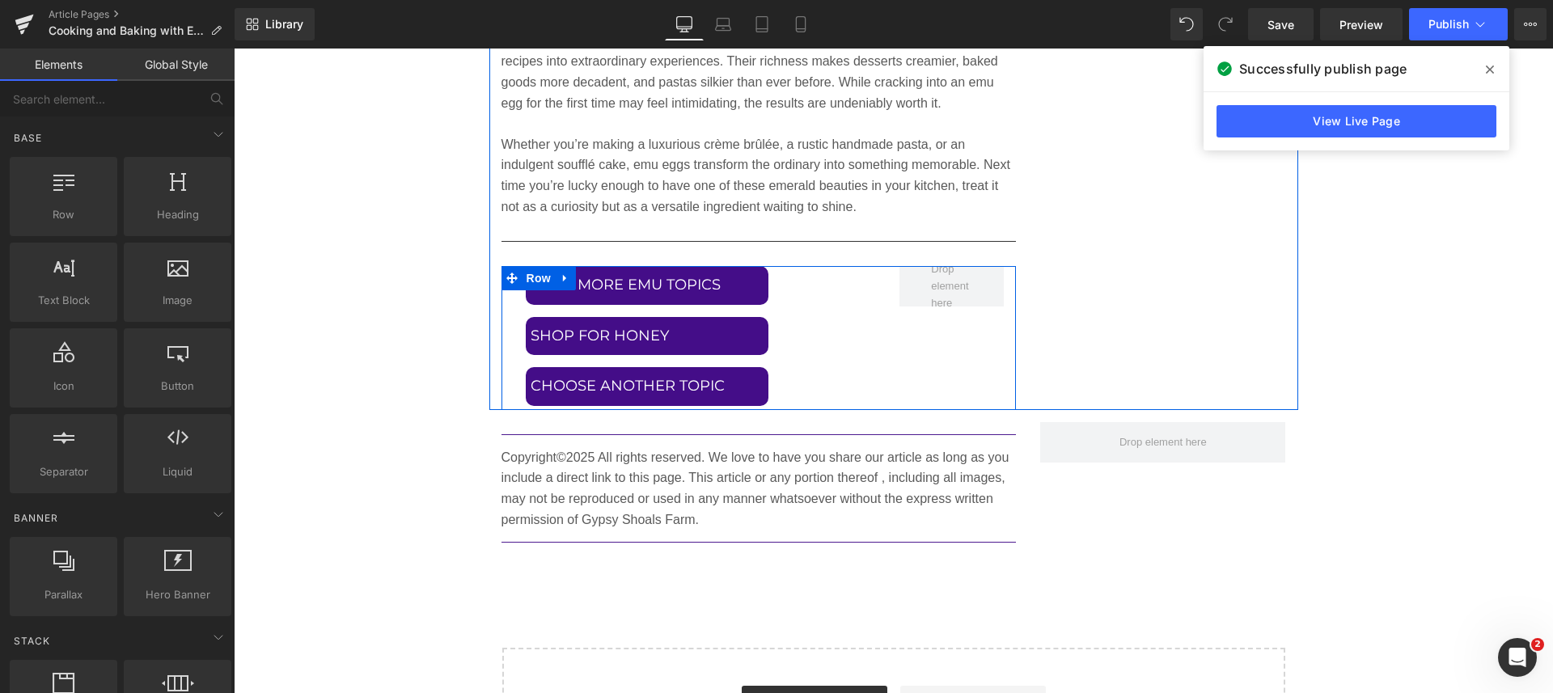
click at [953, 285] on span at bounding box center [951, 286] width 53 height 58
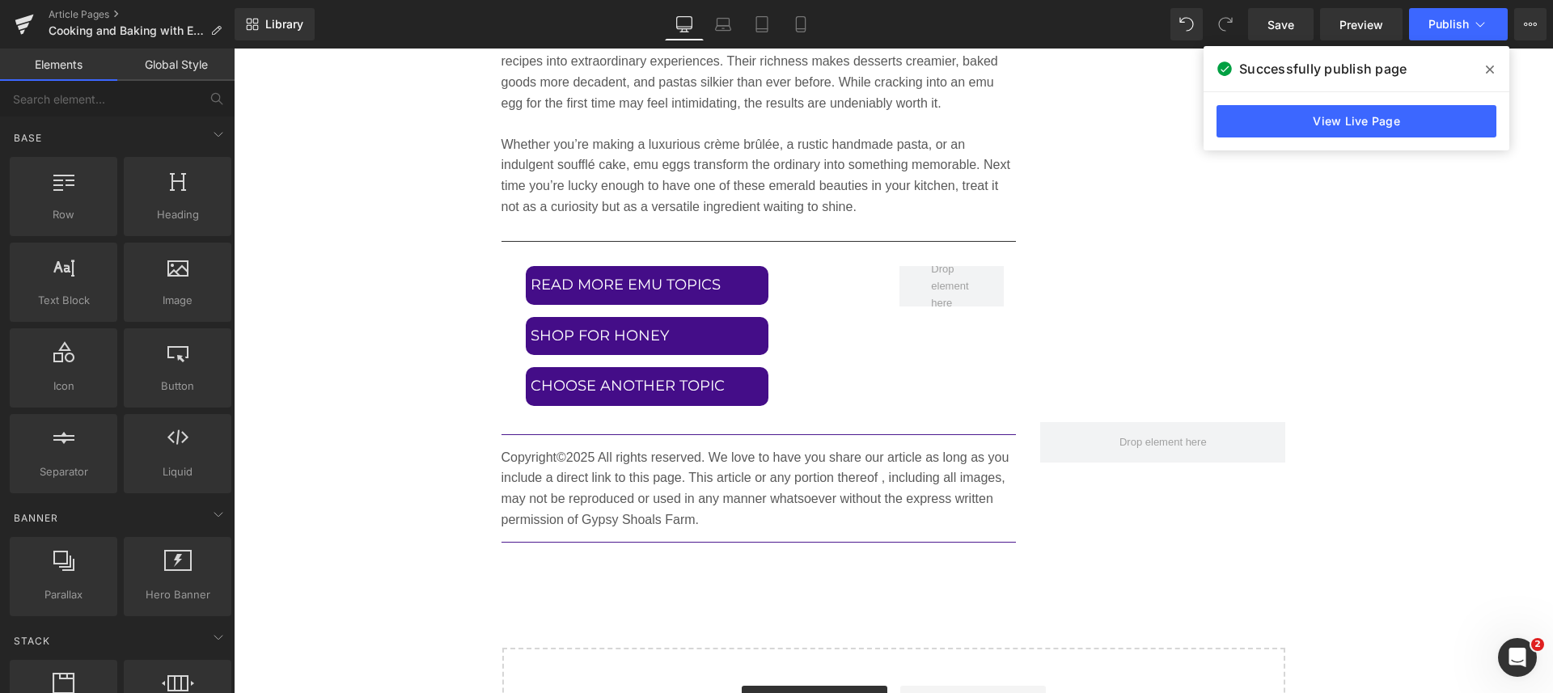
click at [174, 285] on div at bounding box center [178, 274] width 98 height 36
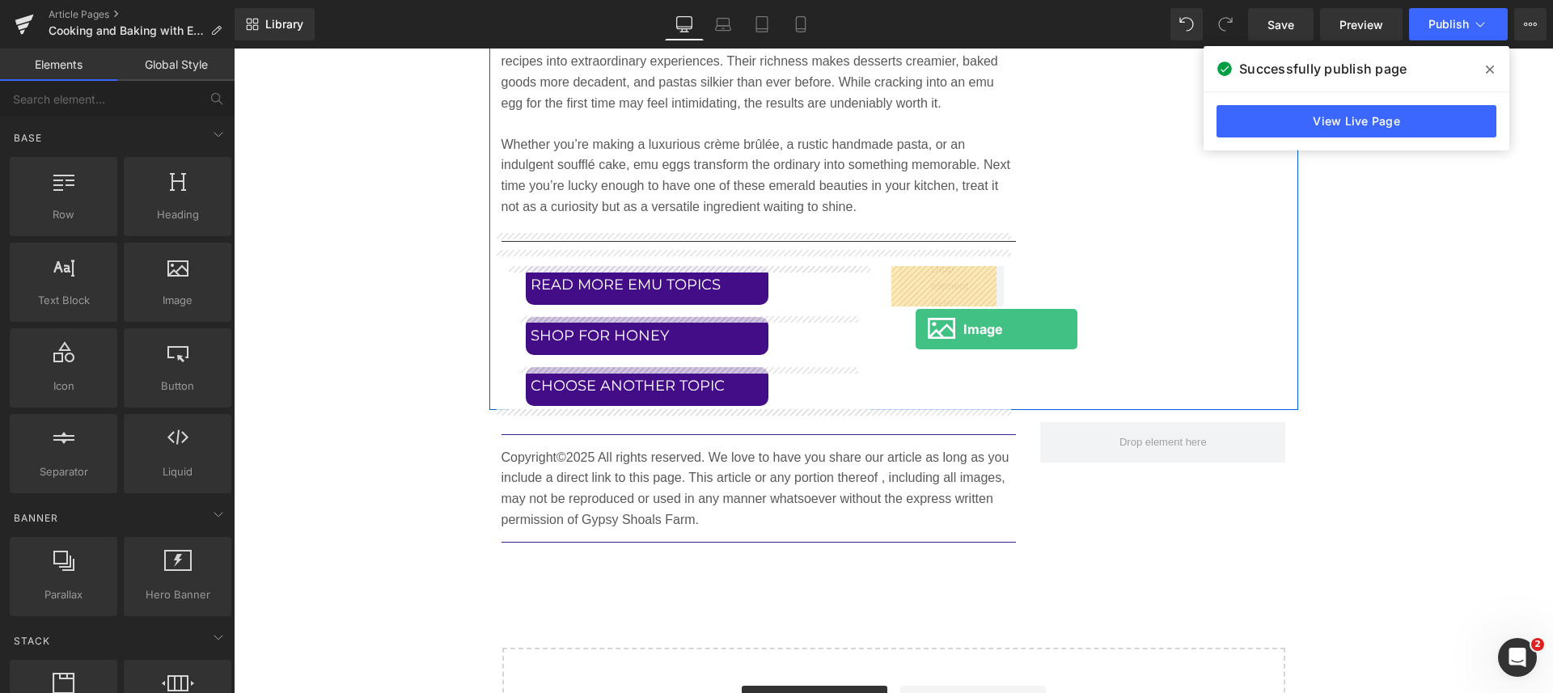
drag, startPoint x: 408, startPoint y: 333, endPoint x: 915, endPoint y: 329, distance: 507.8
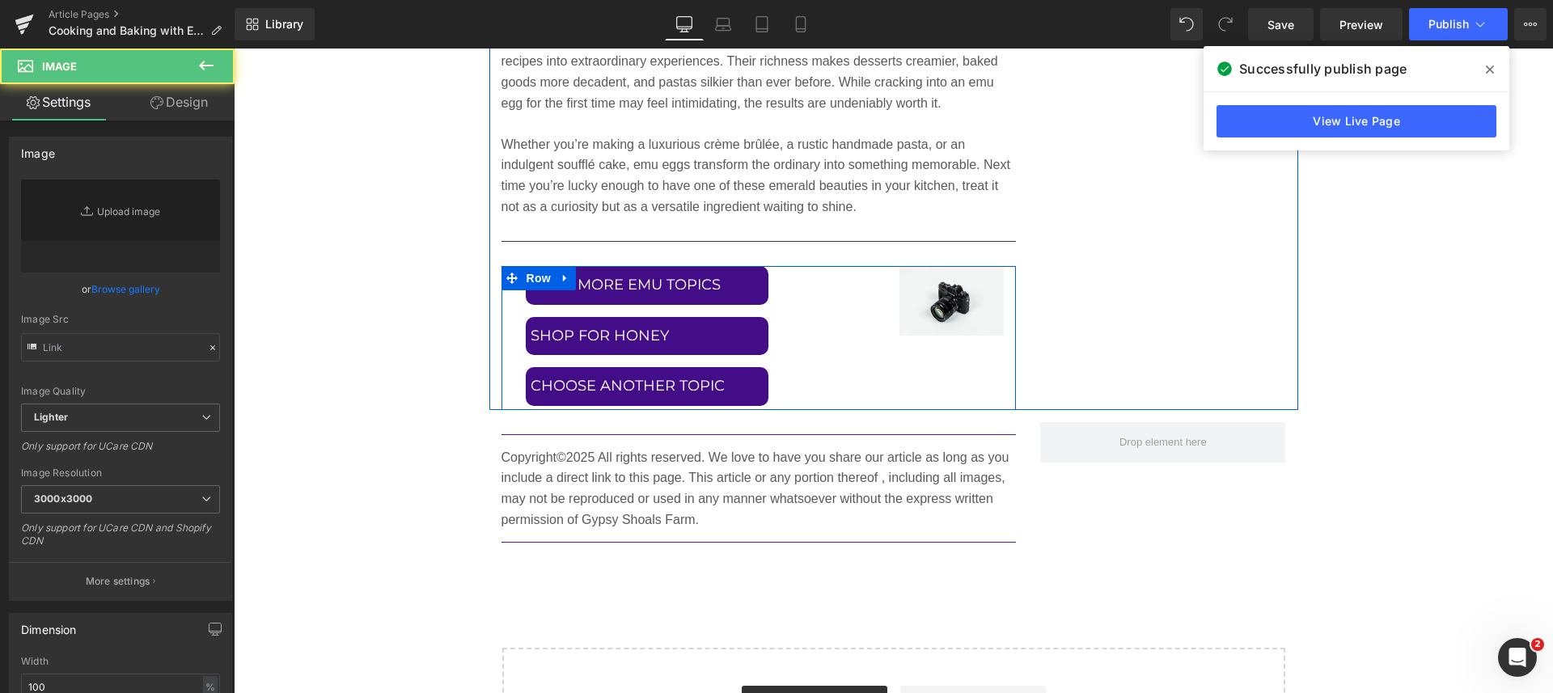
type input "//d1um8515vdn9kb.cloudfront.net/images/parallax.jpg"
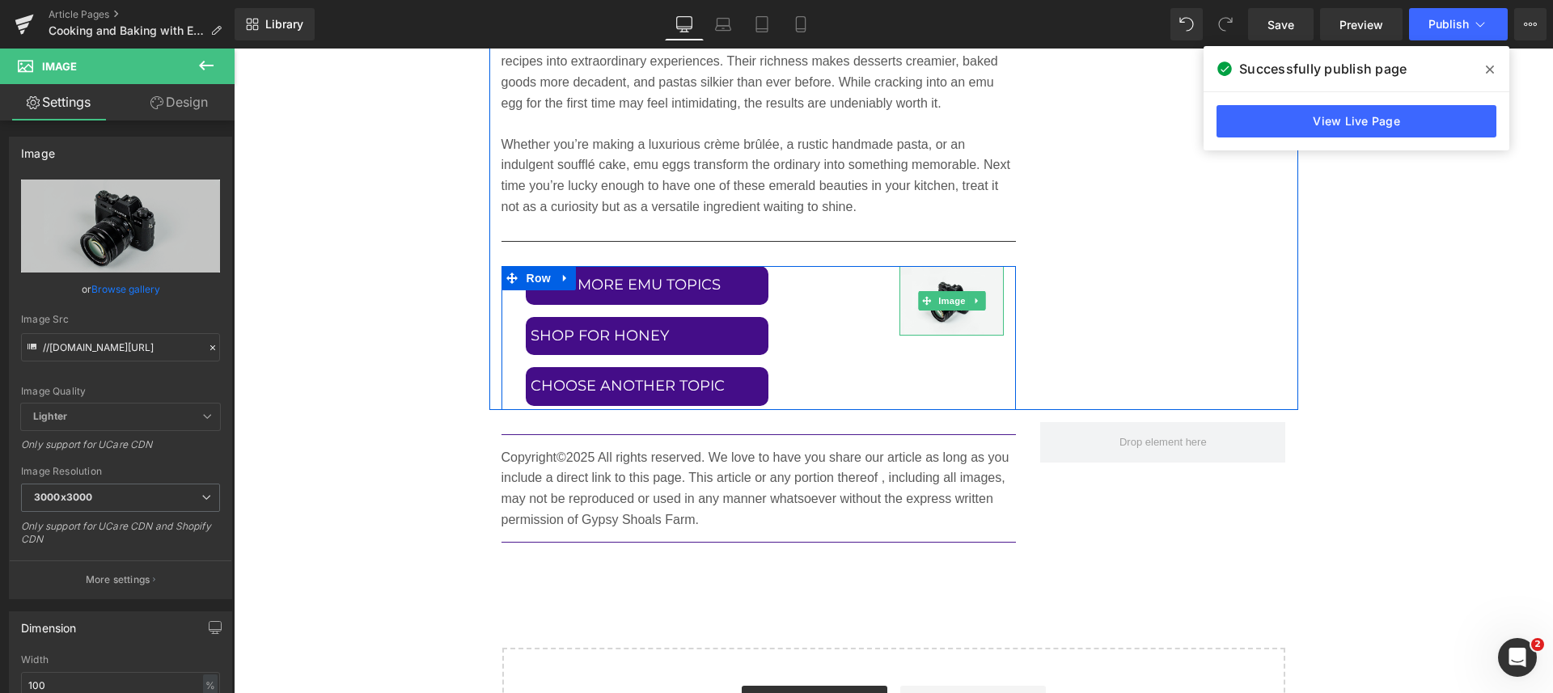
click at [944, 298] on span "Image" at bounding box center [952, 300] width 34 height 19
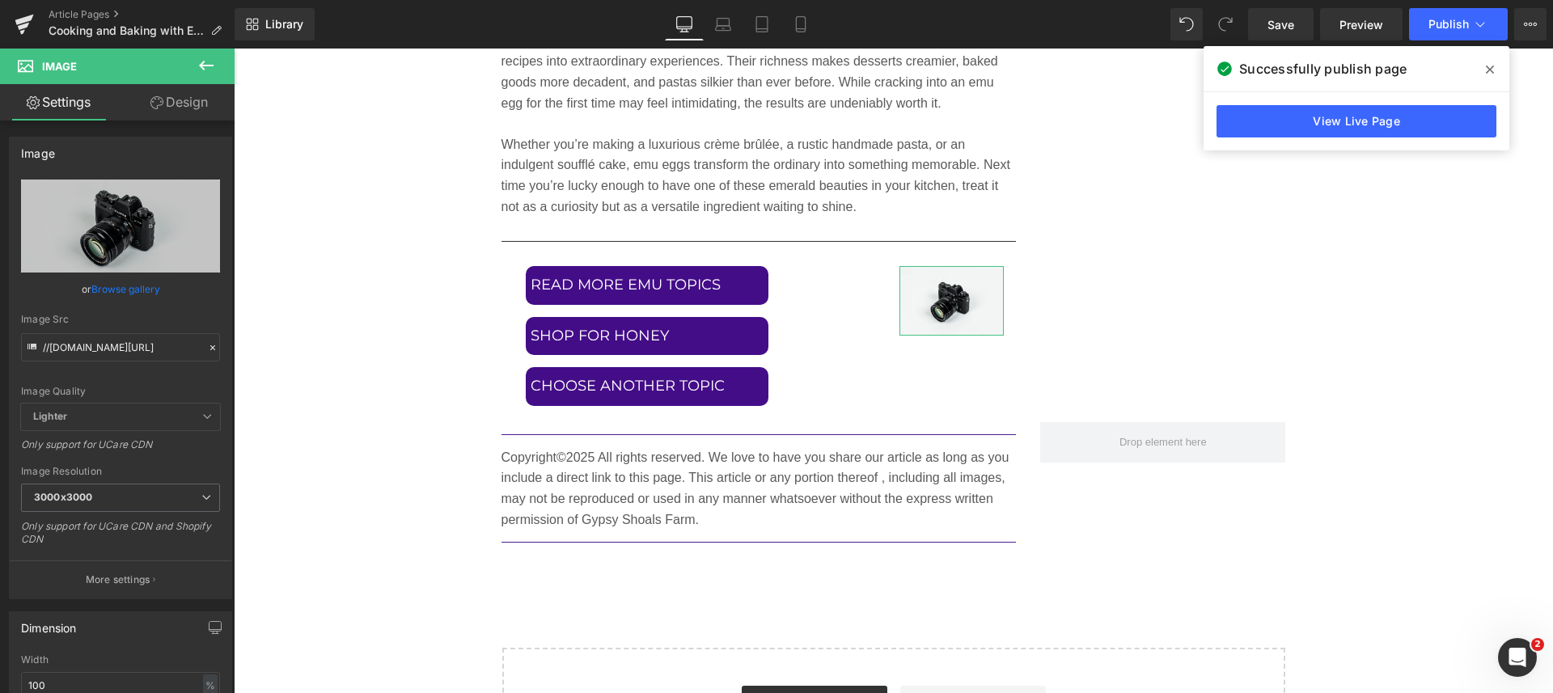
click at [0, 0] on icon "Replace Image" at bounding box center [0, 0] width 0 height 0
type input "C:\fakepath\Gypsy.png"
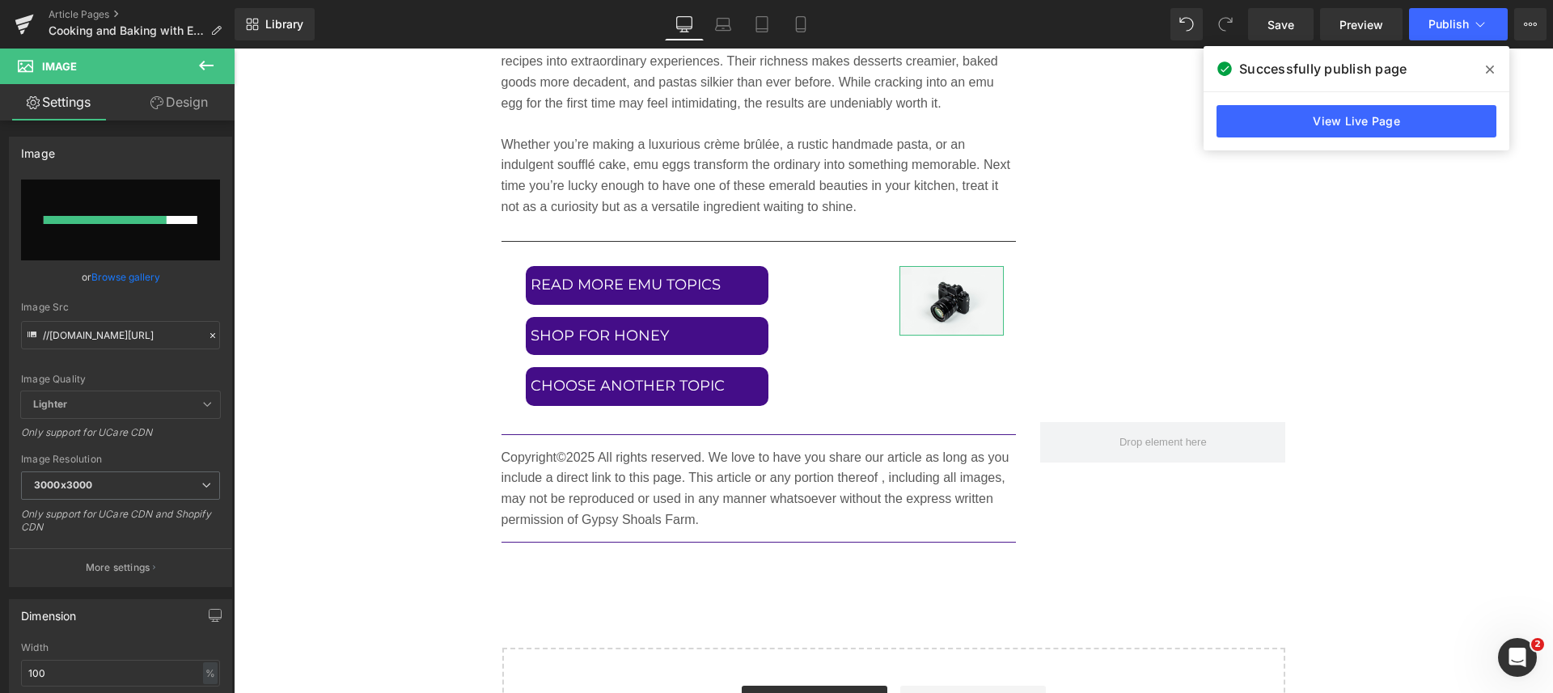
click at [95, 488] on span "3000x3000" at bounding box center [120, 485] width 199 height 28
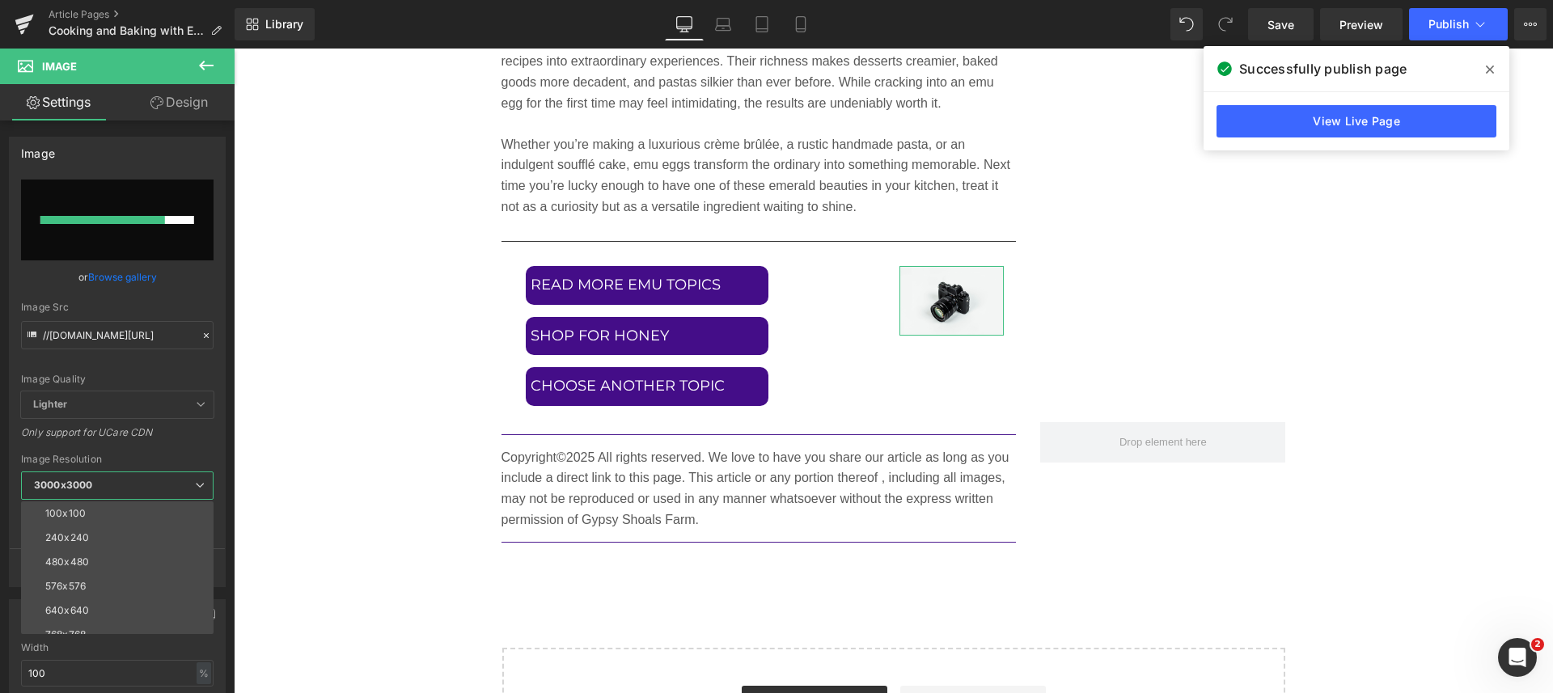
click at [95, 488] on span "3000x3000" at bounding box center [117, 485] width 192 height 28
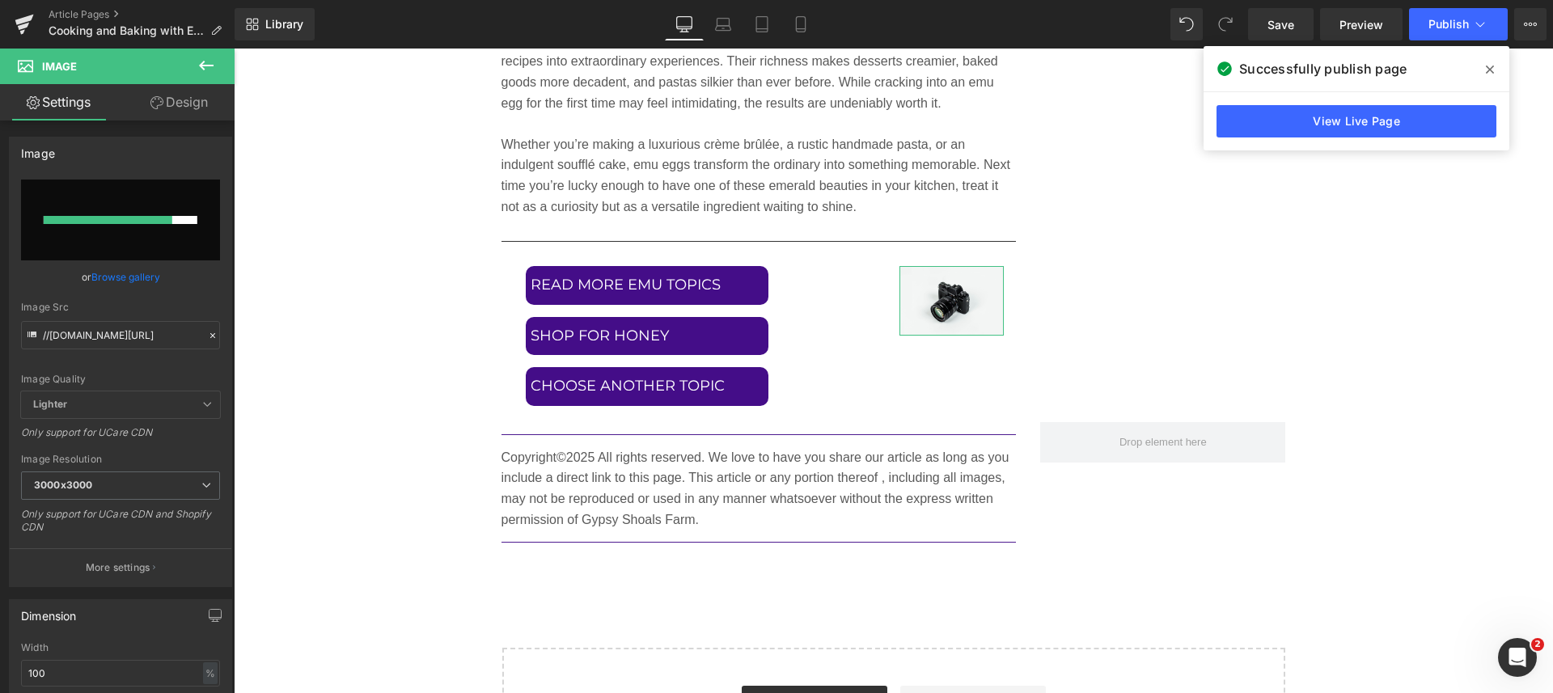
click at [95, 488] on span "3000x3000" at bounding box center [120, 485] width 199 height 28
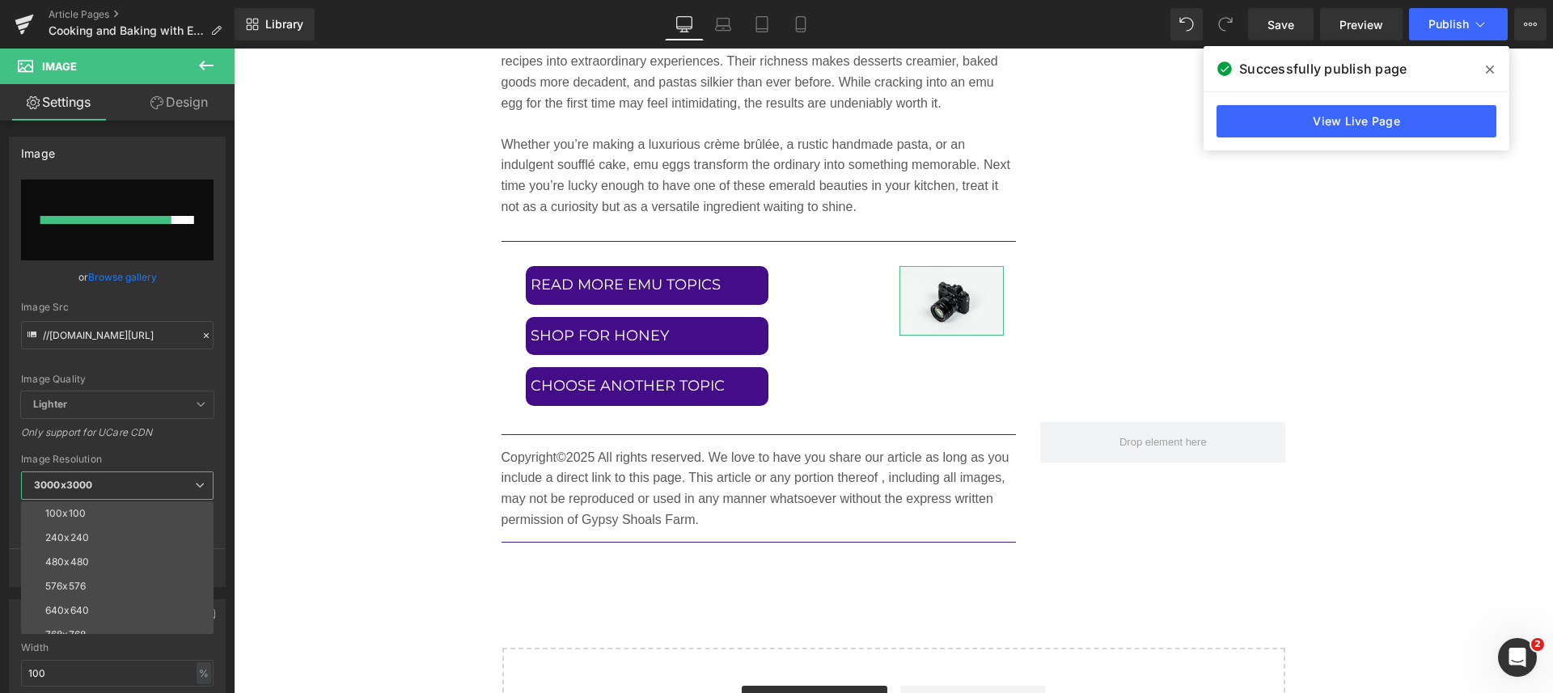
scroll to position [101, 0]
click at [63, 554] on div "800x800" at bounding box center [67, 557] width 44 height 11
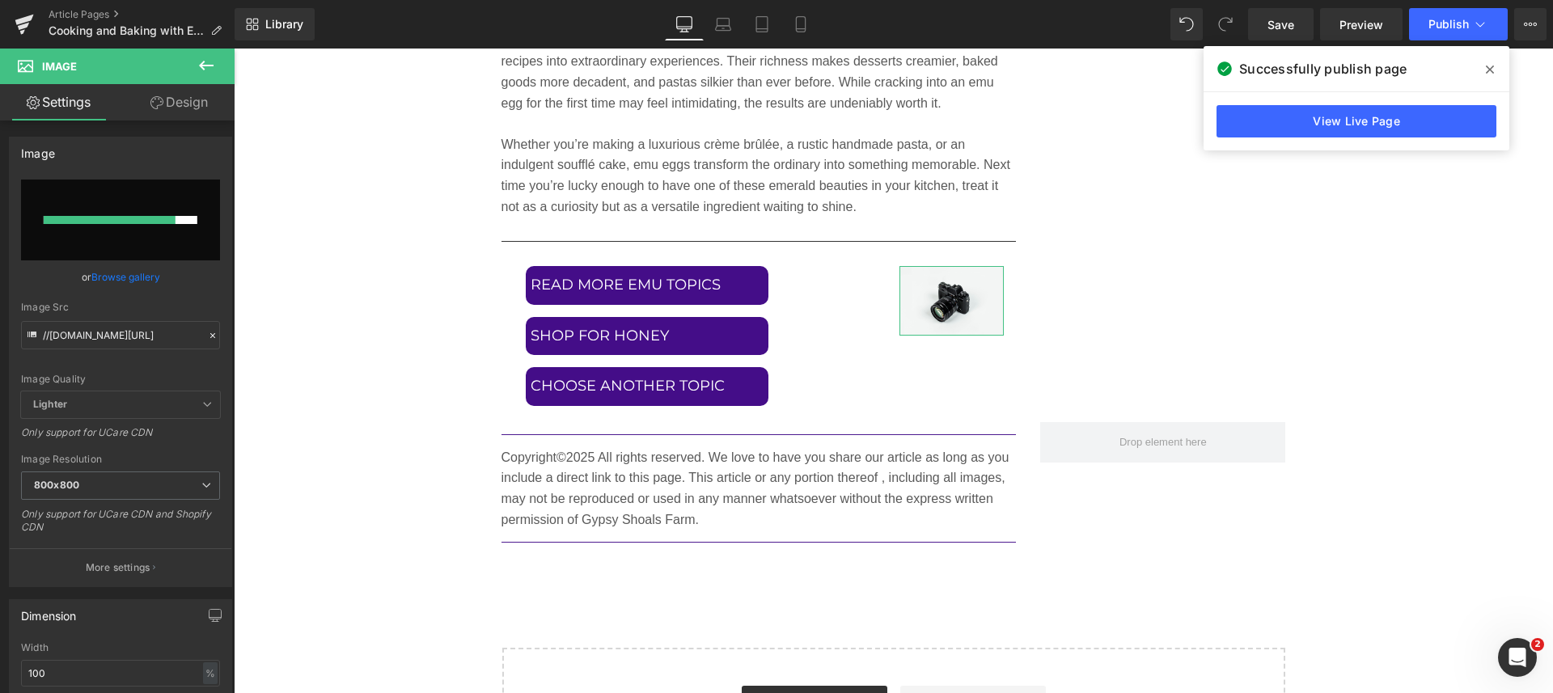
click at [167, 449] on div "Only support for UCare CDN" at bounding box center [120, 437] width 199 height 23
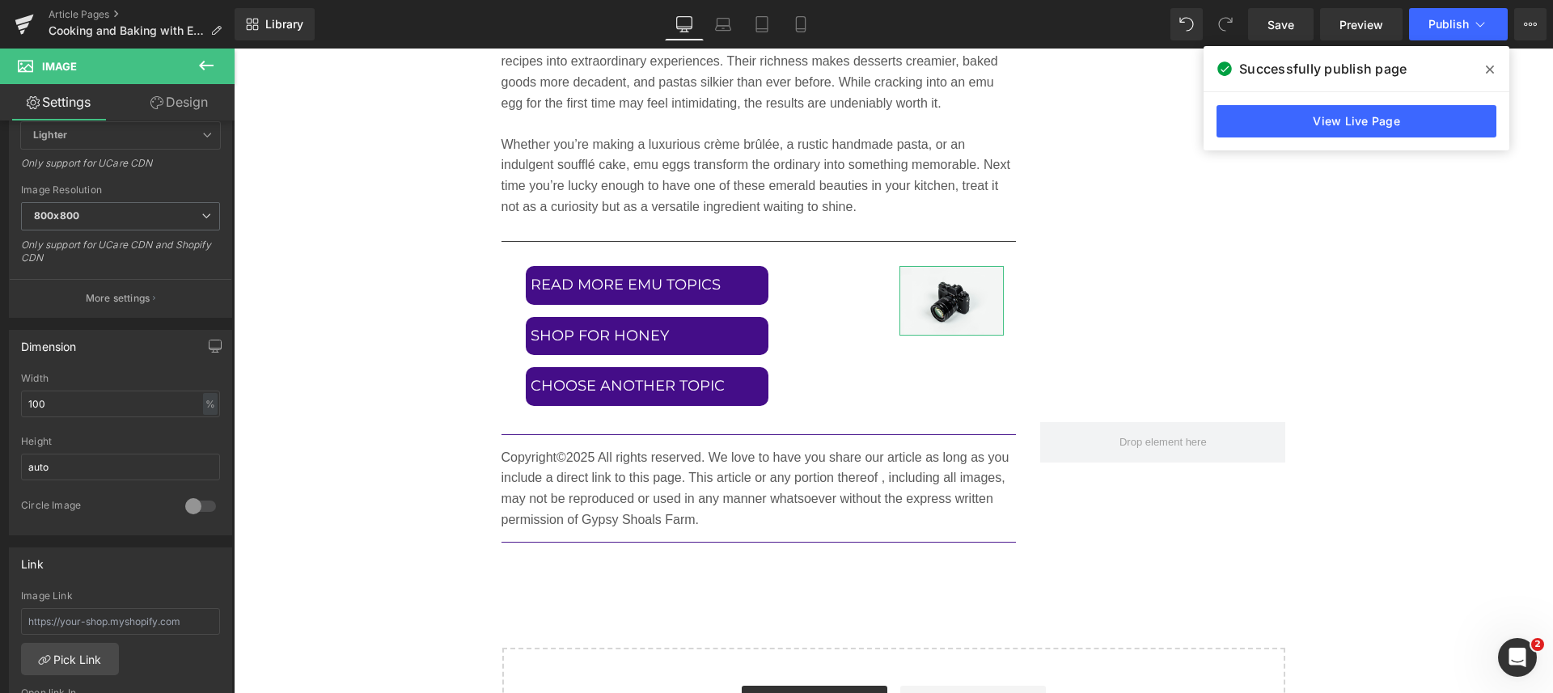
scroll to position [303, 0]
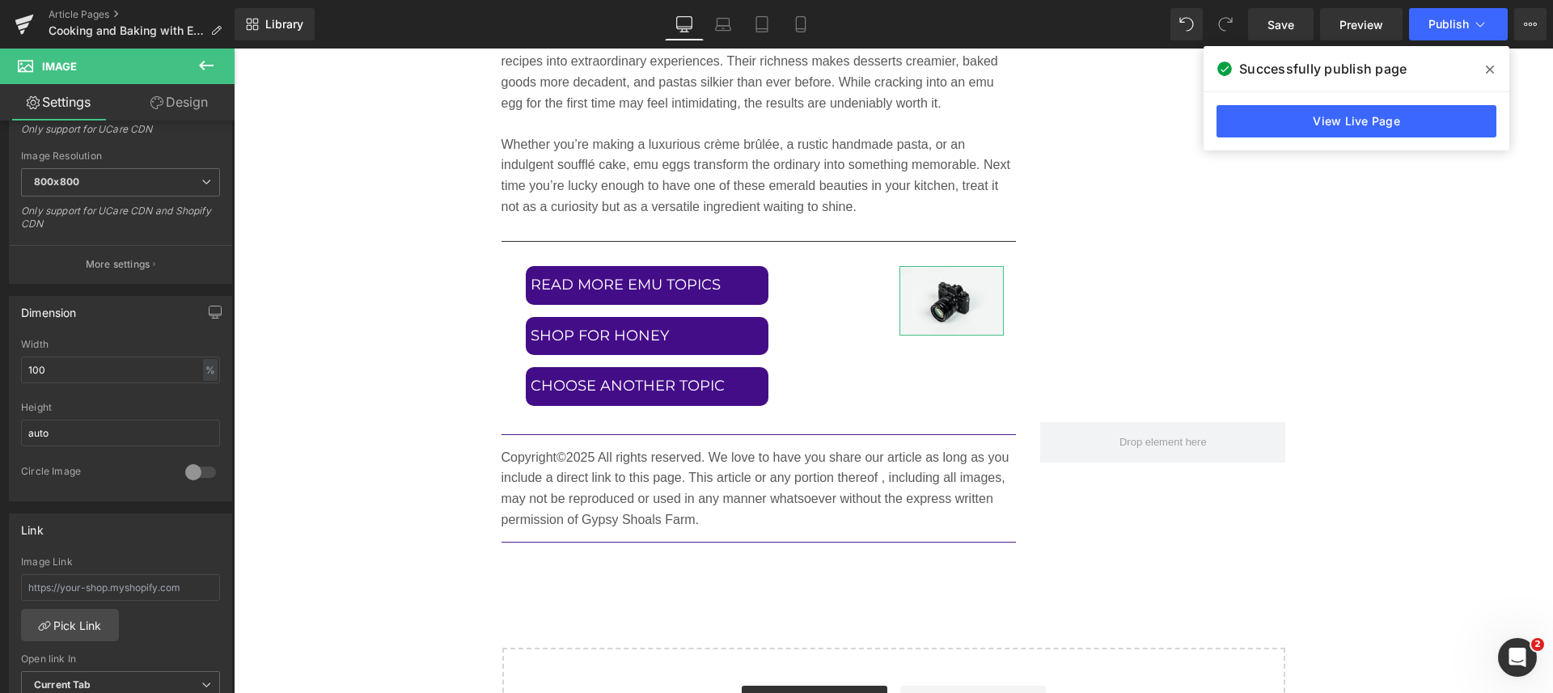
click at [86, 622] on link "Pick Link" at bounding box center [70, 625] width 98 height 32
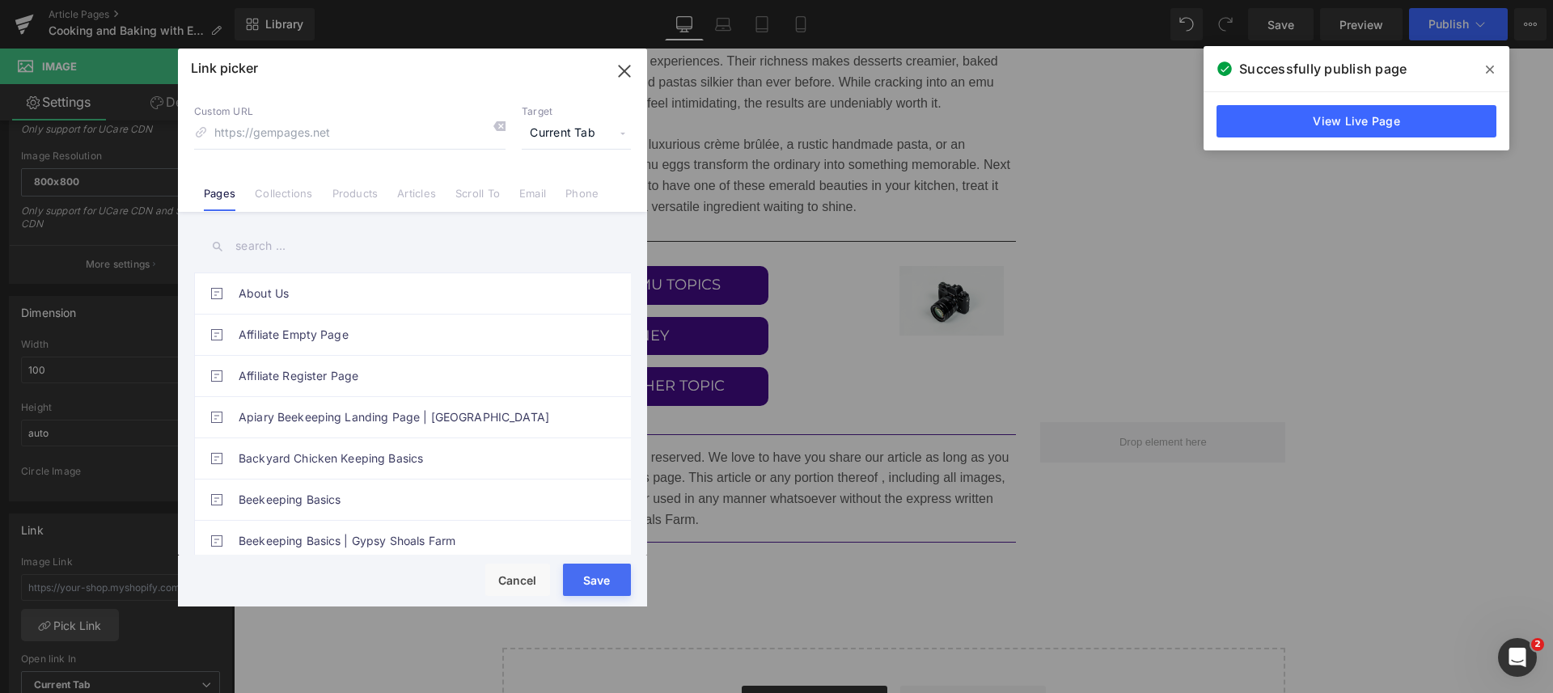
click at [556, 128] on span "Current Tab" at bounding box center [576, 133] width 109 height 31
click at [534, 187] on li "New Tab" at bounding box center [575, 191] width 125 height 28
click at [255, 232] on input "text" at bounding box center [412, 246] width 437 height 36
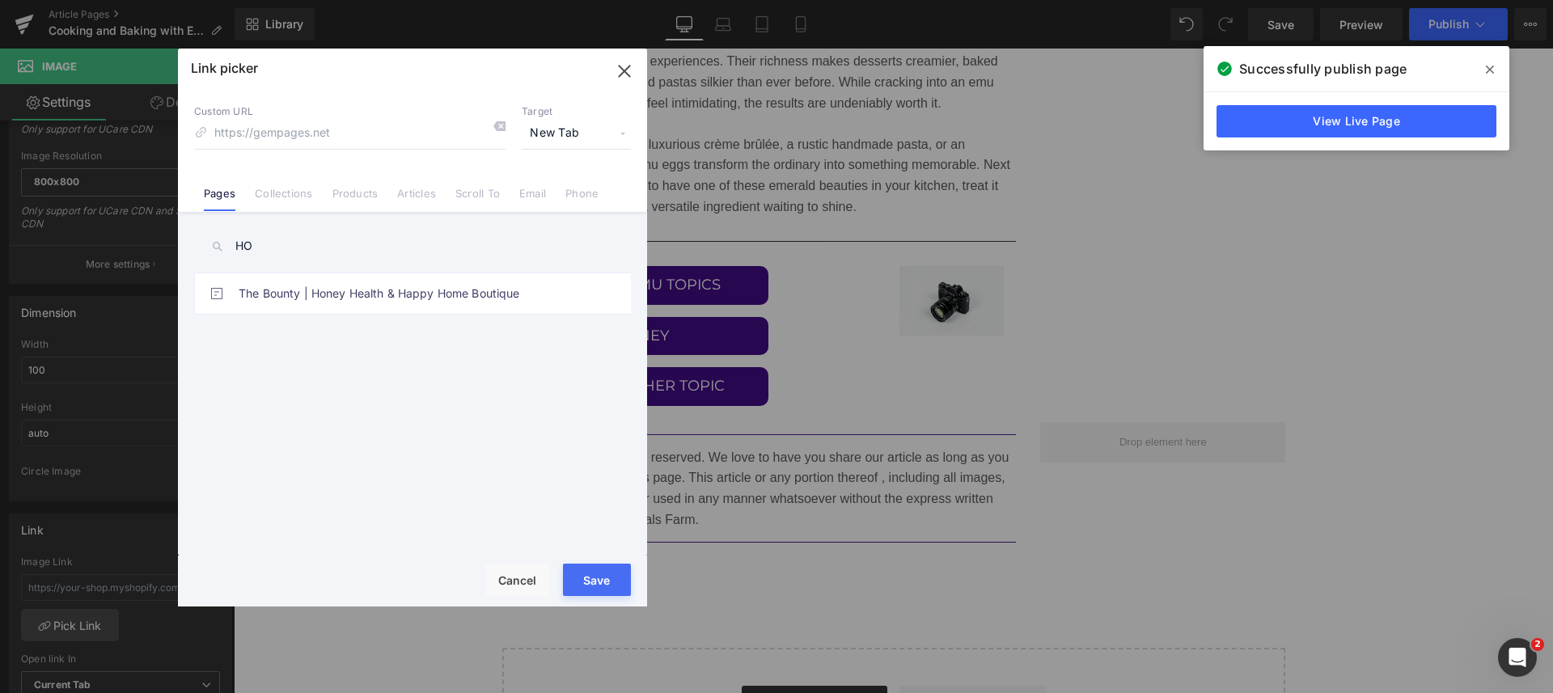
type input "H"
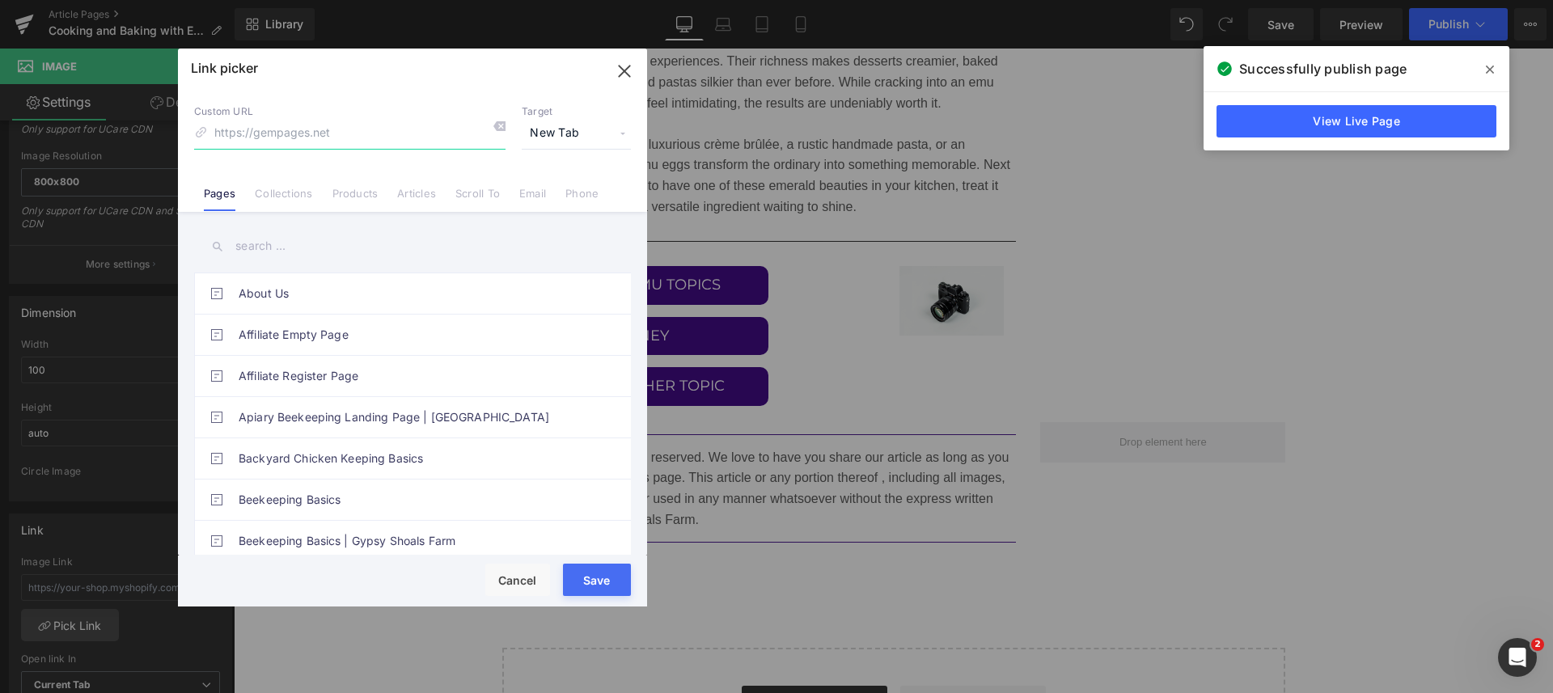
click at [327, 130] on input at bounding box center [349, 133] width 311 height 31
type input "H"
type input "https://www.gypsyshoalsfarm.com"
drag, startPoint x: 605, startPoint y: 581, endPoint x: 370, endPoint y: 532, distance: 239.5
click at [605, 581] on button "Save" at bounding box center [597, 580] width 68 height 32
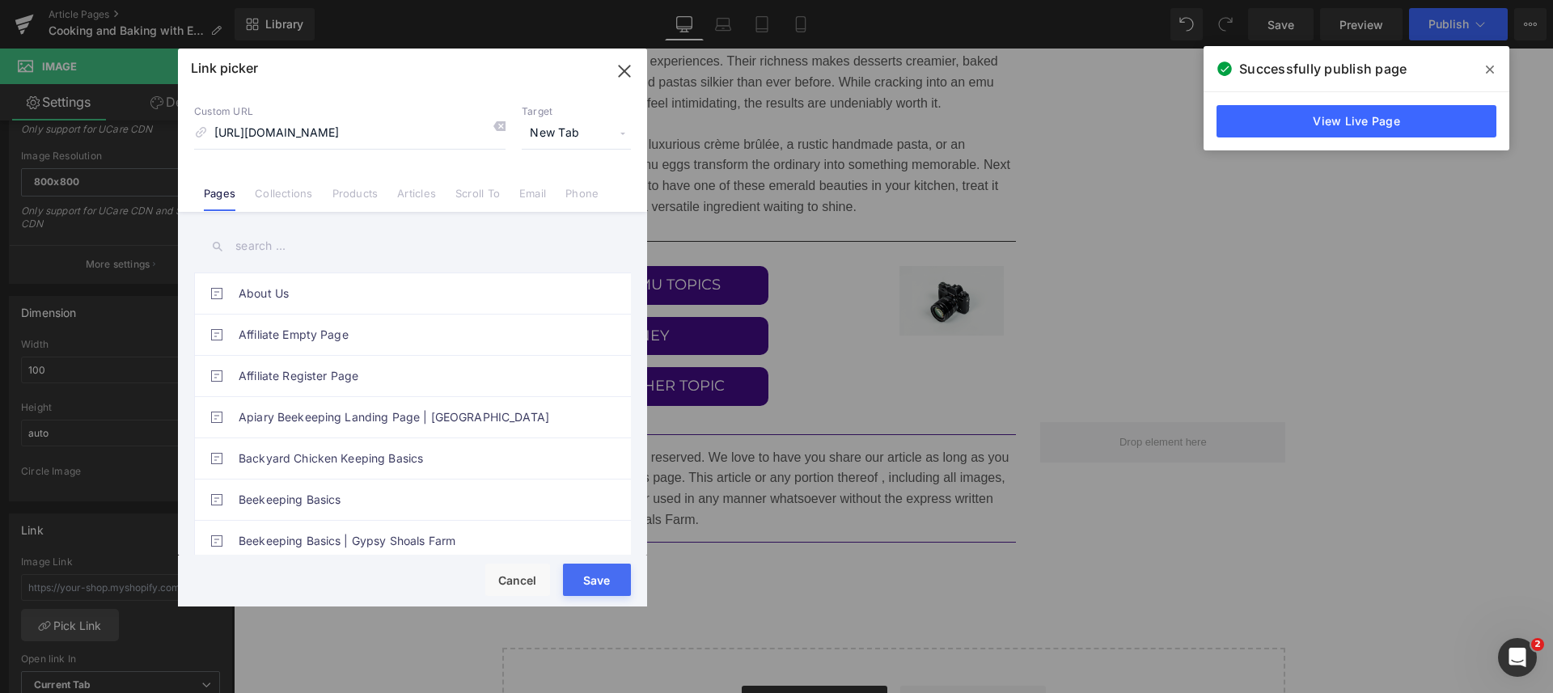
type input "https://www.gypsyshoalsfarm.com"
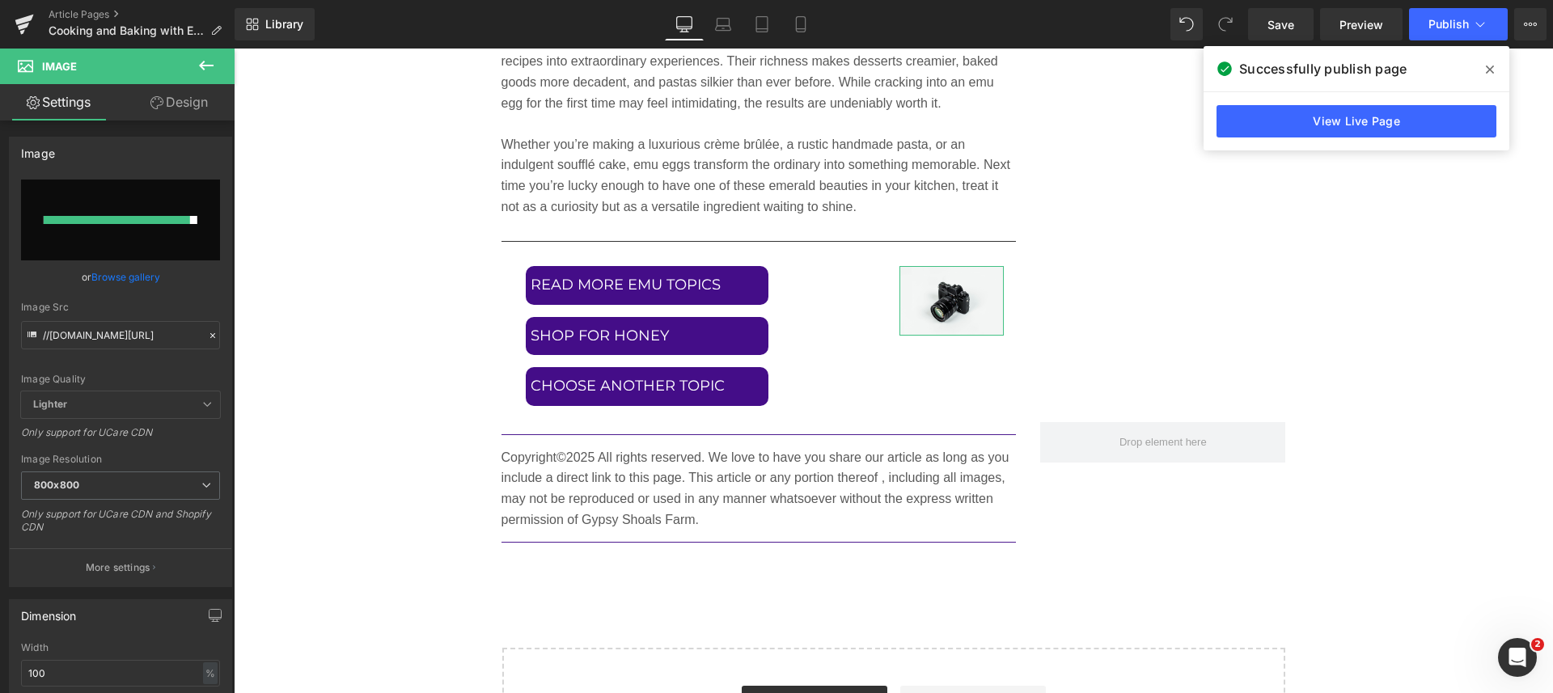
click at [126, 276] on link "Browse gallery" at bounding box center [125, 277] width 69 height 28
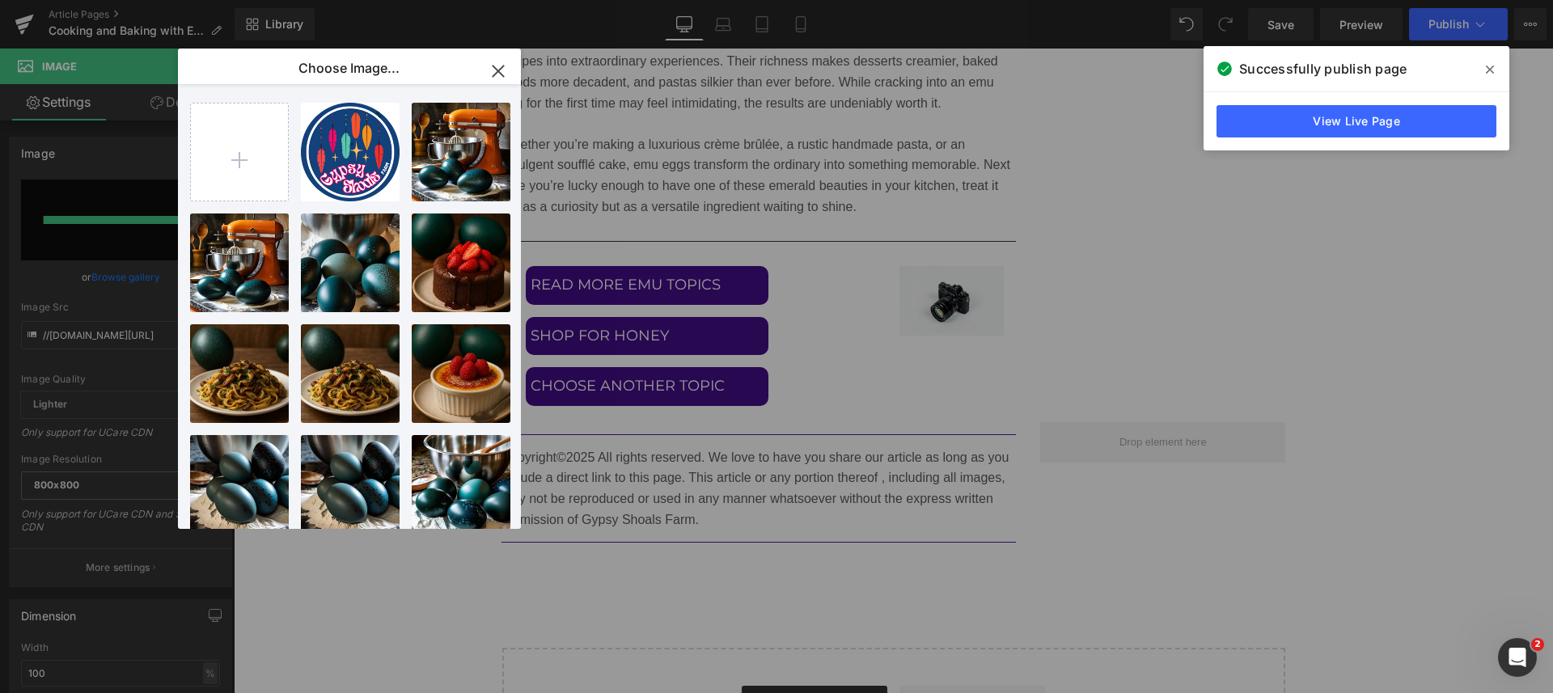
click at [0, 0] on div "Gypsy...ypsy.png 193.78 KB" at bounding box center [0, 0] width 0 height 0
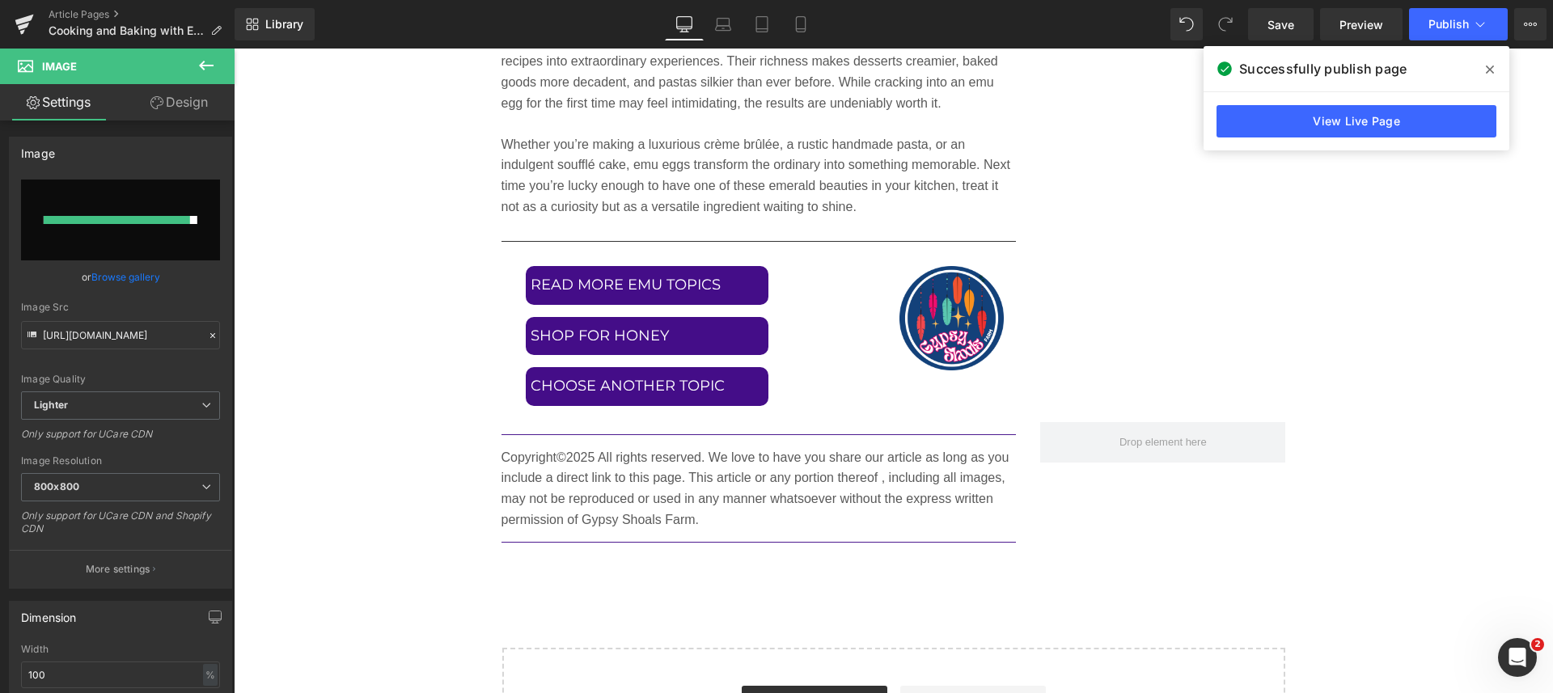
type input "https://ucarecdn.com/680a5a73-1940-49cb-a33a-3492ec274269/-/format/auto/-/previ…"
click at [208, 69] on icon at bounding box center [205, 65] width 19 height 19
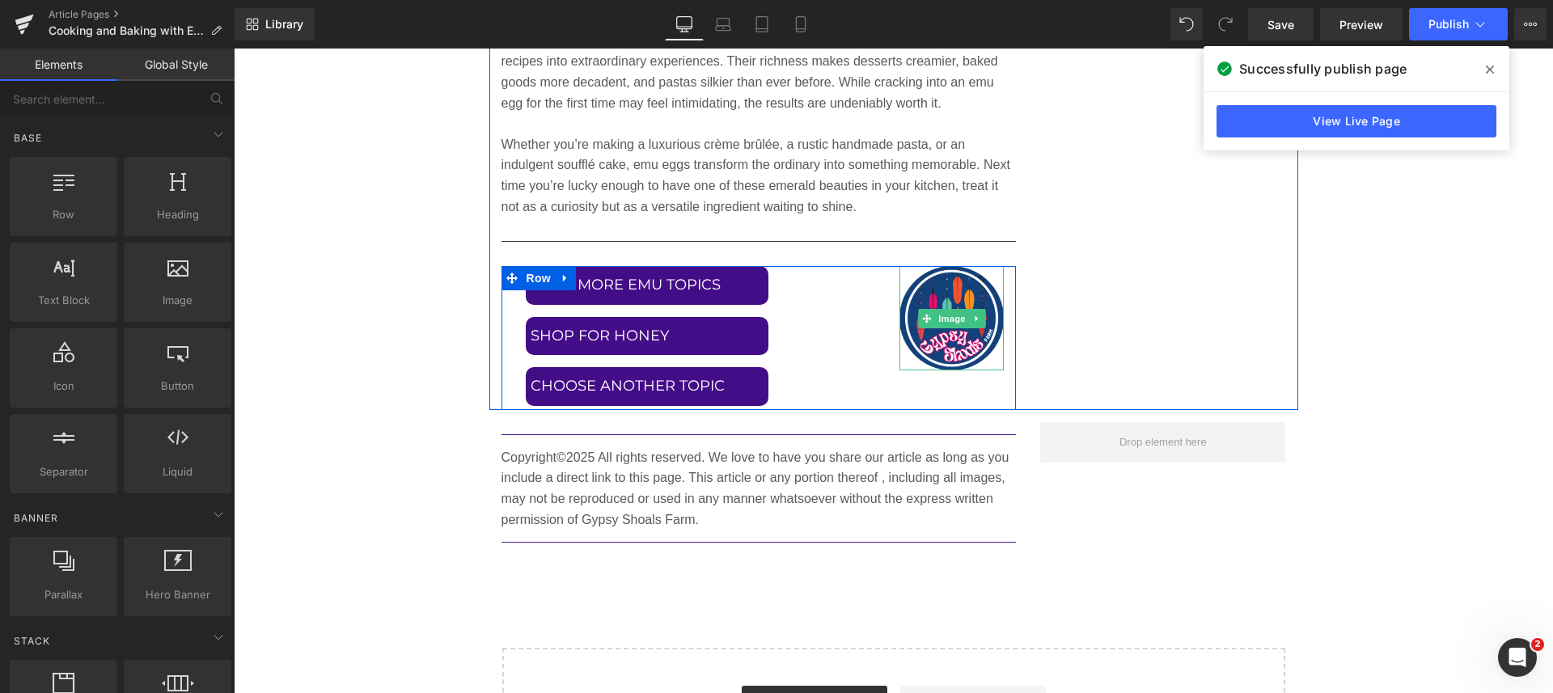
click at [941, 318] on span "Image" at bounding box center [952, 318] width 34 height 19
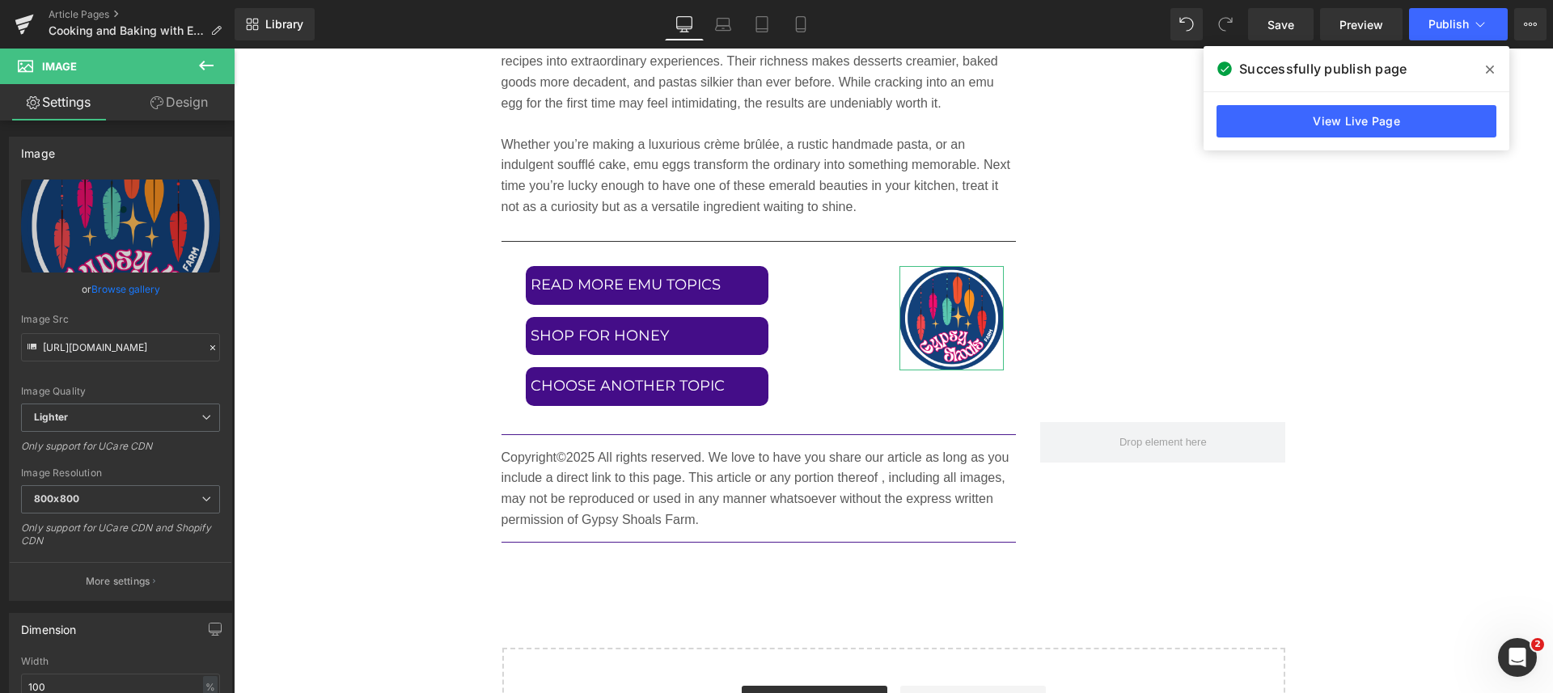
scroll to position [202, 0]
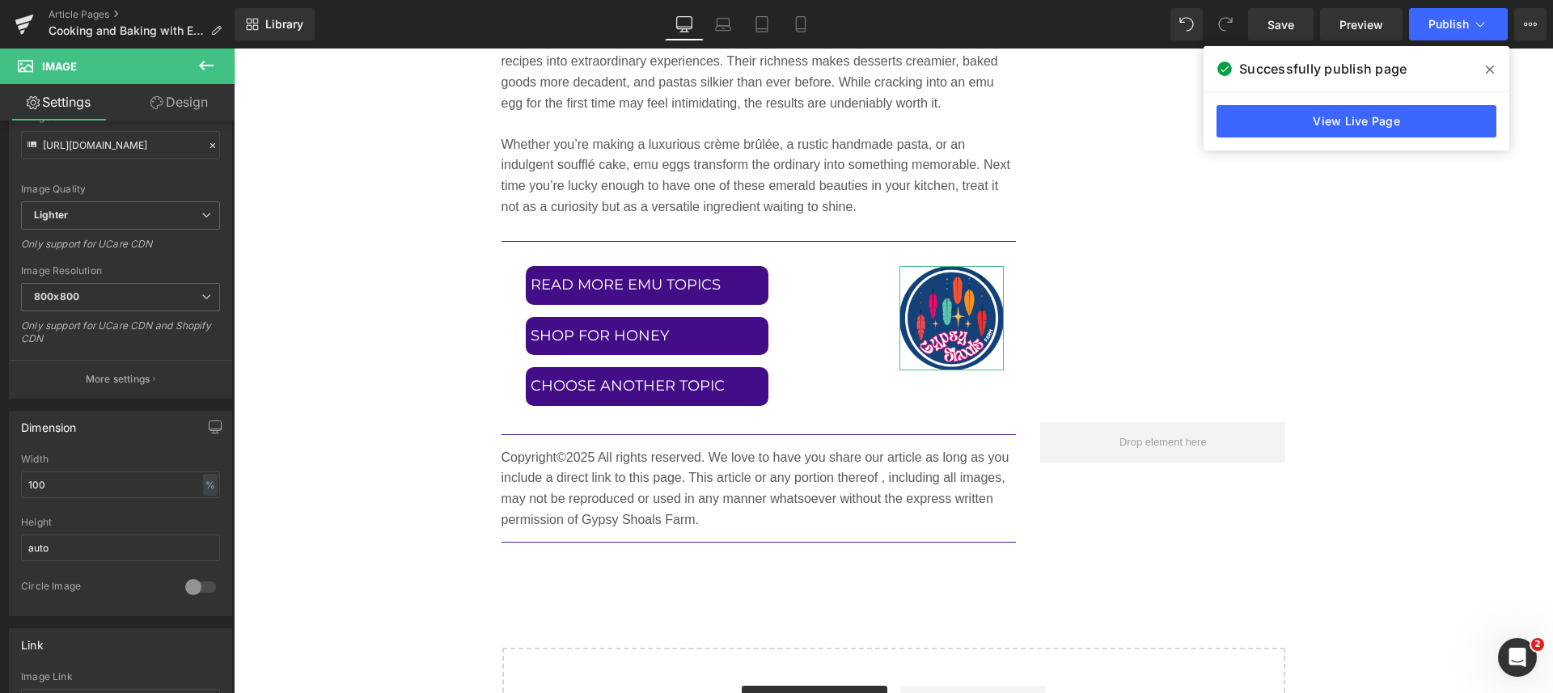
click at [127, 378] on p "More settings" at bounding box center [118, 379] width 65 height 15
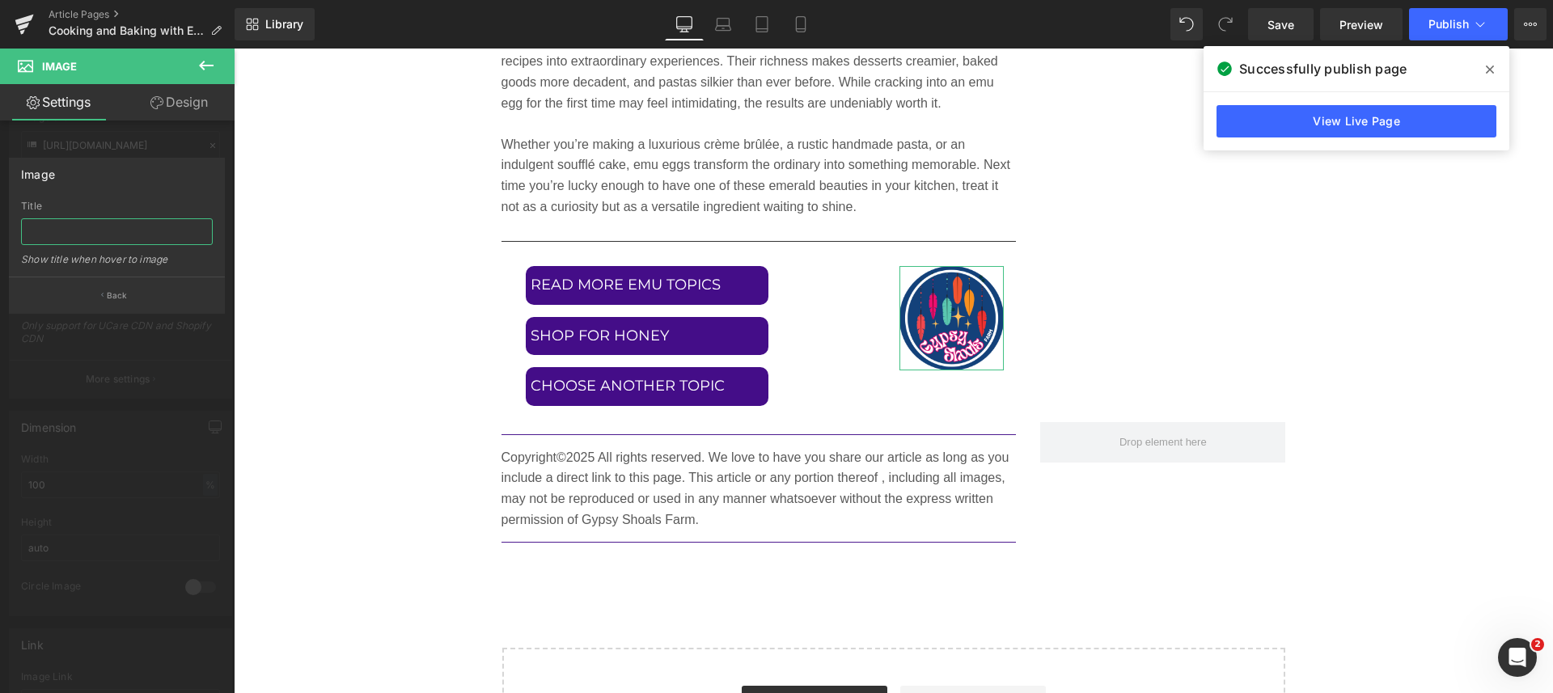
click at [115, 240] on input "text" at bounding box center [117, 231] width 192 height 27
type input "gypsy shoals farm logo blue background with colorful feathers"
click at [122, 288] on button "Back" at bounding box center [117, 295] width 216 height 36
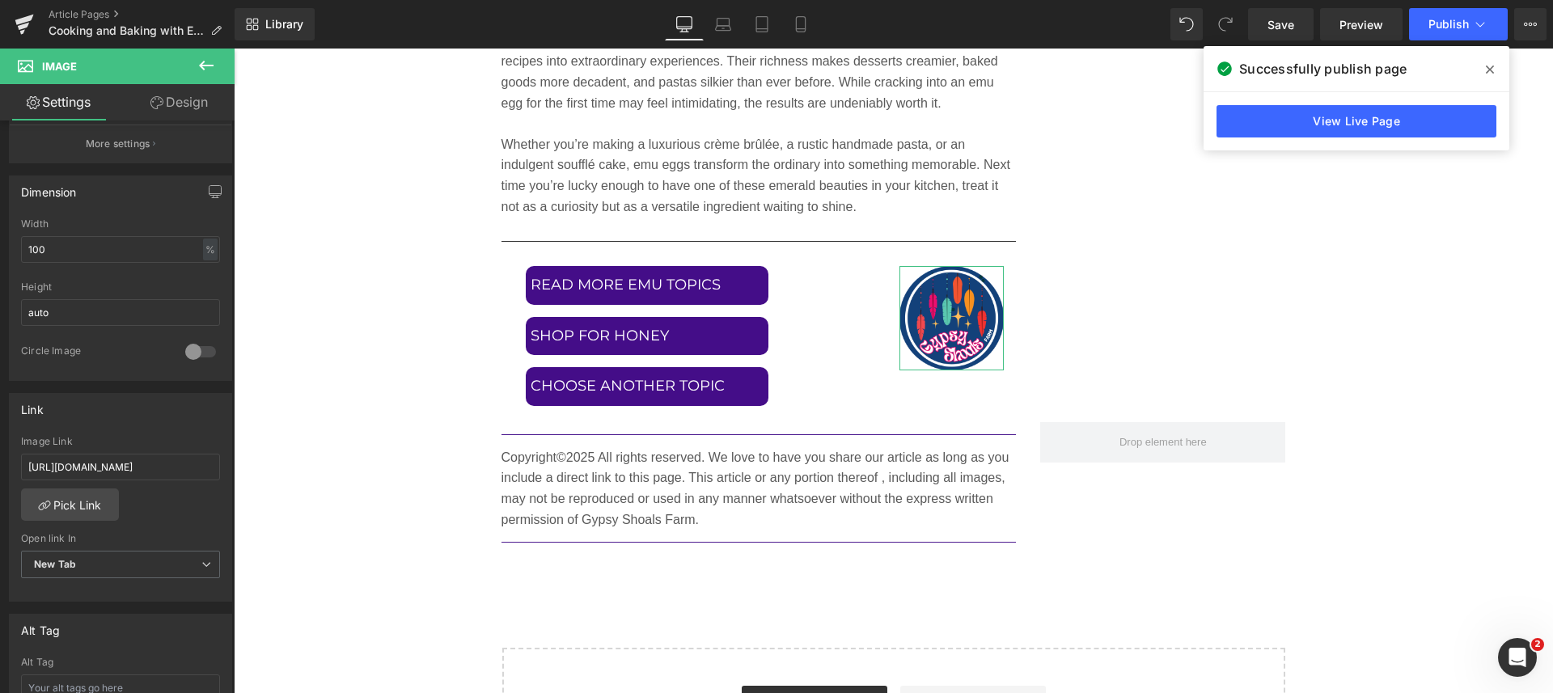
scroll to position [303, 0]
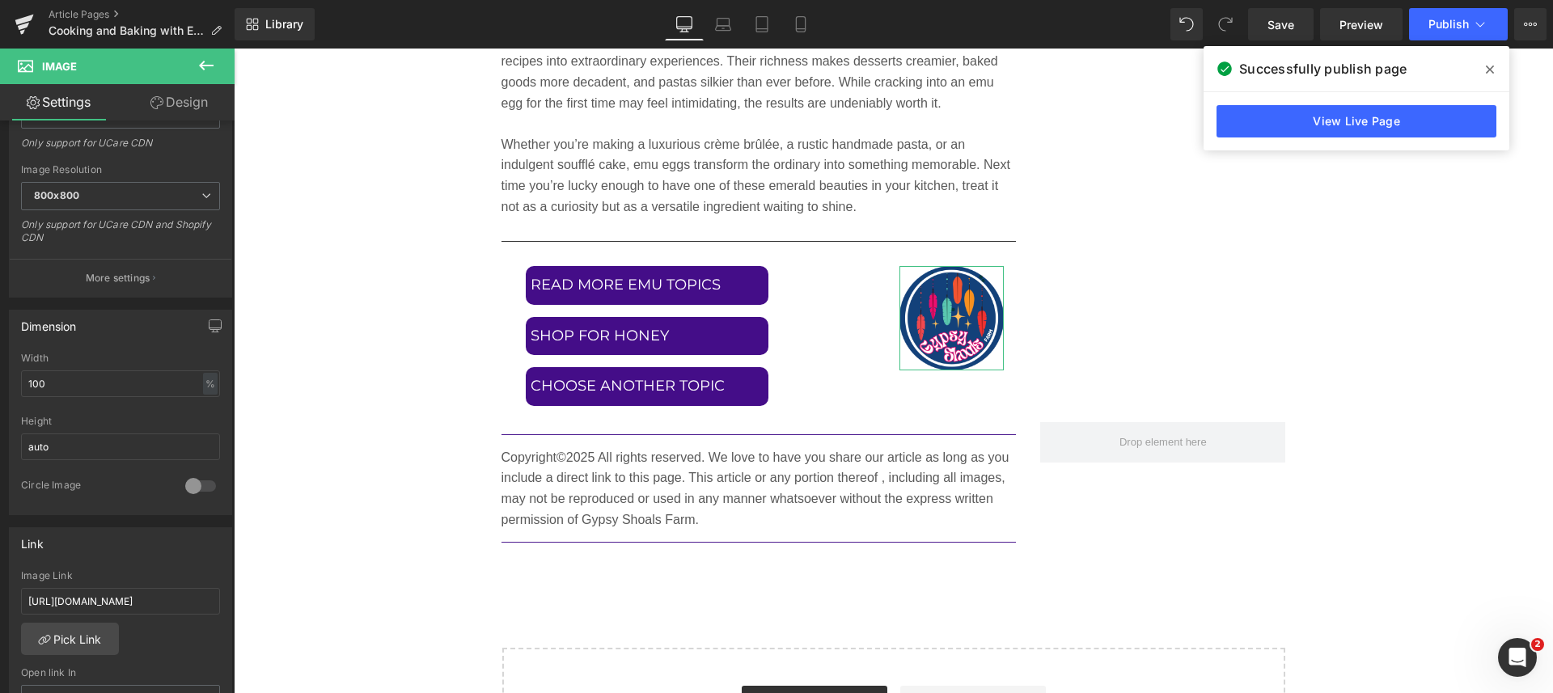
click at [110, 268] on button "More settings" at bounding box center [121, 278] width 222 height 38
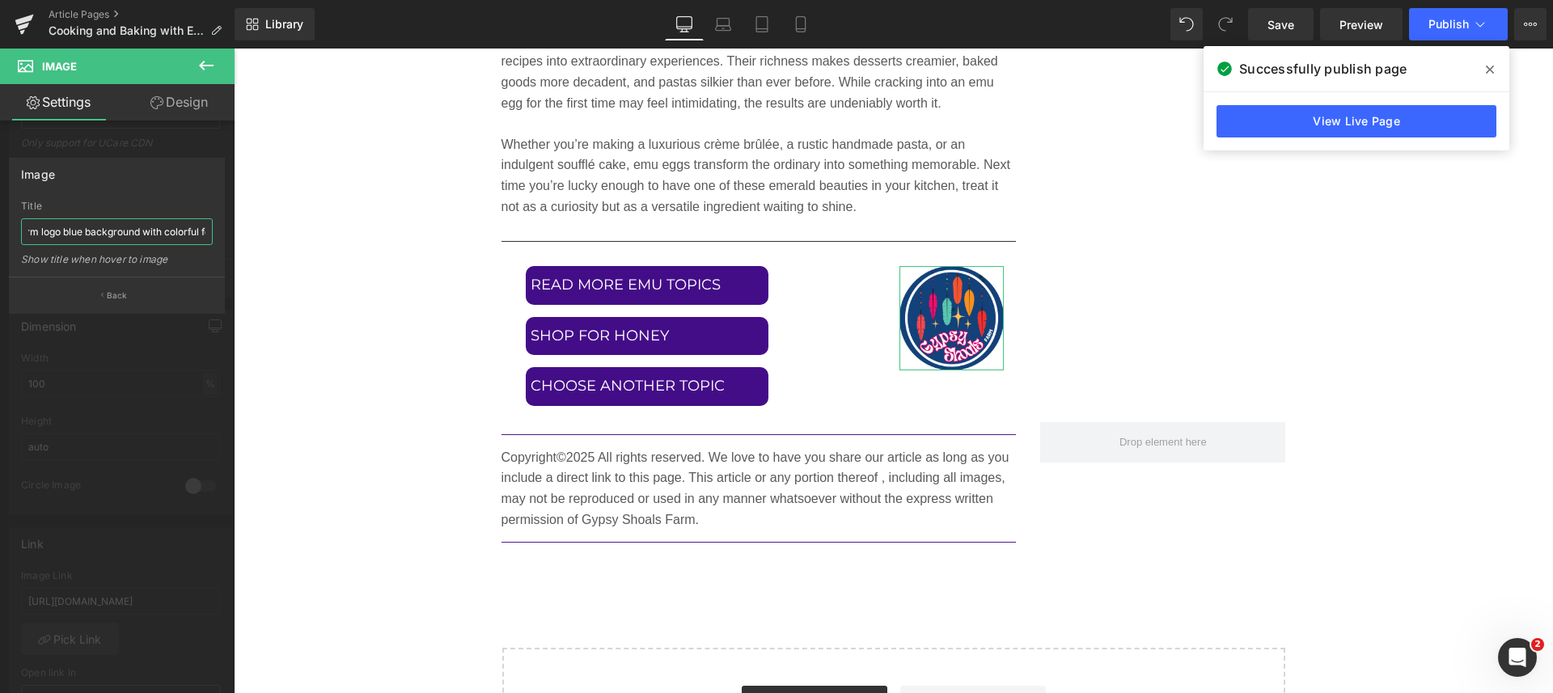
scroll to position [0, 110]
drag, startPoint x: 262, startPoint y: 281, endPoint x: 243, endPoint y: 235, distance: 50.0
click at [141, 296] on button "Back" at bounding box center [117, 295] width 216 height 36
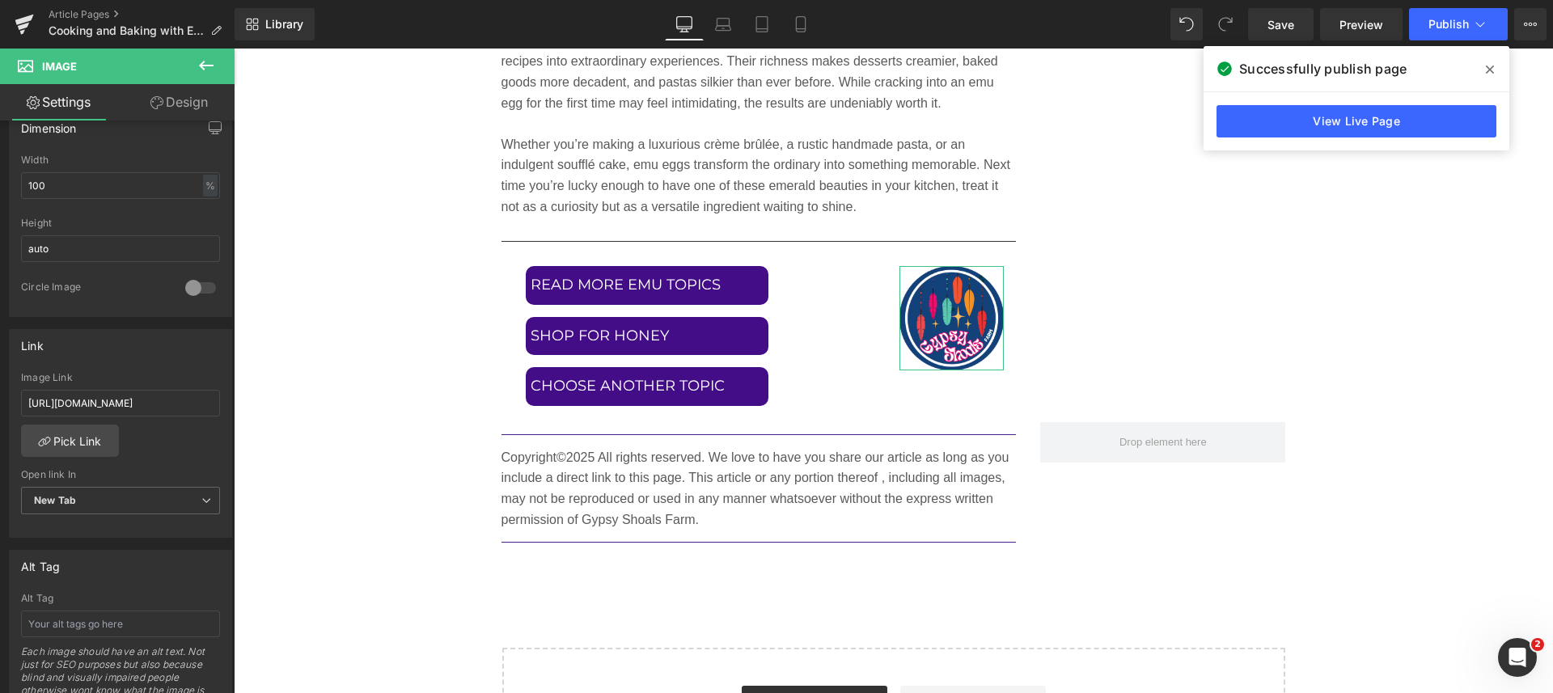
scroll to position [505, 0]
click at [112, 607] on input "text" at bounding box center [120, 619] width 199 height 27
paste input "gypsy shoals farm logo blue background with colorful feathers"
type input "gypsy shoals farm logo blue background with colorful feathers"
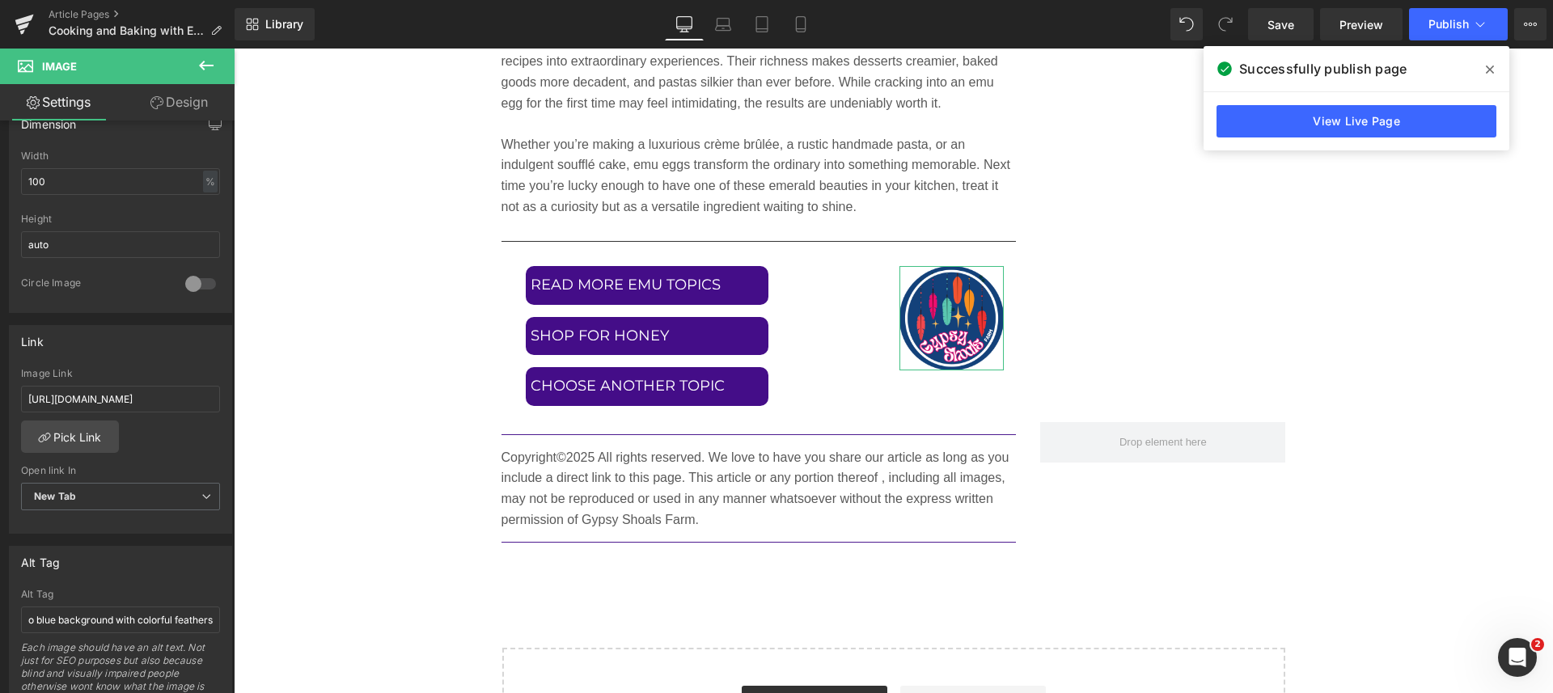
click at [173, 571] on div "Alt Tag" at bounding box center [121, 562] width 222 height 31
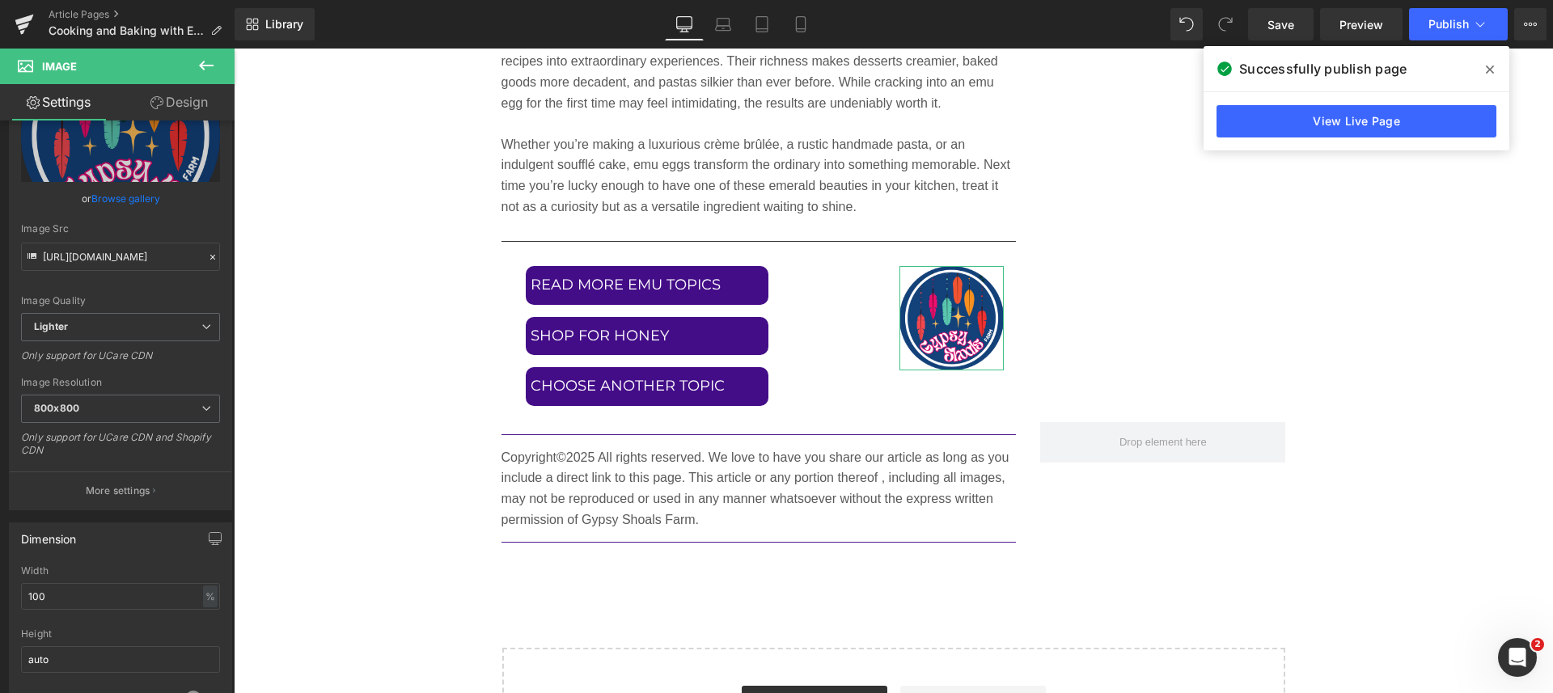
scroll to position [0, 0]
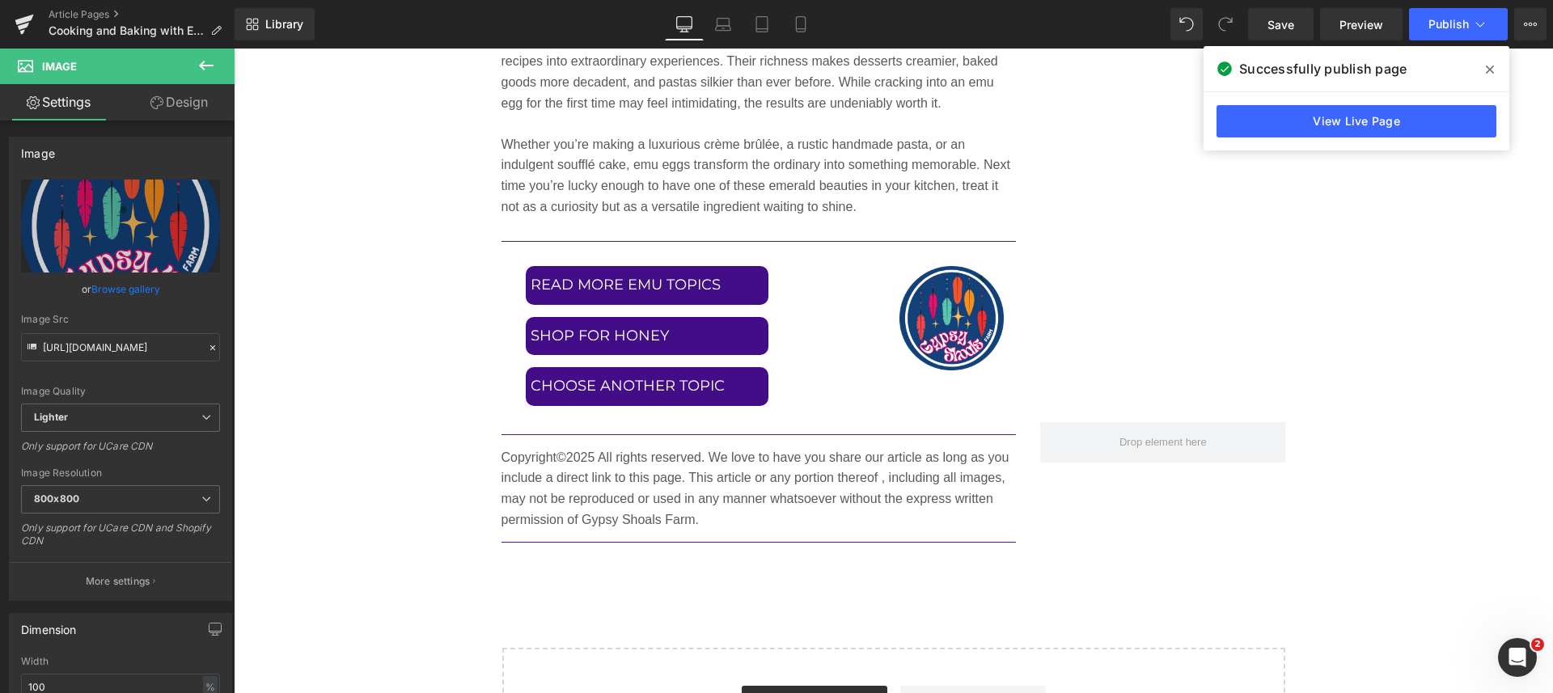
click at [1274, 25] on span "Save" at bounding box center [1280, 24] width 27 height 17
click at [201, 103] on link "Design" at bounding box center [178, 102] width 117 height 36
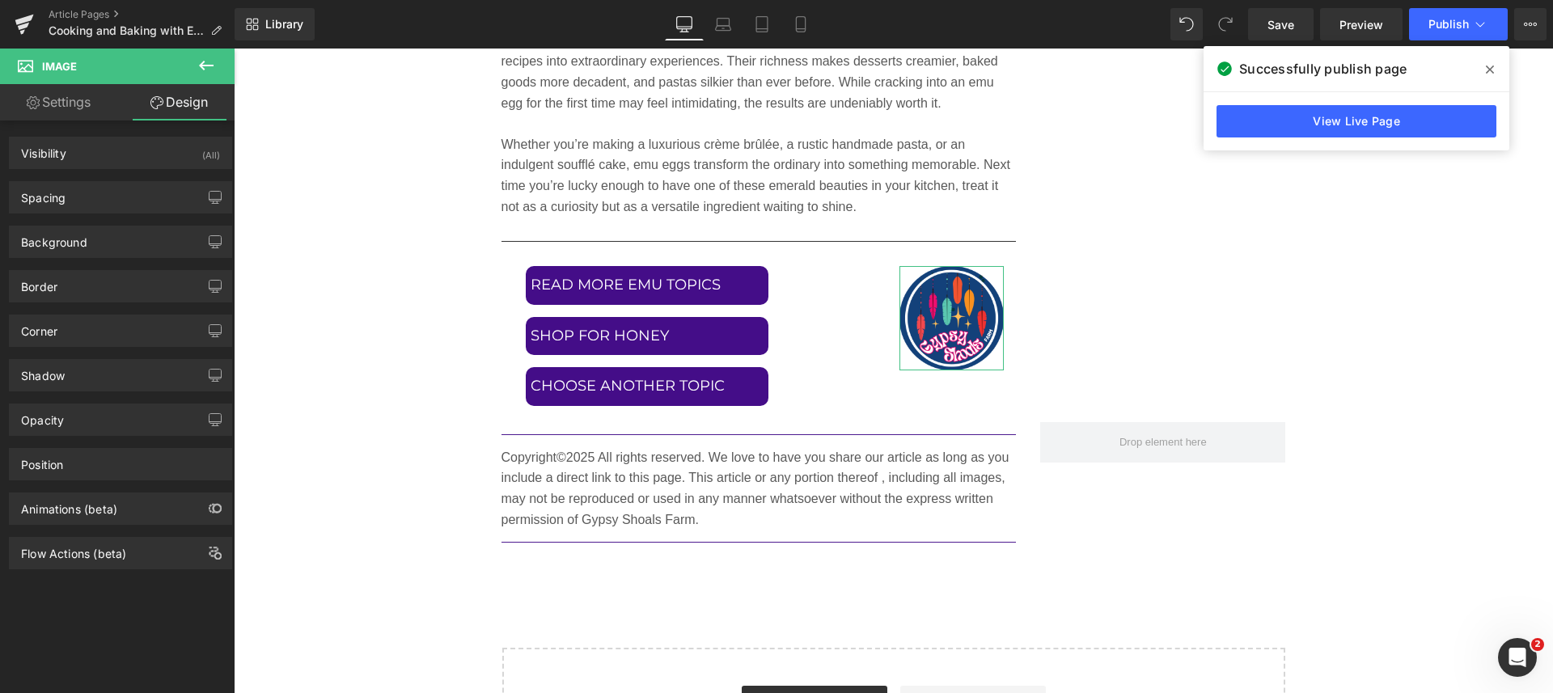
click at [92, 195] on div "Spacing" at bounding box center [121, 197] width 222 height 31
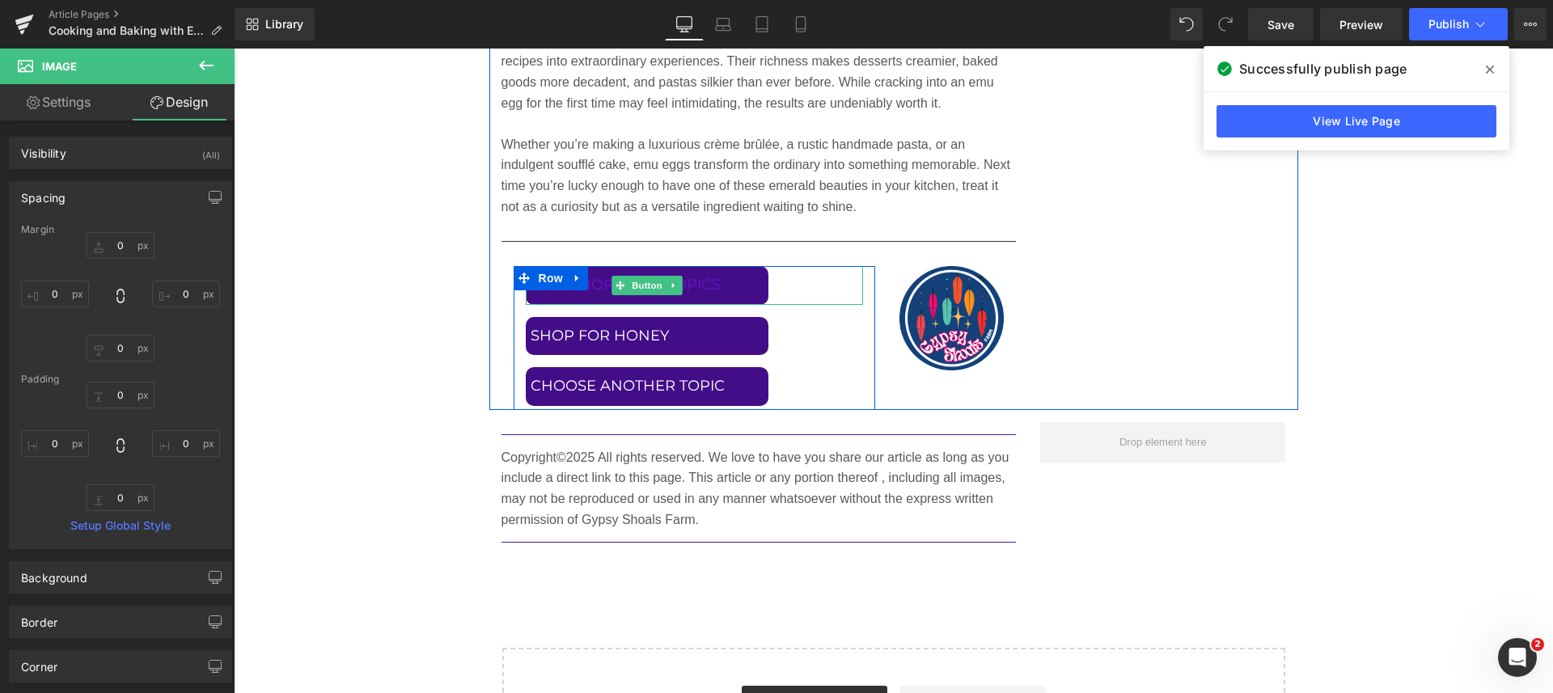
click at [538, 293] on span "READ MORE EMU TOPICS" at bounding box center [625, 285] width 190 height 21
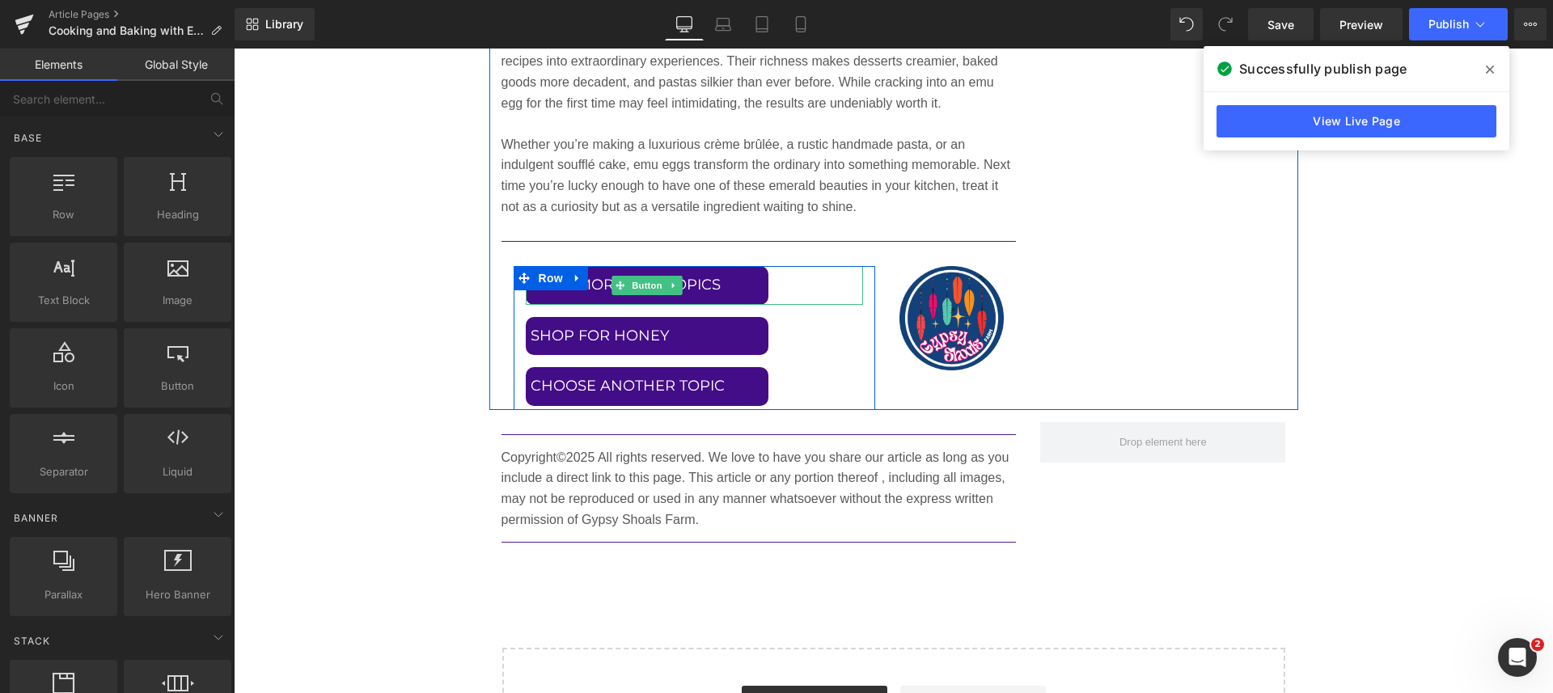
click at [817, 280] on div "READ MORE EMU TOPICS" at bounding box center [694, 285] width 337 height 39
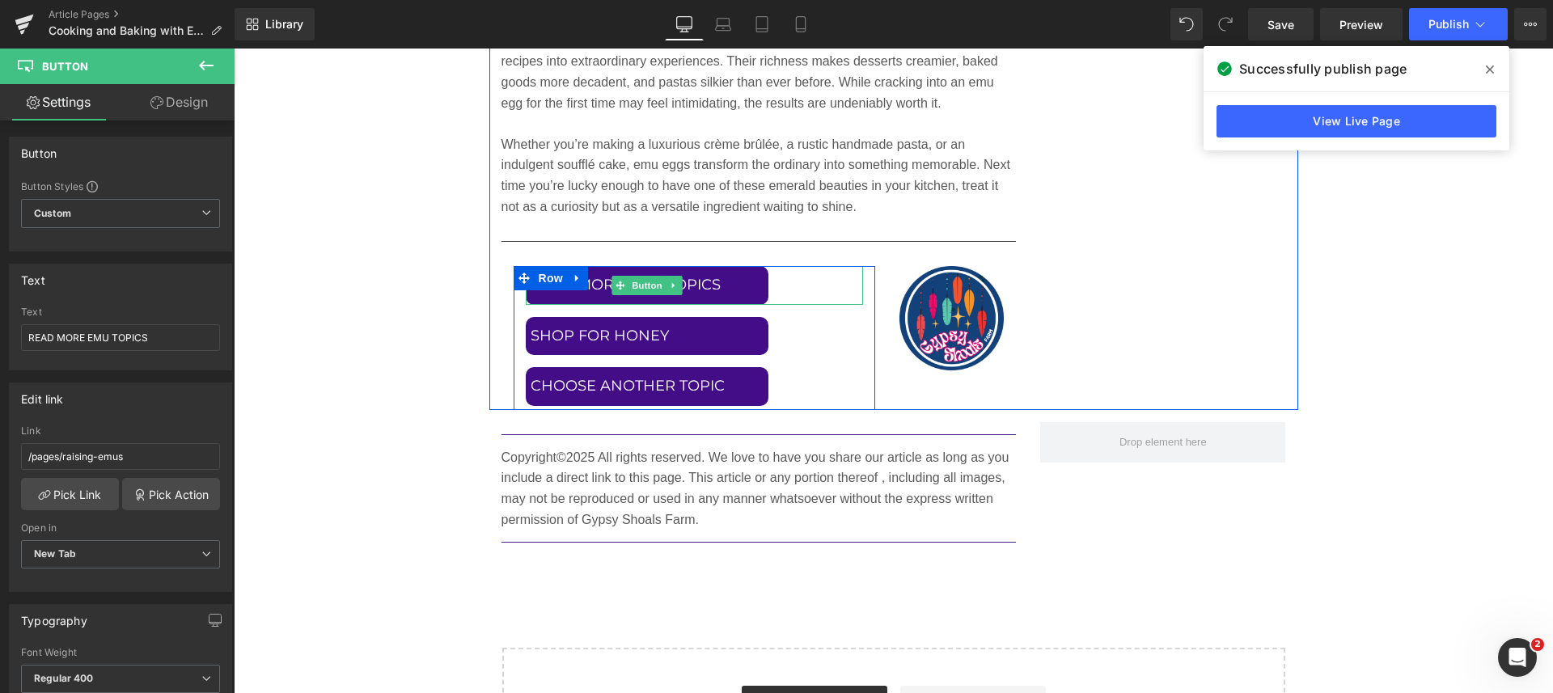
click at [845, 286] on div "READ MORE EMU TOPICS" at bounding box center [694, 285] width 337 height 39
click at [523, 275] on span "Row" at bounding box center [538, 279] width 32 height 24
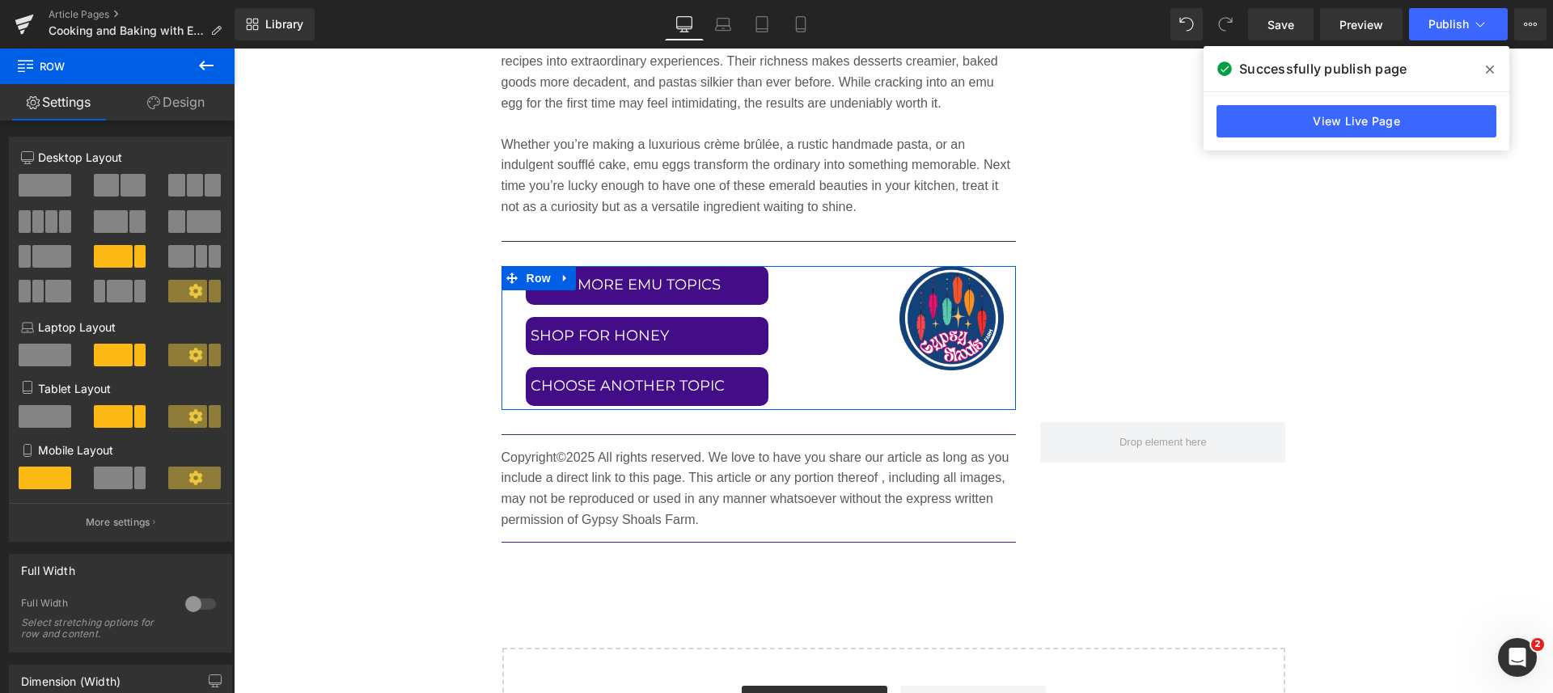
click at [182, 97] on link "Design" at bounding box center [175, 102] width 117 height 36
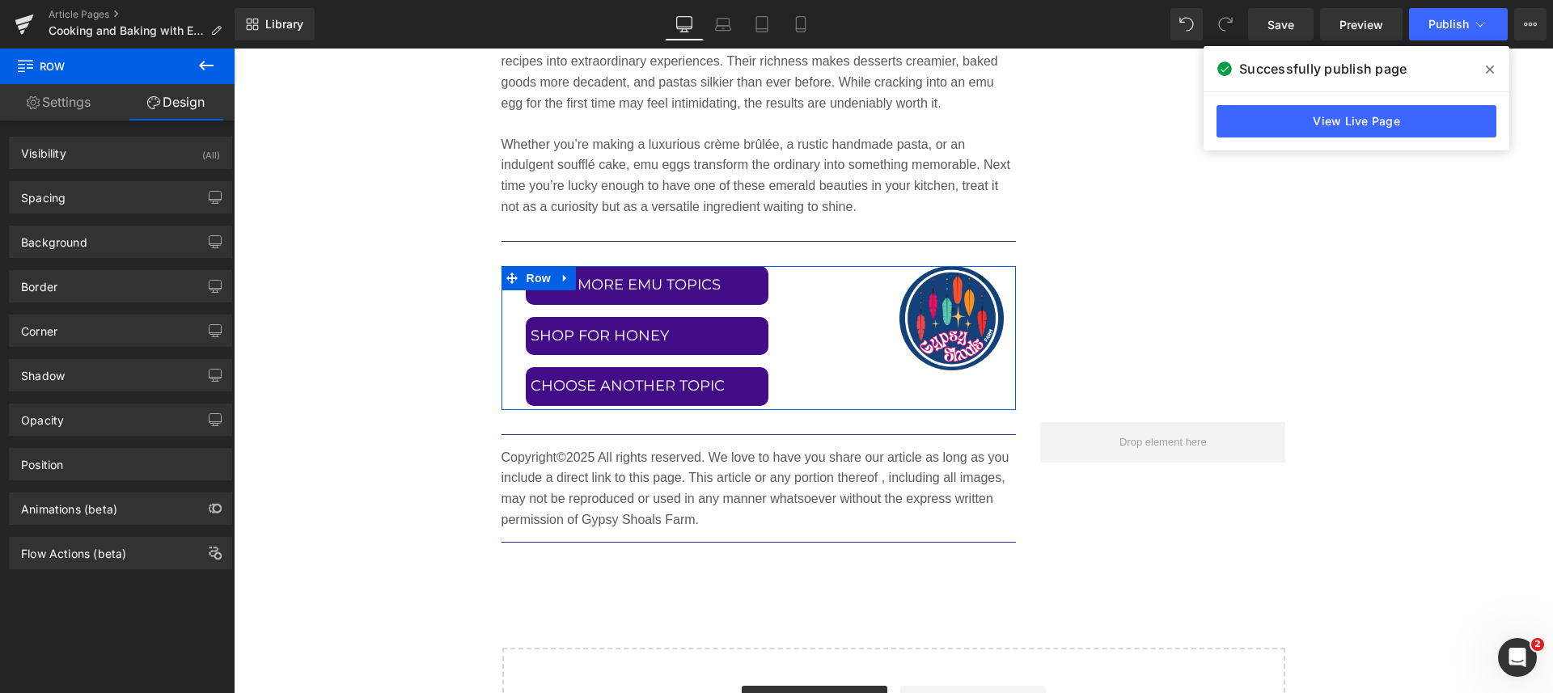
type input "20"
type input "0"
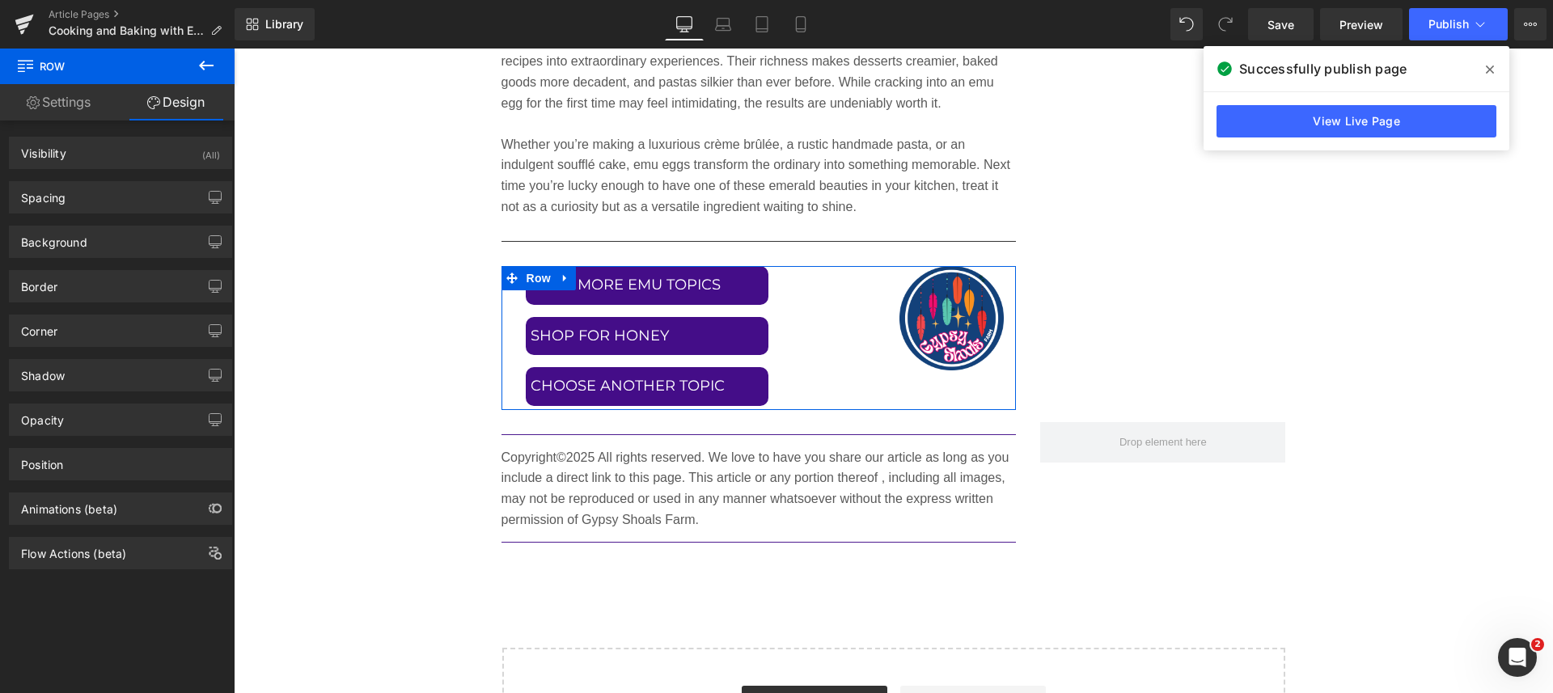
type input "0"
click at [68, 200] on div "Spacing" at bounding box center [121, 197] width 222 height 31
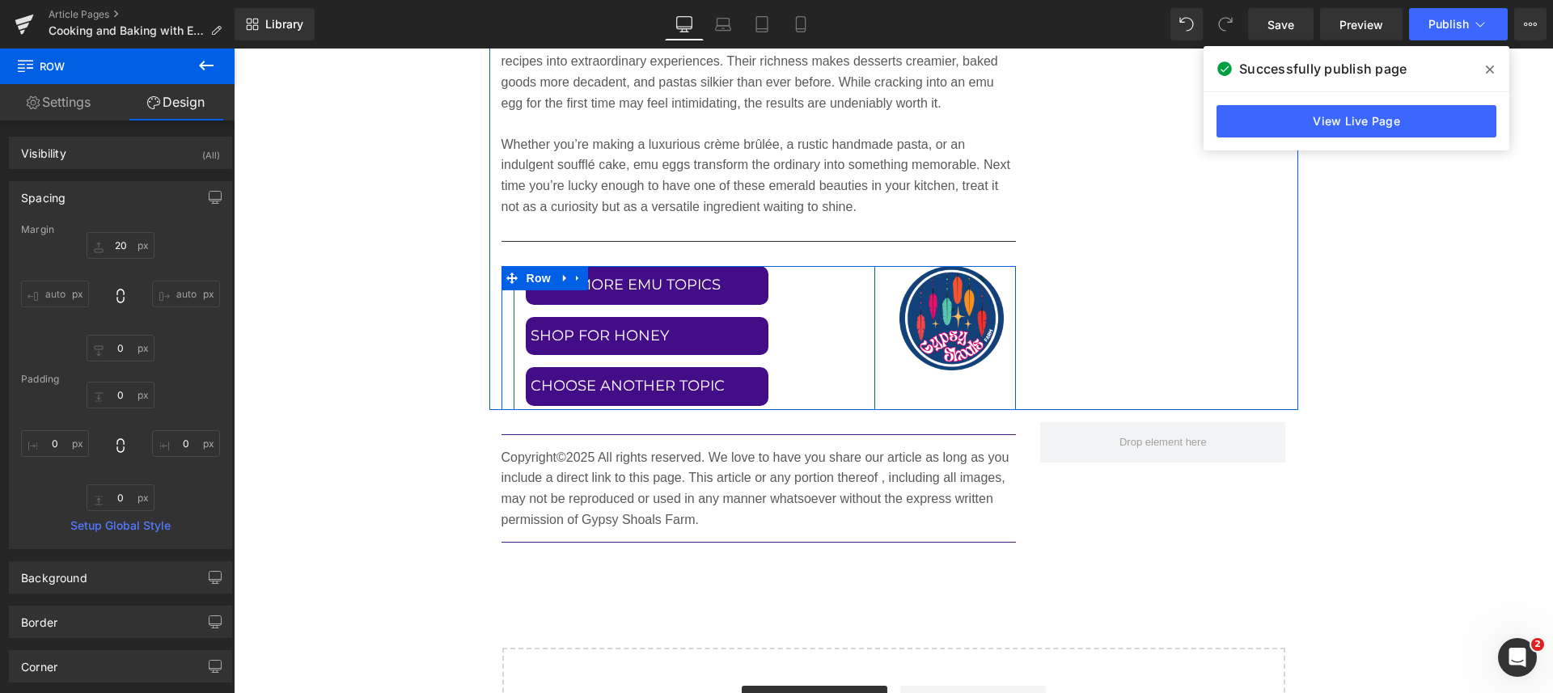
click at [513, 313] on div "READ MORE EMU TOPICS Button SHOP FOR HONEY Button CHOOSE ANOTHER TOPIC Button" at bounding box center [693, 338] width 361 height 144
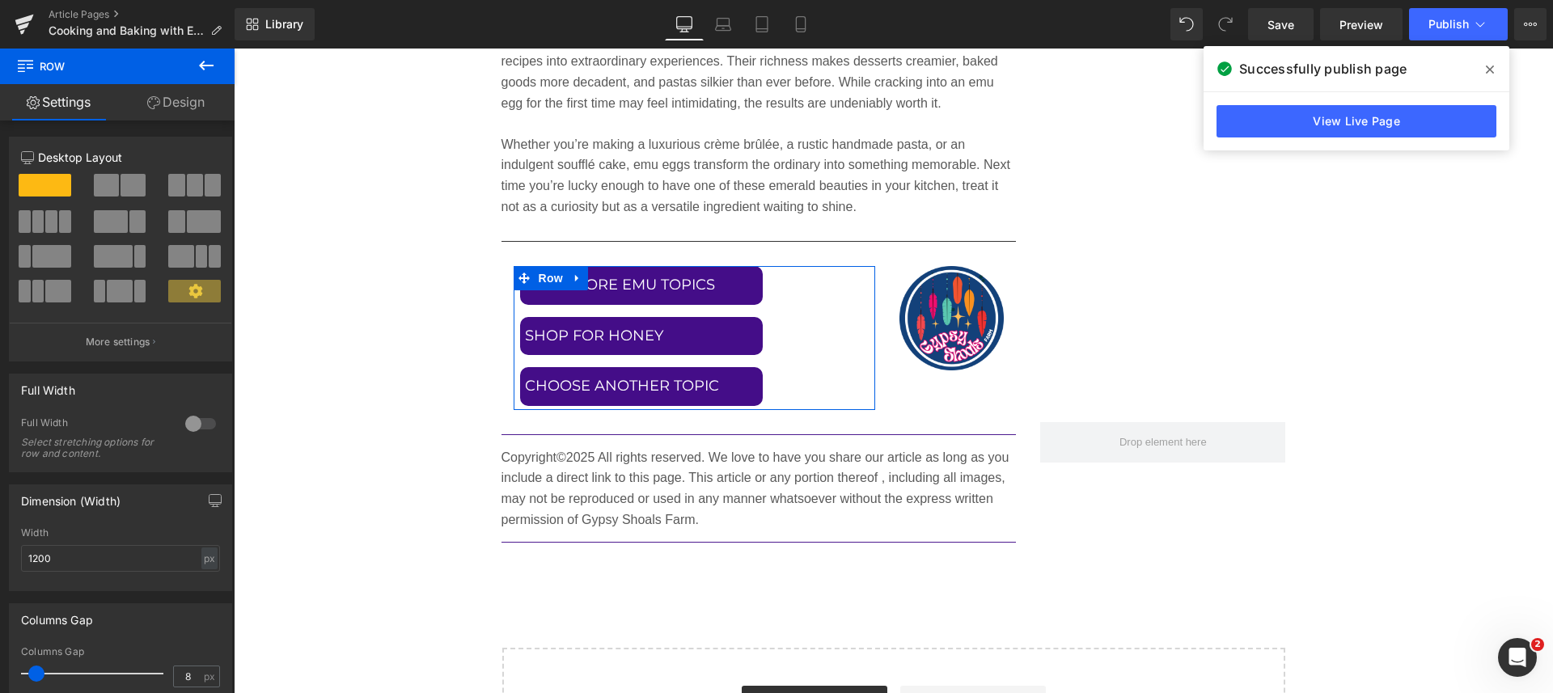
type input "10"
drag, startPoint x: 40, startPoint y: 678, endPoint x: 36, endPoint y: 685, distance: 8.3
click at [36, 685] on div "12 12 12 Column Size Customizer 12 Desktop Layout Laptop Layout Tablet Layout M…" at bounding box center [121, 410] width 242 height 580
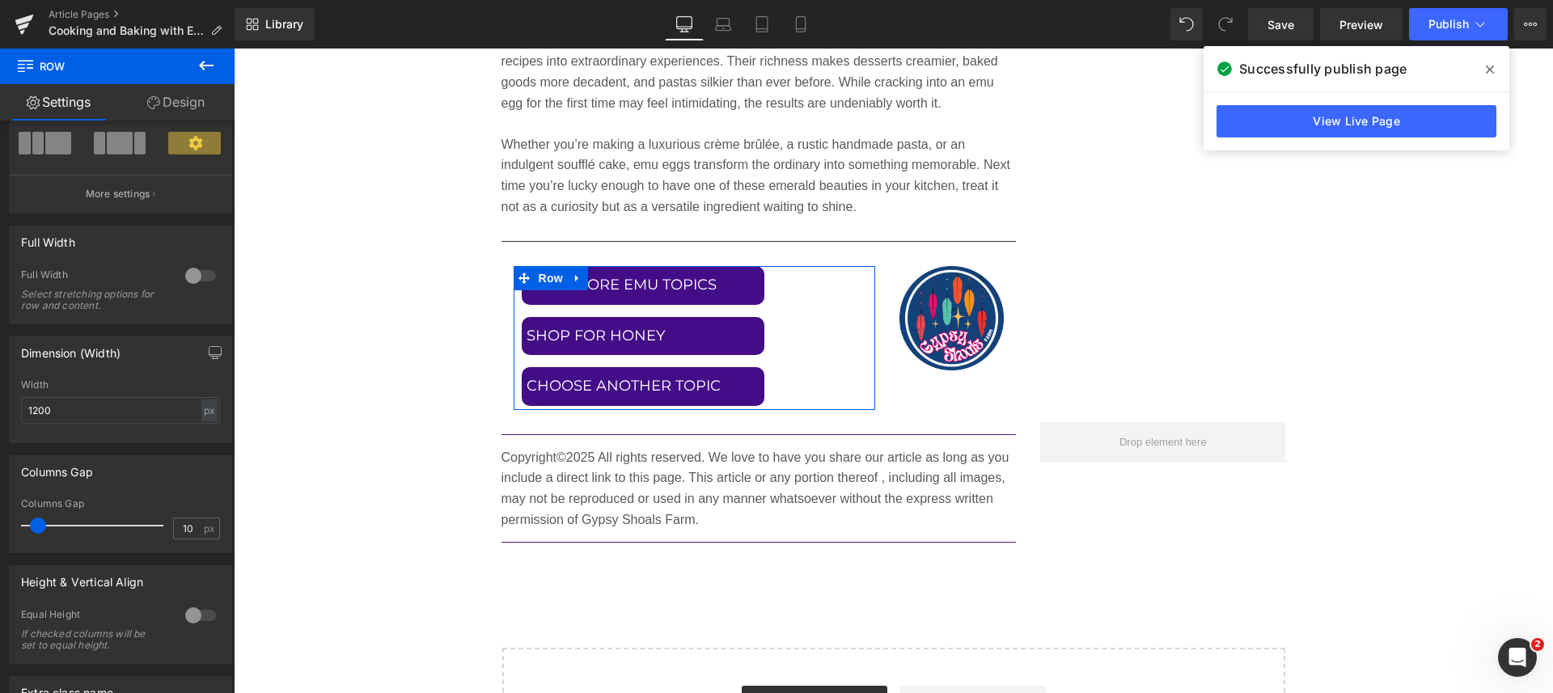
scroll to position [101, 0]
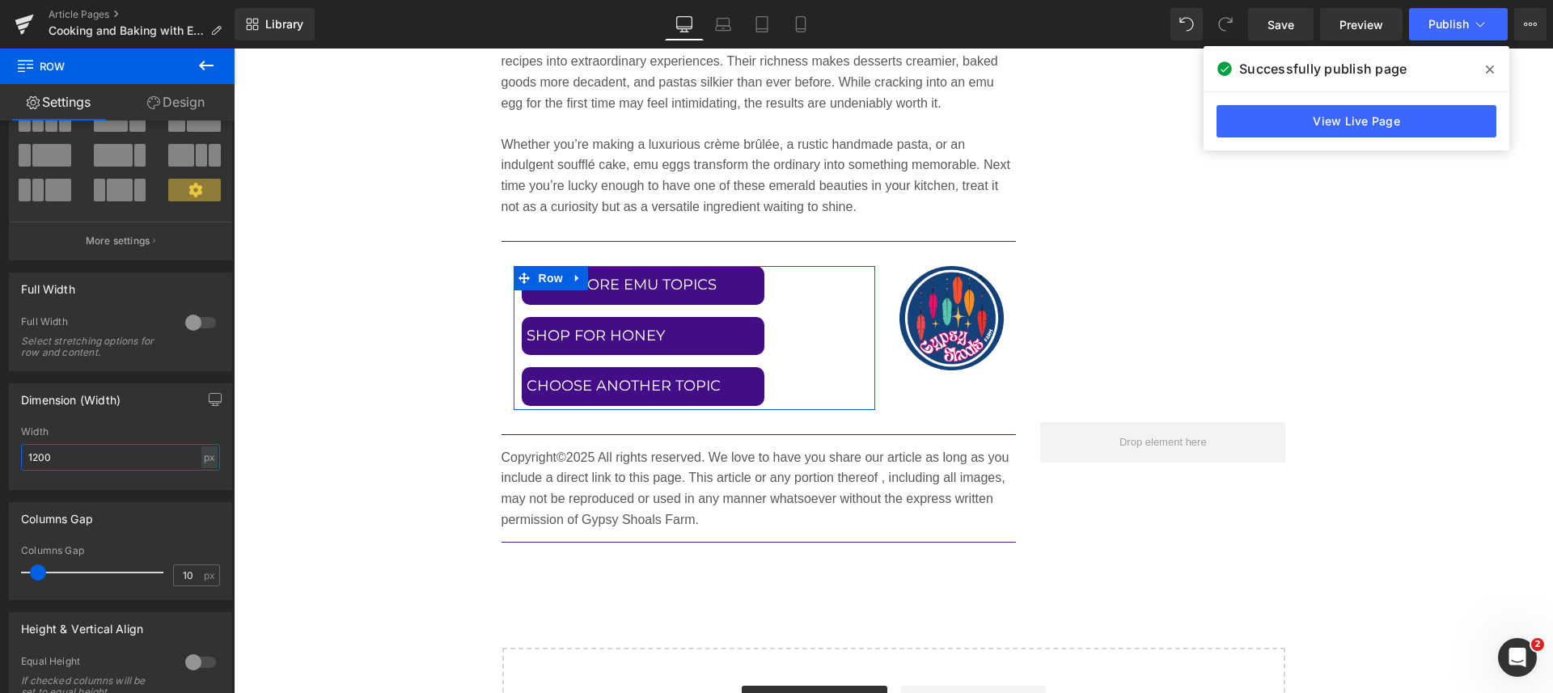
click at [125, 458] on input "1200" at bounding box center [120, 457] width 199 height 27
drag, startPoint x: 125, startPoint y: 458, endPoint x: 21, endPoint y: 463, distance: 103.6
click at [21, 463] on input "1200" at bounding box center [120, 457] width 199 height 27
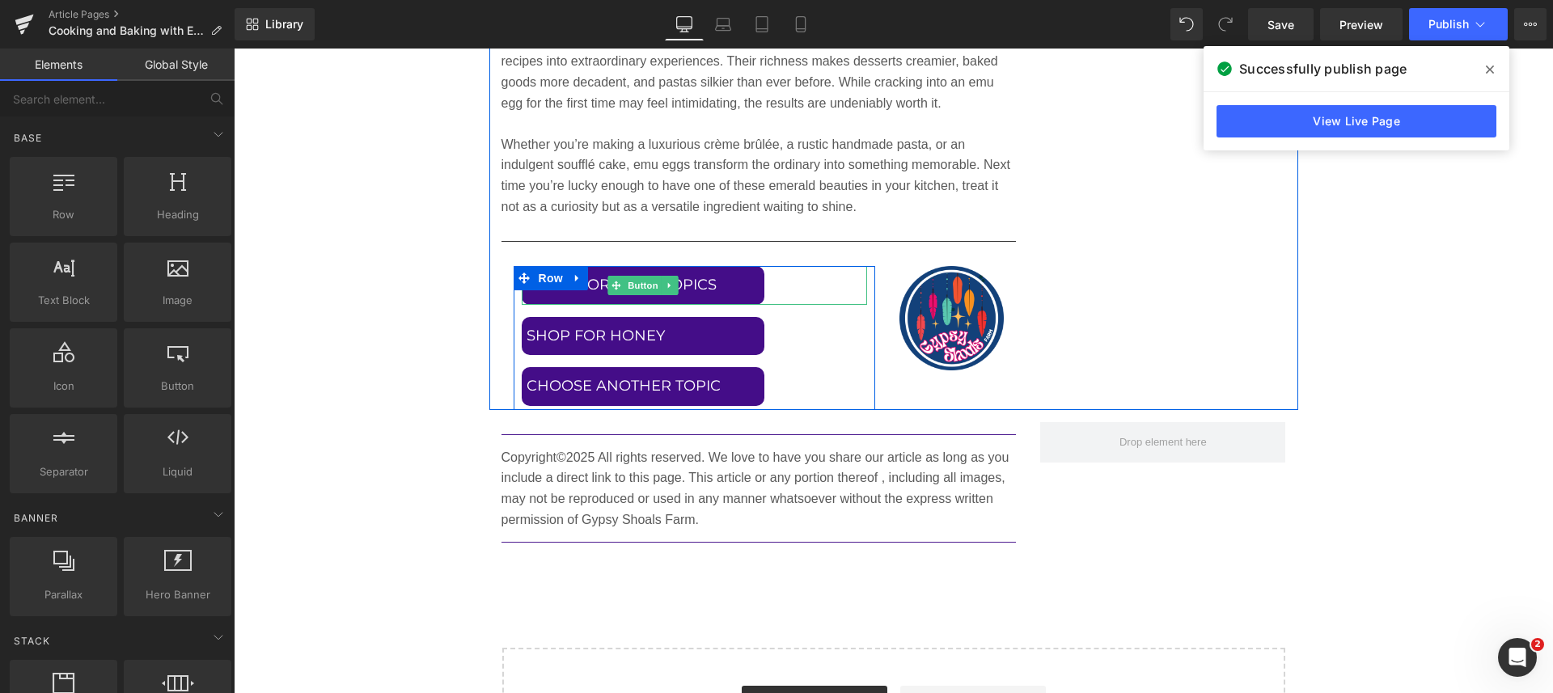
drag, startPoint x: 629, startPoint y: 281, endPoint x: 643, endPoint y: 271, distance: 16.8
click at [635, 278] on span "Button" at bounding box center [642, 285] width 37 height 19
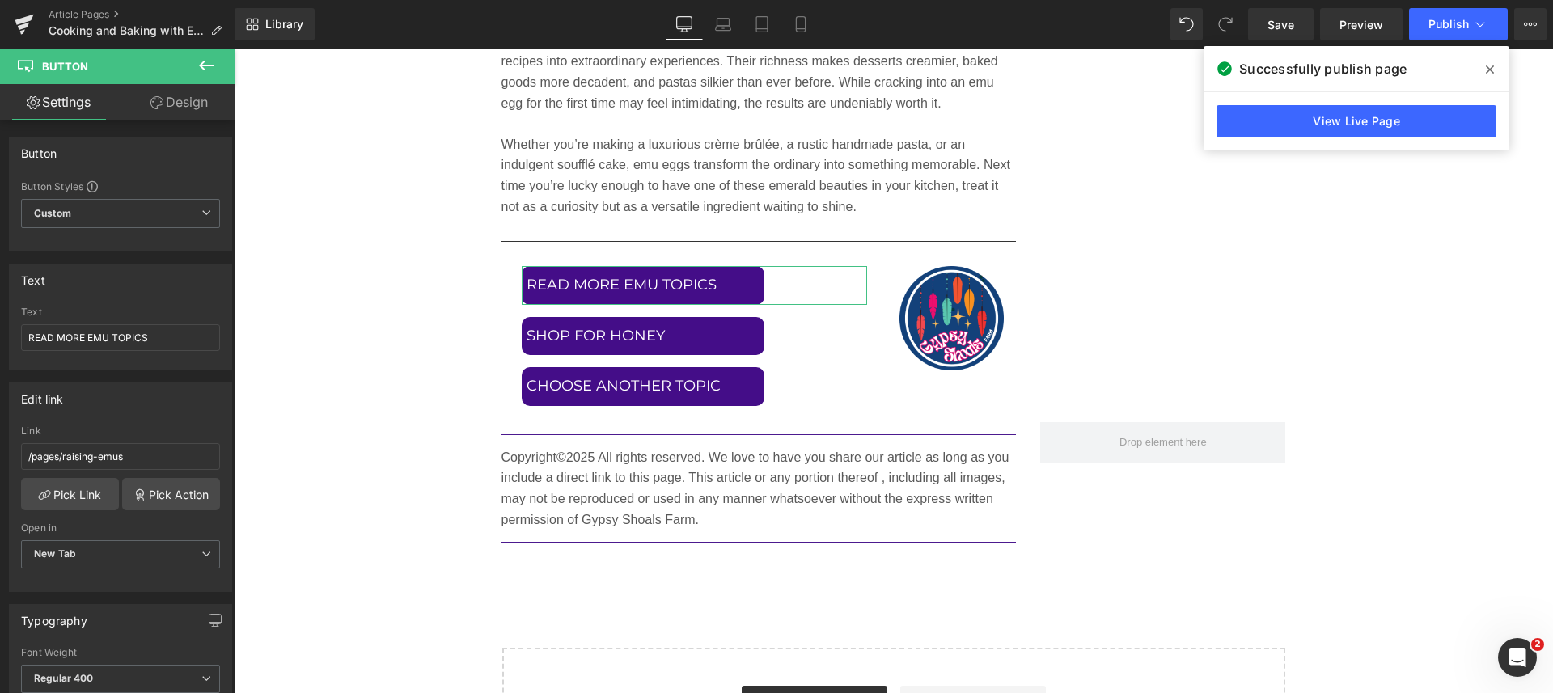
click at [171, 99] on link "Design" at bounding box center [178, 102] width 117 height 36
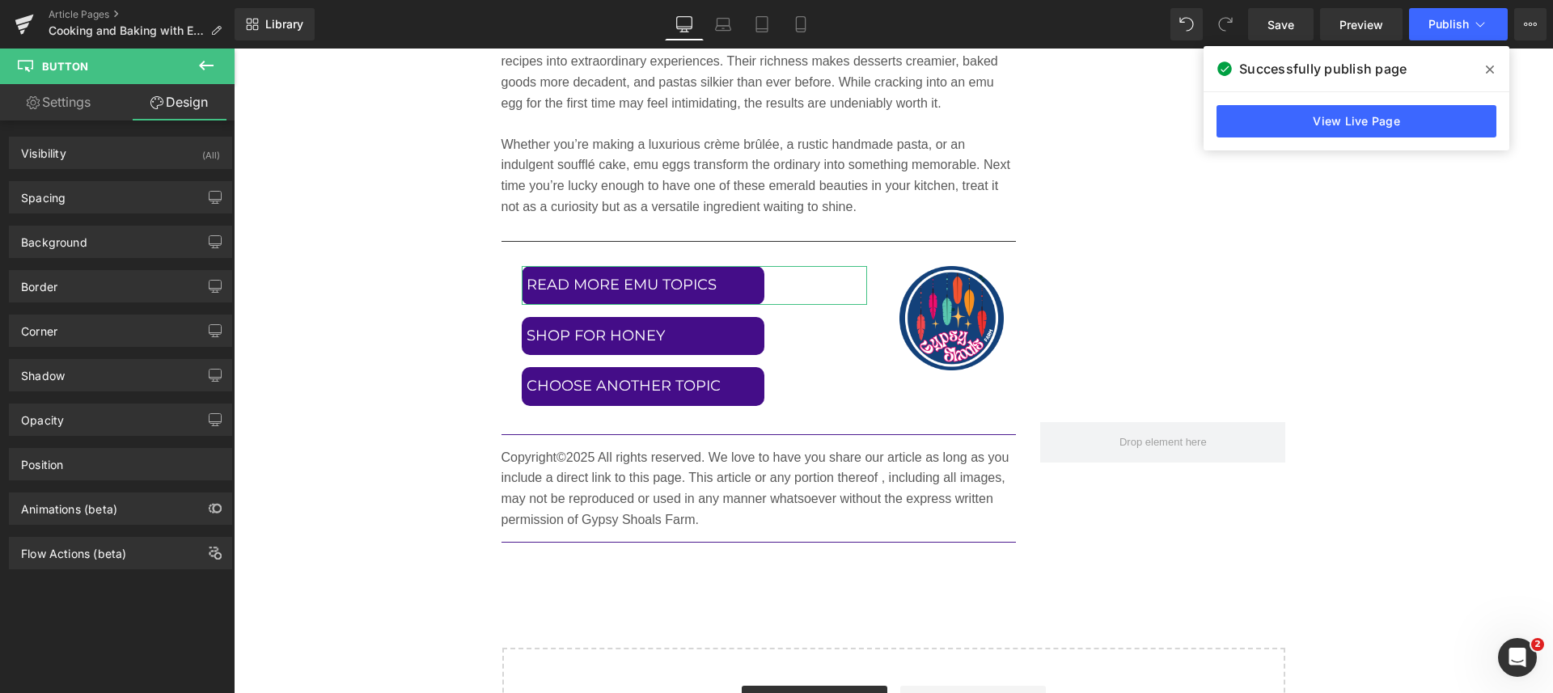
click at [59, 197] on div "Spacing" at bounding box center [43, 193] width 44 height 23
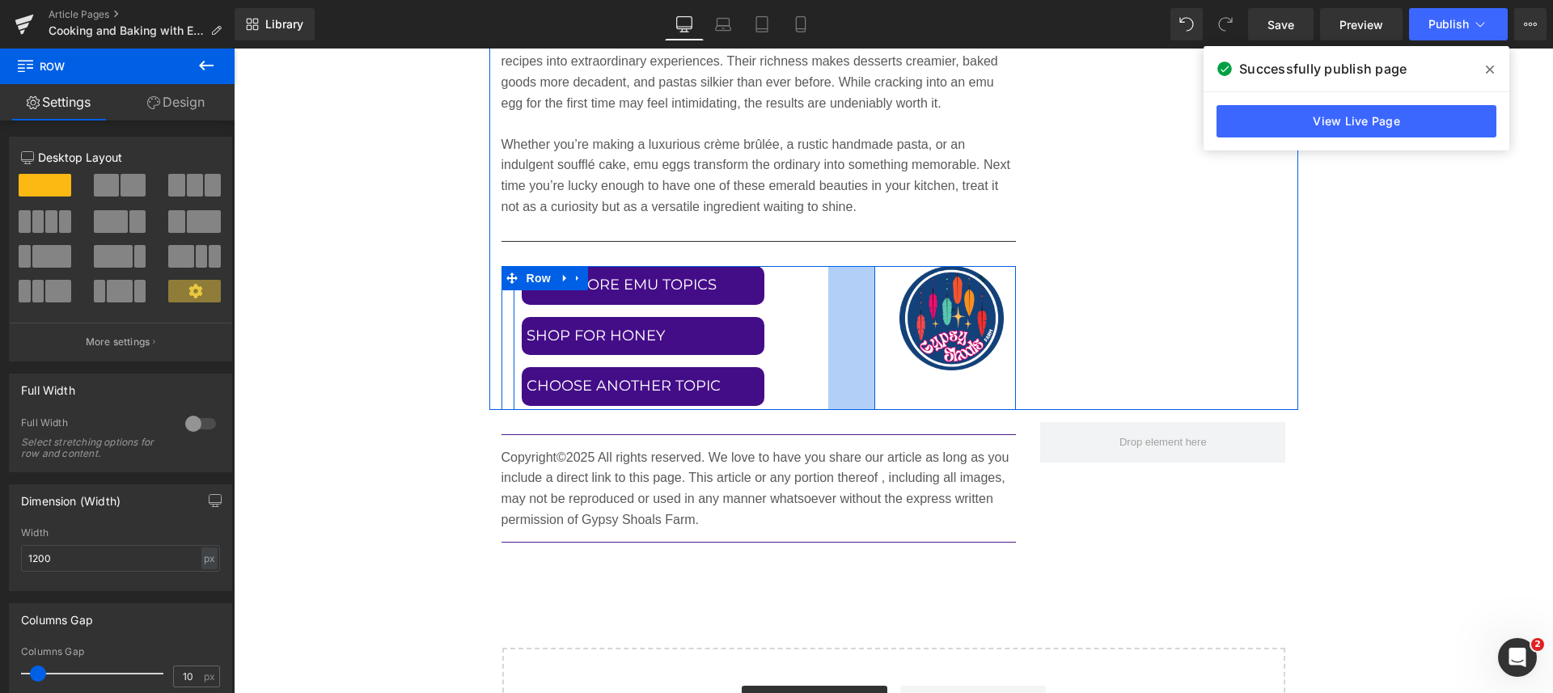
drag, startPoint x: 864, startPoint y: 301, endPoint x: 817, endPoint y: 316, distance: 49.4
click at [817, 316] on div "READ MORE EMU TOPICS Button SHOP FOR HONEY Button CHOOSE ANOTHER TOPIC Button R…" at bounding box center [693, 338] width 361 height 144
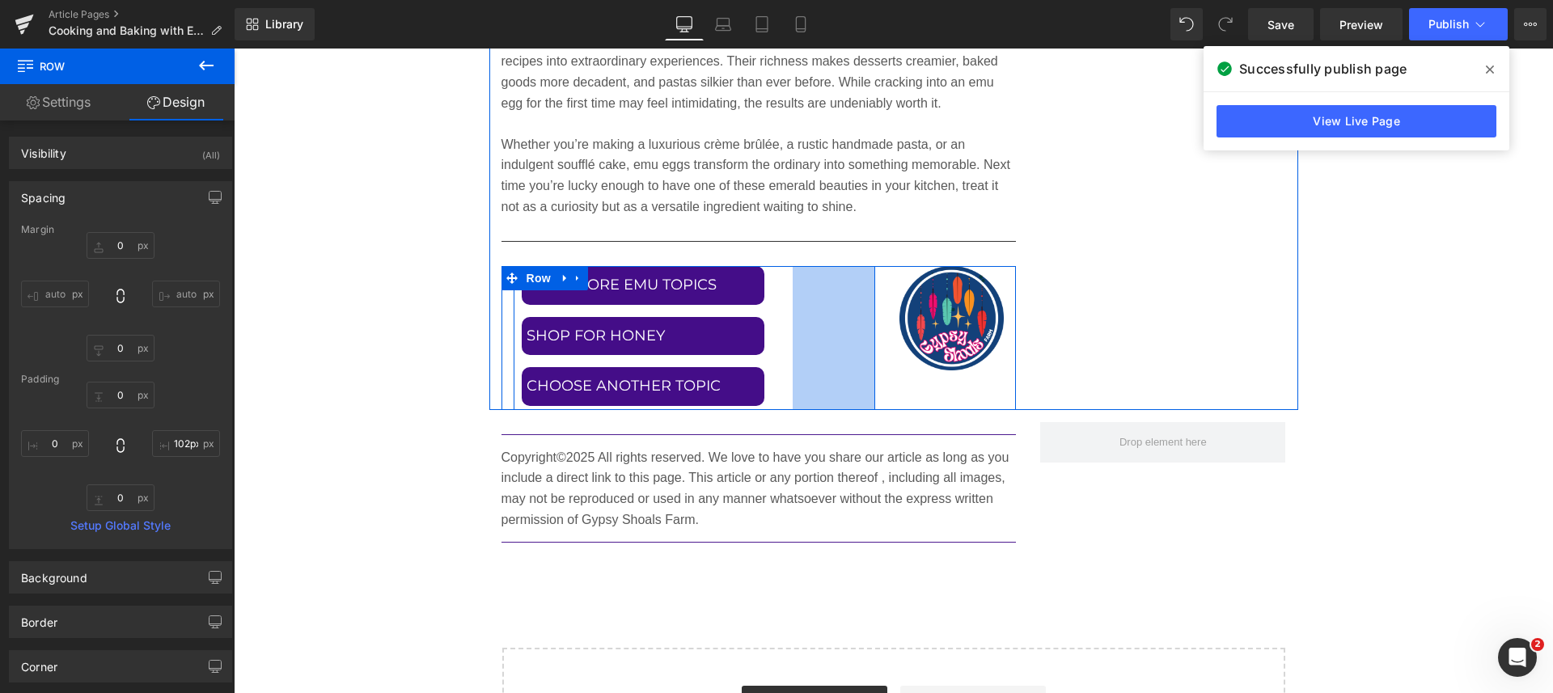
drag, startPoint x: 862, startPoint y: 334, endPoint x: 826, endPoint y: 336, distance: 35.6
click at [826, 336] on div "102px" at bounding box center [833, 338] width 82 height 144
drag, startPoint x: 861, startPoint y: 351, endPoint x: 845, endPoint y: 348, distance: 16.5
click at [845, 348] on div "122px" at bounding box center [825, 338] width 99 height 144
click at [797, 345] on div "122px" at bounding box center [825, 338] width 99 height 144
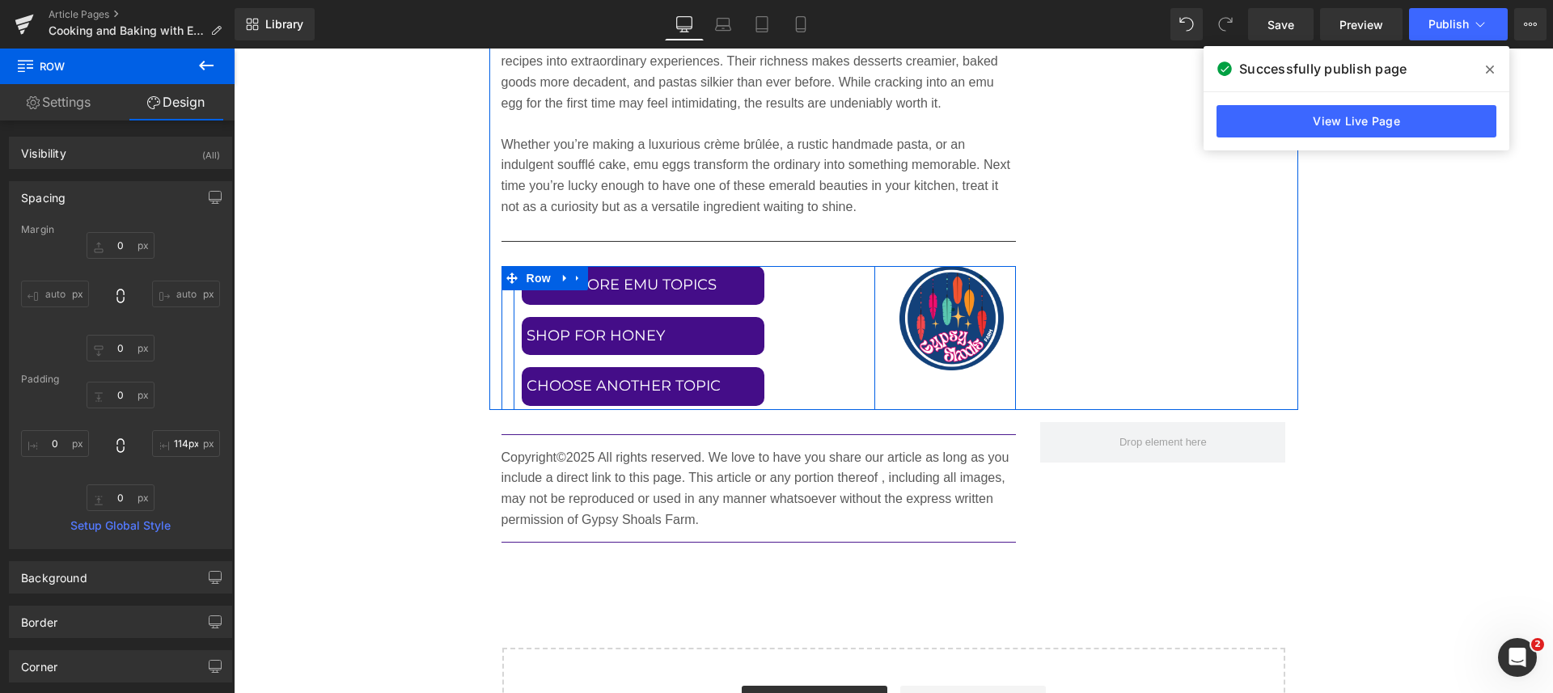
click at [801, 343] on div "119px" at bounding box center [827, 338] width 96 height 144
click at [788, 355] on div "114px" at bounding box center [829, 338] width 92 height 144
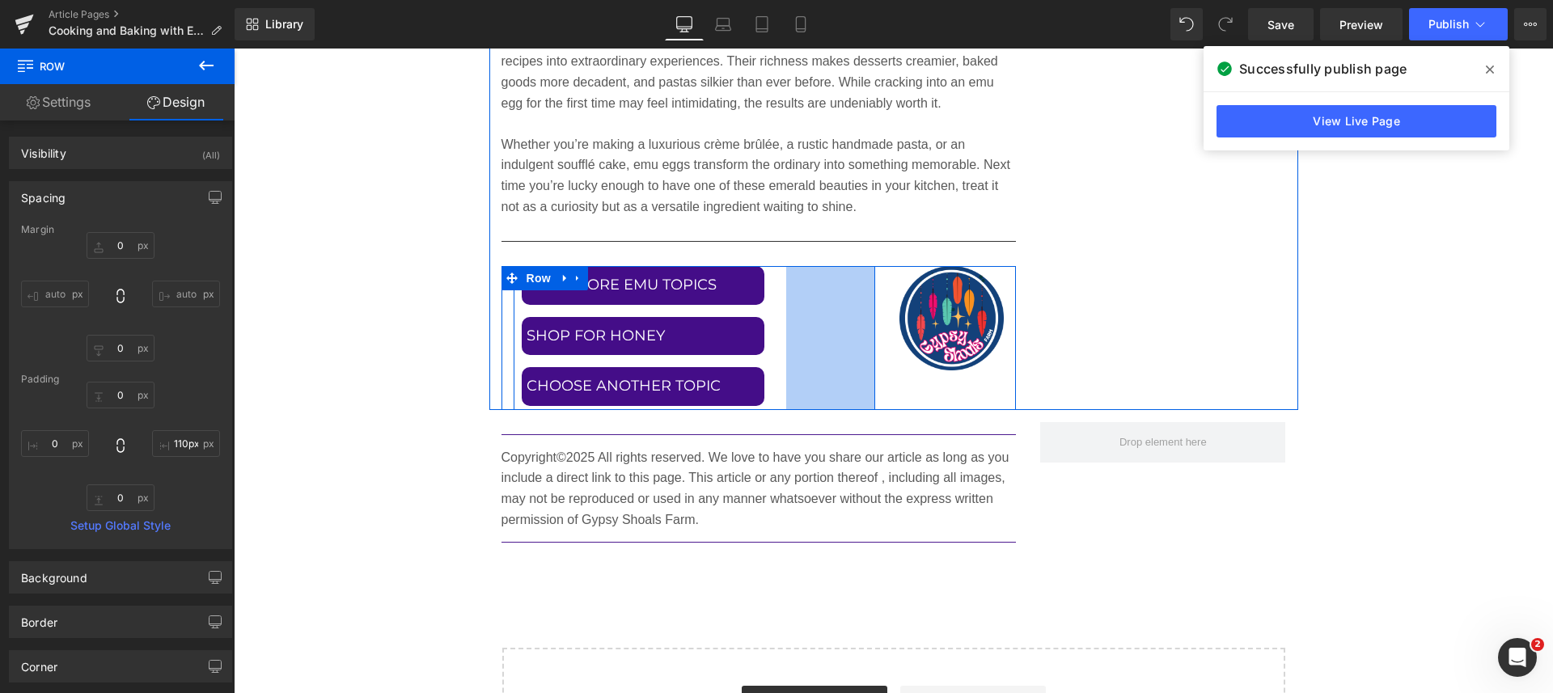
click at [820, 333] on span "110px" at bounding box center [829, 337] width 27 height 15
click at [831, 306] on div "110px" at bounding box center [830, 338] width 89 height 144
drag, startPoint x: 779, startPoint y: 336, endPoint x: 875, endPoint y: 325, distance: 96.9
click at [875, 325] on div "READ MORE EMU TOPICS Button SHOP FOR HONEY Button CHOOSE ANOTHER TOPIC Button R…" at bounding box center [694, 338] width 386 height 144
click at [871, 335] on div at bounding box center [873, 338] width 4 height 144
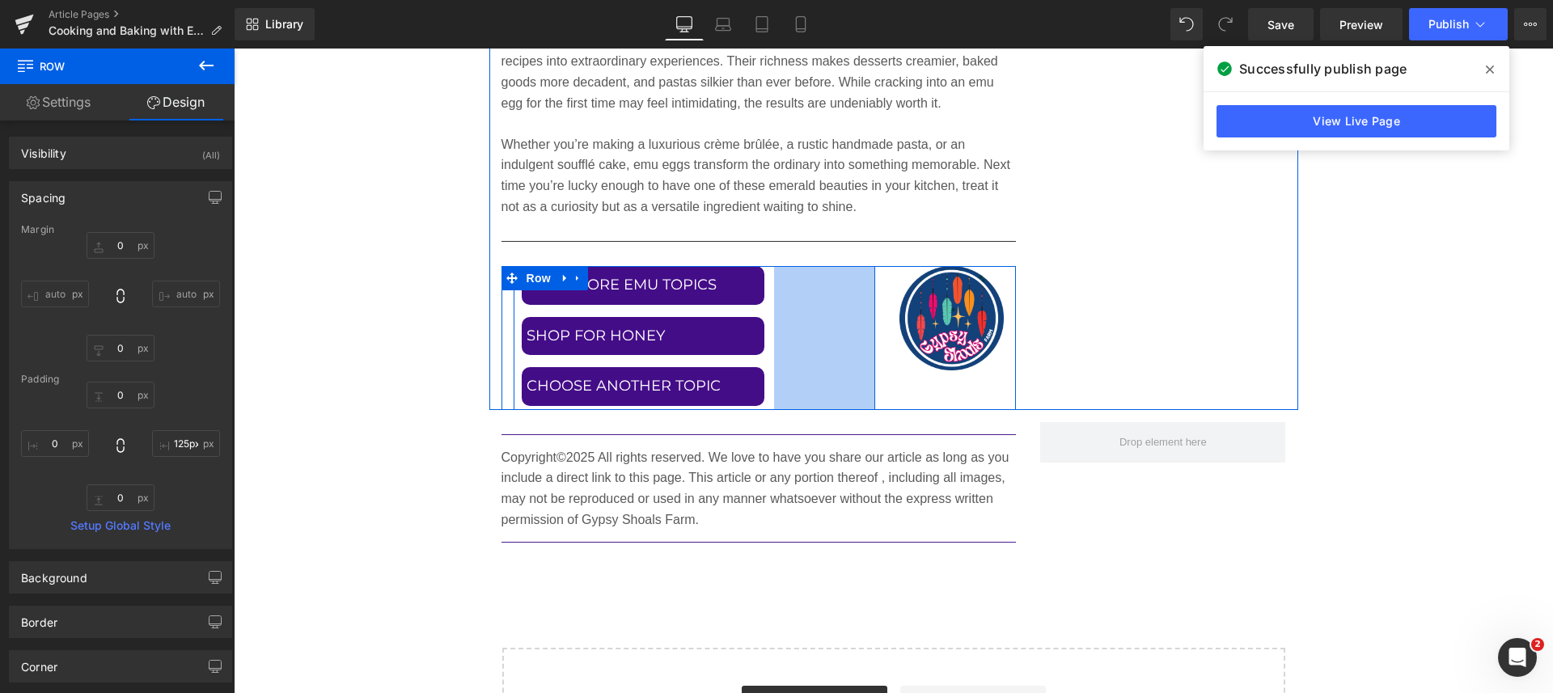
drag, startPoint x: 866, startPoint y: 335, endPoint x: 765, endPoint y: 350, distance: 102.2
click at [765, 350] on div "READ MORE EMU TOPICS Button SHOP FOR HONEY Button CHOOSE ANOTHER TOPIC Button R…" at bounding box center [693, 338] width 361 height 144
type input "121px"
click at [819, 346] on div "125px" at bounding box center [824, 338] width 101 height 144
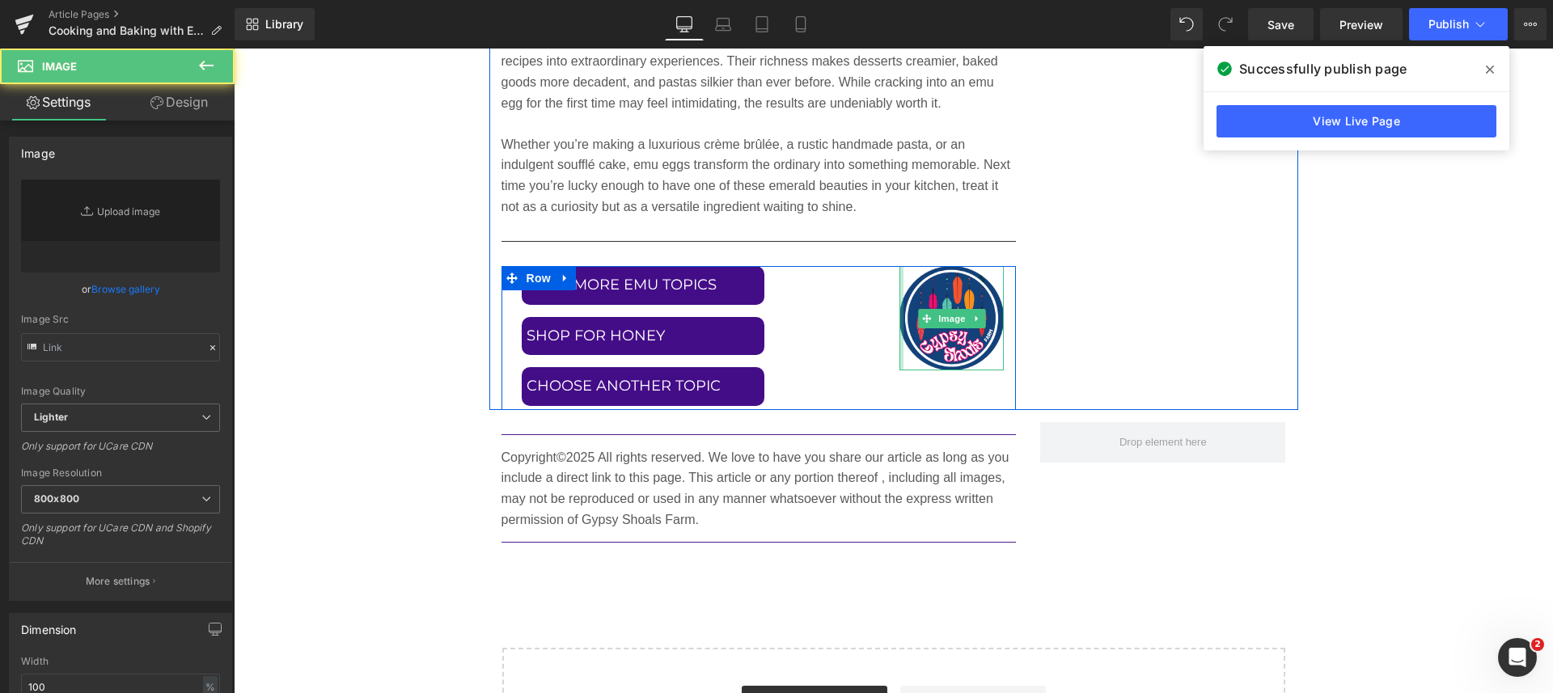
type input "https://ucarecdn.com/680a5a73-1940-49cb-a33a-3492ec274269/-/format/auto/-/previ…"
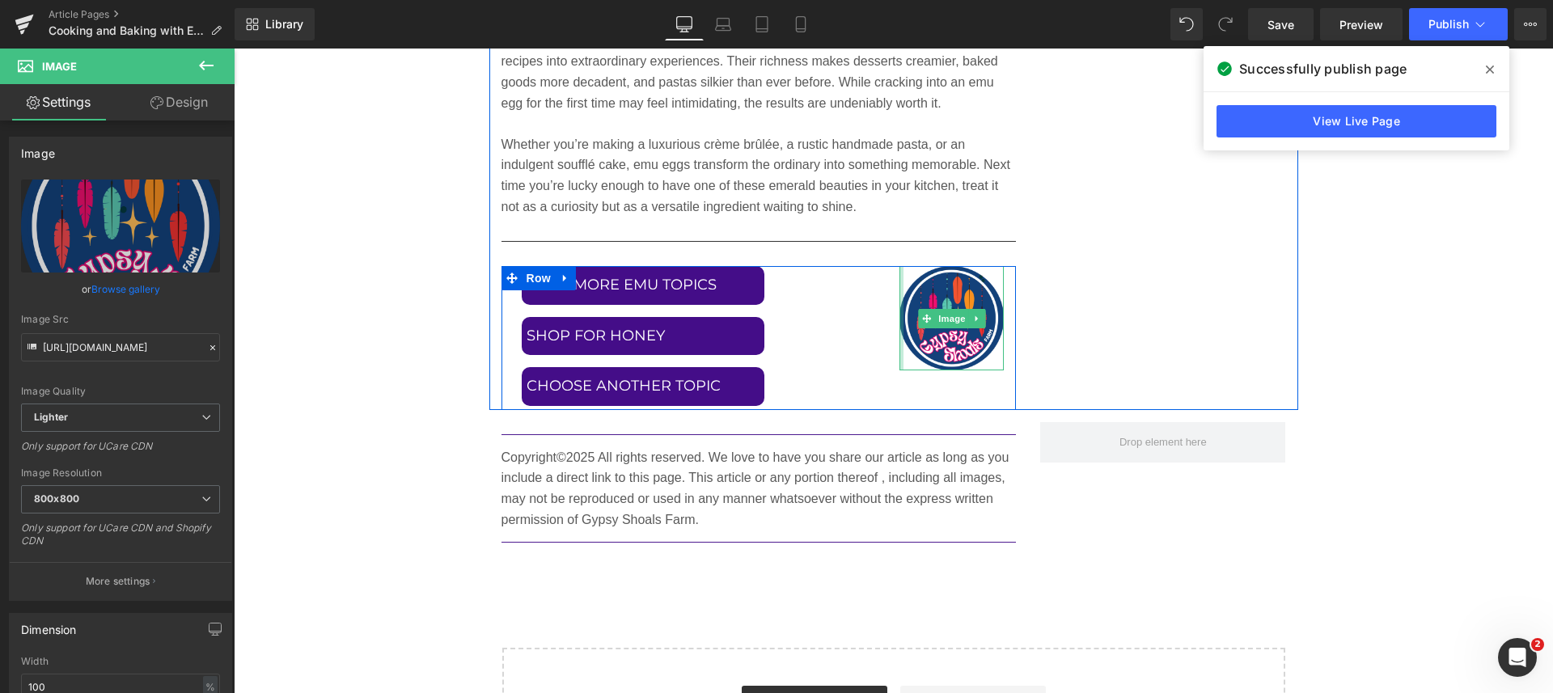
drag, startPoint x: 894, startPoint y: 331, endPoint x: 869, endPoint y: 332, distance: 24.3
click at [869, 332] on div "READ MORE EMU TOPICS Button SHOP FOR HONEY Button CHOOSE ANOTHER TOPIC Button R…" at bounding box center [758, 338] width 515 height 144
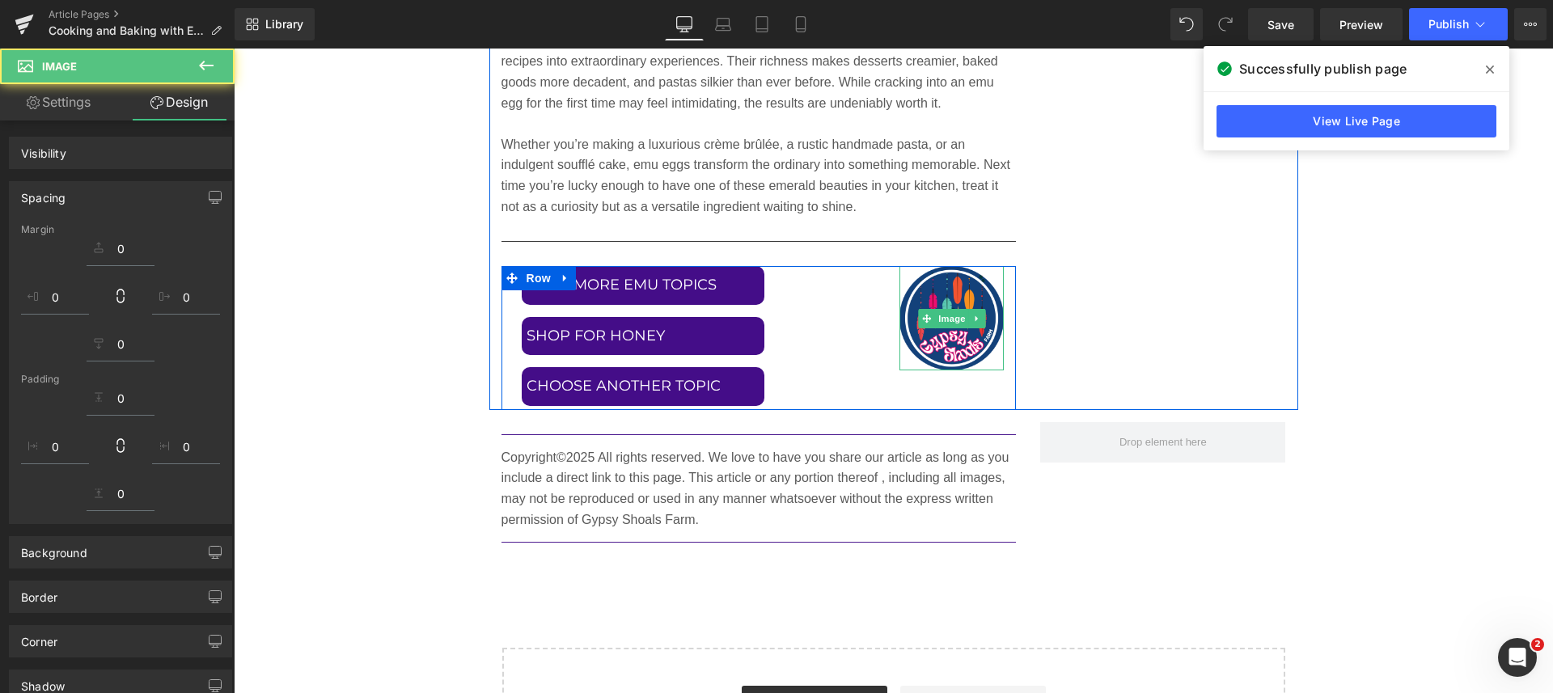
click at [841, 368] on div "READ MORE EMU TOPICS Button SHOP FOR HONEY Button CHOOSE ANOTHER TOPIC Button R…" at bounding box center [693, 338] width 361 height 144
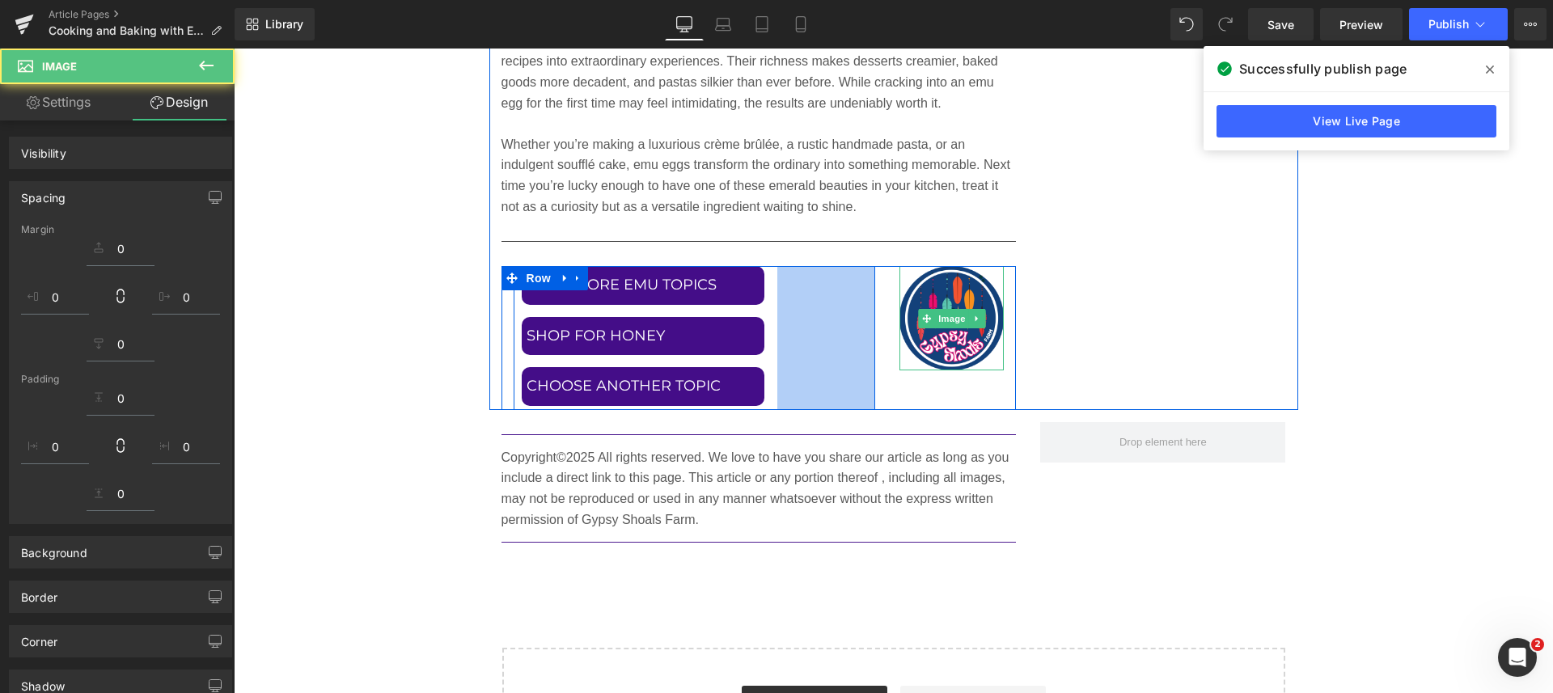
drag, startPoint x: 826, startPoint y: 344, endPoint x: 820, endPoint y: 302, distance: 42.5
click at [830, 340] on span "121px" at bounding box center [825, 337] width 27 height 15
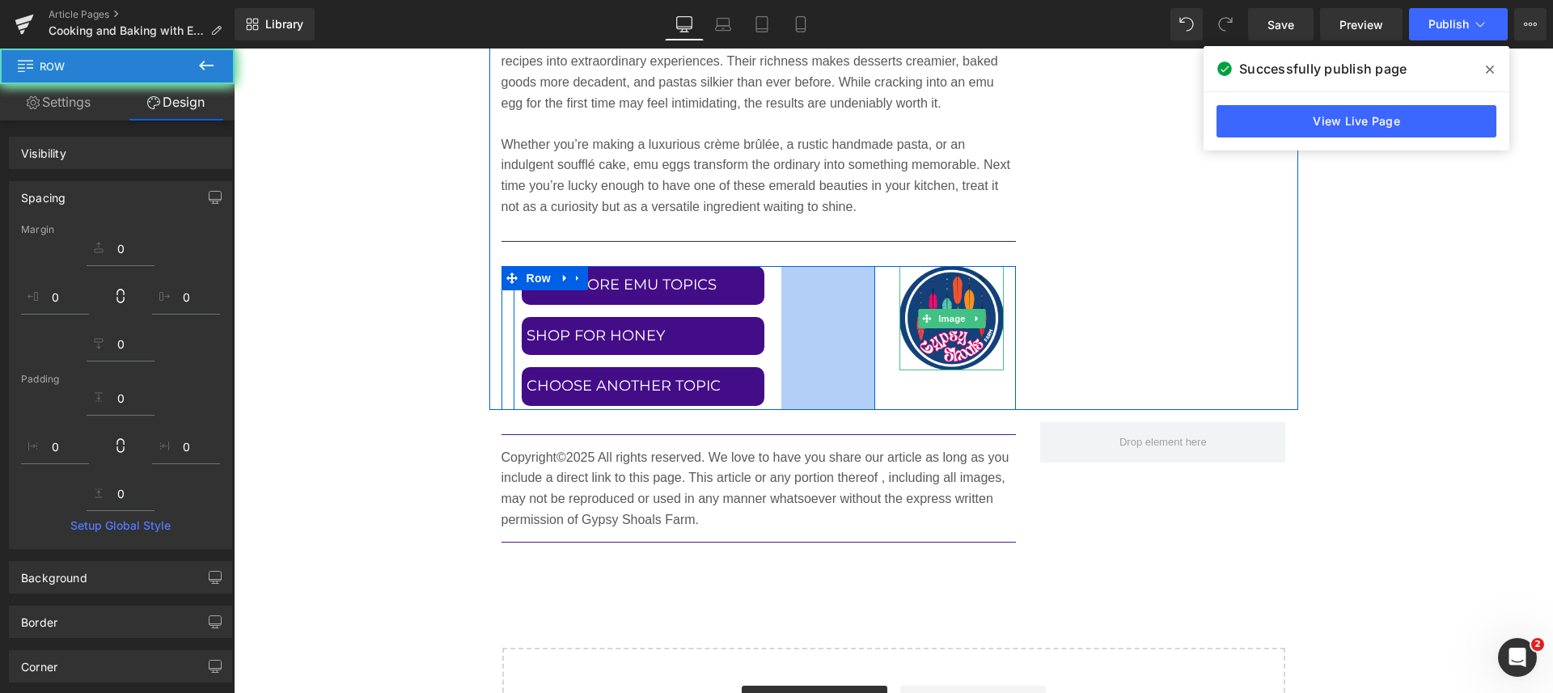
drag, startPoint x: 820, startPoint y: 302, endPoint x: 837, endPoint y: 293, distance: 19.6
click at [820, 301] on div "116px" at bounding box center [828, 338] width 94 height 144
click at [839, 321] on div "116px" at bounding box center [828, 338] width 94 height 144
click at [828, 317] on div "116px" at bounding box center [828, 338] width 94 height 144
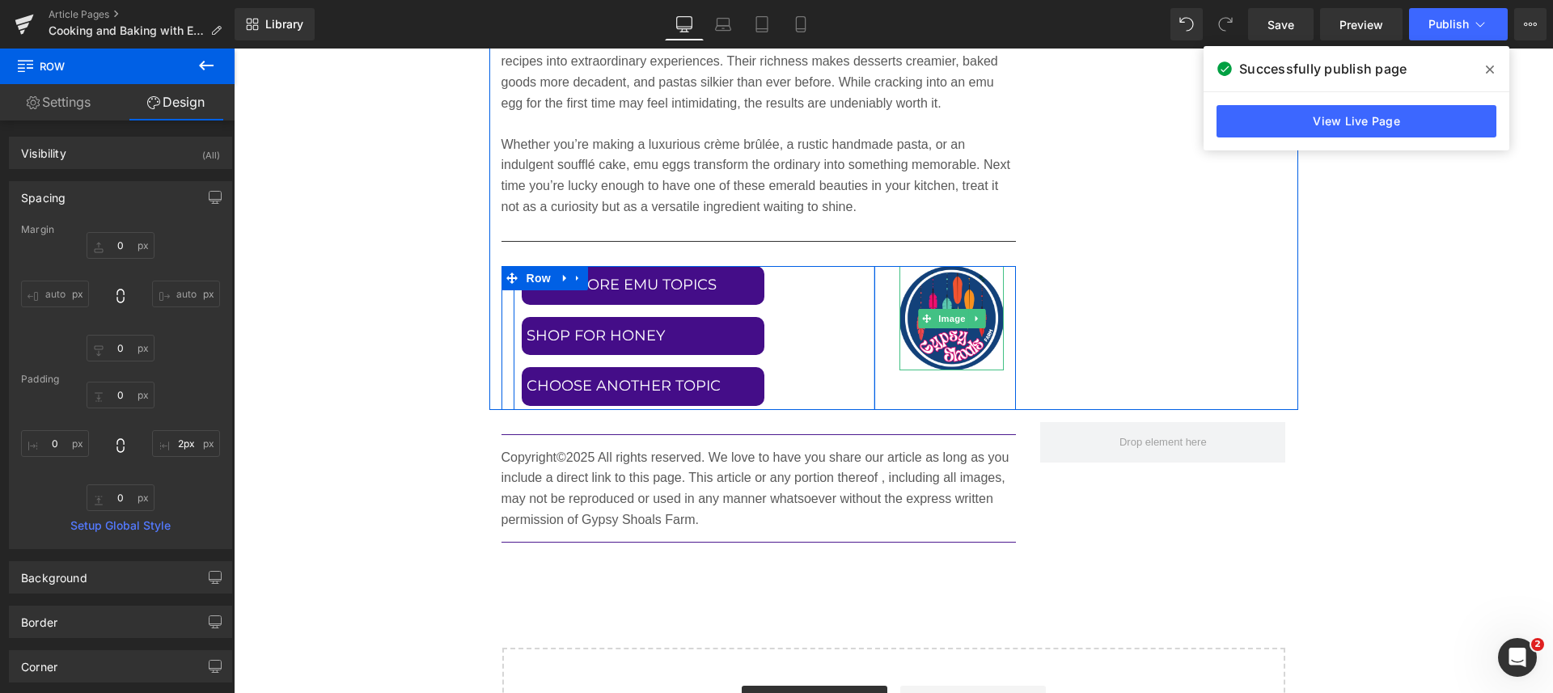
type input "0px"
drag, startPoint x: 785, startPoint y: 327, endPoint x: 923, endPoint y: 327, distance: 138.3
click at [923, 327] on div "READ MORE EMU TOPICS Button SHOP FOR HONEY Button CHOOSE ANOTHER TOPIC Button R…" at bounding box center [758, 338] width 515 height 144
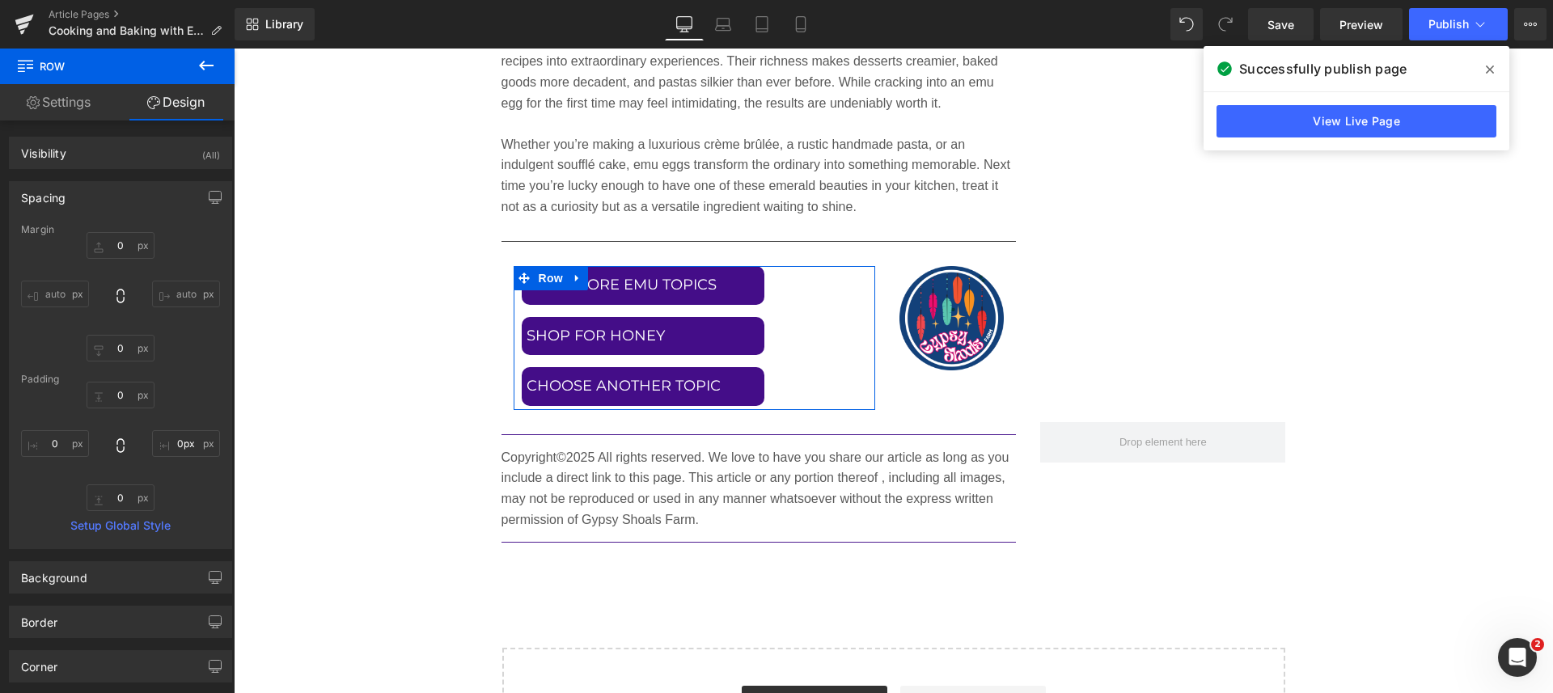
click at [725, 19] on icon at bounding box center [723, 24] width 16 height 16
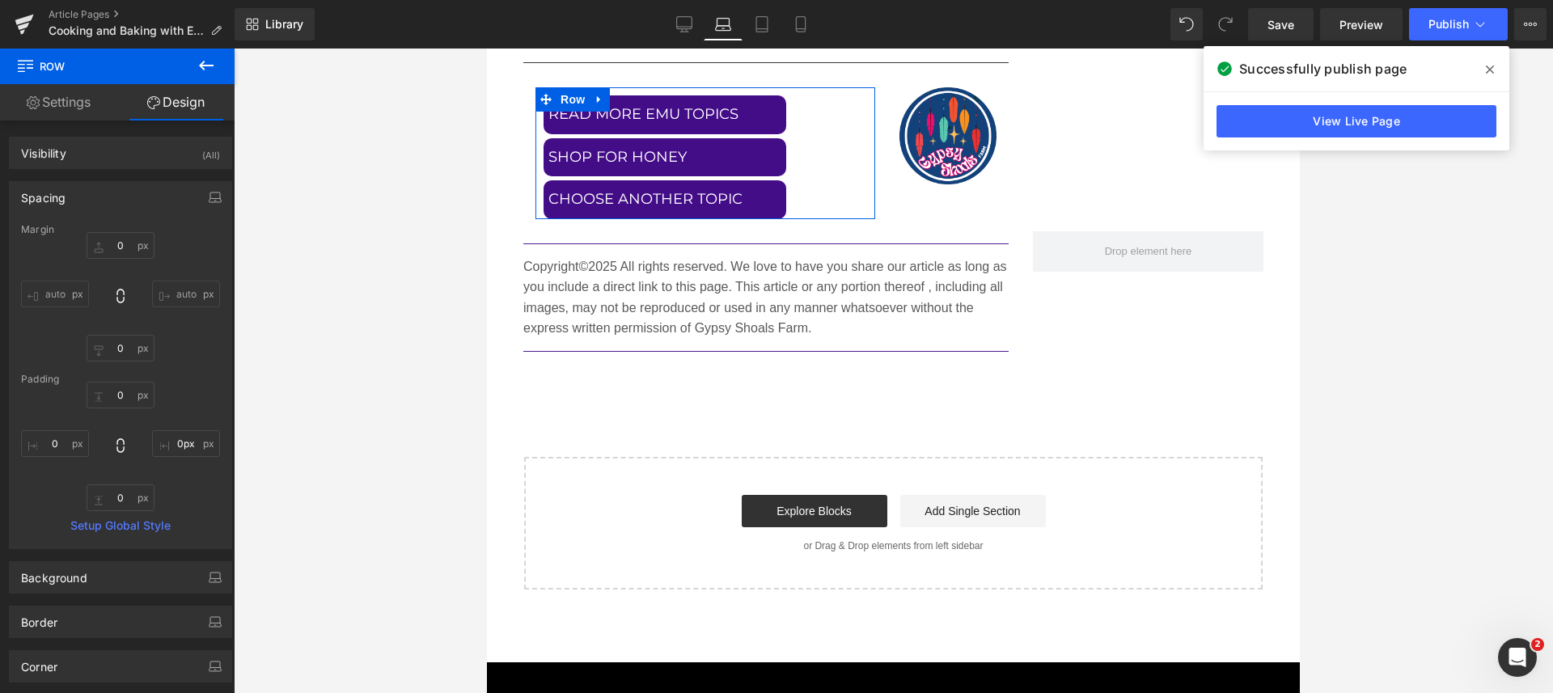
type input "0"
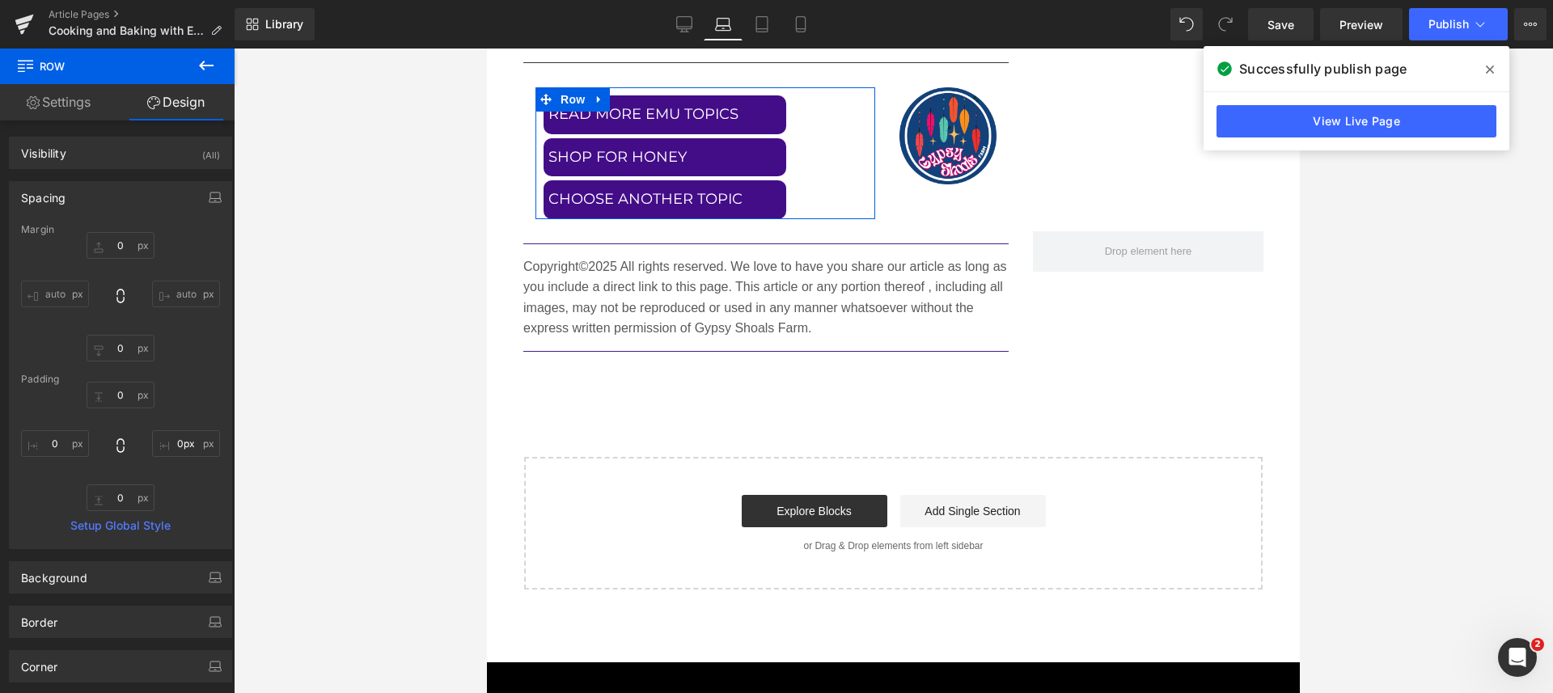
type input "0"
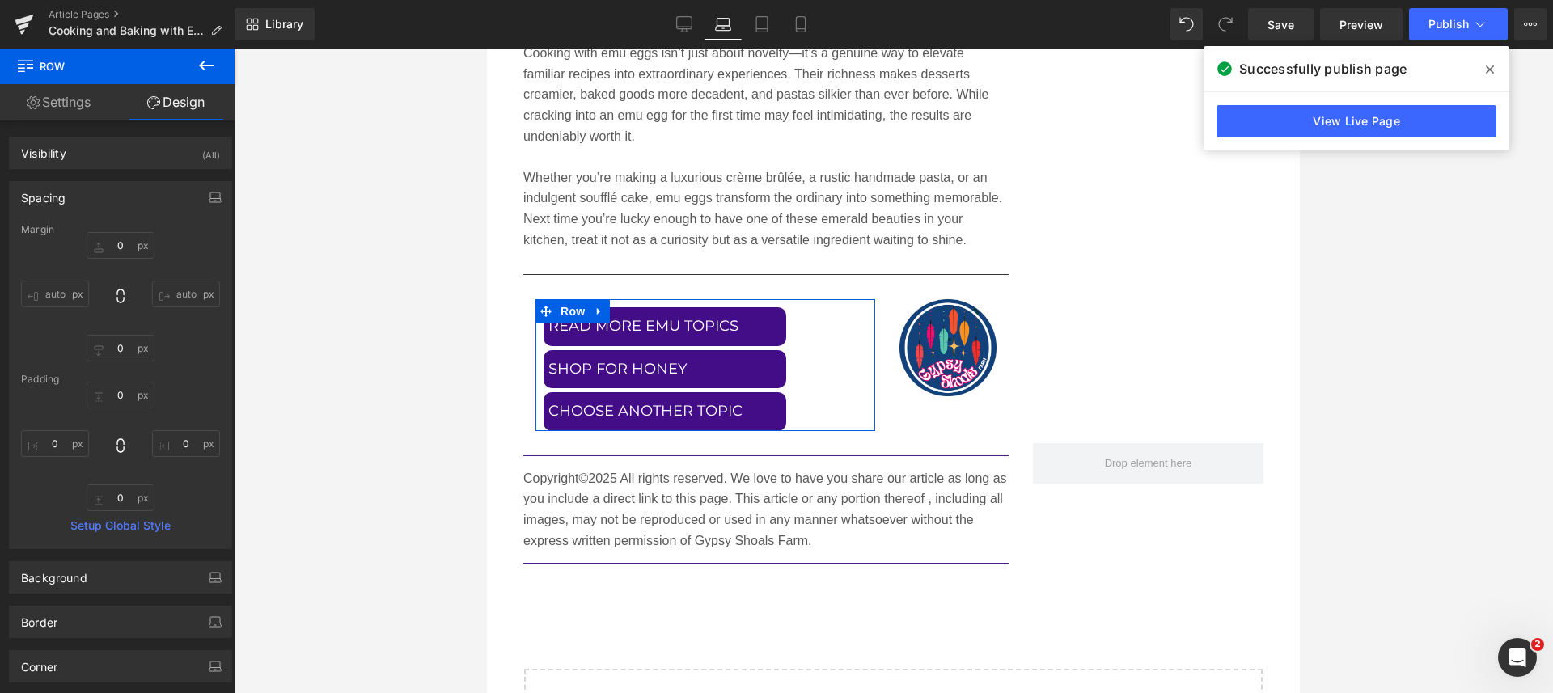
click at [765, 29] on icon at bounding box center [761, 29] width 11 height 0
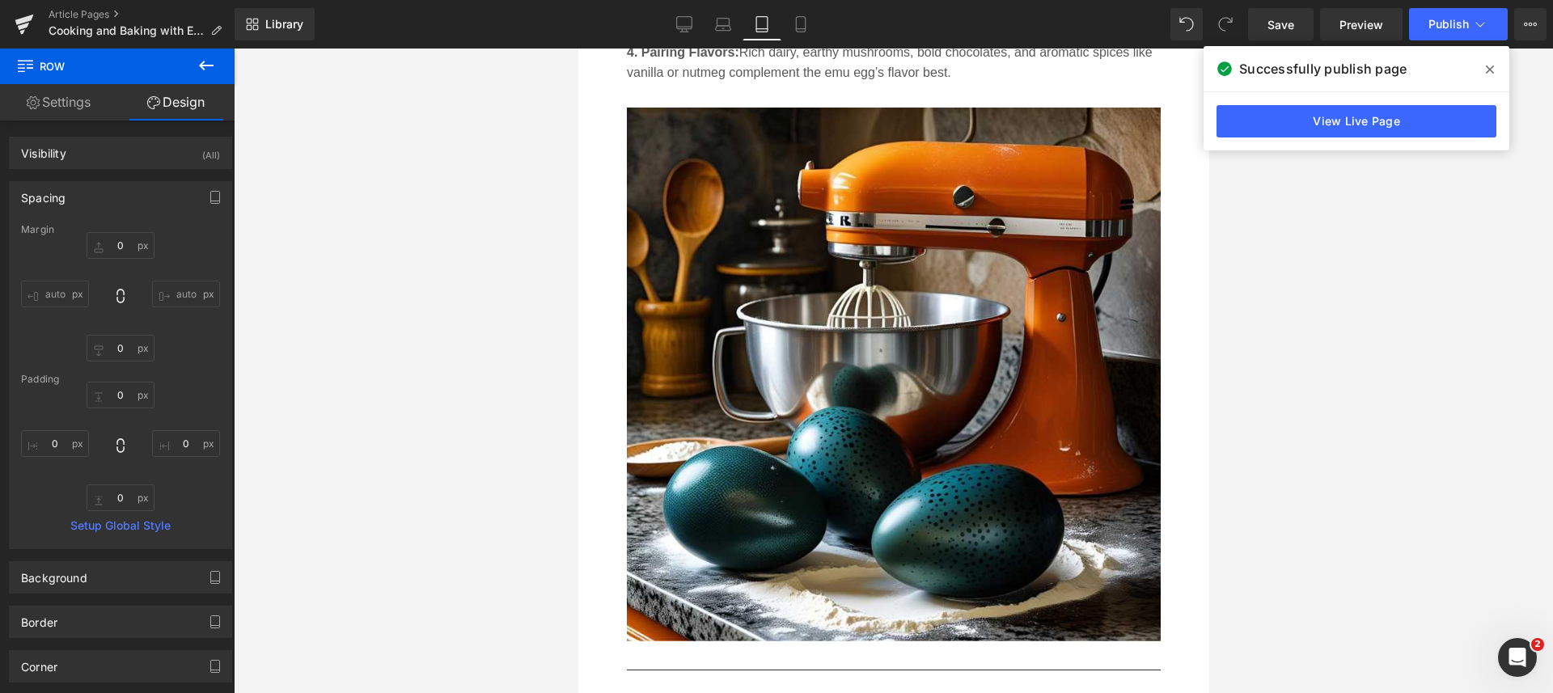
type input "0"
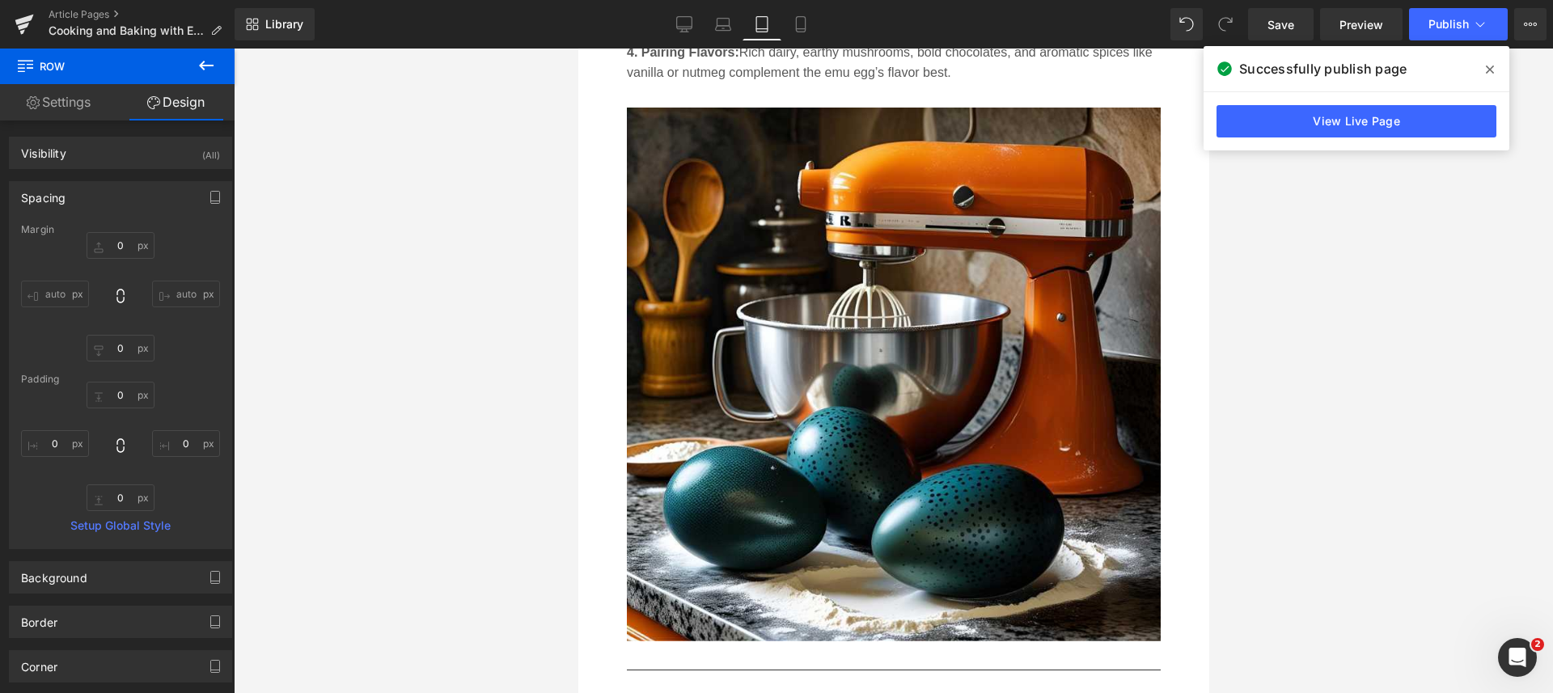
type input "0"
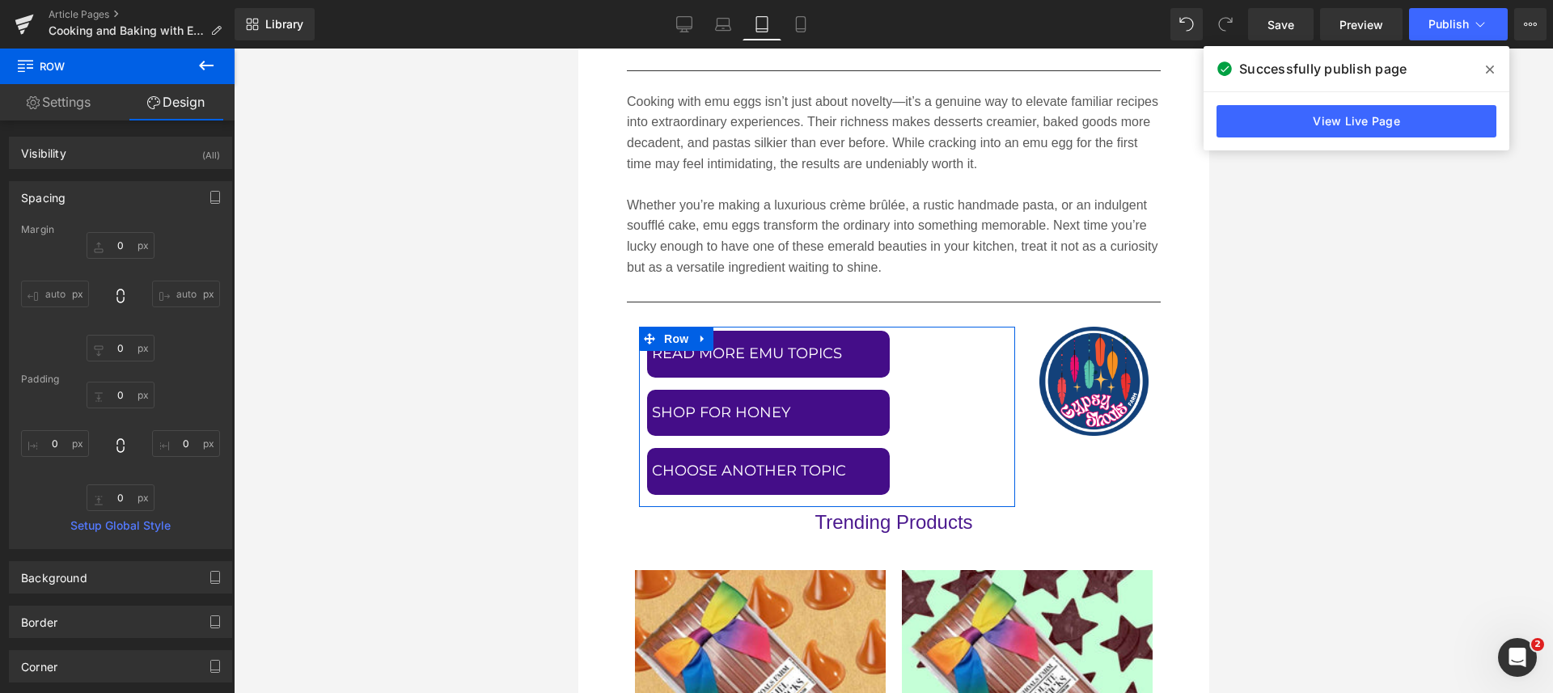
scroll to position [9346, 0]
click at [805, 29] on icon at bounding box center [800, 29] width 9 height 0
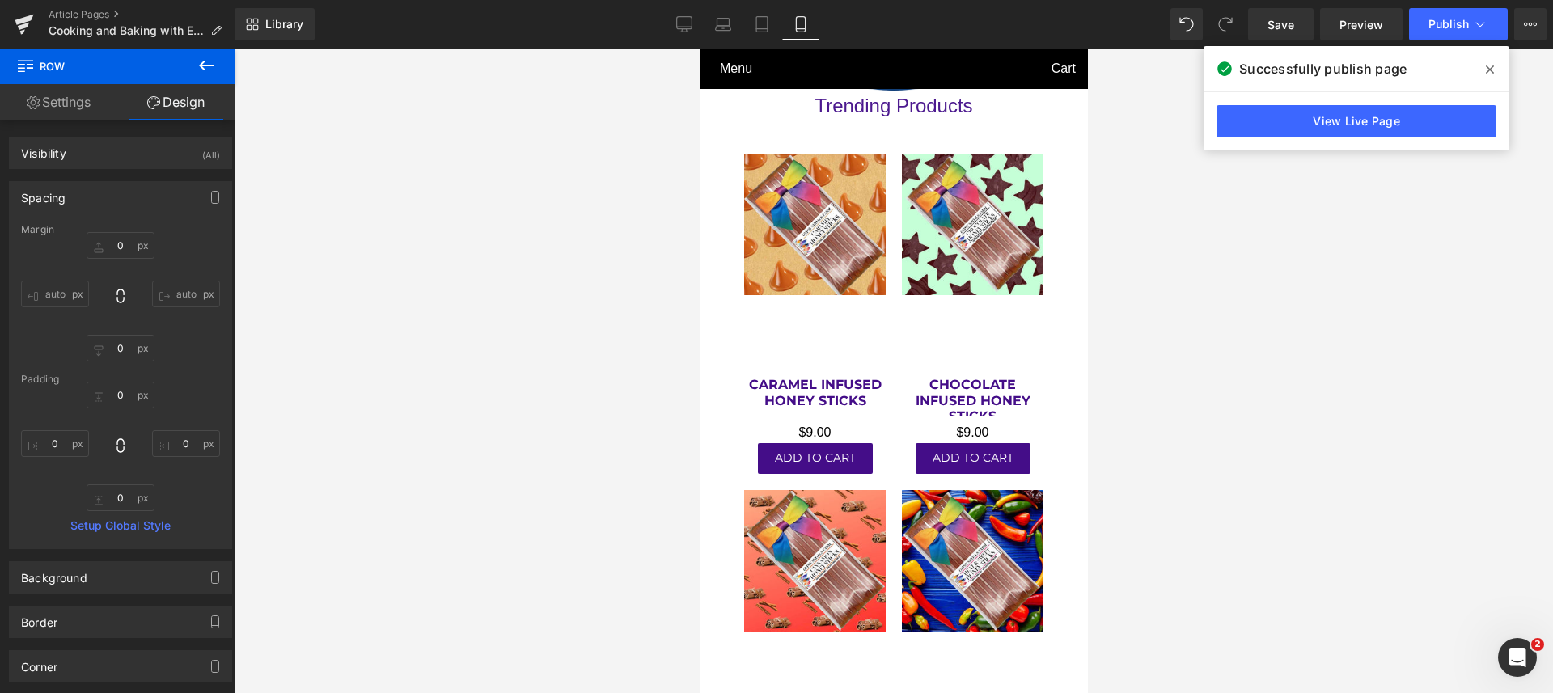
type input "0"
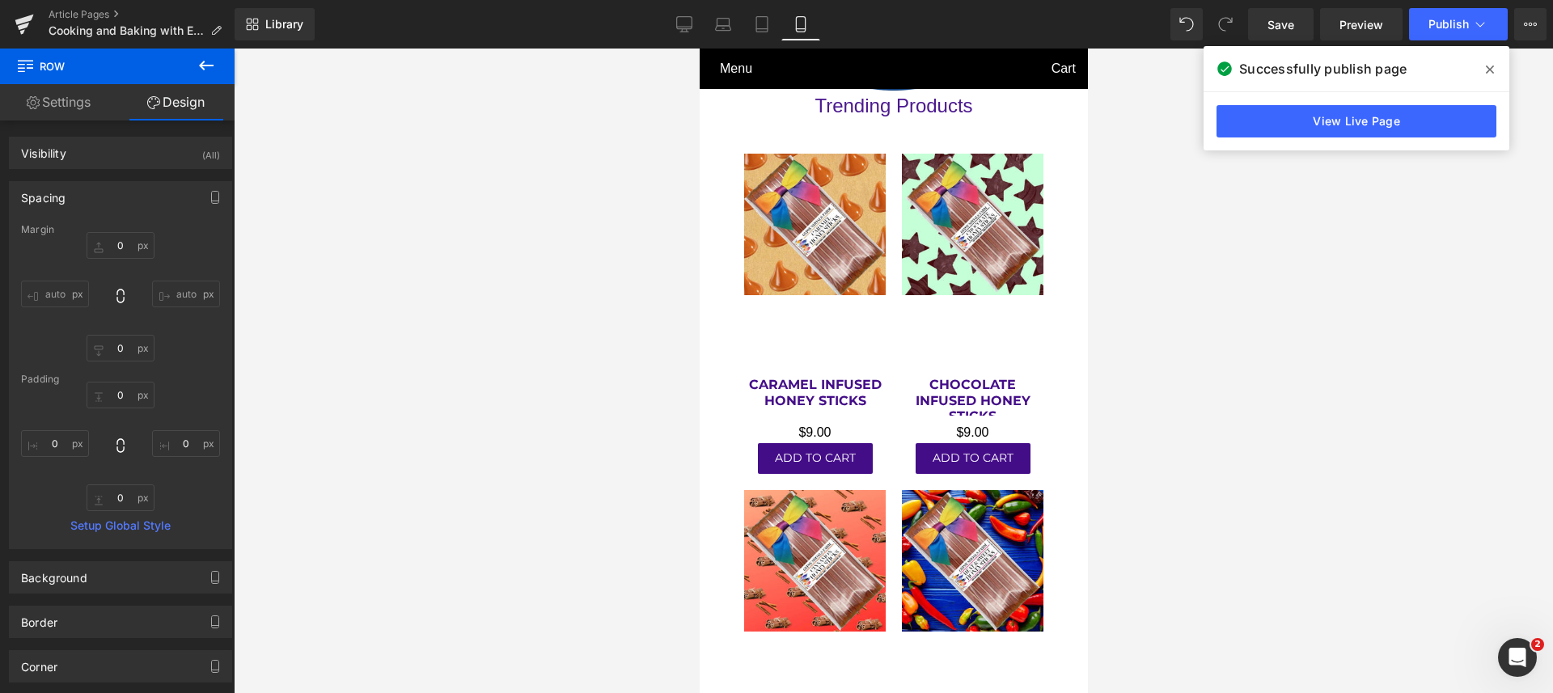
type input "0"
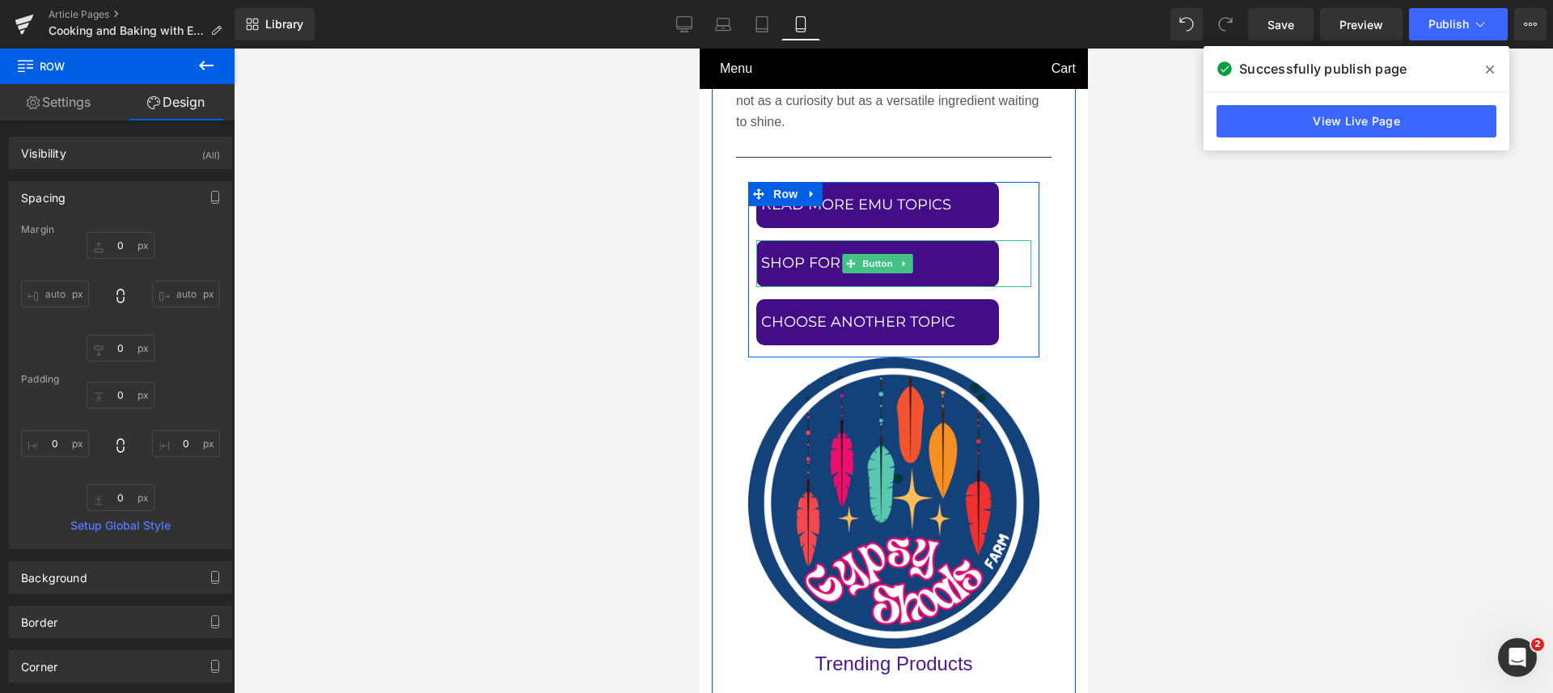
scroll to position [8842, 0]
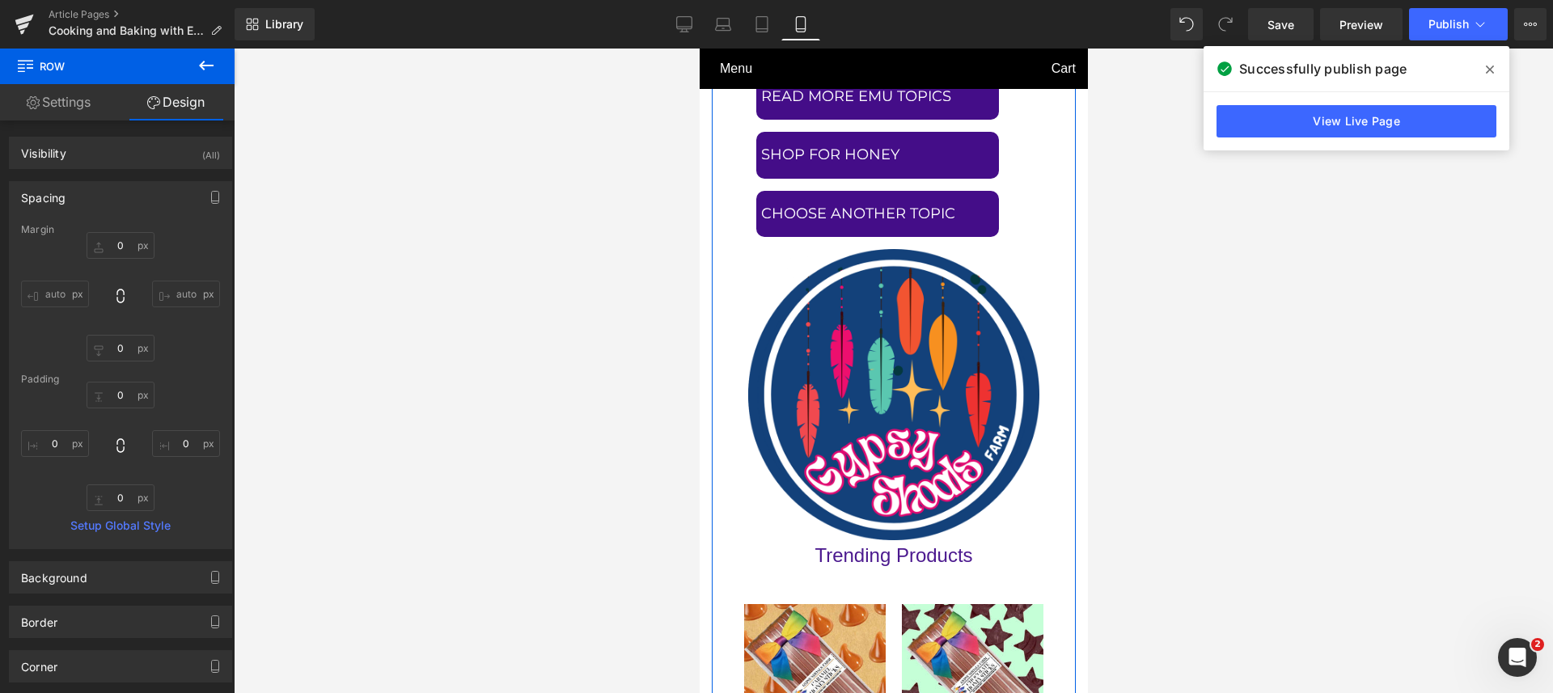
click at [920, 376] on img at bounding box center [892, 394] width 291 height 291
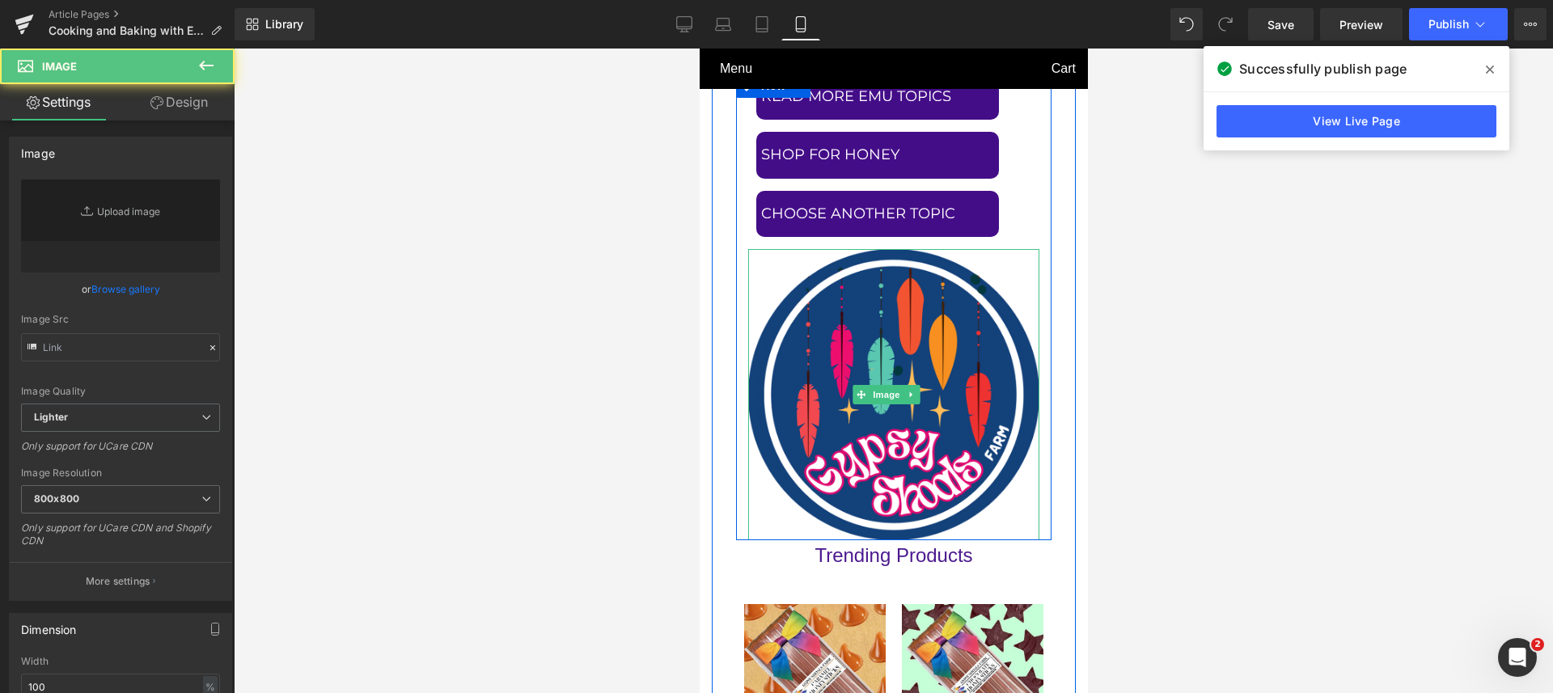
type input "https://ucarecdn.com/680a5a73-1940-49cb-a33a-3492ec274269/-/format/auto/-/previ…"
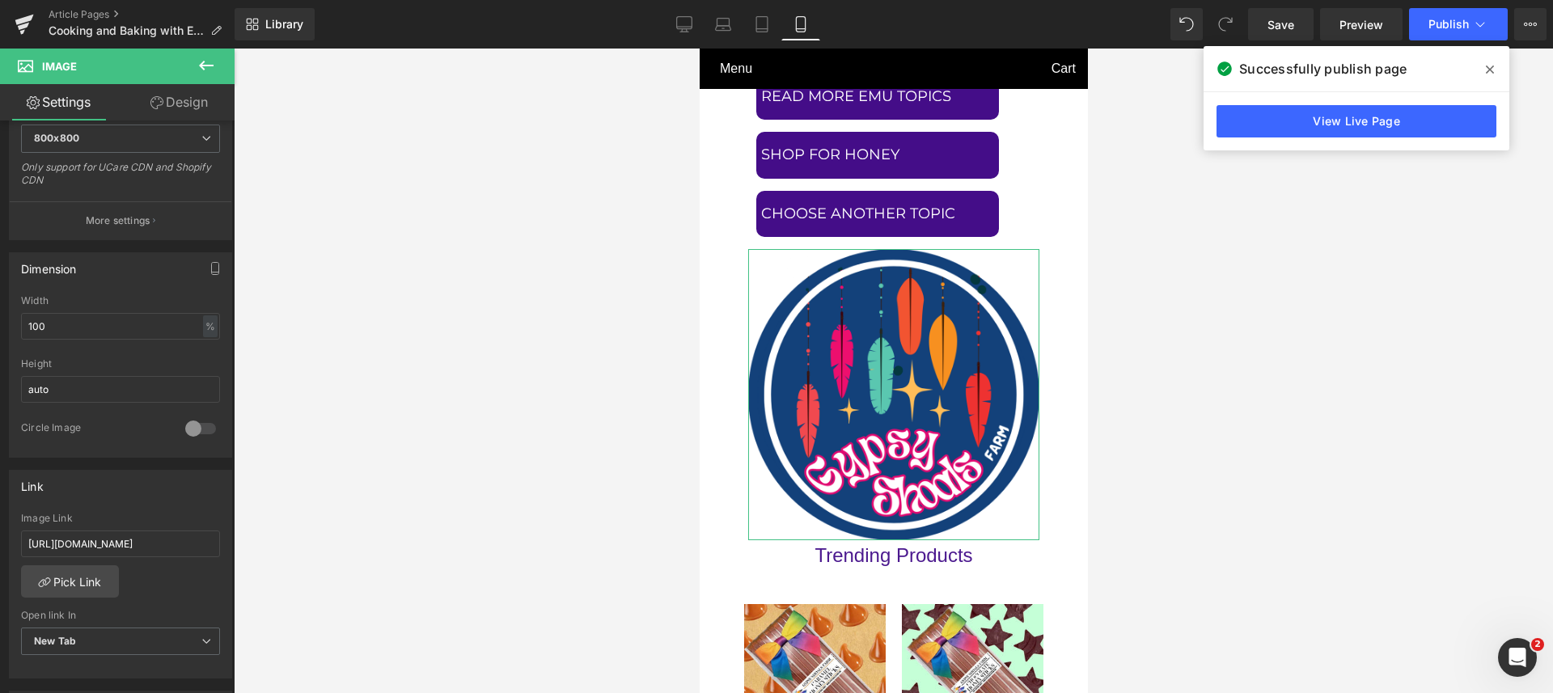
scroll to position [404, 0]
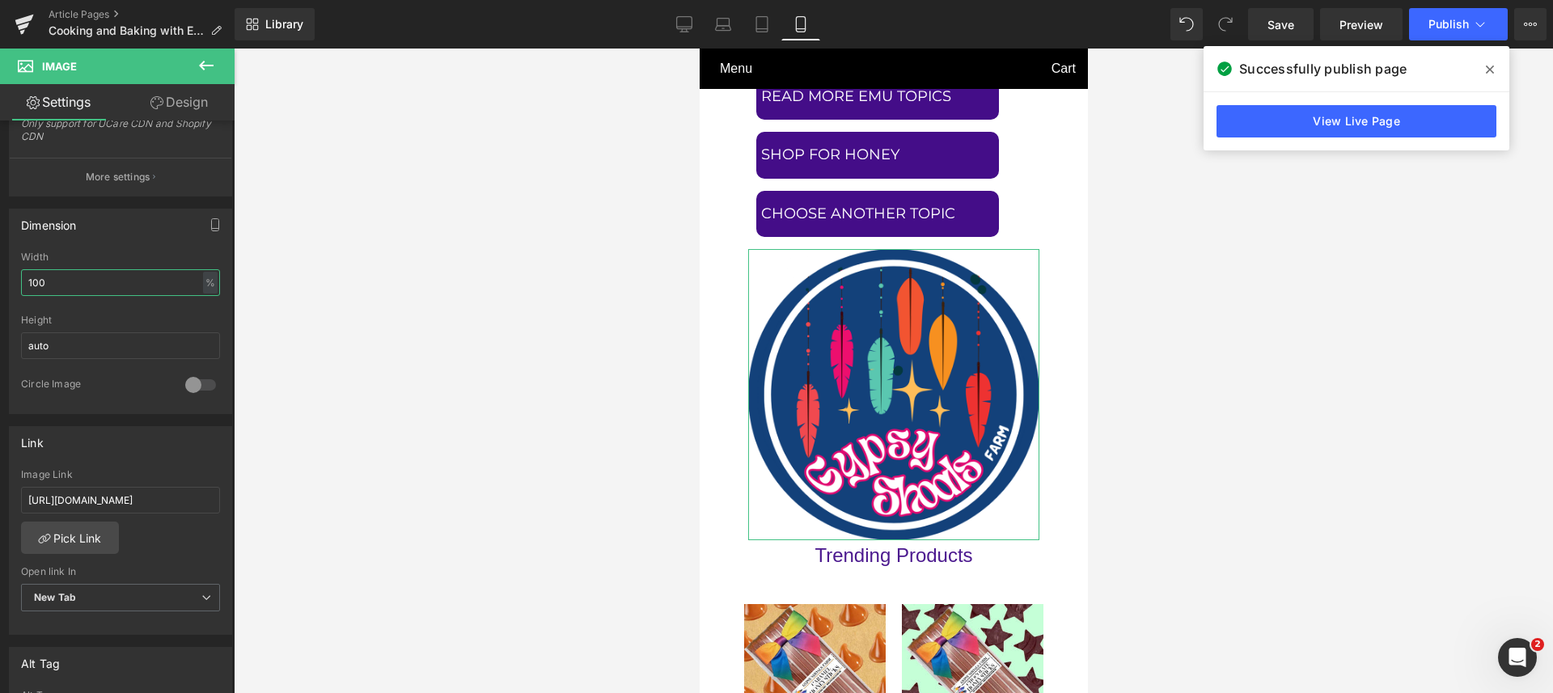
drag, startPoint x: 71, startPoint y: 277, endPoint x: 18, endPoint y: 277, distance: 53.4
click at [18, 277] on div "100% Width 100 % % px auto Height auto 0 Circle Image" at bounding box center [121, 332] width 222 height 162
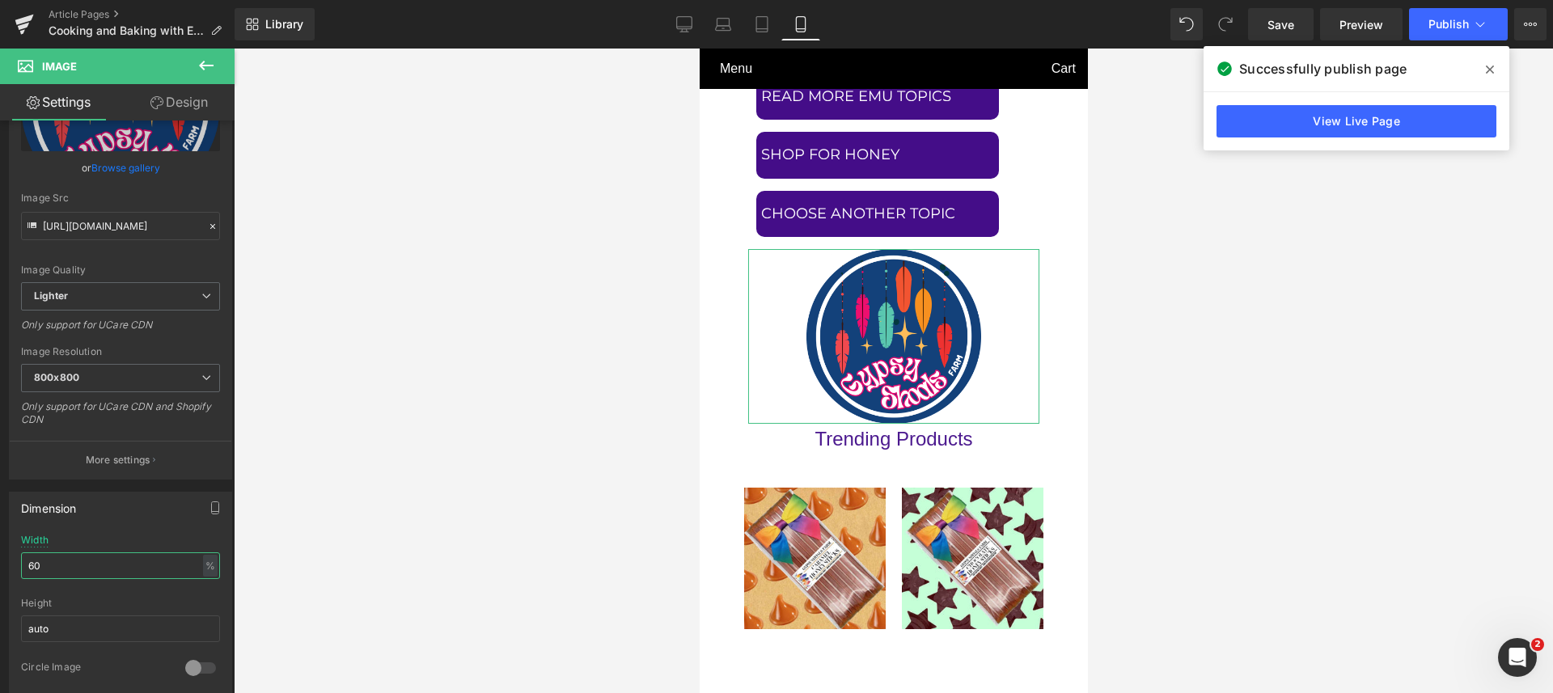
scroll to position [0, 0]
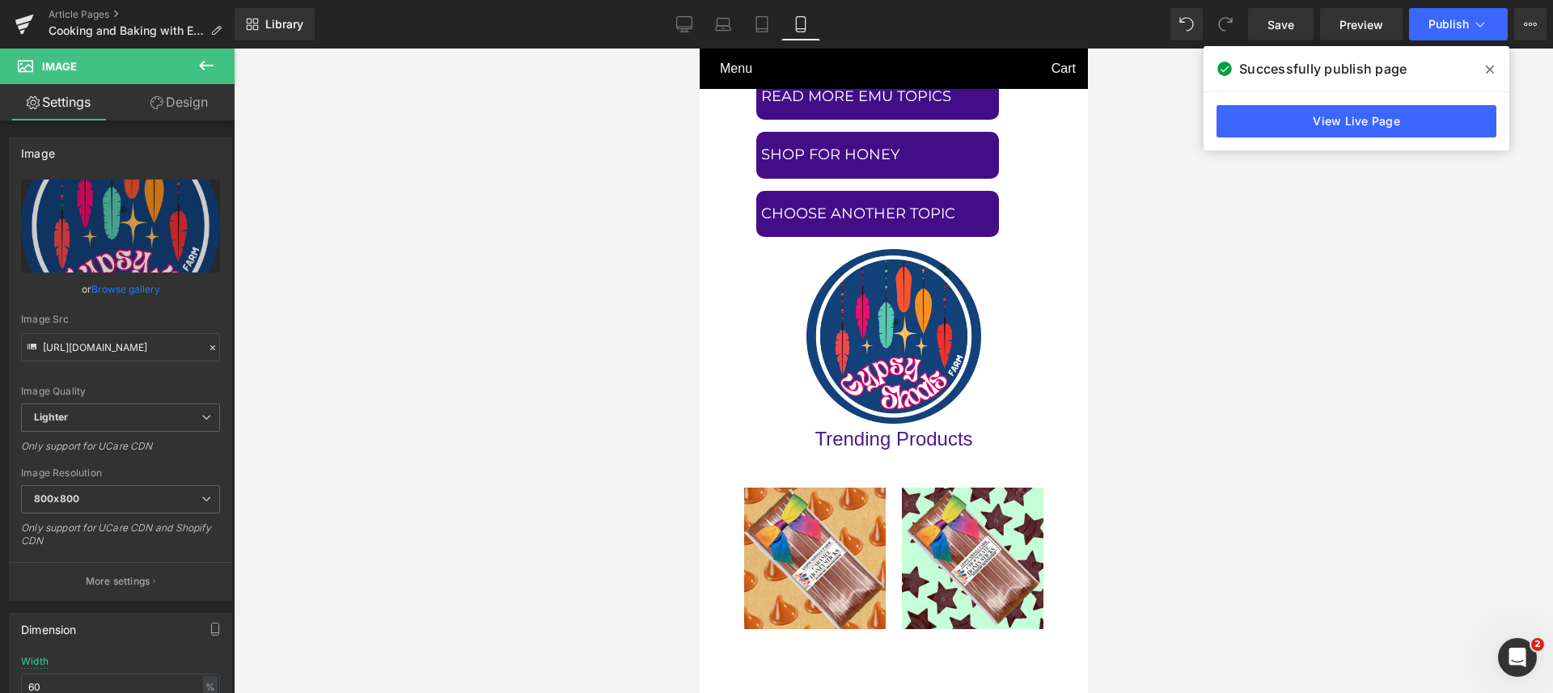
click at [764, 25] on icon at bounding box center [762, 24] width 16 height 16
type input "100"
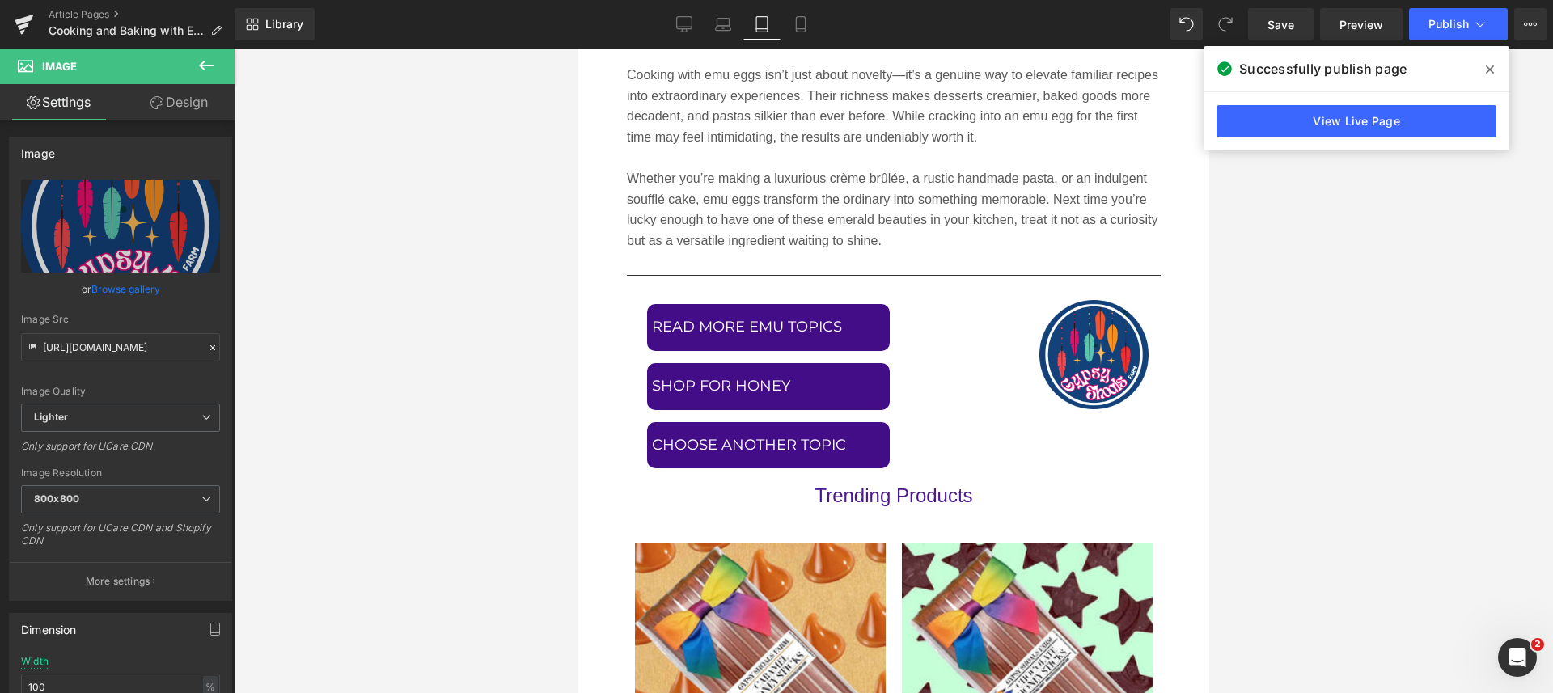
scroll to position [9372, 0]
click at [721, 38] on link "Laptop" at bounding box center [722, 24] width 39 height 32
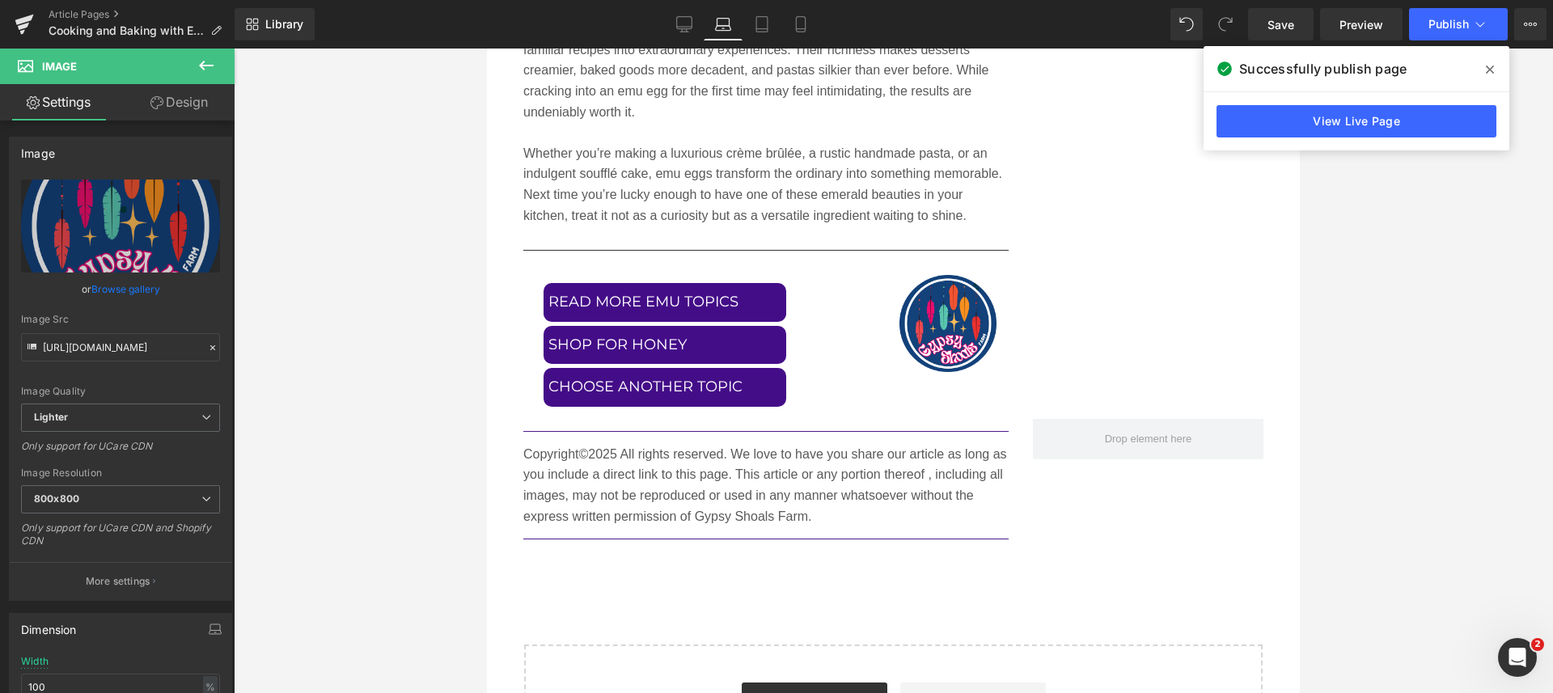
scroll to position [8719, 0]
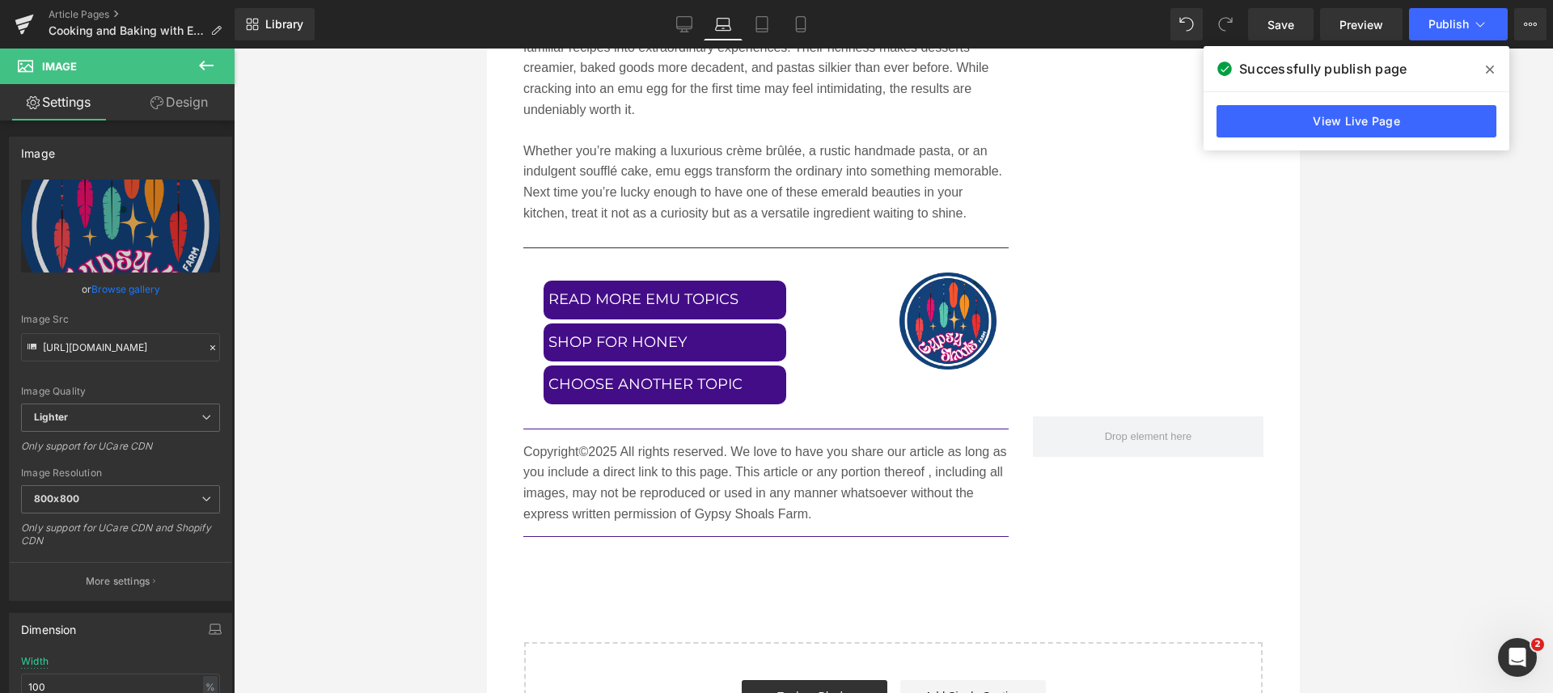
click at [683, 19] on icon at bounding box center [684, 24] width 16 height 16
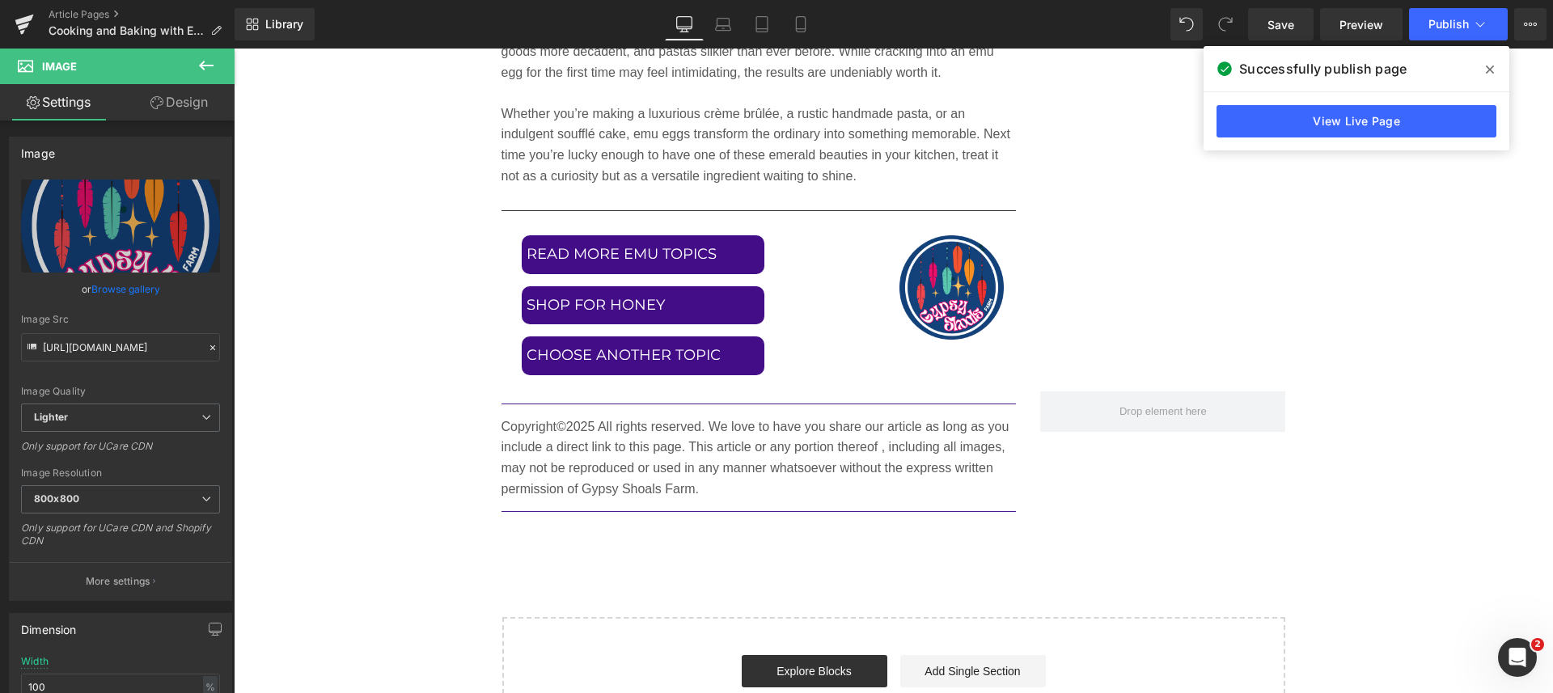
scroll to position [8929, 0]
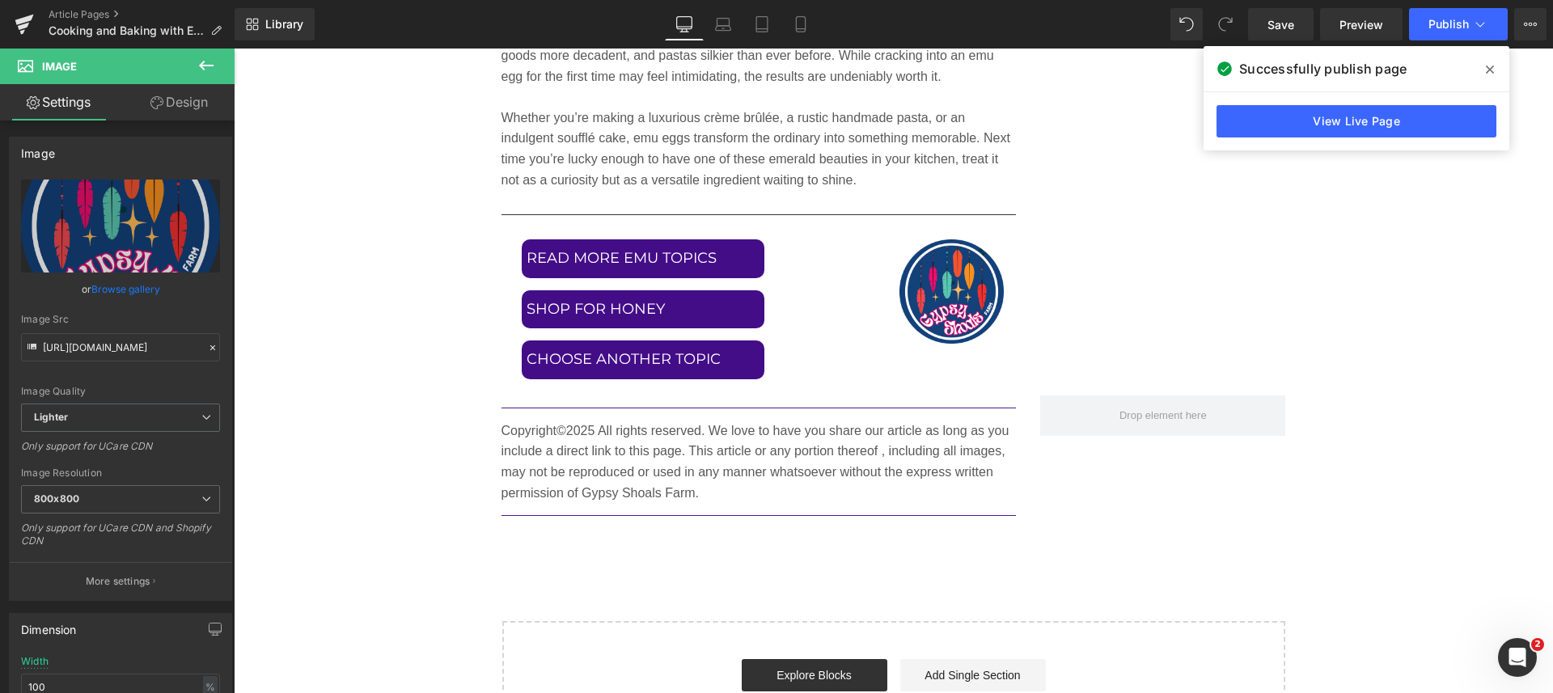
click at [1265, 16] on link "Save" at bounding box center [1280, 24] width 65 height 32
click at [24, 24] on icon at bounding box center [23, 26] width 11 height 7
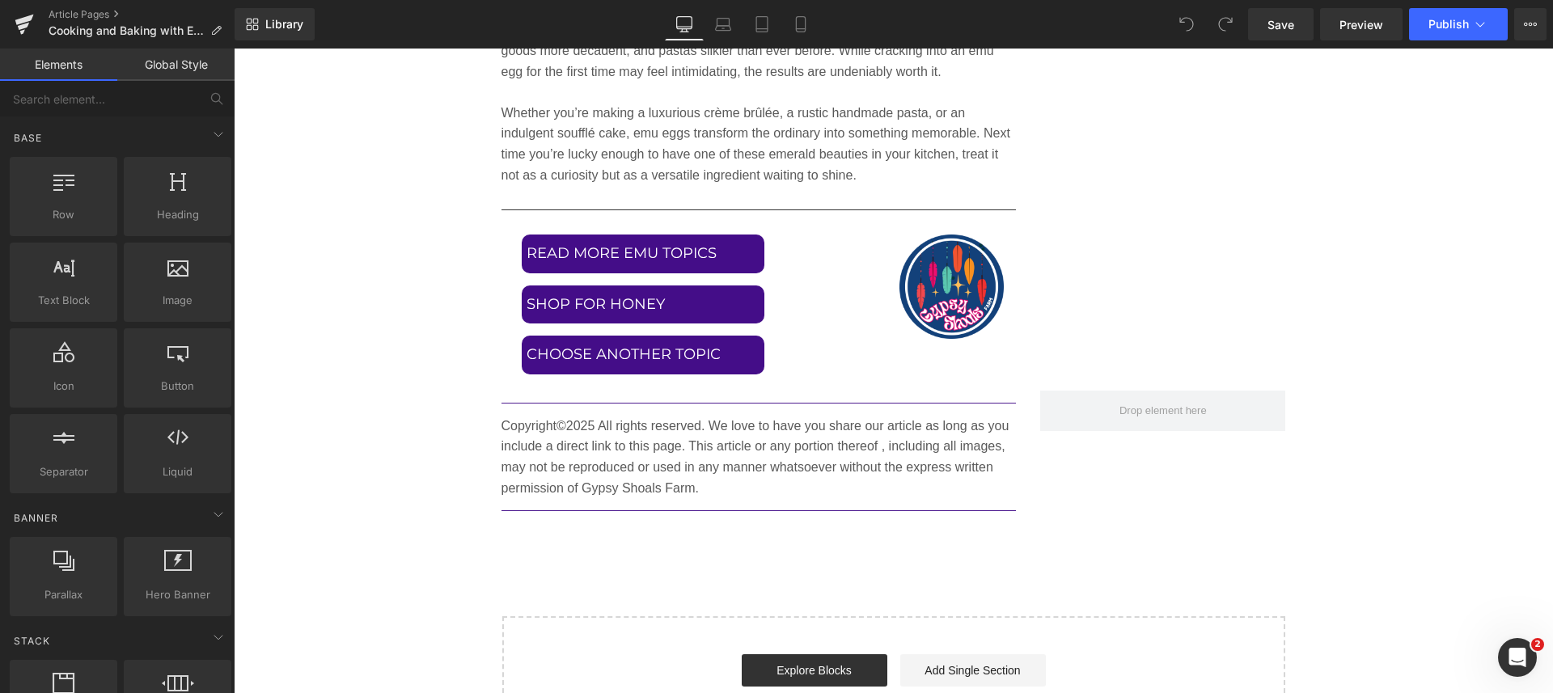
scroll to position [8996, 0]
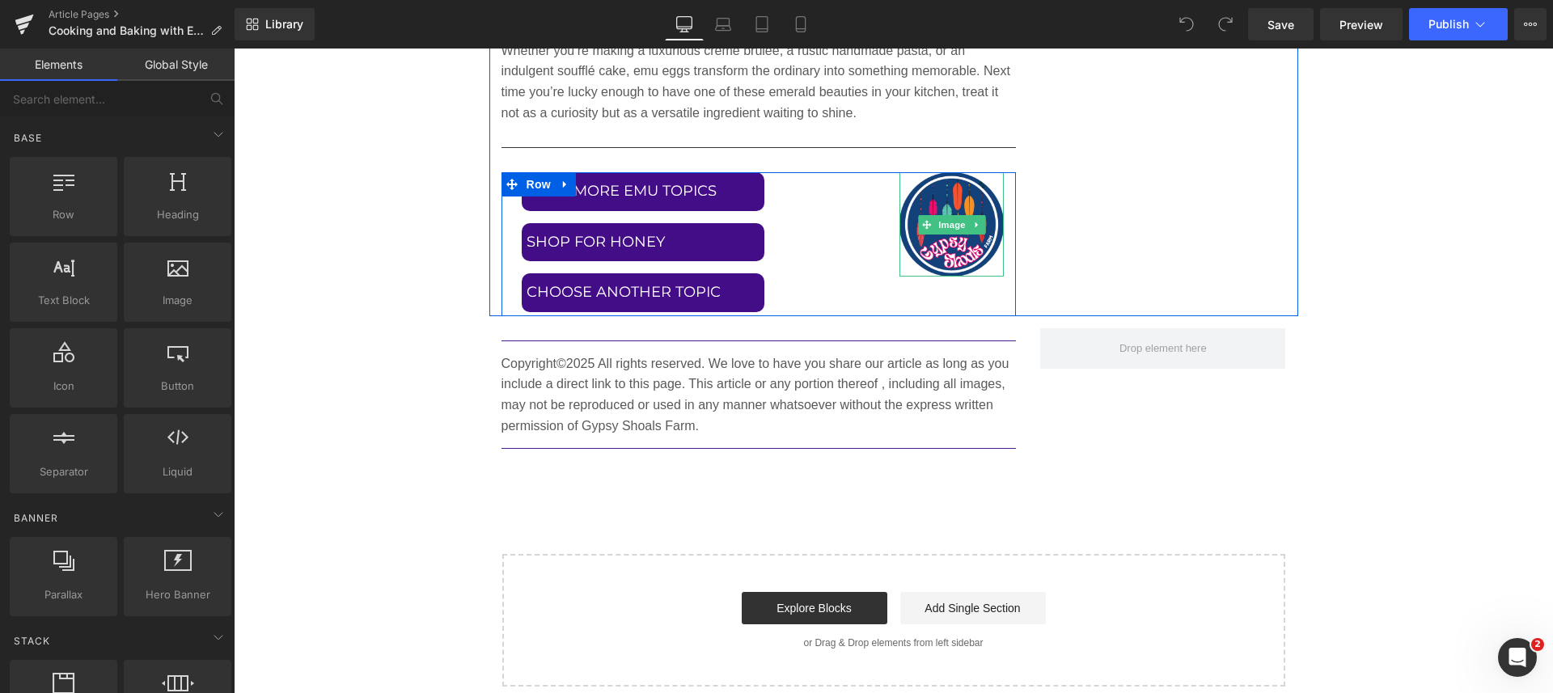
click at [942, 232] on span "Image" at bounding box center [952, 224] width 34 height 19
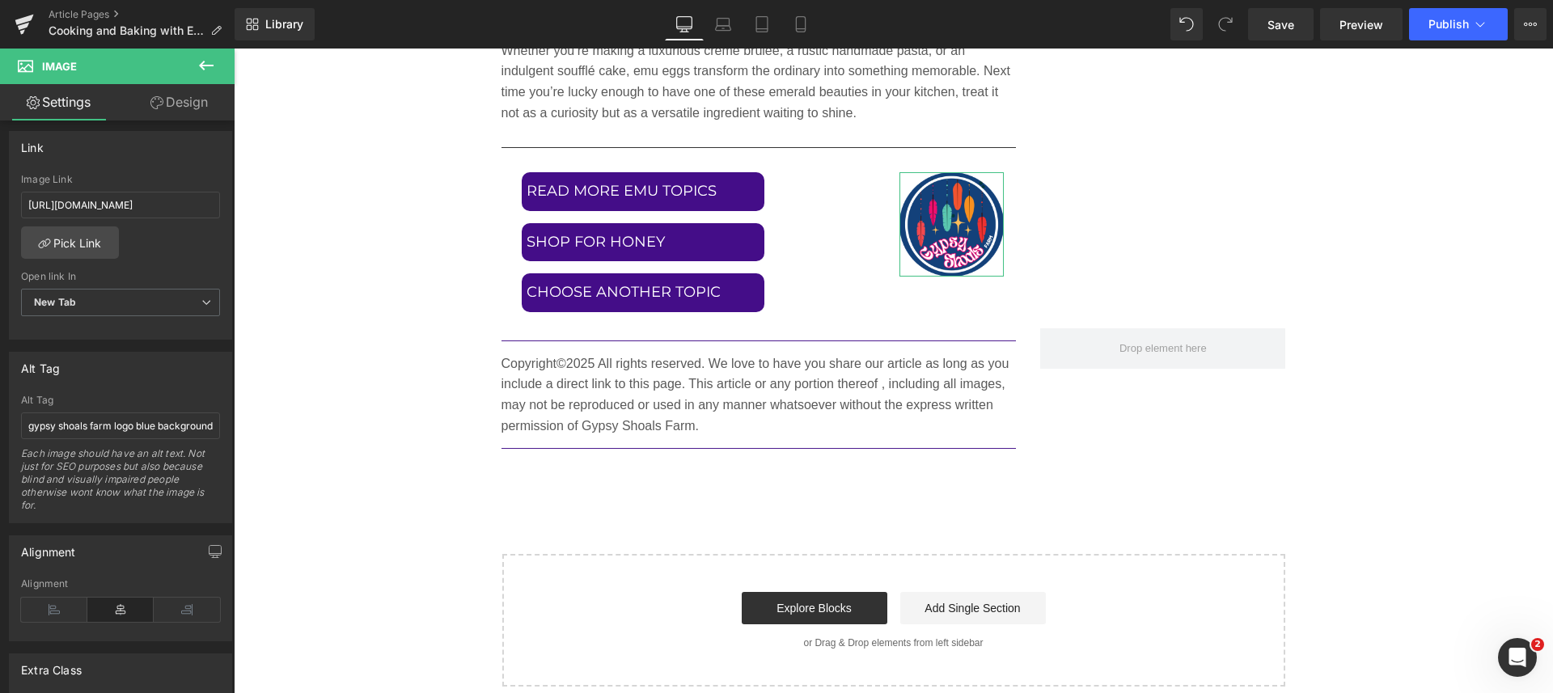
scroll to position [708, 0]
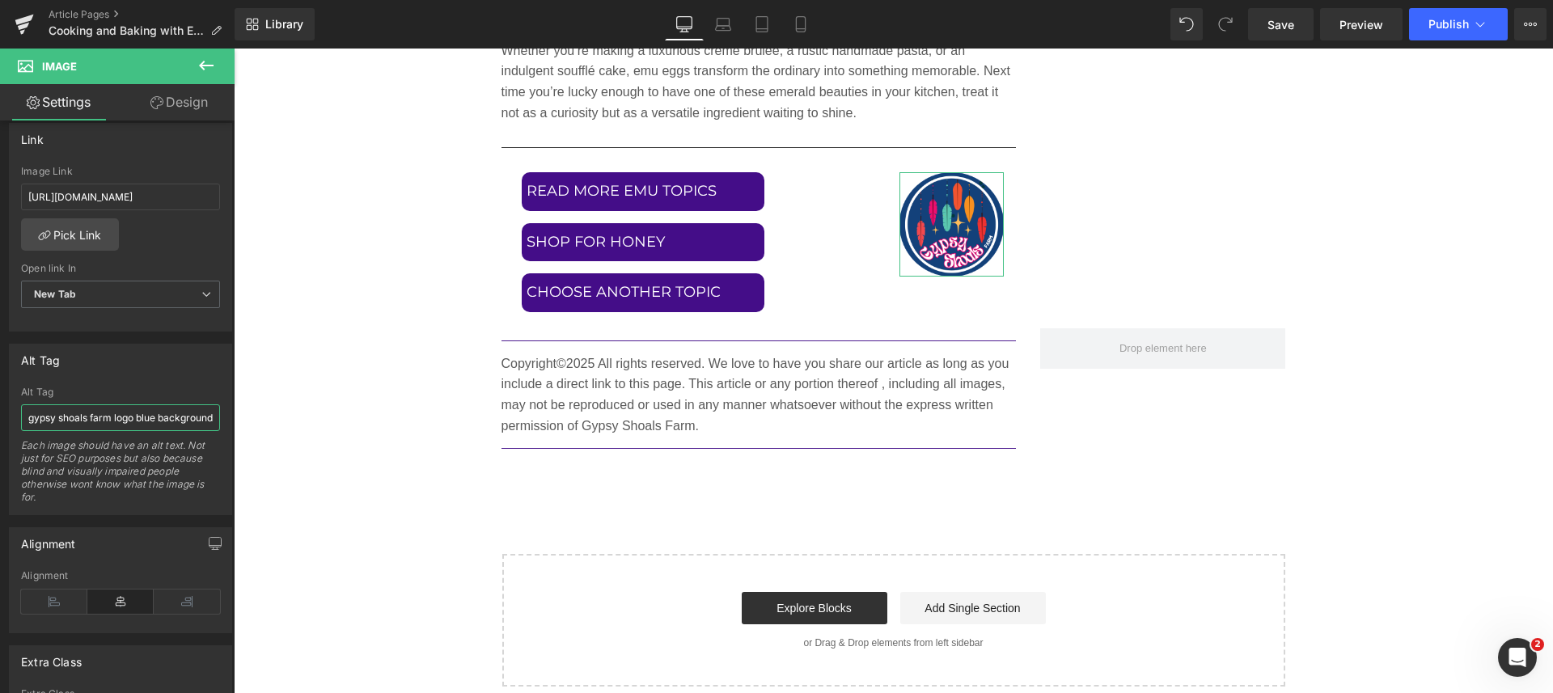
click at [27, 416] on input "gypsy shoals farm logo blue background with colorful feathers" at bounding box center [120, 417] width 199 height 27
click at [32, 416] on input "gypsy shoals farm logo blue background with colorful feathers" at bounding box center [120, 417] width 199 height 27
click at [27, 415] on input "gypsy shoals farm logo blue background with colorful feathers" at bounding box center [120, 417] width 199 height 27
type input "link to home page gypsy shoals farm logo blue background with colorful feathers"
click at [1266, 26] on link "Save" at bounding box center [1280, 24] width 65 height 32
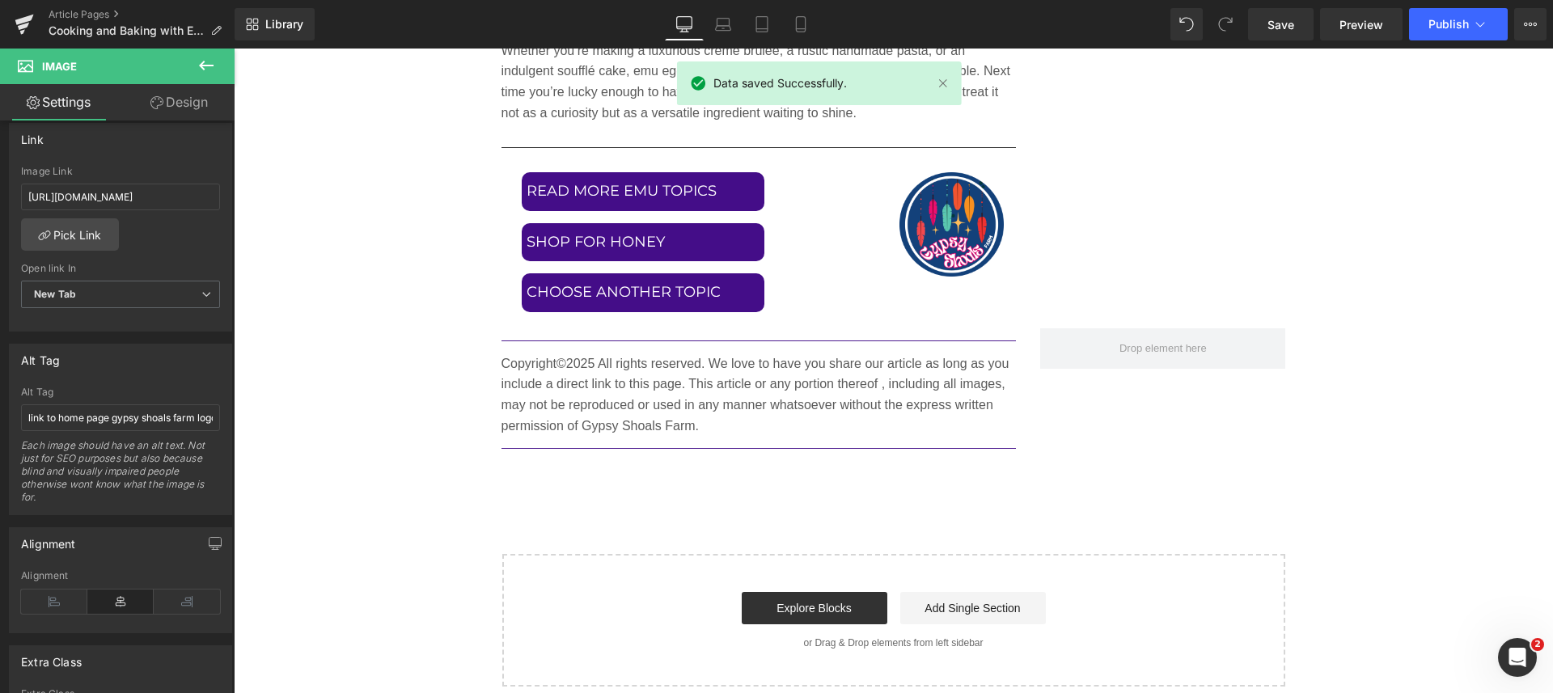
click at [702, 29] on link "Desktop" at bounding box center [684, 24] width 39 height 32
click at [725, 28] on icon at bounding box center [723, 24] width 16 height 16
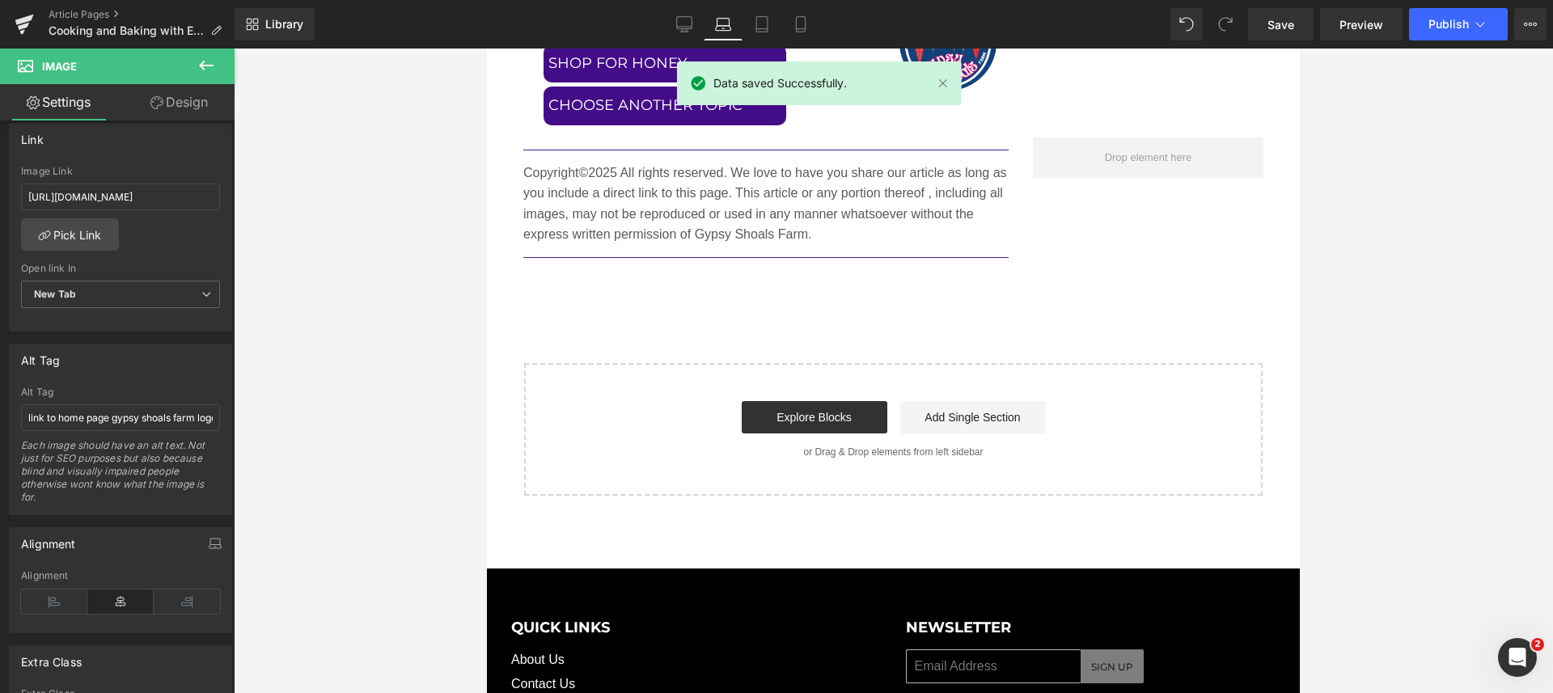
scroll to position [8692, 0]
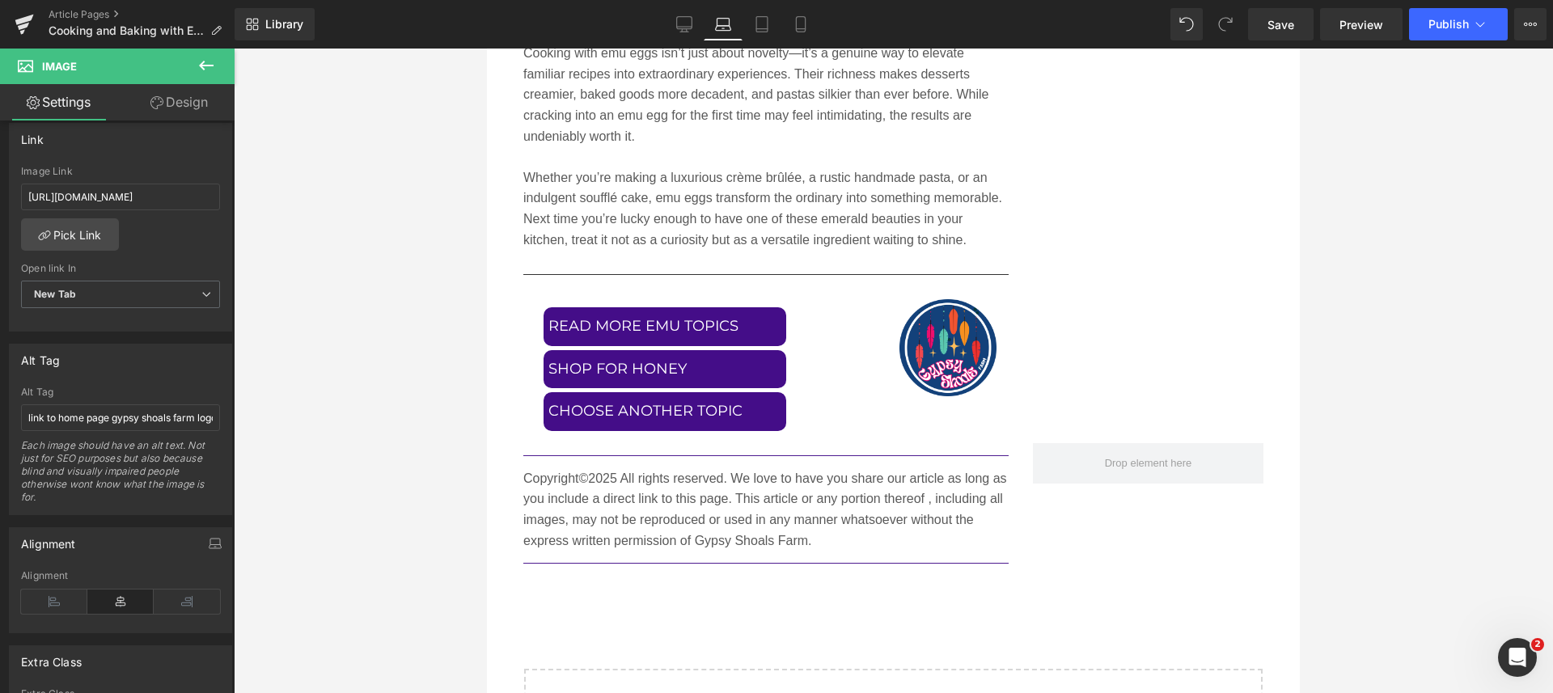
click at [759, 27] on icon at bounding box center [762, 24] width 16 height 16
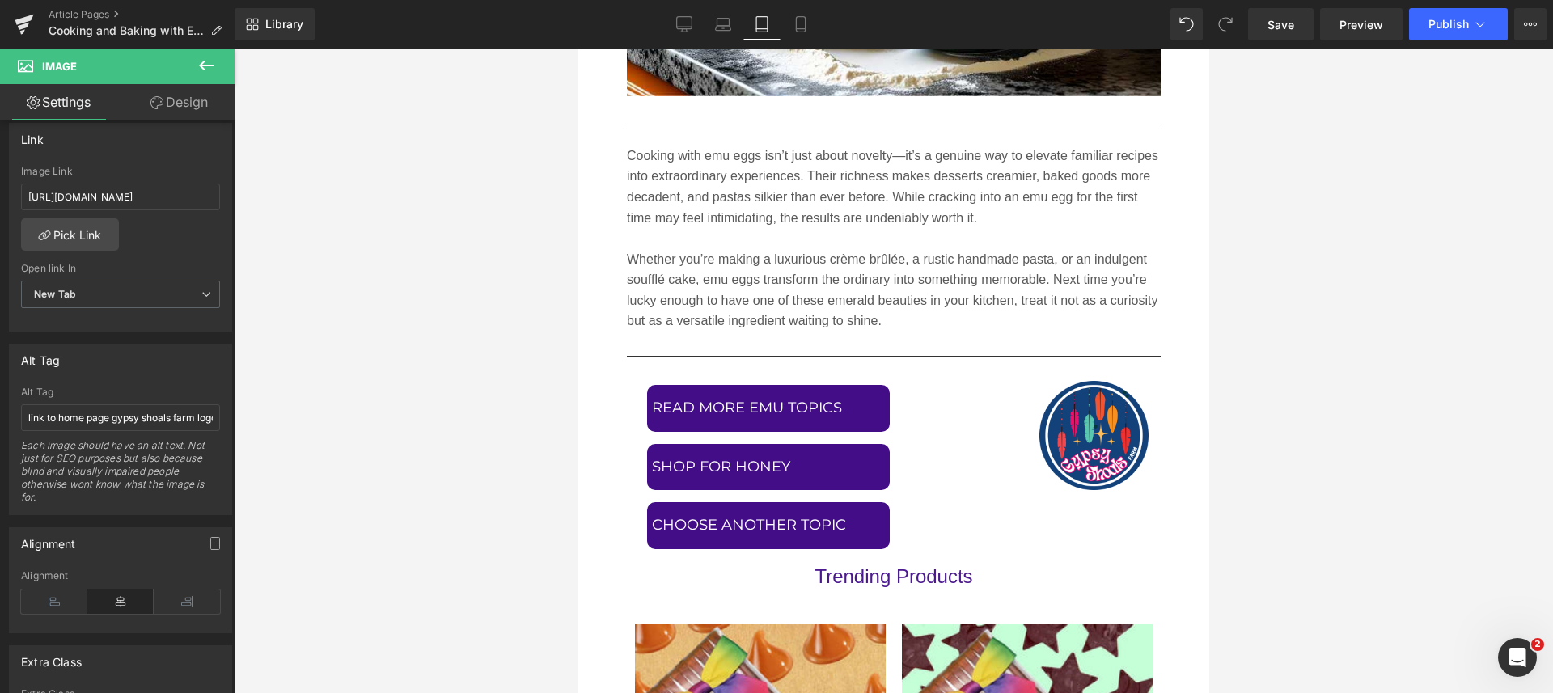
scroll to position [9346, 0]
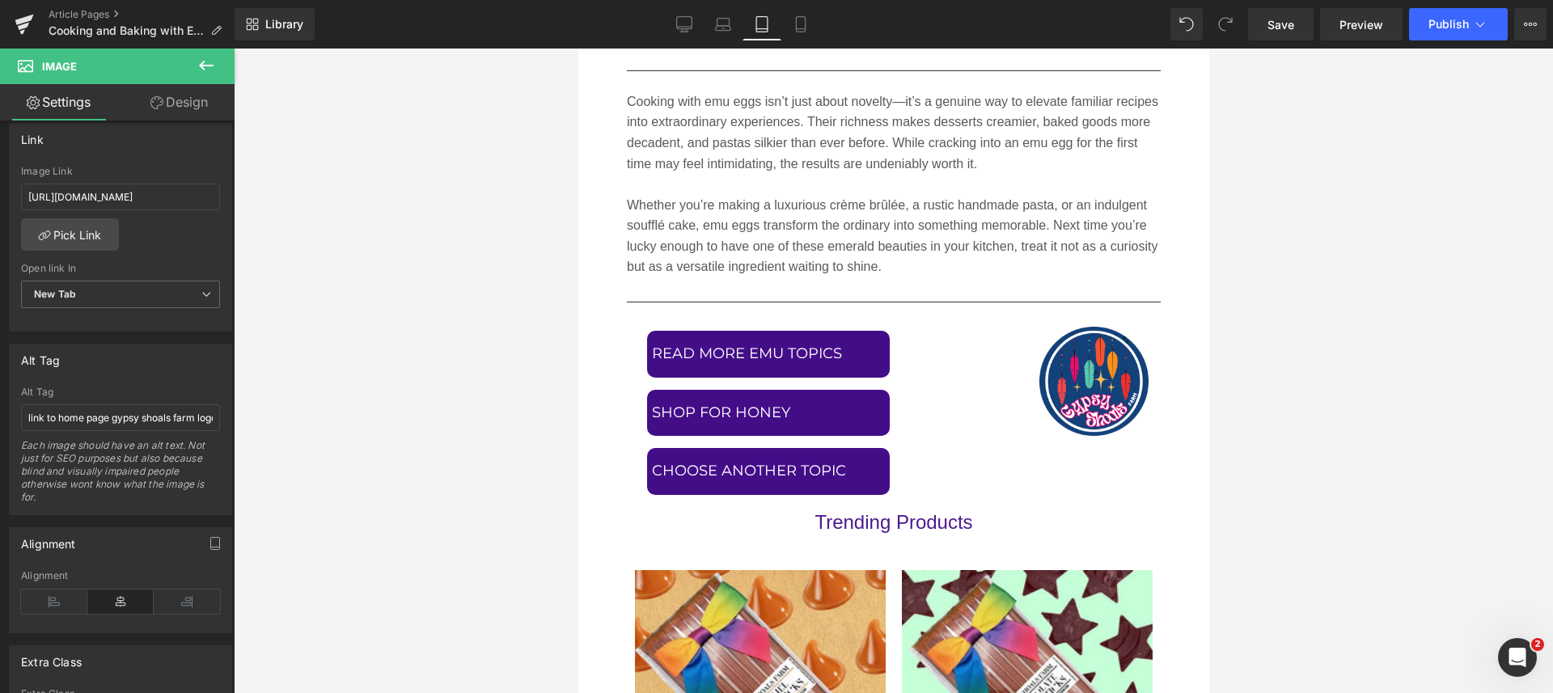
click at [797, 23] on icon at bounding box center [800, 24] width 16 height 16
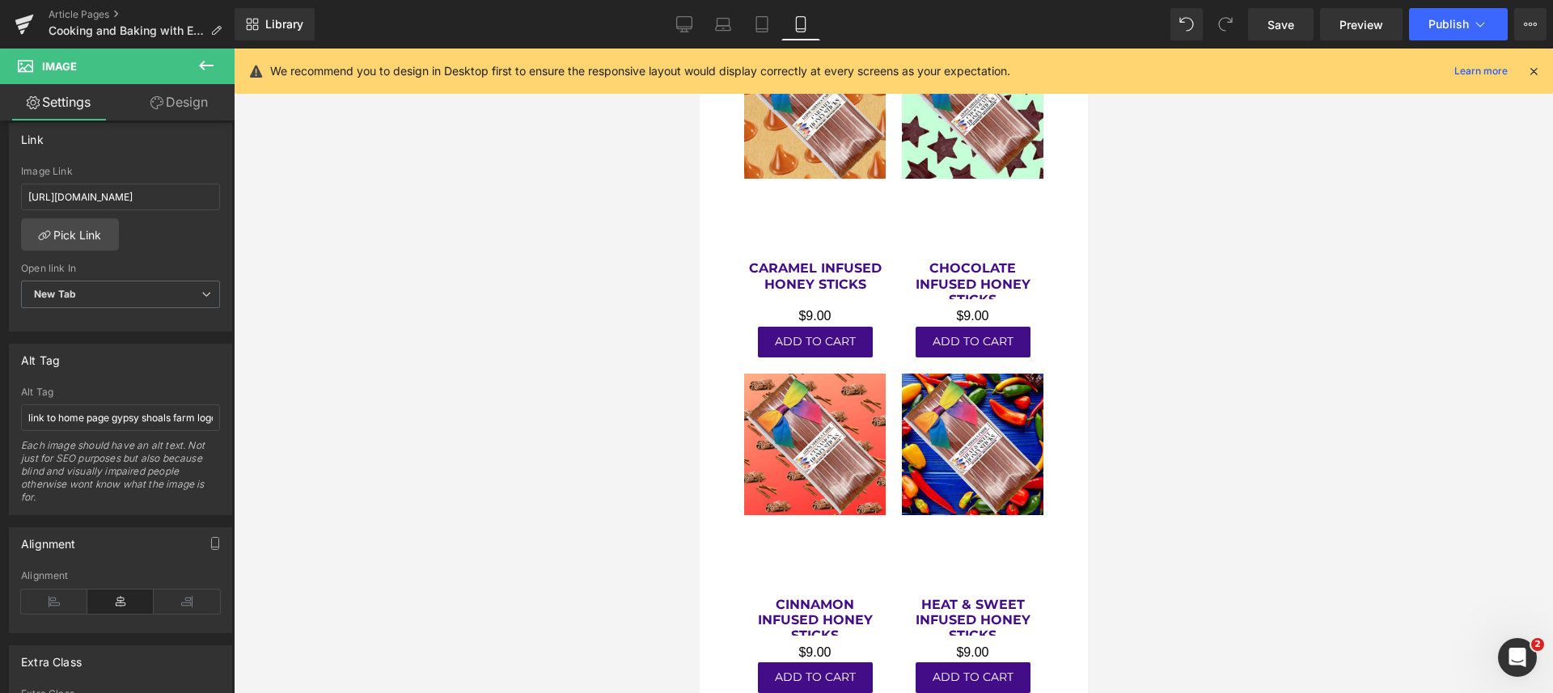
type input "60"
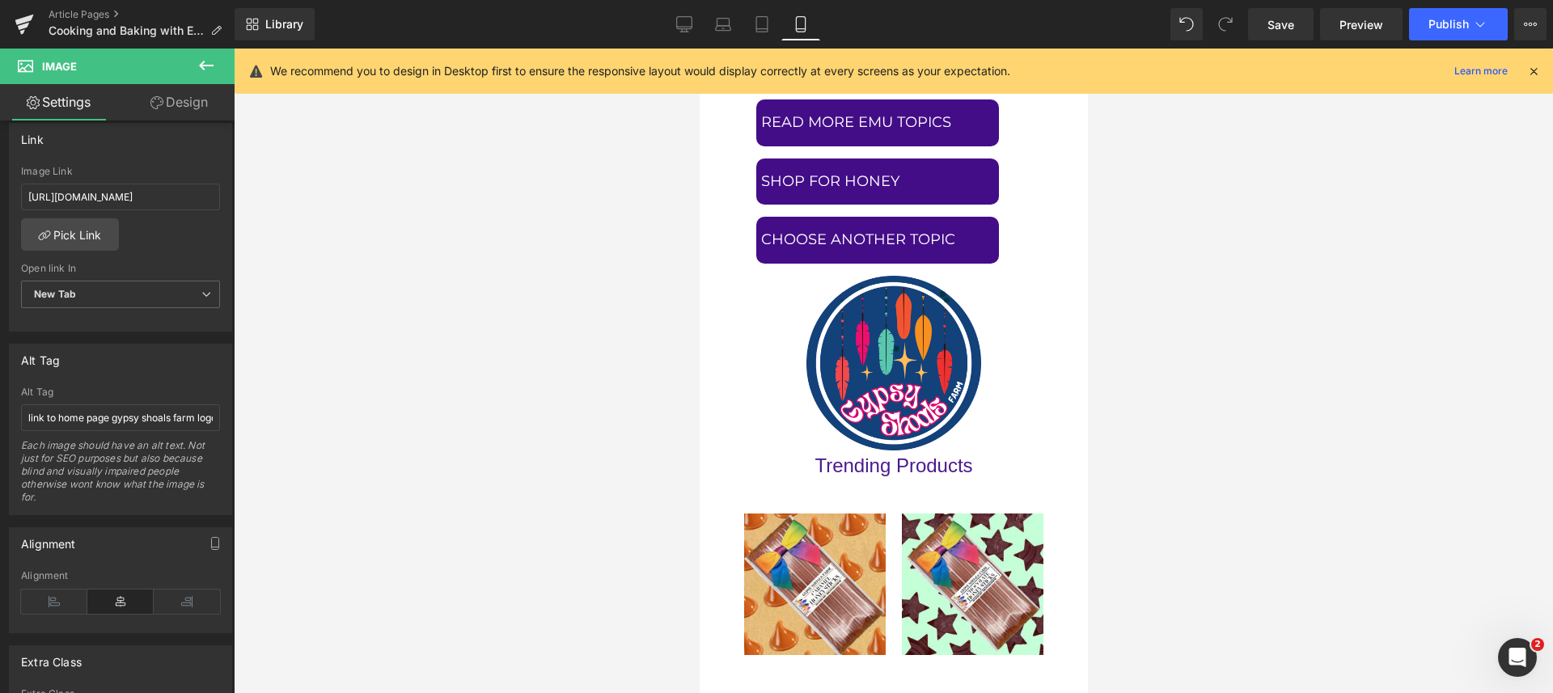
scroll to position [8816, 0]
click at [1464, 18] on span "Publish" at bounding box center [1448, 24] width 40 height 13
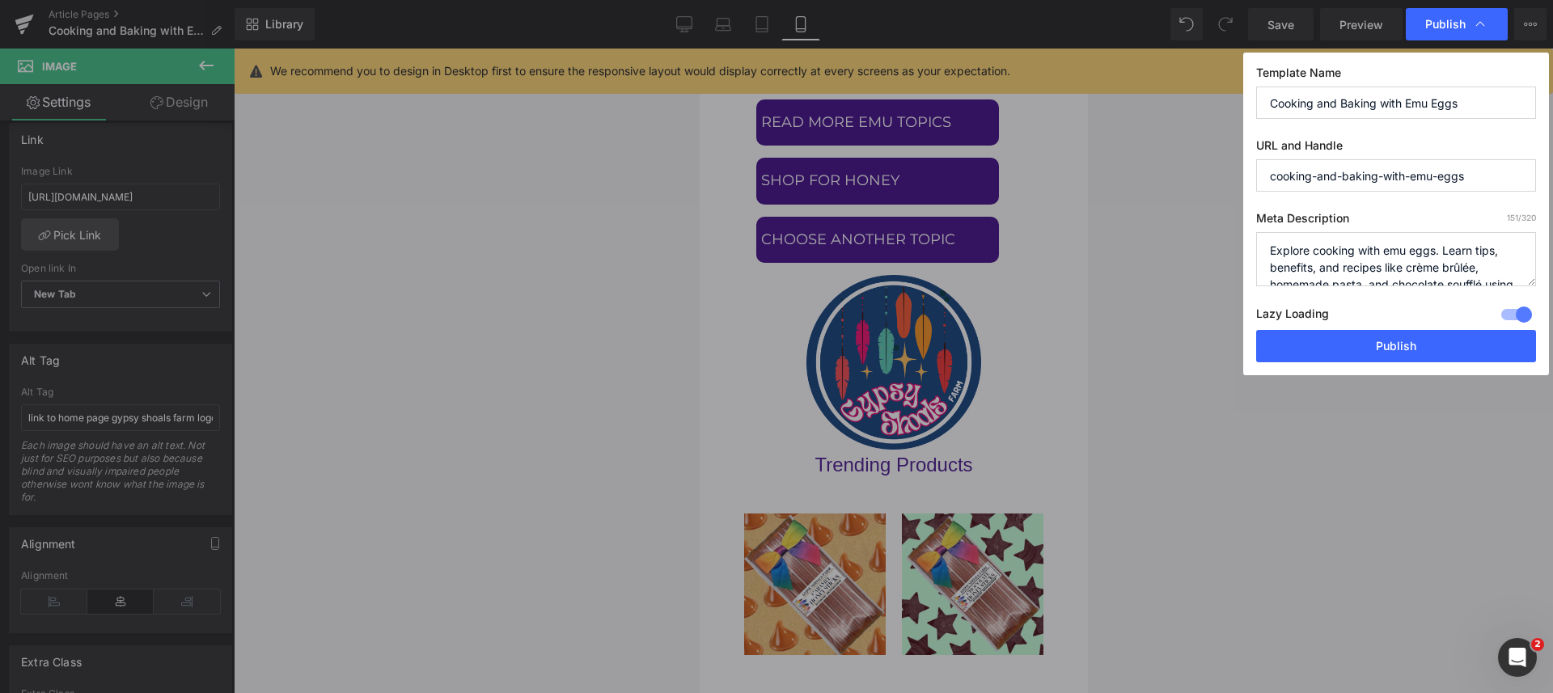
click at [1400, 342] on button "Publish" at bounding box center [1396, 346] width 280 height 32
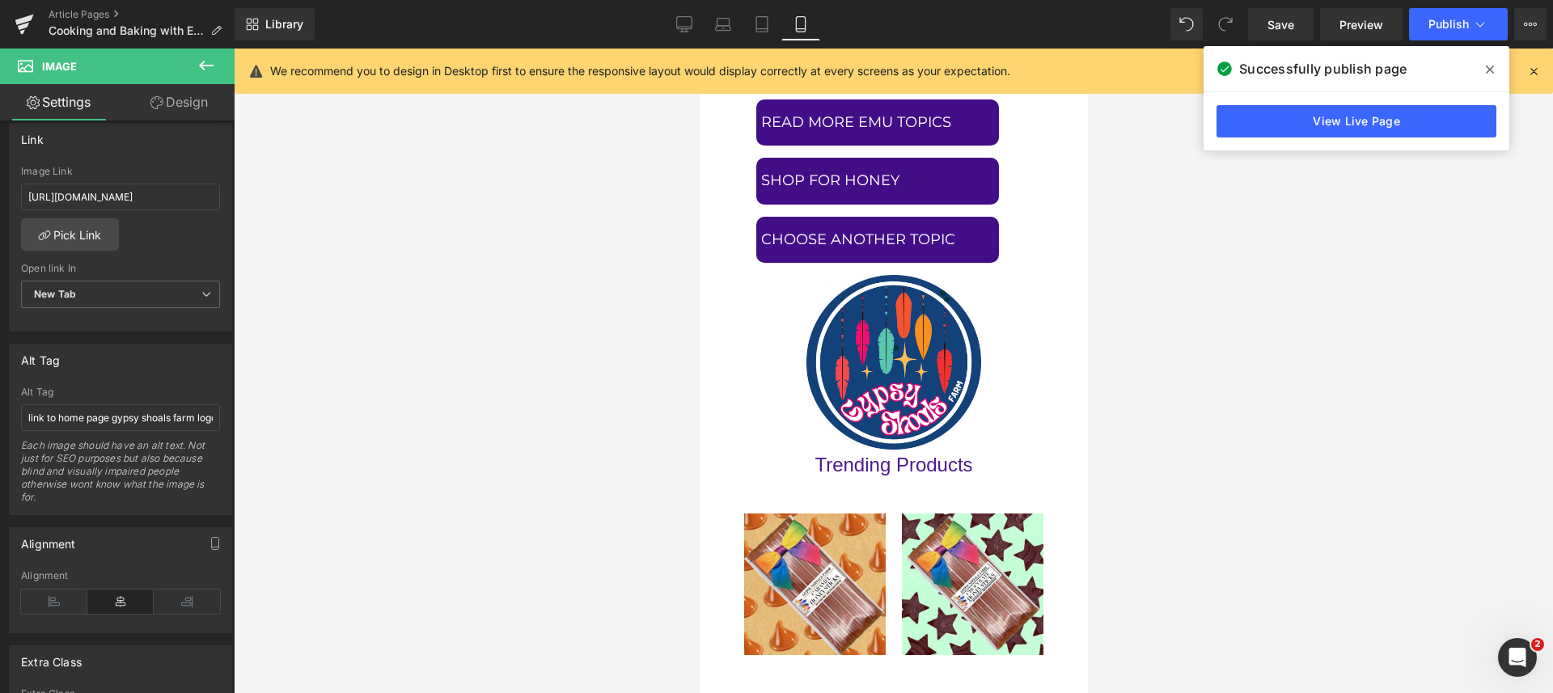
click at [16, 19] on icon at bounding box center [24, 24] width 19 height 40
